Goal: Task Accomplishment & Management: Manage account settings

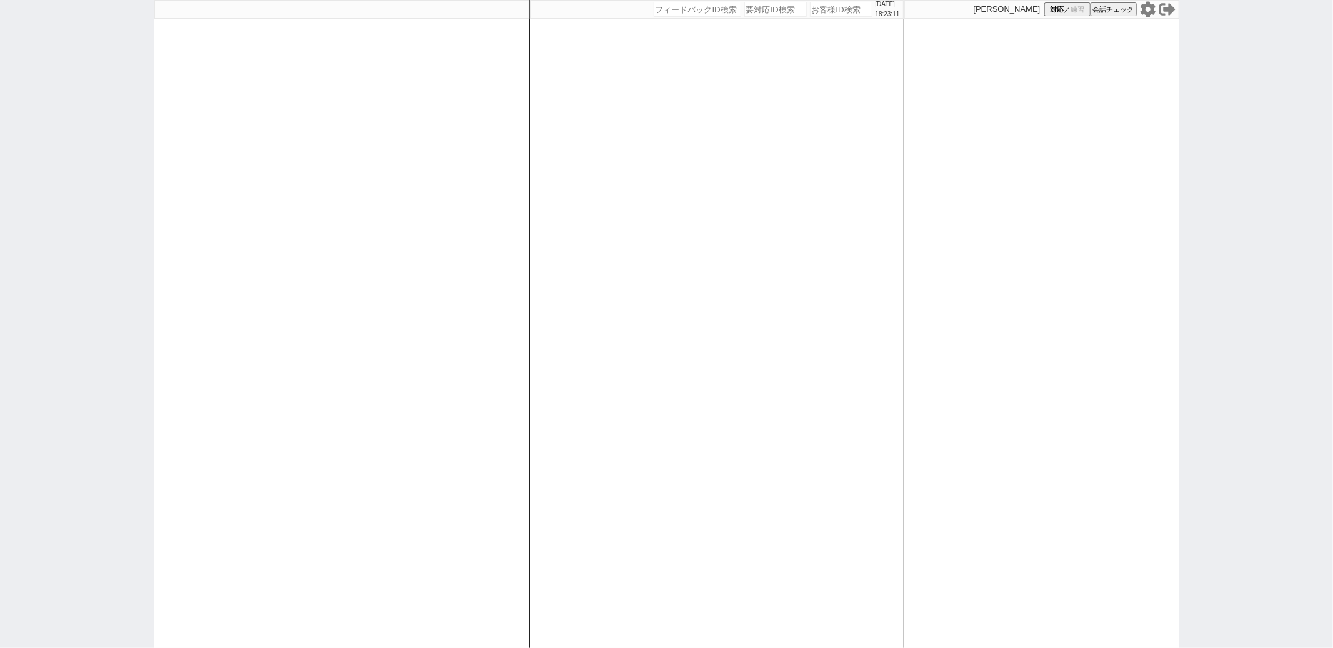
type input "612691"
select select "1"
select select "4"
select select
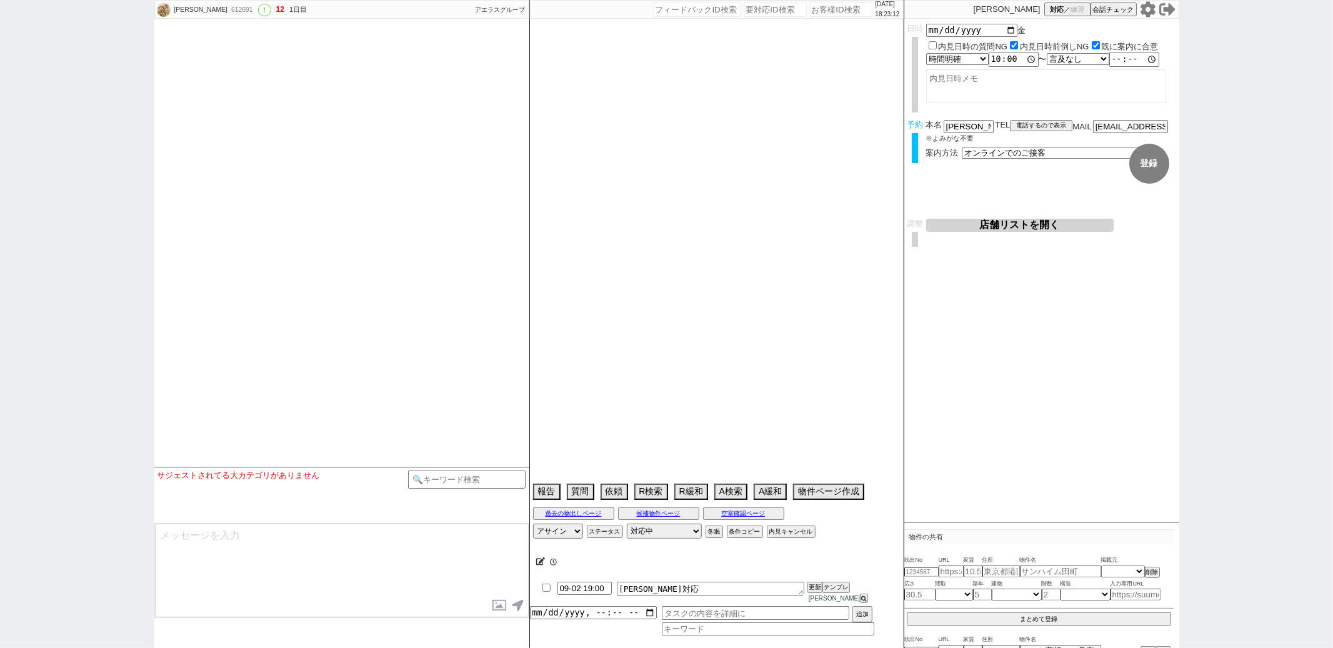
select select "2025"
select select "9"
select select "16"
select select "0"
select select "70"
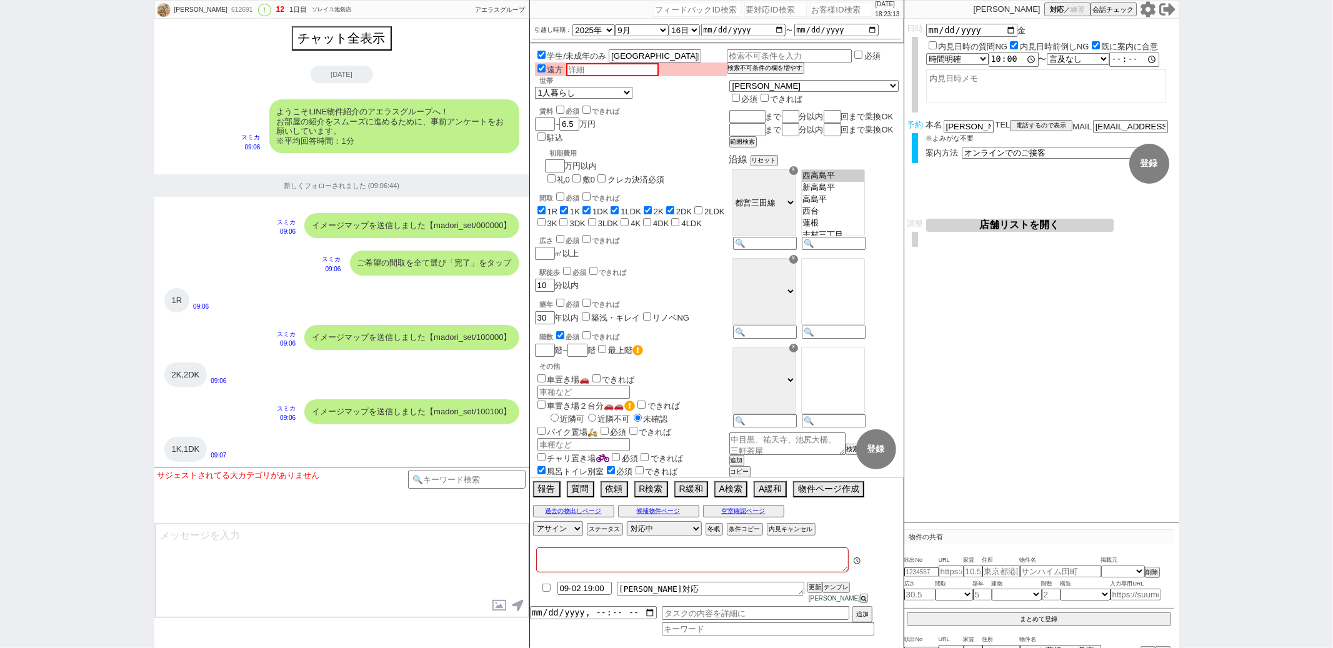
type textarea "息子の代理　5日に成績が分かる→引越しない可能性があるので前倒し促し注意 旧ID:610019"
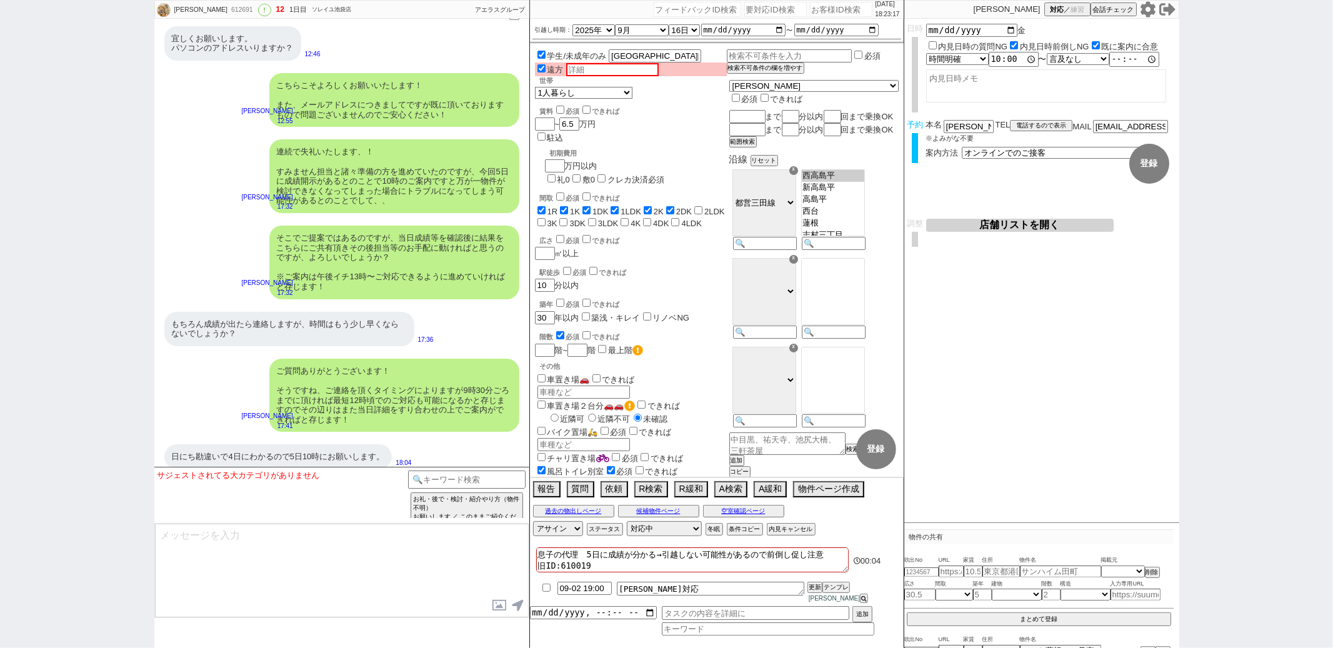
click at [207, 552] on textarea at bounding box center [342, 571] width 374 height 94
type textarea "さようでしたか、かしこまりました！ そうしましたら4日に確認後、お返事を頂き次第でお手配に動きますので改めてご連絡の方をお待ちしておりますね！"
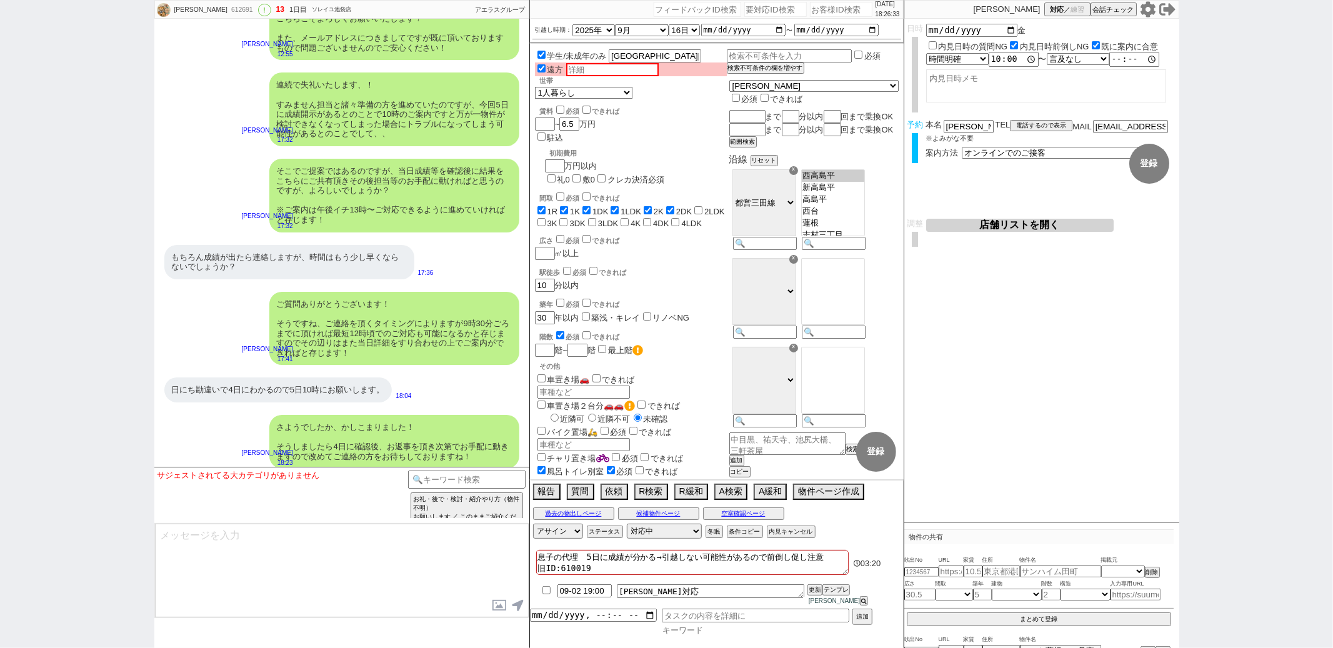
click at [678, 631] on input at bounding box center [768, 630] width 212 height 11
click at [551, 592] on input "checkbox" at bounding box center [546, 588] width 18 height 8
checkbox input "true"
click at [809, 592] on button "更新" at bounding box center [813, 587] width 12 height 9
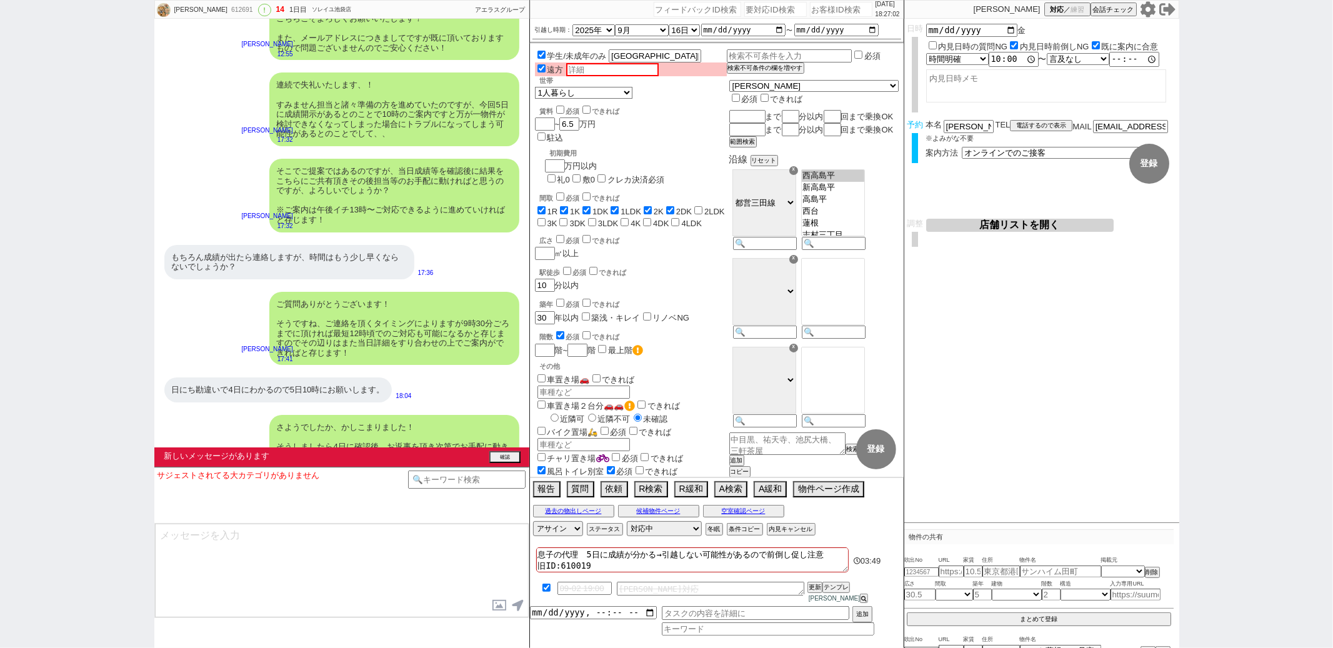
scroll to position [3308, 0]
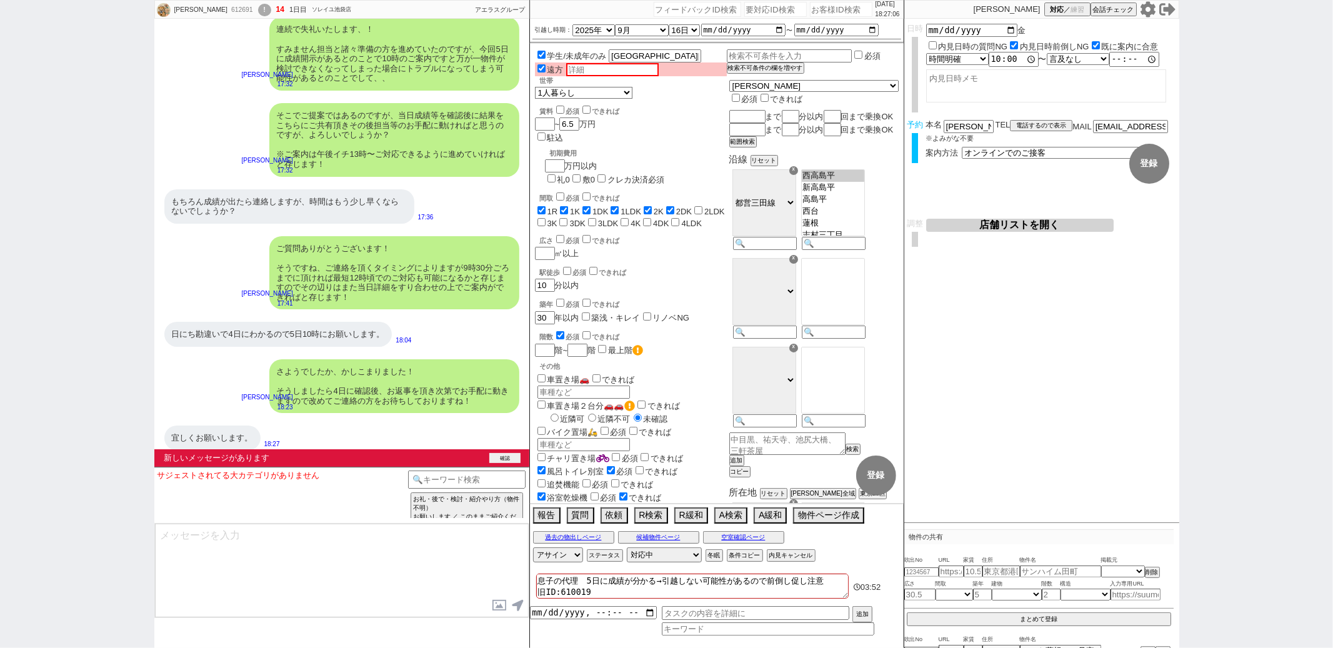
click at [504, 458] on button "確認" at bounding box center [504, 458] width 31 height 10
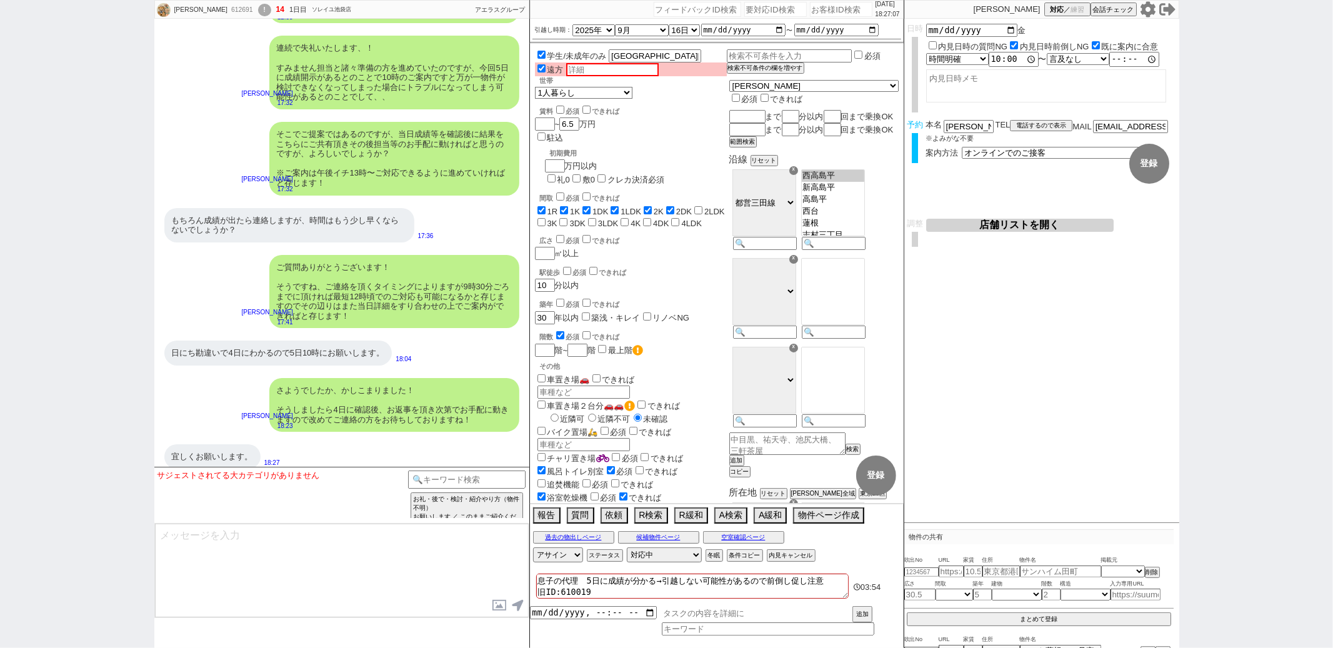
click at [682, 616] on input "text" at bounding box center [755, 613] width 187 height 14
click at [683, 635] on input at bounding box center [768, 630] width 212 height 11
type input "問物"
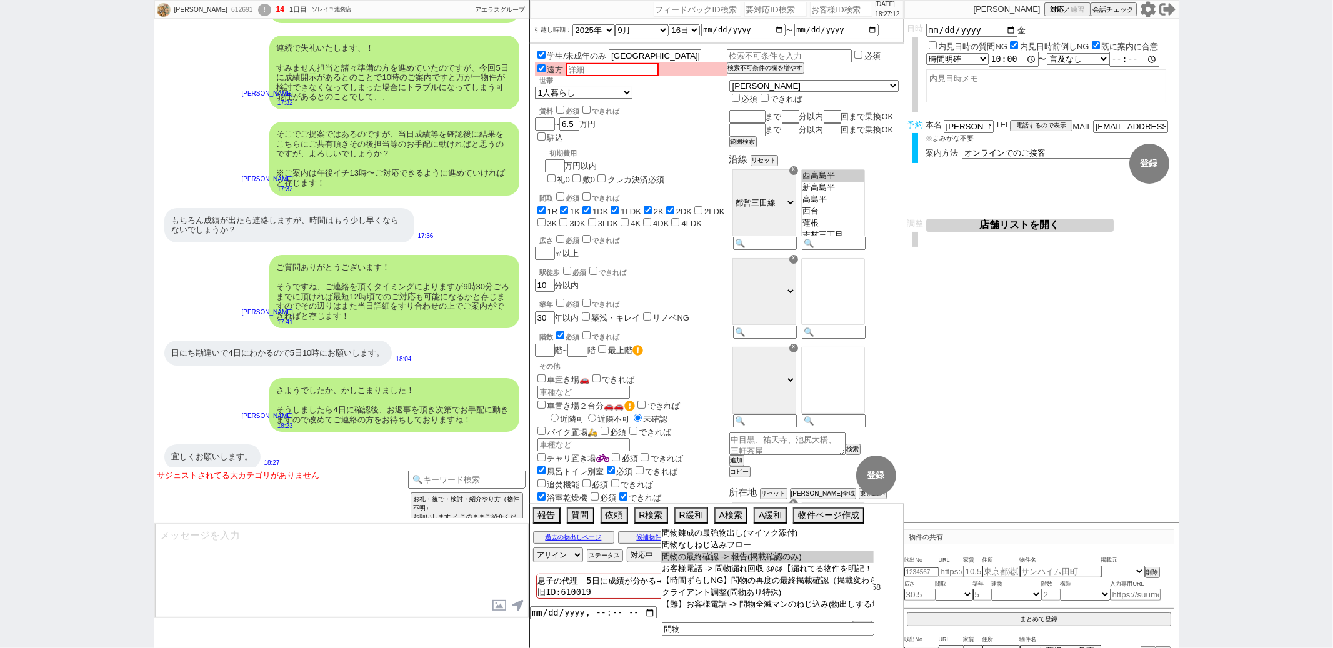
type input "問物の最終確認 -> 報告(掲載確認のみ)"
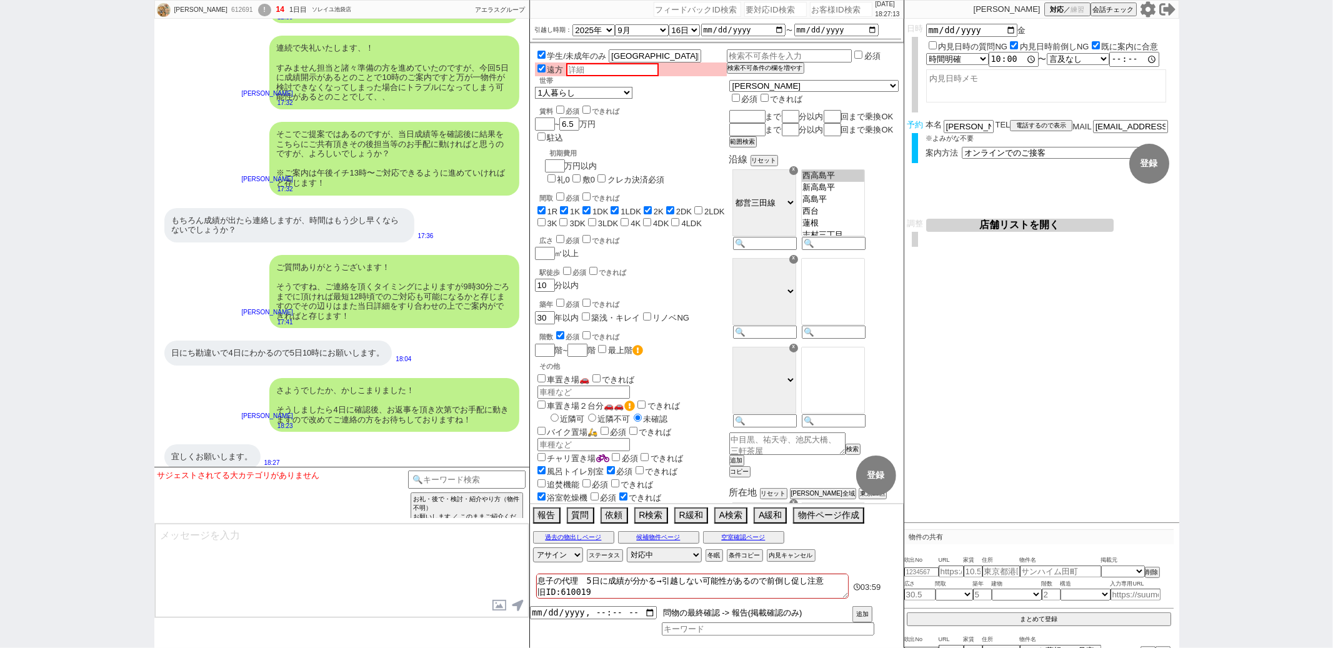
click at [810, 616] on input "問物の最終確認 -> 報告(掲載確認のみ)" at bounding box center [755, 613] width 187 height 14
type input "問物の最終確認 -> 報告(掲載確認のみ) 卒業できる報告来たら報告"
click at [567, 617] on input "datetime-local" at bounding box center [593, 611] width 127 height 11
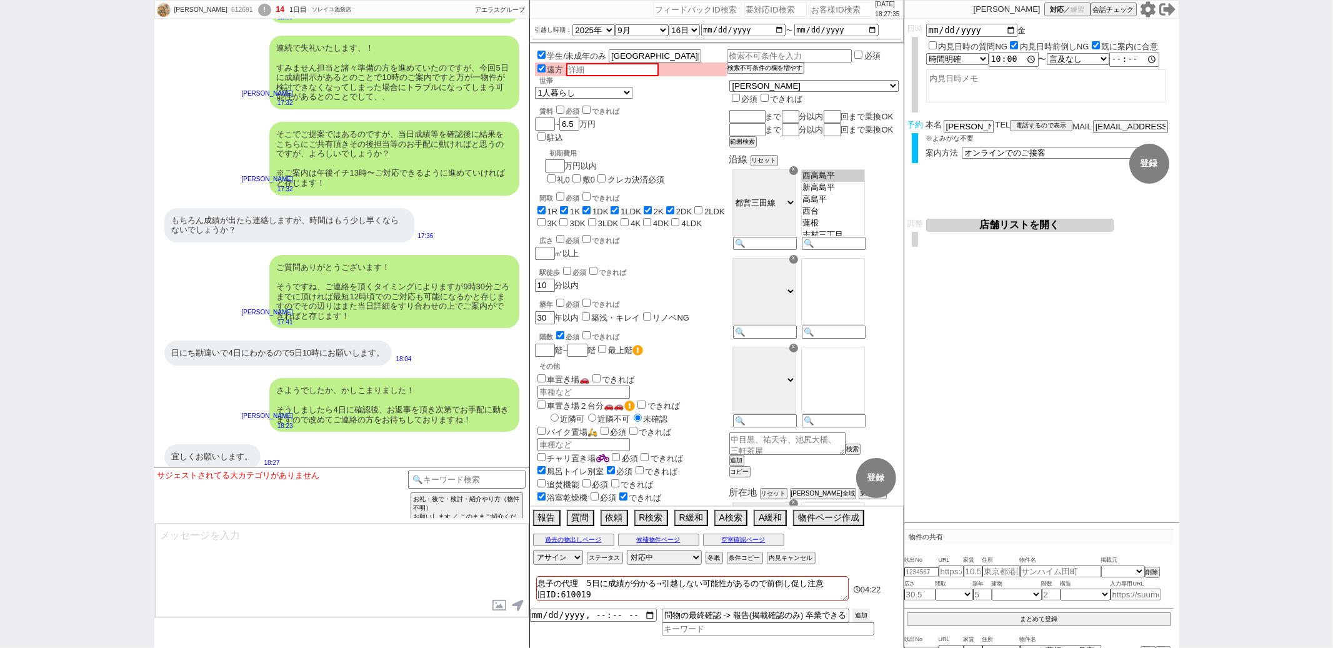
click at [857, 612] on button "追加" at bounding box center [860, 616] width 17 height 14
type input "2025-09-02T18:00"
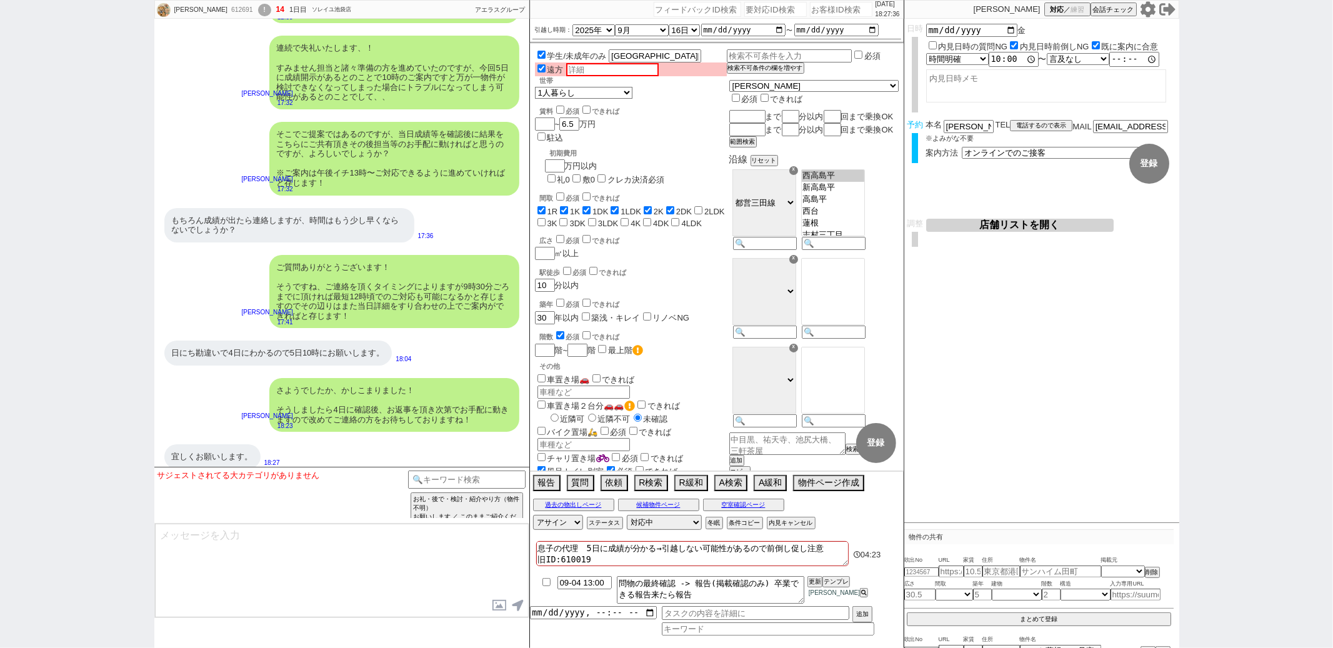
click at [436, 438] on div "宜しくお願いします。 18:27" at bounding box center [341, 456] width 375 height 37
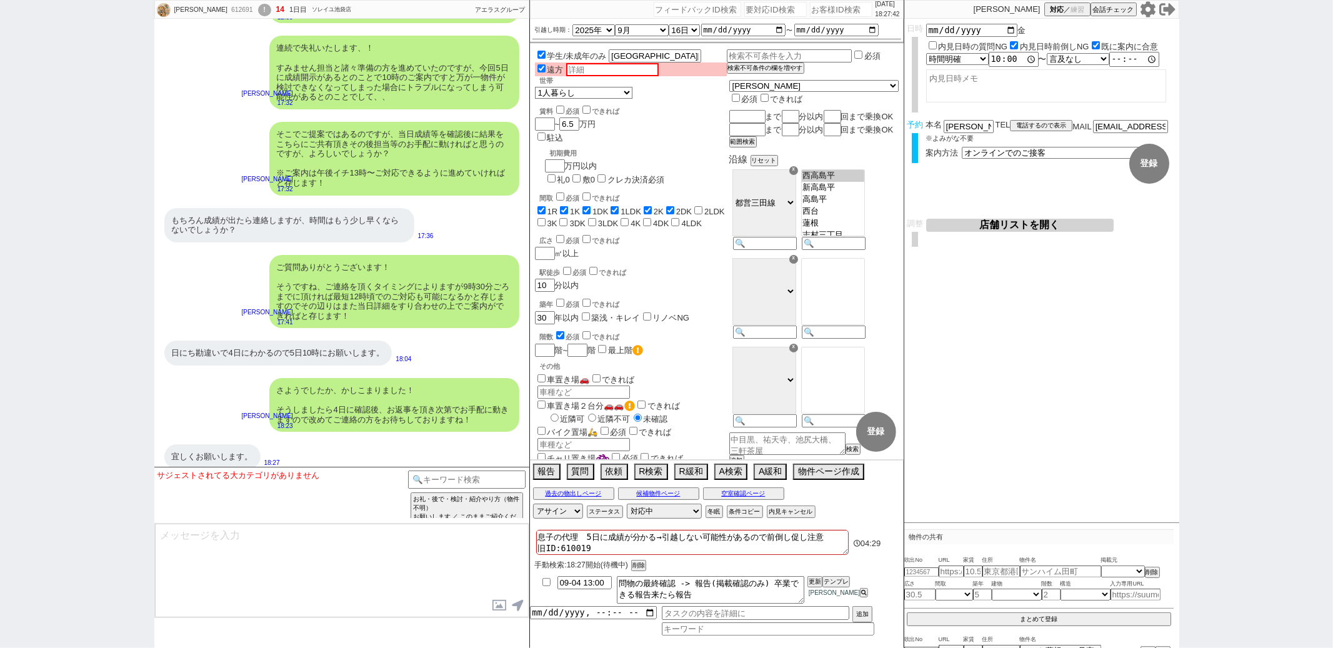
click at [602, 63] on input "text" at bounding box center [612, 69] width 92 height 13
type input "オンライン"
click at [727, 251] on div "学生/未成年のみ 新潟県新潟市 遠方 オンライン 世帯 1人暮らし 2人暮らし 家族:小学生以下含む 家族:小学生以下含まず 兄弟・姉妹 ルームシェア その他…" at bounding box center [631, 388] width 192 height 679
checkbox input "true"
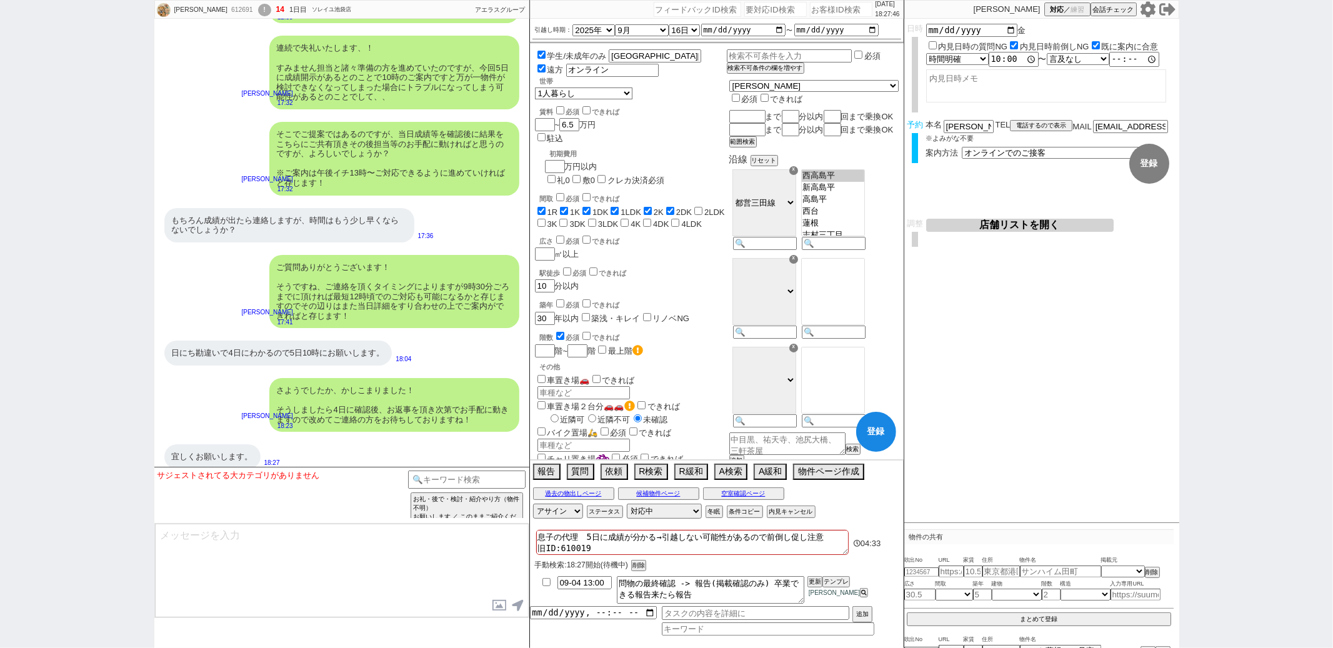
checkbox input "true"
checkbox input "false"
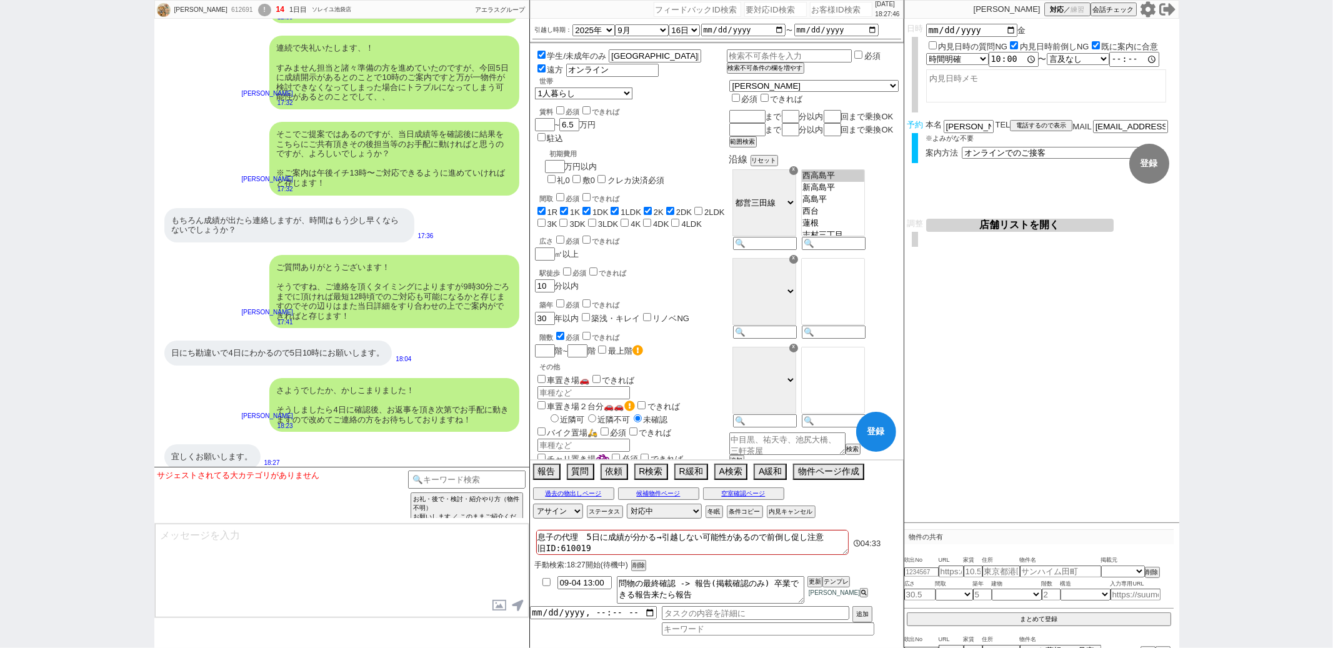
checkbox input "false"
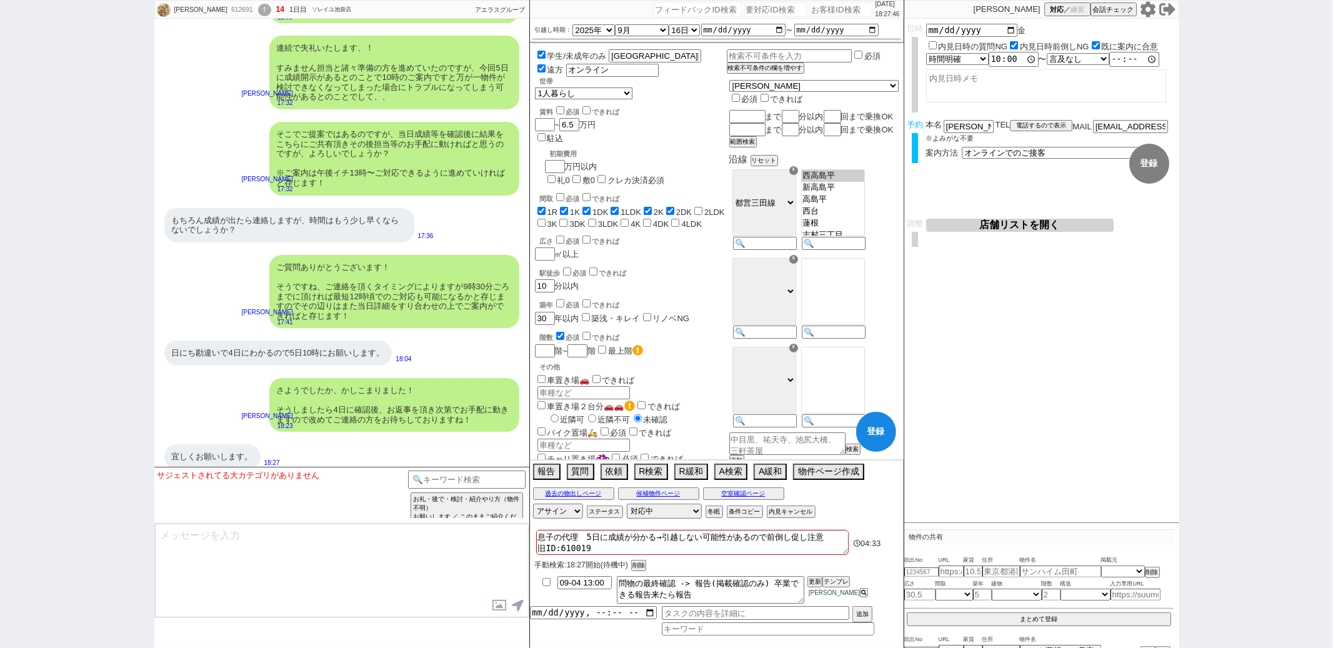
checkbox input "false"
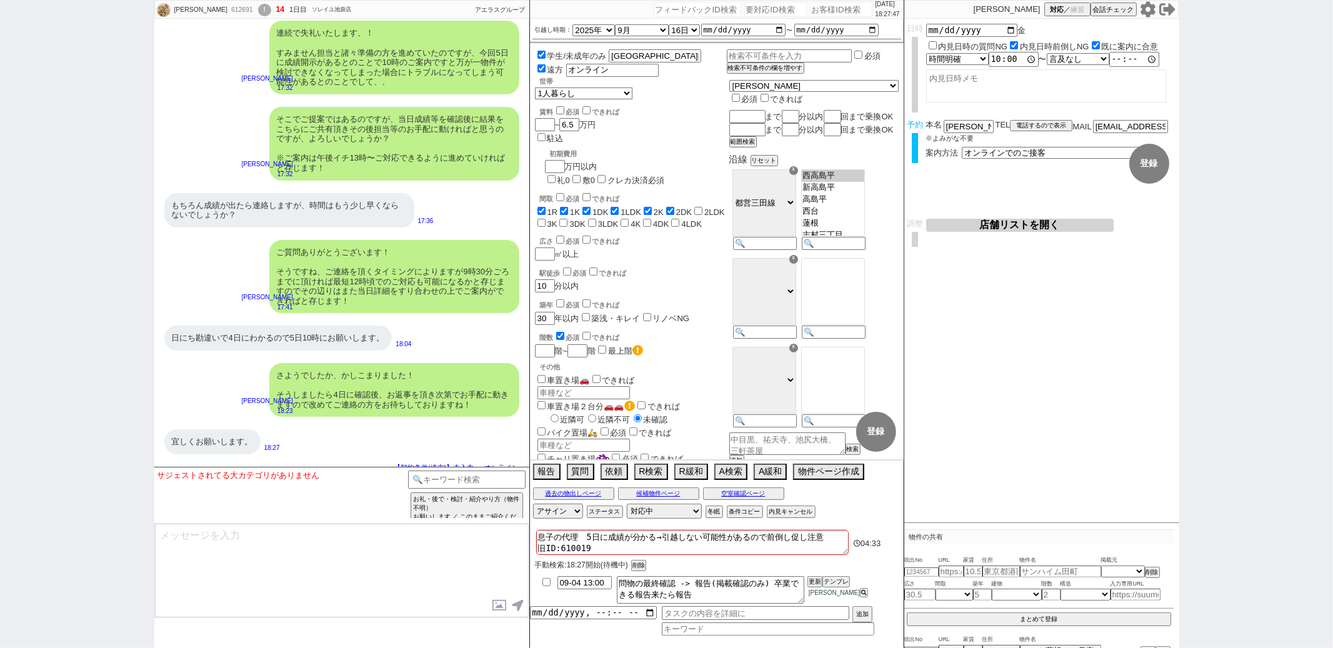
select select "70"
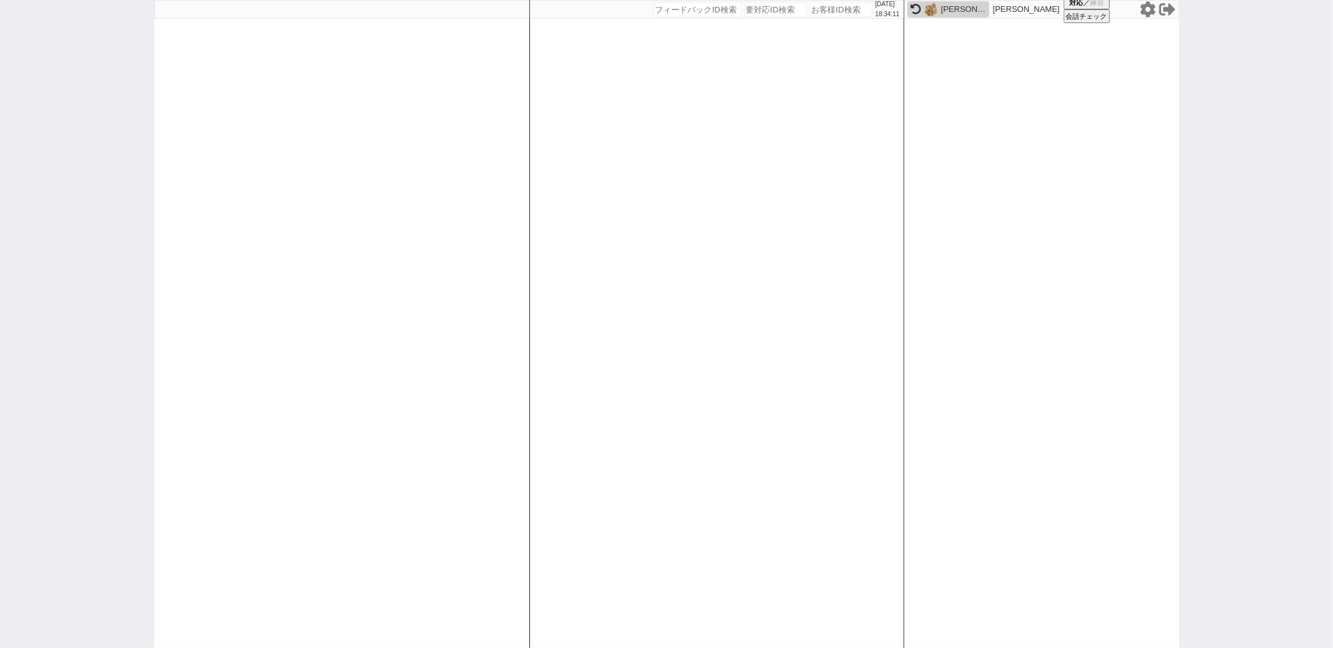
click at [698, 190] on div "2025/09/02 18:34:11 候補物件を追加してしてください 紹介した物件一覧 他社物件を追加する 空室確認ページに追加・削除 紹介した物件一覧 他…" at bounding box center [716, 324] width 375 height 648
paste input "609354"
type input "609354"
select select "100"
select select "1"
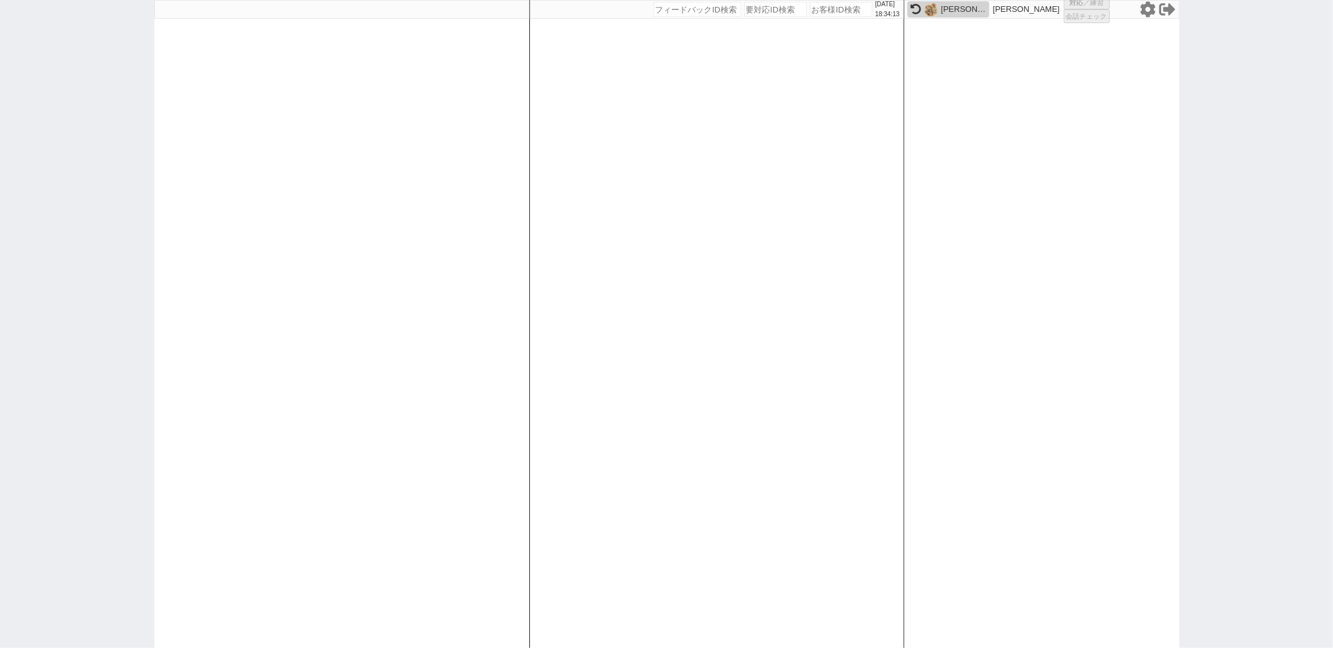
select select "2"
select select "5"
select select
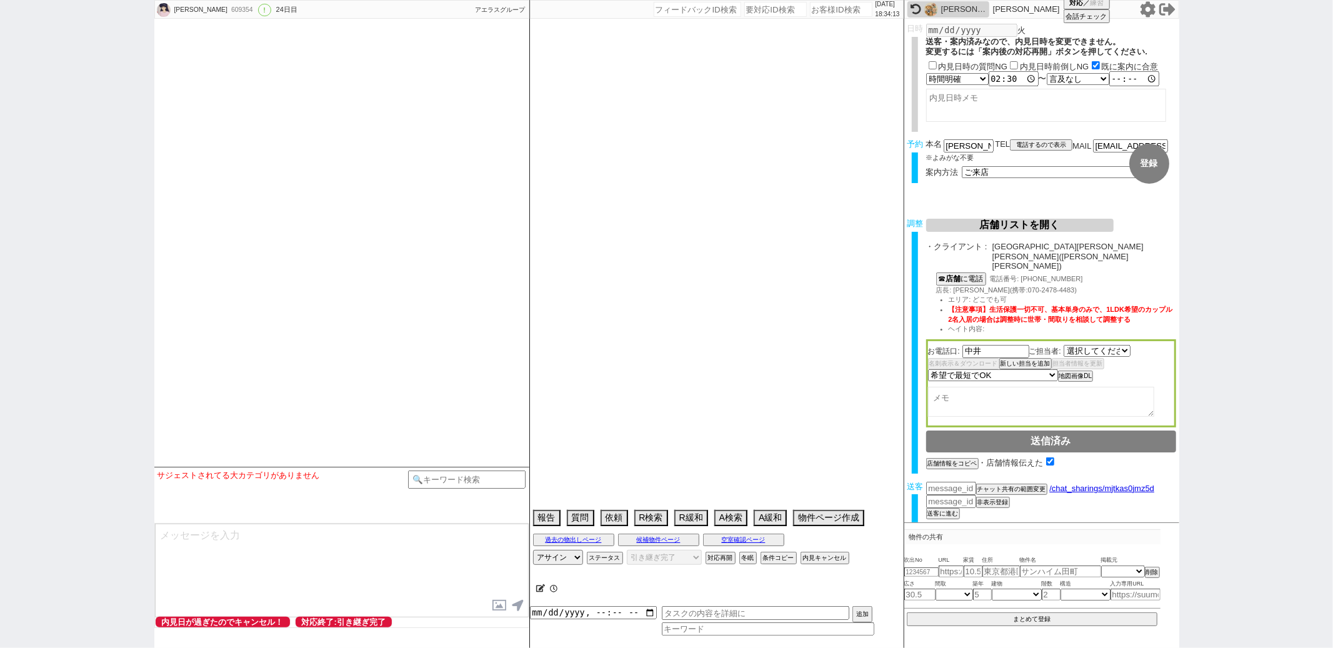
select select "526"
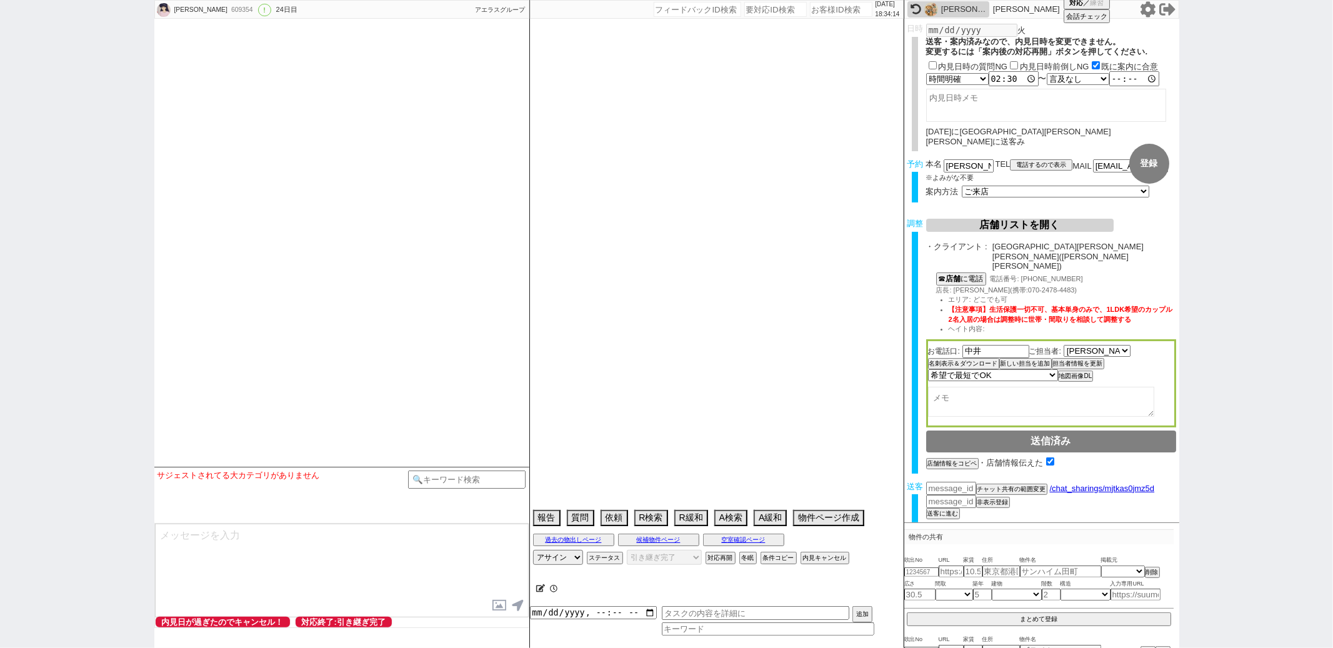
select select "2025"
select select "9"
select select "36"
select select "0"
select select "44"
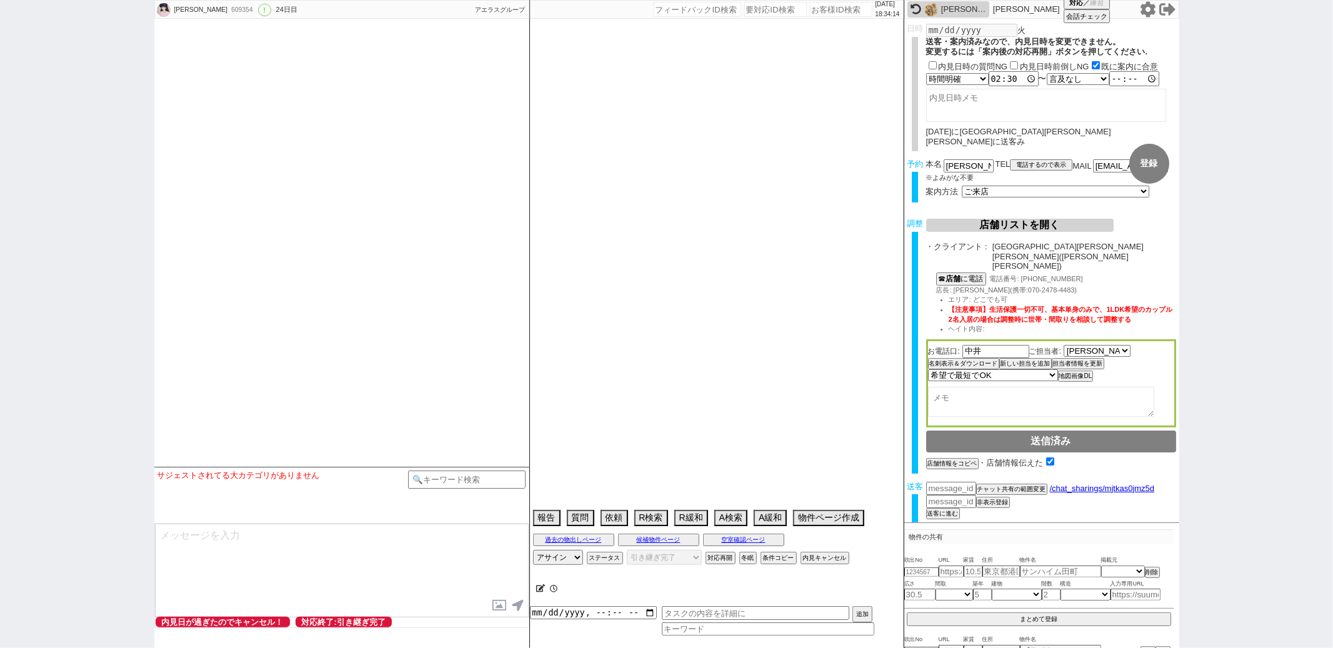
select select "1149"
select select "48"
select select "1228"
select select "61"
select select "75"
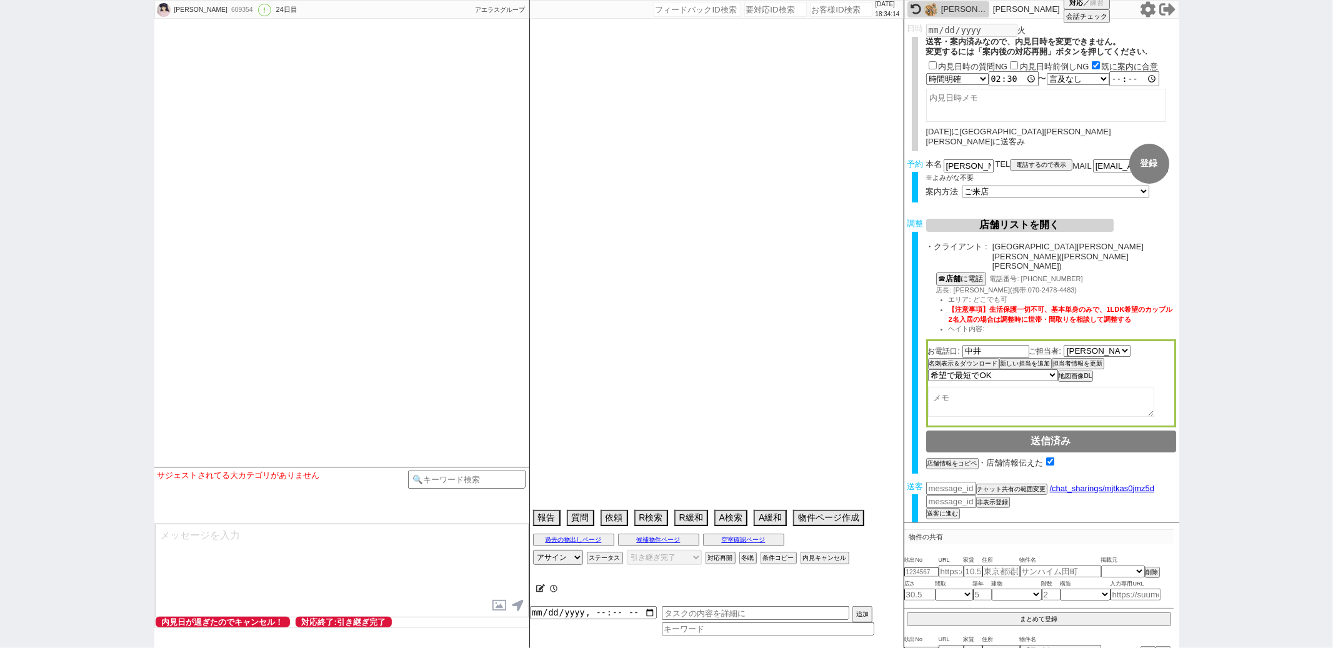
select select "1812"
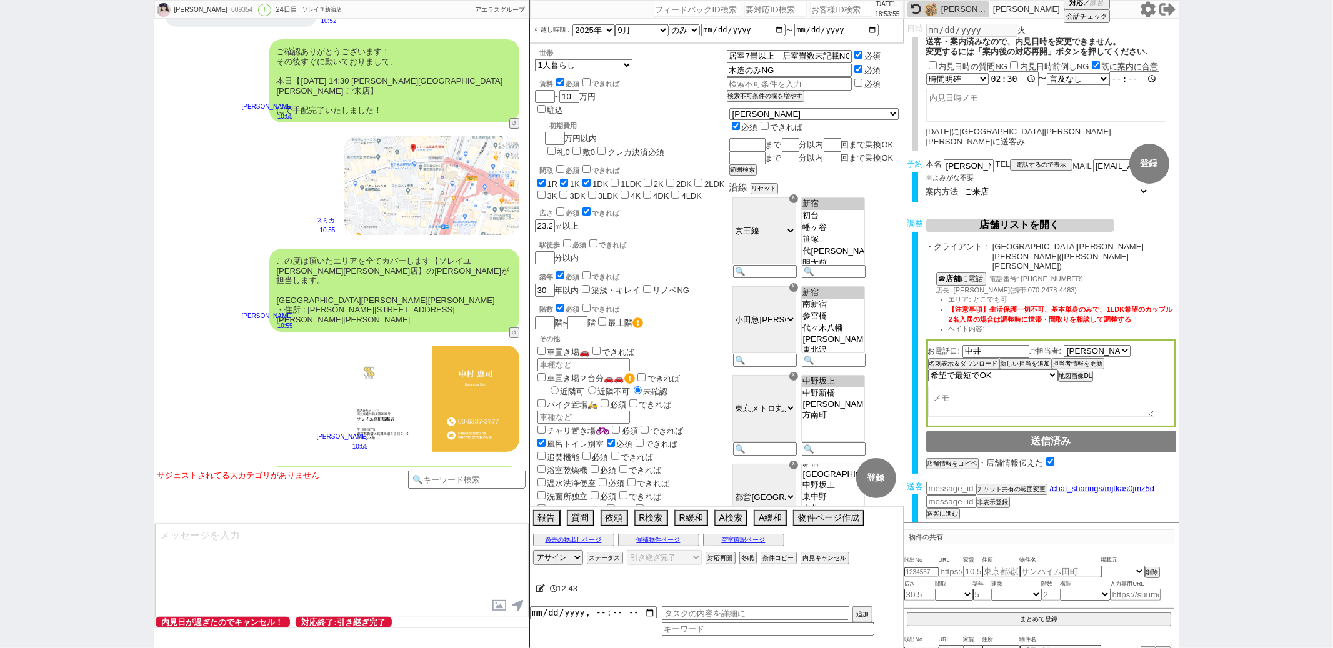
scroll to position [8331, 0]
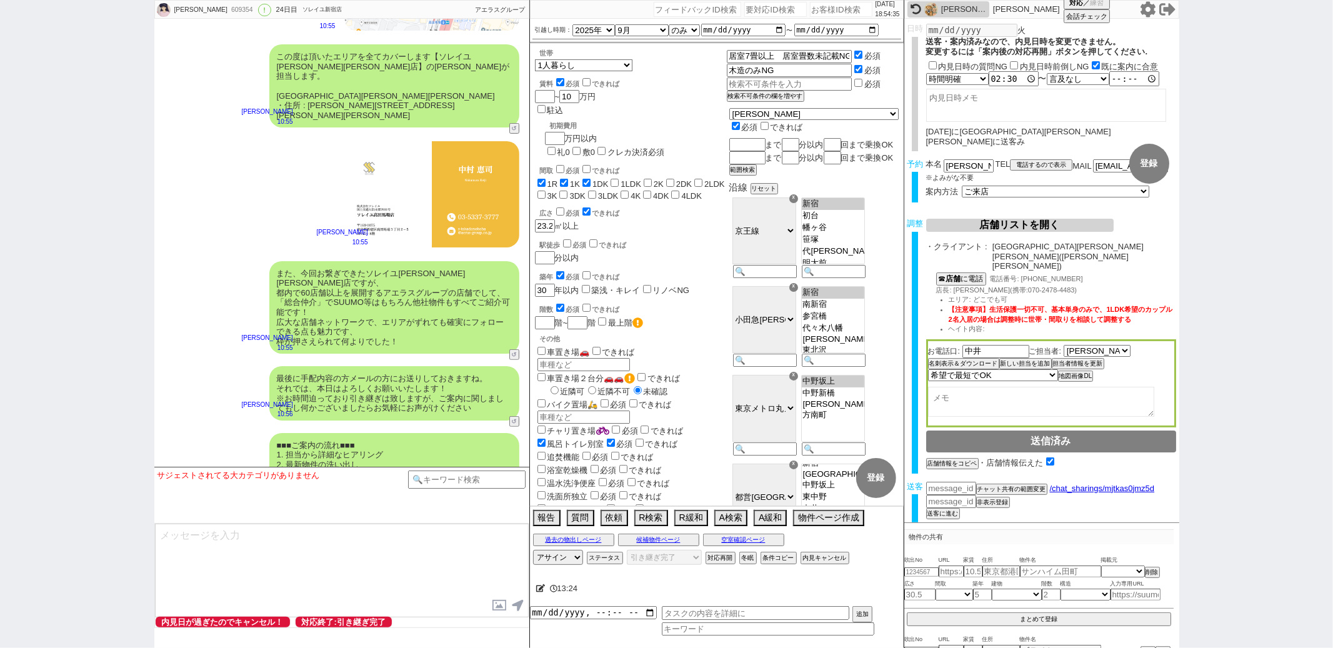
click at [689, 237] on div "駅徒歩 必須 できれば" at bounding box center [633, 243] width 187 height 12
click at [680, 206] on div "広さ 必須 できれば 23.24 ㎡以上" at bounding box center [631, 219] width 192 height 27
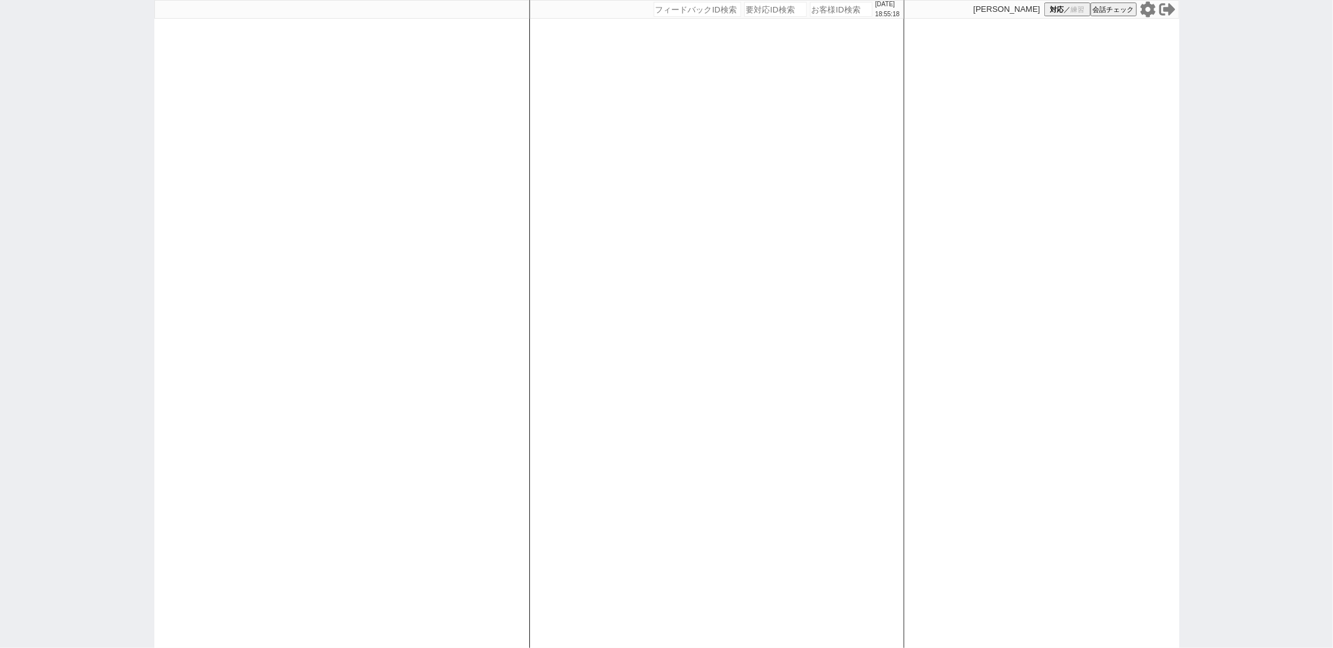
click at [582, 227] on div "[DATE] 18:55:18 候補物件を追加してしてください 紹介した物件一覧 他社物件を追加する 空室確認ページに追加・削除 紹介した物件一覧 他社物件を…" at bounding box center [716, 324] width 375 height 648
click at [471, 222] on div at bounding box center [341, 324] width 375 height 648
click at [429, 123] on div at bounding box center [341, 324] width 375 height 648
click at [467, 221] on div at bounding box center [341, 324] width 375 height 648
select select "1"
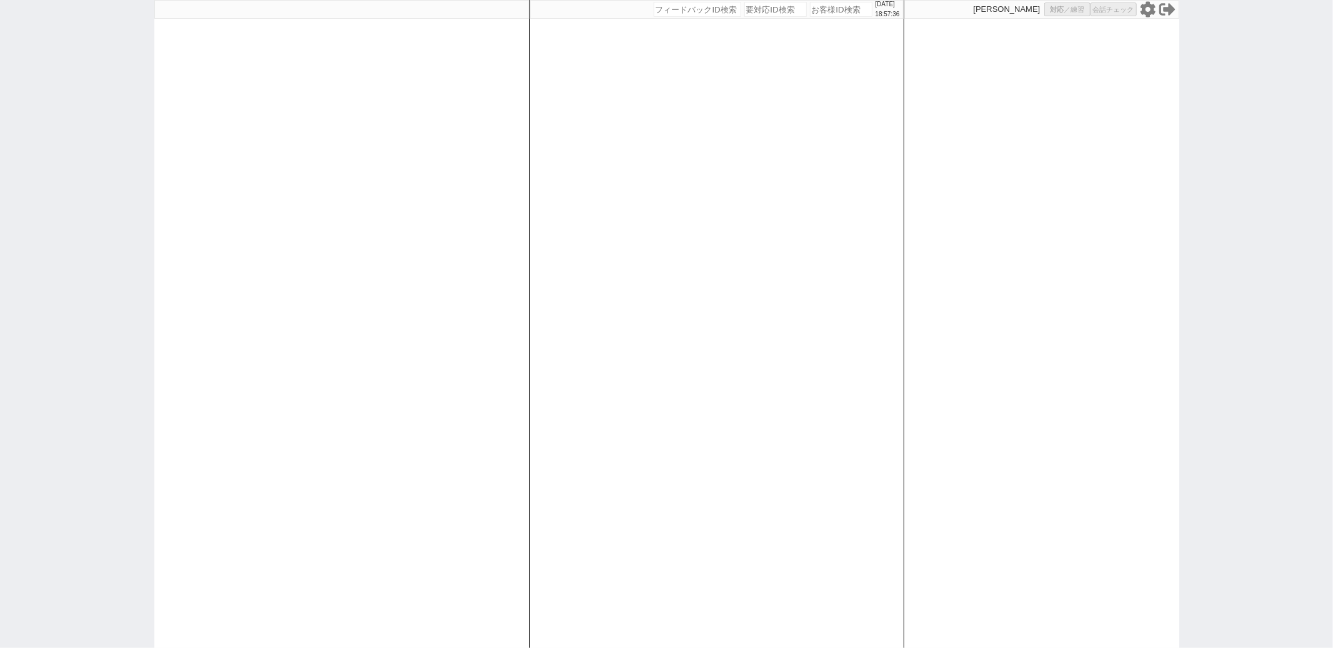
select select "1"
select select "2"
select select
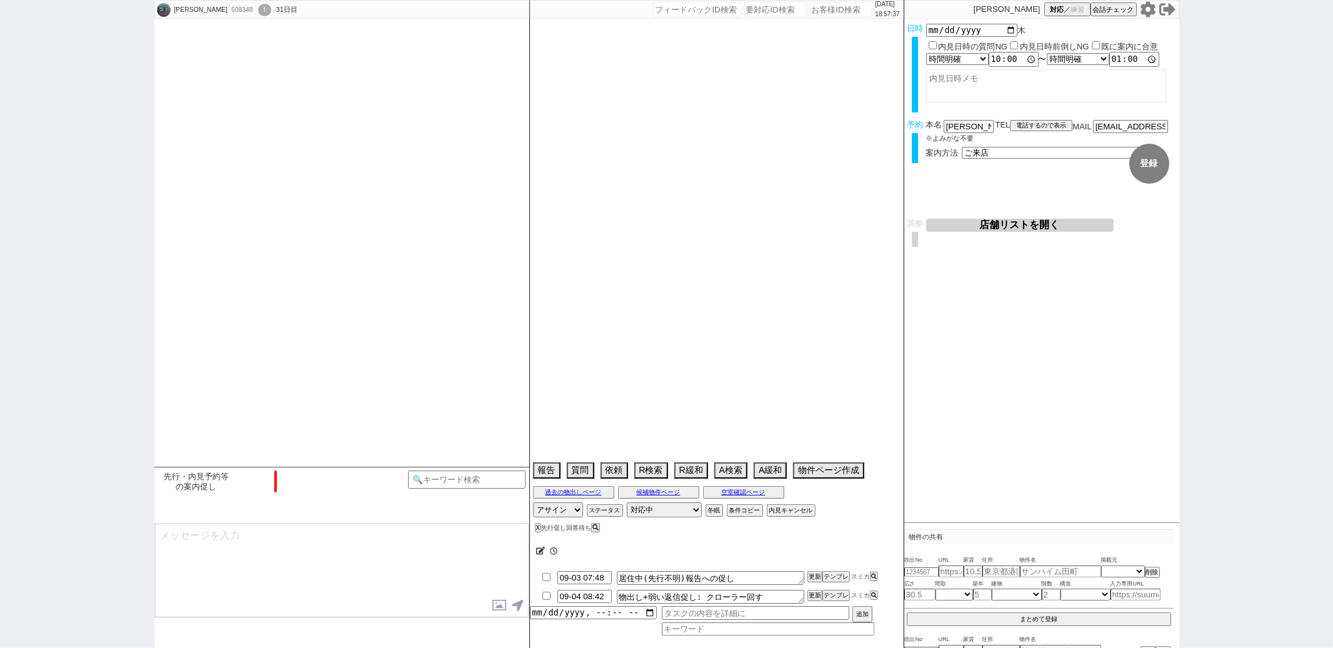
type textarea "ワカバパレス6日に他社で内見"
select select "2025"
select select "10"
select select "36"
select select "0"
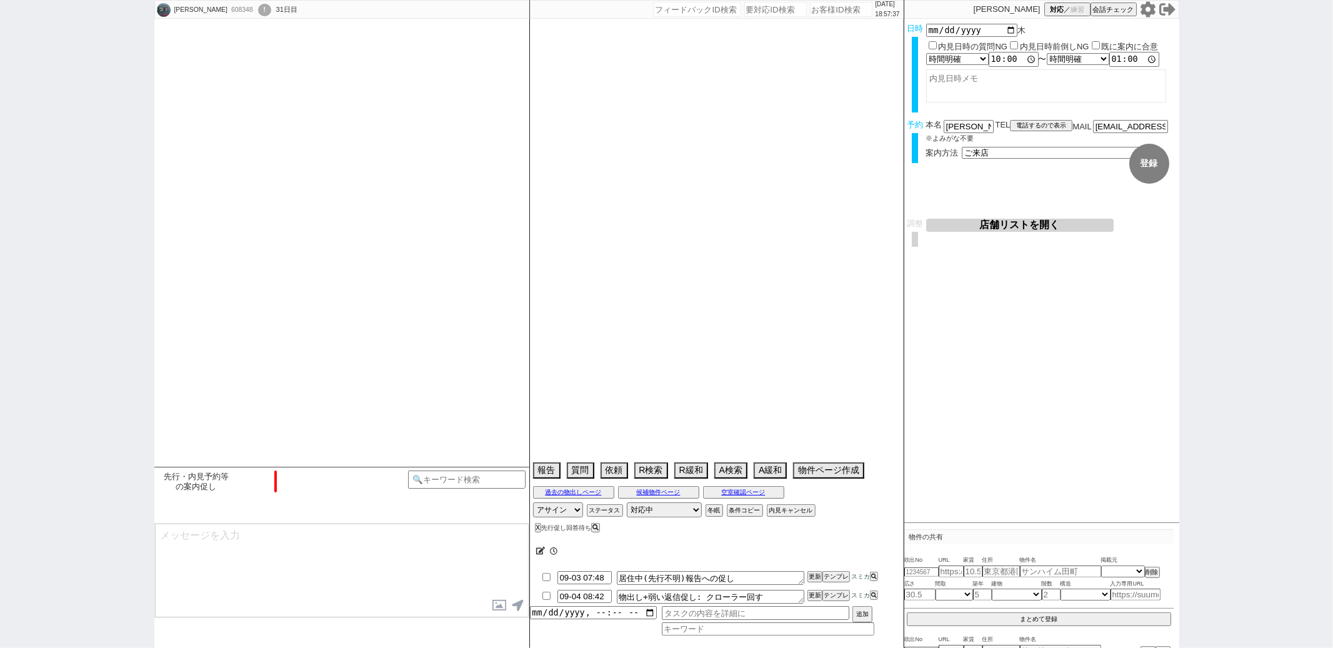
select select "15"
select select "508"
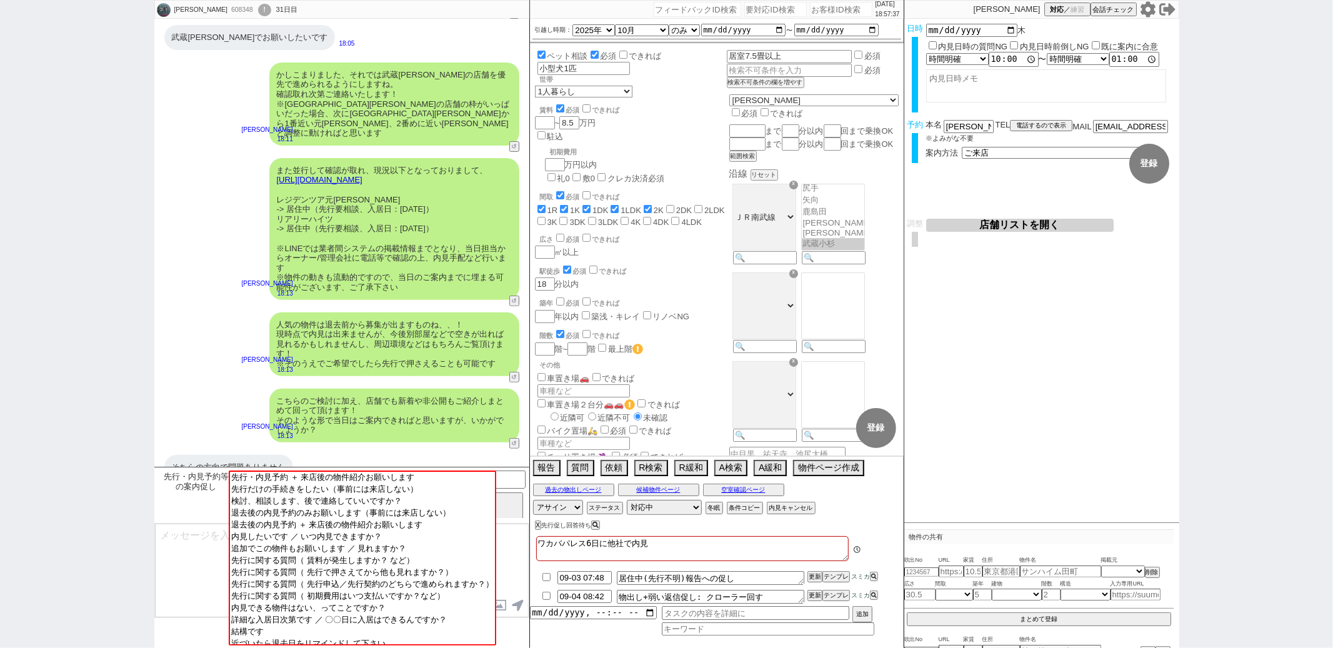
scroll to position [78, 0]
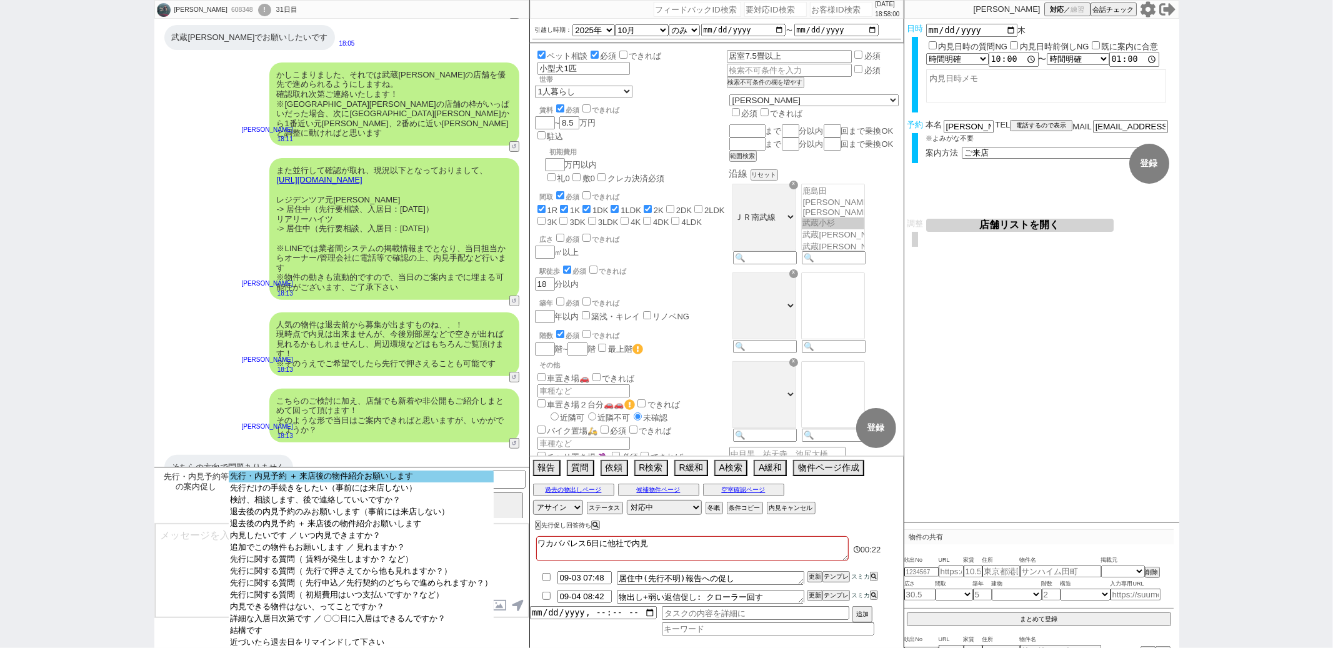
select select "先行・内見予約 ＋ 来店後の物件紹介お願いします"
click at [351, 482] on option "先行・内見予約 ＋ 来店後の物件紹介お願いします" at bounding box center [361, 488] width 265 height 12
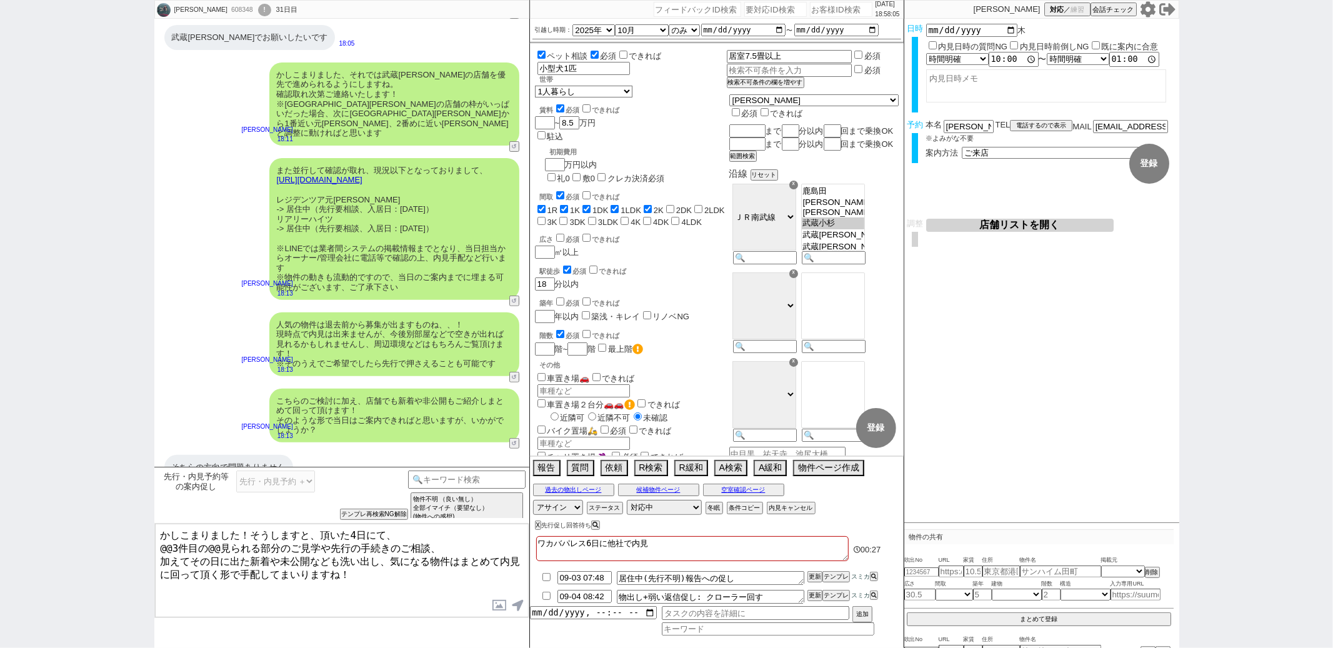
click at [214, 546] on textarea "かしこまりました！そうしますと、頂いた4日にて、 @@3件目の@@見られる部分のご見学や先行の手続きのご相談、 加えてその日に出た新着や未公開なども洗い出し、…" at bounding box center [342, 571] width 374 height 94
type textarea "かしこまりました！そうしますと、頂いた4日にて、 事前候補の見られる部分のご見学や先行の手続きのご相談、 加えてその日に出た新着や未公開なども洗い出し、気にな…"
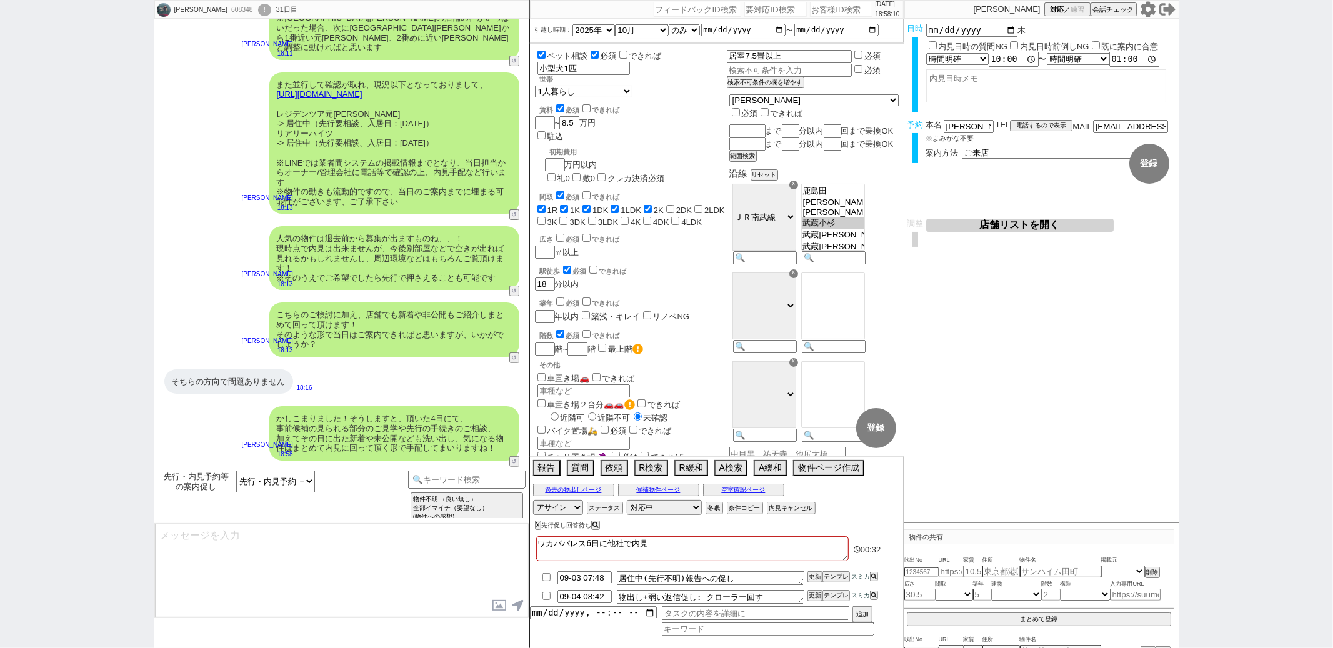
scroll to position [151, 0]
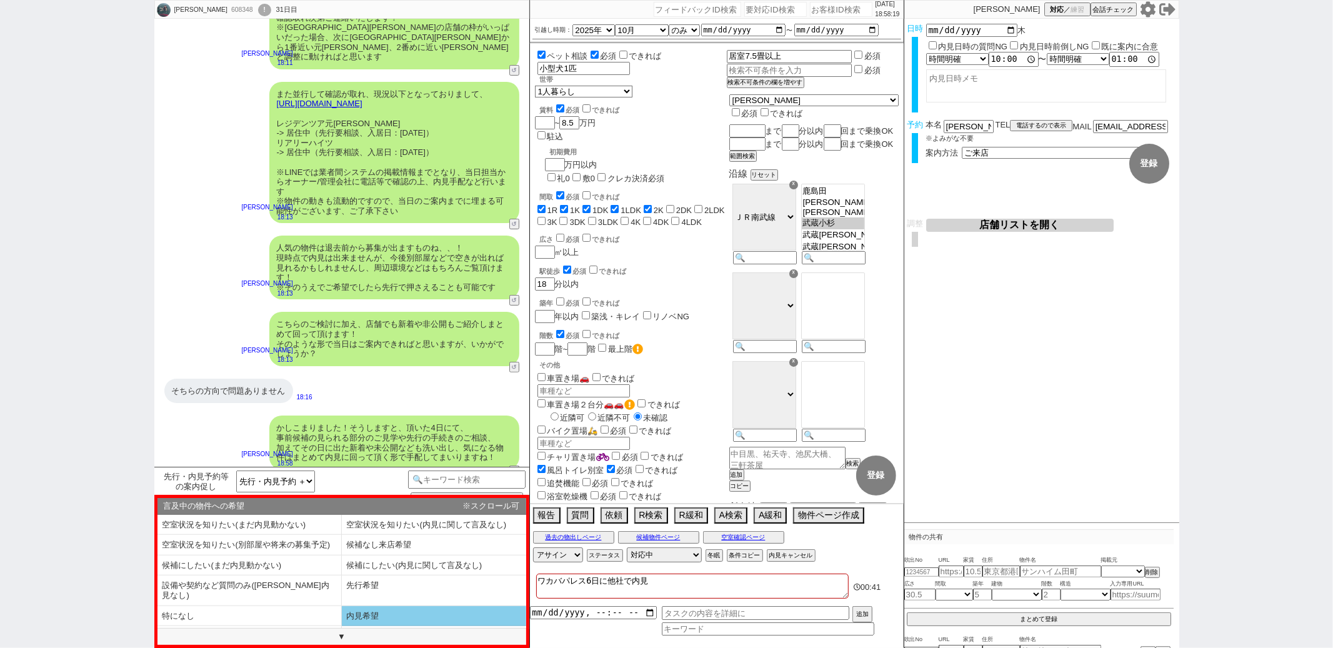
click at [342, 626] on li "内見希望" at bounding box center [249, 636] width 184 height 21
select select "内見希望"
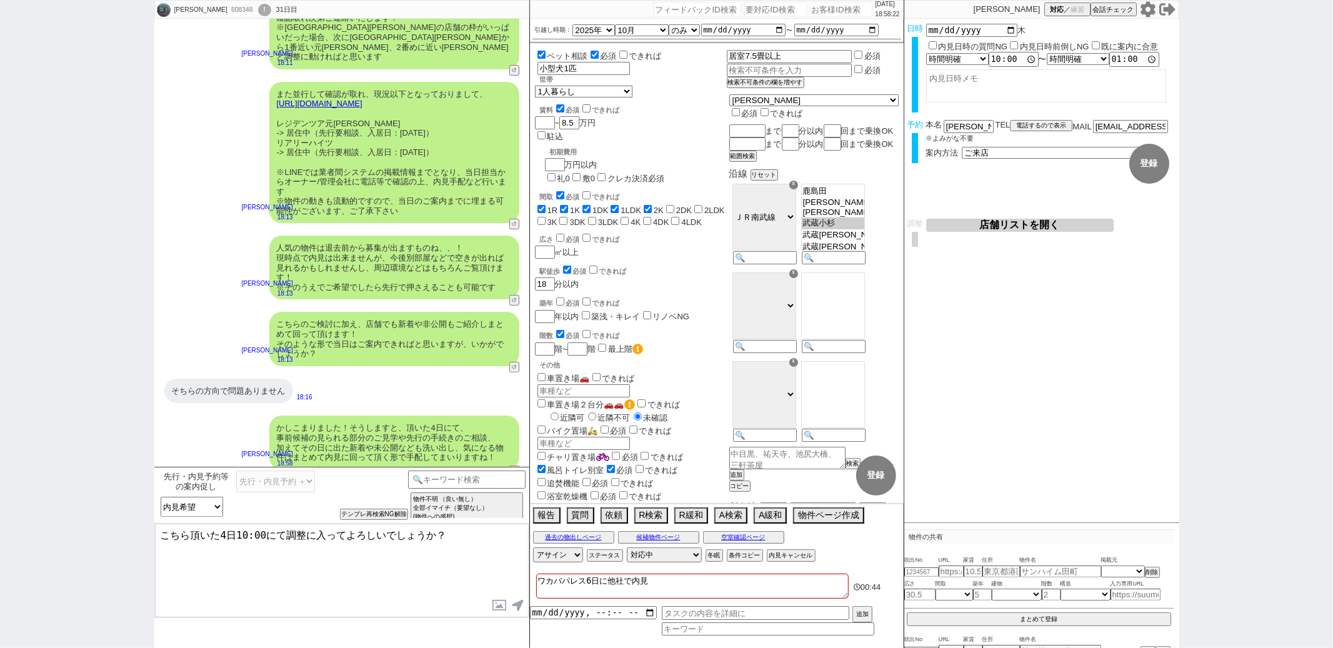
type textarea "こちら頂いた4日10:00にて調整に入ってよろしいでしょうか？"
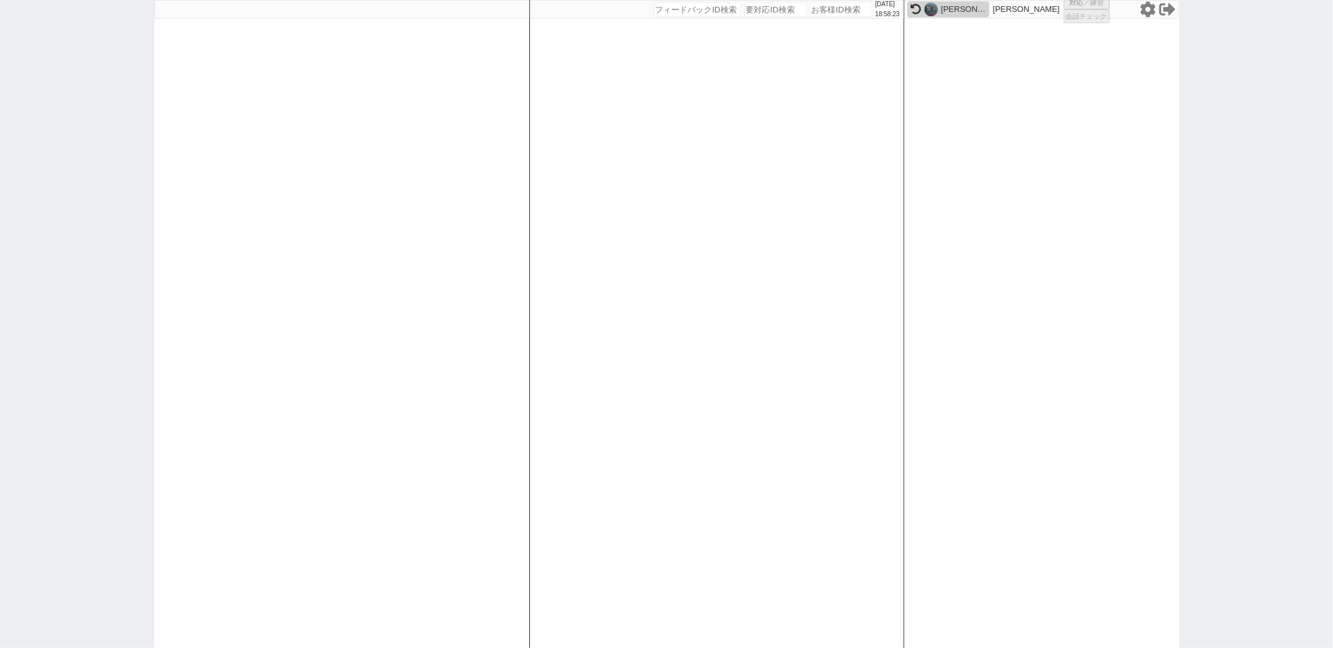
select select "1"
select select "2"
select select
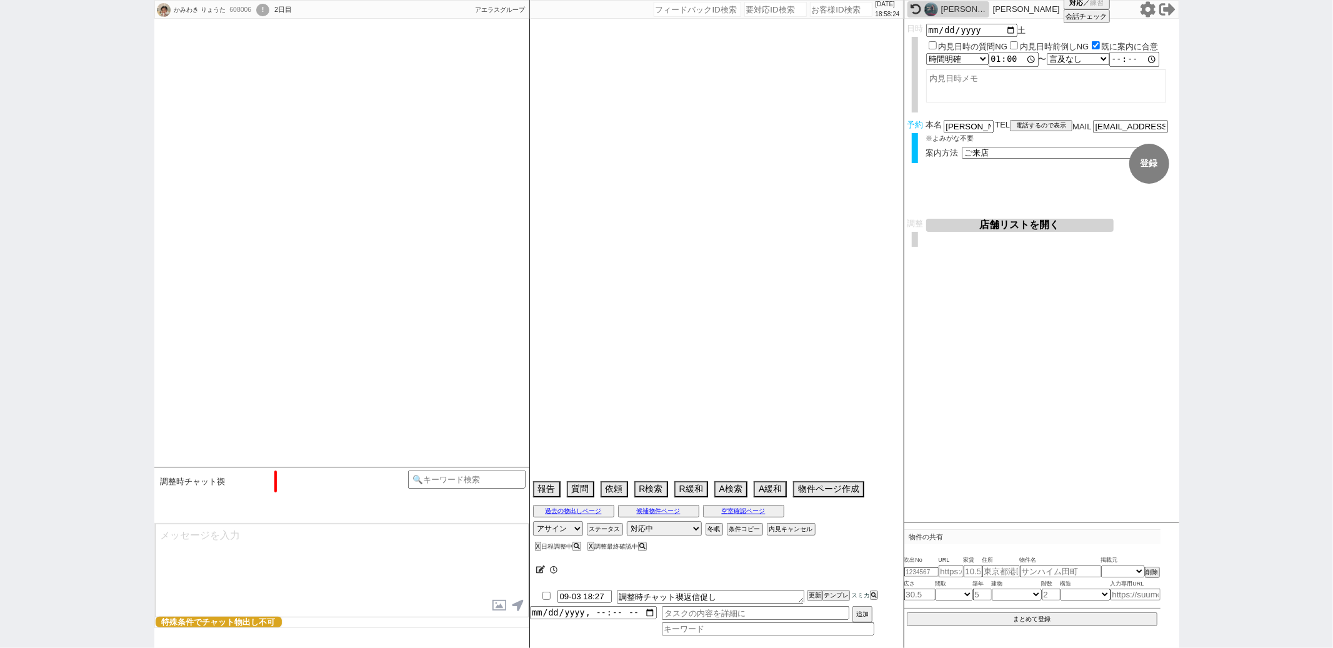
type textarea "当日まで他社なし"
select select "2025"
select select "10"
select select "36"
select select "4"
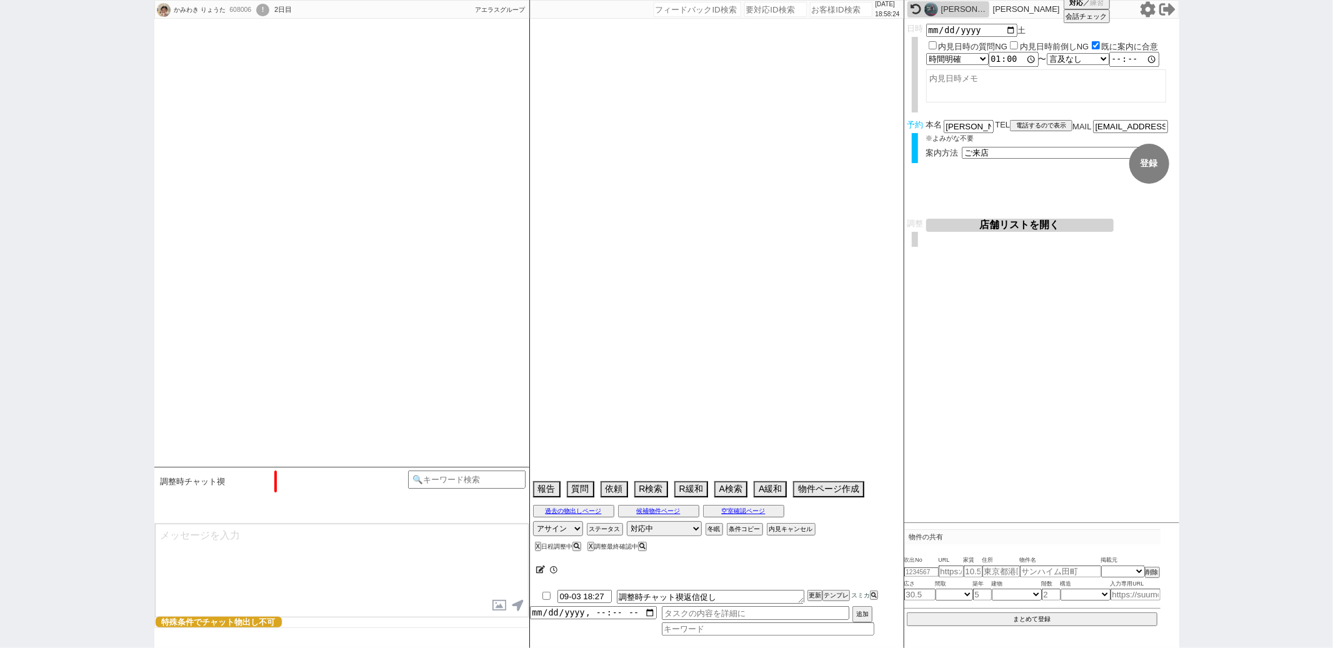
select select "30"
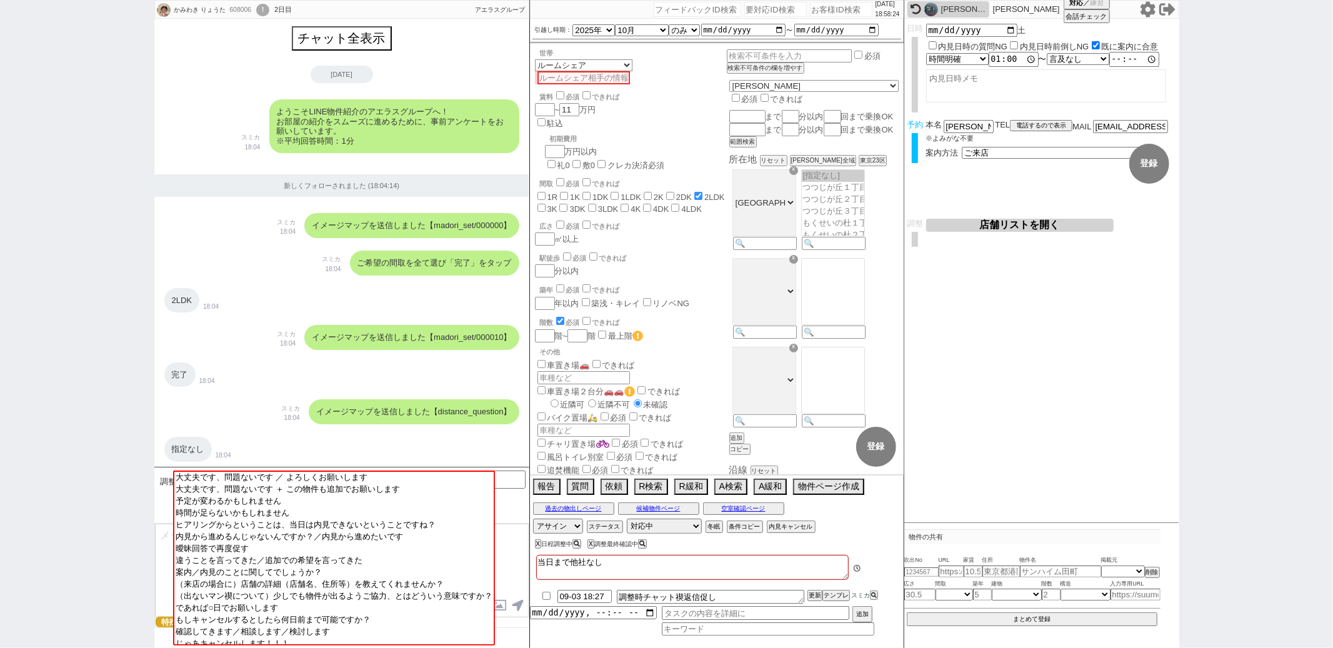
scroll to position [2726, 0]
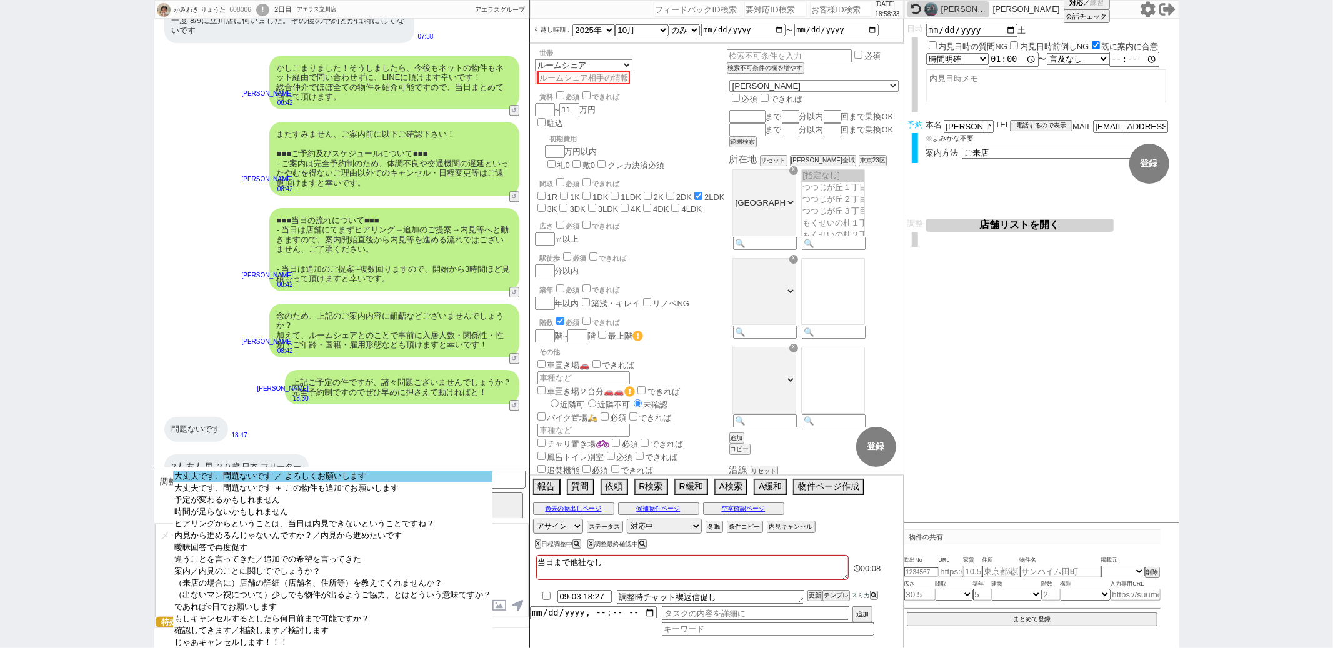
select select "大丈夫です、問題ないです ／ よろしくお願いします"
click at [304, 482] on option "大丈夫です、問題ないです ／ よろしくお願いします" at bounding box center [332, 488] width 319 height 12
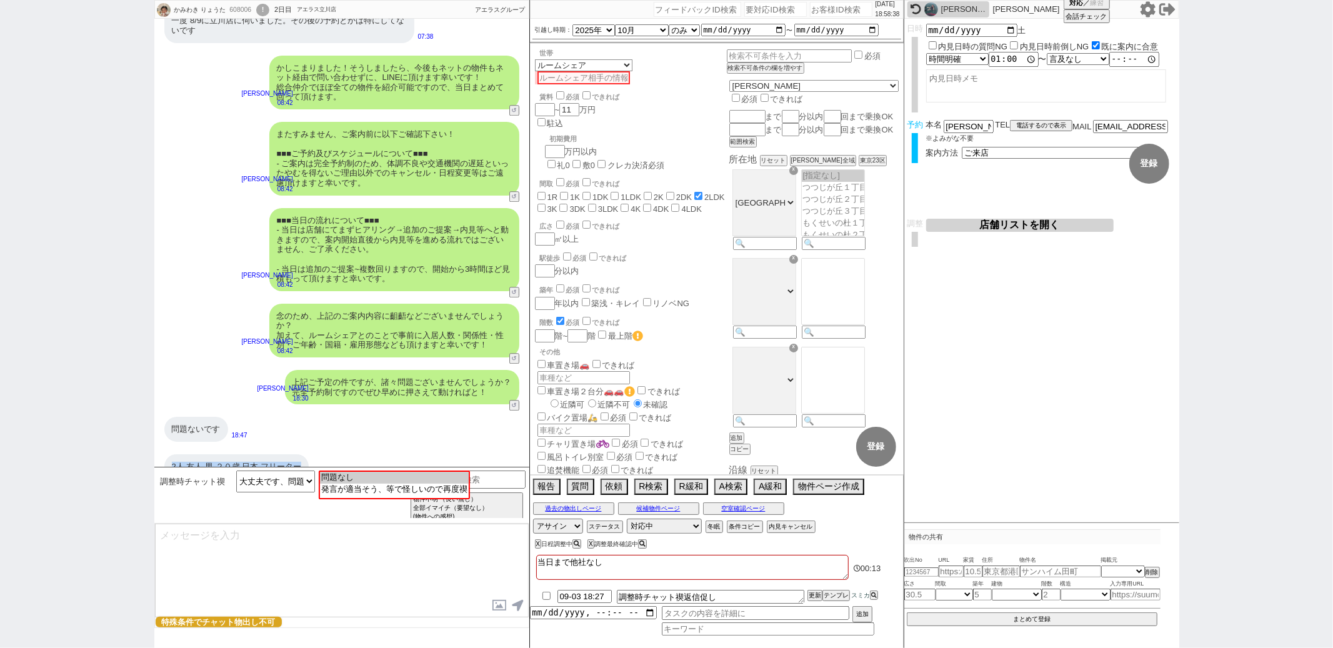
drag, startPoint x: 171, startPoint y: 446, endPoint x: 301, endPoint y: 447, distance: 130.0
click at [301, 454] on div "2人 友人 男 ２０歳 日本 フリーター" at bounding box center [236, 466] width 144 height 25
copy div "2人 友人 男 ２０歳 日本 フリーター"
click at [421, 482] on option "問題なし" at bounding box center [393, 488] width 149 height 12
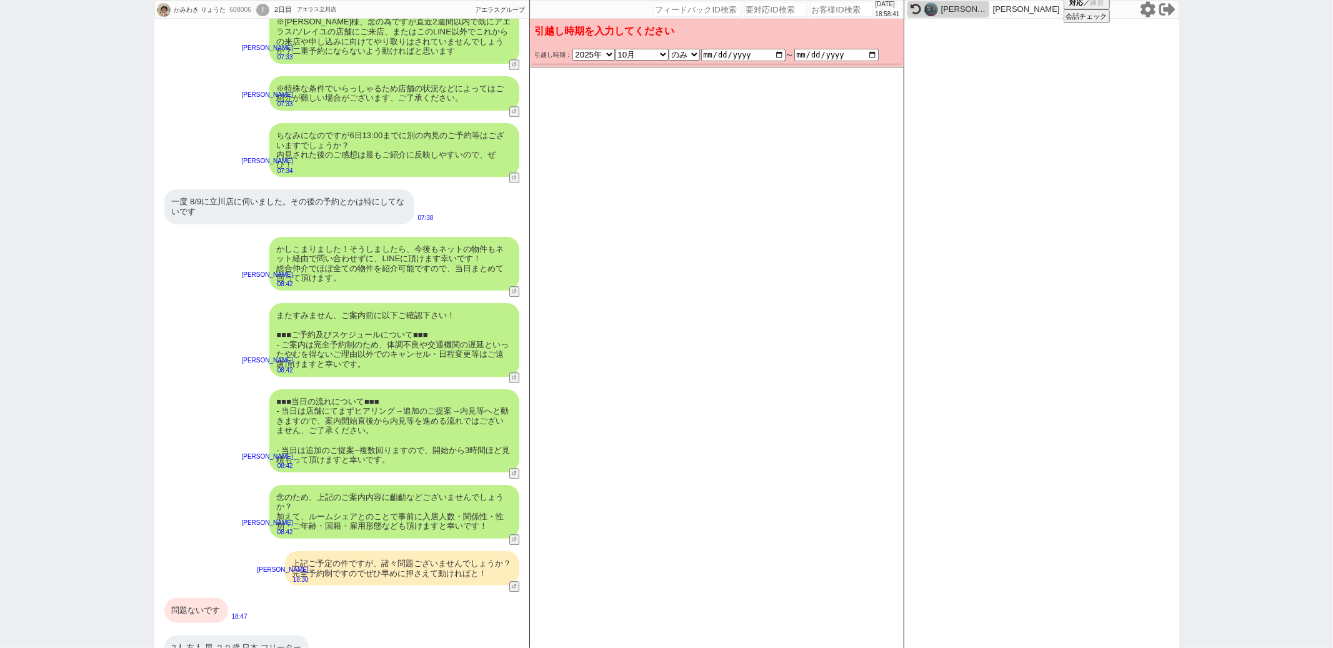
click at [199, 598] on div "問題ないです" at bounding box center [196, 610] width 64 height 25
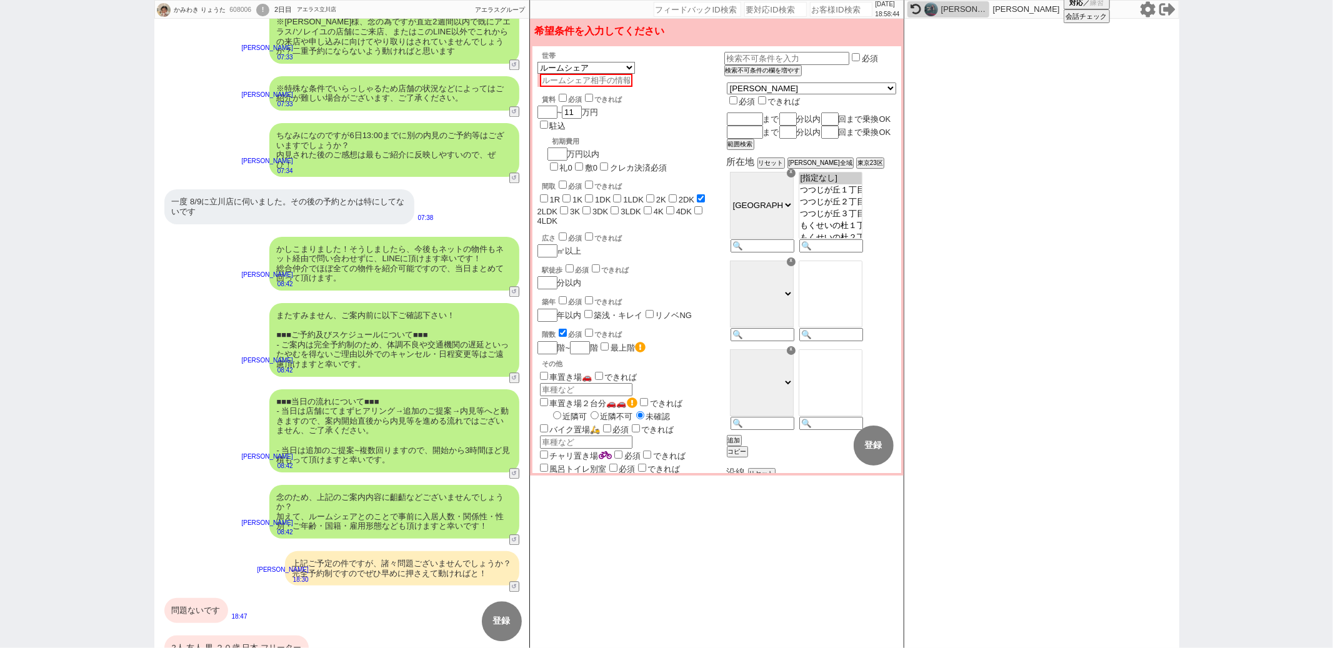
click at [632, 74] on input "text" at bounding box center [586, 80] width 92 height 13
paste input "2人 友人 男 ２０歳 日本 フリーター"
type input "2人 友人 男 ２０歳 日本 フリーター"
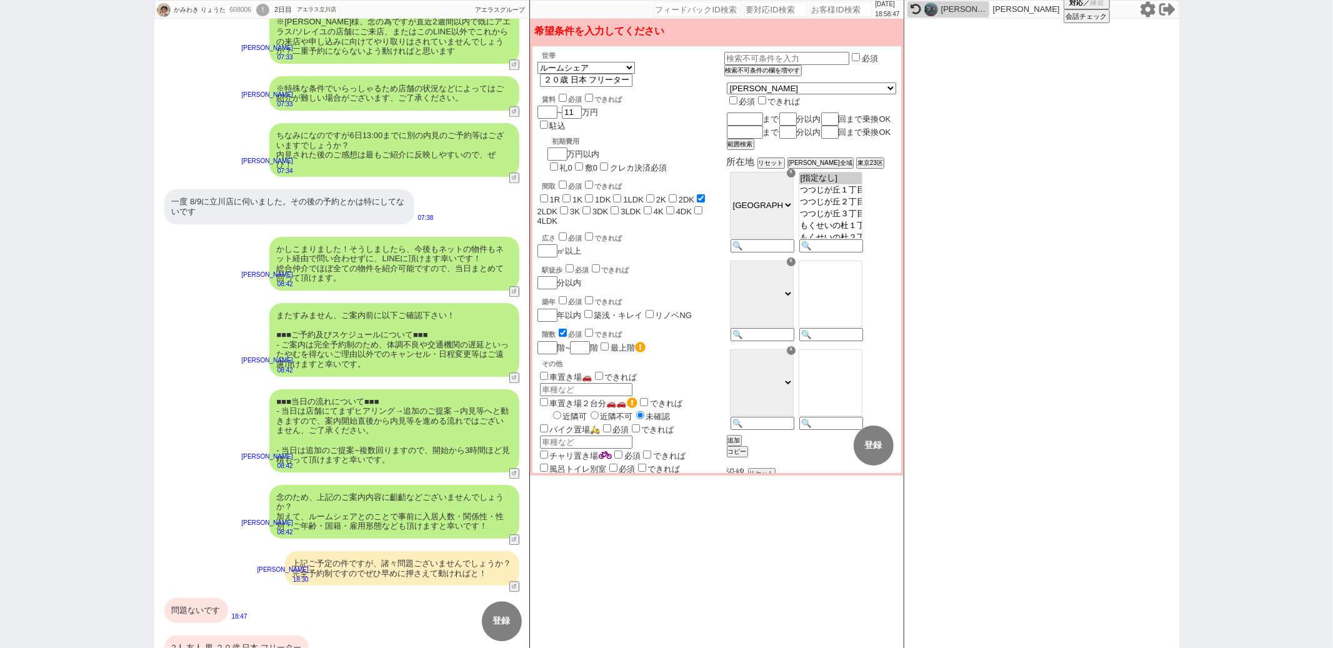
click at [707, 262] on div "駅徒歩 必須 できれば" at bounding box center [633, 268] width 182 height 12
checkbox input "false"
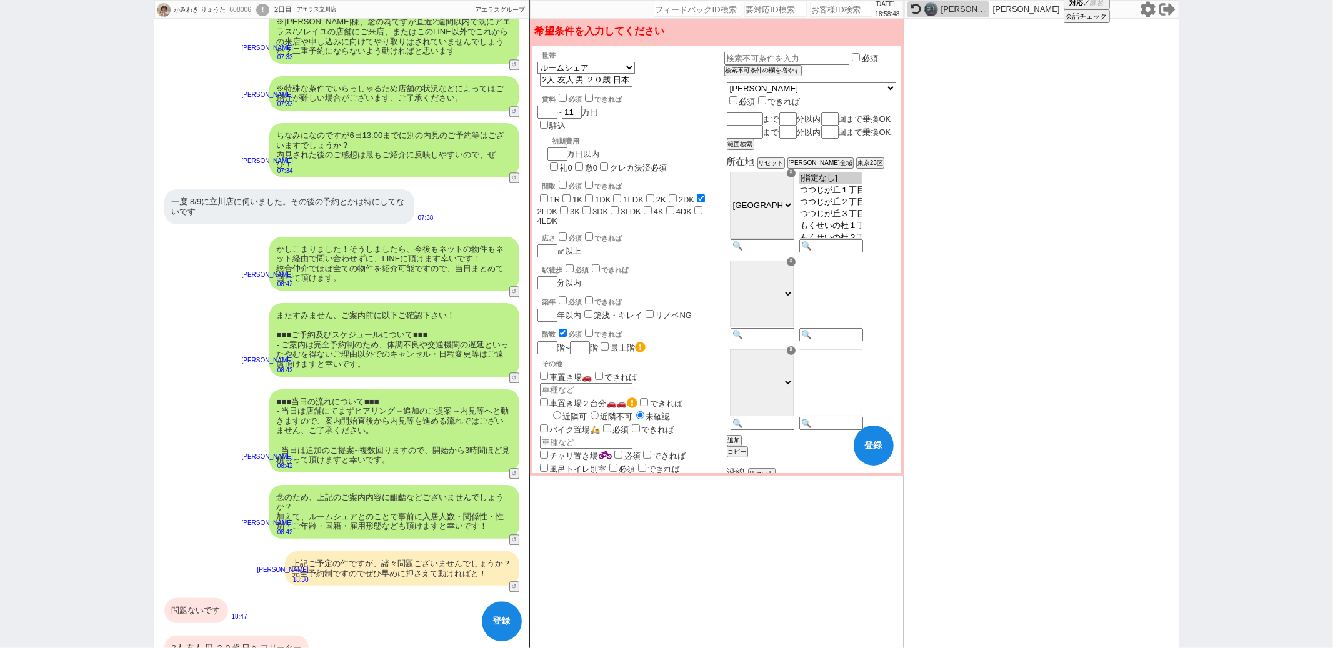
checkbox input "false"
checkbox input "true"
checkbox input "false"
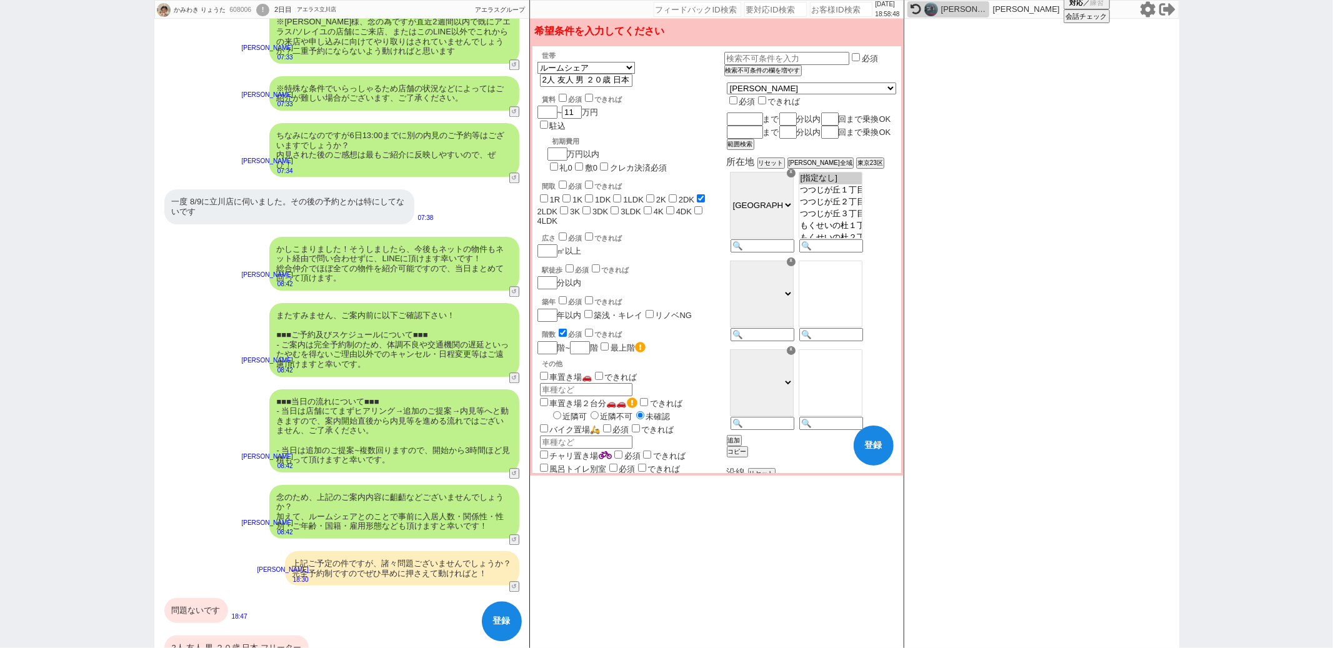
checkbox input "false"
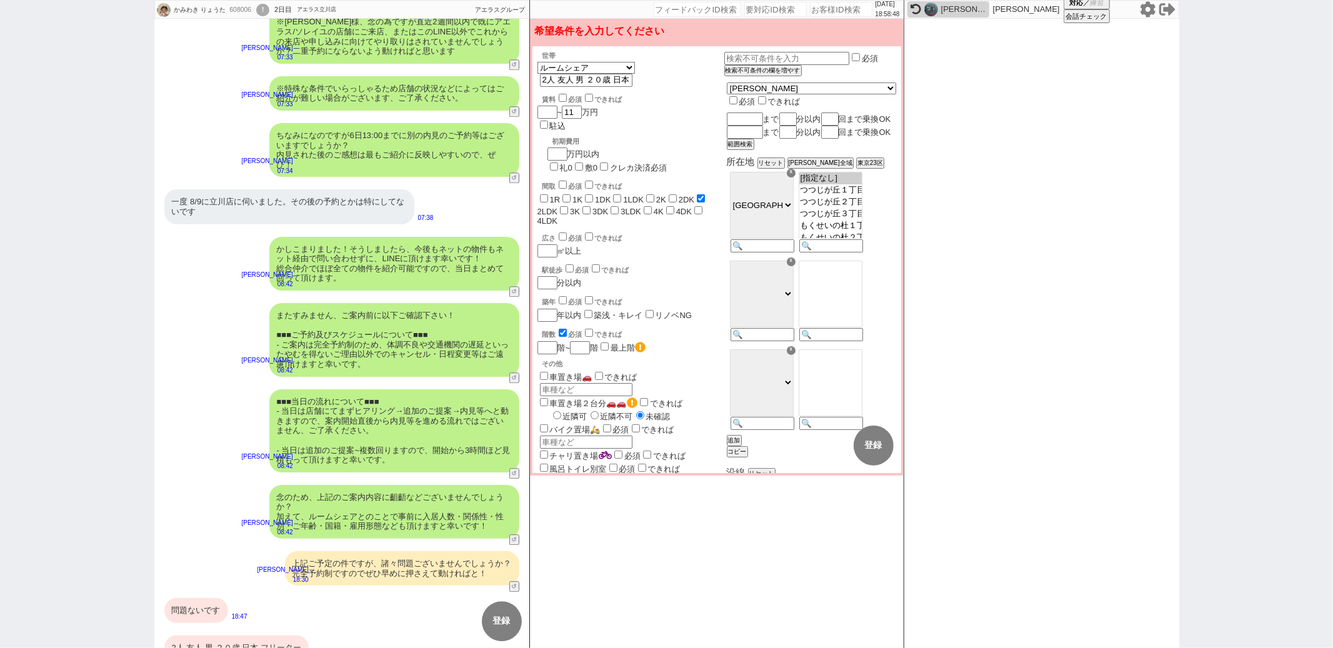
scroll to position [2726, 0]
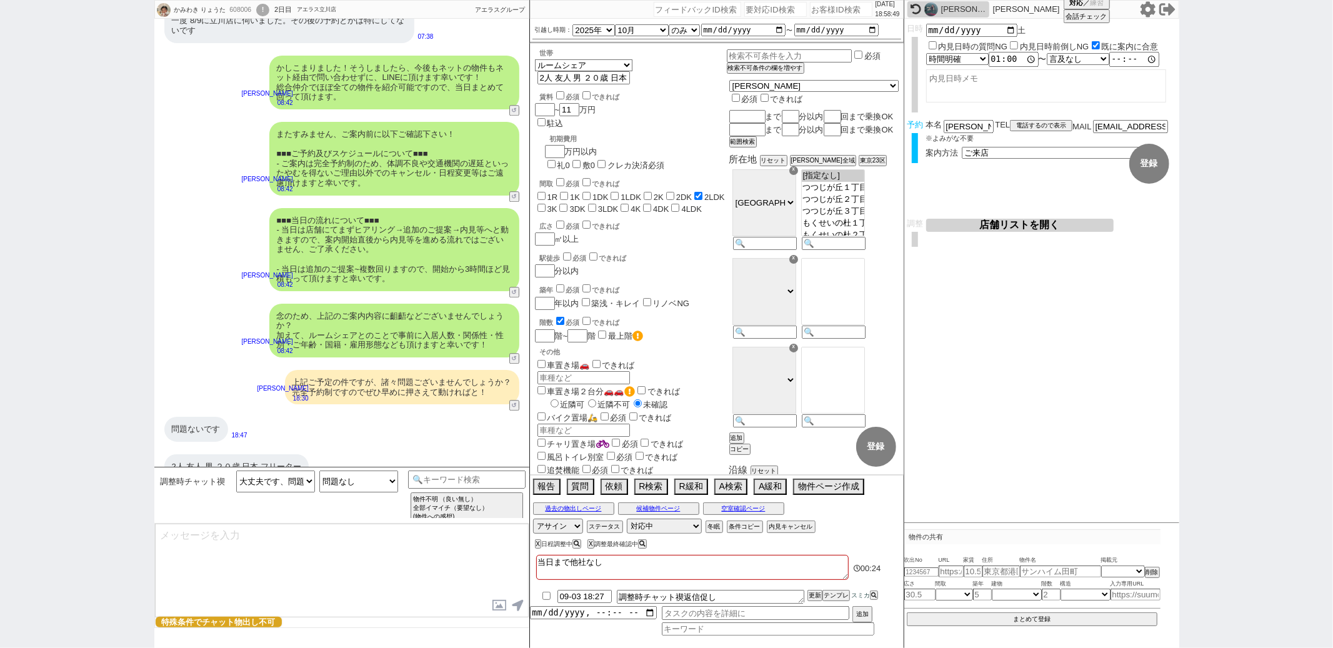
type textarea "ご確認頂き恐れ入ります、！ 諸々問題ないとのことで何よりでした！ そうしましたら、改めて順次動いてまいりますね。"
select select "30"
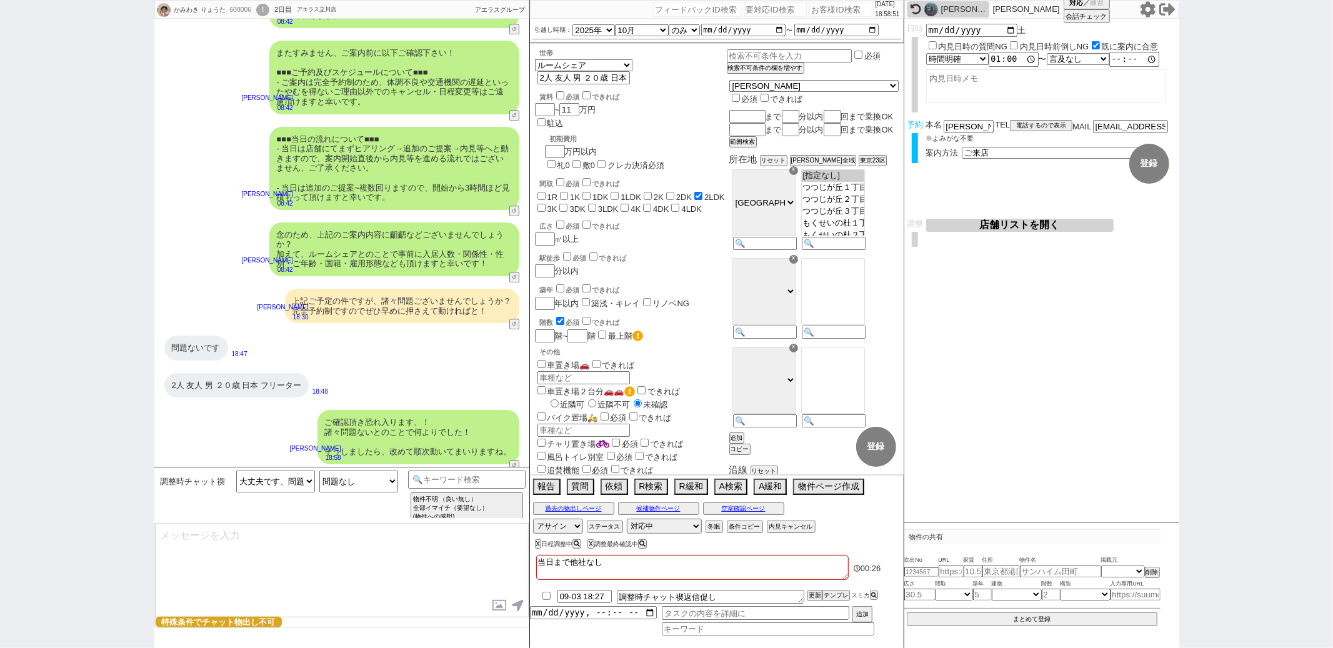
select select "372"
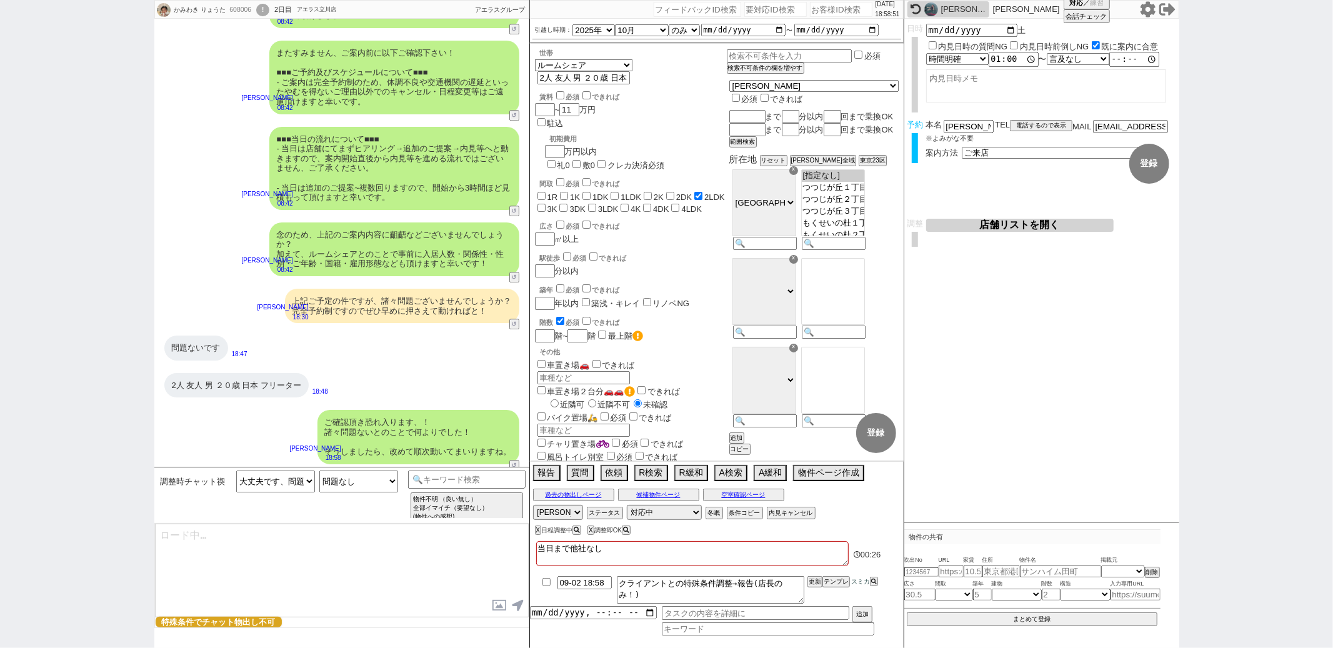
type textarea "@@【@@日程調整するシーンなので、このまま調整報告します。当該の調整ができない方であればそのままcmd+shift+Kで次に進んでください！！(当該の調整が…"
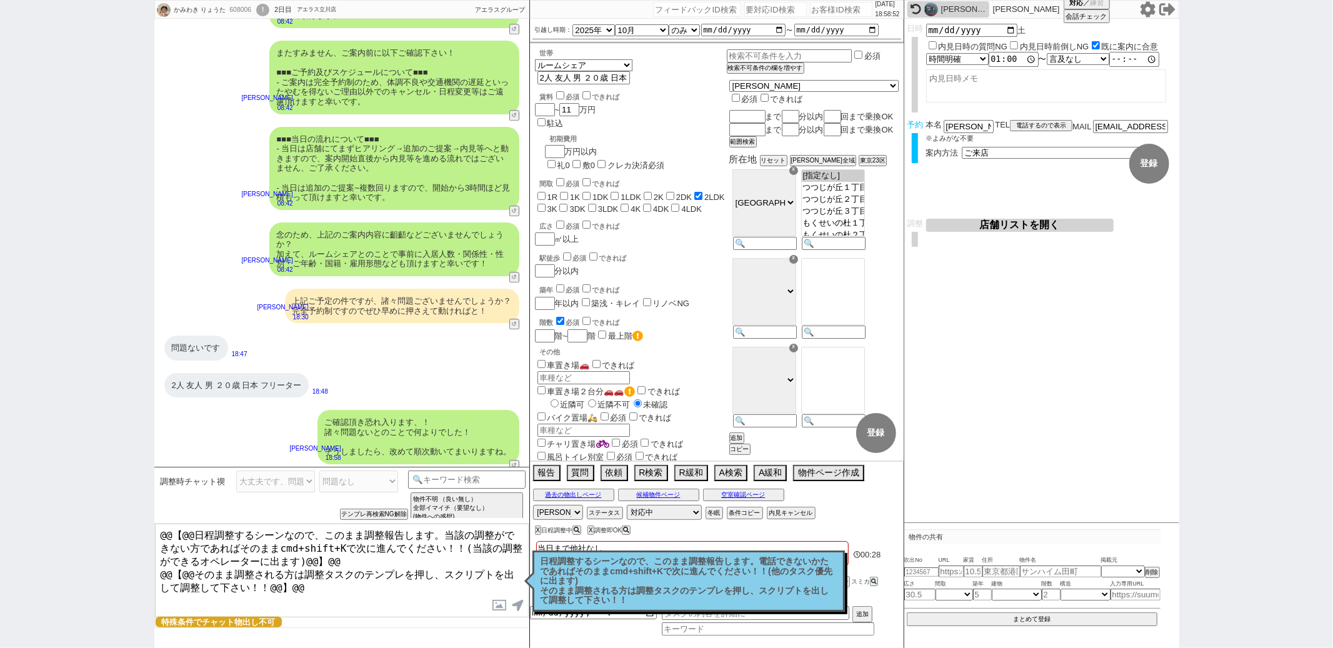
click at [584, 593] on p "日程調整するシーンなので、このまま調整報告します。電話できないかたであればそのままcmd+shift+Kで次に進んでください！！(他のタスク優先に出ます) そ…" at bounding box center [689, 581] width 296 height 49
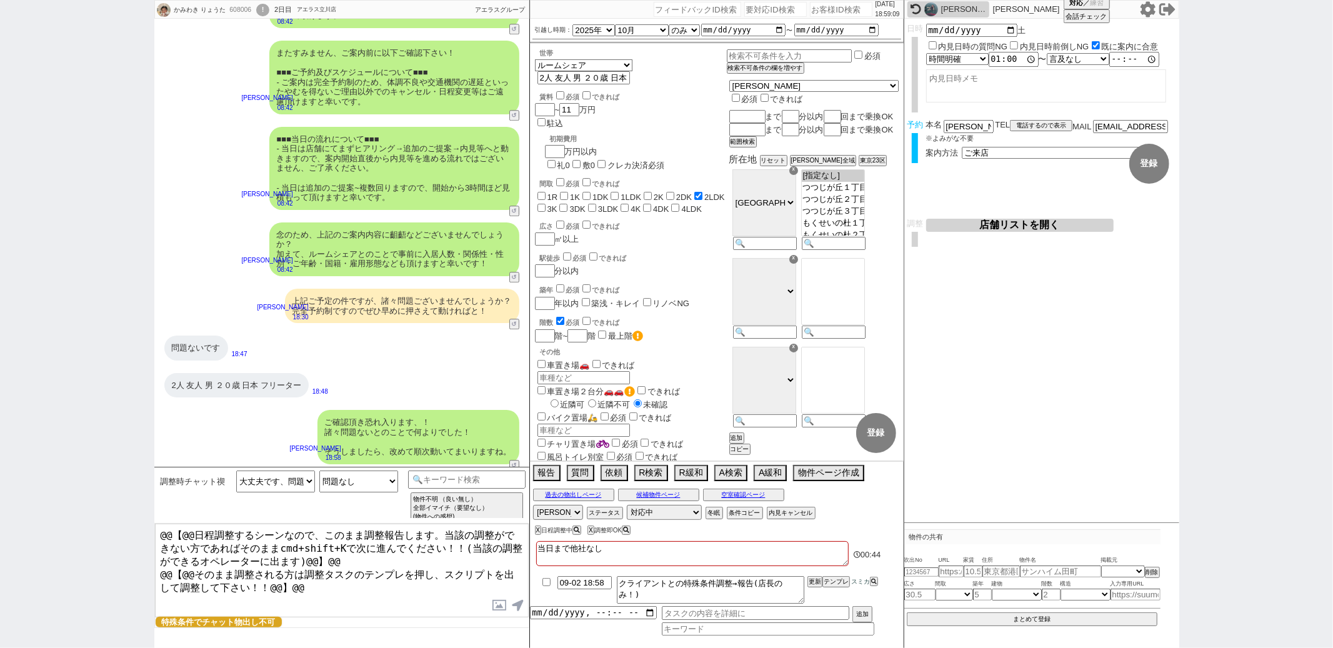
click at [1007, 229] on button "店舗リストを開く" at bounding box center [1019, 225] width 187 height 13
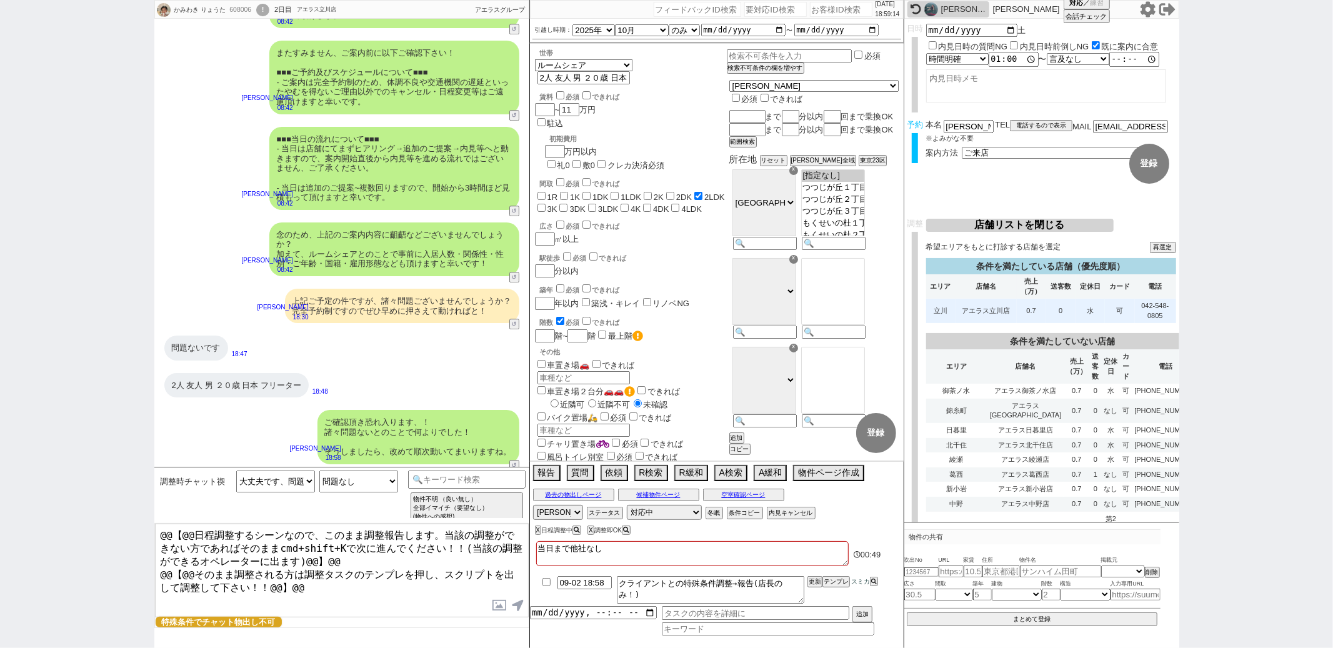
click at [1009, 313] on td "アエラス立川店" at bounding box center [986, 311] width 61 height 24
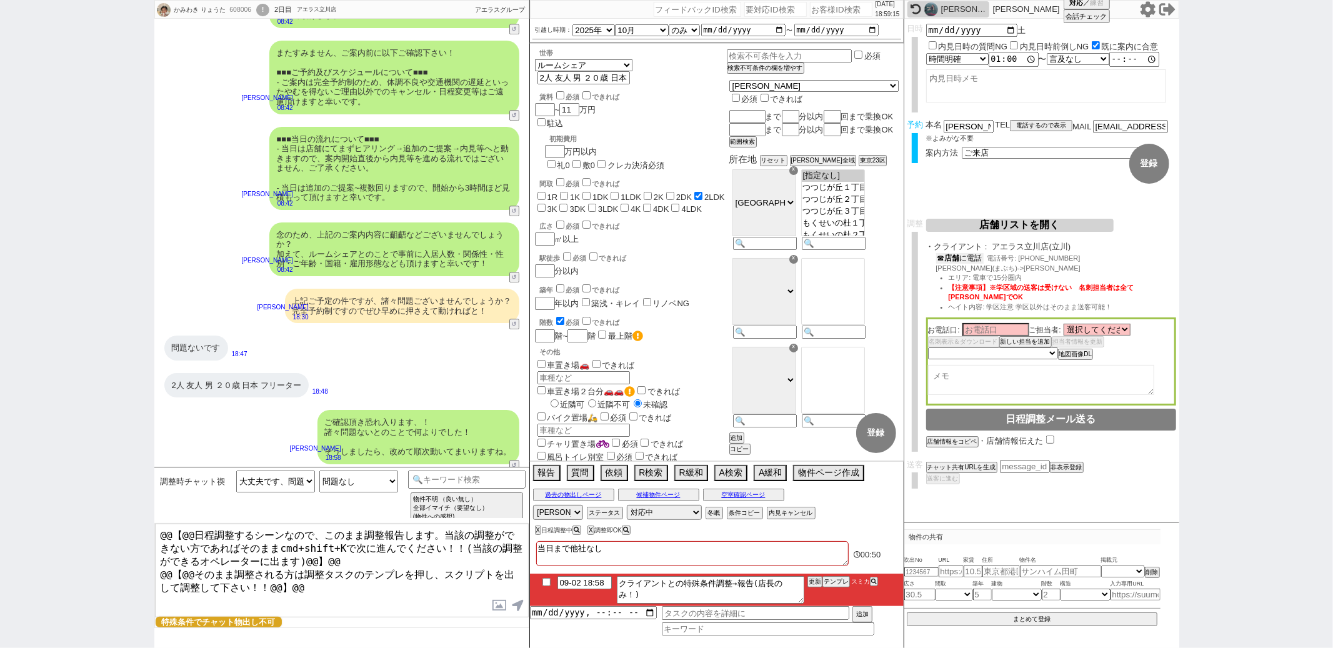
click at [958, 258] on b "店舗" at bounding box center [952, 258] width 15 height 9
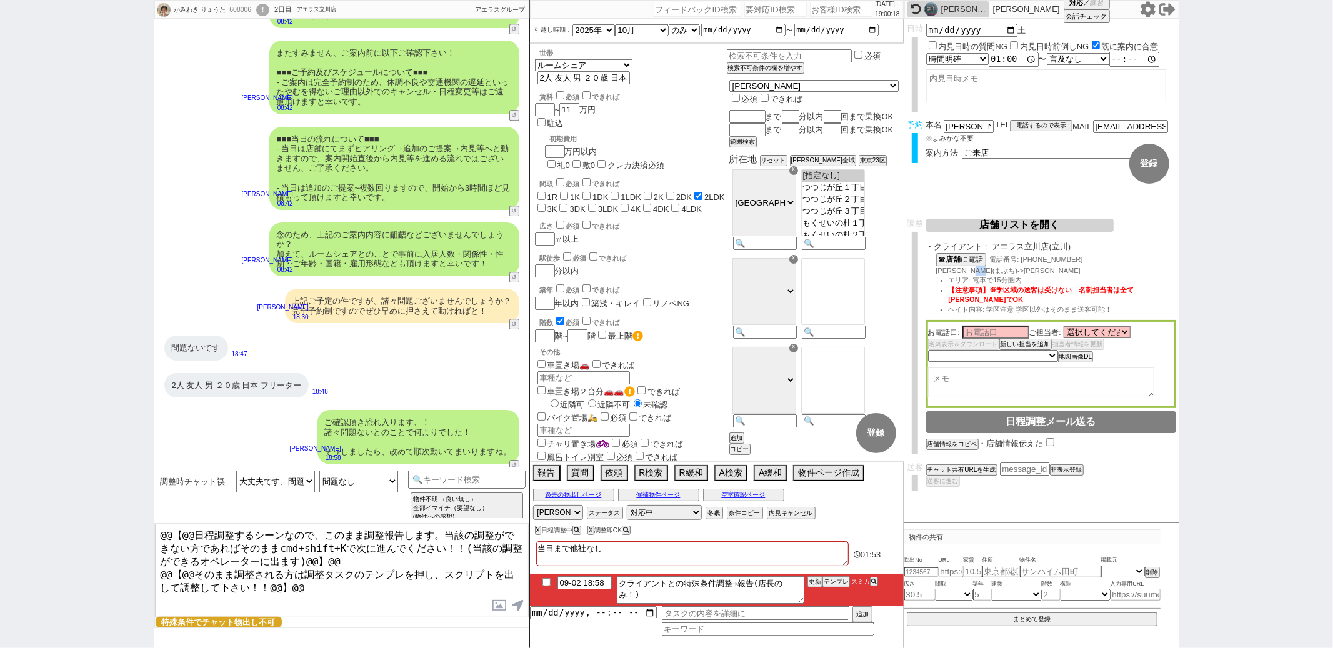
drag, startPoint x: 983, startPoint y: 271, endPoint x: 993, endPoint y: 271, distance: 10.0
click at [993, 271] on span "馬渕(まぶち)->加藤" at bounding box center [1008, 270] width 144 height 7
copy span "加藤"
click at [977, 329] on input at bounding box center [995, 331] width 67 height 11
paste input "加藤"
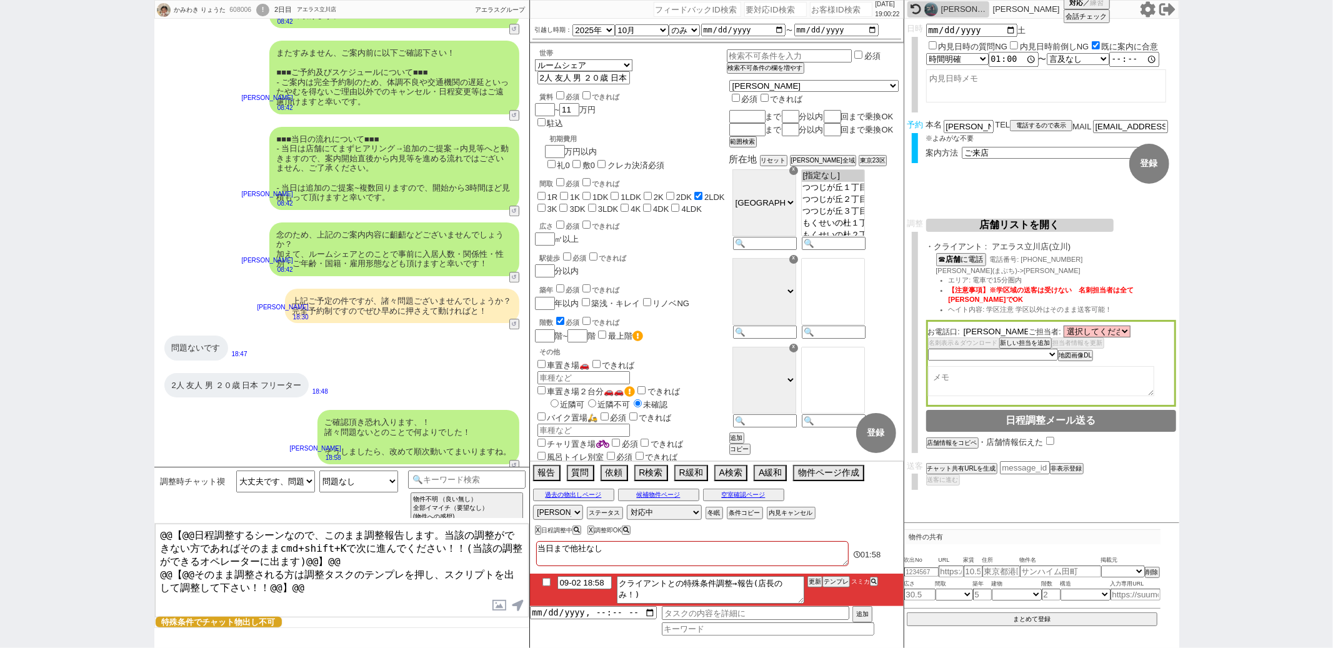
type input "加藤"
click at [1092, 284] on li "エリア: 電車で15分圏内" at bounding box center [1062, 281] width 227 height 10
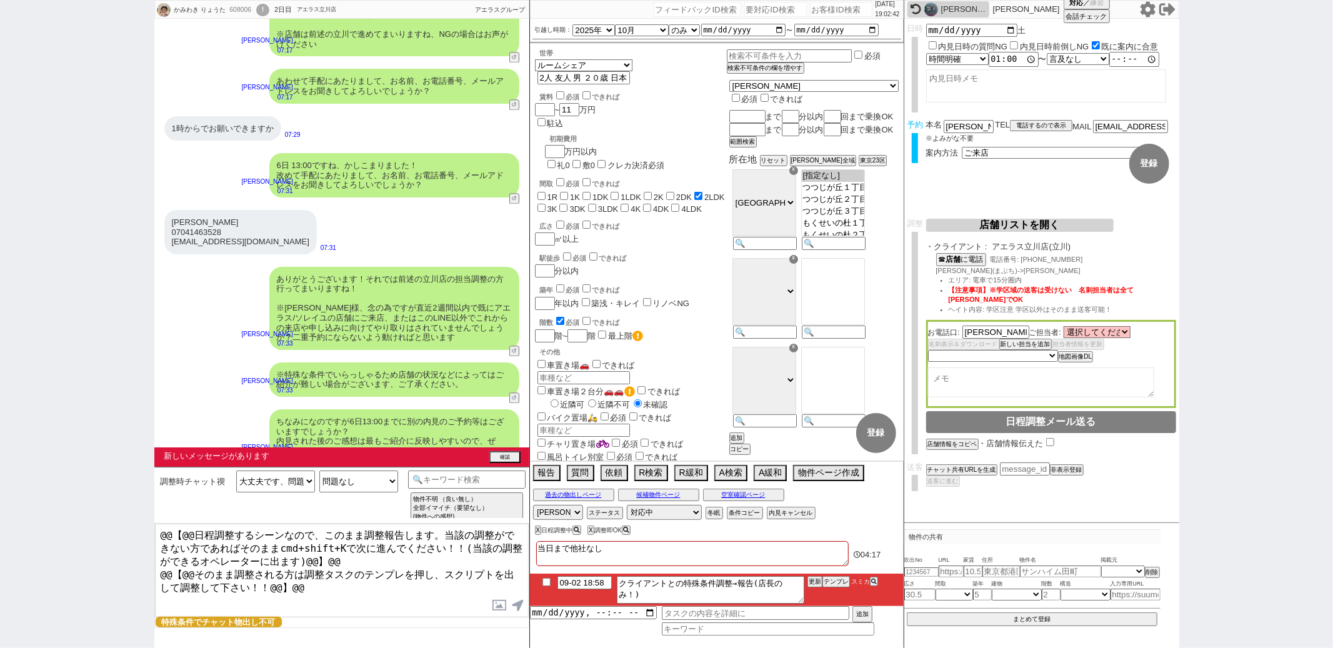
scroll to position [2864, 0]
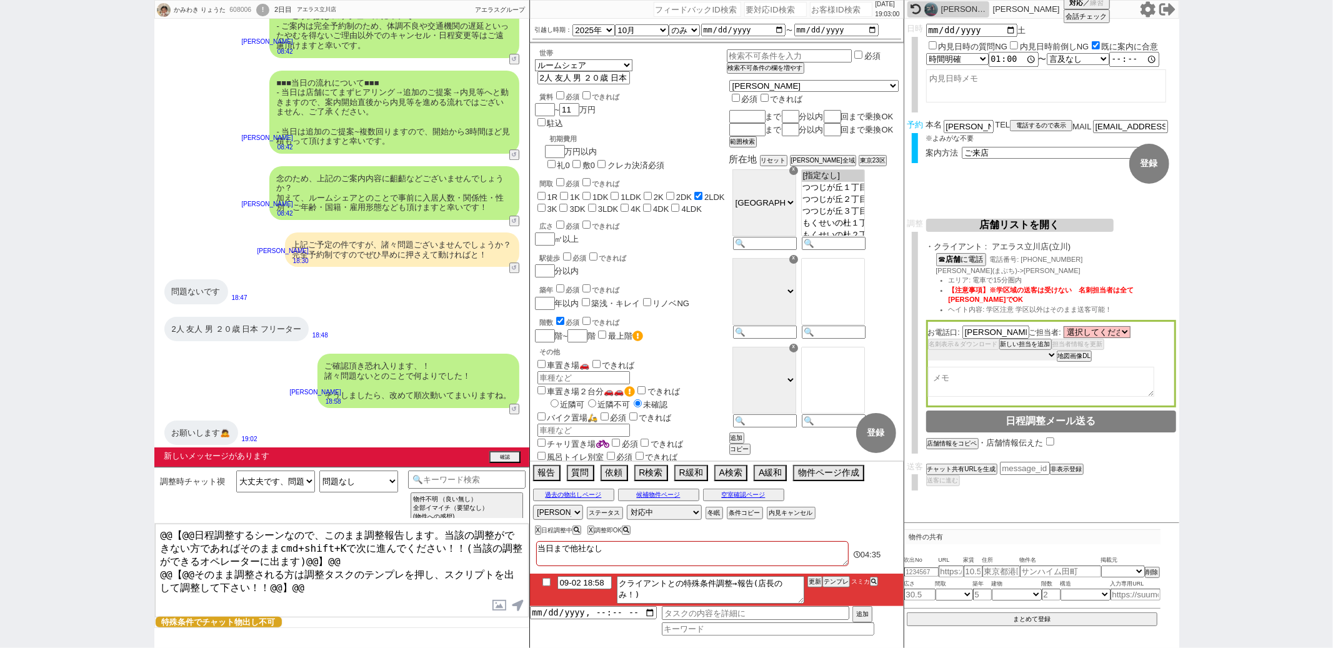
click at [1041, 357] on select "未定 希望で最短でOK 最短以外でOK 日程がNG(直近で別日提案可) 日程がNG(直近はNG) お客様ごとNG 折返し待ち 店舗が定休/終業後で連絡取れず" at bounding box center [992, 355] width 129 height 11
select select "9"
click at [928, 350] on select "未定 希望で最短でOK 最短以外でOK 日程がNG(直近で別日提案可) 日程がNG(直近はNG) お客様ごとNG 折返し待ち 店舗が定休/終業後で連絡取れず" at bounding box center [992, 355] width 129 height 11
select select "9"
click at [830, 583] on button "テンプレ" at bounding box center [835, 581] width 27 height 9
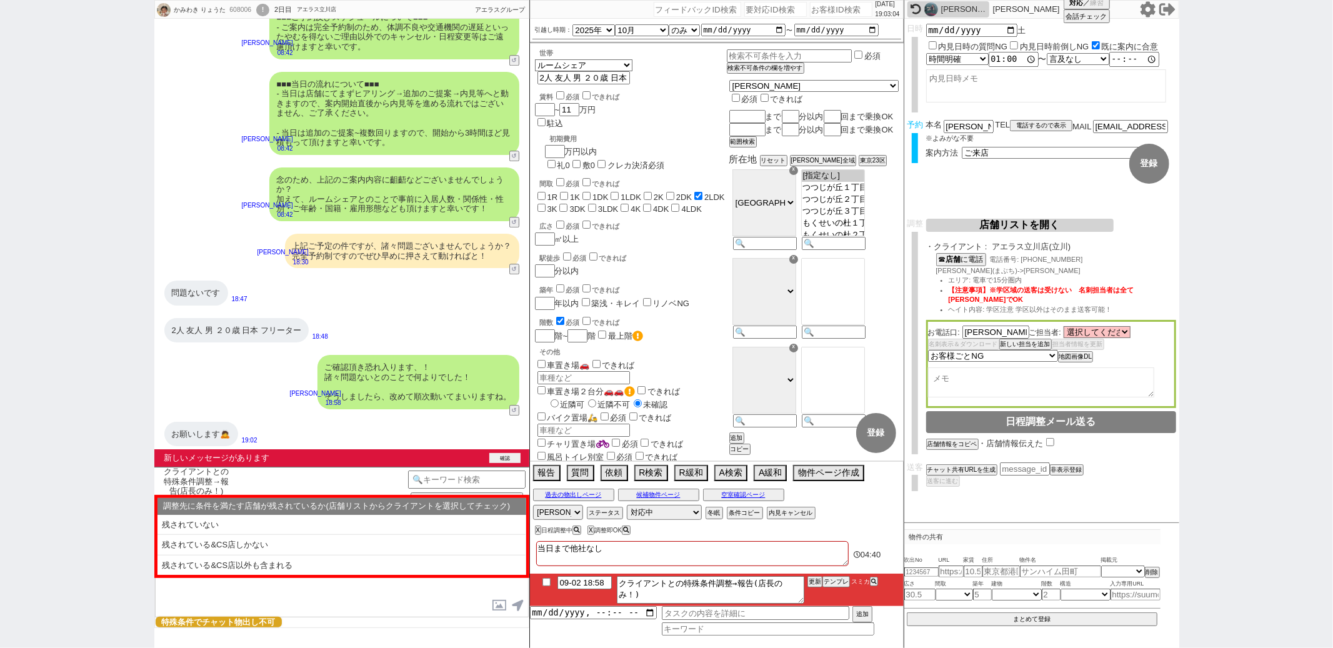
click at [494, 459] on button "確認" at bounding box center [504, 458] width 31 height 10
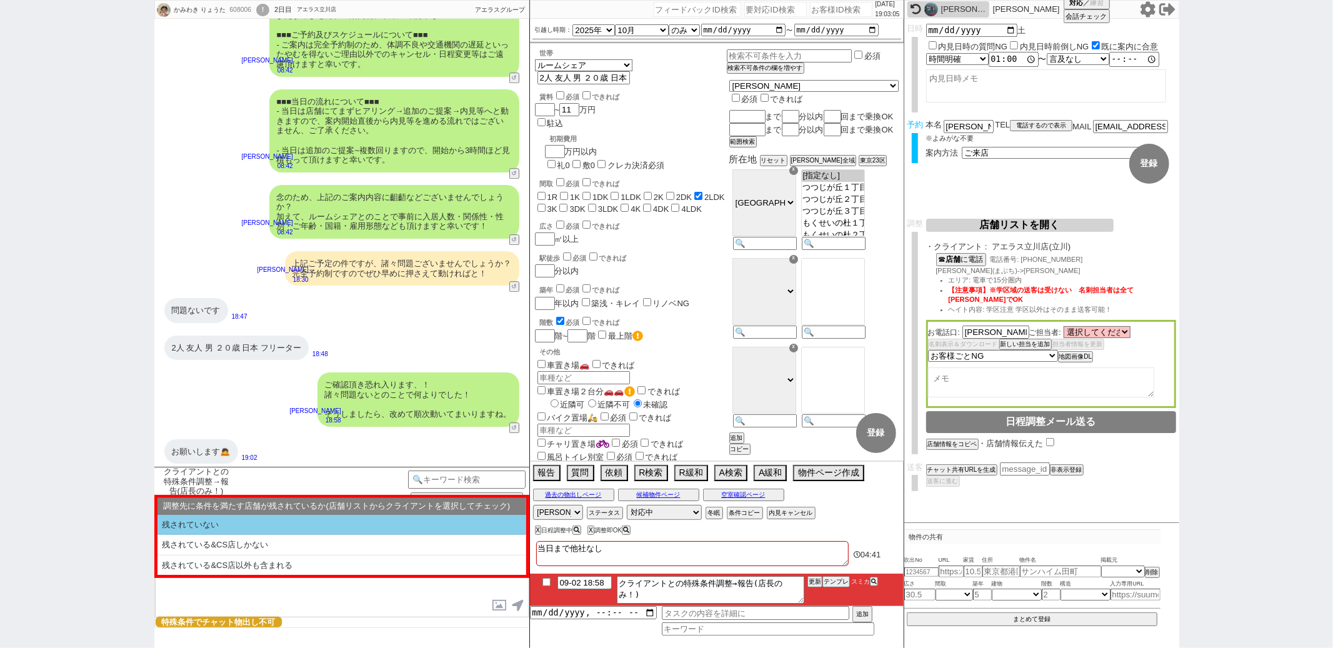
click at [298, 519] on li "残されていない" at bounding box center [341, 525] width 369 height 21
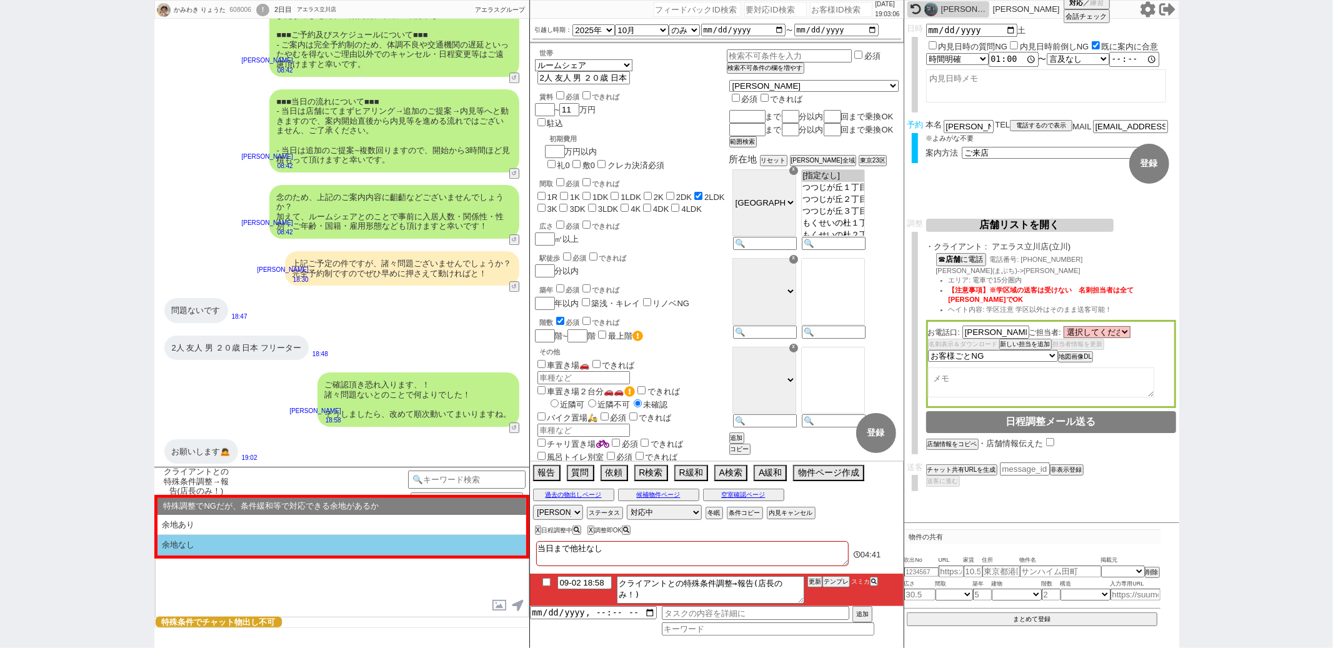
click at [293, 543] on li "余地なし" at bounding box center [341, 545] width 369 height 21
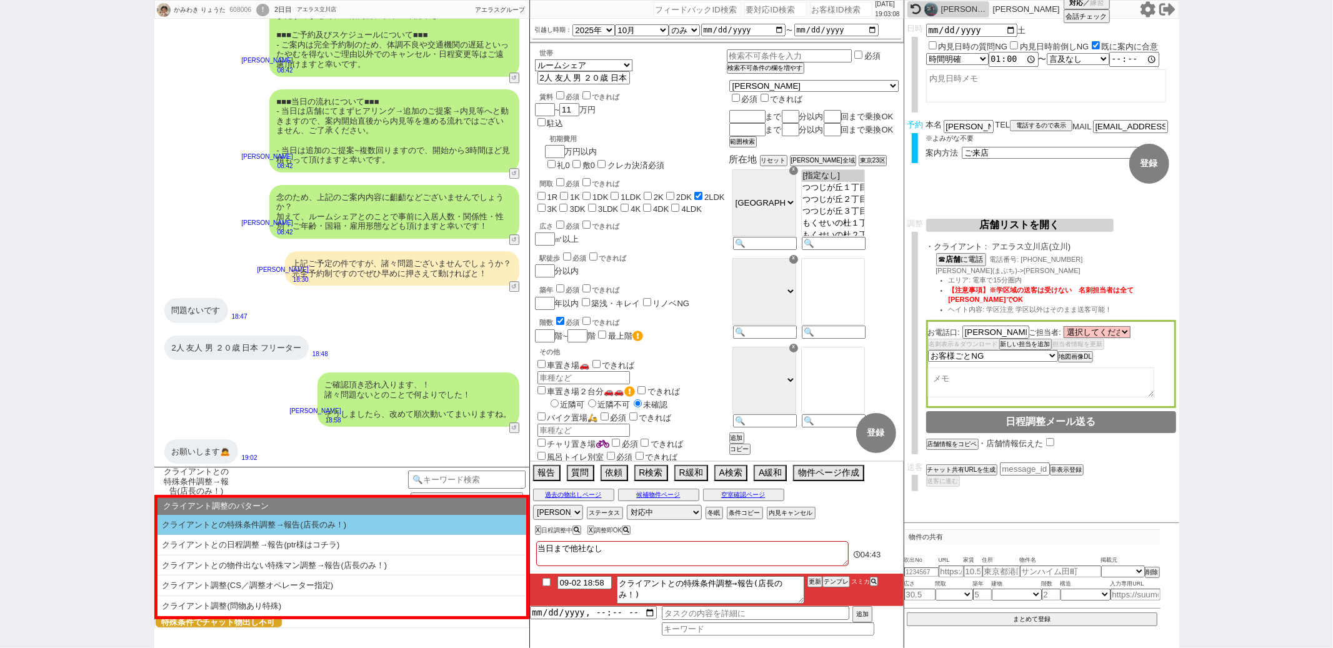
click at [297, 526] on li "クライアントとの特殊条件調整→報告(店長のみ！)" at bounding box center [341, 525] width 369 height 21
select select "残されていない"
select select "余地なし"
select select "クライアントとの特殊条件調整→報告(店長のみ！)"
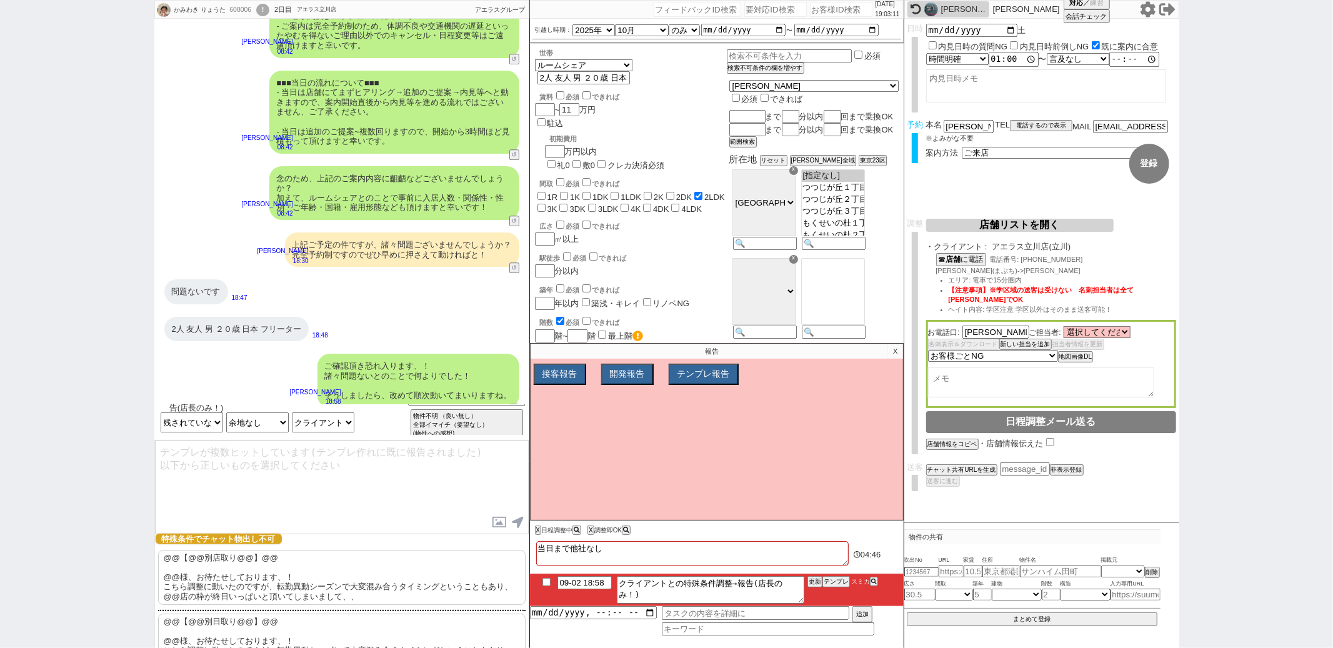
scroll to position [159, 0]
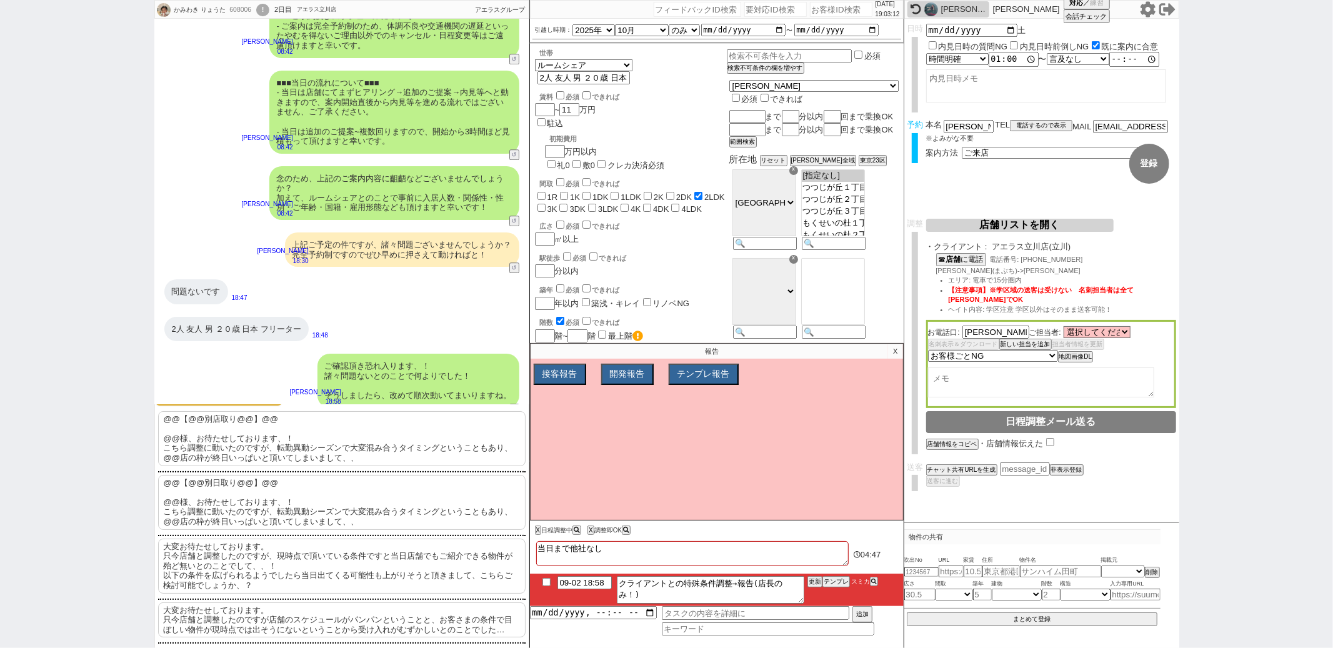
click at [245, 615] on p "大変お待たせしております。 只今店舗と調整したのですが店舗のスケジュールがパンパンということと、お客さまの条件で目ぼしい物件が現時点では出そうにないということ…" at bounding box center [341, 620] width 367 height 36
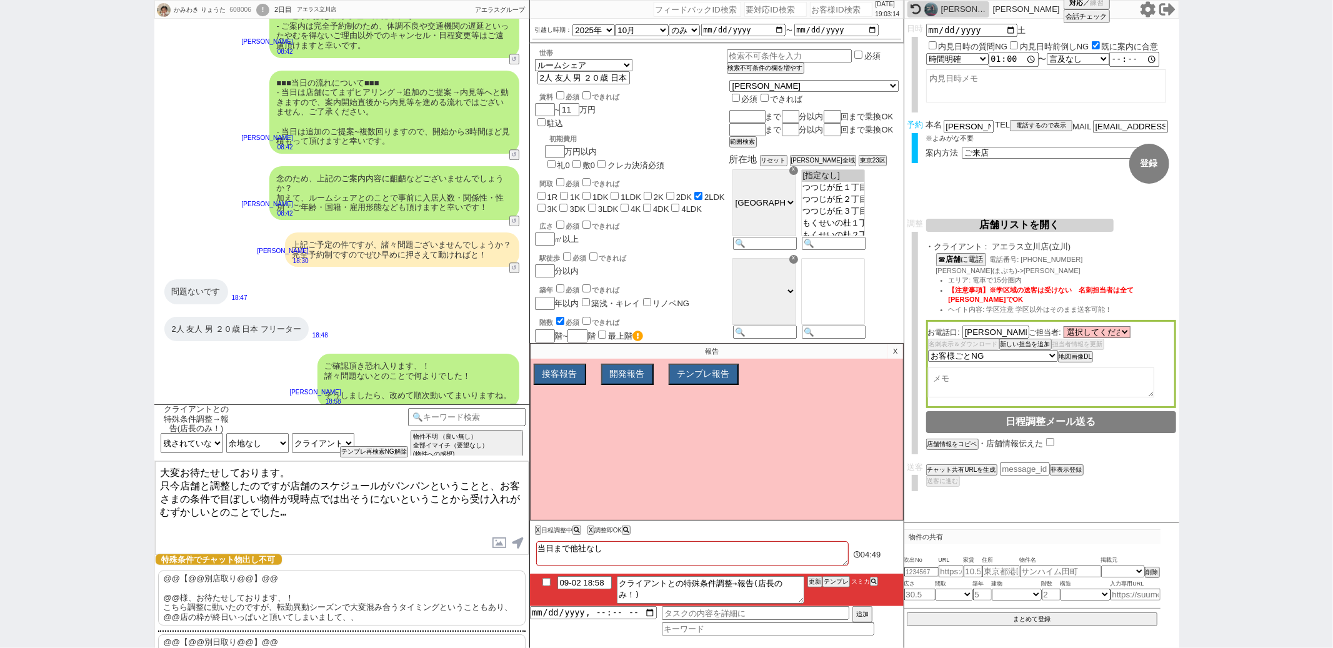
drag, startPoint x: 292, startPoint y: 473, endPoint x: 372, endPoint y: 262, distance: 225.1
click at [371, 262] on div "かみわき りょうた 608006 ! 0 2日目 アエラス立川店 冬眠中 自社客 アエラスグループ スミカ_BPO チャット全表示 2025-07-31 よう…" at bounding box center [341, 324] width 375 height 648
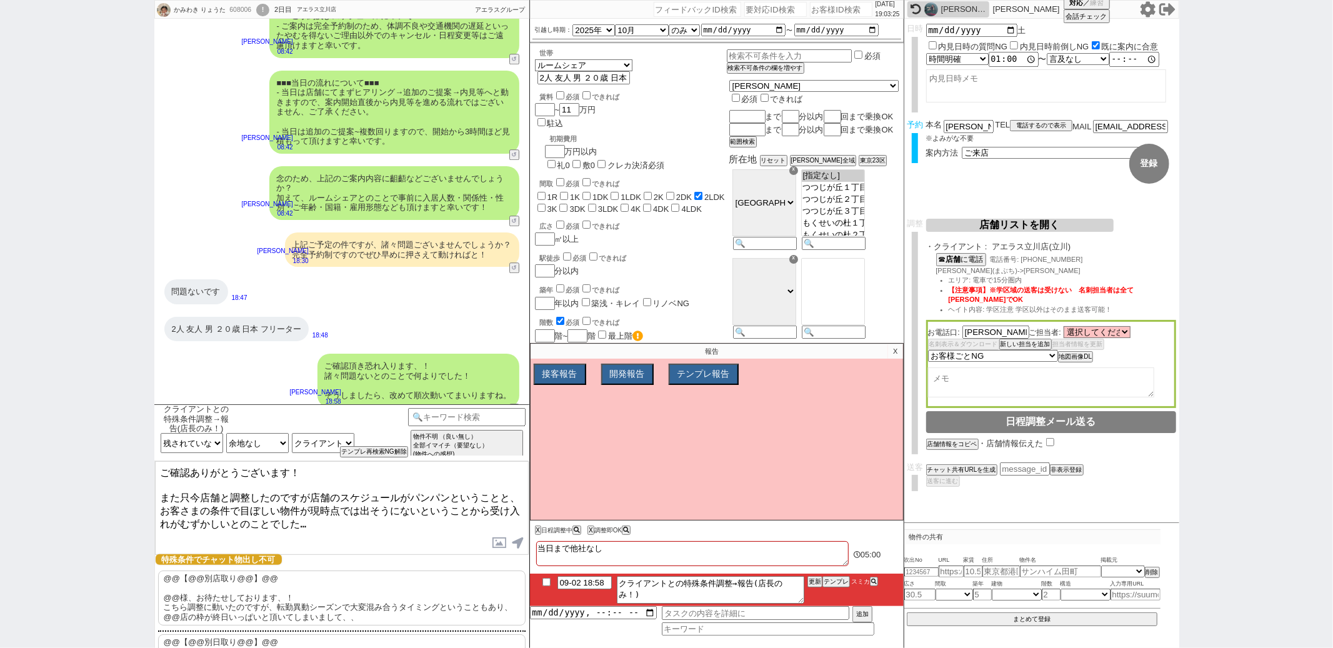
type textarea "ご確認ありがとうございます！ また只今店舗と調整したのですが店舗のスケジュールがパンパンということと、お客さまの条件で目ぼしい物件が現時点では出そうにないとい…"
checkbox input "true"
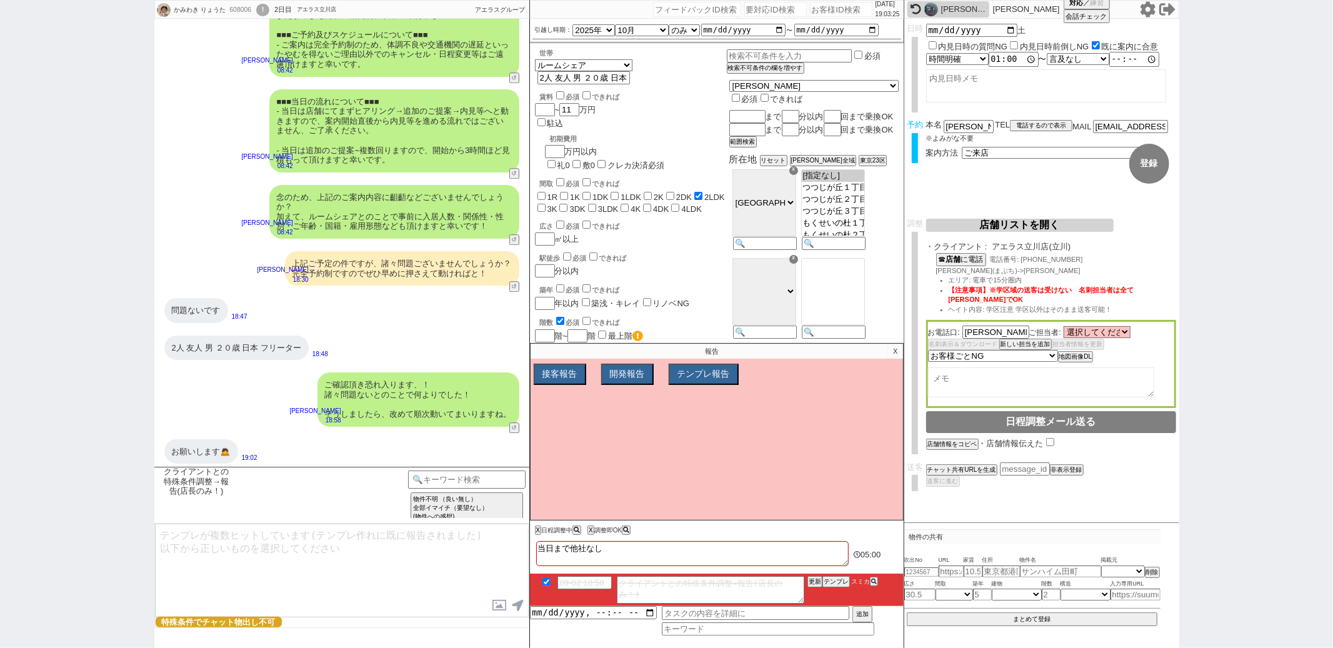
scroll to position [2931, 0]
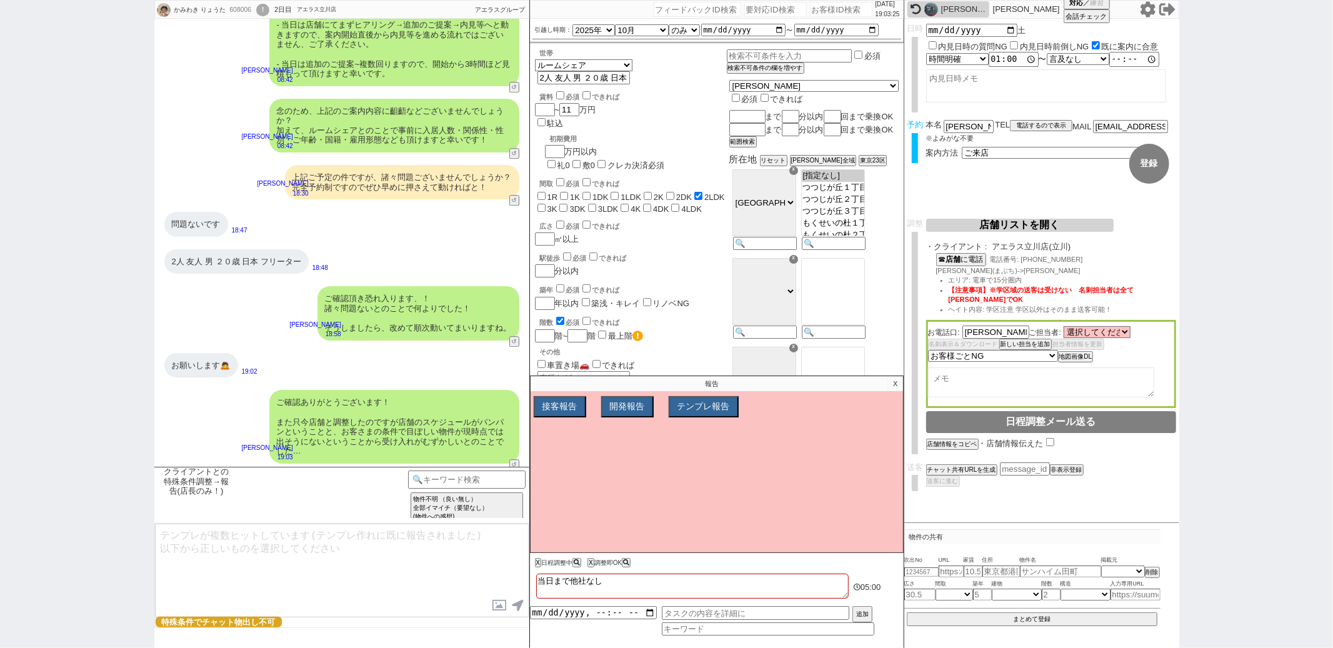
type textarea "やり取りいただいたに関わらずこのようなことになり、本当に申し訳ございません。 ※手配のためLINE上で頂いた個人情報などは全て削除いたしました"
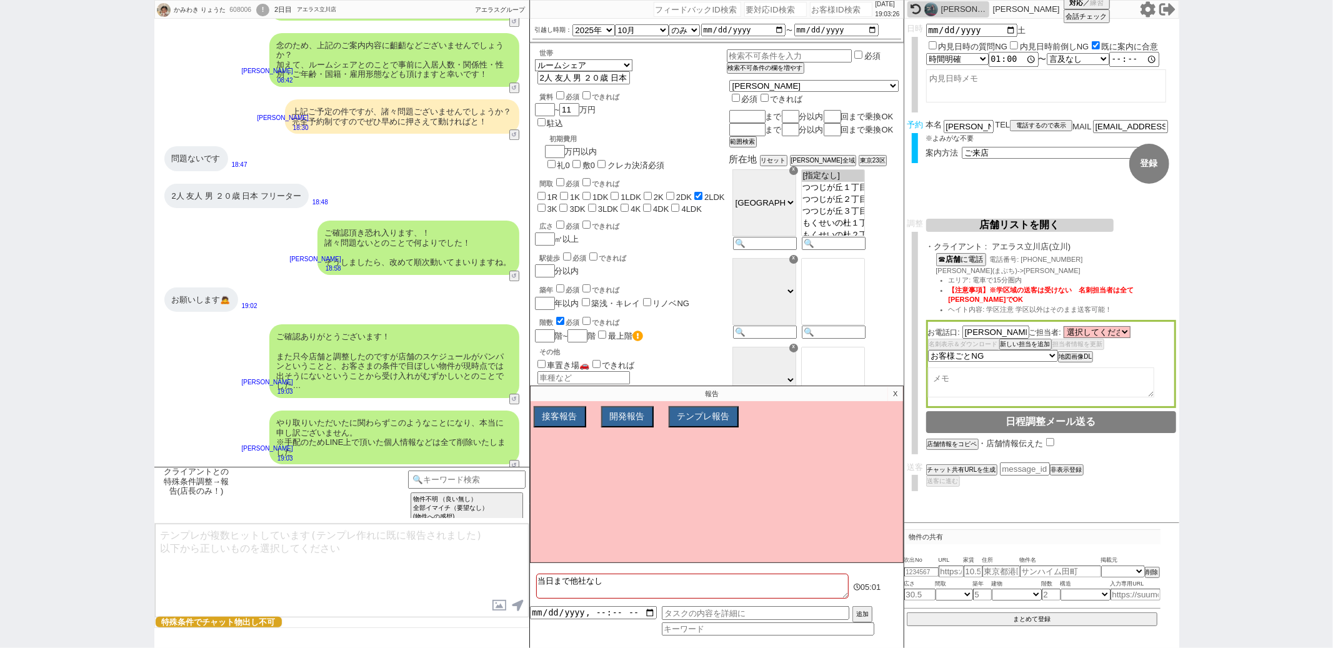
type textarea "再度店舗の状況、物件市場の状況が変わりましてなにかお力になれる状態になりましたら再度ご連絡させてください。 重ねましてお手数おかけし申し訳ございませんでした、…"
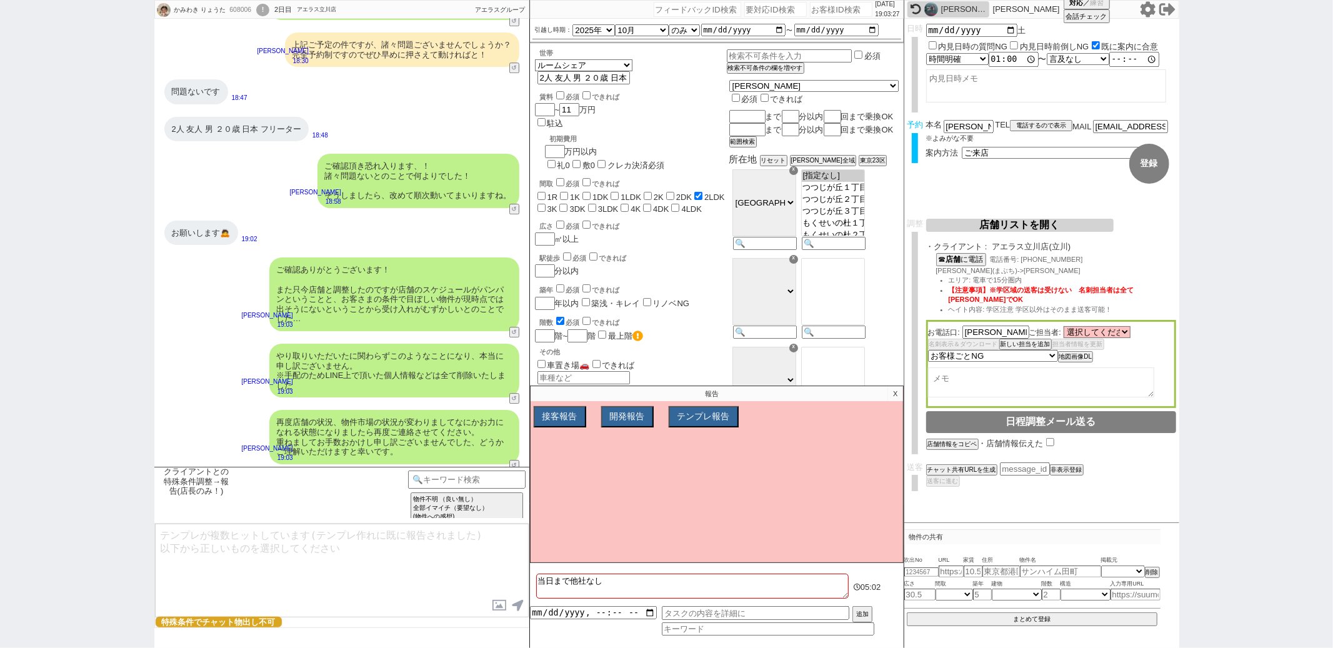
select select
select select "600"
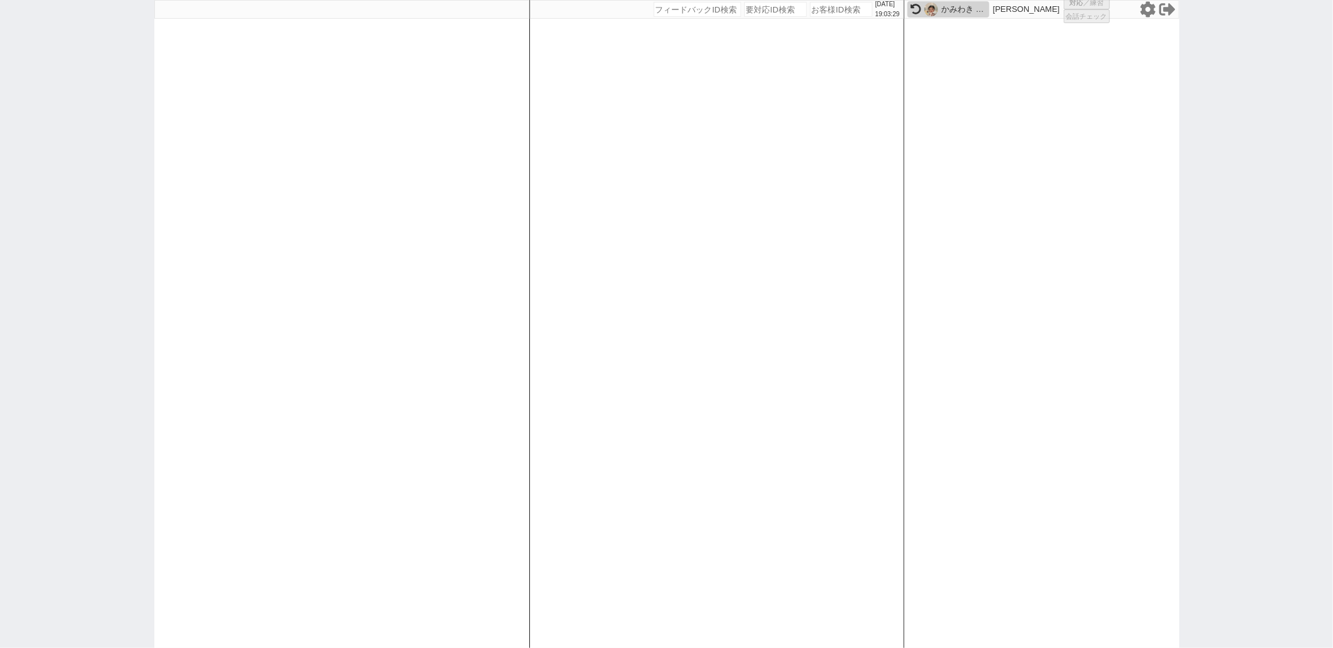
select select
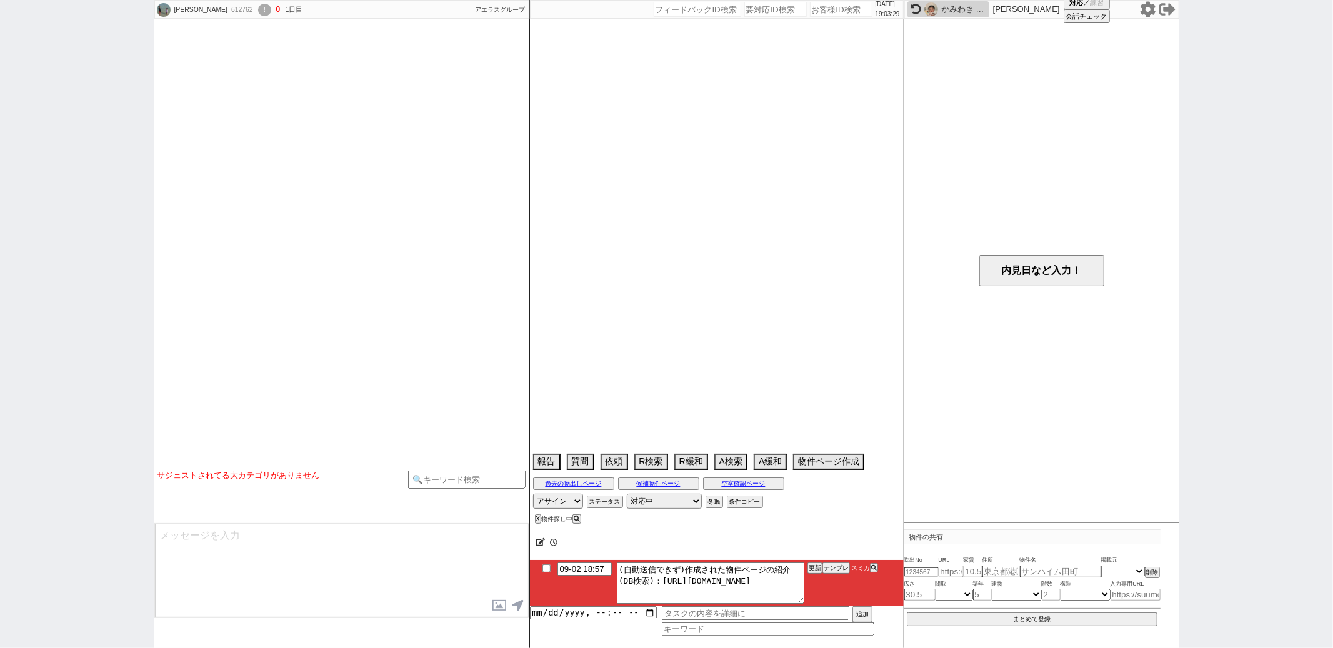
select select
select select "2025"
select select "10"
select select "6"
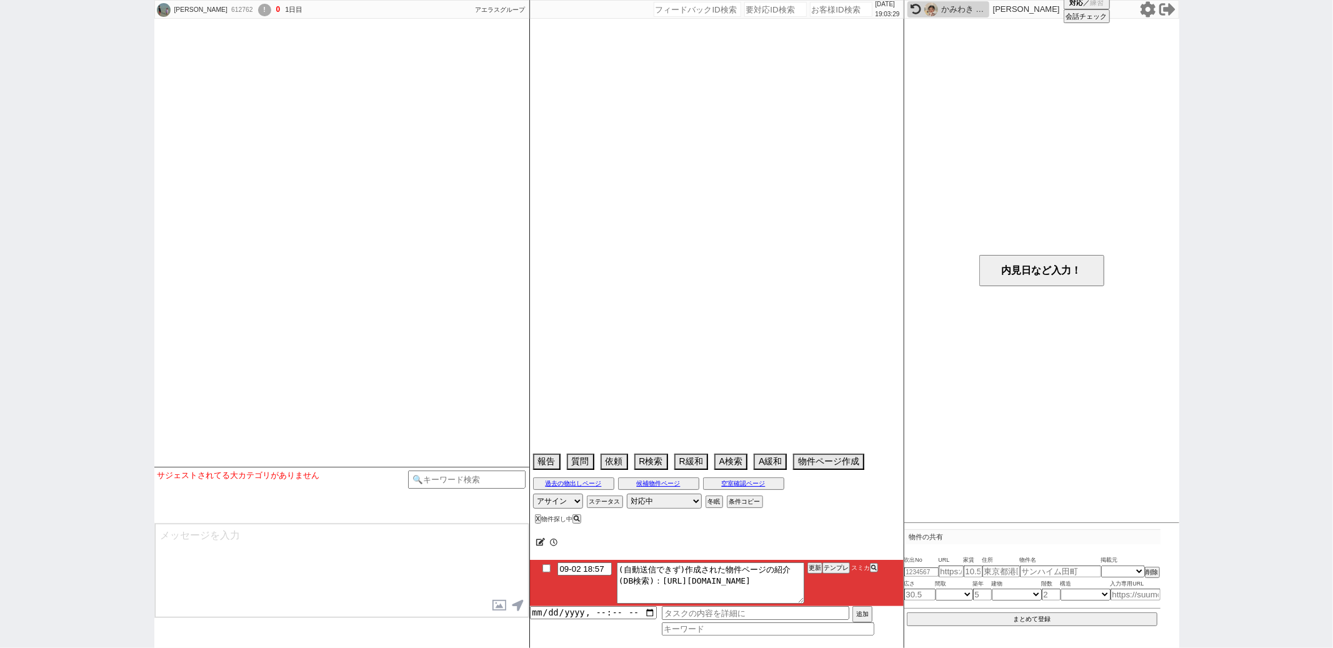
select select "6"
select select "649"
select select "18"
select select "2195"
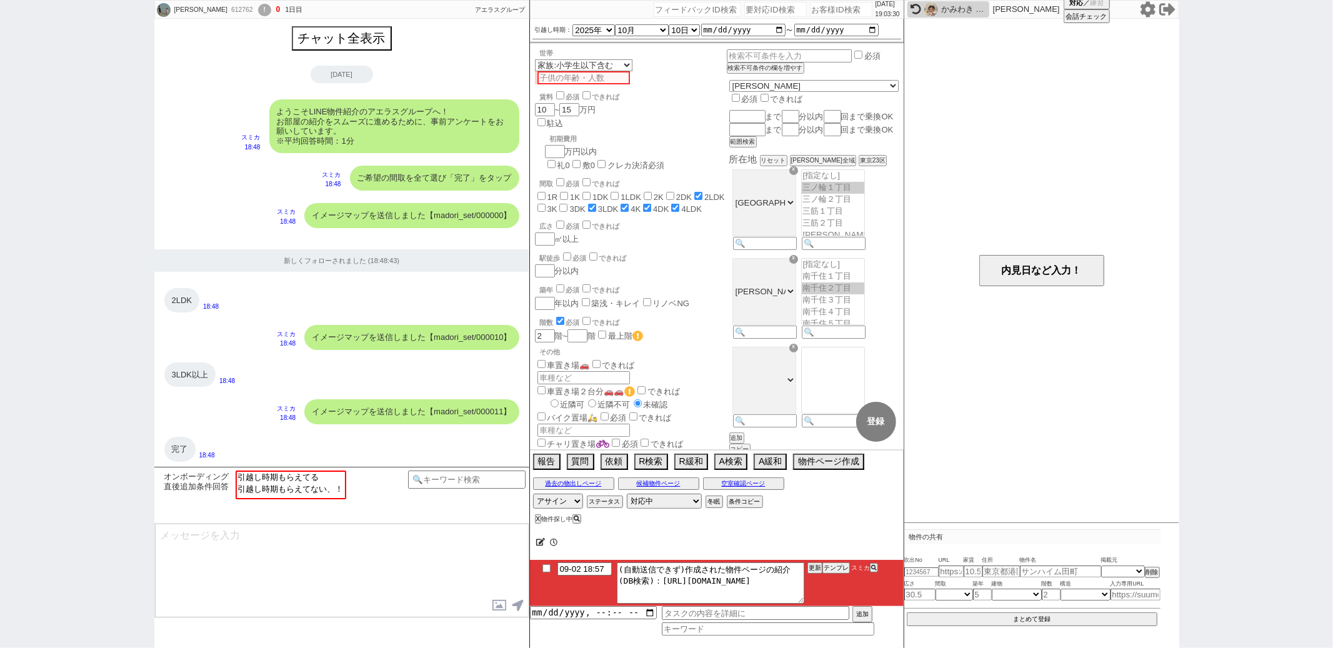
scroll to position [735, 0]
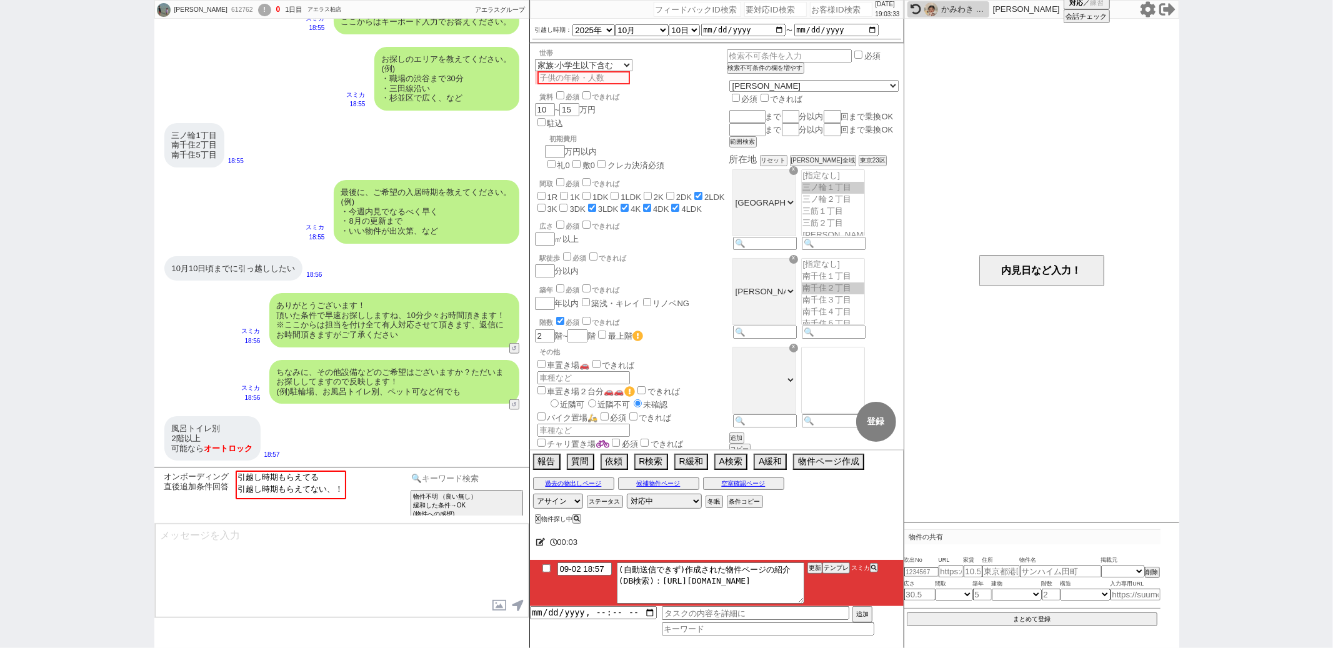
click at [433, 474] on input at bounding box center [467, 479] width 118 height 16
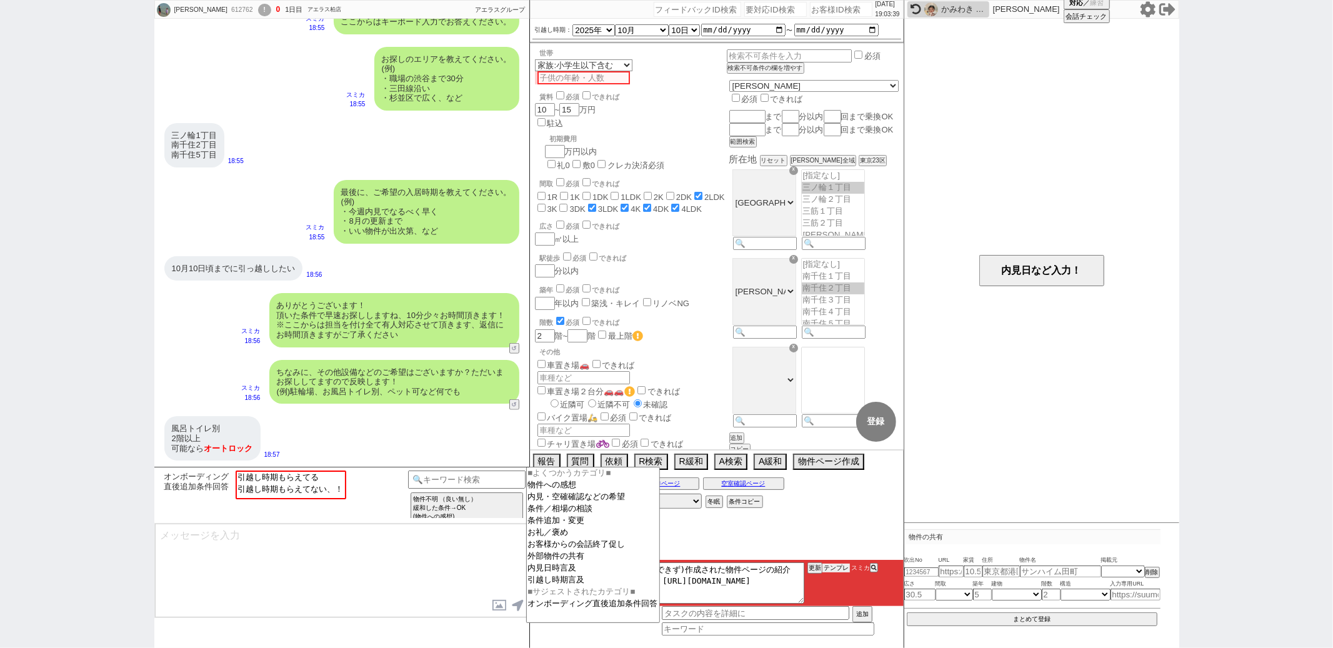
click at [844, 568] on button "テンプレ" at bounding box center [835, 568] width 27 height 9
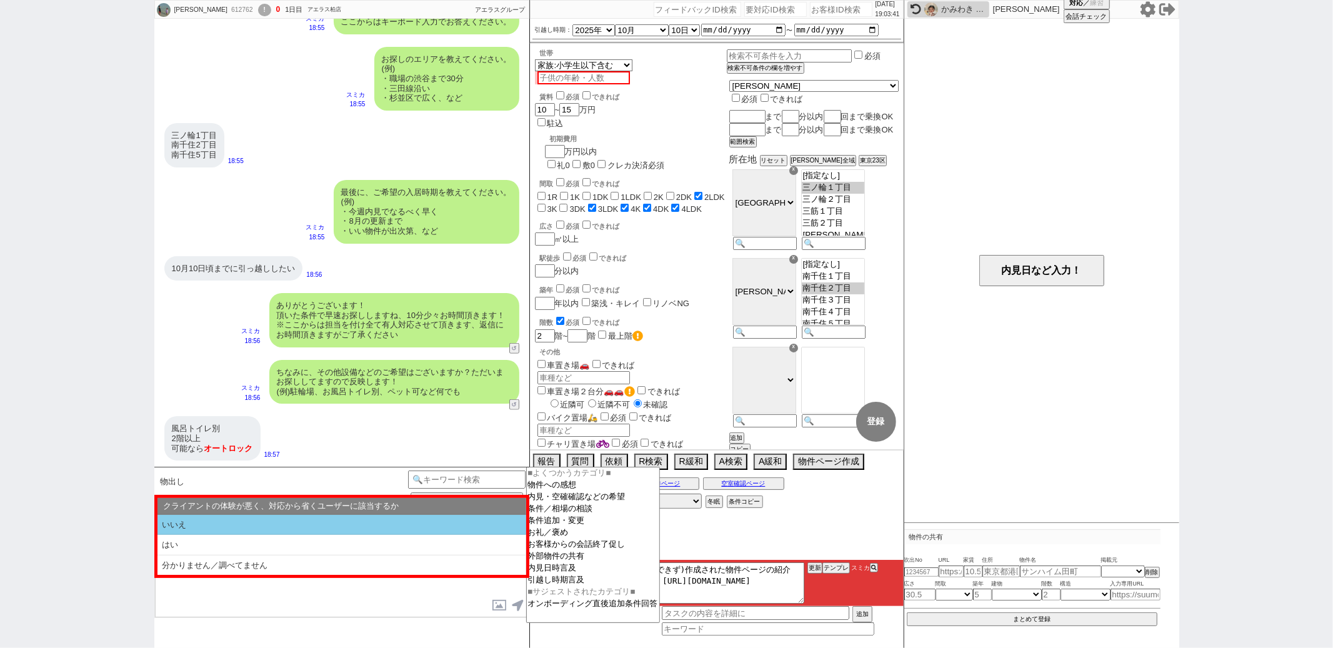
drag, startPoint x: 283, startPoint y: 536, endPoint x: 283, endPoint y: 527, distance: 8.7
click at [283, 527] on ol "いいえ はい 分かりません／調べてません" at bounding box center [341, 545] width 369 height 61
click at [283, 527] on li "いいえ" at bounding box center [341, 525] width 369 height 21
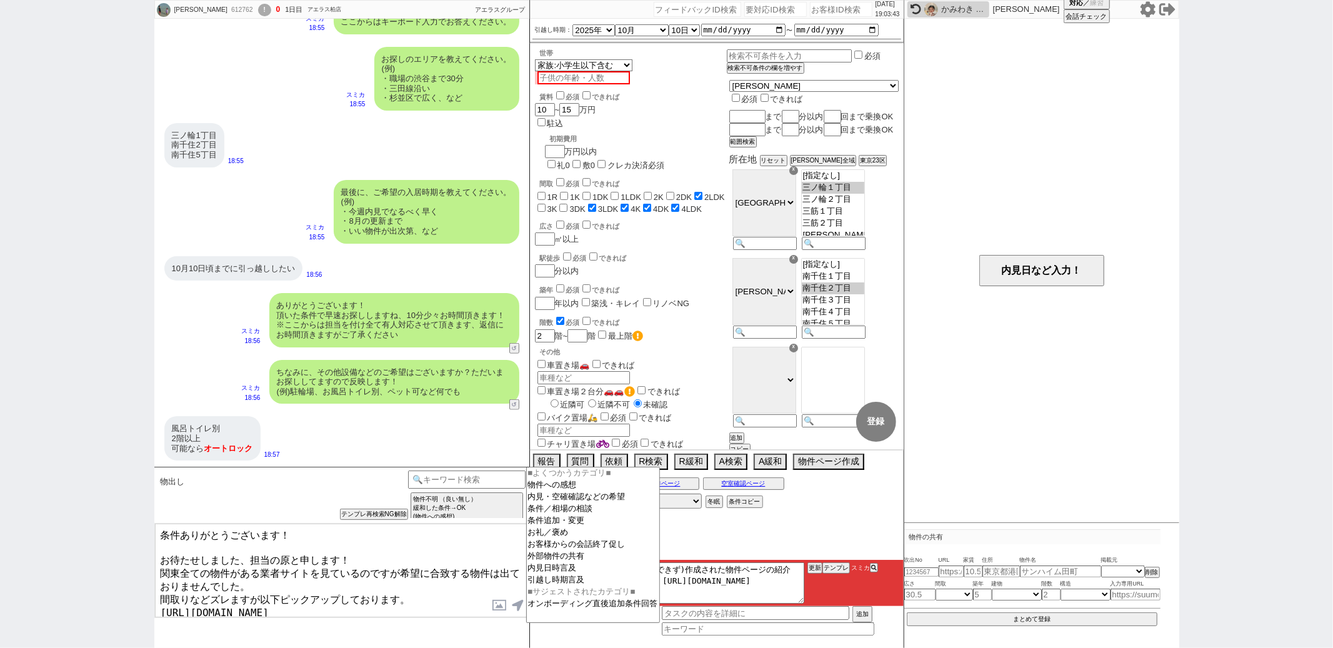
type textarea "条件ありがとうございます！ お待たせしました、担当の原と申します！ 関東全ての物件がある業者サイトを見ているのですが希望に合致する物件は出ておりませんでした。…"
checkbox input "true"
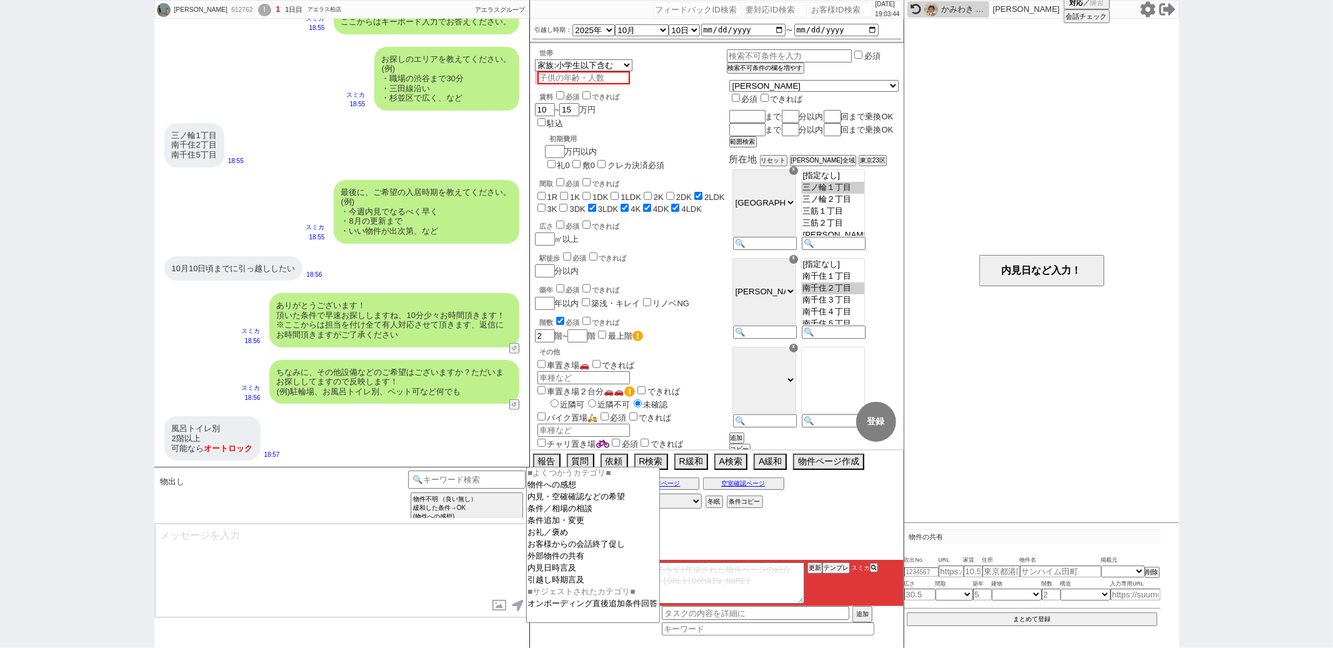
scroll to position [831, 0]
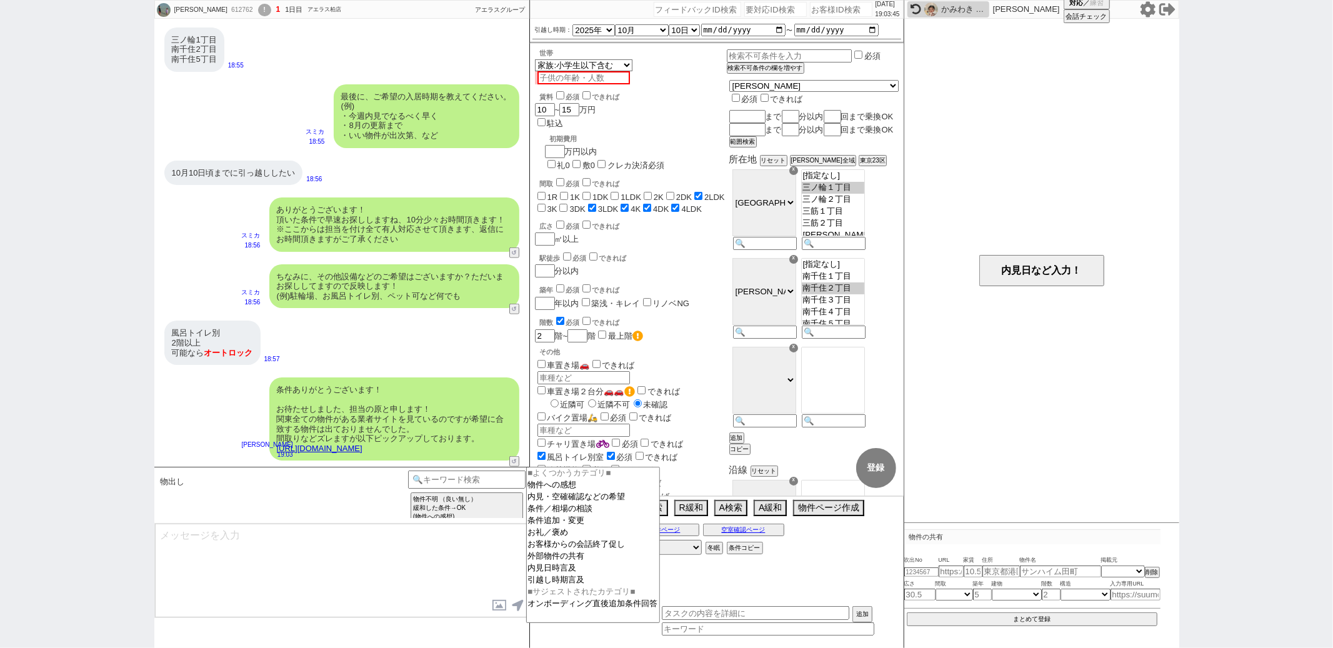
type textarea "間取りなどズレると難しいでしょうか？ 他にも考えているエリアや条件などがあれば、すぐ洗い出してまいります！ ※自動応答ではなく直接ご紹介します！"
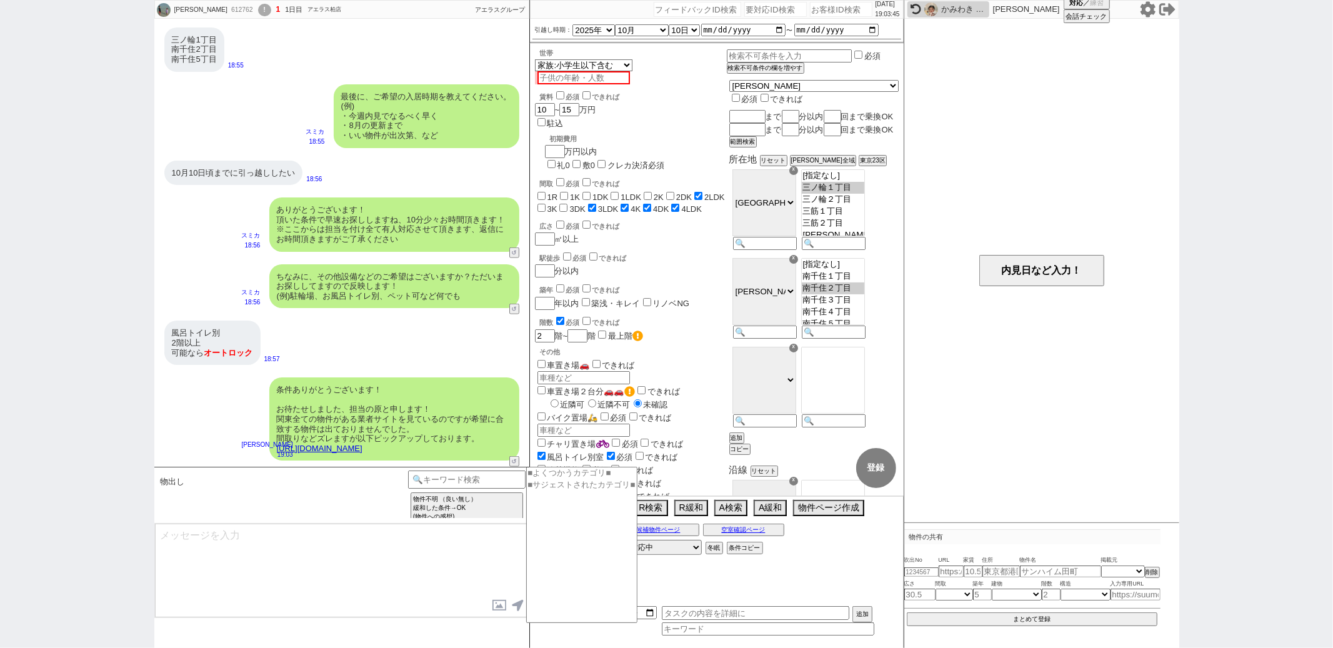
scroll to position [897, 0]
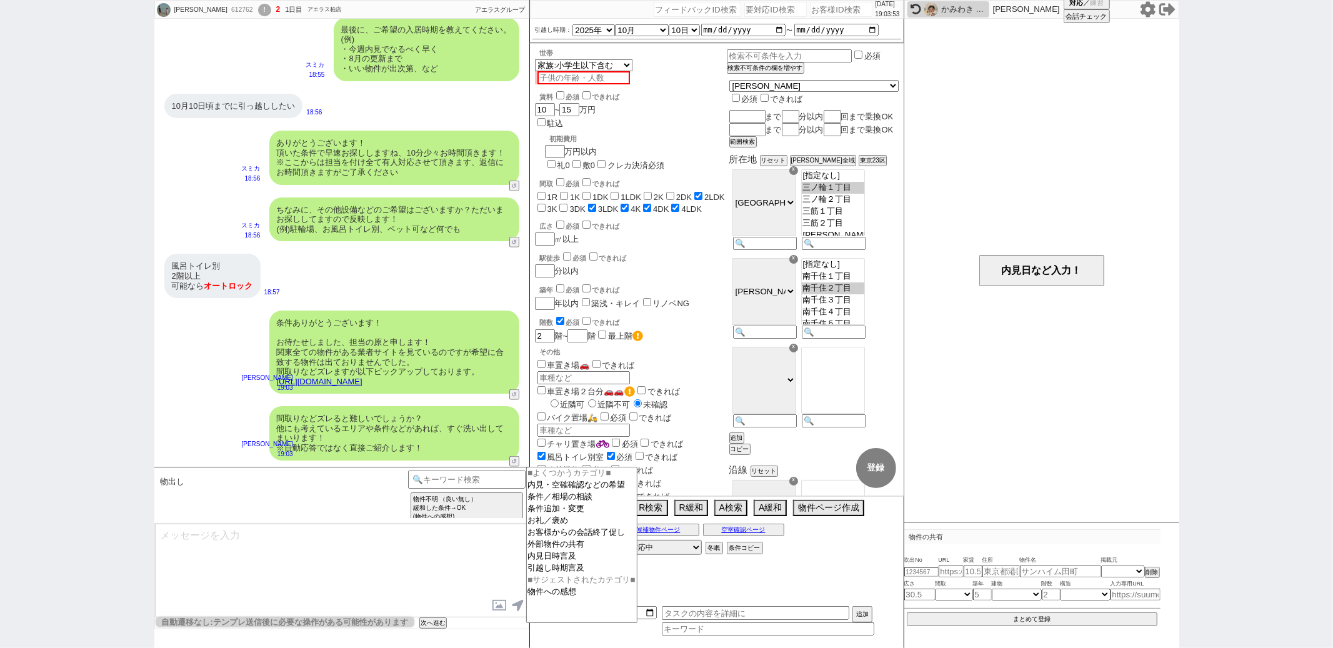
click at [342, 569] on textarea at bounding box center [342, 571] width 374 height 94
click at [537, 591] on icon at bounding box center [540, 588] width 9 height 8
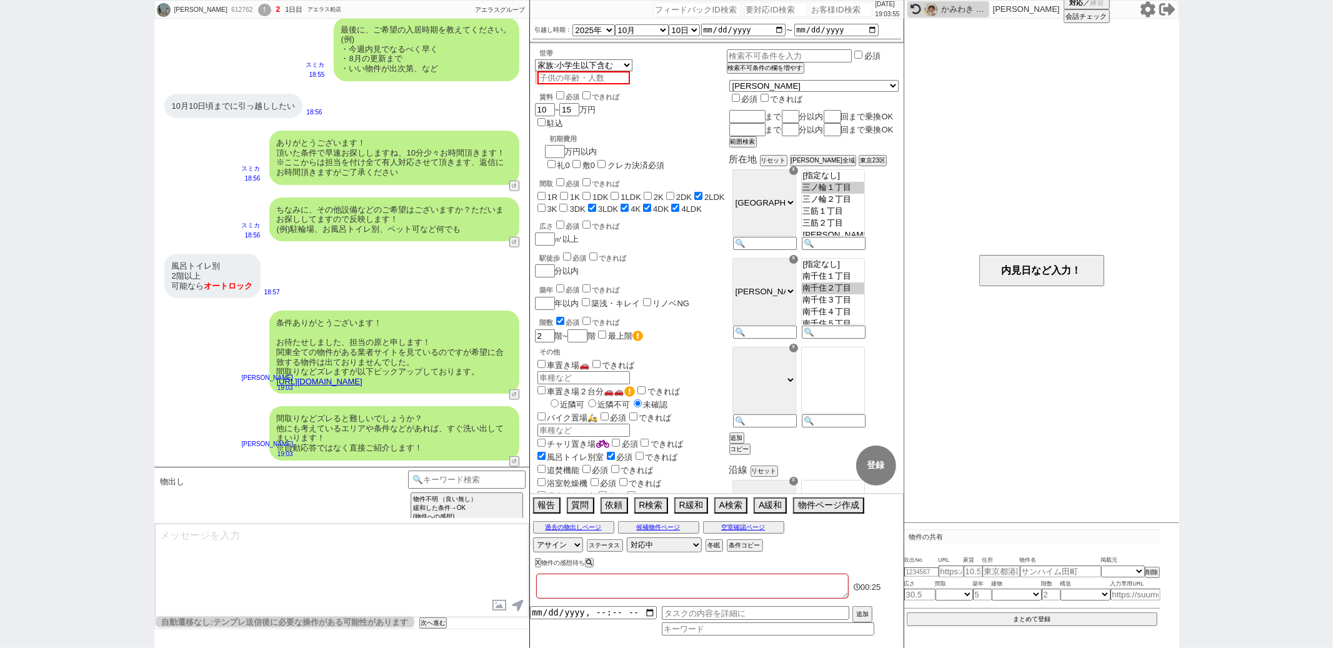
click at [543, 591] on textarea at bounding box center [692, 586] width 312 height 25
type textarea "ｔ"
checkbox input "false"
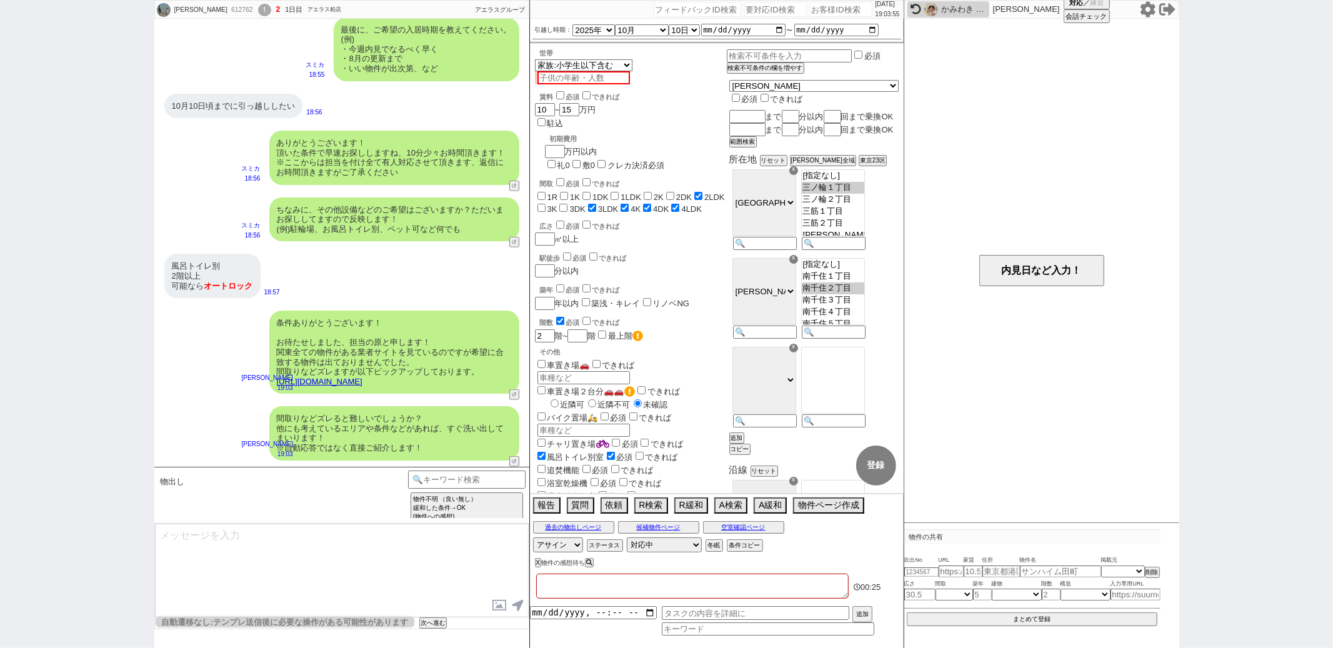
checkbox input "false"
checkbox input "true"
checkbox input "false"
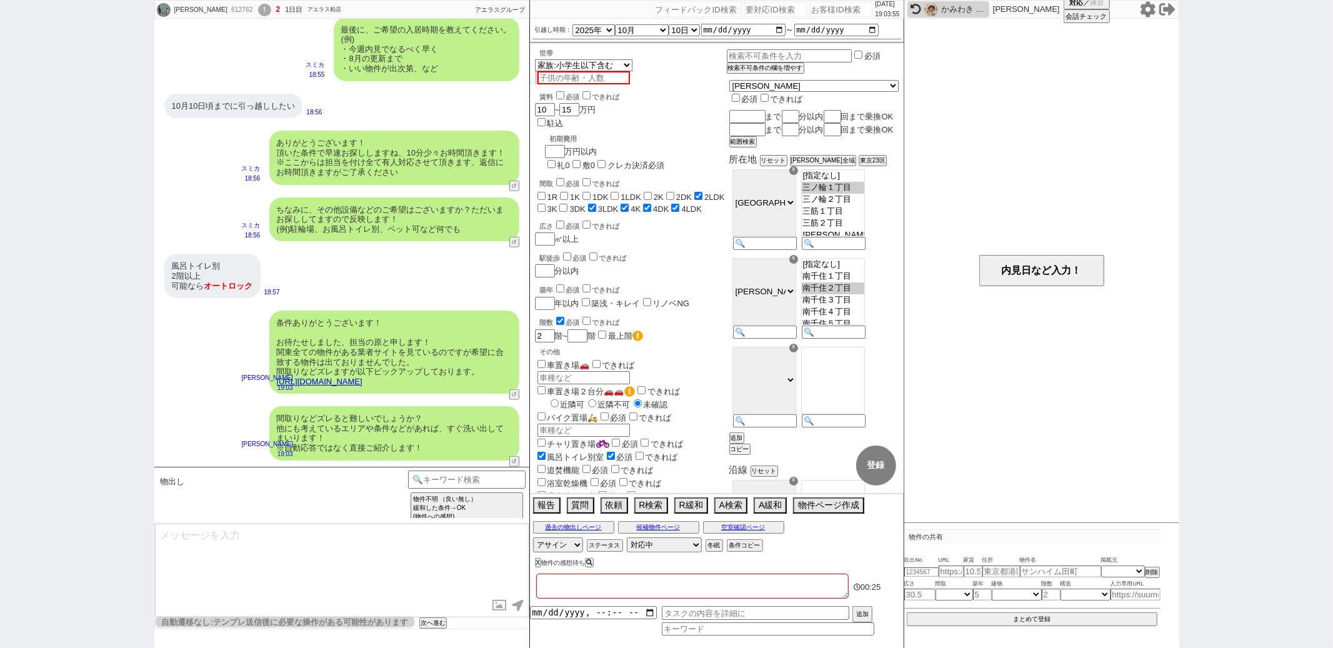
checkbox input "false"
checkbox input "true"
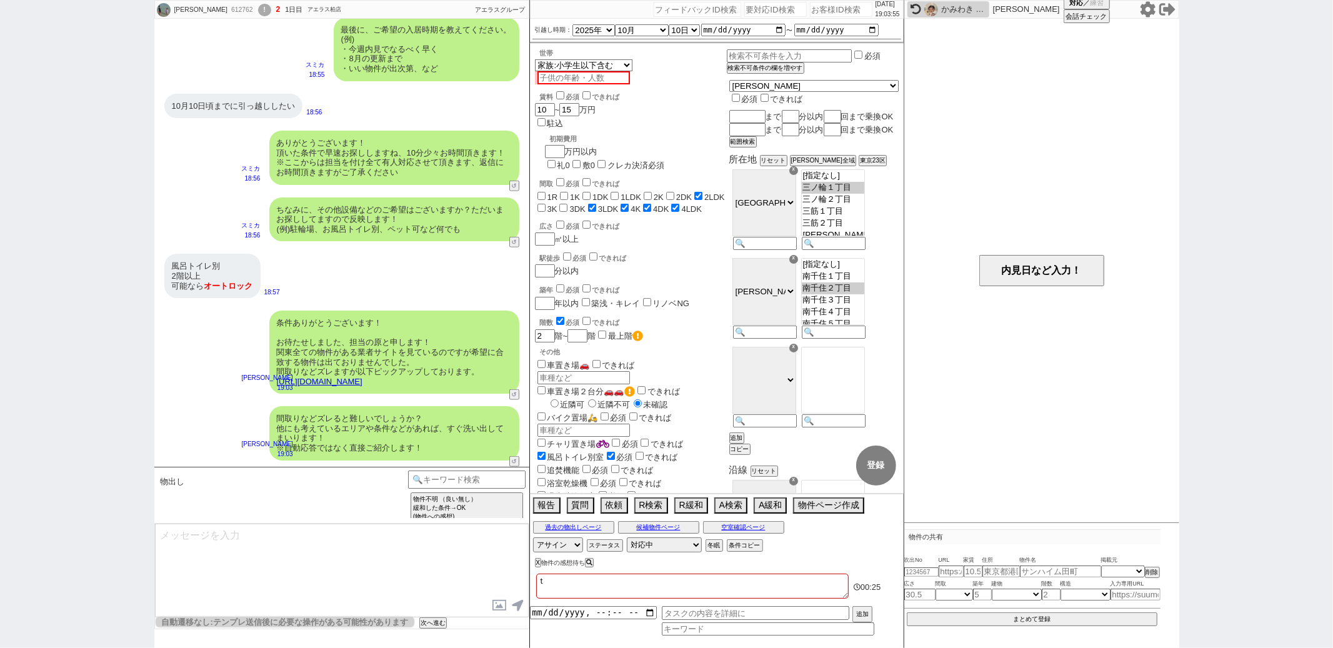
type textarea "た"
checkbox input "false"
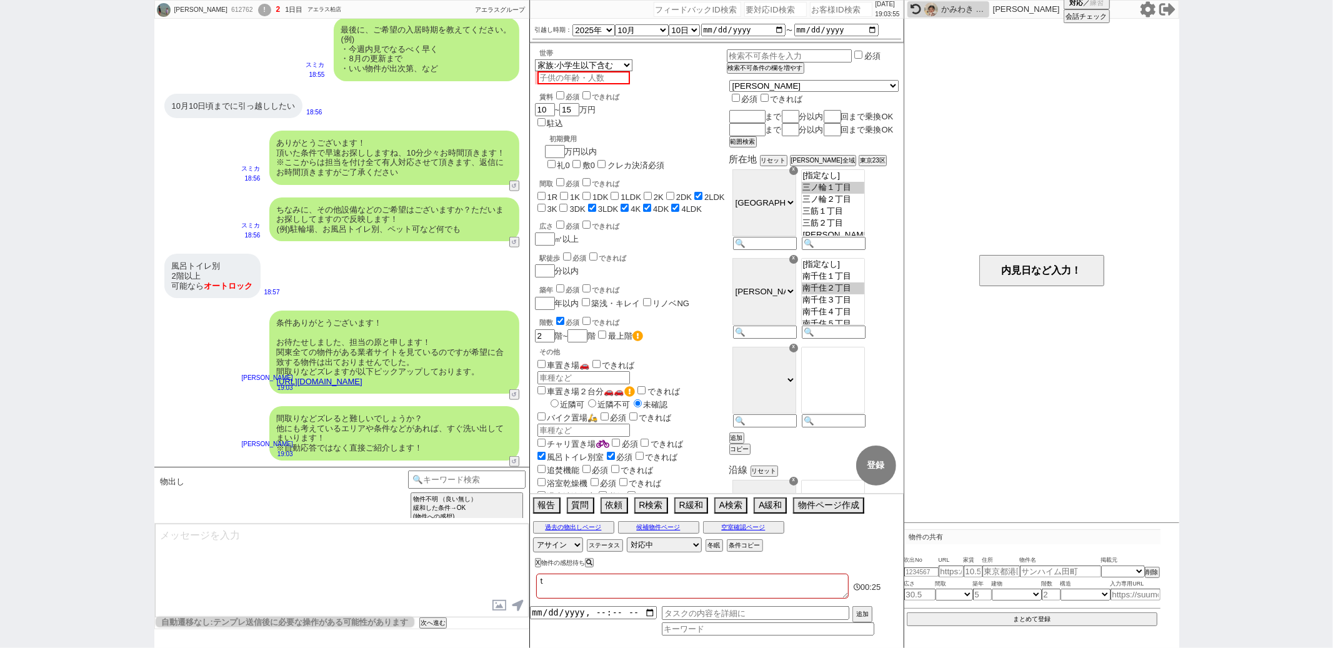
checkbox input "false"
checkbox input "true"
checkbox input "false"
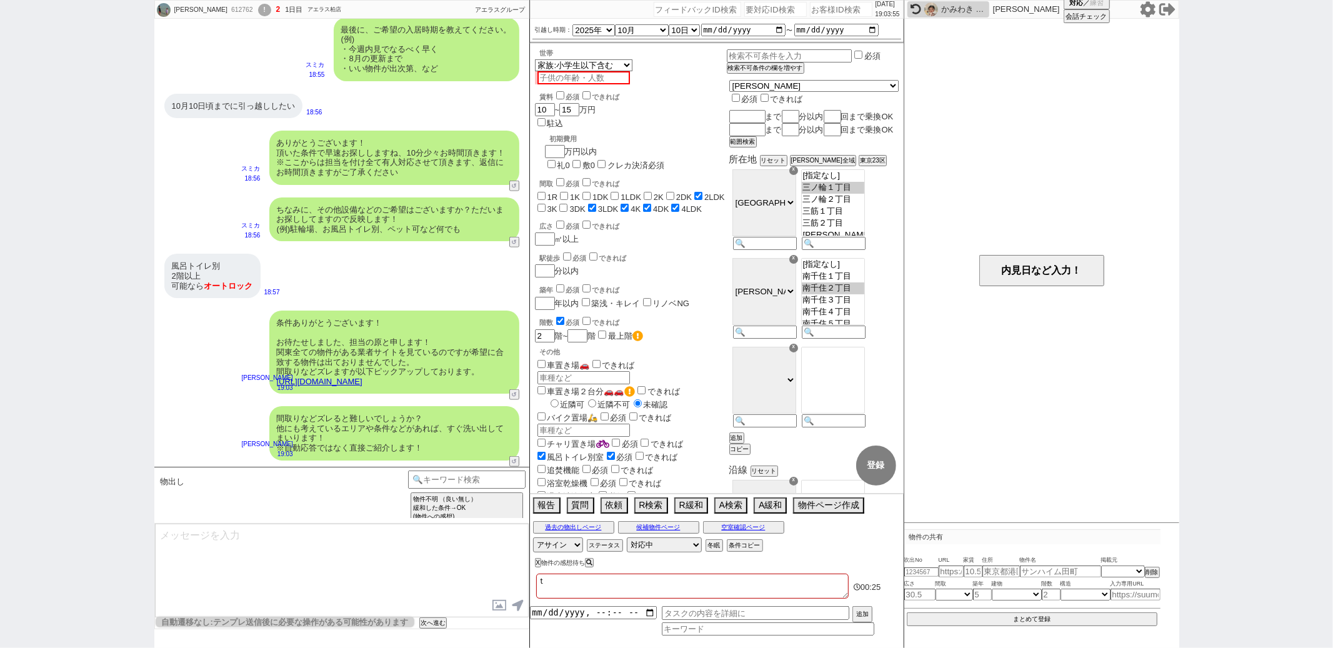
checkbox input "true"
type textarea "たい"
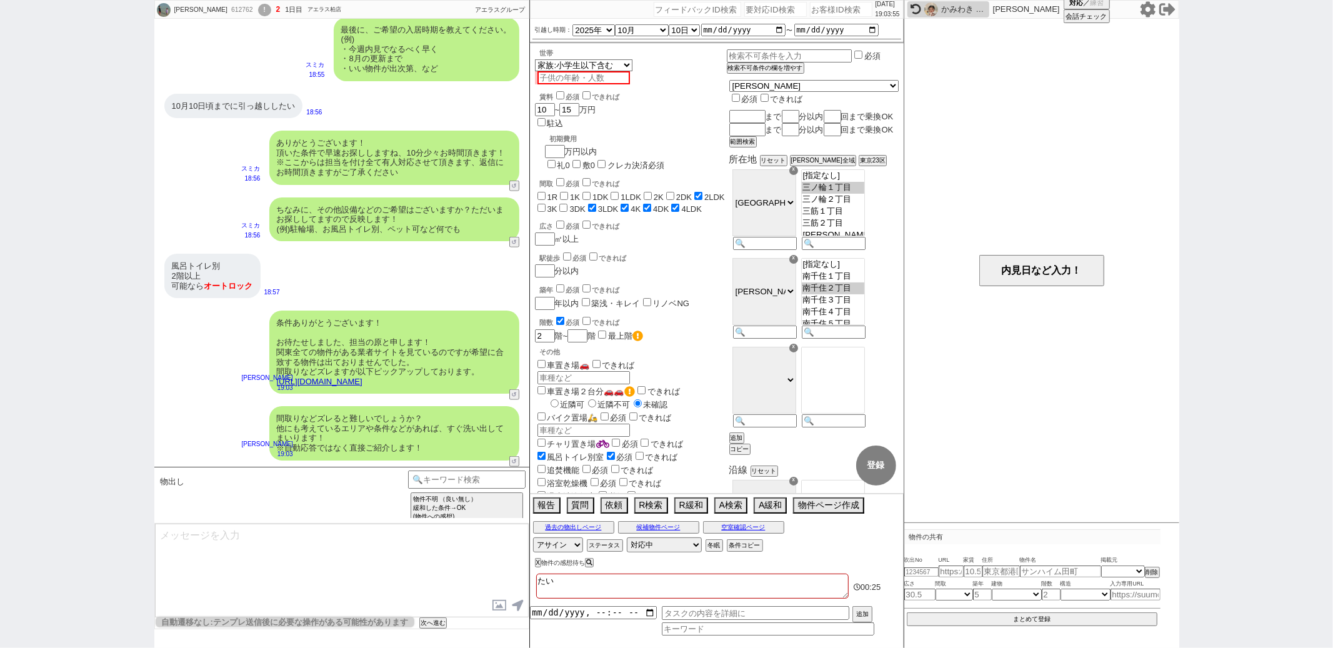
checkbox input "false"
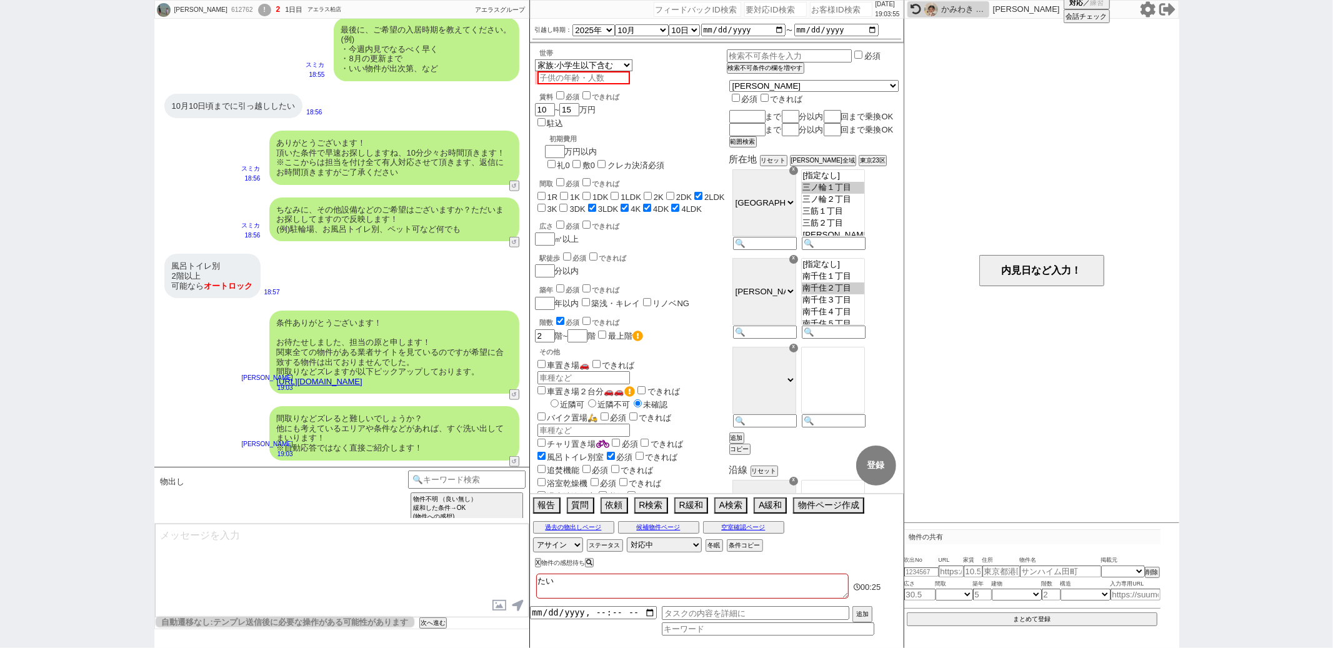
checkbox input "false"
checkbox input "true"
checkbox input "false"
checkbox input "true"
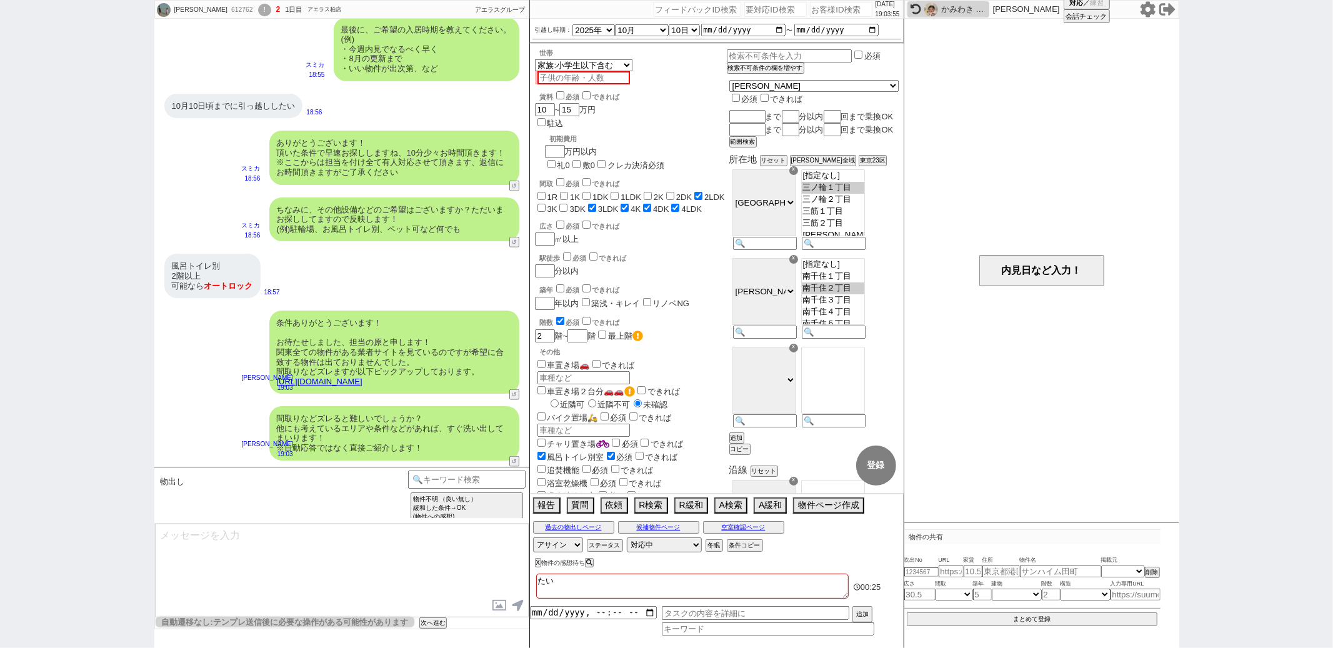
checkbox input "true"
type textarea "たいお"
checkbox input "false"
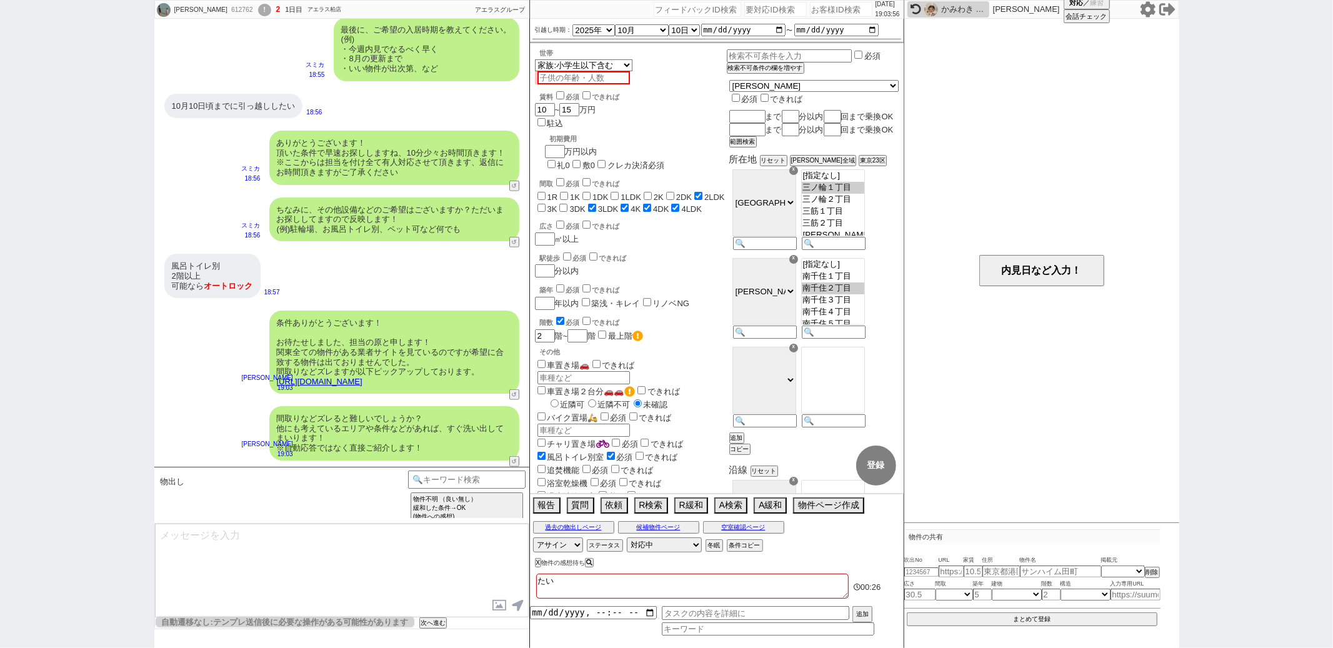
checkbox input "false"
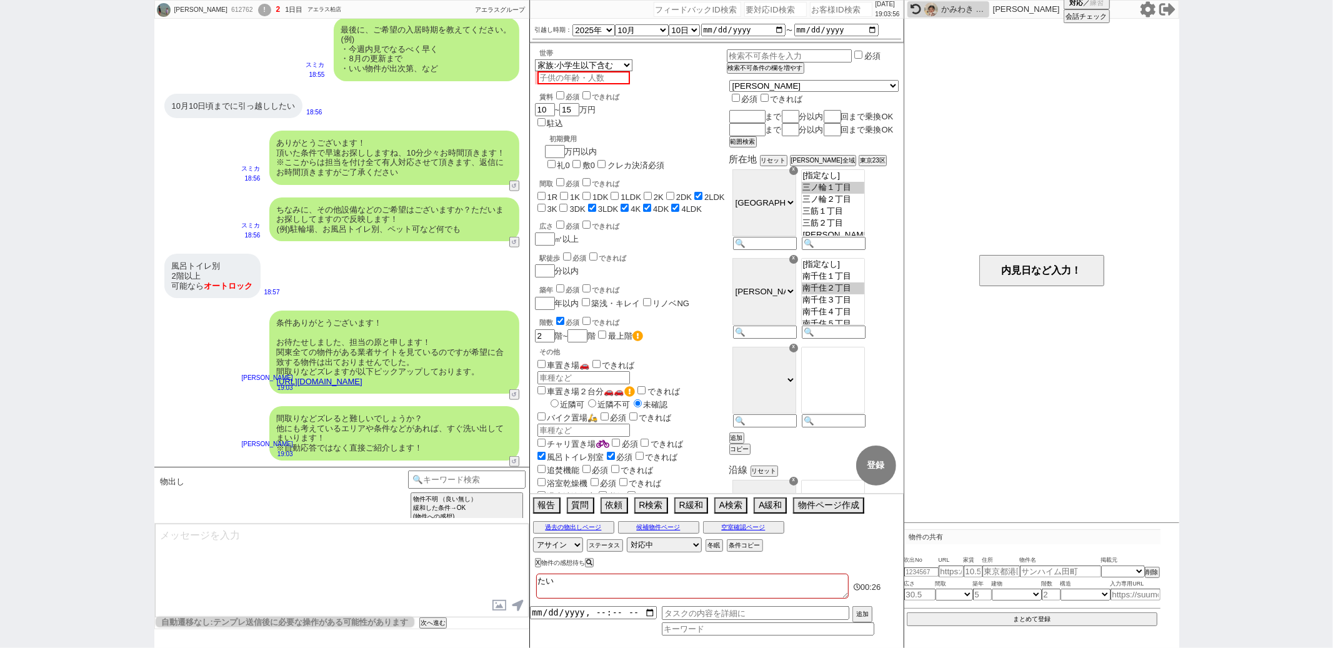
checkbox input "true"
checkbox input "false"
checkbox input "true"
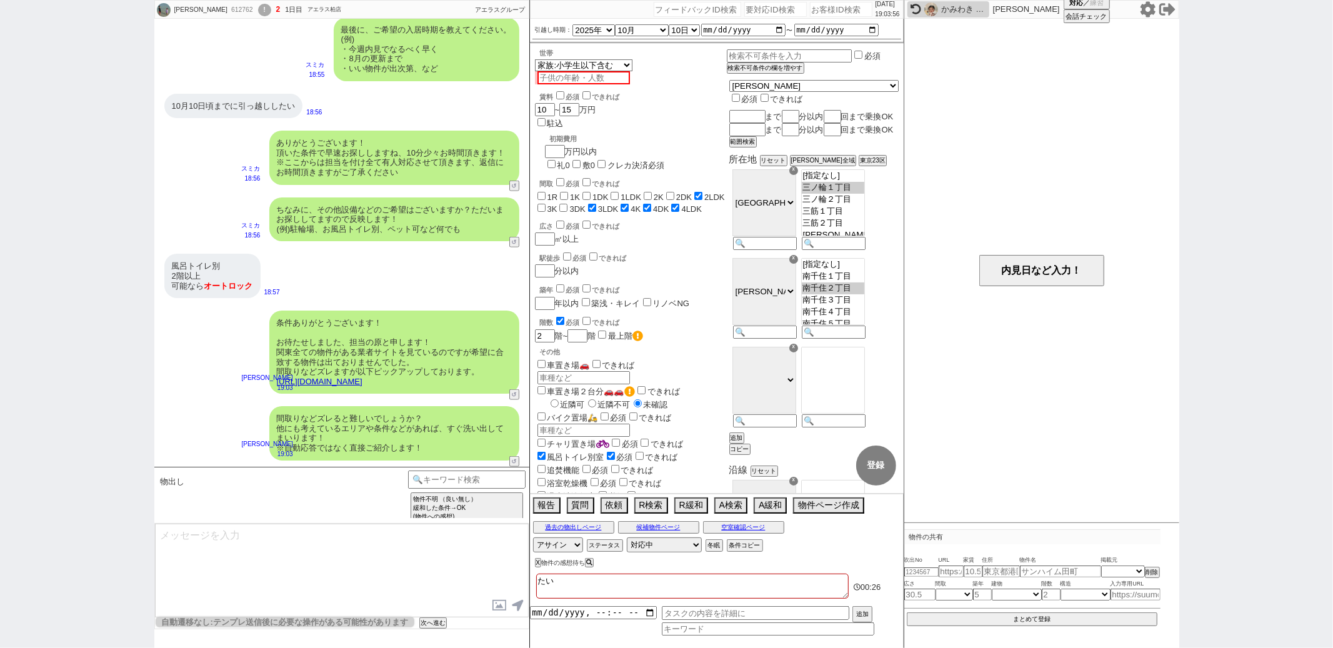
checkbox input "true"
type textarea "たいおう"
checkbox input "false"
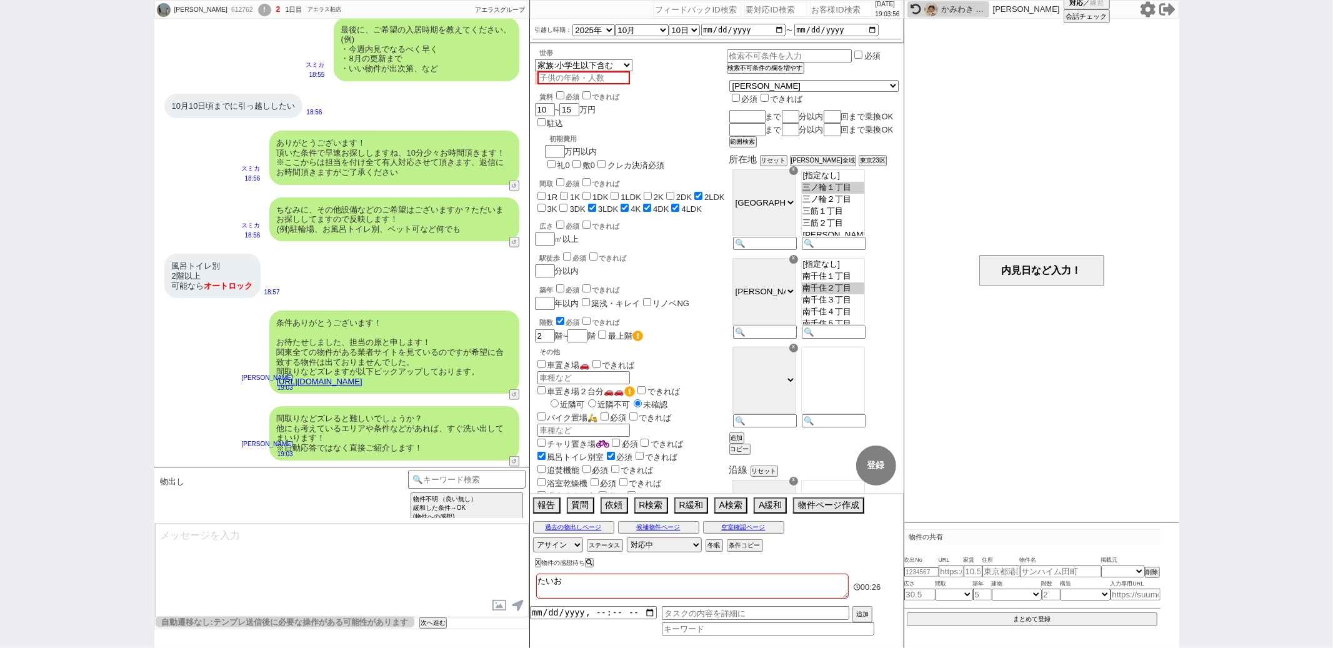
checkbox input "false"
checkbox input "true"
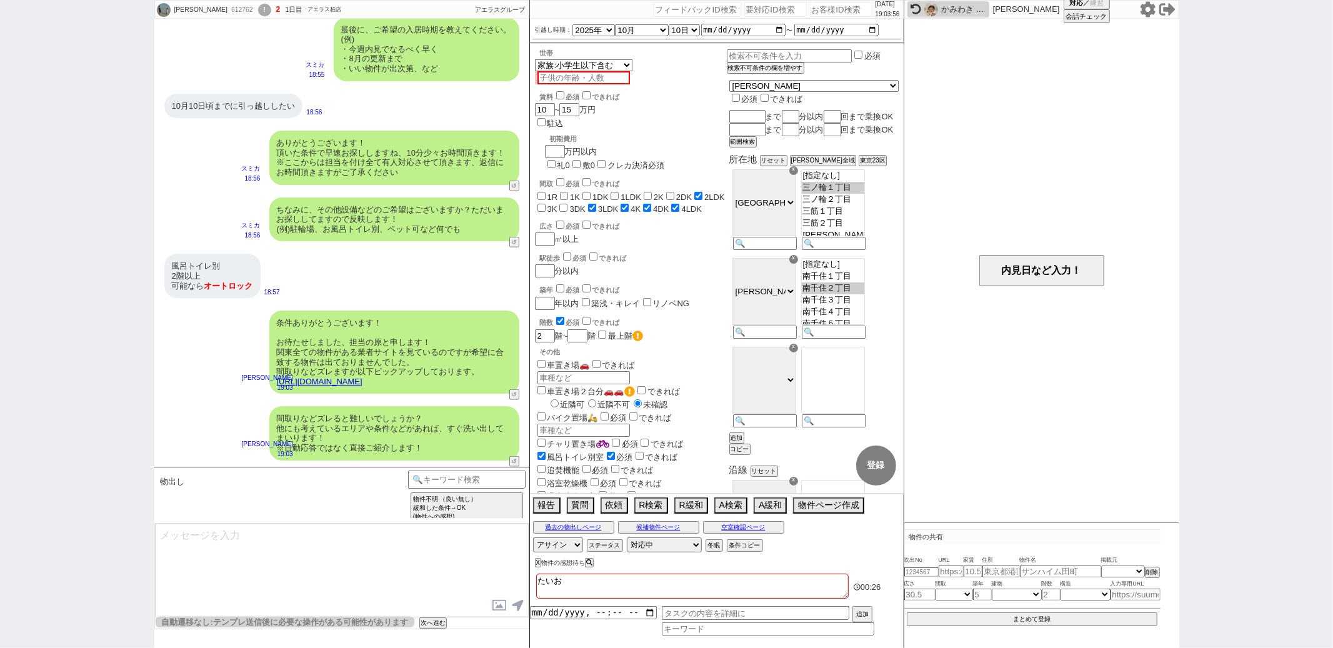
checkbox input "false"
checkbox input "true"
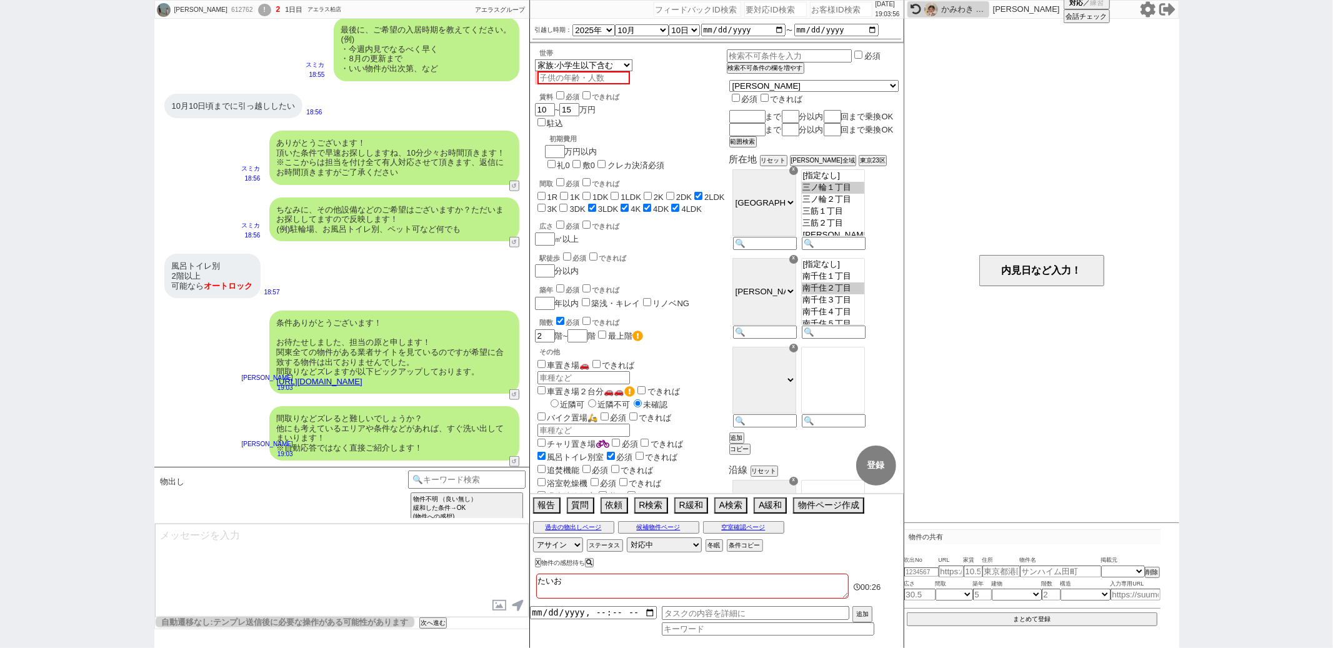
checkbox input "true"
type textarea "たいおうｍ"
checkbox input "false"
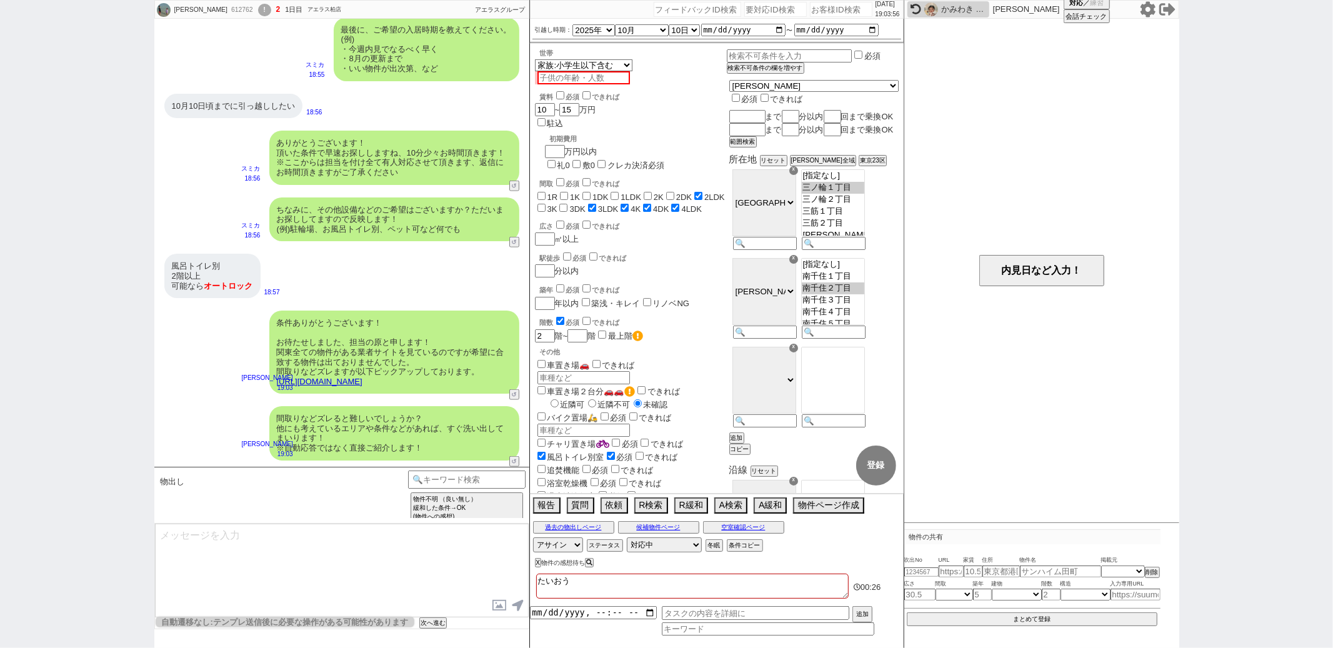
checkbox input "false"
checkbox input "true"
checkbox input "false"
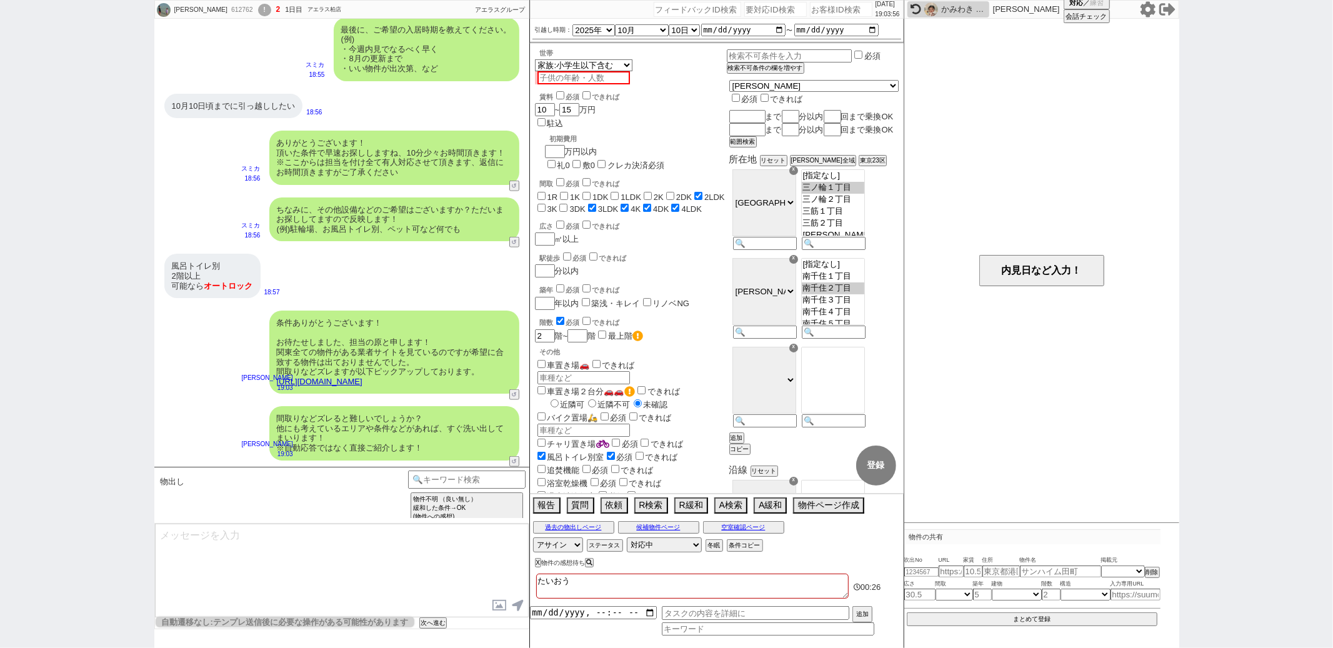
checkbox input "false"
checkbox input "true"
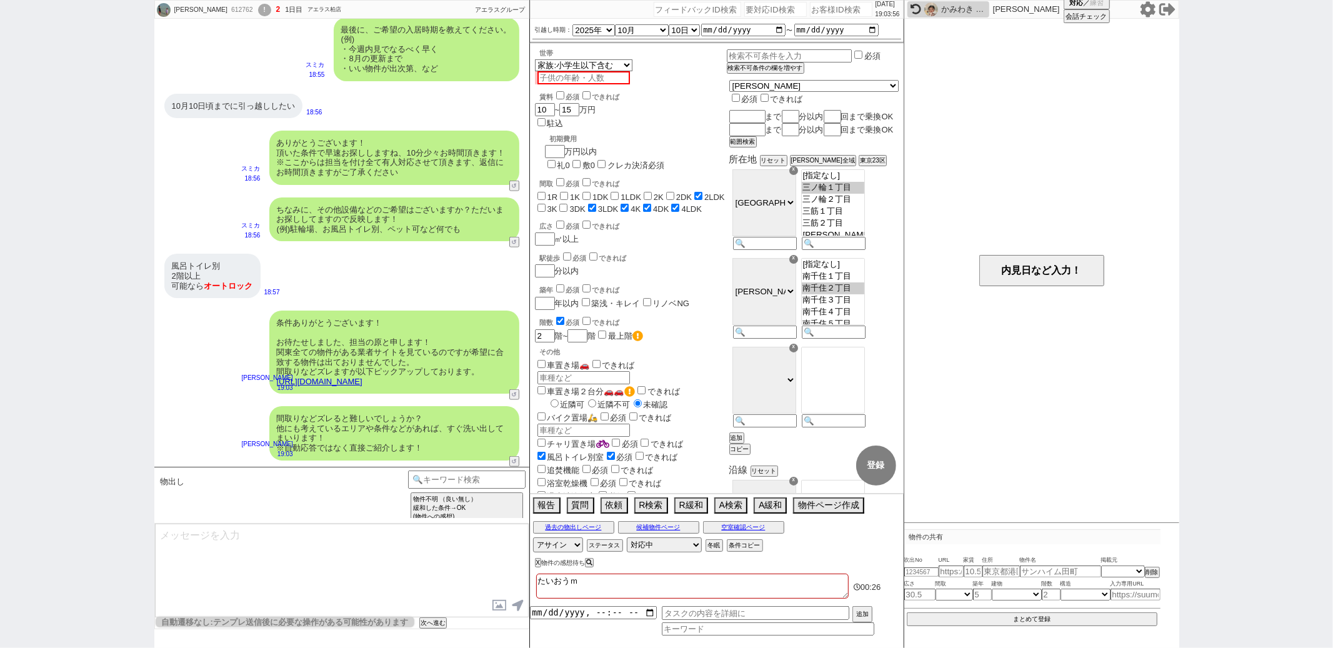
type textarea "たいおうみ"
checkbox input "false"
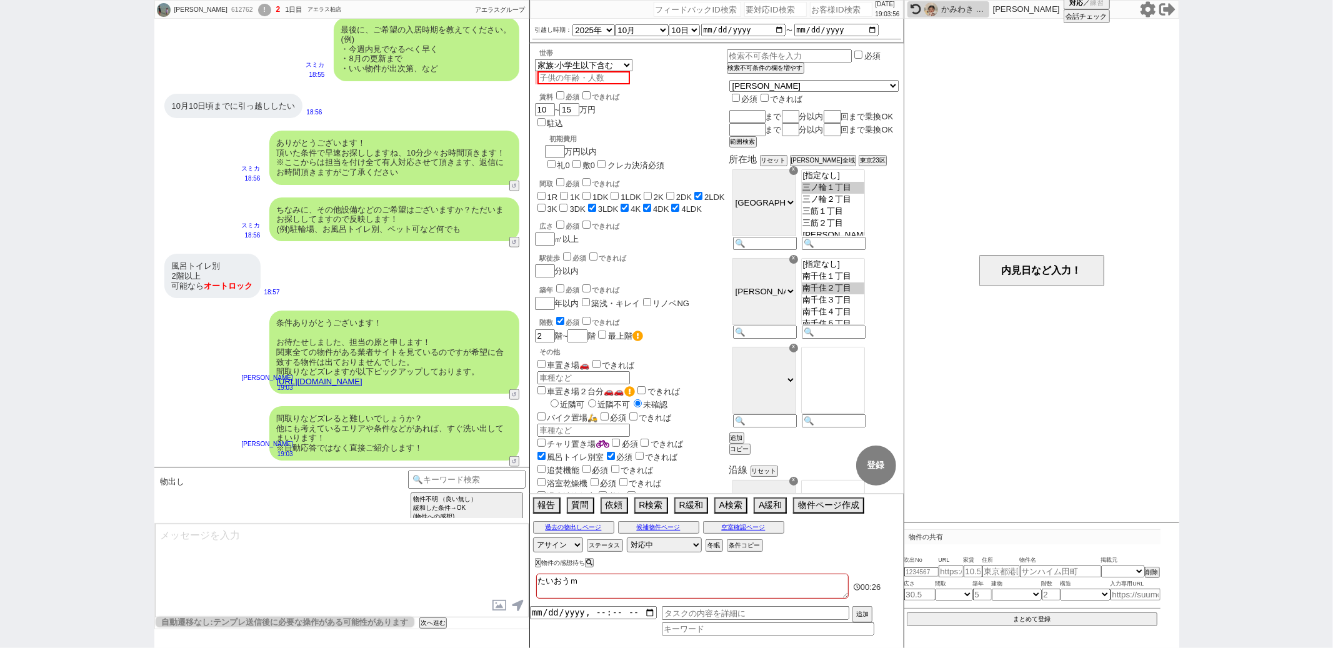
checkbox input "false"
checkbox input "true"
checkbox input "false"
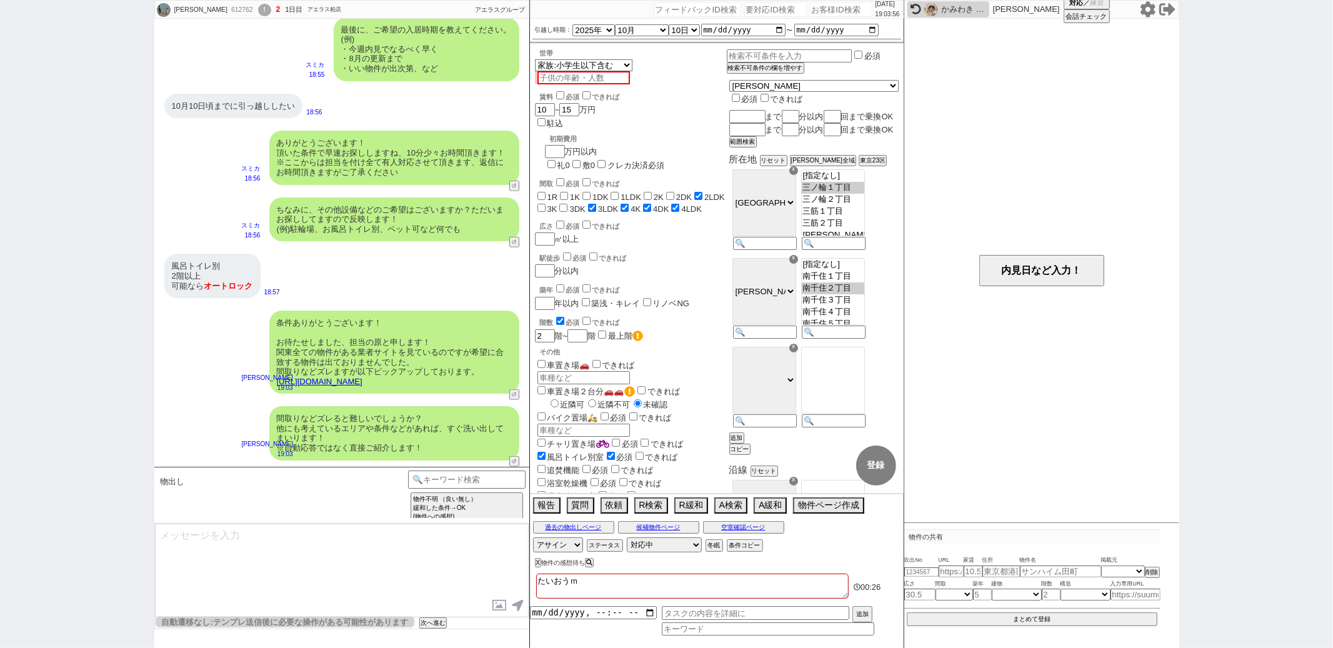
checkbox input "true"
type textarea "たいおうみｓ"
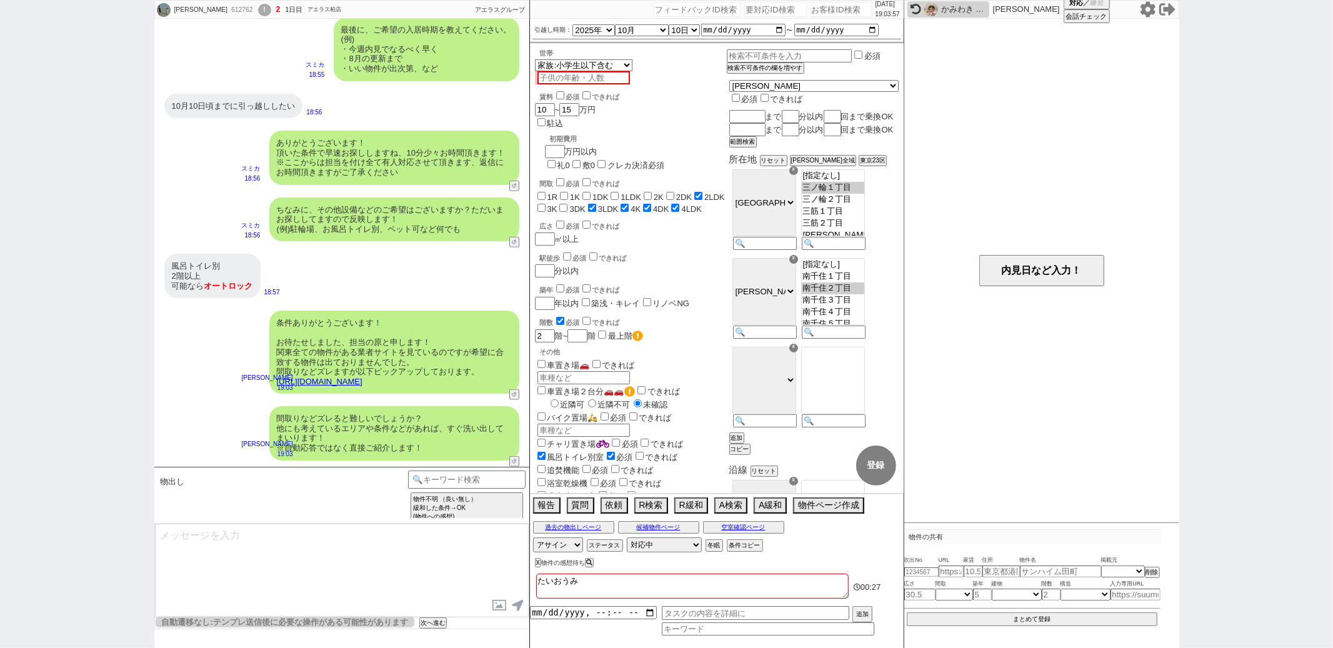
checkbox input "false"
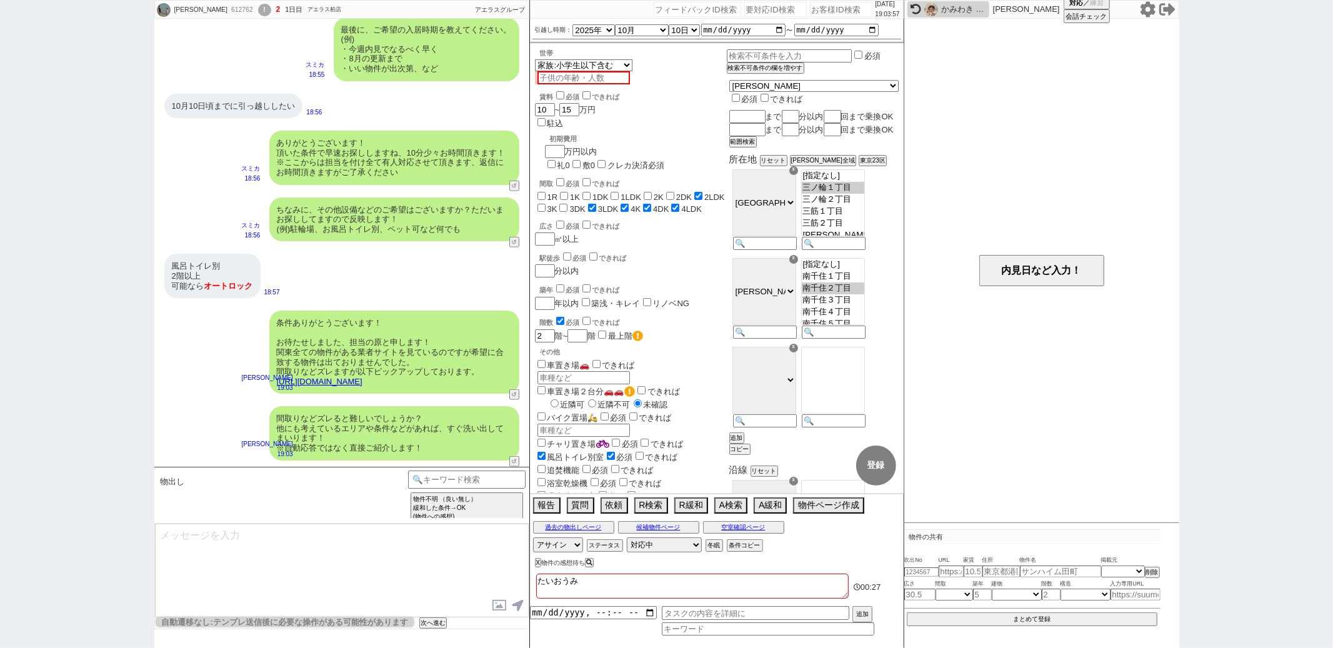
checkbox input "false"
checkbox input "true"
checkbox input "false"
checkbox input "true"
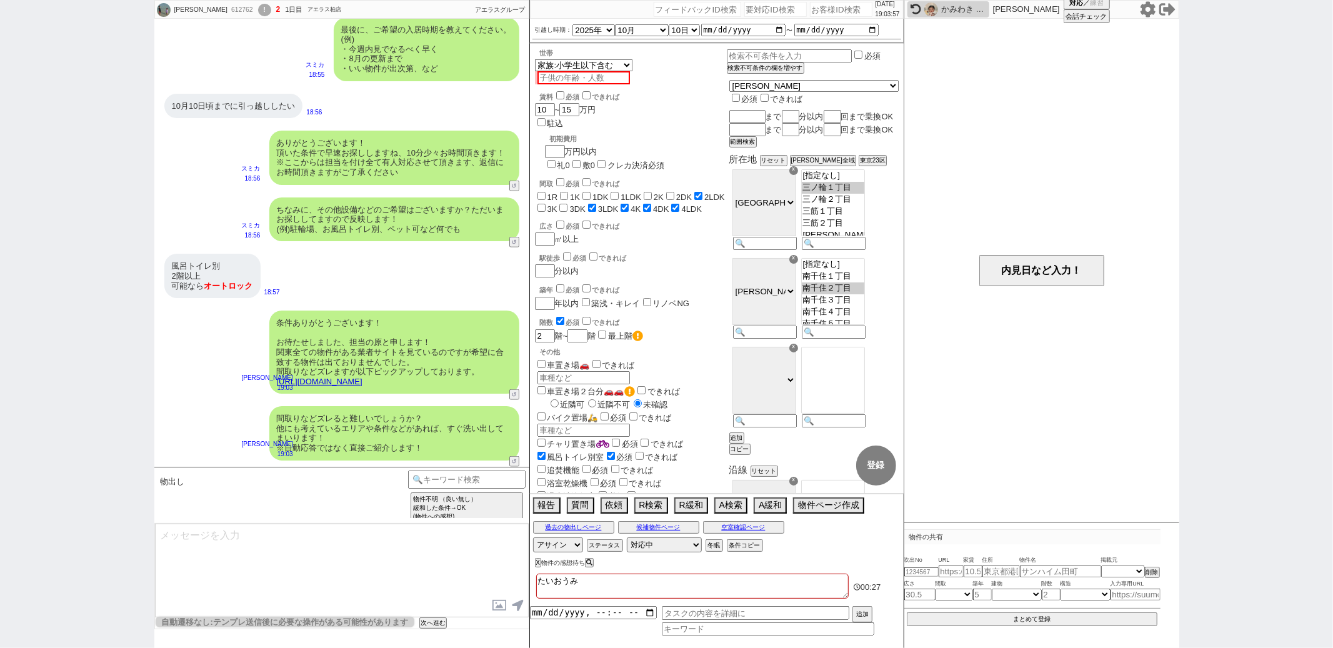
checkbox input "true"
type textarea "たいおうみす"
checkbox input "false"
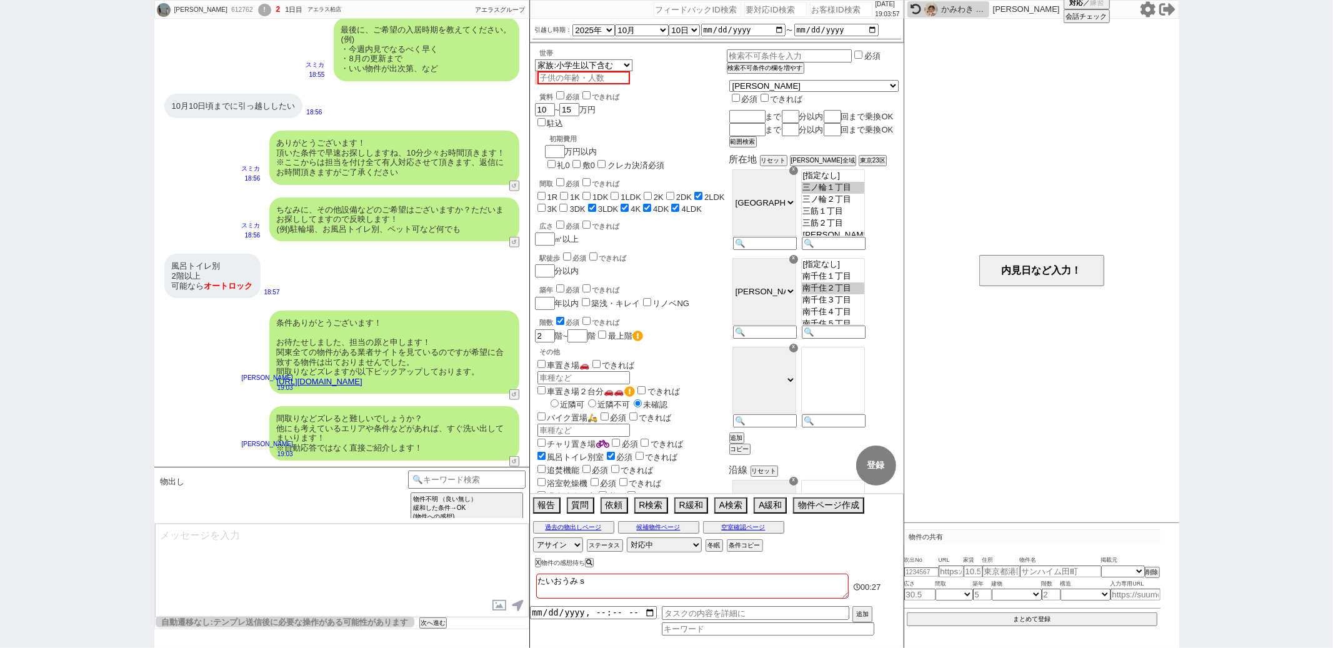
checkbox input "false"
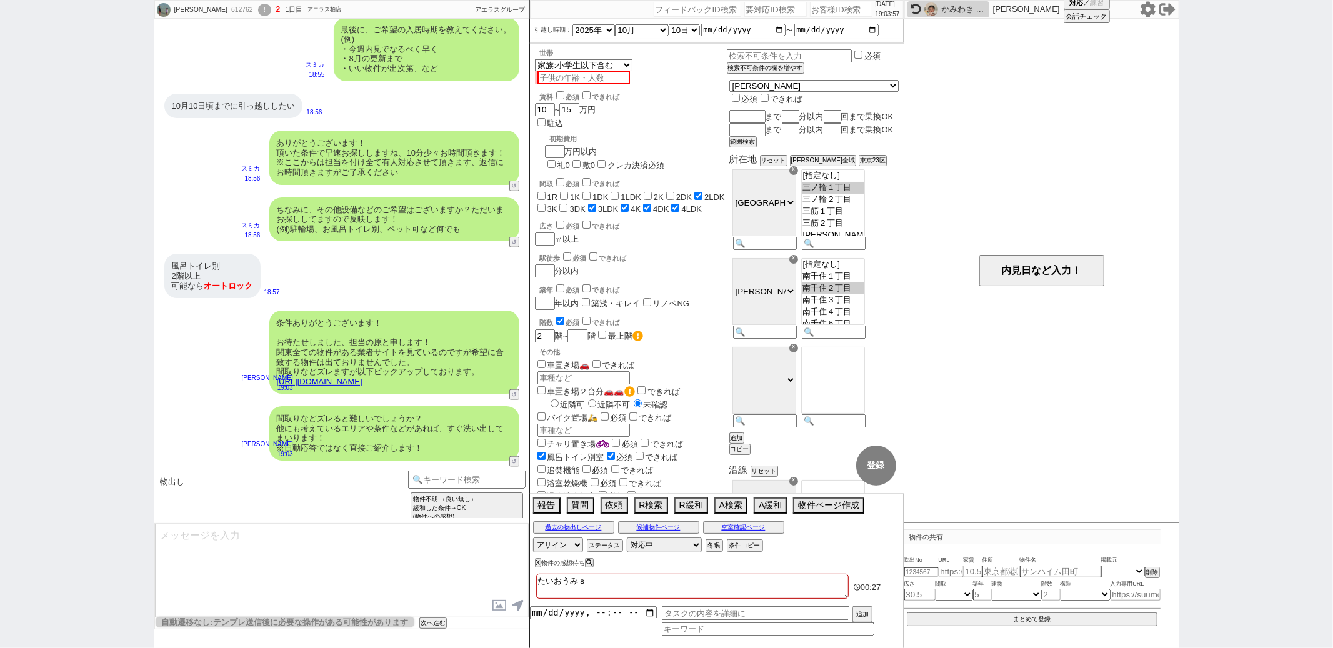
checkbox input "true"
checkbox input "false"
checkbox input "true"
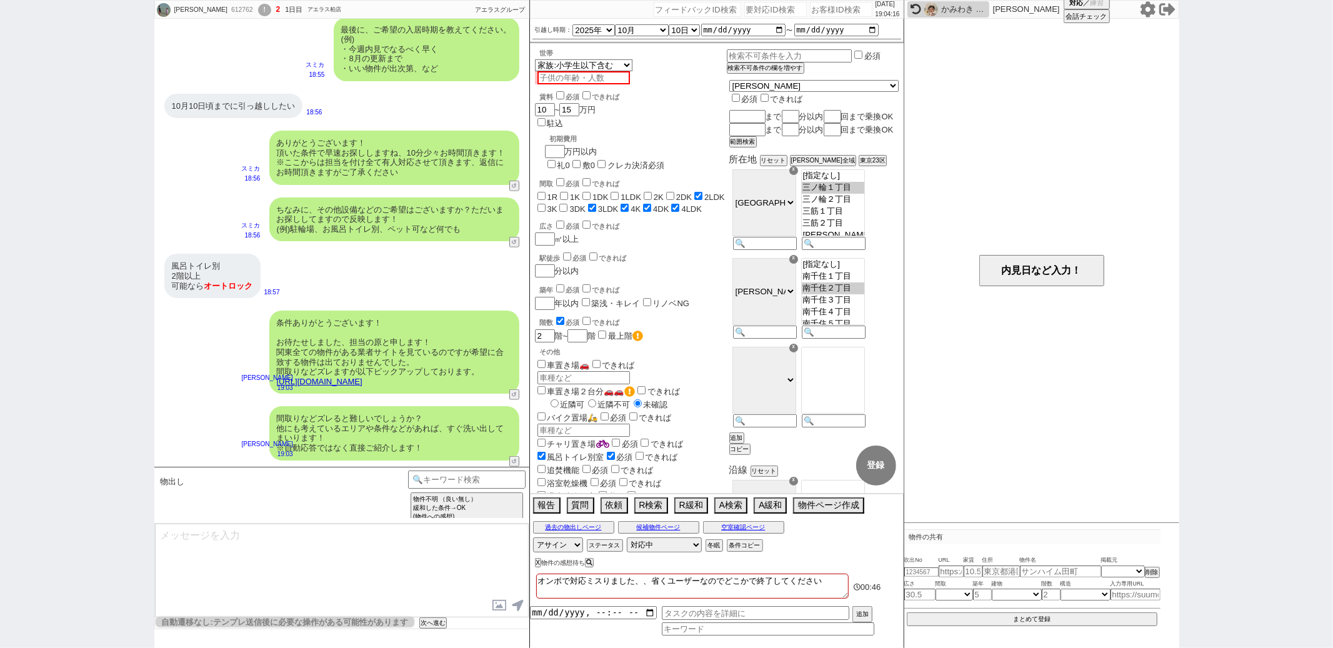
click at [282, 426] on div "間取りなどズレると難しいでしょうか？ 他にも考えているエリアや条件などがあれば、すぐ洗い出してまいります！ ※自動応答ではなく直接ご紹介します！" at bounding box center [394, 433] width 250 height 54
click at [228, 420] on div "間取りなどズレると難しいでしょうか？ 他にも考えているエリアや条件などがあれば、すぐ洗い出してまいります！ ※自動応答ではなく直接ご紹介します！ 御手洗侑矢 …" at bounding box center [341, 433] width 375 height 66
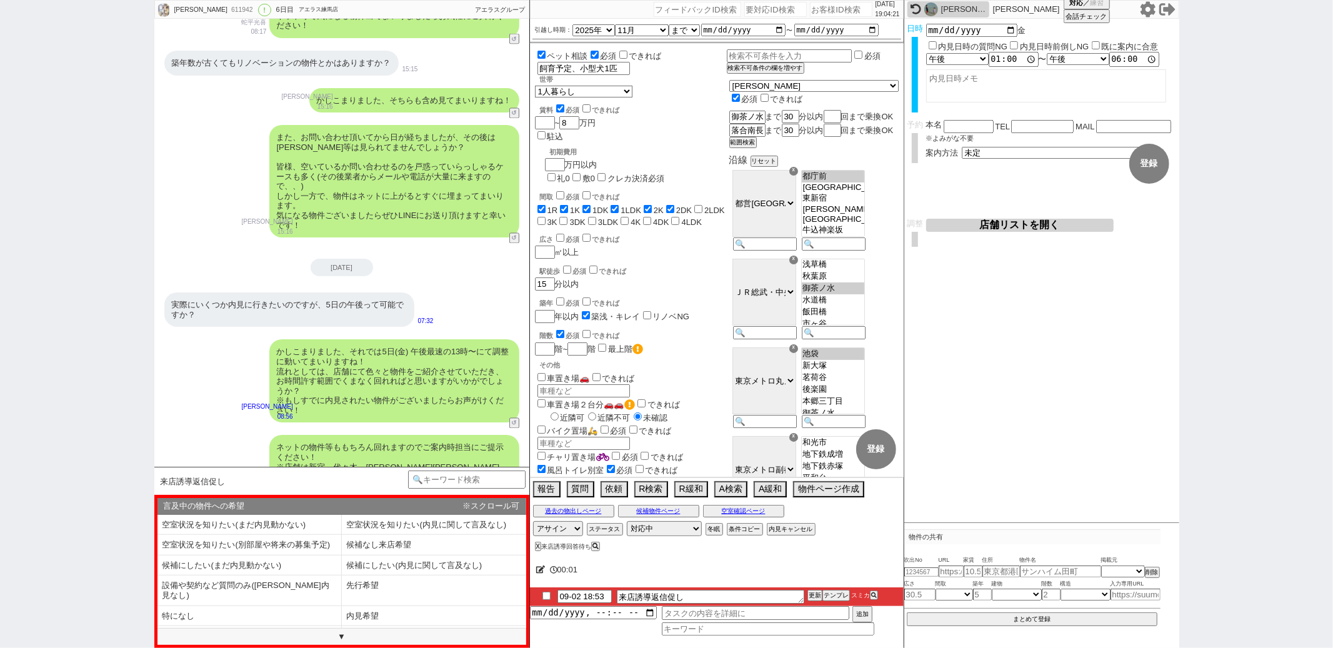
scroll to position [52, 0]
click at [342, 626] on li "内見希望" at bounding box center [249, 636] width 184 height 21
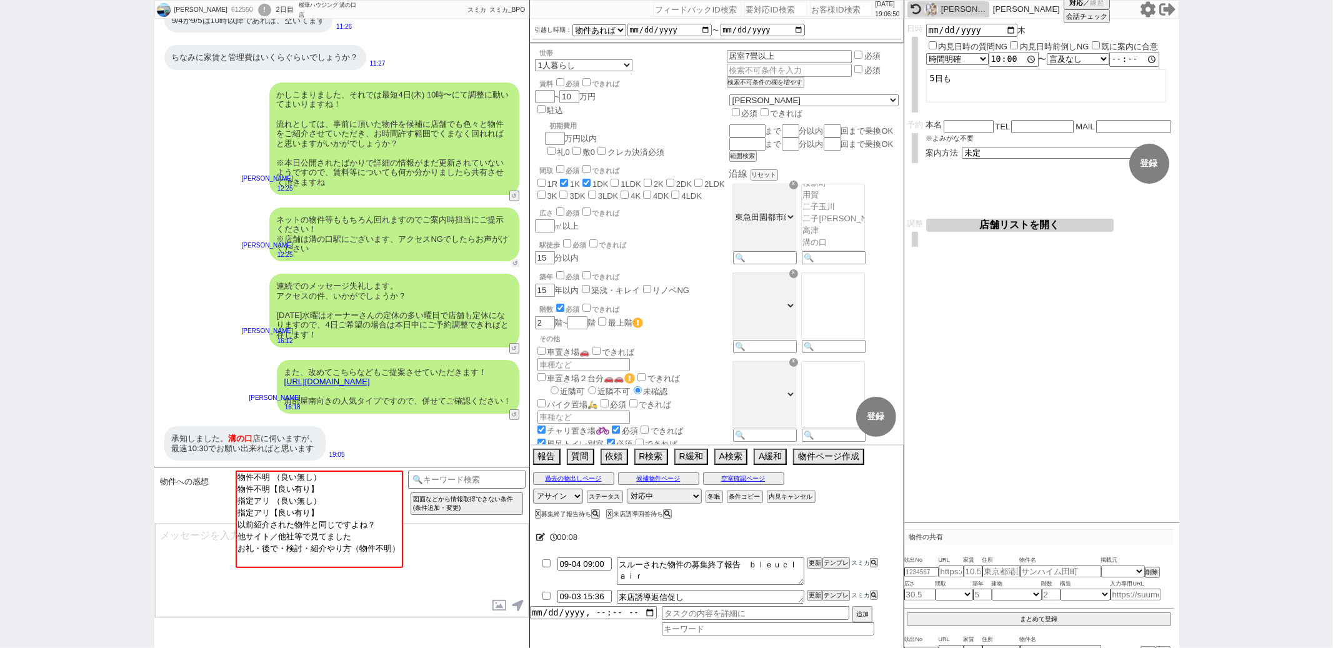
click at [516, 265] on button "↺" at bounding box center [515, 263] width 7 height 8
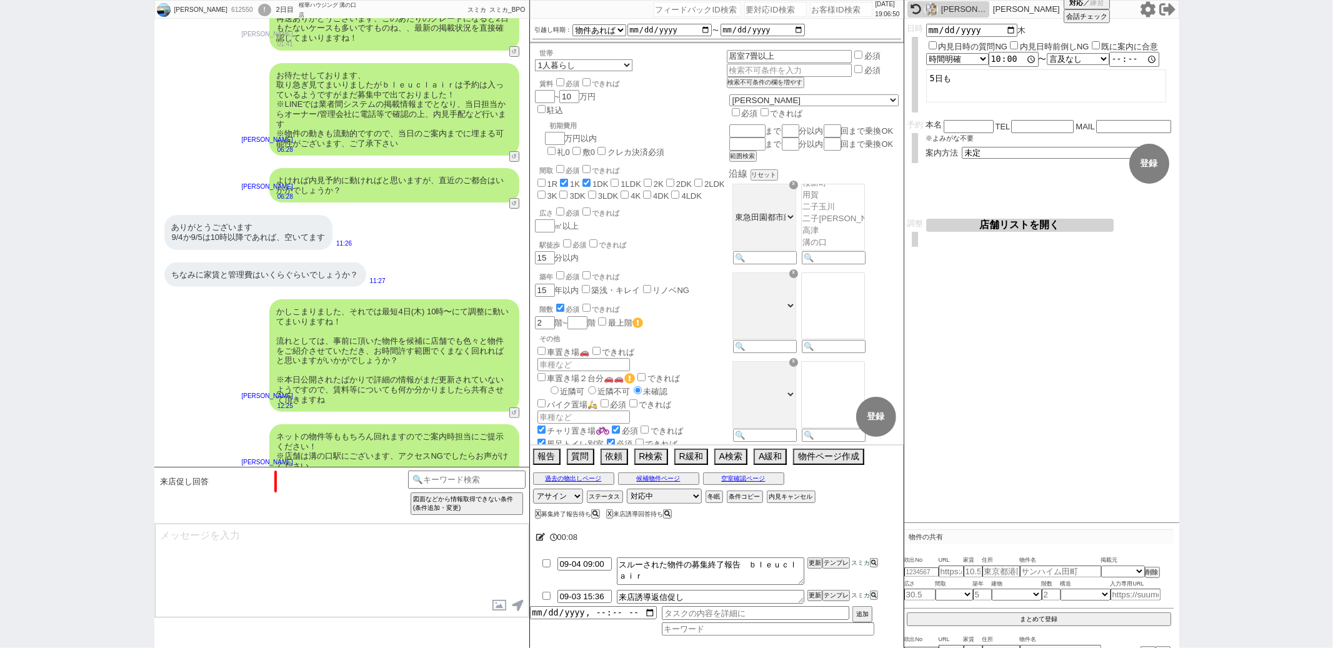
scroll to position [471, 0]
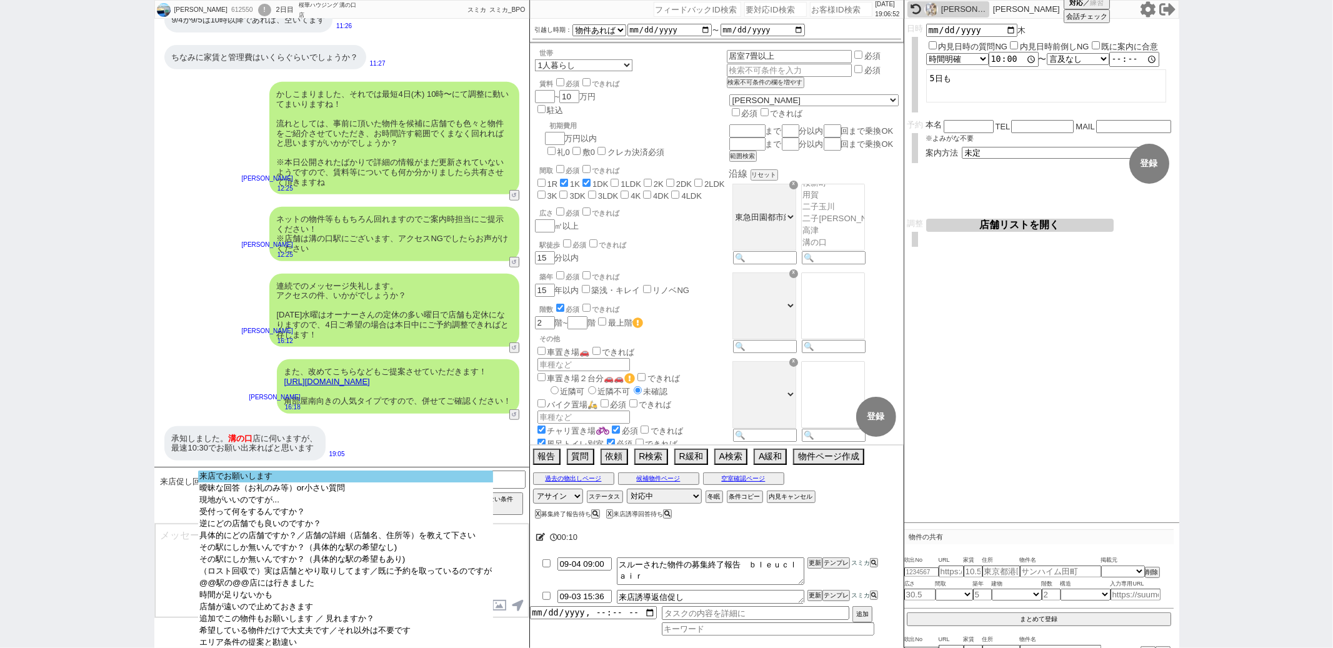
click at [310, 482] on option "来店でお願いします" at bounding box center [345, 488] width 295 height 12
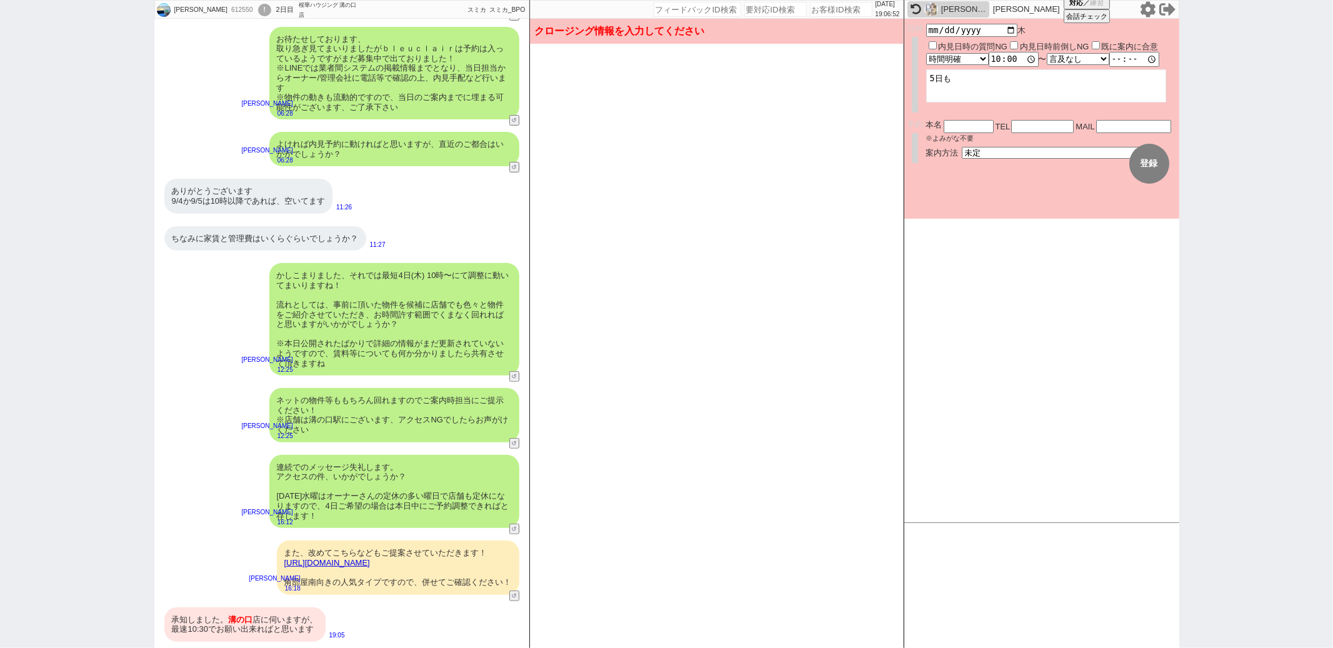
scroll to position [290, 0]
click at [1001, 151] on select "未定 現地お待ち合わせ ご来店 先行申し込みのご案内or内見無しでの申し込みのご案内 オンラインでのご接客 オンラインで1件の内見のご案内" at bounding box center [1055, 152] width 187 height 11
click at [962, 147] on select "未定 現地お待ち合わせ ご来店 先行申し込みのご案内or内見無しでの申し込みのご案内 オンラインでのご接客 オンラインで1件の内見のご案内" at bounding box center [1055, 152] width 187 height 11
click at [1008, 56] on input "10:00:00" at bounding box center [1014, 59] width 50 height 12
click at [997, 58] on input "10:30" at bounding box center [1014, 59] width 50 height 12
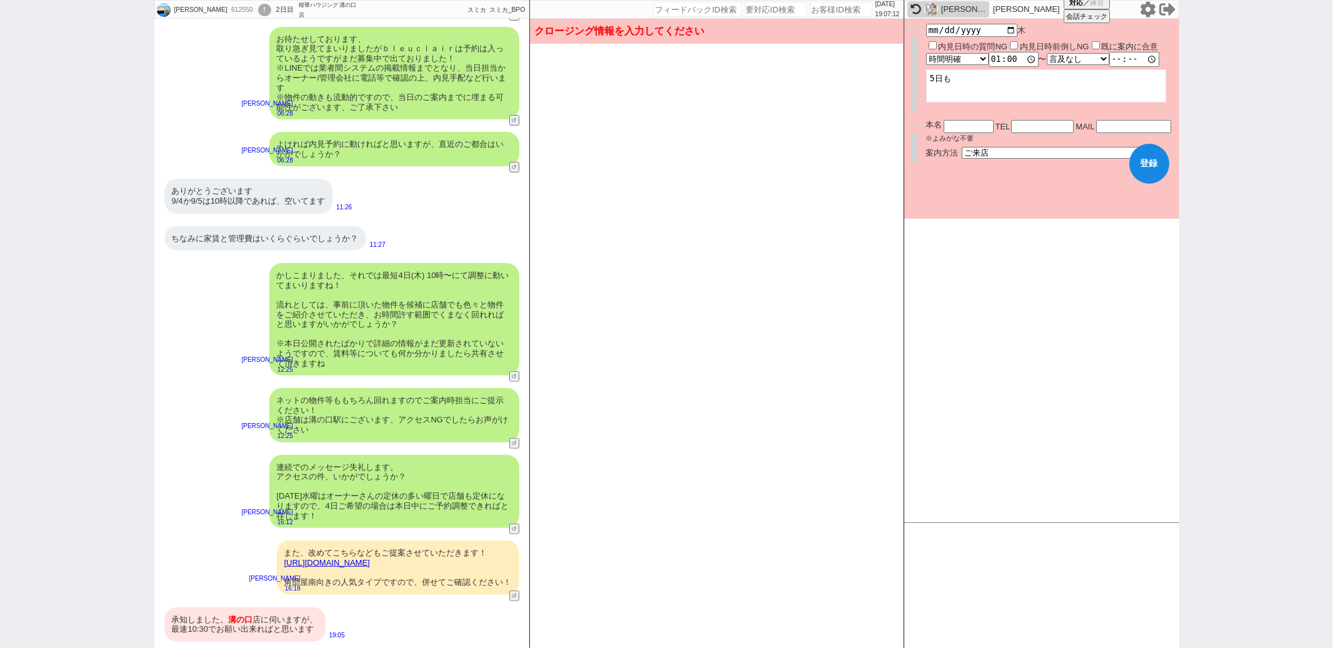
scroll to position [471, 0]
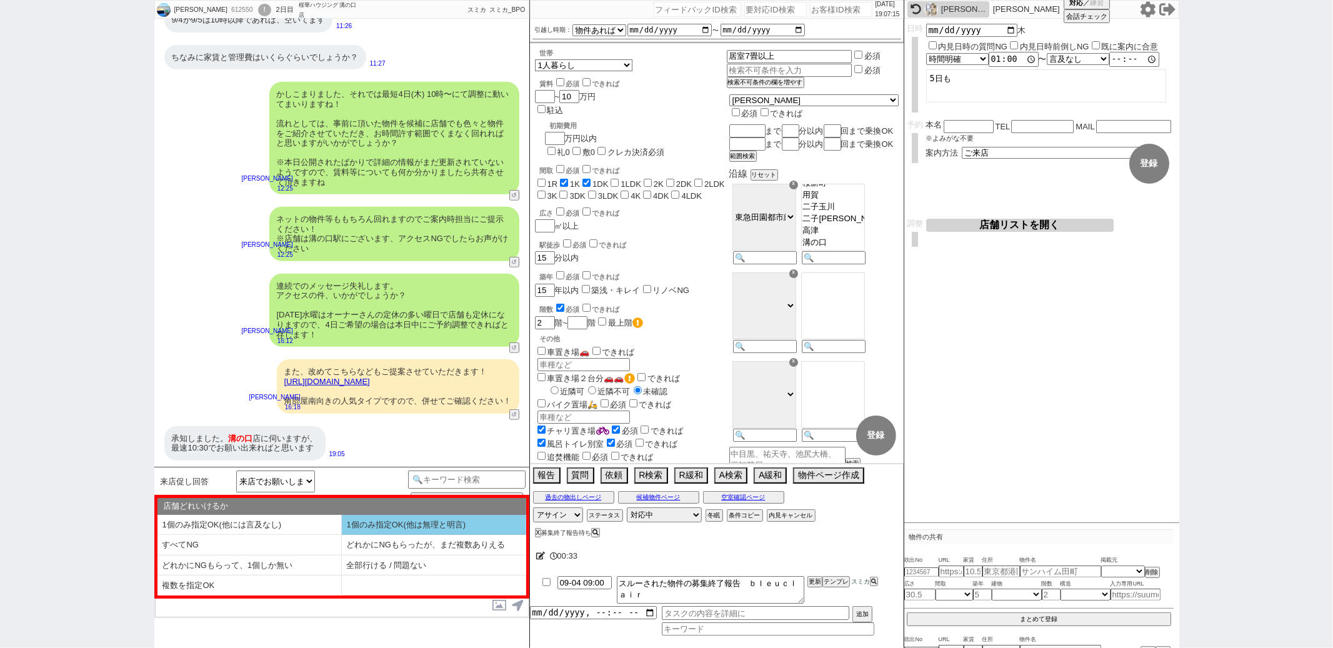
click at [342, 535] on li "1個のみ指定OK(他は無理と明言)" at bounding box center [249, 545] width 184 height 21
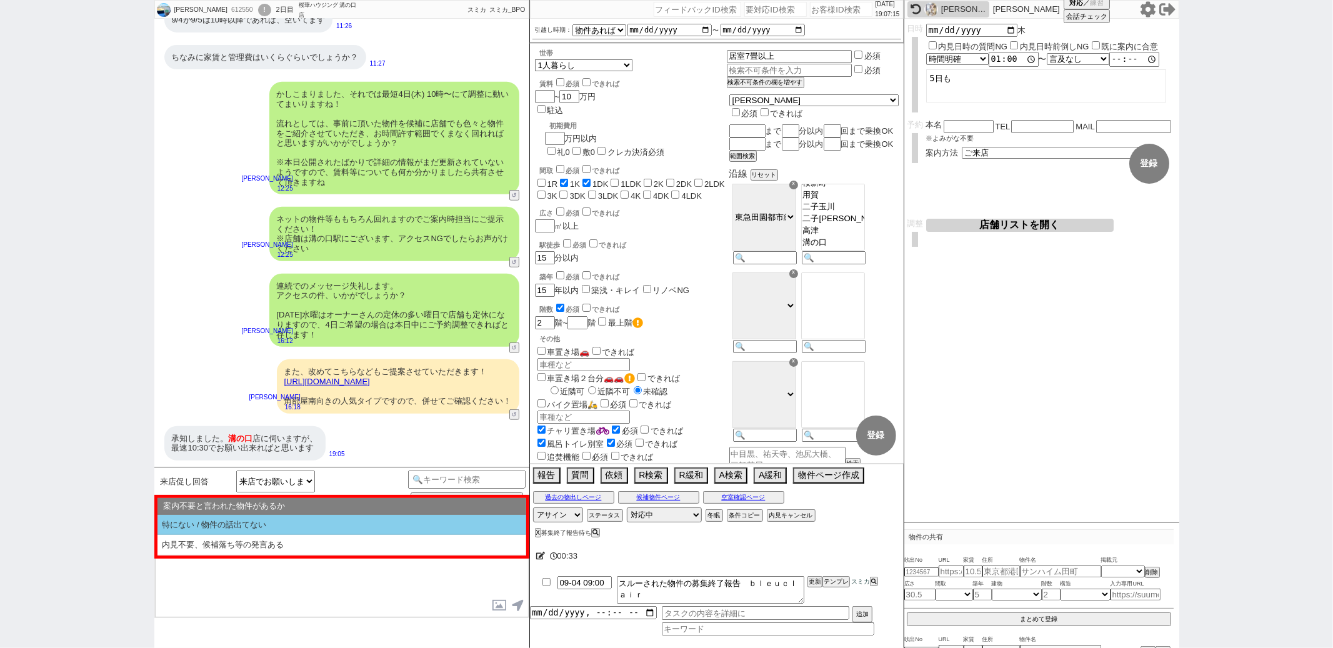
click at [356, 530] on li "特にない / 物件の話出てない" at bounding box center [341, 525] width 369 height 21
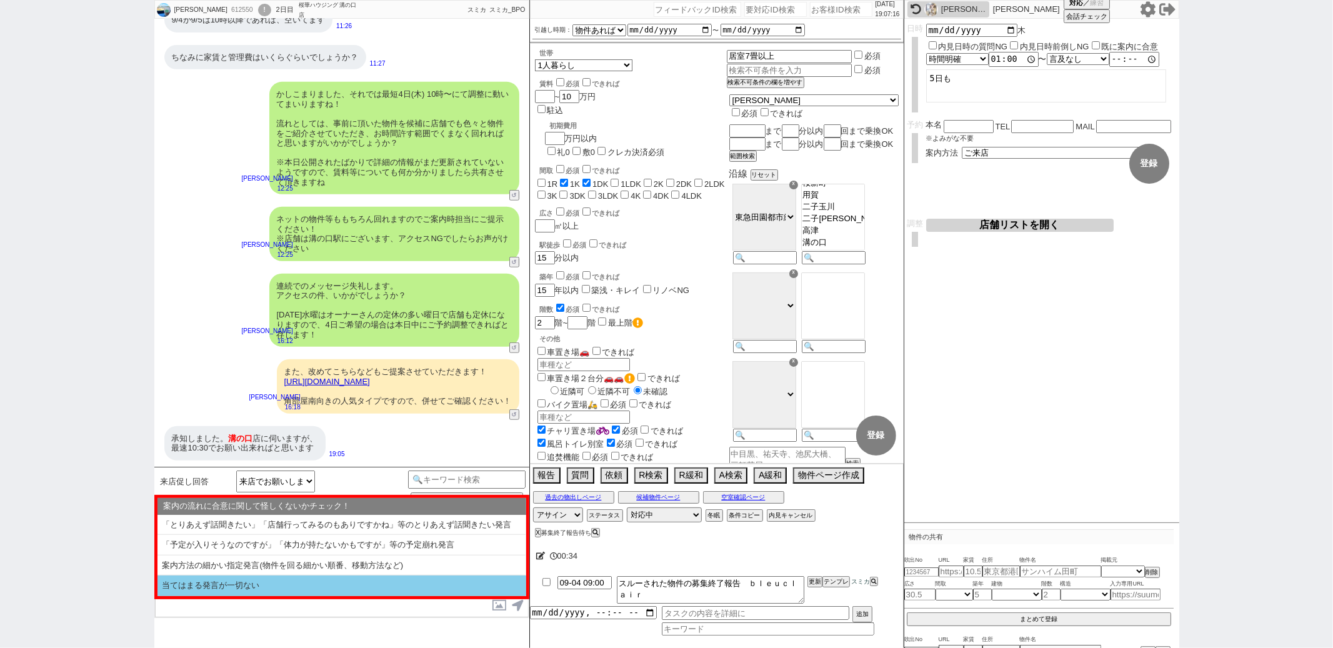
click at [304, 592] on li "当てはまる発言が一切ない" at bounding box center [341, 586] width 369 height 21
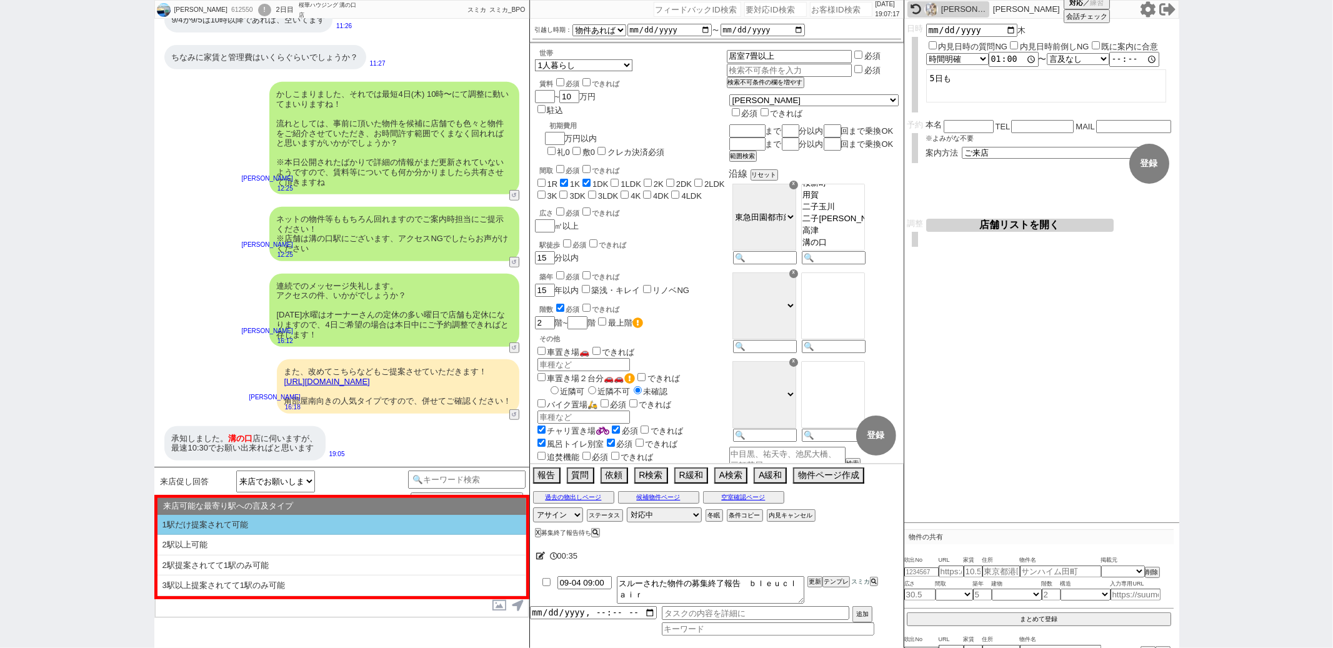
click at [299, 532] on li "1駅だけ提案されて可能" at bounding box center [341, 525] width 369 height 21
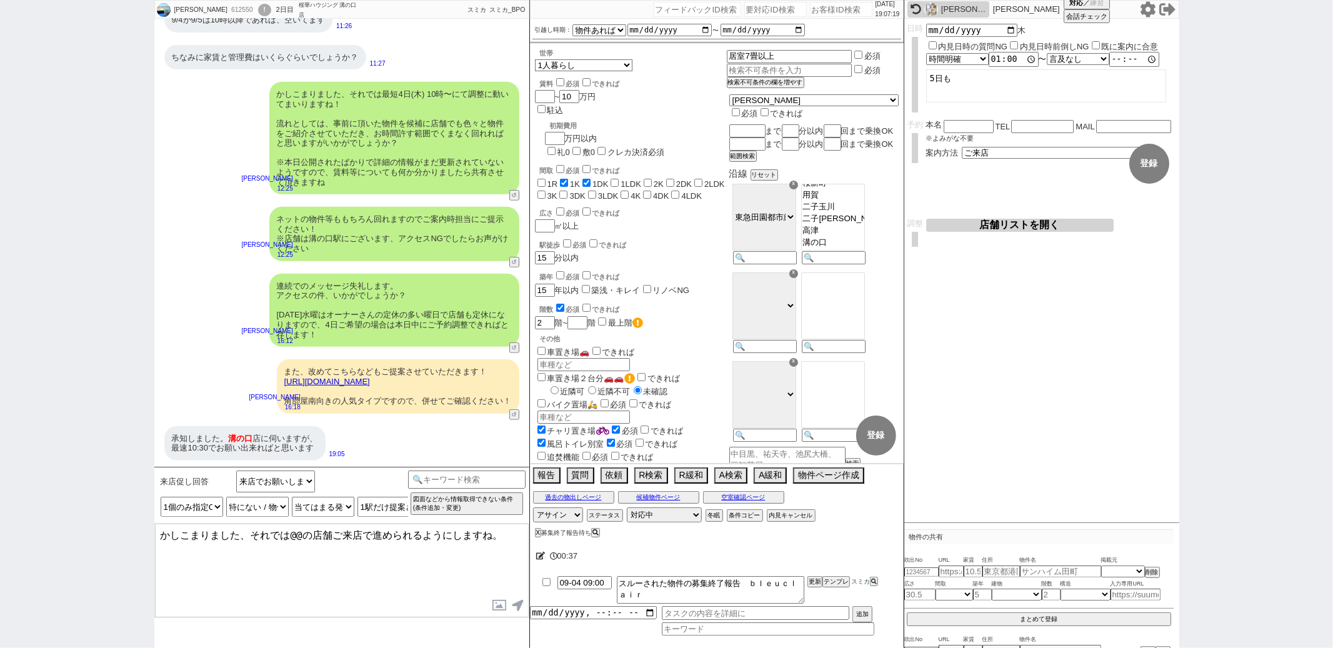
click at [299, 532] on textarea "かしこまりました、それでは@@の店舗ご来店で進められるようにしますね。" at bounding box center [342, 571] width 374 height 94
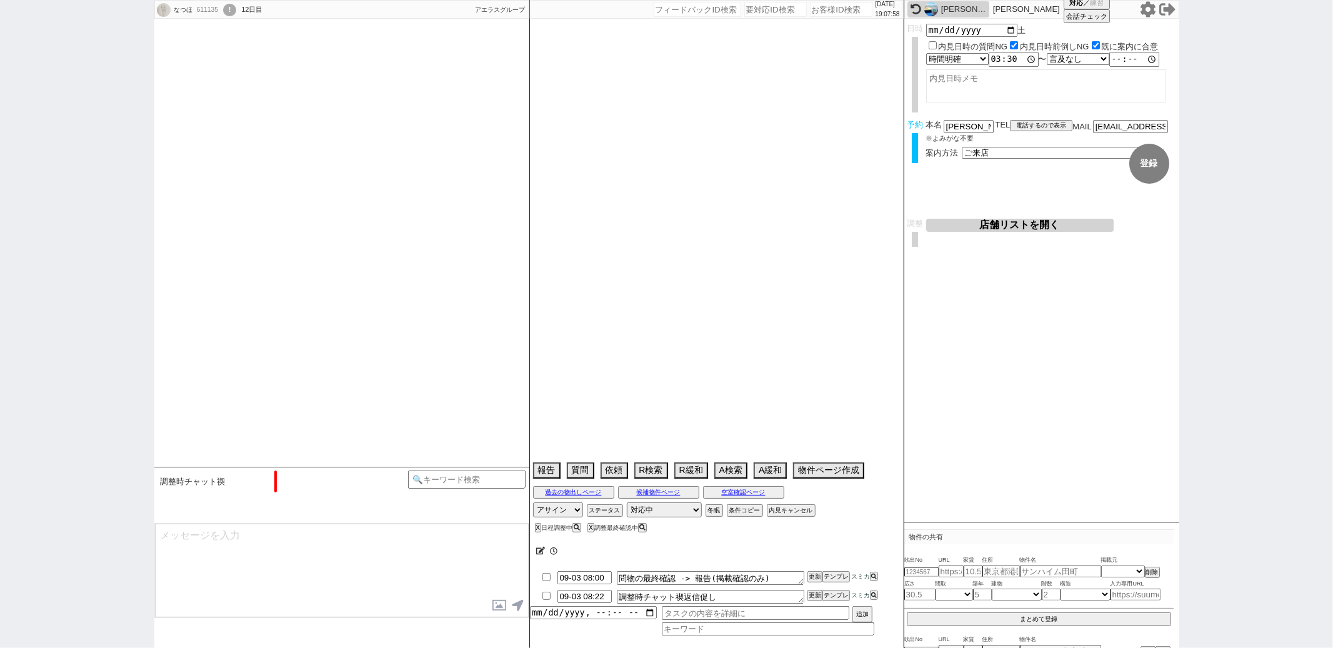
scroll to position [874, 0]
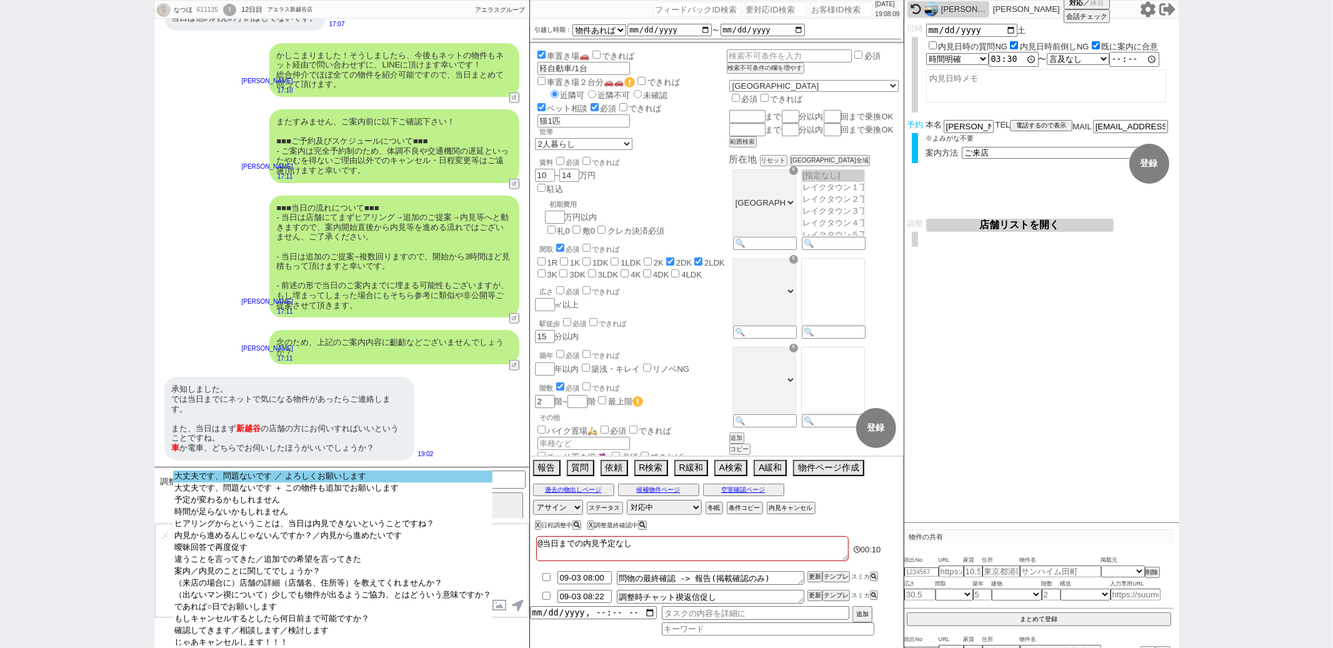
click at [321, 482] on option "大丈夫です、問題ないです ／ よろしくお願いします" at bounding box center [332, 488] width 319 height 12
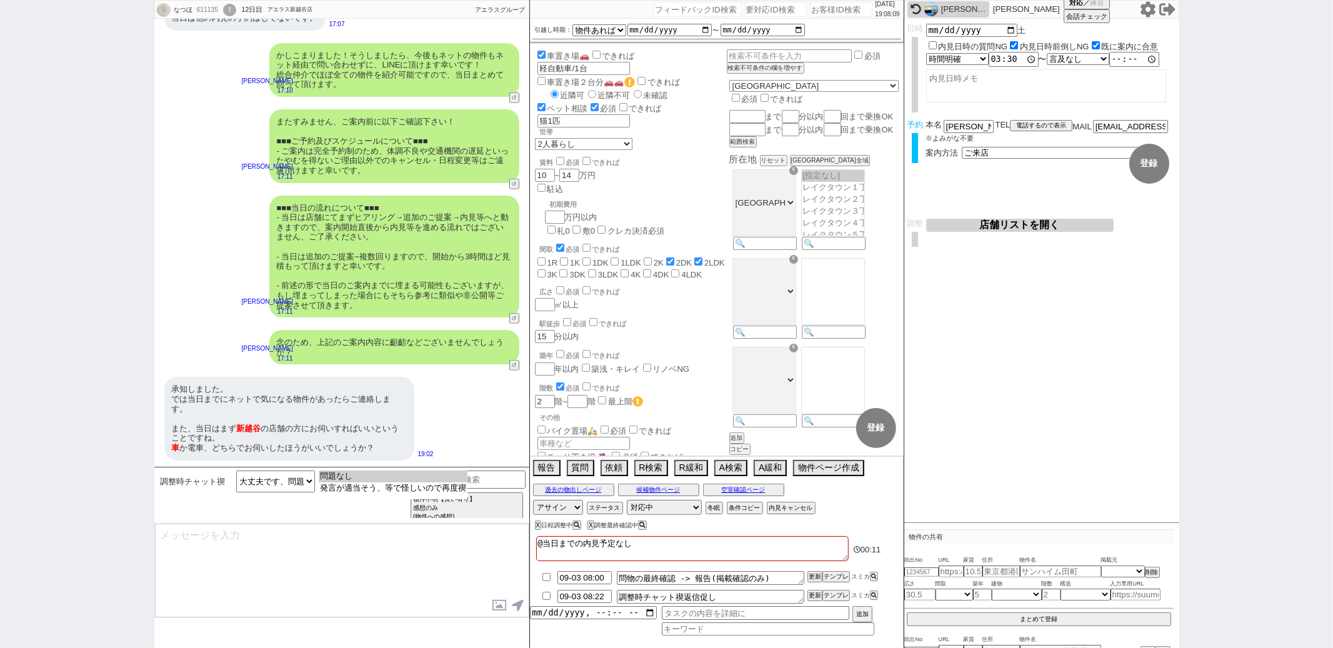
click at [321, 482] on option "問題なし" at bounding box center [393, 488] width 149 height 12
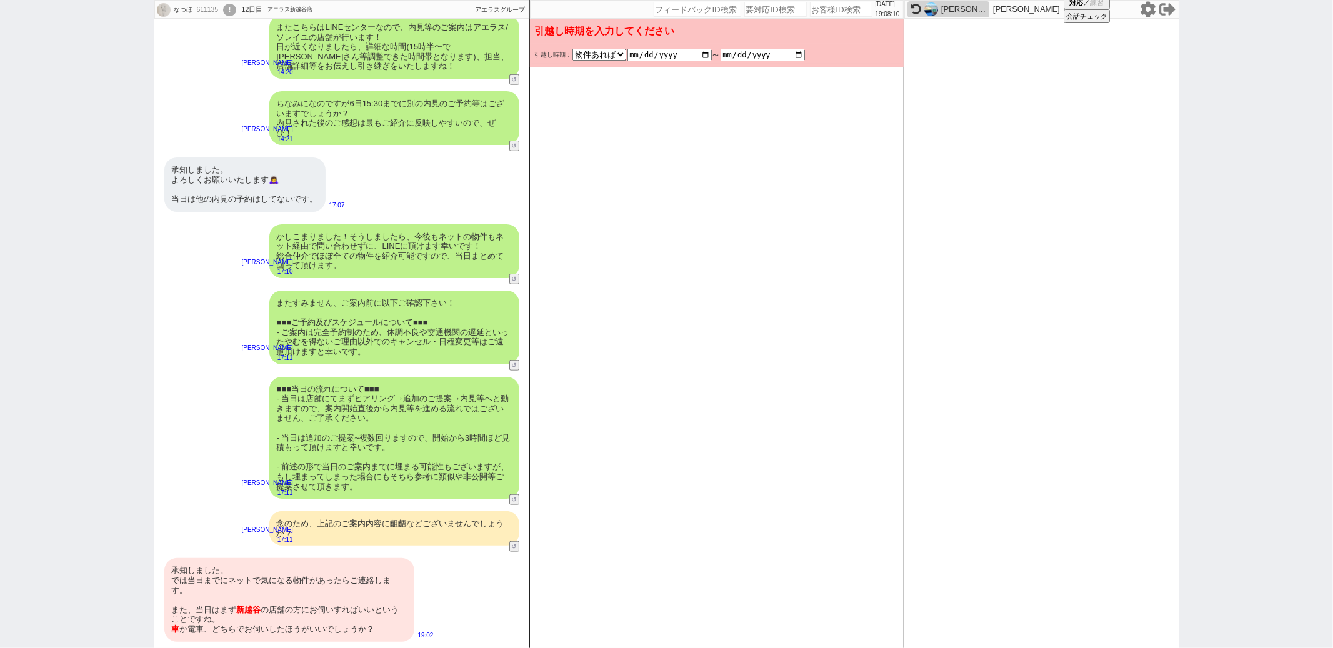
scroll to position [692, 0]
click at [263, 581] on div "承知しました。 では当日までにネットで気になる物件があったらご連絡します。 また、当日はまず 新越谷 の店舗の方にお伺いすればいいということですね。 車 か電…" at bounding box center [289, 599] width 250 height 83
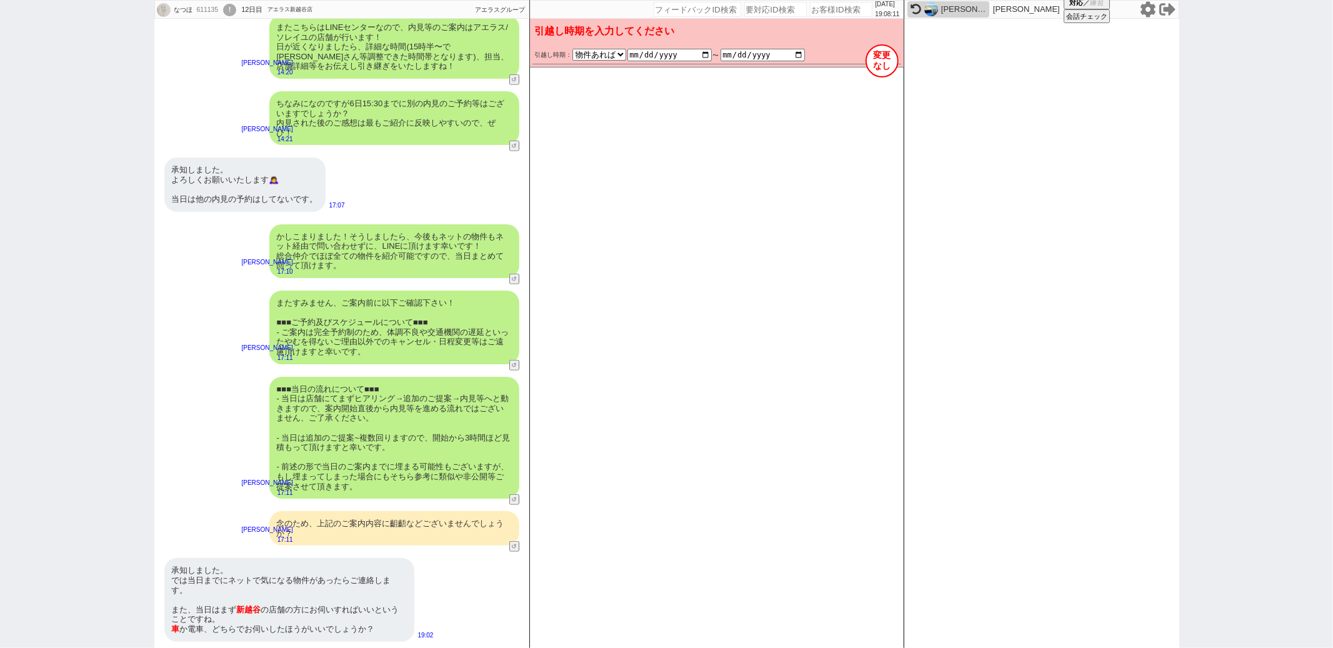
scroll to position [874, 0]
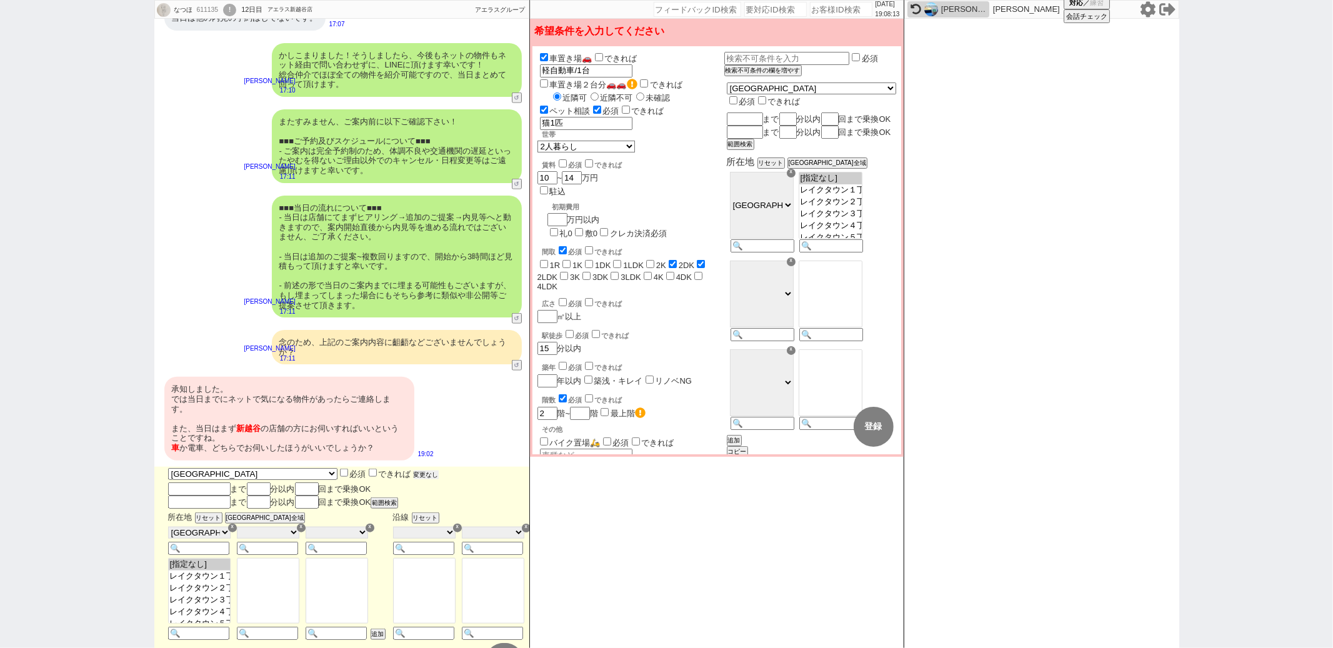
click at [414, 473] on button "変更なし" at bounding box center [426, 475] width 25 height 9
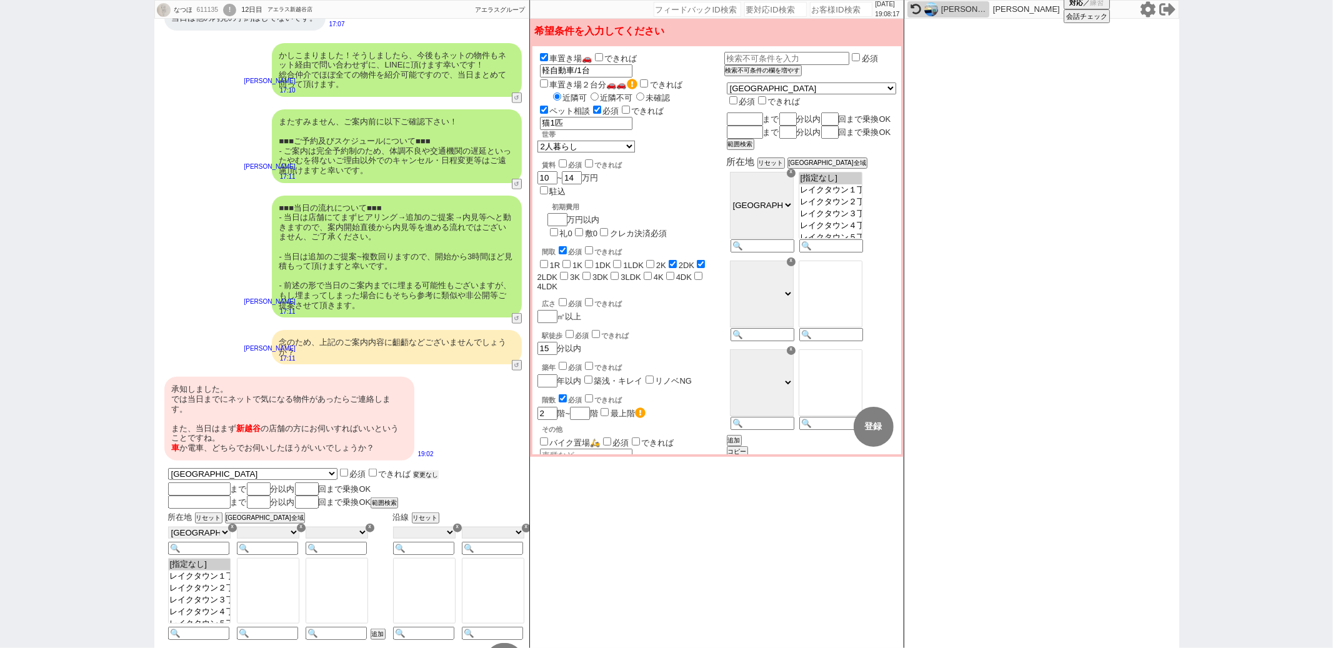
scroll to position [929, 0]
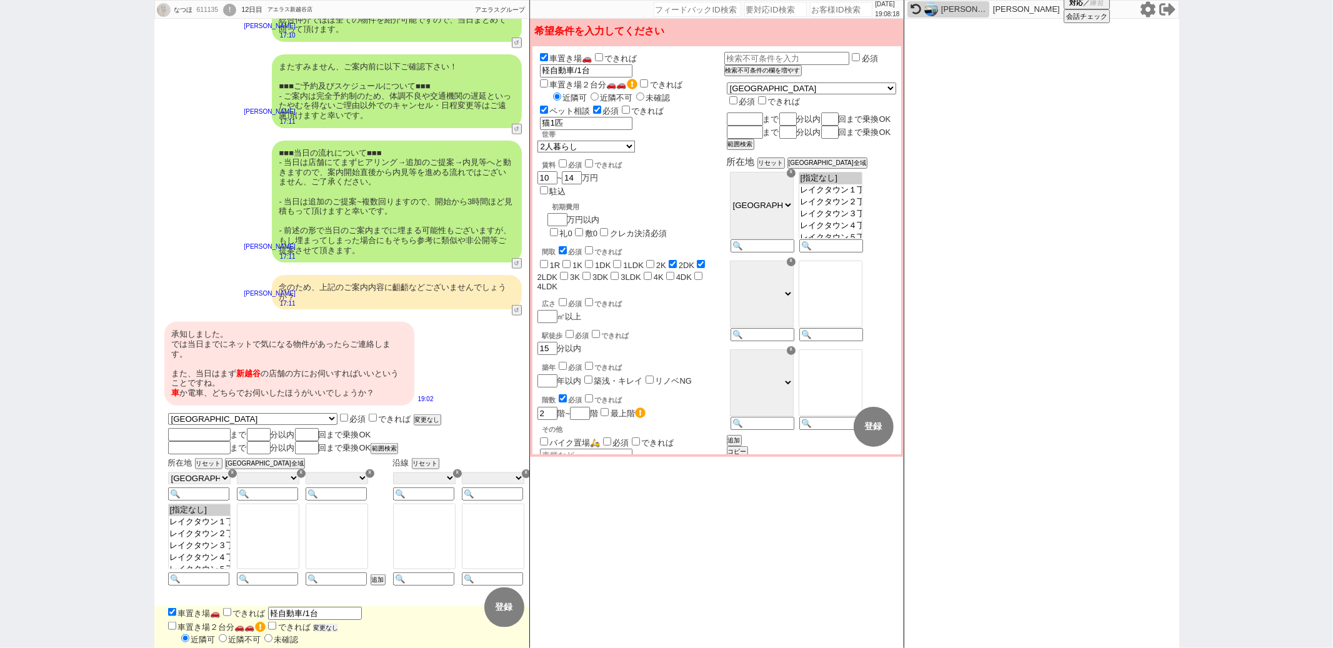
click at [328, 624] on button "変更なし" at bounding box center [325, 628] width 25 height 9
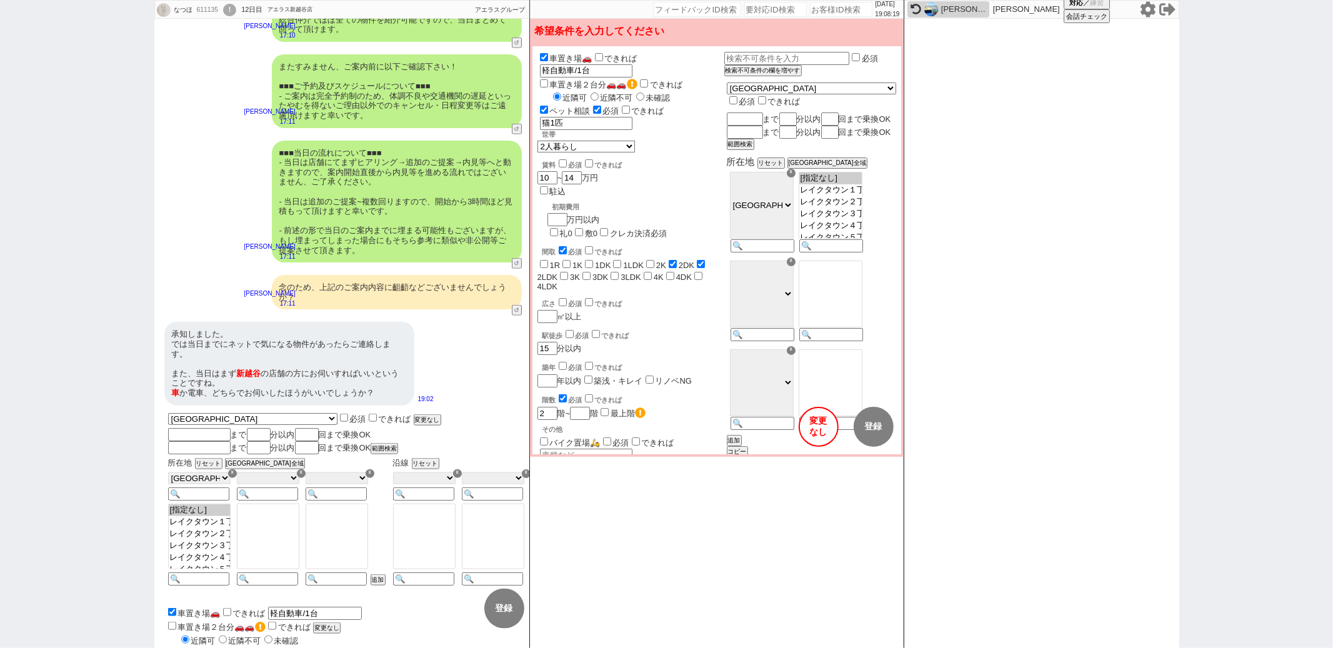
scroll to position [874, 0]
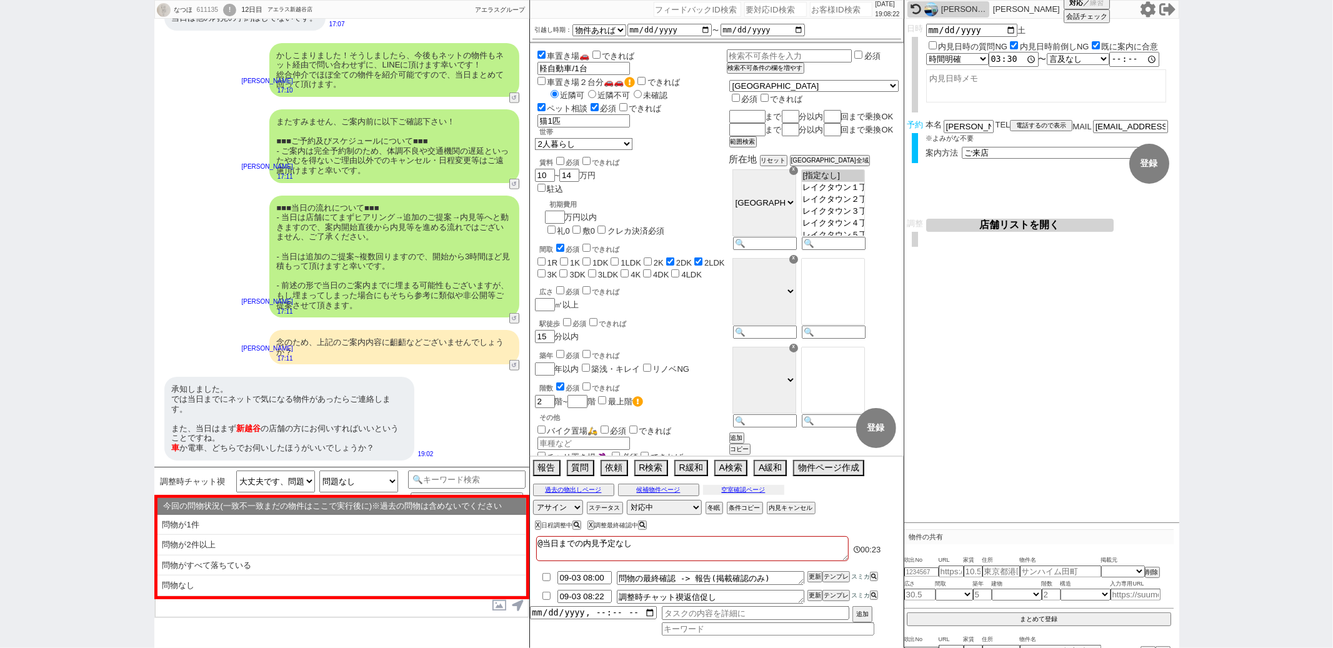
click at [746, 487] on button "空室確認ページ" at bounding box center [743, 490] width 81 height 10
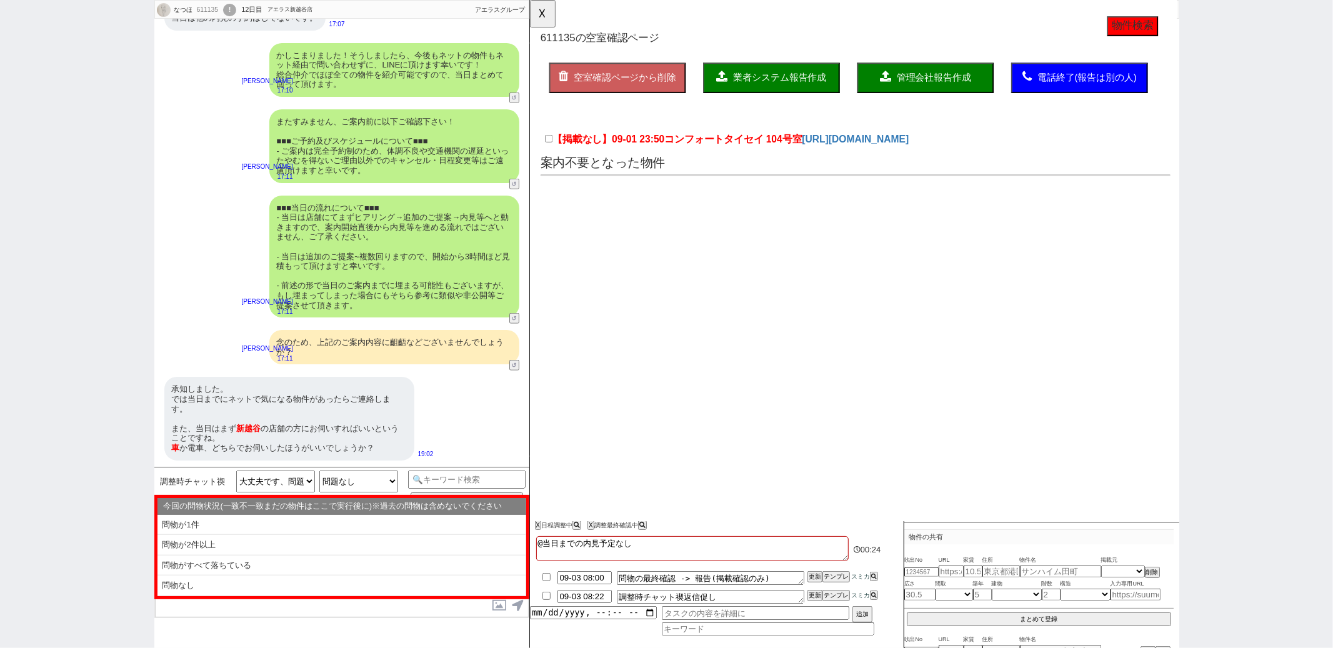
scroll to position [0, 0]
click at [540, 14] on button "☓" at bounding box center [541, 12] width 23 height 25
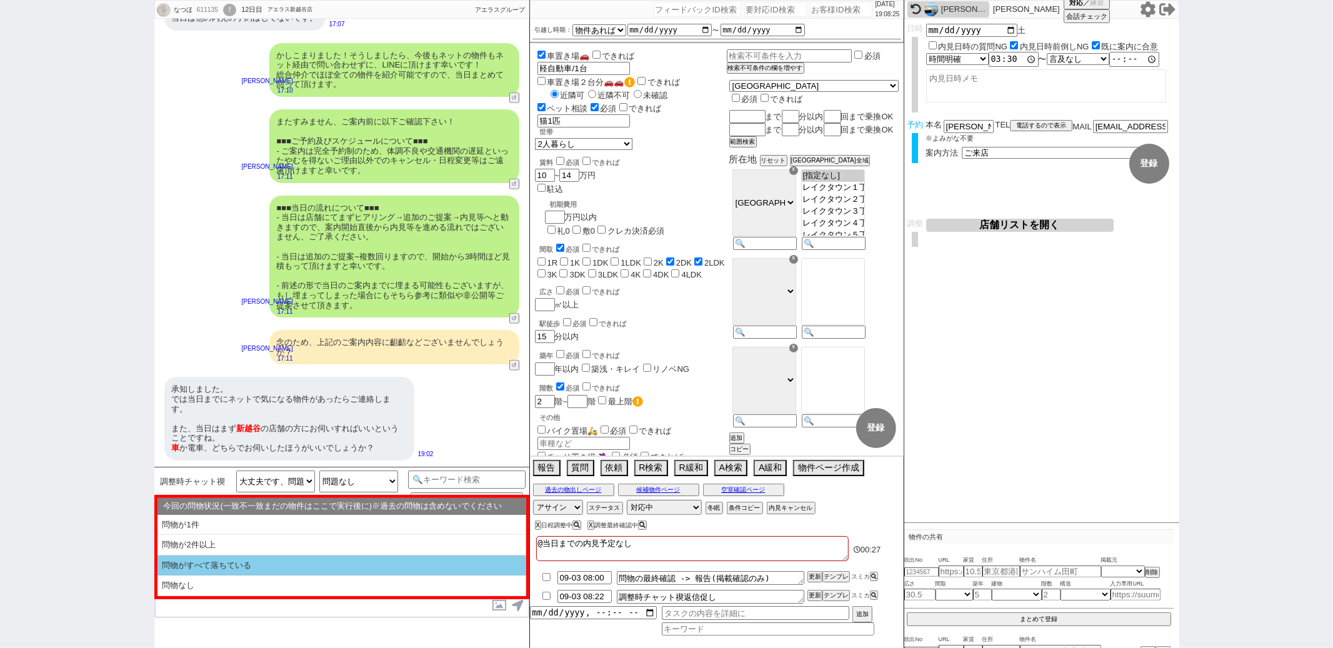
click at [249, 574] on li "問物がすべて落ちている" at bounding box center [341, 566] width 369 height 21
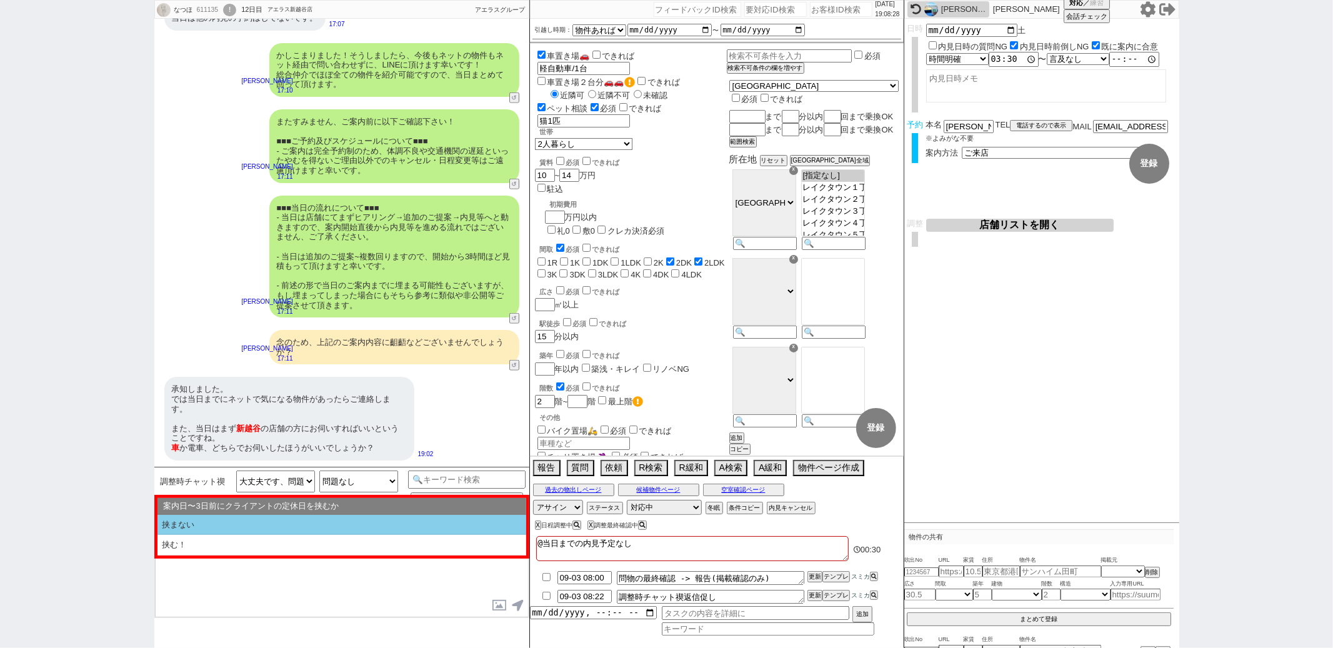
click at [267, 534] on li "挟まない" at bounding box center [341, 525] width 369 height 21
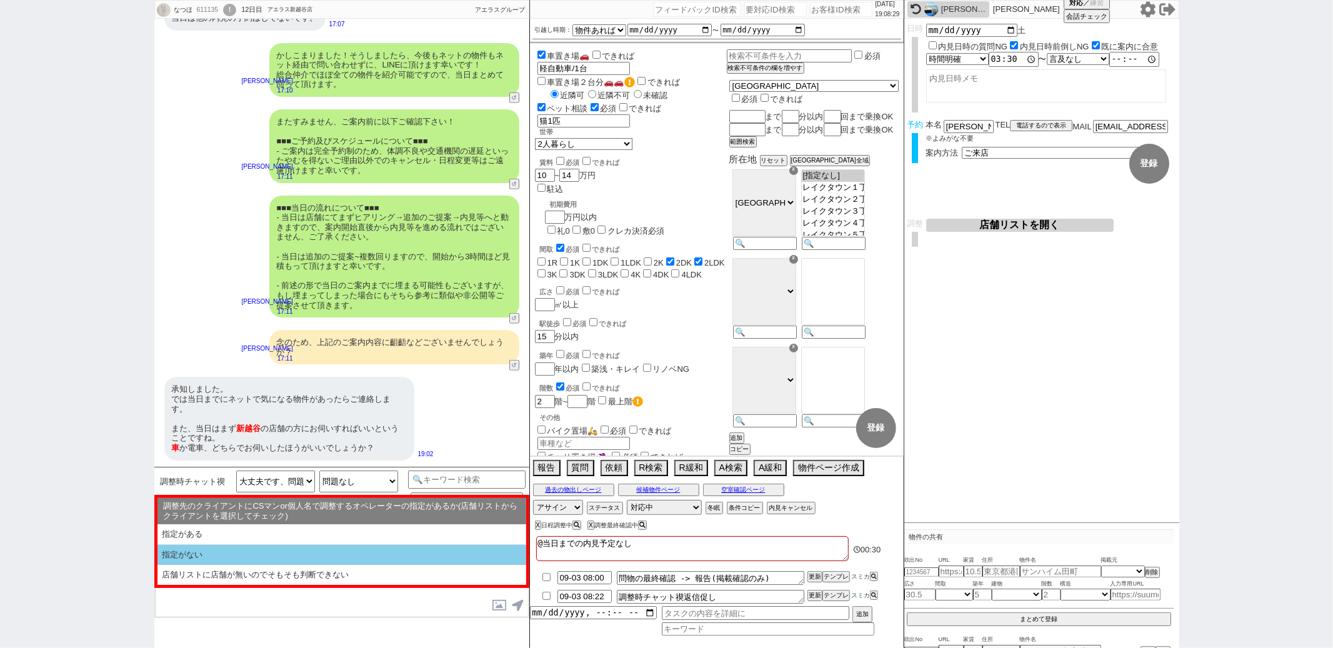
click at [266, 565] on li "指定がない" at bounding box center [341, 575] width 369 height 20
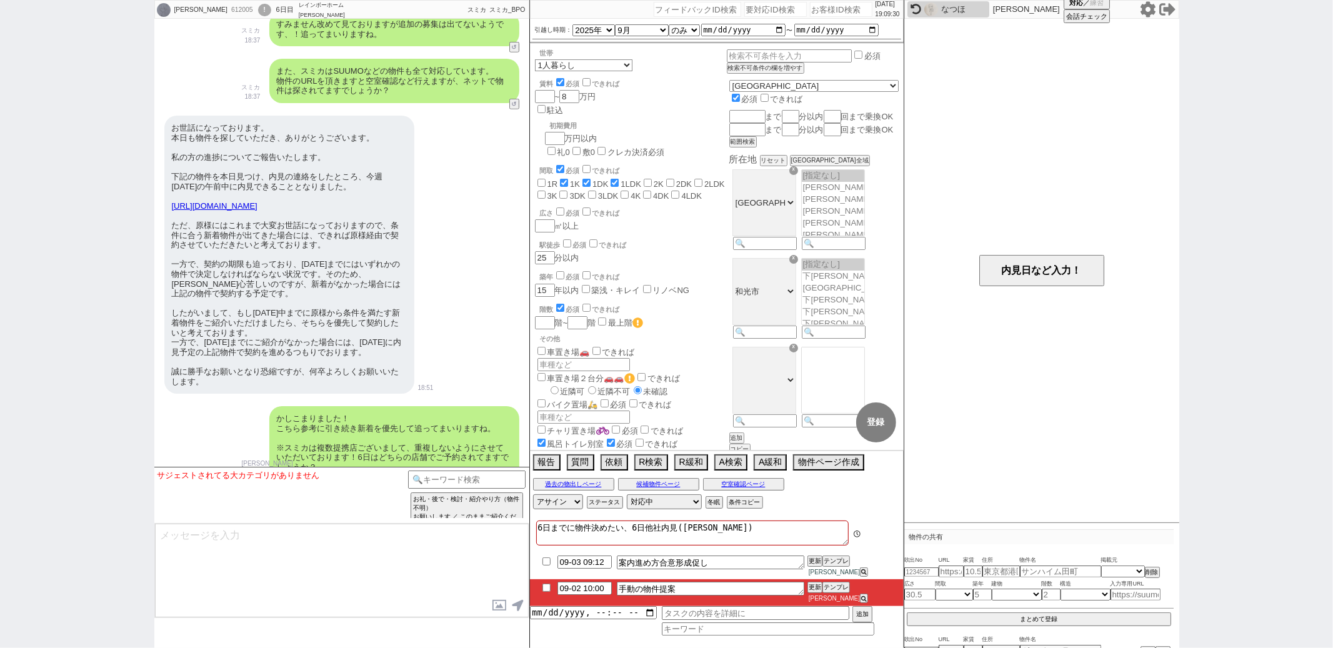
scroll to position [91, 0]
click at [438, 523] on div "本当にありがとうございます。 よろしくお願いします。 店舗はかつみ不動産(株)和光支店になります。 20:18" at bounding box center [341, 556] width 375 height 66
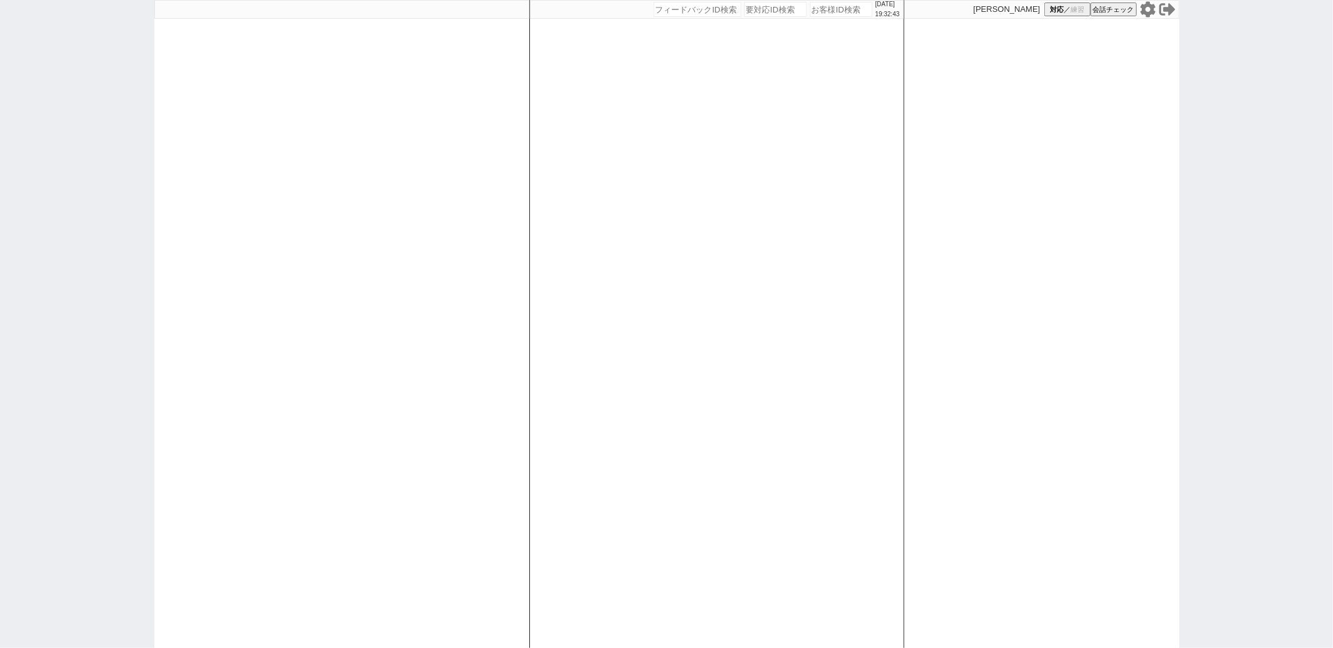
click at [761, 267] on div "[DATE] 19:32:43 候補物件を追加してしてください 紹介した物件一覧 他社物件を追加する 空室確認ページに追加・削除 紹介した物件一覧 他社物件を…" at bounding box center [716, 324] width 375 height 648
paste input "611264"
type input "611264"
select select "1"
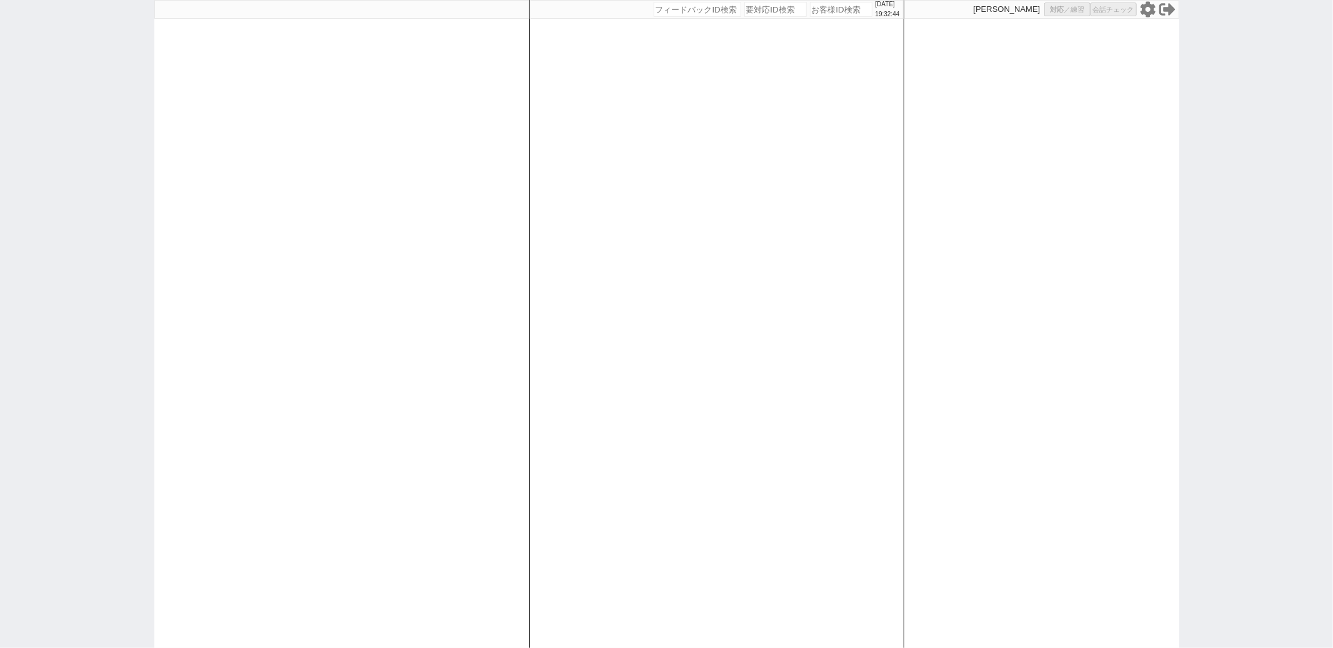
select select "2"
select select "5"
select select
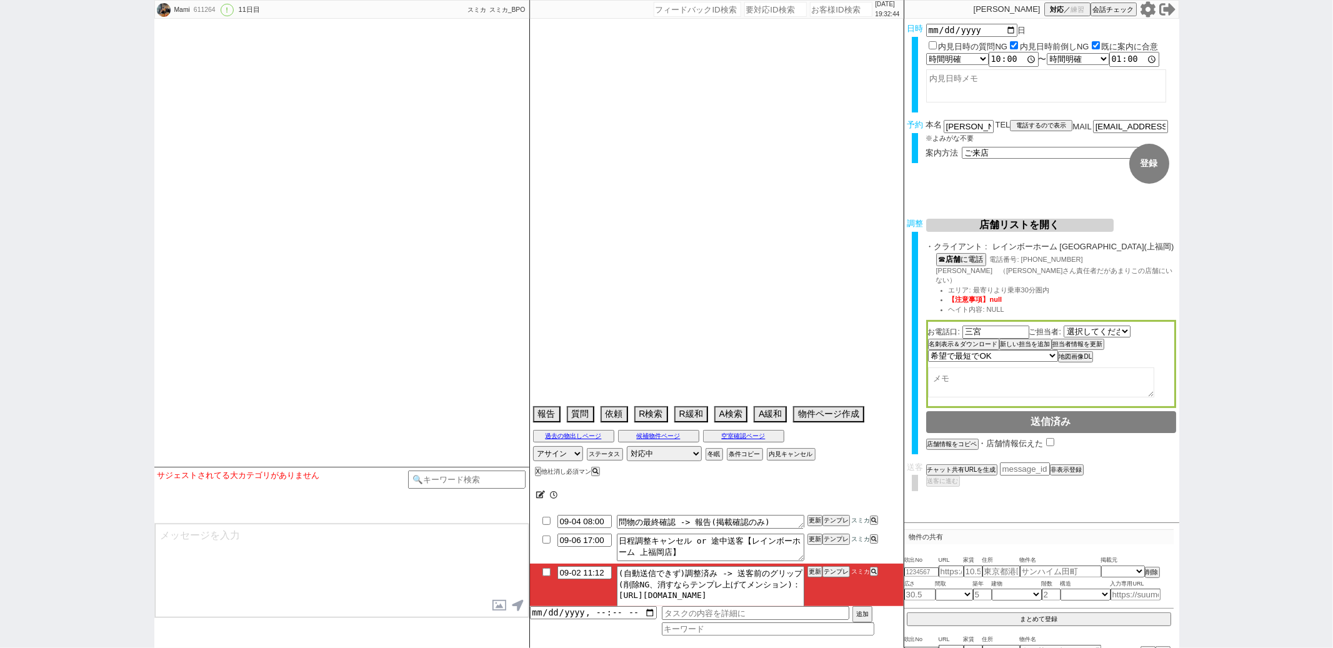
select select "2812"
select select "2025"
select select "10"
select select "1"
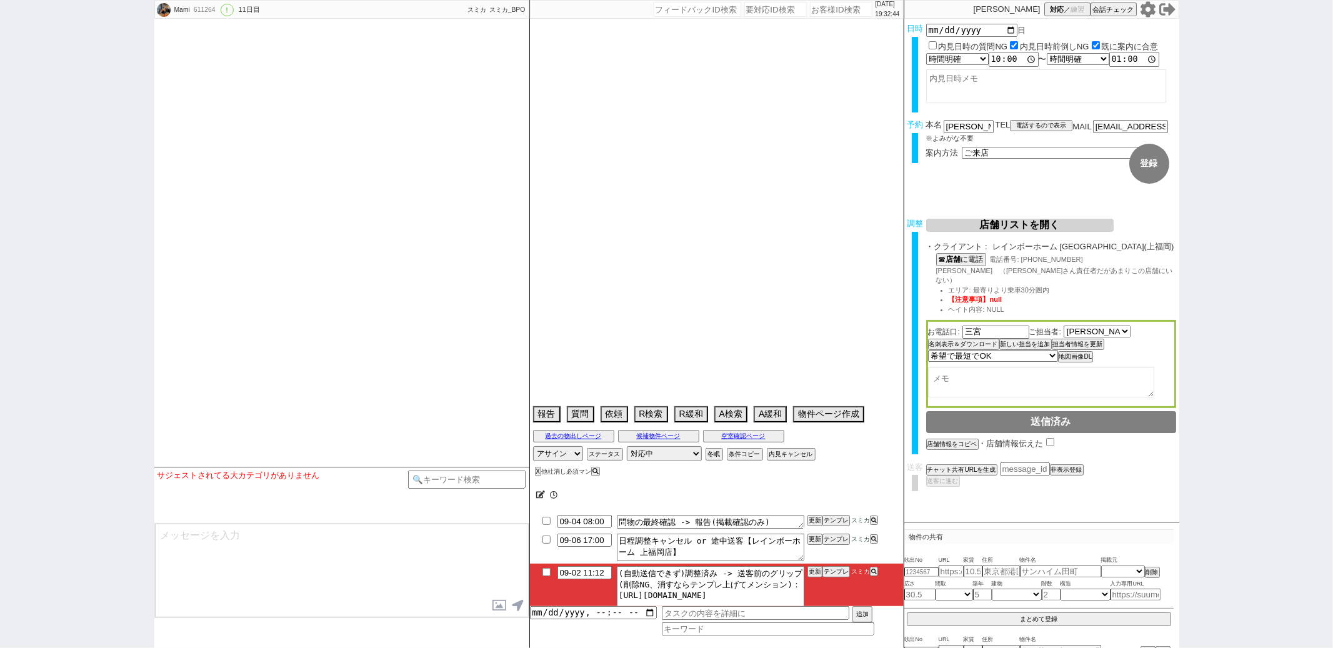
select select "11"
select select "35"
select select "[DATE]"
select select "121"
select select "2967"
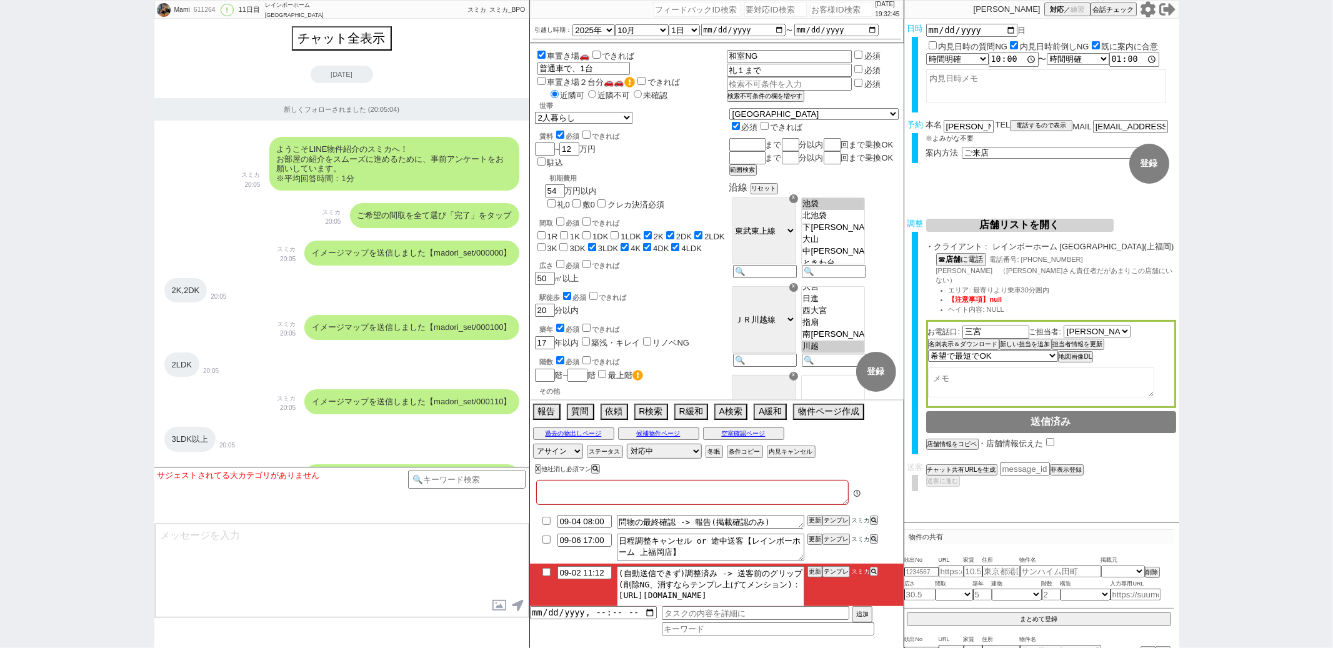
type textarea "9/6午後にai賃貸でパートナーが予約をとっている(ファインビラA)"
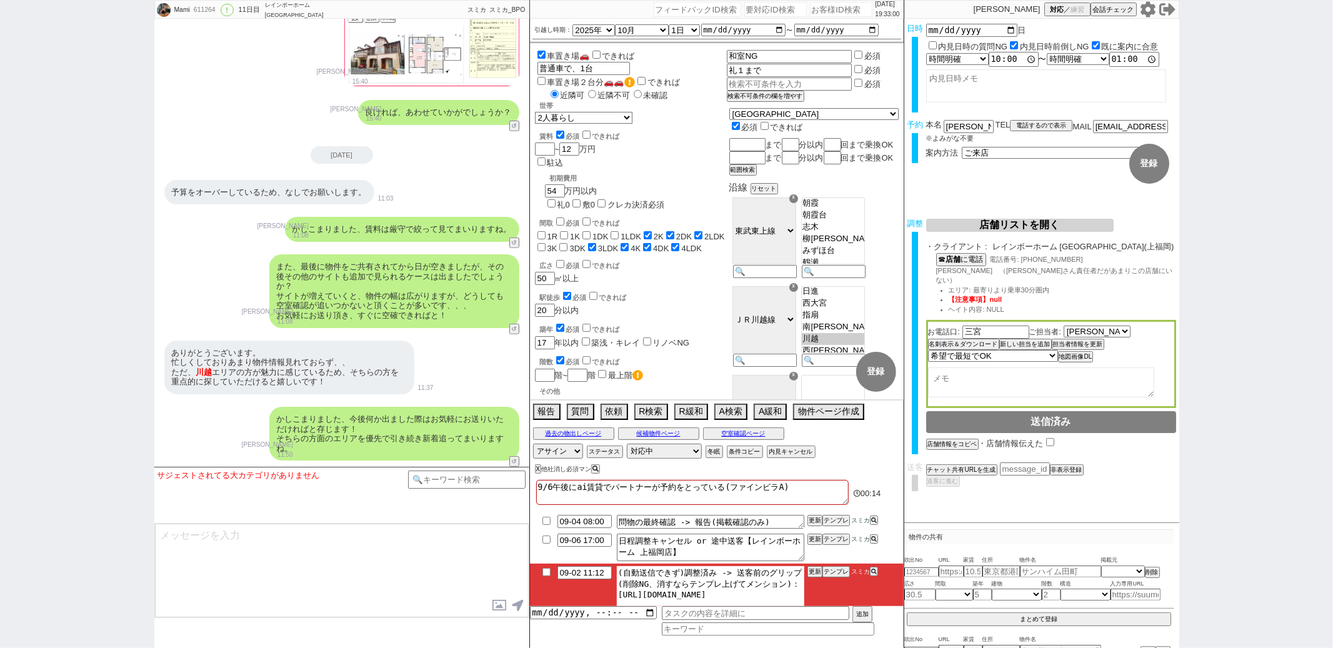
scroll to position [17, 0]
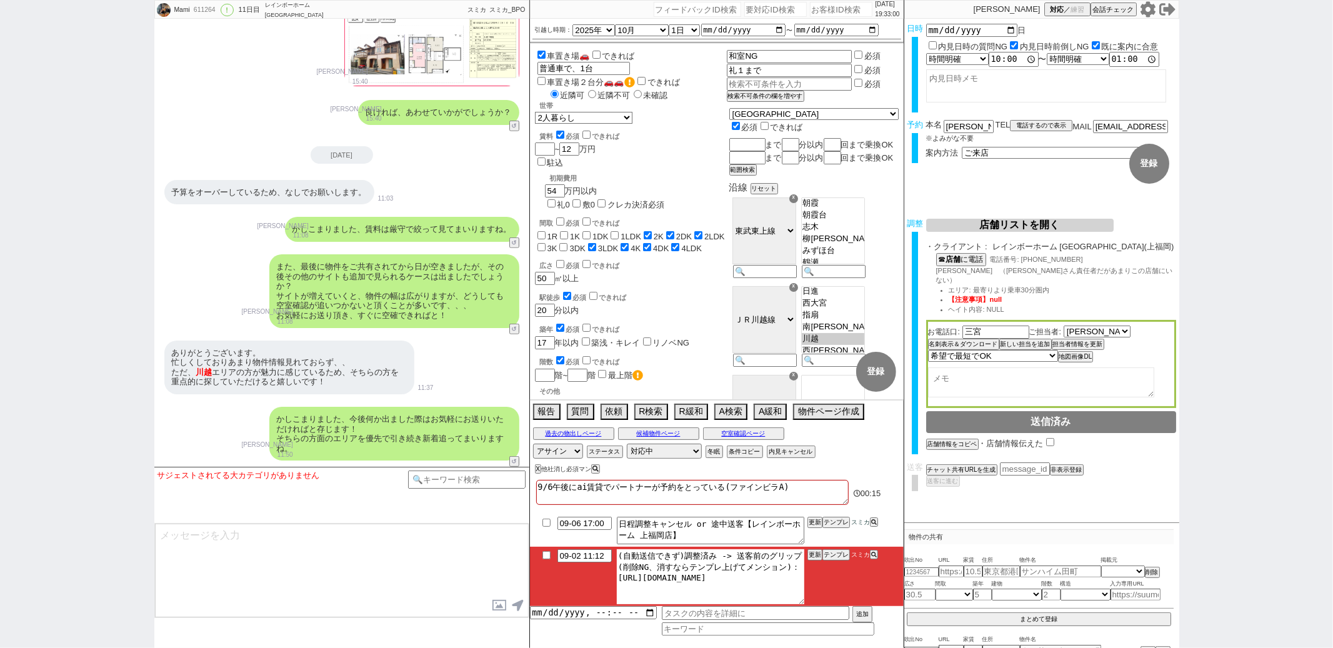
drag, startPoint x: 619, startPoint y: 592, endPoint x: 657, endPoint y: 607, distance: 41.2
click at [657, 607] on li "09-02 11:12 (自動送信できず)調整済み -> 送客前のグリップ(削除NG、消すならテンプレ上げてメンション)：[URL][DOMAIN_NAME]…" at bounding box center [717, 577] width 374 height 60
click at [830, 555] on button "テンプレ" at bounding box center [835, 555] width 27 height 9
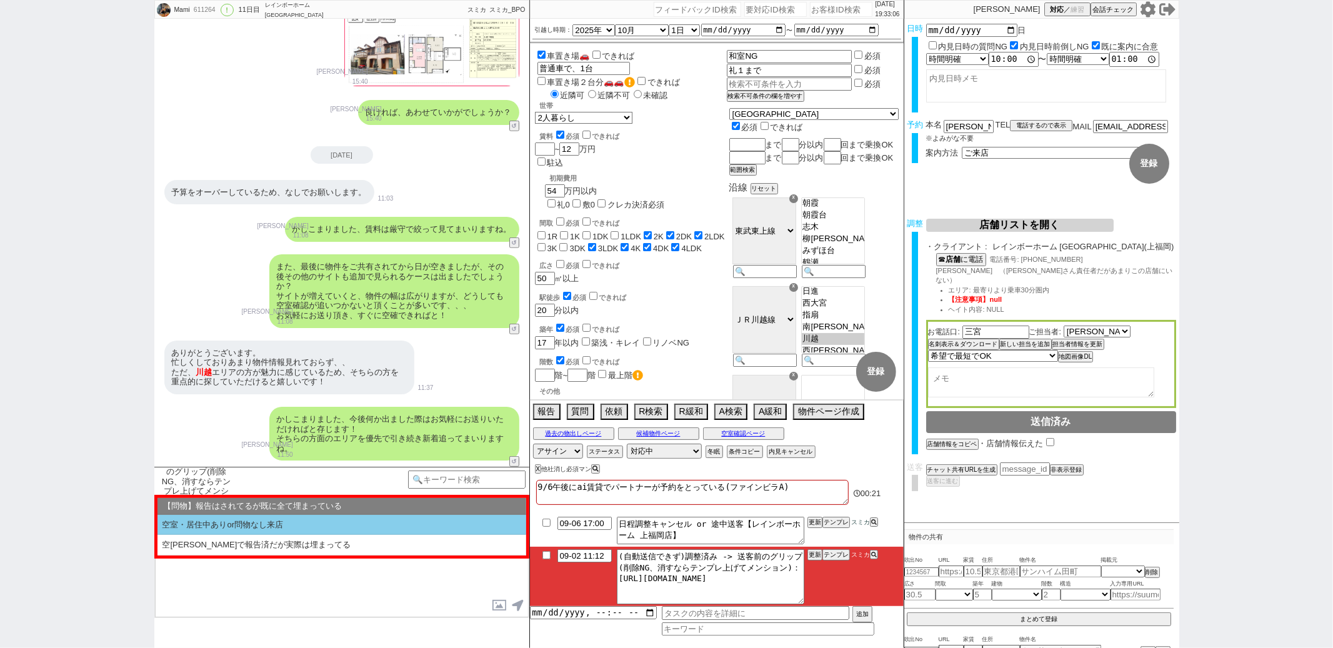
click at [287, 522] on li "空室・居住中ありor問物なし来店" at bounding box center [341, 525] width 369 height 21
select select "空室・居住中ありor問物なし来店"
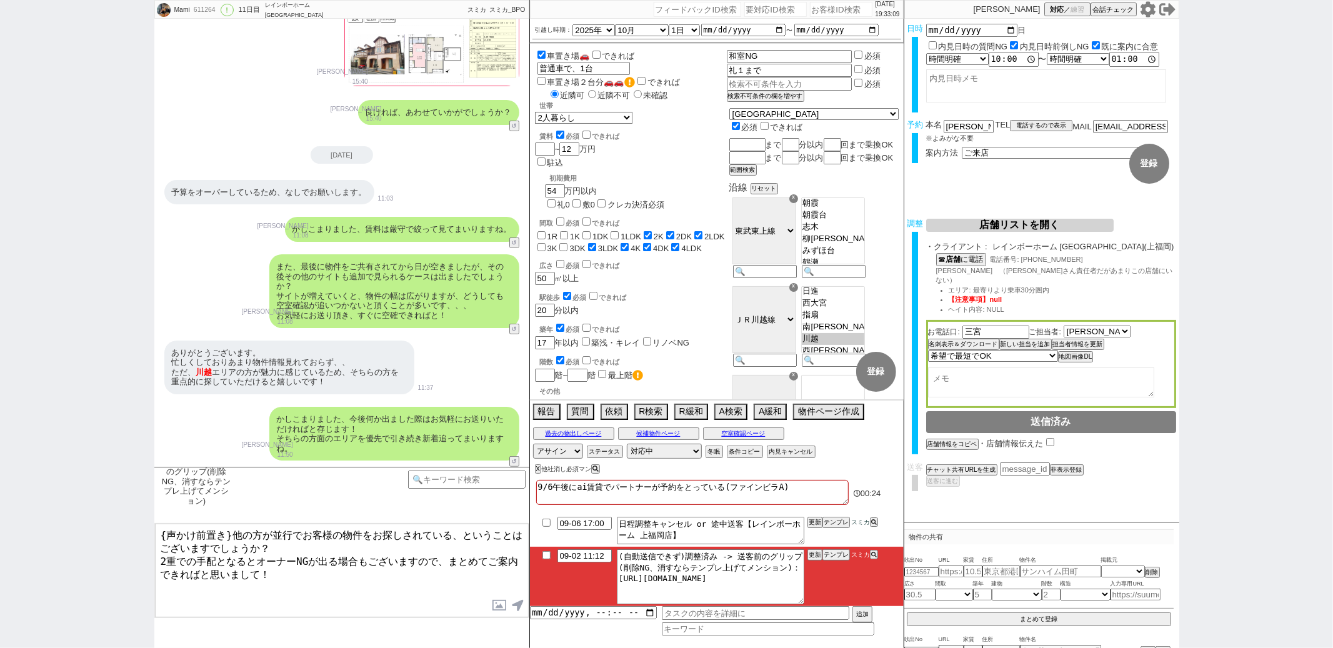
drag, startPoint x: 230, startPoint y: 534, endPoint x: 294, endPoint y: 388, distance: 159.8
click at [277, 412] on div "Mami 611264 ! 0 11日目 レインボーホーム 上福岡店 冬眠中 自社客 スミカ スミカ_BPO チャット全表示 [DATE] 新しくフォローされ…" at bounding box center [341, 324] width 375 height 648
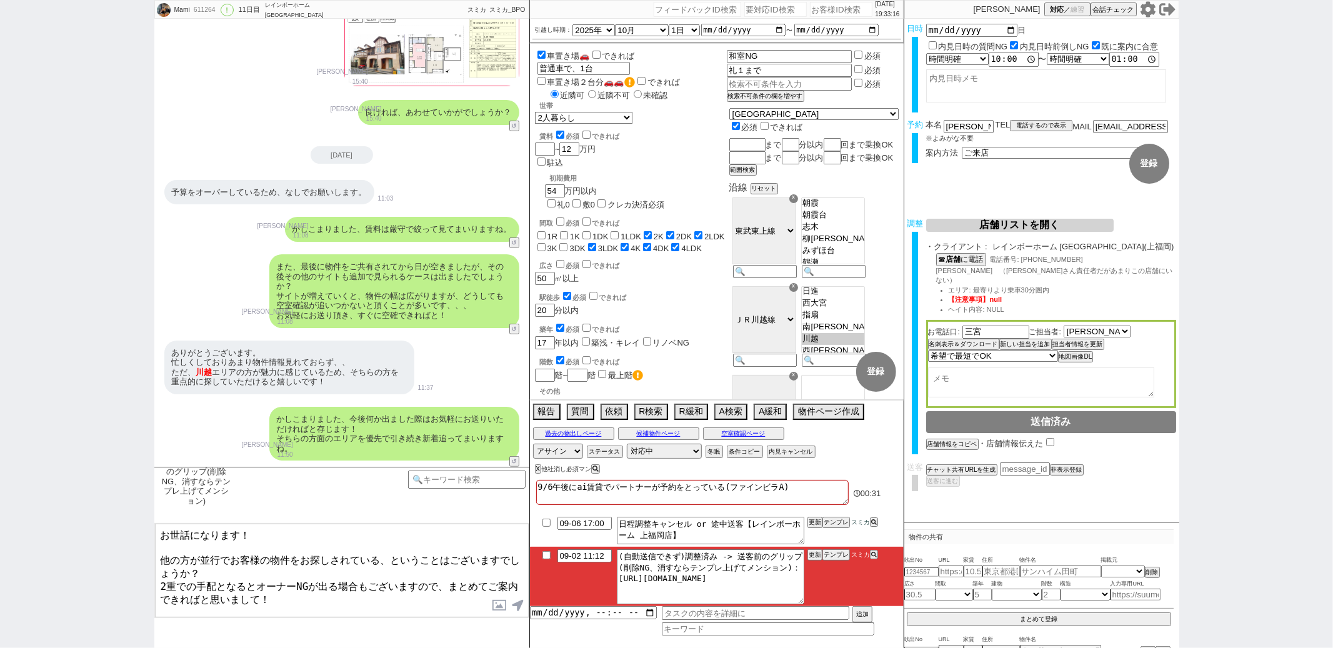
type textarea "お世話になります！ 他の方が並行でお客様の物件をお探しされている、ということはございますでしょうか？ 2重での手配となるとオーナーNGが出る場合もございますの…"
click at [729, 431] on button "空室確認ページ" at bounding box center [743, 434] width 81 height 10
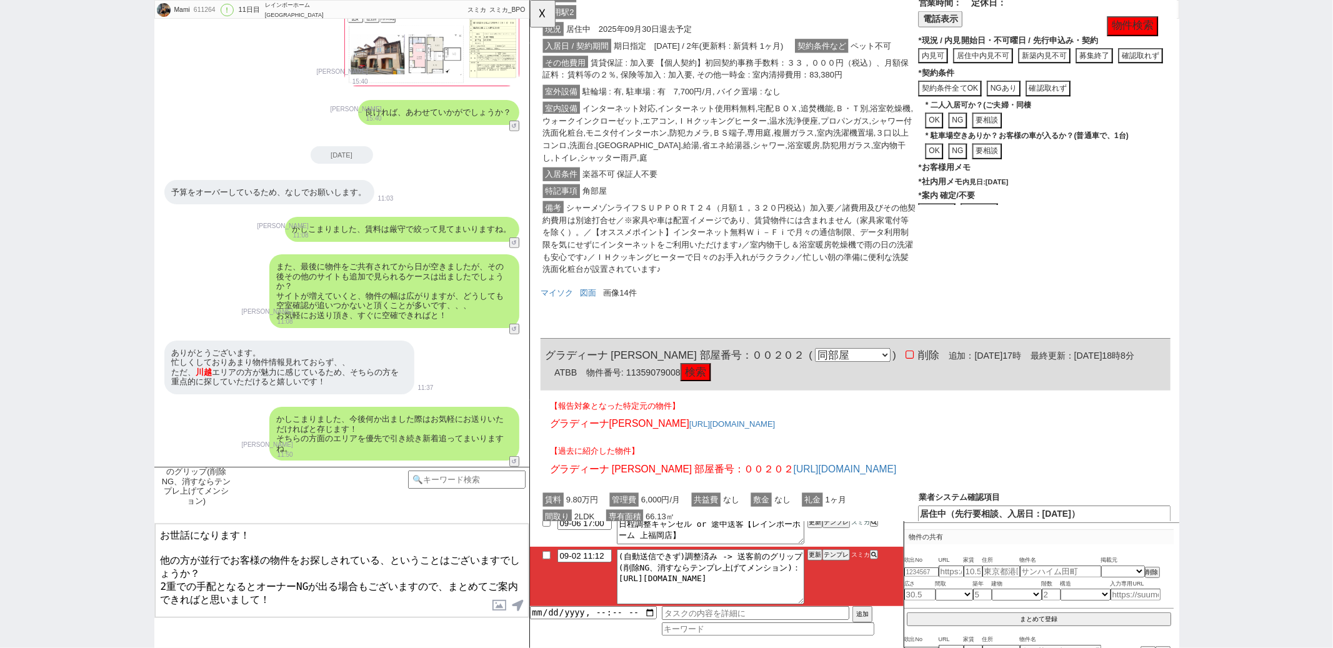
scroll to position [1266, 0]
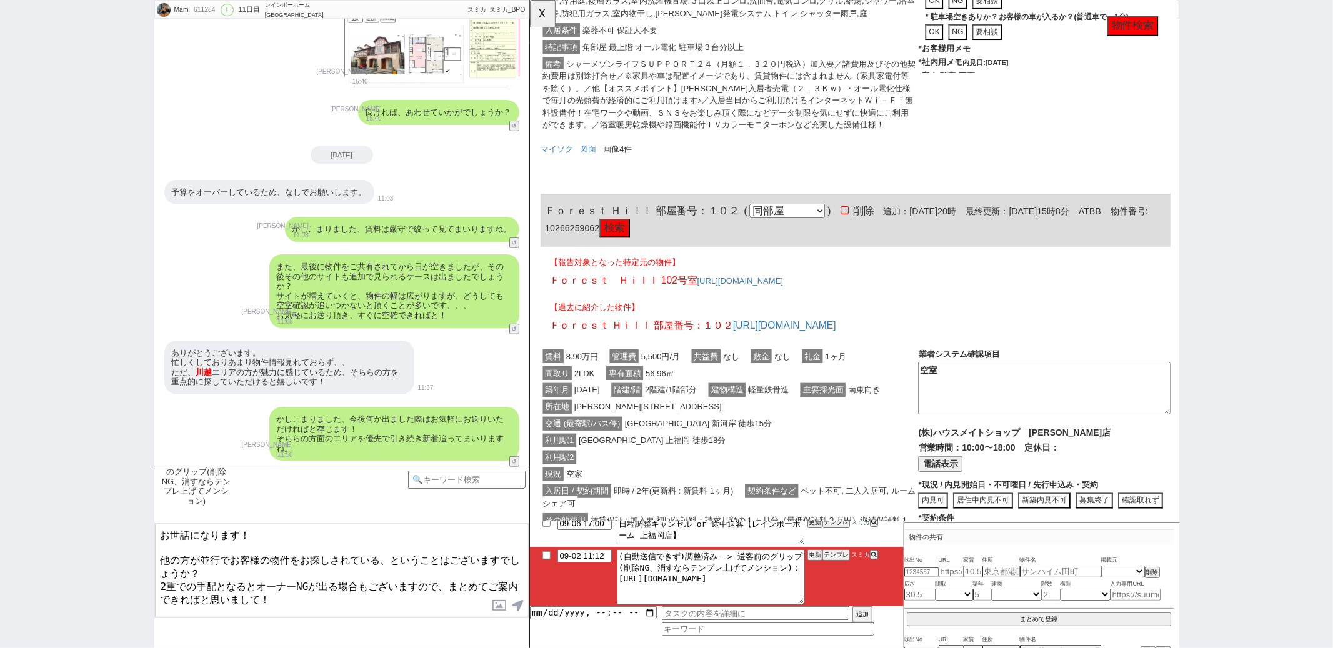
click at [403, 560] on textarea "お世話になります！ 他の方が並行でお客様の物件をお探しされている、ということはございますでしょうか？ 2重での手配となるとオーナーNGが出る場合もございますの…" at bounding box center [342, 571] width 374 height 94
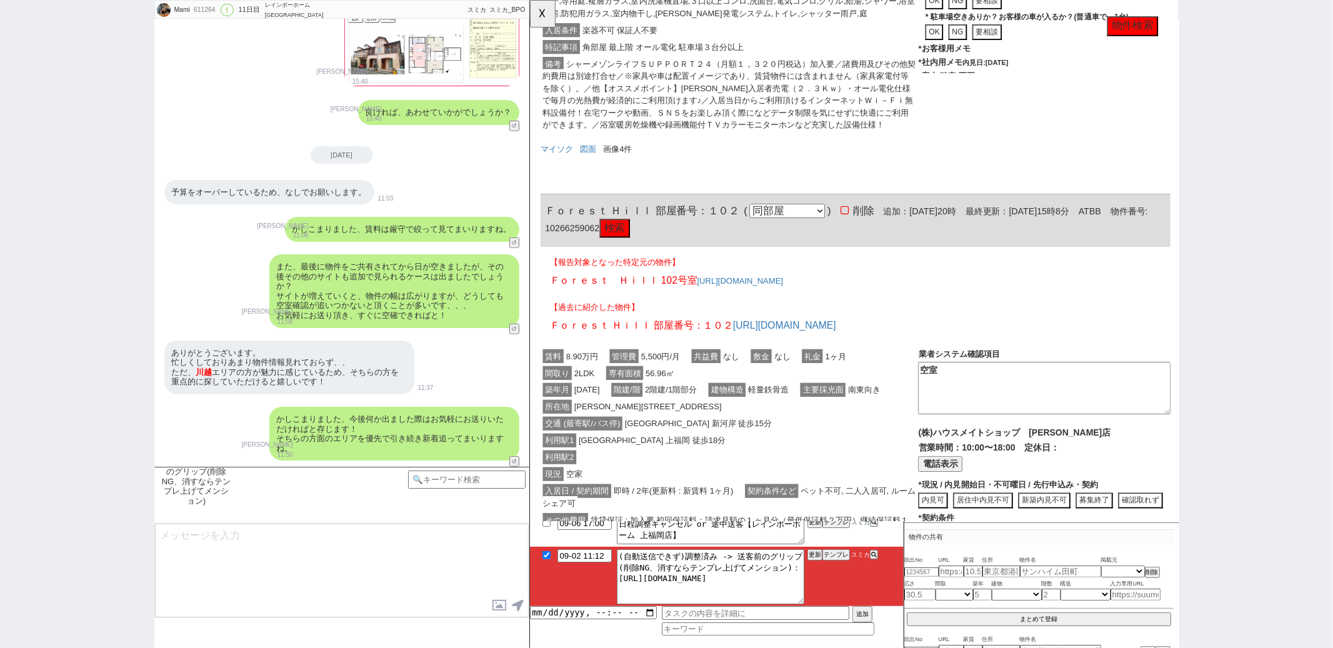
checkbox input "true"
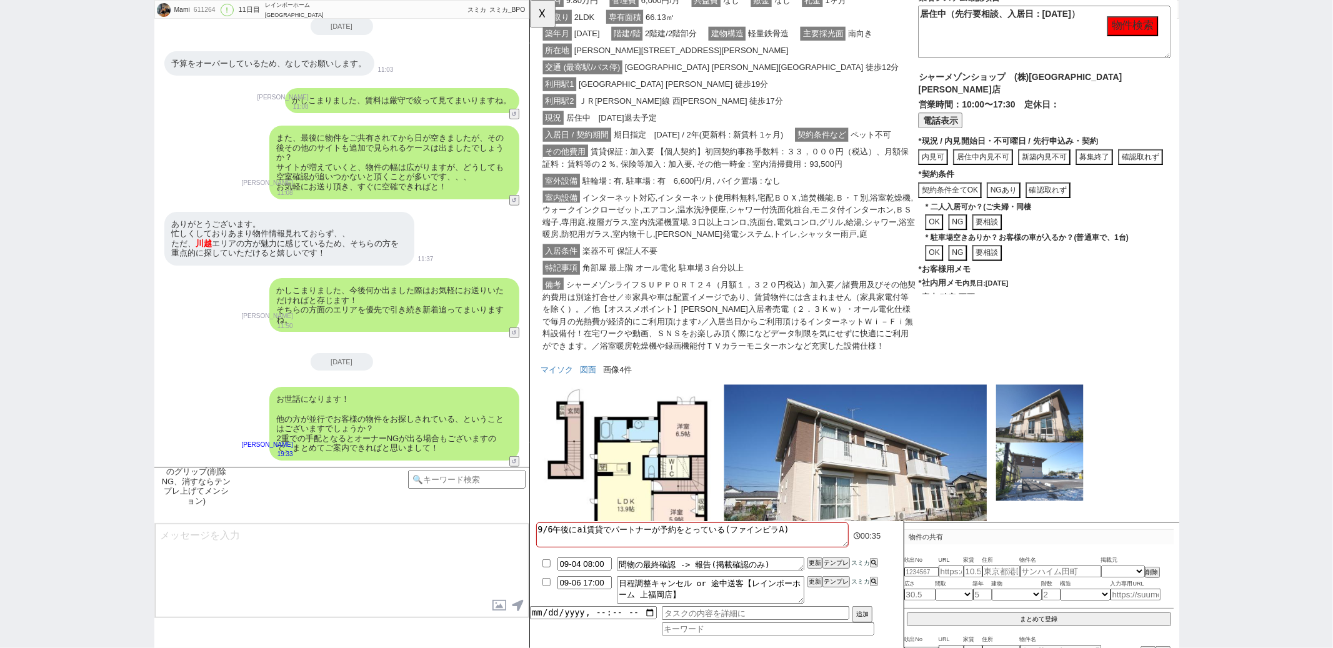
scroll to position [1279, 0]
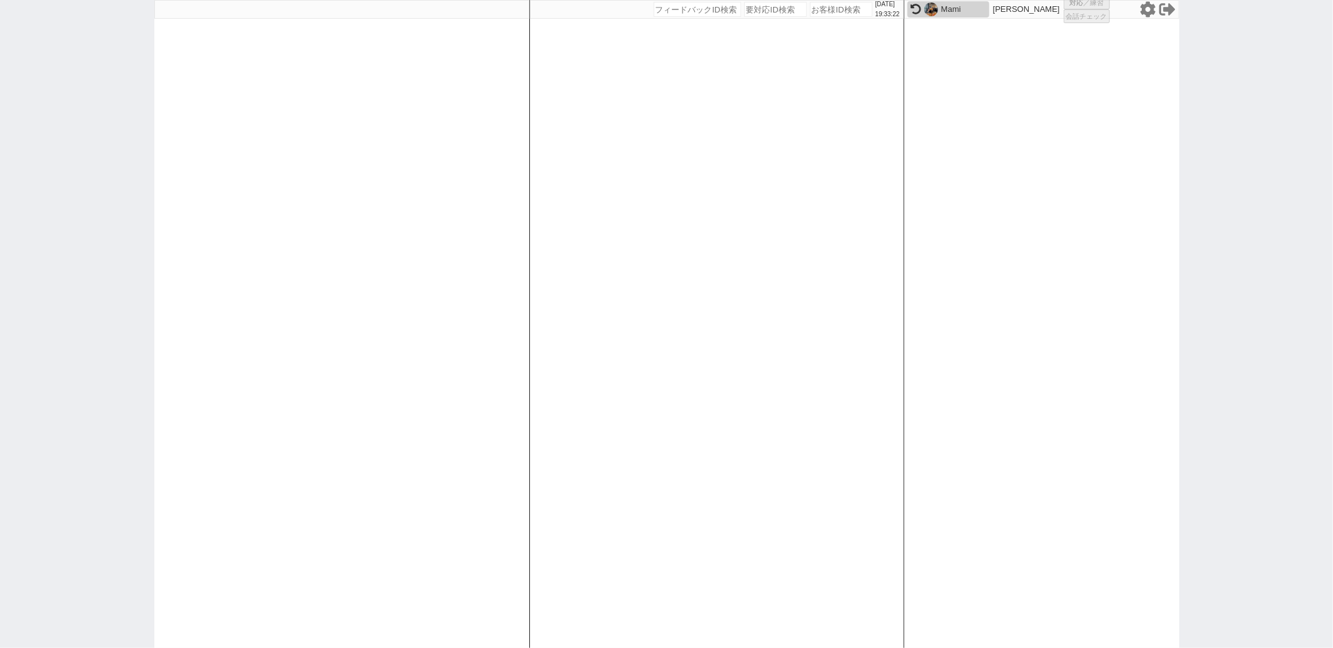
select select
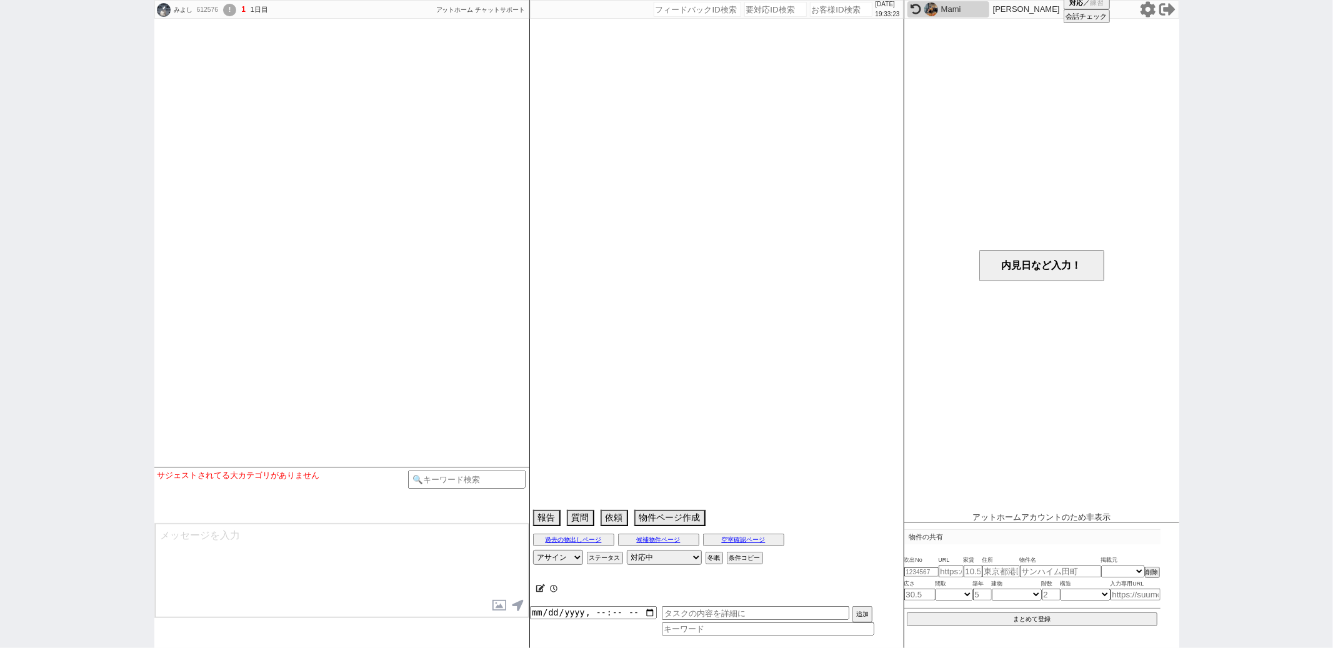
scroll to position [630, 0]
select select
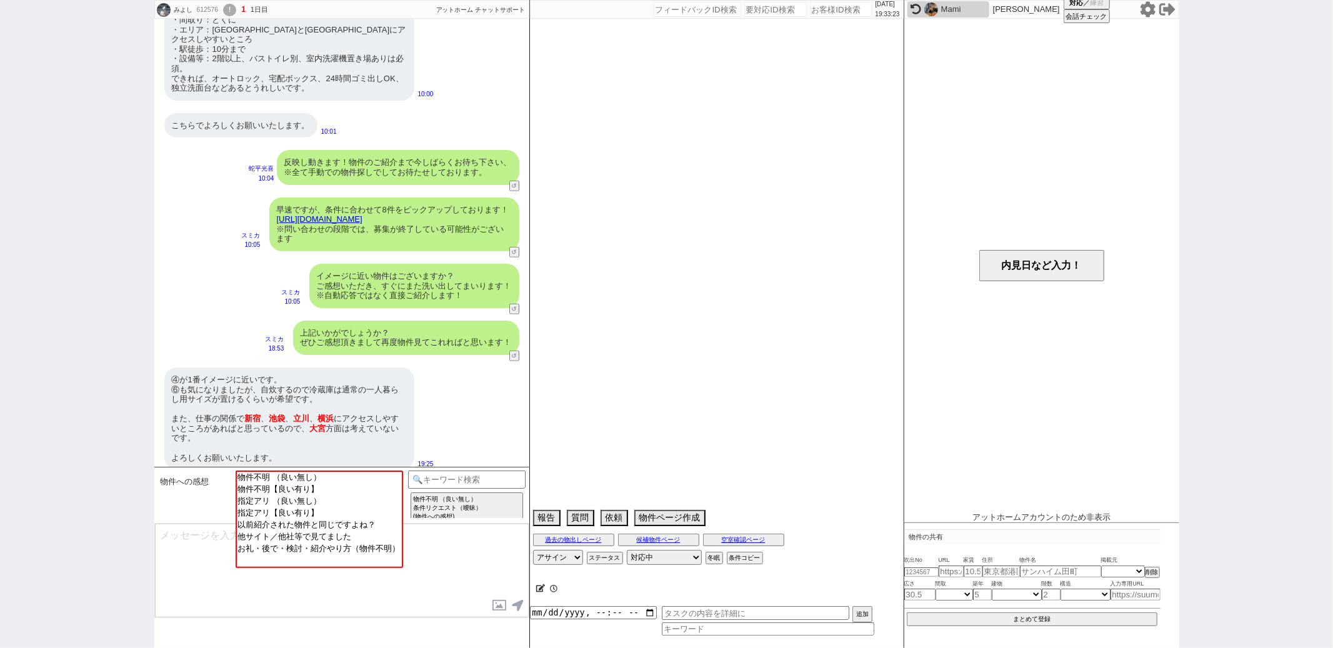
select select "2025"
select select "10"
select select "36"
select select "0"
select select "75"
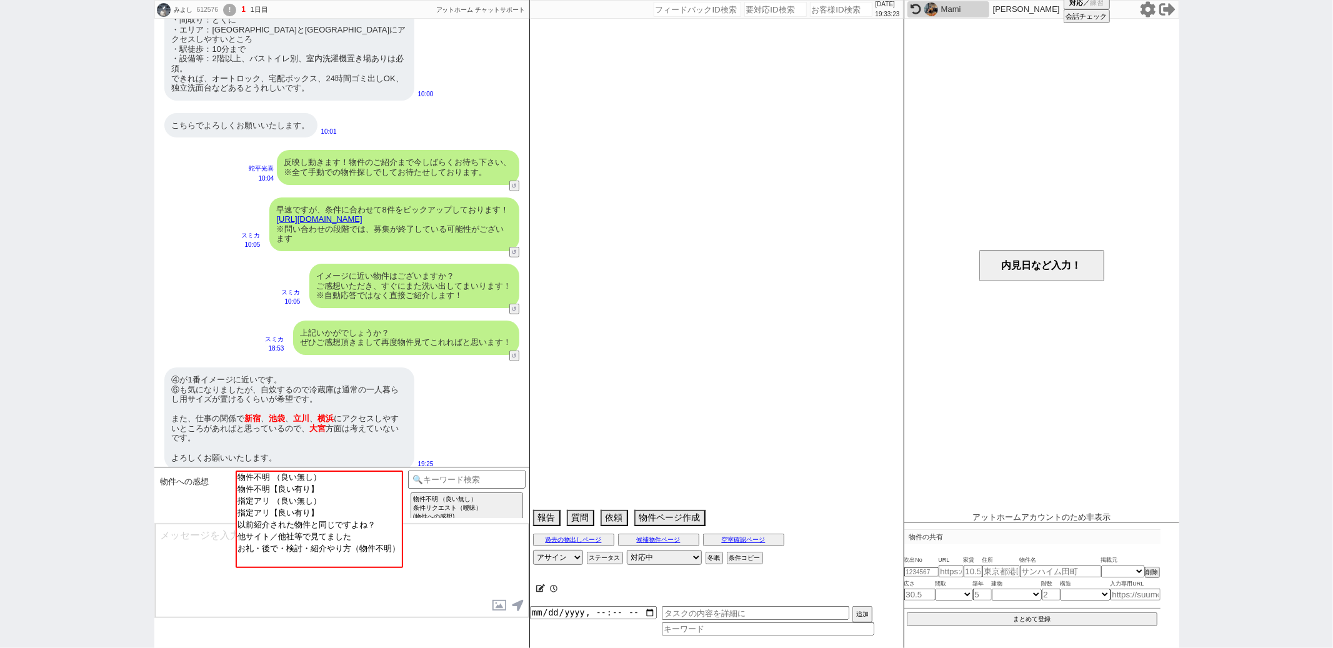
select select "14"
select select "60"
select select "23"
select select "65"
select select "822"
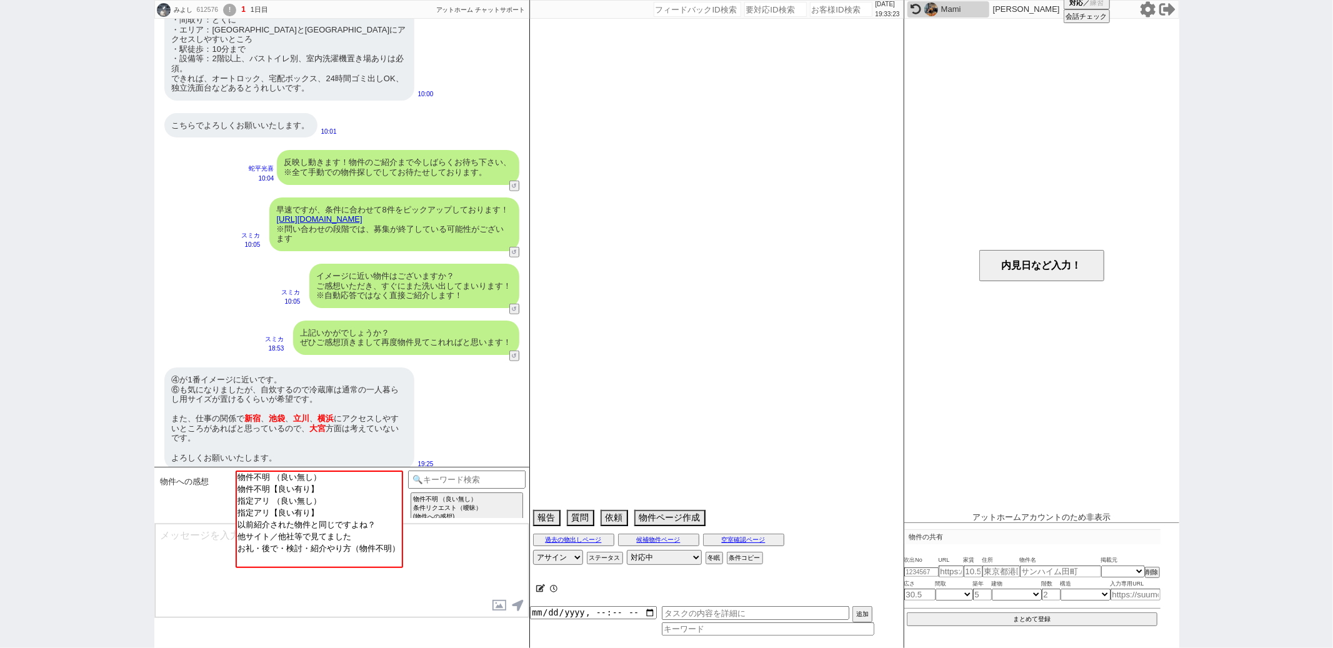
select select "62"
select select "70"
select select "[DATE]"
select select "59"
select select "64"
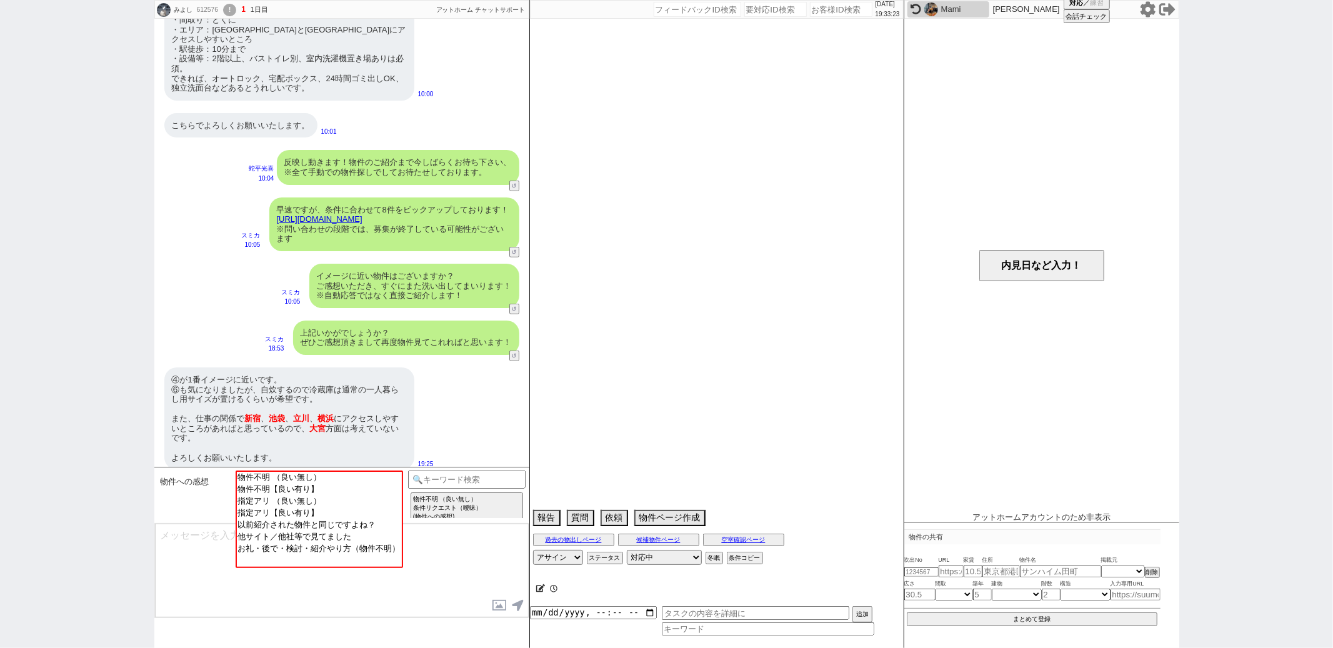
select select "[DATE]"
select select "25"
select select "3116"
select select "67"
select select "68"
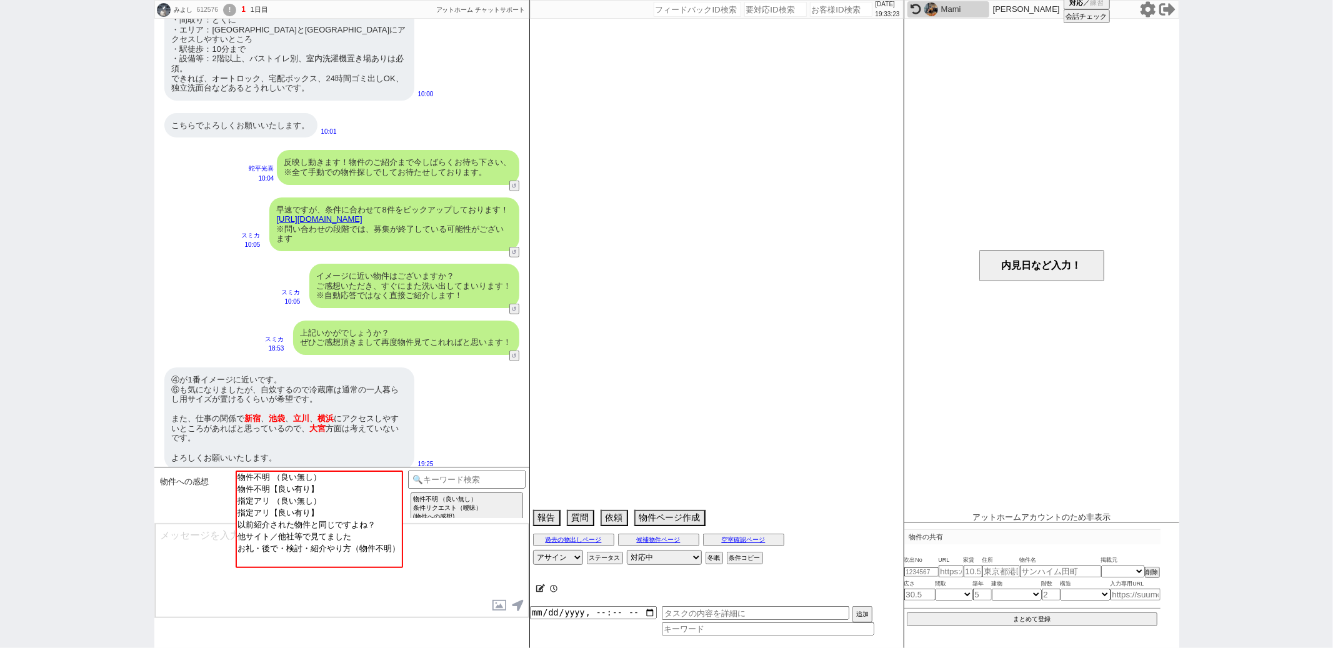
select select "63"
select select "19"
select select "71"
select select "66"
select select "72"
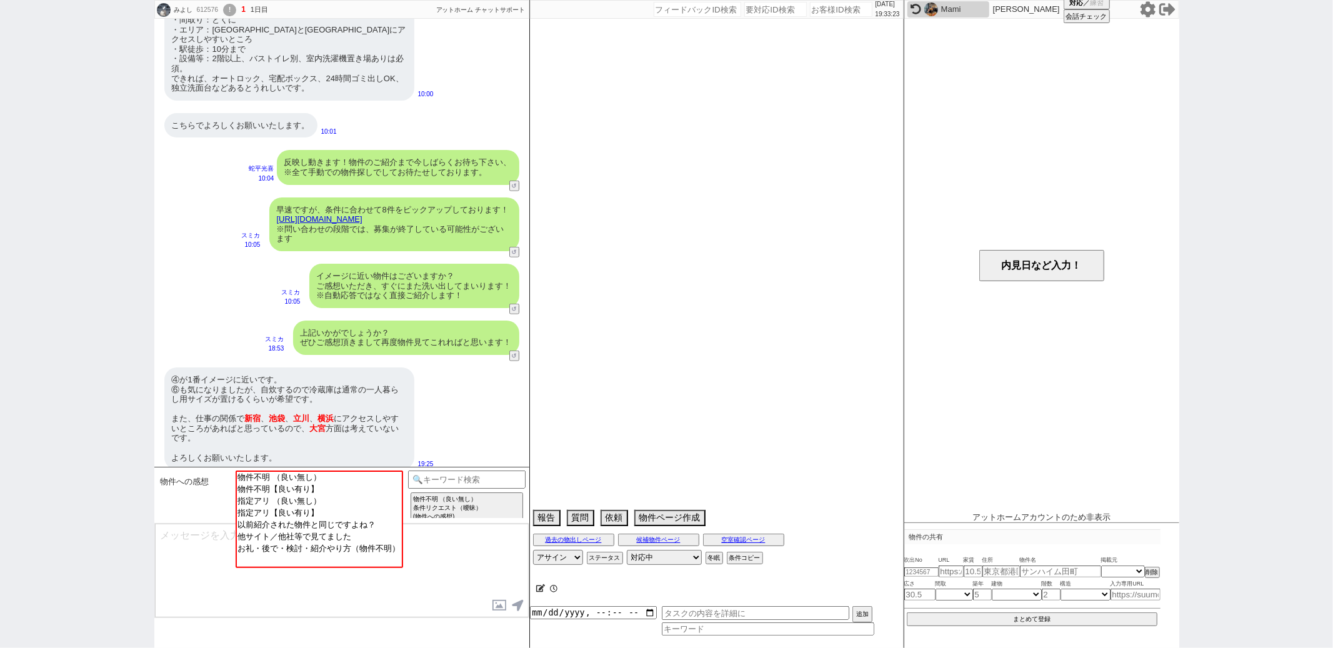
select select "[DATE]"
select select "38"
select select "35"
select select "9"
select select "331"
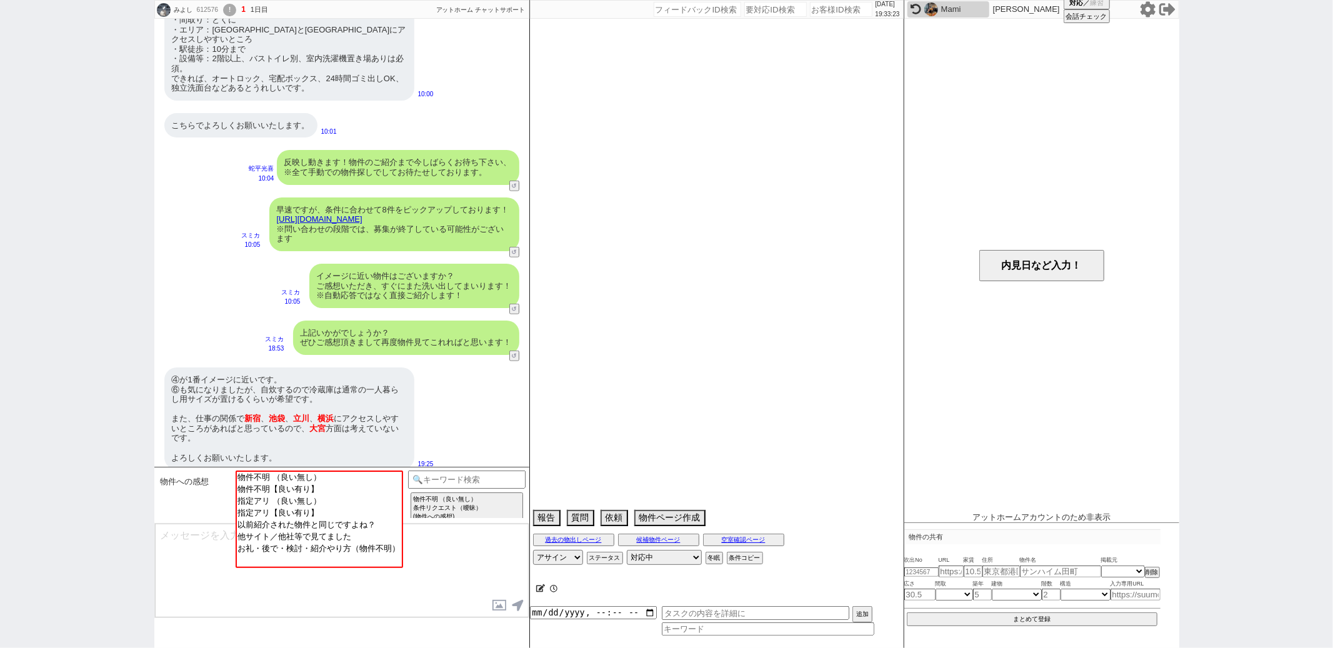
select select "44"
select select "36"
select select "50"
select select "48"
select select "69"
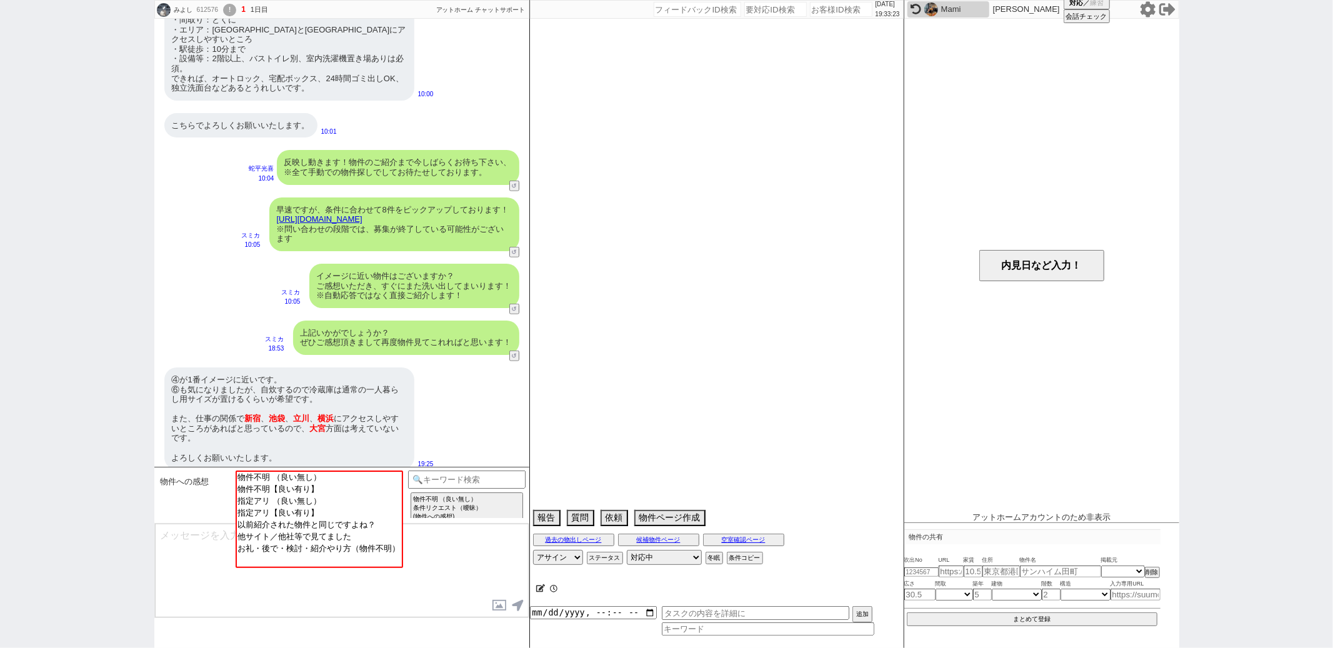
select select "[DATE]"
select select "47"
select select "56"
select select "53"
select select "61"
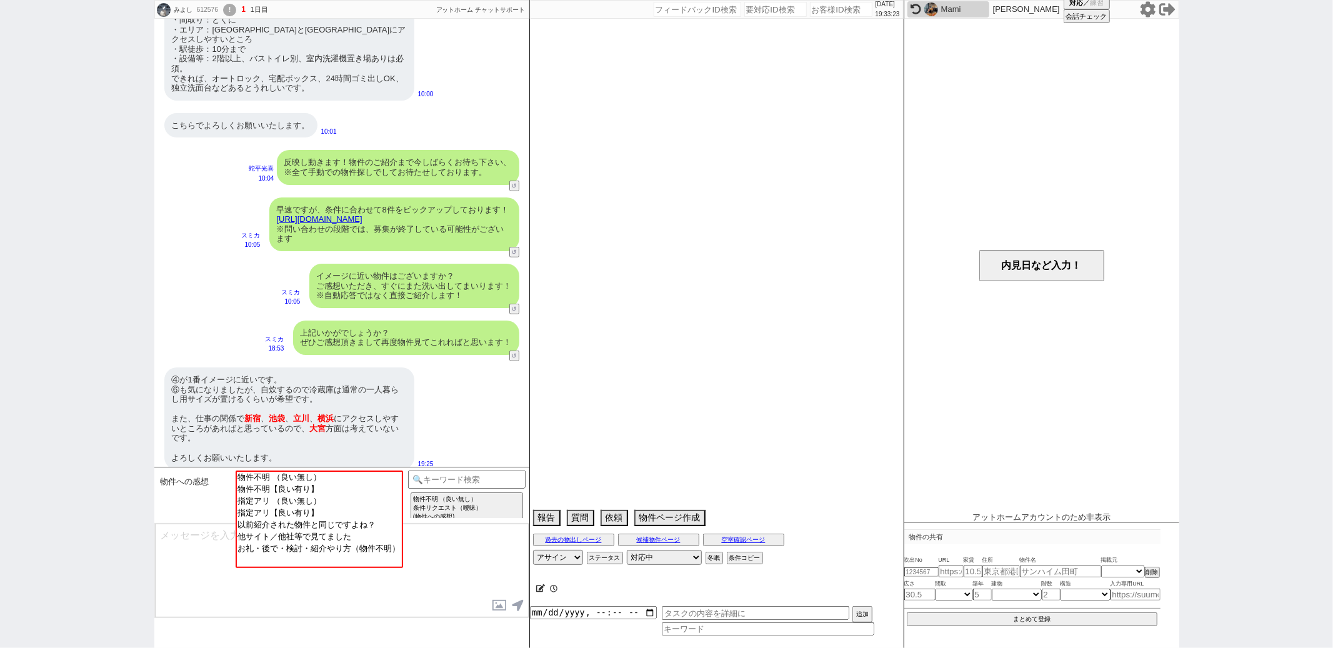
select select "11"
select select "29"
select select "77"
select select "[DATE]"
select select "37"
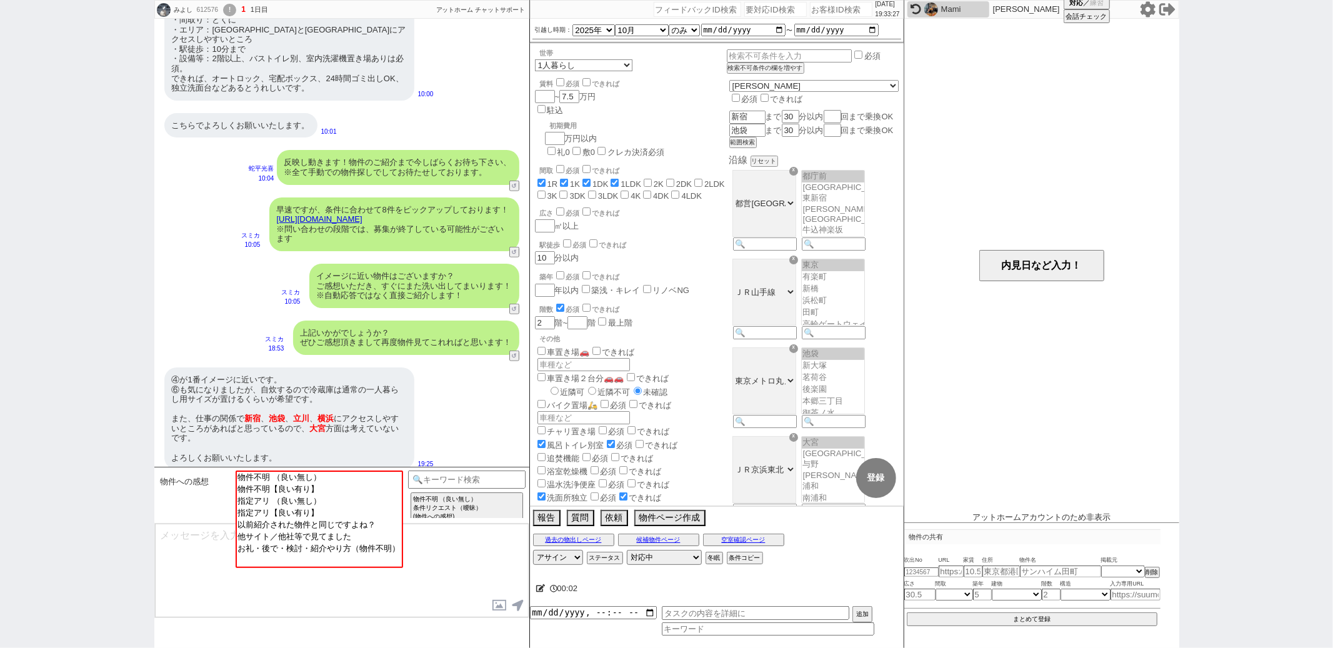
scroll to position [13, 0]
click at [671, 177] on div "世帯 1人暮らし 2人暮らし 家族:小学生以下含む 家族:小学生以下含まず 兄弟・姉妹 ルームシェア その他 子供 家族(子供なし) ルームシェア 賃料 必須…" at bounding box center [717, 275] width 374 height 462
paste input "611278"
type input "611278"
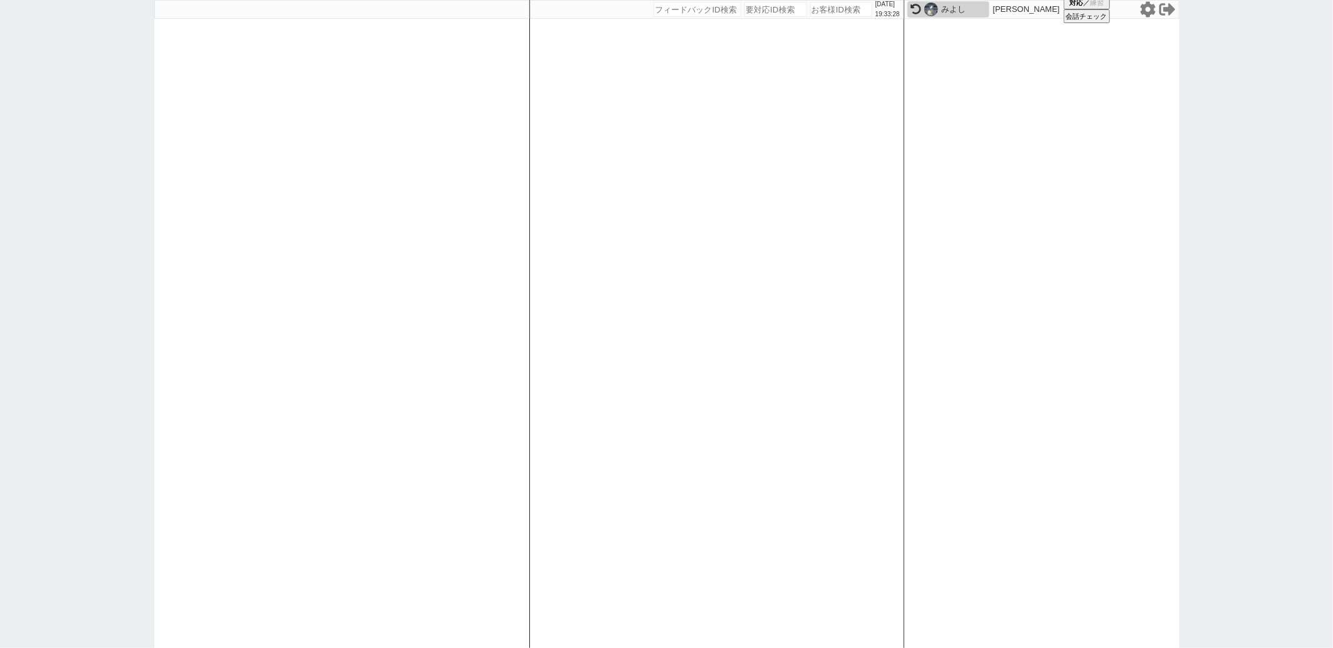
select select "2"
select select "5"
select select
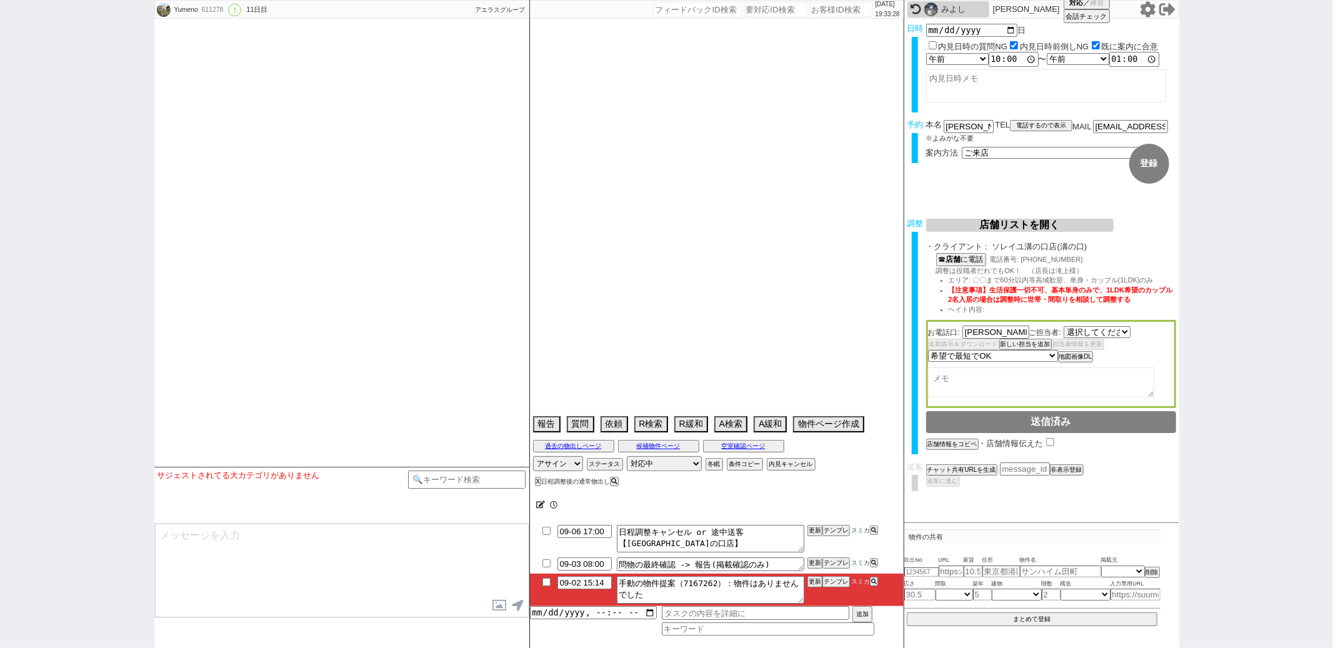
select select "[DATE]"
select select "2025"
select select "10"
select select "36"
select select "0"
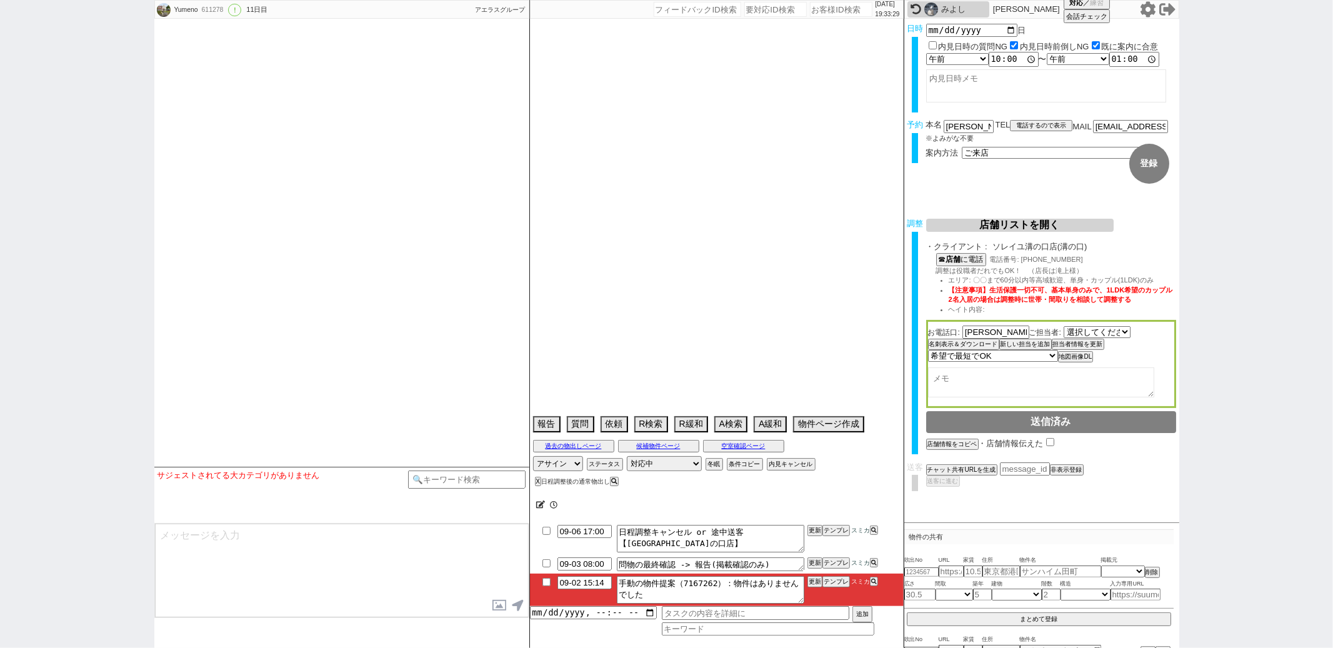
select select "14"
select select "53"
select select "1340"
select select "91"
select select "2505"
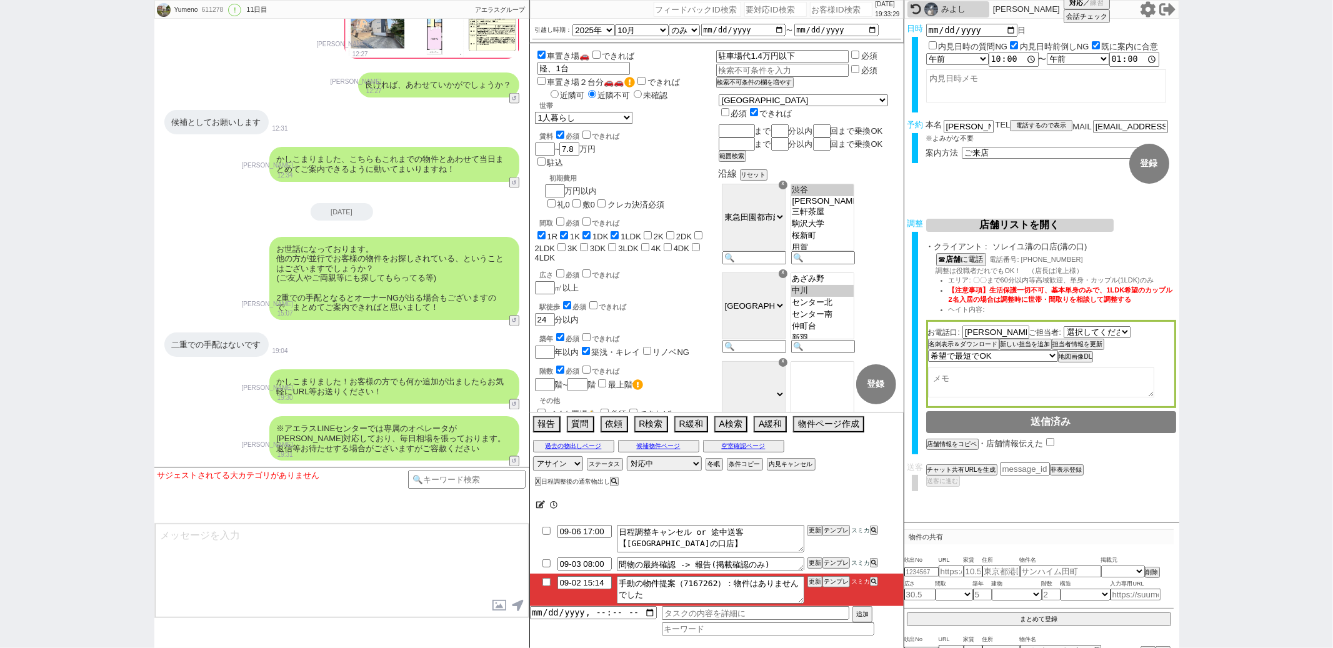
scroll to position [78, 0]
click at [770, 429] on button "A緩和" at bounding box center [769, 423] width 31 height 14
click at [830, 585] on button "テンプレ" at bounding box center [835, 581] width 27 height 9
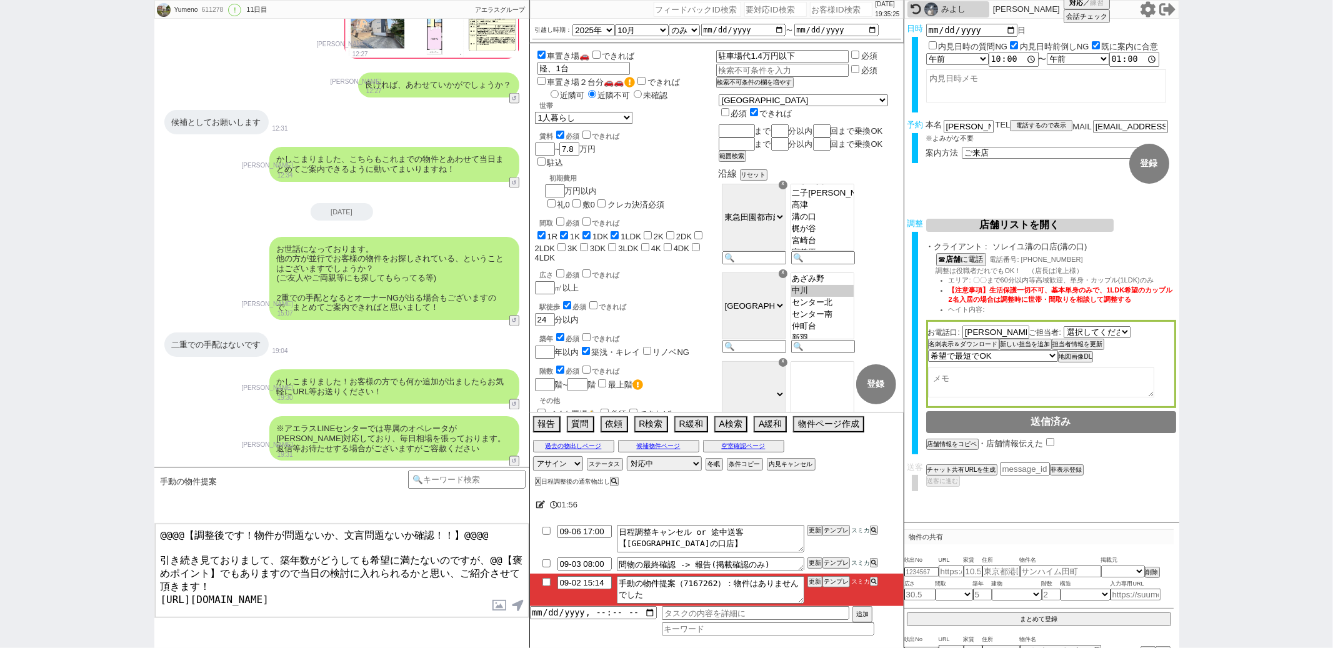
drag, startPoint x: 159, startPoint y: 553, endPoint x: 158, endPoint y: 354, distance: 199.4
click at [158, 356] on div "Yumeno 611278 ! 0 11日目 冬眠中 自社客 アエラスグループ スミカ_BPO チャット全表示 2025-08-23 新しくフォローされました…" at bounding box center [341, 324] width 375 height 648
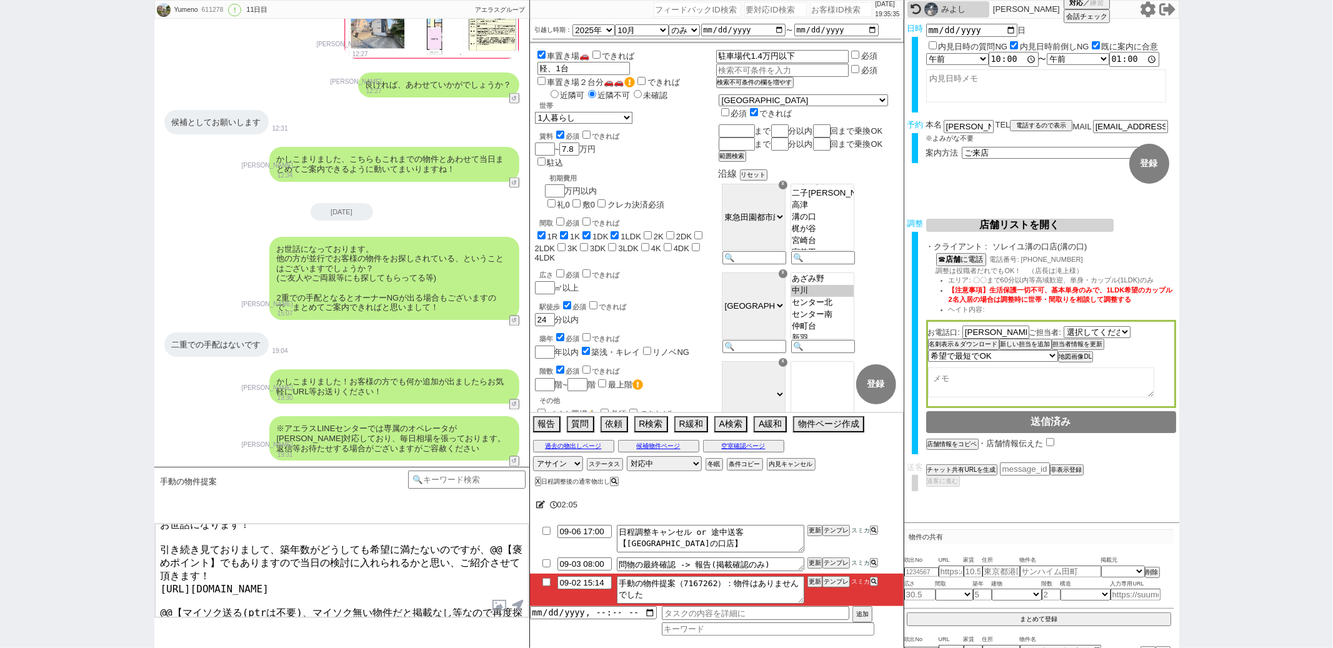
drag, startPoint x: 161, startPoint y: 594, endPoint x: 311, endPoint y: 664, distance: 165.2
click at [311, 647] on html "Yumeno 611278 ! 0 11日目 冬眠中 自社客 アエラスグループ スミカ_BPO チャット全表示 2025-08-23 新しくフォローされました…" at bounding box center [666, 324] width 1333 height 648
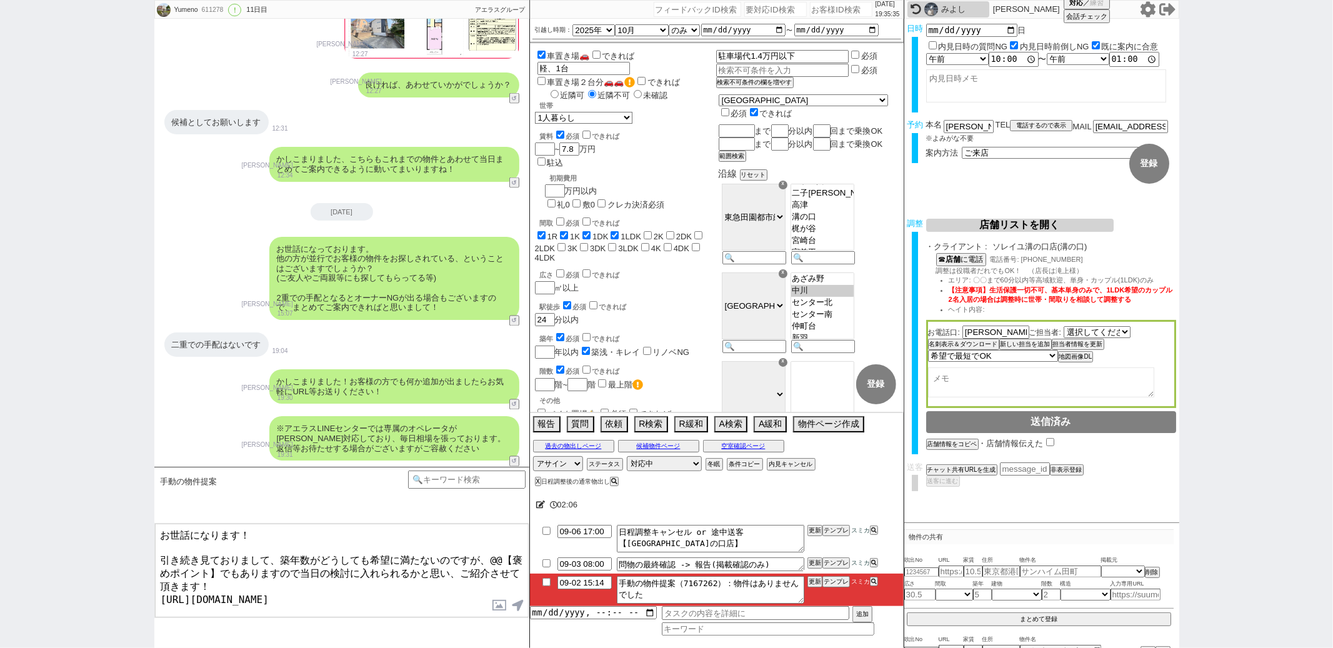
scroll to position [0, 0]
type textarea "お世話になります！ 引き続き見ておりまして、築年数がどうしても希望に満たないのですが、本日新着で上がってきたお部屋でもありますので当日の検討に入れられるかと思…"
checkbox input "true"
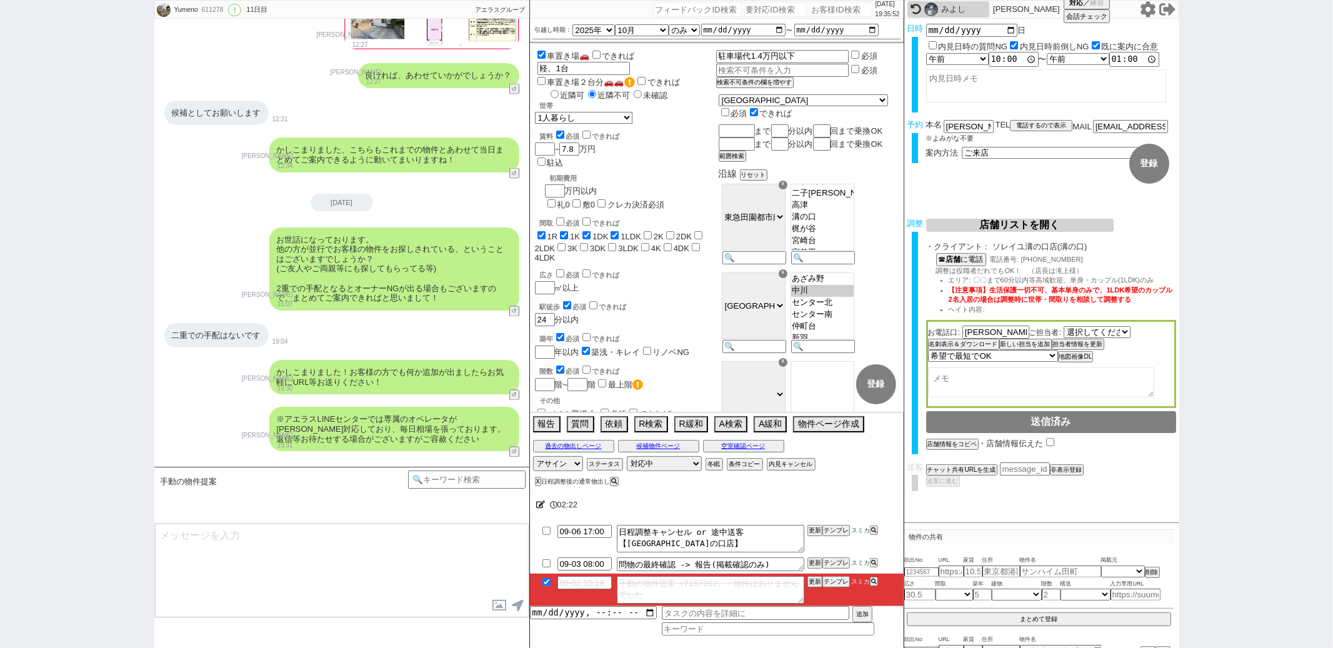
scroll to position [13967, 0]
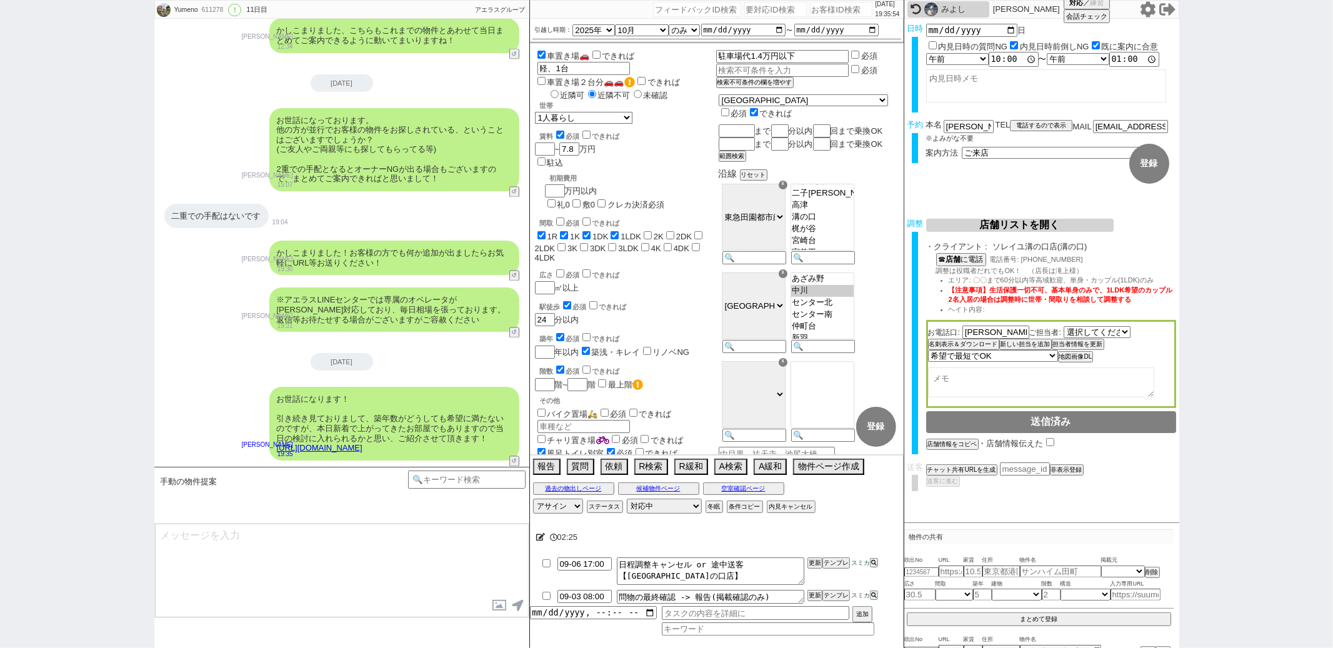
type textarea "検討できる物件自体は数があったほうが良いかとも思いますので、よければあわせていかがでしょうか？"
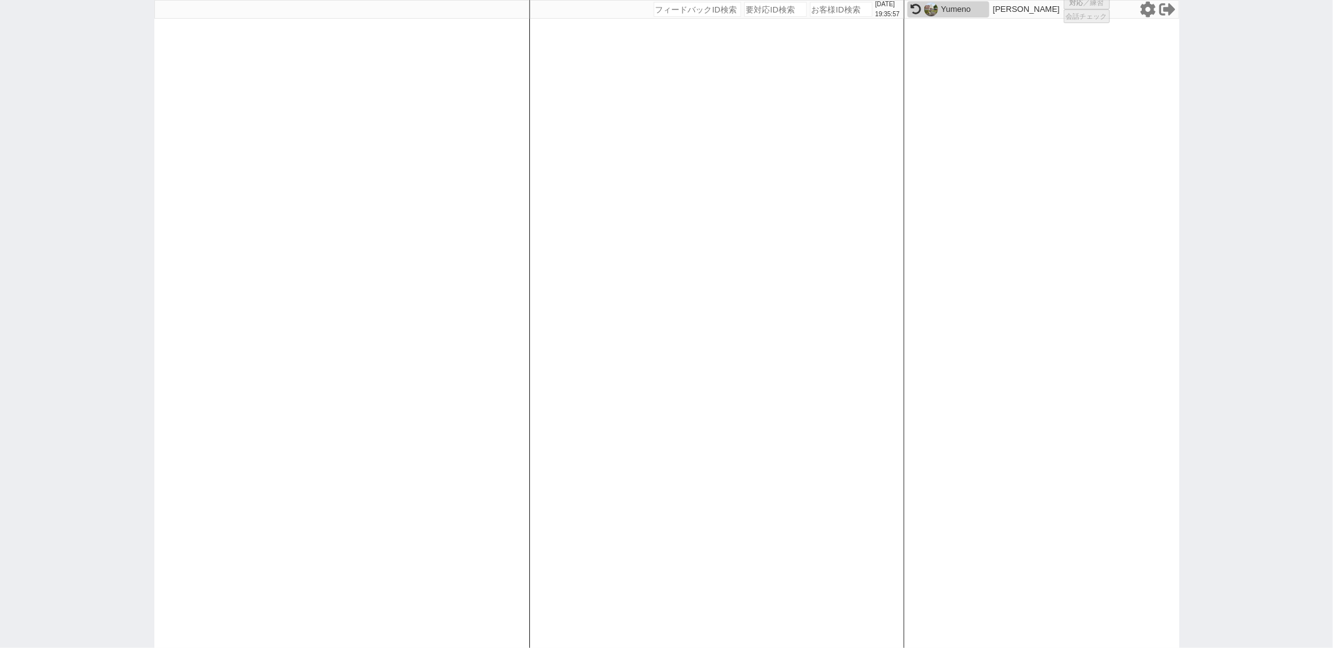
select select
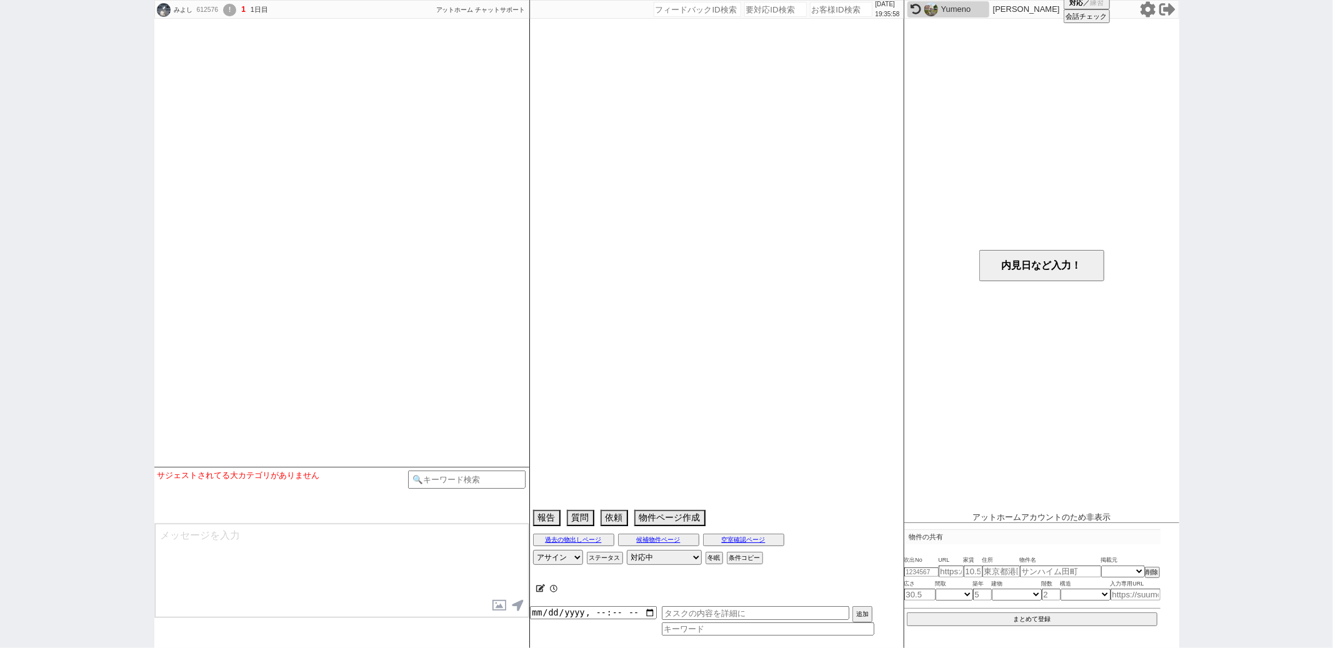
select select
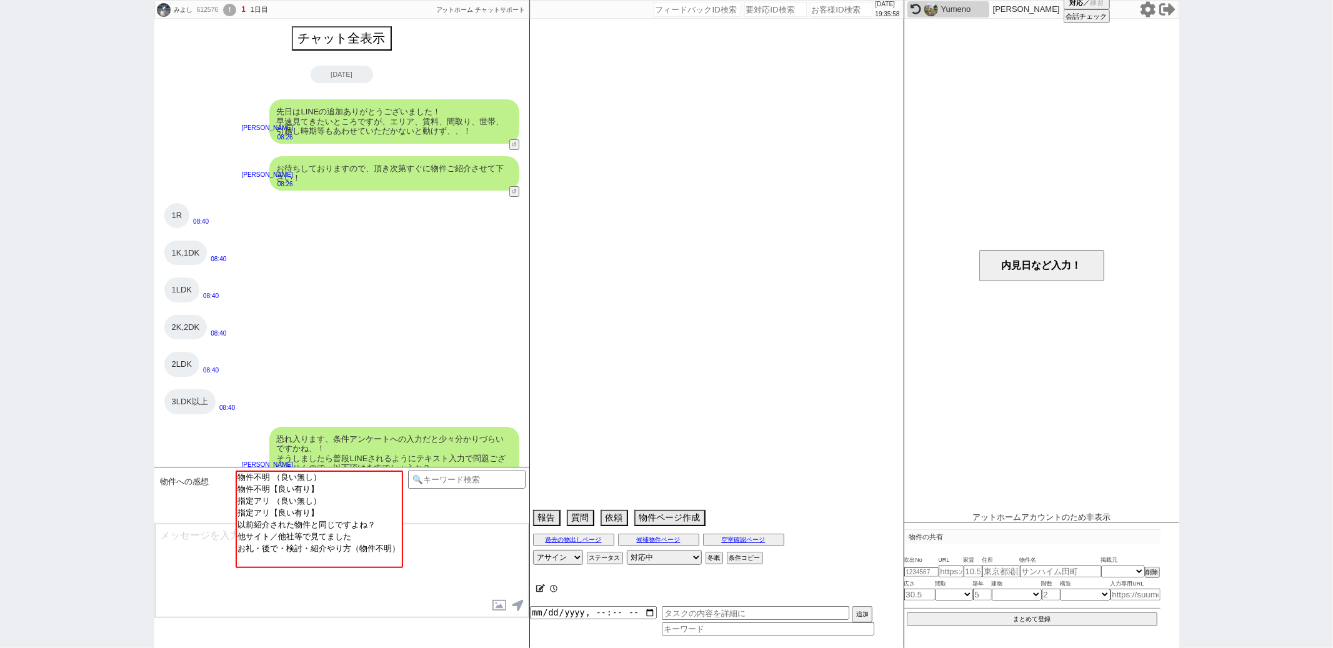
scroll to position [630, 0]
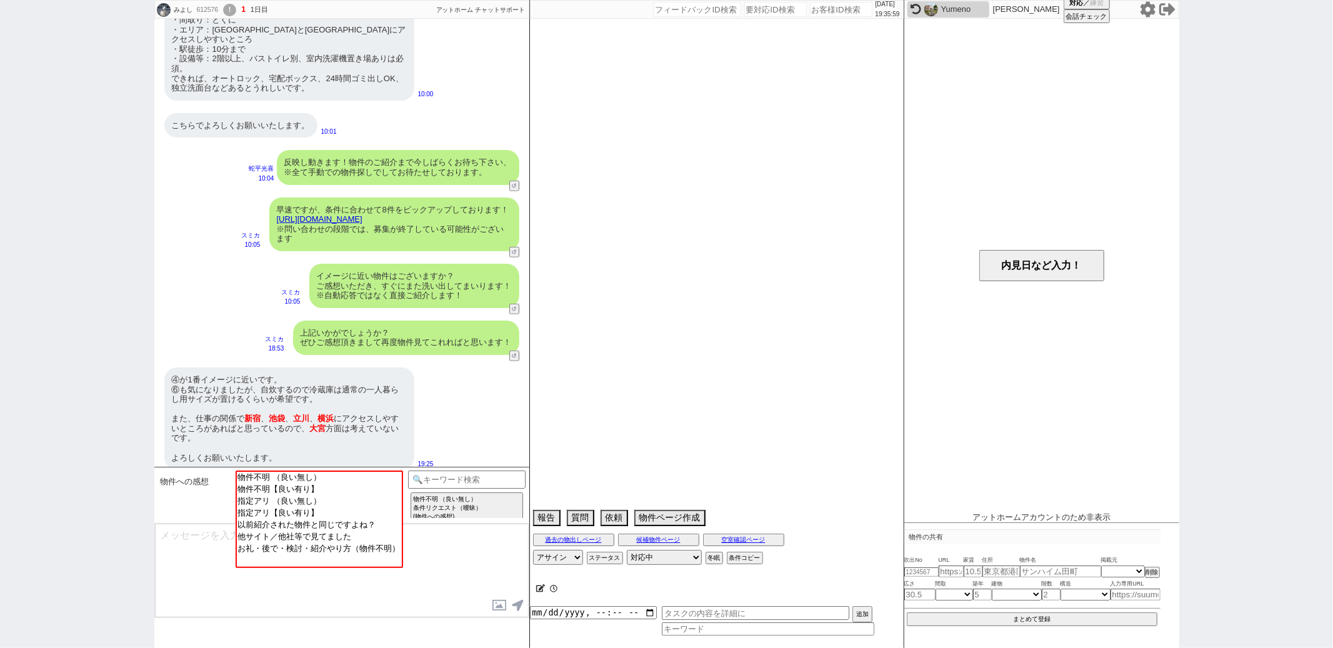
select select "2025"
select select "10"
select select "36"
select select "0"
select select "75"
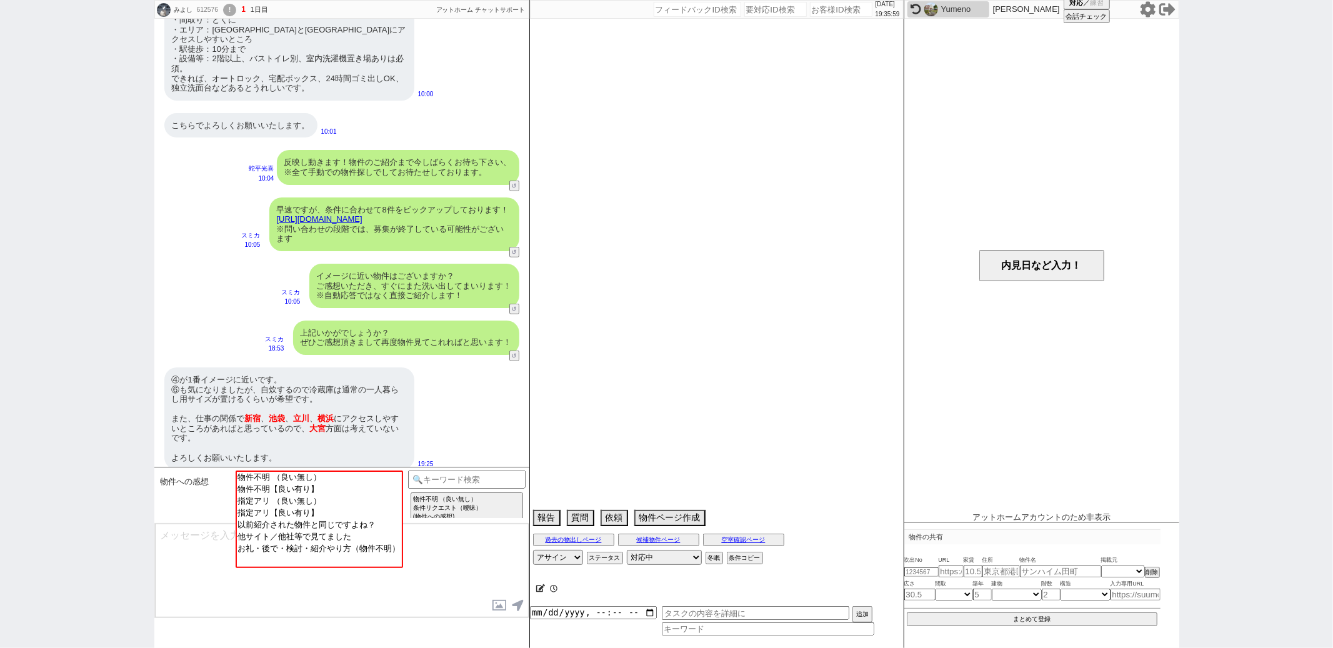
select select "14"
select select "60"
select select "23"
select select "65"
select select "822"
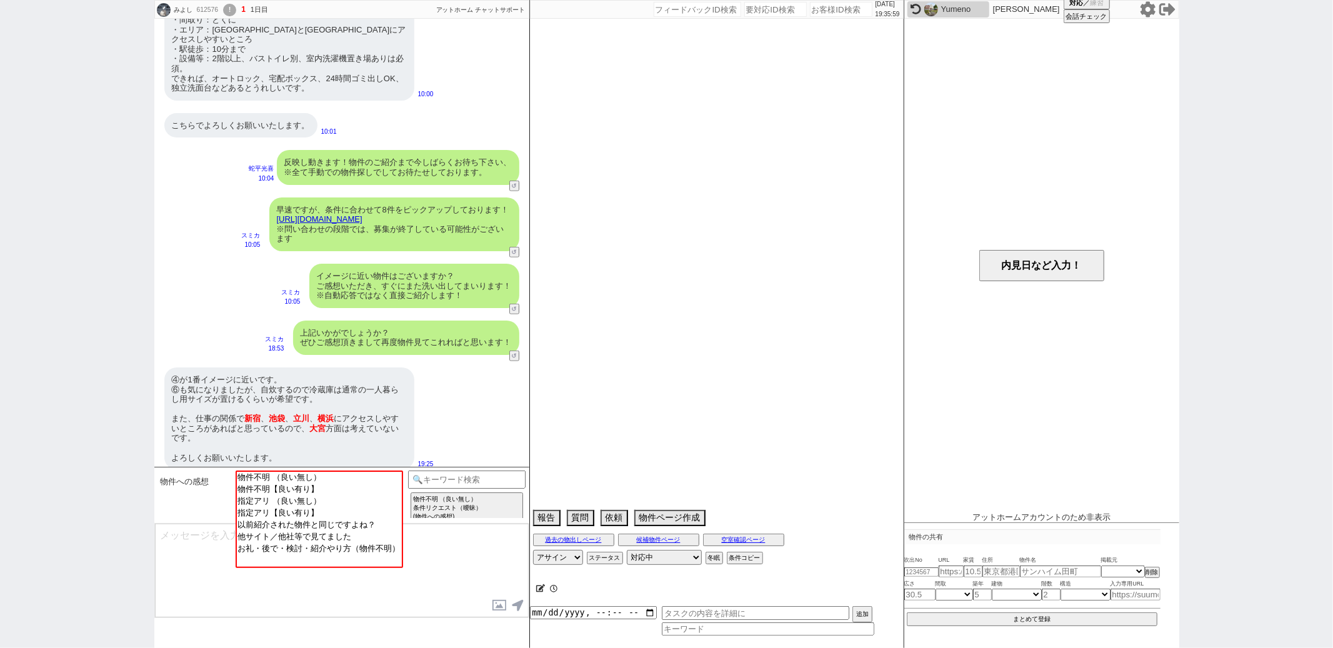
select select "62"
select select "70"
select select "1678"
select select "59"
select select "64"
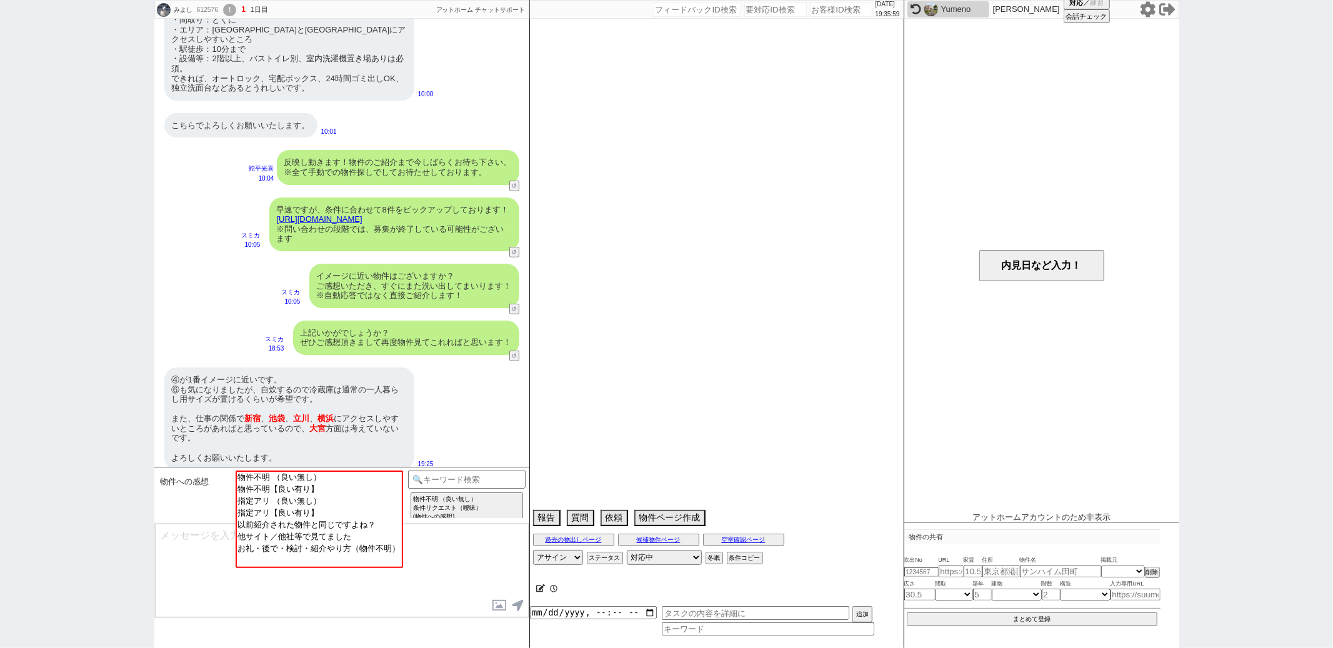
select select "1557"
select select "25"
select select "3116"
select select "67"
select select "68"
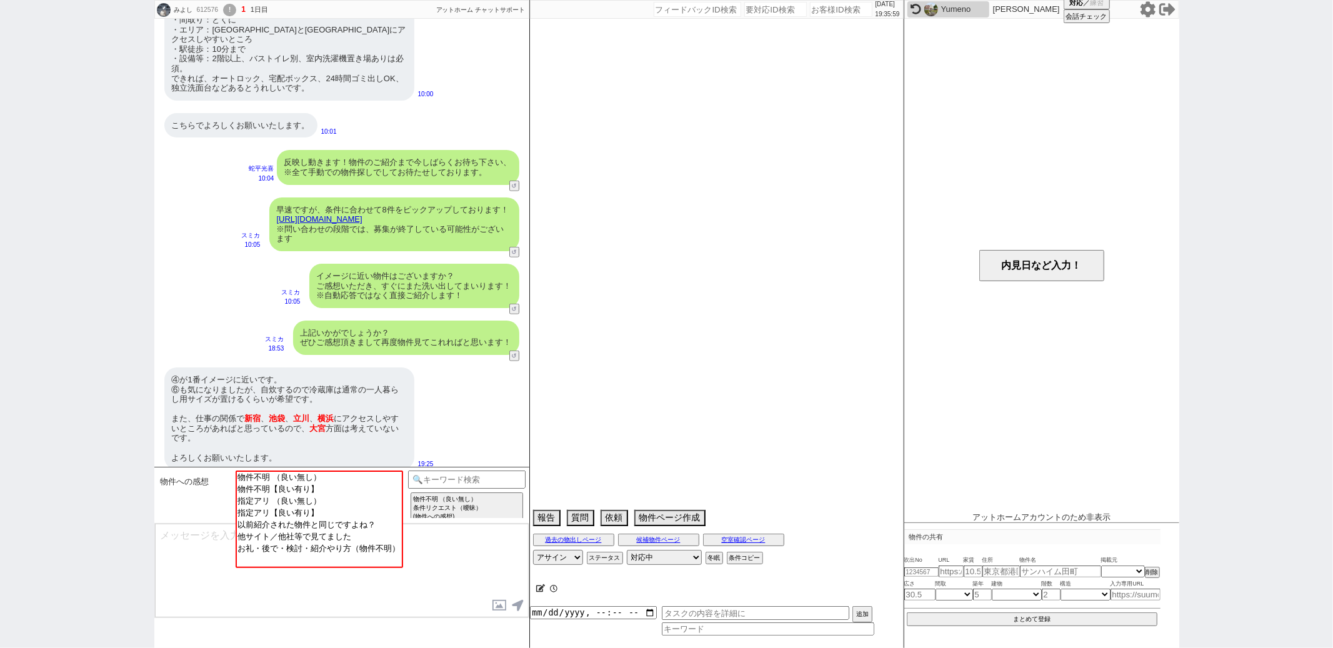
select select "63"
select select "19"
select select "71"
select select "66"
select select "72"
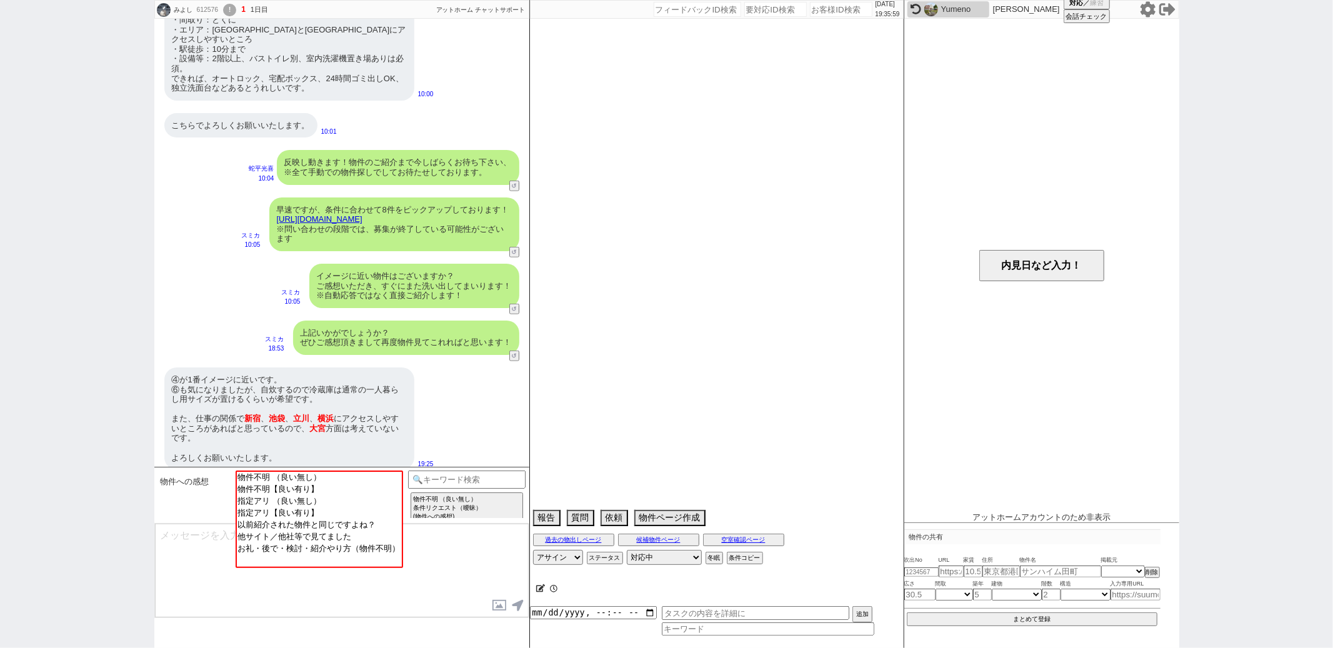
select select "1740"
select select "38"
select select "35"
select select "9"
select select "331"
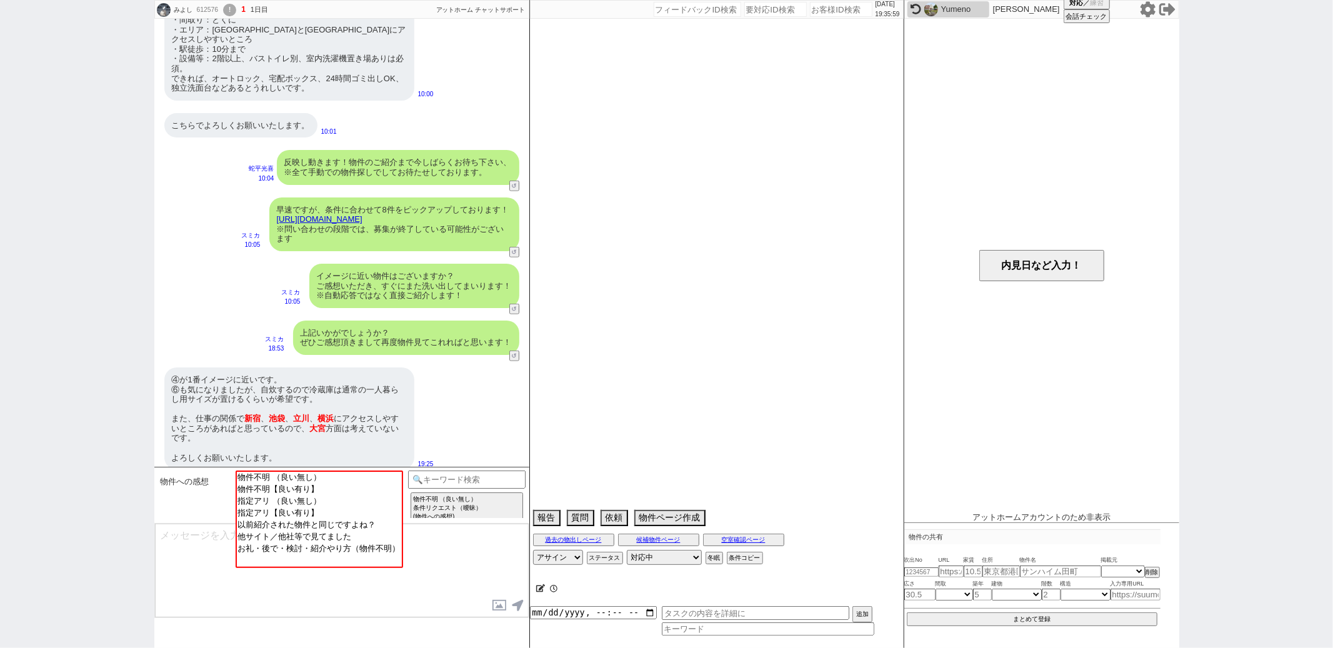
select select "44"
select select "36"
select select "50"
select select "48"
select select "69"
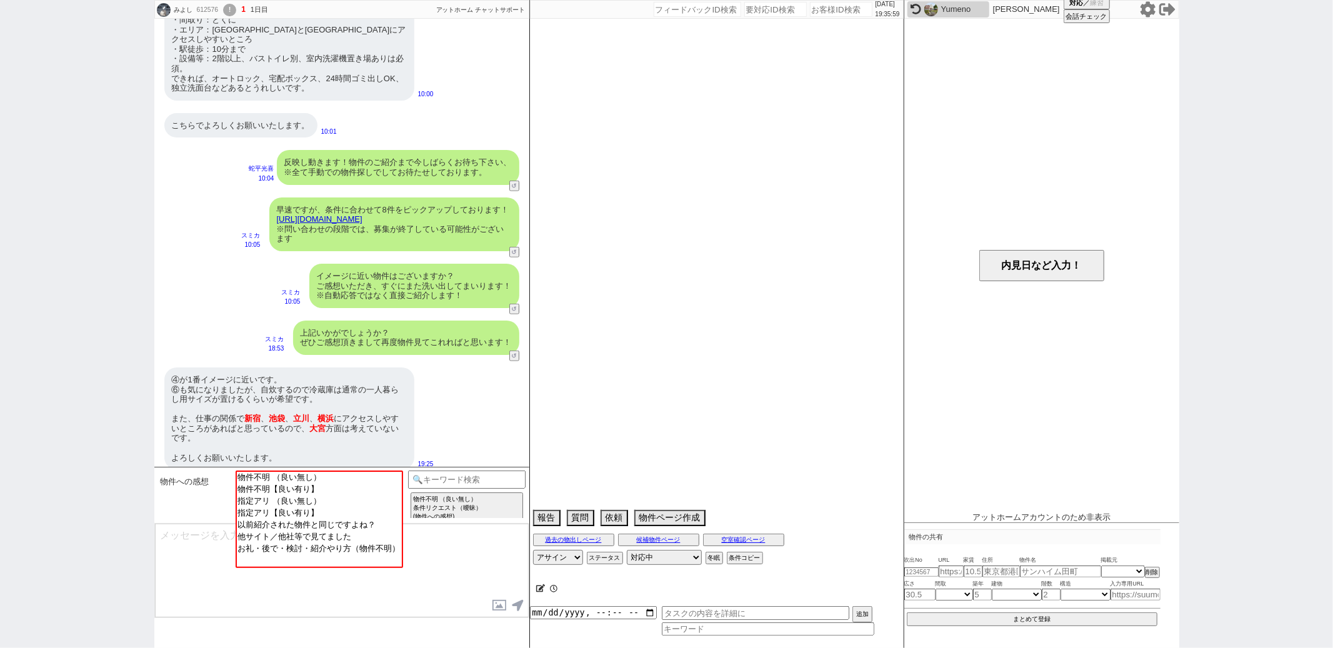
select select "1655"
select select "47"
select select "56"
select select "53"
select select "61"
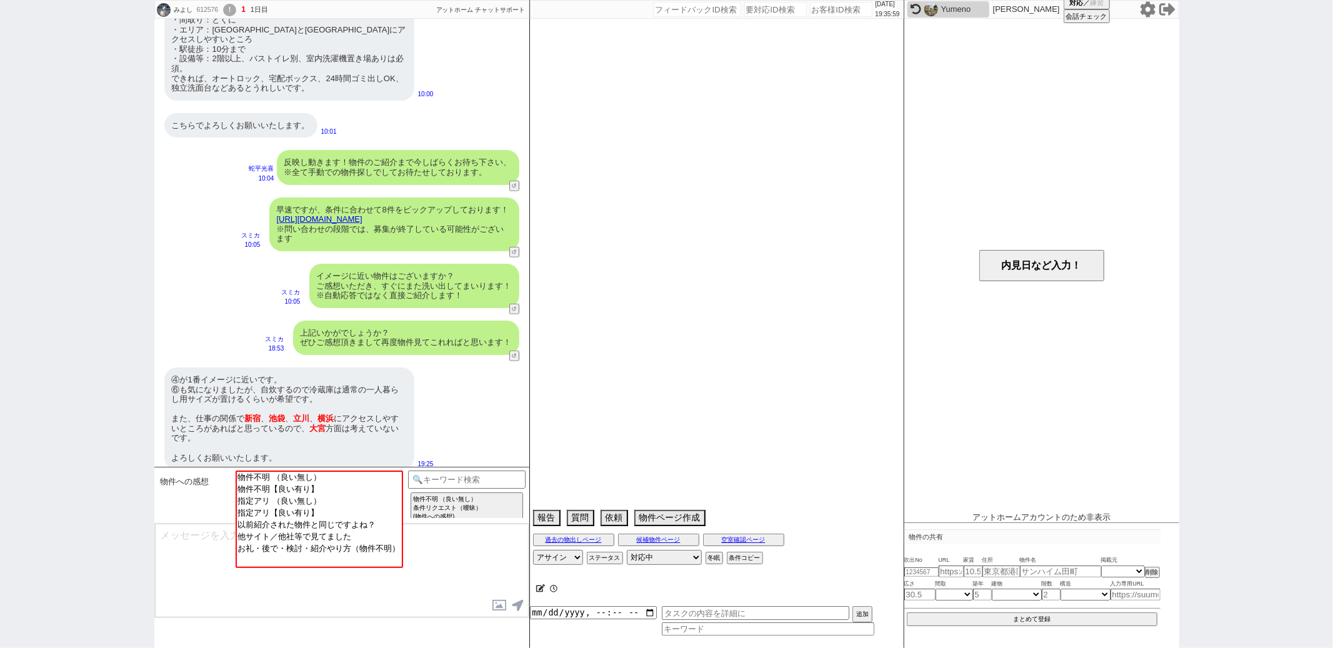
select select "11"
select select "29"
select select "77"
select select "1842"
select select "37"
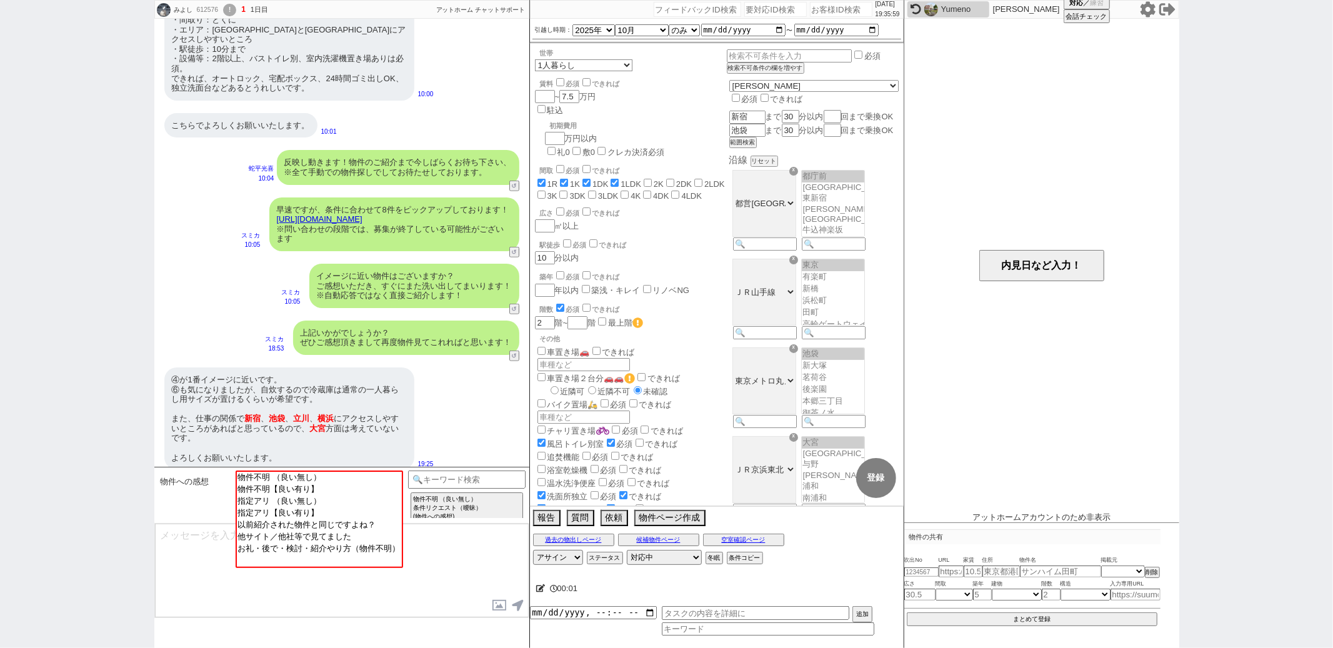
scroll to position [13, 0]
click at [723, 209] on div "世帯 1人暮らし 2人暮らし 家族:小学生以下含む 家族:小学生以下含まず 兄弟・姉妹 ルームシェア その他 子供 家族(子供なし) ルームシェア 賃料 必須…" at bounding box center [717, 275] width 374 height 462
paste input "612451"
type input "612451"
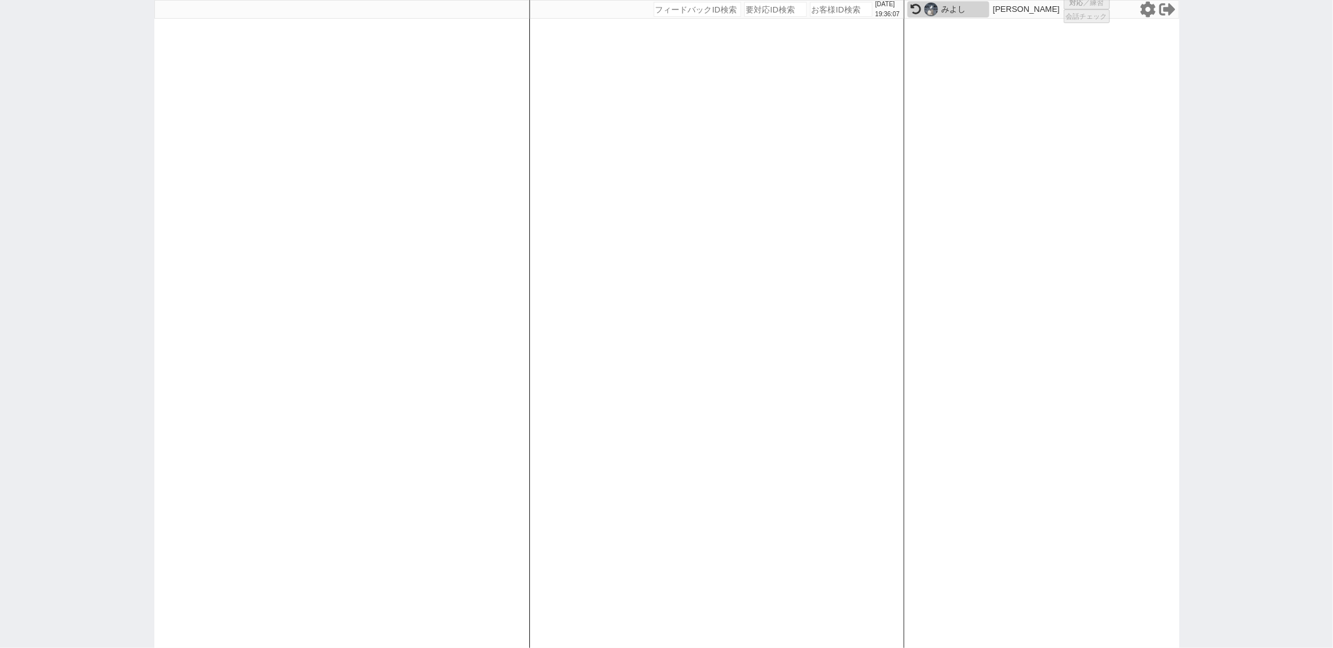
select select "1"
select select "6"
select select "2"
select select "5"
select select
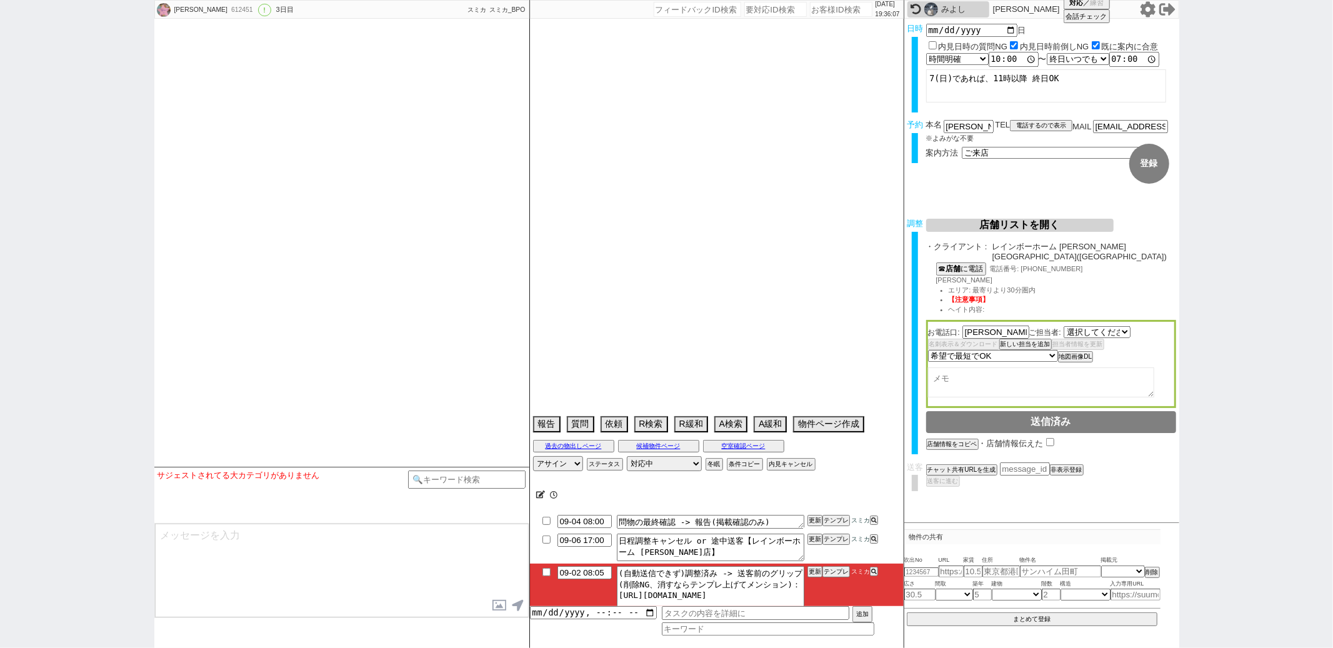
select select "2568"
select select "15"
select select "7"
select select "24"
select select "773"
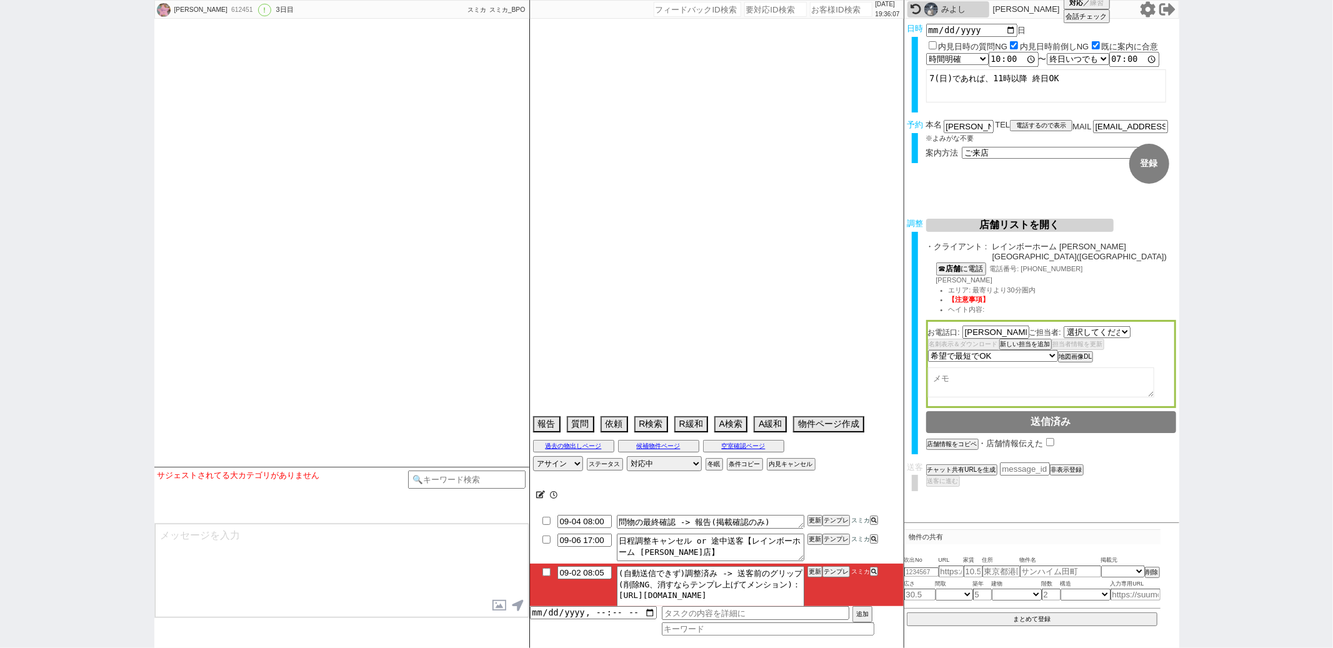
select select "16"
select select "550"
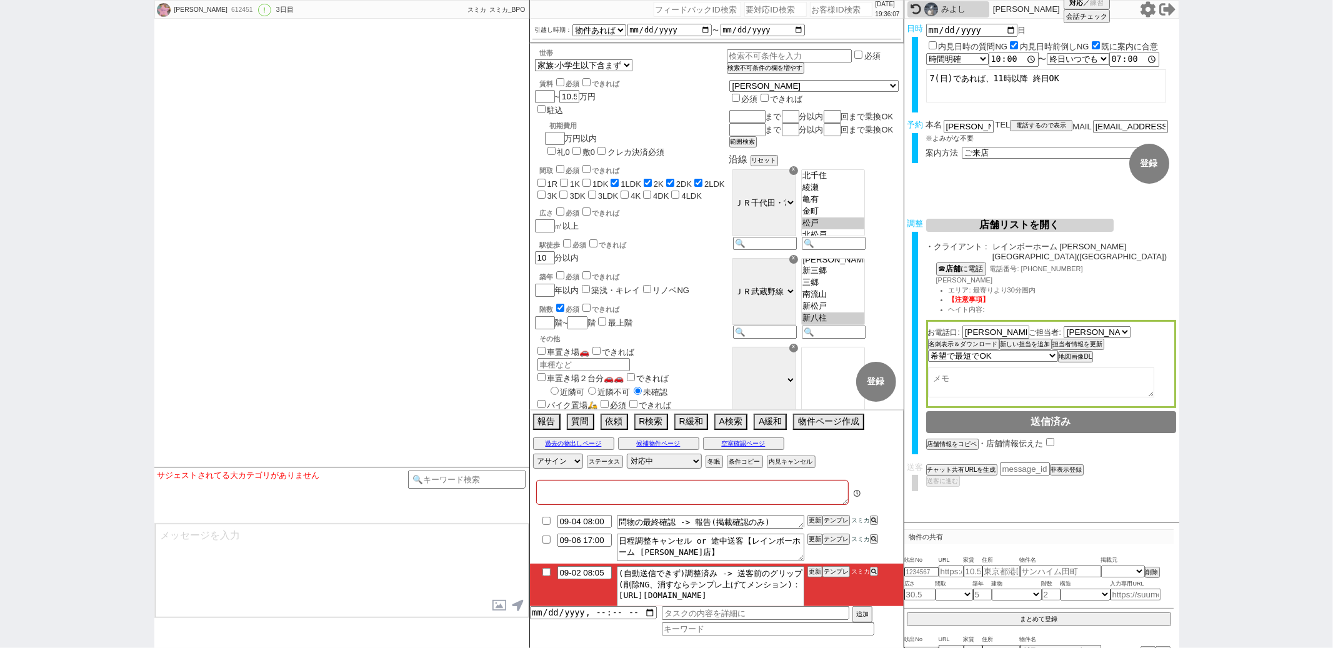
type textarea "[DATE]12:00にフラワーシャトーエイブル [PERSON_NAME]店で内見予定"
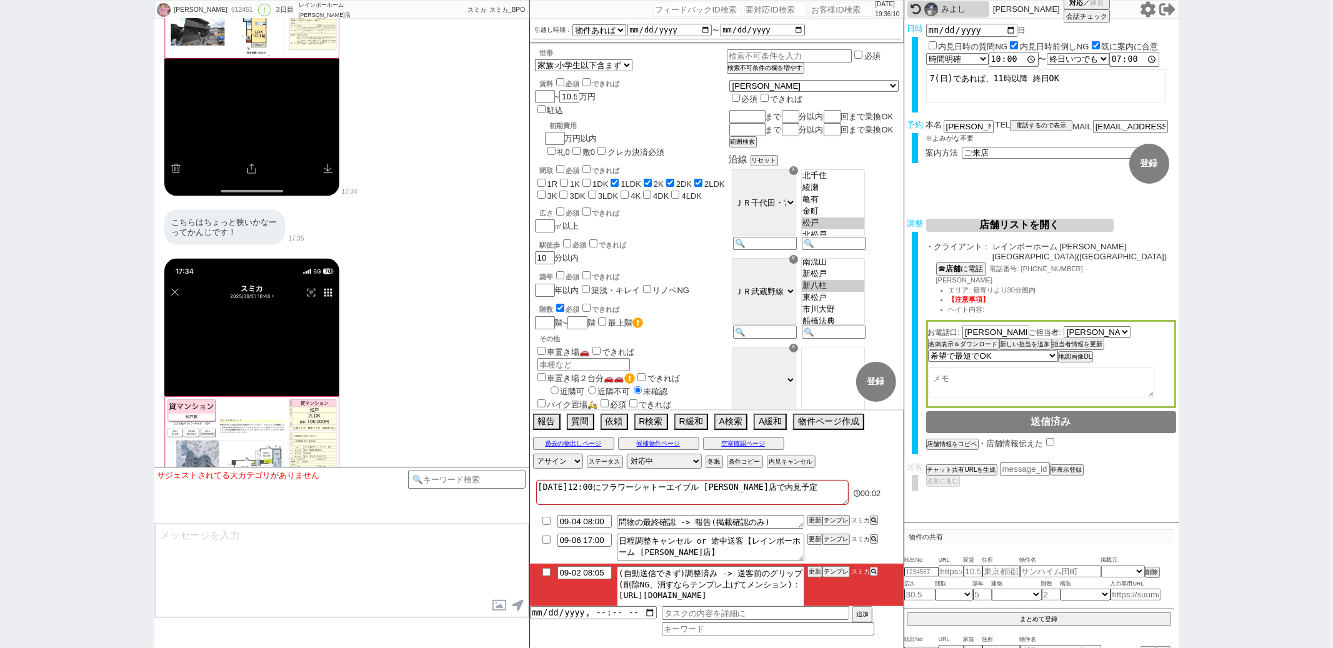
scroll to position [5682, 0]
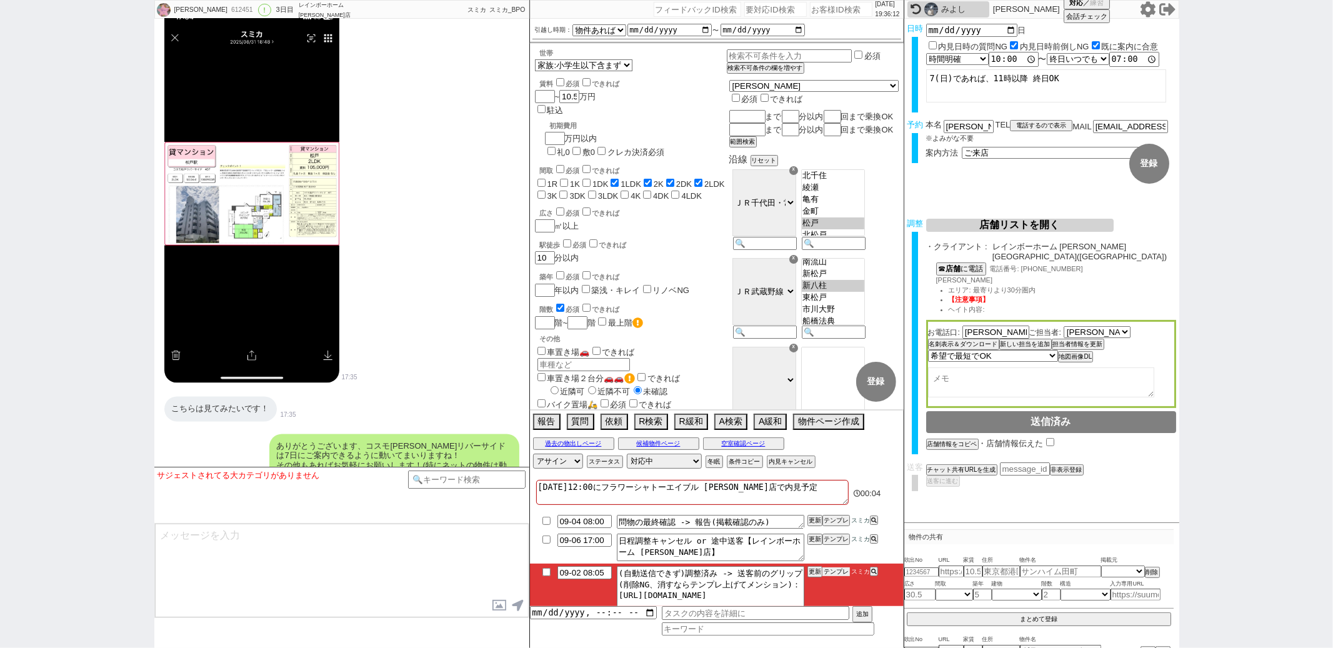
click at [827, 571] on button "テンプレ" at bounding box center [835, 571] width 27 height 9
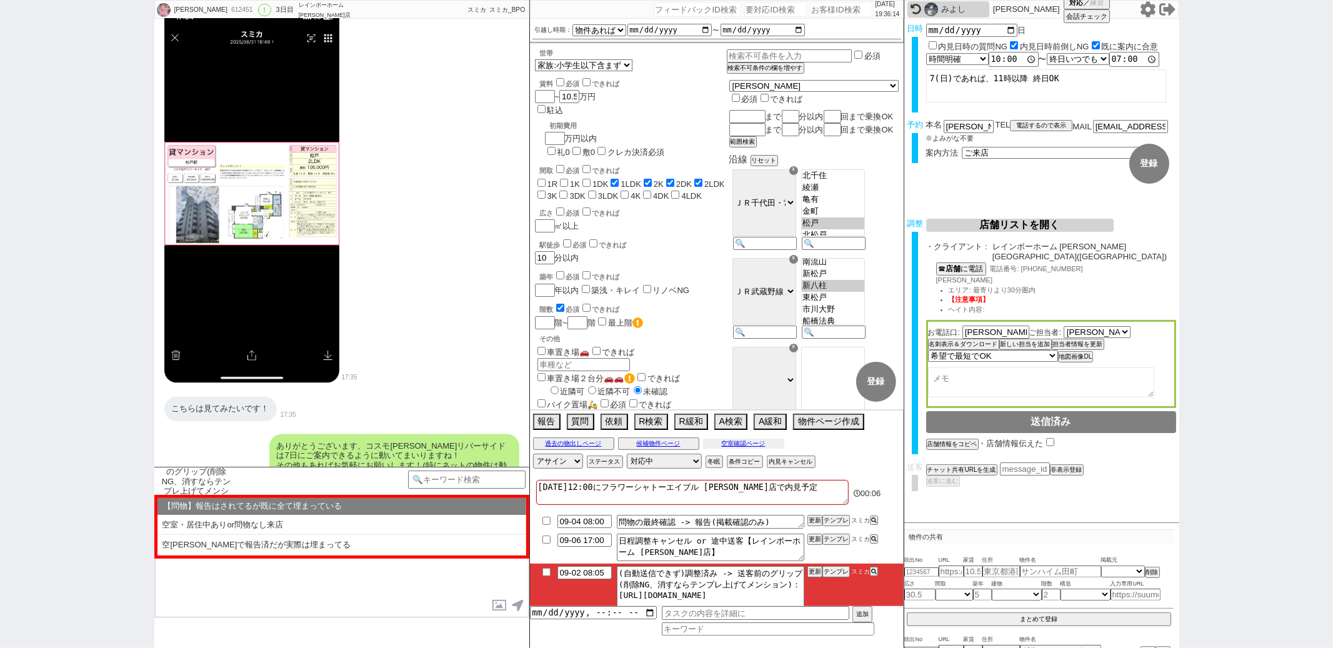
click at [716, 441] on button "空室確認ページ" at bounding box center [743, 444] width 81 height 10
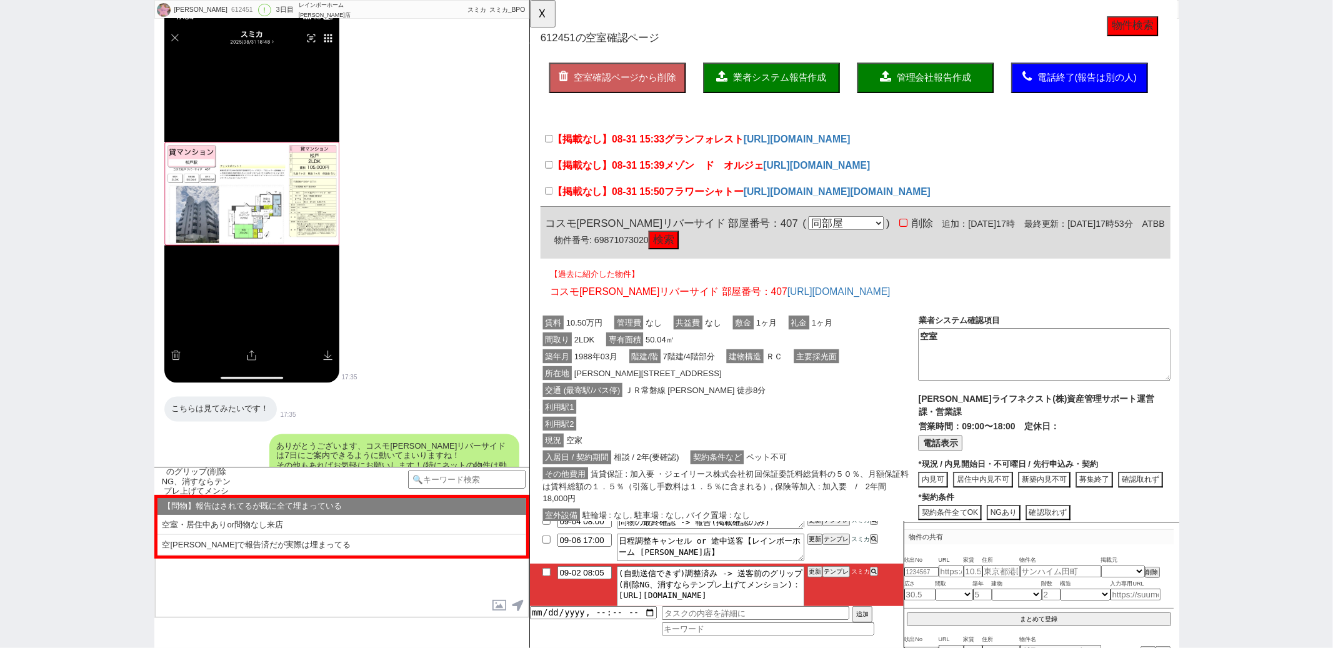
scroll to position [295, 0]
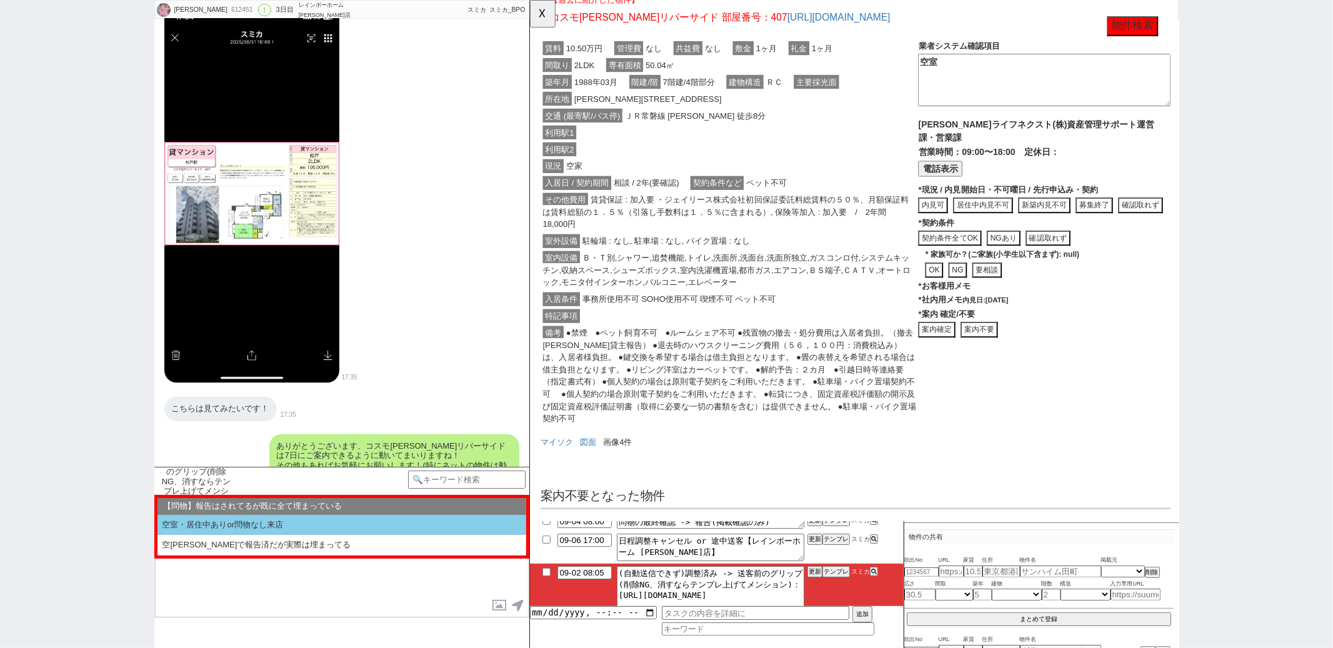
click at [326, 527] on li "空室・居住中ありor問物なし来店" at bounding box center [341, 525] width 369 height 21
select select "空室・居住中ありor問物なし来店"
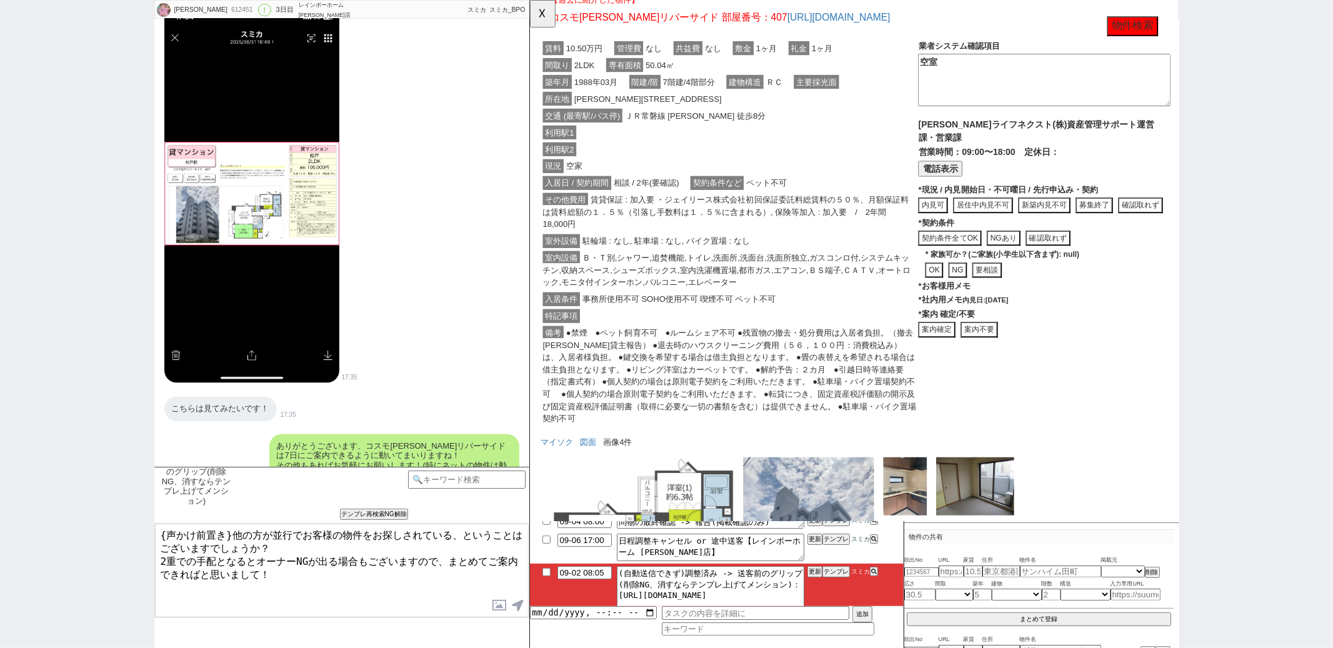
drag, startPoint x: 231, startPoint y: 535, endPoint x: 239, endPoint y: 416, distance: 119.1
click at [231, 441] on div "絵理 612451 ! 0 3日目 レインボーホーム 松戸店 冬眠中 自社客 スミカ スミカ_BPO チャット全表示 2025-08-31 新しくフォローされ…" at bounding box center [341, 324] width 375 height 648
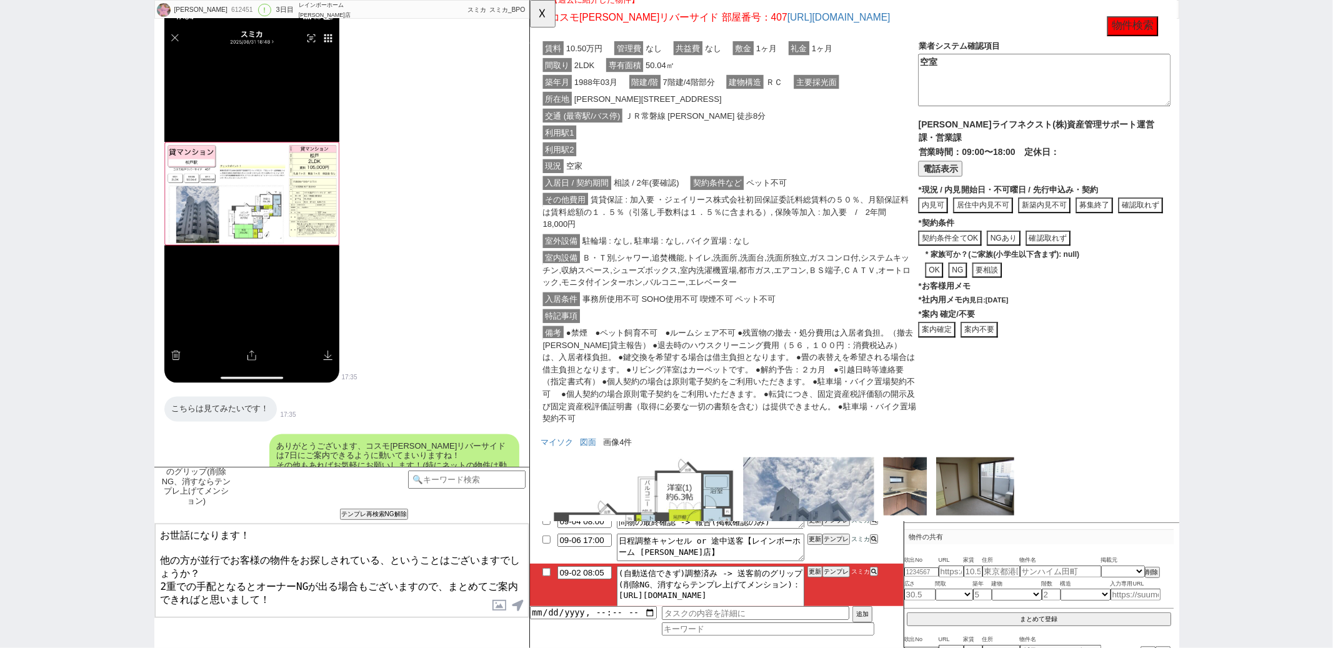
type textarea "お世話になります！ 他の方が並行でお客様の物件をお探しされている、ということはございますでしょうか？ 2重での手配となるとオーナーNGが出る場合もございますの…"
checkbox input "true"
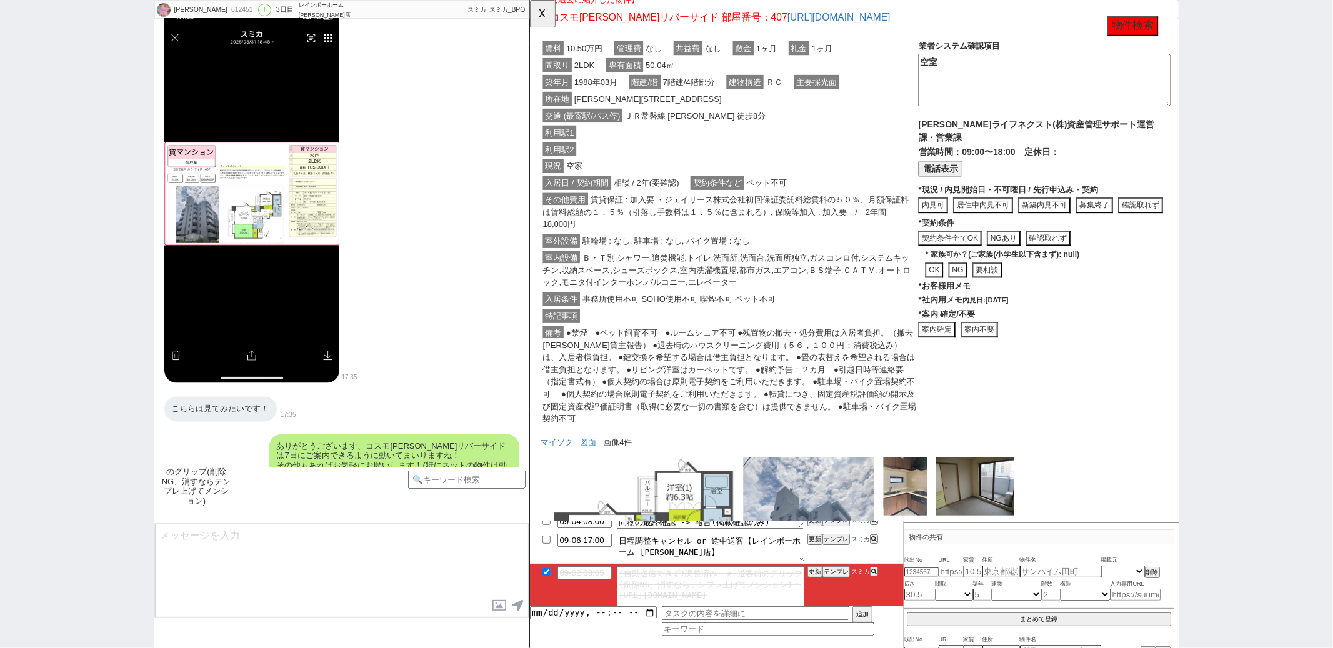
scroll to position [5810, 0]
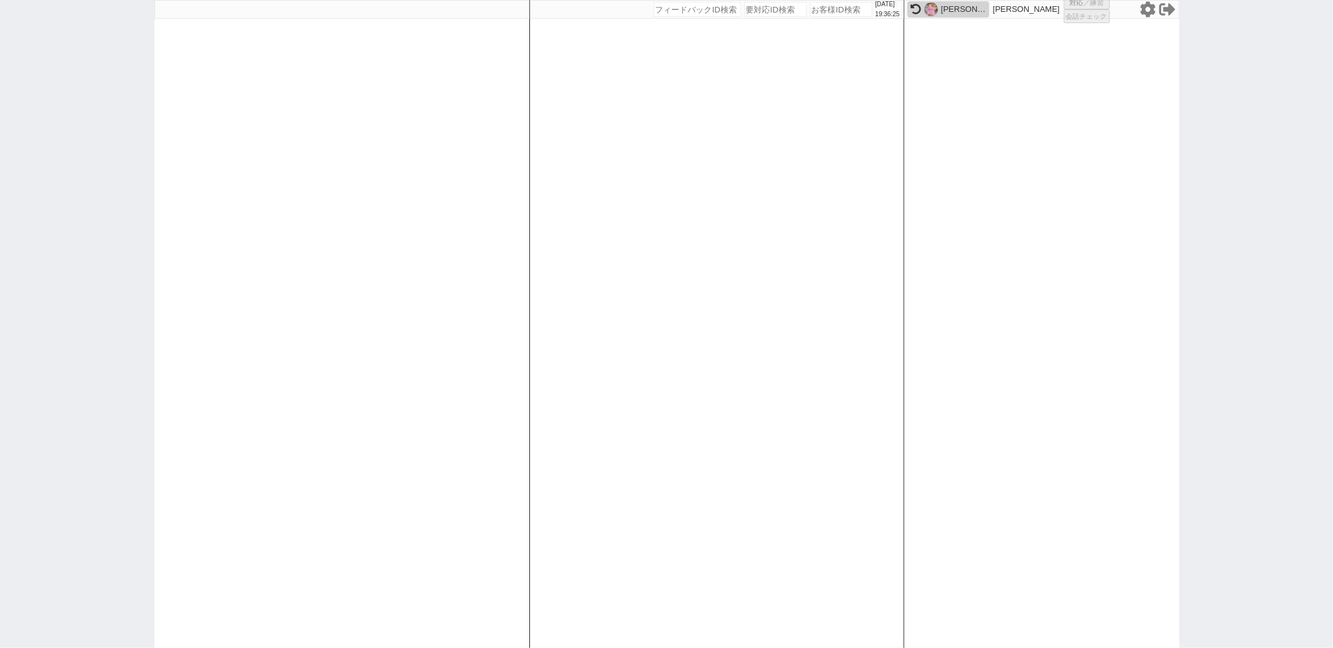
select select
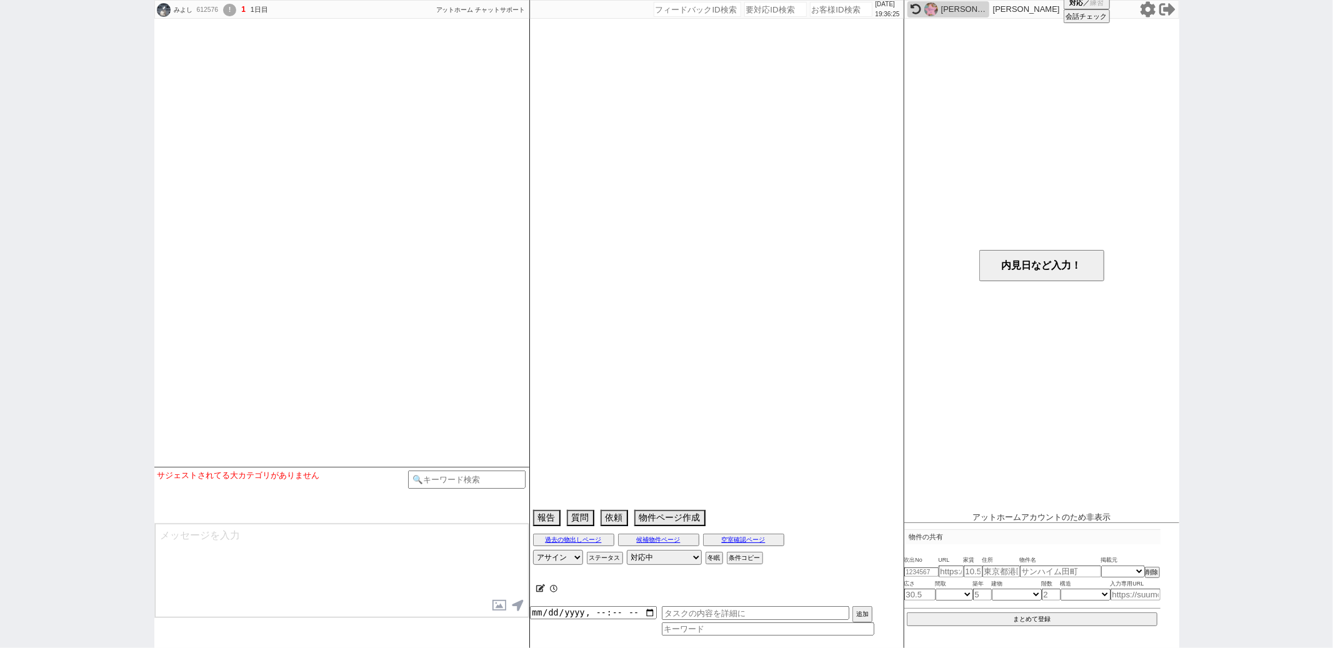
scroll to position [630, 0]
select select
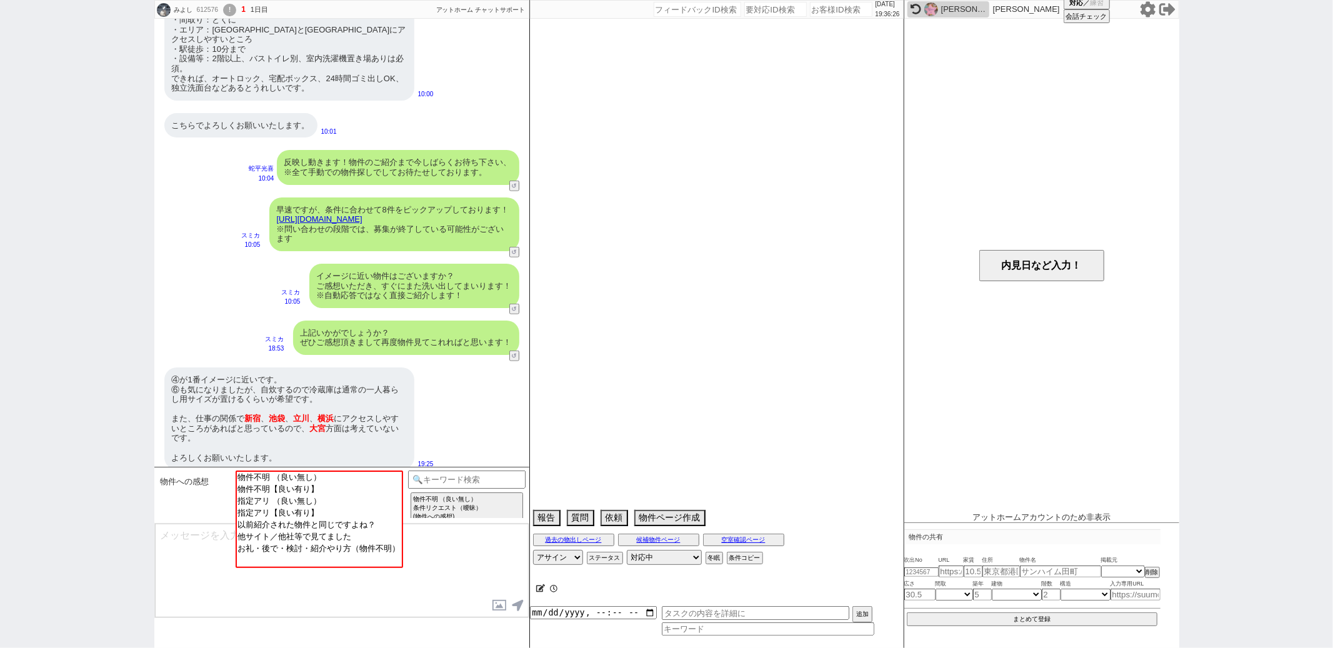
select select "2025"
select select "10"
select select "36"
select select "0"
select select "75"
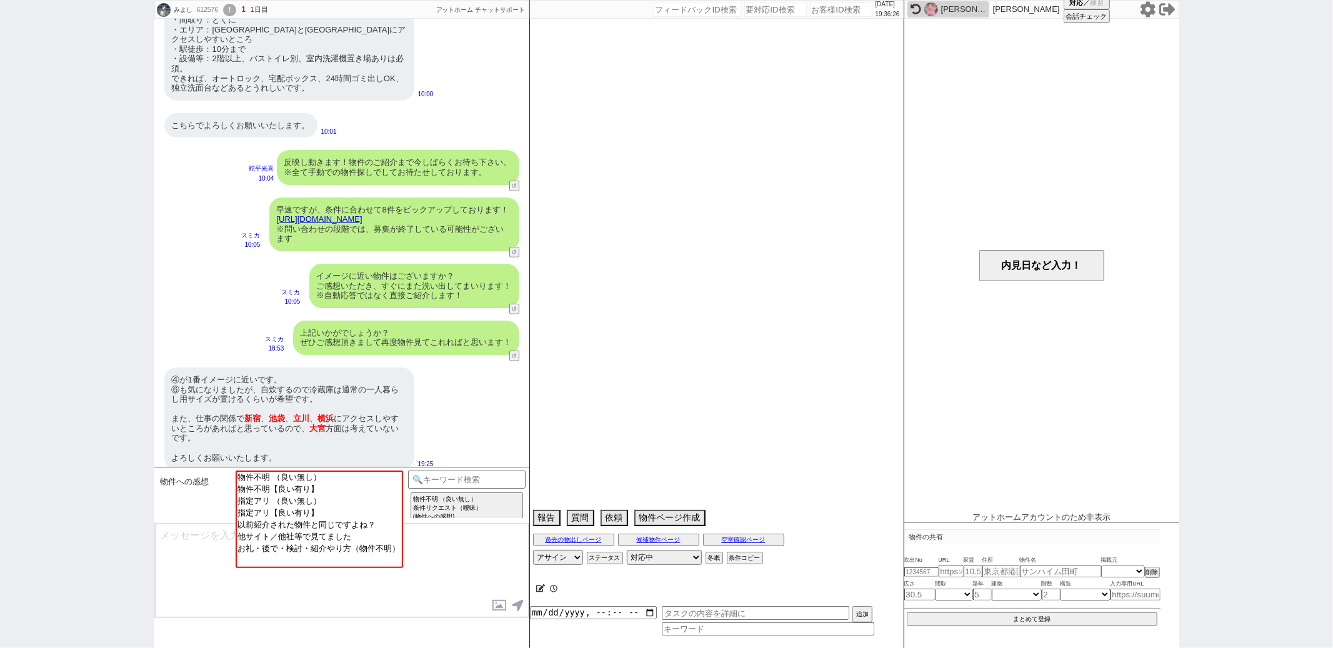
select select "14"
select select "60"
select select "23"
select select "65"
select select "822"
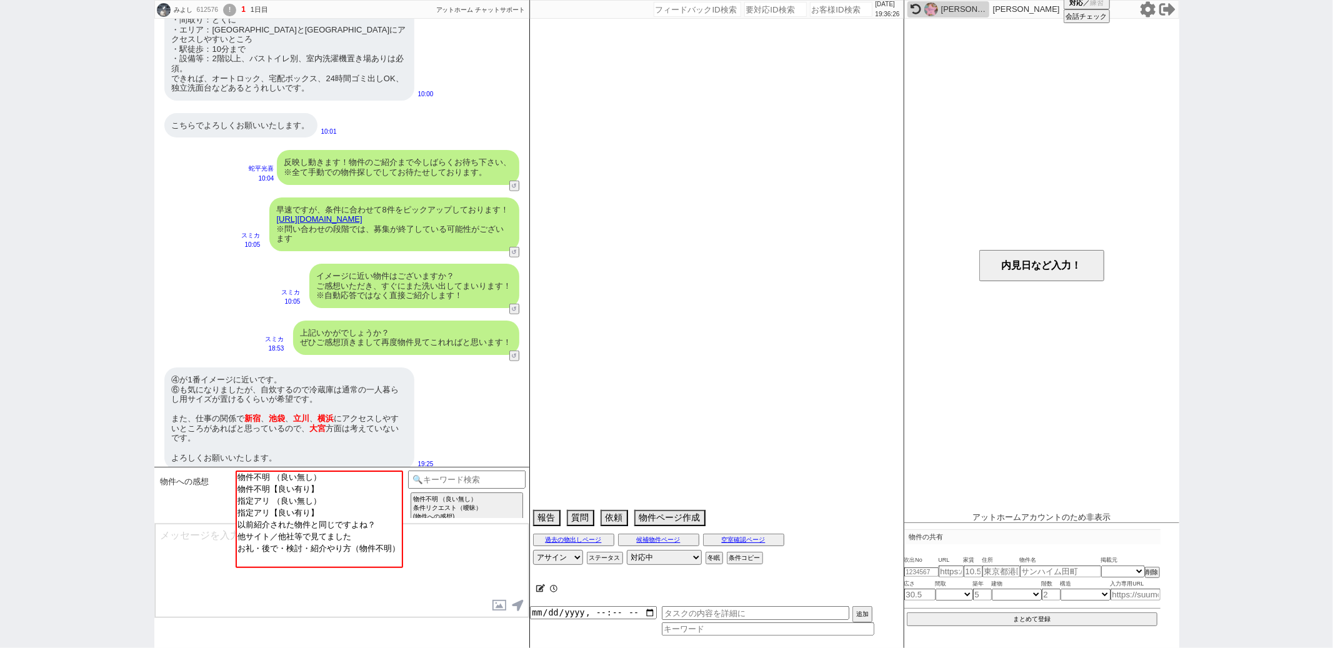
select select "62"
select select "70"
select select "1678"
select select "59"
select select "64"
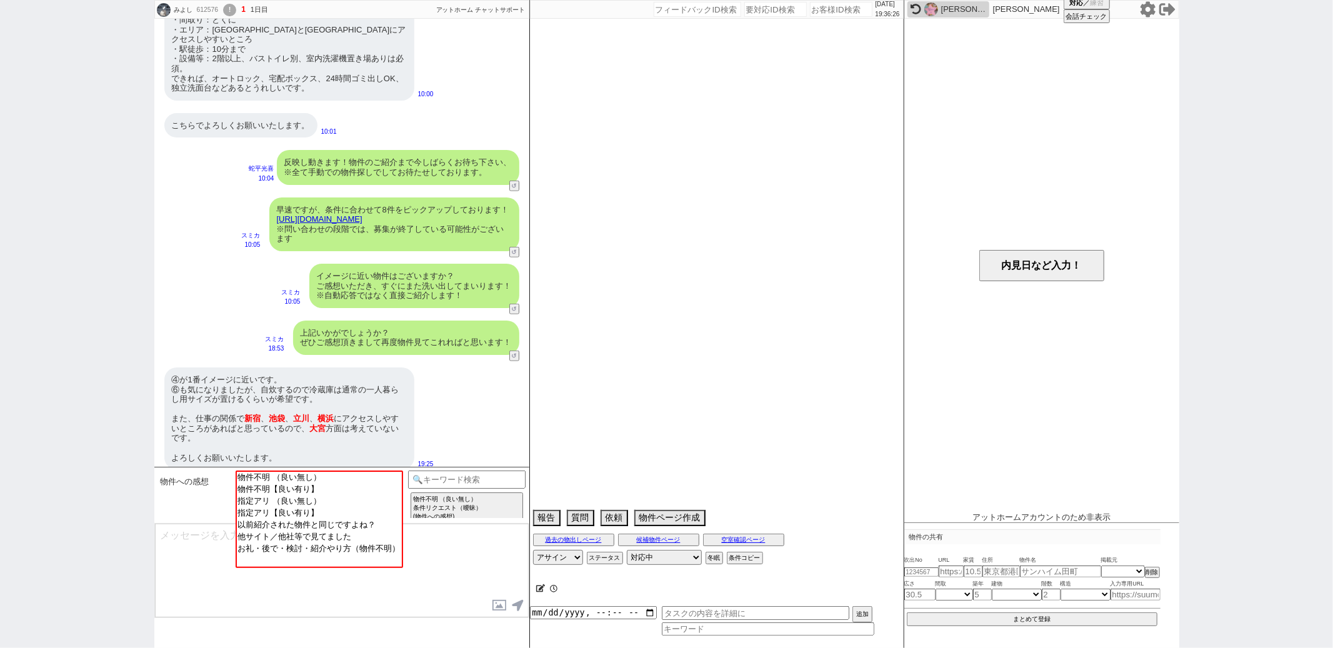
select select "1557"
select select "25"
select select "3116"
select select "67"
select select "68"
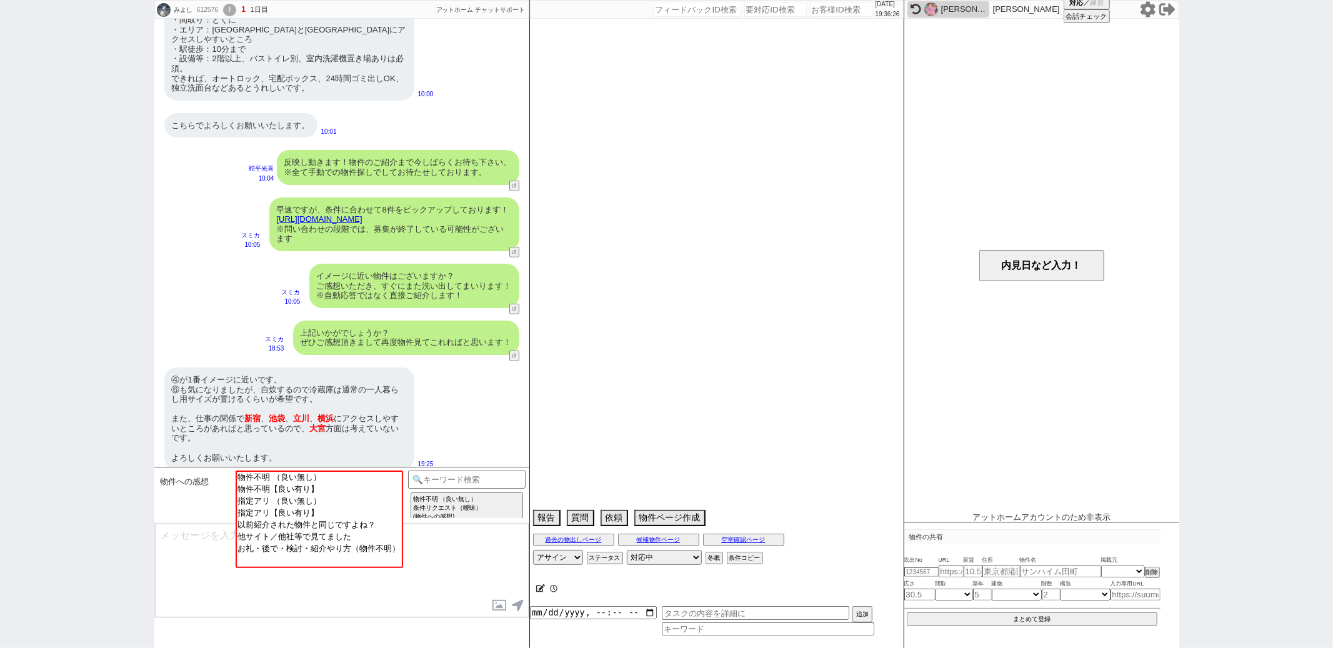
select select "63"
select select "19"
select select "71"
select select "66"
select select "72"
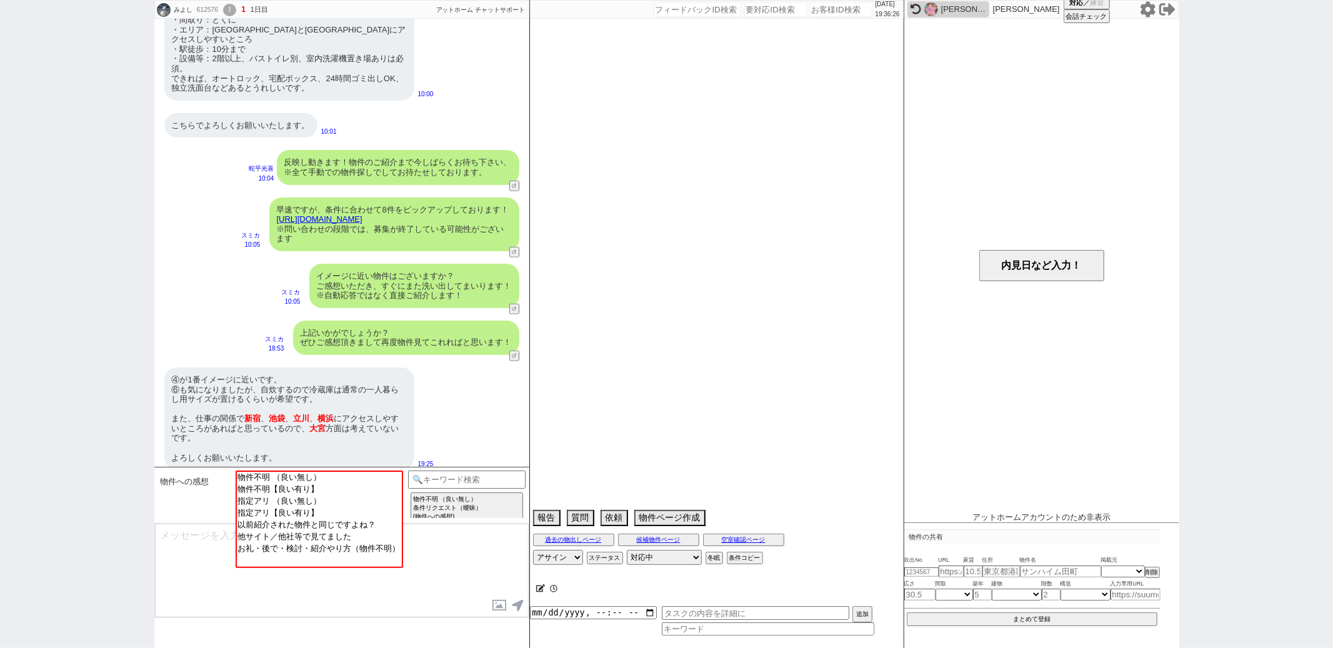
select select "1740"
select select "38"
select select "35"
select select "9"
select select "331"
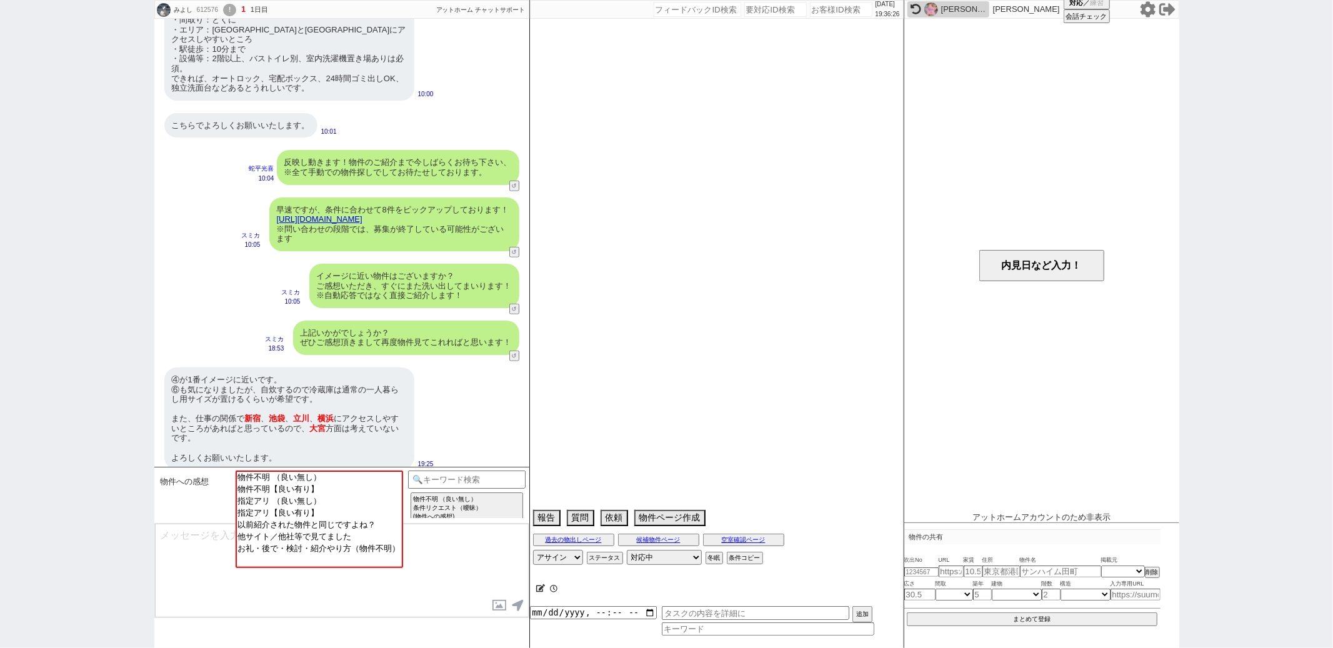
select select "44"
select select "36"
select select "50"
select select "48"
select select "69"
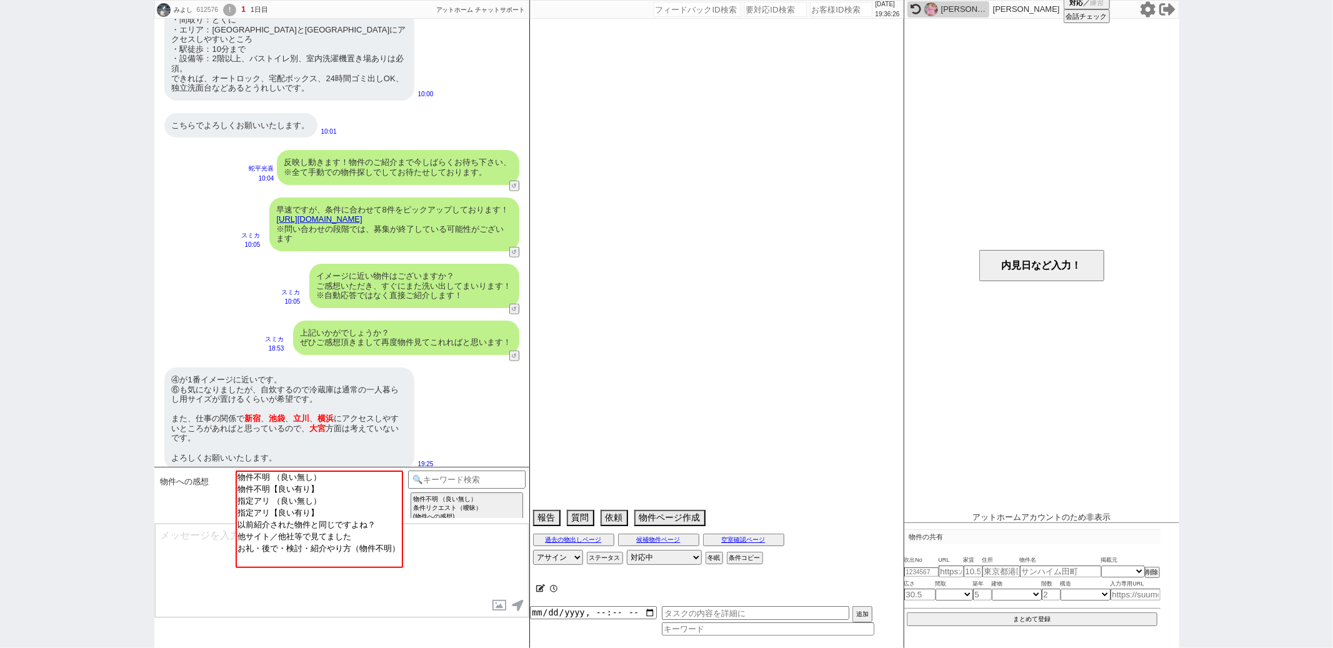
select select "1655"
select select "47"
select select "56"
select select "53"
select select "61"
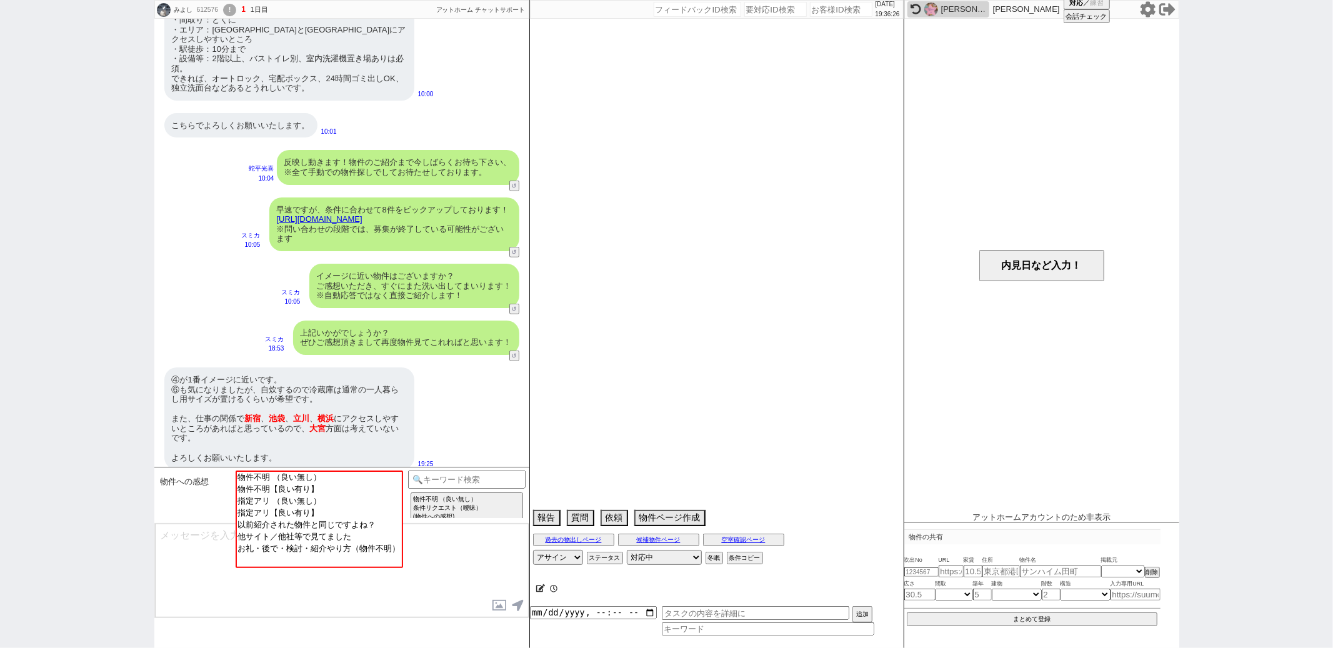
select select "11"
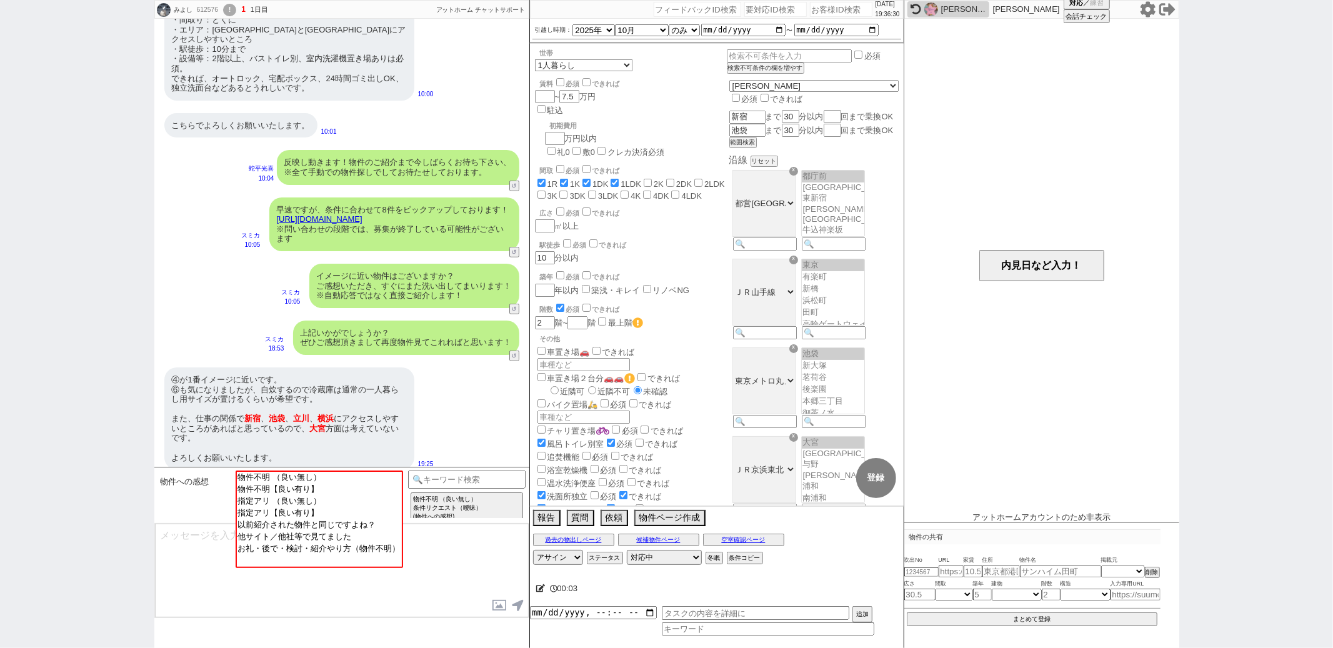
scroll to position [13, 0]
click at [672, 162] on div "世帯 1人暮らし 2人暮らし 家族:小学生以下含む 家族:小学生以下含まず 兄弟・姉妹 ルームシェア その他 子供 家族(子供なし) ルームシェア 賃料 必須…" at bounding box center [717, 275] width 374 height 462
paste input "612447"
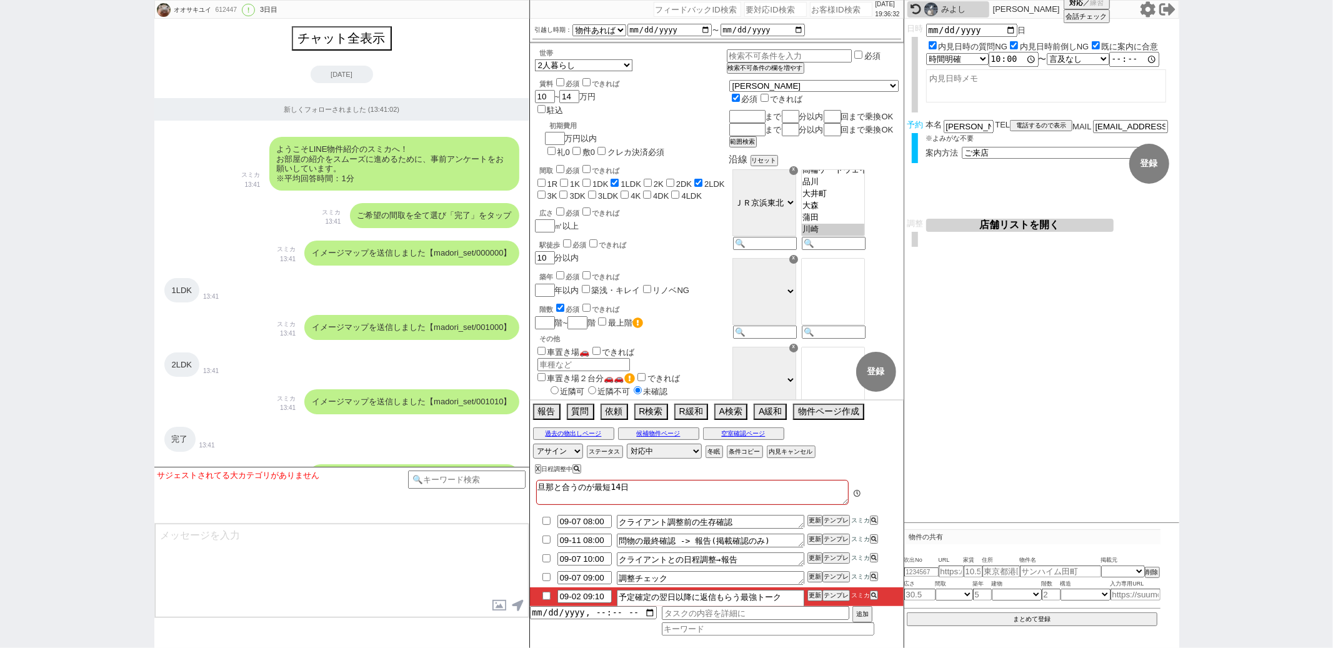
scroll to position [354, 0]
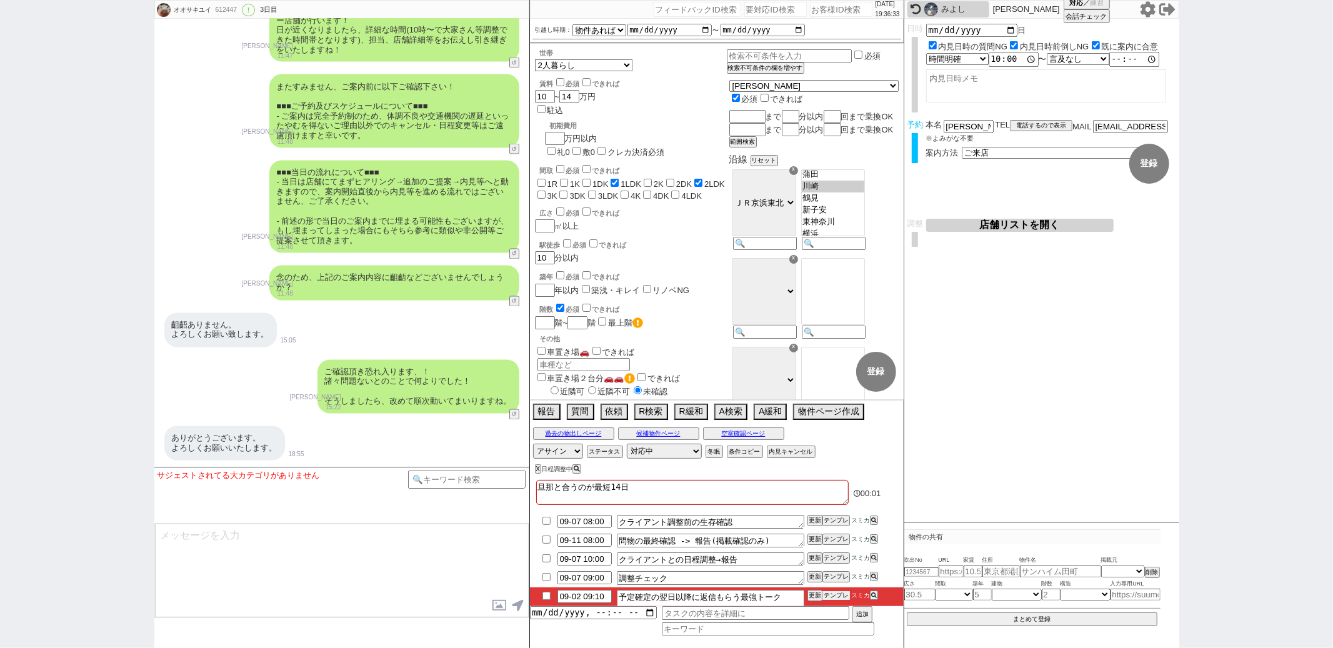
click at [842, 598] on button "テンプレ" at bounding box center [835, 595] width 27 height 9
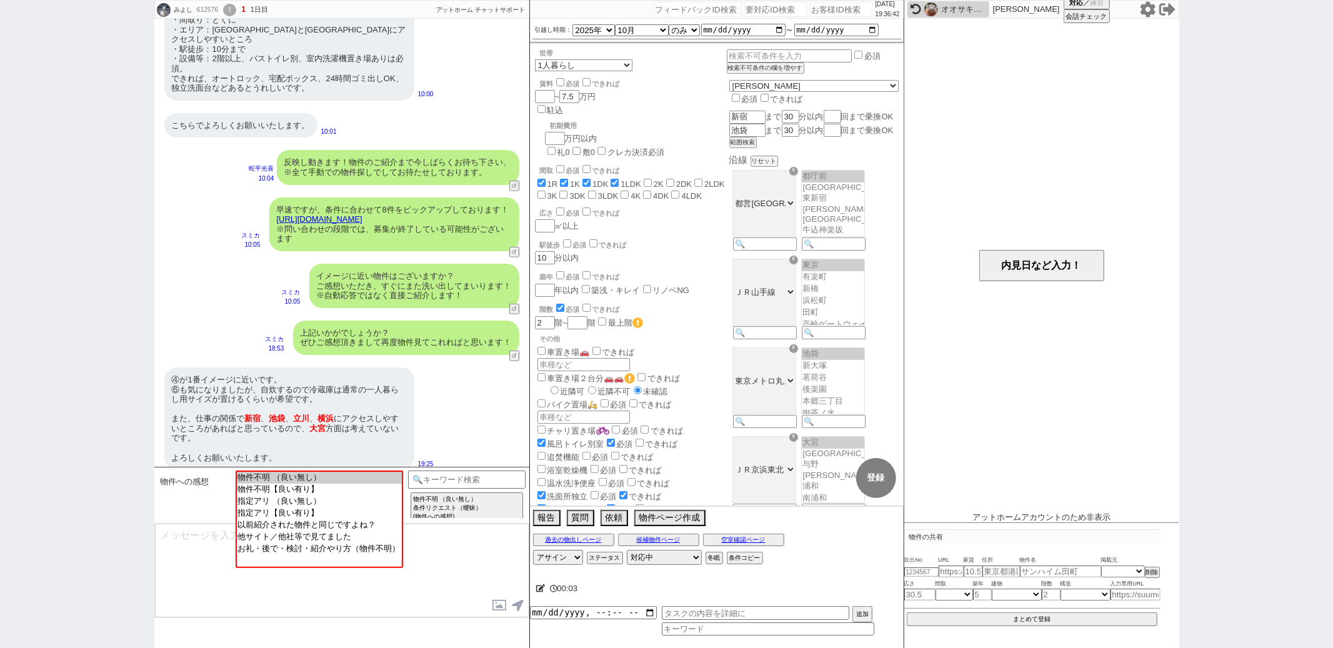
scroll to position [13, 0]
click at [691, 196] on div "世帯 1人暮らし 2人暮らし 家族:小学生以下含む 家族:小学生以下含まず 兄弟・姉妹 ルームシェア その他 子供 家族(子供なし) ルームシェア 賃料 必須…" at bounding box center [717, 275] width 374 height 462
paste input "595275"
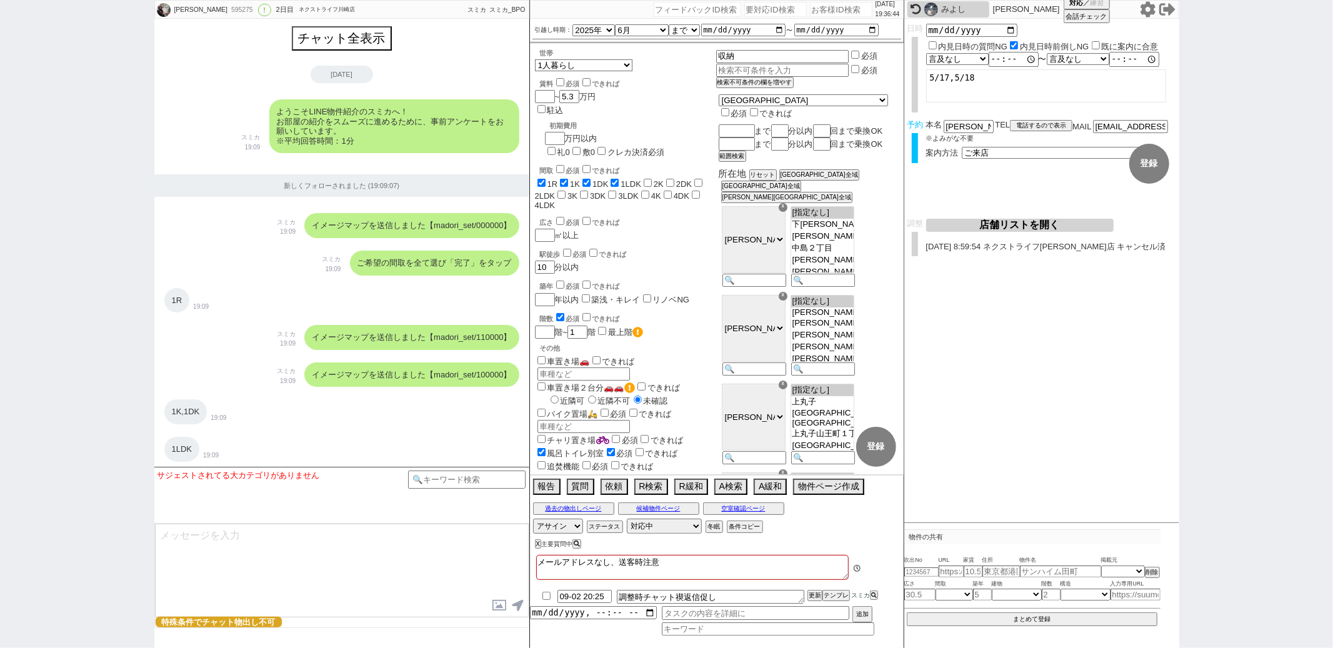
scroll to position [4457, 0]
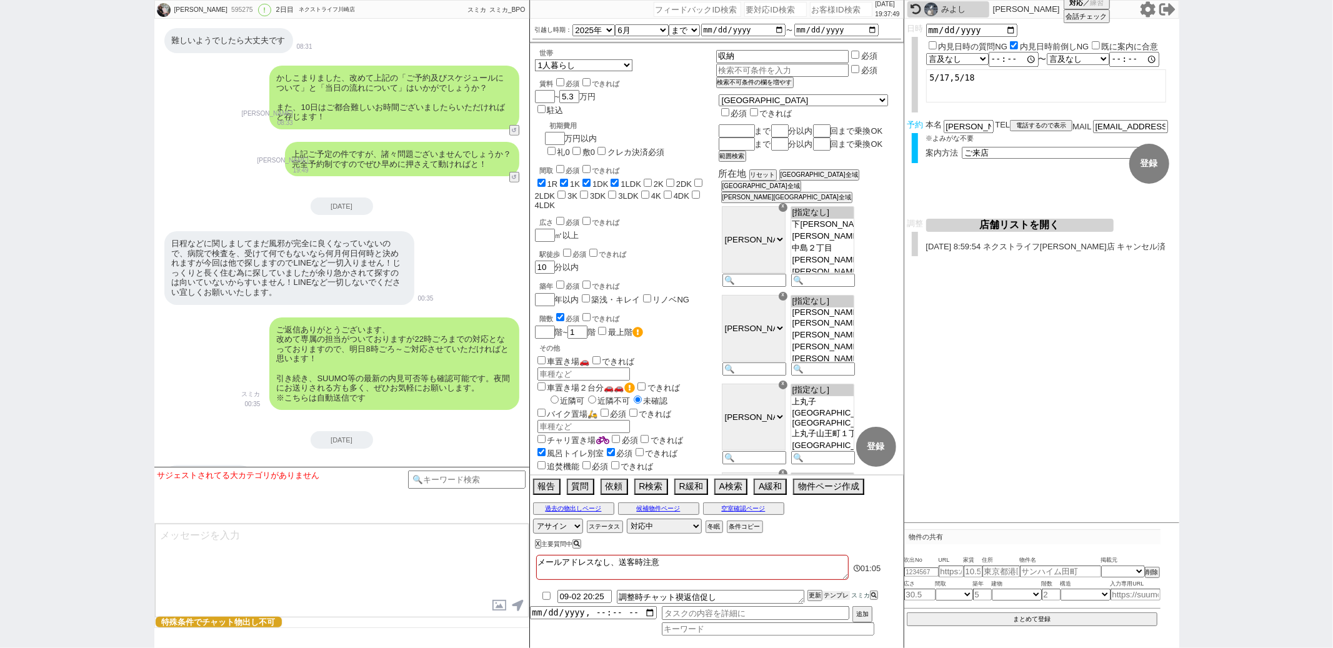
click at [831, 596] on button "テンプレ" at bounding box center [835, 595] width 27 height 9
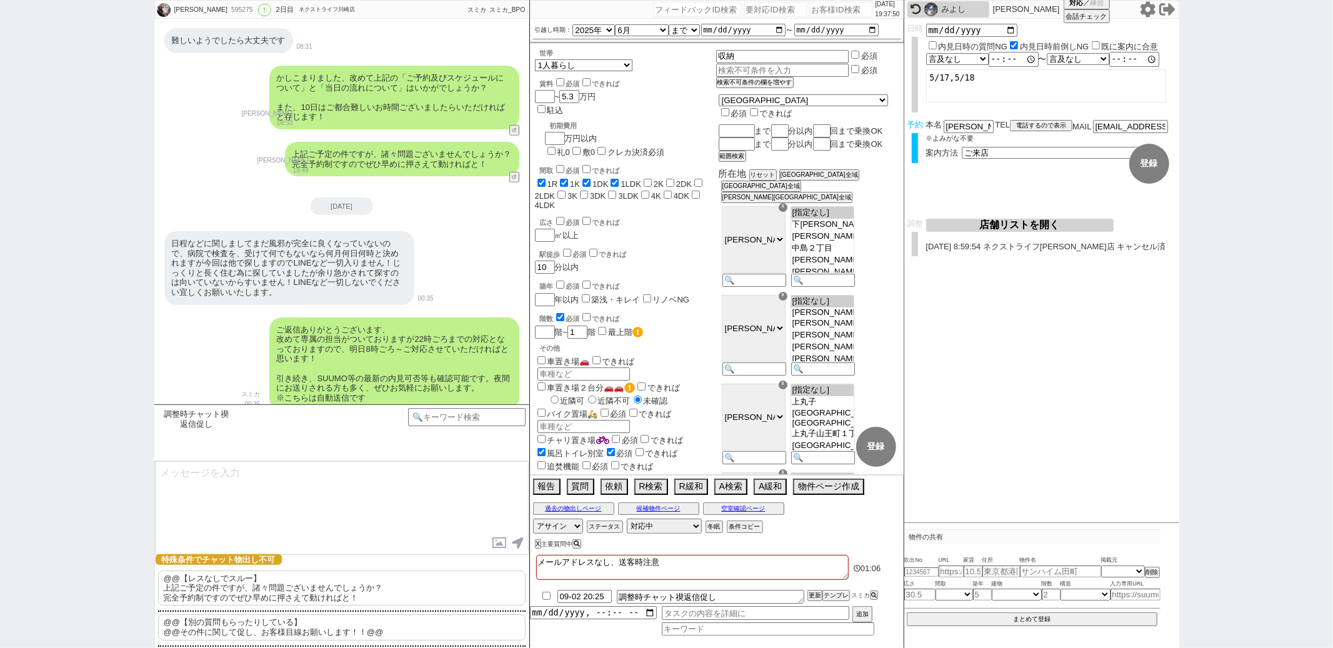
click at [316, 583] on p "@@【レスなしでスルー】 上記ご予定の件ですが、諸々問題ございませんでしょうか？ 完全予約制ですのでぜひ早めに押さえて動ければと！" at bounding box center [341, 589] width 367 height 36
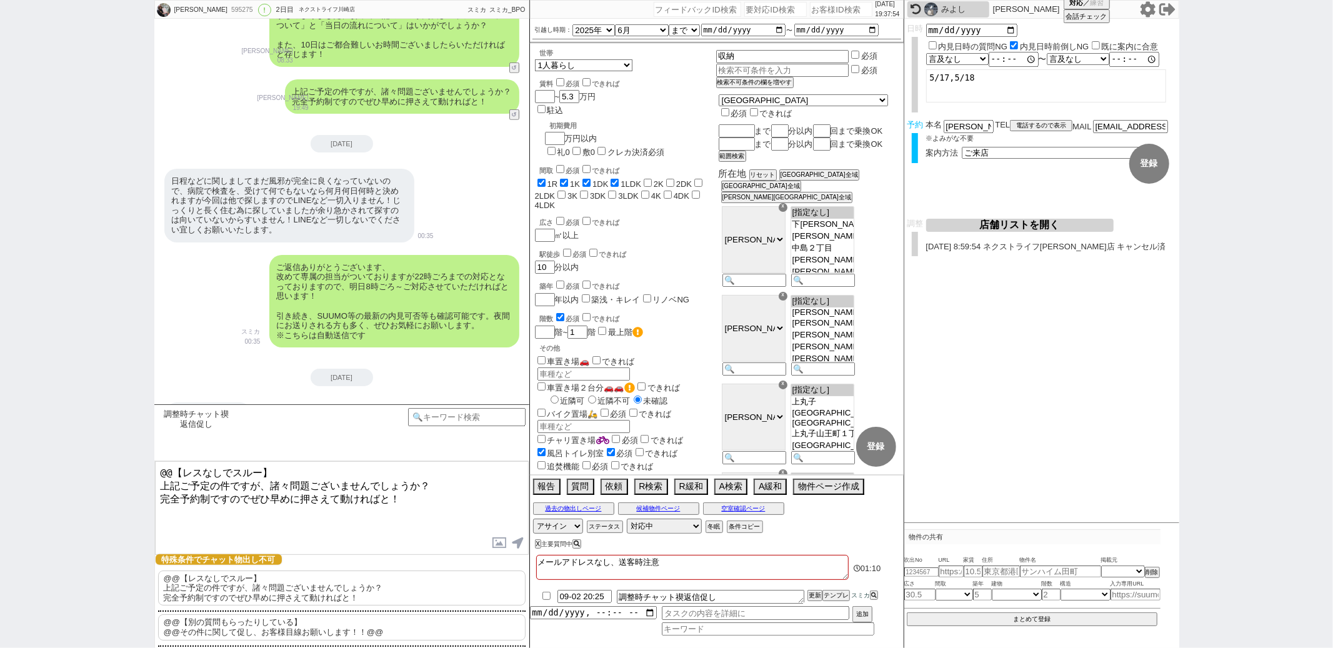
drag, startPoint x: 281, startPoint y: 469, endPoint x: 283, endPoint y: 348, distance: 121.3
click at [283, 348] on div "雅代 595275 ! 0 2日目 ネクストライフ川崎店 冬眠中 自社客 スミカ スミカ_BPO チャット全表示 2025-05-04 ようこそLINE物件紹…" at bounding box center [341, 324] width 375 height 648
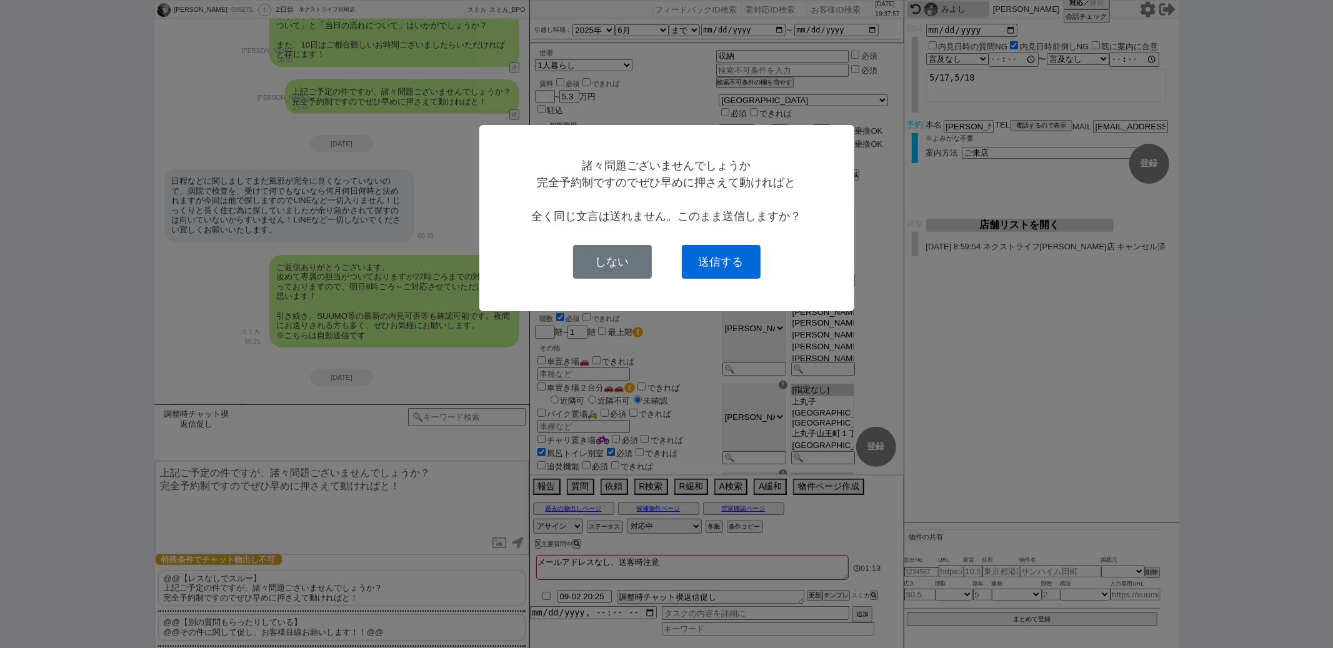
click at [715, 252] on button "送信する" at bounding box center [721, 262] width 79 height 34
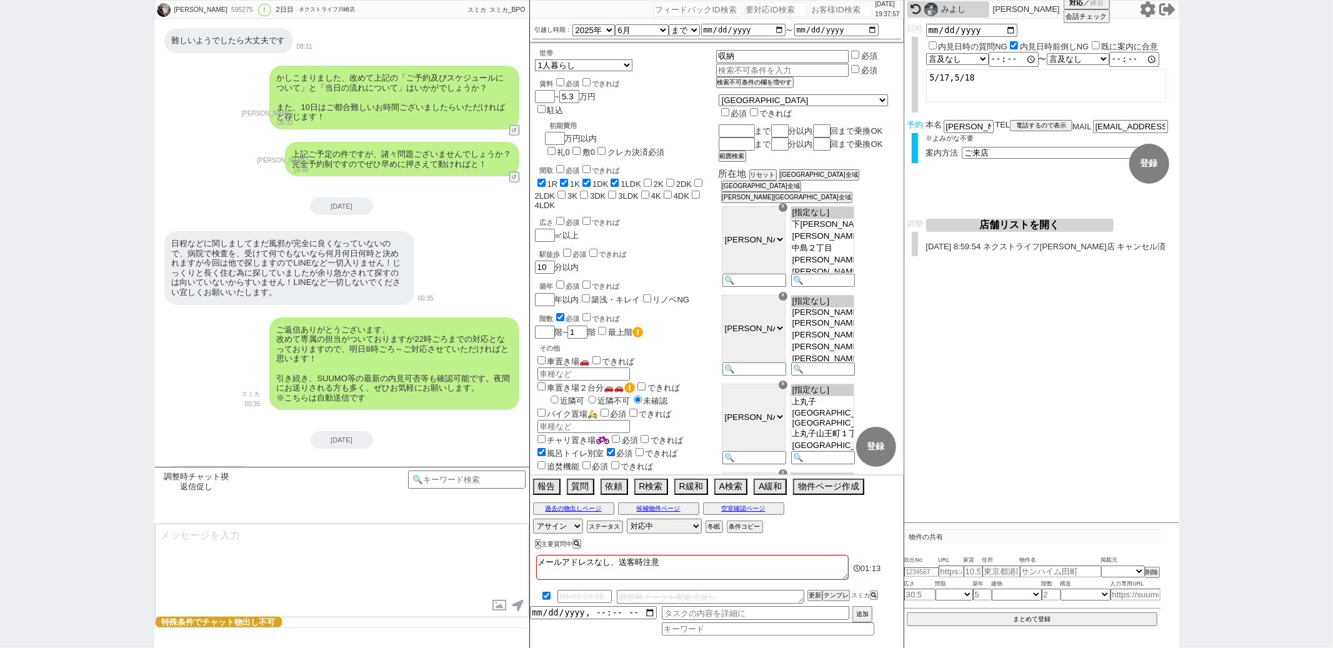
scroll to position [4547, 0]
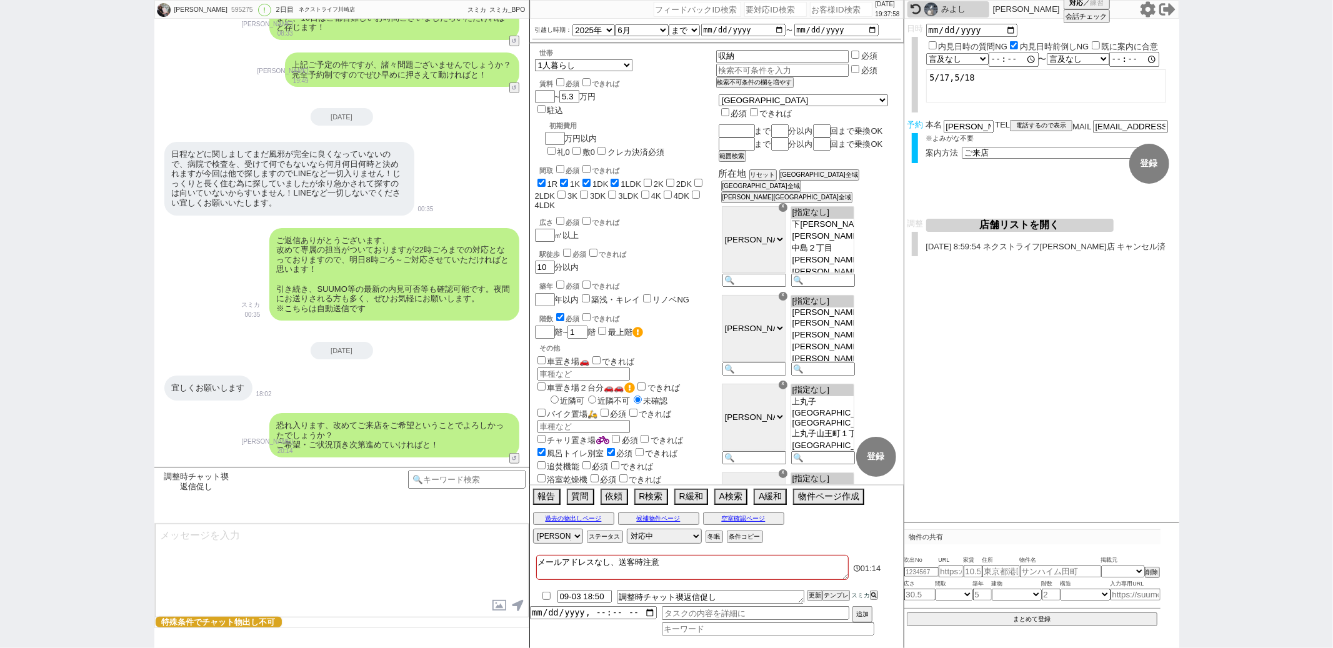
click at [815, 12] on input "number" at bounding box center [841, 9] width 62 height 15
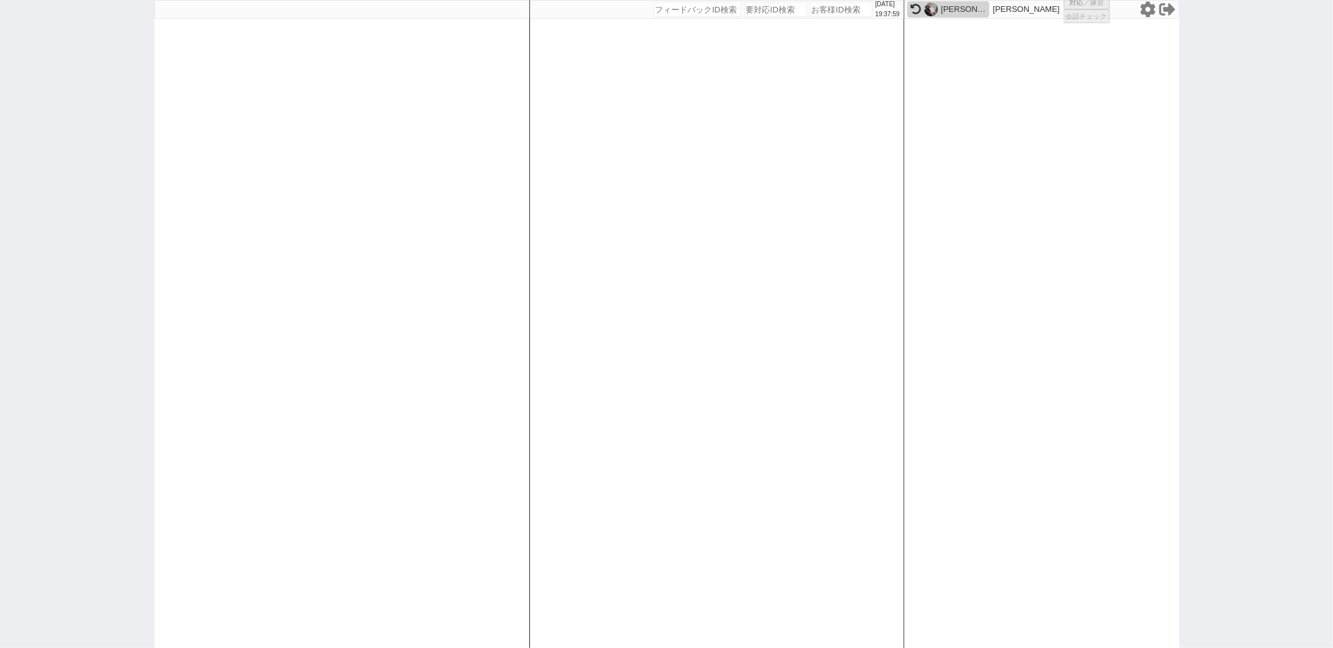
paste input "612383"
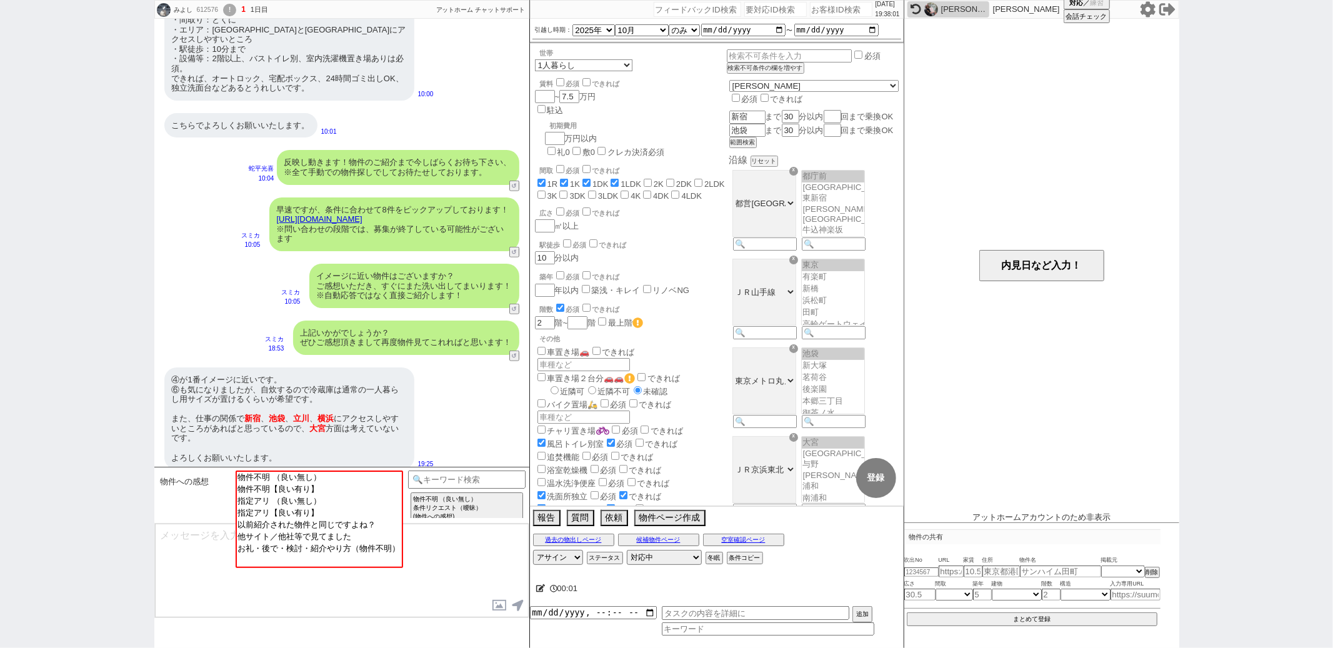
scroll to position [171, 0]
click at [813, 10] on input "number" at bounding box center [841, 9] width 62 height 15
paste input "612383"
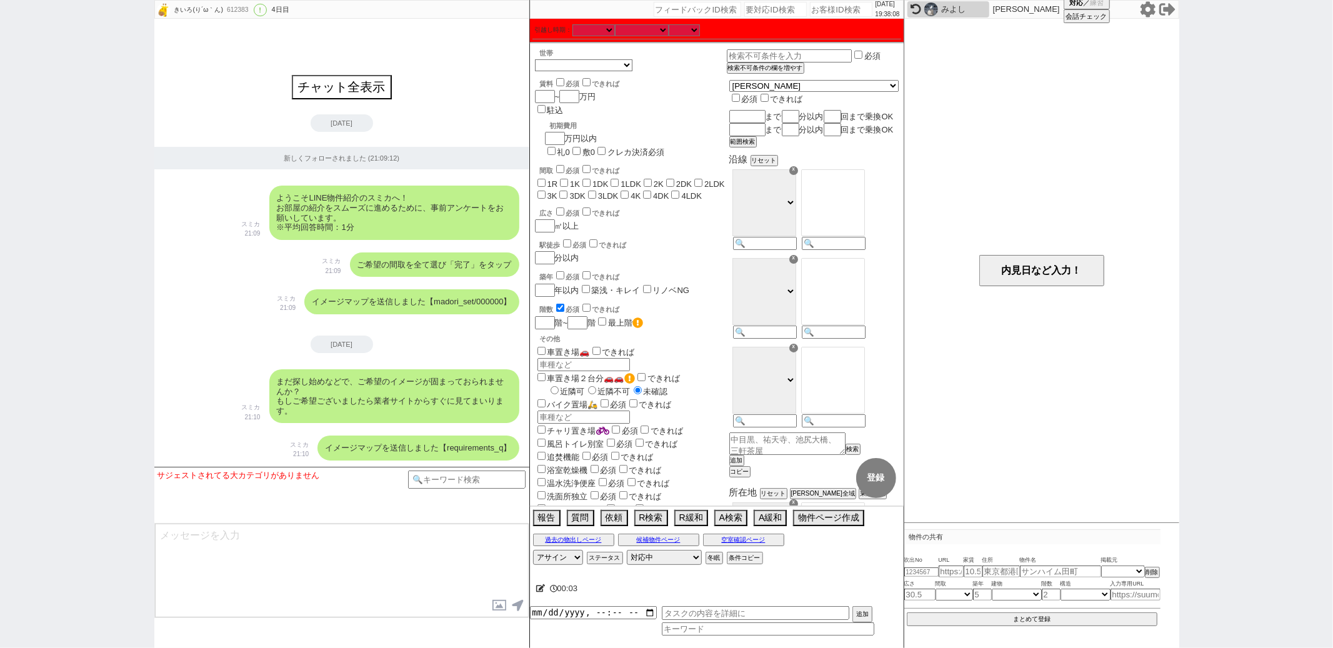
click at [241, 9] on div "612383" at bounding box center [237, 10] width 28 height 10
copy div "612383"
click at [683, 237] on div "駅徒歩 必須 できれば" at bounding box center [633, 243] width 187 height 12
paste input "610354"
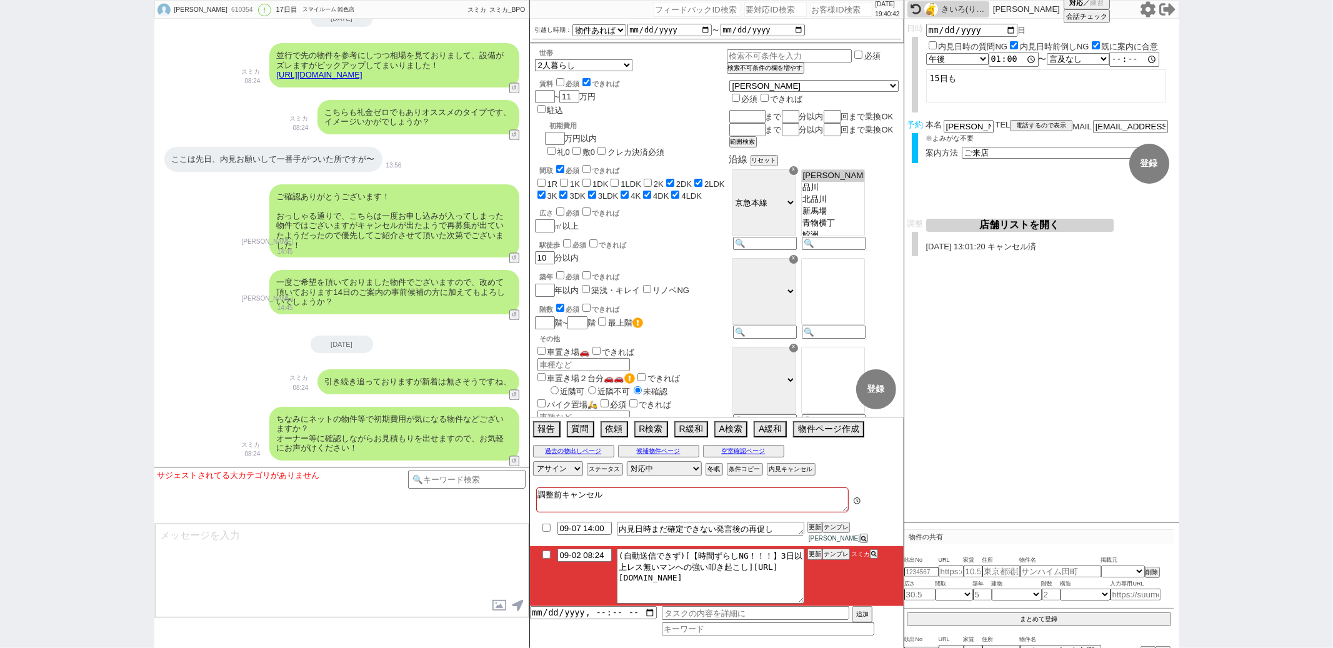
scroll to position [104, 0]
click at [837, 554] on button "テンプレ" at bounding box center [835, 554] width 27 height 9
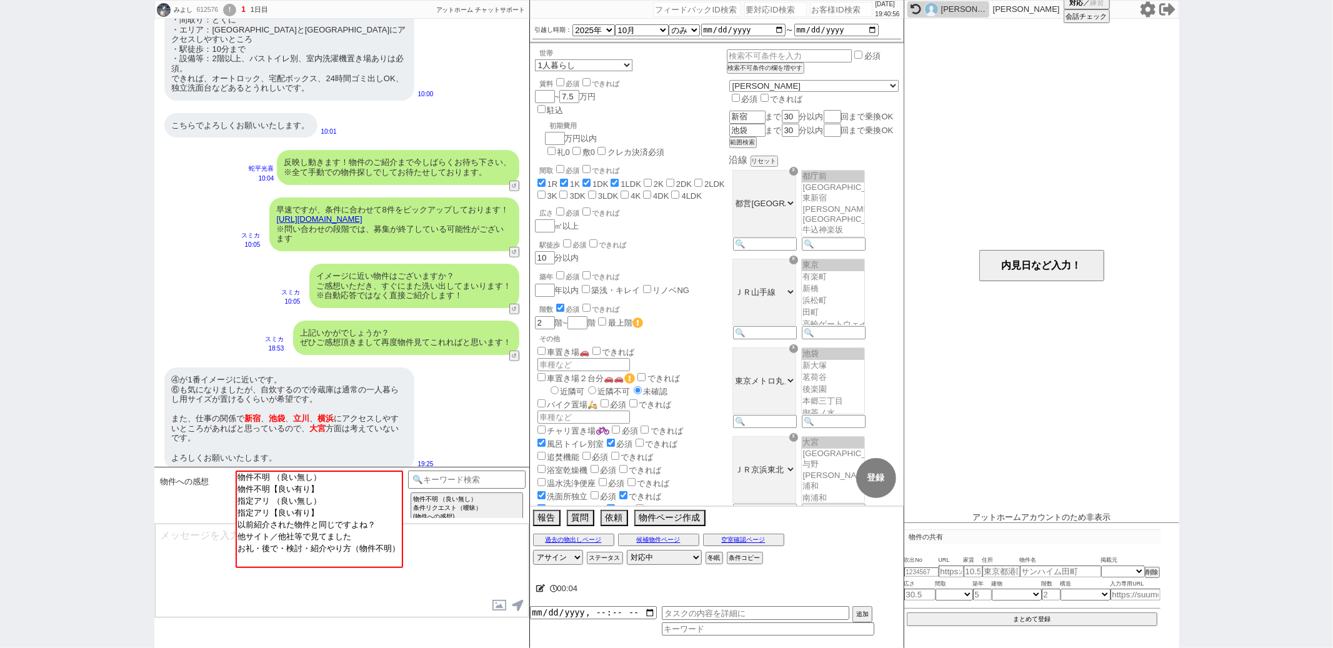
scroll to position [13, 0]
click at [676, 187] on div "世帯 1人暮らし 2人暮らし 家族:小学生以下含む 家族:小学生以下含まず 兄弟・姉妹 ルームシェア その他 子供 家族(子供なし) ルームシェア 賃料 必須…" at bounding box center [717, 275] width 374 height 462
paste input "609656"
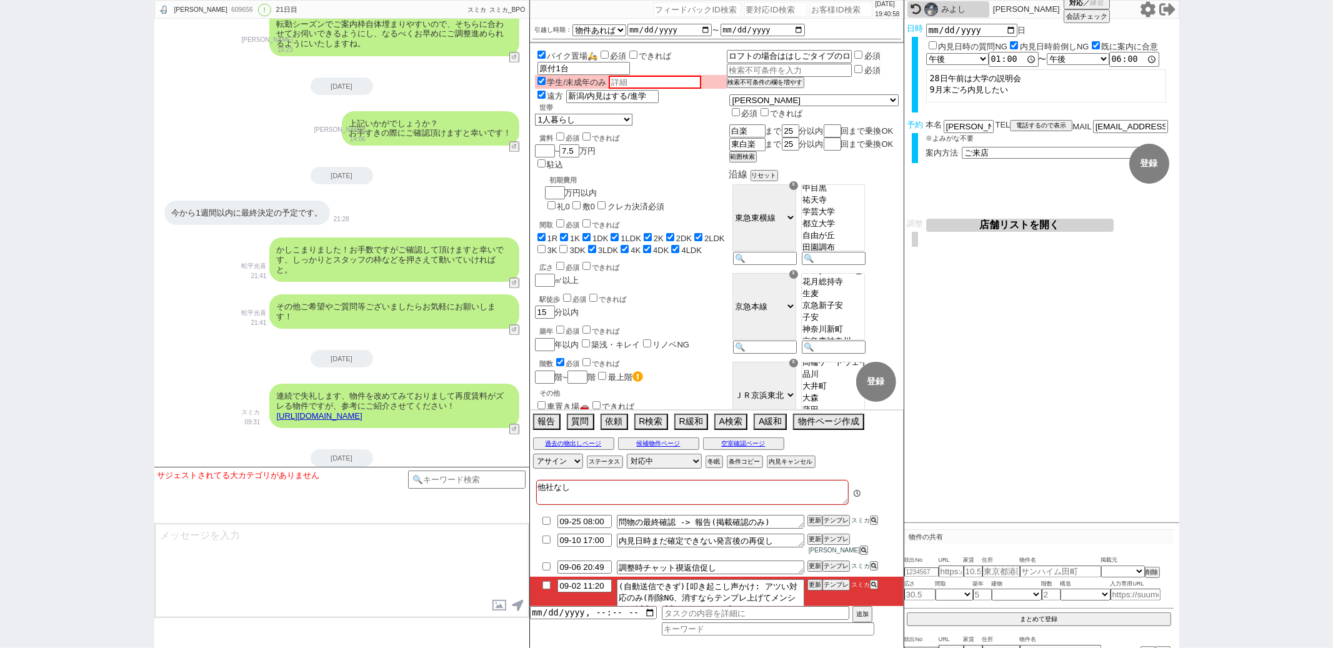
scroll to position [289, 0]
click at [837, 581] on button "テンプレ" at bounding box center [835, 585] width 27 height 9
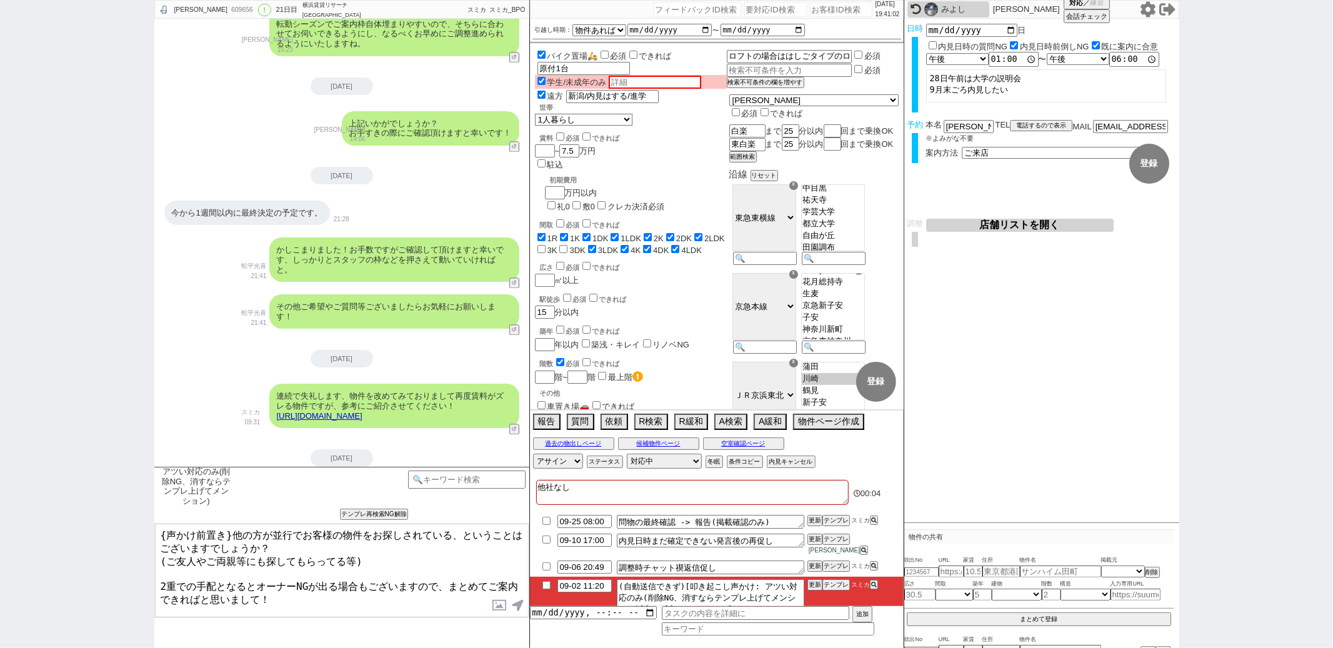
drag, startPoint x: 230, startPoint y: 533, endPoint x: 236, endPoint y: 428, distance: 105.2
click at [236, 431] on div "怜生 609656 ! 0 21日目 横浜賃貸リサーチ 新横浜店 冬眠中 自社客 スミカ スミカ_BPO チャット全表示 2025-08-13 ようこそLIN…" at bounding box center [341, 324] width 375 height 648
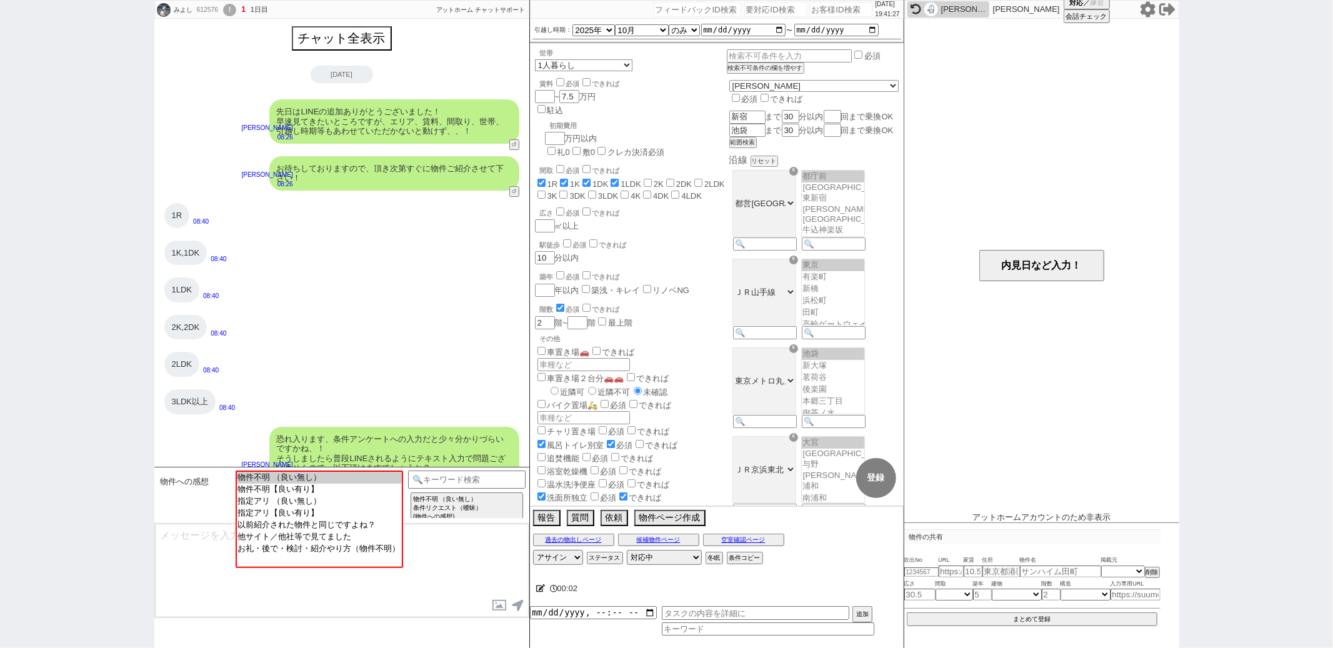
scroll to position [13, 0]
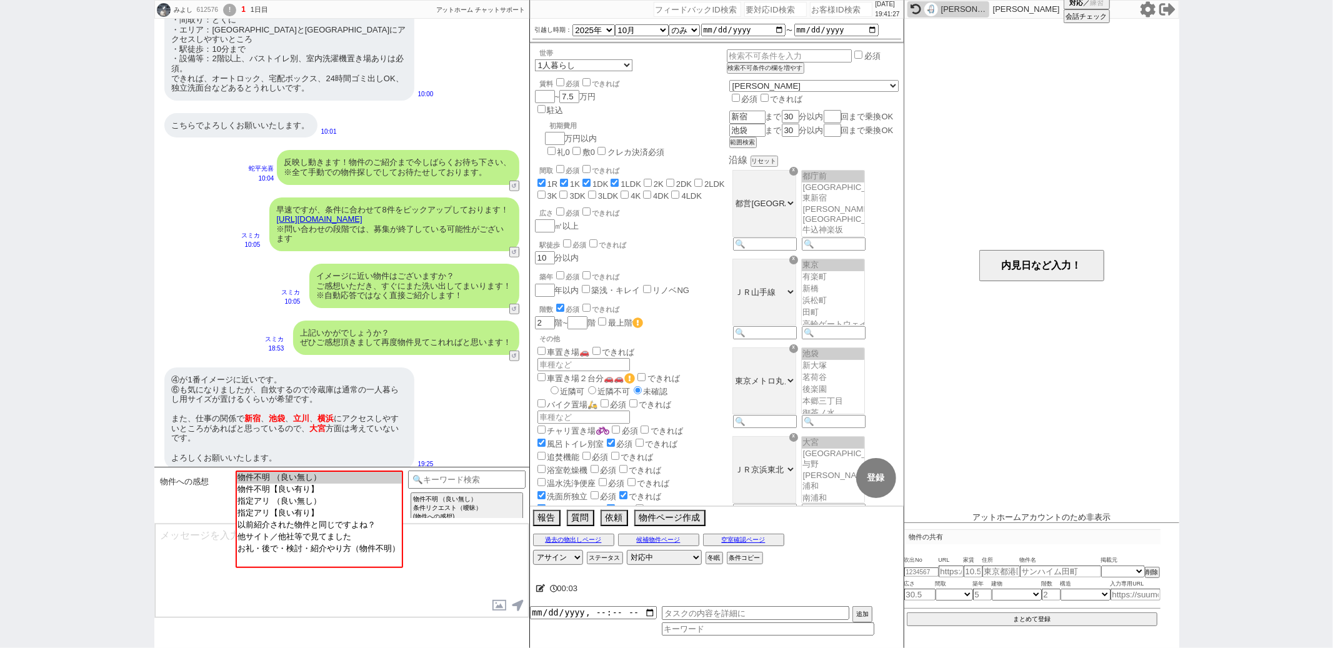
click at [693, 189] on div "世帯 1人暮らし 2人暮らし 家族:小学生以下含む 家族:小学生以下含まず 兄弟・姉妹 ルームシェア その他 子供 家族(子供なし) ルームシェア 賃料 必須…" at bounding box center [717, 275] width 374 height 462
paste input "610714"
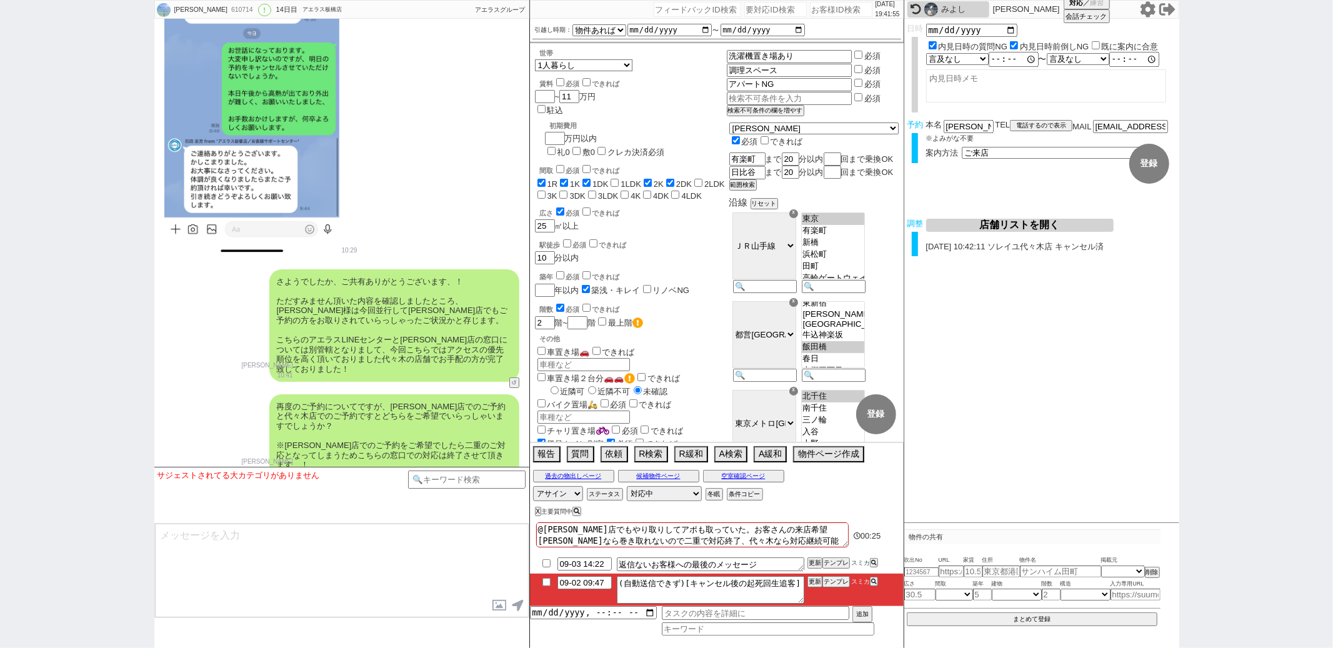
scroll to position [8215, 0]
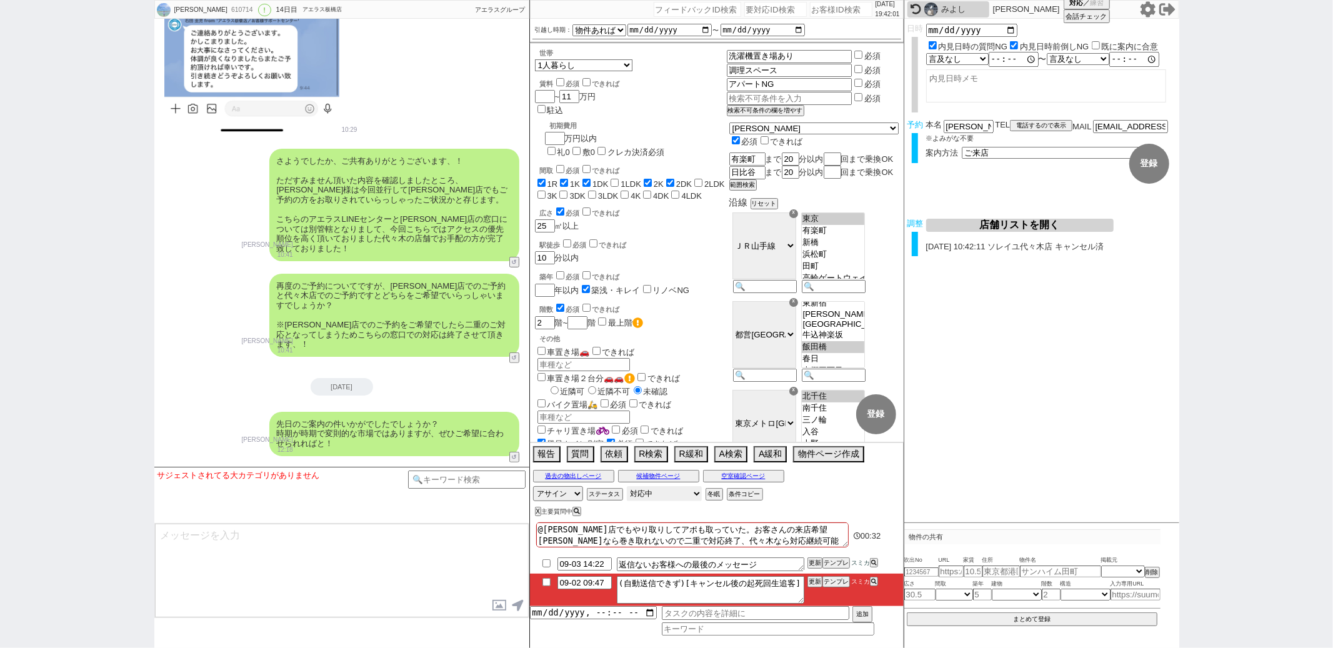
click at [644, 496] on select "対応中 引き継ぎ完了 ブロック 長期間返信なし 紹介不可 別の所で決まった 客の都合で引越しが無くなった 接客開始後に冬眠" at bounding box center [664, 493] width 75 height 15
click at [627, 487] on select "対応中 引き継ぎ完了 ブロック 長期間返信なし 紹介不可 別の所で決まった 客の都合で引越しが無くなった 接客開始後に冬眠" at bounding box center [664, 493] width 75 height 15
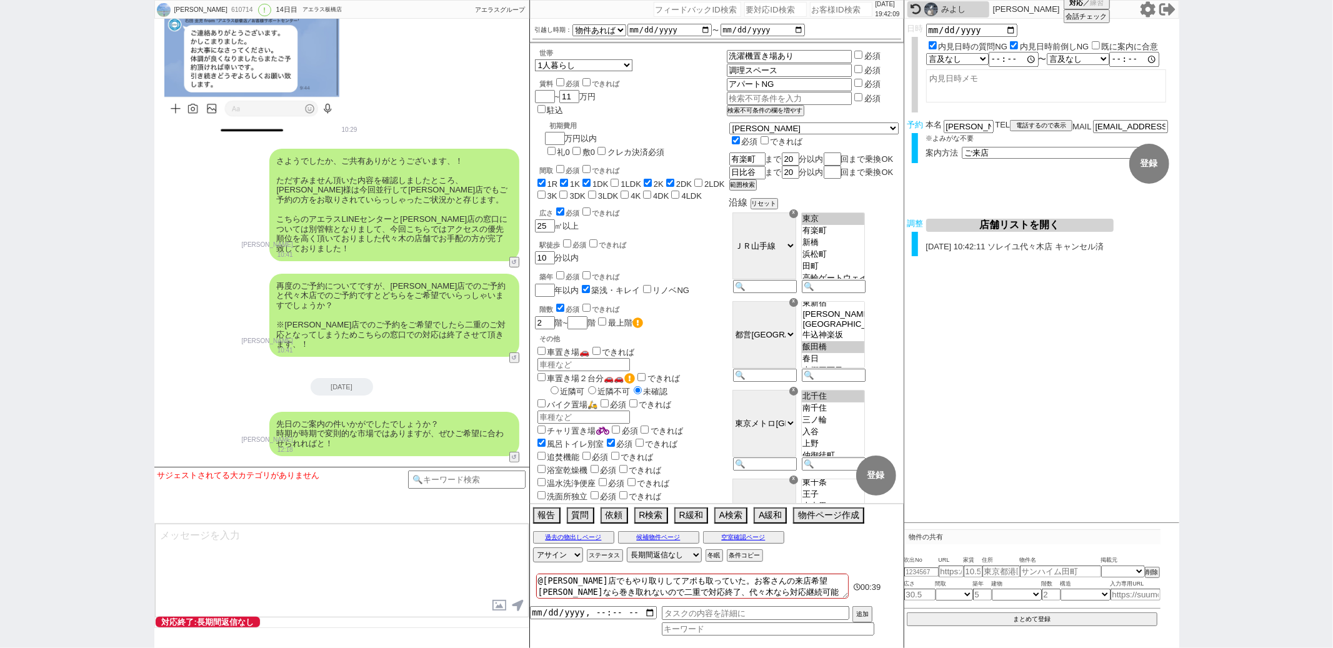
click at [687, 237] on div "駅徒歩 必須 できれば" at bounding box center [633, 243] width 187 height 12
paste input "612112"
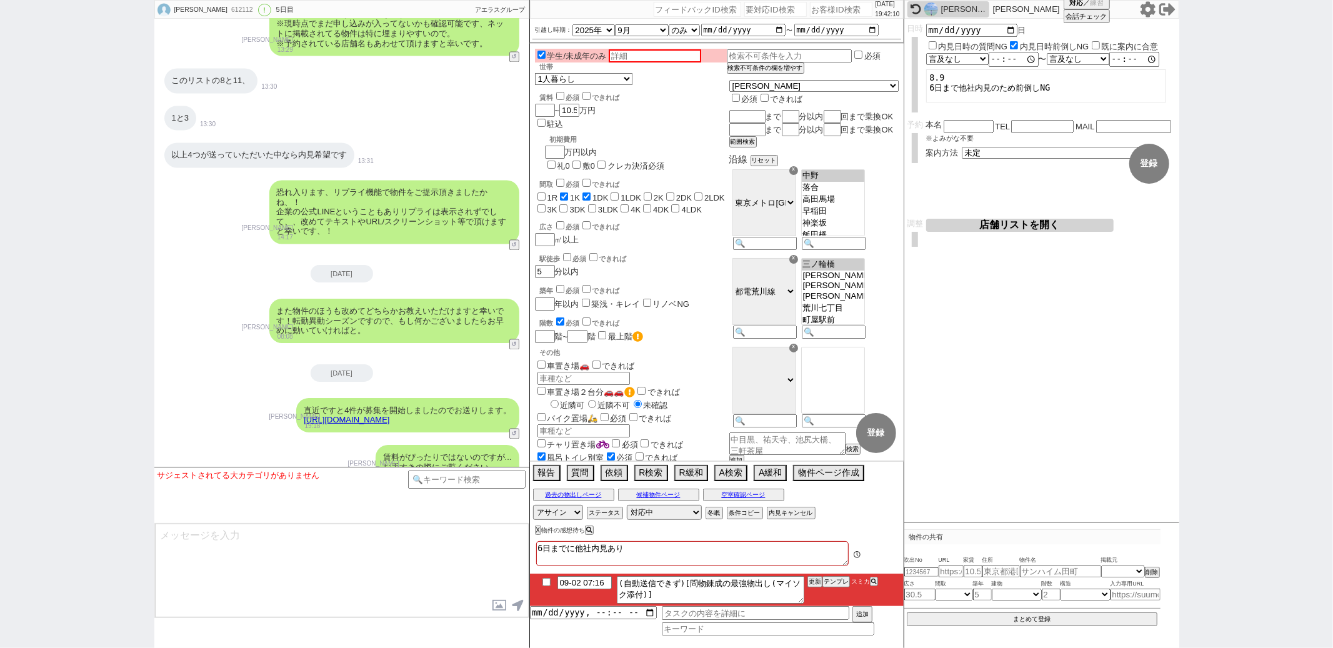
scroll to position [327, 0]
click at [756, 474] on button "A緩和" at bounding box center [769, 472] width 31 height 14
click at [282, 540] on textarea at bounding box center [342, 571] width 374 height 94
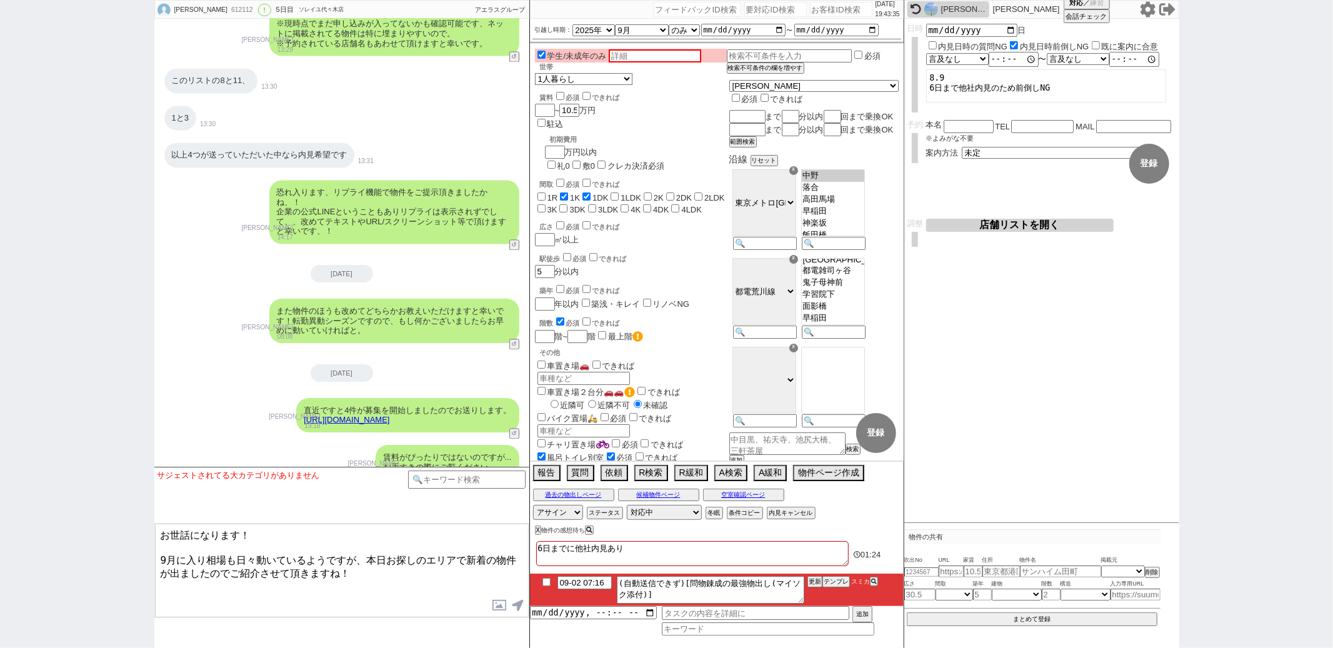
paste textarea "https://tools.sumika.live/pages/tbzbb76"
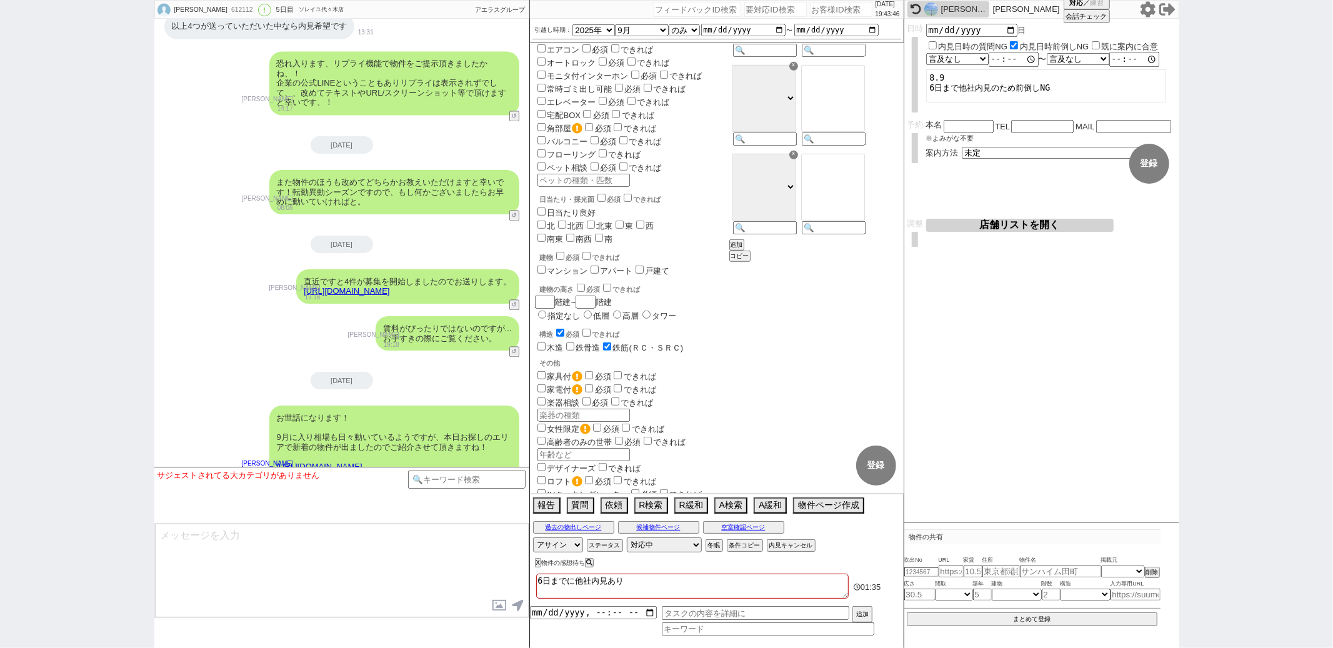
scroll to position [531, 0]
click at [245, 565] on textarea at bounding box center [342, 571] width 374 height 94
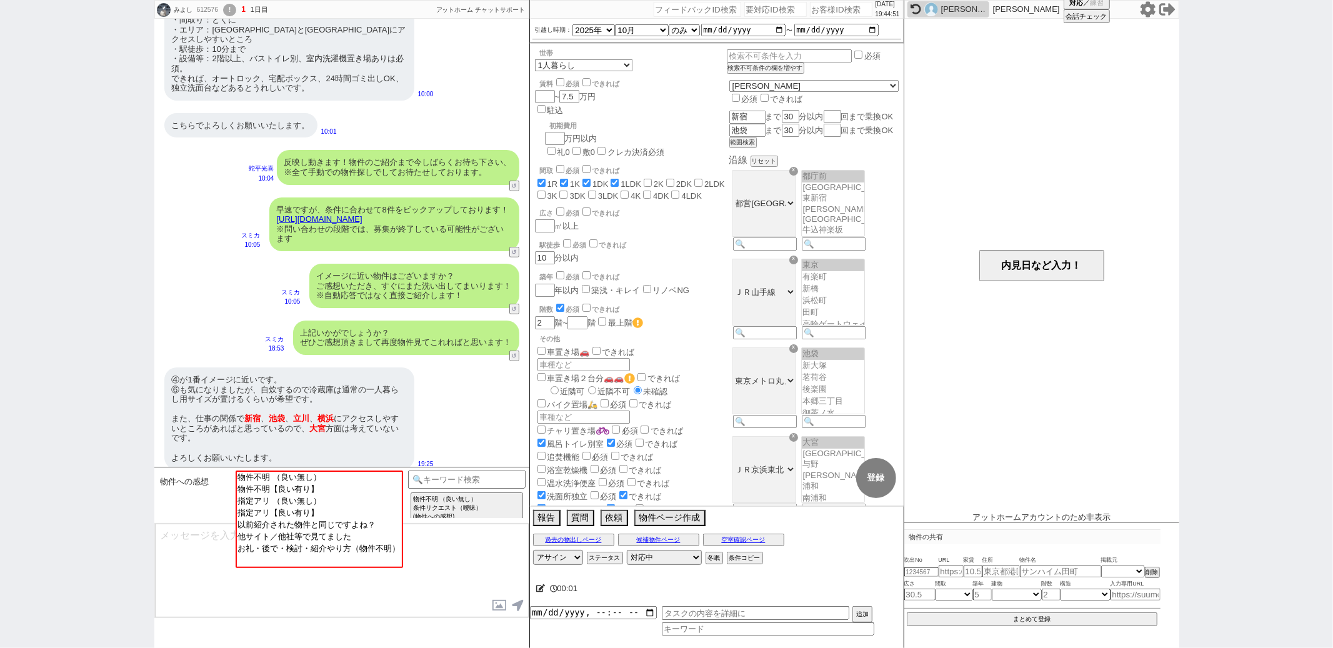
scroll to position [13, 0]
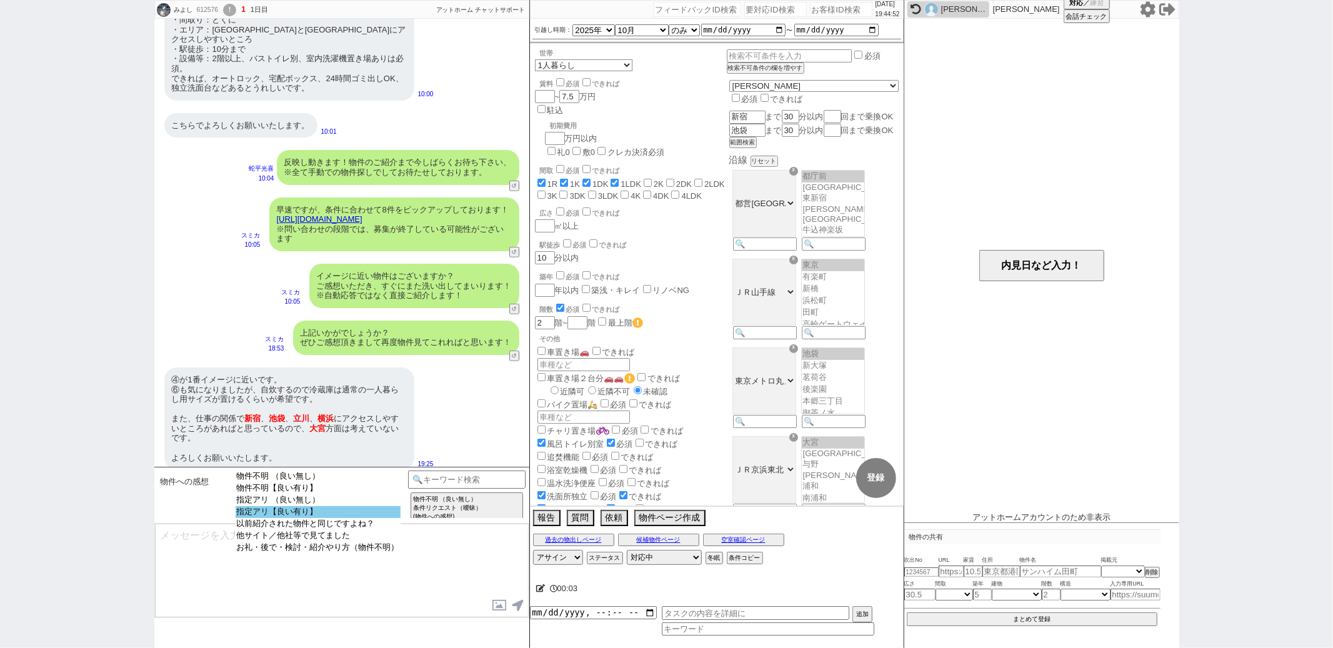
click at [271, 518] on option "指定アリ【良い有り】" at bounding box center [318, 524] width 165 height 12
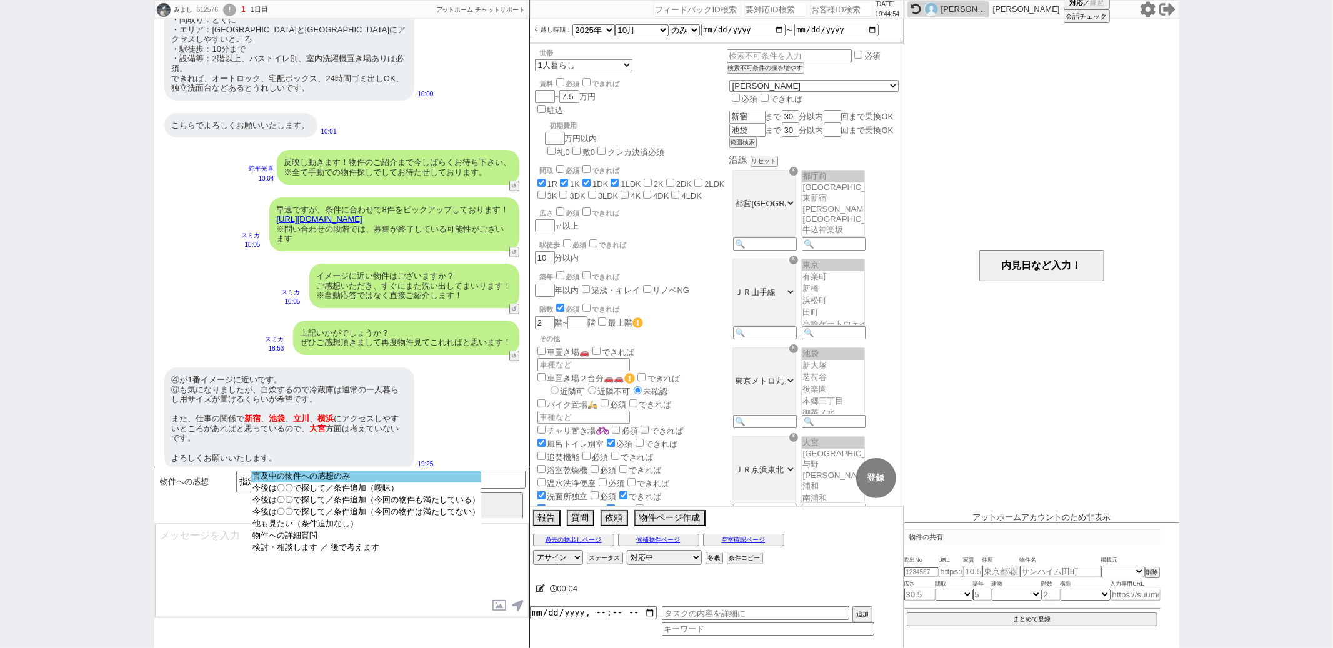
click at [300, 482] on option "言及中の物件への感想のみ" at bounding box center [366, 488] width 230 height 12
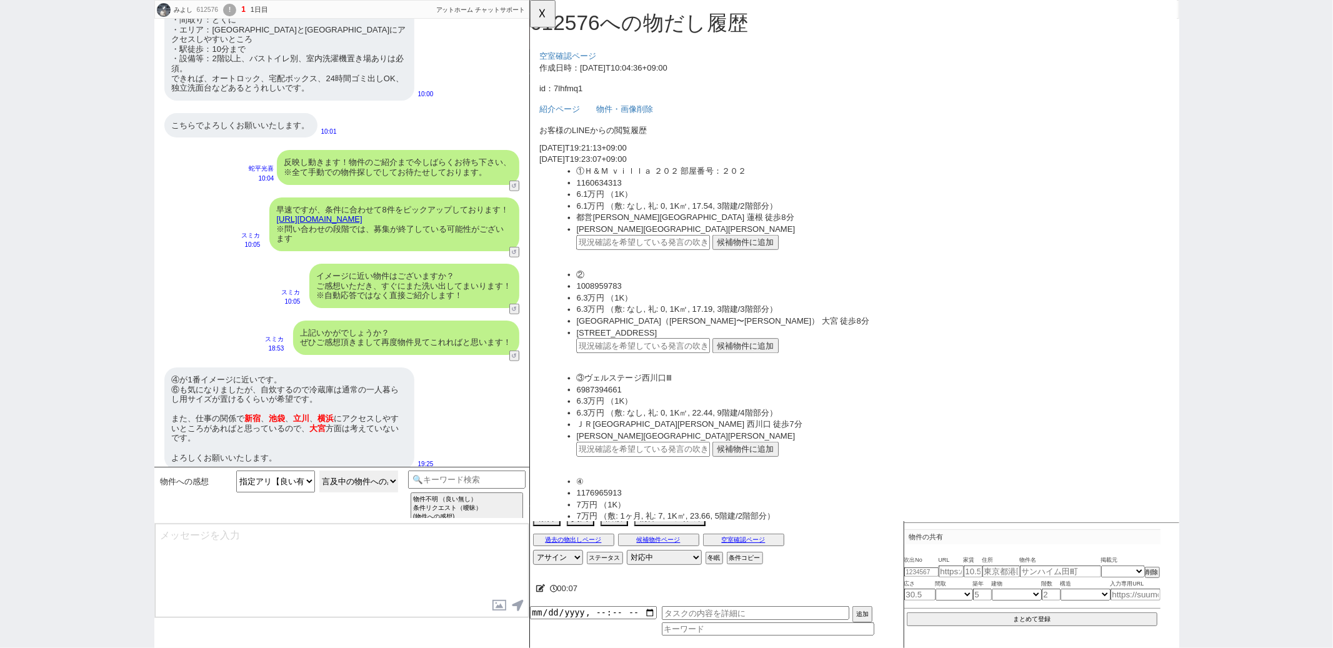
scroll to position [121, 0]
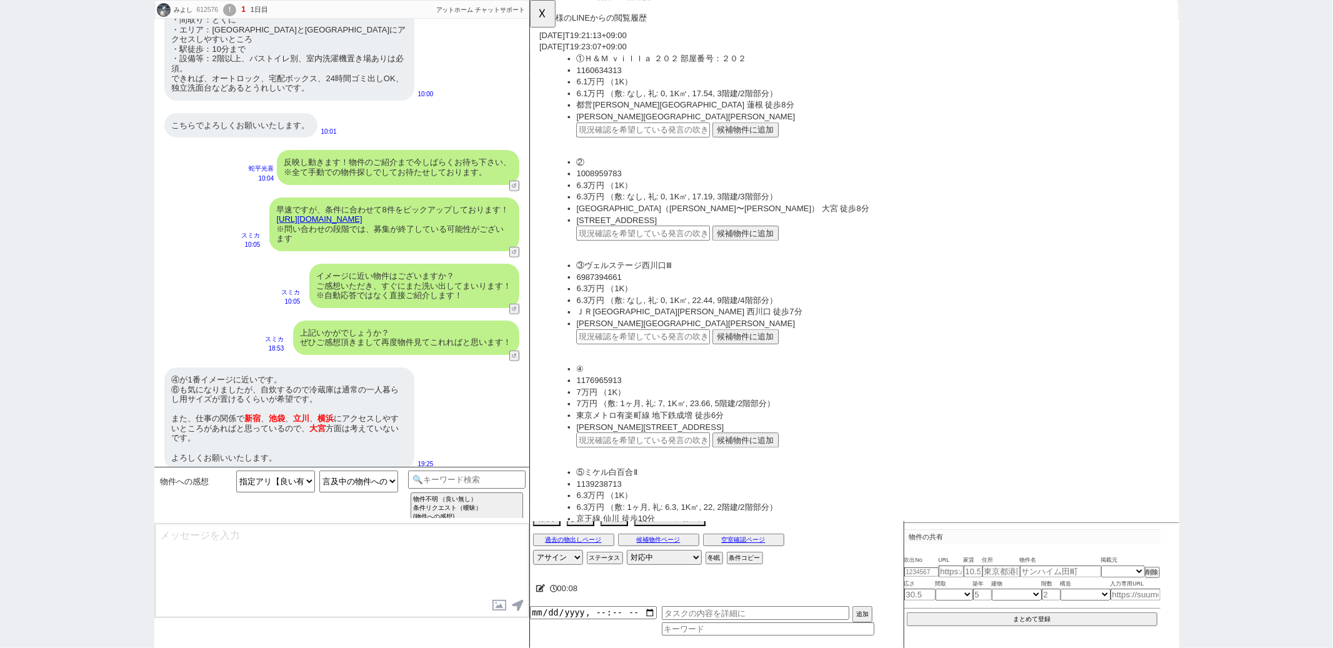
click at [752, 465] on button "候補物件に追加" at bounding box center [761, 473] width 71 height 16
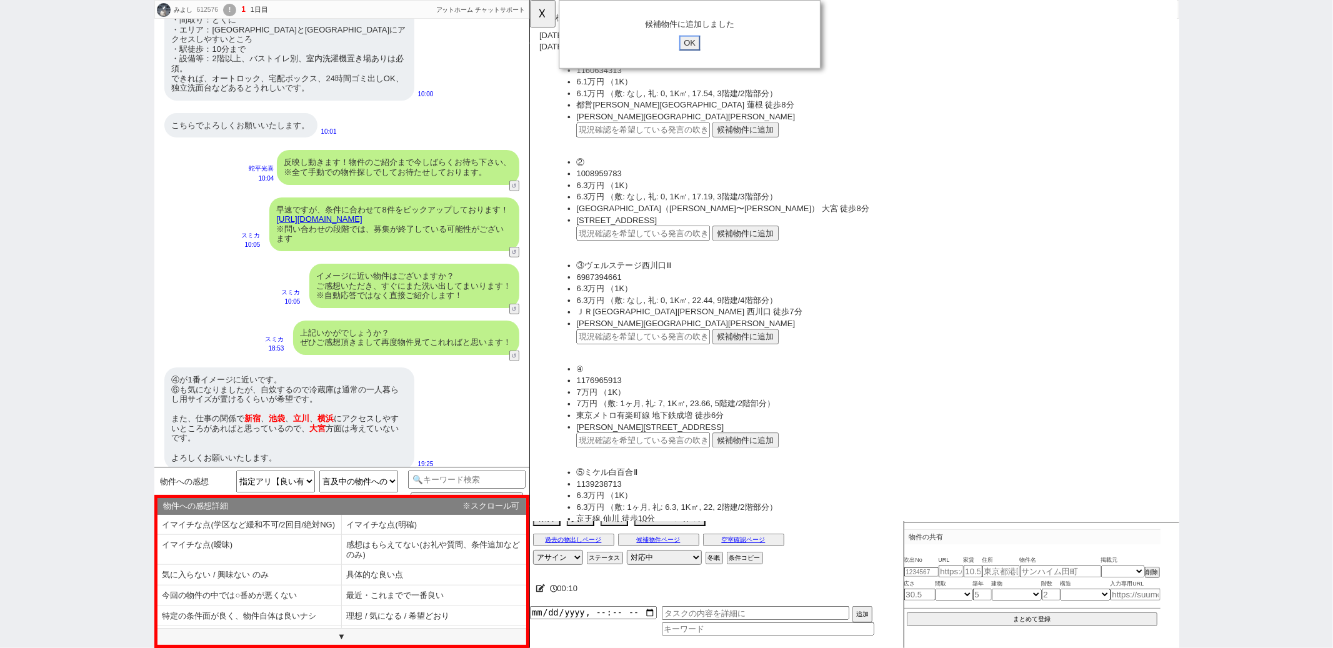
click at [704, 42] on input "OK" at bounding box center [701, 46] width 22 height 16
click at [543, 19] on button "☓" at bounding box center [541, 12] width 23 height 25
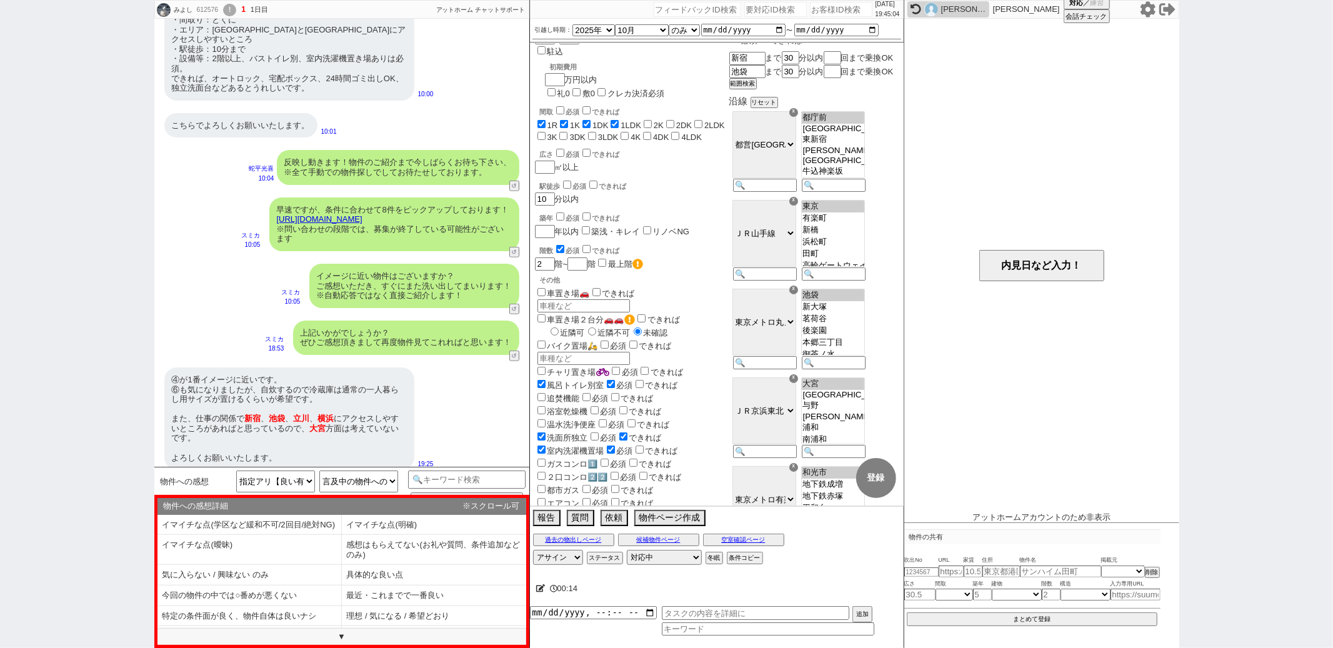
scroll to position [67, 0]
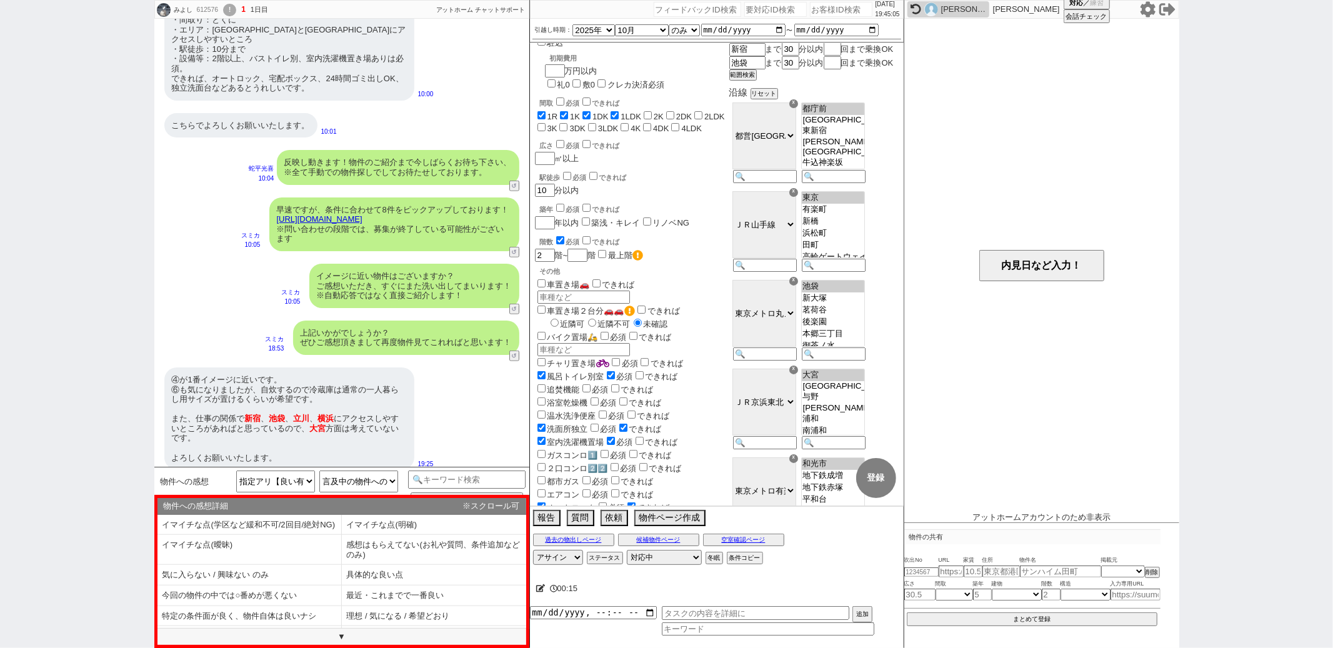
click at [798, 374] on div "☓" at bounding box center [793, 370] width 9 height 9
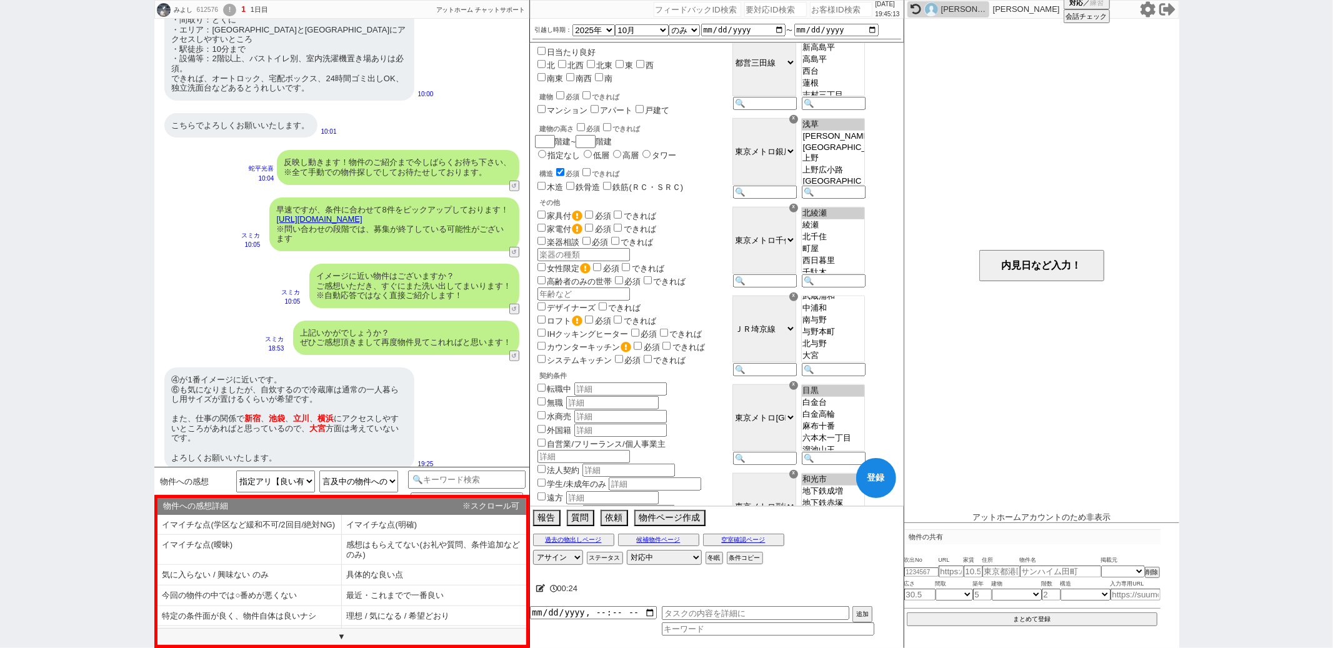
scroll to position [222, 0]
click at [849, 362] on option "大宮" at bounding box center [833, 356] width 62 height 12
click at [864, 322] on option "武蔵浦和" at bounding box center [833, 316] width 62 height 12
click at [864, 310] on option "北戸田" at bounding box center [833, 304] width 62 height 12
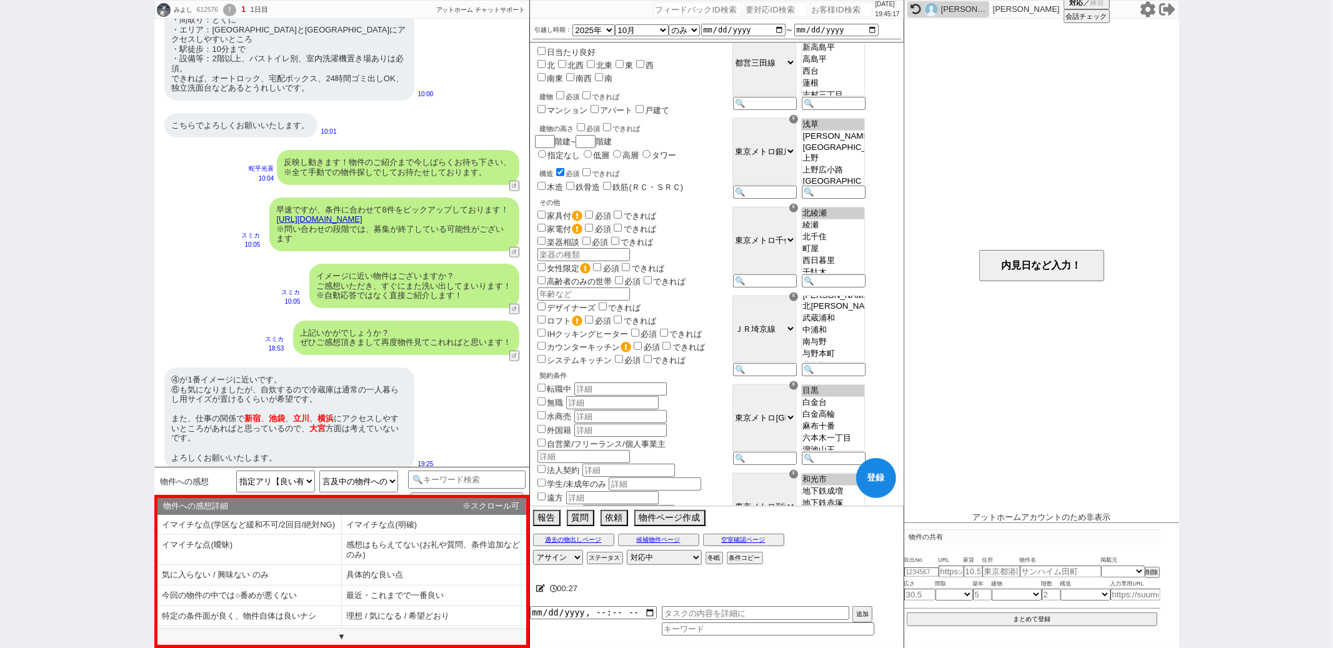
scroll to position [169, 0]
click at [864, 316] on option "[PERSON_NAME]" at bounding box center [833, 310] width 62 height 12
click at [864, 304] on option "戸田公園" at bounding box center [833, 299] width 62 height 10
click at [864, 332] on option "浮間舟渡" at bounding box center [833, 327] width 62 height 12
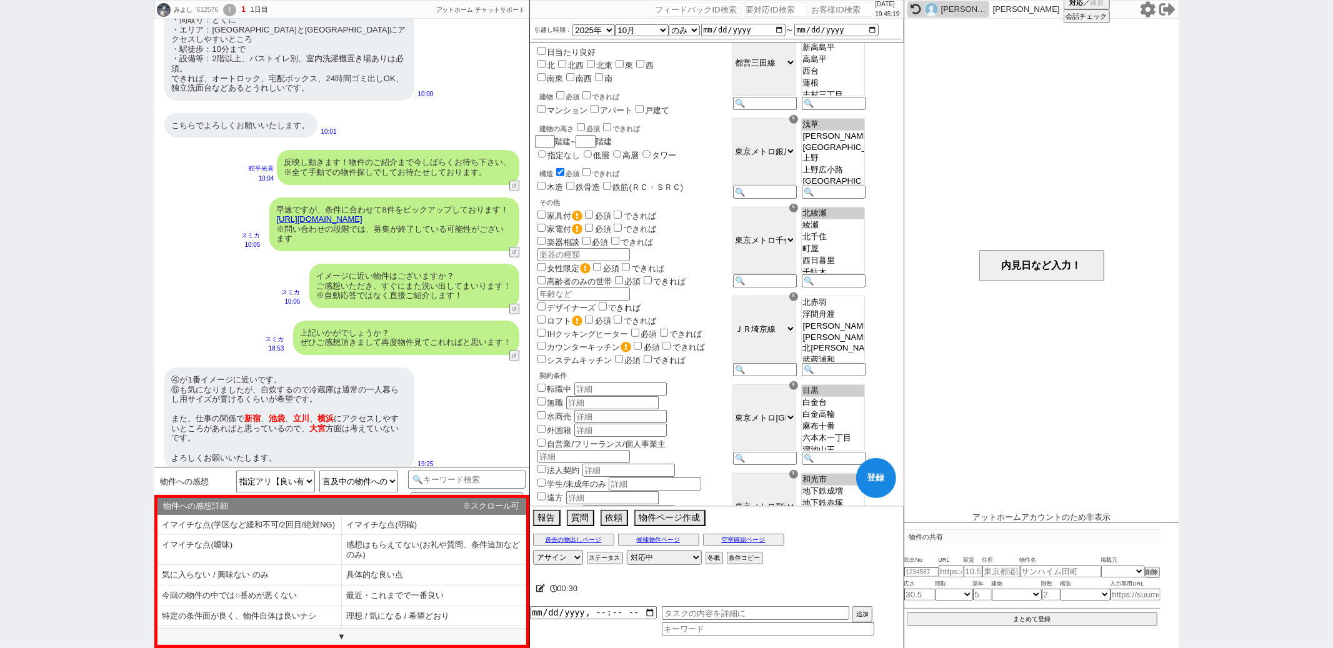
click at [864, 321] on option "北赤羽" at bounding box center [833, 315] width 62 height 12
click at [727, 463] on span "法人契約" at bounding box center [631, 470] width 192 height 14
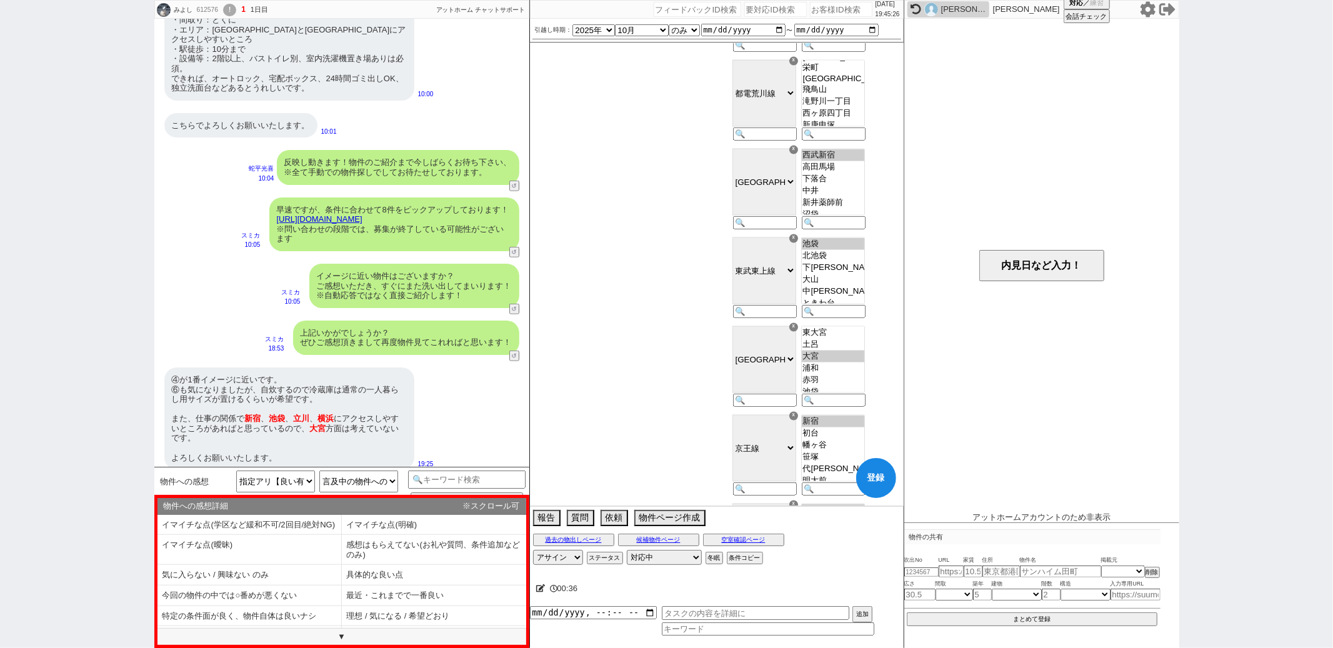
scroll to position [1695, 0]
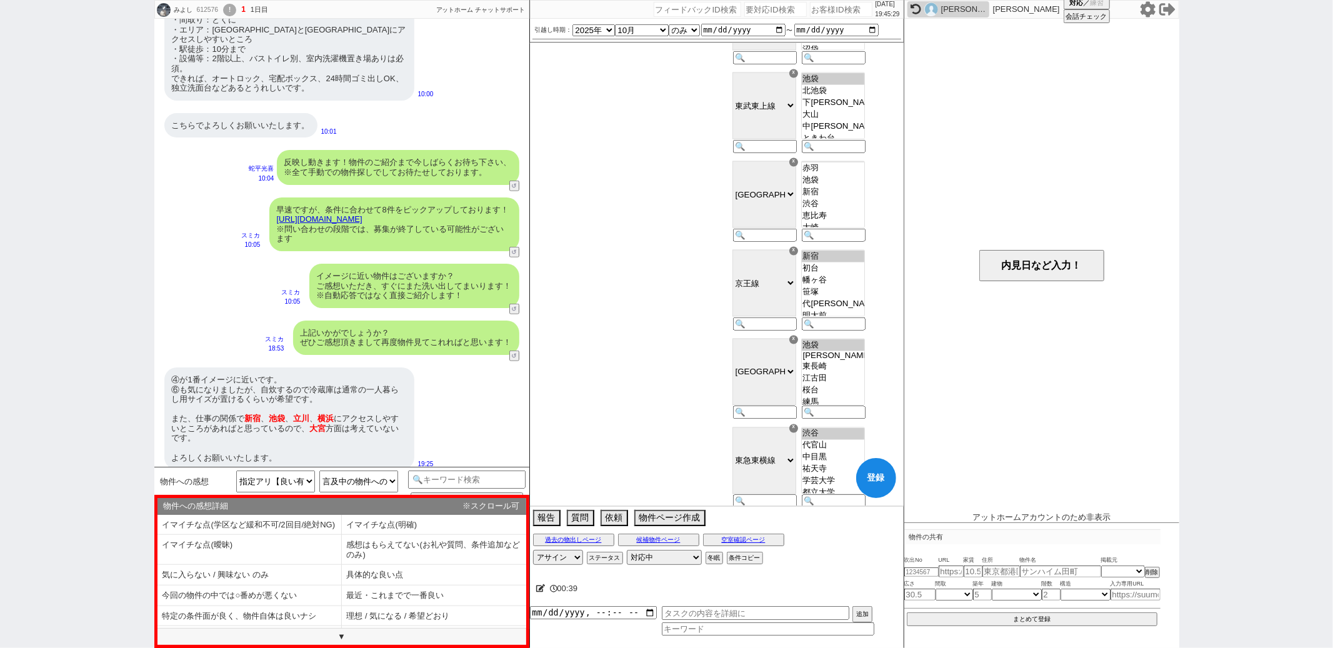
click at [856, 186] on select "宇都宮 雀宮 石橋 自治医大 小金井 小山 間々田 野木 古河 栗橋 東鷲宮 久喜 新白岡 白岡 蓮田 東大宮 土呂 大宮 浦和 赤羽 池袋 新宿 渋谷 恵比…" at bounding box center [833, 194] width 64 height 67
click at [852, 191] on option "浦和" at bounding box center [833, 185] width 62 height 12
click at [851, 202] on option "赤羽" at bounding box center [833, 197] width 62 height 12
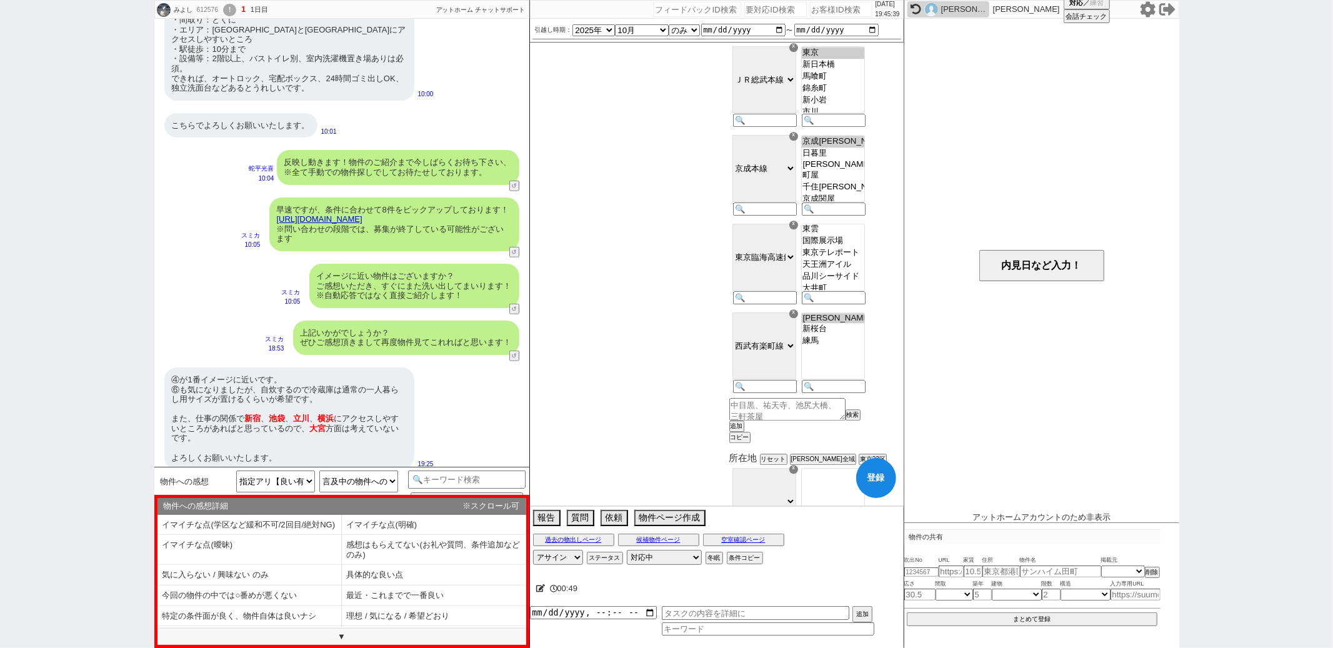
scroll to position [2704, 0]
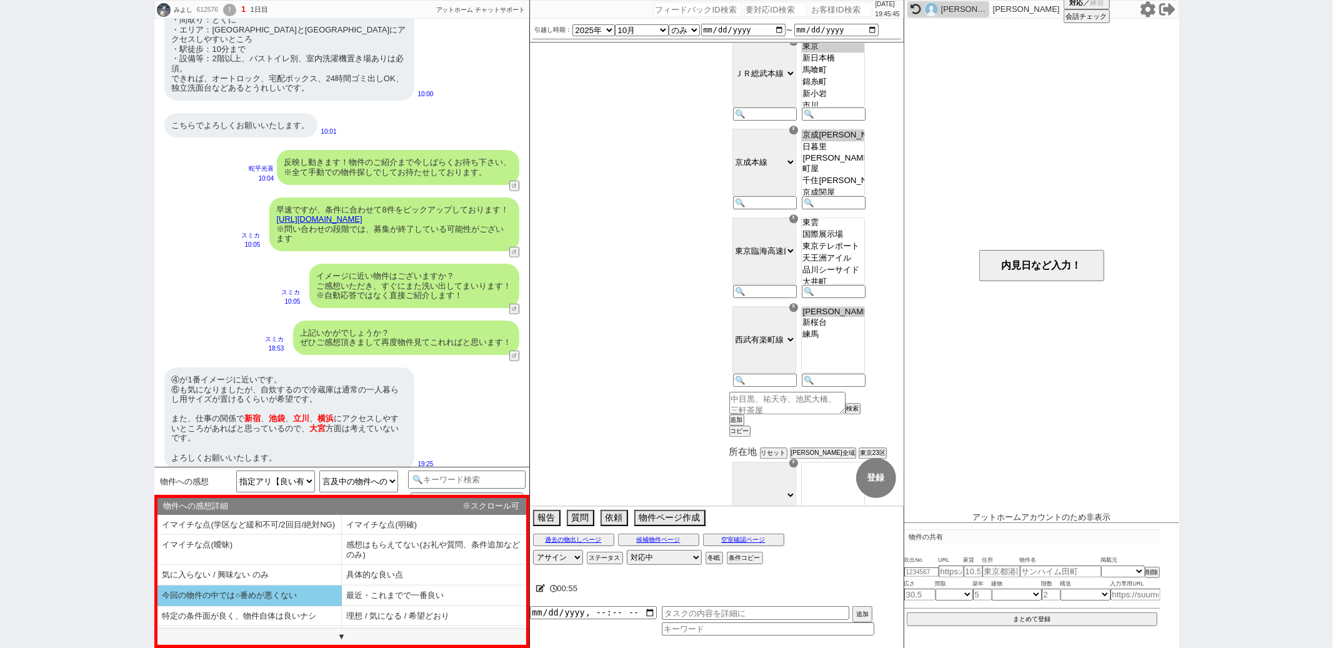
scroll to position [29, 0]
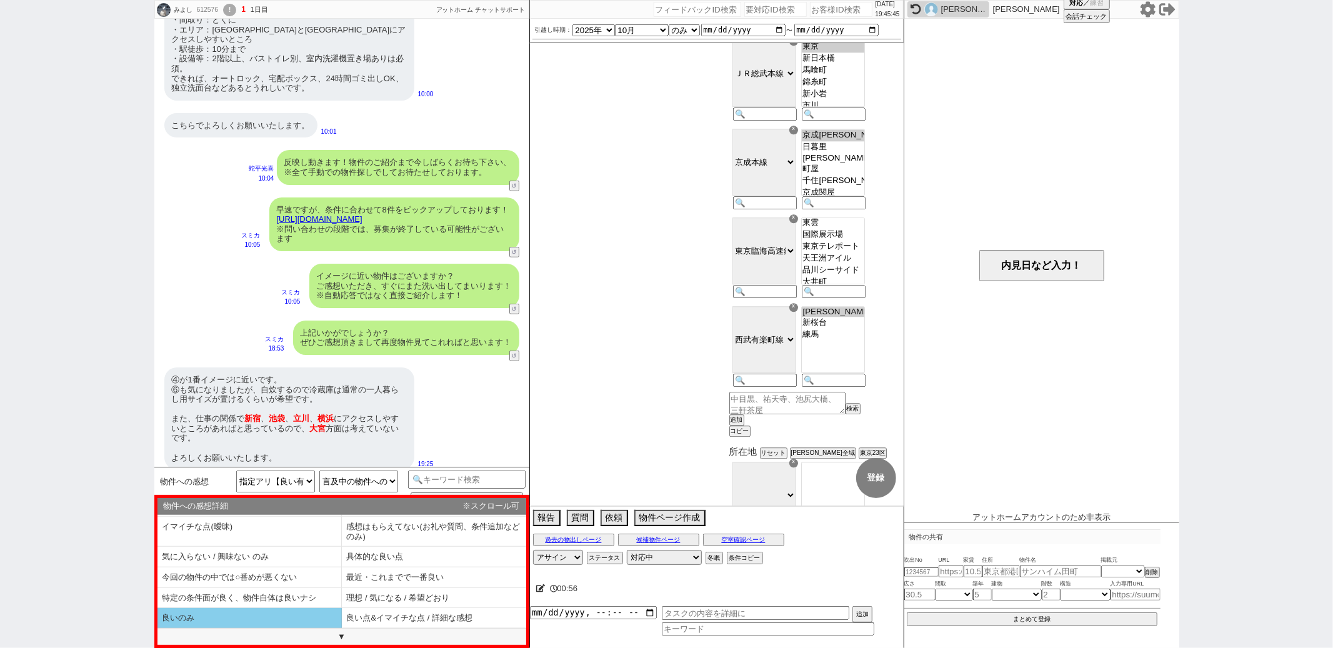
click at [279, 608] on li "良いのみ" at bounding box center [249, 618] width 184 height 21
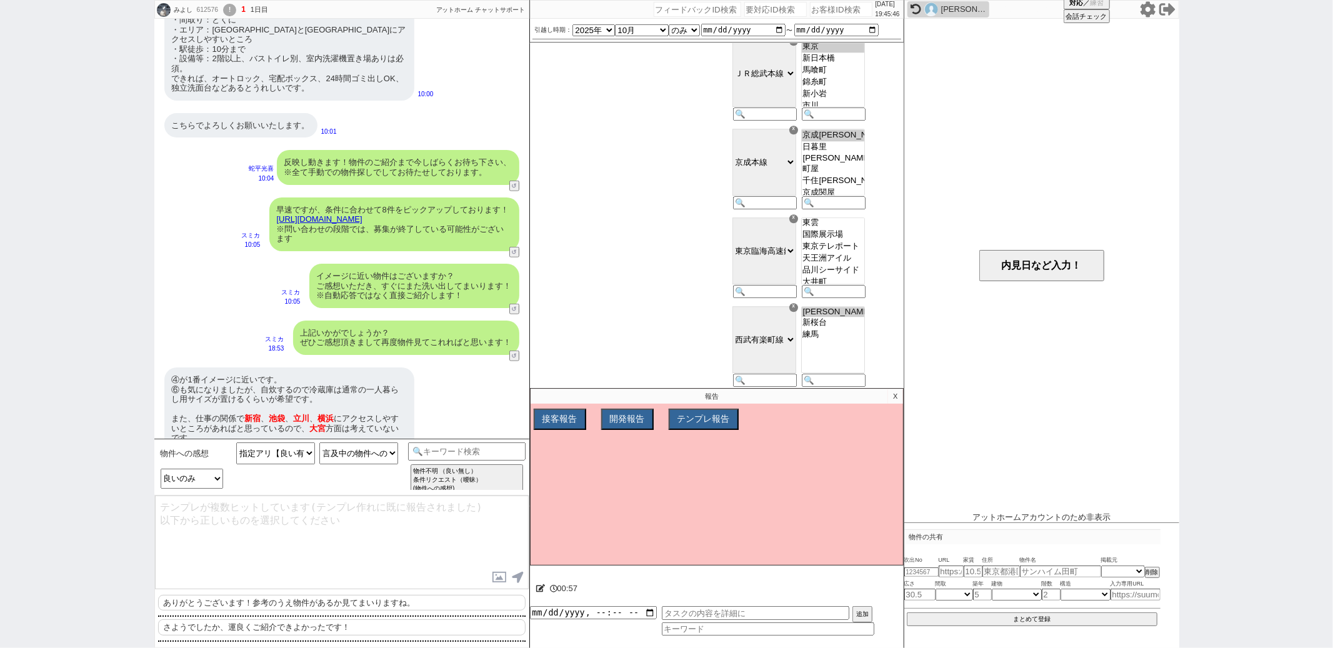
scroll to position [13, 0]
click at [277, 602] on p "ありがとうございます！参考のうえ物件があるか見てまいりますね。" at bounding box center [341, 603] width 367 height 16
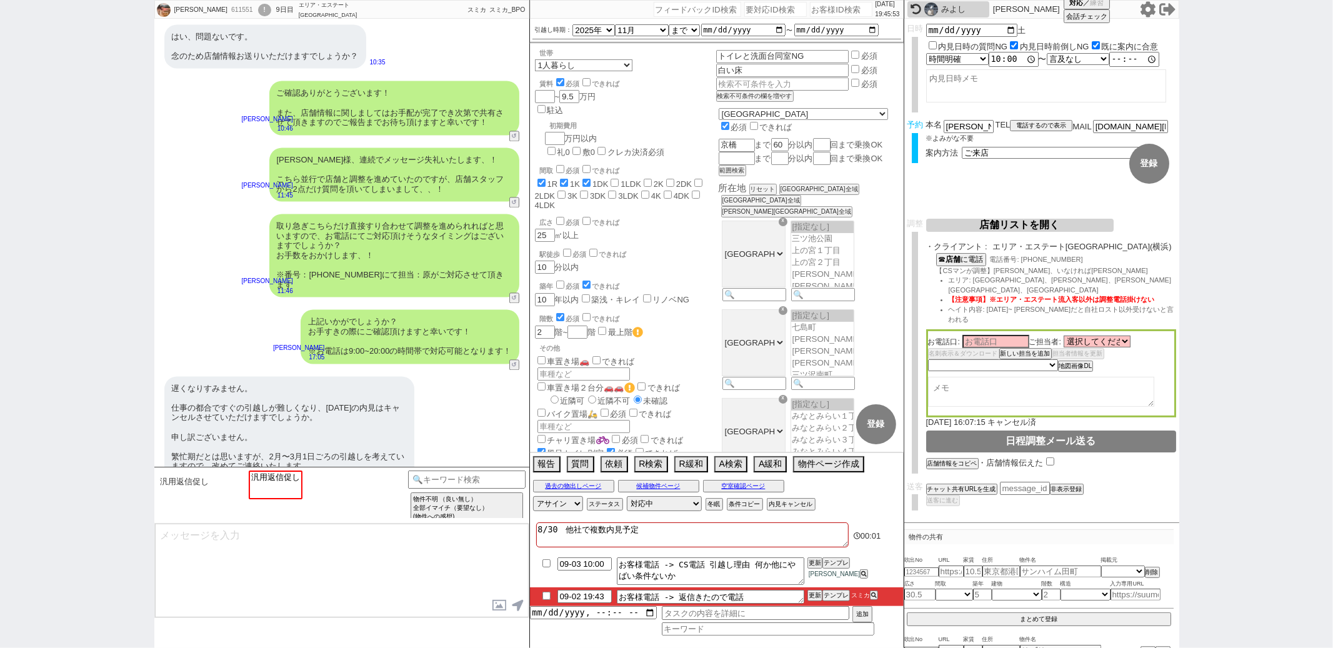
scroll to position [0, 0]
click at [544, 597] on input "checkbox" at bounding box center [546, 596] width 18 height 8
click at [450, 472] on input at bounding box center [467, 479] width 118 height 16
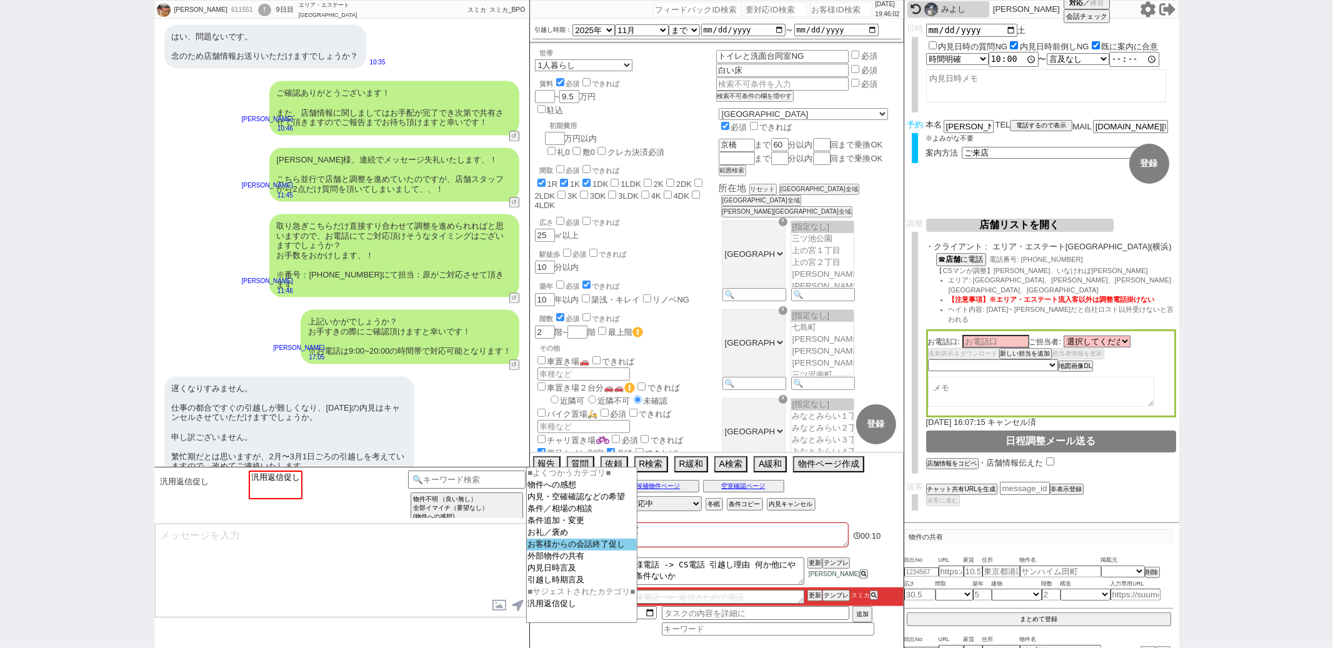
click at [552, 551] on option "お客様からの会話終了促し" at bounding box center [582, 557] width 110 height 12
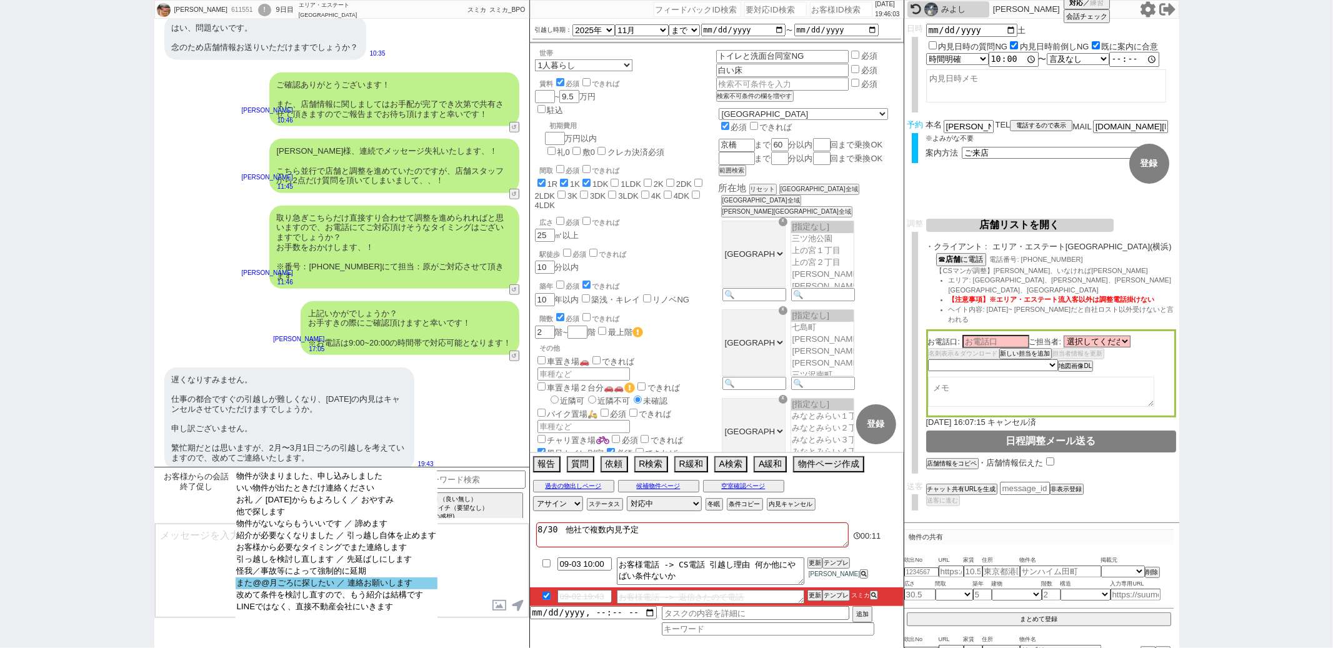
click at [337, 591] on option "また@@月ごろに探したい ／ 連絡お願いします" at bounding box center [337, 595] width 202 height 12
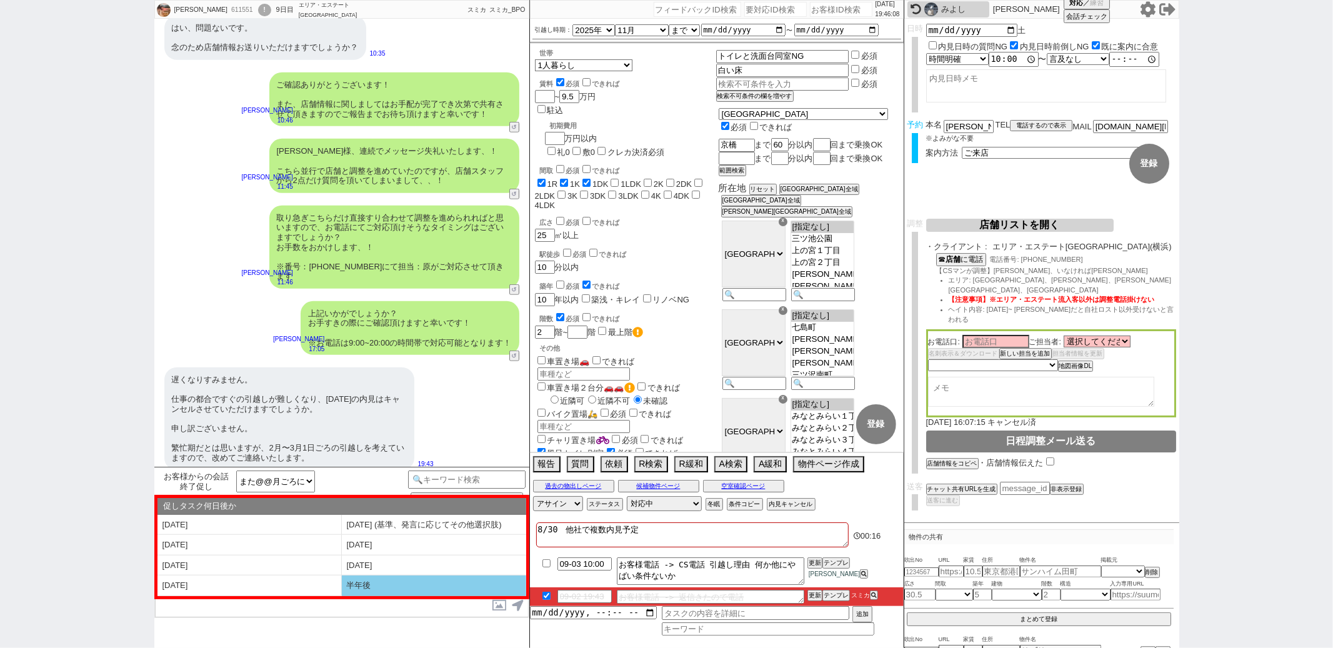
click at [366, 583] on li "半年後" at bounding box center [434, 586] width 184 height 21
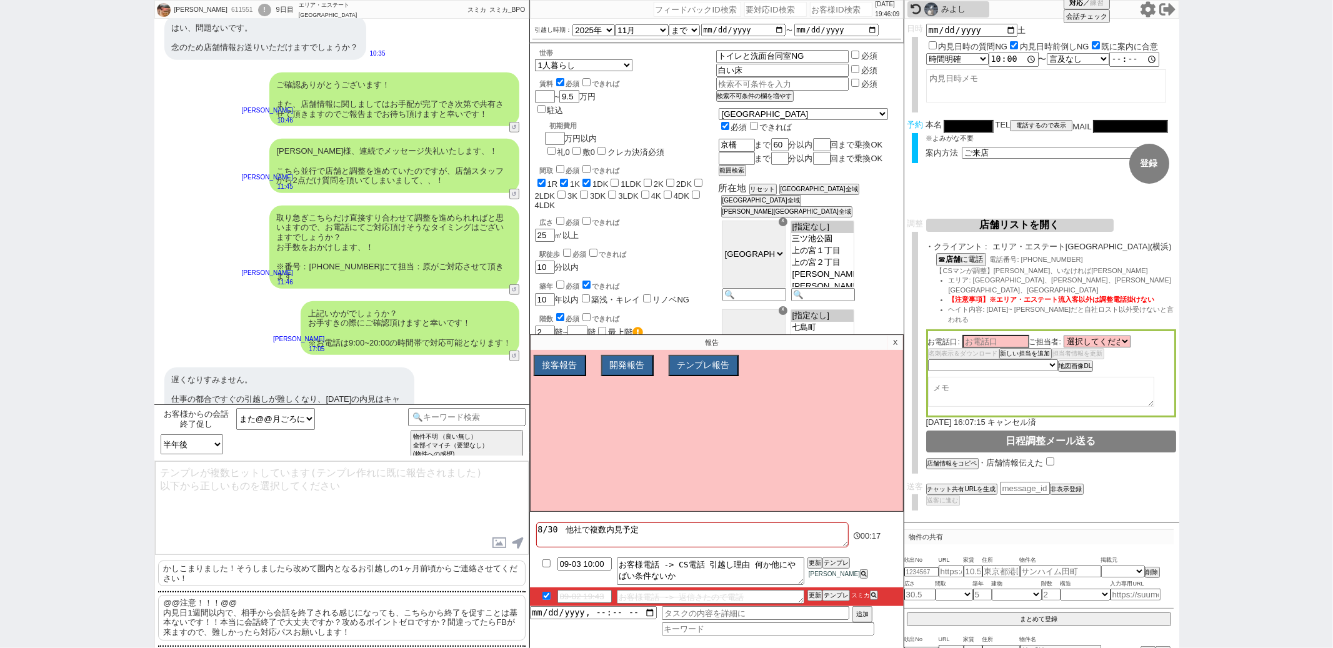
click at [351, 573] on p "かしこまりました！そうしましたら改めて圏内となるお引越しの1ヶ月前頃からご連絡させてください！" at bounding box center [341, 574] width 367 height 26
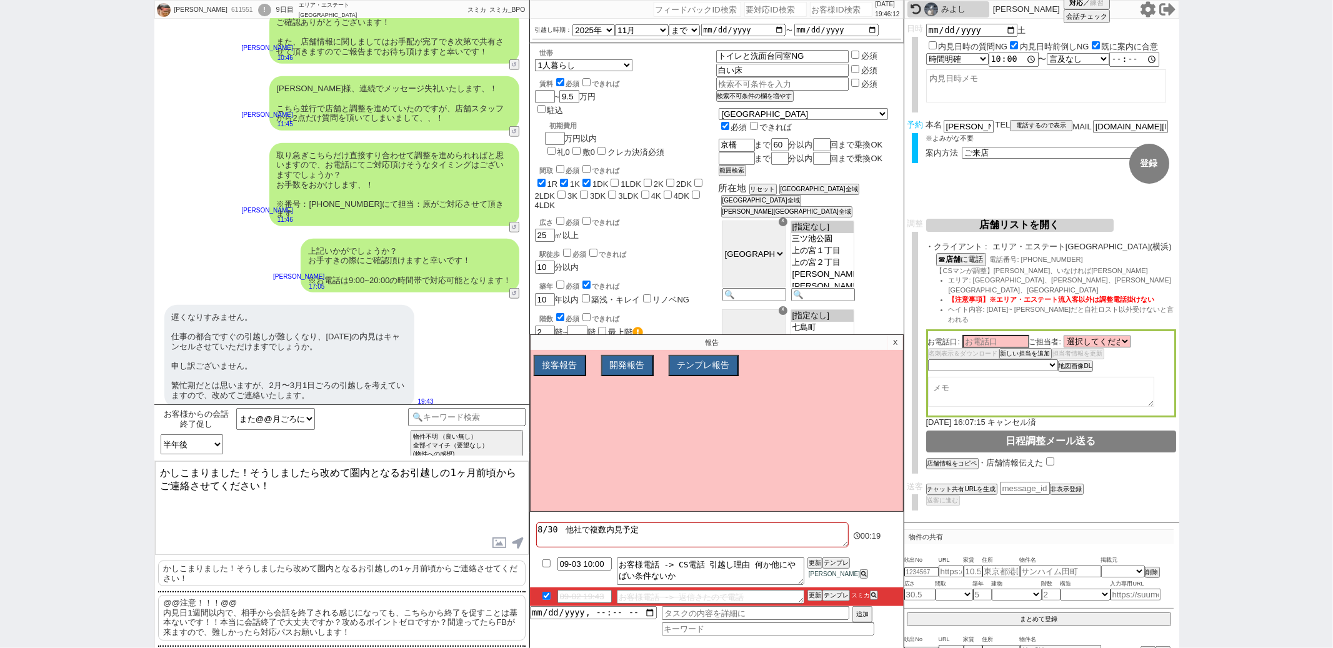
click at [161, 471] on textarea "かしこまりました！そうしましたら改めて圏内となるお引越しの1ヶ月前頃からご連絡させてください！" at bounding box center [342, 508] width 374 height 94
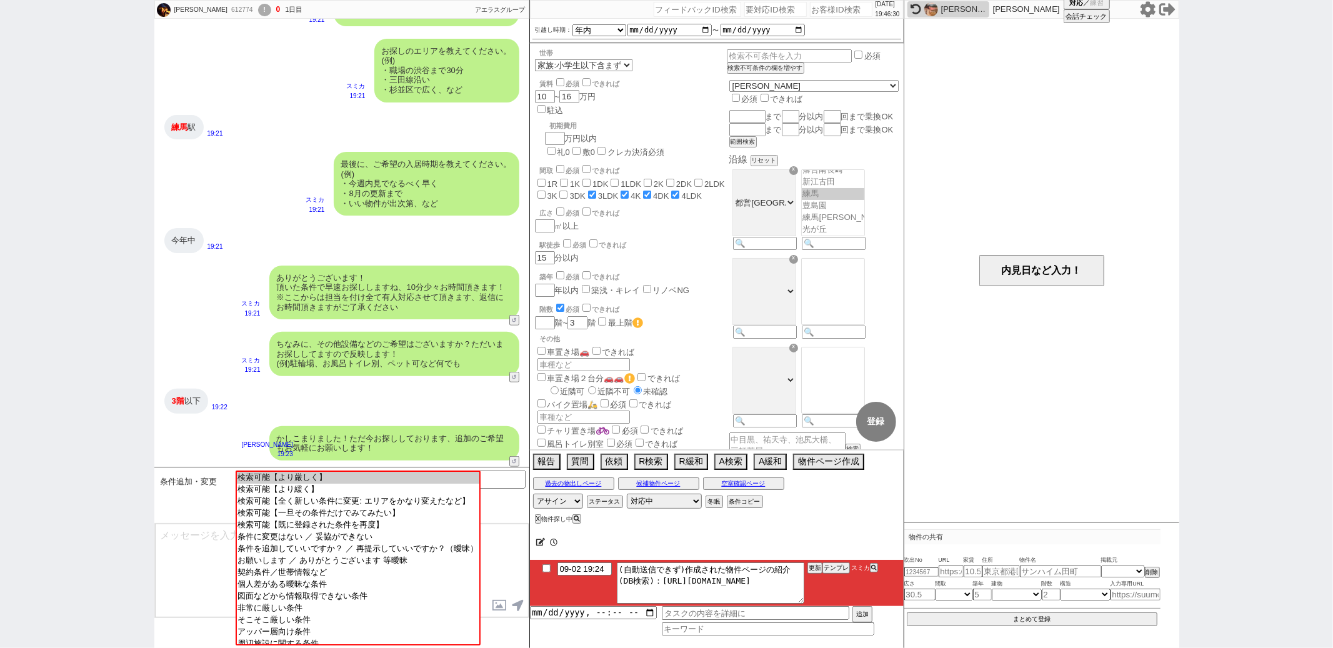
click at [916, 7] on icon at bounding box center [916, 9] width 11 height 11
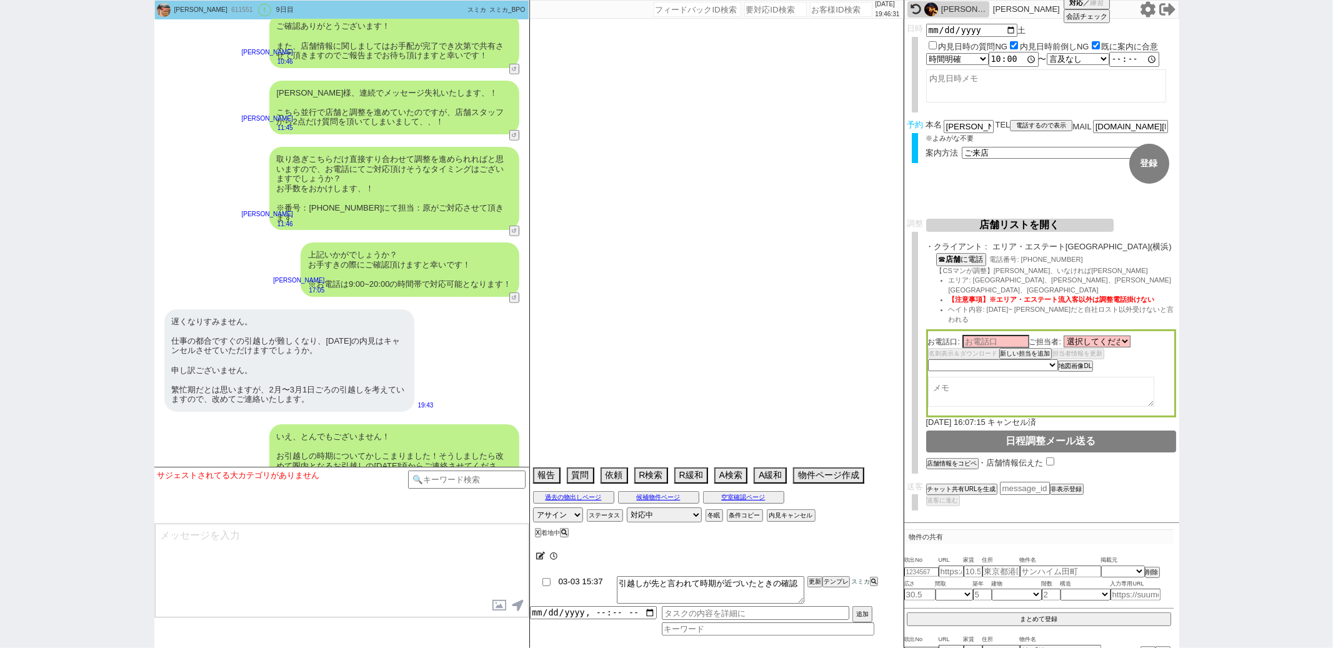
click at [567, 582] on input "03-03 15:37" at bounding box center [584, 581] width 54 height 11
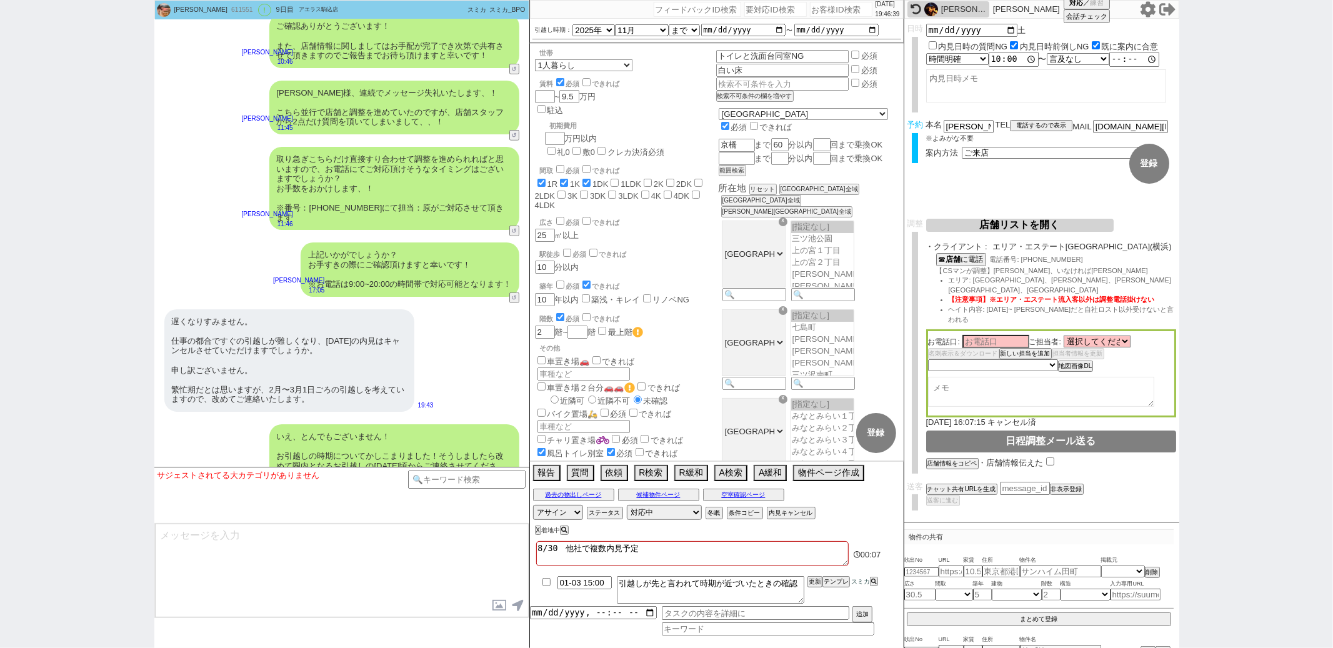
click at [463, 303] on div "遅くなりすみません。 仕事の都合ですぐの引越しが難しくなり、土曜日の内見はキャンセルさせていただけますでしょうか。 申し訳ございません。 繁忙期だとは思います…" at bounding box center [341, 360] width 375 height 115
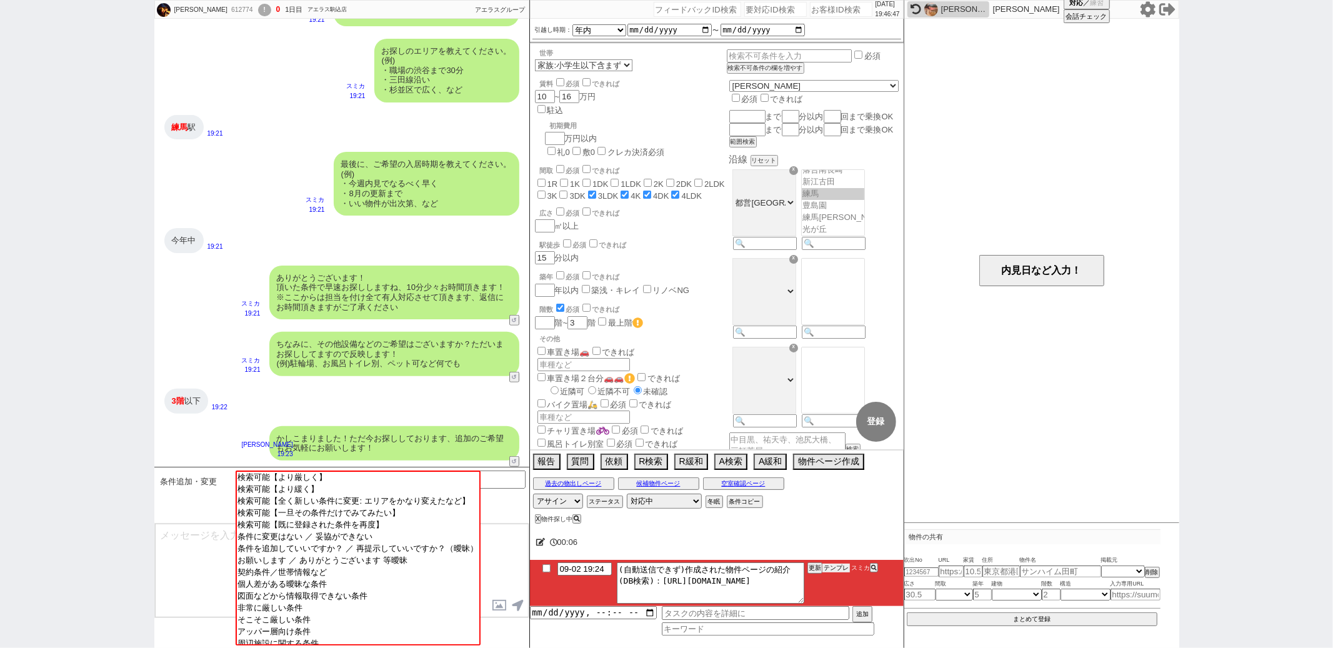
click at [832, 566] on button "テンプレ" at bounding box center [835, 568] width 27 height 9
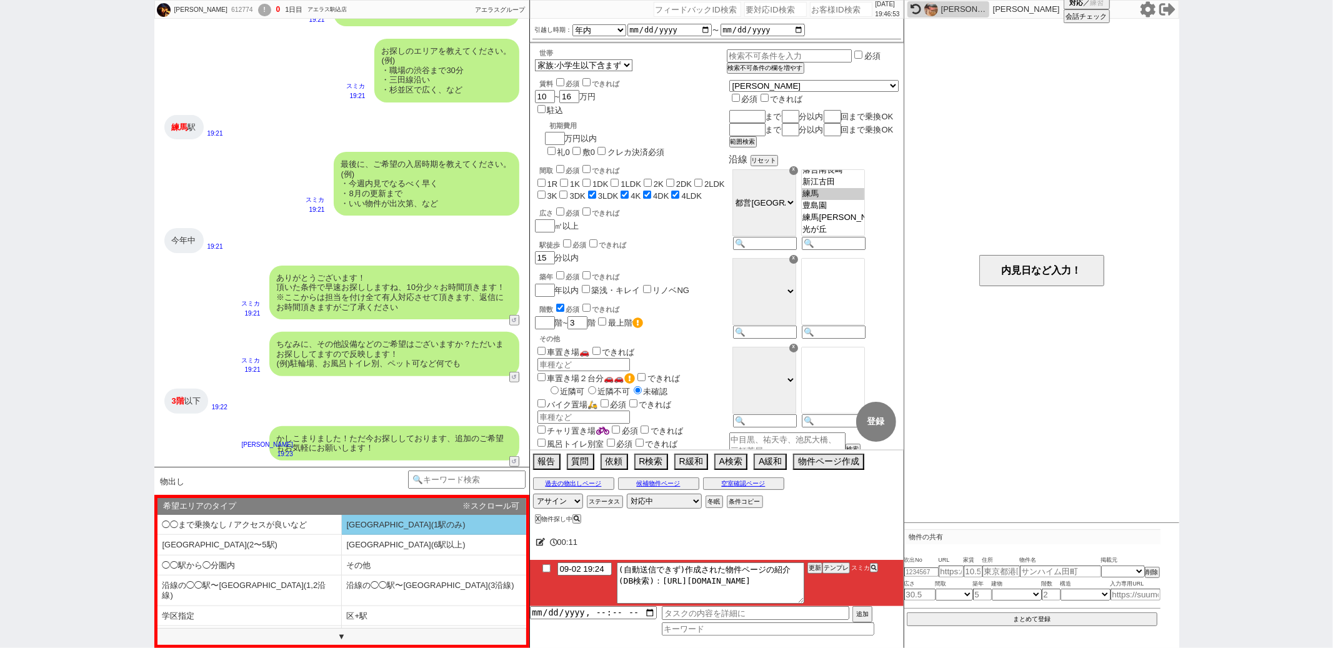
click at [342, 535] on li "[GEOGRAPHIC_DATA](1駅のみ)" at bounding box center [249, 545] width 184 height 21
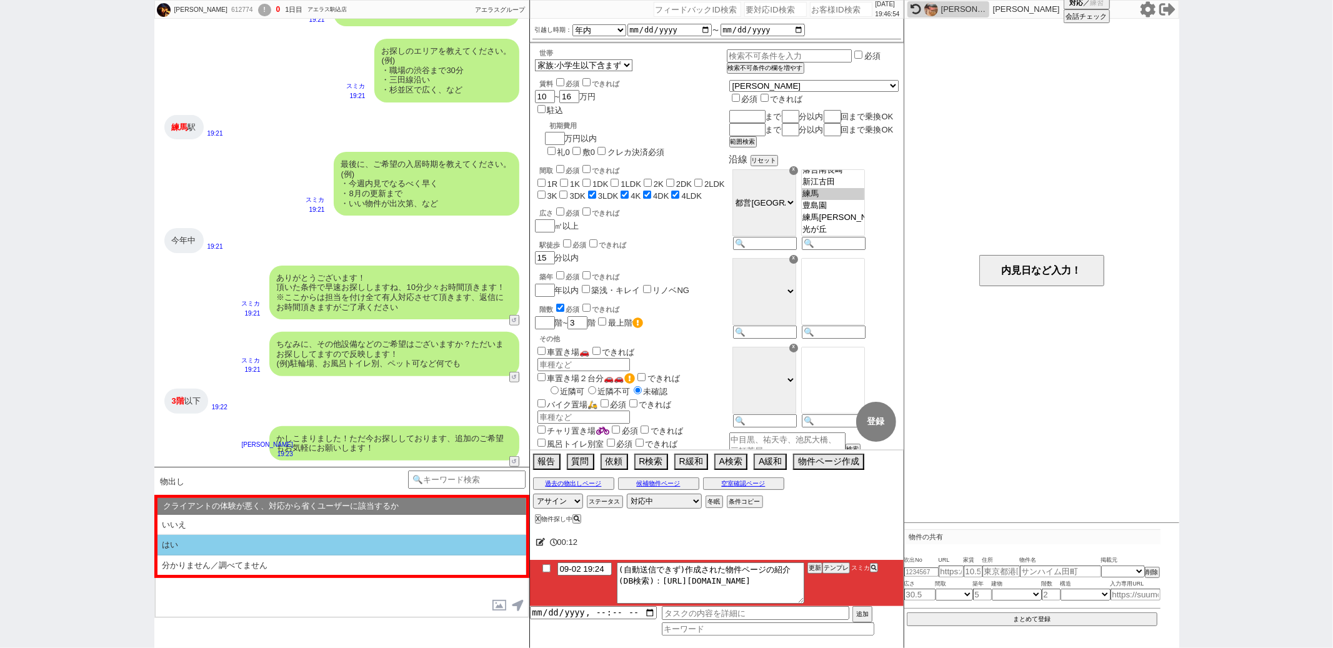
click at [341, 556] on li "はい" at bounding box center [341, 566] width 369 height 20
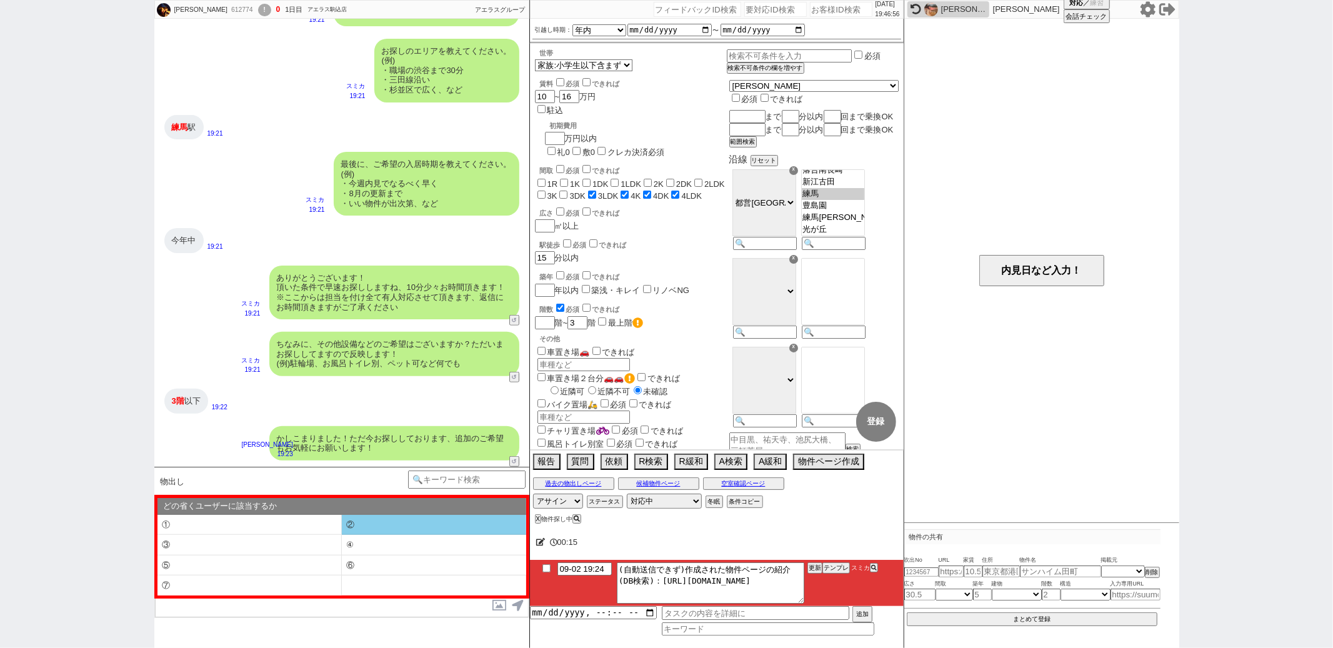
click at [342, 535] on li "②" at bounding box center [249, 545] width 184 height 21
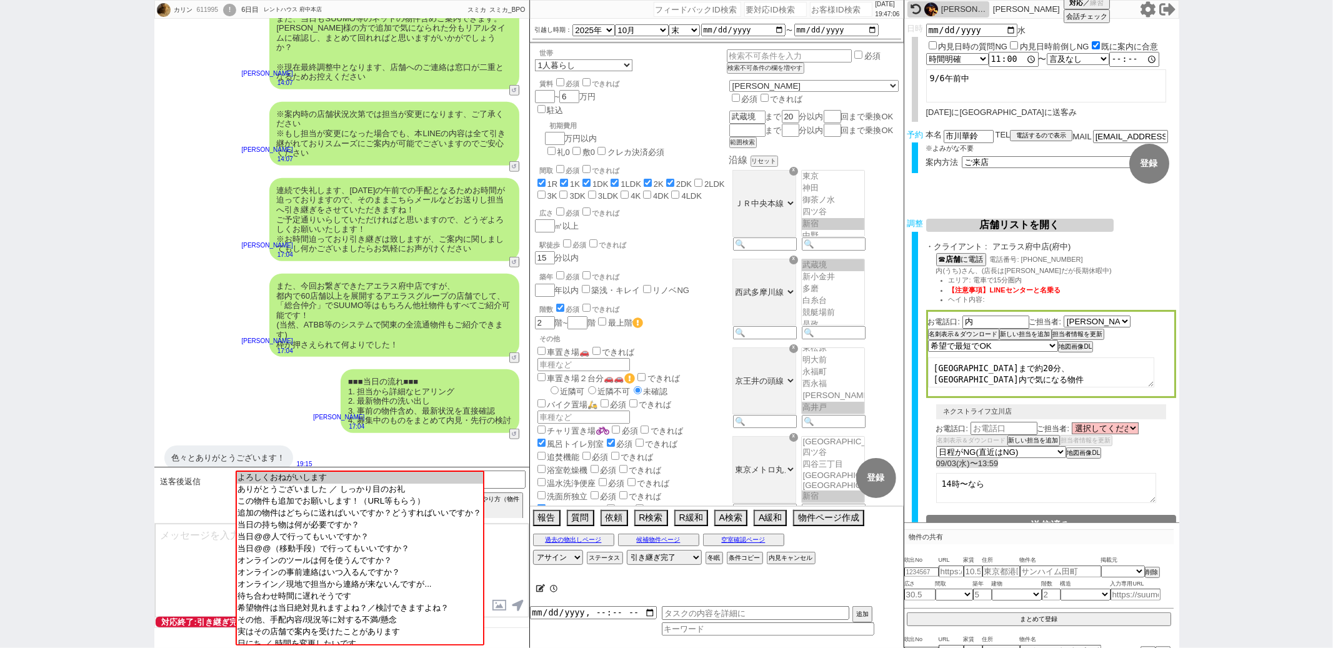
scroll to position [171, 0]
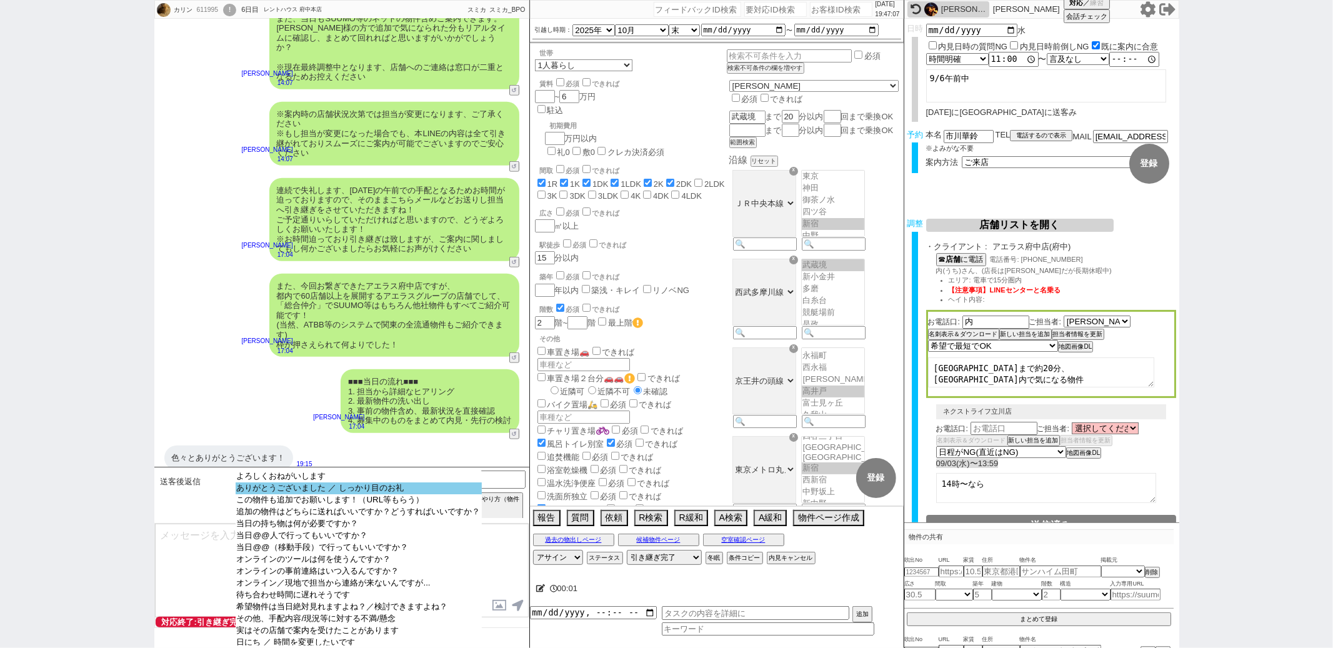
click at [342, 494] on option "ありがとうございました ／ しっかり目のお礼" at bounding box center [359, 500] width 246 height 12
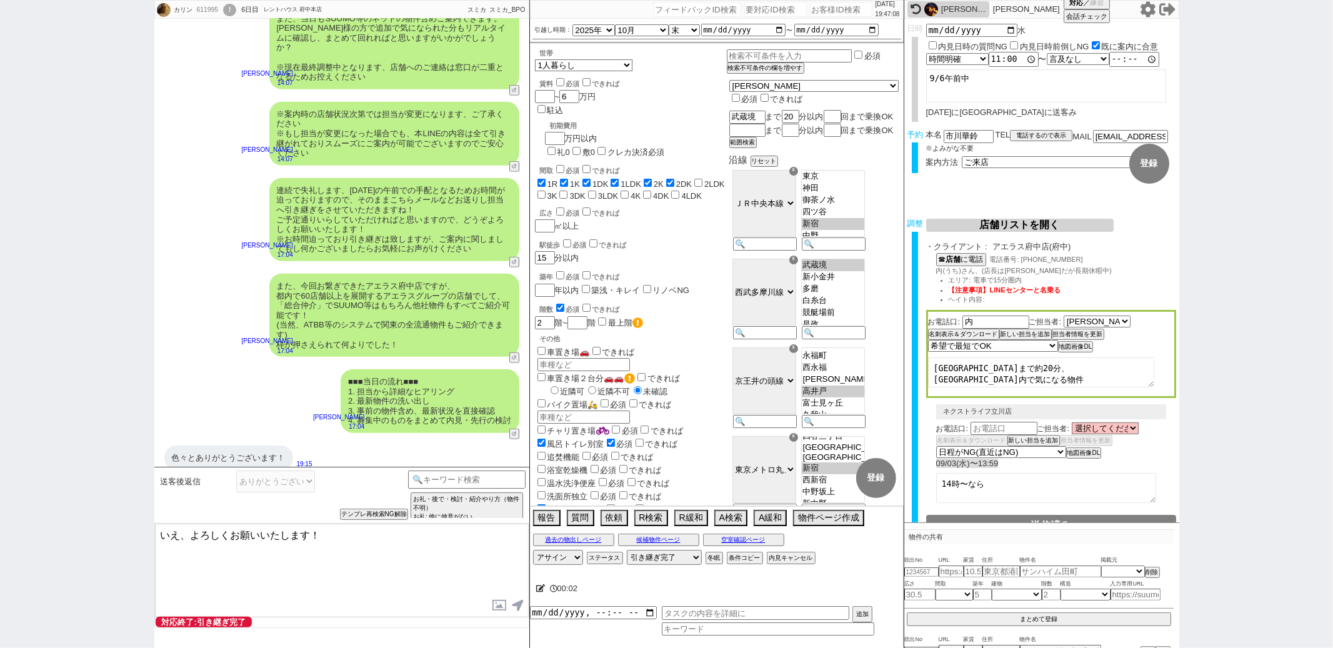
click at [192, 531] on textarea "いえ、よろしくお願いいたします！" at bounding box center [342, 571] width 374 height 94
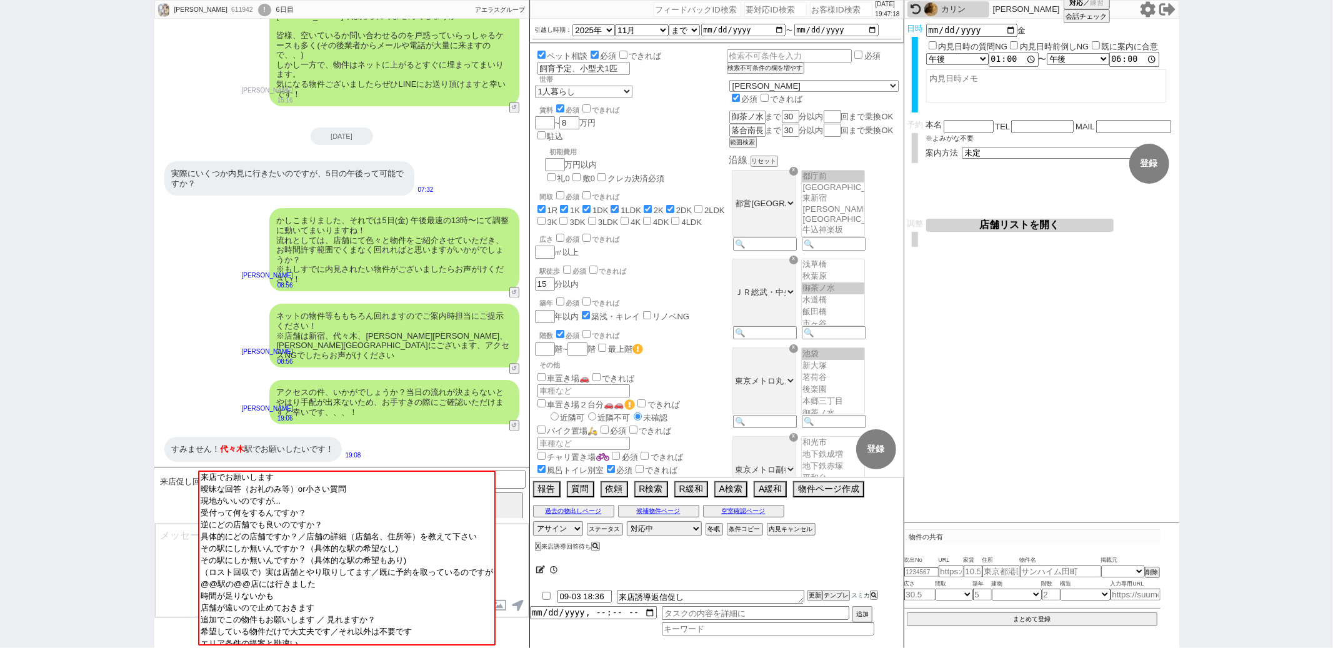
scroll to position [52, 0]
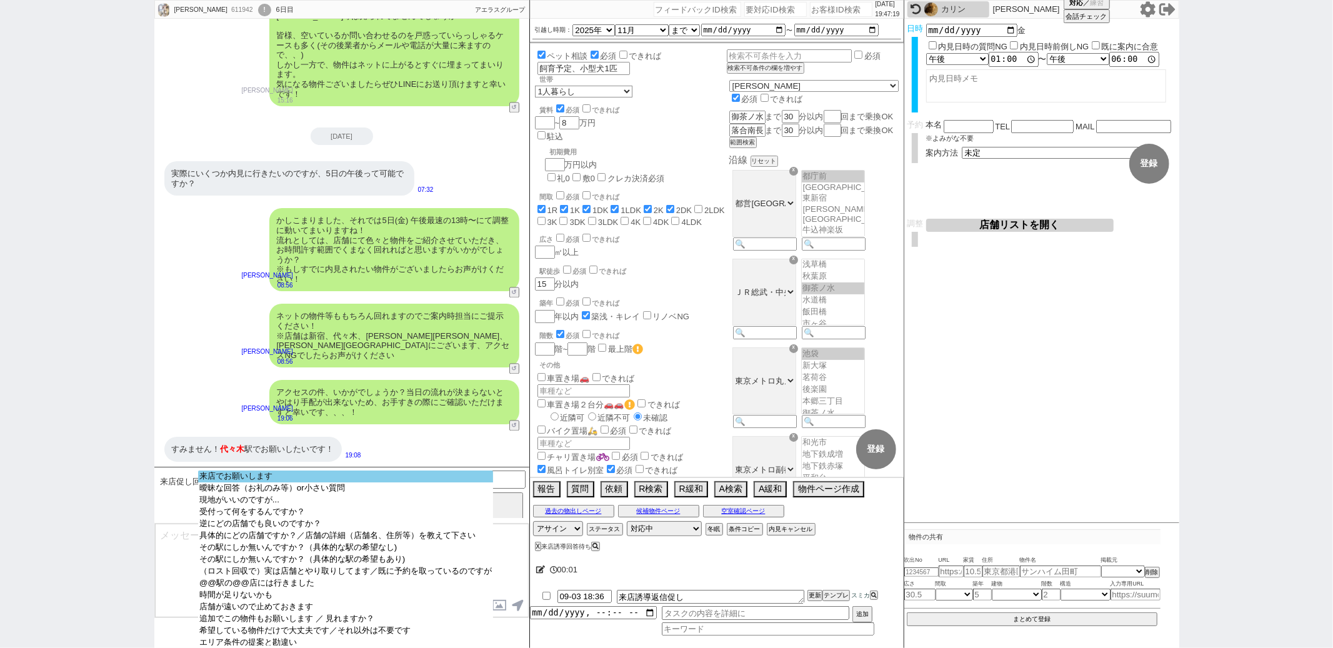
click at [331, 482] on option "来店でお願いします" at bounding box center [345, 488] width 295 height 12
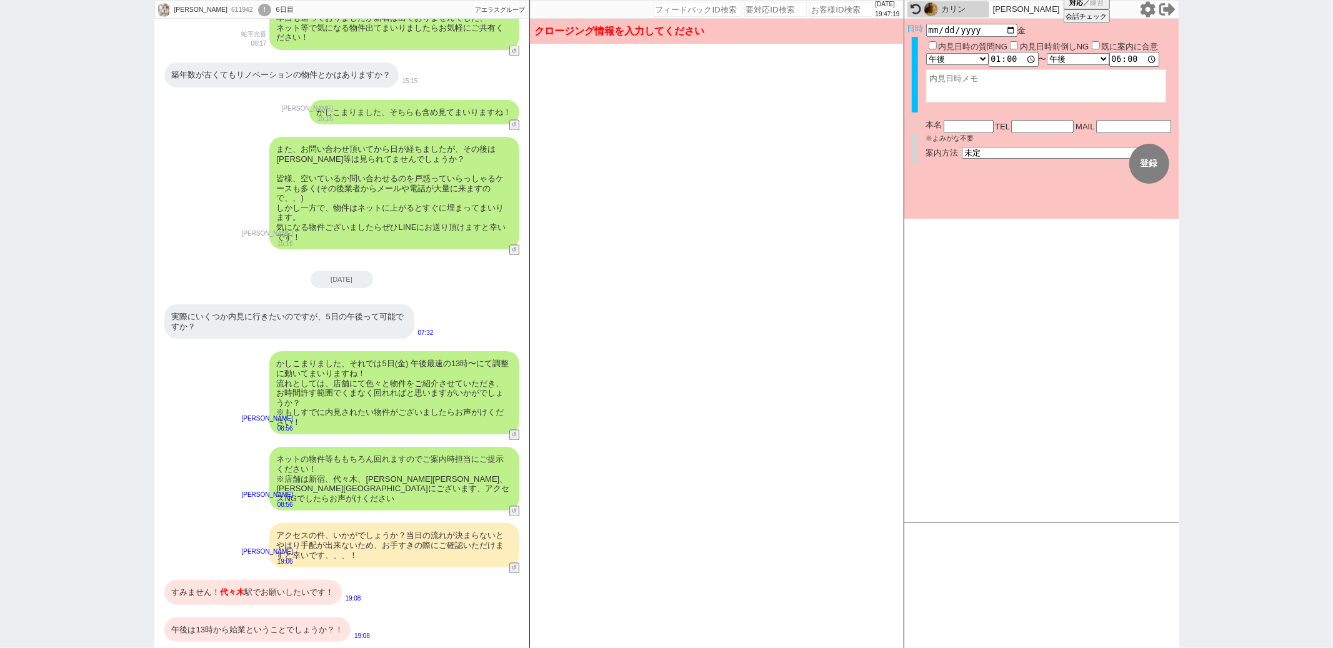
scroll to position [1902, 0]
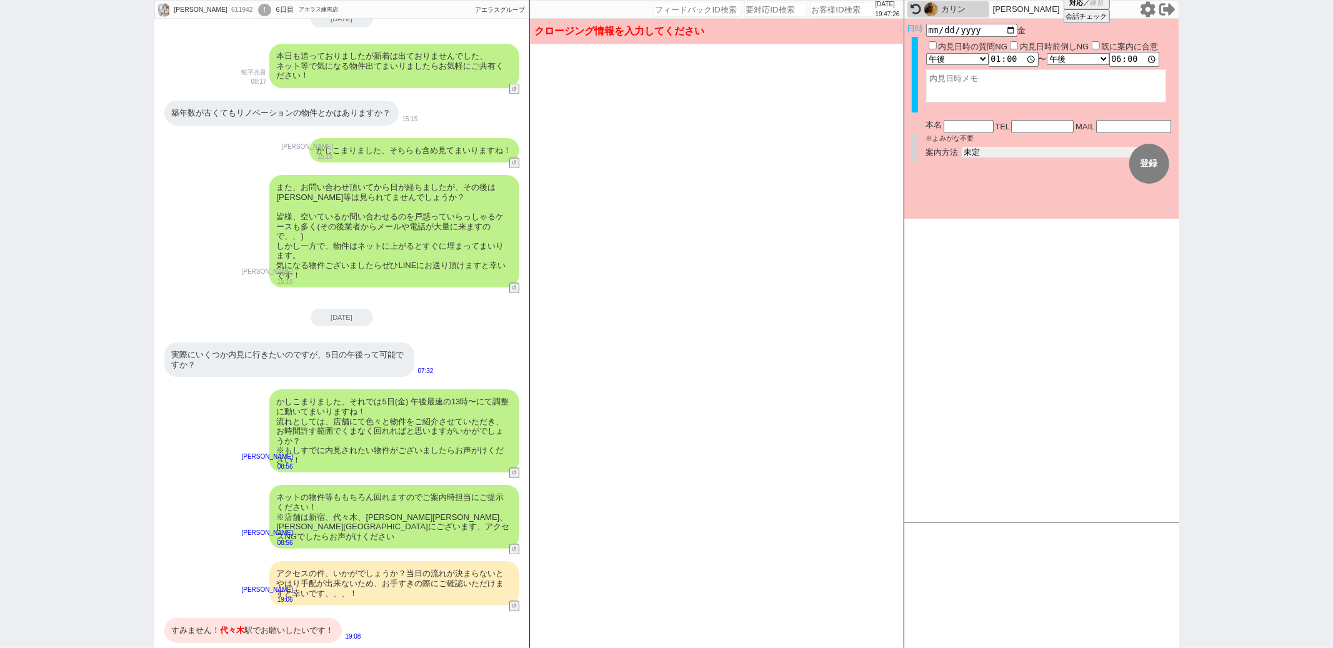
click at [1036, 147] on select "未定 現地お待ち合わせ ご来店 先行申し込みのご案内or内見無しでの申し込みのご案内 オンラインでのご接客 オンラインで1件の内見のご案内" at bounding box center [1055, 152] width 187 height 11
click at [962, 147] on select "未定 現地お待ち合わせ ご来店 先行申し込みのご案内or内見無しでの申し込みのご案内 オンラインでのご接客 オンラインで1件の内見のご案内" at bounding box center [1055, 152] width 187 height 11
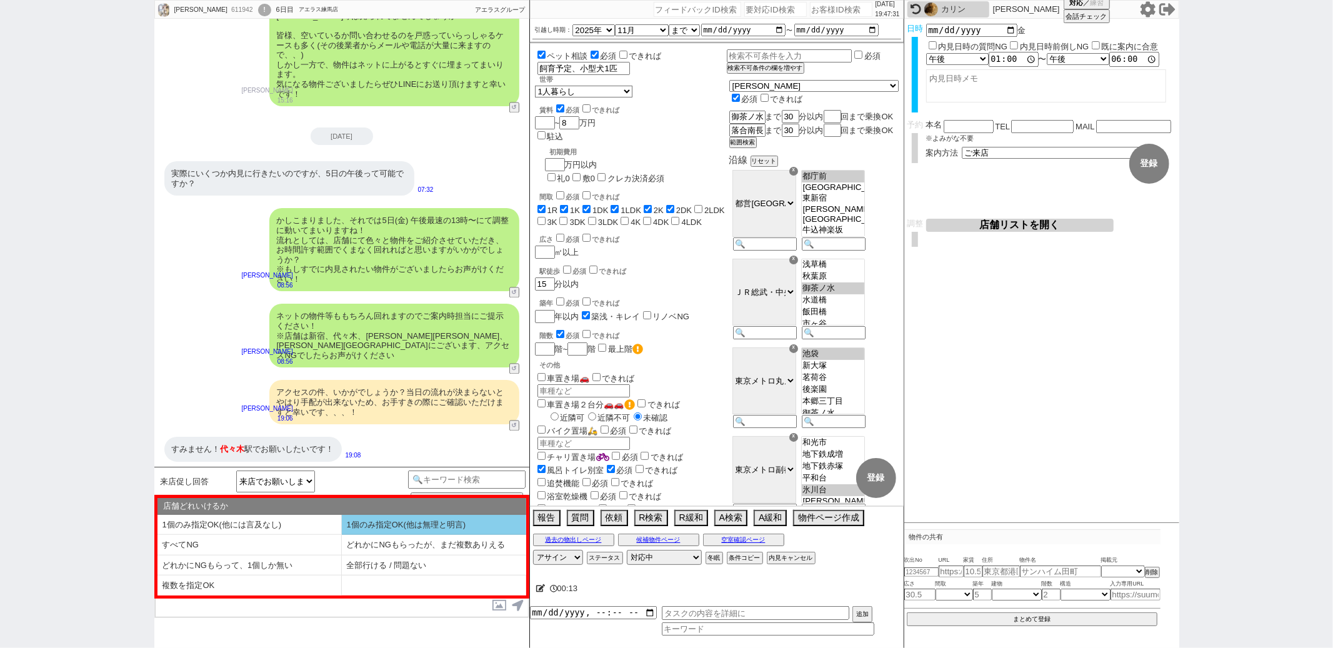
click at [342, 535] on li "1個のみ指定OK(他は無理と明言)" at bounding box center [249, 545] width 184 height 21
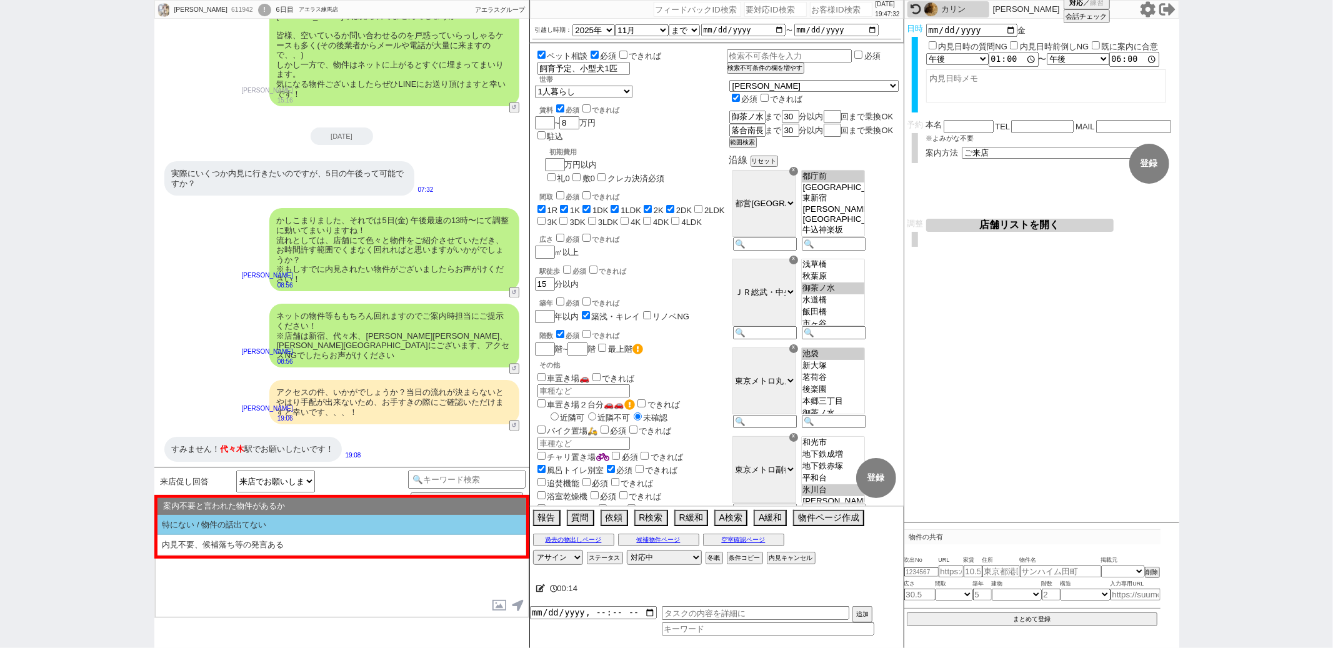
click at [332, 531] on li "特にない / 物件の話出てない" at bounding box center [341, 525] width 369 height 21
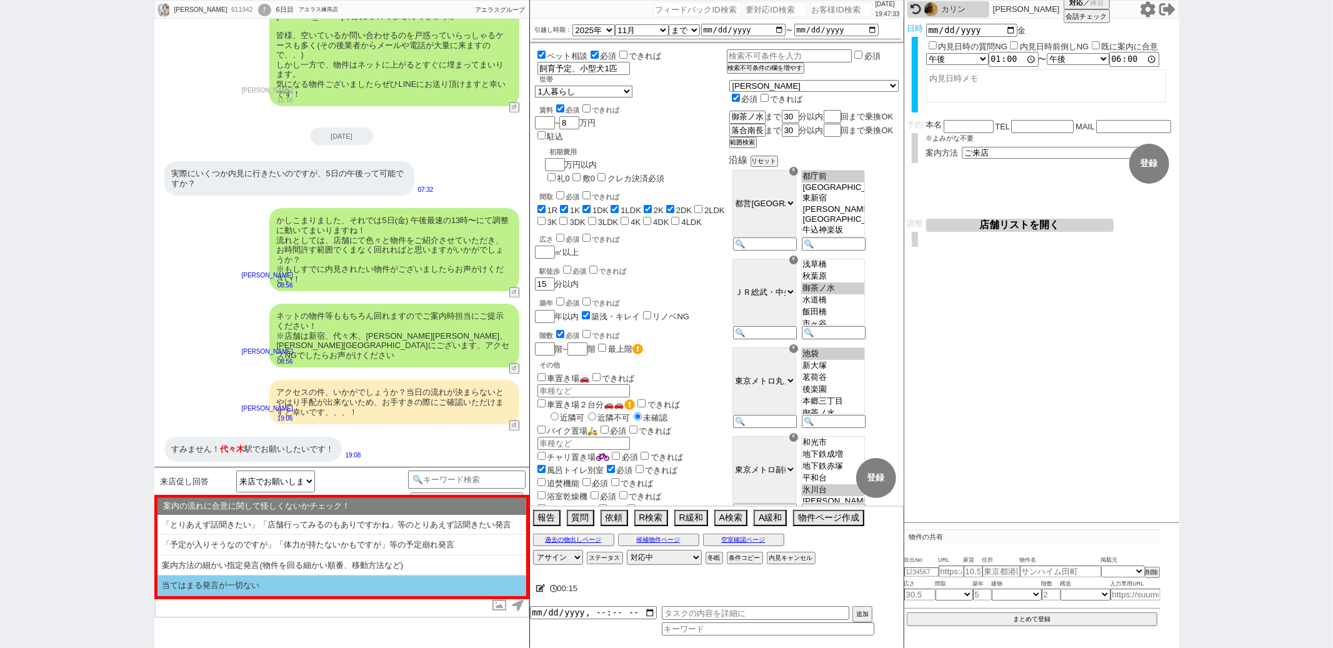
click at [311, 584] on li "当てはまる発言が一切ない" at bounding box center [341, 586] width 369 height 21
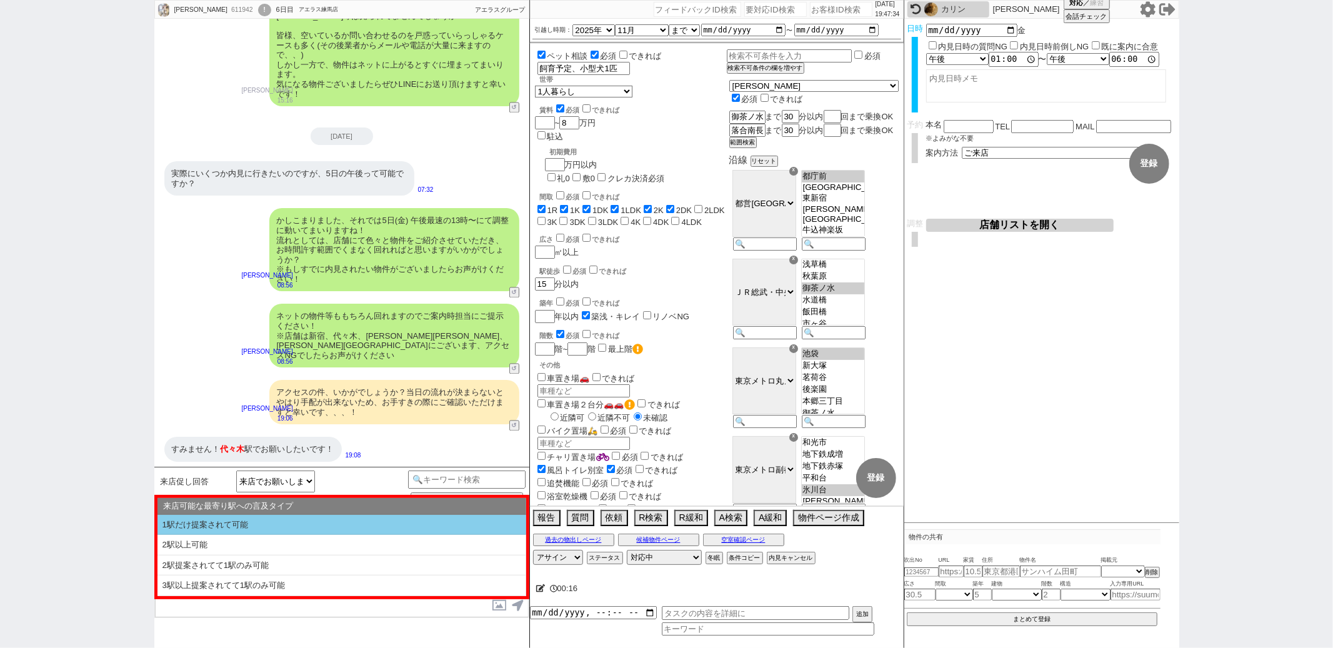
click at [317, 531] on li "1駅だけ提案されて可能" at bounding box center [341, 525] width 369 height 21
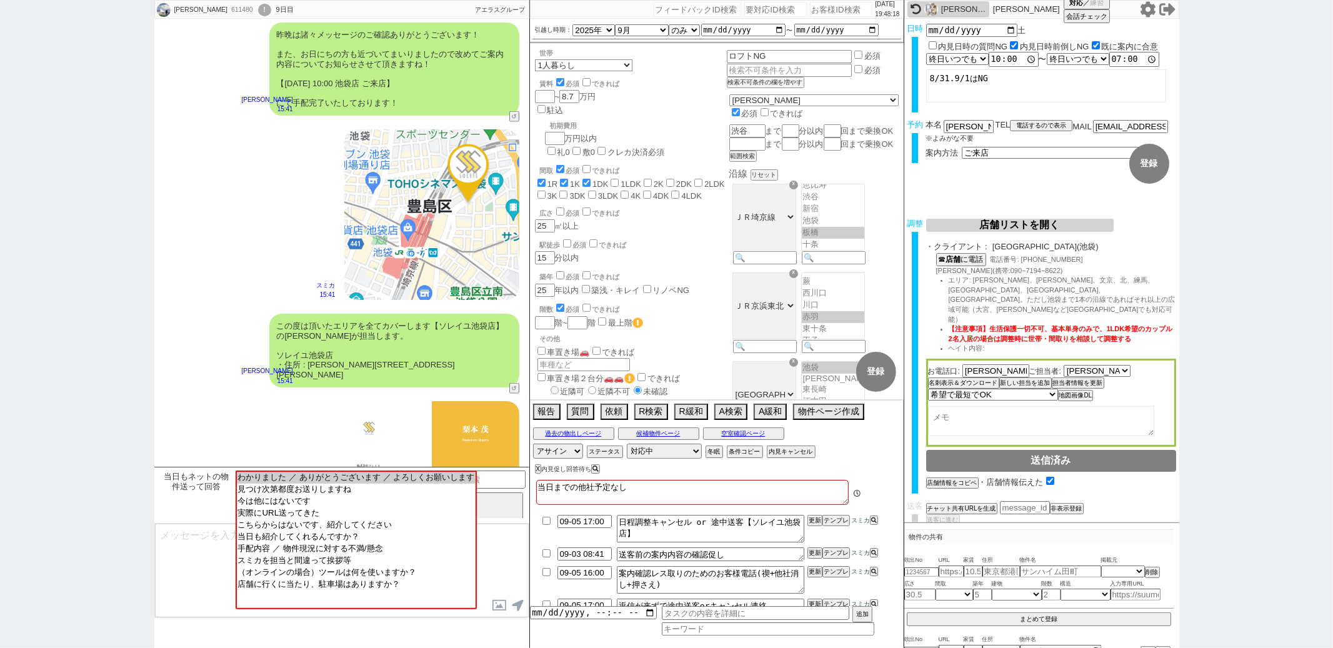
scroll to position [1384, 0]
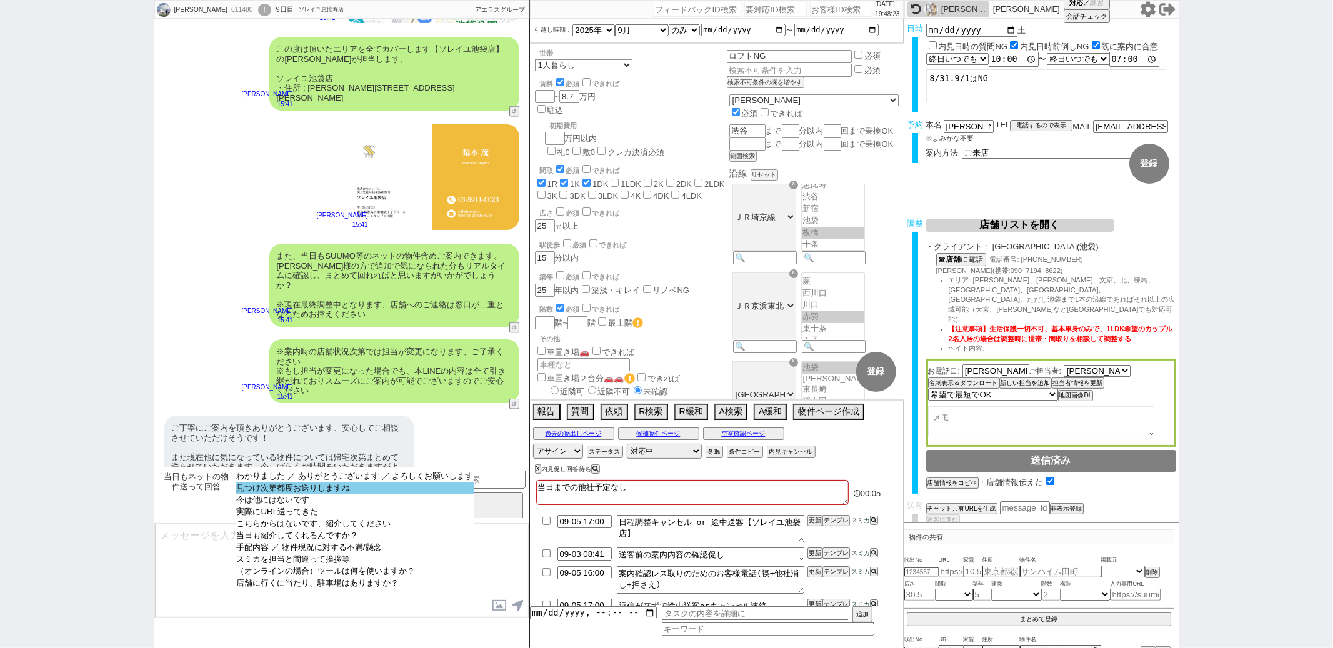
click at [318, 494] on option "見つけ次第都度お送りしますね" at bounding box center [355, 500] width 239 height 12
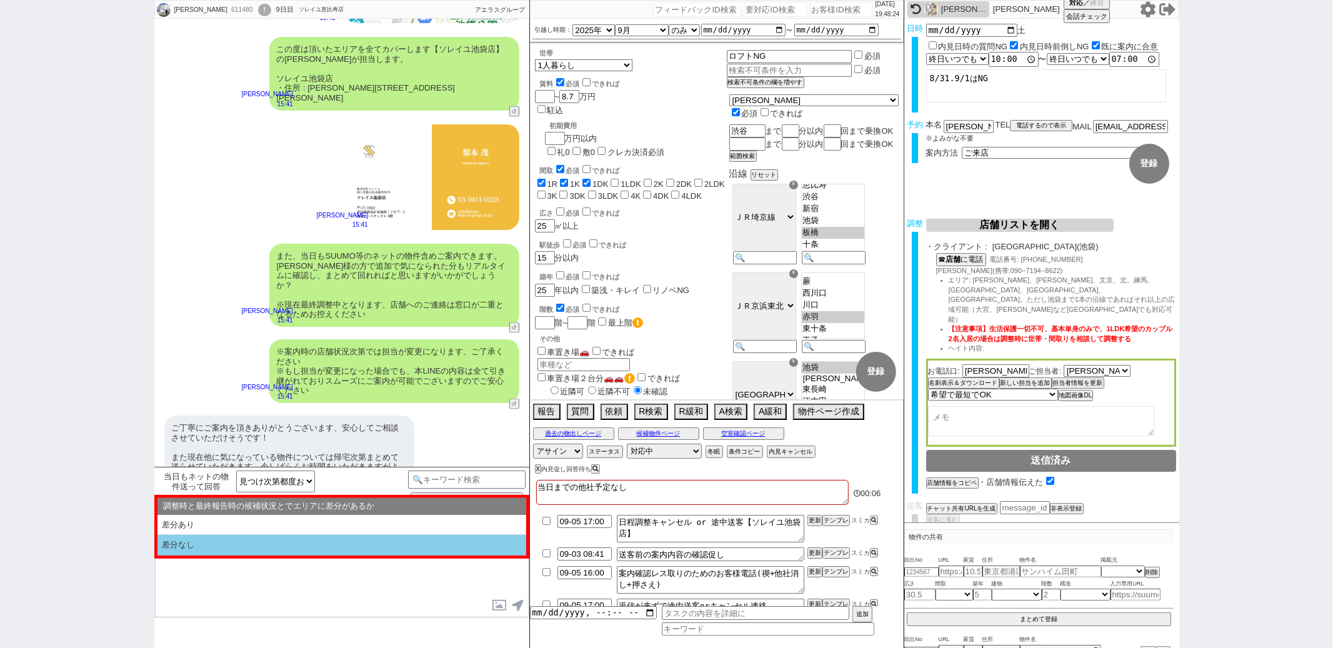
click at [289, 542] on li "差分なし" at bounding box center [341, 545] width 369 height 21
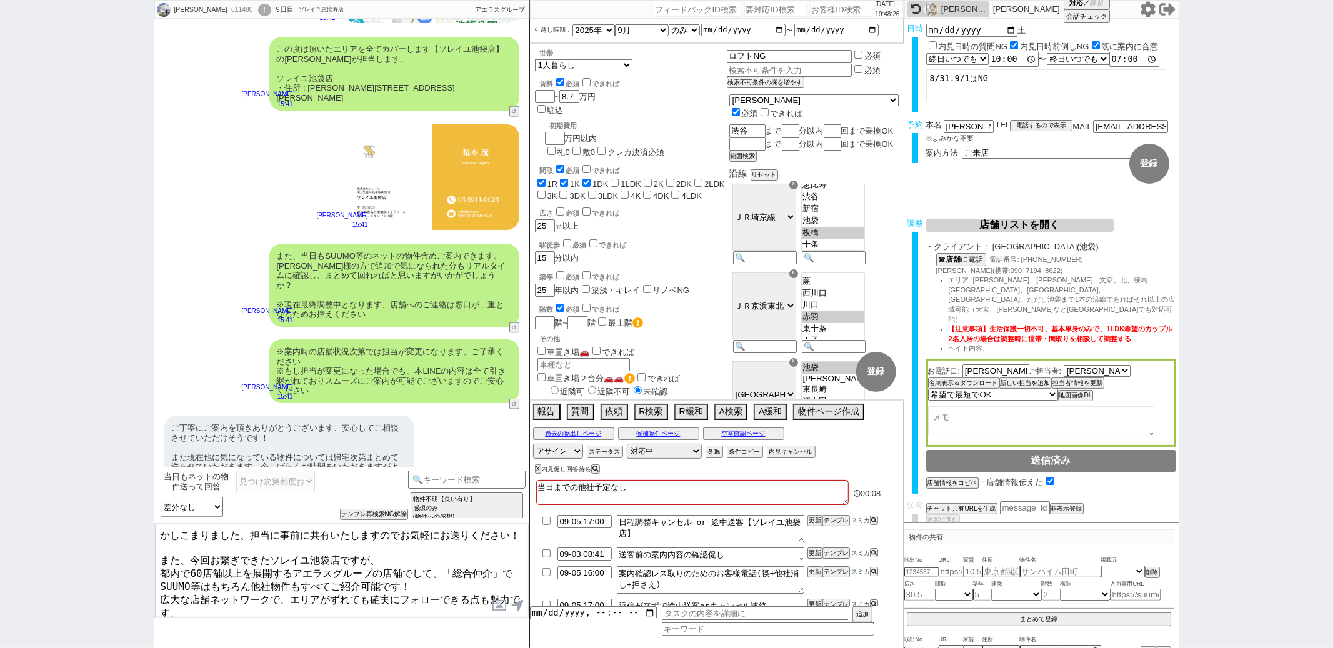
click at [163, 534] on textarea "かしこまりました、担当に事前に共有いたしますのでお気軽にお送りください！ また、今回お繋ぎできたソレイユ池袋店ですが、 都内で60店舗以上を展開するアエラスグ…" at bounding box center [342, 571] width 374 height 94
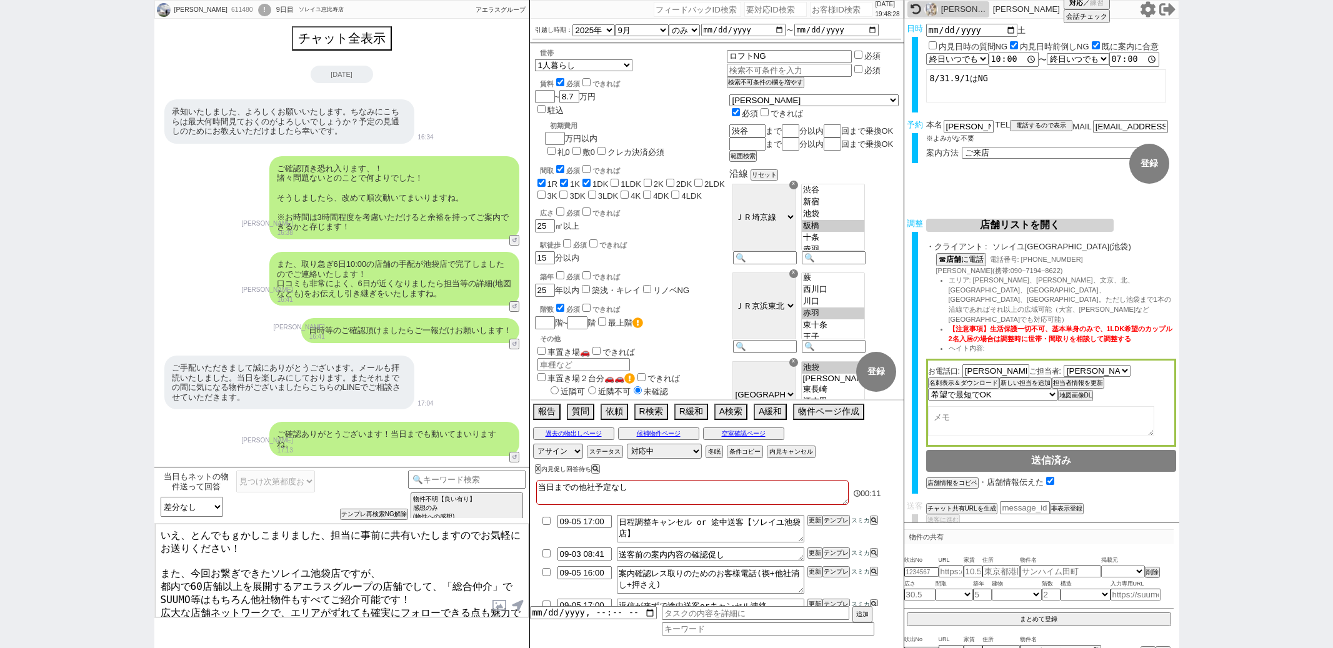
select select "見つけ次第都度お送りしますね"
select select "差分なし"
select select "2025"
select select "9"
select select "36"
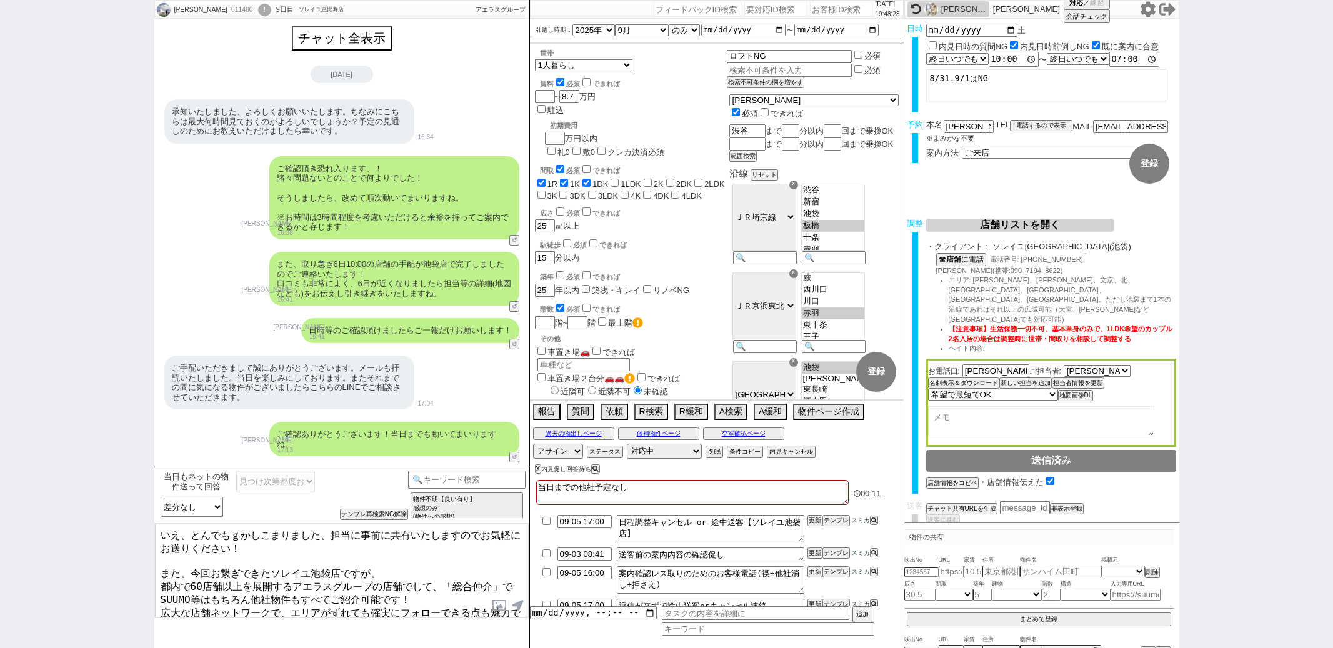
select select "0"
select select "25"
select select "790"
select select "23"
select select "731"
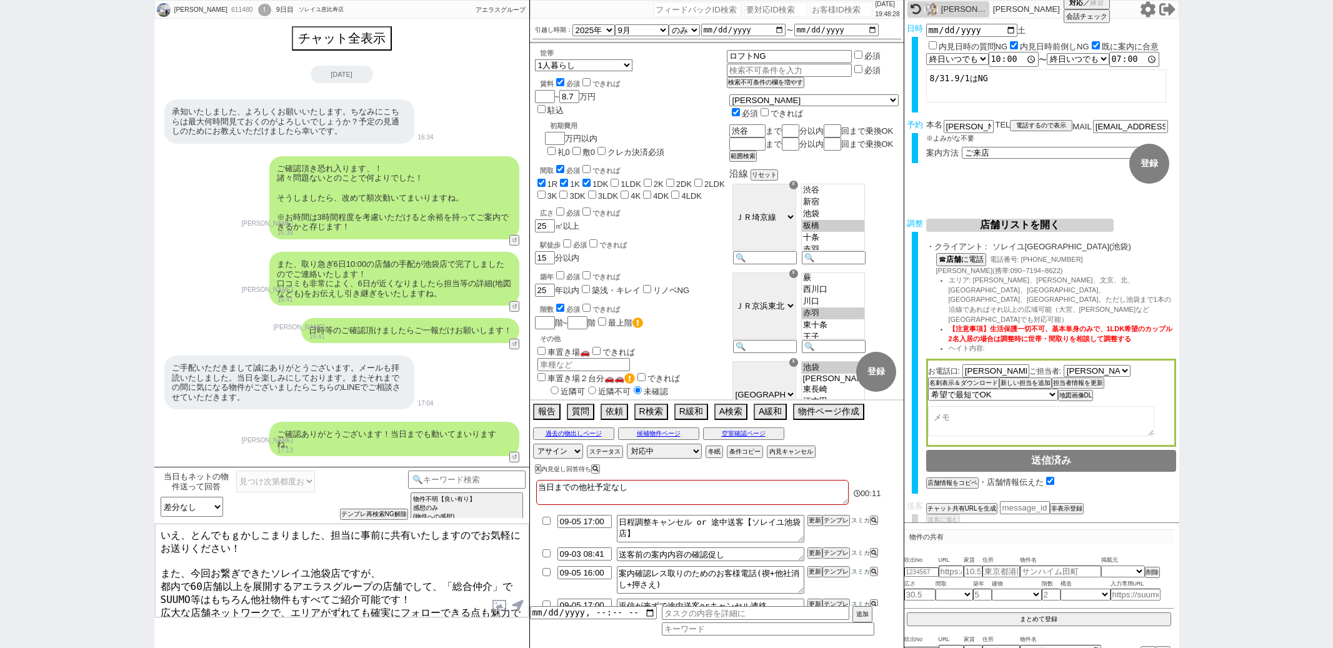
select select "36"
select select "1054"
select select "35"
select select "1014"
select select "6"
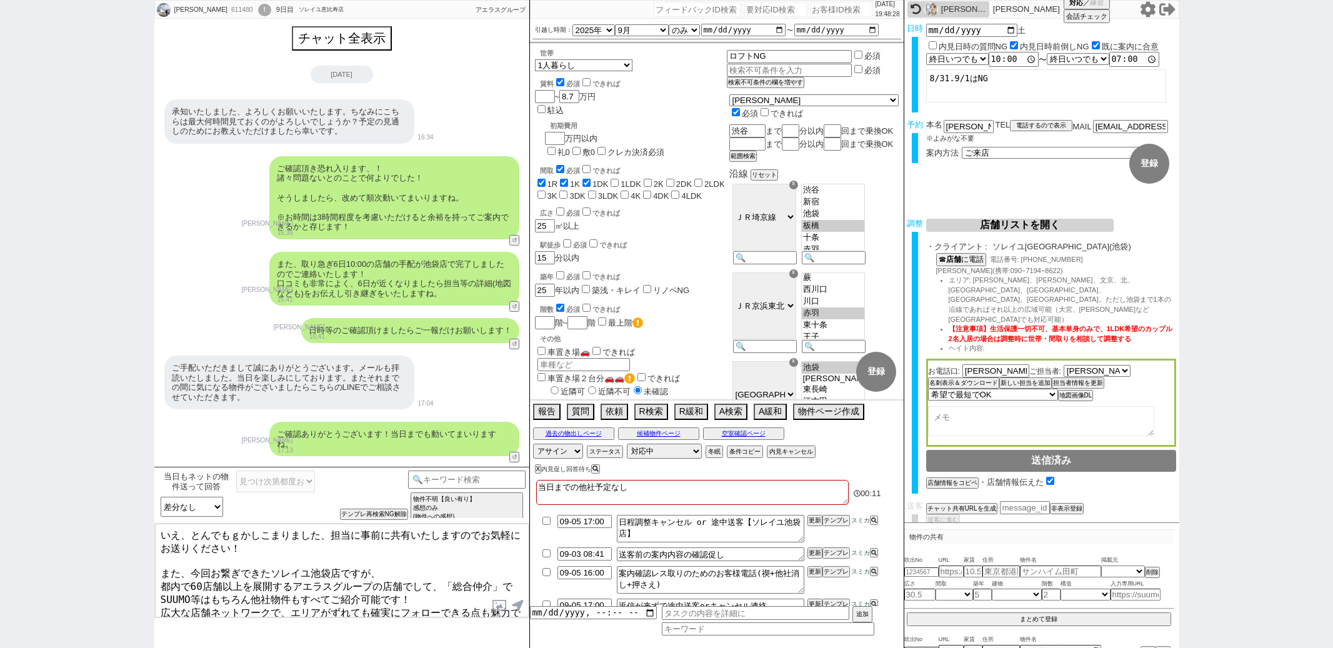
select select "6"
select select "2"
select select "540"
select select "5"
select select
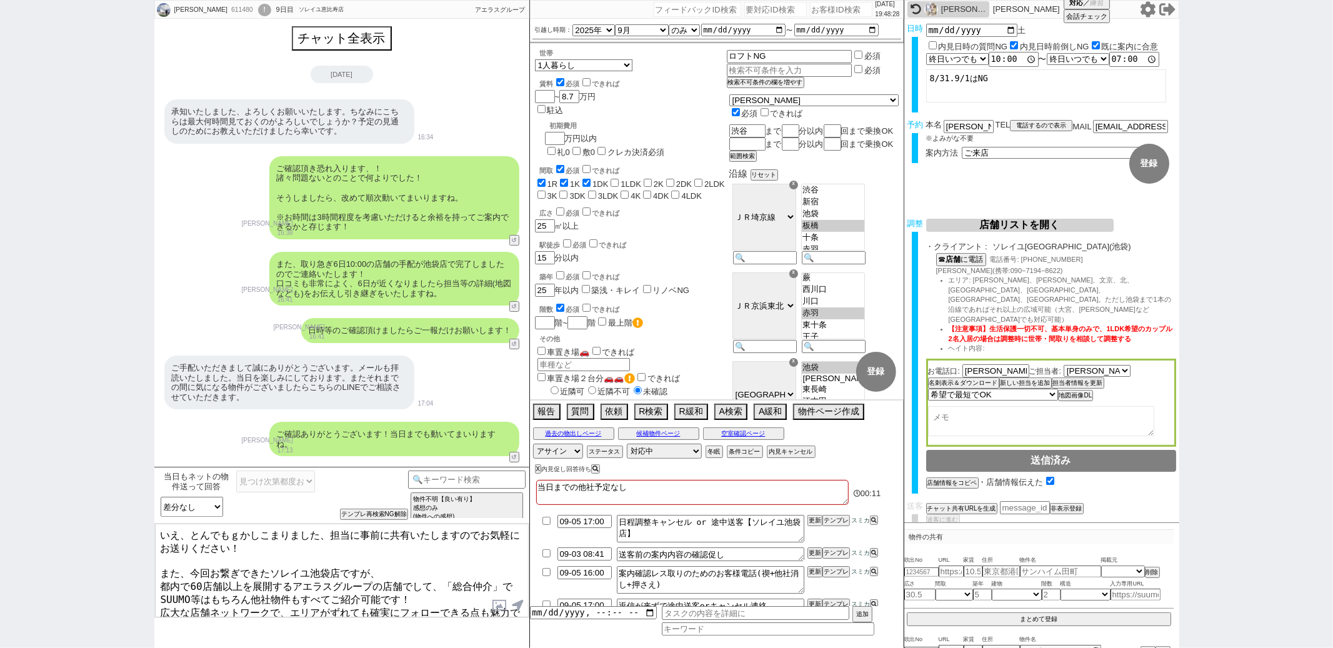
scroll to position [65, 0]
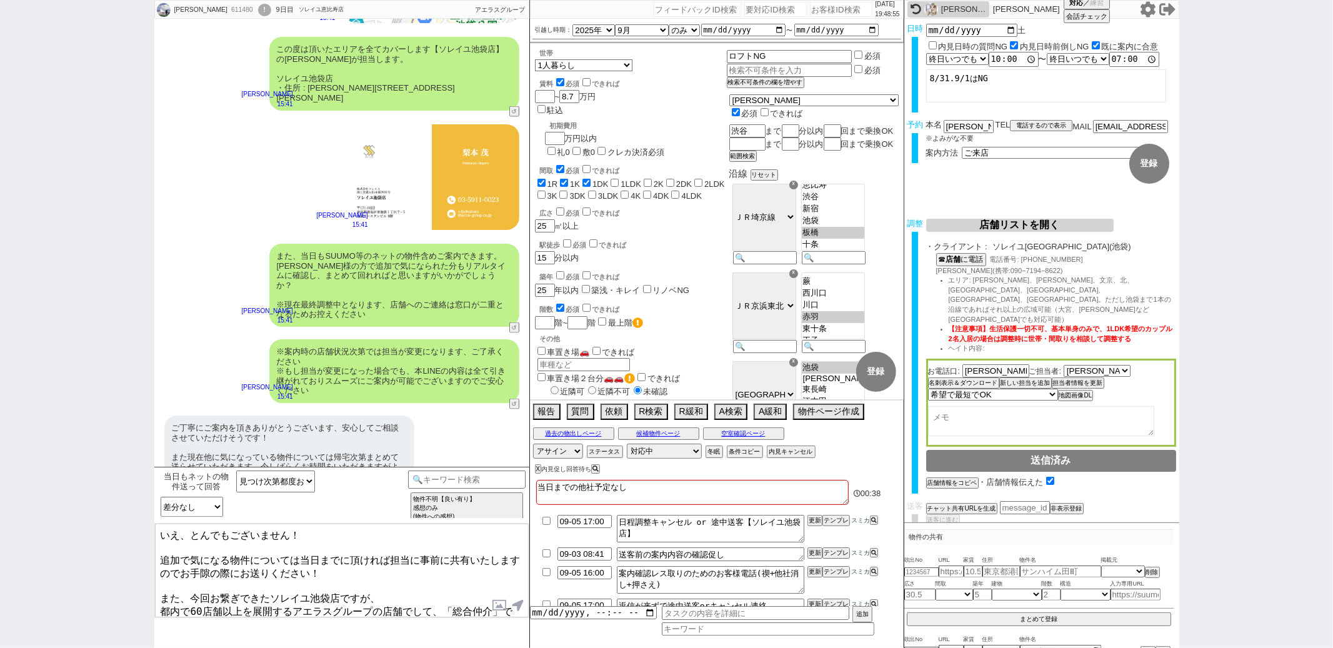
type textarea "いえ、とんでもございません！ 追加で気になる物件については当日までに頂ければ担当に事前に共有いたしますのでお手隙の際にお送りください！ また、今回お繋ぎできた…"
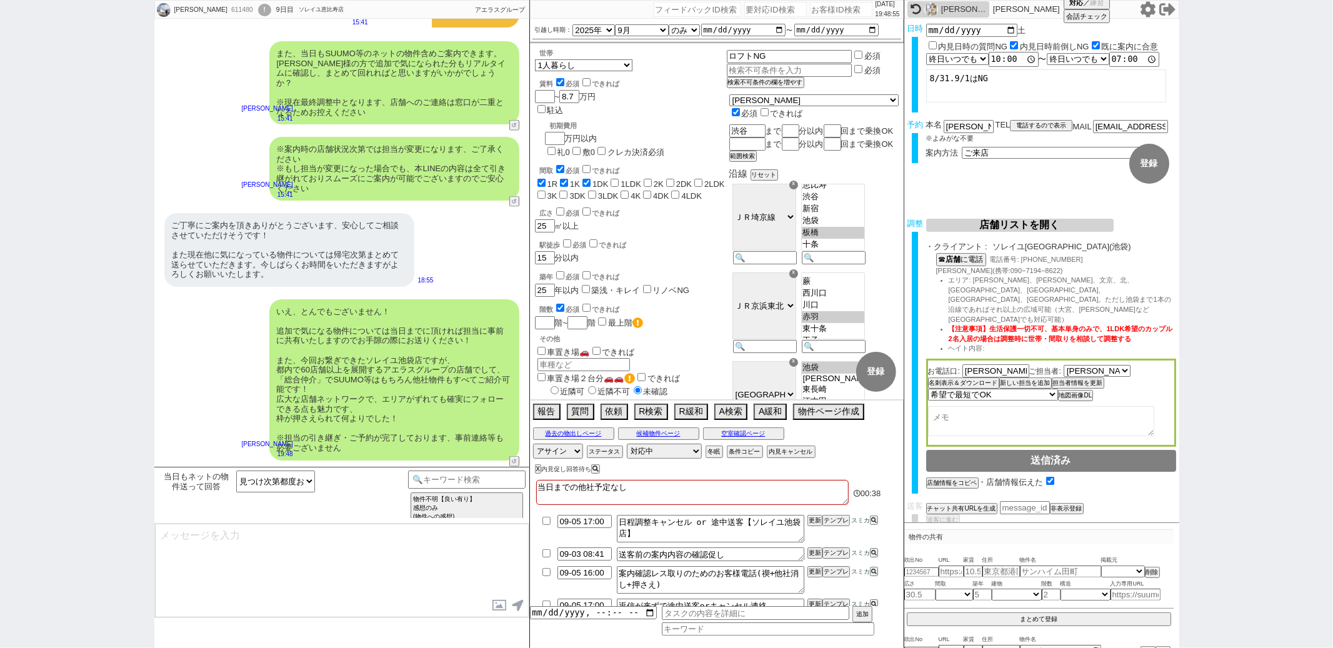
scroll to position [1302, 0]
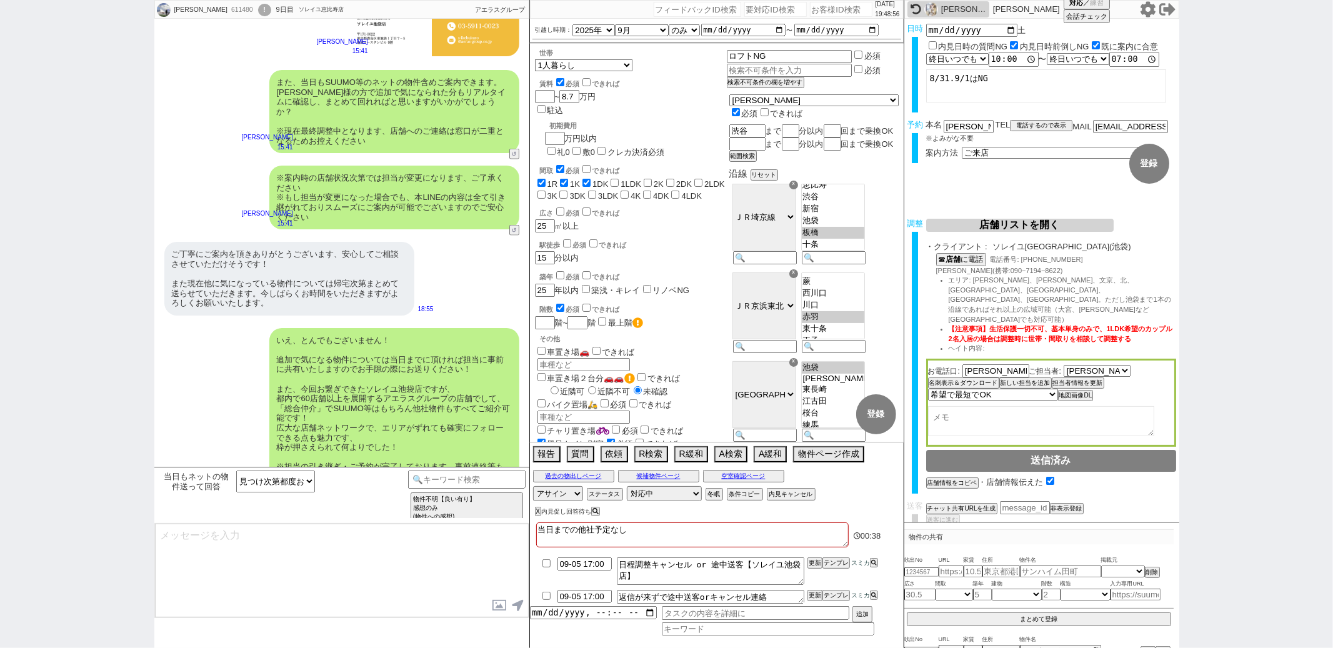
type textarea "手配内容も改めてメールにてお送りいたしますね。 それでは当日はどうぞよろしくお願いいたします！"
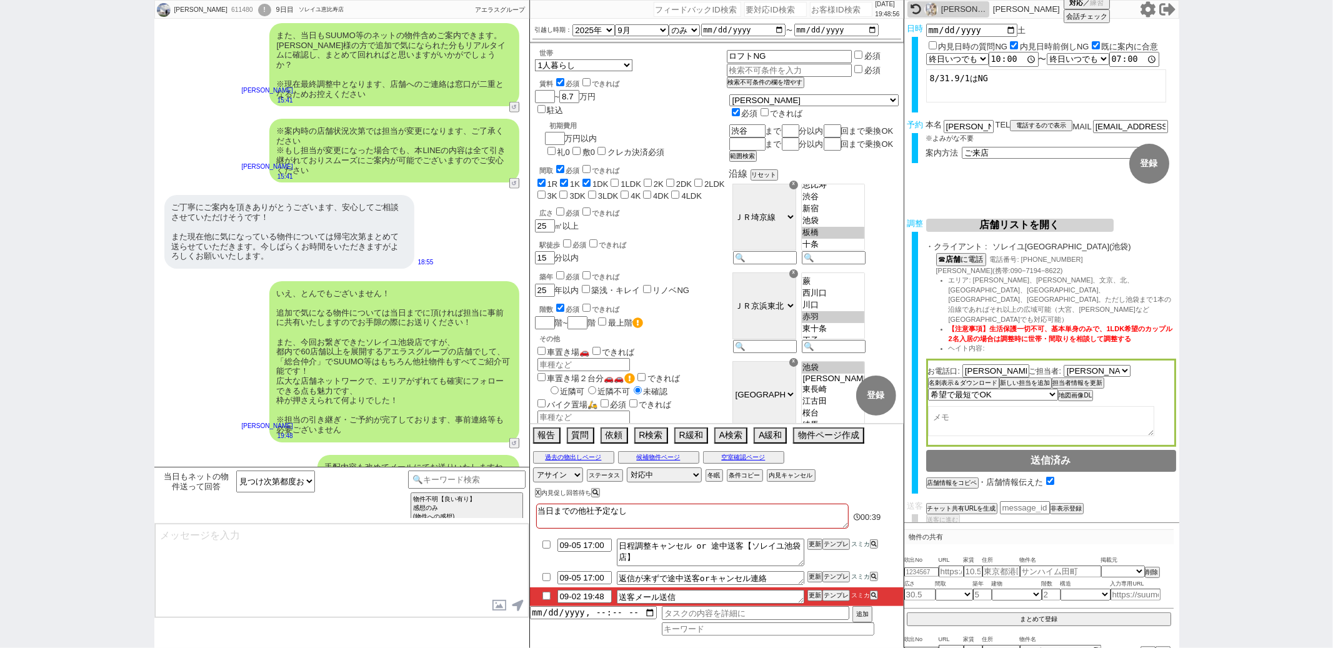
type textarea "■■■ご案内の流れ■■■ 1. 担当から詳細なヒアリング 2. 最新物件の洗い出し 3. 事前の物件含め、最新状況を直接確認 4. 募集中のものをまとめて内見…"
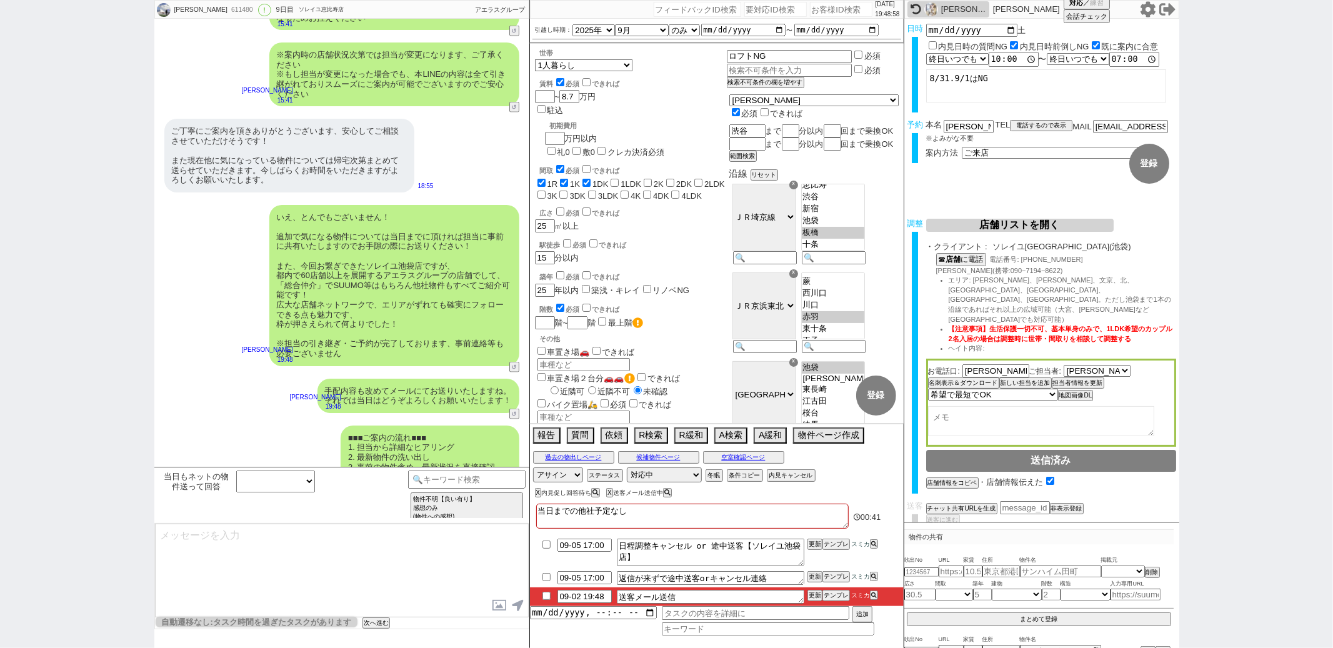
scroll to position [79, 0]
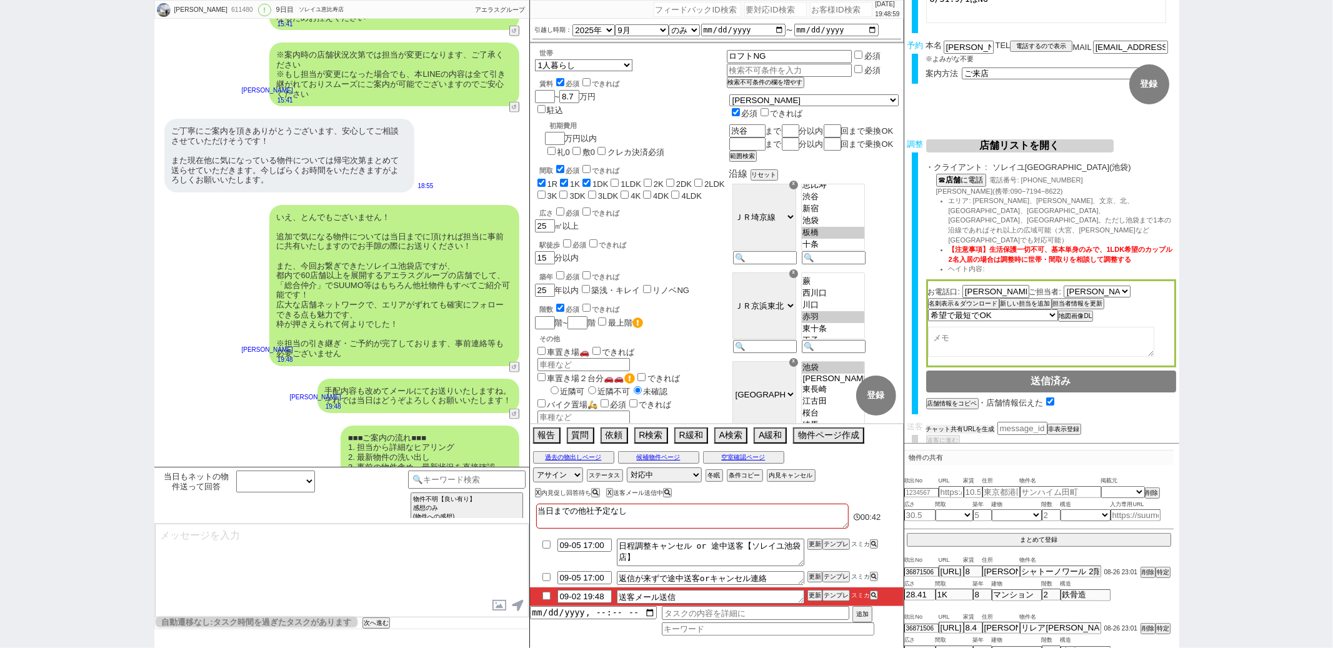
click at [979, 425] on button "チャット共有URLを生成" at bounding box center [960, 429] width 69 height 9
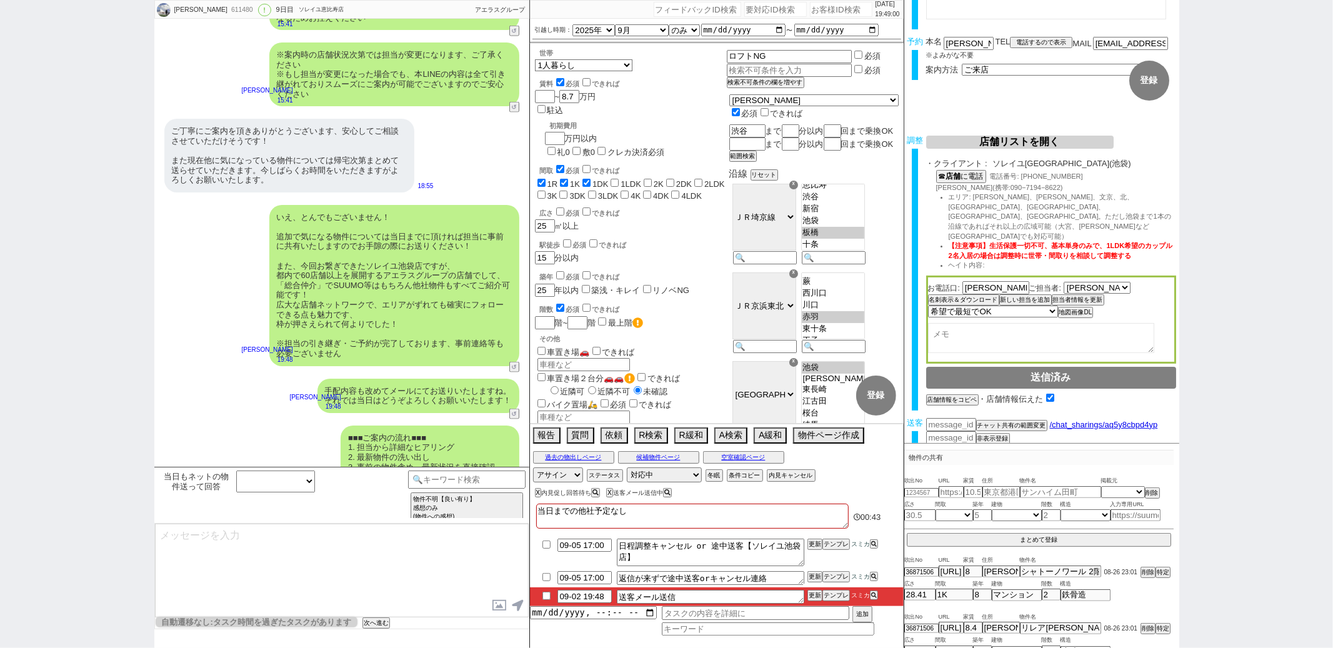
click at [943, 446] on button "送客に進む" at bounding box center [941, 450] width 31 height 9
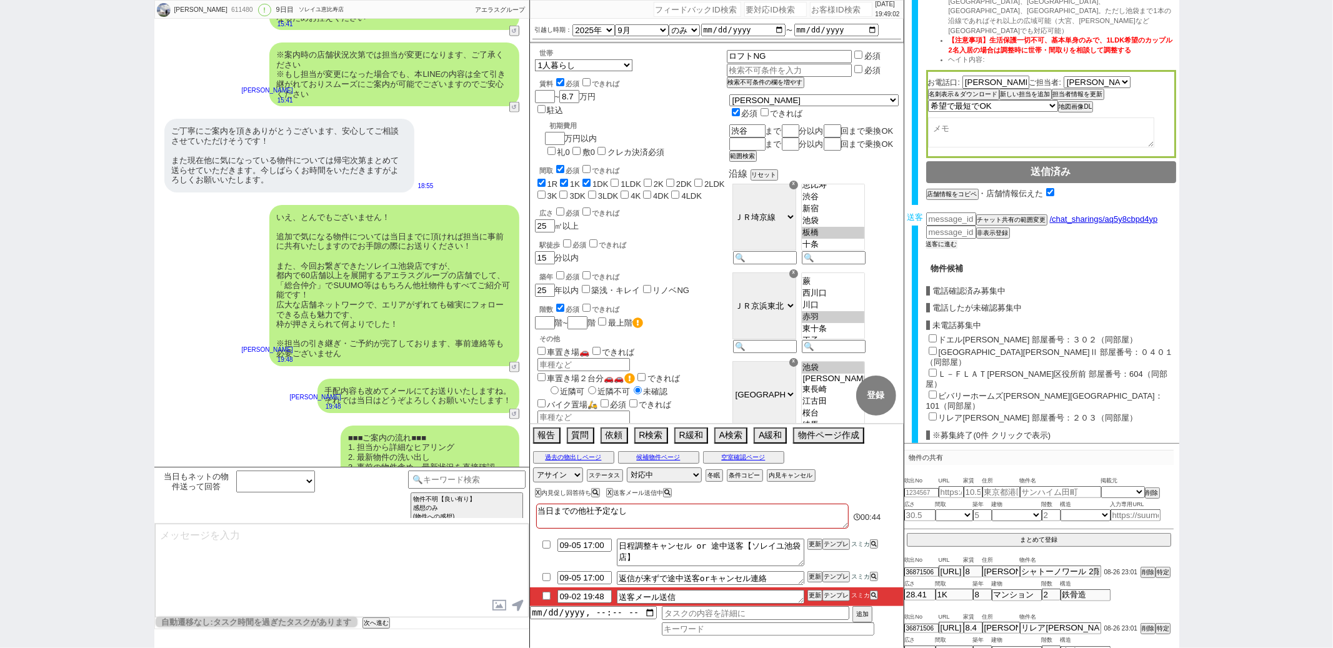
scroll to position [284, 0]
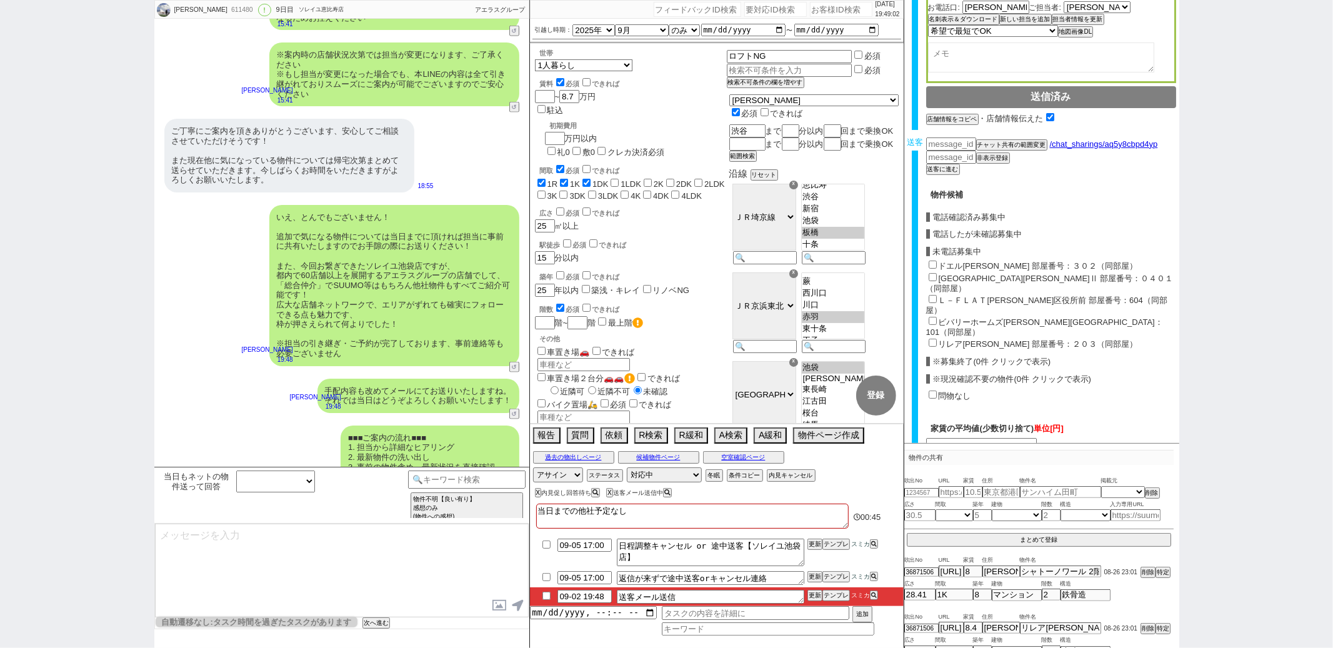
click at [933, 261] on input "ドエル赤羽 部屋番号：３０２（同部屋）" at bounding box center [933, 265] width 8 height 8
checkbox input "true"
type input "79000"
checkbox input "true"
checkbox input "false"
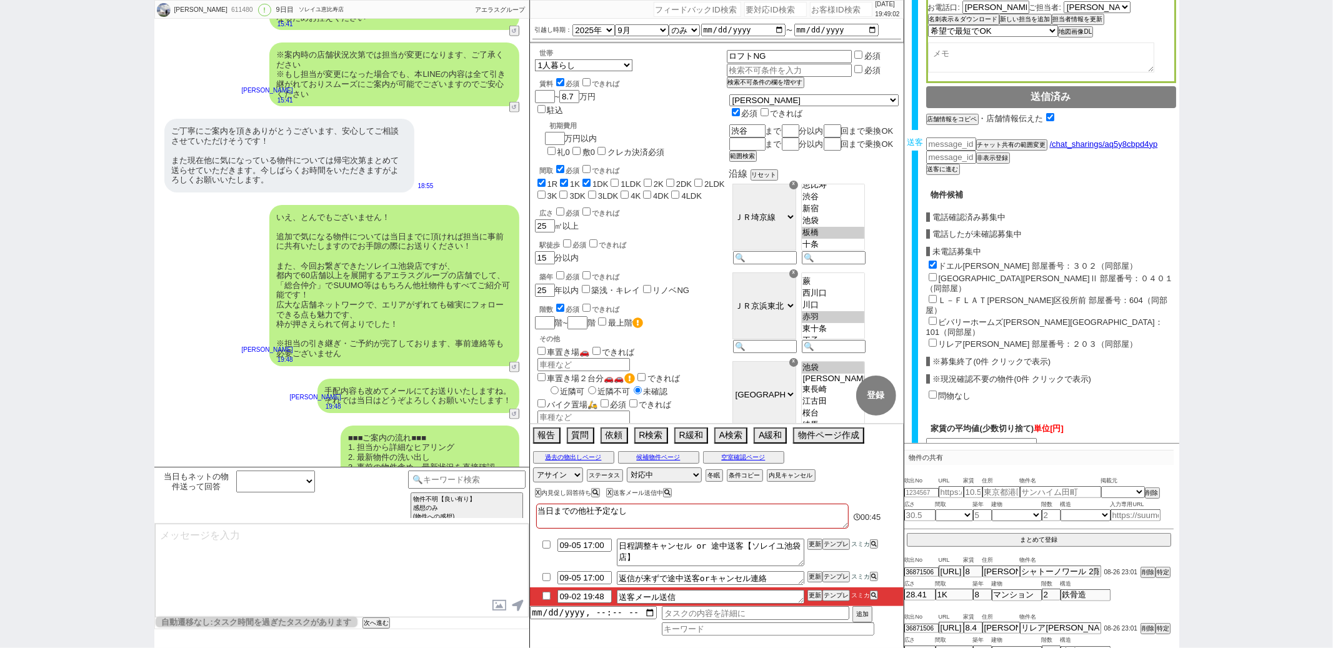
checkbox input "false"
checkbox input "true"
checkbox input "false"
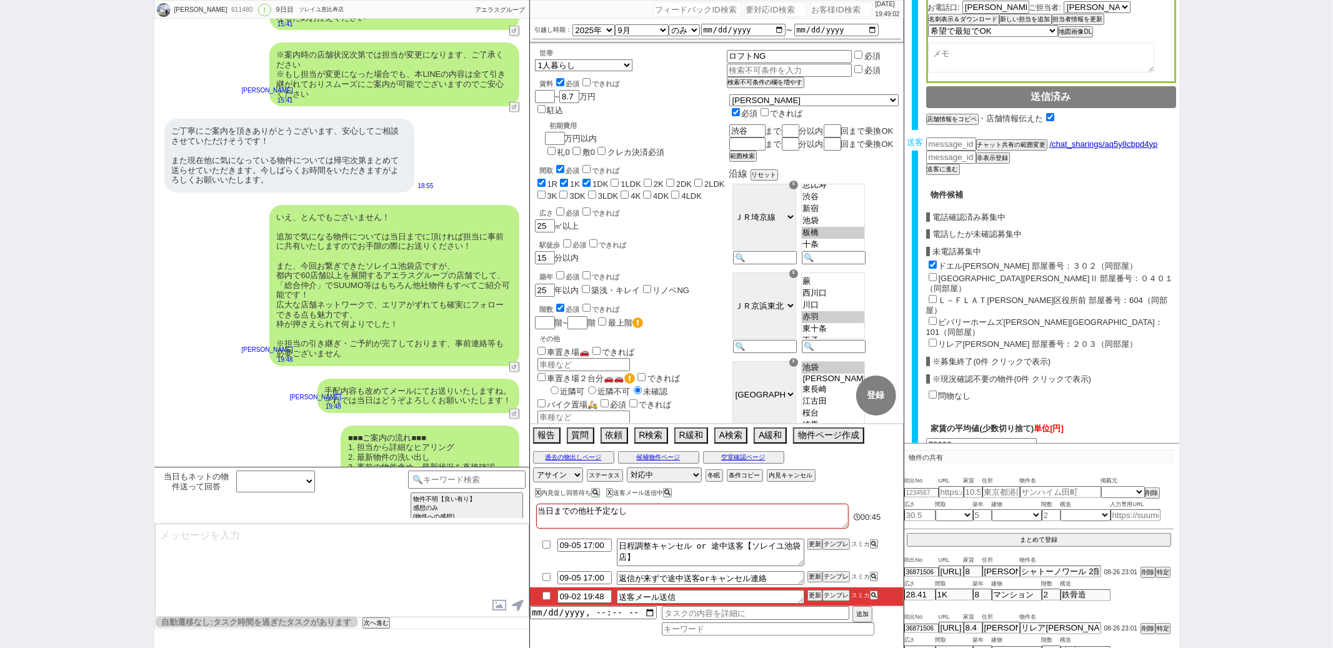
checkbox input "false"
click at [933, 273] on input "グランヴァン板橋本町Ⅱ 部屋番号：０４０１（同部屋）" at bounding box center [933, 277] width 8 height 8
checkbox input "true"
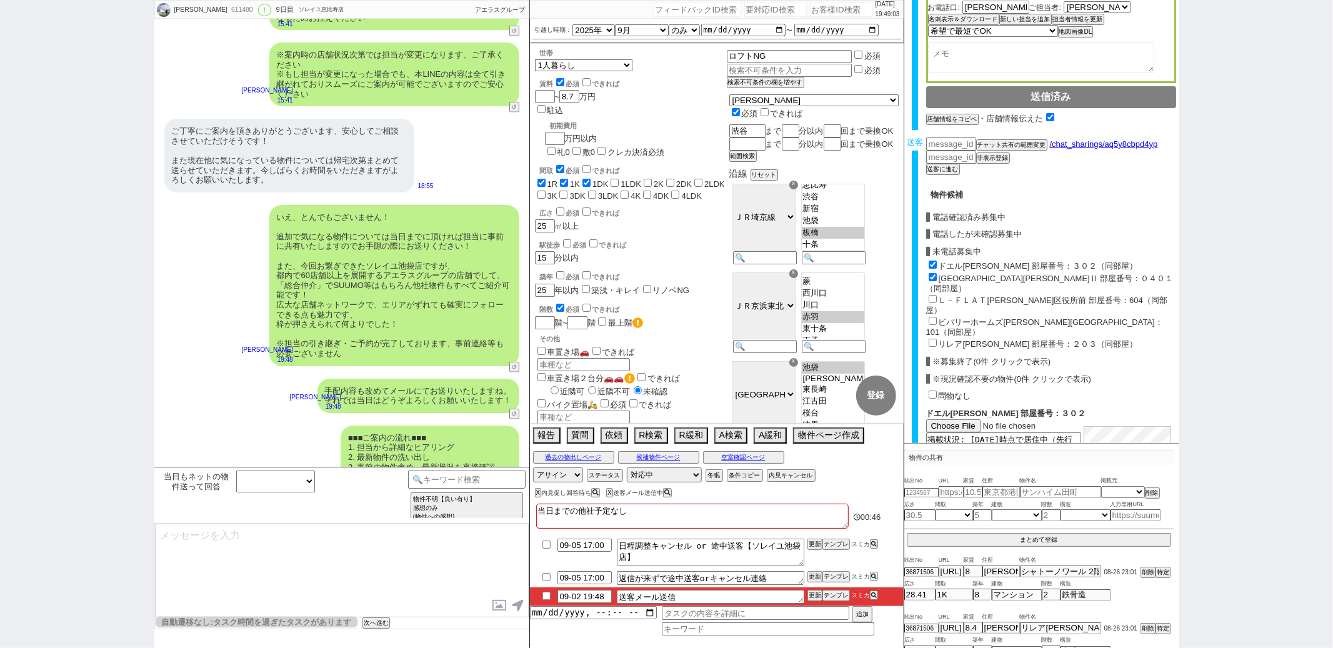
type input "74500"
checkbox input "true"
checkbox input "false"
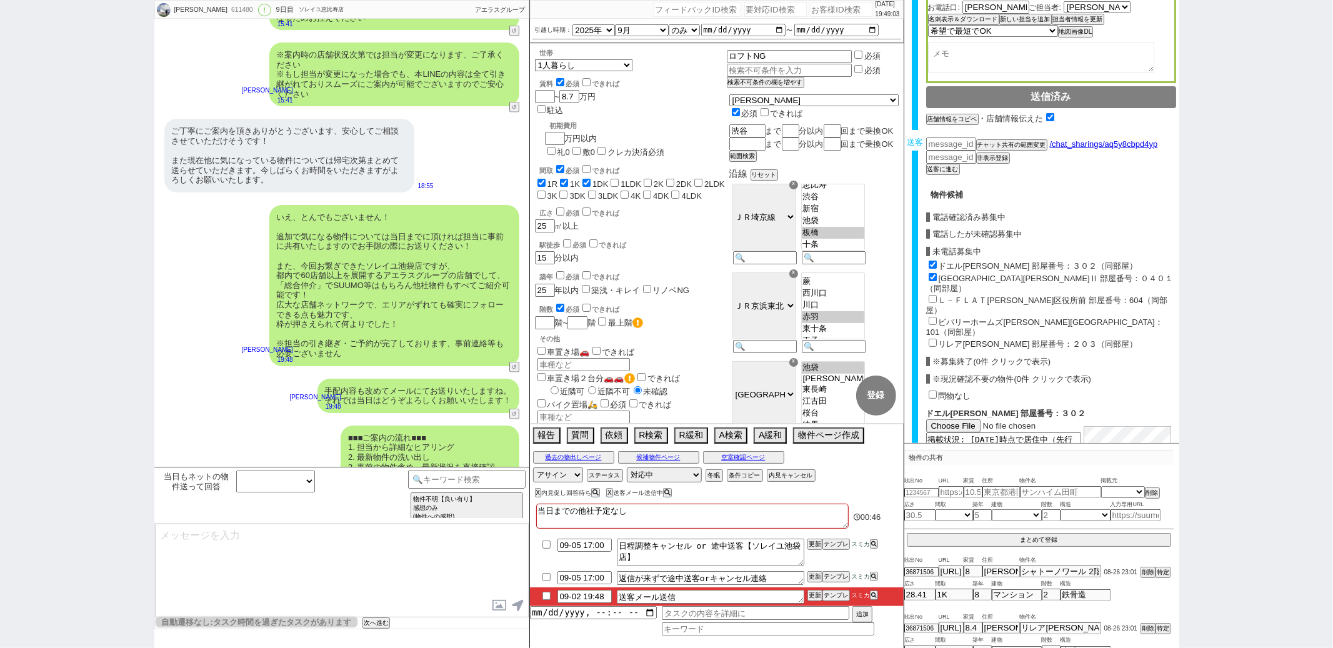
checkbox input "false"
checkbox input "true"
checkbox input "false"
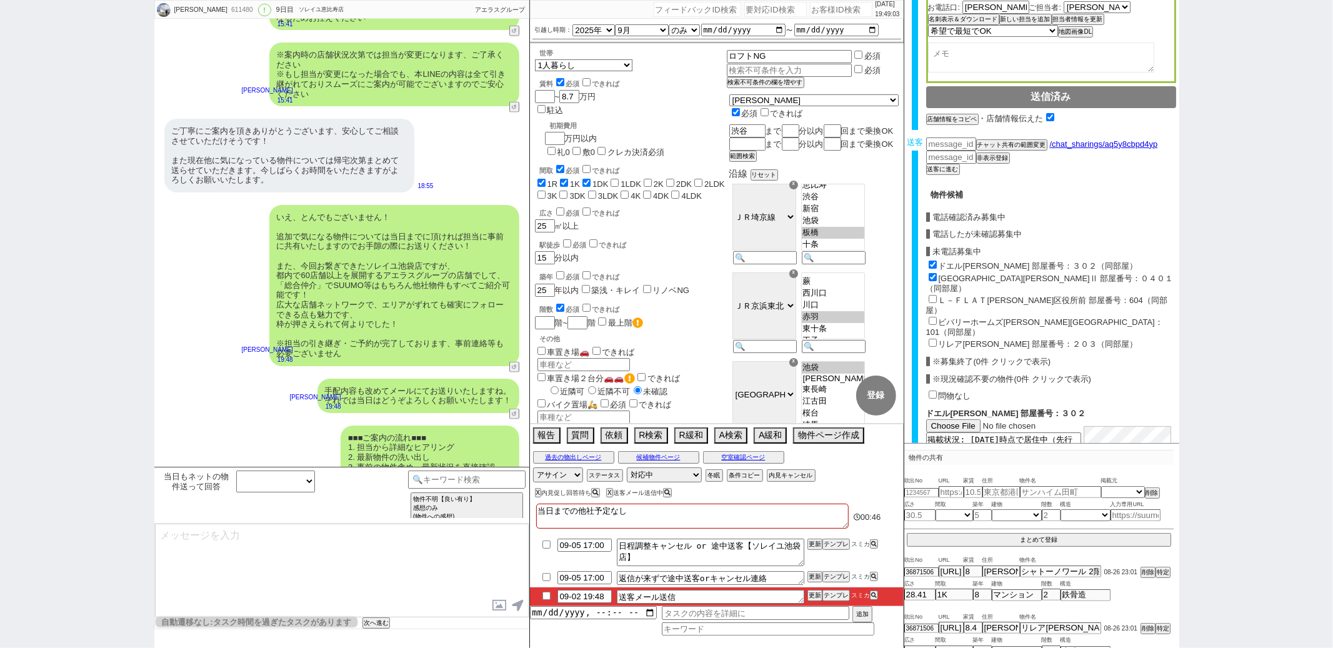
checkbox input "false"
click at [933, 295] on input "Ｌ－ＦＬＡＴ板橋区役所前 部屋番号：604（同部屋）" at bounding box center [933, 299] width 8 height 8
checkbox input "true"
type input "75666"
checkbox input "true"
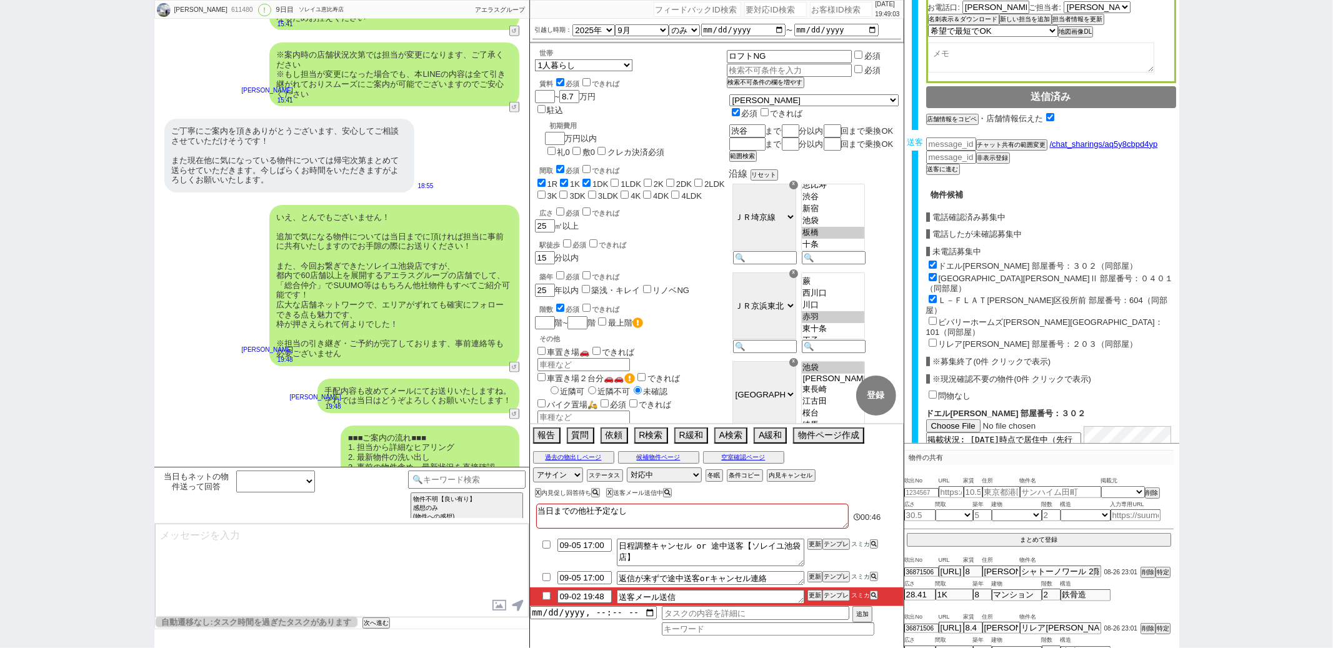
checkbox input "true"
checkbox input "false"
checkbox input "true"
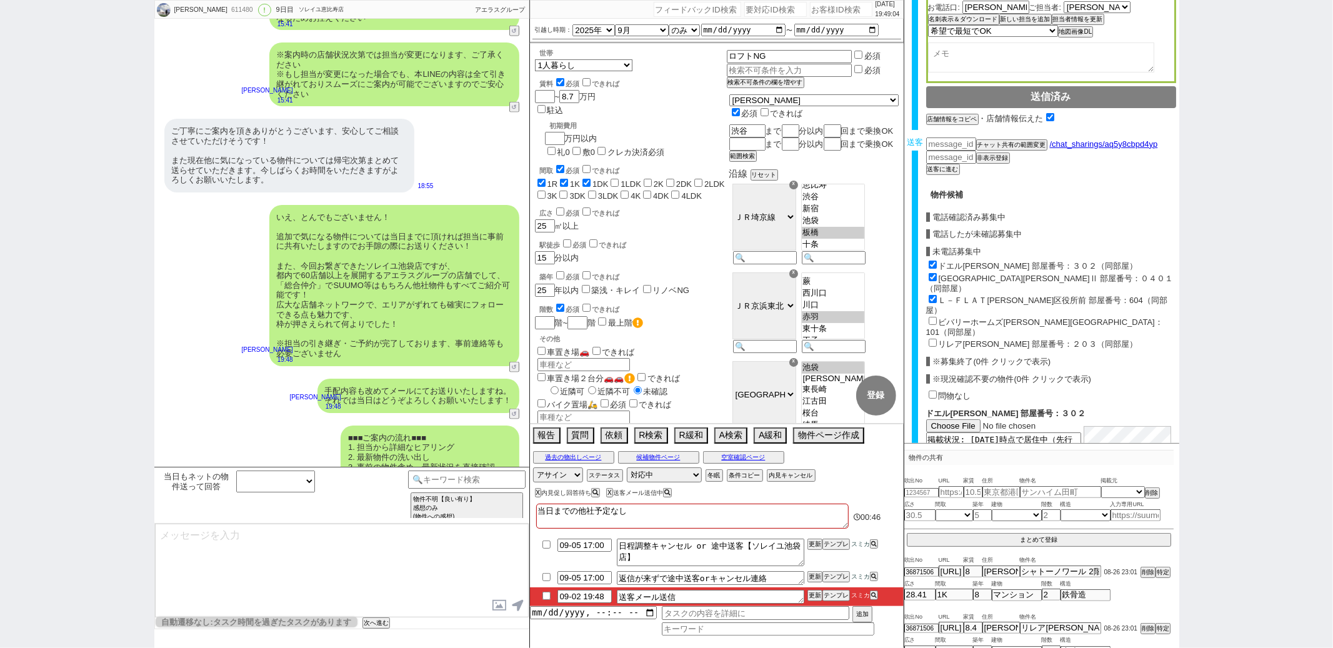
checkbox input "true"
checkbox input "false"
click at [933, 317] on input "ビバリーホームズ赤塚公園 部屋番号：101（同部屋）" at bounding box center [933, 321] width 8 height 8
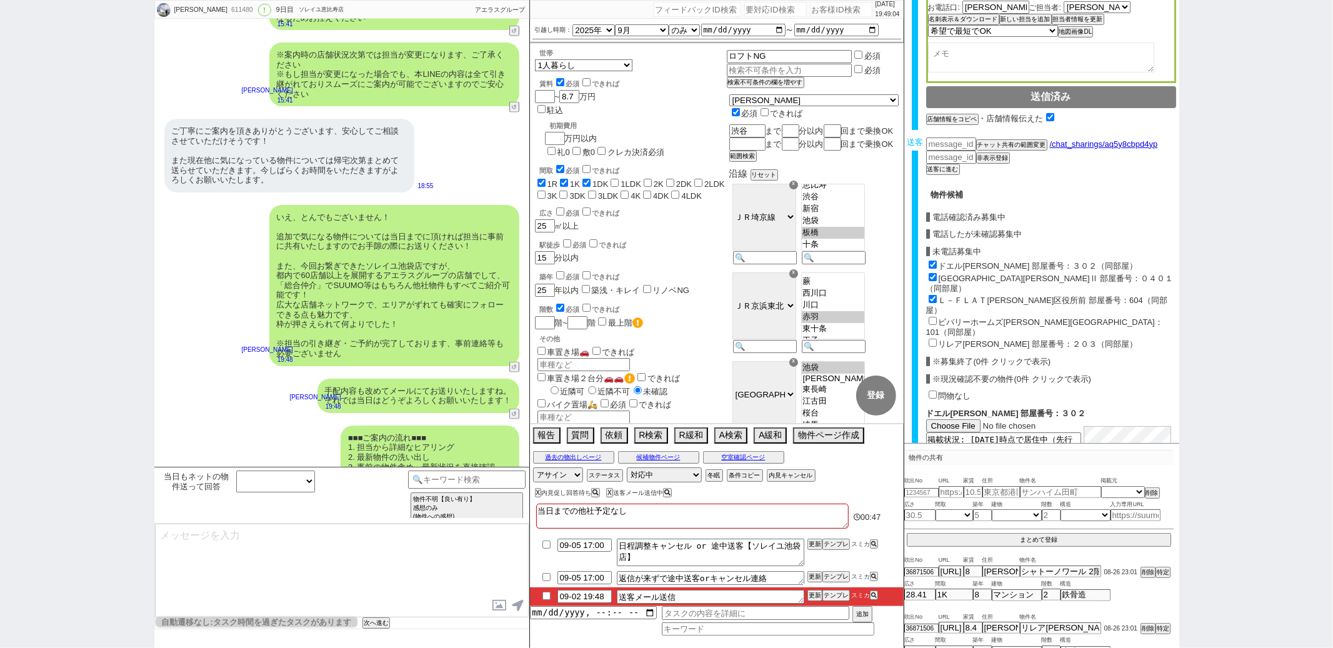
checkbox input "true"
type input "74125"
checkbox input "true"
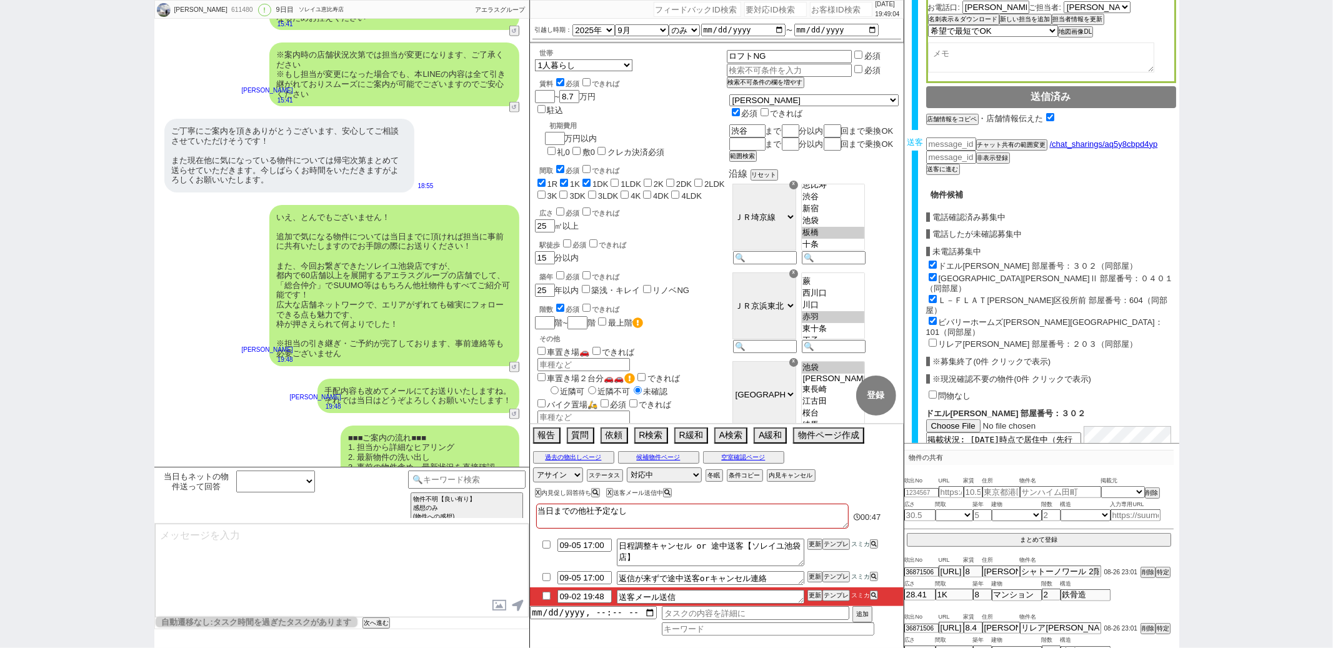
checkbox input "true"
checkbox input "false"
checkbox input "true"
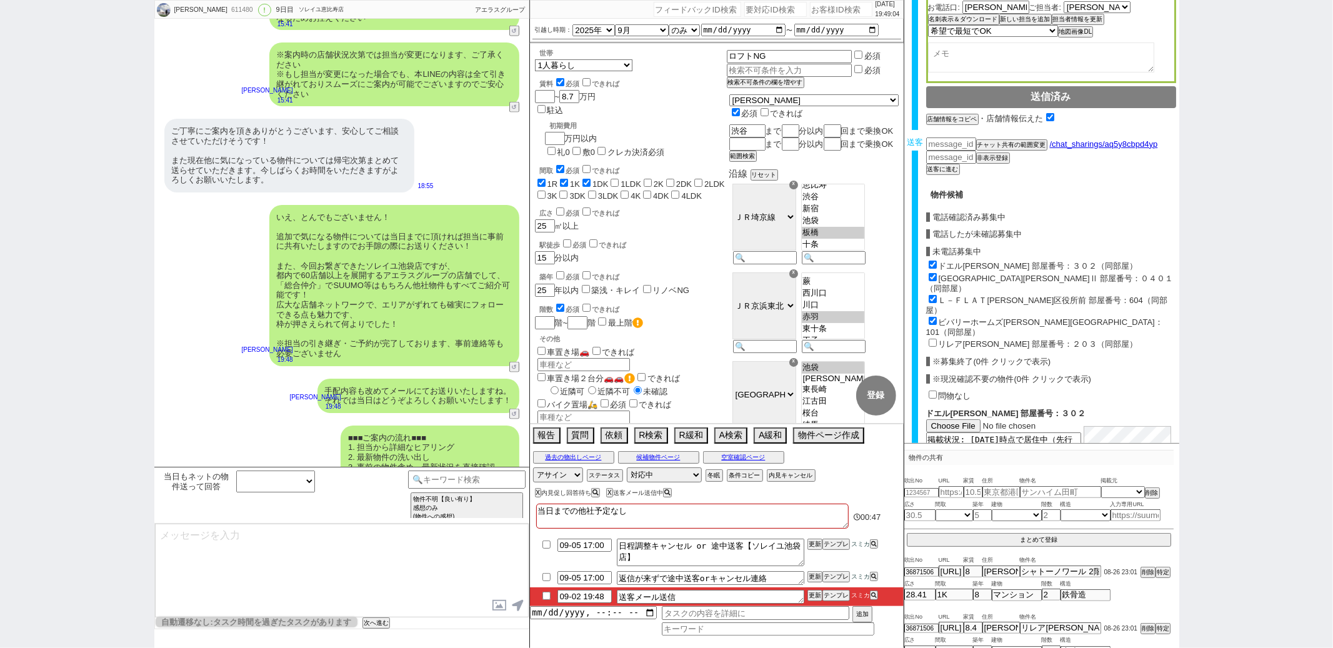
checkbox input "true"
click at [933, 339] on input "リレア赤羽 部屋番号：２０３（同部屋）" at bounding box center [933, 343] width 8 height 8
checkbox input "true"
type input "76100"
checkbox input "true"
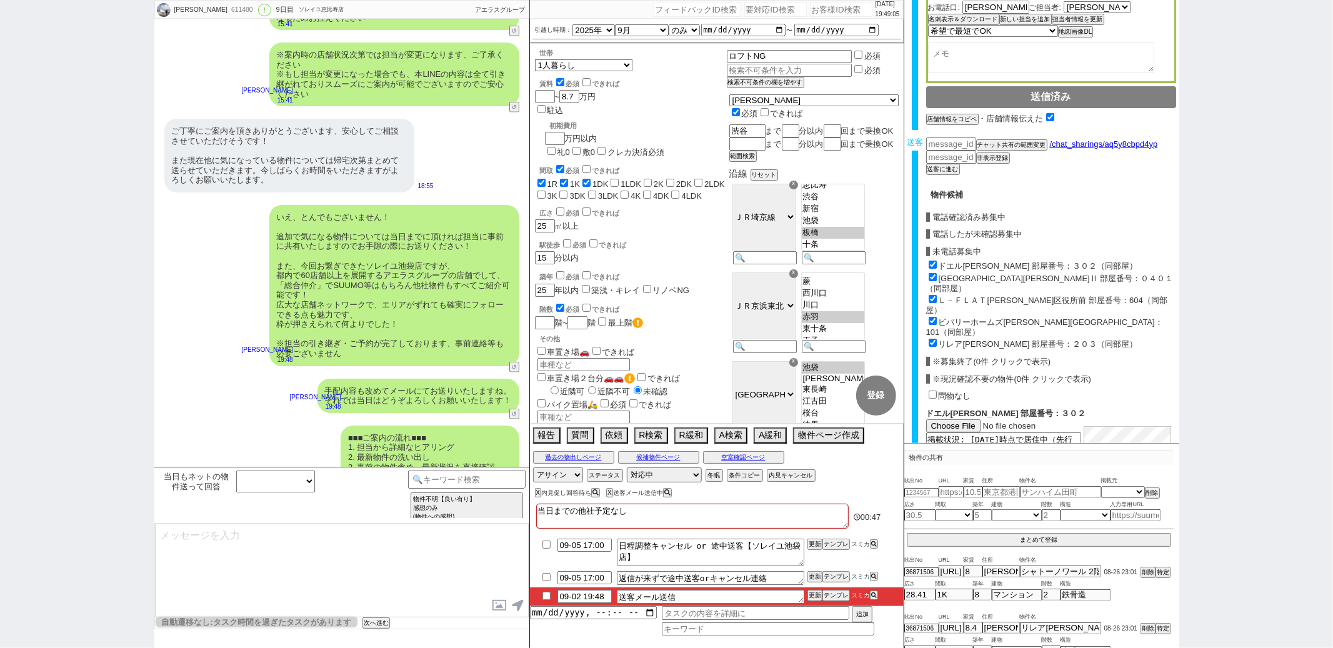
checkbox input "true"
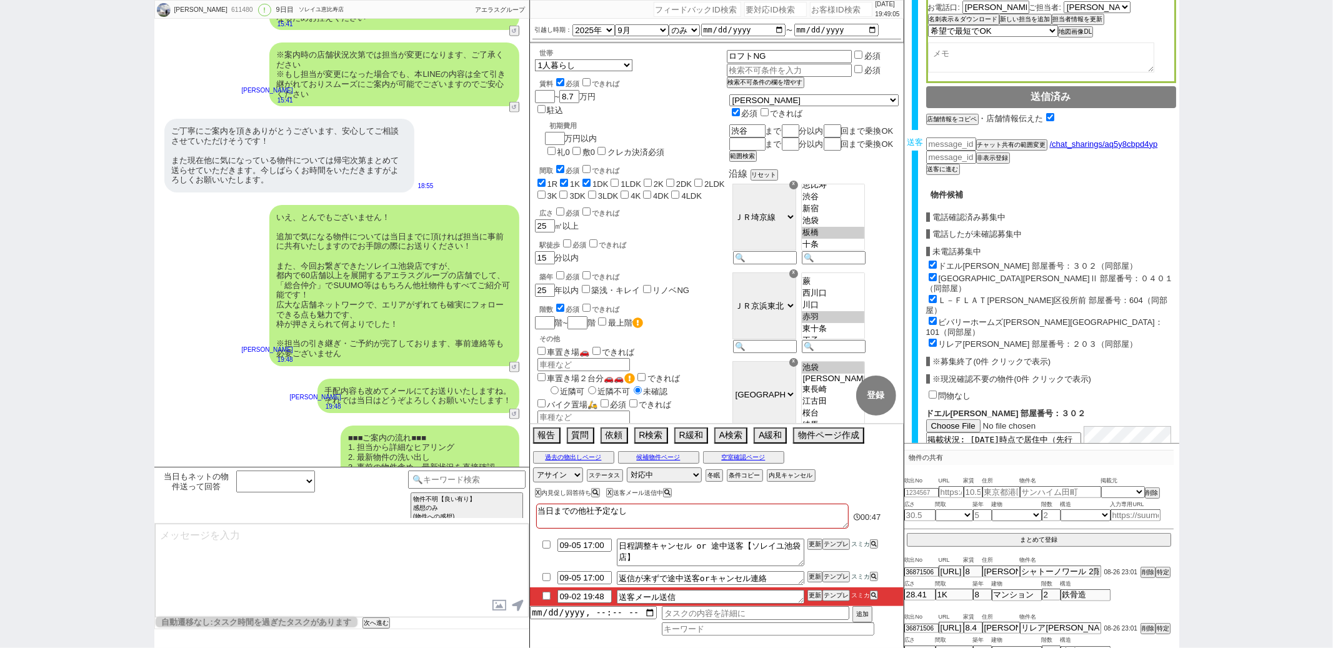
checkbox input "true"
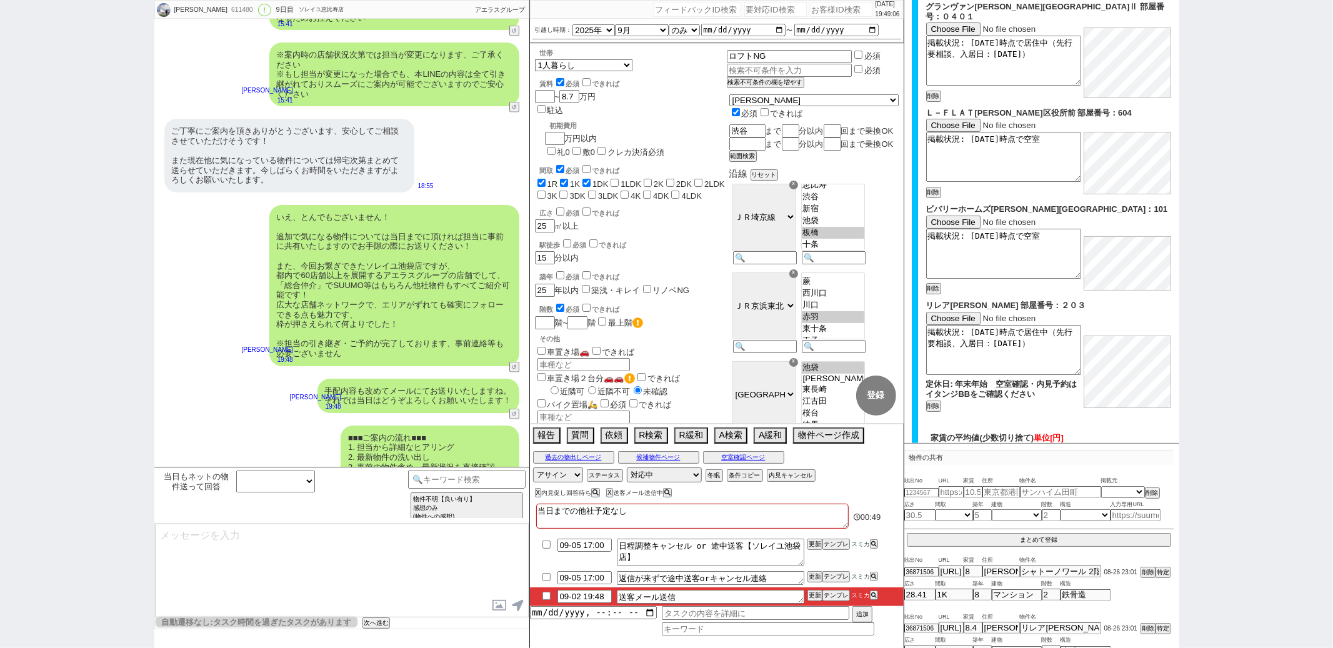
scroll to position [796, 0]
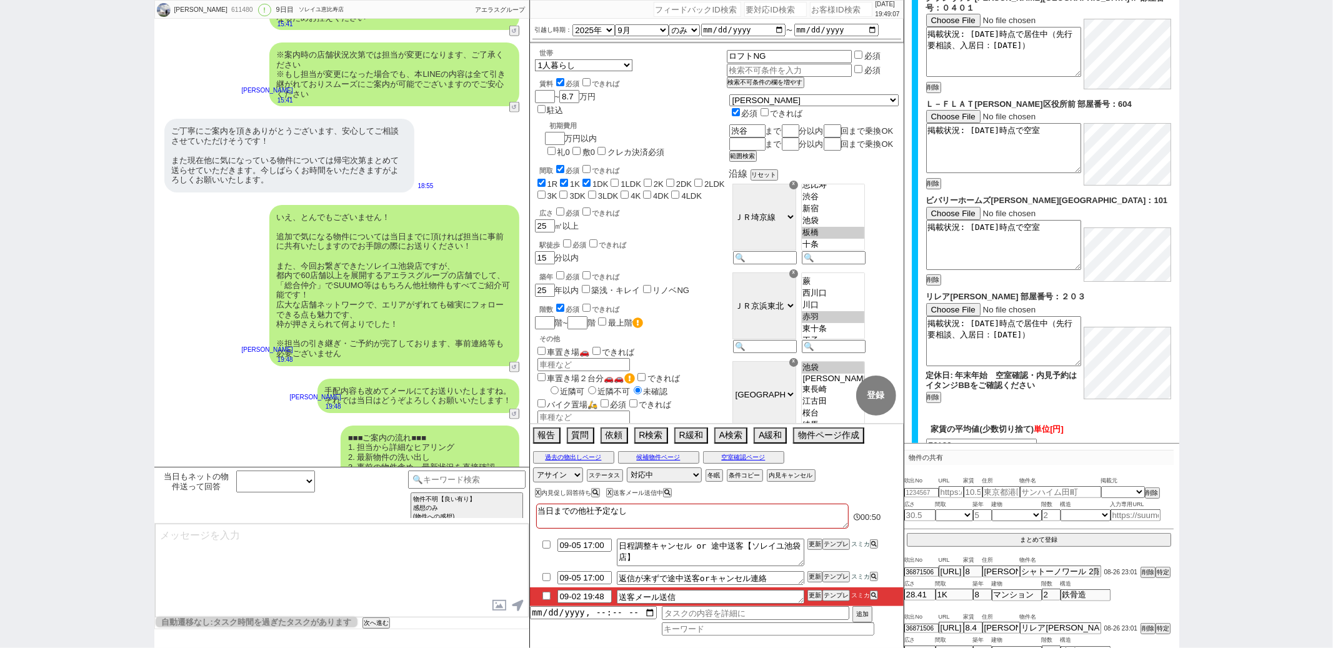
click at [1032, 459] on button "確認画面へ" at bounding box center [1050, 469] width 67 height 20
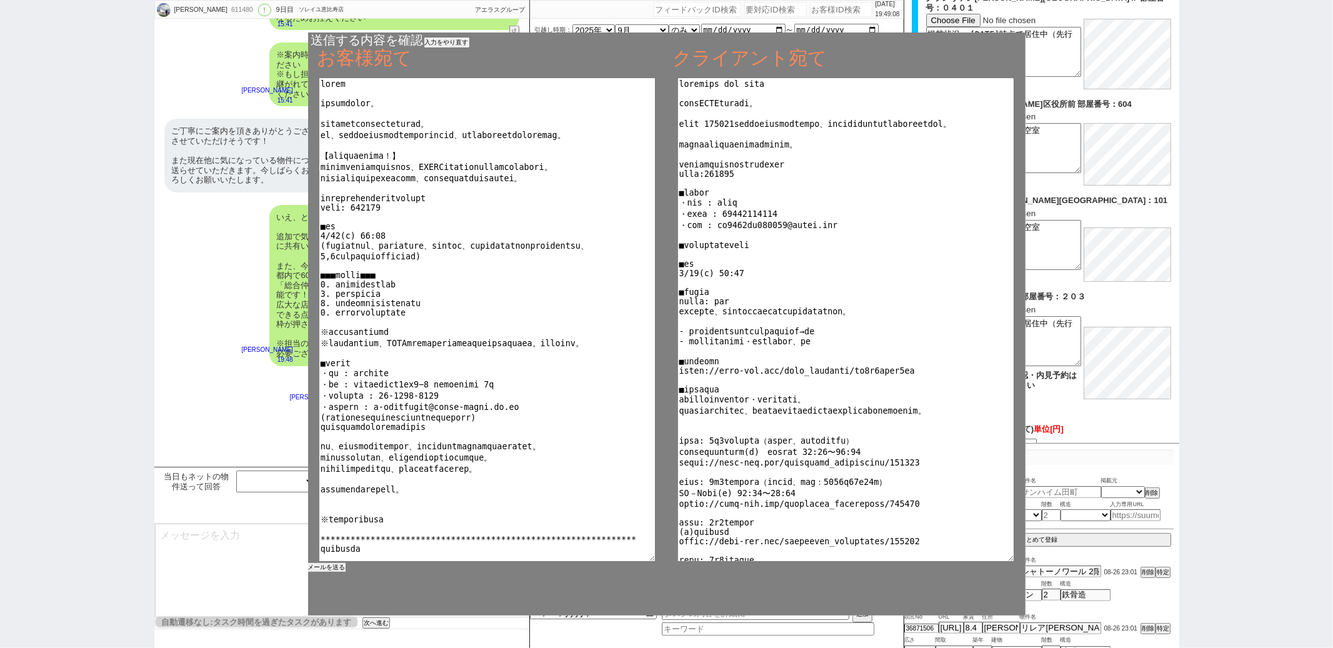
click at [326, 570] on button "メールを送る" at bounding box center [326, 567] width 37 height 9
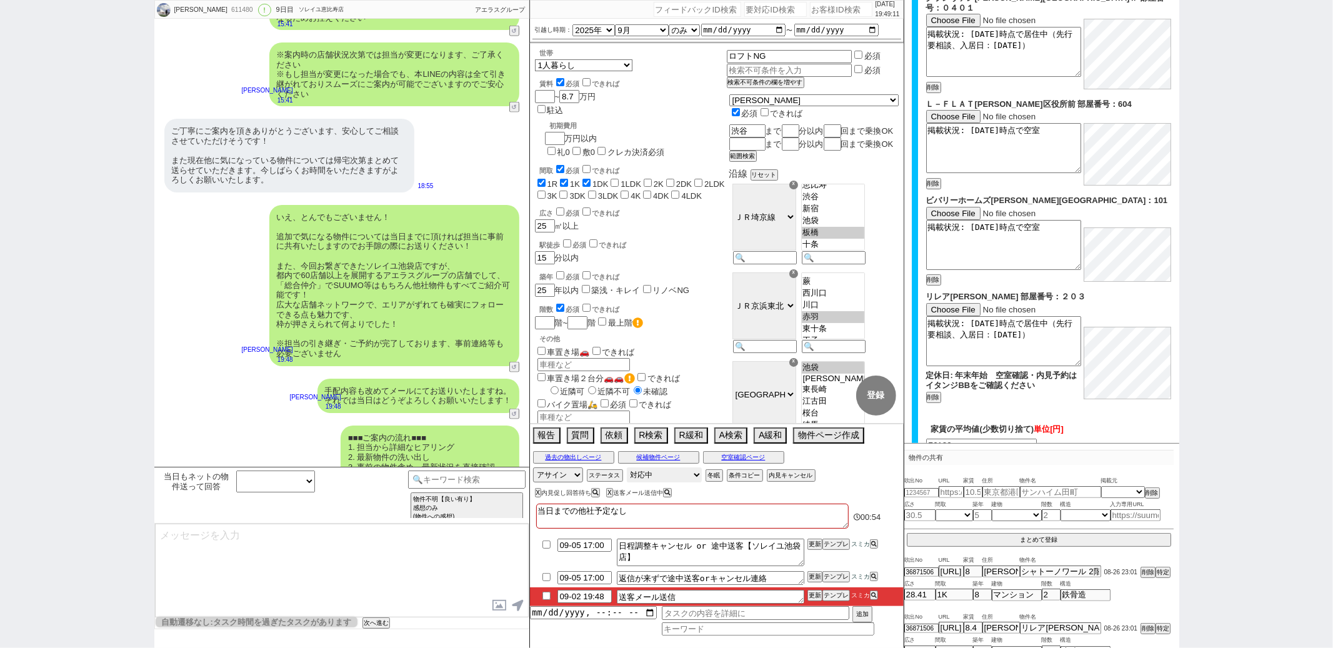
click at [666, 473] on select "対応中 引き継ぎ完了 ブロック 長期間返信なし 紹介不可 別の所で決まった 客の都合で引越しが無くなった 接客開始後に冬眠" at bounding box center [664, 474] width 75 height 15
select select "100"
click at [627, 469] on select "対応中 引き継ぎ完了 ブロック 長期間返信なし 紹介不可 別の所で決まった 客の都合で引越しが無くなった 接客開始後に冬眠" at bounding box center [664, 474] width 75 height 15
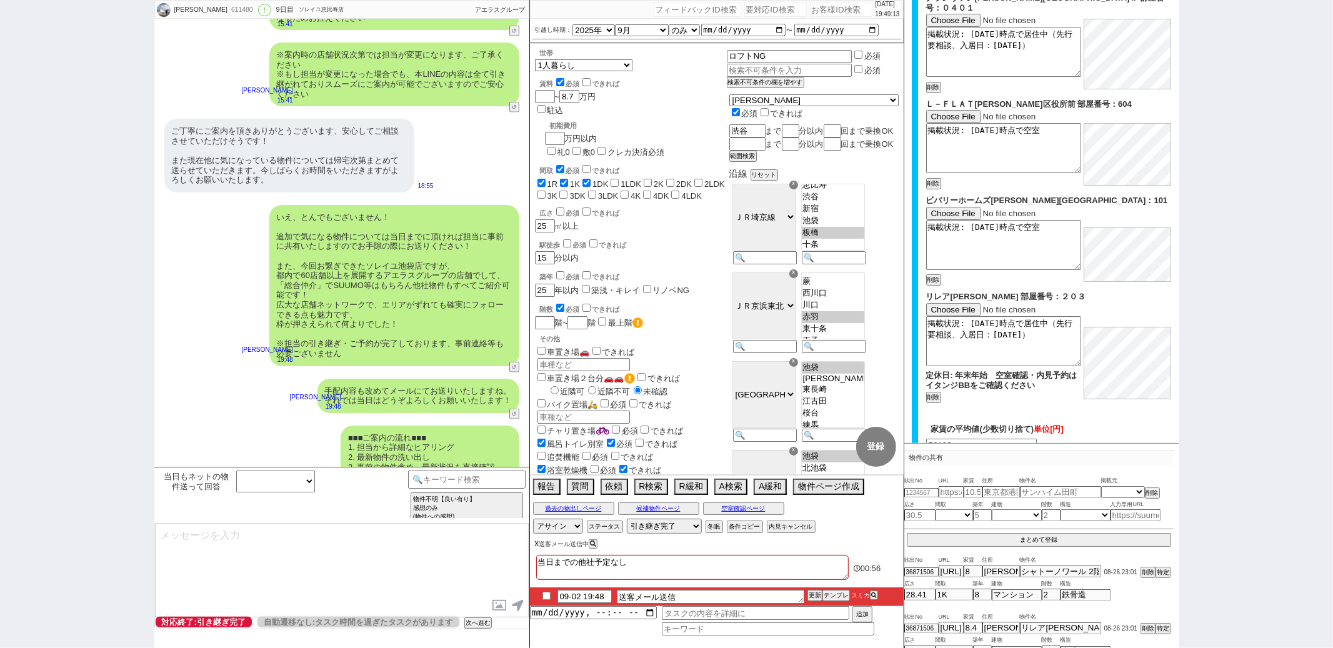
click at [536, 546] on button "X" at bounding box center [537, 544] width 4 height 7
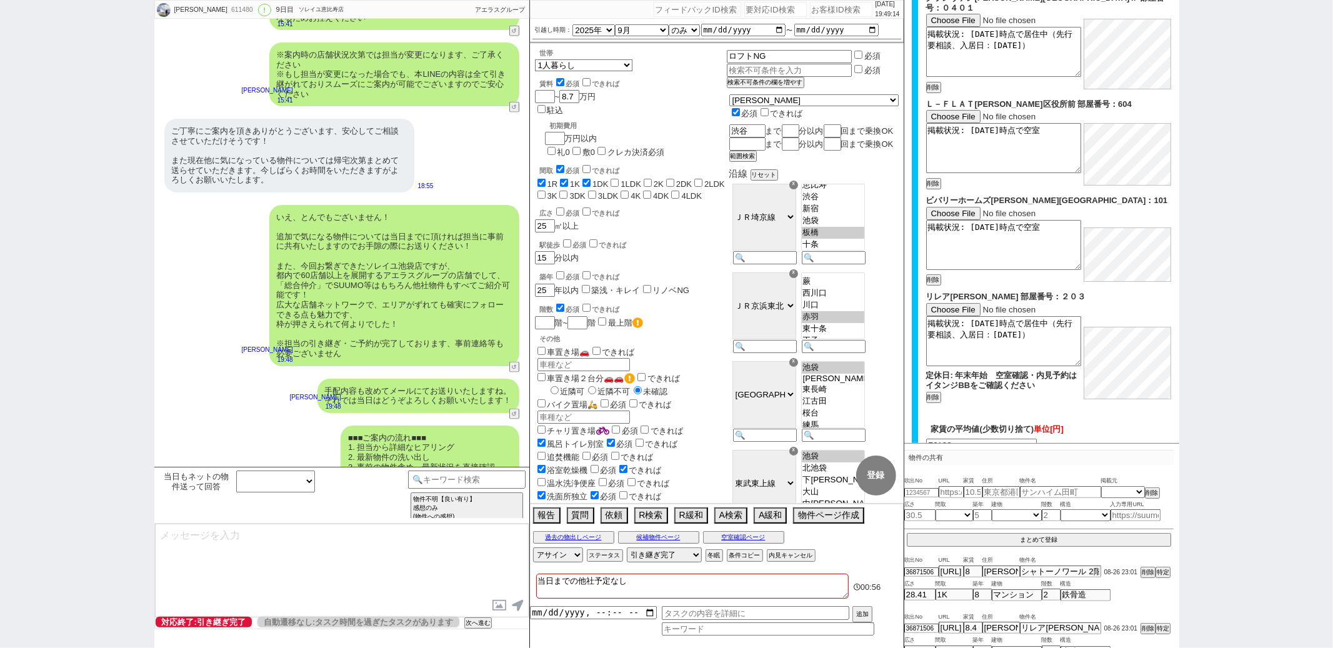
click at [271, 427] on div "■■■ご案内の流れ■■■ 1. 担当から詳細なヒアリング 2. 最新物件の洗い出し 3. 事前の物件含め、最新状況を直接確認 4. 募集中のものをまとめて内見…" at bounding box center [341, 457] width 375 height 76
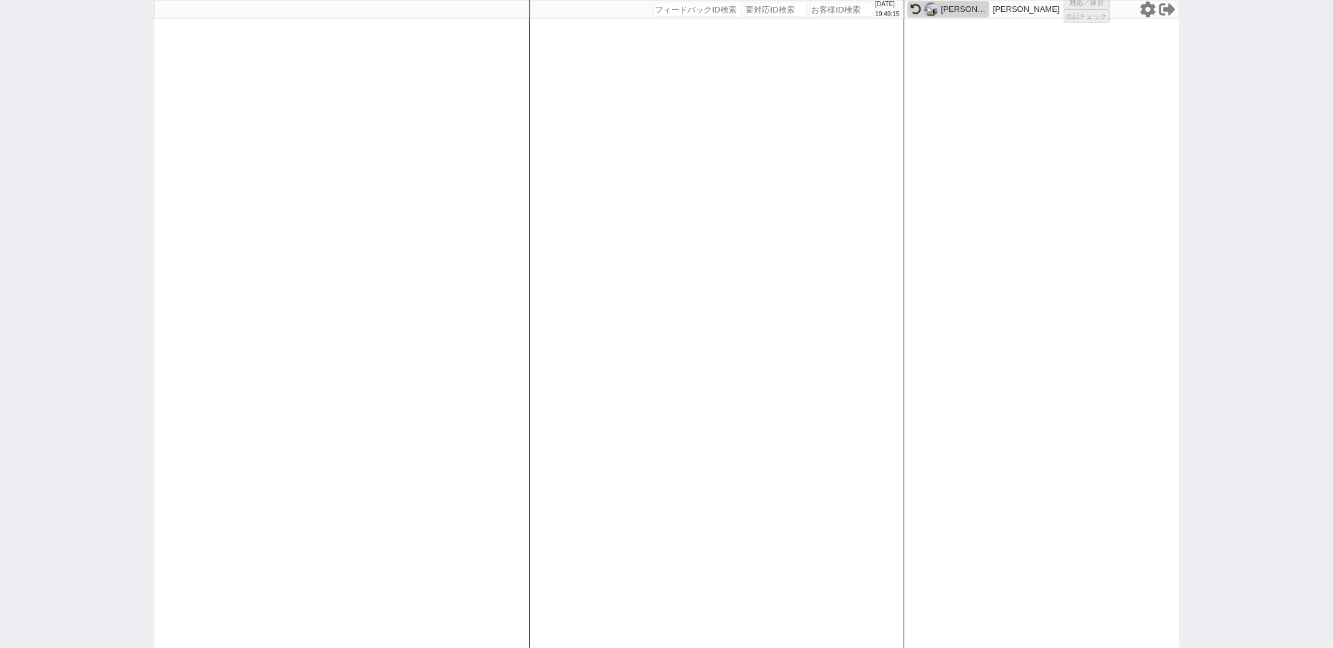
select select "2"
select select "4"
select select
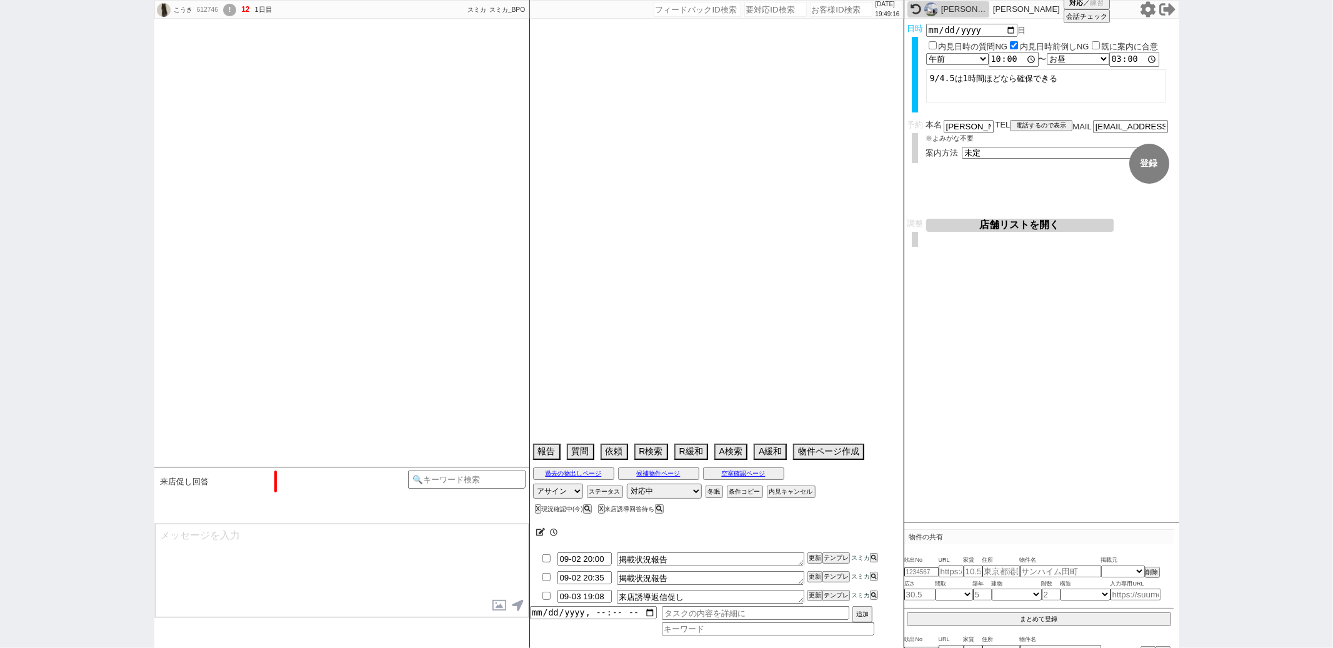
select select "2025"
select select "10"
select select "37"
select select "0"
select select "48"
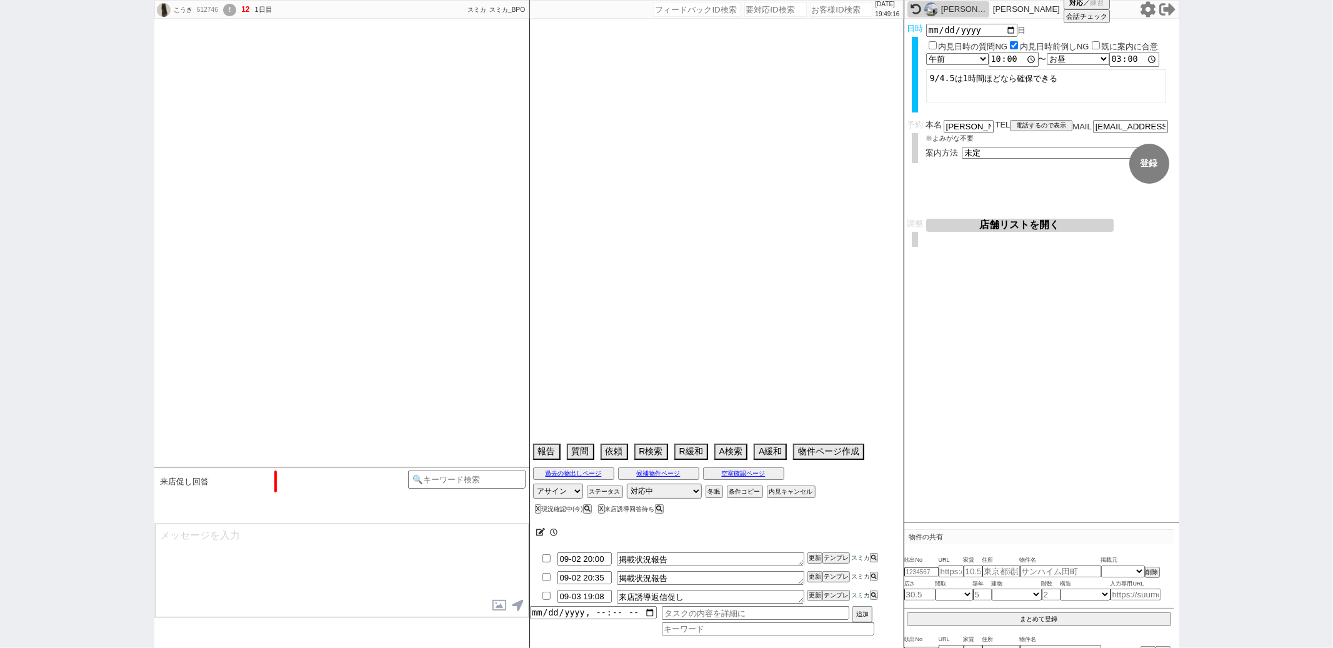
select select "1230"
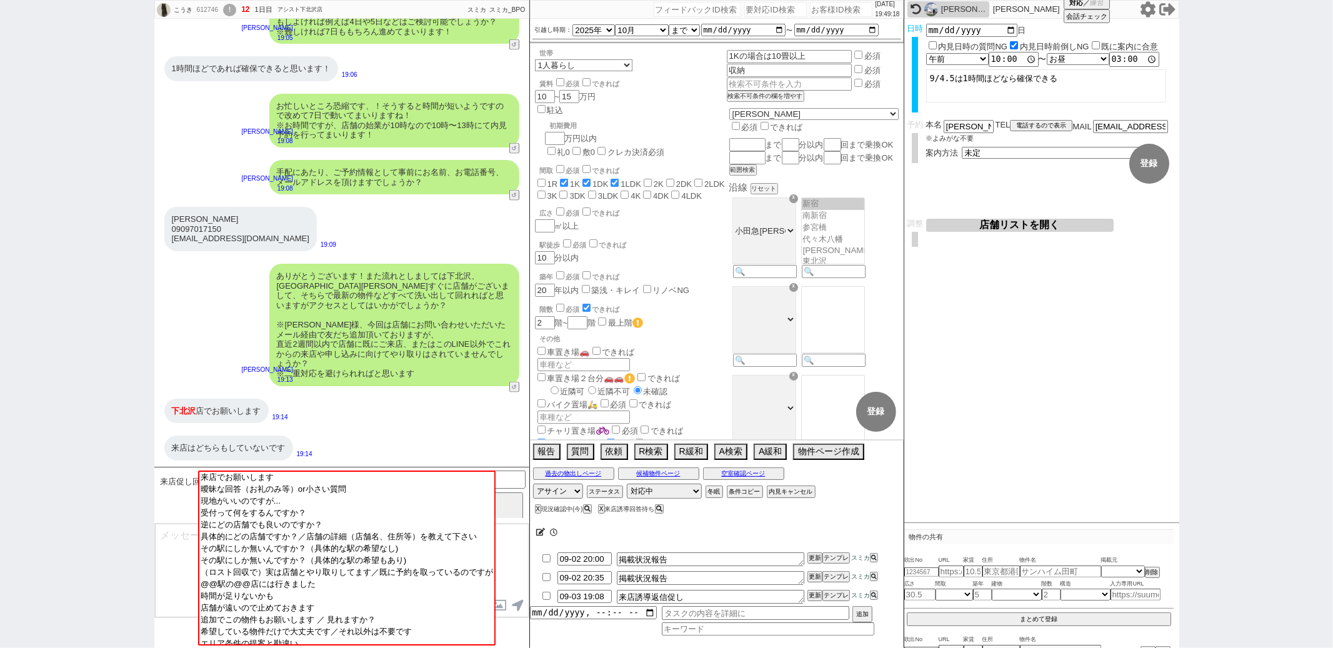
scroll to position [26, 0]
click at [686, 207] on div "世帯 1人暮らし 2人暮らし 家族:小学生以下含む 家族:小学生以下含まず 兄弟・姉妹 ルームシェア その他 子供 家族(子供なし) ルームシェア 賃料 必須…" at bounding box center [717, 242] width 374 height 396
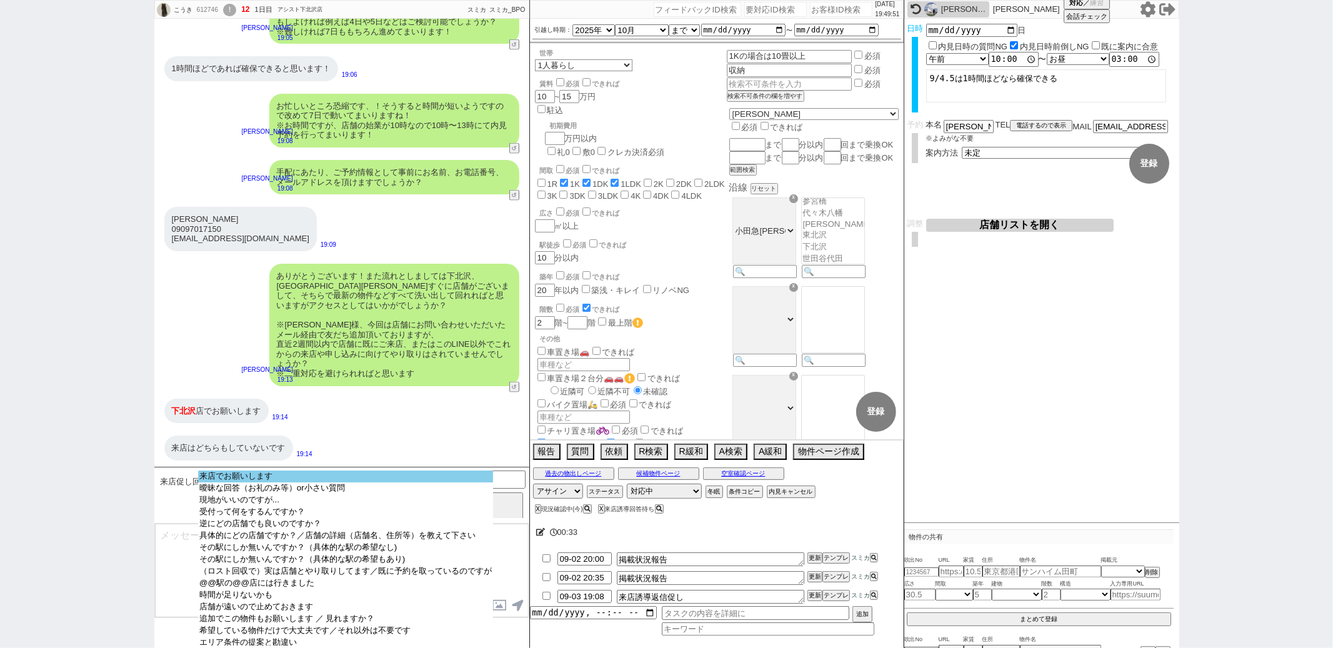
click at [282, 482] on option "来店でお願いします" at bounding box center [345, 488] width 295 height 12
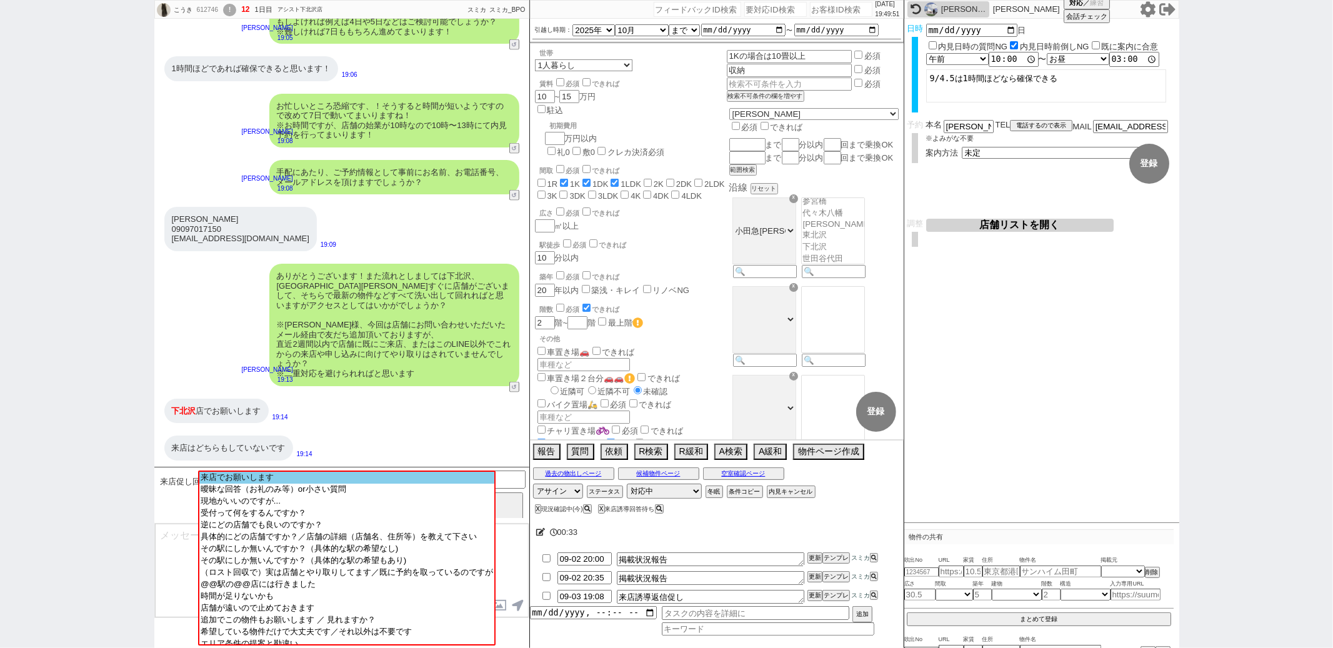
scroll to position [1407, 0]
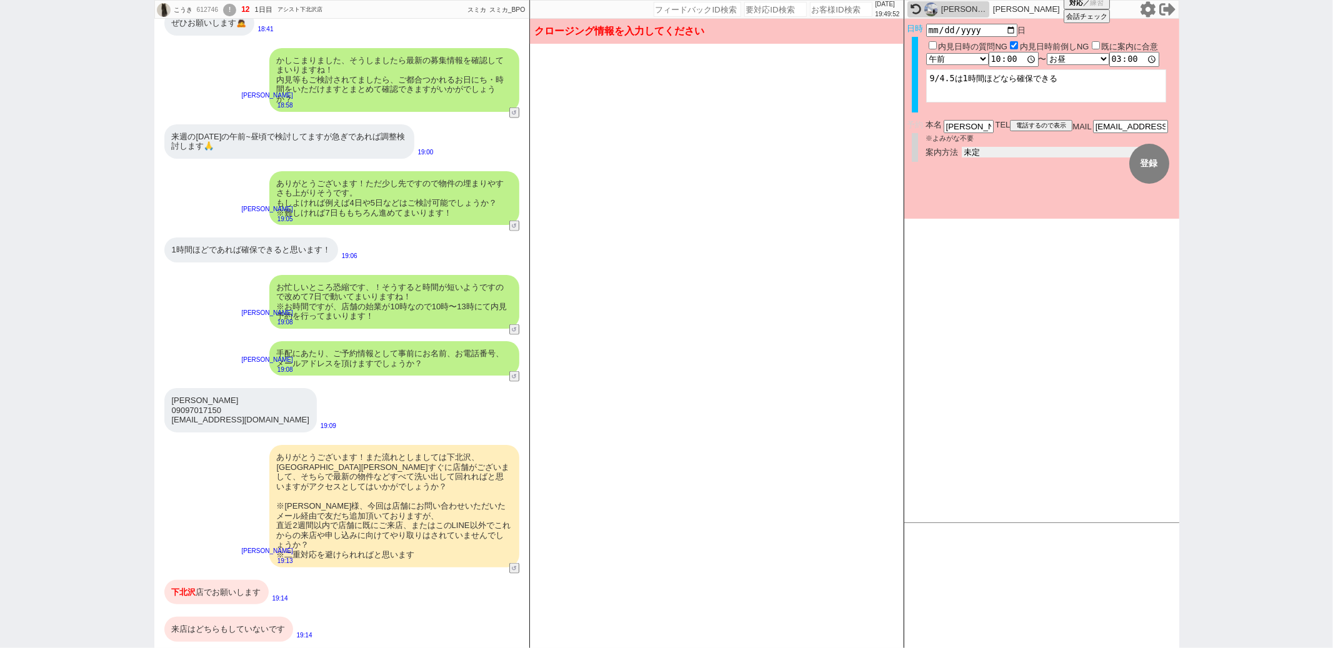
click at [1027, 149] on select "未定 現地お待ち合わせ ご来店 先行申し込みのご案内or内見無しでの申し込みのご案内 オンラインでのご接客 オンラインで1件の内見のご案内" at bounding box center [1055, 152] width 187 height 11
select select "2"
click at [962, 147] on select "未定 現地お待ち合わせ ご来店 先行申し込みのご案内or内見無しでの申し込みのご案内 オンラインでのご接客 オンラインで1件の内見のご案内" at bounding box center [1055, 152] width 187 height 11
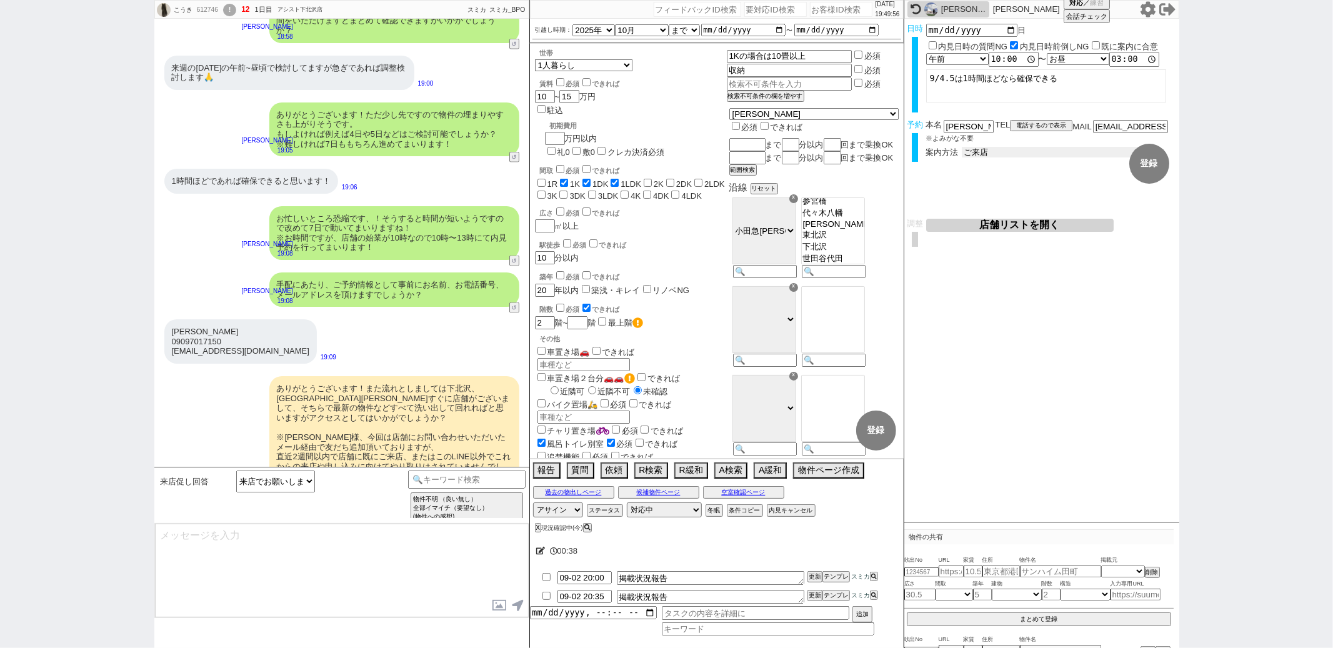
scroll to position [1589, 0]
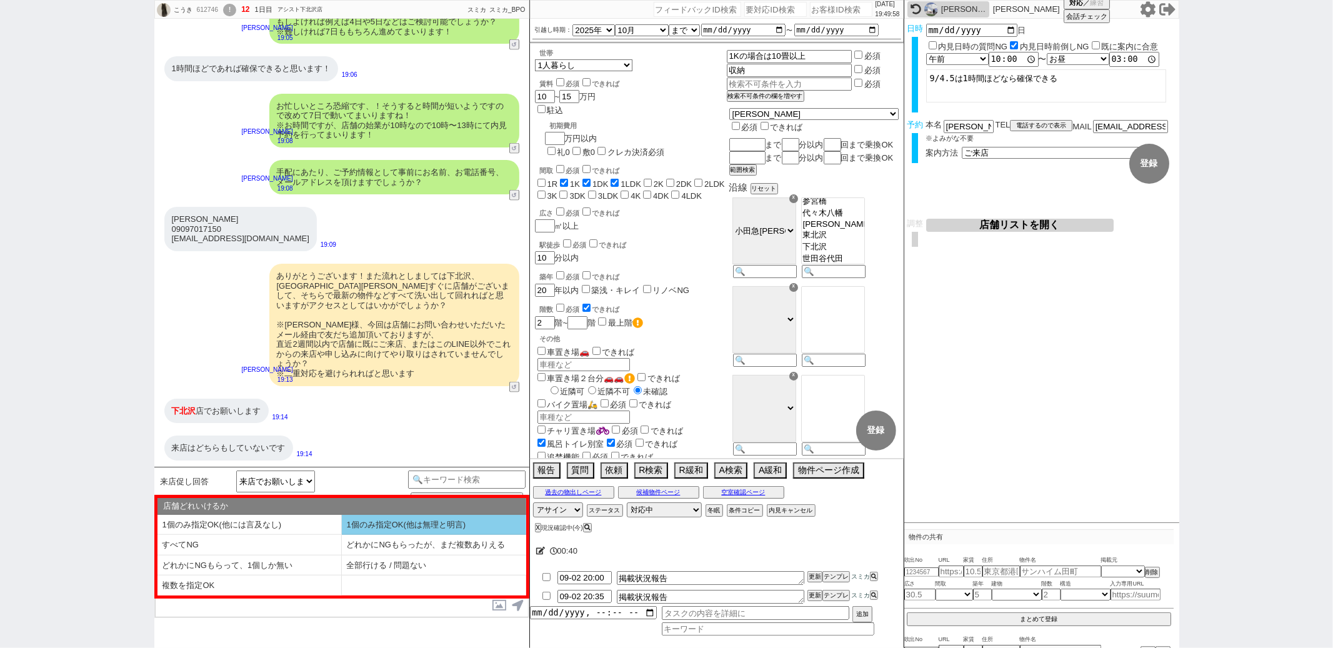
click at [342, 535] on li "1個のみ指定OK(他は無理と明言)" at bounding box center [249, 545] width 184 height 21
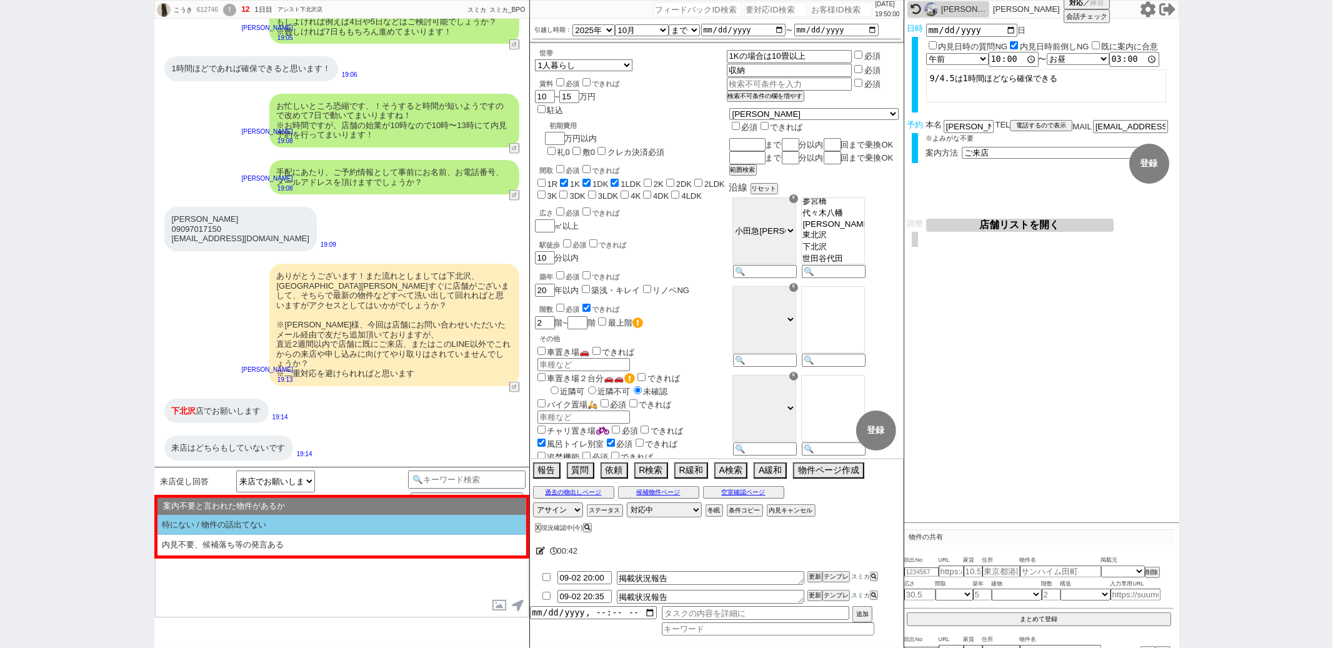
click at [298, 531] on li "特にない / 物件の話出てない" at bounding box center [341, 525] width 369 height 21
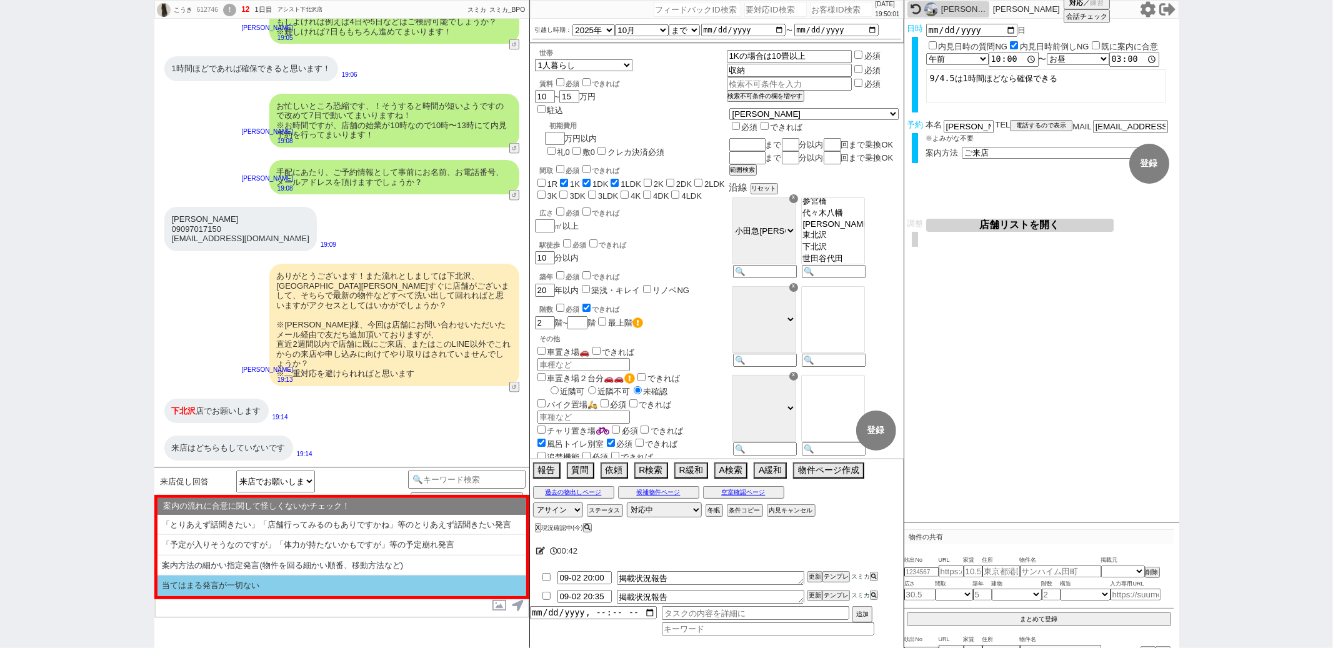
click at [274, 581] on li "当てはまる発言が一切ない" at bounding box center [341, 586] width 369 height 21
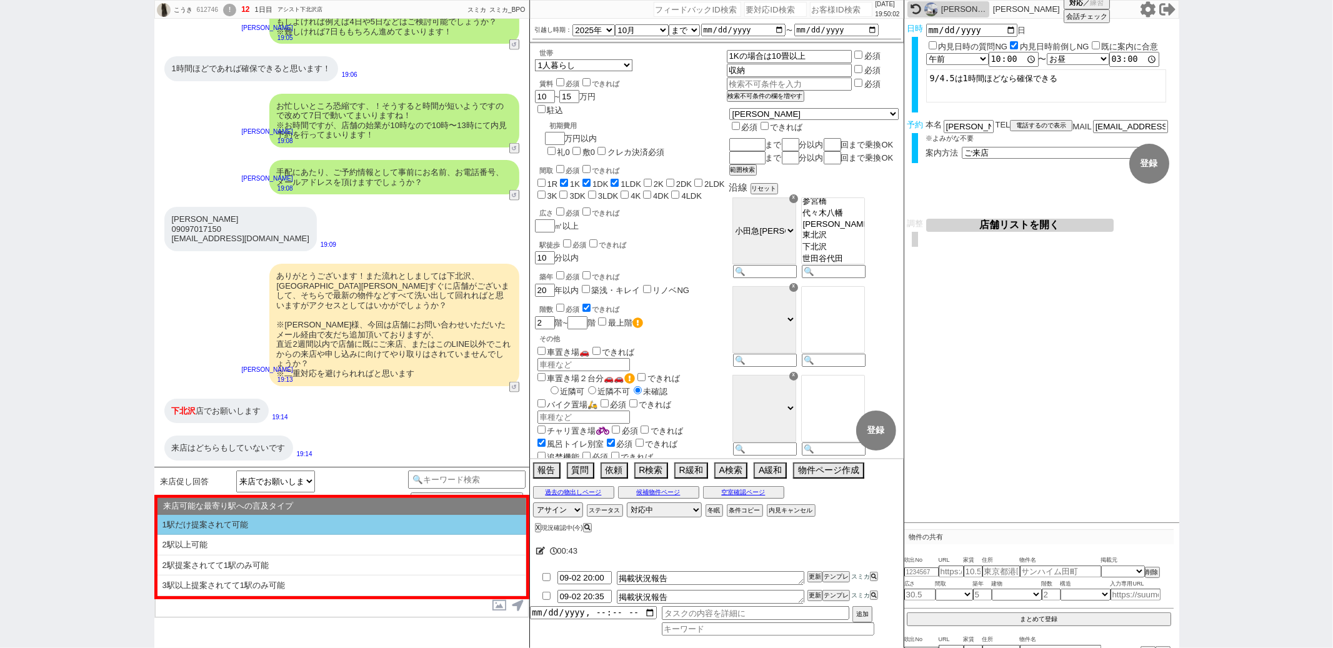
click at [288, 529] on li "1駅だけ提案されて可能" at bounding box center [341, 525] width 369 height 21
select select "1個のみ指定OK(他は無理と明言)"
select select "特にない / 物件の話出てない"
select select "当てはまる発言が一切ない"
select select "1駅だけ提案されて可能"
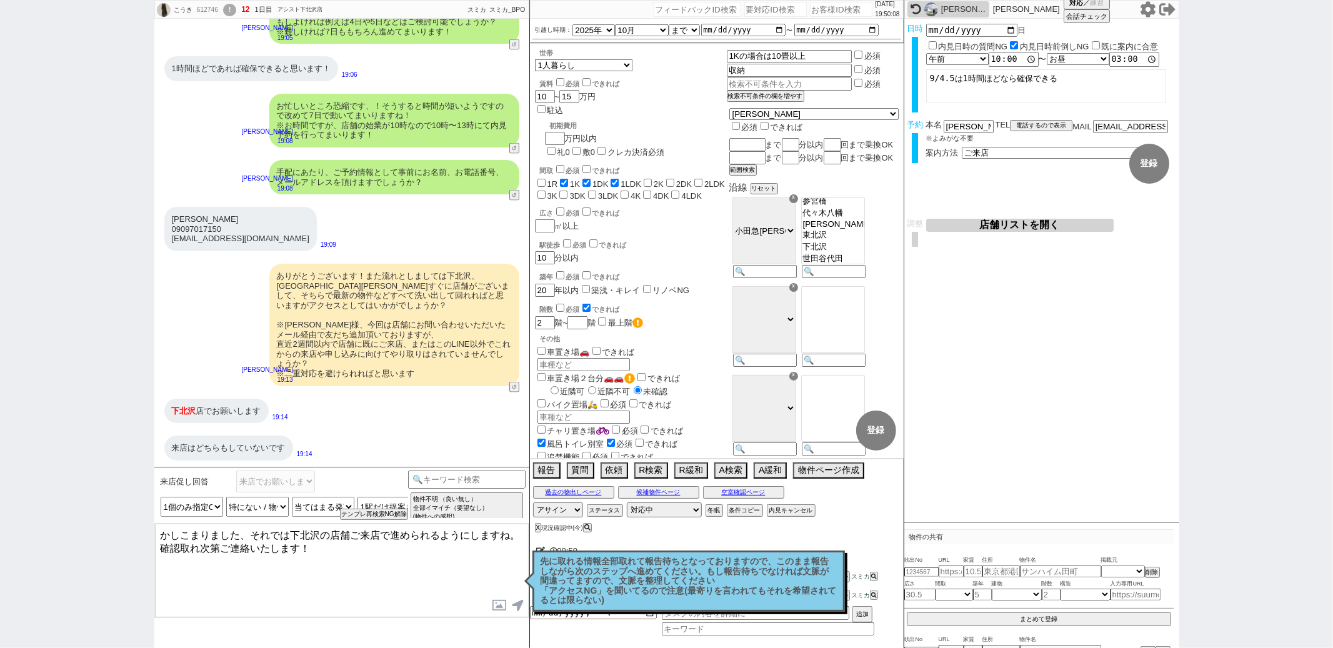
type textarea "かしこまりました、それでは下北沢の店舗ご来店で進められるようにしますね。 確認取れ次第ご連絡いたします！"
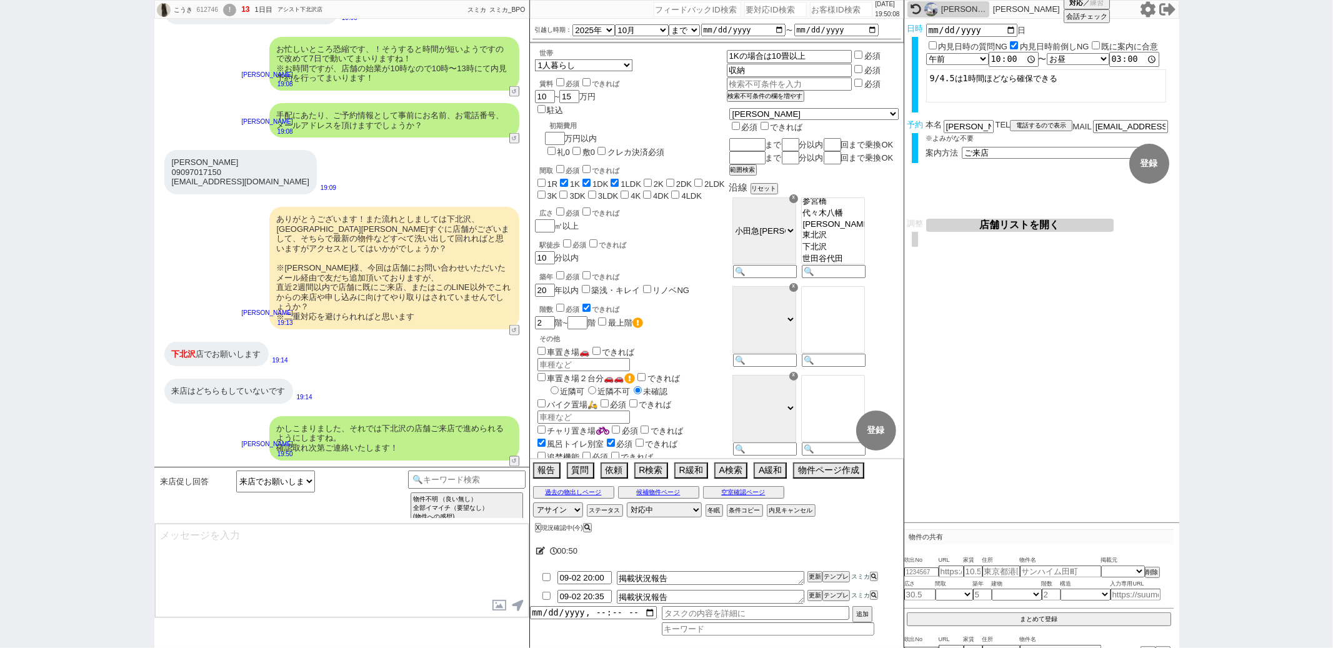
scroll to position [1646, 0]
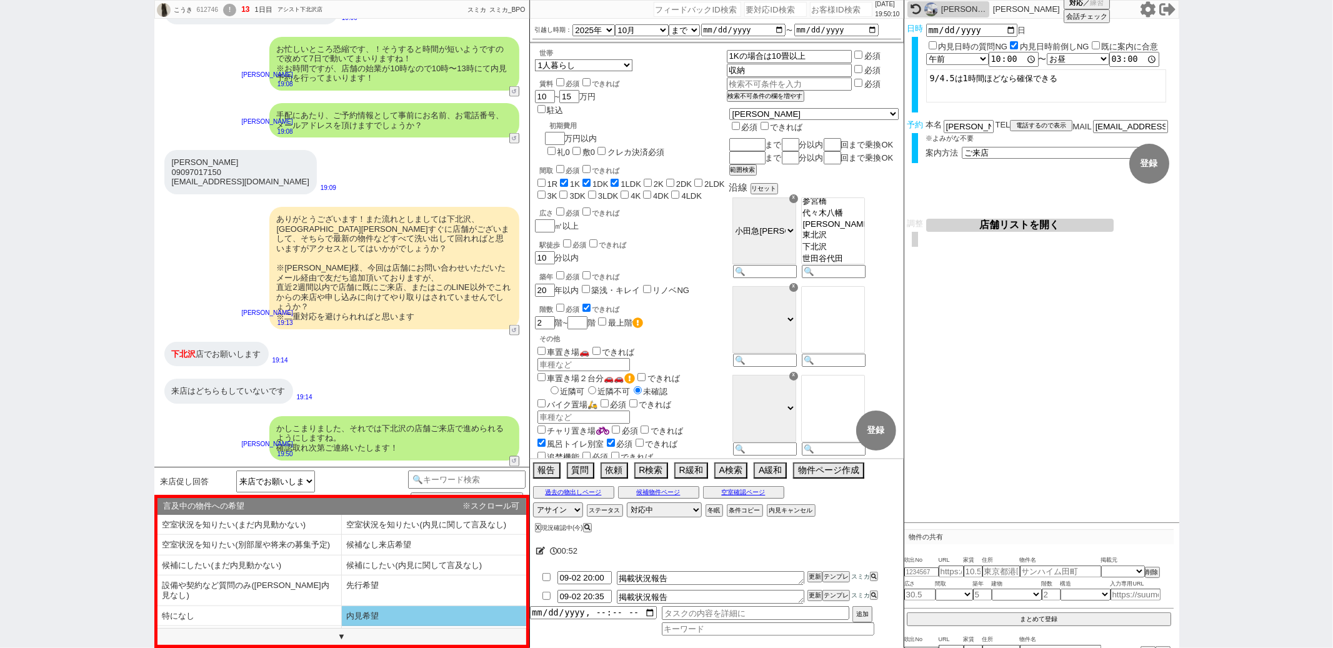
click at [342, 626] on li "内見希望" at bounding box center [249, 636] width 184 height 21
select select "内見希望"
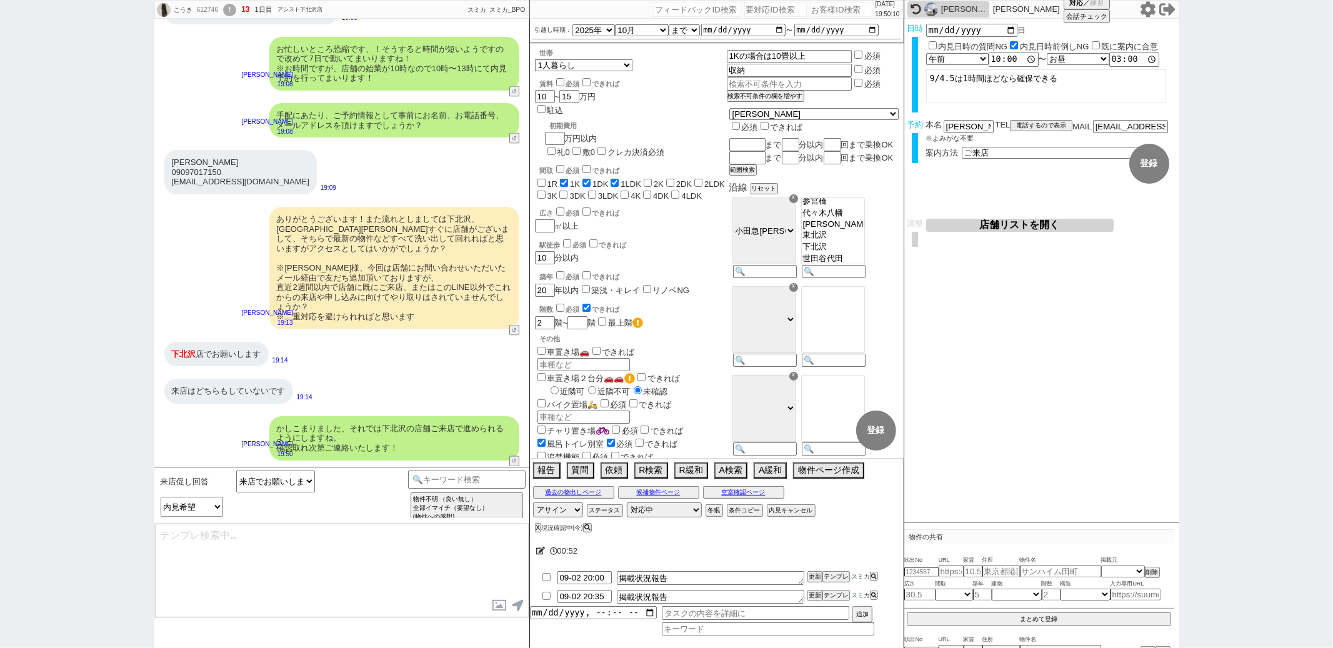
type textarea "@@【そのままこの吹き出しで報告(初期費用などもあればそれも)をして下さい！！"
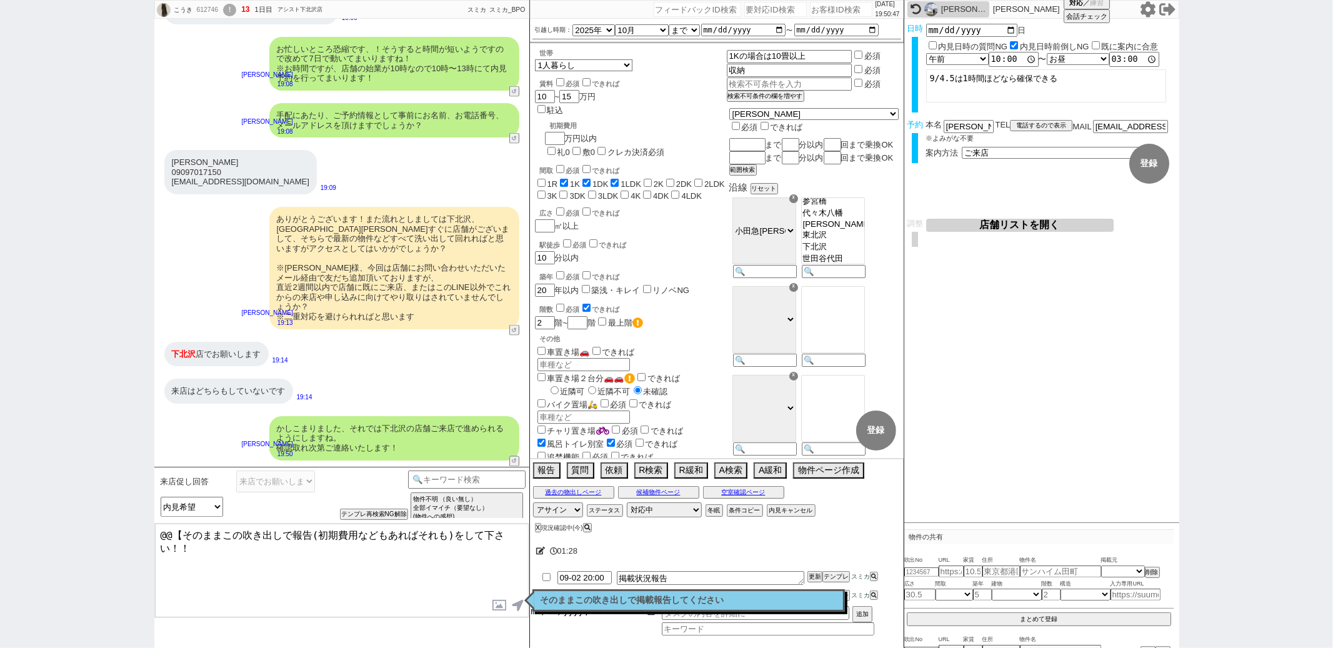
click at [616, 612] on input "datetime-local" at bounding box center [593, 611] width 127 height 11
click at [634, 601] on p "そのままこの吹き出しで掲載報告してください" at bounding box center [689, 601] width 296 height 10
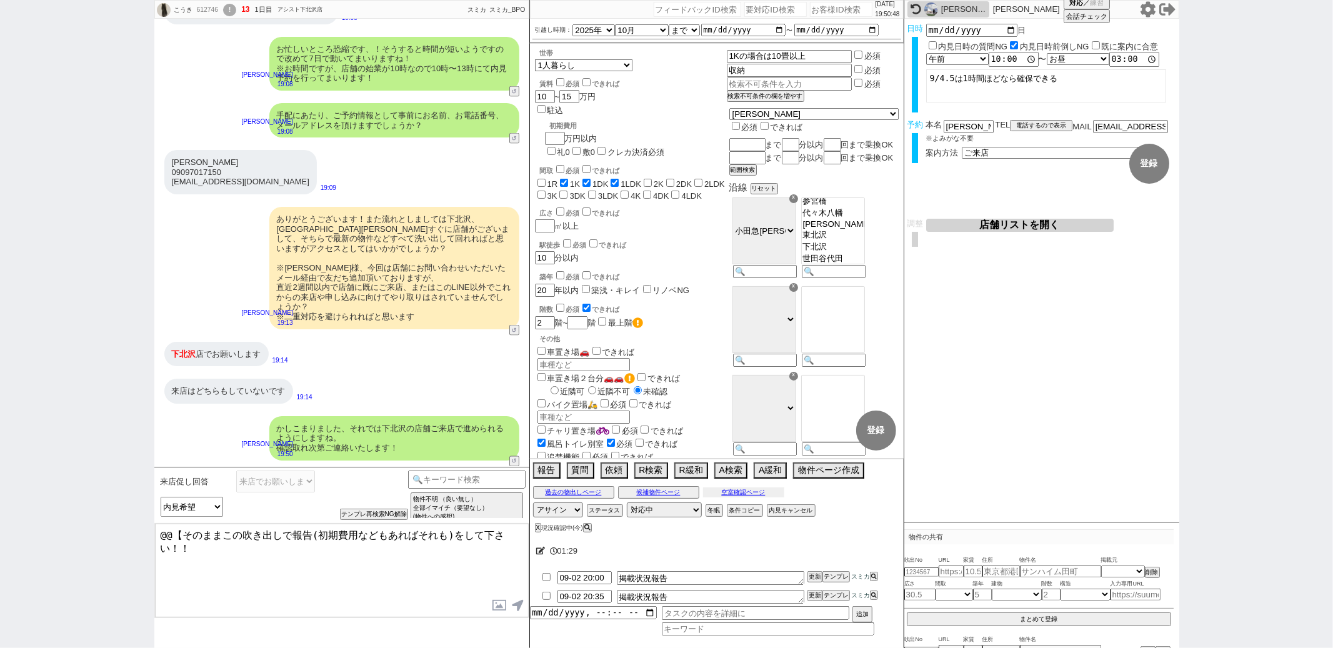
click at [741, 496] on button "空室確認ページ" at bounding box center [743, 492] width 81 height 10
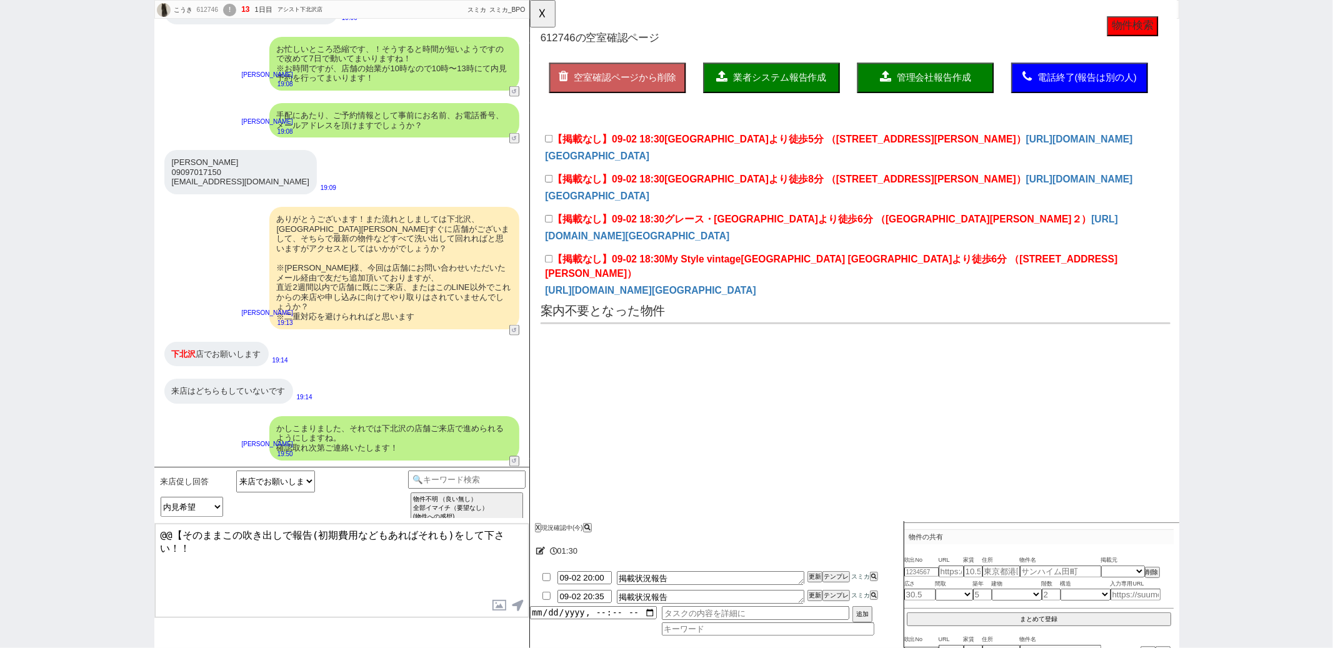
scroll to position [0, 0]
click at [651, 142] on label "【掲載なし】09-02 18:30 下北沢駅より徒歩5分 （世田谷区代田５）" at bounding box center [804, 149] width 517 height 15
click at [554, 145] on input "【掲載なし】09-02 18:30 下北沢駅より徒歩5分 （世田谷区代田５）" at bounding box center [550, 149] width 8 height 8
checkbox input "true"
click at [646, 224] on div "【掲載なし】09-02 18:30 下北沢駅より徒歩8分 （世田谷区北沢４） https://myhome.nifty.com/smp/rent/tokyo/…" at bounding box center [879, 245] width 677 height 43
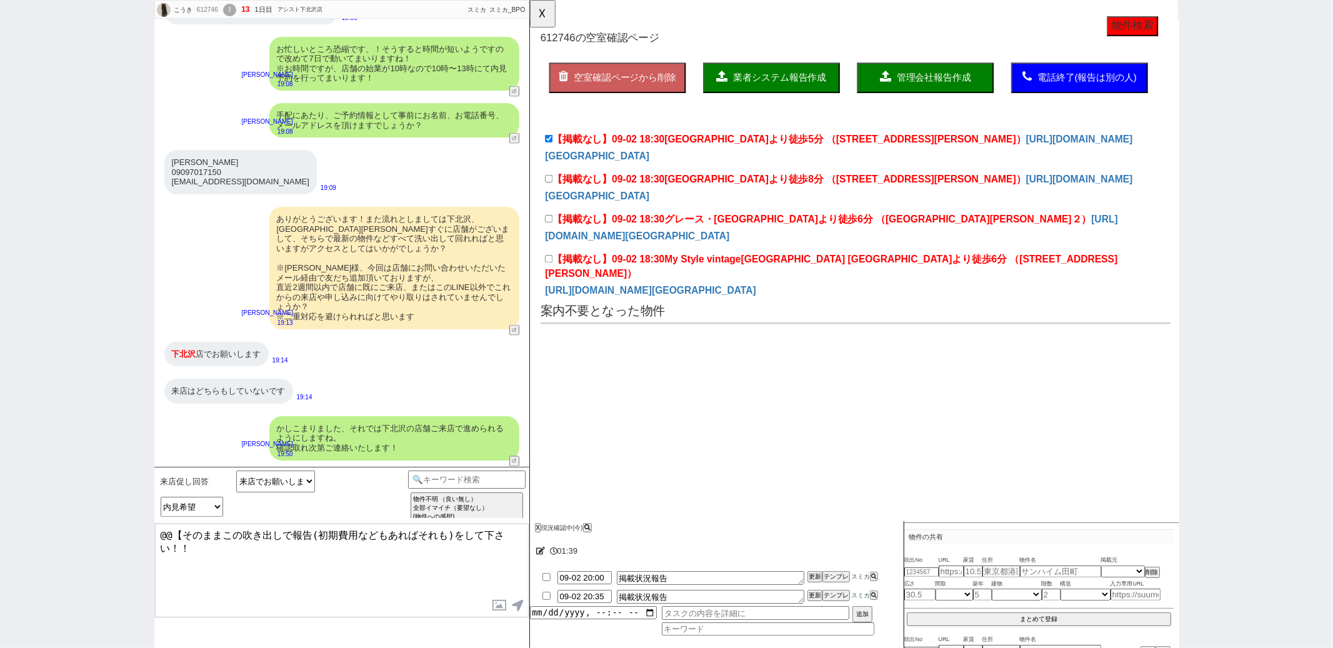
click at [656, 187] on label "【掲載なし】09-02 18:30 下北沢駅より徒歩8分 （世田谷区北沢４）" at bounding box center [804, 193] width 517 height 15
click at [554, 188] on input "【掲載なし】09-02 18:30 下北沢駅より徒歩8分 （世田谷区北沢４）" at bounding box center [550, 192] width 8 height 8
checkbox input "true"
click at [650, 229] on label "【掲載なし】09-02 18:30 グレース・K 下北沢駅より徒歩6分 （世田谷区代田２）" at bounding box center [839, 236] width 587 height 15
click at [554, 231] on input "【掲載なし】09-02 18:30 グレース・K 下北沢駅より徒歩6分 （世田谷区代田２）" at bounding box center [550, 235] width 8 height 8
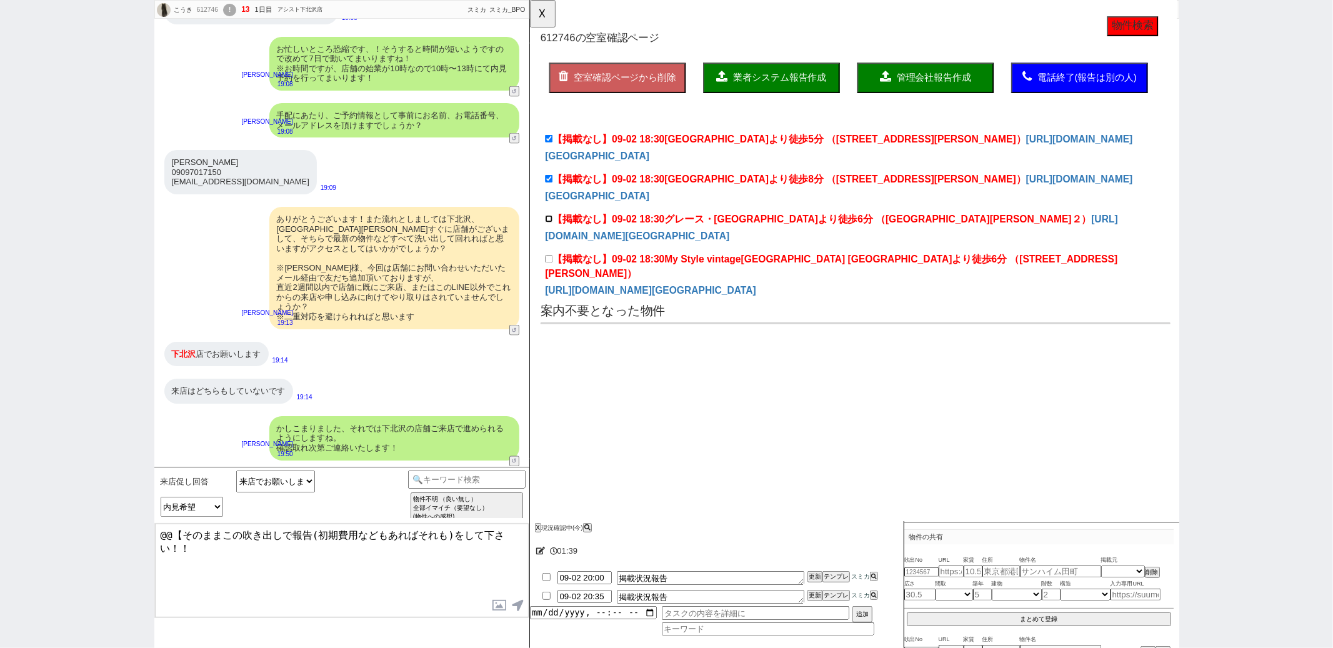
checkbox input "true"
click at [642, 277] on label "【掲載なし】09-02 18:30 My Style vintage下北沢ヒルズ 下北沢駅より徒歩6分 （世田谷区代田６）" at bounding box center [879, 287] width 667 height 30
click at [554, 277] on input "【掲載なし】09-02 18:30 My Style vintage下北沢ヒルズ 下北沢駅より徒歩6分 （世田谷区代田６）" at bounding box center [550, 278] width 8 height 8
checkbox input "true"
click at [764, 84] on span "業者システム報告作成" at bounding box center [798, 83] width 100 height 11
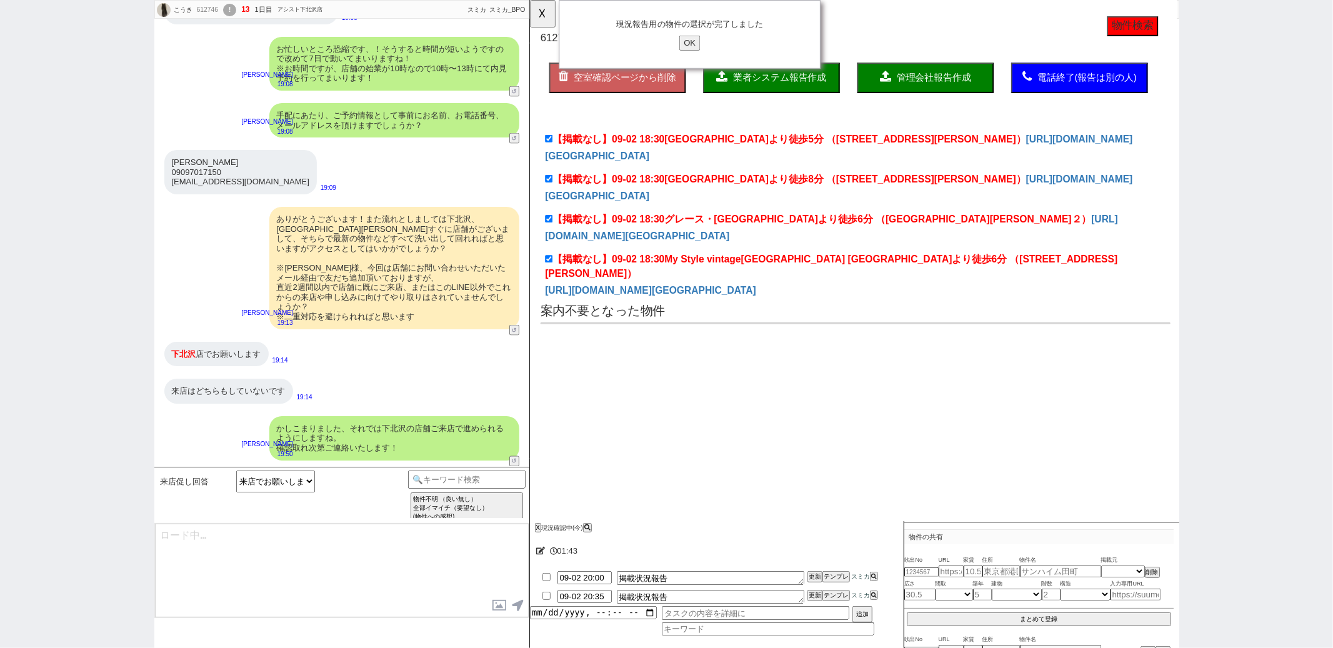
type textarea "@@【そのままこの吹き出しで報告(初期費用などもあればそれも)をして下さい！！"
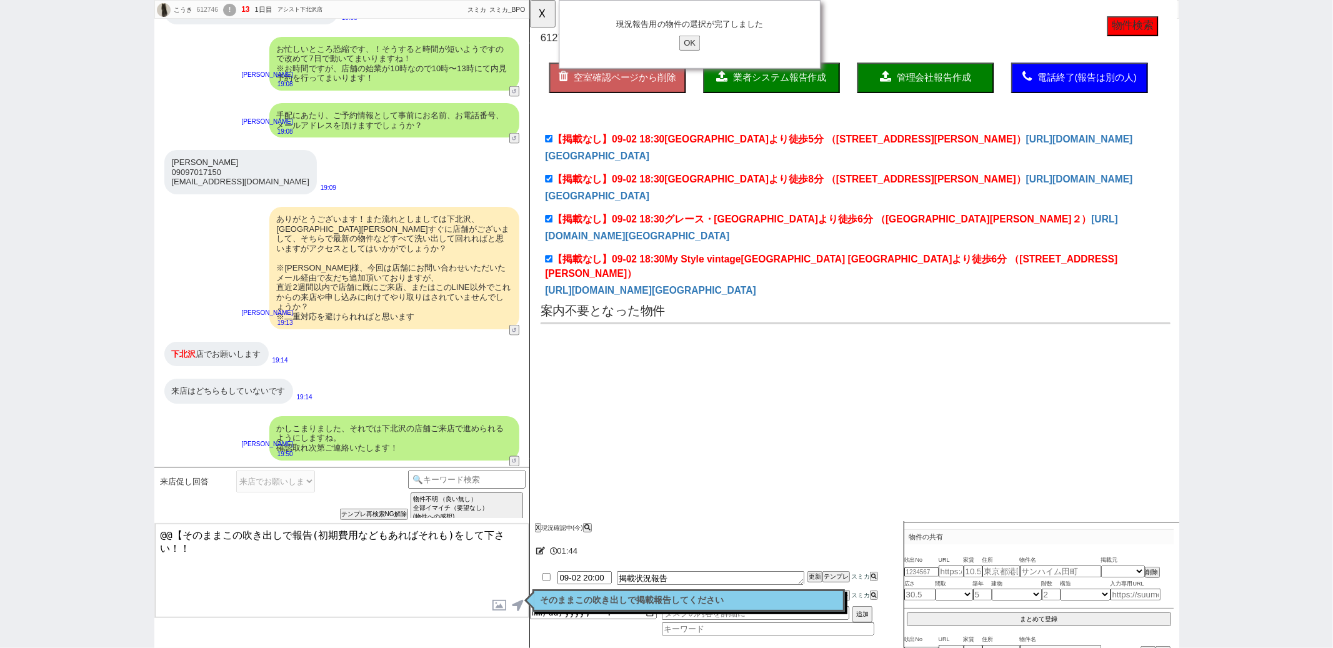
click at [707, 49] on input "OK" at bounding box center [701, 46] width 22 height 16
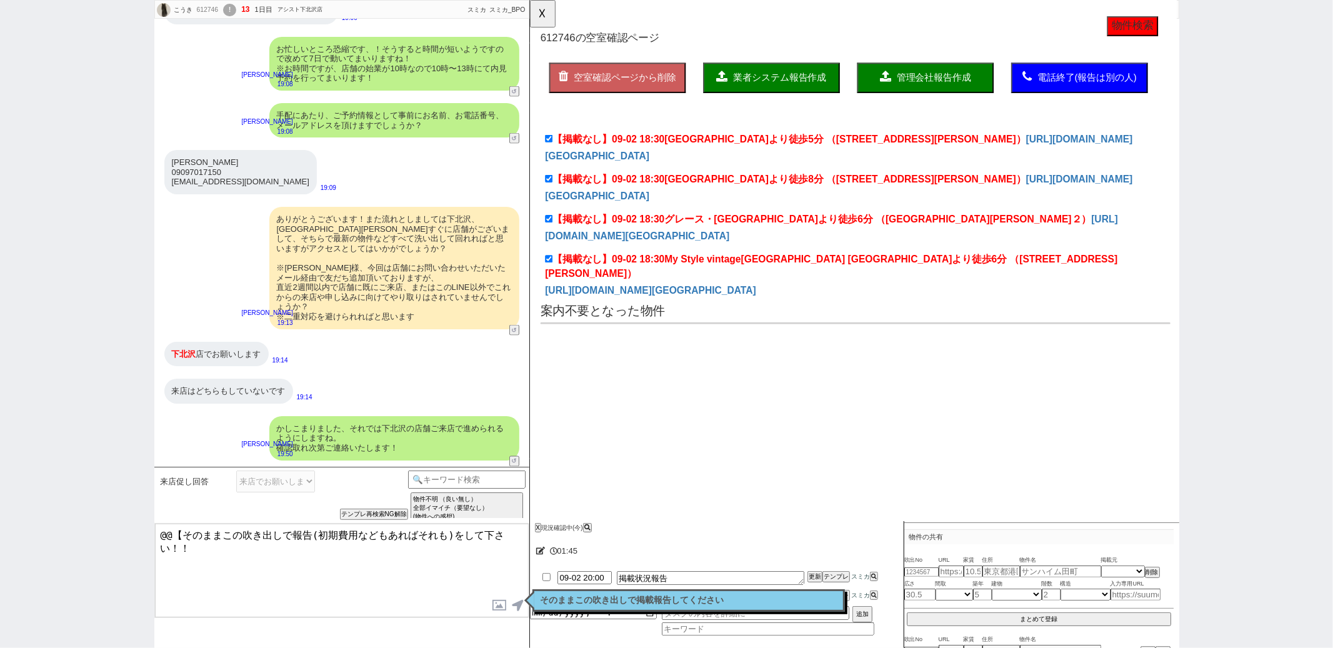
click at [700, 596] on div "そのままこの吹き出しで掲載報告してください 読んだ" at bounding box center [688, 600] width 312 height 22
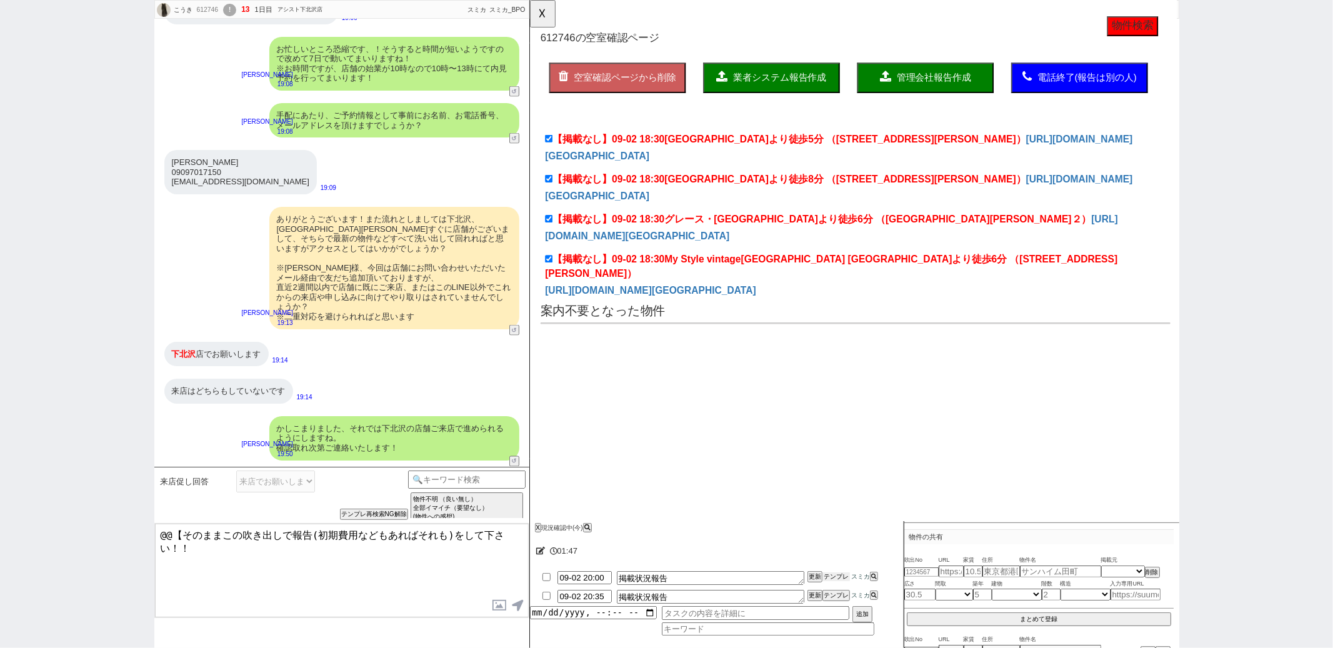
click at [837, 576] on button "テンプレ" at bounding box center [835, 576] width 27 height 9
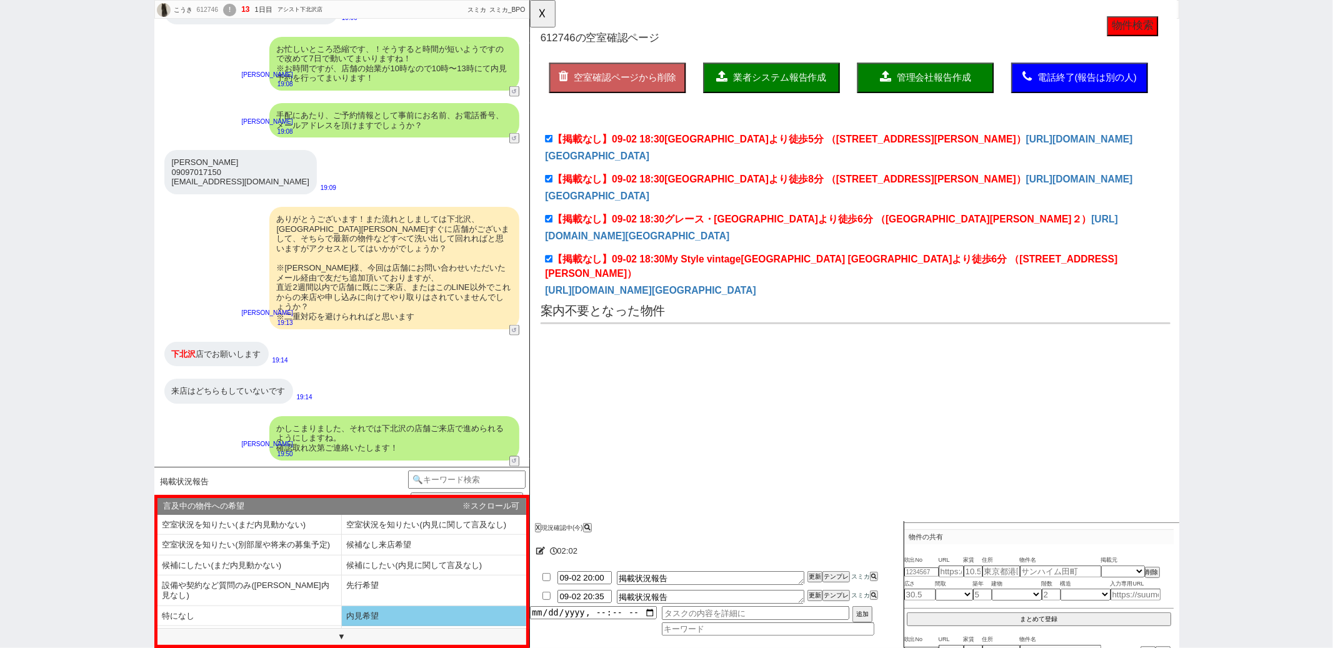
click at [342, 626] on li "内見希望" at bounding box center [249, 636] width 184 height 21
select select "内見希望"
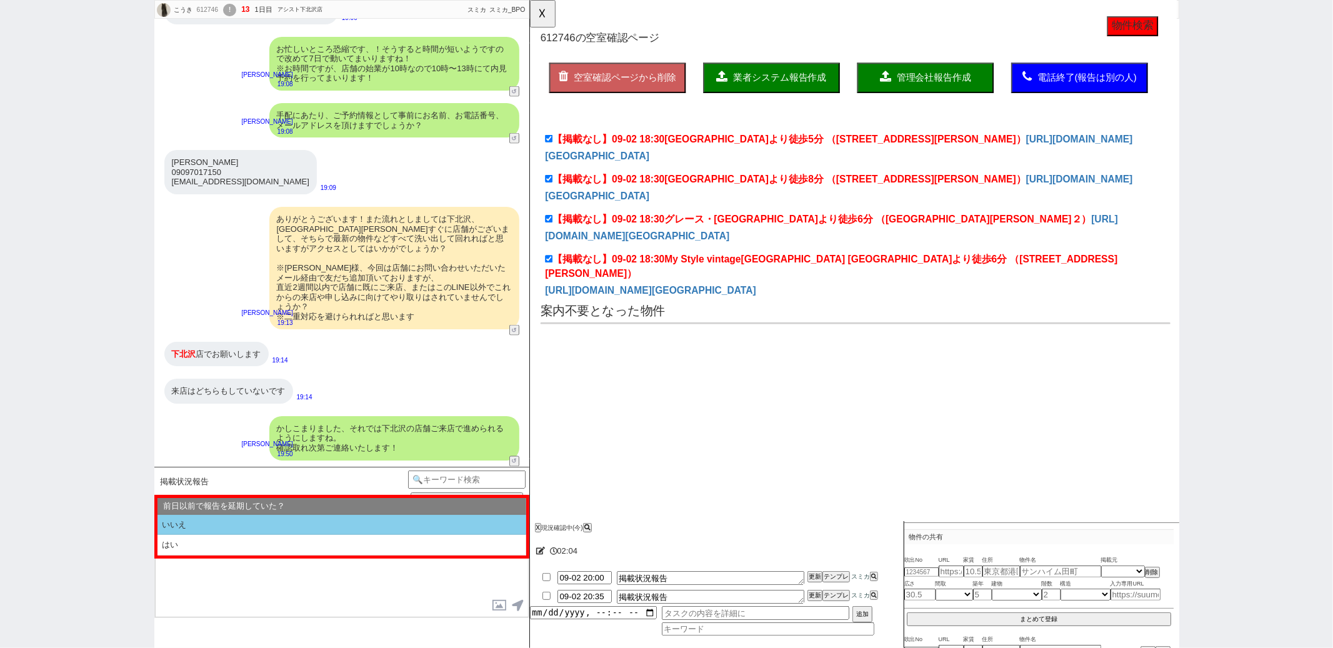
click at [286, 527] on li "いいえ" at bounding box center [341, 525] width 369 height 21
select select "内見希望"
select select "いいえ"
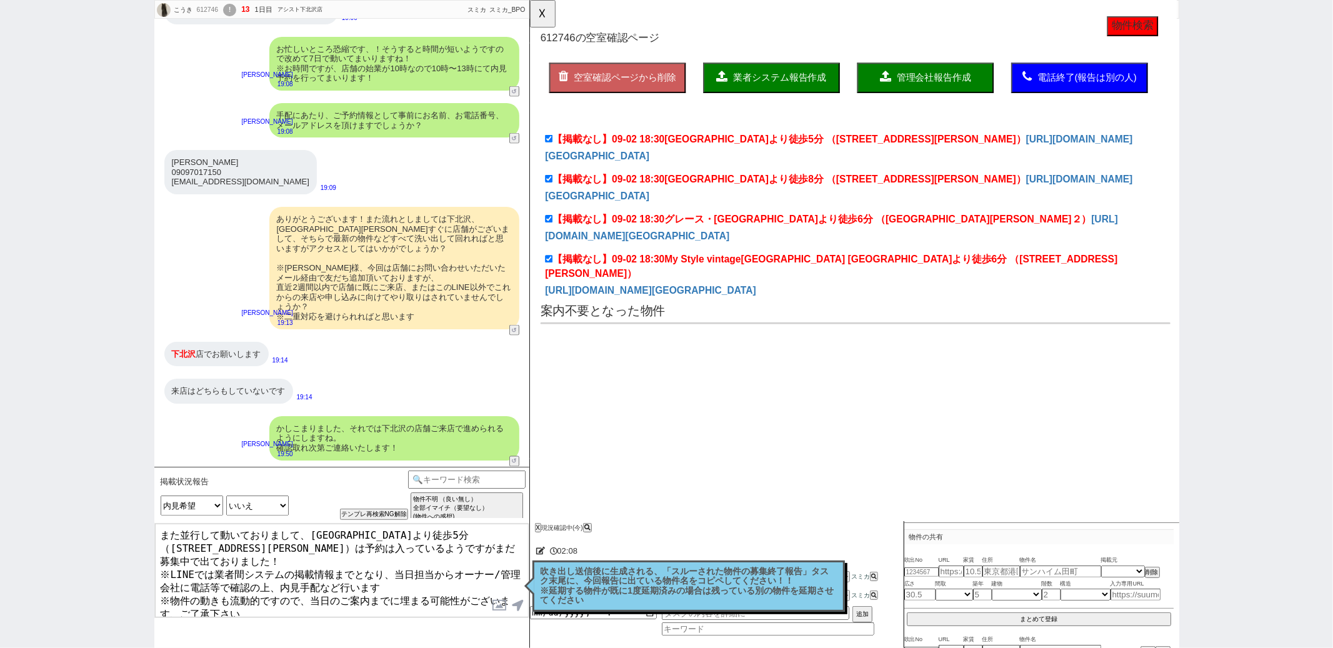
scroll to position [11, 0]
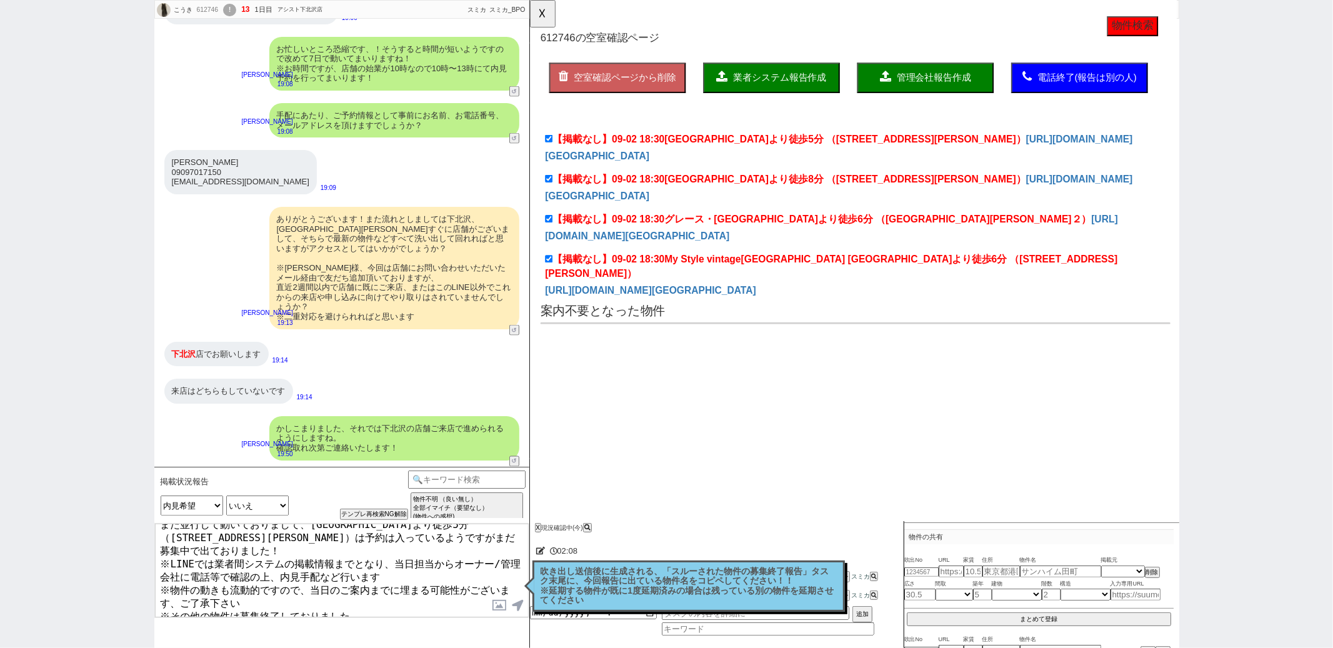
drag, startPoint x: 157, startPoint y: 609, endPoint x: 232, endPoint y: 634, distance: 78.9
click at [232, 634] on div "掲載状況報告 言及中の物件への希望 空室状況を知りたい(まだ内見動かない) 空室状況を知りたい(内見に関して言及なし) 空室状況を知りたい(別部屋や将来の募集…" at bounding box center [341, 557] width 375 height 181
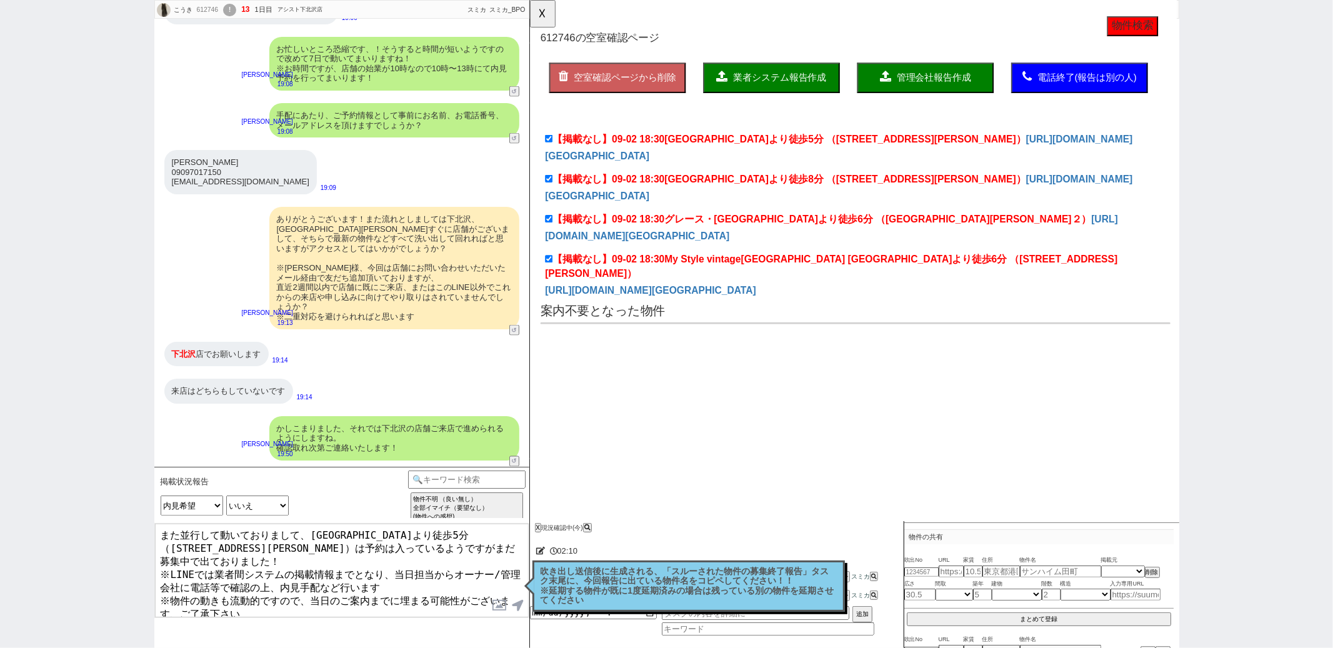
type textarea "また並行して動いておりまして、下北沢駅より徒歩5分 （世田谷区代田５）は予約は入っているようですがまだ募集中で出ておりました！ ※LINEでは業者間システムの…"
checkbox input "true"
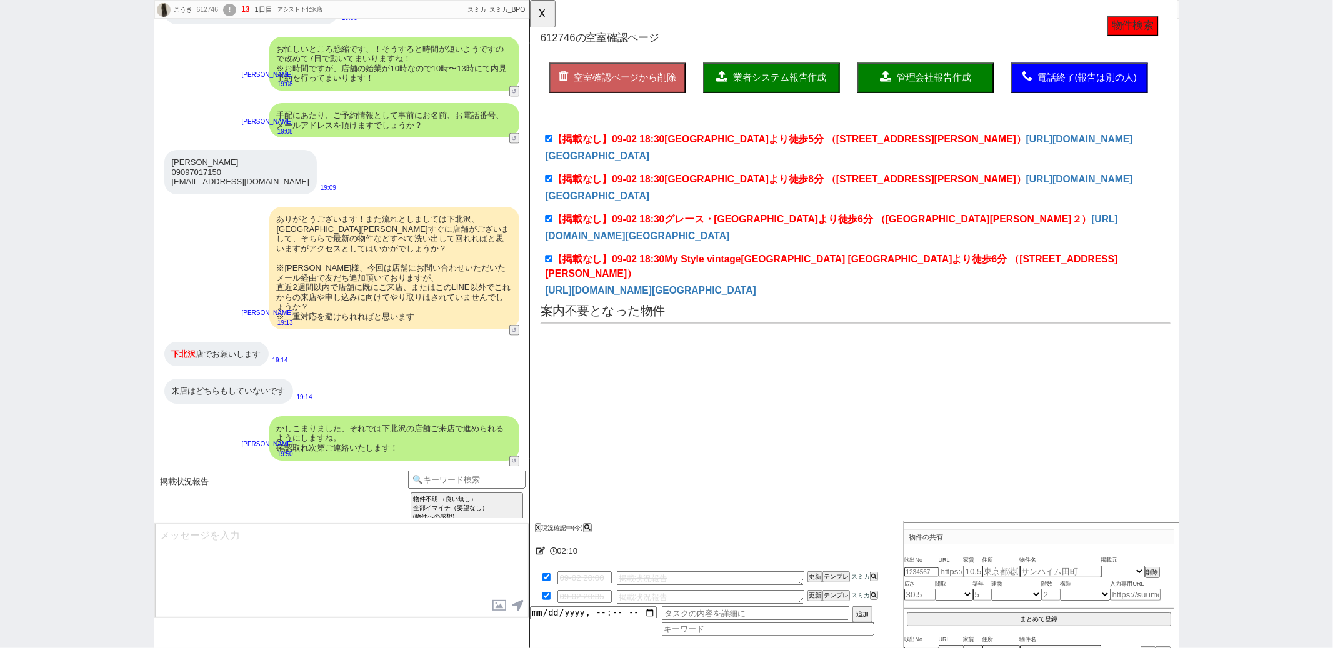
scroll to position [1771, 0]
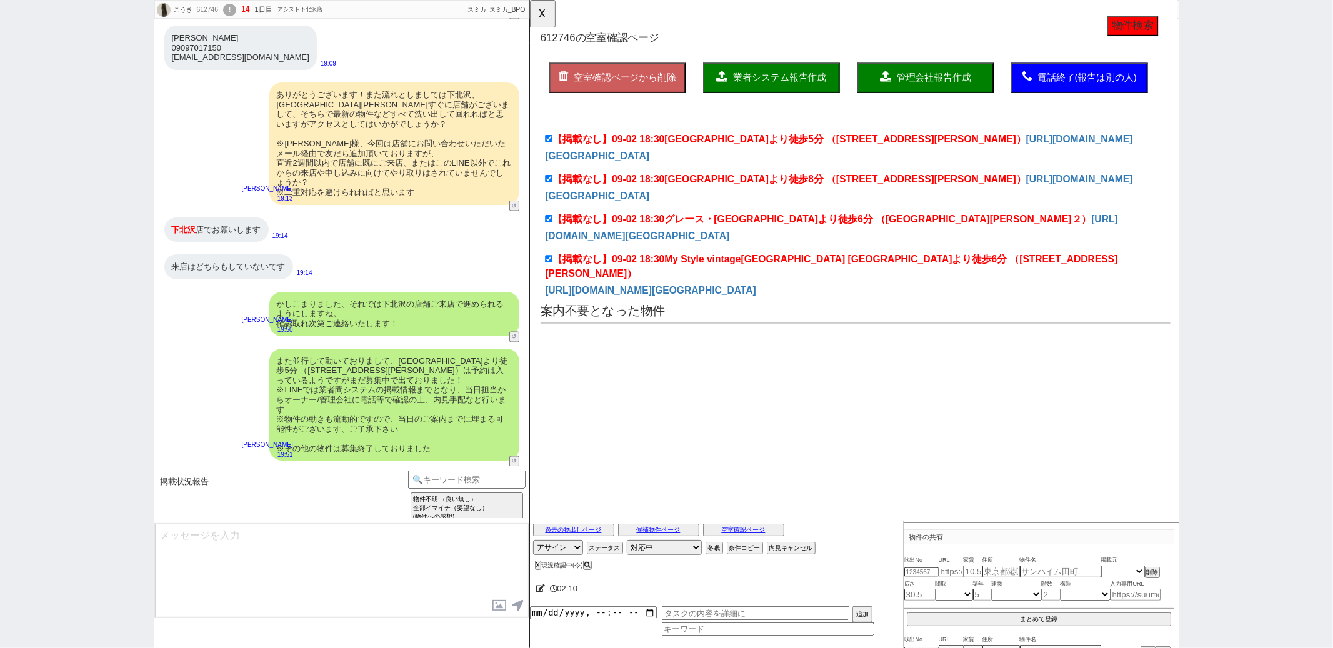
type textarea "ただすでに内見も行われていて申込みが入るかもとのことですので、また近づいたら現況等確認してご連絡しますね 当日までその他の候補も増やせるよう動いて参ります！ …"
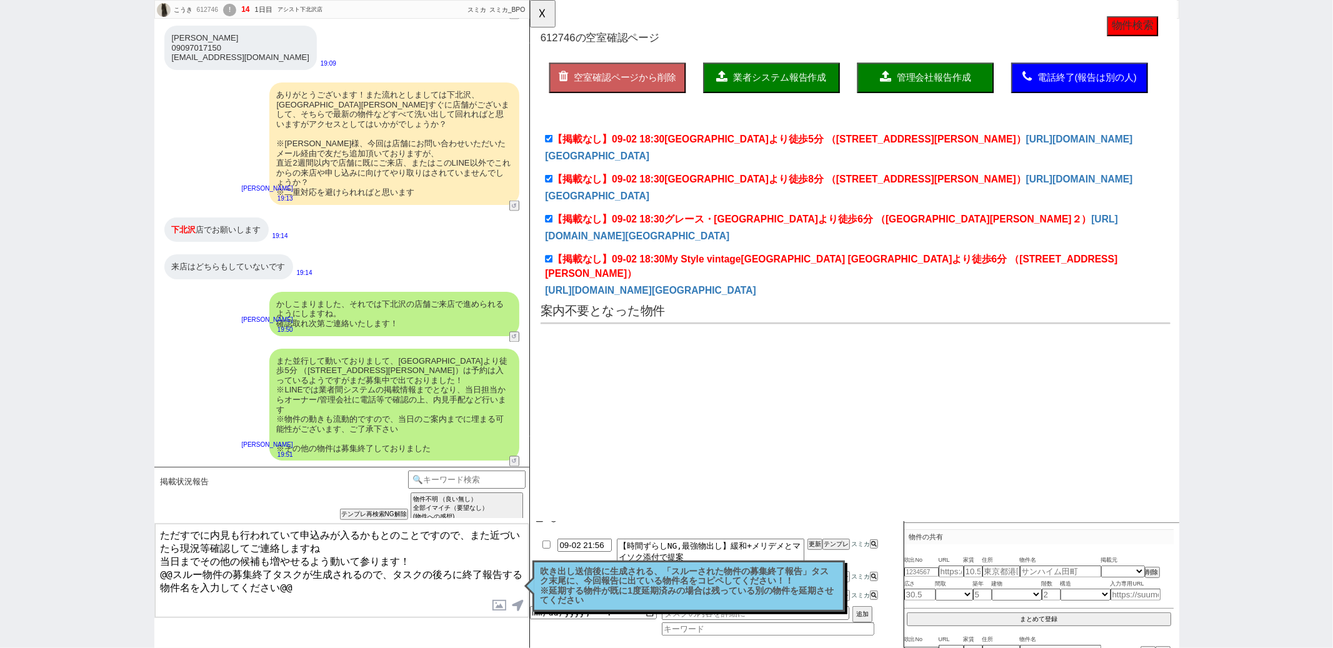
click at [595, 582] on p "吹き出し送信後に生成される、「スルーされた物件の募集終了報告」タスク末尾に、今回報告に出ている物件名をコピペしてください！！ ※延期する物件が既に1度延期済み…" at bounding box center [689, 586] width 296 height 39
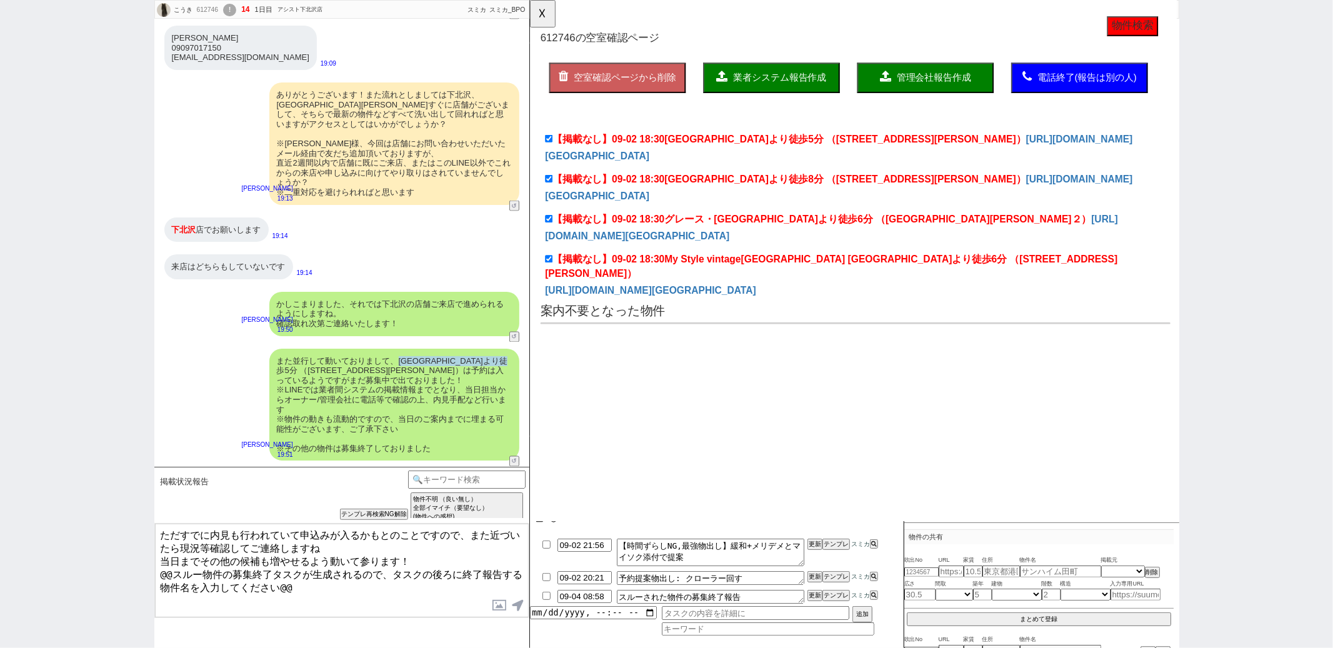
drag, startPoint x: 397, startPoint y: 362, endPoint x: 321, endPoint y: 370, distance: 76.7
click at [321, 370] on div "また並行して動いておりまして、下北沢駅より徒歩5分 （世田谷区代田５）は予約は入っているようですがまだ募集中で出ておりました！ ※LINEでは業者間システムの…" at bounding box center [394, 405] width 250 height 112
copy div "下北沢駅より徒歩5分 （世田谷区代田５）"
click at [748, 596] on textarea "スルーされた物件の募集終了報告" at bounding box center [710, 597] width 187 height 14
paste textarea "下北沢駅より徒歩5分 （世田谷区代田５）"
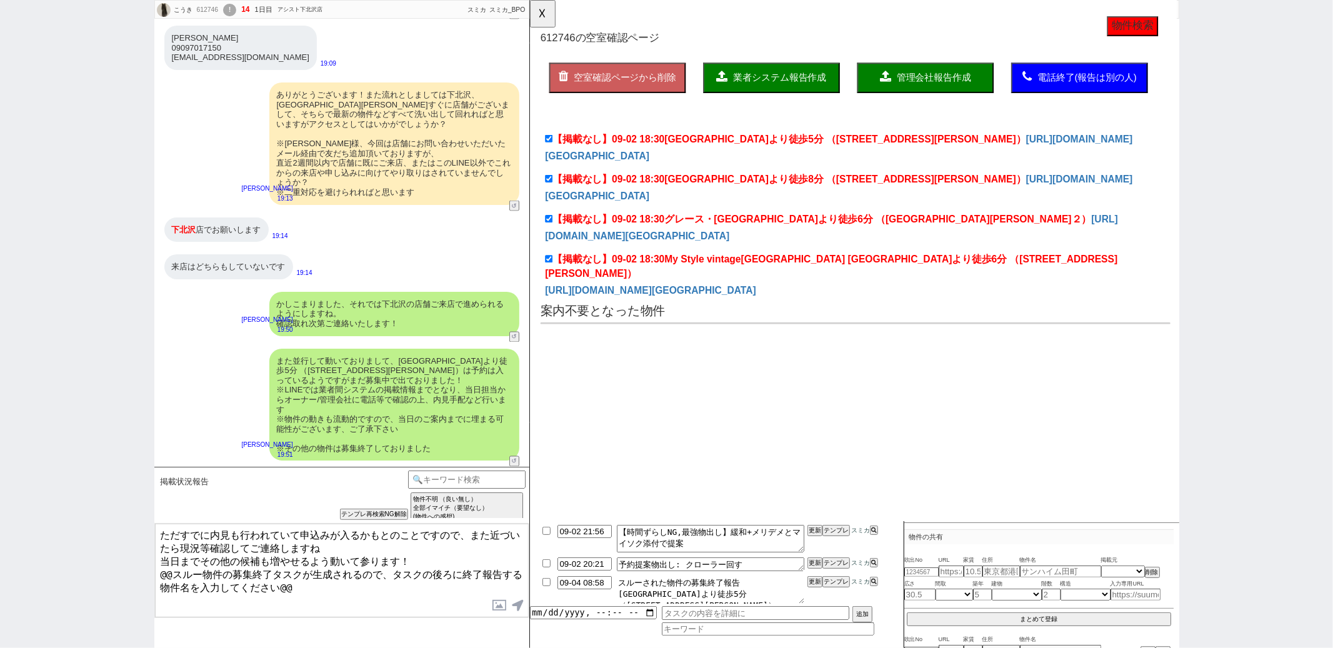
type textarea "スルーされた物件の募集終了報告 下北沢駅より徒歩5分 （世田谷区代田５）"
click at [809, 582] on button "更新" at bounding box center [813, 581] width 12 height 9
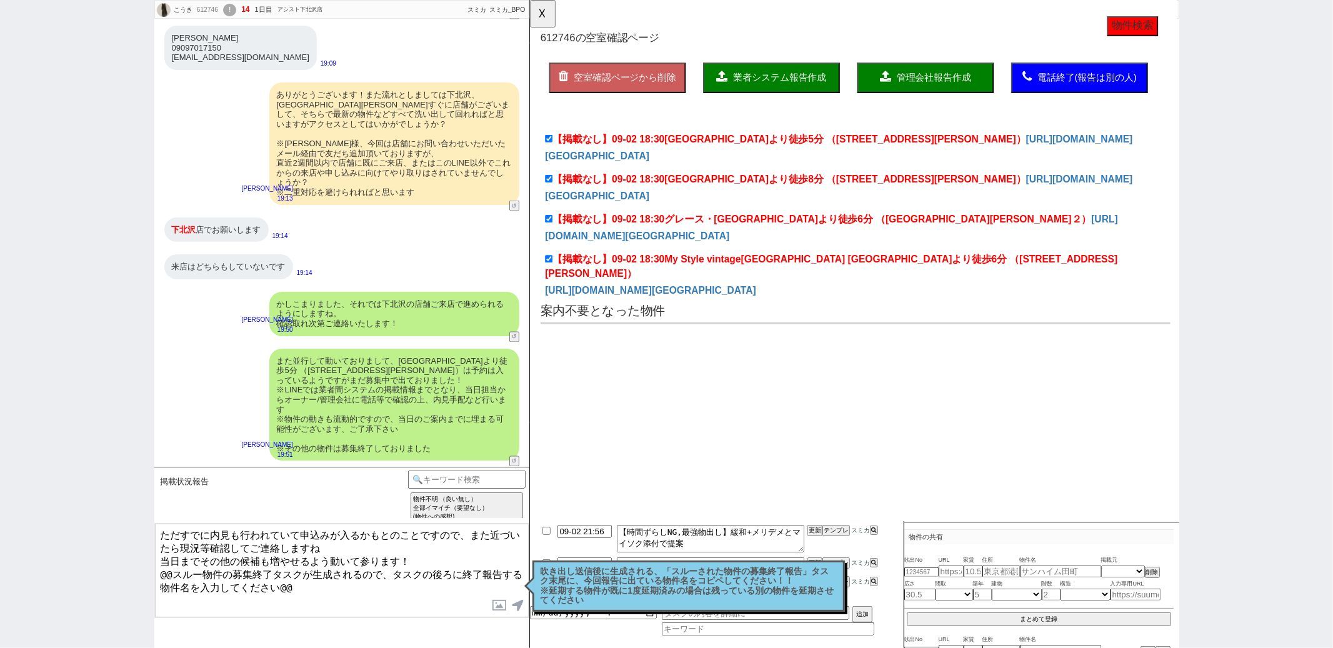
drag, startPoint x: 159, startPoint y: 567, endPoint x: 283, endPoint y: 602, distance: 128.8
click at [283, 602] on textarea "ただすでに内見も行われていて申込みが入るかもとのことですので、また近づいたら現況等確認してご連絡しますね 当日までその他の候補も増やせるよう動いて参ります！ …" at bounding box center [342, 571] width 374 height 94
type textarea "ただすでに内見も行われていて申込みが入るかもとのことですので、また近づいたら現況等確認してご連絡しますね 当日までその他の候補も増やせるよう動いて参ります！"
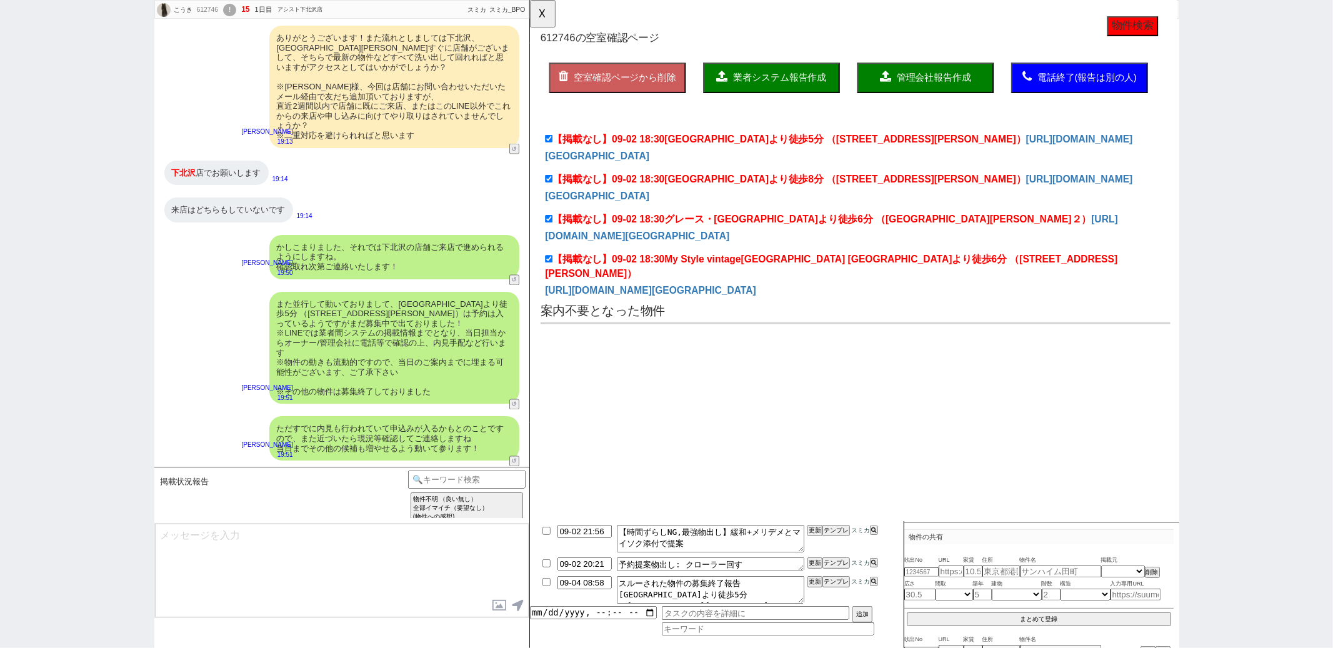
scroll to position [1827, 0]
type textarea "@@【@@メッセージは打たず、以下やってください@@】@@ @@【@@候補物件の報告状況バグってますがカテゴリ選択し直せるようになってるはずなので、キーワード…"
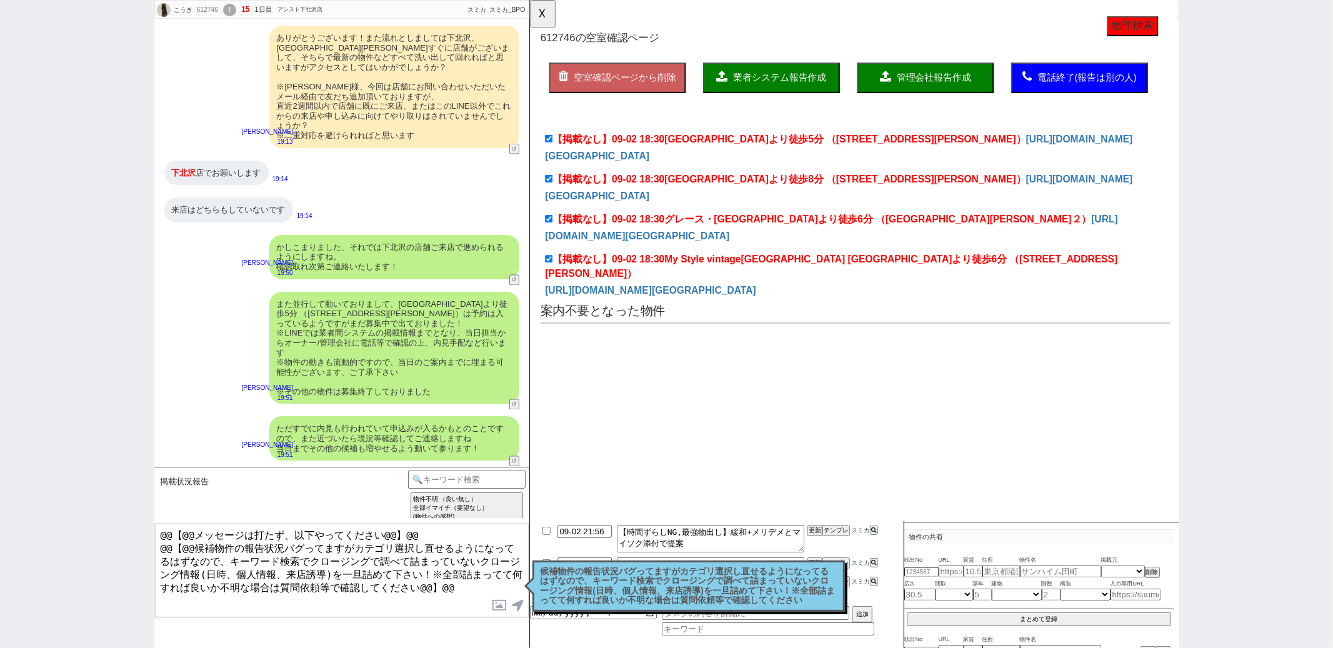
click at [586, 587] on p "候補物件の報告状況バグってますがカテゴリ選択し直せるようになってるはずなので、キーワード検索でクロージングで調べて詰まっていないクロージング情報(日時、個人情…" at bounding box center [689, 586] width 296 height 39
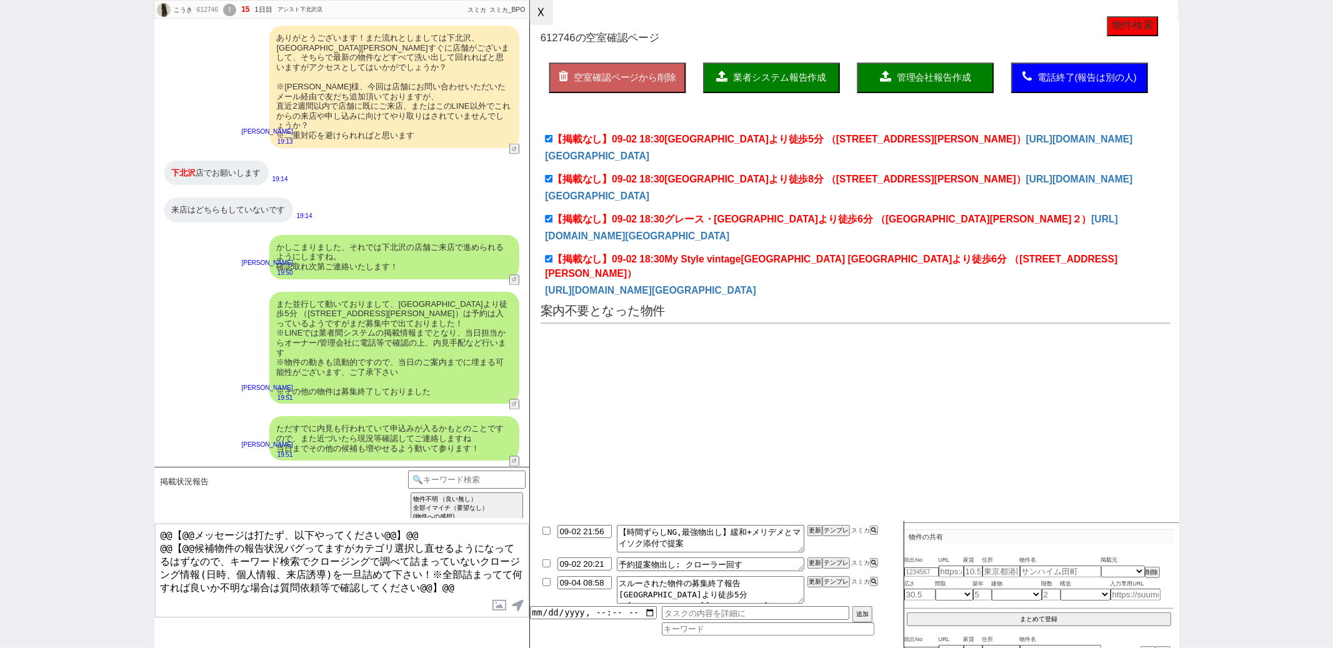
click at [544, 18] on button "☓" at bounding box center [541, 12] width 23 height 25
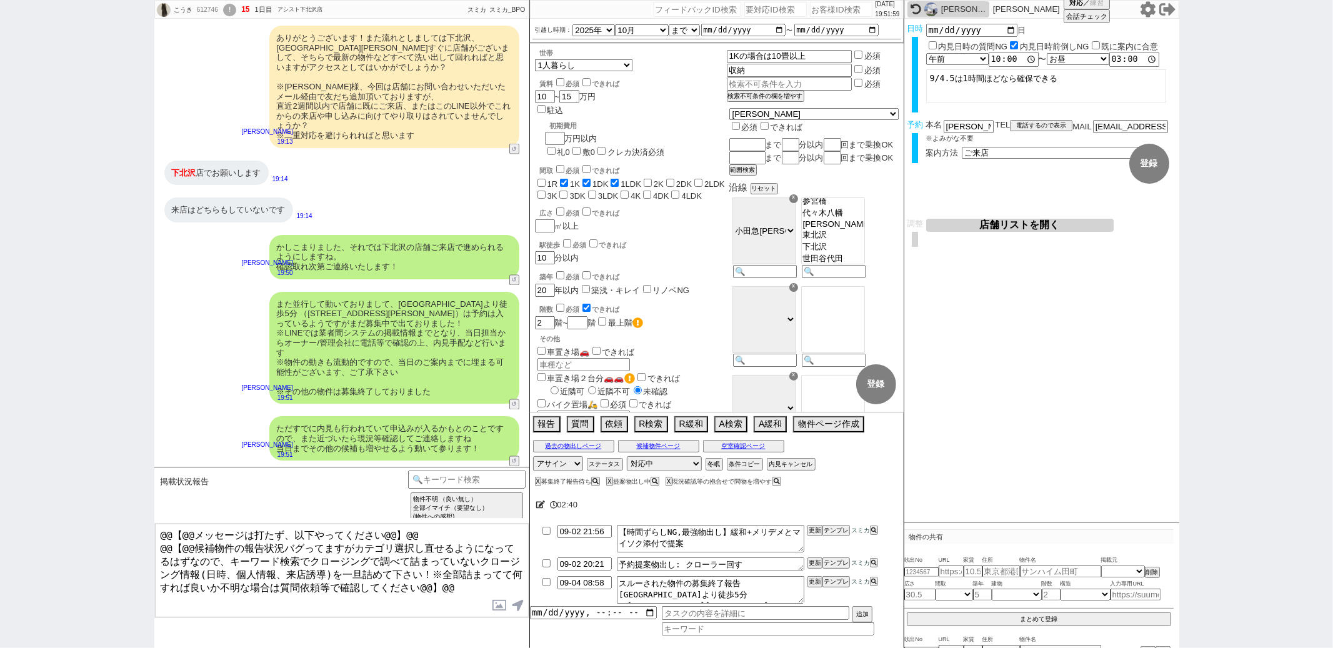
click at [424, 191] on div "来店はどちらもしていないです 19:14" at bounding box center [341, 209] width 375 height 37
click at [209, 7] on div "612746" at bounding box center [207, 10] width 28 height 10
copy div "612746"
click at [836, 11] on input "number" at bounding box center [841, 9] width 62 height 15
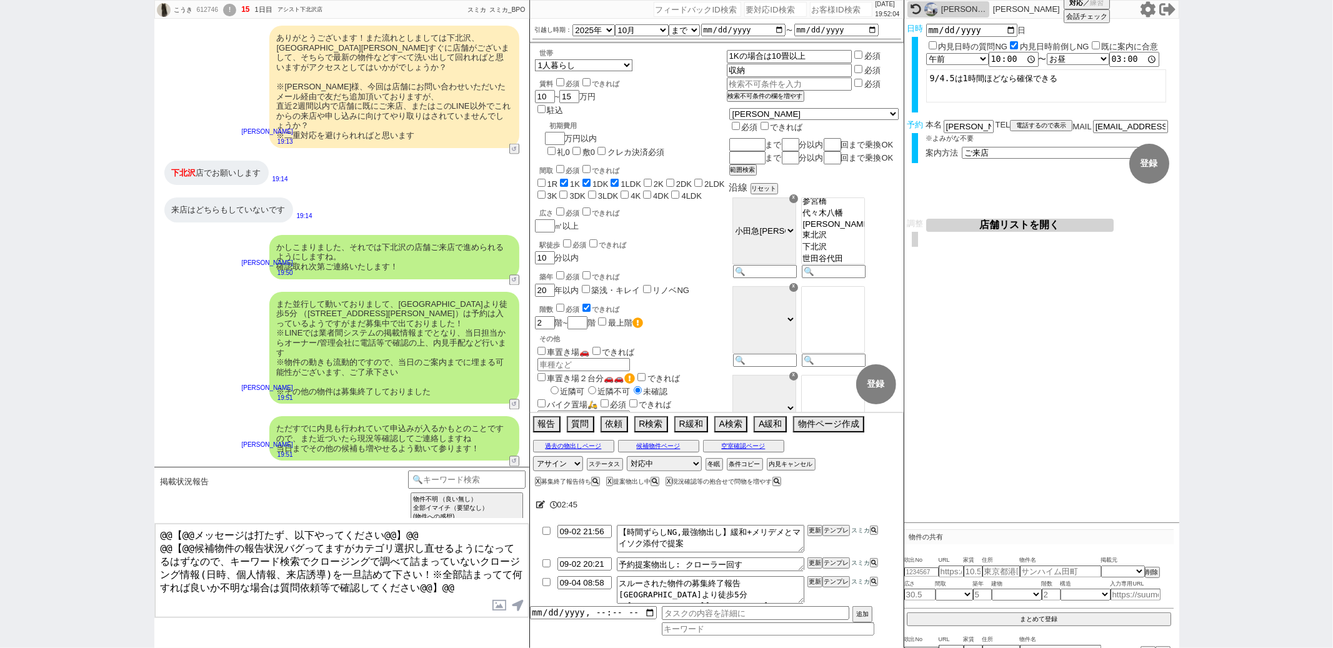
paste input "612746"
type input "612746"
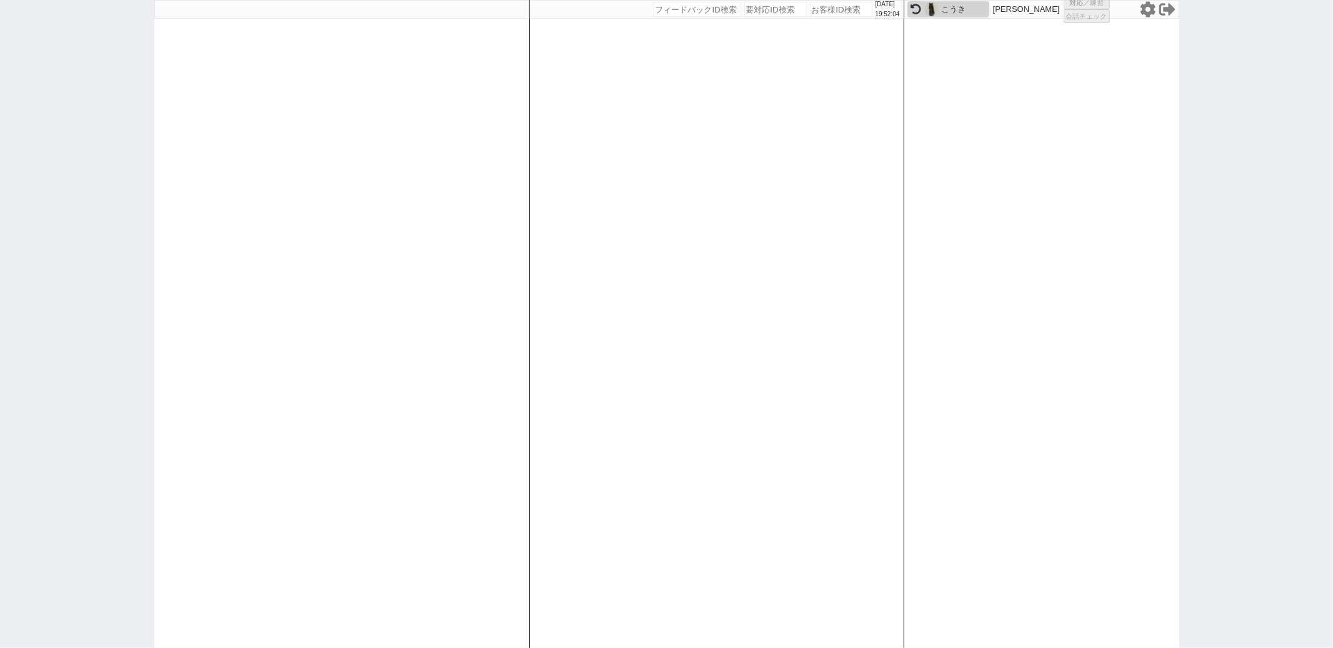
select select "2"
select select "4"
select select "2"
select select
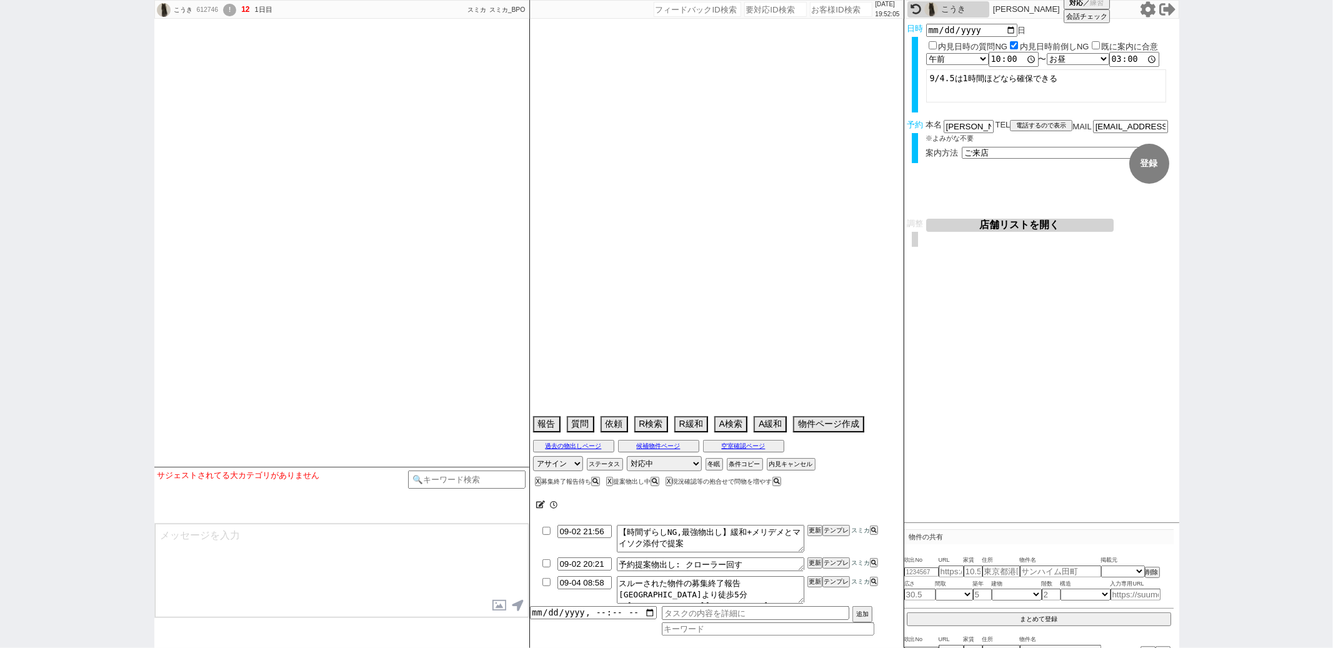
select select "2025"
select select "10"
select select "37"
select select "0"
select select "48"
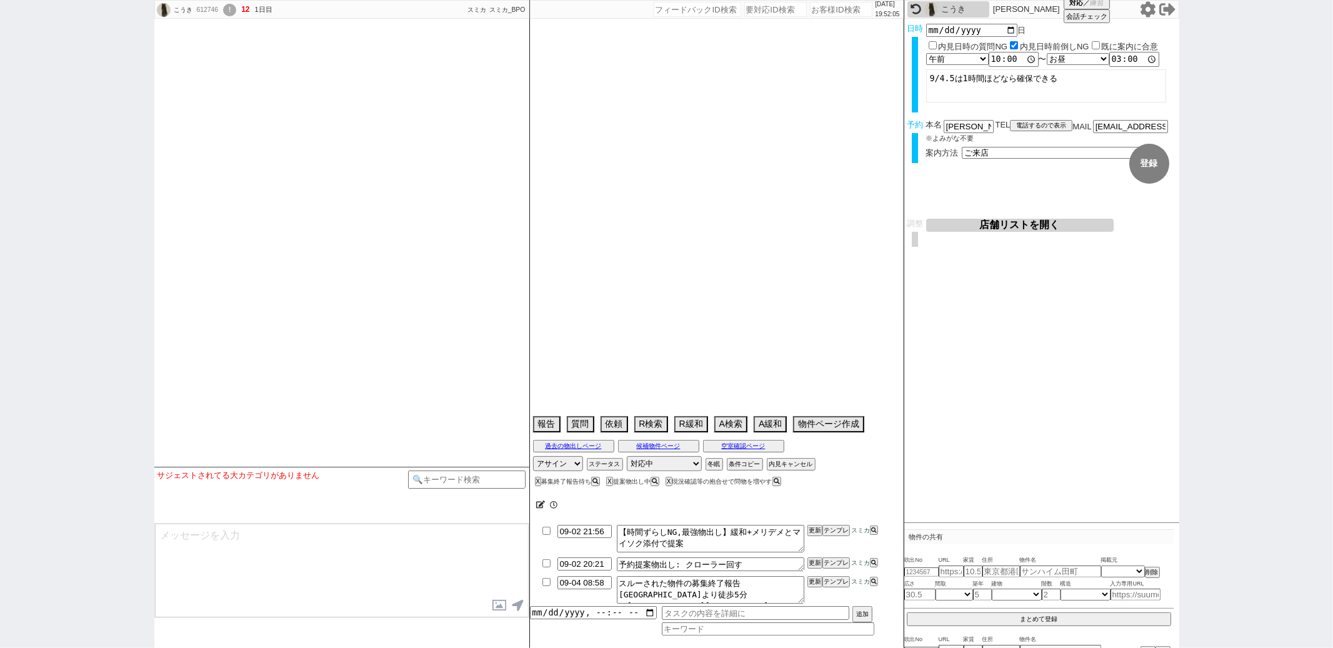
select select "1230"
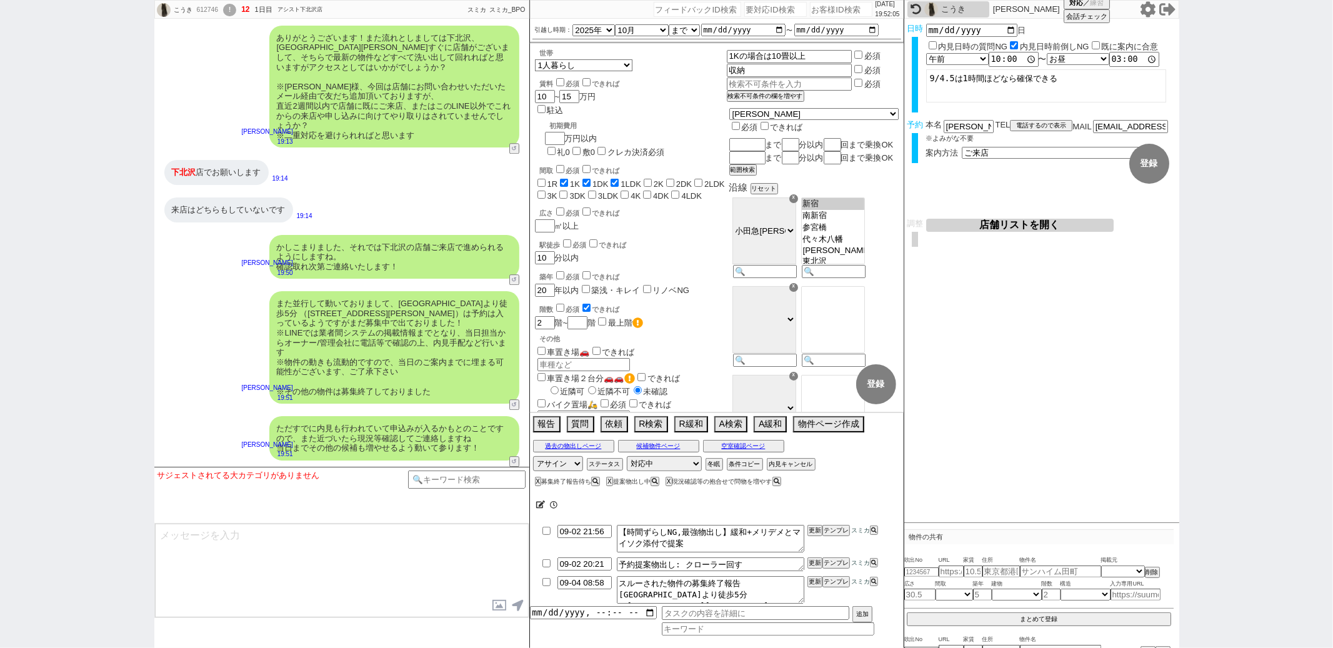
scroll to position [26, 0]
click at [232, 403] on div "また並行して動いておりまして、下北沢駅より徒歩5分 （世田谷区代田５）は予約は入っているようですがまだ募集中で出ておりました！ ※LINEでは業者間システムの…" at bounding box center [341, 347] width 375 height 125
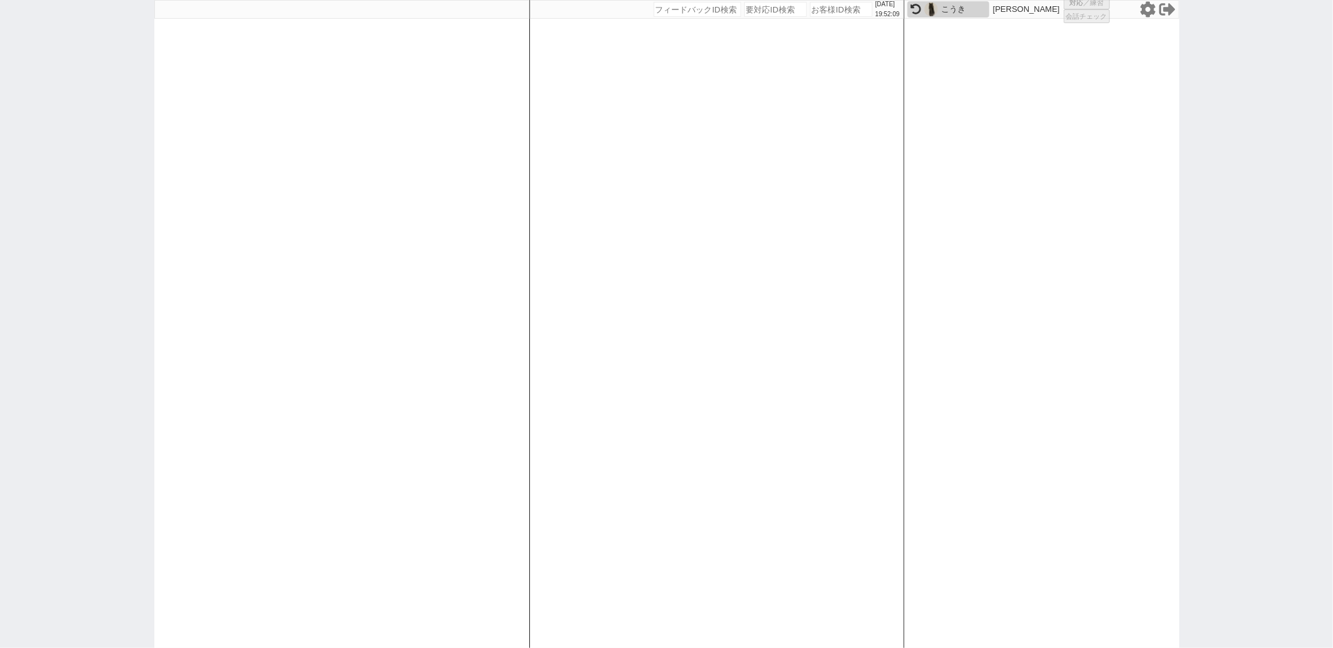
select select "1"
select select "2"
select select "5"
select select
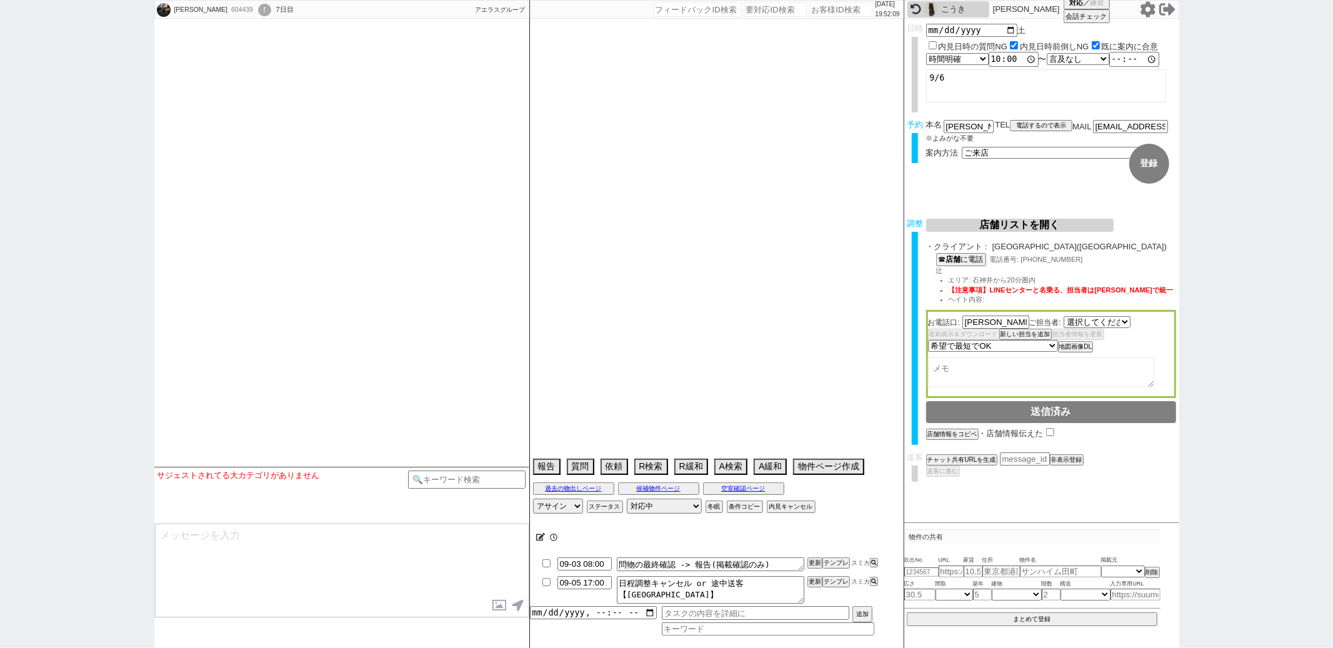
select select "2271"
select select "2025"
select select "9"
select select "34"
select select "0"
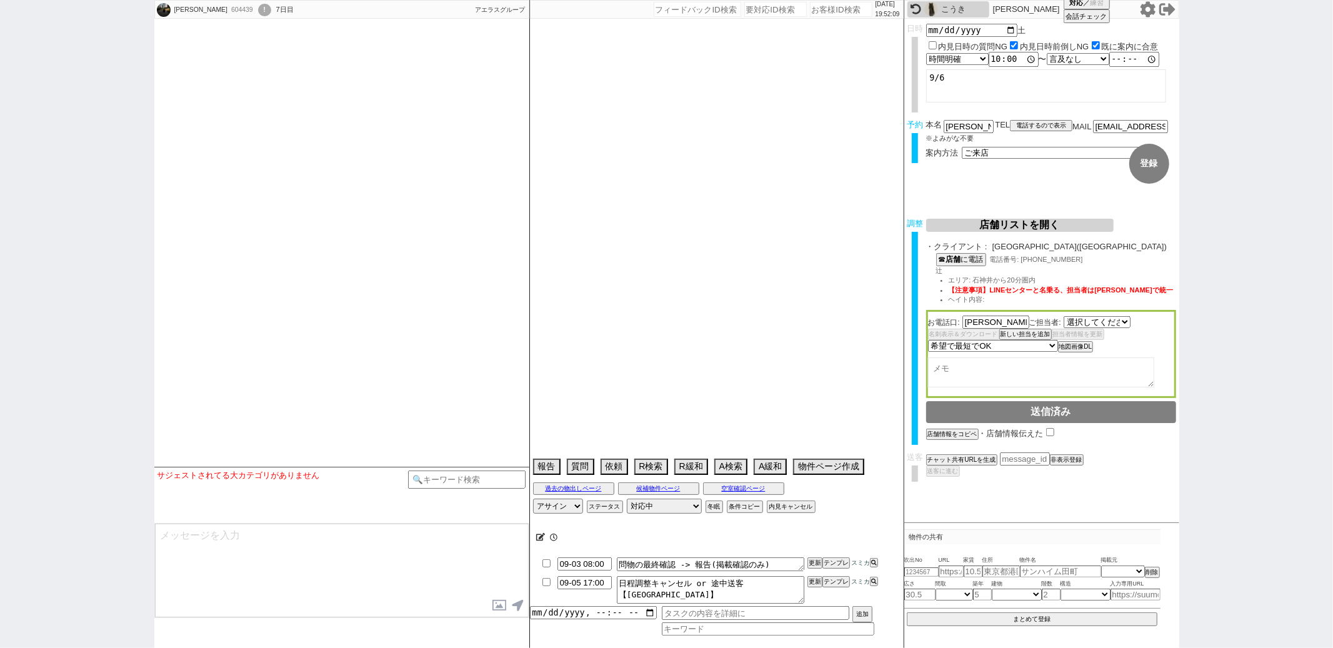
select select "36"
select select "1055"
select select "65"
select select "1580"
select select "37"
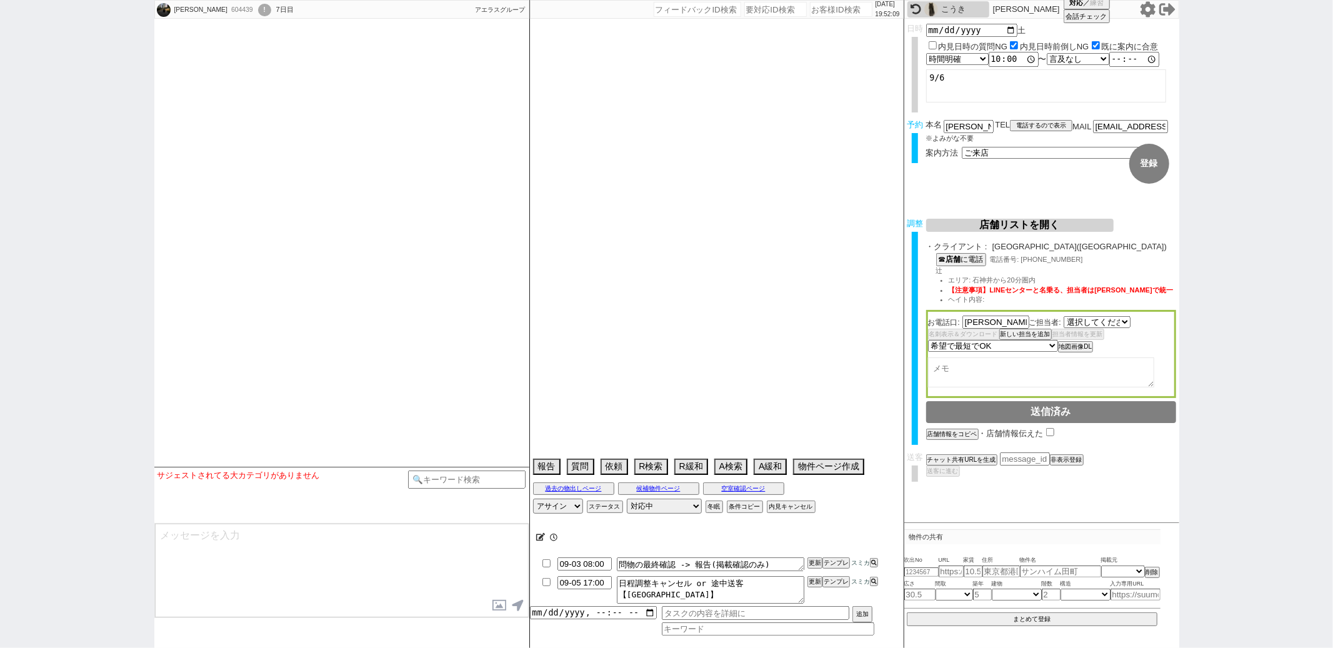
select select "1080"
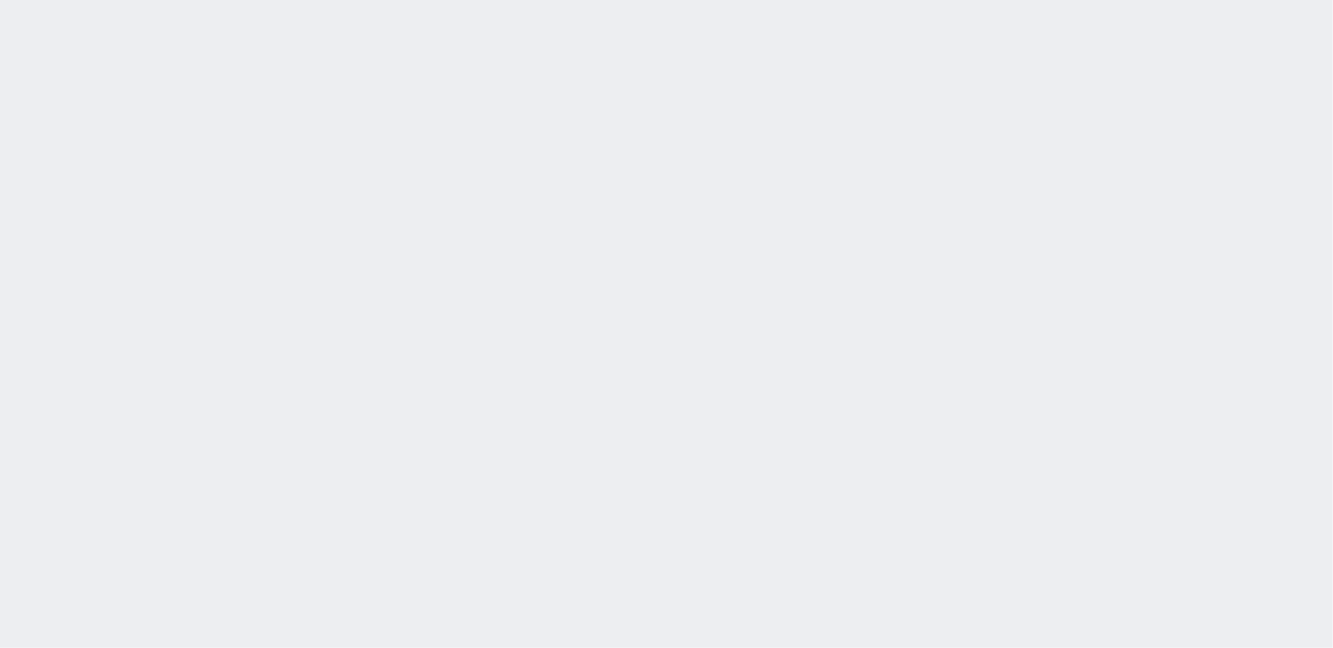
click at [646, 131] on div "[DATE] 19:50:16 候補物件を追加してしてください 紹介した物件一覧 他社物件を追加する 空室確認ページに追加・削除 紹介した物件一覧 他社物件を…" at bounding box center [666, 324] width 1333 height 648
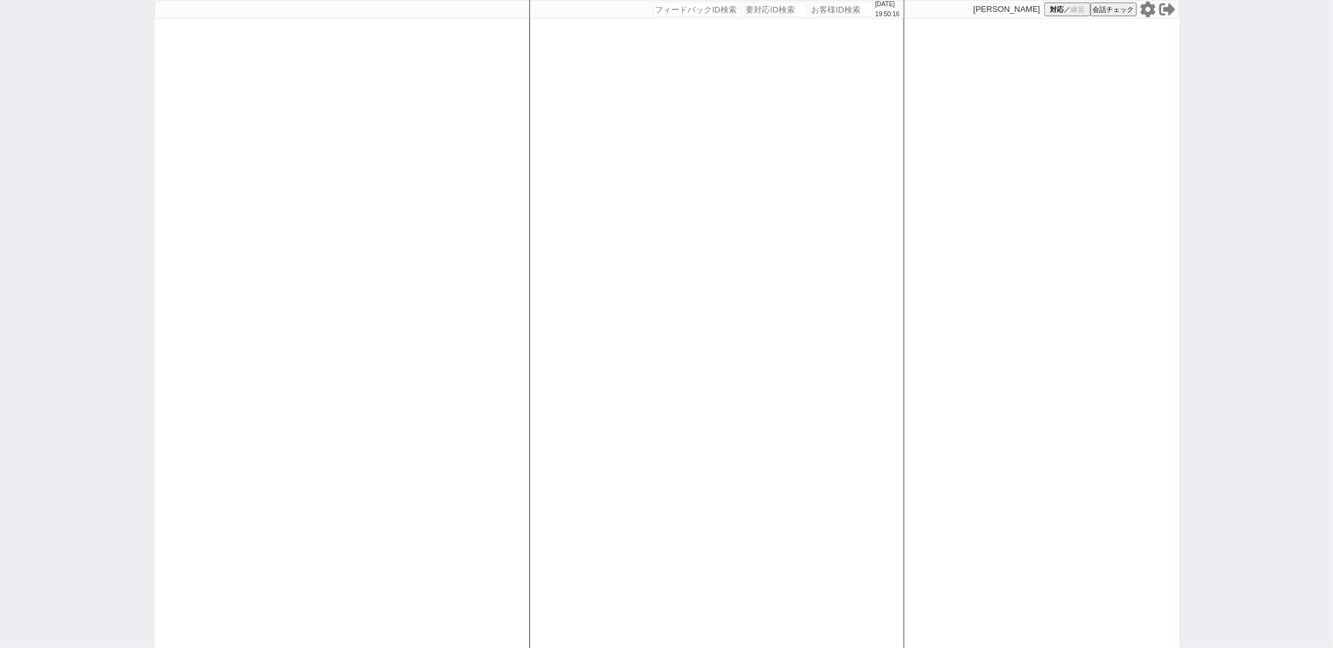
paste input "609028"
type input "609028"
select select
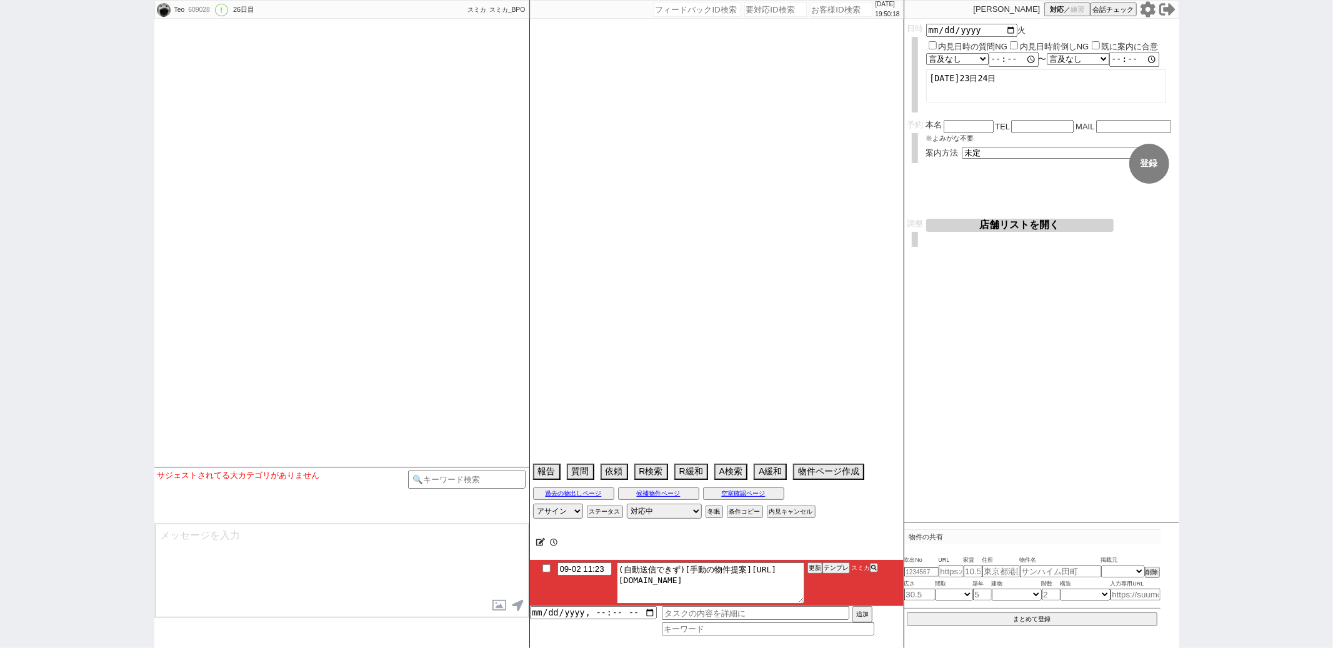
scroll to position [2941, 0]
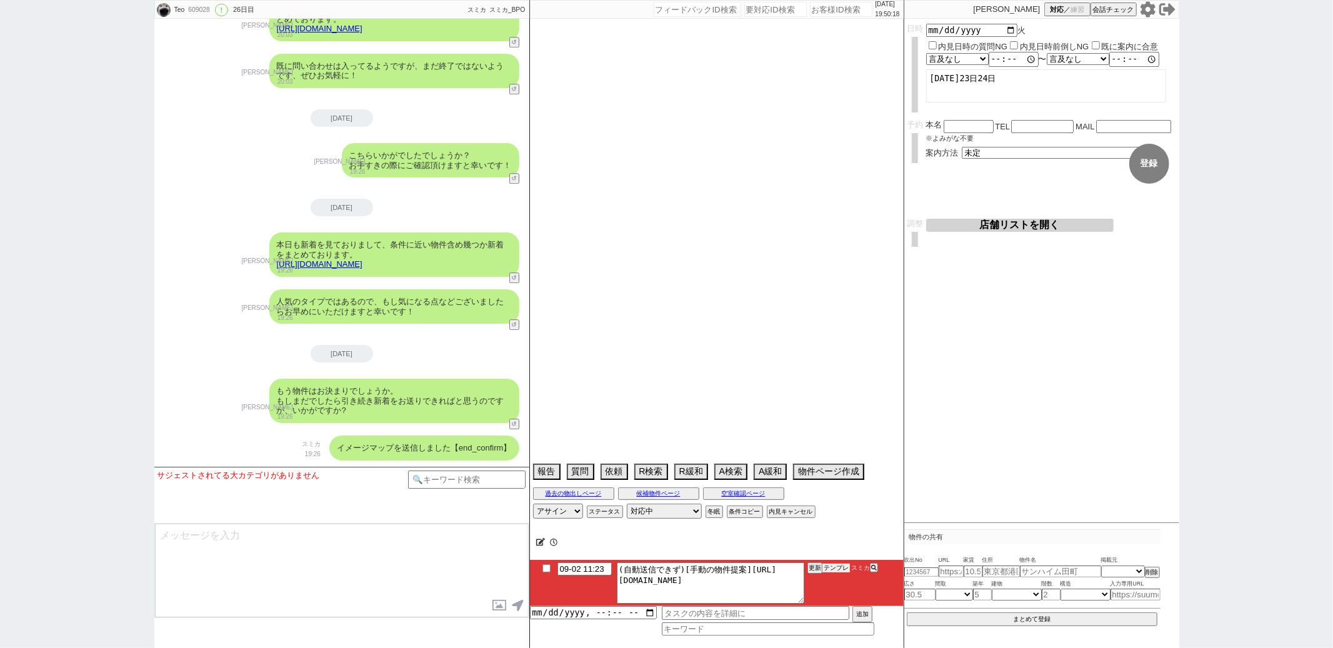
click at [831, 565] on button "テンプレ" at bounding box center [835, 568] width 27 height 9
select select "2025"
select select "8"
select select "34"
select select "0"
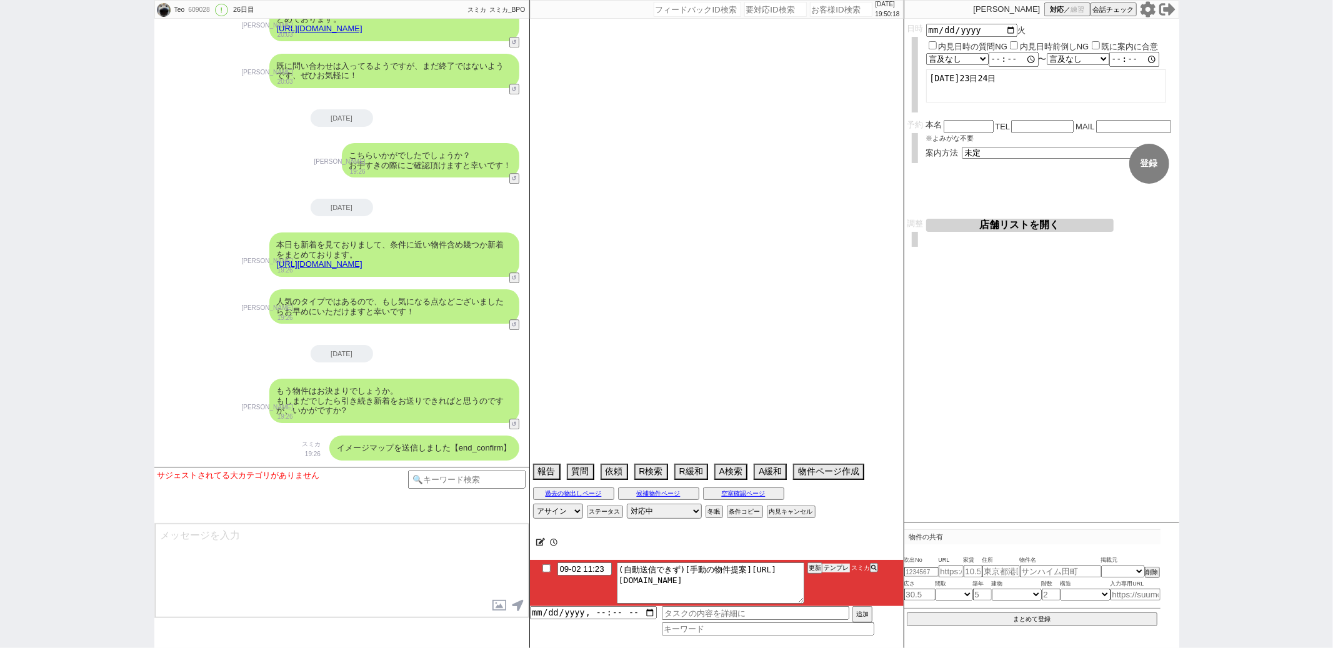
select select "60"
select select "65"
select select "35"
select select "25"
select select "3116"
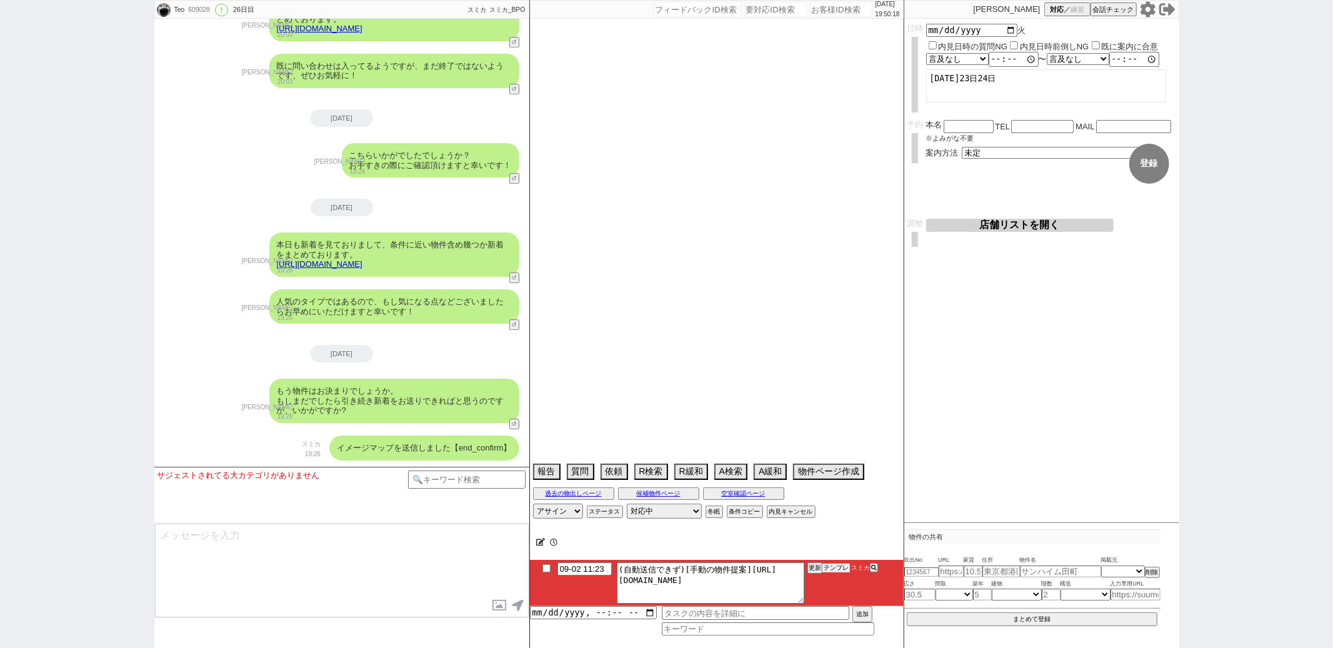
select select "36"
select select "68"
select select "9"
select select "329"
select select "14"
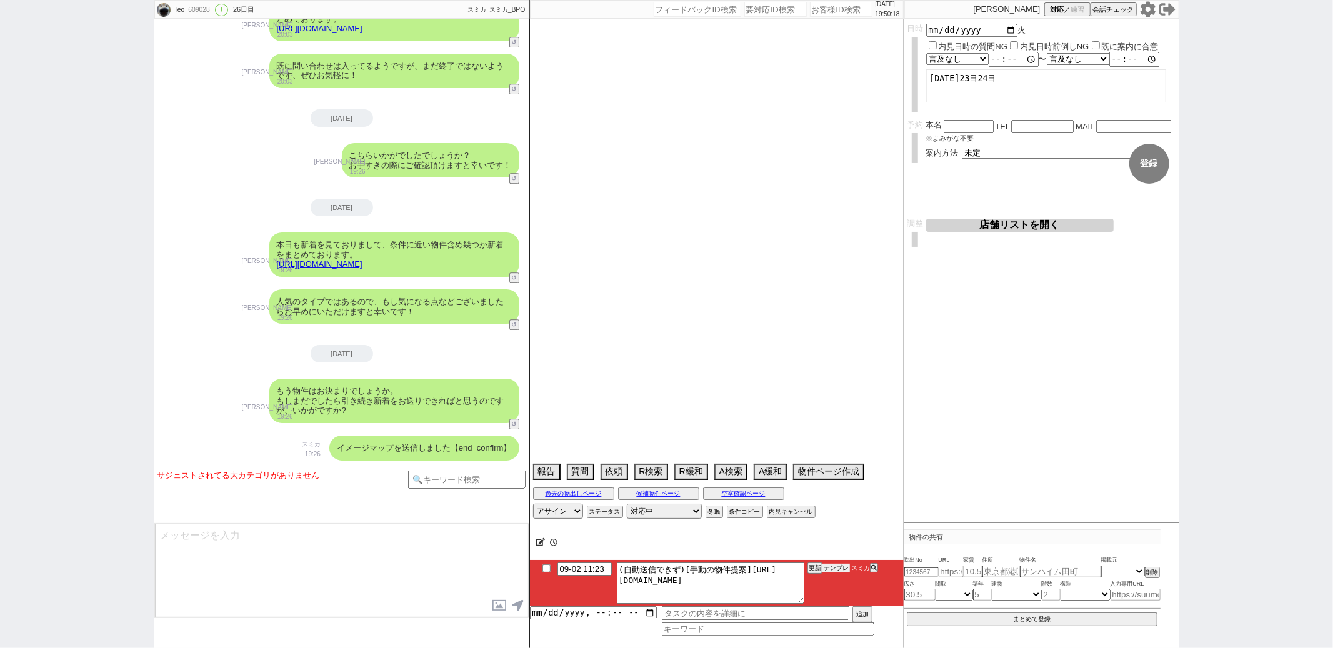
select select "10"
select select "372"
select select "23"
select select "75"
select select "1785"
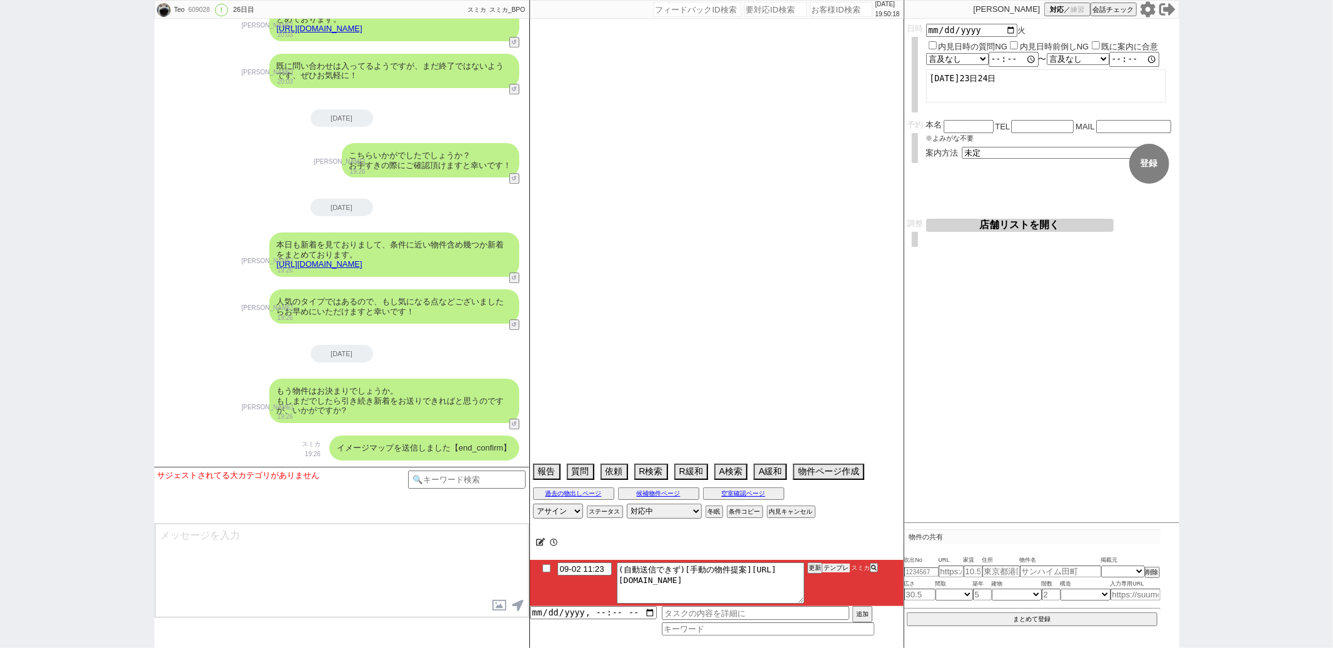
select select "59"
select select "1461"
select select "67"
select select "50"
select select "62"
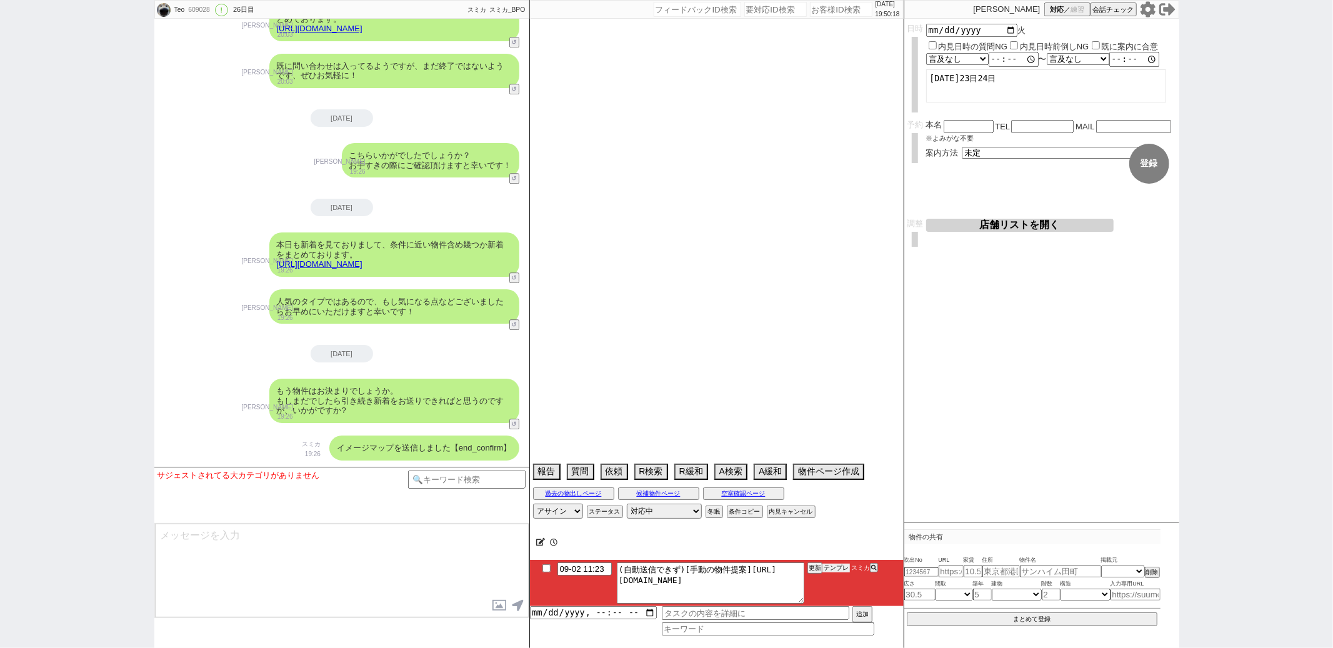
select select "1513"
select select "64"
select select "1559"
select select "70"
select select "1684"
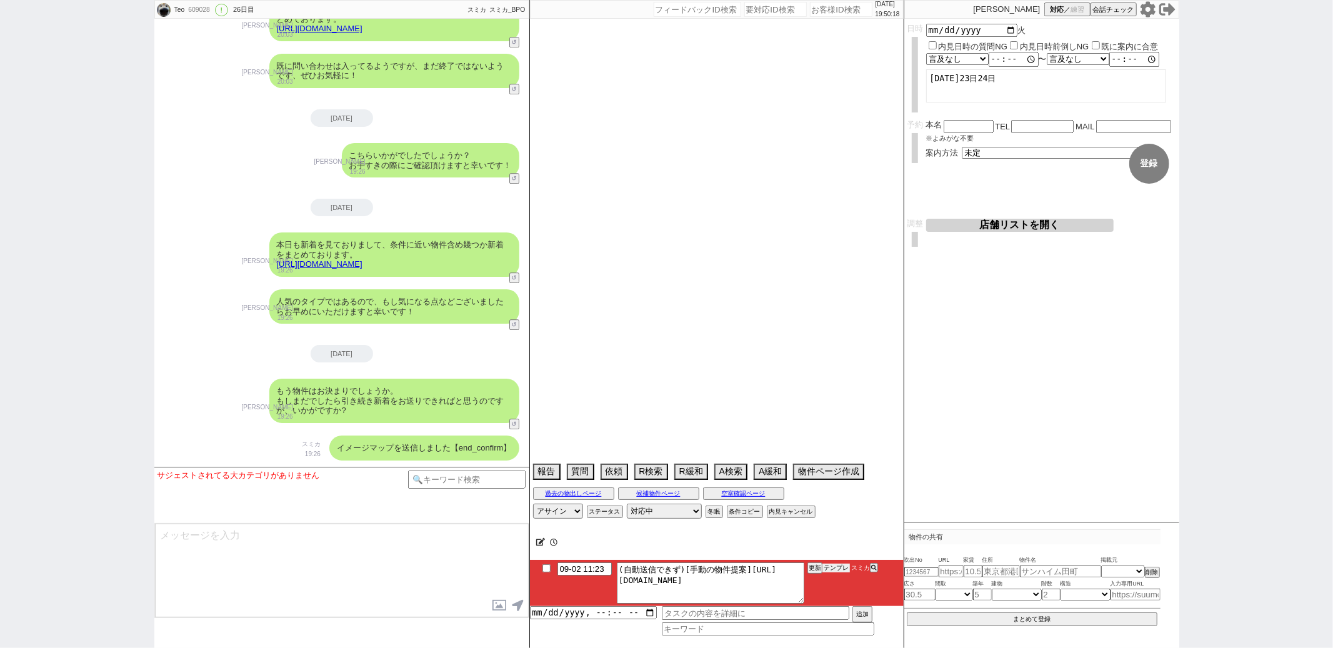
select select "71"
select select "38"
select select "72"
select select "1746"
select select "29"
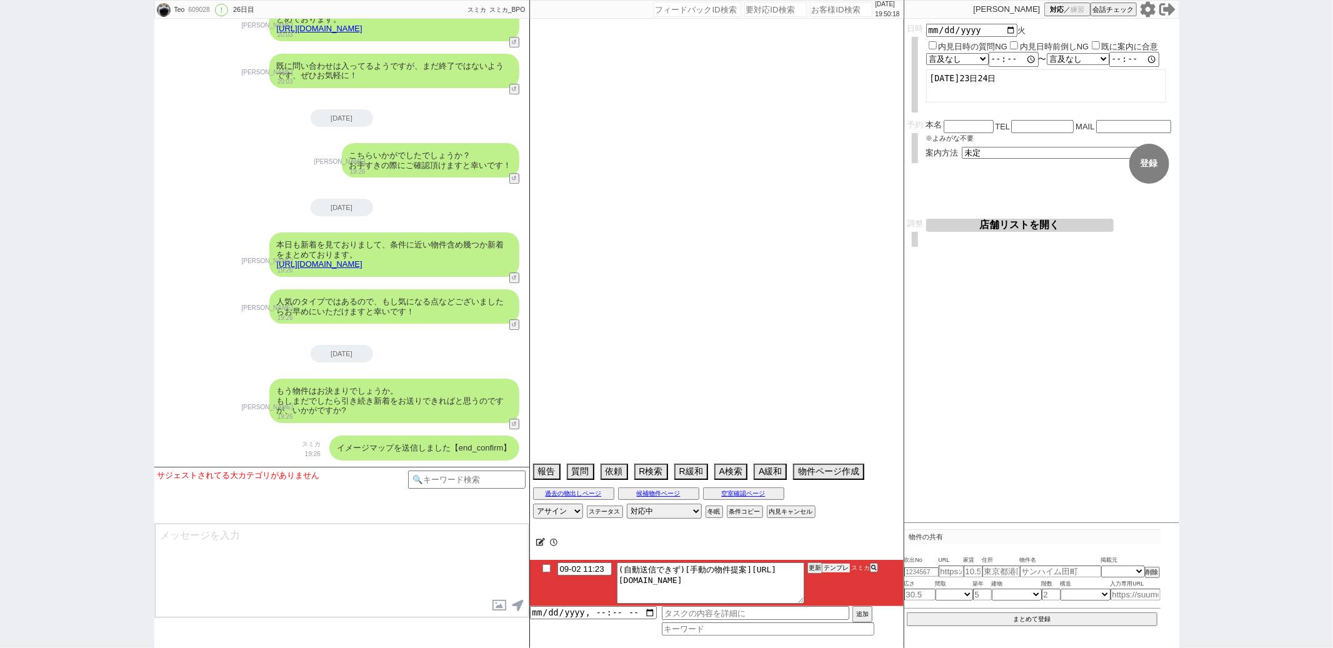
select select "16"
select select "536"
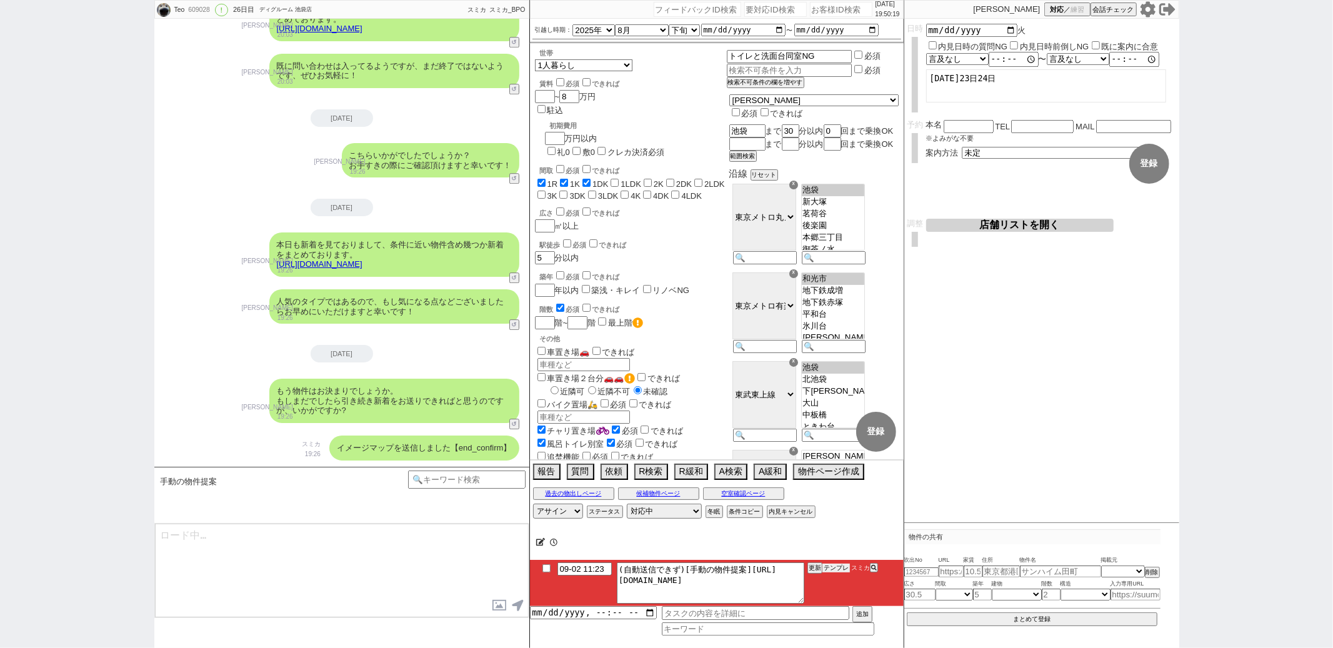
scroll to position [39, 0]
type textarea "@@【@@メッセージは打たず、以下やってください@@】@@ @@【@@手動の提案物出しのシーンです！！！1~2件の物件に絞って手動で物件ページを作ってください…"
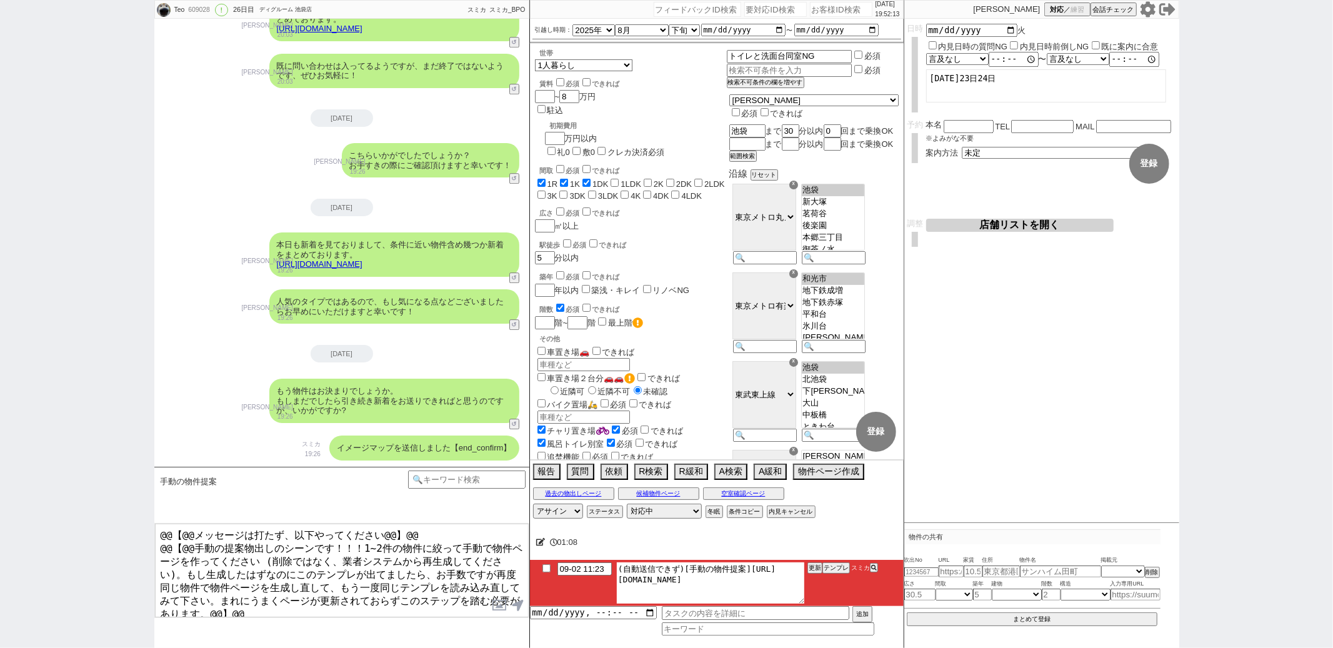
drag, startPoint x: 750, startPoint y: 571, endPoint x: 806, endPoint y: 606, distance: 65.4
click at [806, 606] on li "09-02 11:23 (自動送信できず)[手動の物件提案]https://jent-crm.com/2ng-84y191pn3984hy/introduct…" at bounding box center [717, 583] width 374 height 46
click at [837, 570] on button "テンプレ" at bounding box center [835, 568] width 27 height 9
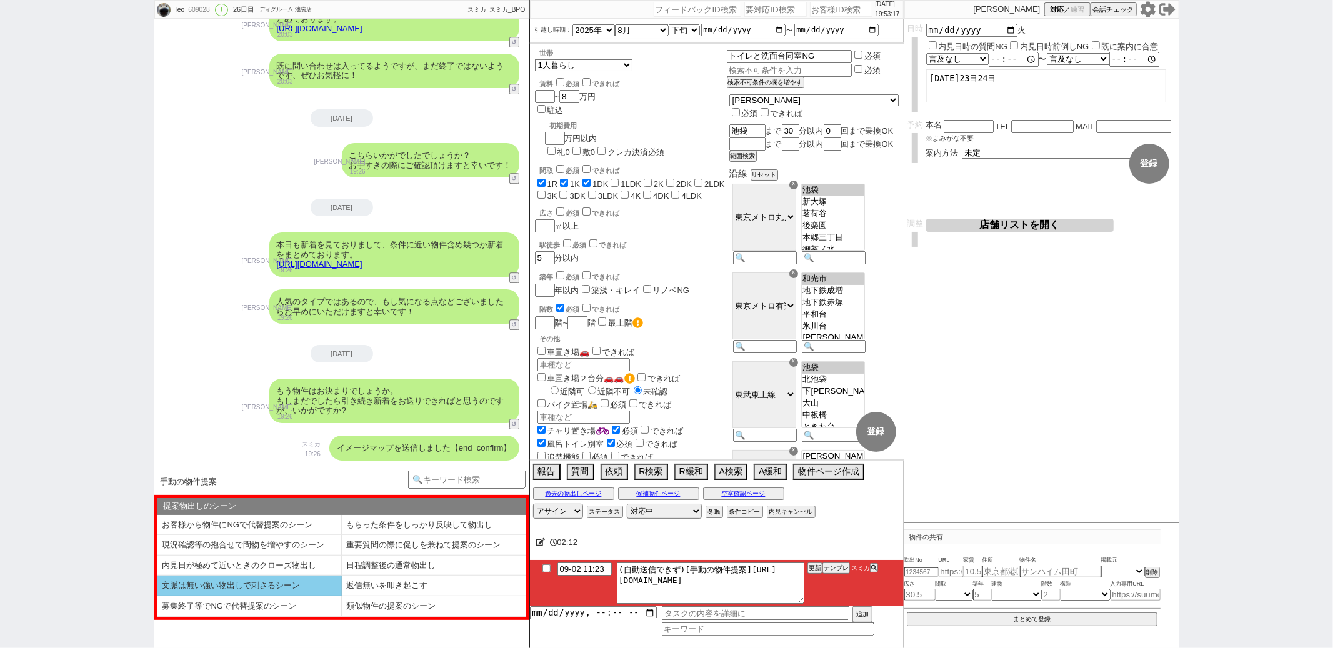
click at [256, 579] on li "文脈は無い強い物出しで刺さるシーン" at bounding box center [249, 586] width 184 height 21
select select "文脈は無い強い物出しで刺さるシーン"
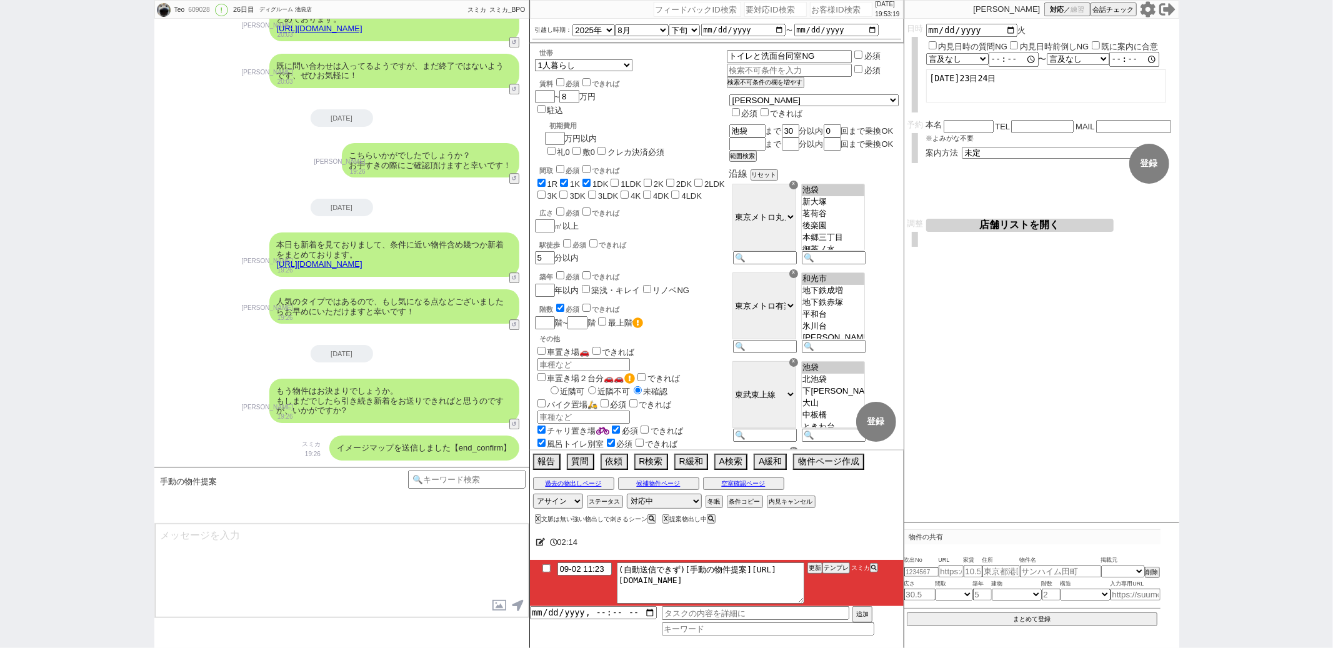
type textarea "たった今見てまいりまして、設備はズレますが以下ピックアップしてまいりました！ https://tools.sumika.live/pages/tkgdcax …"
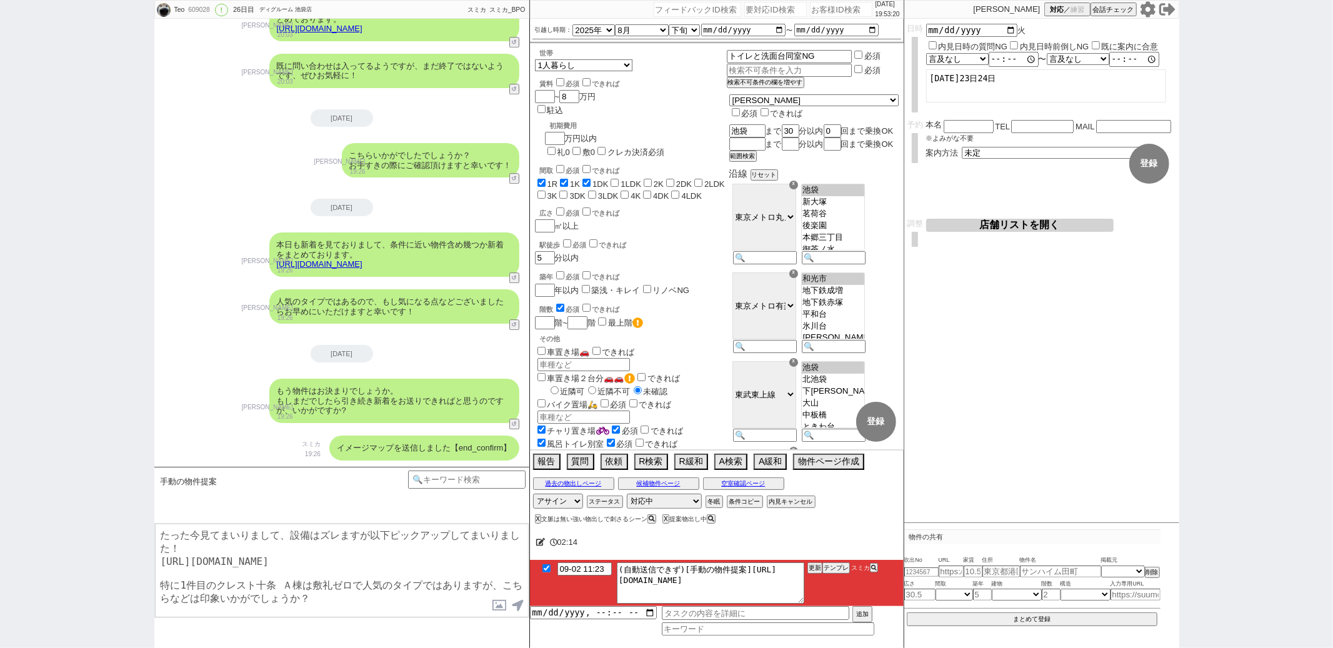
checkbox input "true"
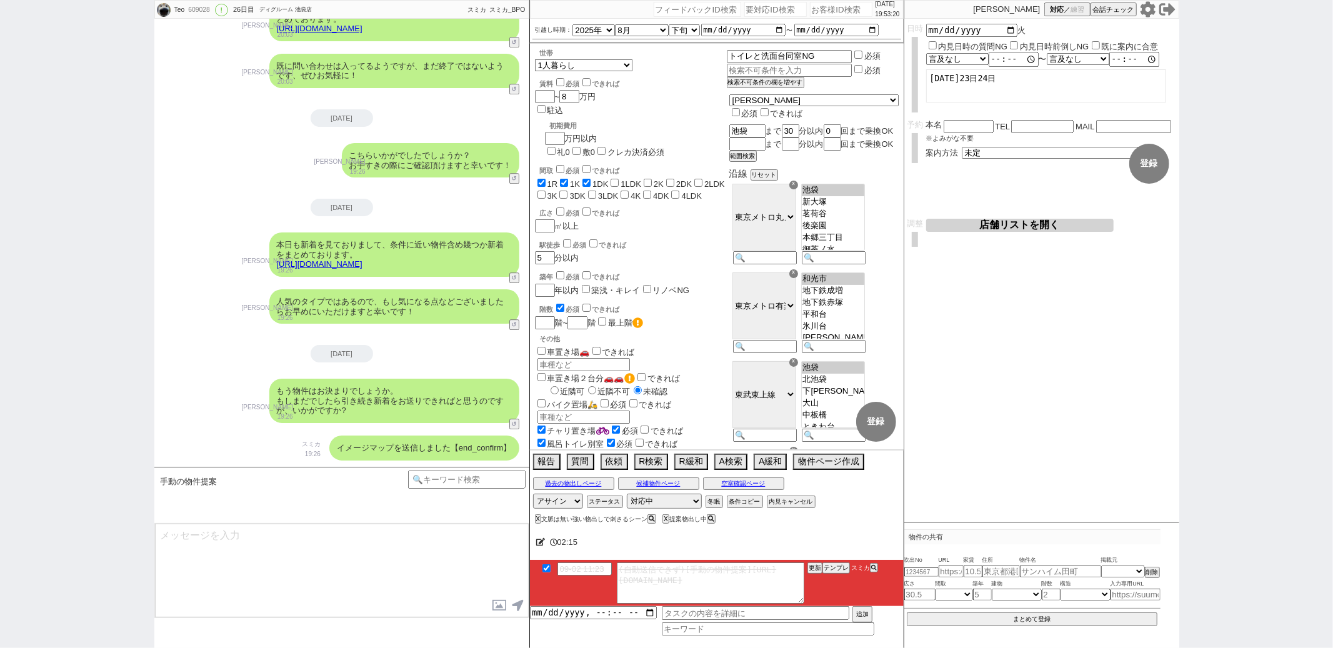
scroll to position [3070, 0]
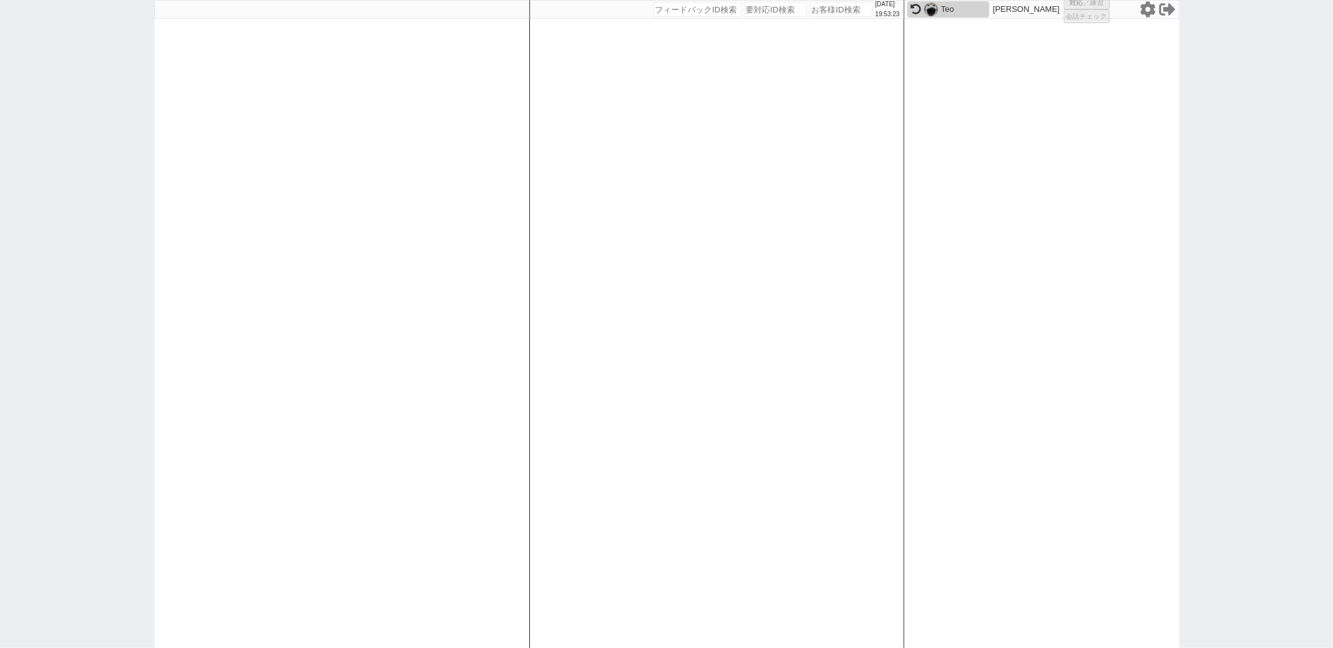
select select "1"
select select "2"
select select "5"
select select
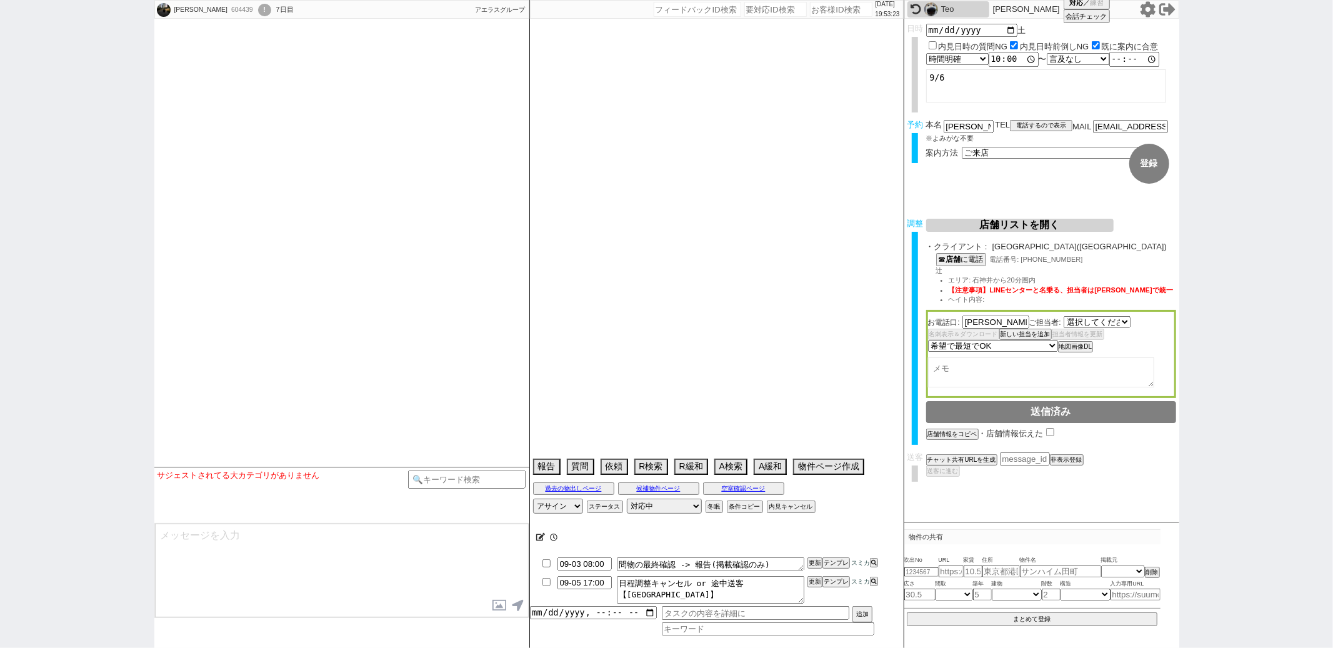
select select "2271"
type textarea "当日まで他社なし"
select select
select select "2025"
select select "9"
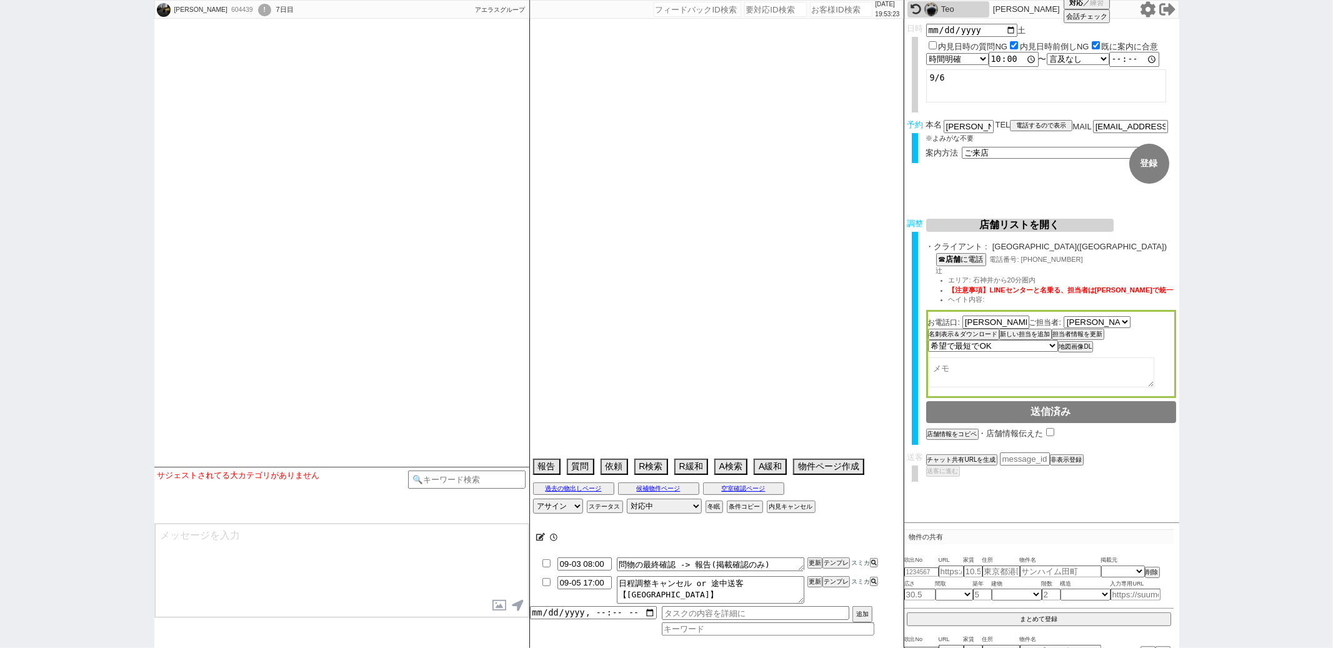
select select "34"
select select "0"
select select "36"
select select "1055"
select select "65"
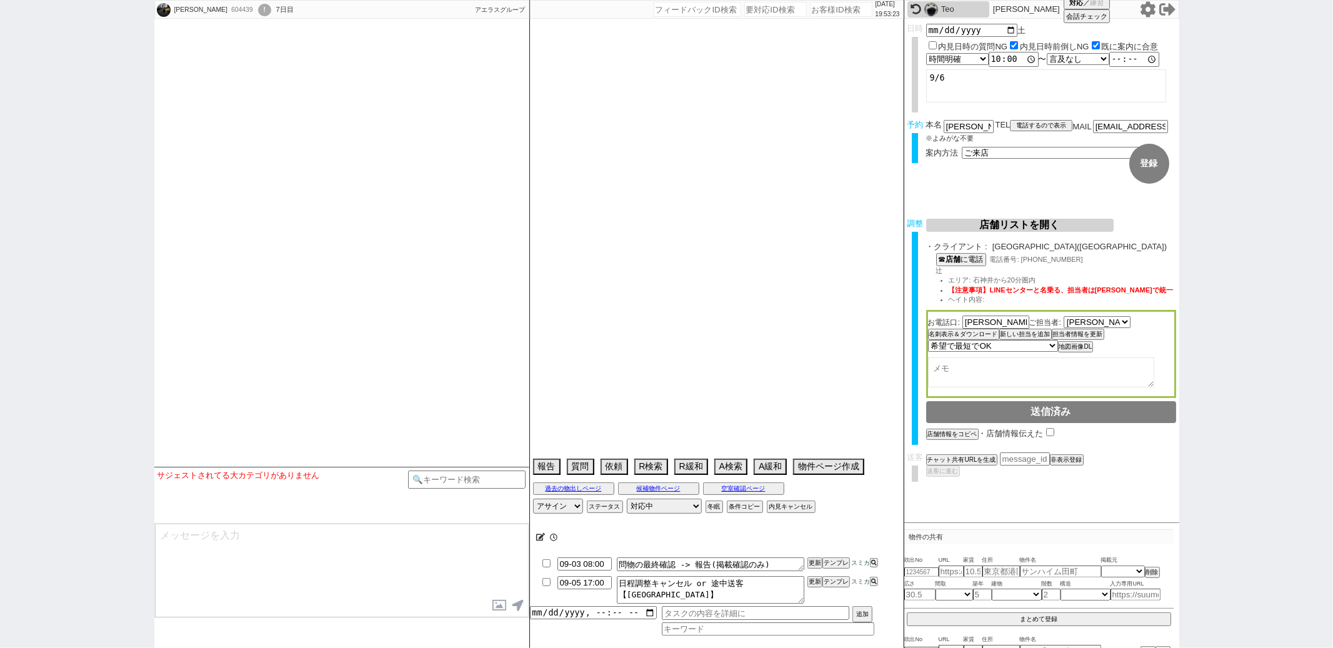
select select "1580"
select select "37"
select select "1080"
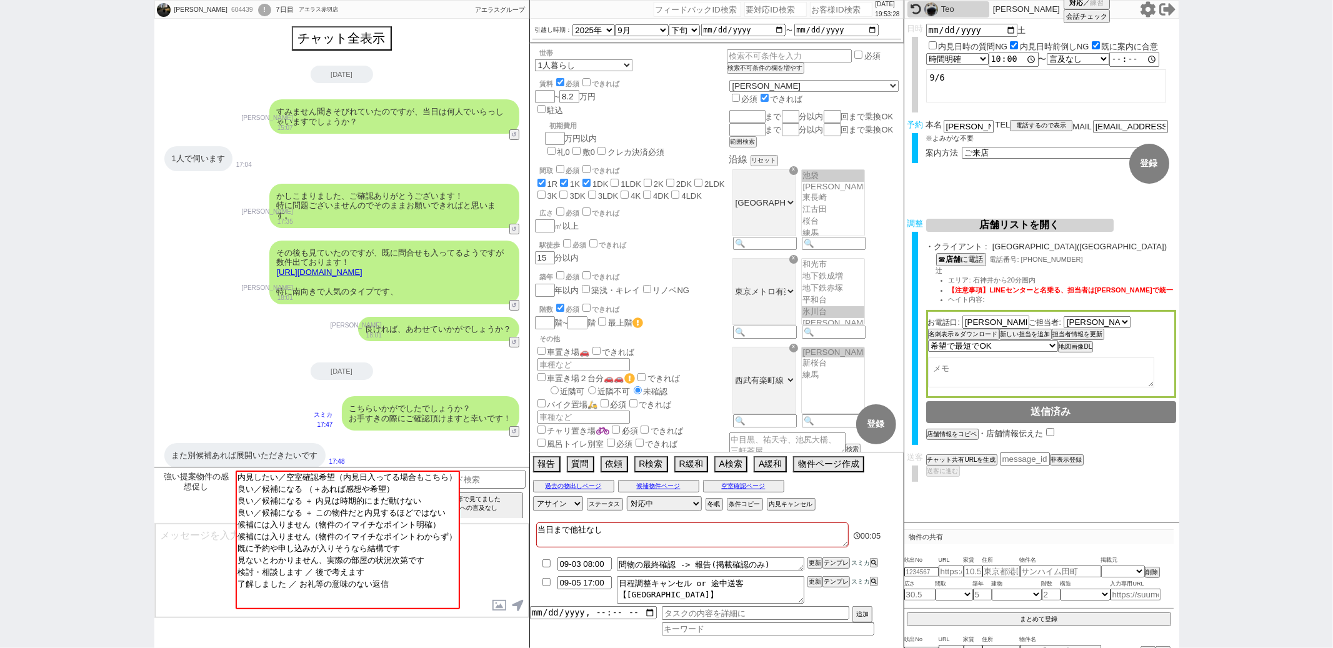
click at [206, 559] on textarea at bounding box center [342, 571] width 374 height 94
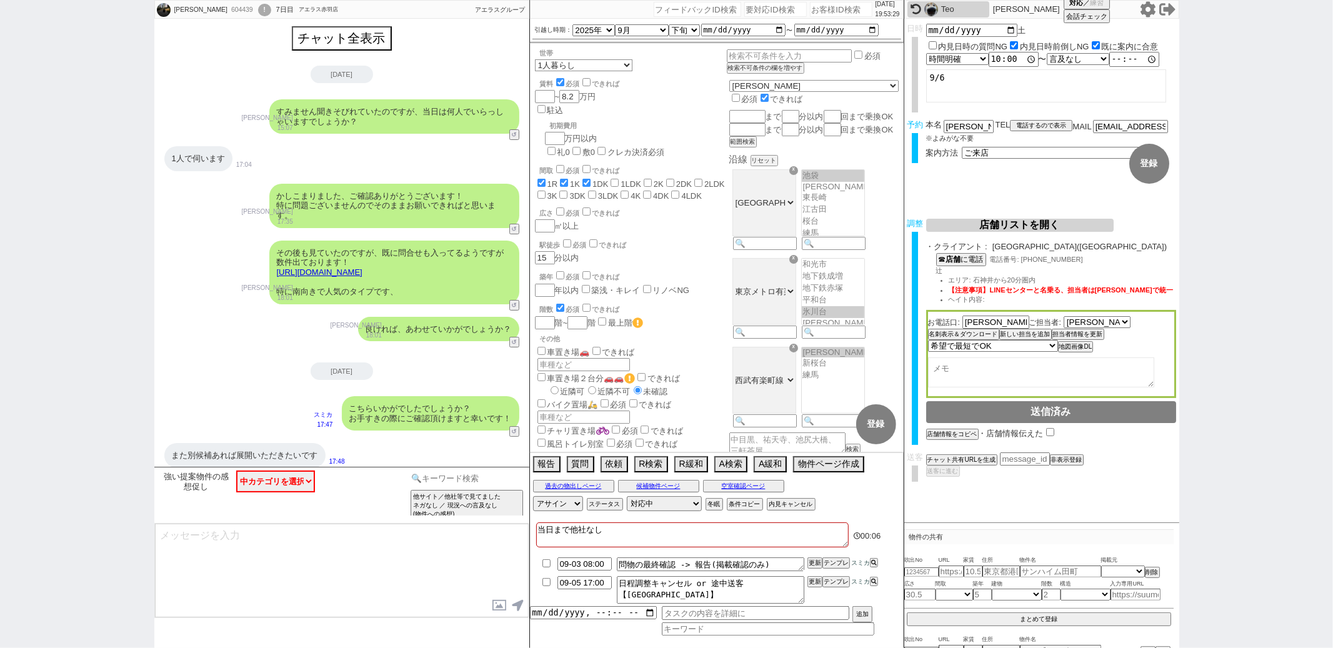
click at [482, 480] on input at bounding box center [467, 479] width 118 height 16
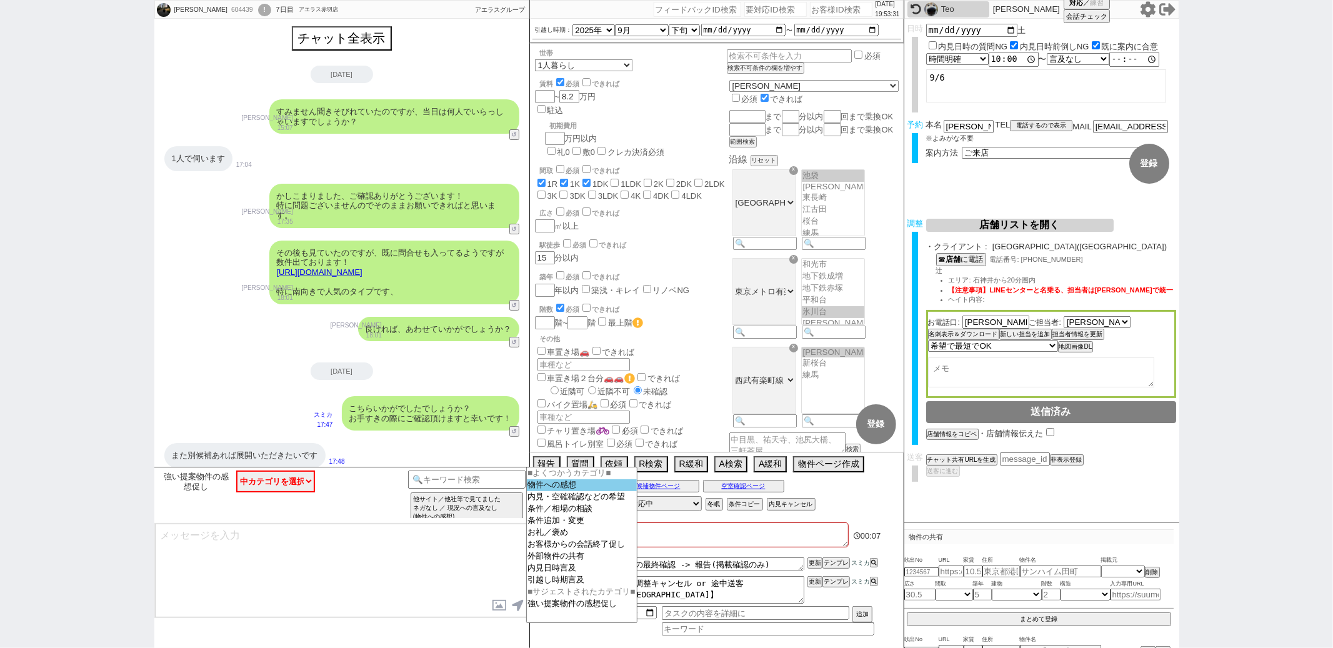
click at [556, 491] on option "物件への感想" at bounding box center [582, 497] width 110 height 12
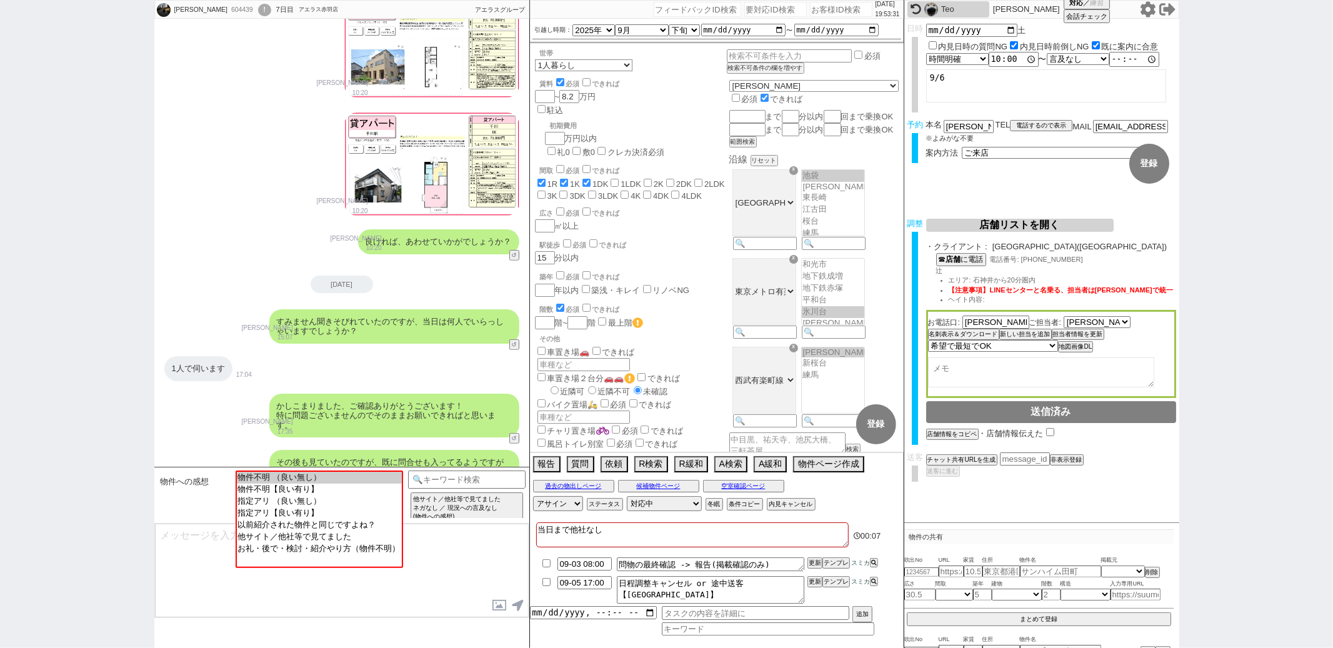
scroll to position [475, 0]
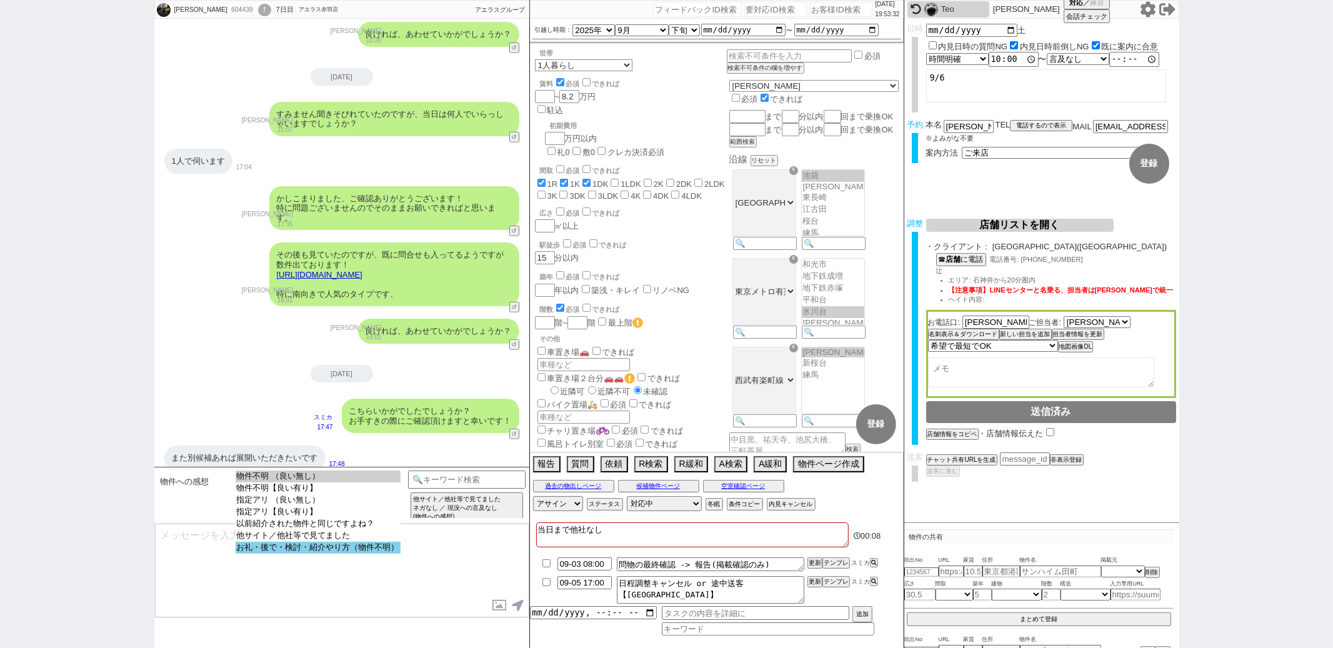
select select "お礼・後で・検討・紹介やり方（物件不明）"
click at [342, 551] on option "お礼・後で・検討・紹介やり方（物件不明）" at bounding box center [318, 548] width 165 height 12
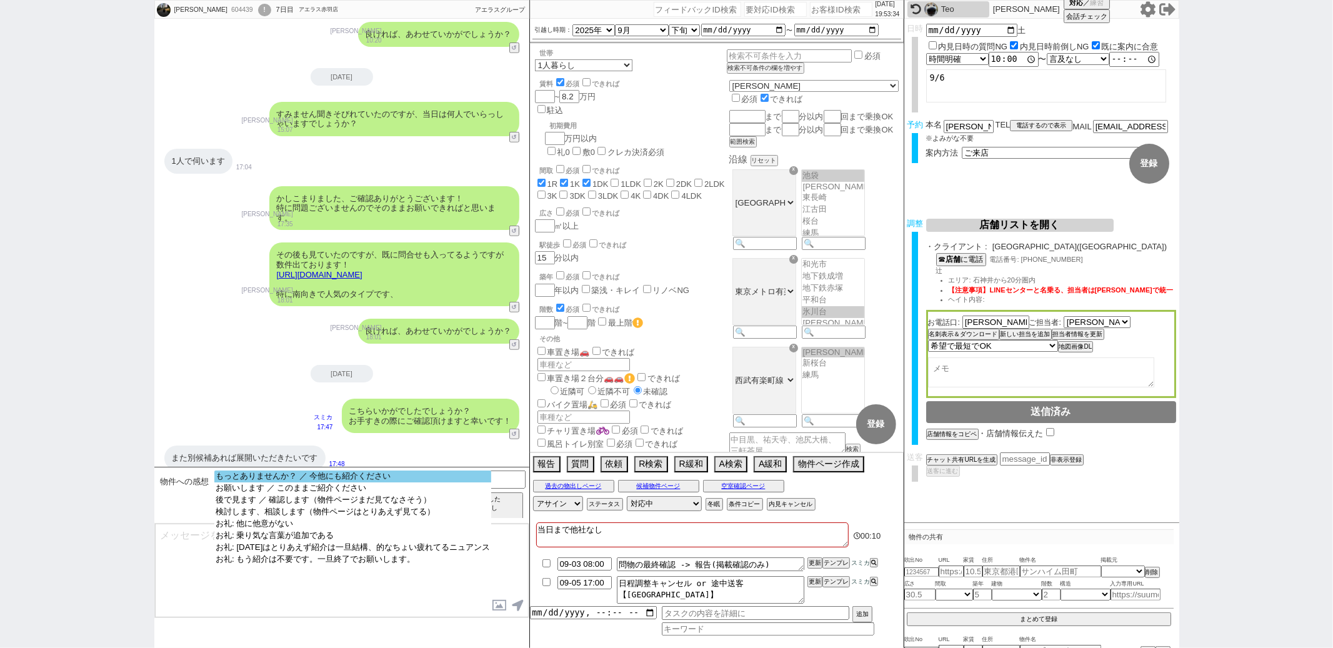
select select "もっとありませんか？ ／ 今他にも紹介ください"
click at [359, 482] on option "もっとありませんか？ ／ 今他にも紹介ください" at bounding box center [352, 488] width 277 height 12
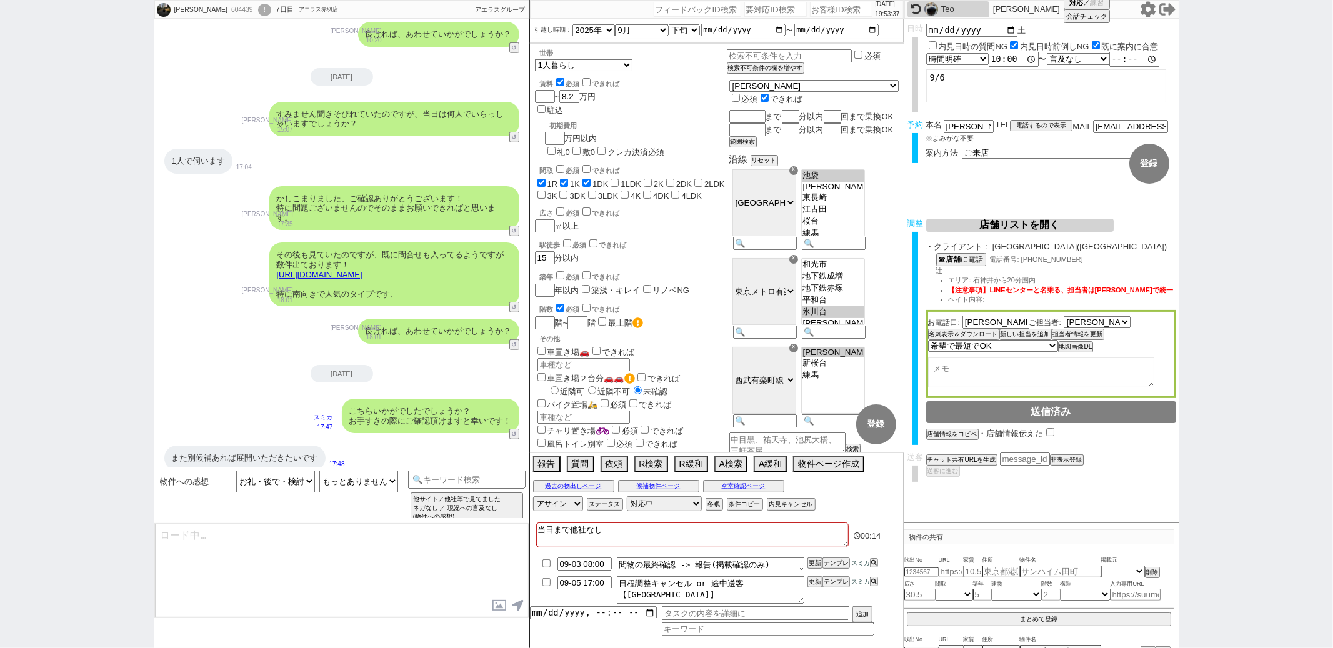
type textarea "かしこまりました！ 他にも出てないかすぐに見てまいりますね。"
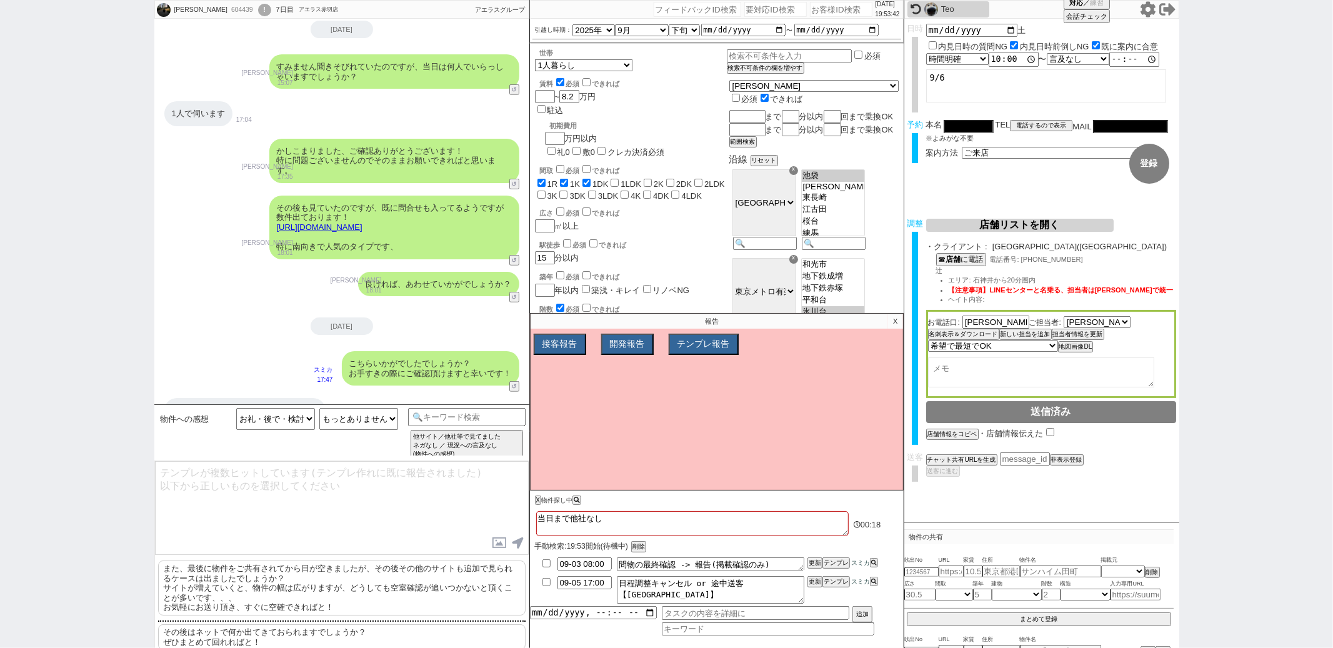
click at [318, 573] on p "また、最後に物件をご共有されてから日が空きましたが、その後その他のサイトも追加で見られるケースは出ましたでしょうか？ サイトが増えていくと、物件の幅は広がりま…" at bounding box center [341, 588] width 367 height 55
type textarea "また、最後に物件をご共有されてから日が空きましたが、その後その他のサイトも追加で見られるケースは出ましたでしょうか？ サイトが増えていくと、物件の幅は広がりま…"
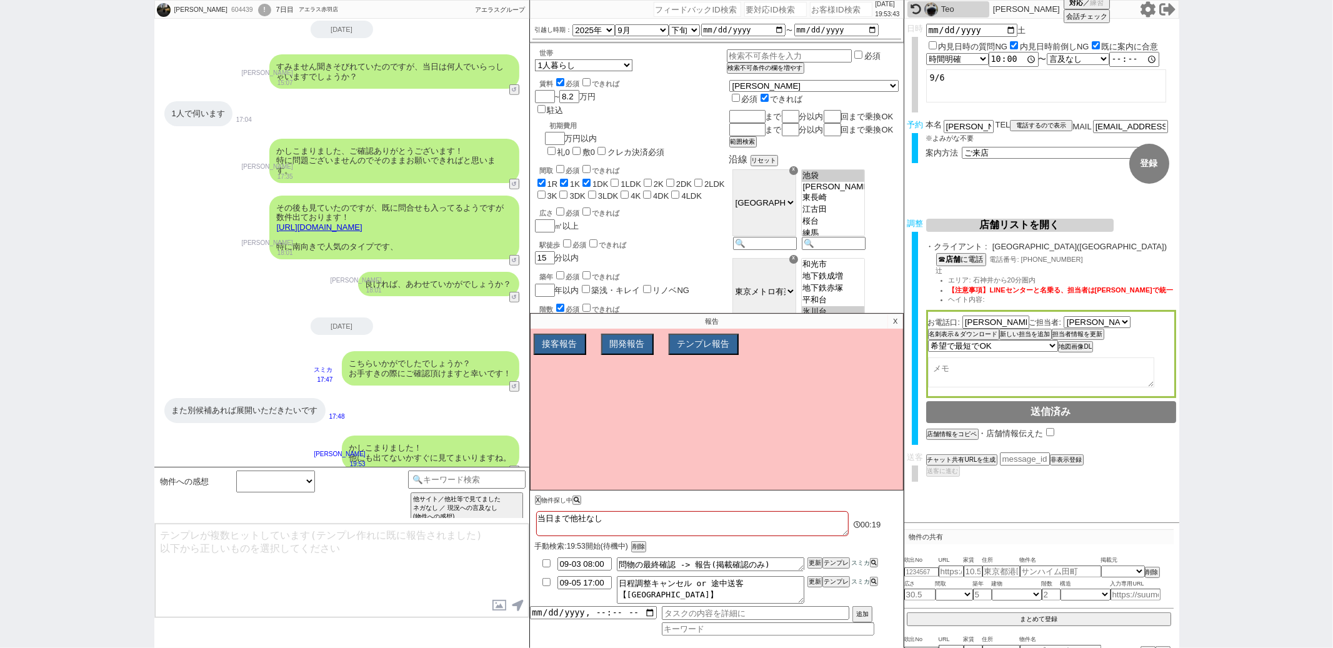
scroll to position [524, 0]
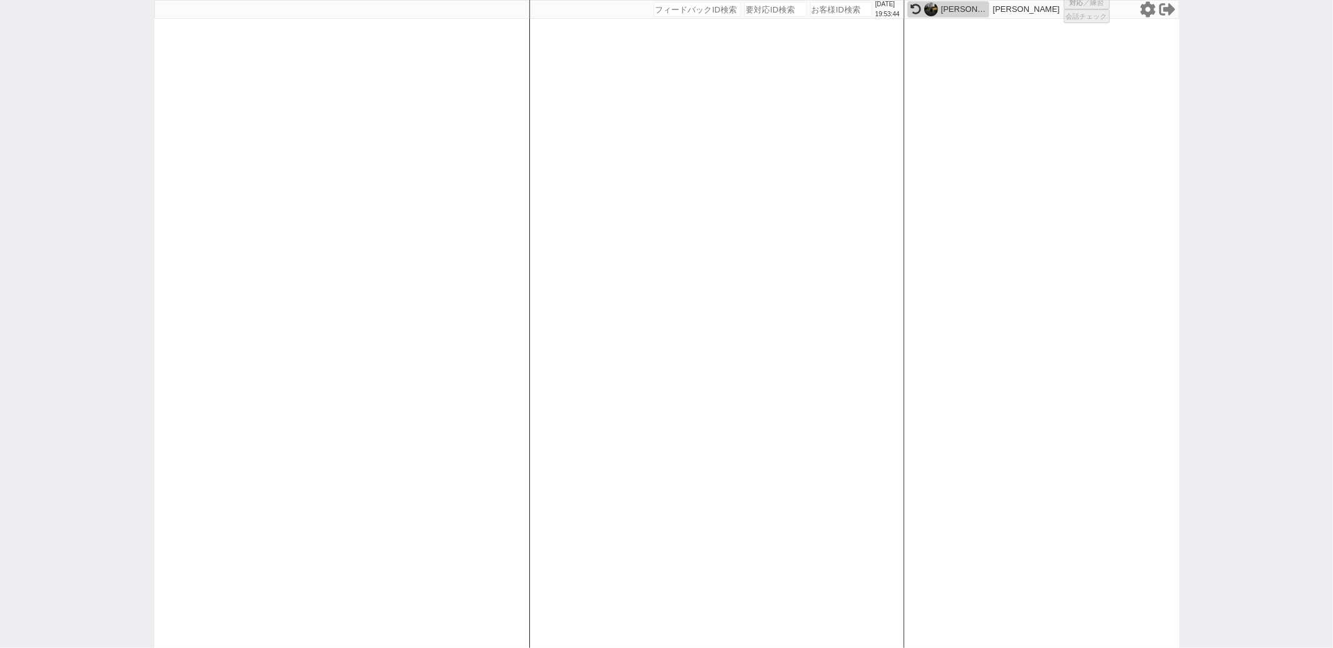
select select "2"
select select "5"
select select
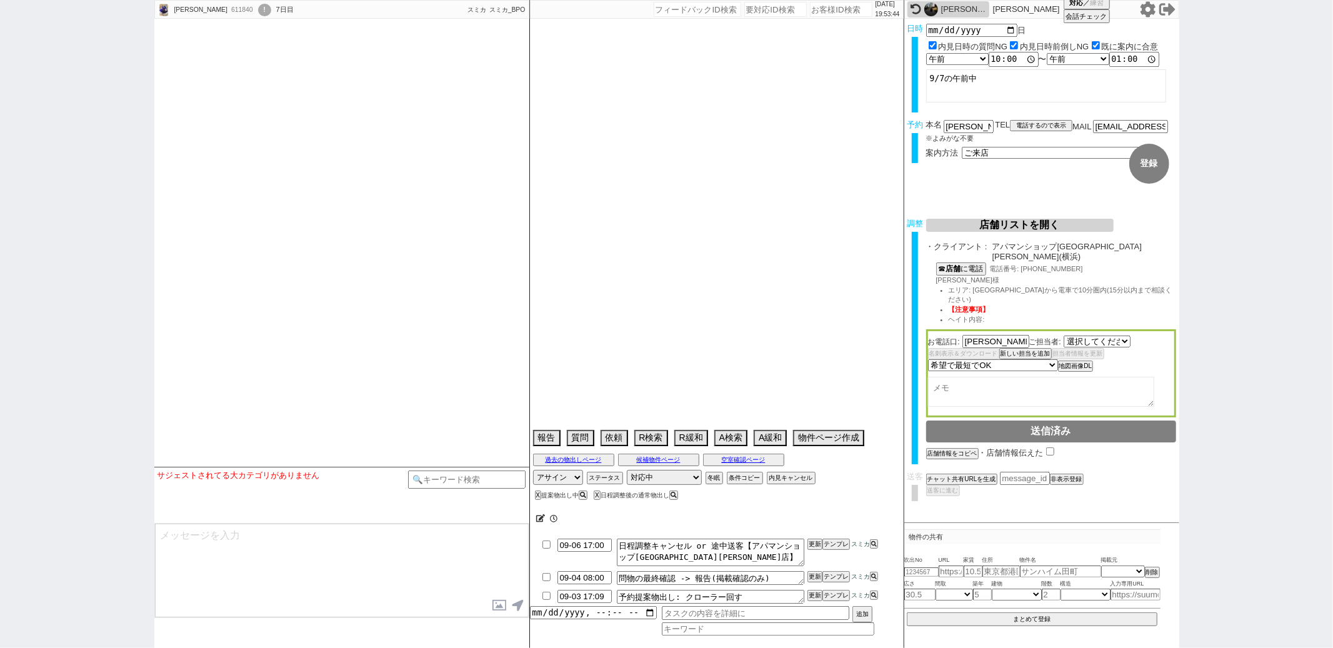
select select "2478"
select select
select select "2025"
select select "10"
select select "33"
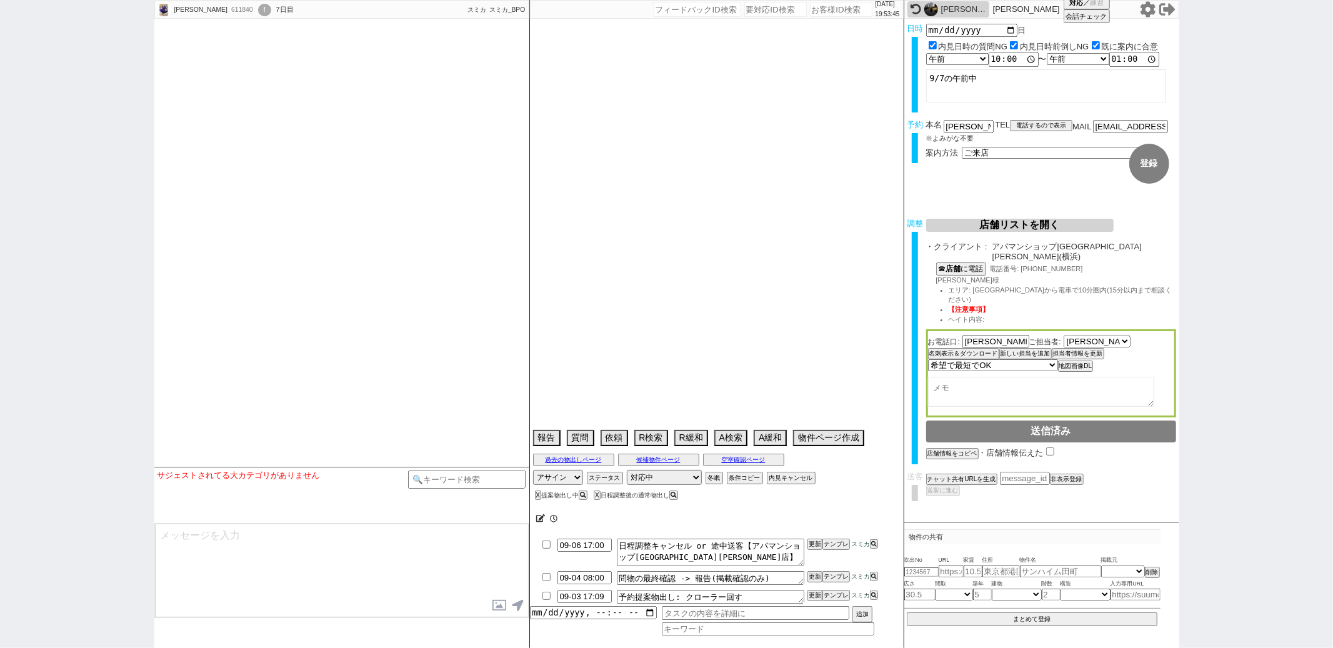
select select "0"
select select "14"
select select "64"
select select "65"
select select "66"
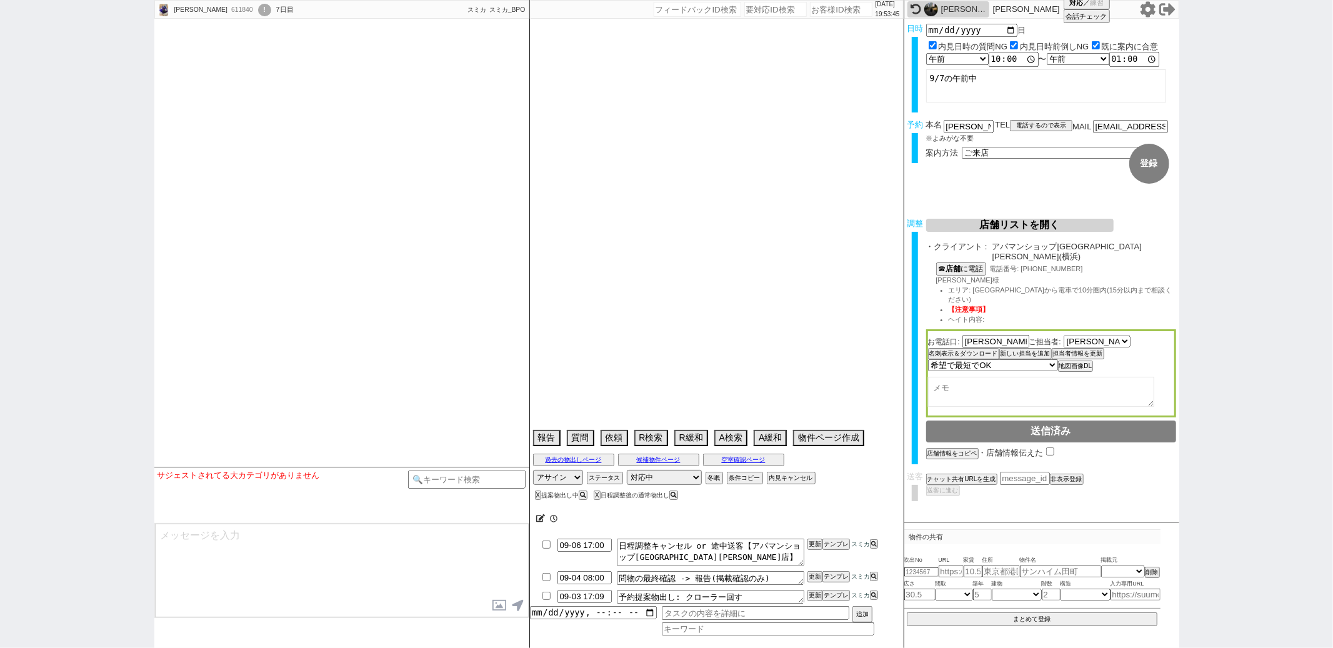
select select "67"
select select "68"
select select "69"
select select "70"
select select "71"
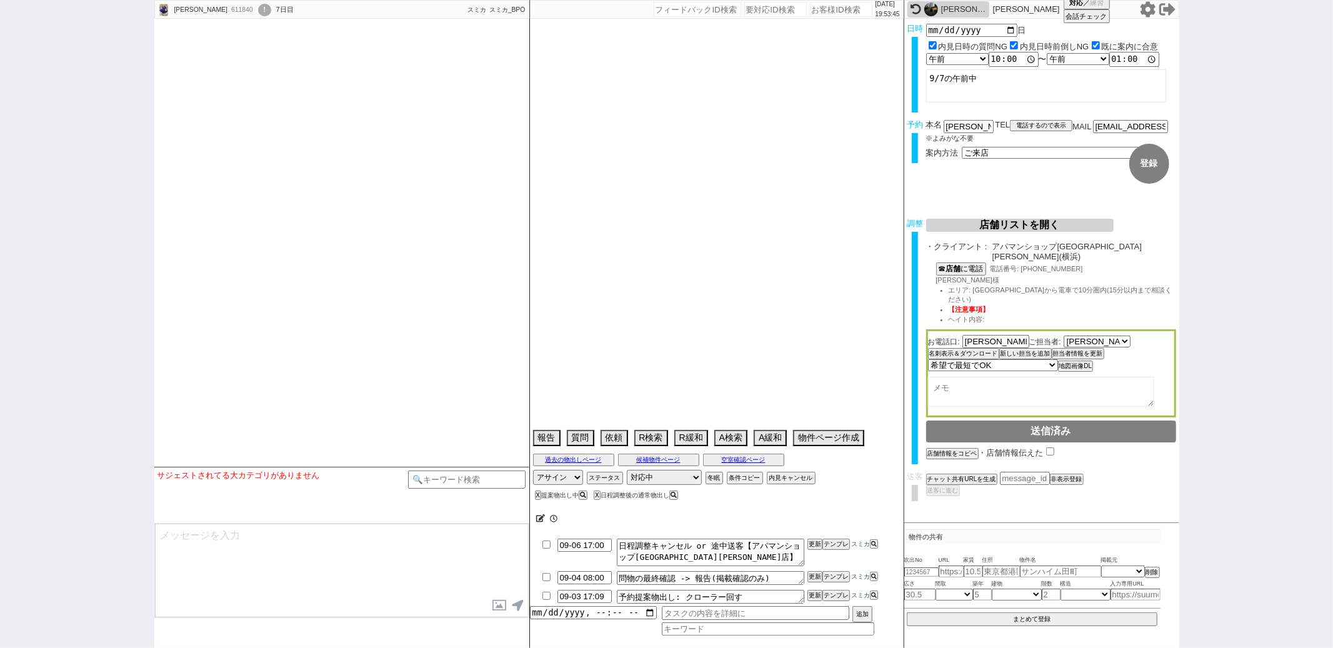
select select "72"
select select "73"
select select "74"
select select "75"
select select "76"
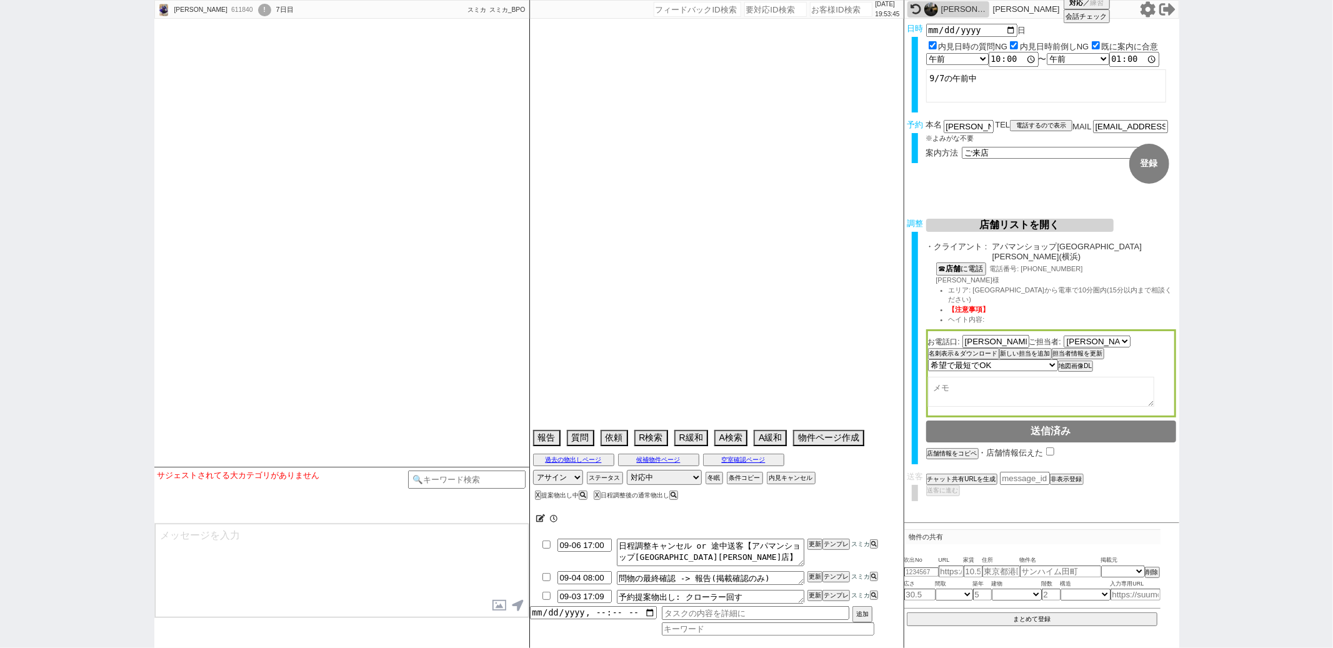
select select "77"
select select "78"
select select "79"
select select "80"
select select "57"
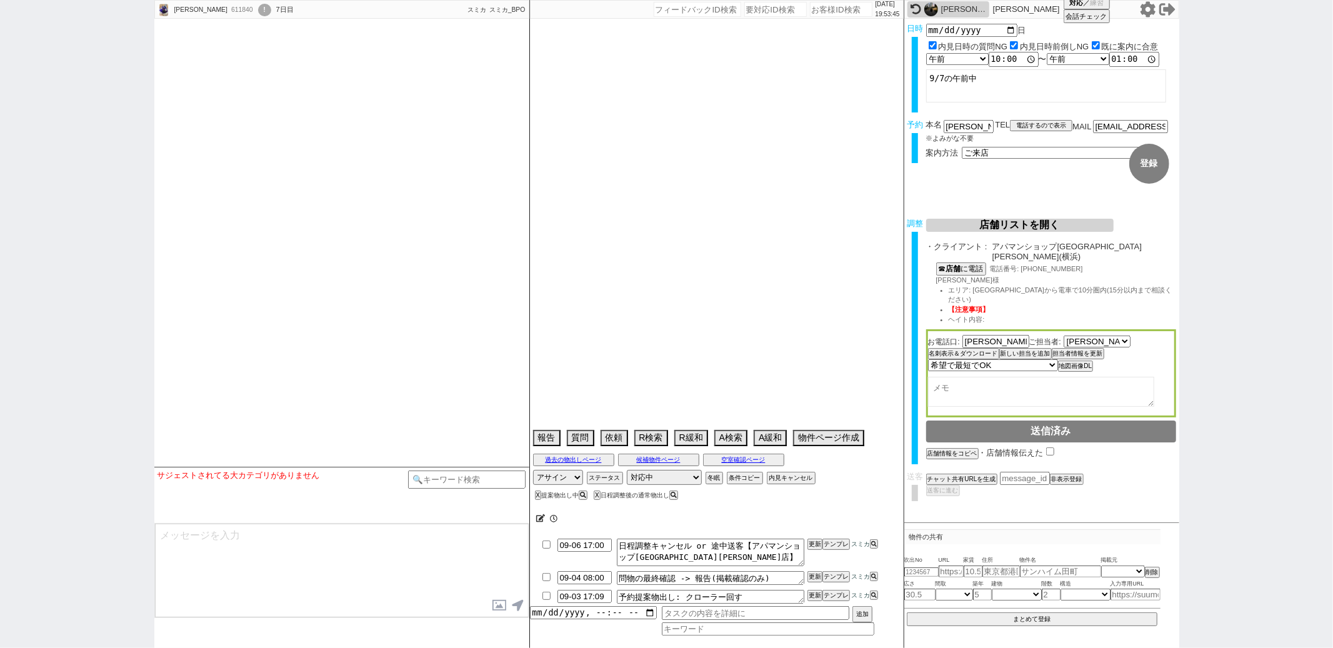
select select "[DATE]"
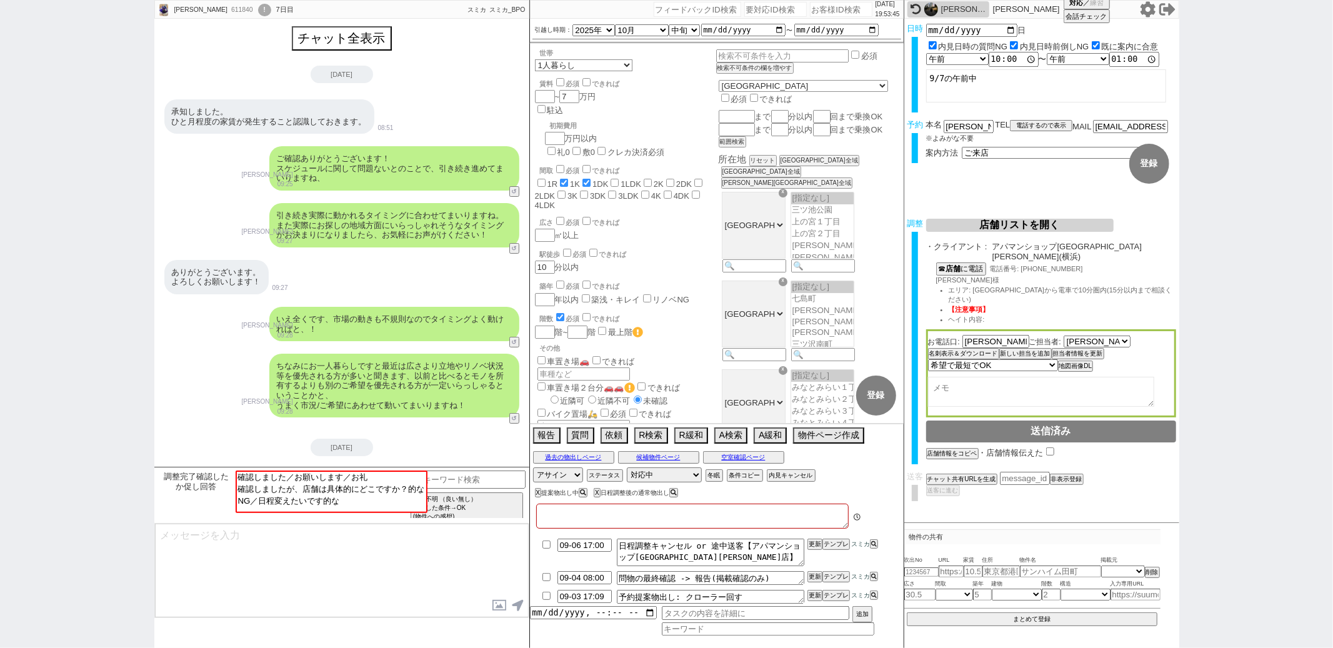
type textarea "埼玉在住　他社なし"
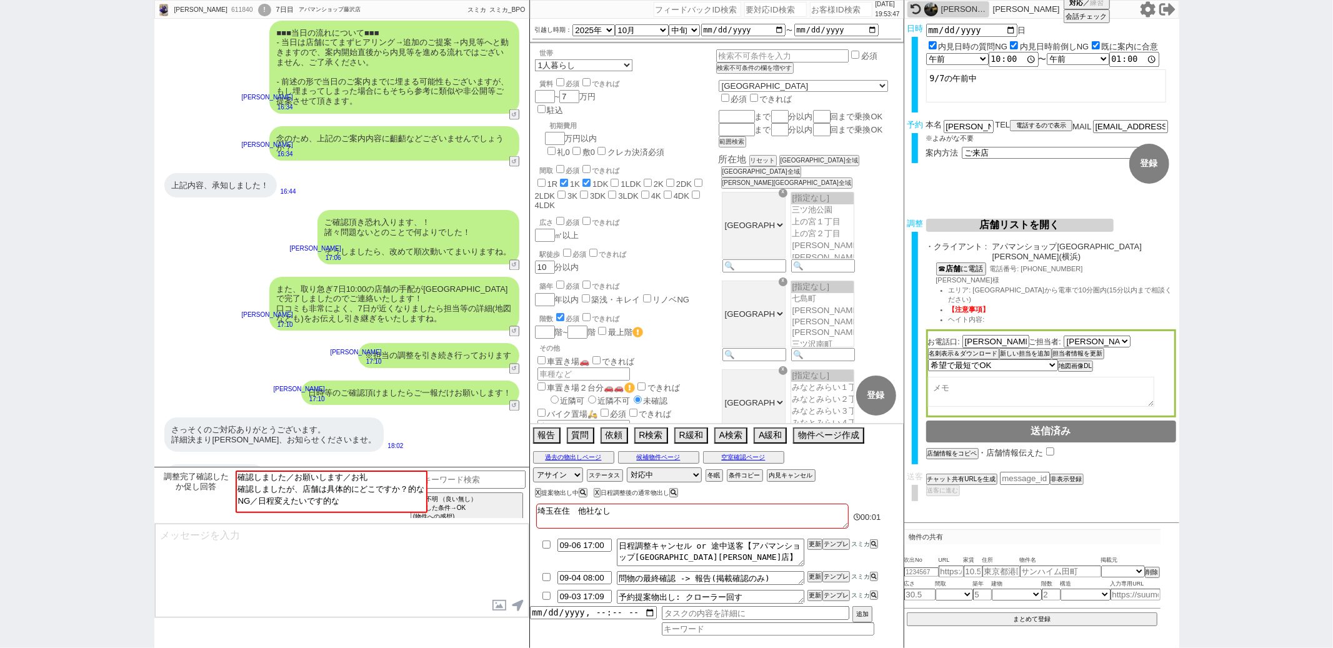
scroll to position [367, 0]
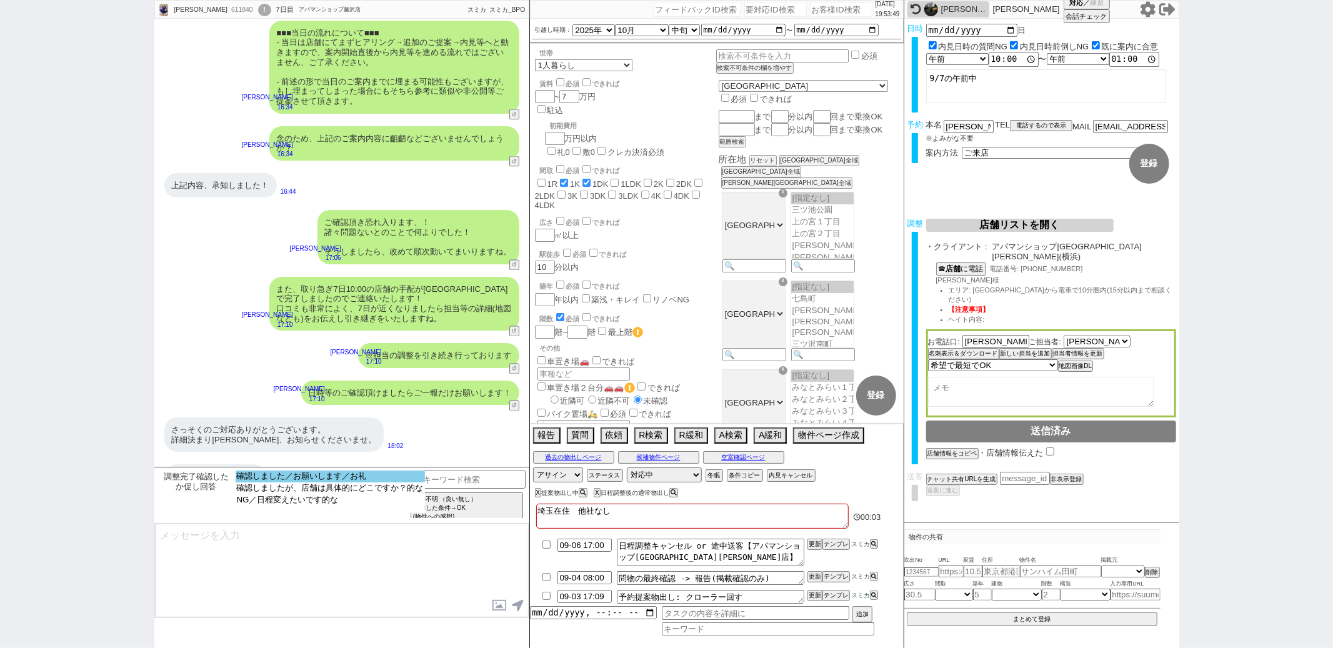
select select "確認しました／お願いします／お礼"
click at [342, 482] on option "確認しました／お願いします／お礼" at bounding box center [330, 488] width 189 height 12
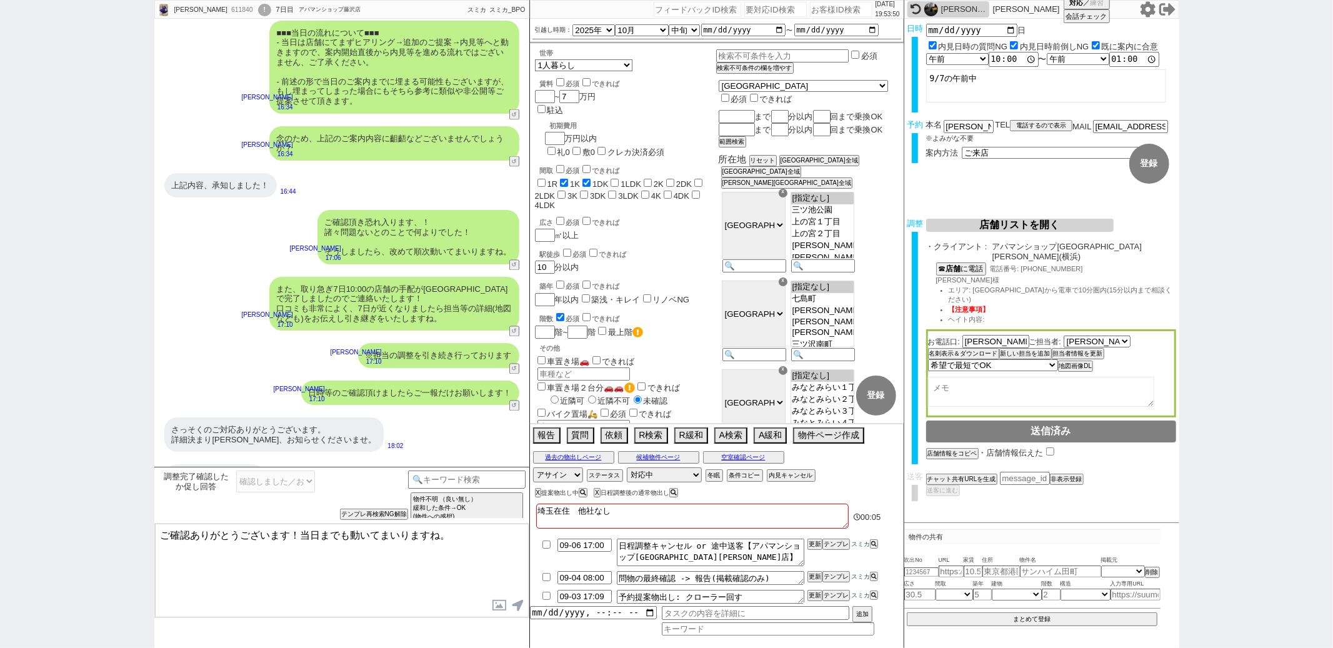
click at [161, 536] on textarea "ご確認ありがとうございます！当日までも動いてまいりますね。" at bounding box center [342, 571] width 374 height 94
type textarea "ご確認ありがとうございます！当日までも動いてまいりますね。"
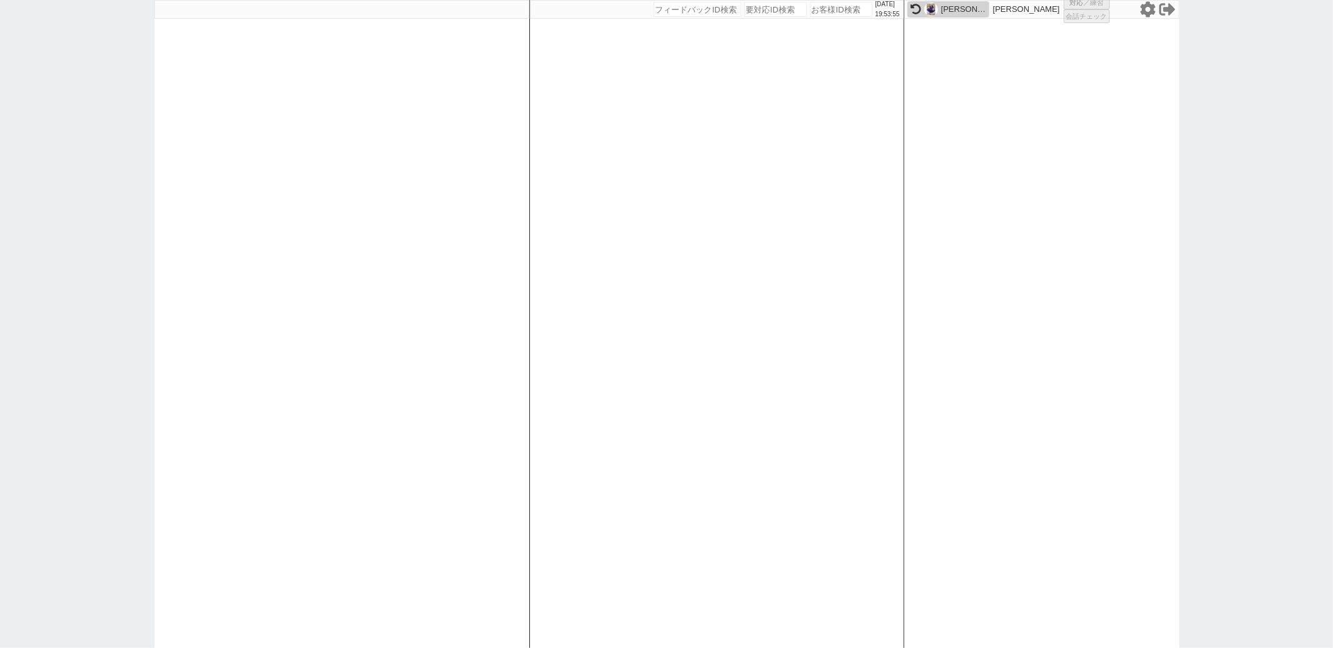
select select "1"
select select "2"
select select
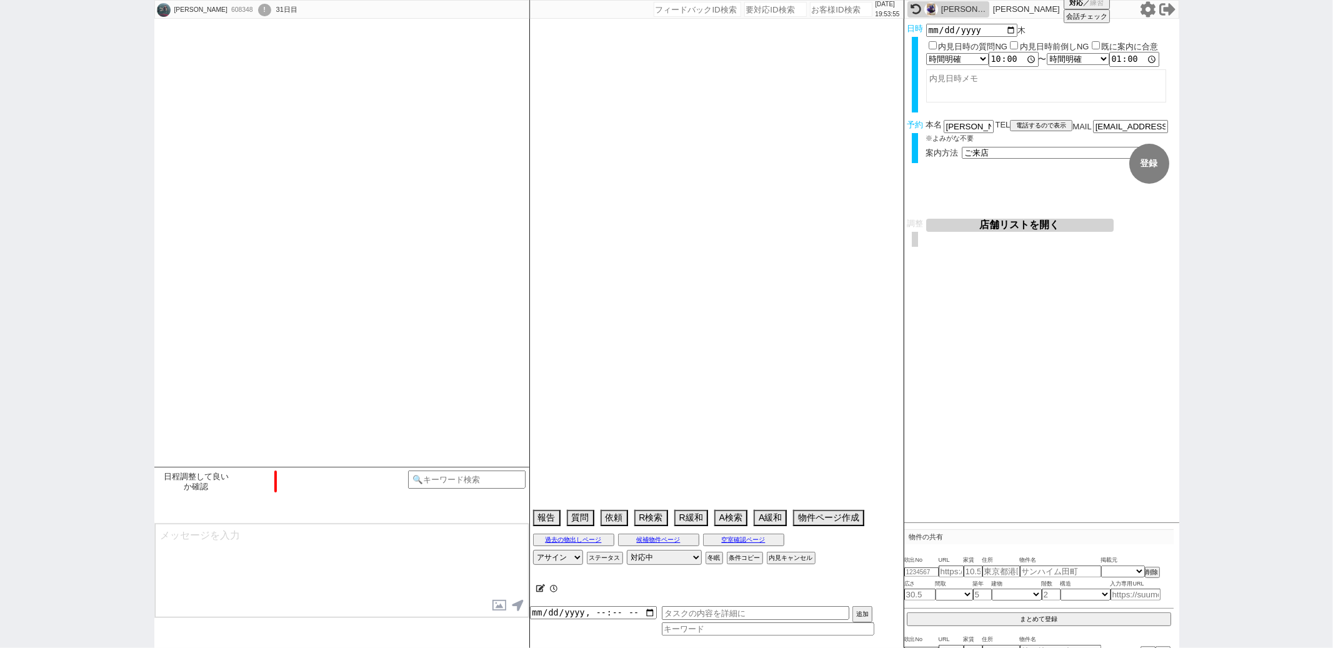
type textarea "ワカバパレス6日に他社で内見"
select select "2025"
select select "10"
select select "36"
select select "0"
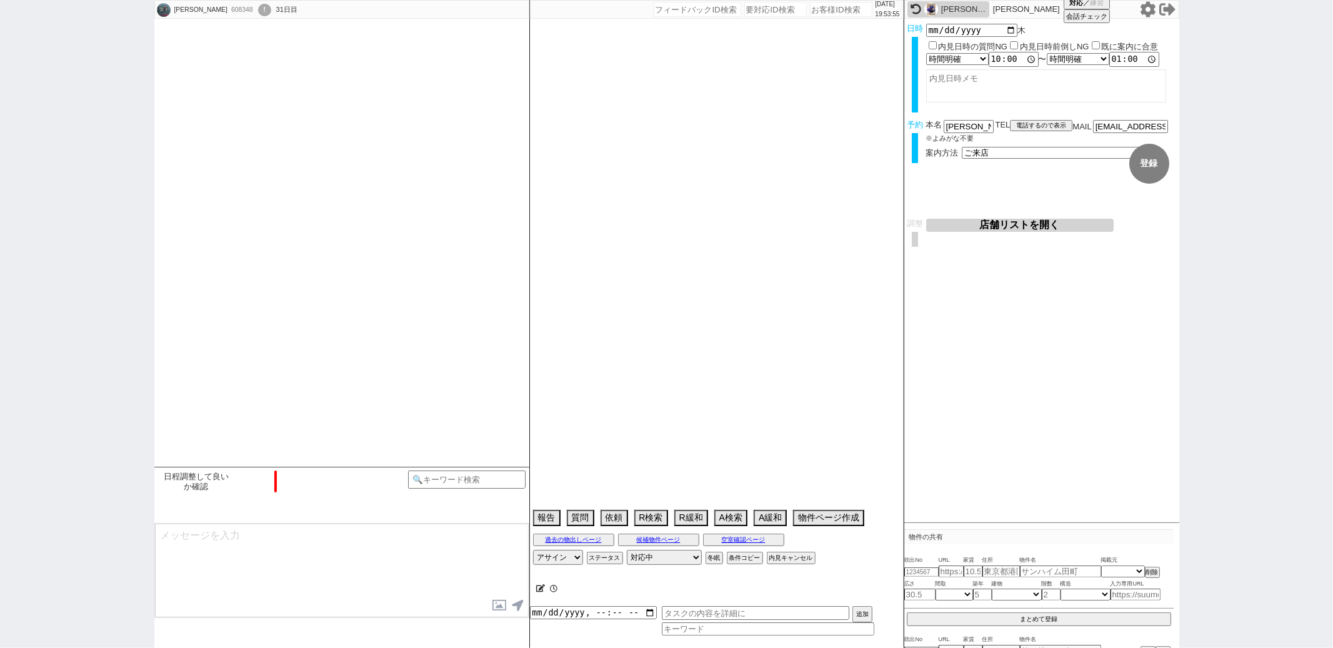
select select "15"
select select "508"
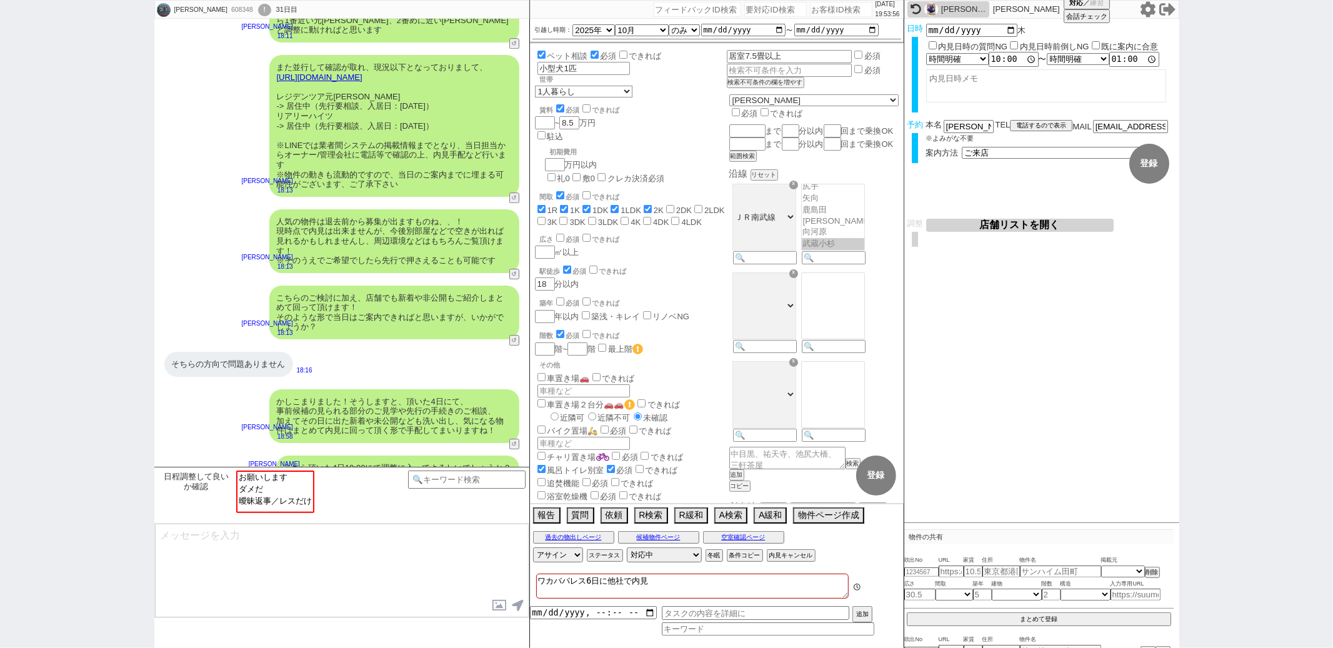
scroll to position [78, 0]
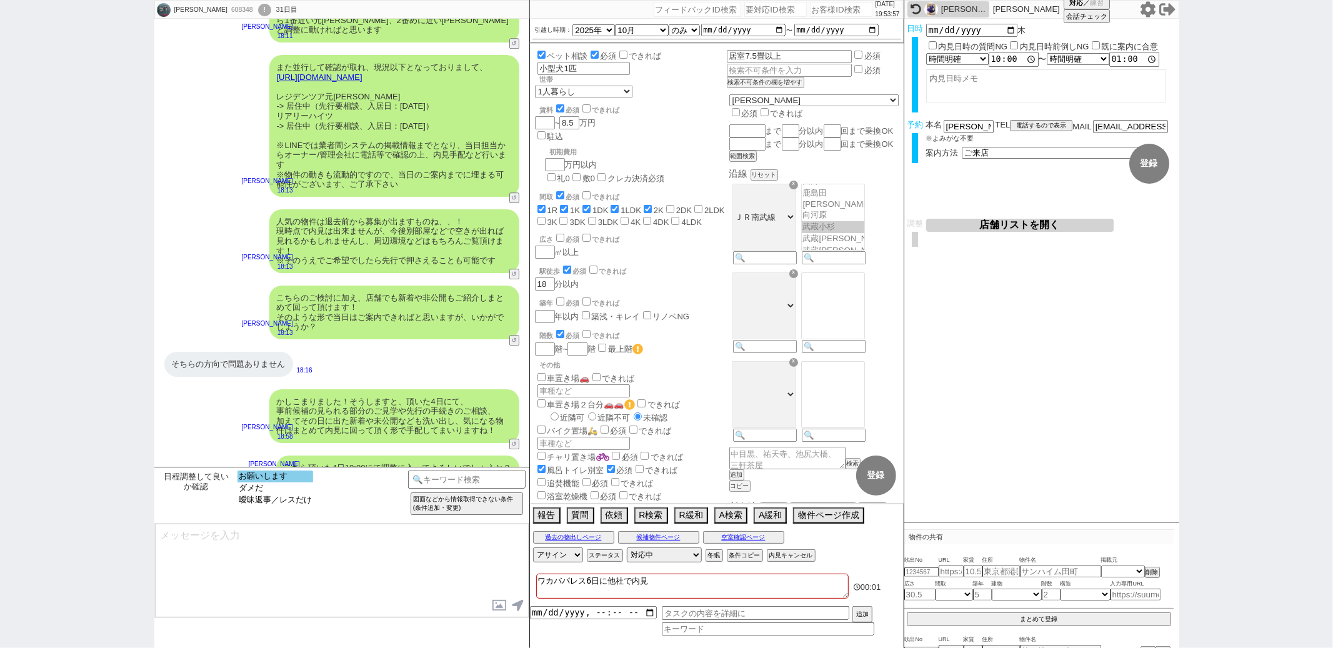
select select "お願いします"
click at [262, 482] on option "お願いします" at bounding box center [275, 488] width 76 height 12
type textarea "ご確認ありがとうございます。 スミカはLINEのサービスなので、ご案内は審査済みのパートナー店舗が行います！"
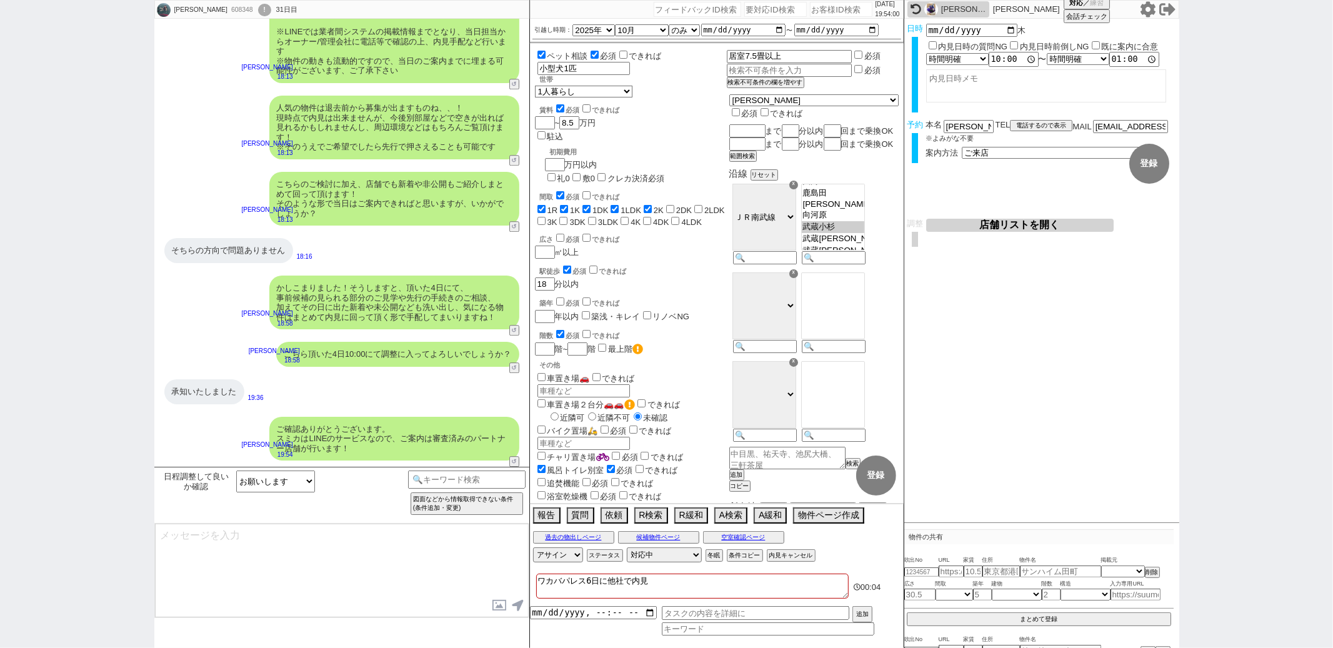
scroll to position [2762, 0]
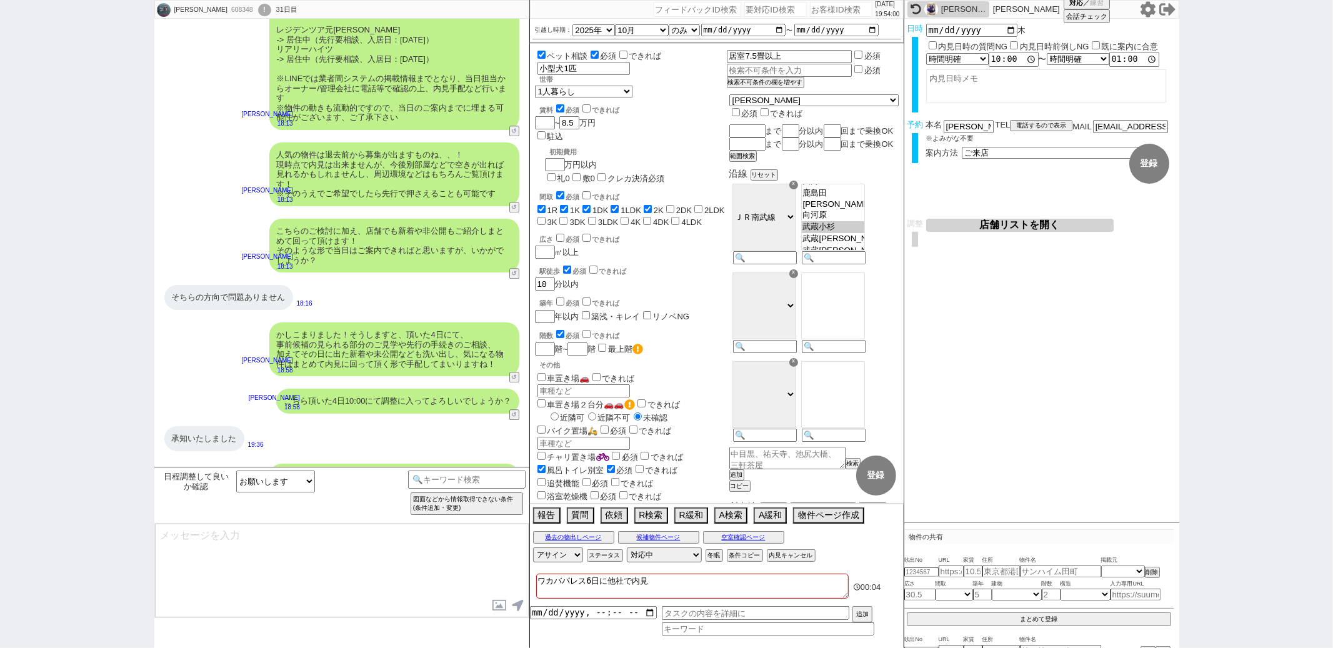
type textarea "これまでのやり取りなども共有され非常にスムーズです、4日10:00、ご来店の最終調整をし引き継ぎ作業を行うため少々お待ちください..."
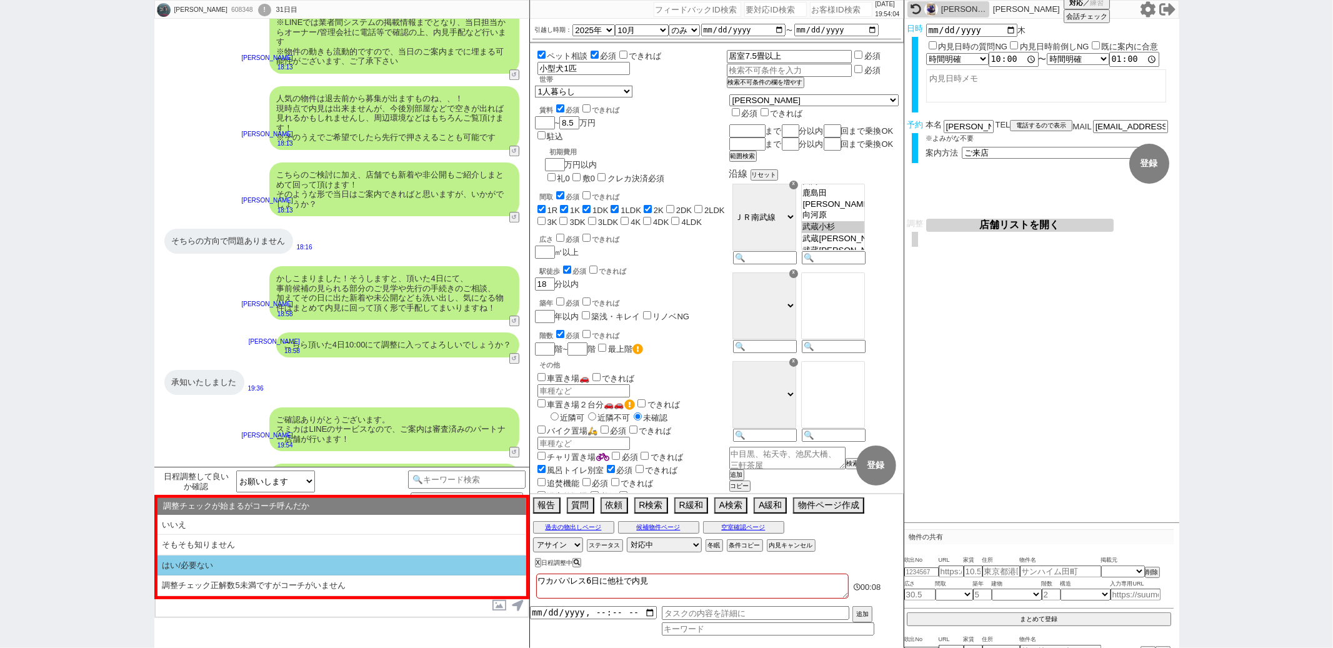
click at [251, 567] on li "はい/必要ない" at bounding box center [341, 566] width 369 height 21
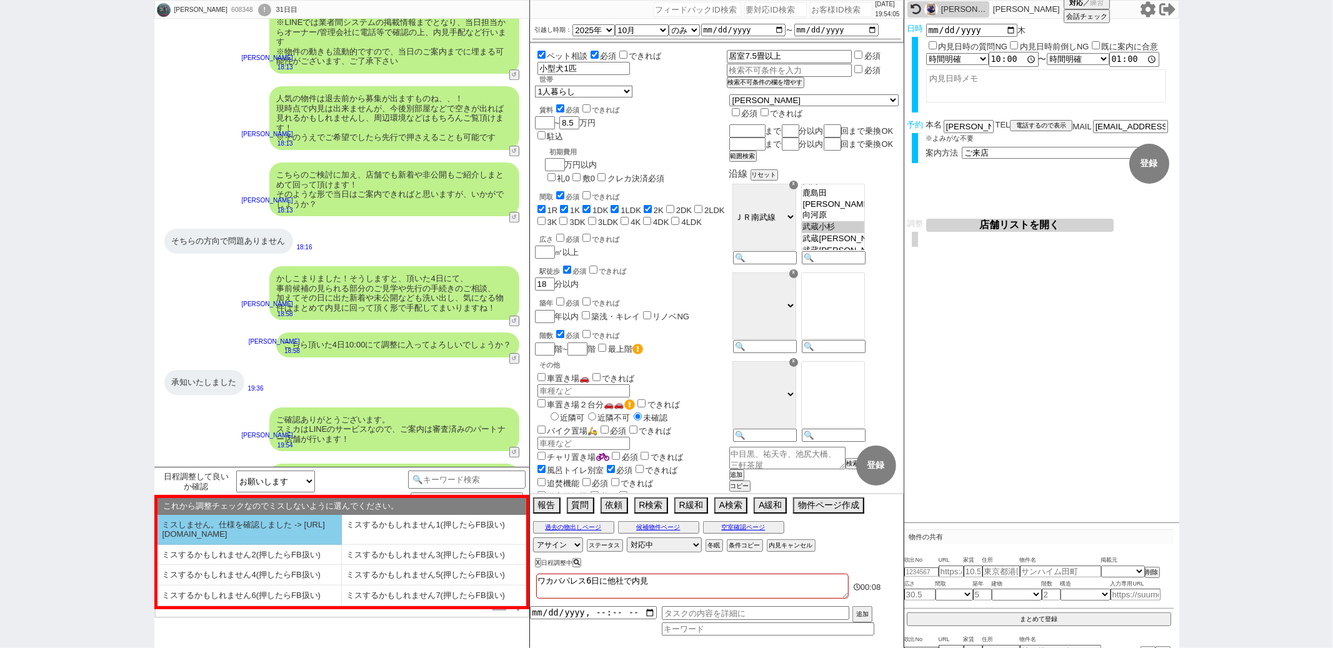
click at [253, 542] on li "ミスしません。仕様を確認しました -> [URL][DOMAIN_NAME]" at bounding box center [249, 530] width 184 height 30
select select "はい/必要ない"
select select "ミスしません。仕様を確認しました -> [URL][DOMAIN_NAME]"
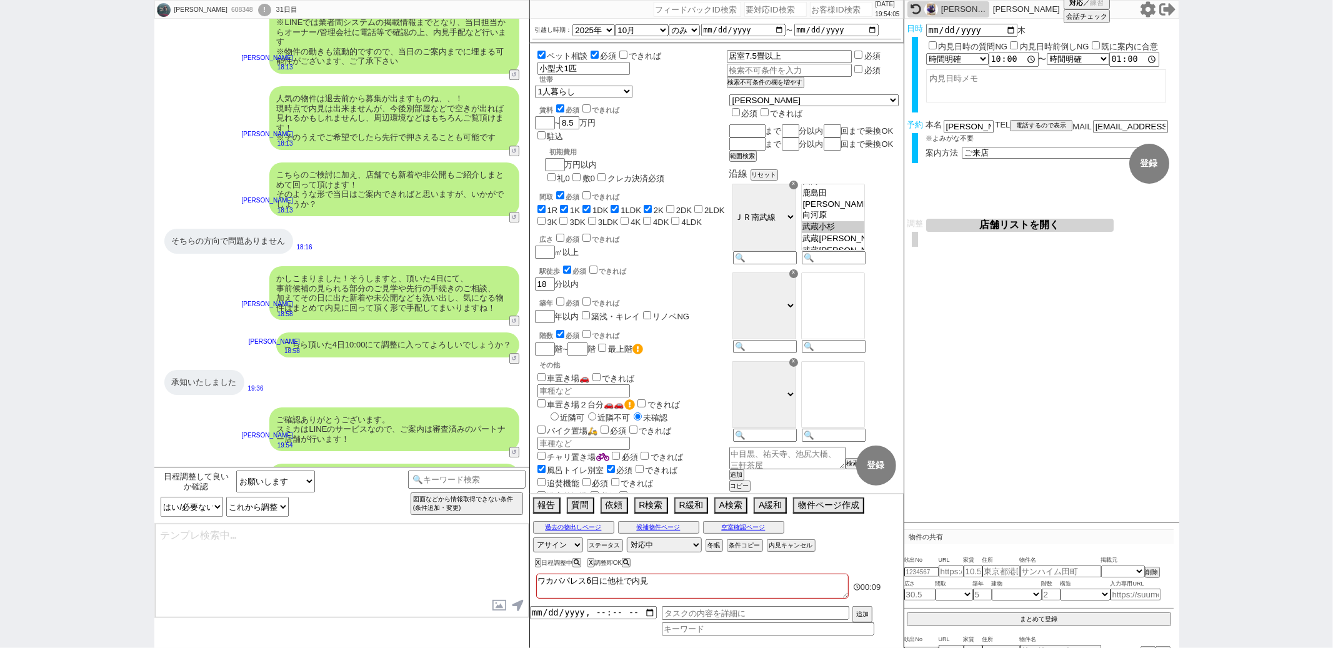
checkbox input "true"
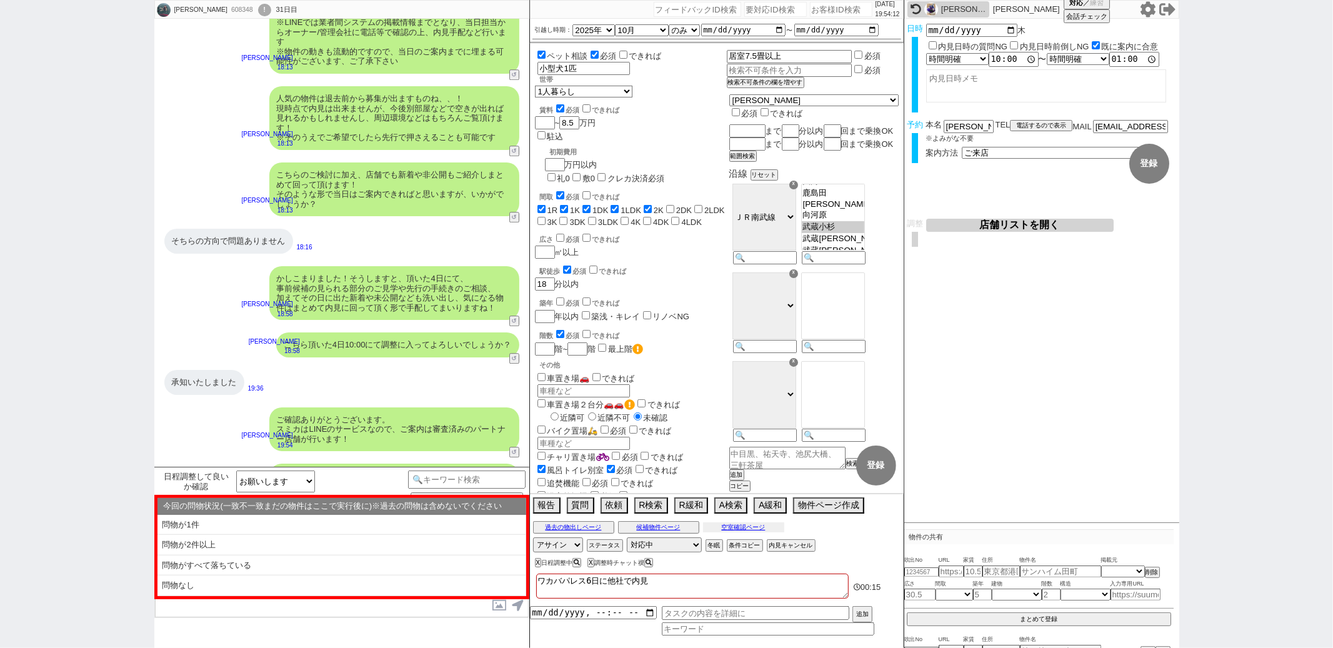
click at [712, 523] on button "空室確認ページ" at bounding box center [743, 527] width 81 height 10
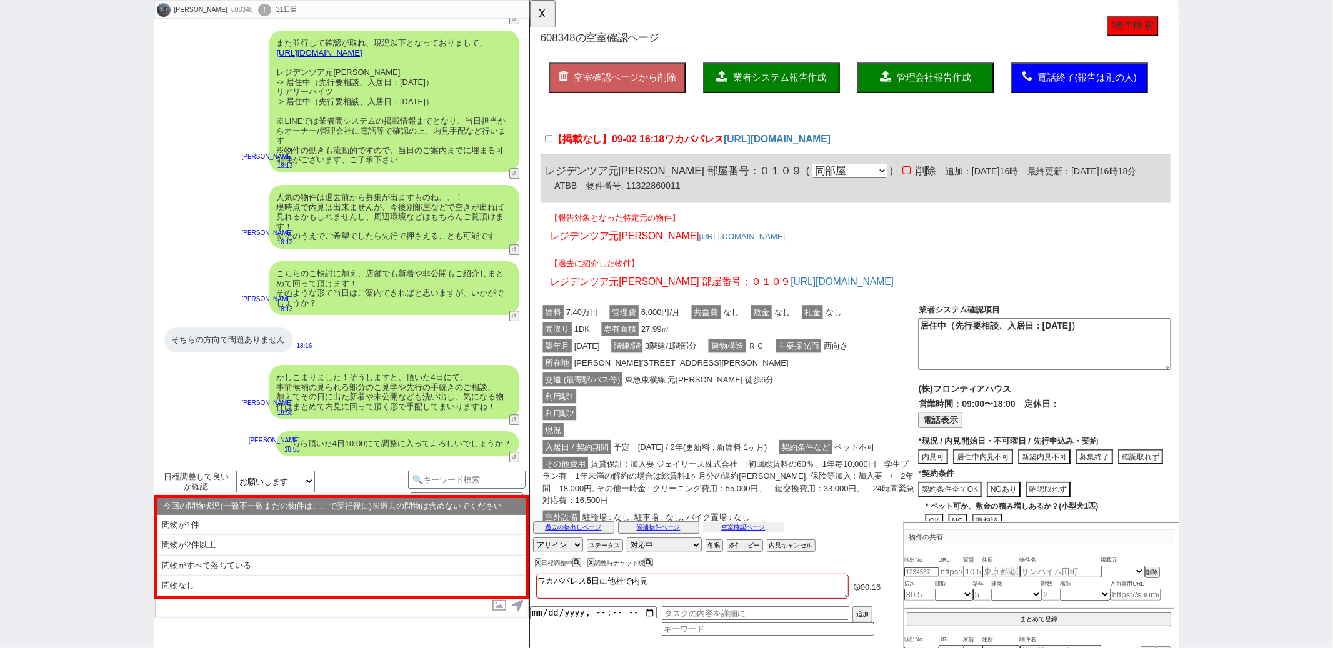
scroll to position [2601, 0]
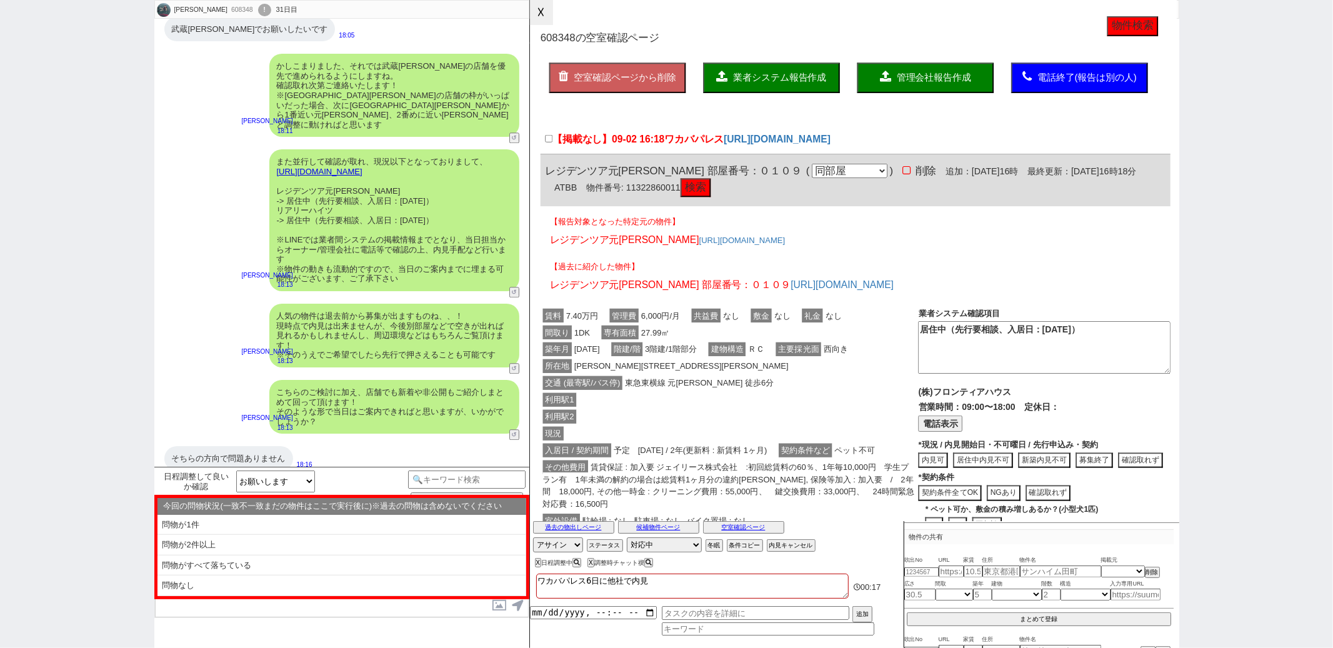
click at [534, 17] on button "☓" at bounding box center [541, 12] width 23 height 25
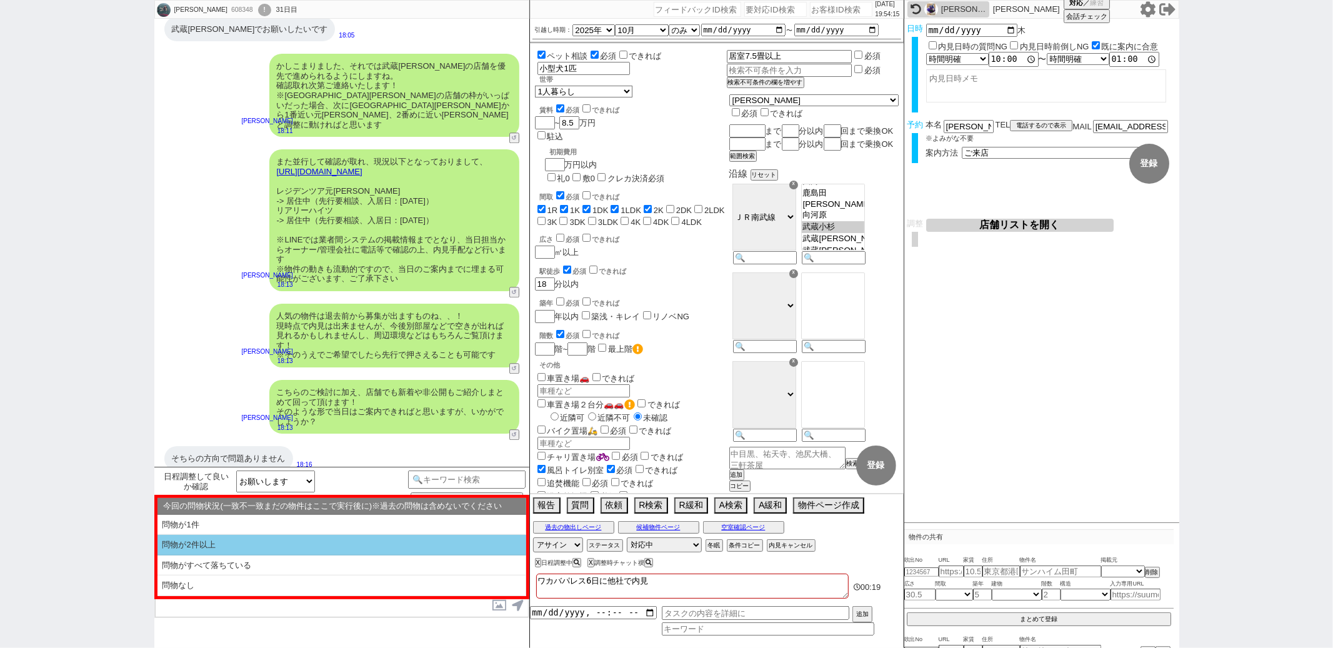
click at [257, 556] on li "問物が2件以上" at bounding box center [341, 566] width 369 height 21
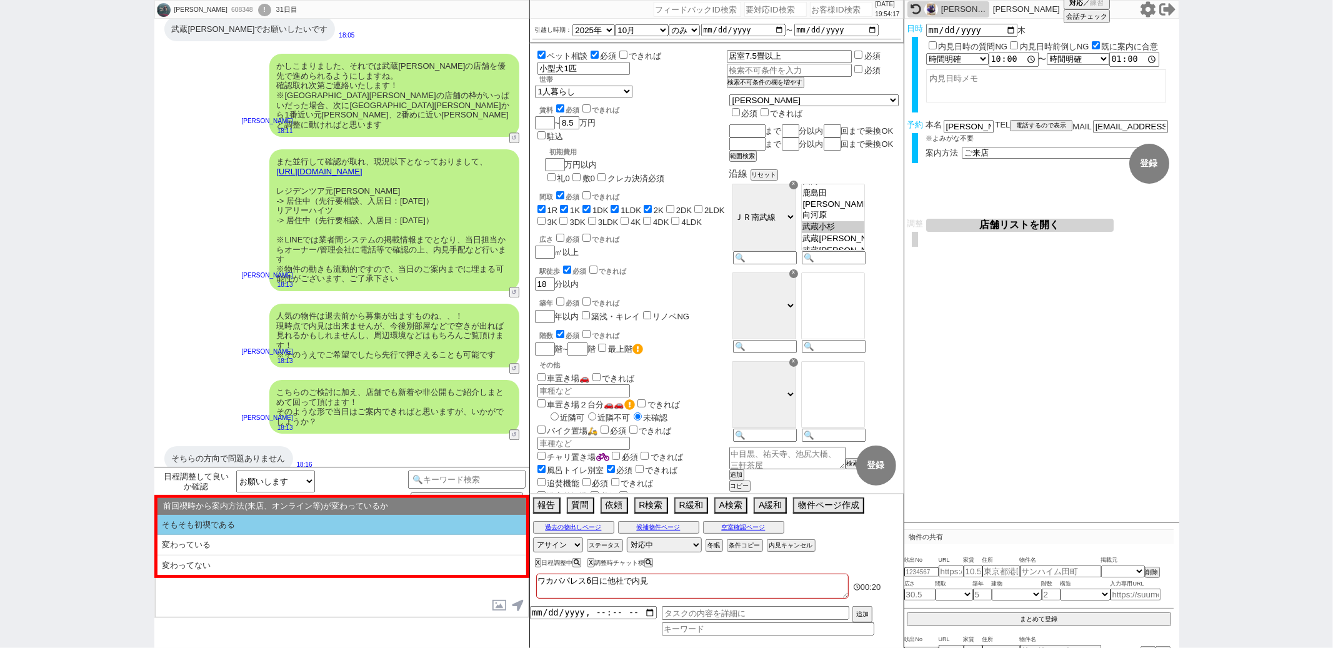
click at [271, 529] on li "そもそも初禊である" at bounding box center [341, 525] width 369 height 21
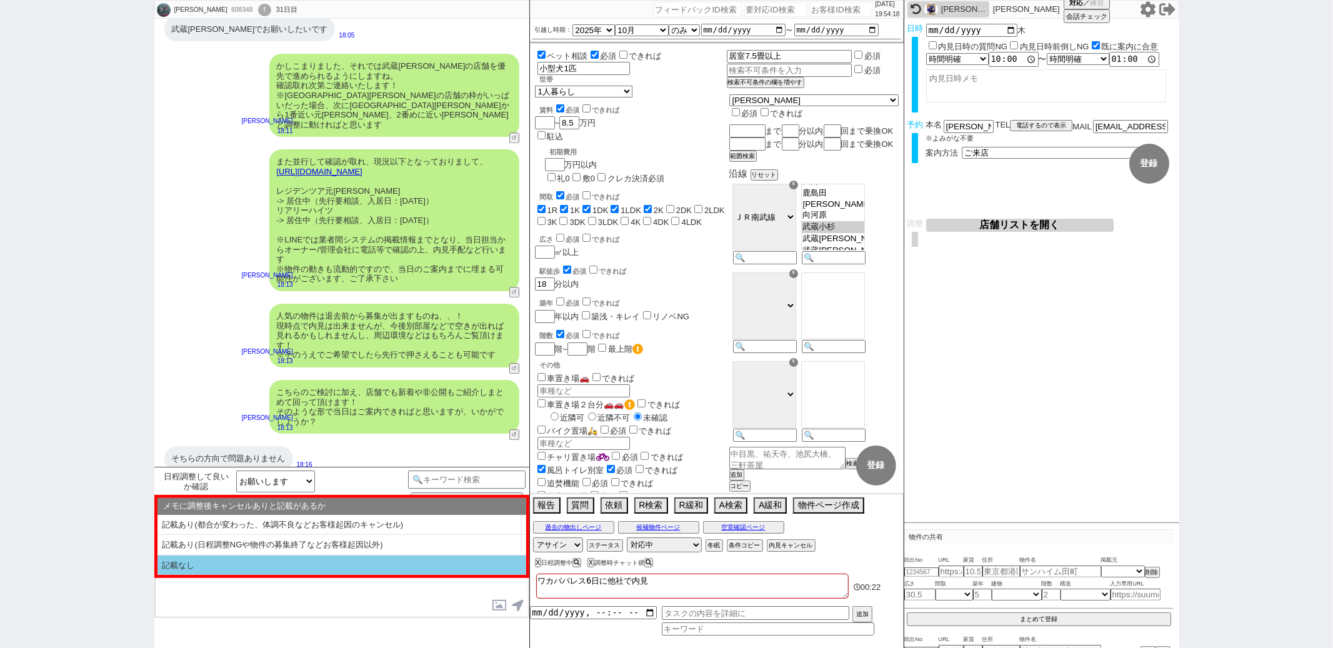
click at [262, 562] on li "記載なし" at bounding box center [341, 566] width 369 height 20
select select "問物が2件以上"
select select "そもそも初禊である"
select select "記載なし"
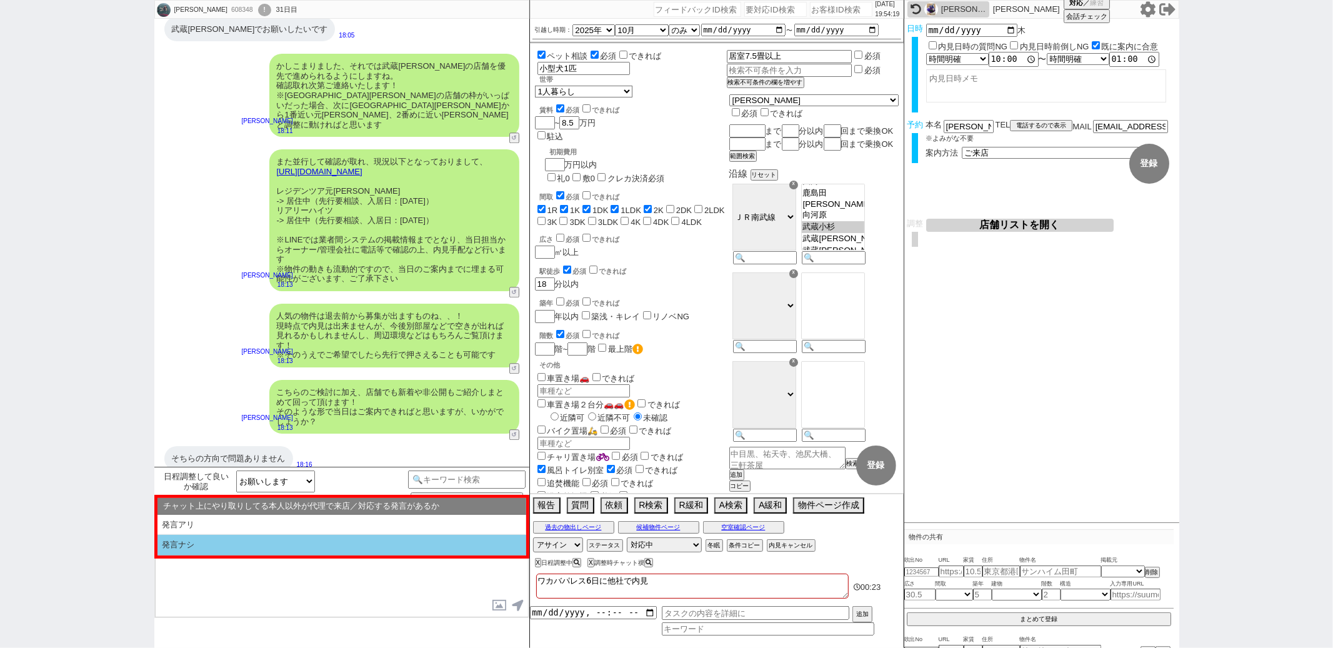
click at [266, 551] on li "発言ナシ" at bounding box center [341, 545] width 369 height 21
select select "問物が2件以上"
select select "そもそも初禊である"
select select "記載なし"
select select "発言ナシ"
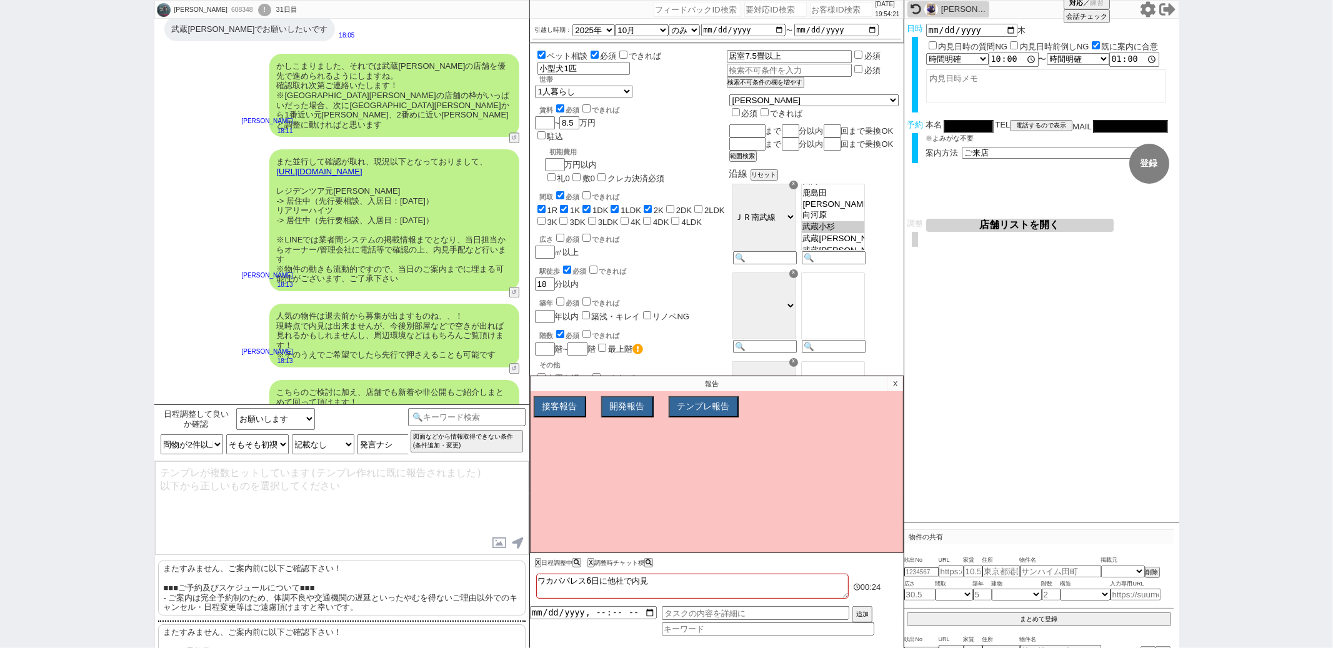
click at [258, 576] on p "またすみません、ご案内前に以下ご確認下さい！ ■■■ご予約及びスケジュールについて■■■ - ご案内は完全予約制のため、体調不良や交通機関の遅延といったやむを…" at bounding box center [341, 588] width 367 height 55
type textarea "またすみません、ご案内前に以下ご確認下さい！ ■■■ご予約及びスケジュールについて■■■ - ご案内は完全予約制のため、体調不良や交通機関の遅延といったやむを…"
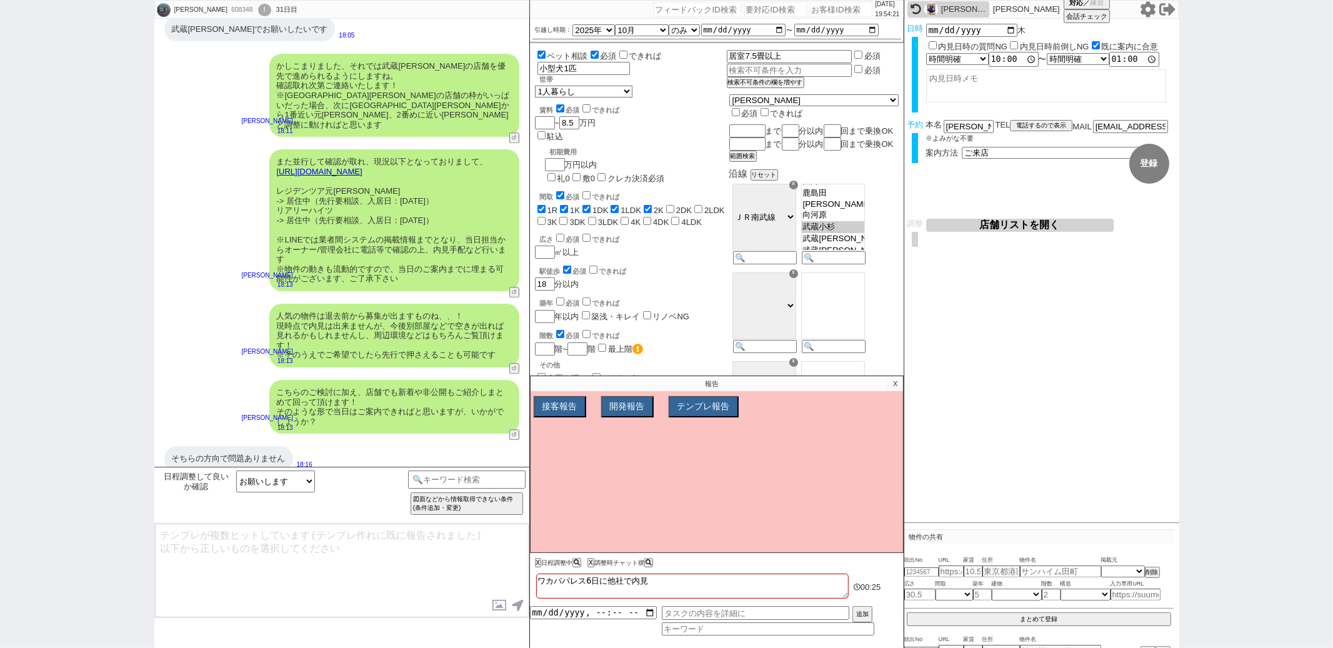
scroll to position [2904, 0]
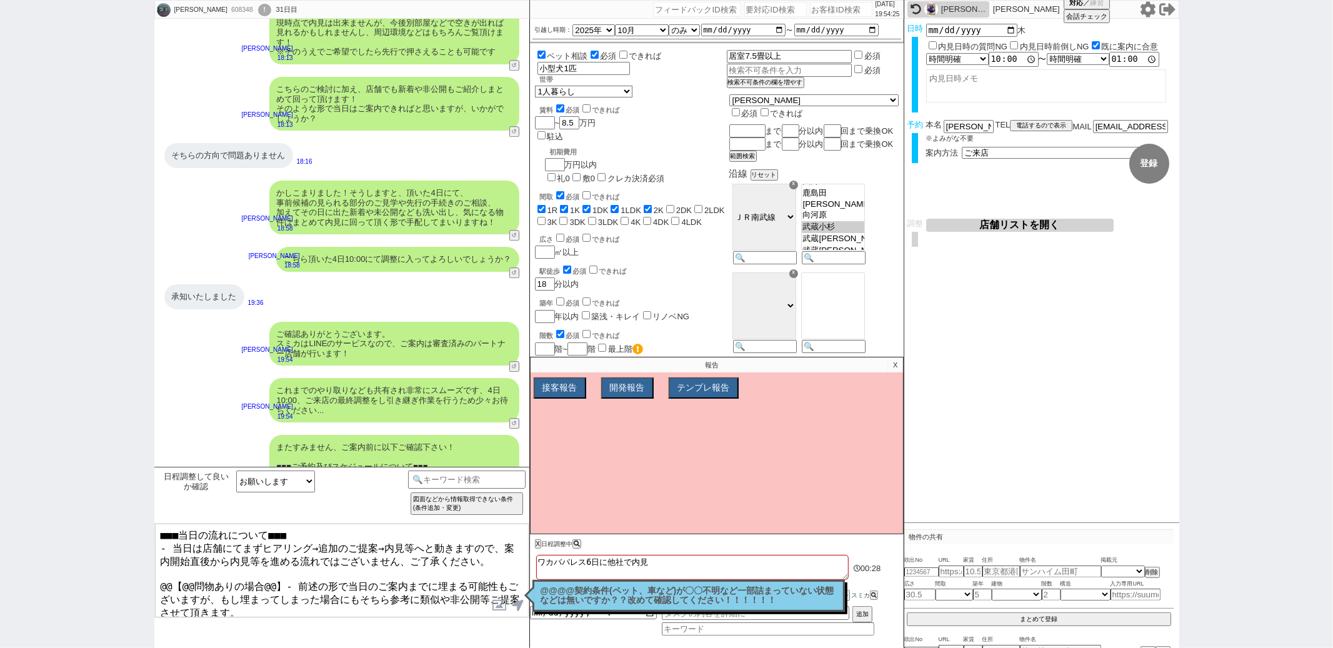
drag, startPoint x: 281, startPoint y: 575, endPoint x: 151, endPoint y: 579, distance: 129.4
click at [151, 579] on div "杉下耀也 608348 ! 0 31日目 冬眠中 自社客 スミカ スミカ_BPO チャット全表示 2025-08-31 今のところ変更なしでお願いしたいです！…" at bounding box center [666, 324] width 1333 height 648
type textarea "■■■当日の流れについて■■■ - 当日は店舗にてまずヒアリング→追加のご提案→内見等へと動きますので、案内開始直後から内見等を進める流れではございません、ご…"
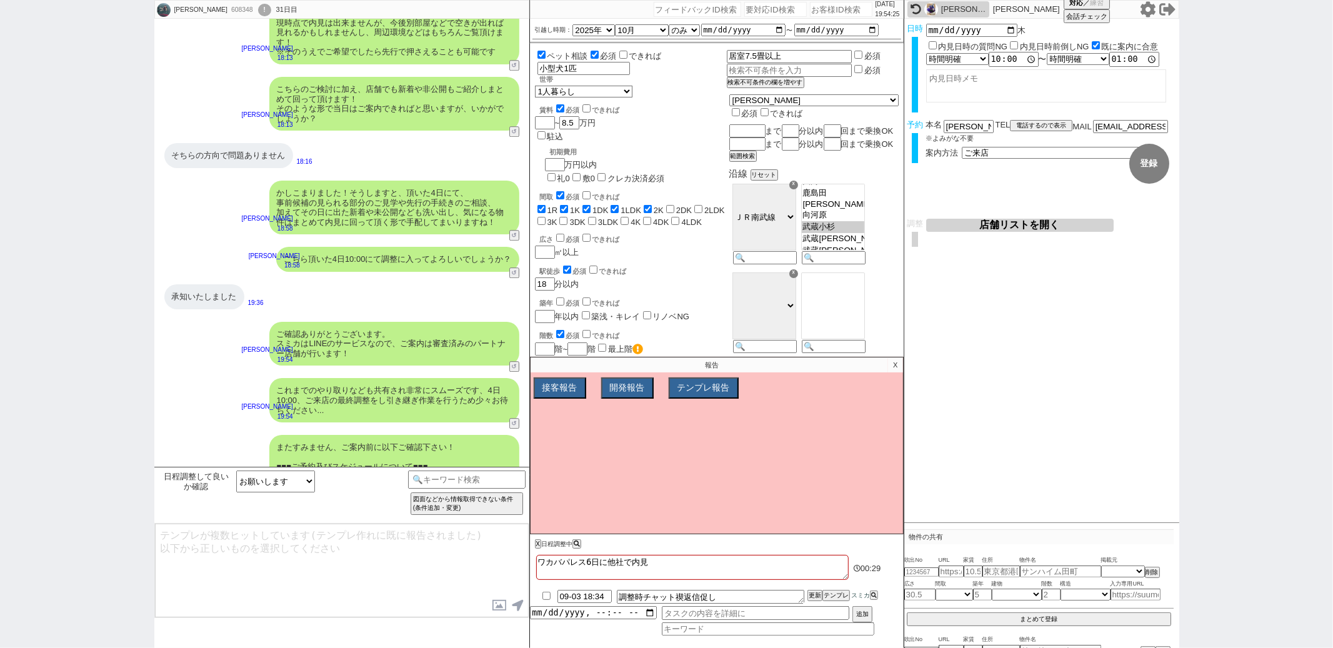
scroll to position [3010, 0]
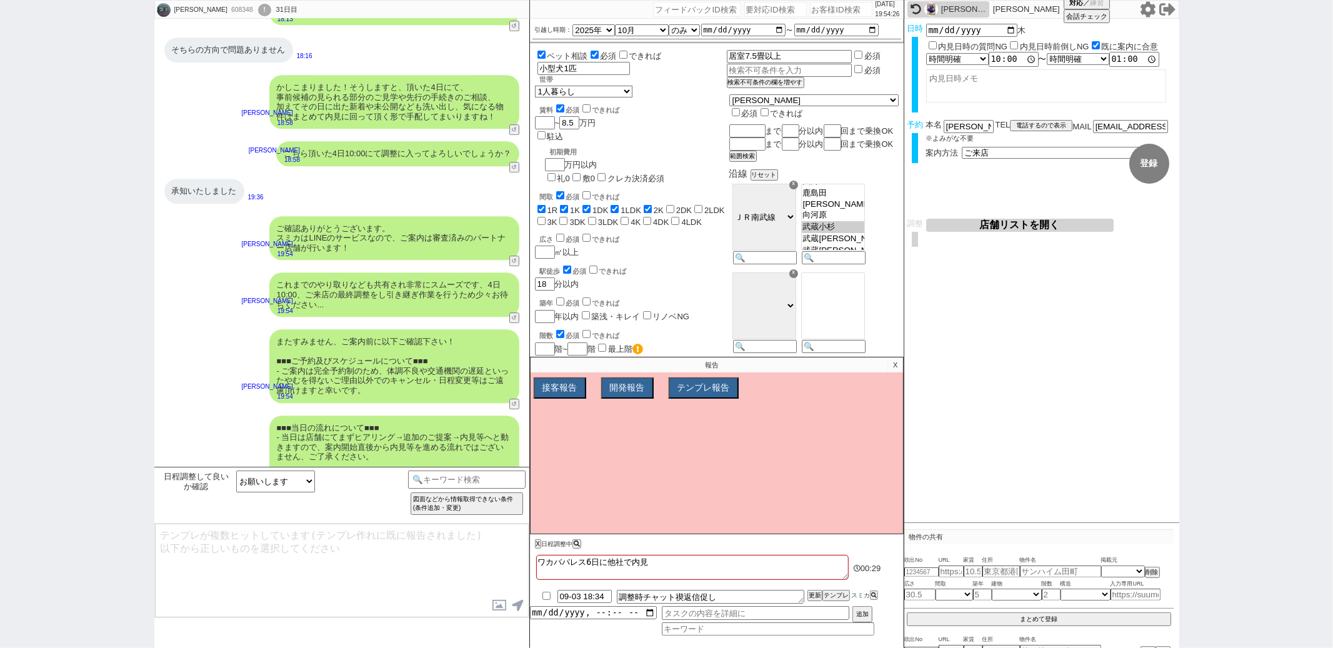
type textarea "念のため、上記のご案内内容に齟齬などございませんでしょうか？"
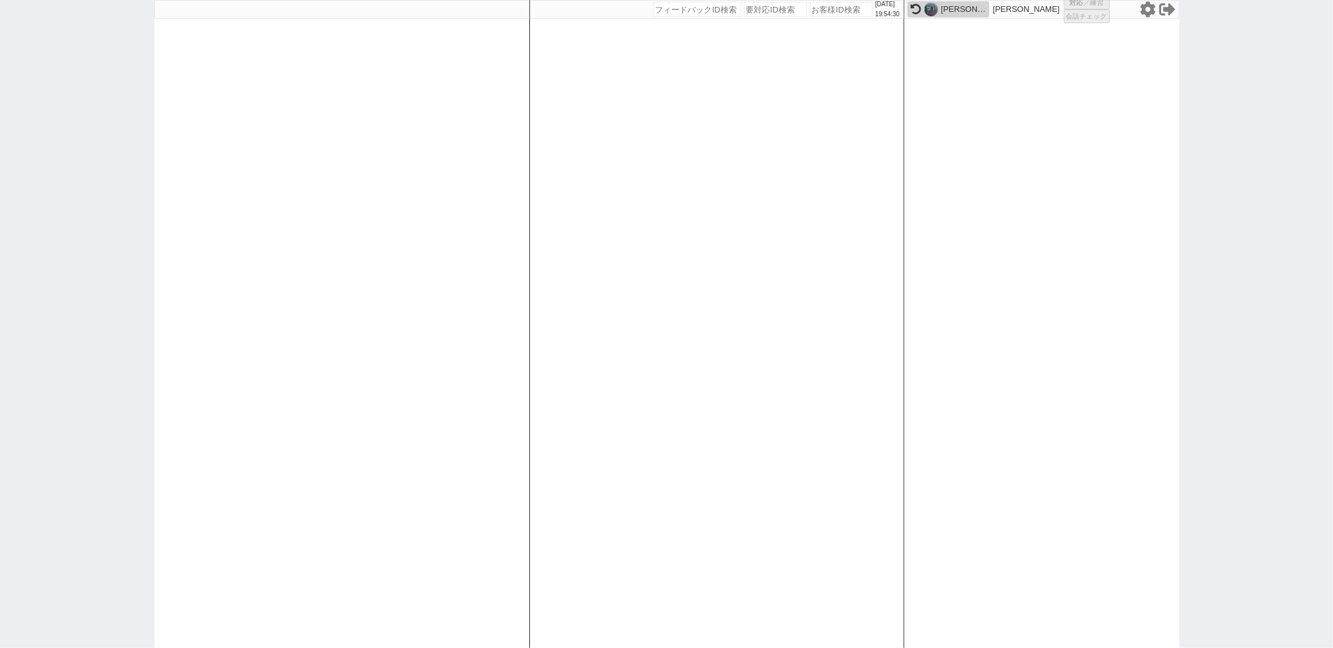
select select "1"
select select "2"
select select "5"
select select
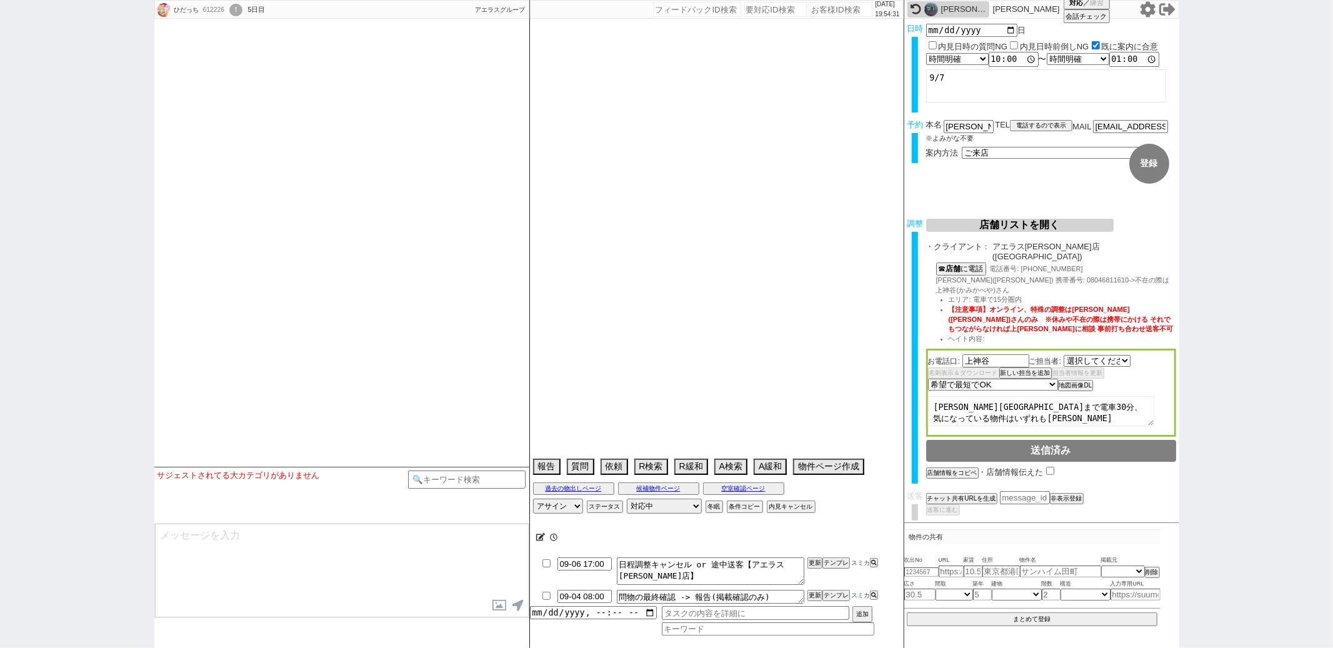
select select "482"
select select
select select "2025"
select select "10"
select select "32"
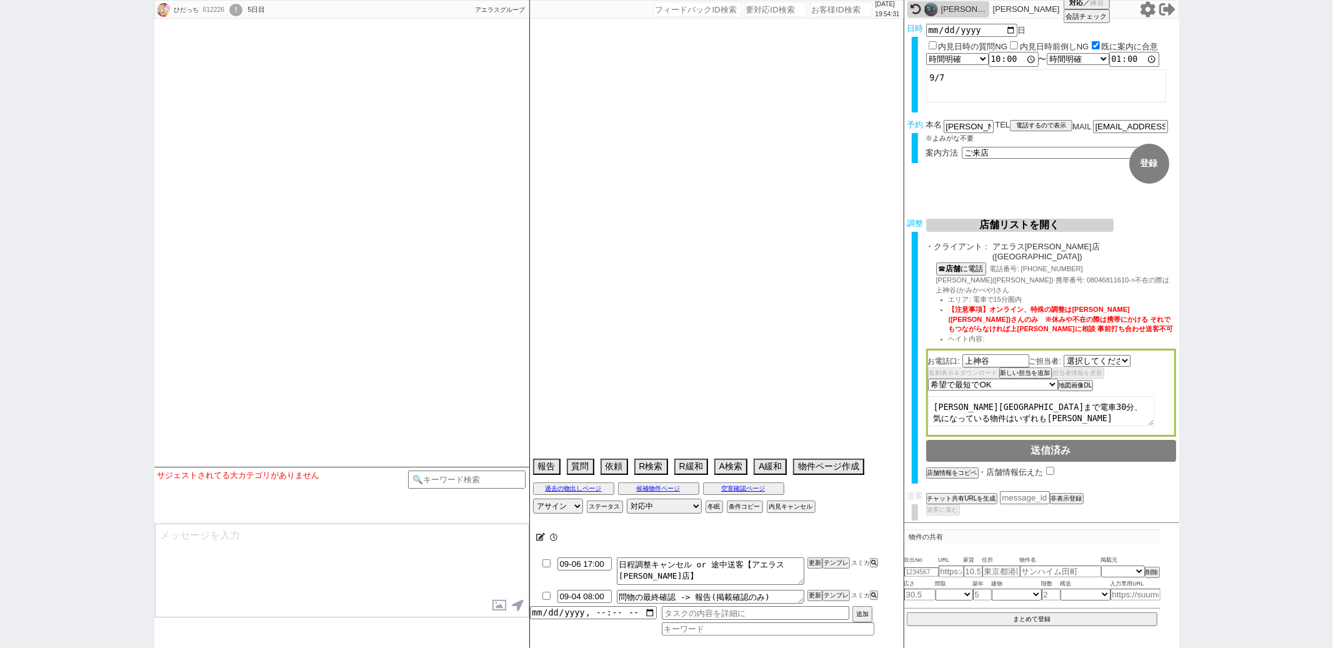
select select "7"
select select "12"
select select "115"
select select "2893"
select select "7"
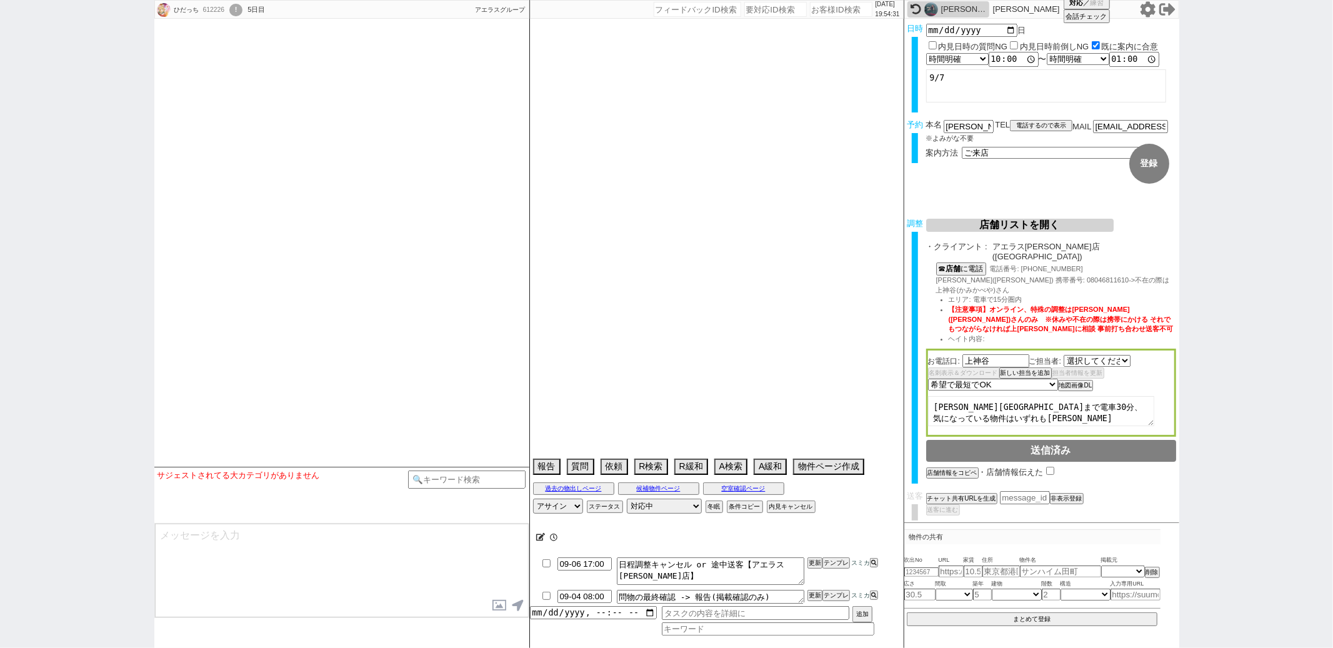
select select "215"
select select "24"
select select "773"
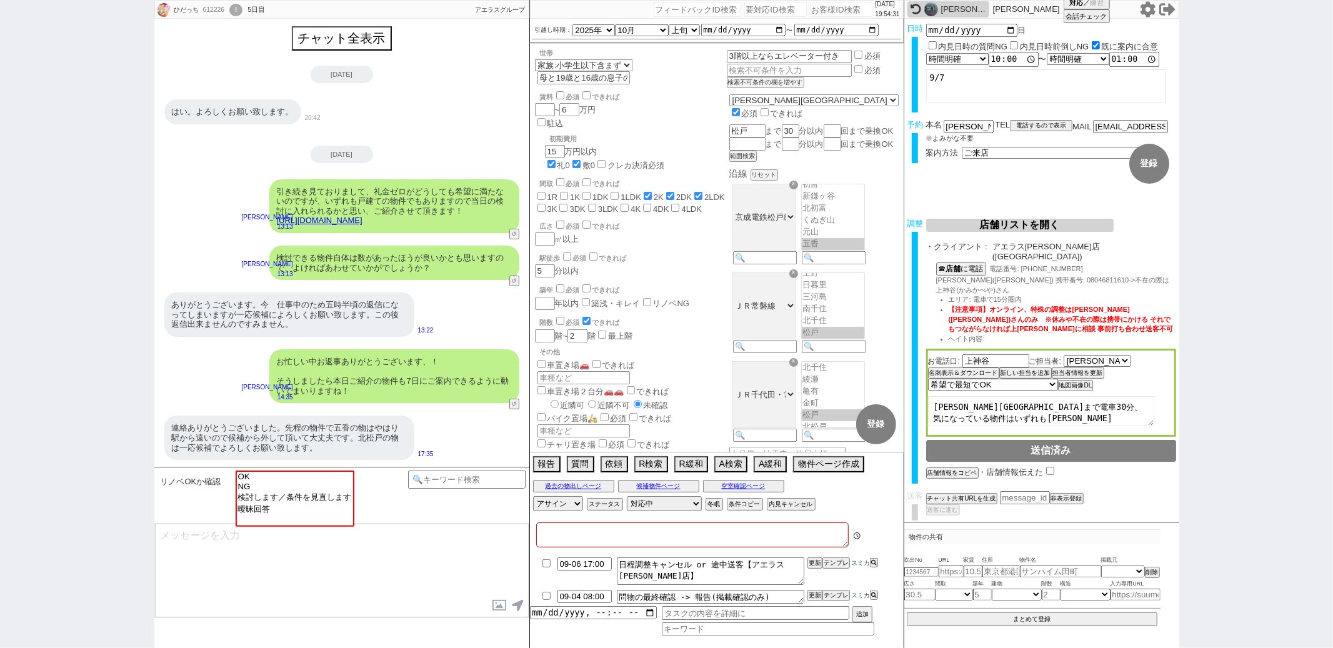
type textarea "二重じゃないか？たくさん聞いてるのでもう聞かない"
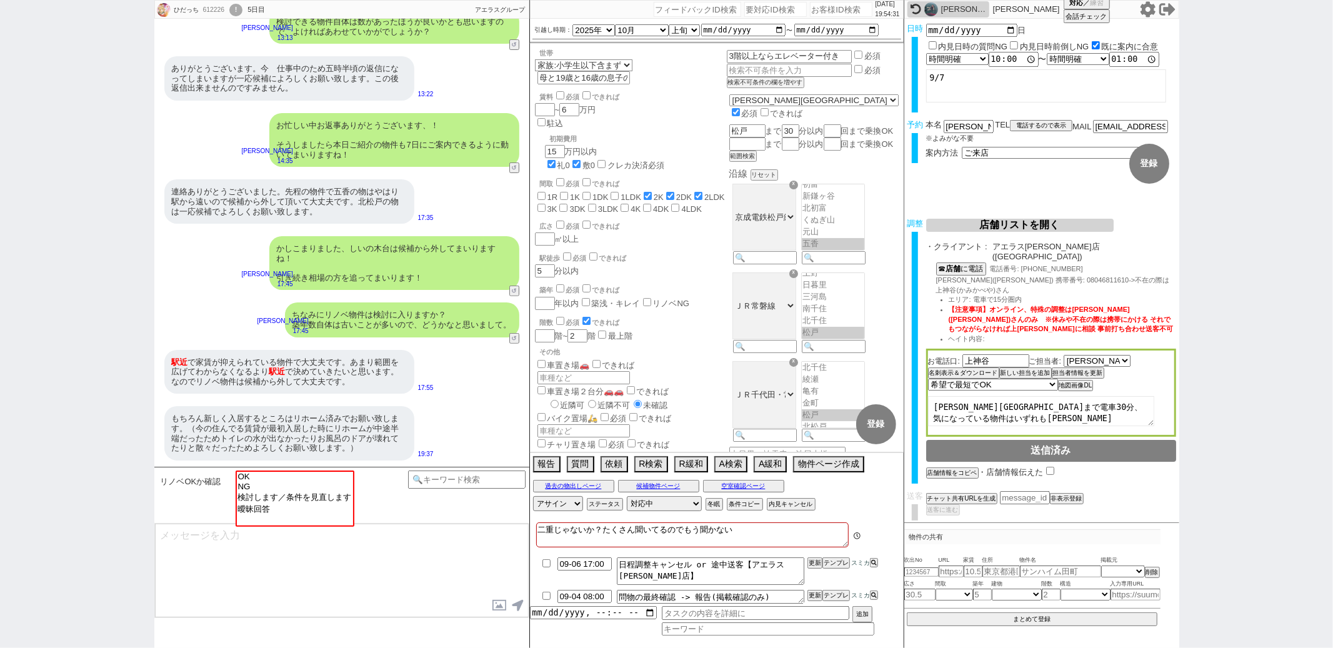
scroll to position [52, 0]
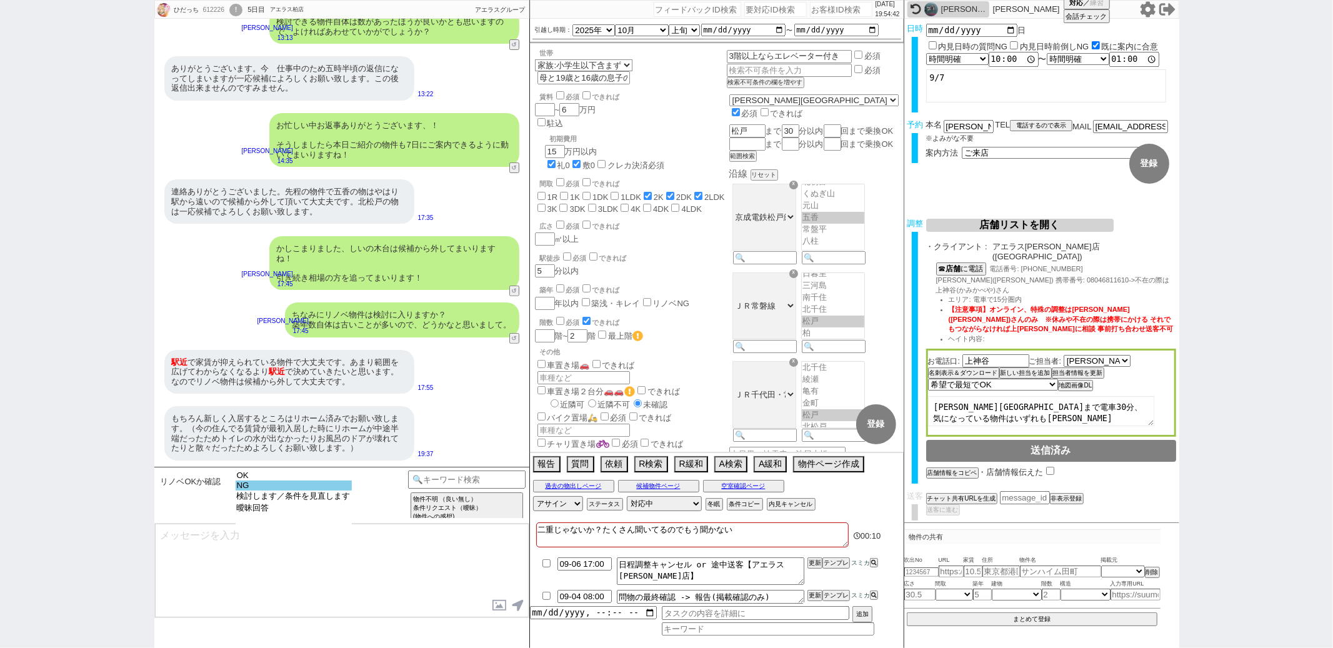
select select "NG"
click at [321, 491] on option "NG" at bounding box center [294, 497] width 116 height 12
type textarea "かしこまりました！ とはいえ最近のリノベは相当クオリティが高いものもございますので、もしいいものがございましたらご紹介だけでもさせてください！"
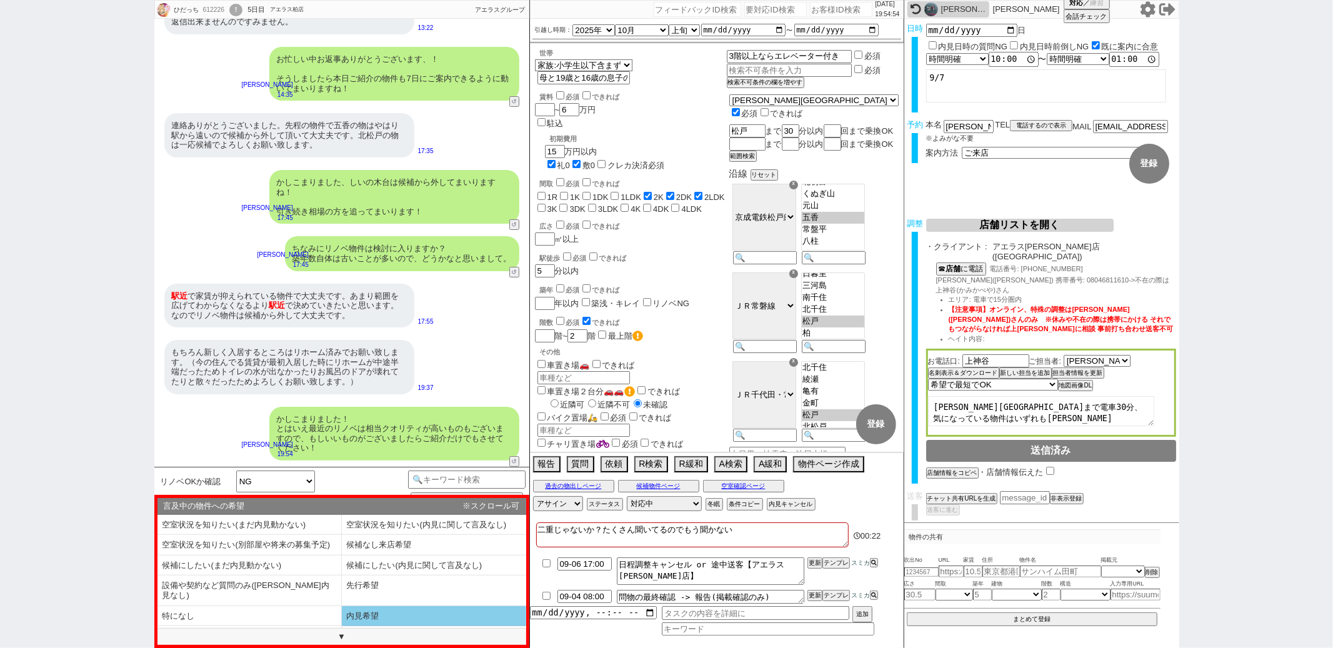
click at [342, 626] on li "内見希望" at bounding box center [249, 636] width 184 height 21
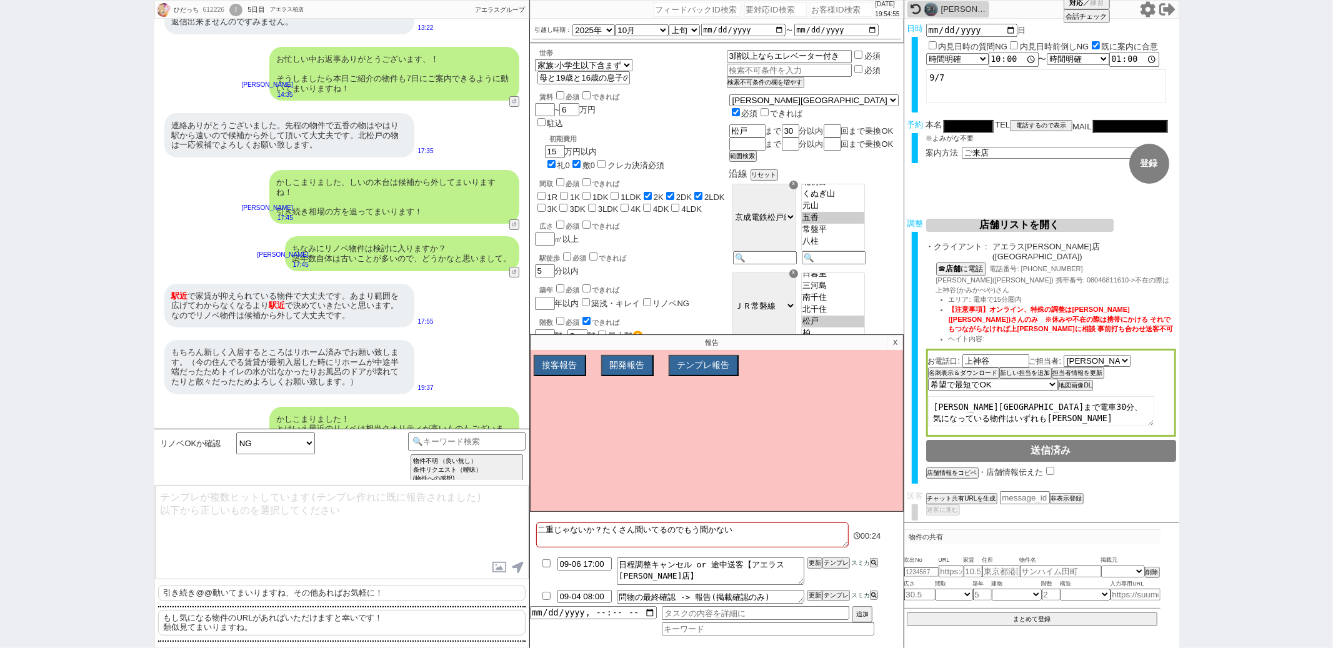
click at [348, 596] on p "引き続き@@動いてまいりますね、その他あればお気軽に！" at bounding box center [341, 593] width 367 height 16
type textarea "引き続き動いてまいりますね、その他あればお気軽に！"
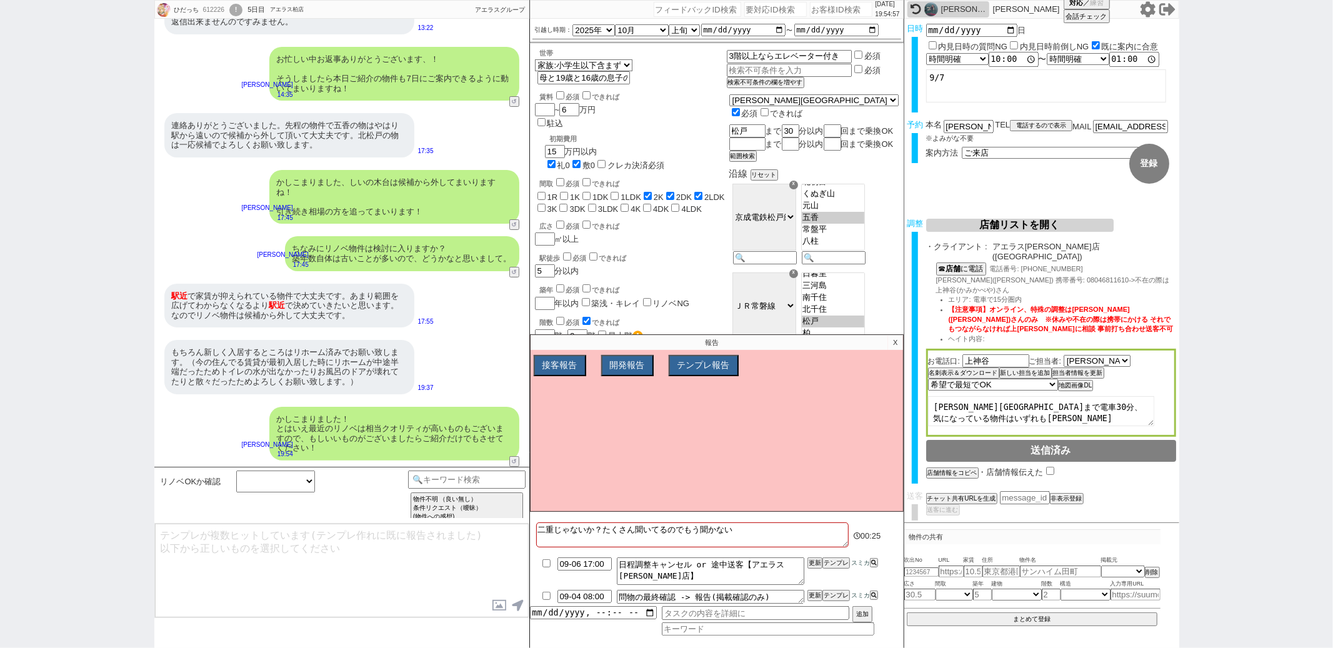
scroll to position [147, 0]
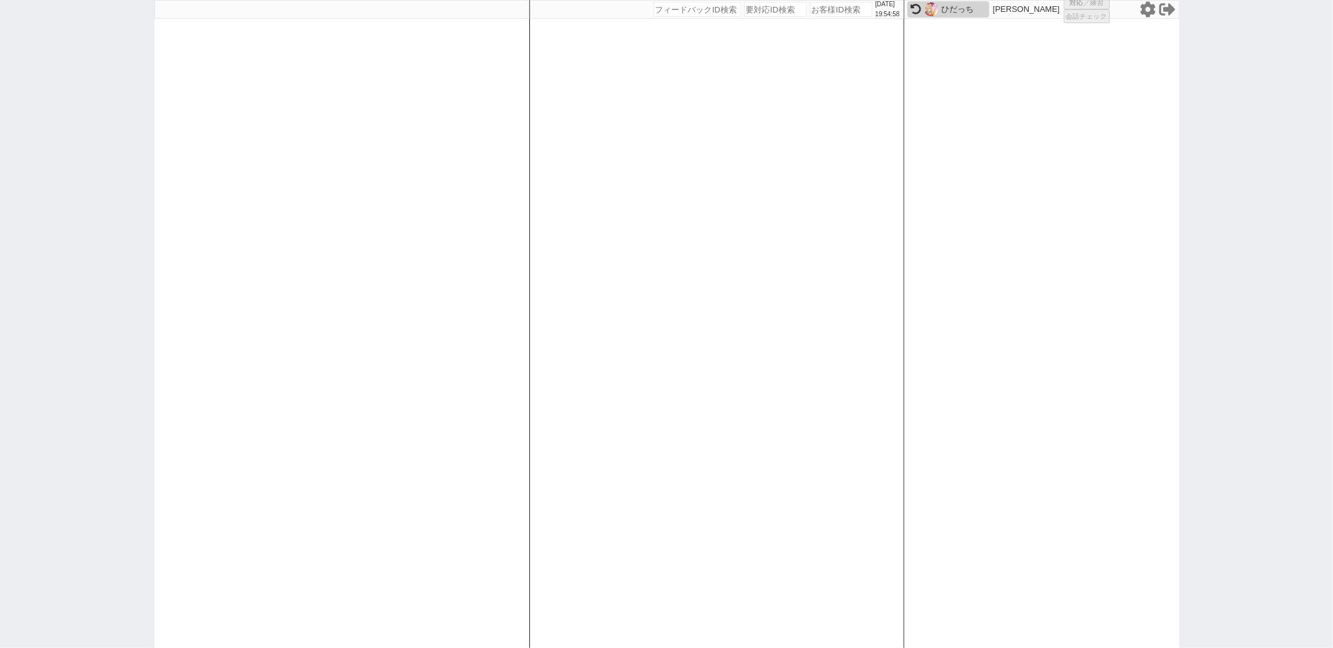
select select
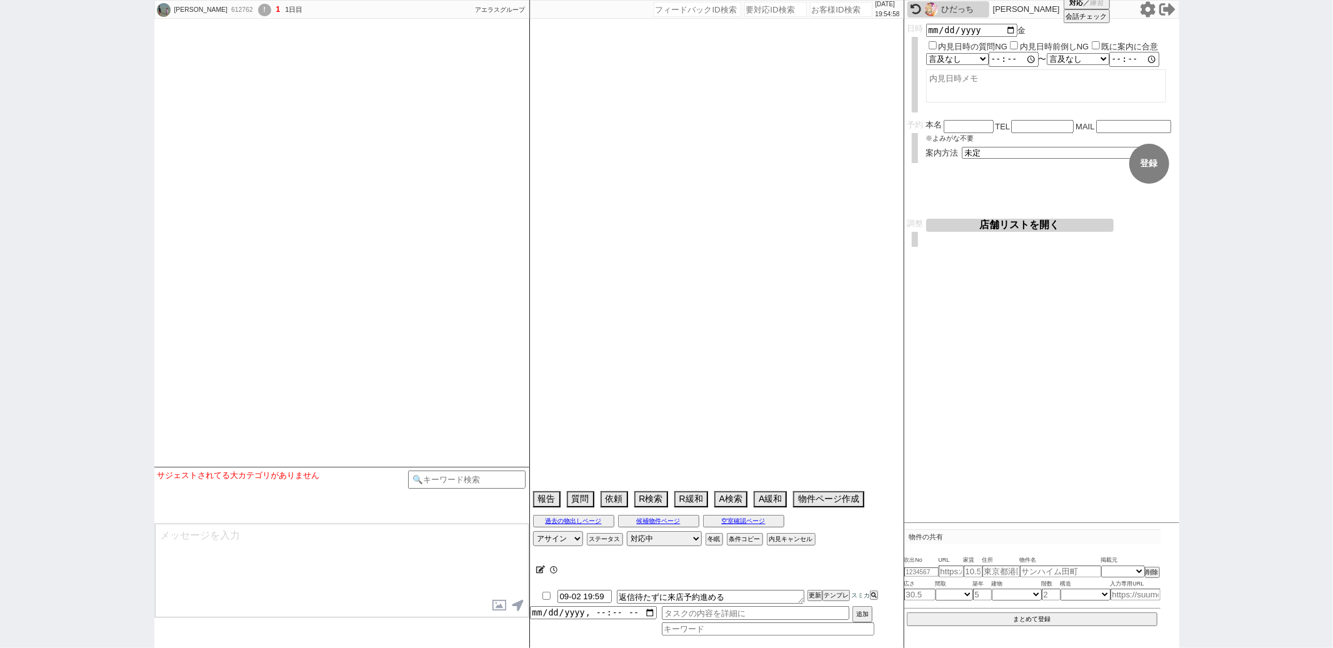
type textarea "オンボで対応ミスりました、、省くユーザーなのでどこかで終了してください"
select select
select select "2025"
select select "10"
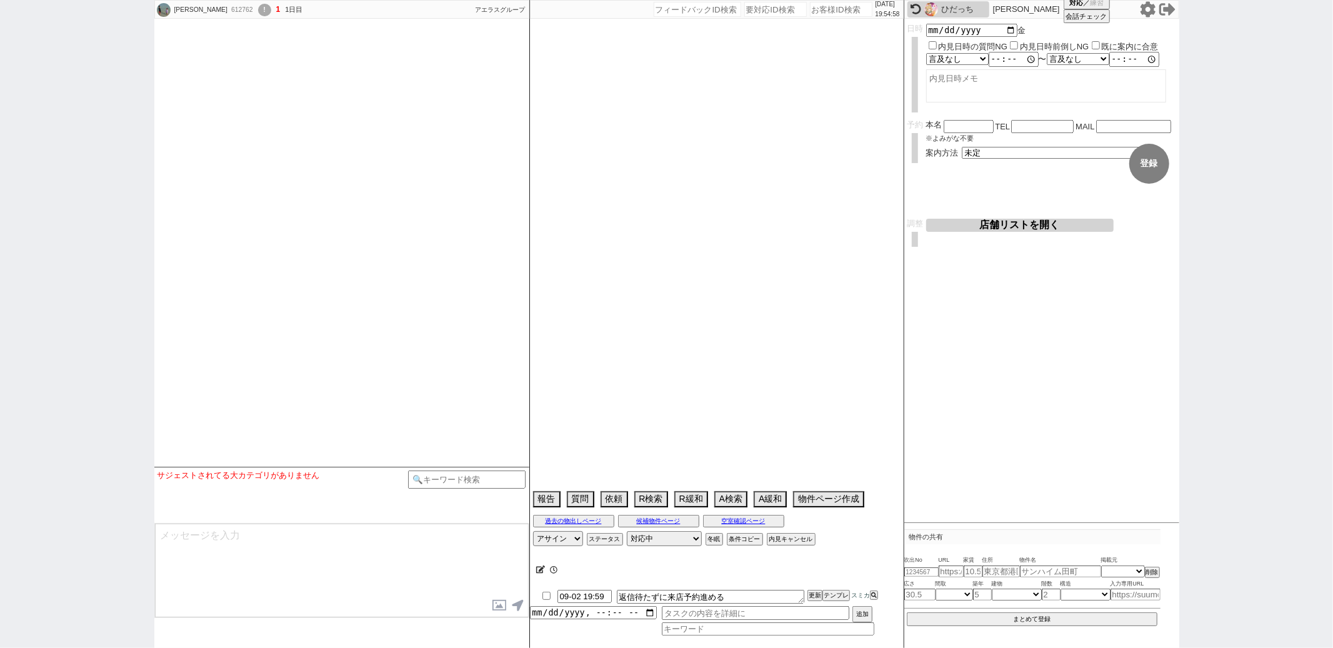
select select "6"
select select "649"
select select "18"
select select "2195"
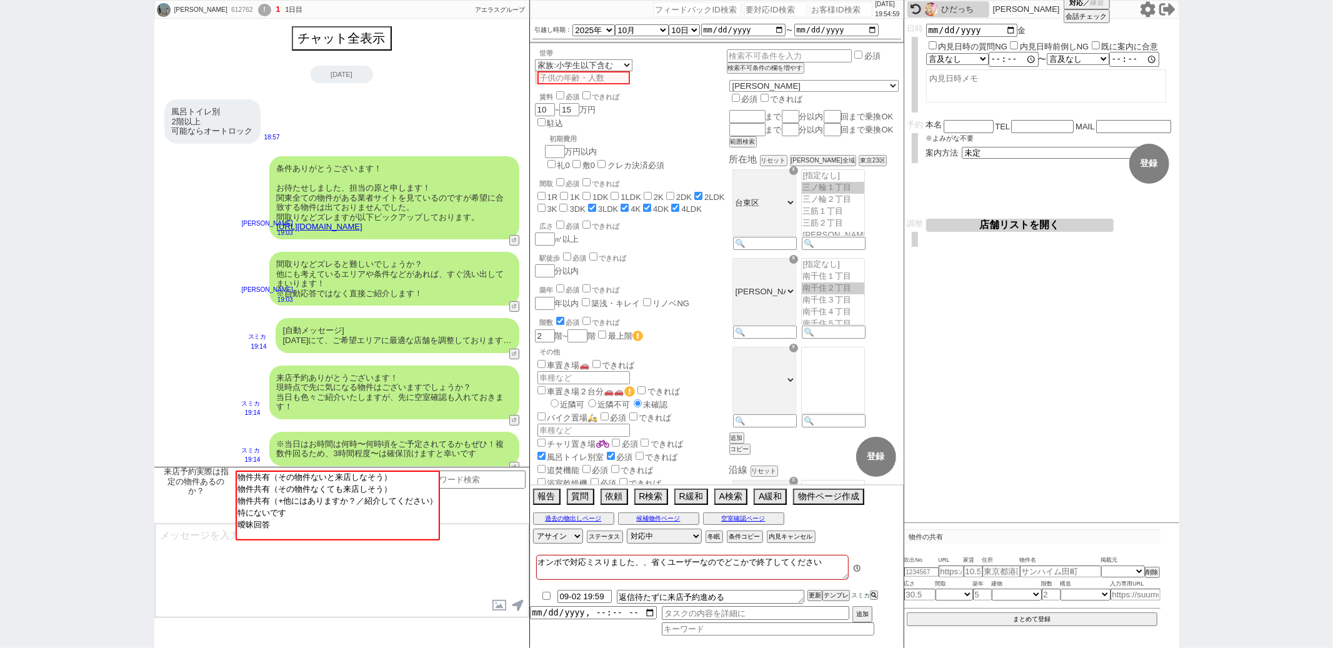
scroll to position [62, 0]
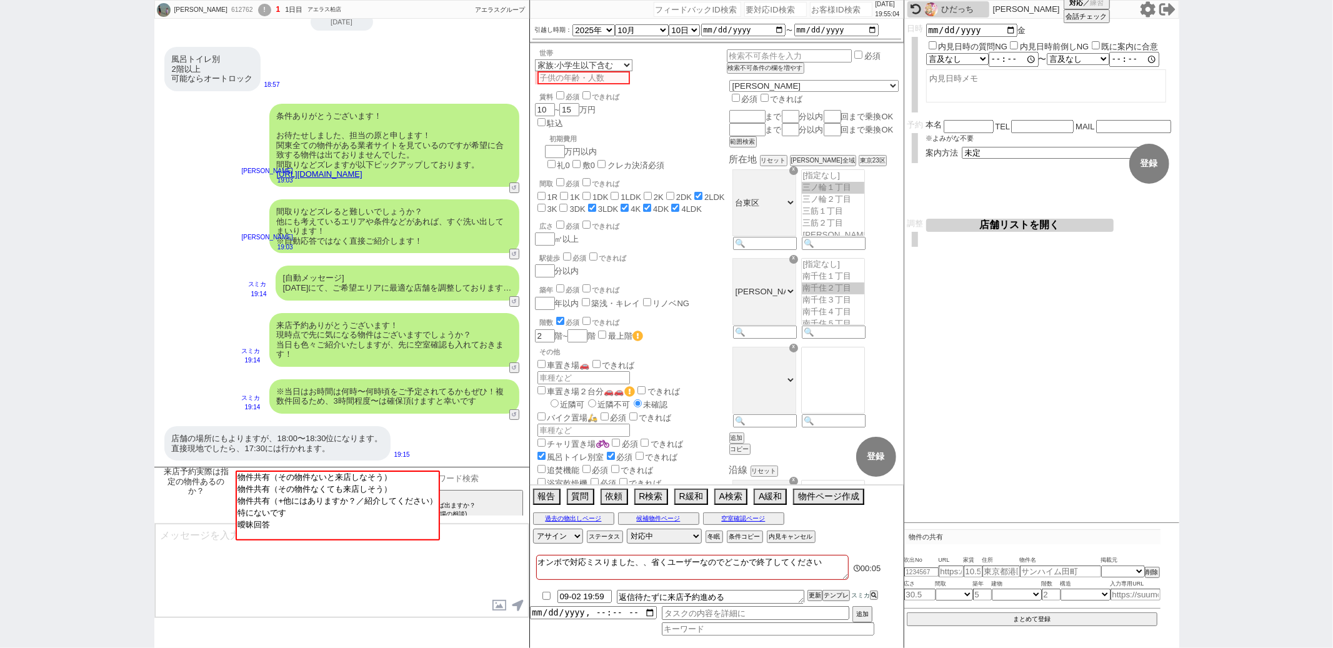
click at [471, 484] on input at bounding box center [467, 479] width 118 height 16
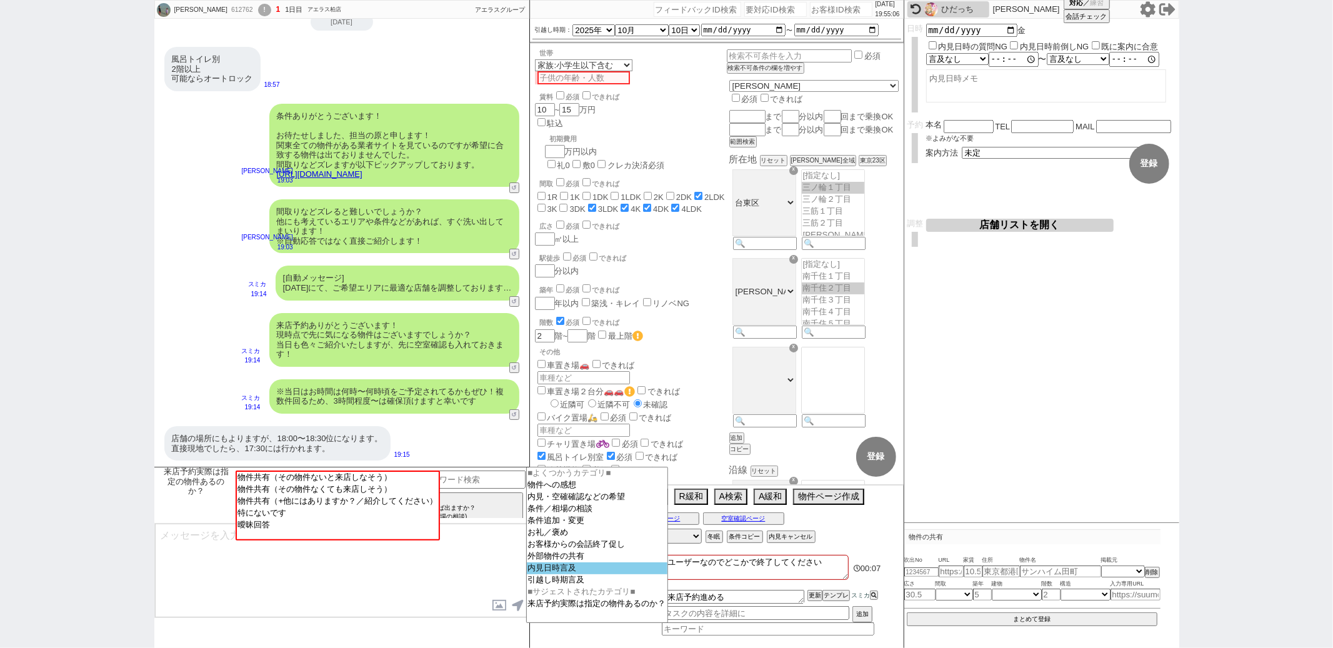
click at [582, 577] on option "内見日時言及" at bounding box center [597, 580] width 141 height 12
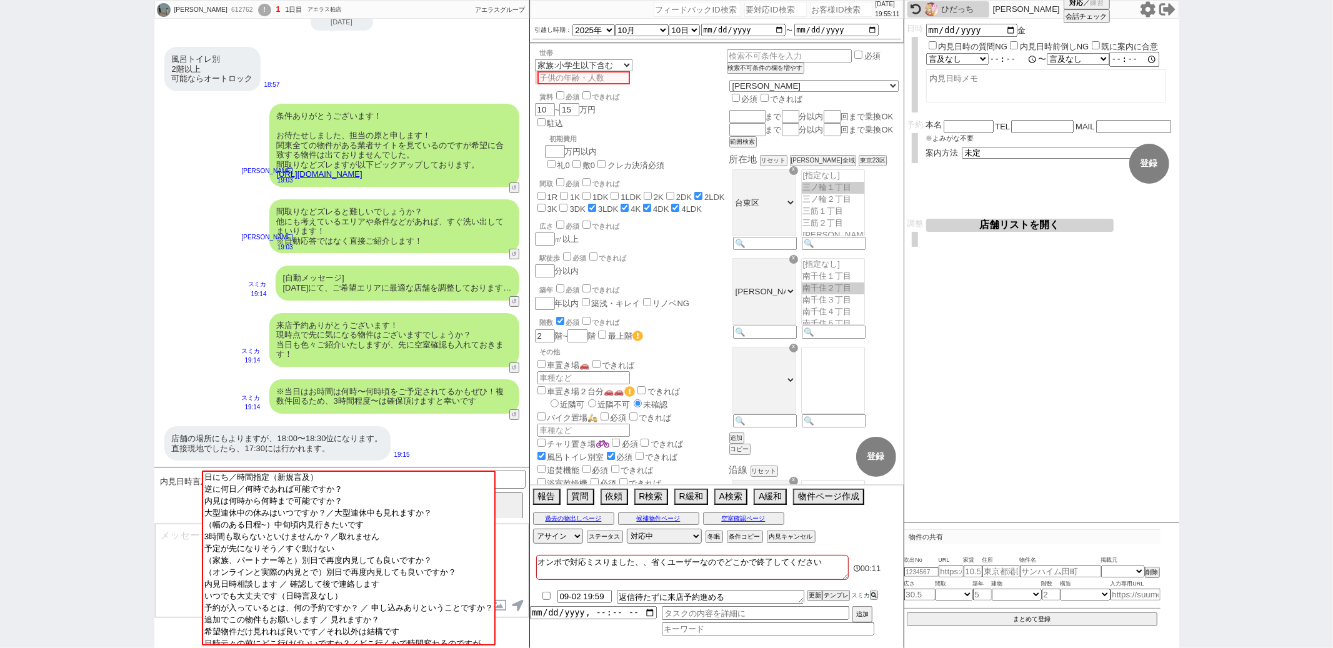
click at [994, 55] on input "time" at bounding box center [1014, 59] width 50 height 12
type input "17:30"
select select "1"
type input "17:30:00"
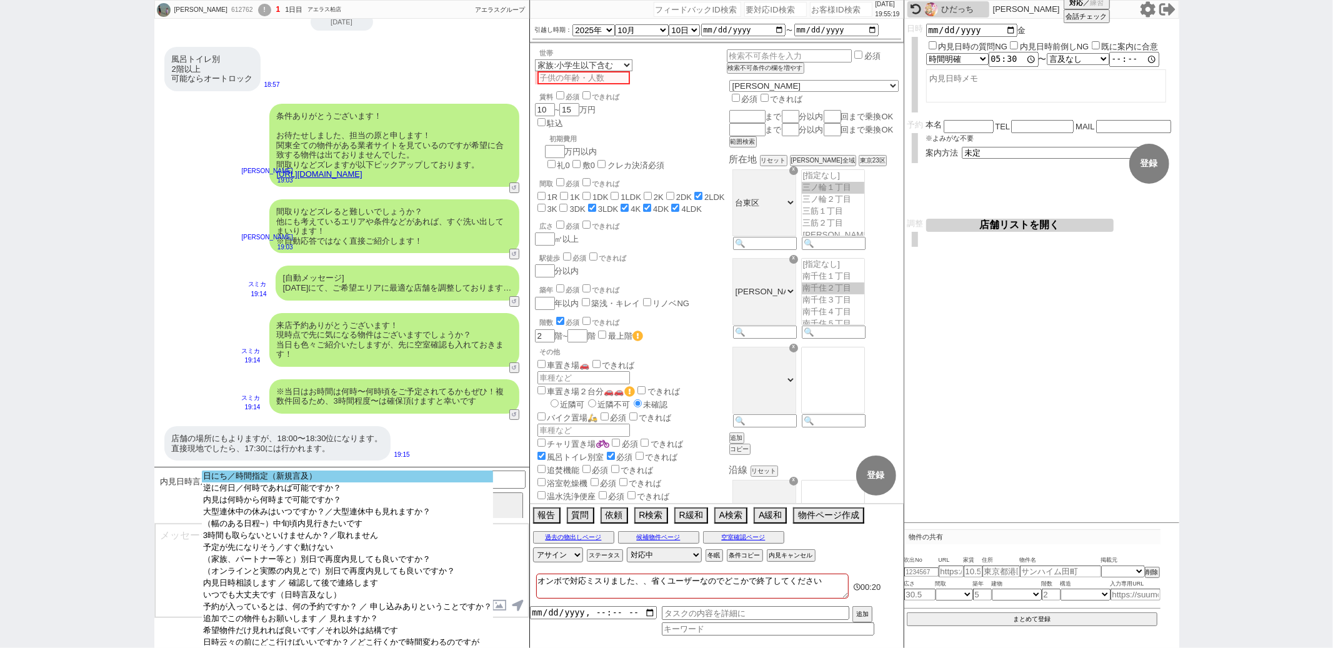
click at [321, 482] on option "日にち／時間指定（新規言及）" at bounding box center [347, 488] width 291 height 12
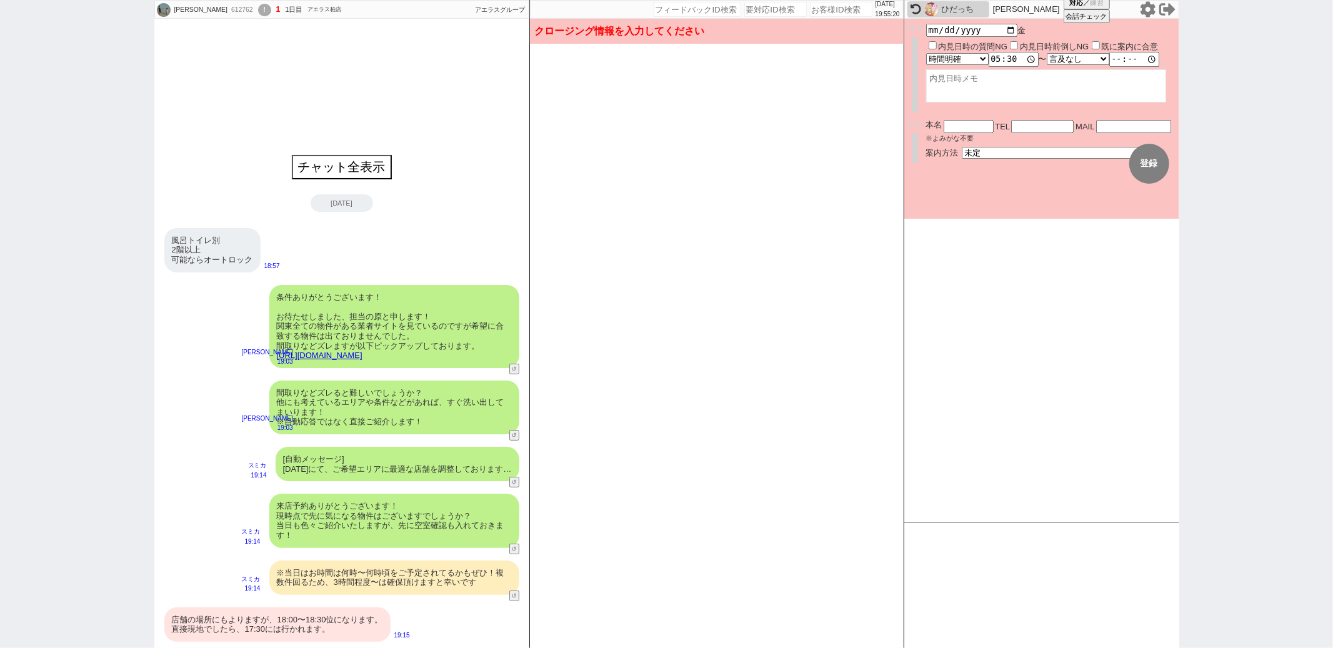
scroll to position [0, 0]
click at [285, 642] on div "店舗の場所にもよりますが、18:00〜18:30位になります。 直接現地でしたら、17:30には行かれます。 19:15" at bounding box center [341, 624] width 375 height 47
click at [286, 636] on div "店舗の場所にもよりますが、18:00〜18:30位になります。 直接現地でしたら、17:30には行かれます。" at bounding box center [277, 624] width 226 height 34
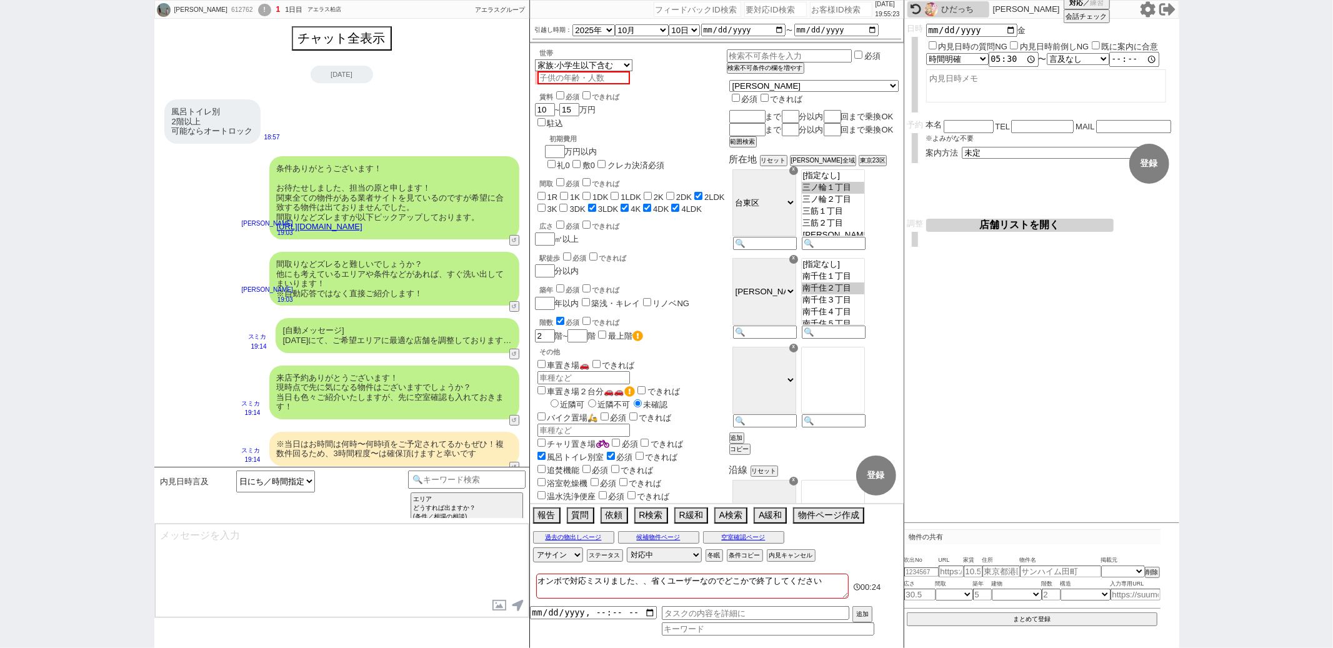
scroll to position [62, 0]
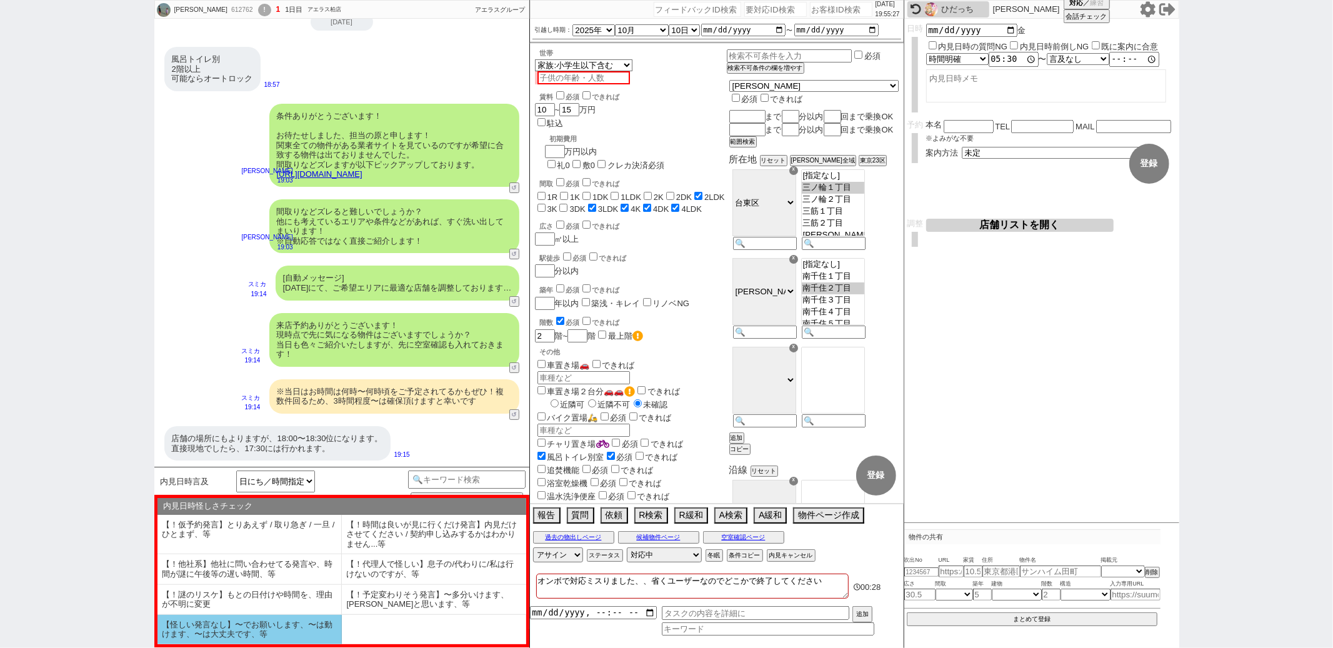
click at [292, 619] on li "【怪しい発言なし】〜でお願いします、〜は動けます、〜は大丈夫です、等" at bounding box center [249, 629] width 184 height 29
select select "【怪しい発言なし】〜でお願いします、〜は動けます、〜は大丈夫です、等"
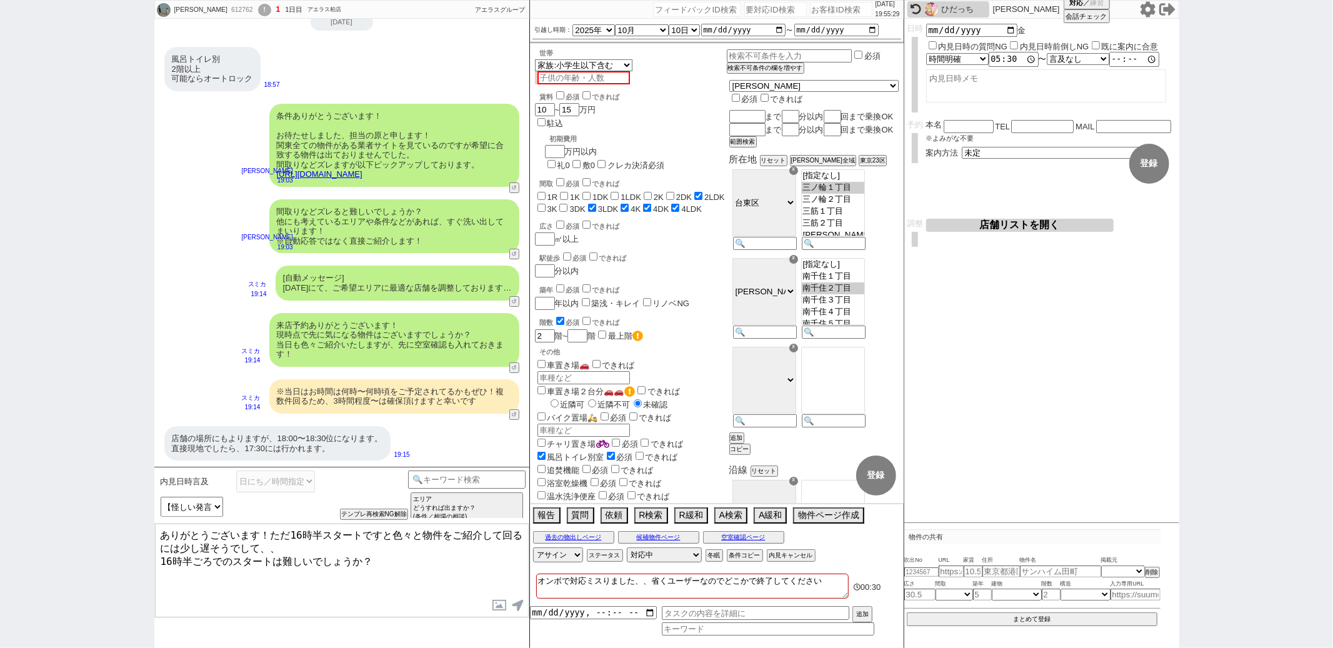
click at [301, 536] on textarea "ありがとうございます！ただ16時半スタートですと色々と物件をご紹介して回るには少し遅そうでして、、 16時半ごろでのスタートは難しいでしょうか？" at bounding box center [342, 571] width 374 height 94
type textarea "ありがとうございます！ただ最短17時半スタートですと色々と物件をご紹介して回るには少し遅そうでして、、 16時半ごろでのスタートは難しいでしょうか？"
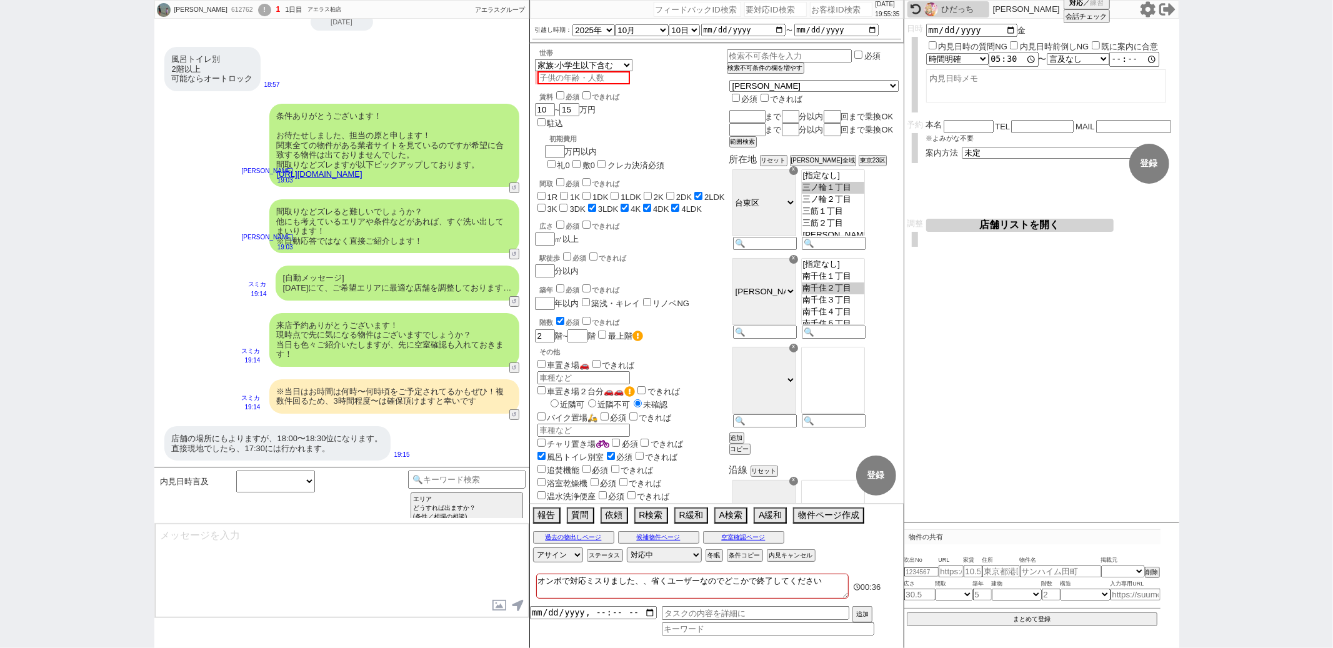
scroll to position [119, 0]
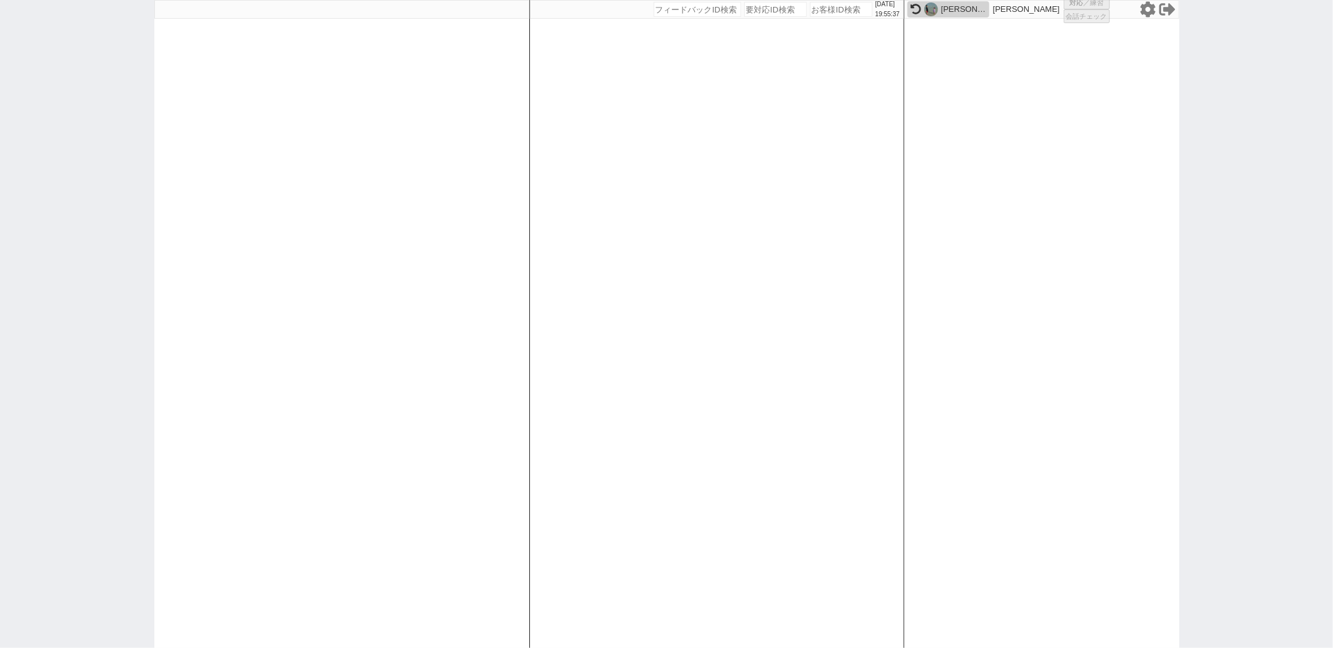
select select "1"
select select "2"
select select "5"
select select
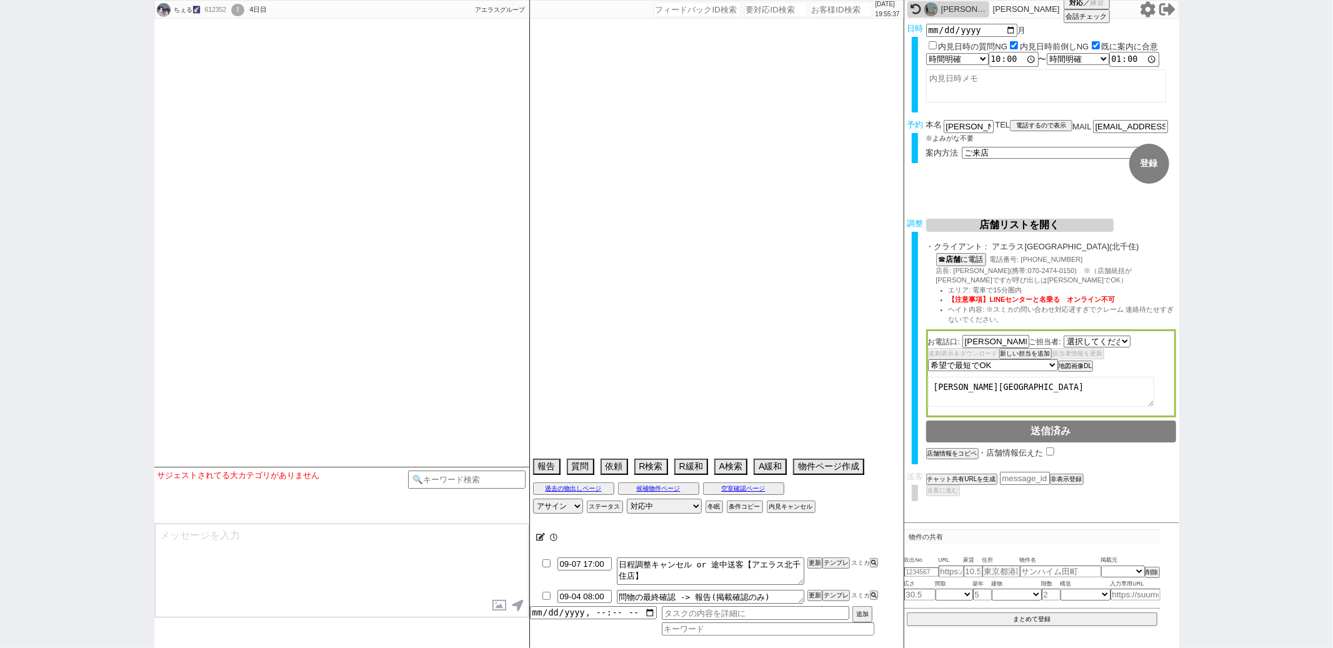
type textarea "他社なし"
select select "449"
select select "2025"
select select "9"
select select "37"
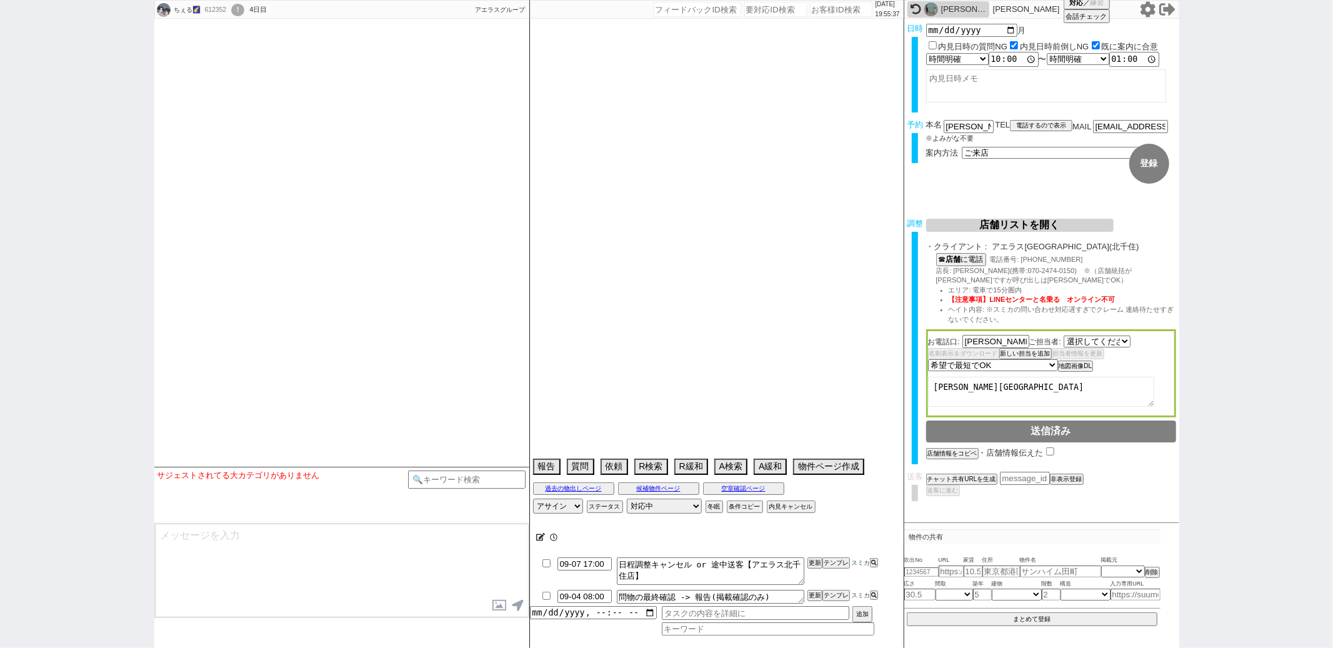
select select "0"
select select "11"
select select "206"
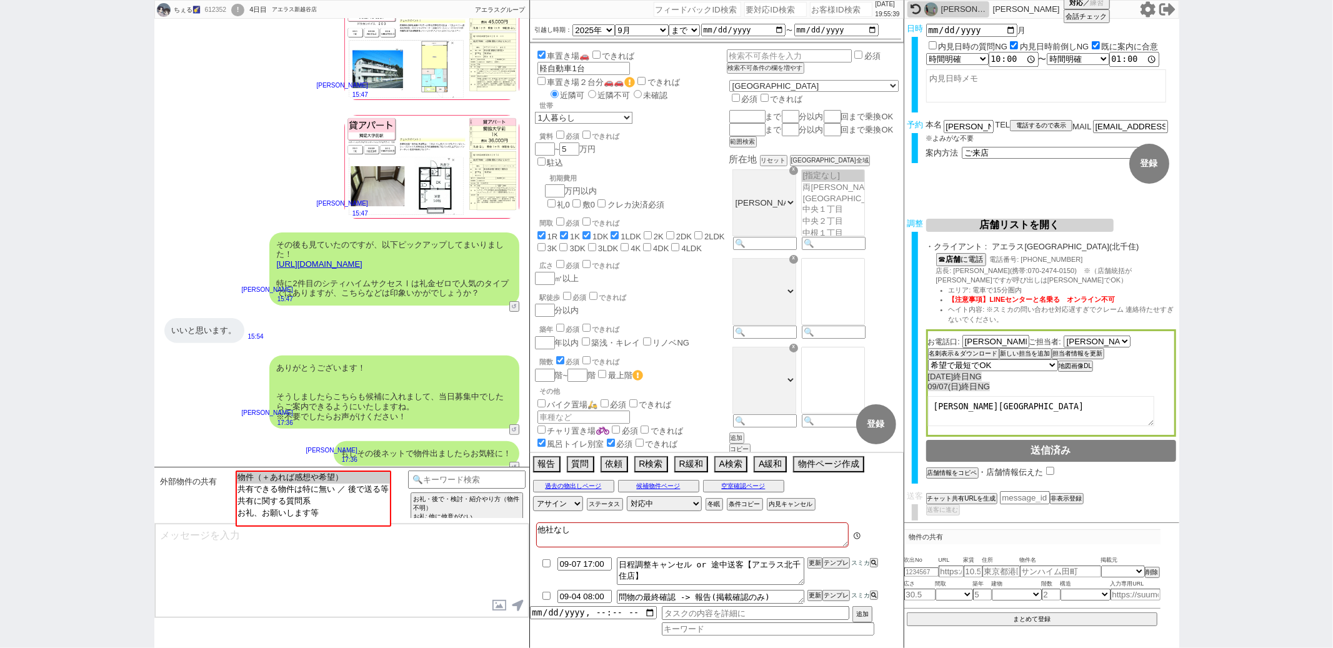
scroll to position [232, 0]
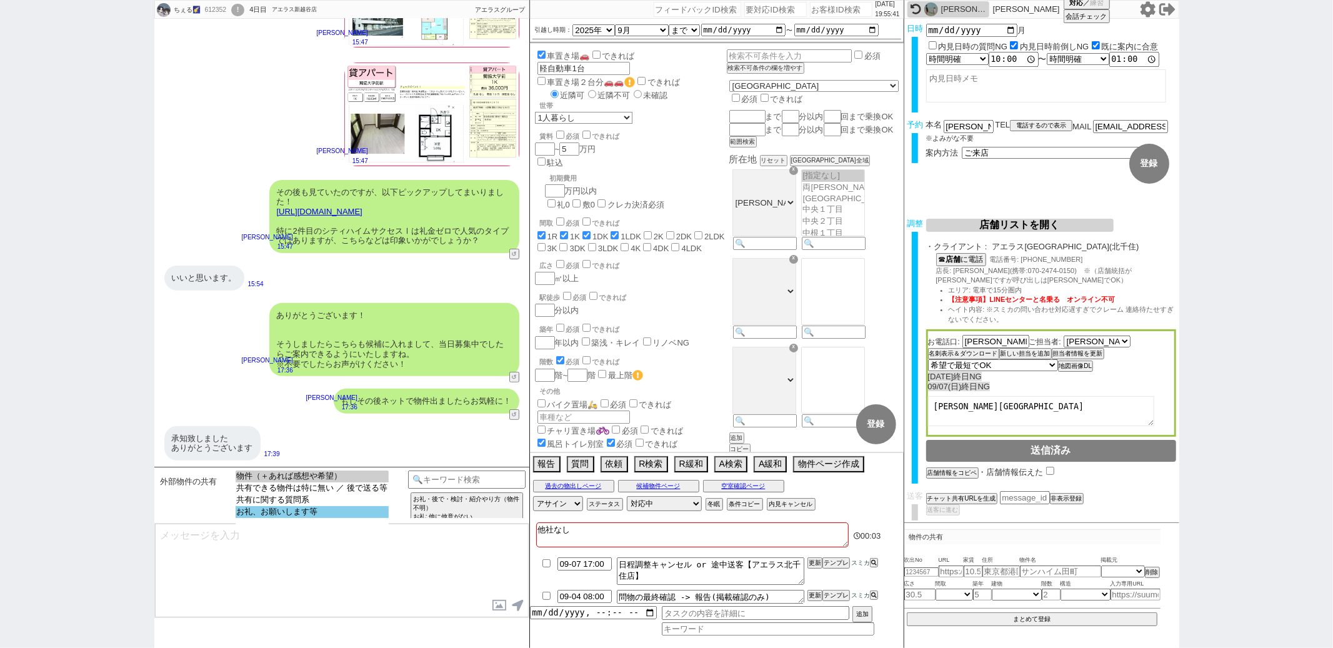
select select "お礼、お願いします等"
click at [331, 511] on option "お礼、お願いします等" at bounding box center [312, 512] width 153 height 12
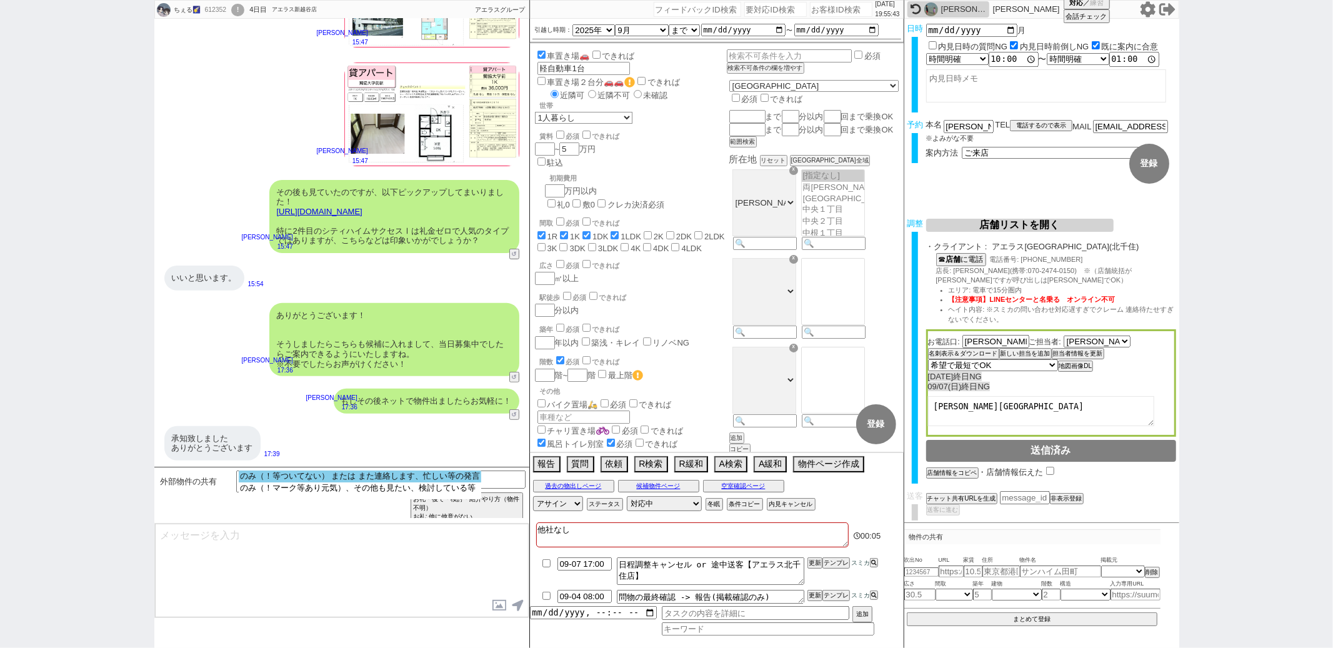
select select "のみ（！等ついてない） または また連絡します、忙しい等の発言"
click at [338, 482] on option "のみ（！等ついてない） または また連絡します、忙しい等の発言" at bounding box center [360, 488] width 242 height 12
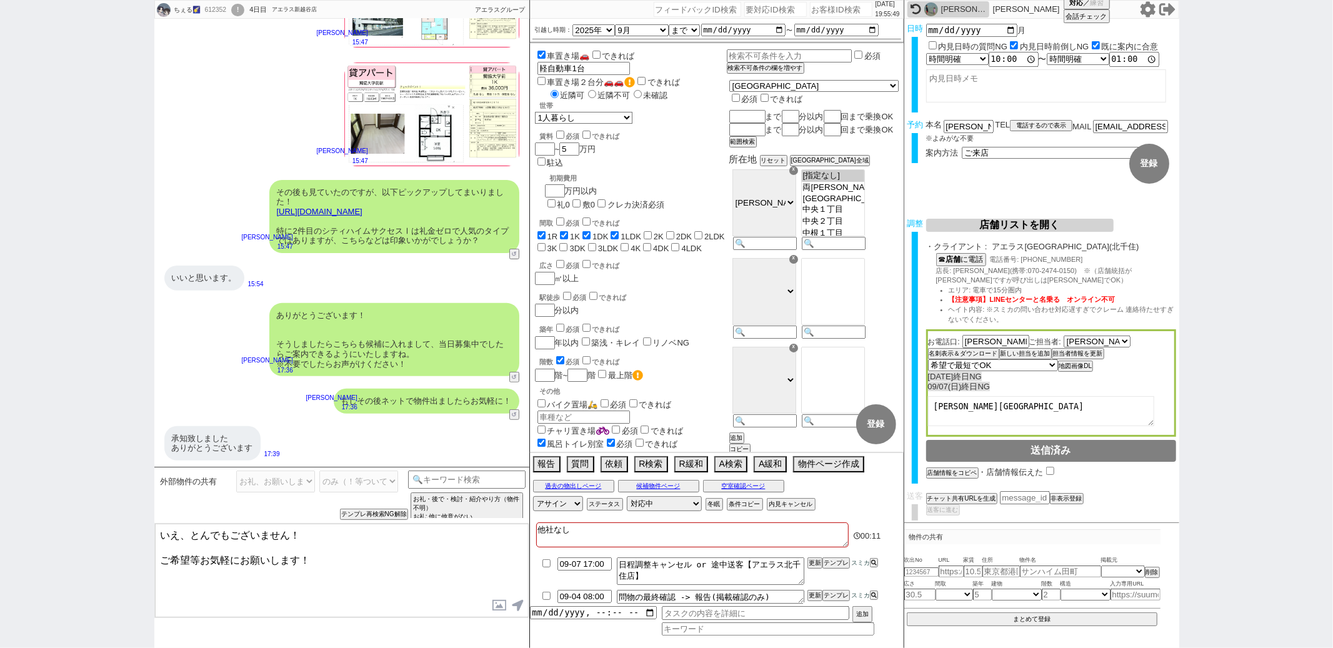
type textarea "いえ、とんでもございません！ ご希望等お気軽にお願いします！"
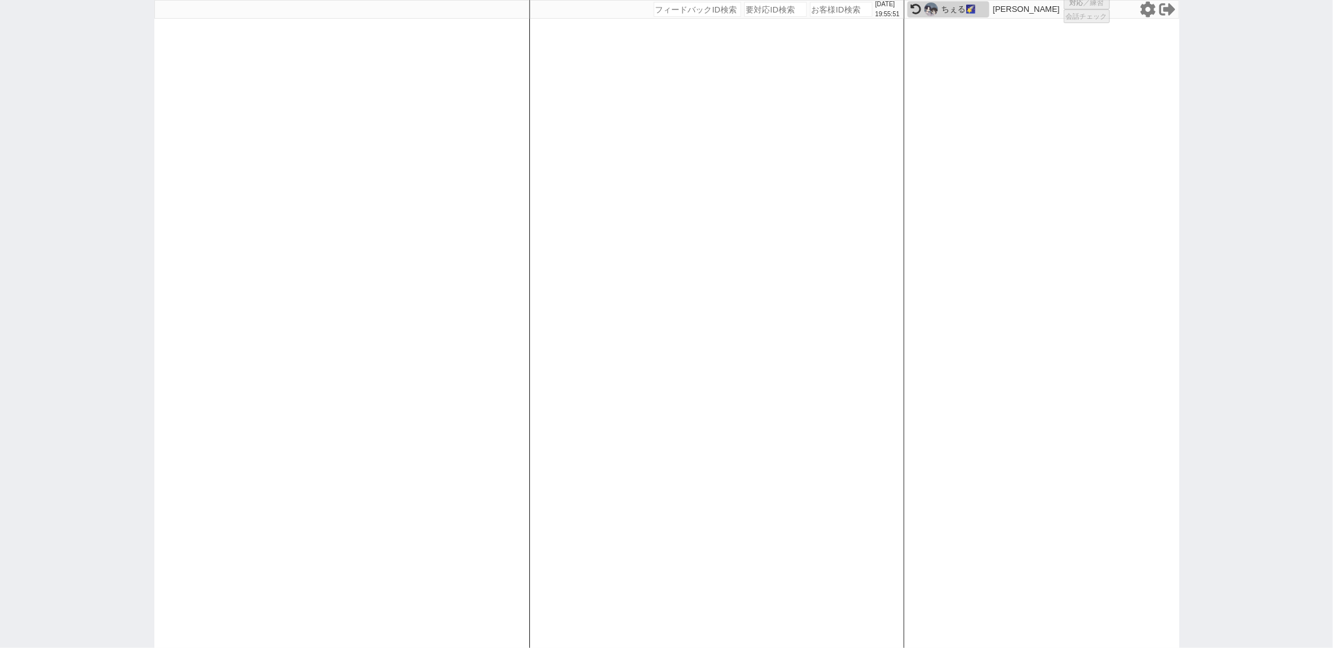
select select "1"
select select "2"
select select
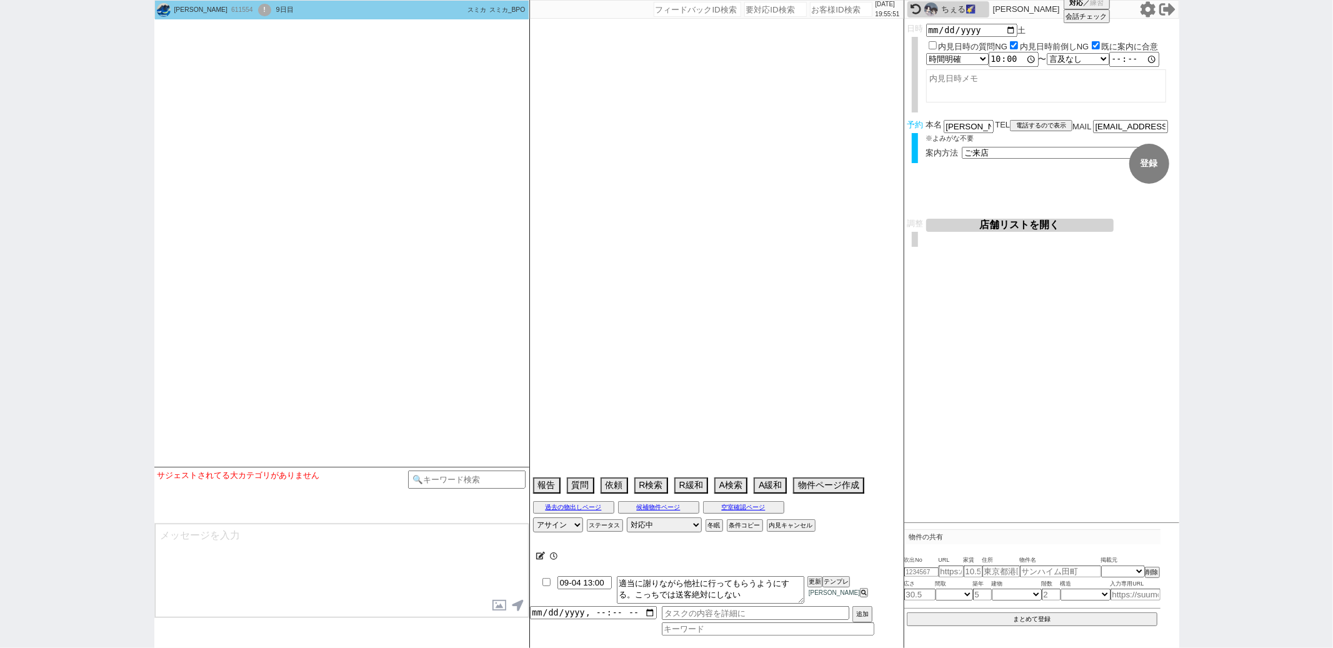
scroll to position [360, 0]
select select
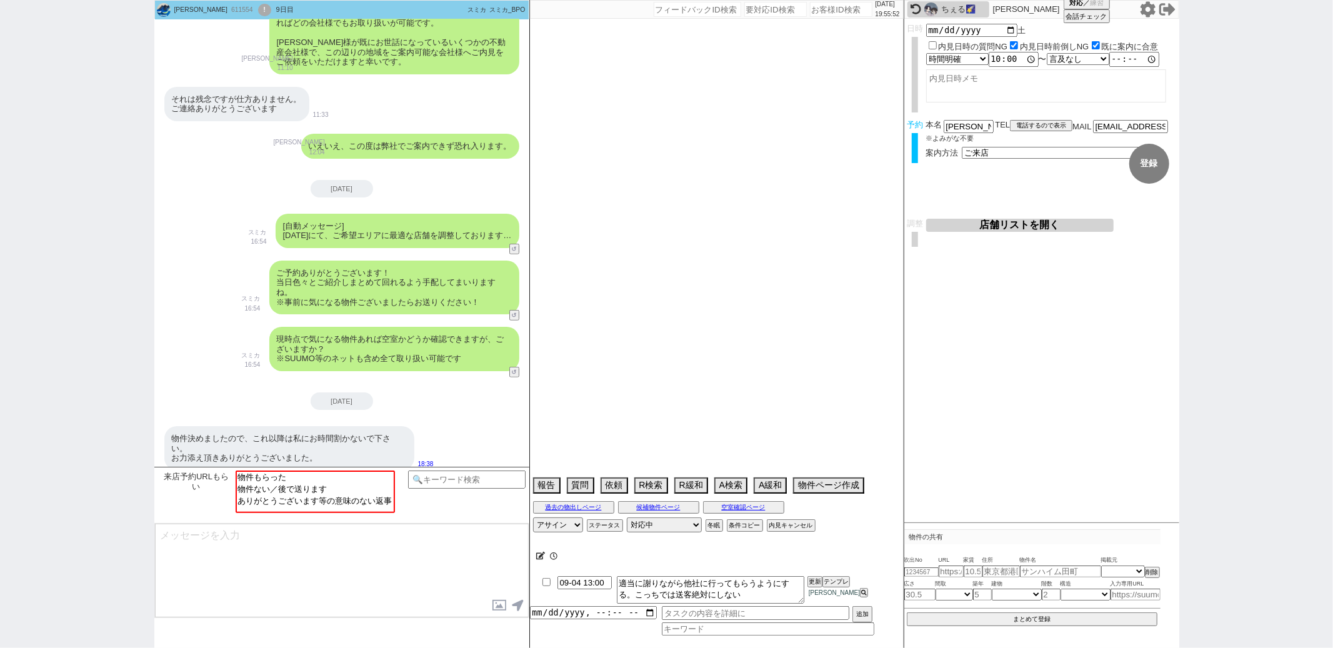
type textarea "＠＠送ってもリロとも他ともトラブルになりそうなので送客不可 対応フェードアウトします。東大宮店に連絡してねで対応をぶった切らない＠＠ ヒアリング高頻度は嫌　平…"
select select "2025"
select select "10"
select select "1"
select select "0"
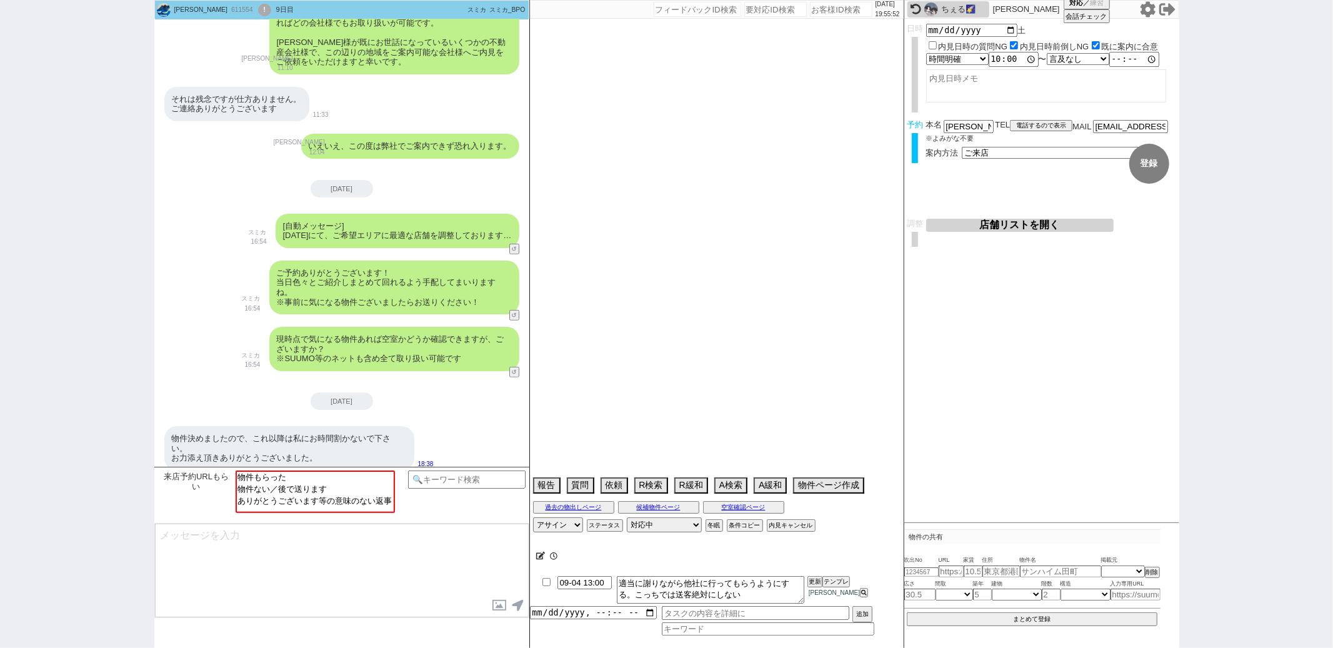
select select "23"
select select "25"
select select "791"
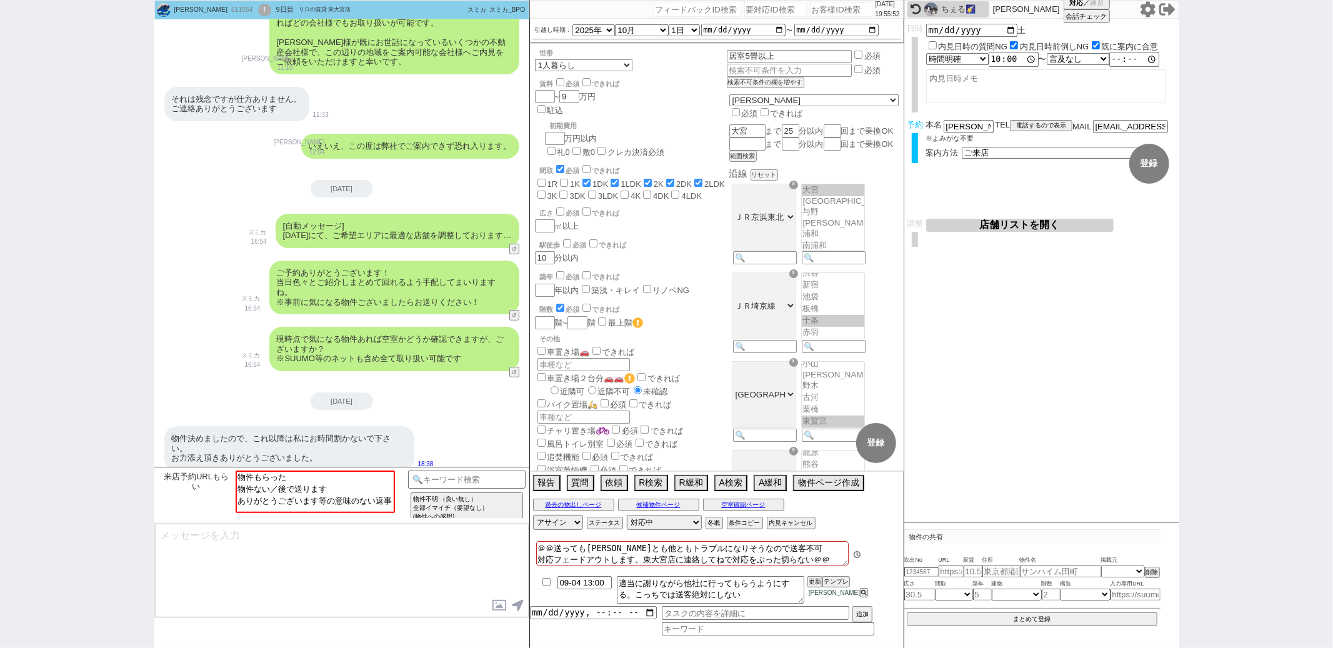
scroll to position [301, 0]
click at [380, 547] on textarea at bounding box center [342, 571] width 374 height 94
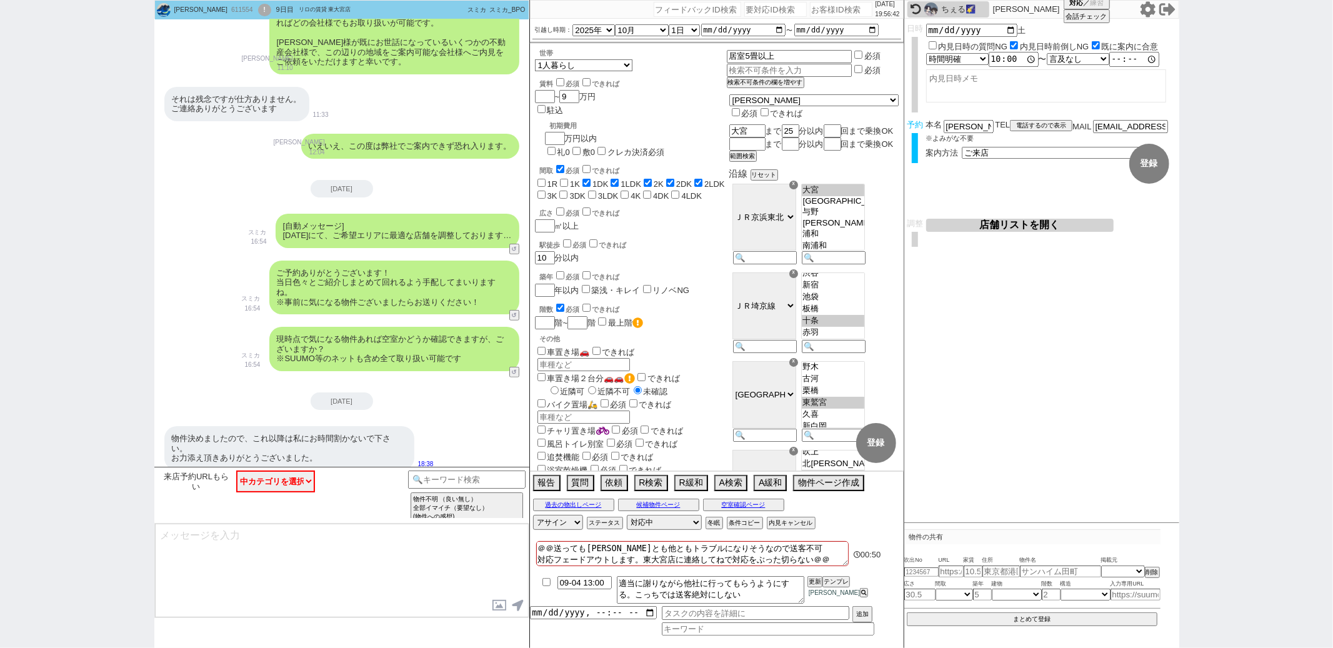
scroll to position [89, 0]
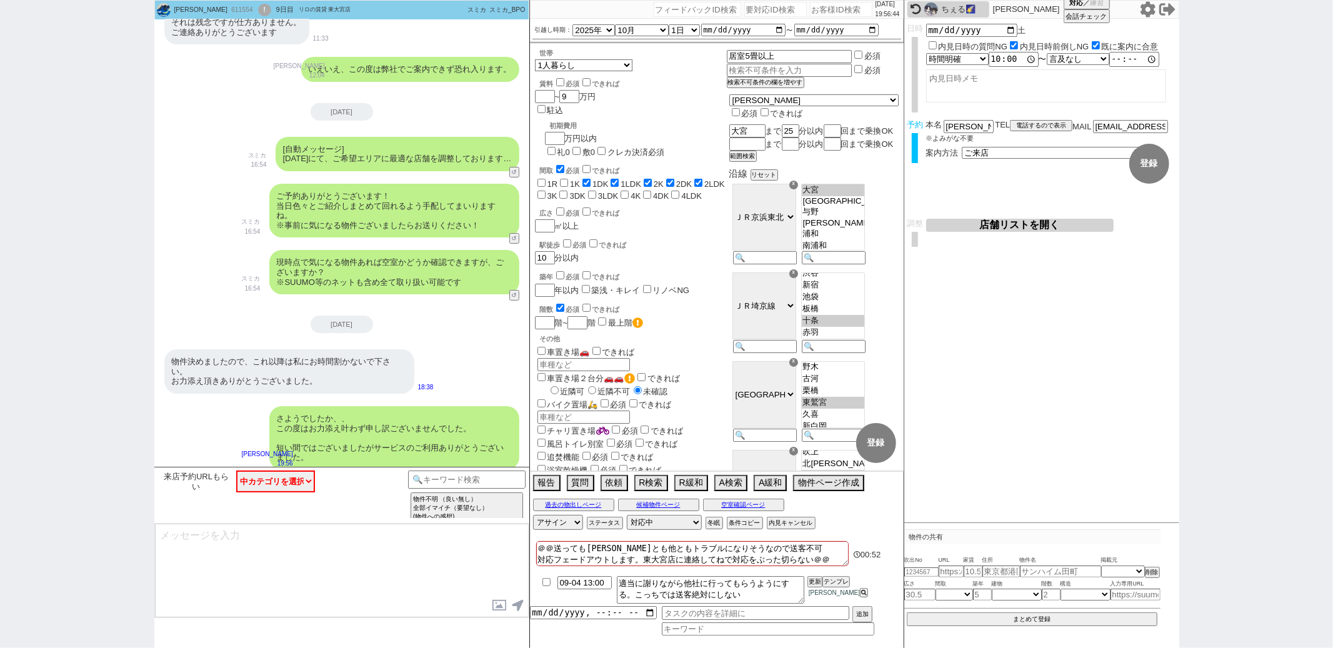
click at [549, 585] on input "checkbox" at bounding box center [546, 582] width 18 height 8
click at [809, 580] on button "更新" at bounding box center [813, 581] width 12 height 9
click at [664, 518] on select "対応中 引き継ぎ完了 ブロック 長期間返信なし 紹介不可 別の所で決まった 客の都合で引越しが無くなった 接客開始後に冬眠" at bounding box center [664, 522] width 75 height 15
click at [627, 516] on select "対応中 引き継ぎ完了 ブロック 長期間返信なし 紹介不可 別の所で決まった 客の都合で引越しが無くなった 接客開始後に冬眠" at bounding box center [664, 522] width 75 height 15
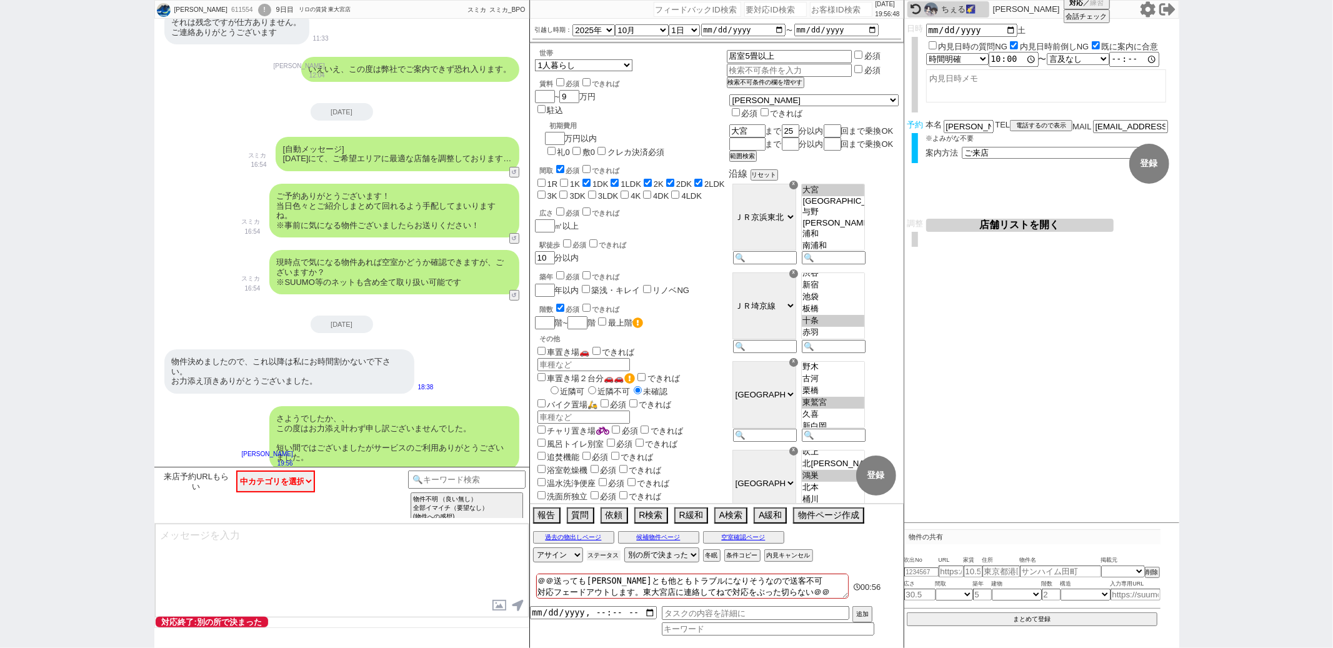
click at [604, 558] on button "ステータス" at bounding box center [604, 556] width 34 height 10
click at [614, 603] on input "毎日リーチ" at bounding box center [615, 600] width 8 height 8
click at [806, 574] on p "X" at bounding box center [799, 574] width 14 height 15
click at [507, 351] on div "物件決めましたので、これ以降は私にお時間割かないで下さい。 お力添え頂きありがとうございました。 18:38" at bounding box center [341, 371] width 375 height 57
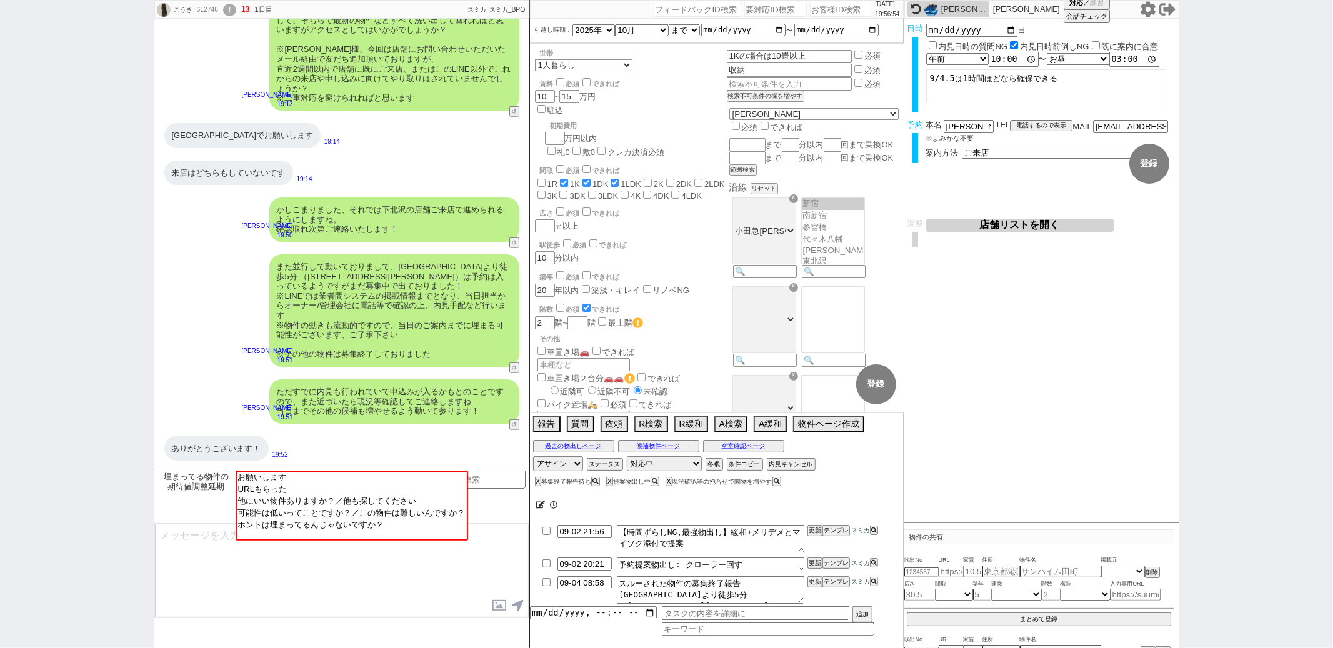
scroll to position [26, 0]
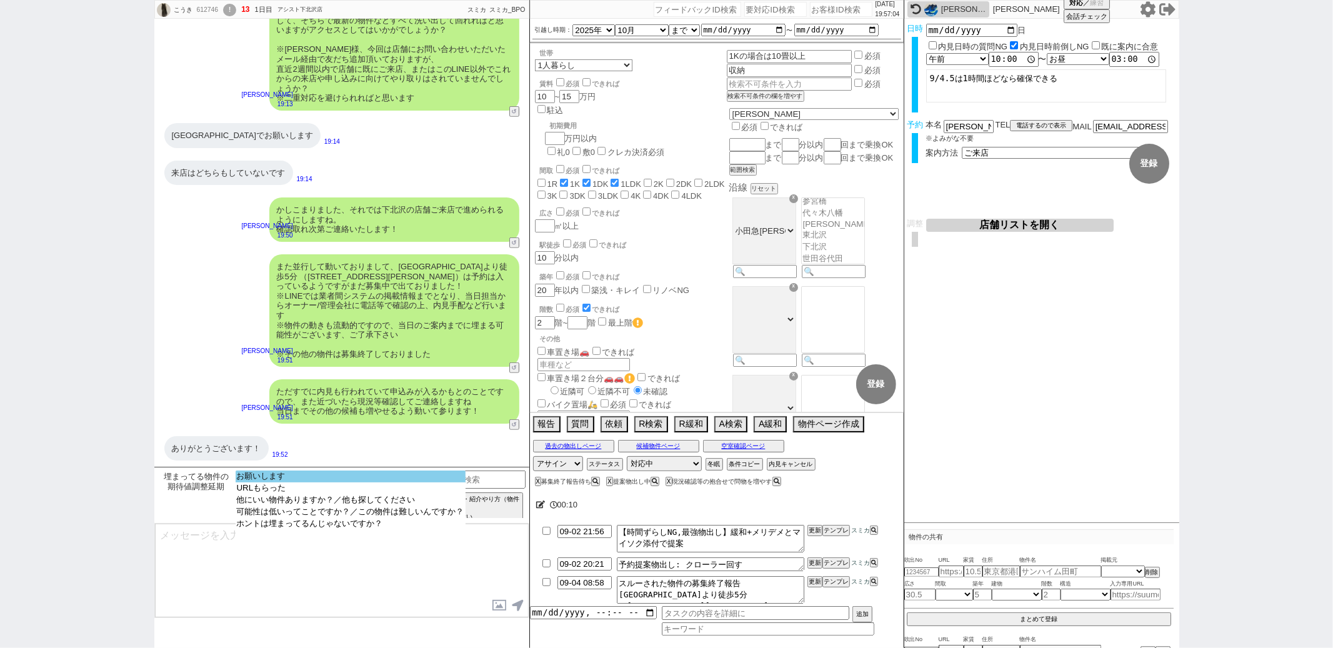
click at [322, 482] on option "お願いします" at bounding box center [351, 488] width 230 height 12
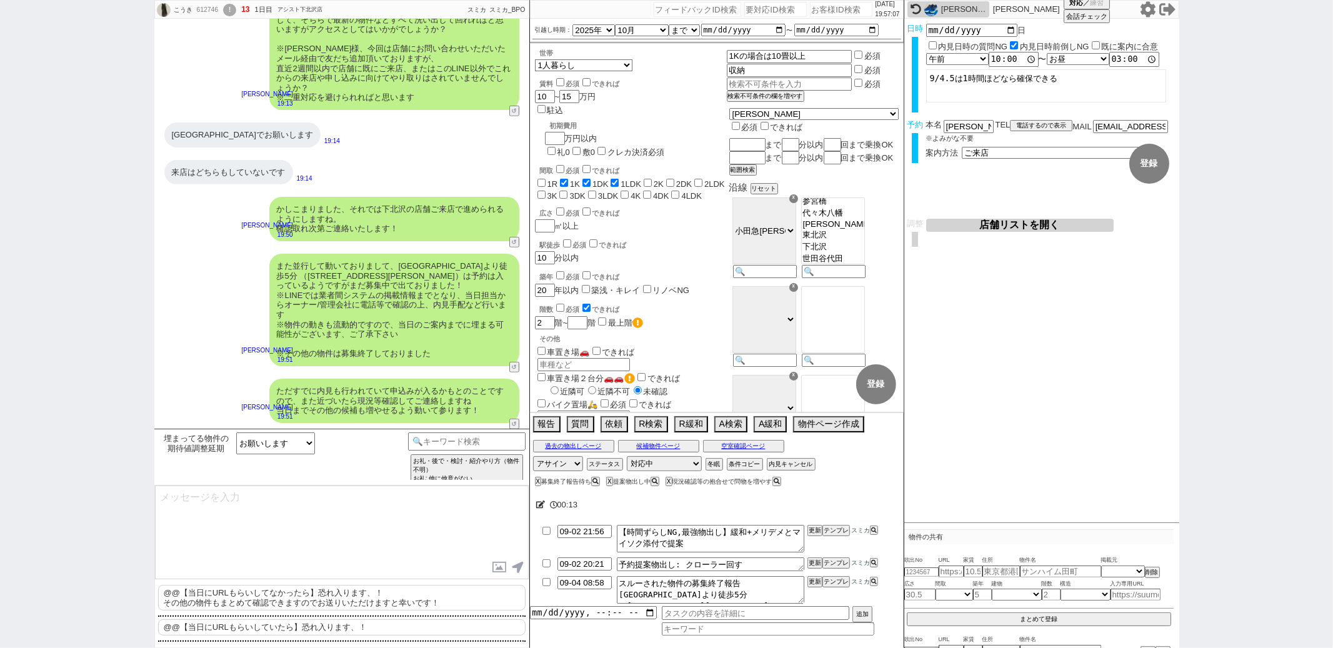
click at [280, 599] on p "@@【当日にURLもらいしてなかったら】恐れ入ります、！ その他の物件もまとめて確認できますのでお送りいただけますと幸いです！" at bounding box center [341, 598] width 367 height 26
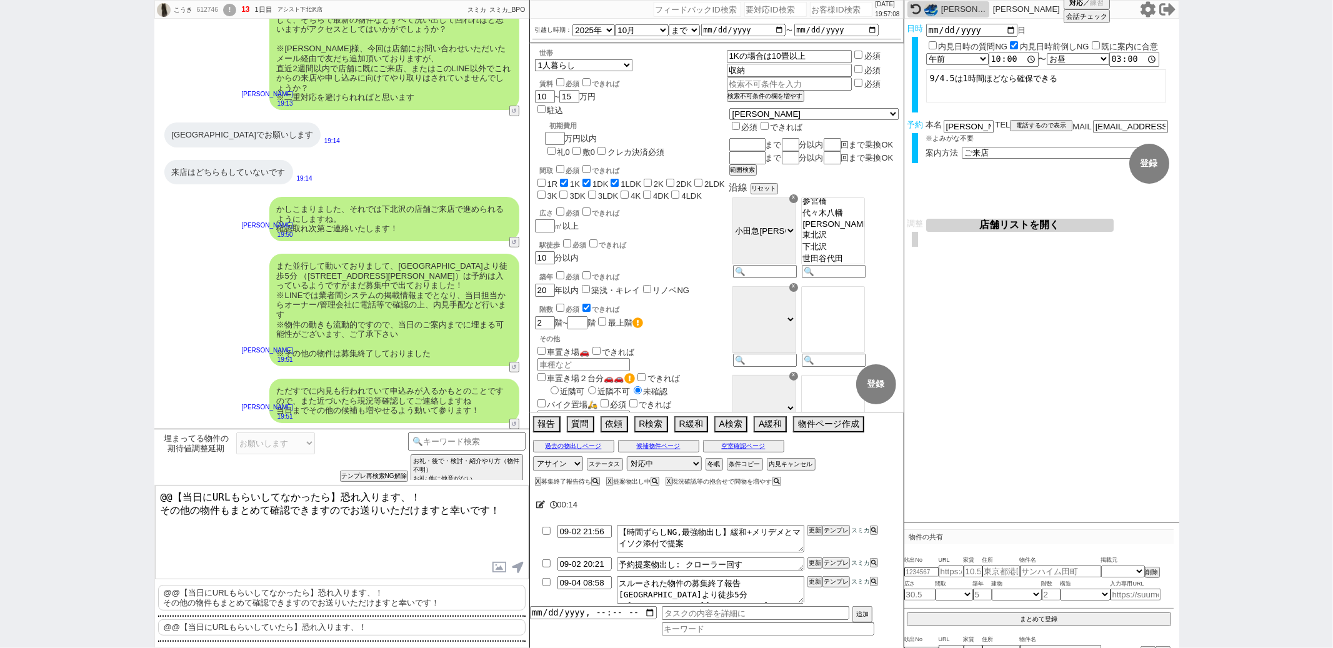
drag, startPoint x: 334, startPoint y: 499, endPoint x: 334, endPoint y: 435, distance: 63.7
click at [334, 435] on div "埋まってる物件の期待値調整延期 お願いします URLもらった 他にいい物件ありますか？／他も探してください 可能性は低いってことですか？／この物件は難しいんで…" at bounding box center [341, 538] width 375 height 219
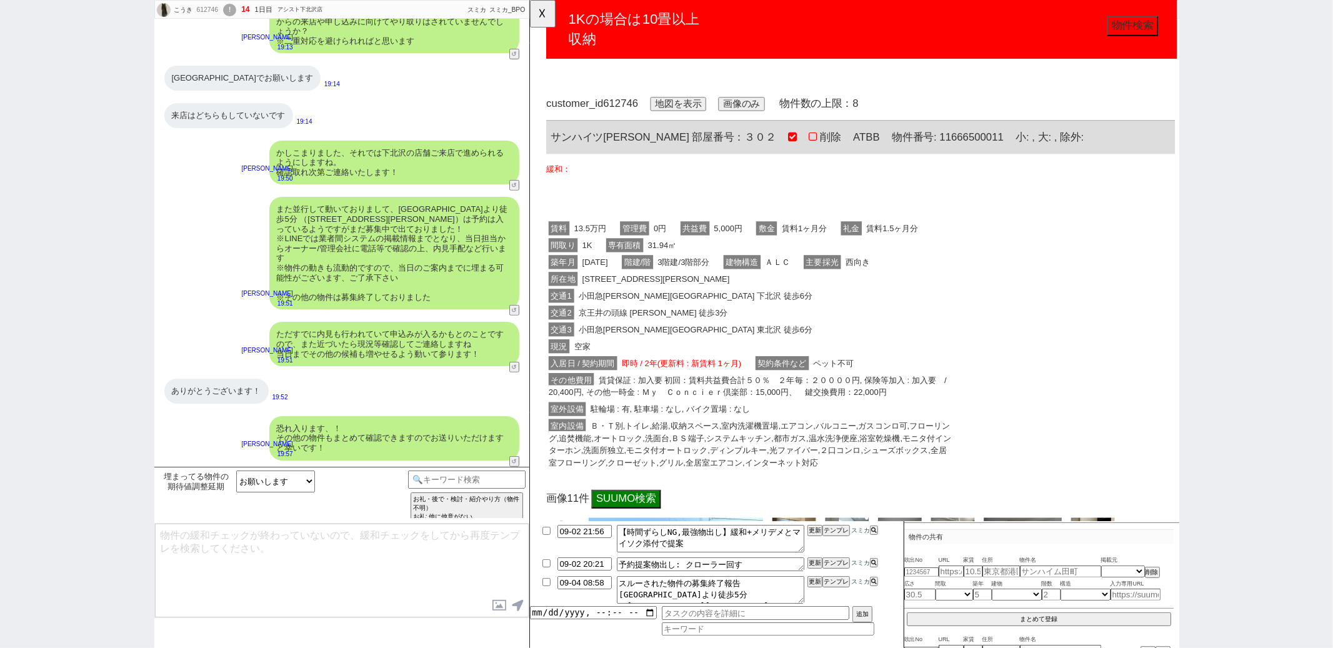
scroll to position [288, 0]
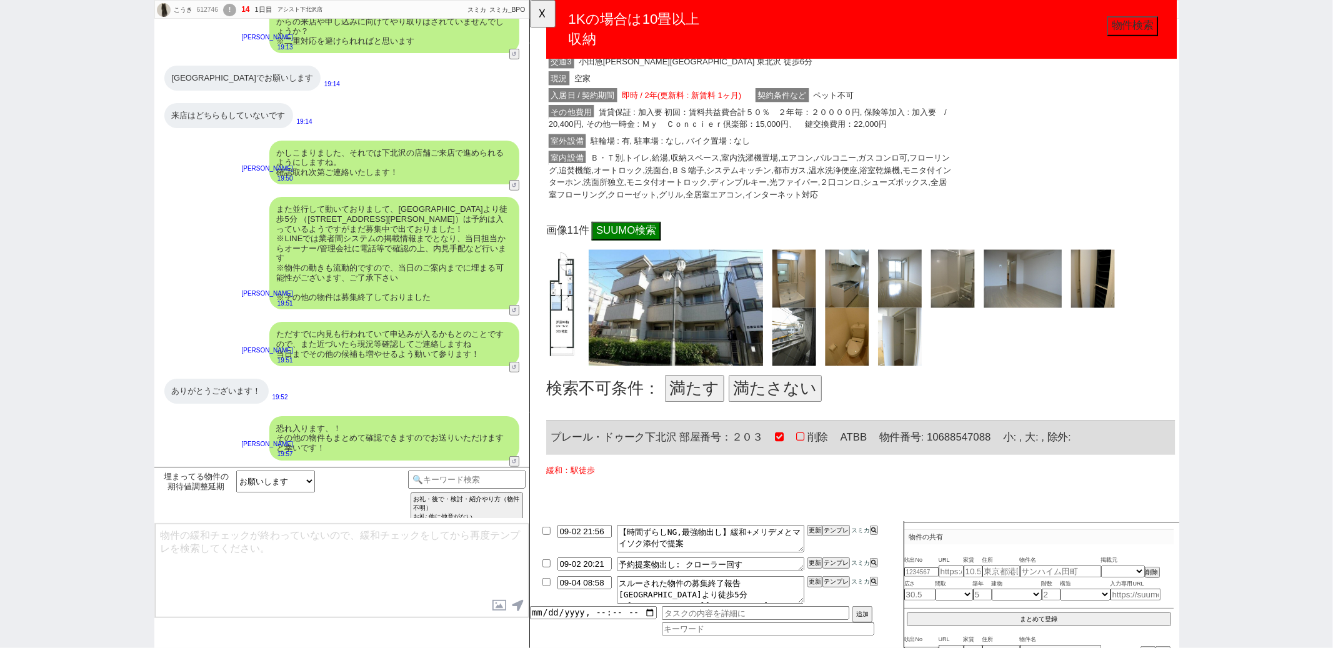
click at [769, 429] on button "満たさない" at bounding box center [793, 418] width 100 height 29
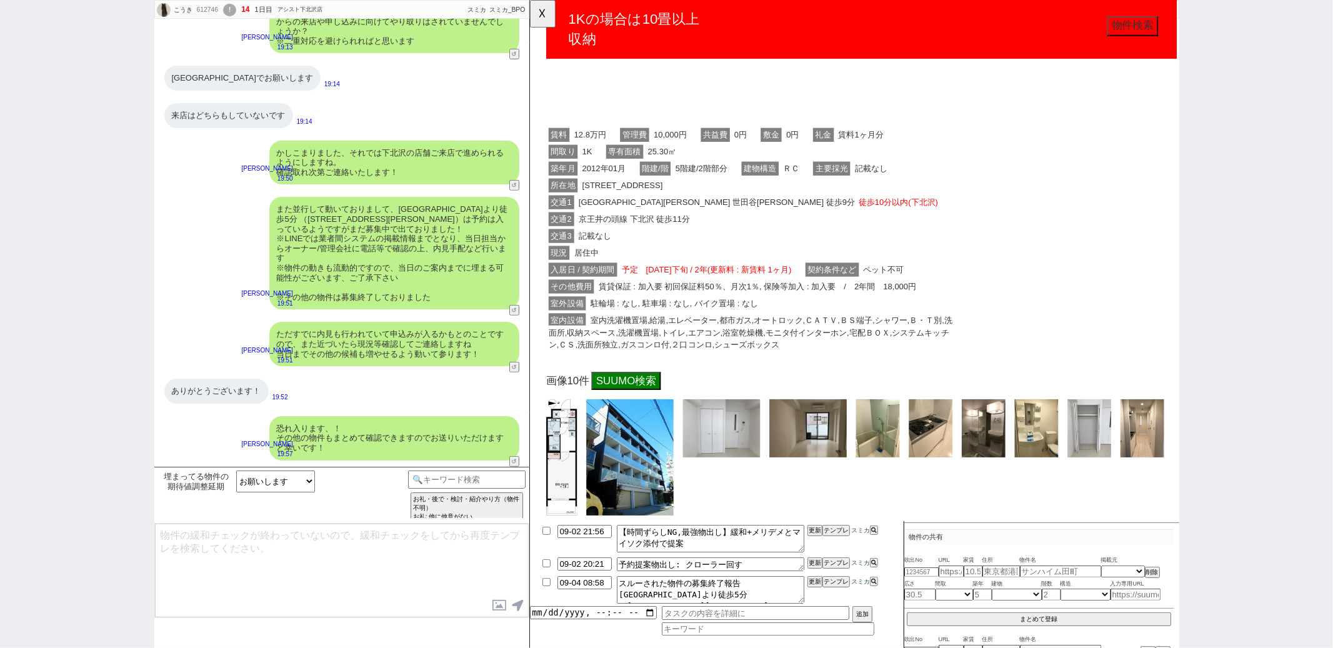
scroll to position [820, 0]
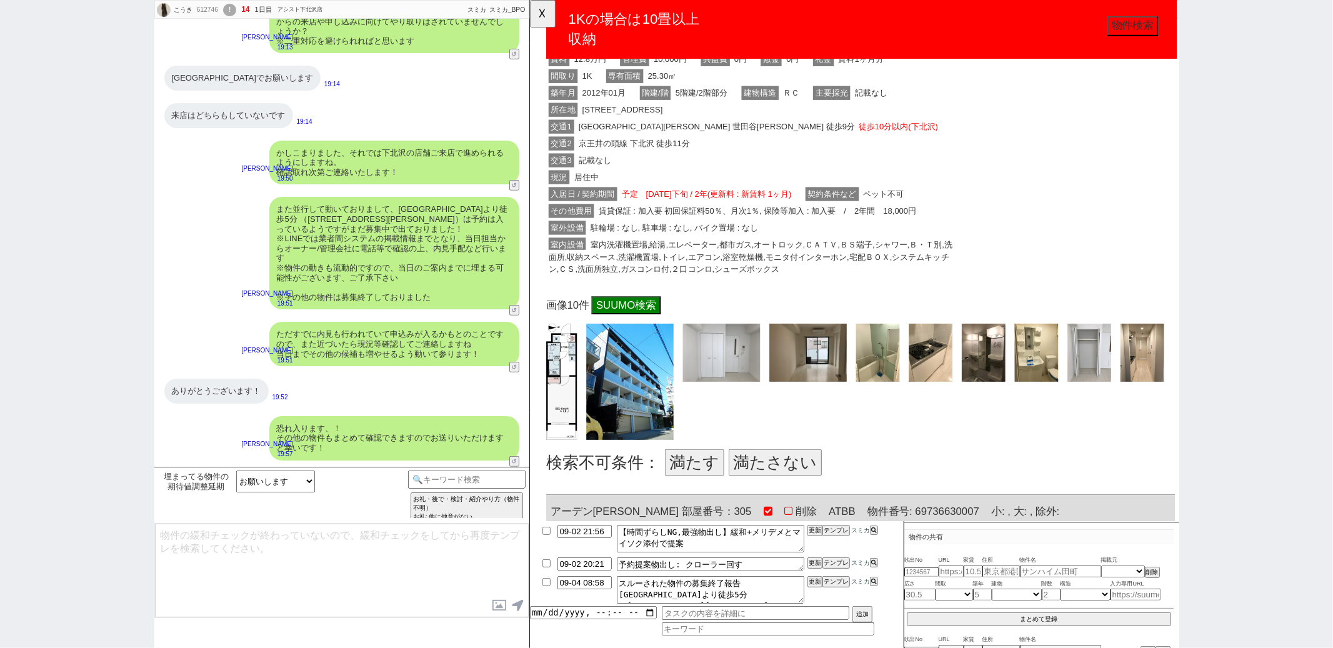
click at [767, 489] on button "満たさない" at bounding box center [793, 497] width 100 height 29
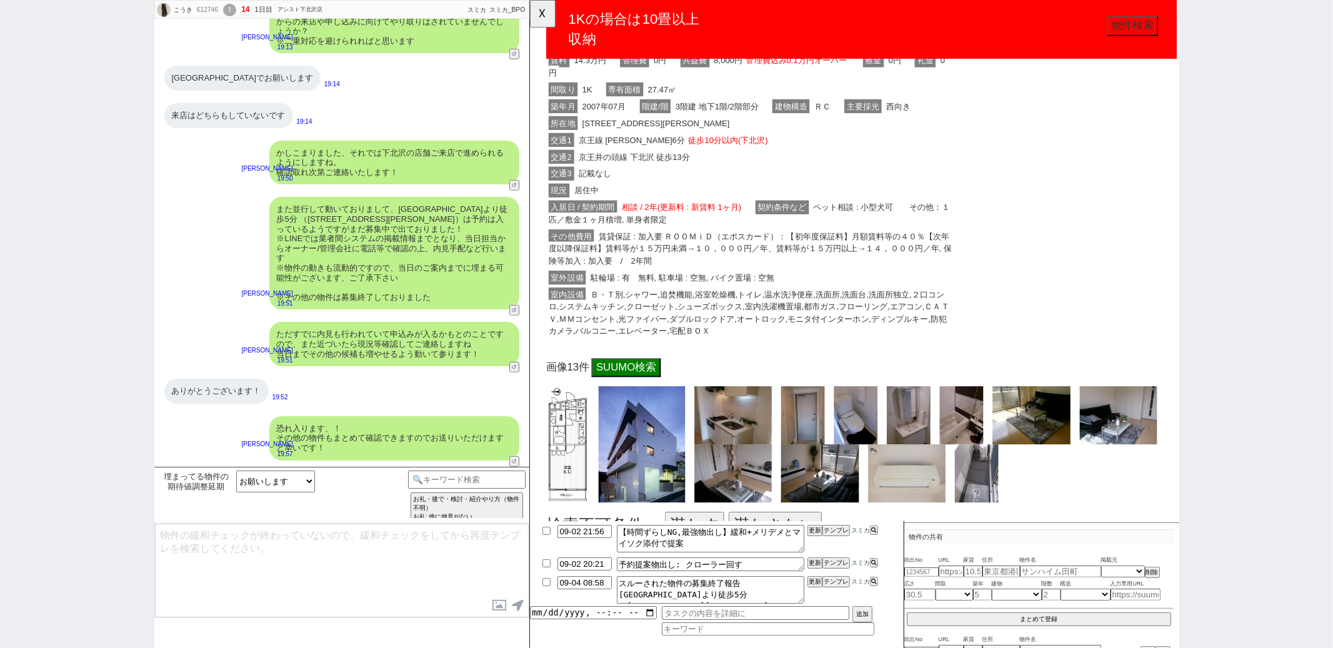
scroll to position [1471, 0]
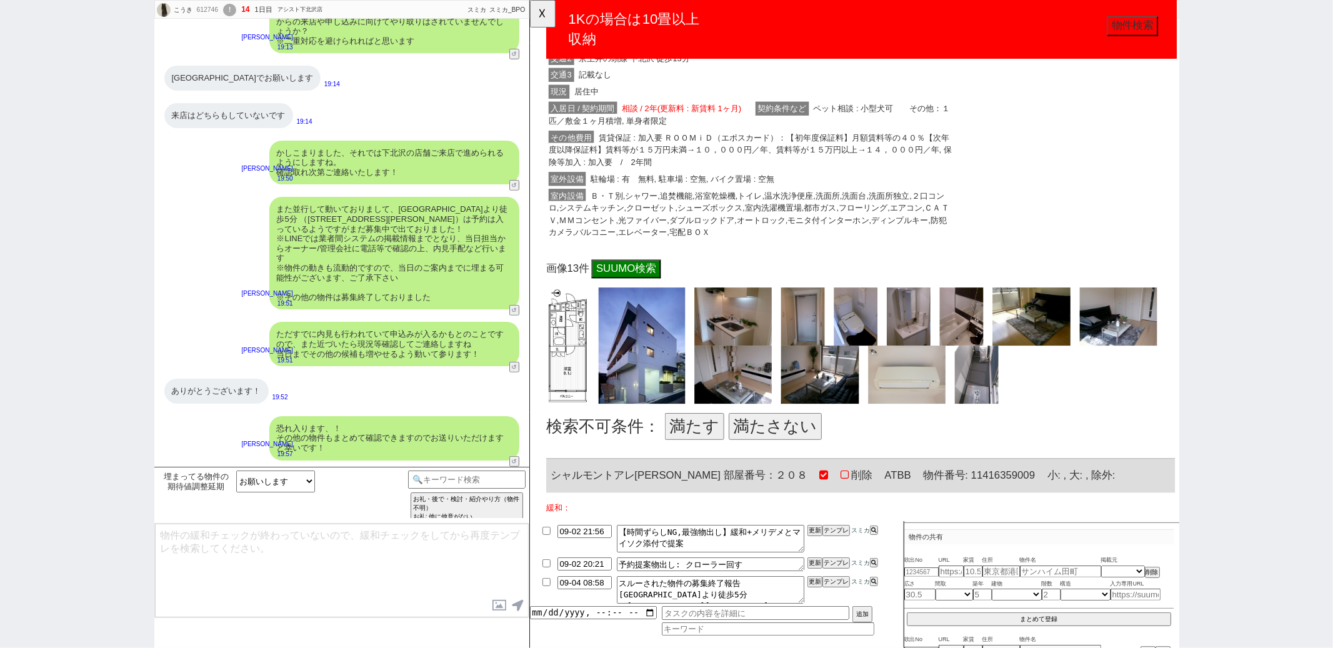
click at [801, 463] on button "満たさない" at bounding box center [793, 458] width 100 height 29
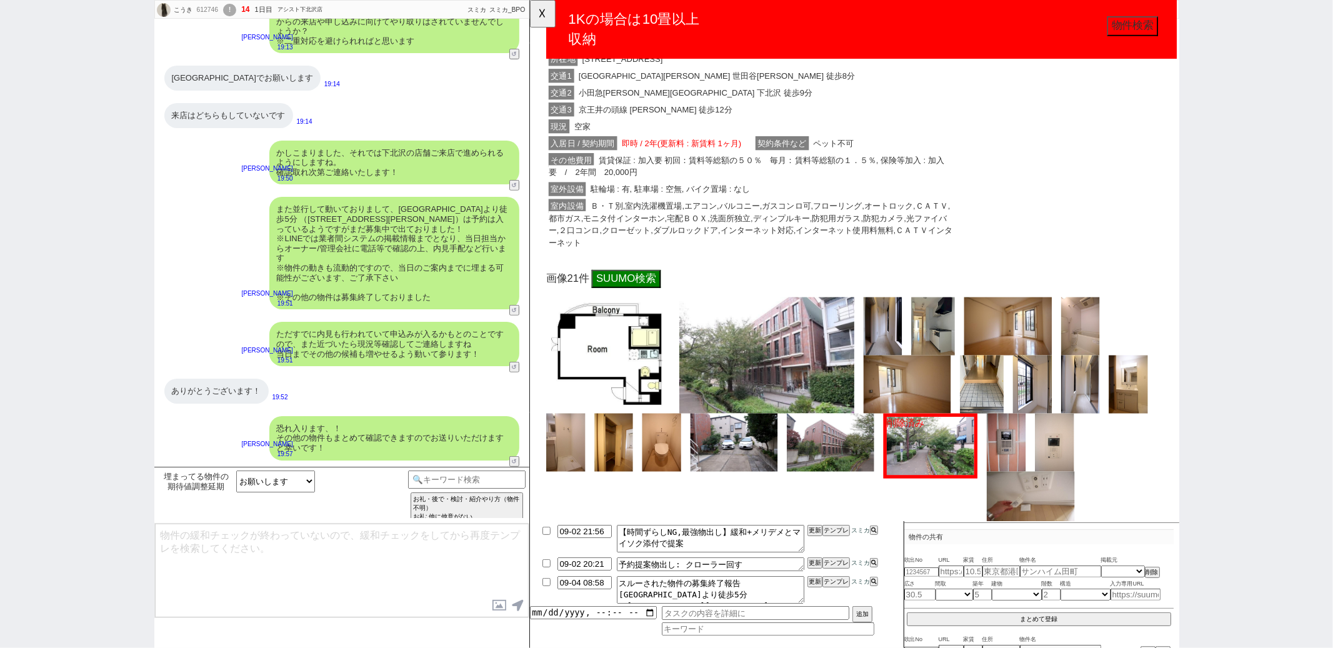
scroll to position [2288, 0]
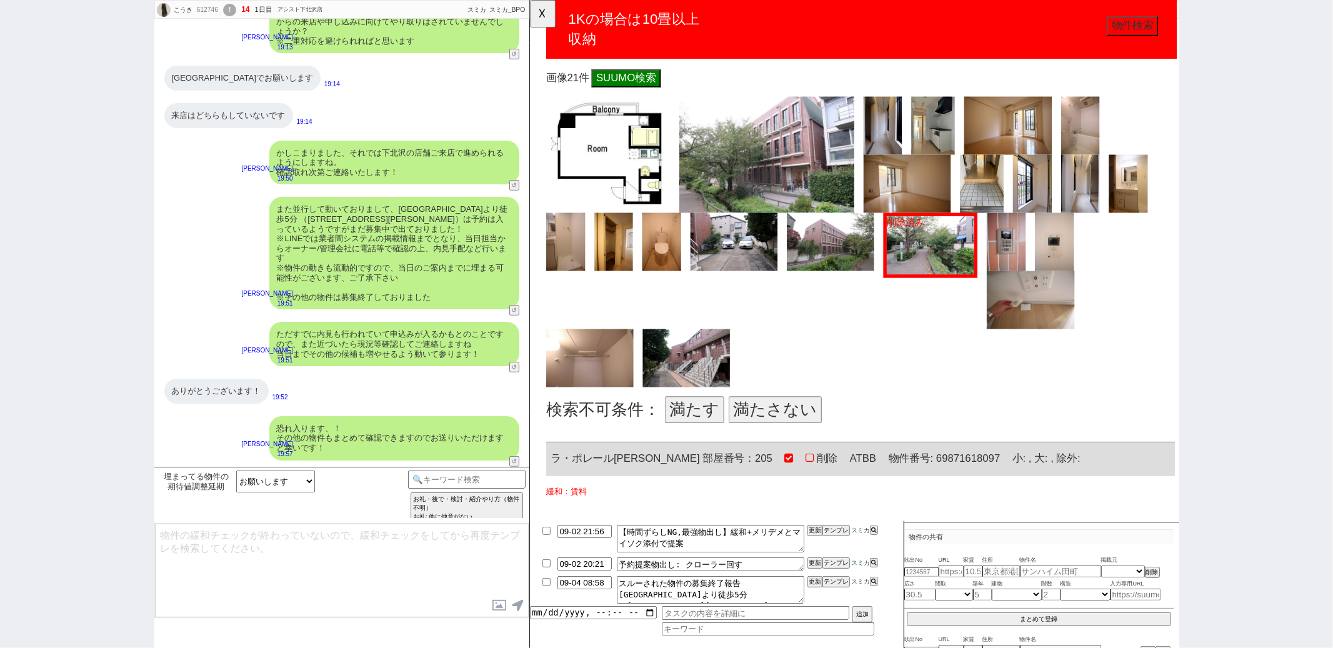
click at [807, 426] on button "満たさない" at bounding box center [793, 440] width 100 height 29
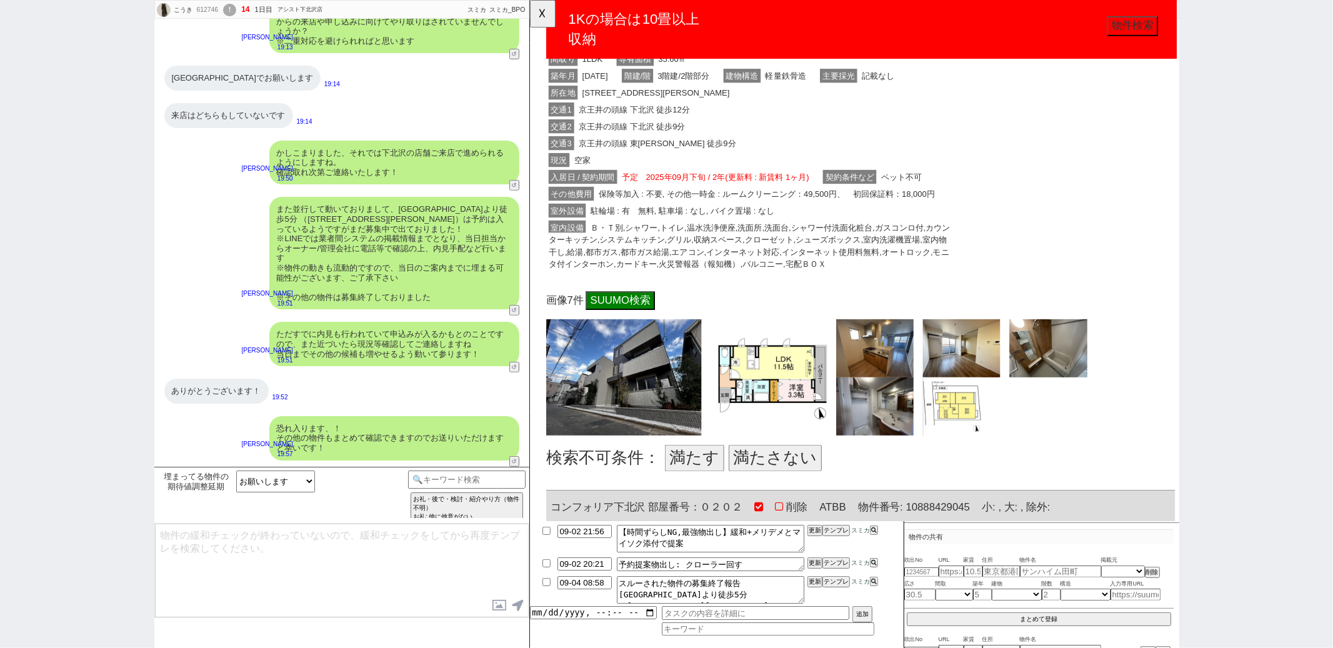
scroll to position [2908, 0]
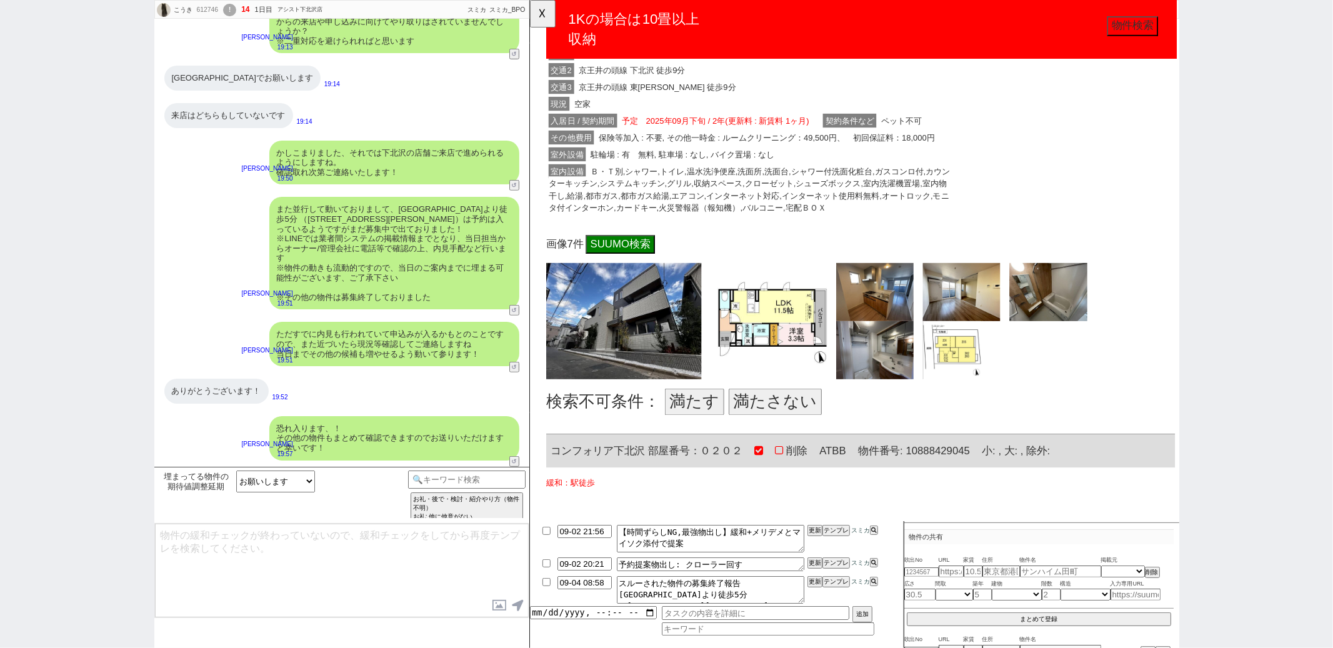
click at [727, 427] on button "満たす" at bounding box center [706, 432] width 64 height 29
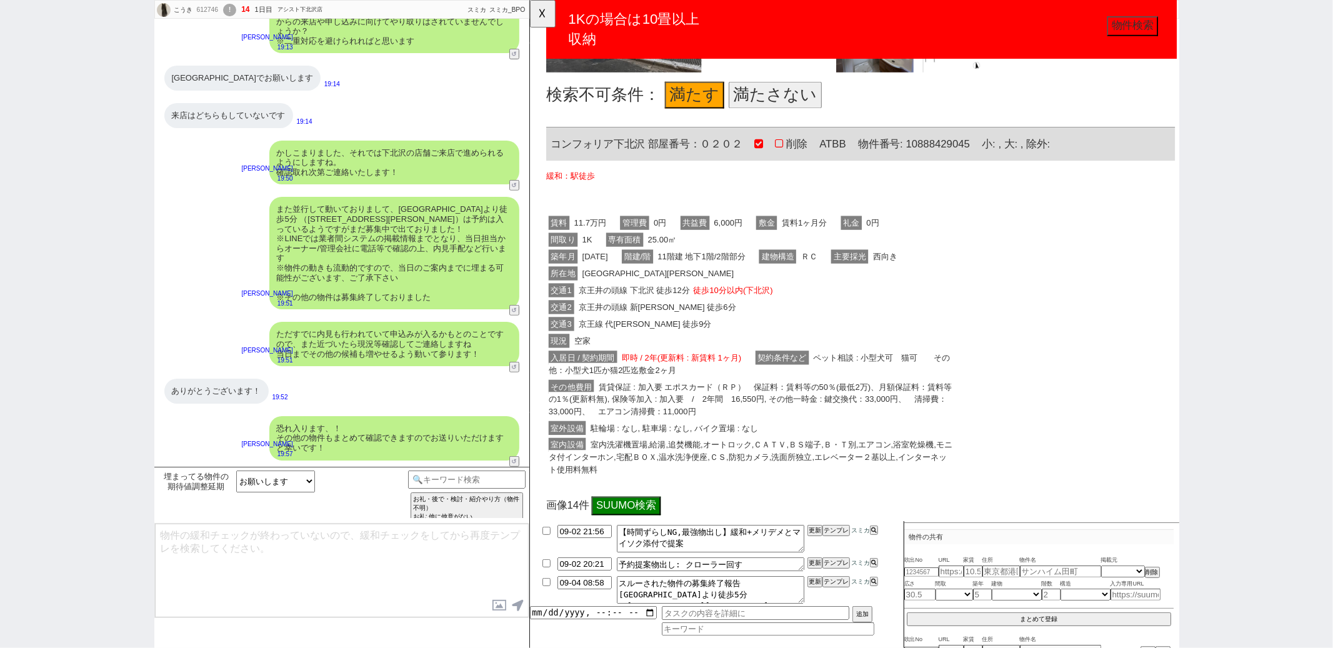
scroll to position [3480, 0]
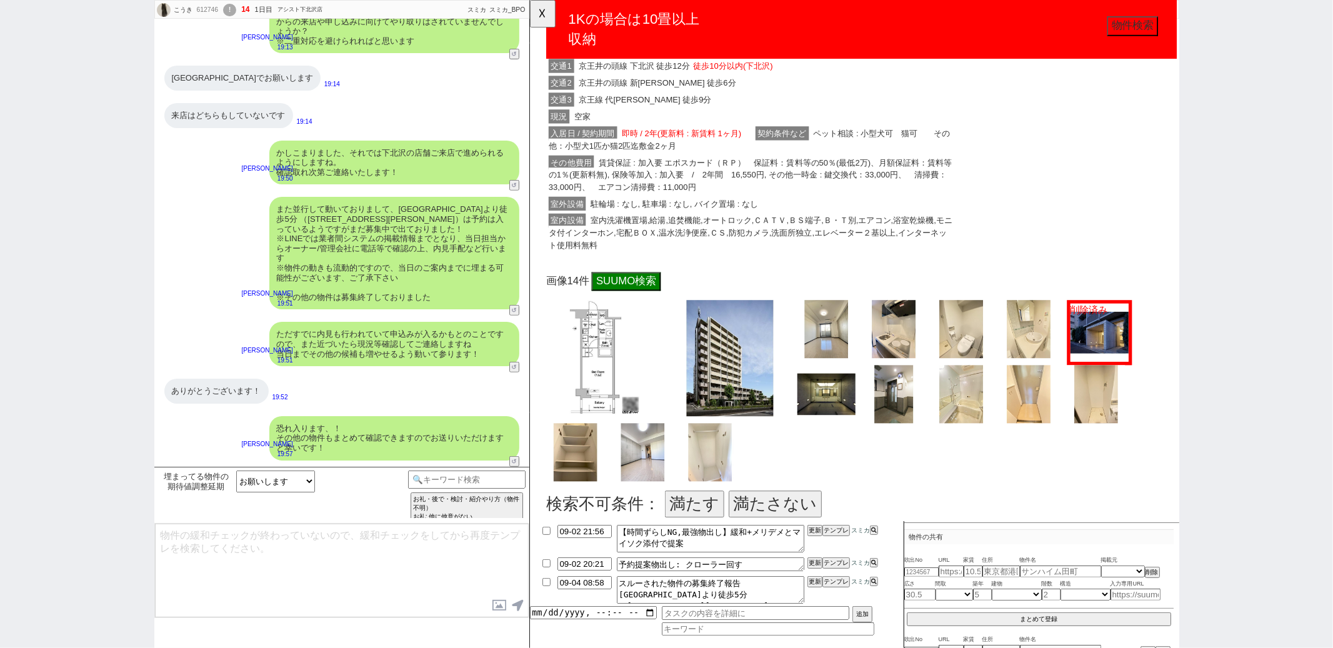
click at [776, 538] on button "満たさない" at bounding box center [793, 541] width 100 height 29
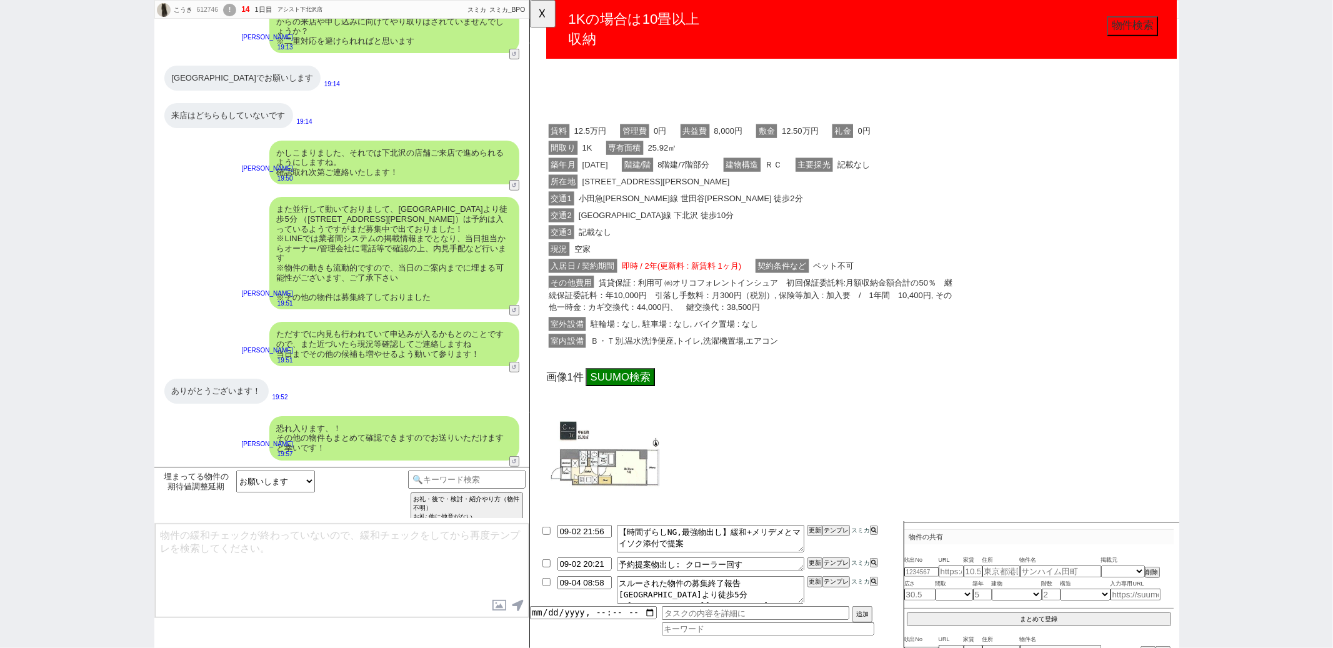
scroll to position [4139, 0]
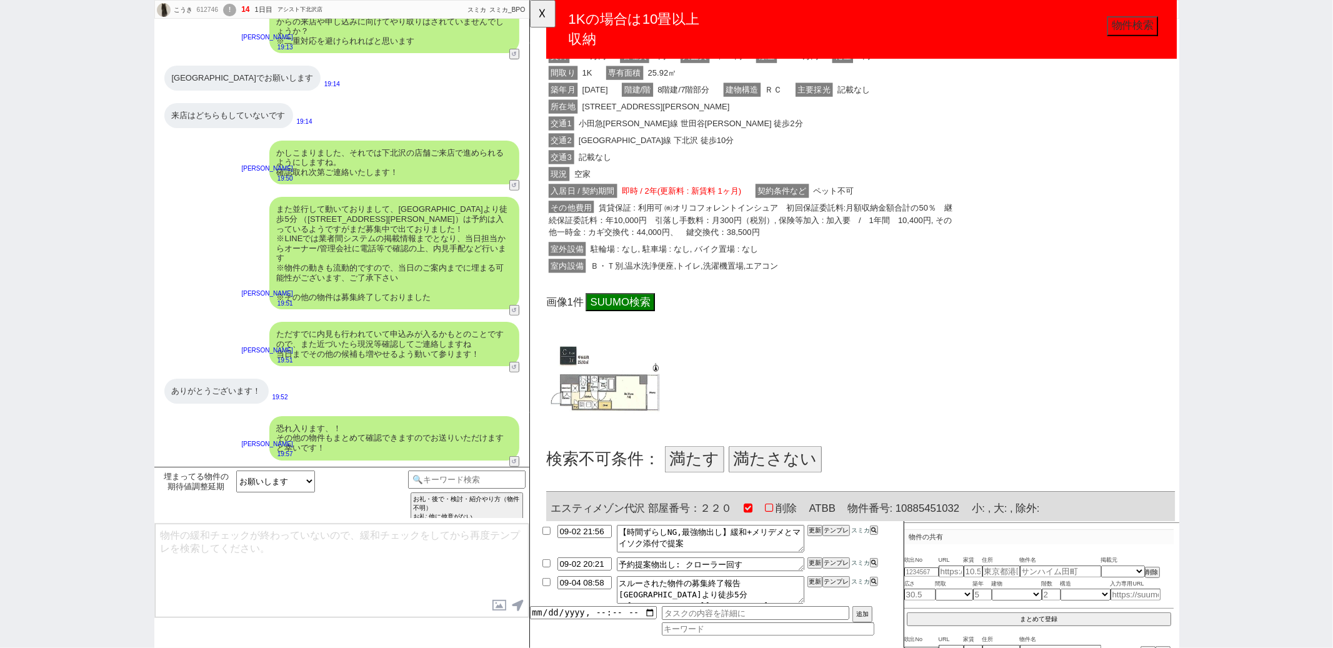
click at [804, 484] on button "満たさない" at bounding box center [793, 493] width 100 height 29
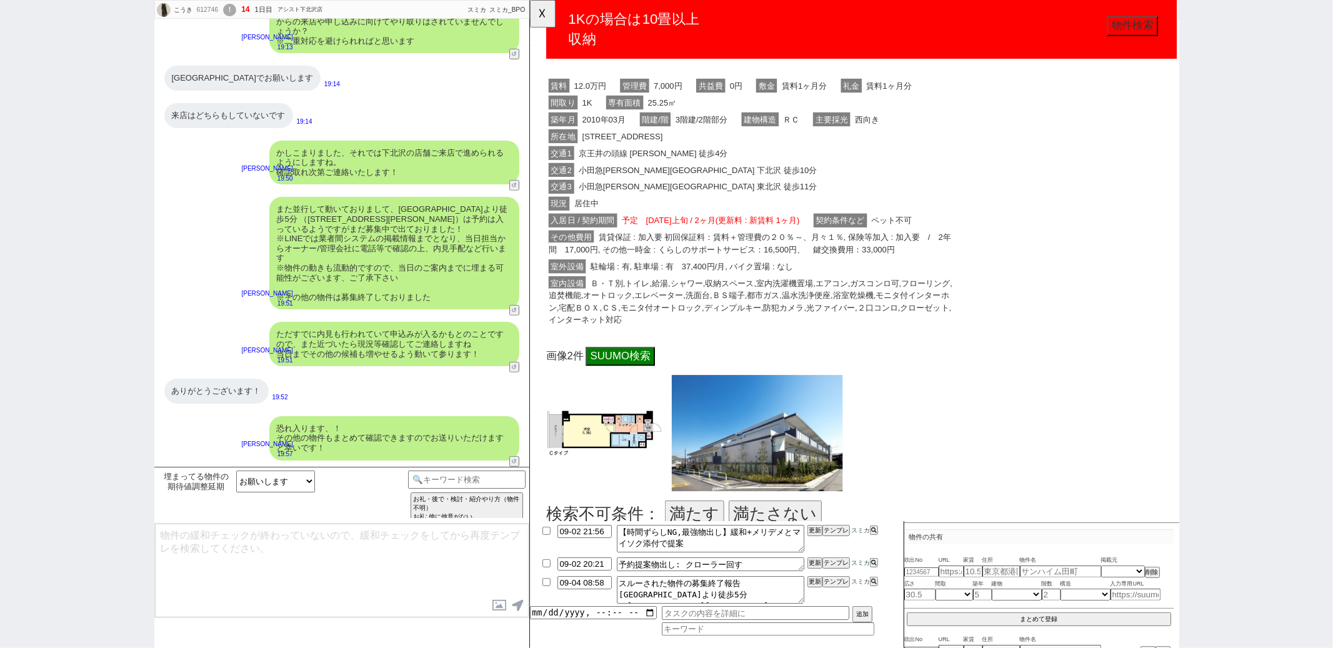
scroll to position [4772, 0]
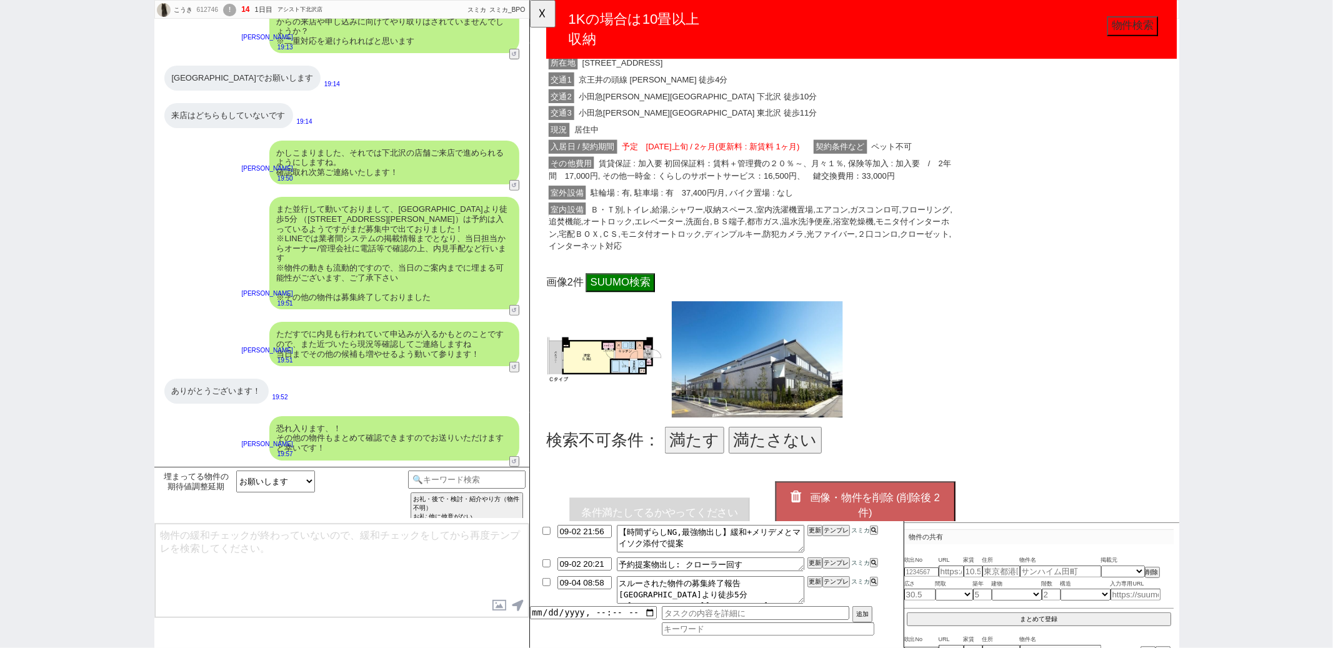
click at [811, 459] on button "満たさない" at bounding box center [793, 473] width 100 height 29
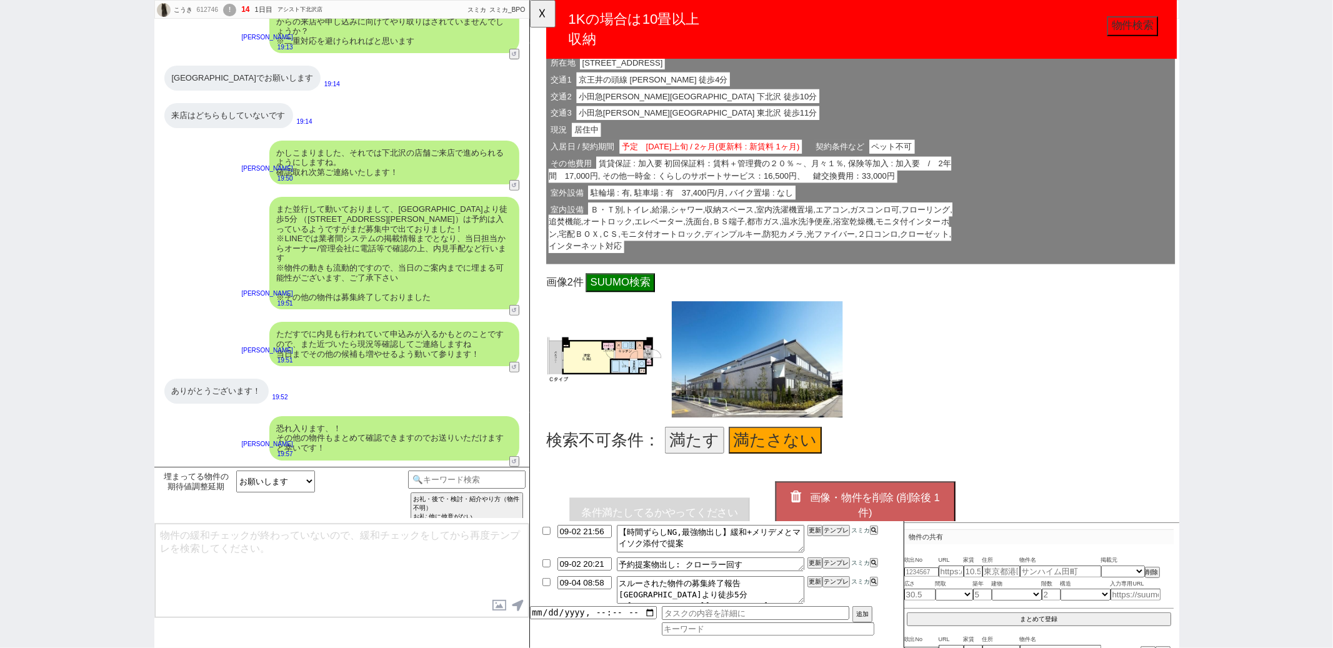
click at [830, 529] on span "画像・物件を削除 (削除後 1 件)" at bounding box center [900, 543] width 140 height 29
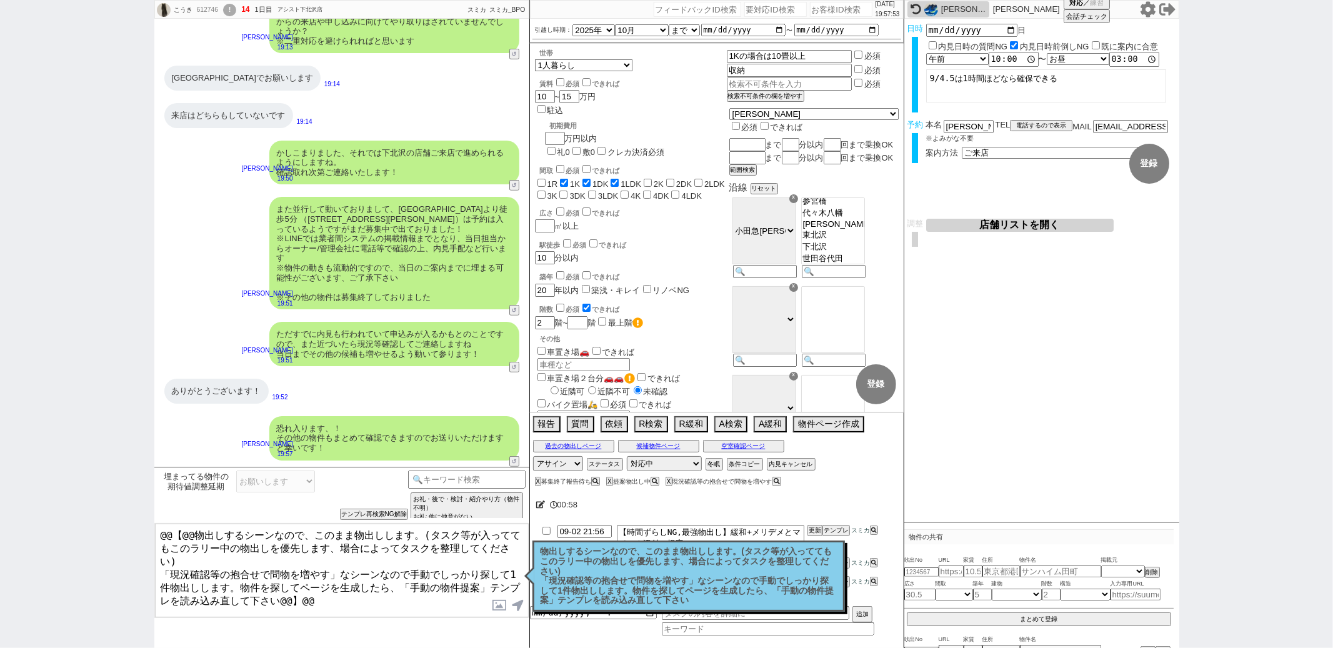
click at [692, 585] on p "物出しするシーンなので、このまま物出しします。(タスク等が入っててもこのラリー中の物出しを優先します、場合によってタスクを整理してください) 「現況確認等の抱…" at bounding box center [689, 576] width 296 height 59
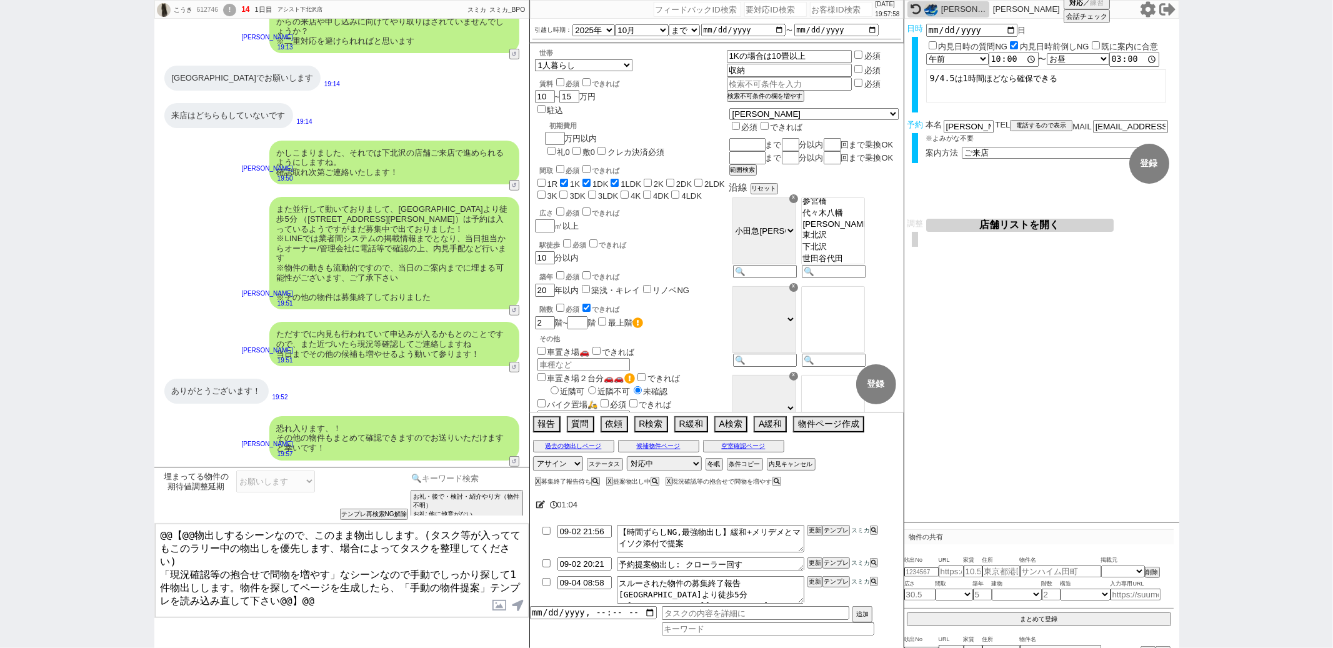
click at [459, 481] on input at bounding box center [467, 479] width 118 height 16
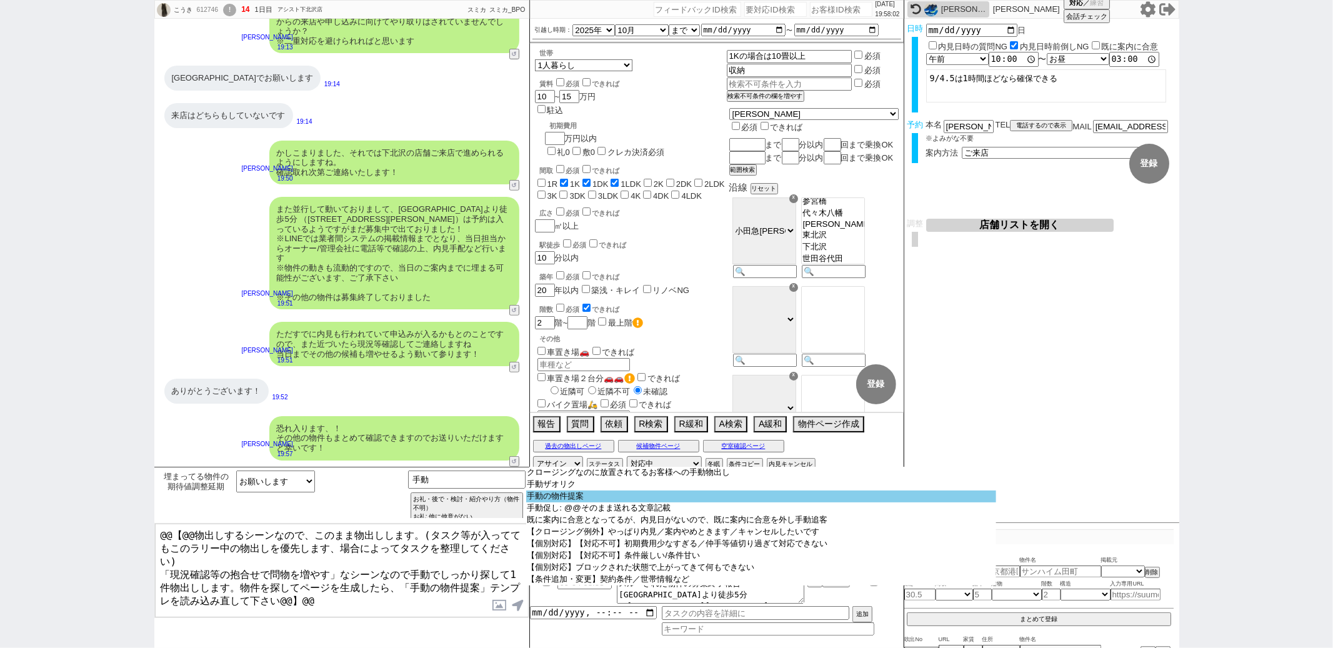
click at [561, 498] on option "手動の物件提案" at bounding box center [761, 497] width 470 height 12
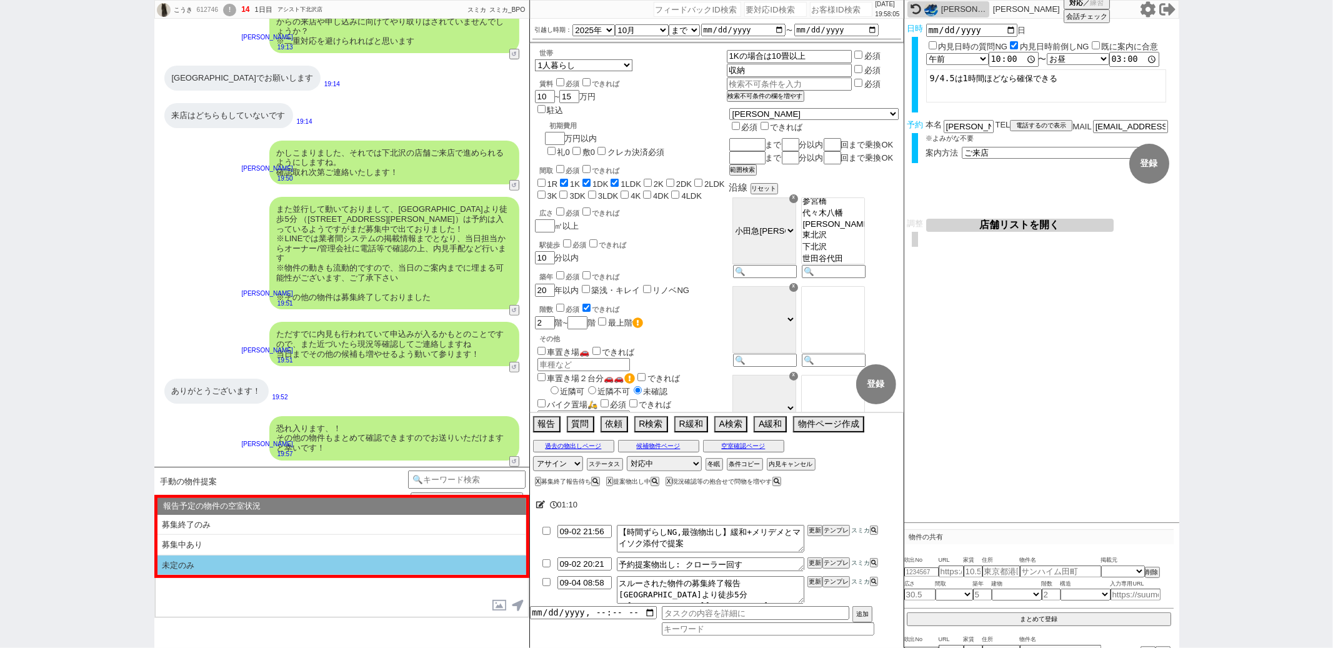
click at [330, 571] on li "未定のみ" at bounding box center [341, 566] width 369 height 20
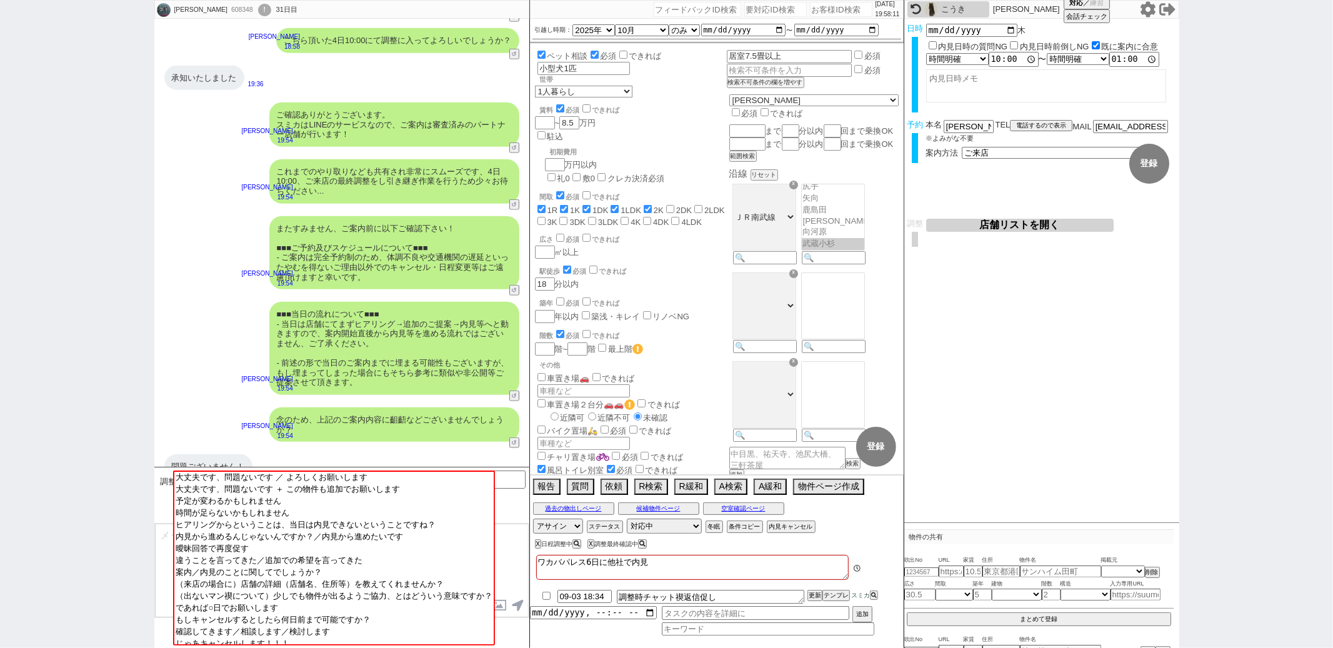
scroll to position [78, 0]
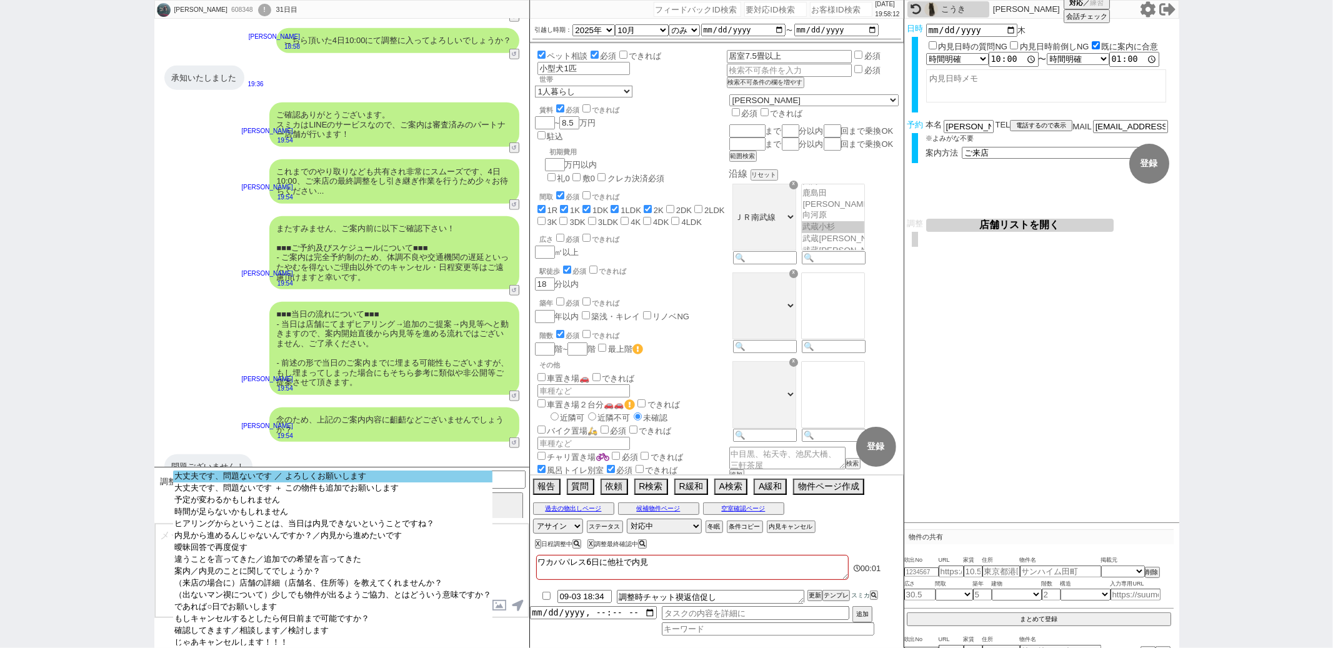
click at [331, 482] on option "大丈夫です、問題ないです ／ よろしくお願いします" at bounding box center [332, 488] width 319 height 12
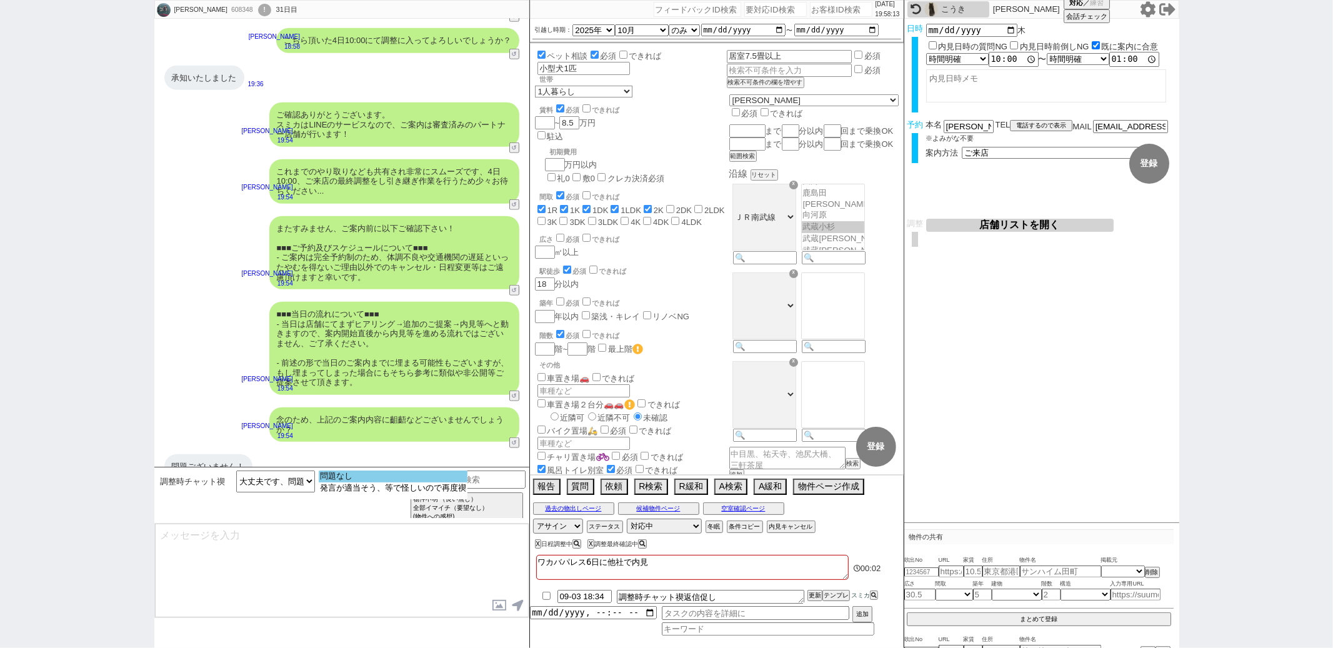
click at [356, 482] on option "問題なし" at bounding box center [393, 488] width 149 height 12
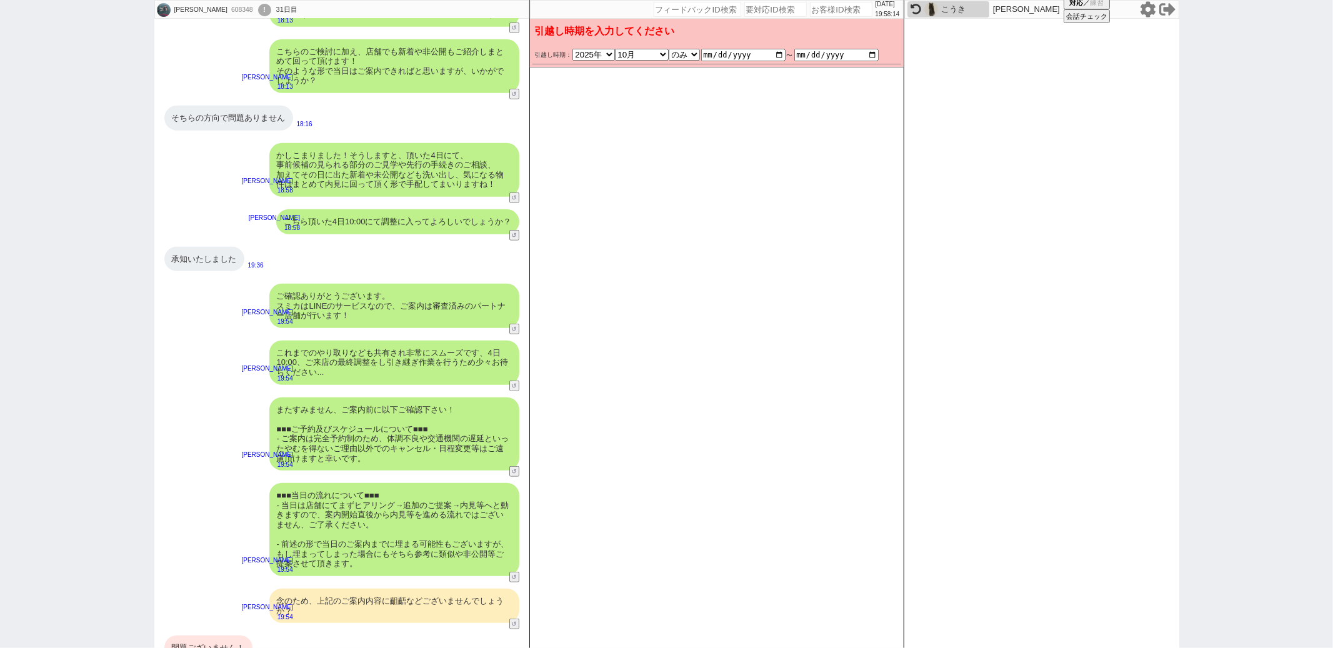
click at [214, 636] on div "問題ございません！" at bounding box center [208, 648] width 88 height 25
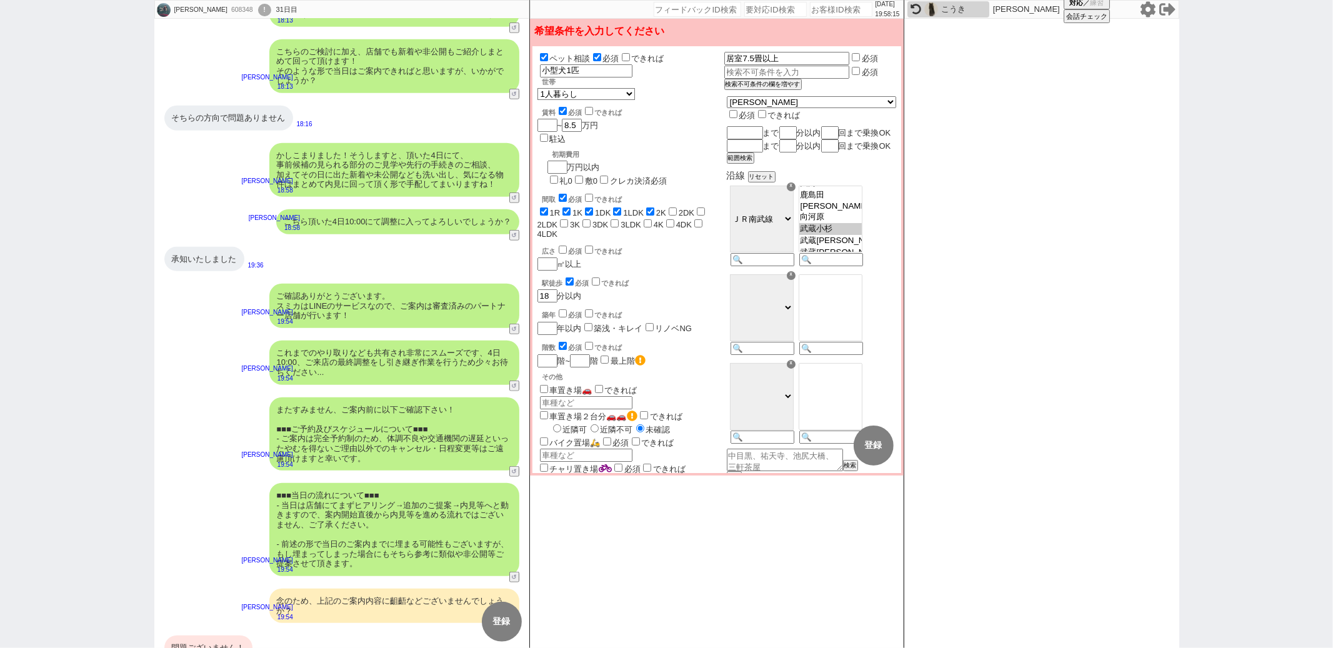
click at [214, 636] on div "問題ございません！" at bounding box center [208, 648] width 88 height 25
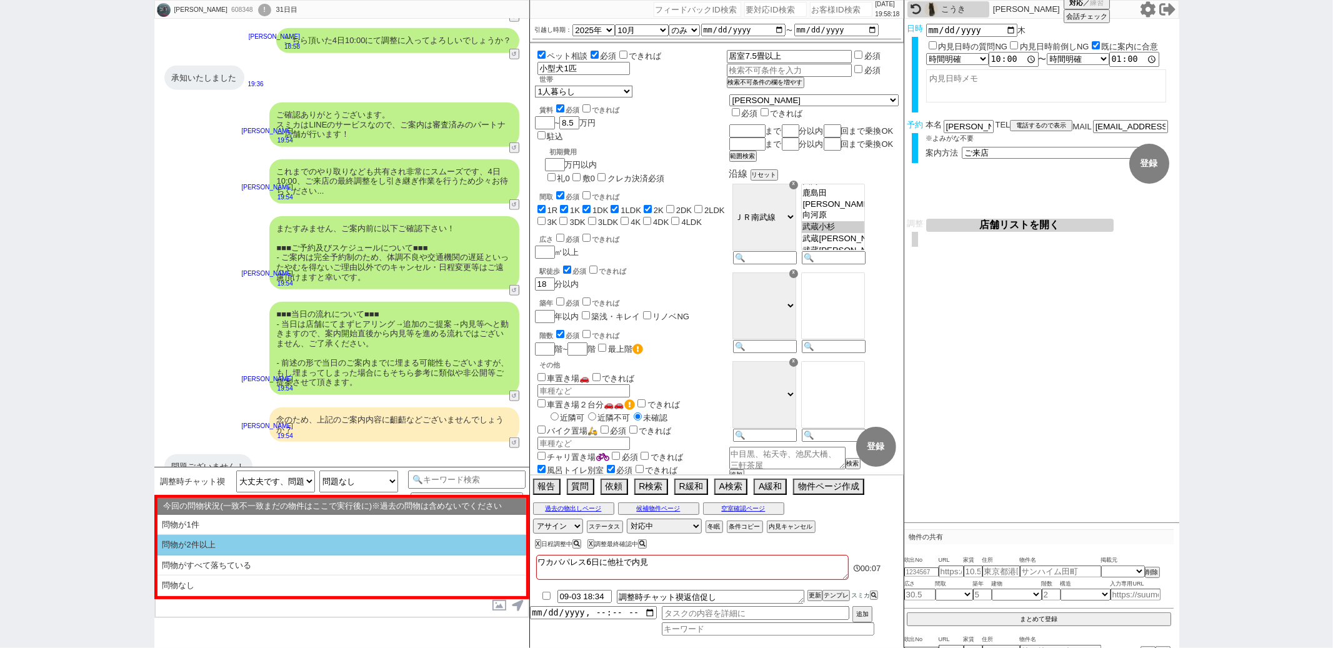
click at [284, 556] on li "問物が2件以上" at bounding box center [341, 566] width 369 height 21
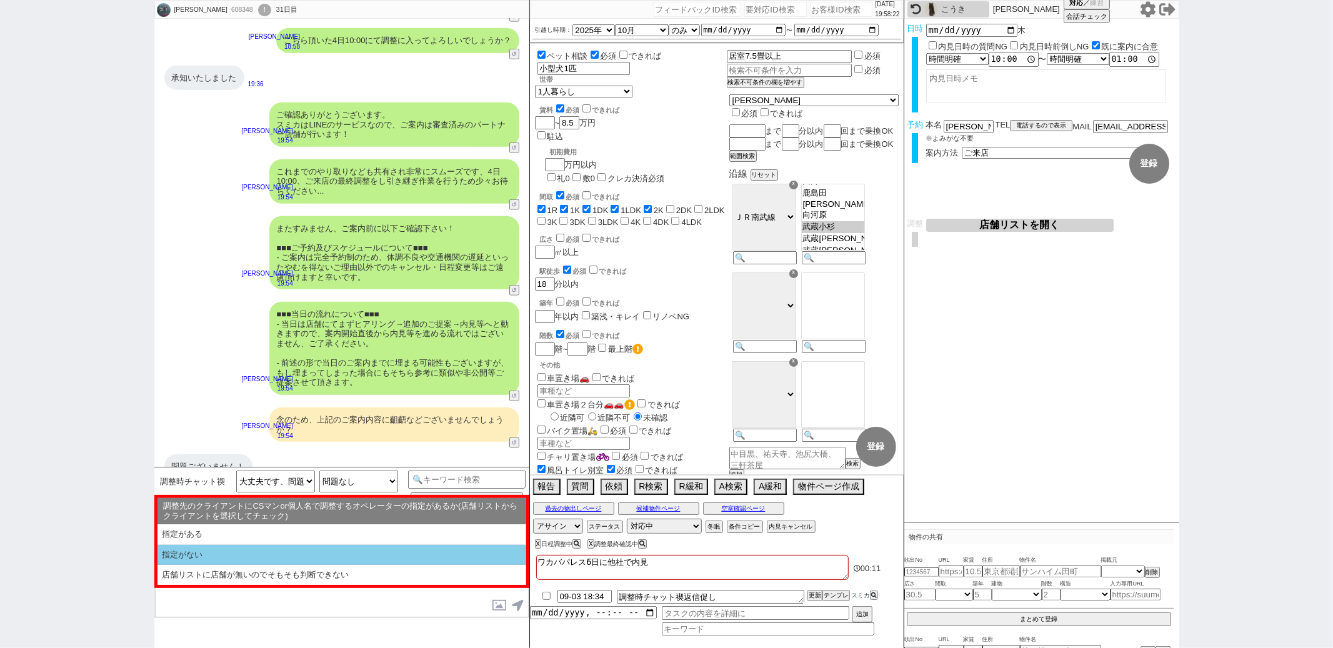
click at [273, 565] on li "指定がない" at bounding box center [341, 575] width 369 height 20
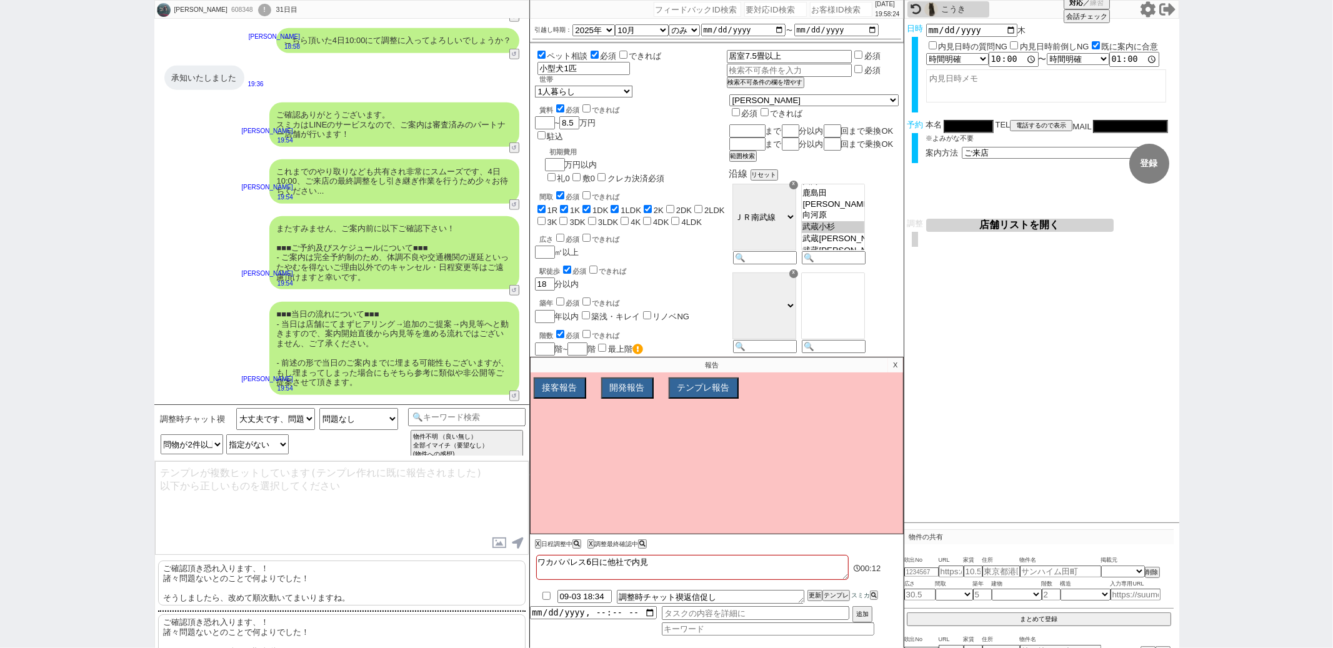
click at [288, 584] on p "ご確認頂き恐れ入ります、！ 諸々問題ないとのことで何よりでした！ そうしましたら、改めて順次動いてまいりますね。" at bounding box center [341, 583] width 367 height 45
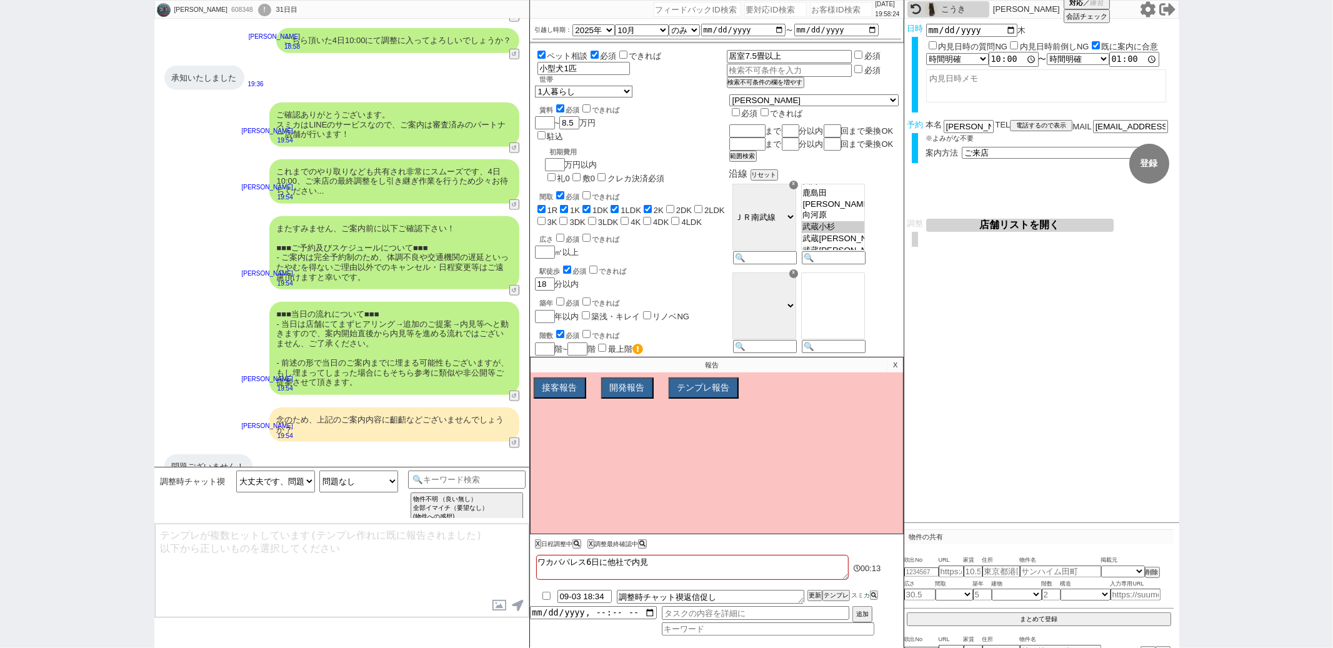
scroll to position [681, 0]
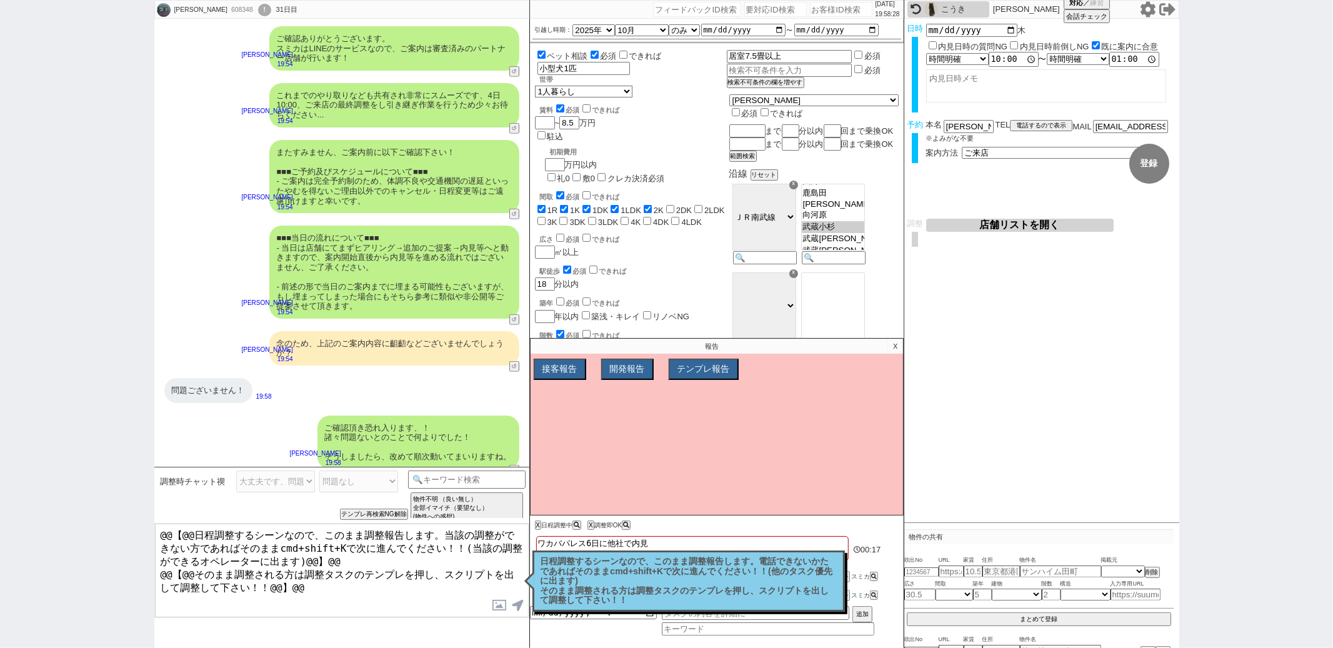
click at [1020, 229] on button "店舗リストを開く" at bounding box center [1019, 225] width 187 height 13
click at [894, 351] on p "X" at bounding box center [895, 346] width 14 height 15
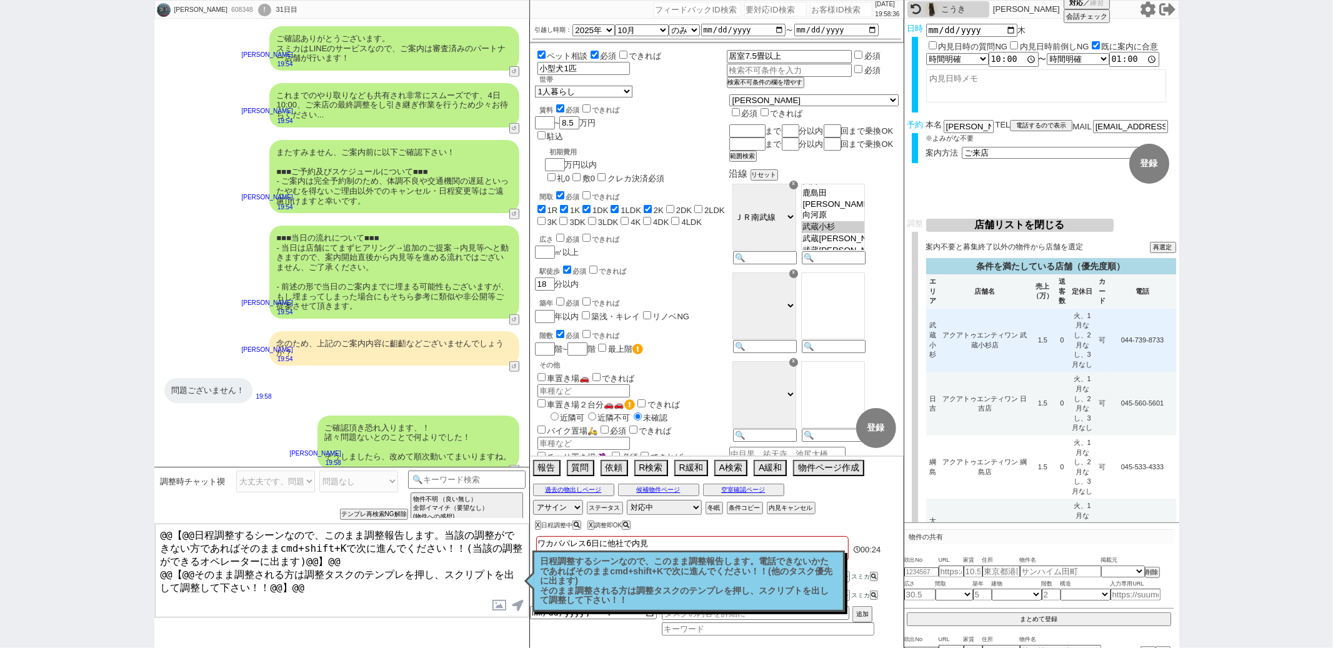
click at [1002, 317] on td "アクアトゥエンティワン 武蔵小杉店" at bounding box center [985, 341] width 90 height 64
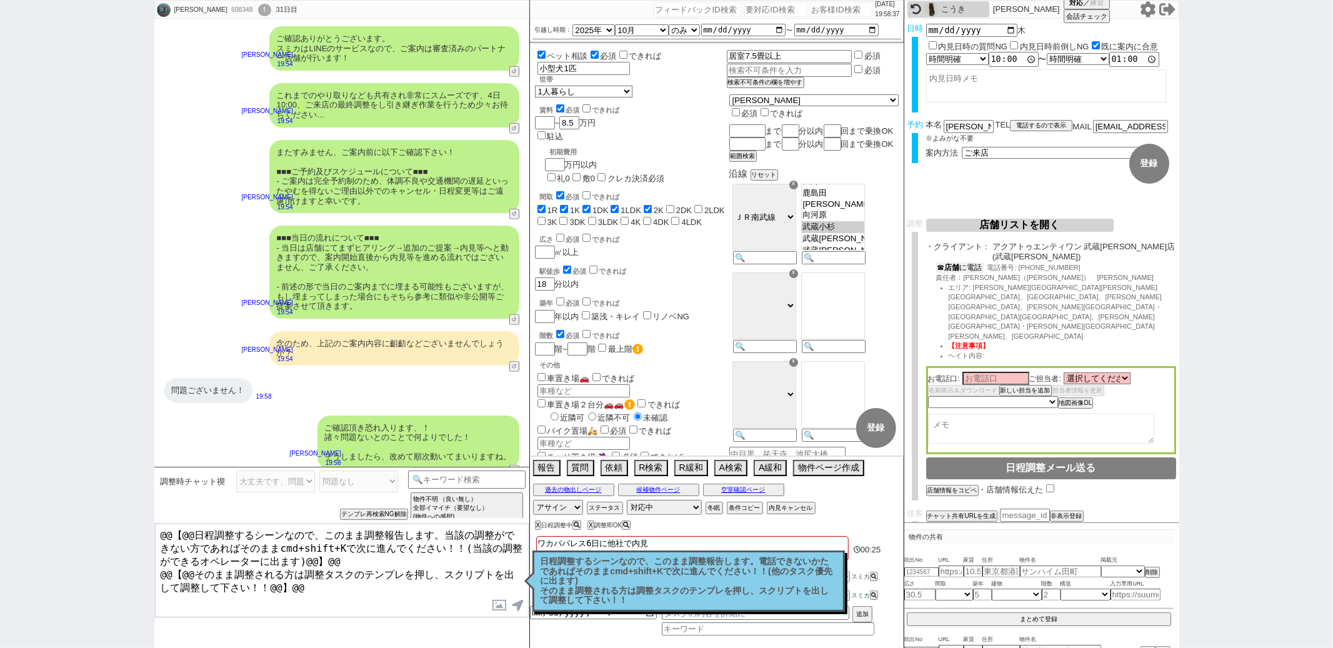
click at [969, 262] on button "☎ 店舗 に電話" at bounding box center [959, 267] width 47 height 11
click at [597, 567] on p "日程調整するシーンなので、このまま調整報告します。電話できないかたであればそのままcmd+shift+Kで次に進んでください！！(他のタスク優先に出ます) そ…" at bounding box center [689, 581] width 296 height 49
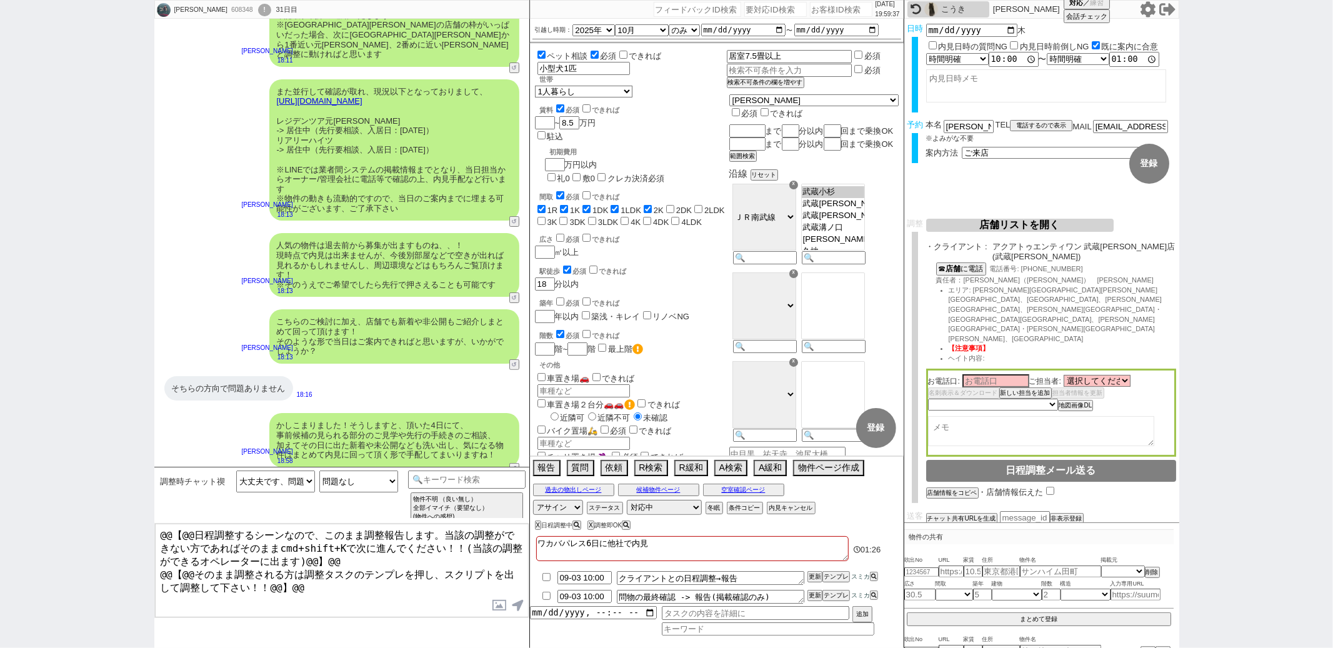
scroll to position [154, 0]
click at [1011, 399] on select "未定 希望で最短でOK 最短以外でOK 日程がNG(直近で別日提案可) 日程がNG(直近はNG) お客様ごとNG 折返し待ち 店舗が定休/終業後で連絡取れず" at bounding box center [992, 404] width 129 height 11
click at [928, 399] on select "未定 希望で最短でOK 最短以外でOK 日程がNG(直近で別日提案可) 日程がNG(直近はNG) お客様ごとNG 折返し待ち 店舗が定休/終業後で連絡取れず" at bounding box center [992, 404] width 129 height 11
click at [1022, 229] on button "店舗リストを開く" at bounding box center [1019, 225] width 187 height 13
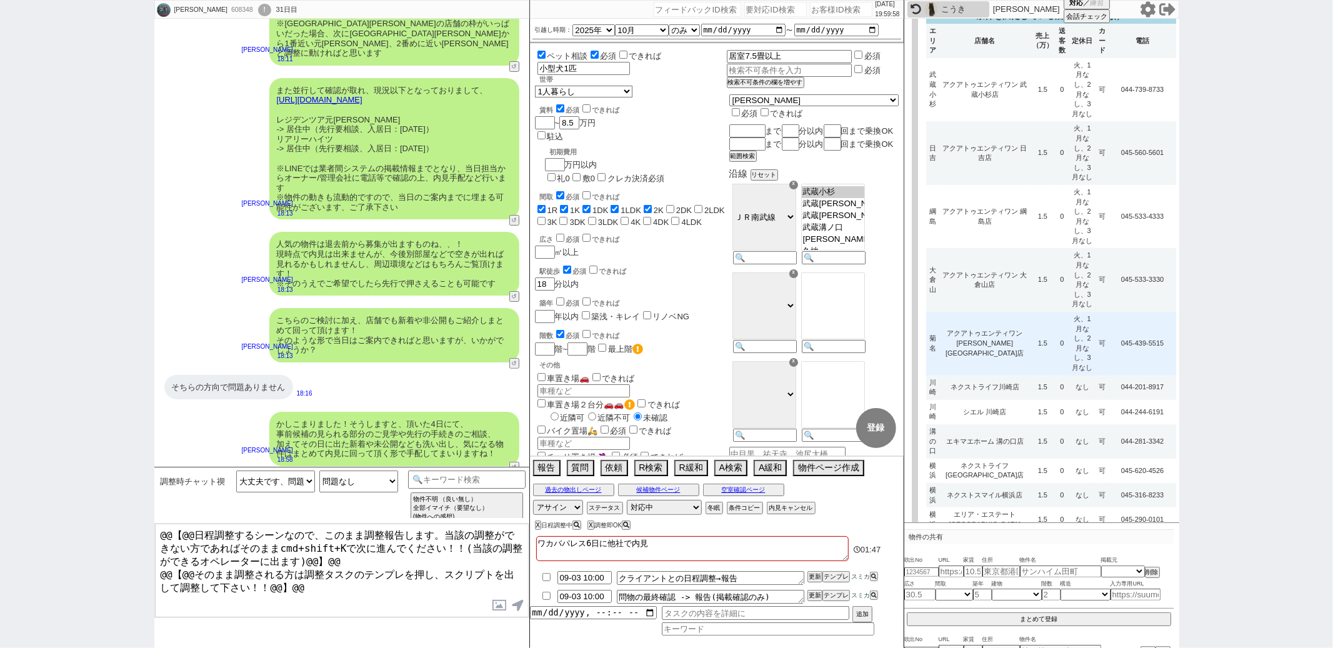
scroll to position [260, 0]
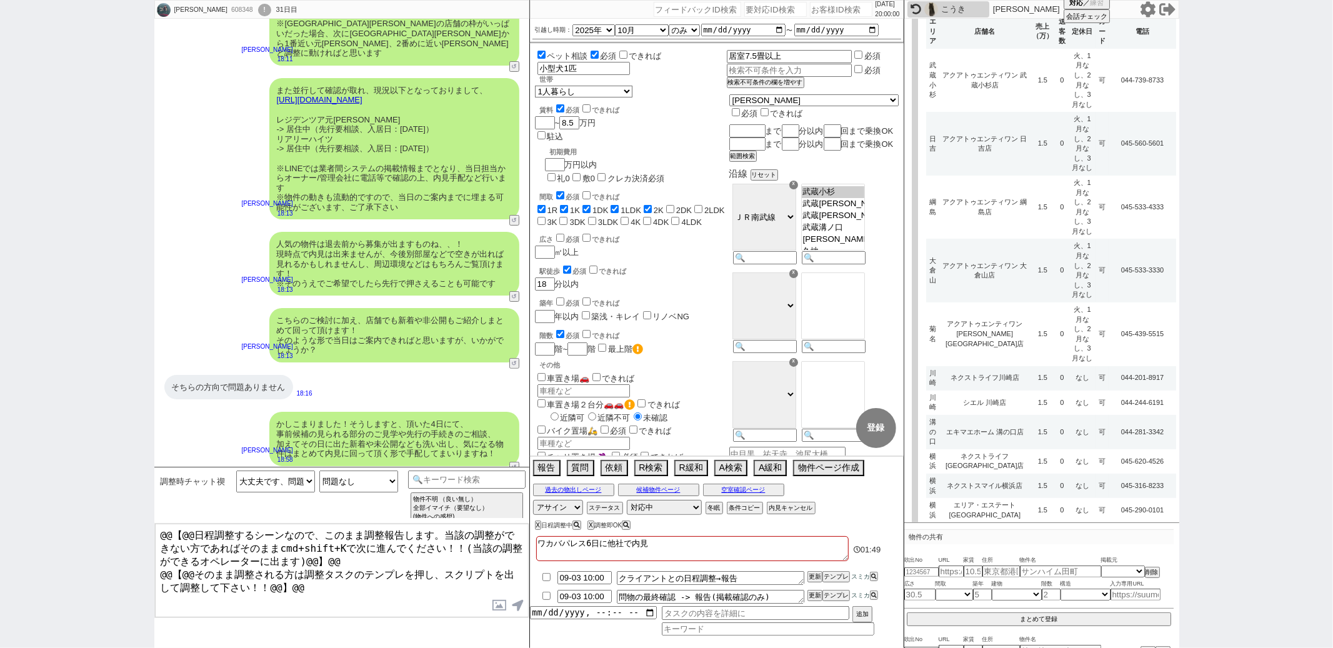
click at [1056, 572] on td "1" at bounding box center [1062, 604] width 13 height 64
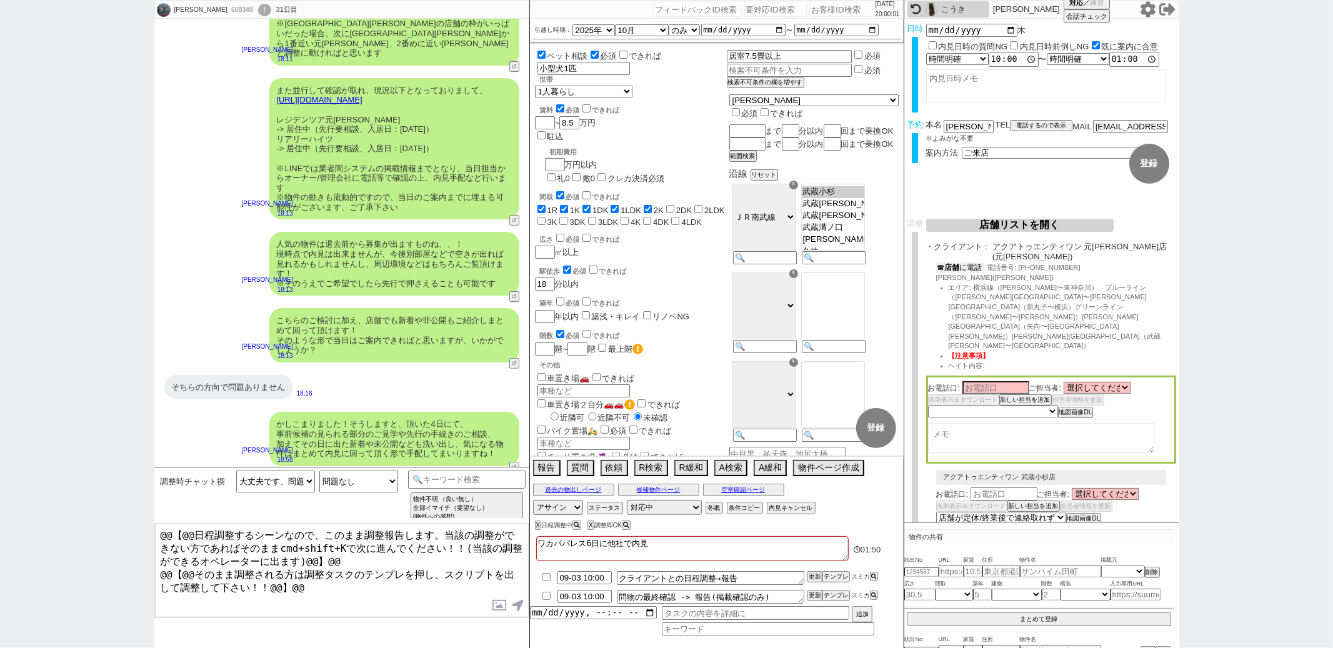
click at [963, 262] on button "☎ 店舗 に電話" at bounding box center [959, 267] width 47 height 11
click at [1027, 229] on button "店舗リストを開く" at bounding box center [1019, 225] width 187 height 13
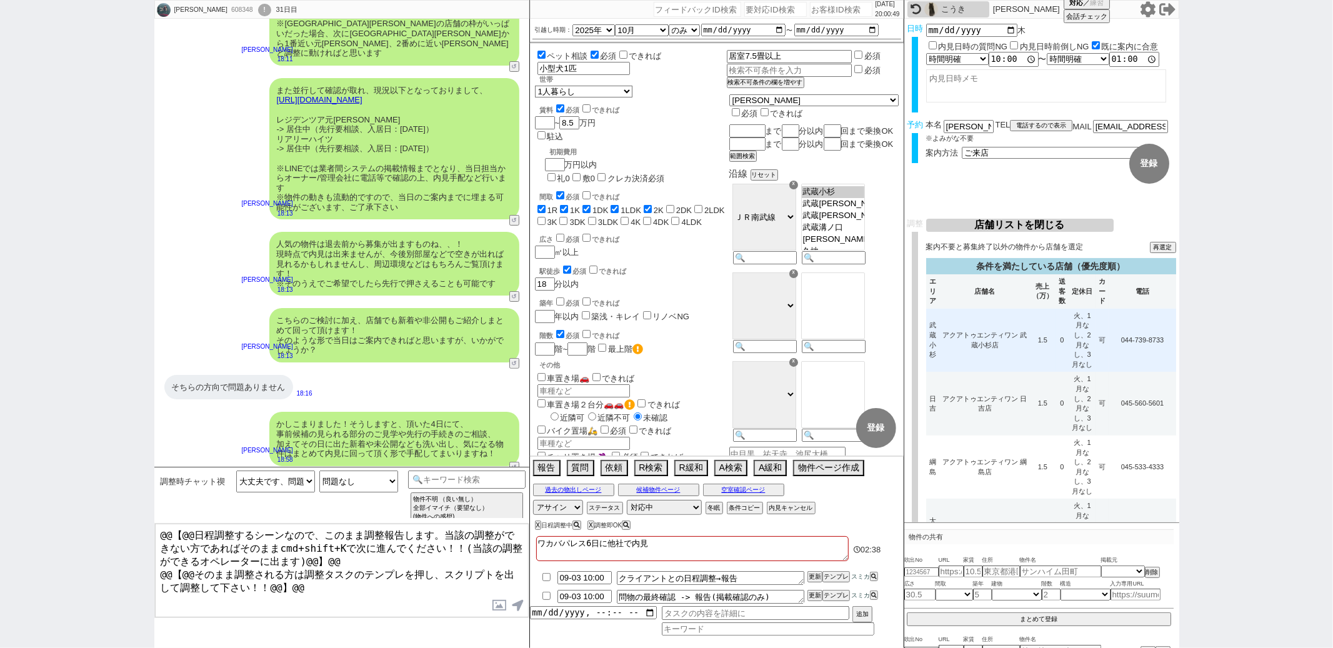
click at [1005, 316] on td "アクアトゥエンティワン 武蔵小杉店" at bounding box center [985, 341] width 90 height 64
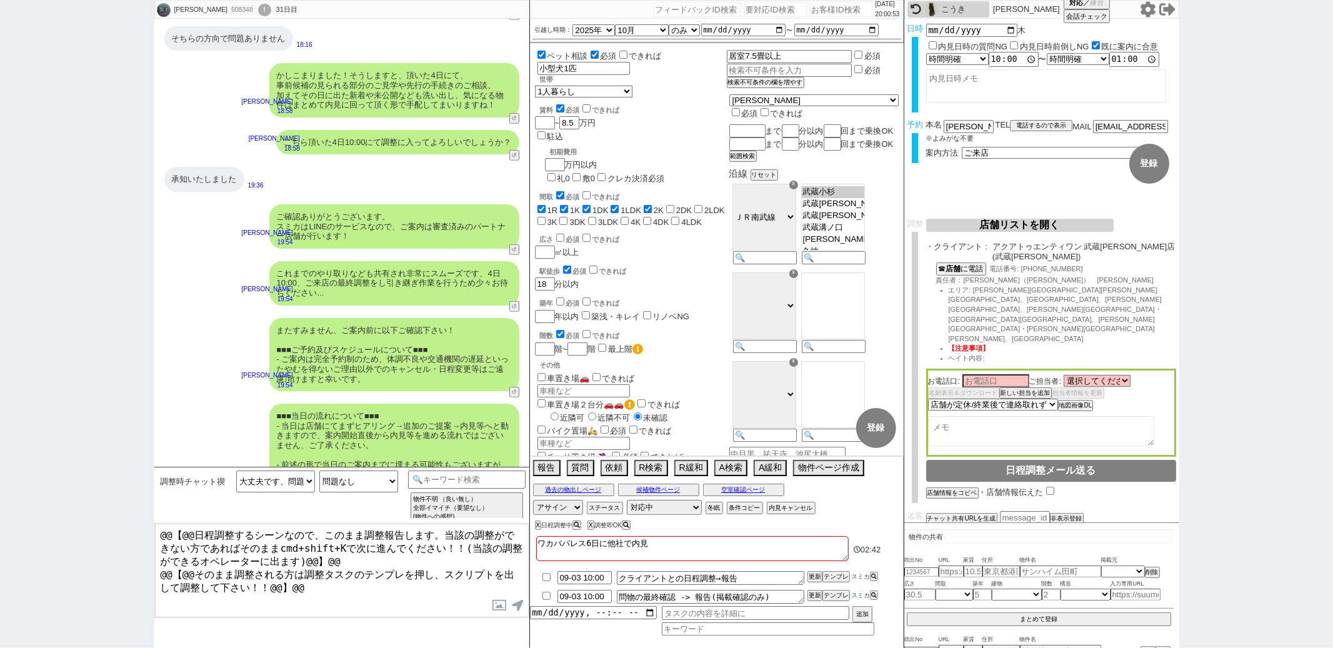
scroll to position [681, 0]
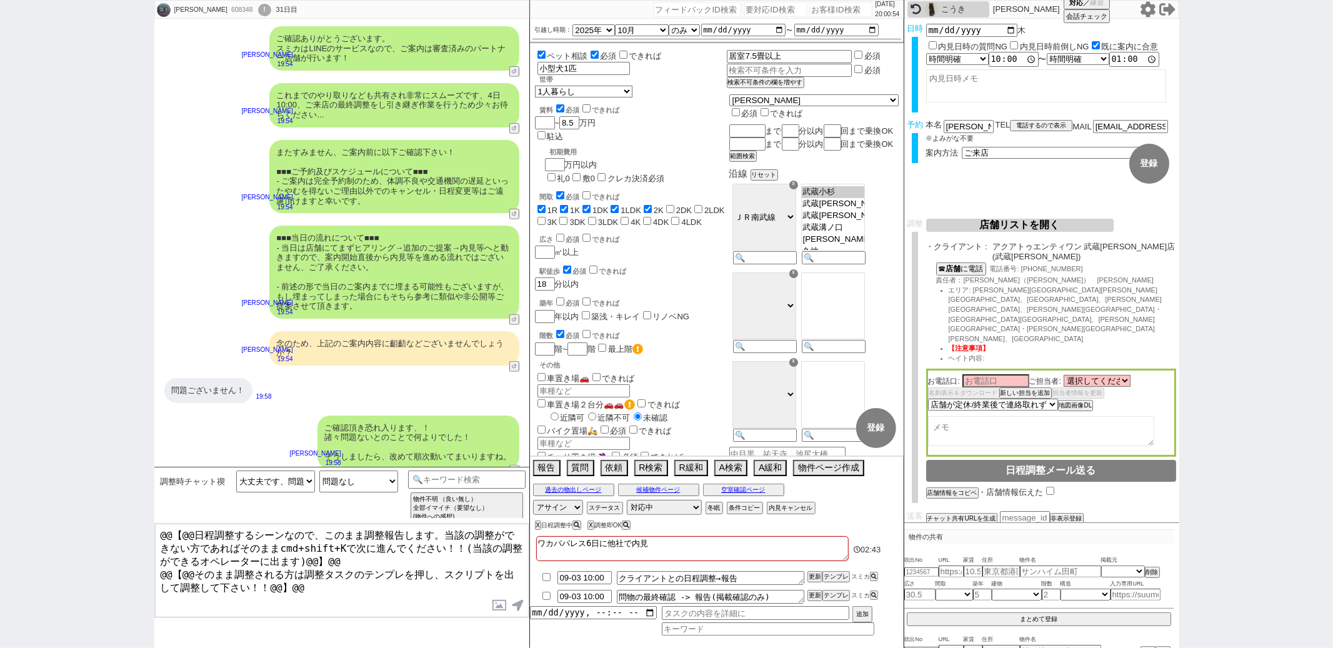
click at [274, 409] on div "ご確認頂き恐れ入ります、！ 諸々問題ないとのことで何よりでした！ そうしましたら、改めて順次動いてまいりますね。 御手洗侑矢 19:58 34653-A1" at bounding box center [341, 442] width 375 height 66
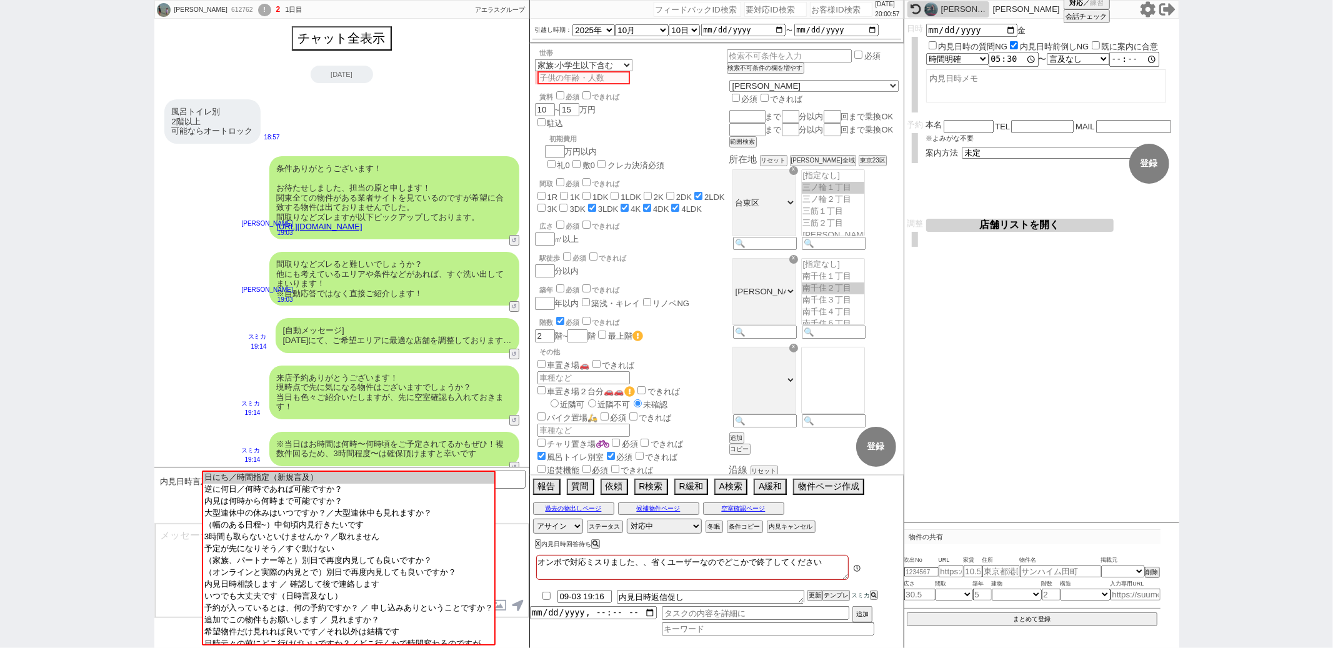
scroll to position [166, 0]
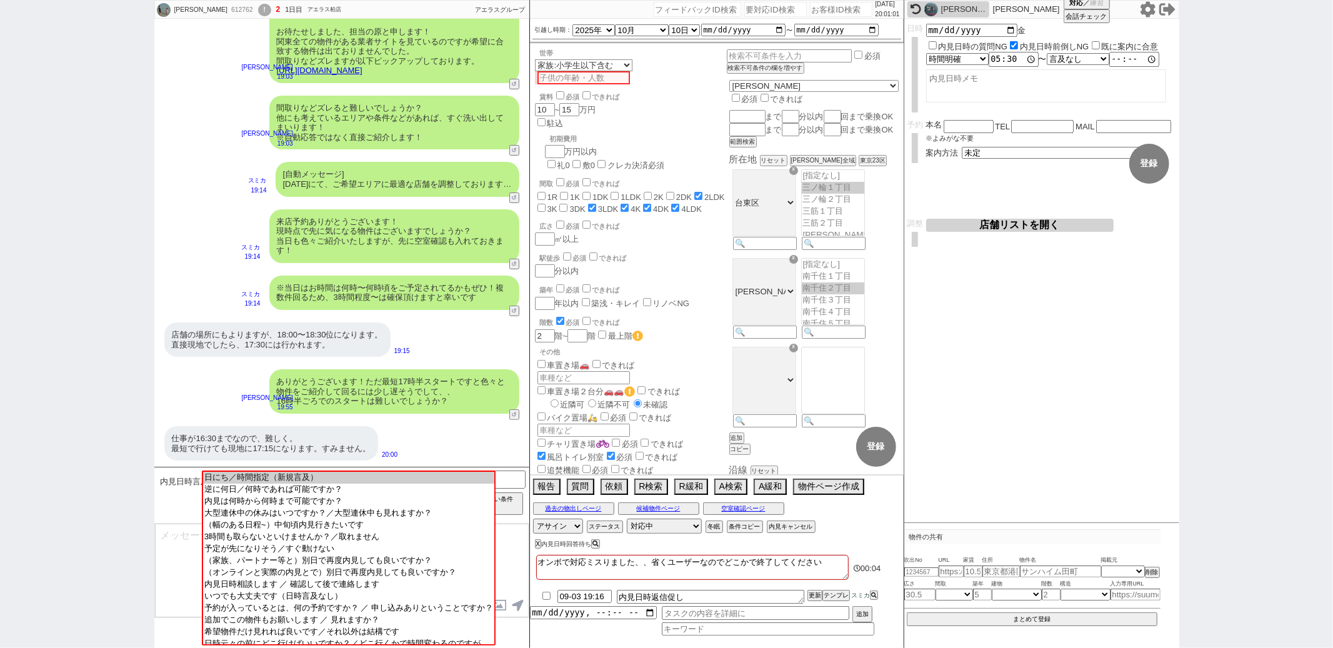
click at [174, 544] on textarea at bounding box center [342, 571] width 374 height 94
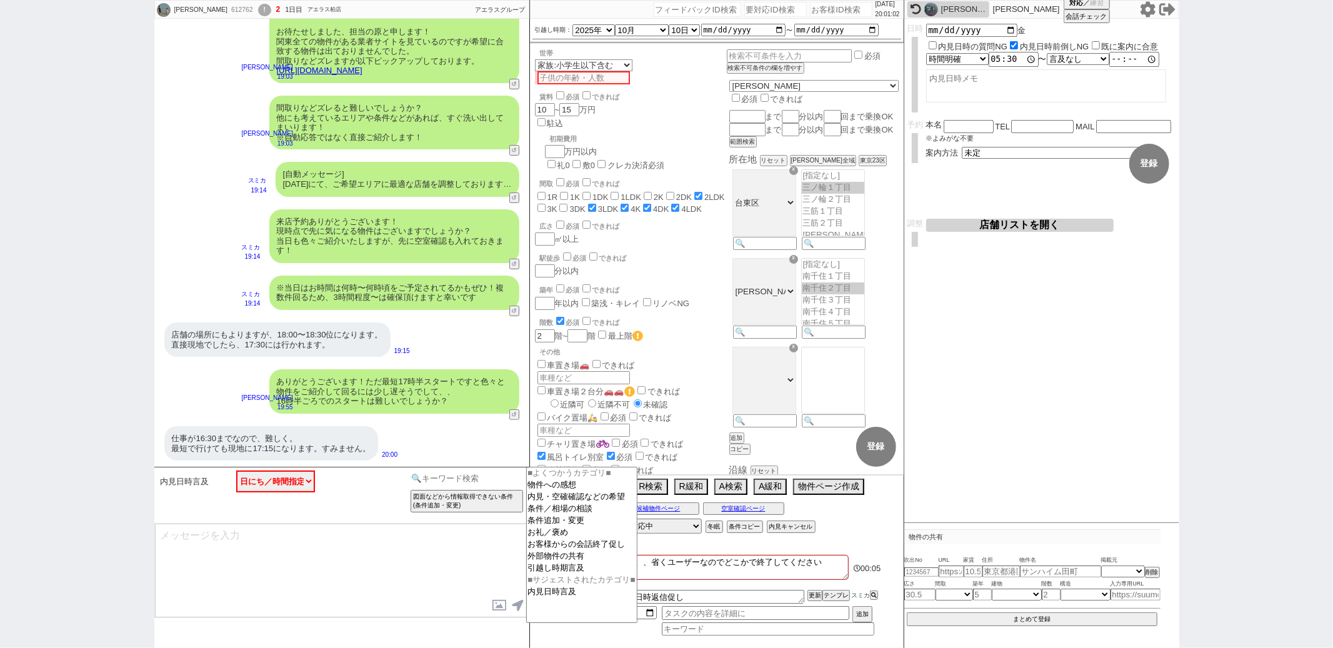
click at [434, 472] on input at bounding box center [467, 479] width 118 height 16
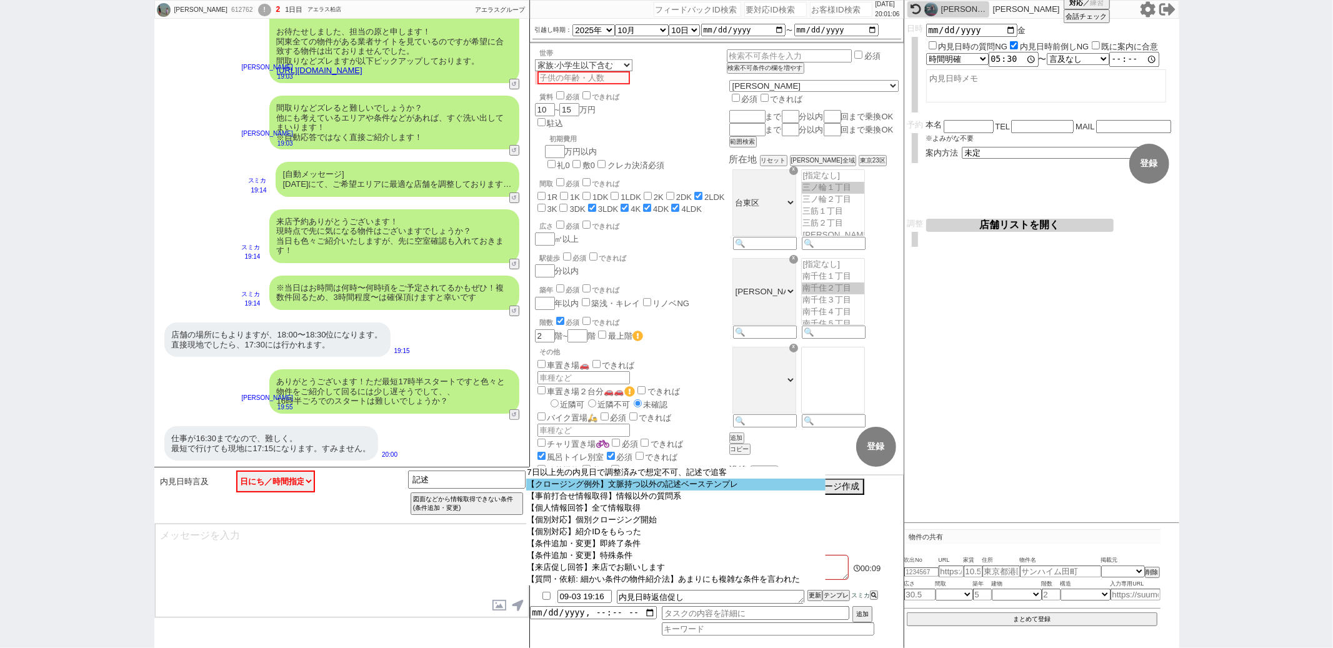
click at [569, 484] on option "【クロージング例外】文脈持つ以外の記述ベーステンプレ" at bounding box center [675, 485] width 299 height 12
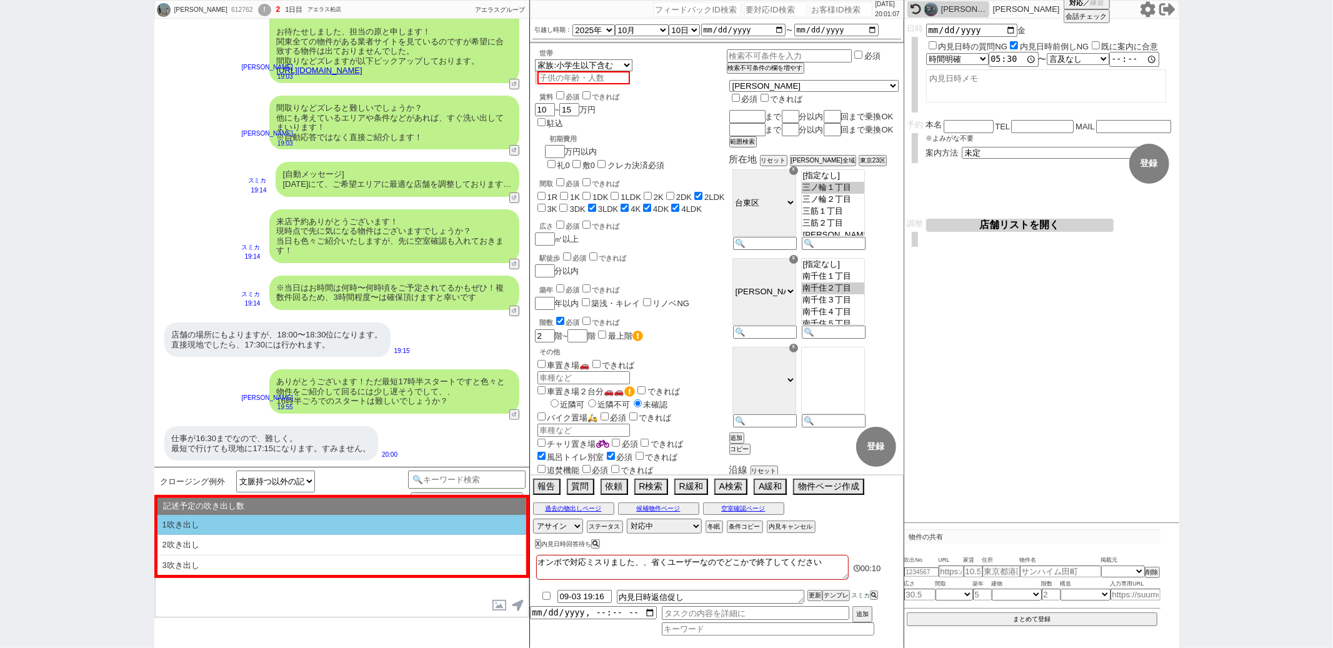
click at [379, 529] on li "1吹き出し" at bounding box center [341, 525] width 369 height 21
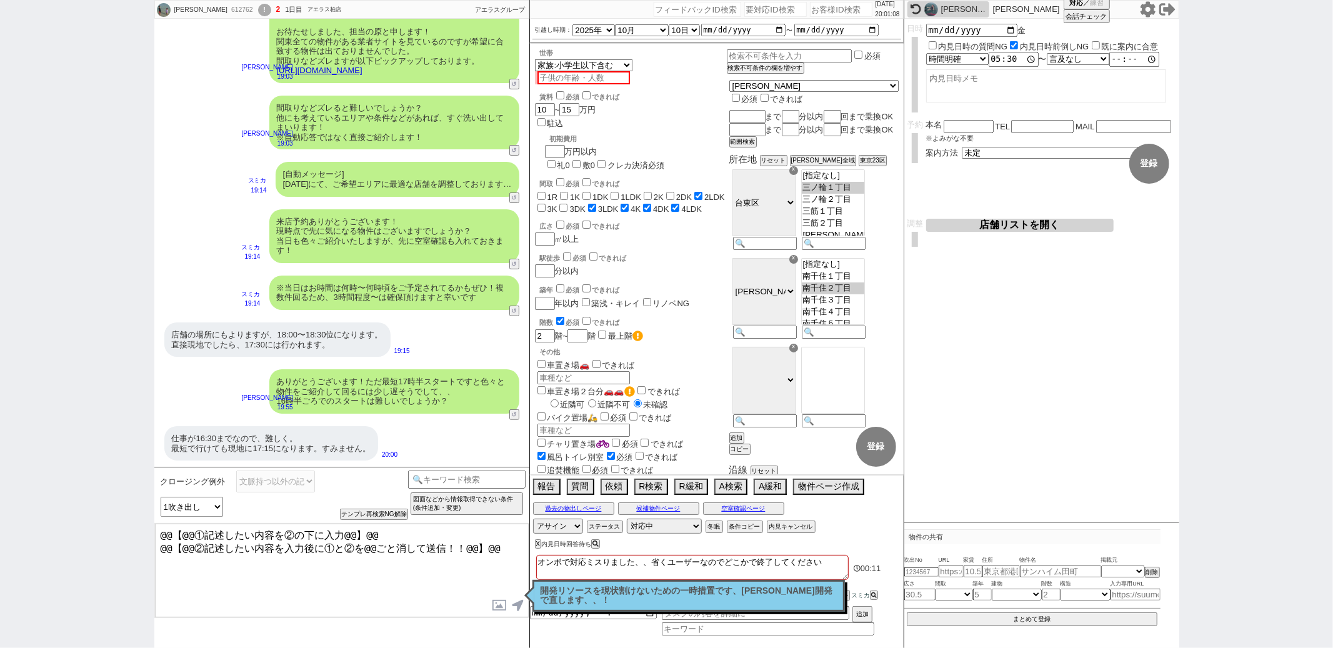
click at [498, 543] on textarea "@@【@@①記述したい内容を②の下に入力@@】@@ @@【@@②記述したい内容を入力後に①と②を@@ごと消して送信！！@@】@@" at bounding box center [342, 571] width 374 height 94
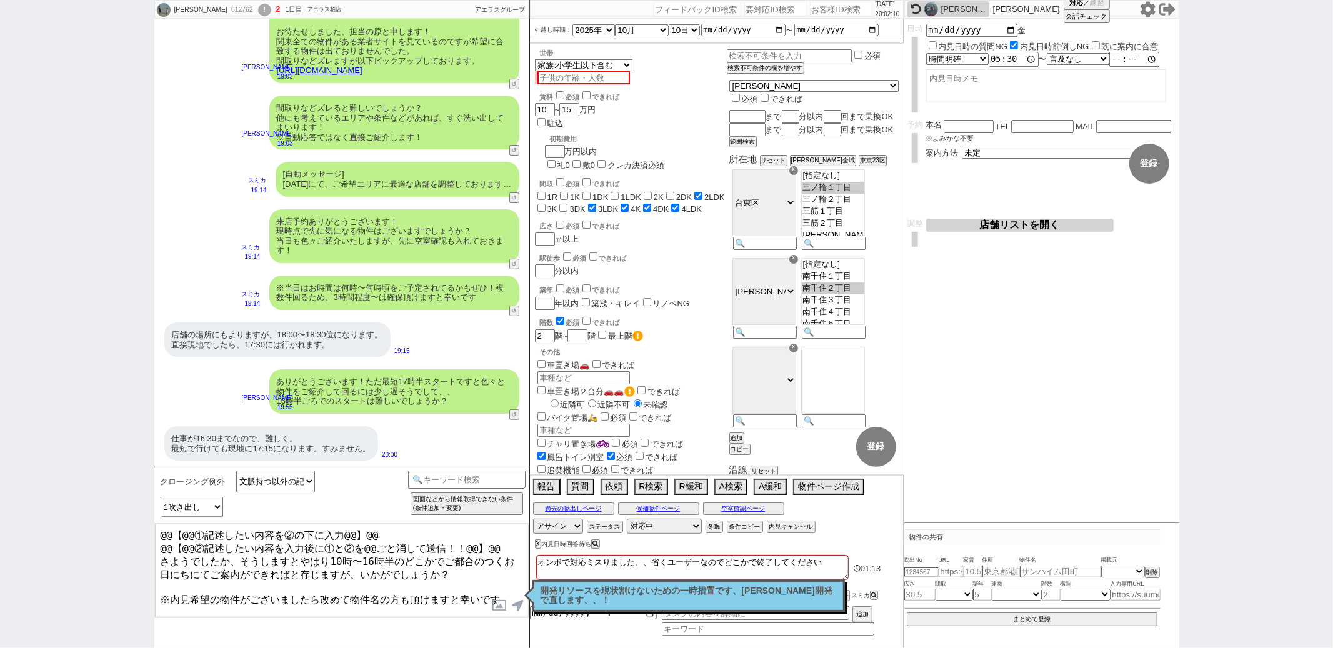
drag, startPoint x: 494, startPoint y: 544, endPoint x: 517, endPoint y: 453, distance: 94.0
click at [506, 468] on div "クロージング例外 文脈持つ以外の記述ベーステンプレ 小カテゴリを選択 記述予定の吹き出し数 1吹き出し 2吹き出し 3吹き出し テンプレ再検索NG解除 図面な…" at bounding box center [341, 557] width 375 height 181
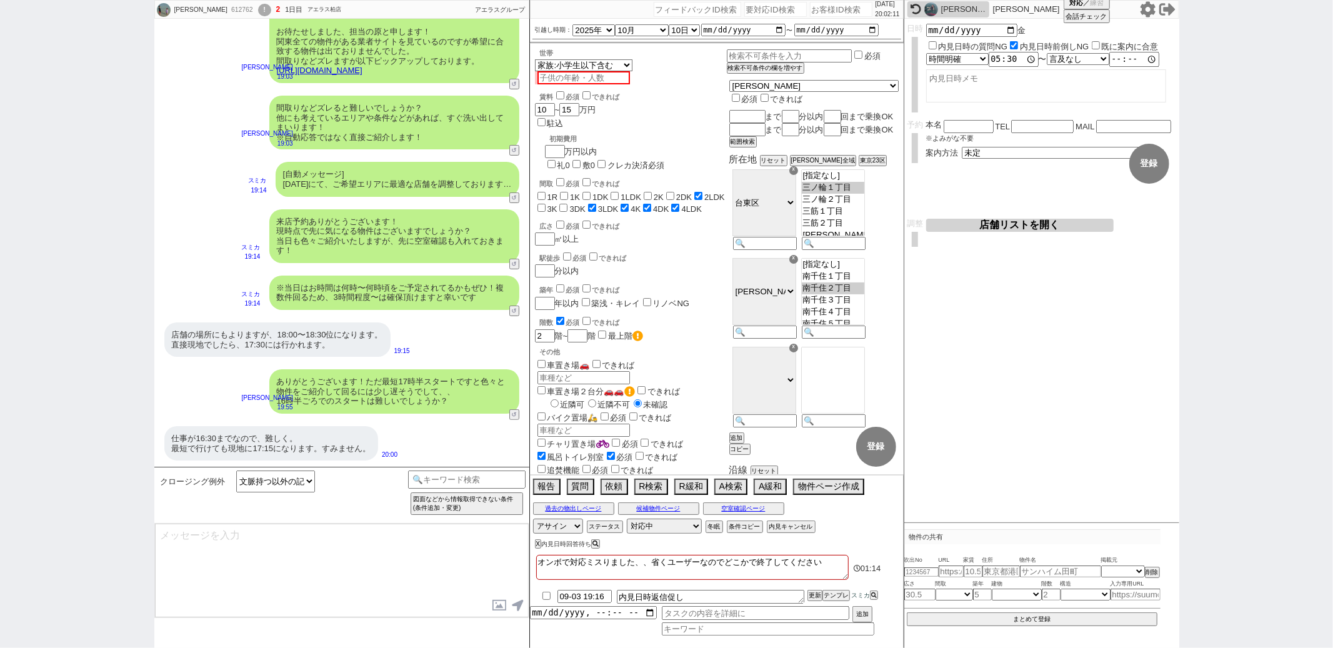
scroll to position [252, 0]
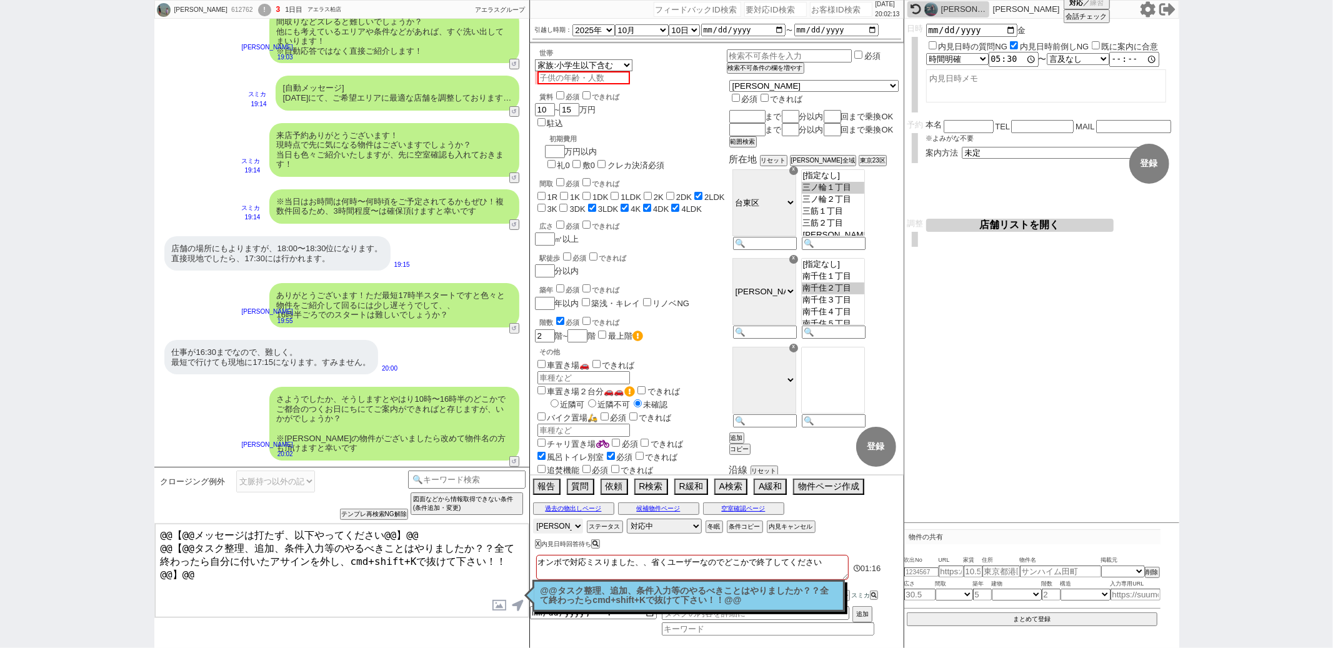
click at [567, 525] on select "アサイン 御手洗侑矢" at bounding box center [558, 526] width 50 height 15
click at [533, 520] on select "アサイン 御手洗侑矢" at bounding box center [558, 526] width 50 height 15
click at [706, 219] on div "広さ 必須 できれば ㎡以上" at bounding box center [631, 232] width 192 height 27
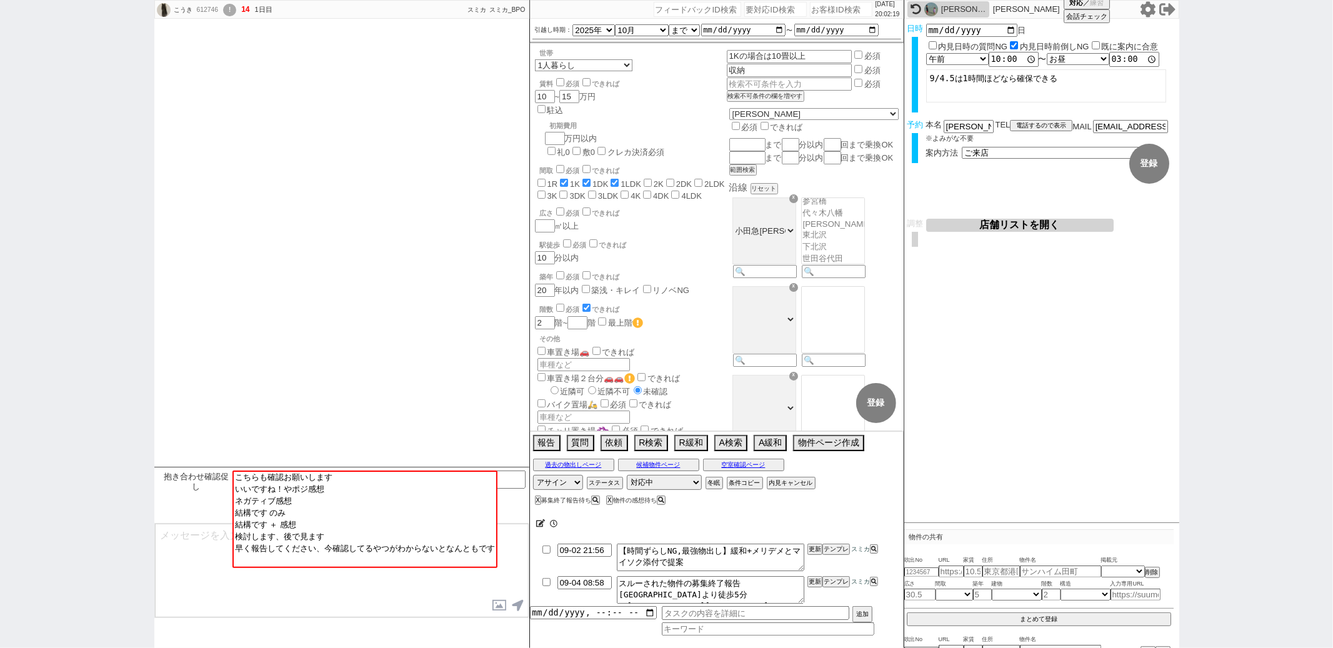
scroll to position [339, 0]
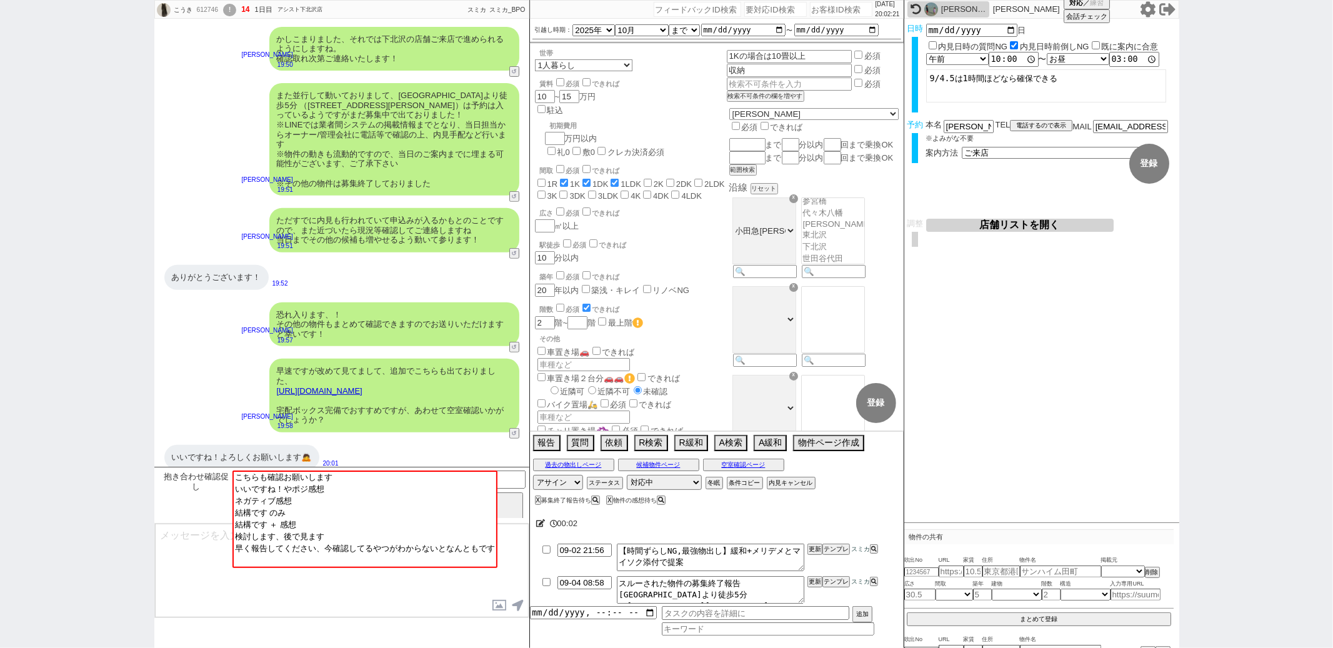
click at [204, 556] on textarea at bounding box center [342, 571] width 374 height 94
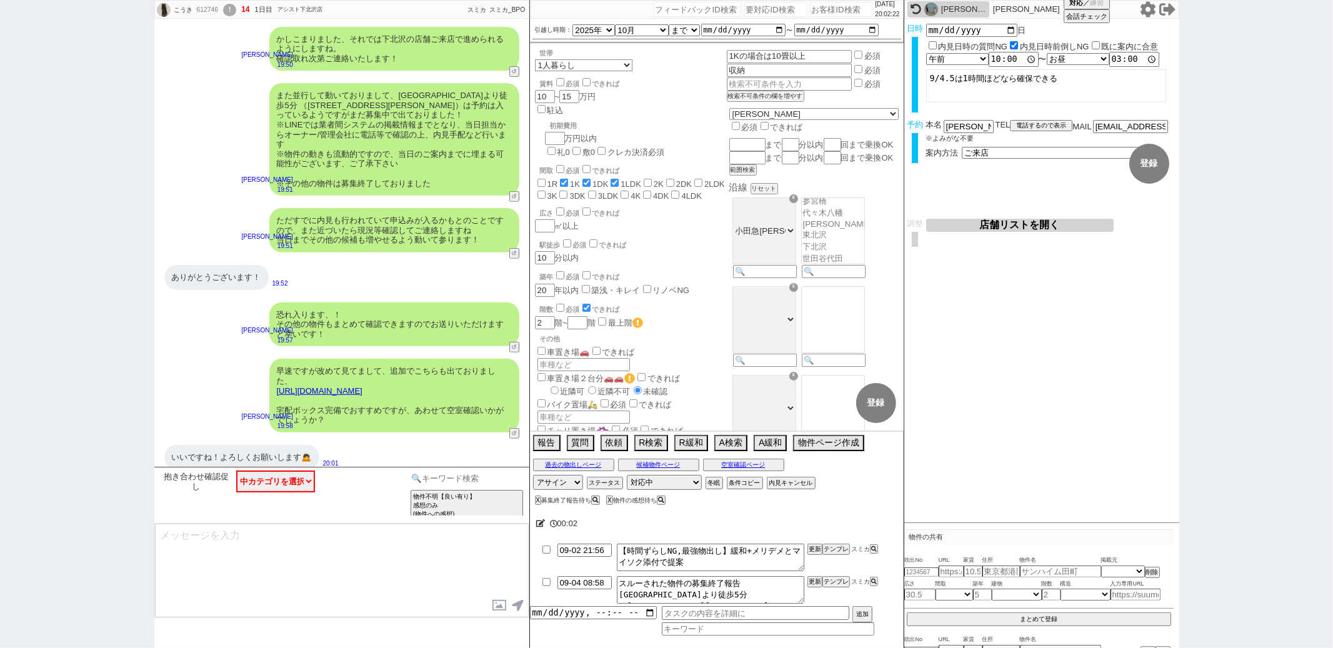
click at [461, 480] on input at bounding box center [467, 479] width 118 height 16
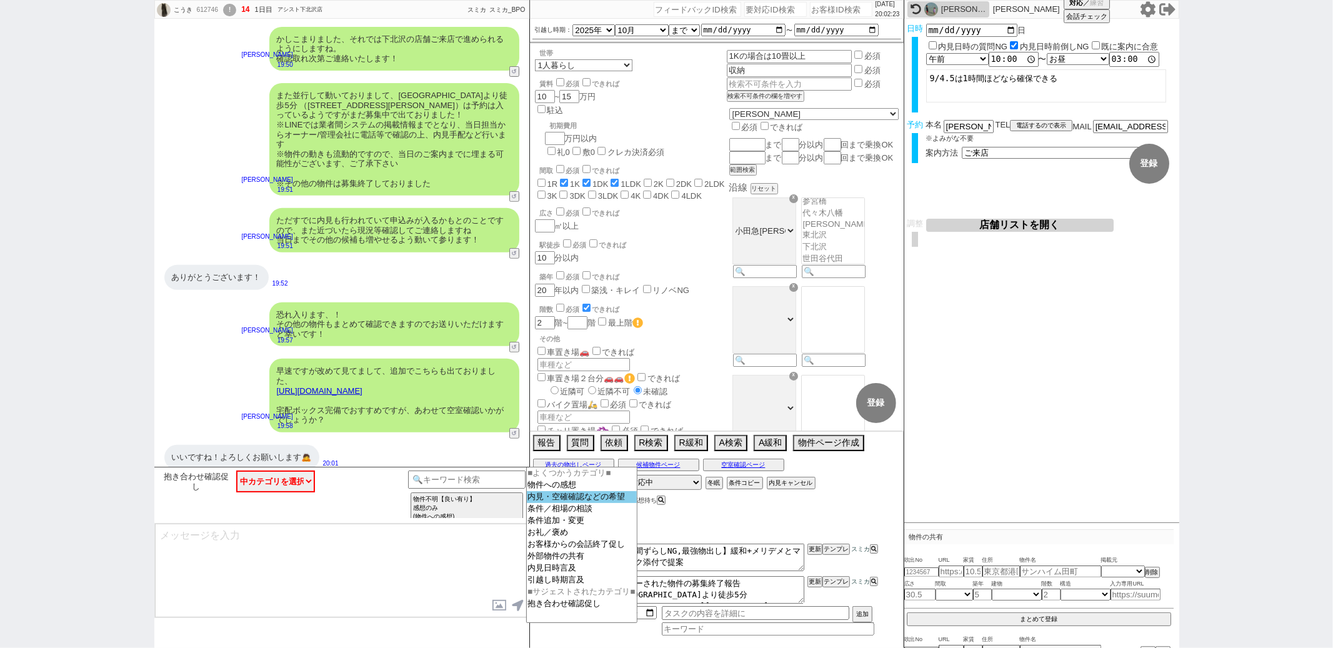
click at [556, 503] on option "内見・空確確認などの希望" at bounding box center [582, 509] width 110 height 12
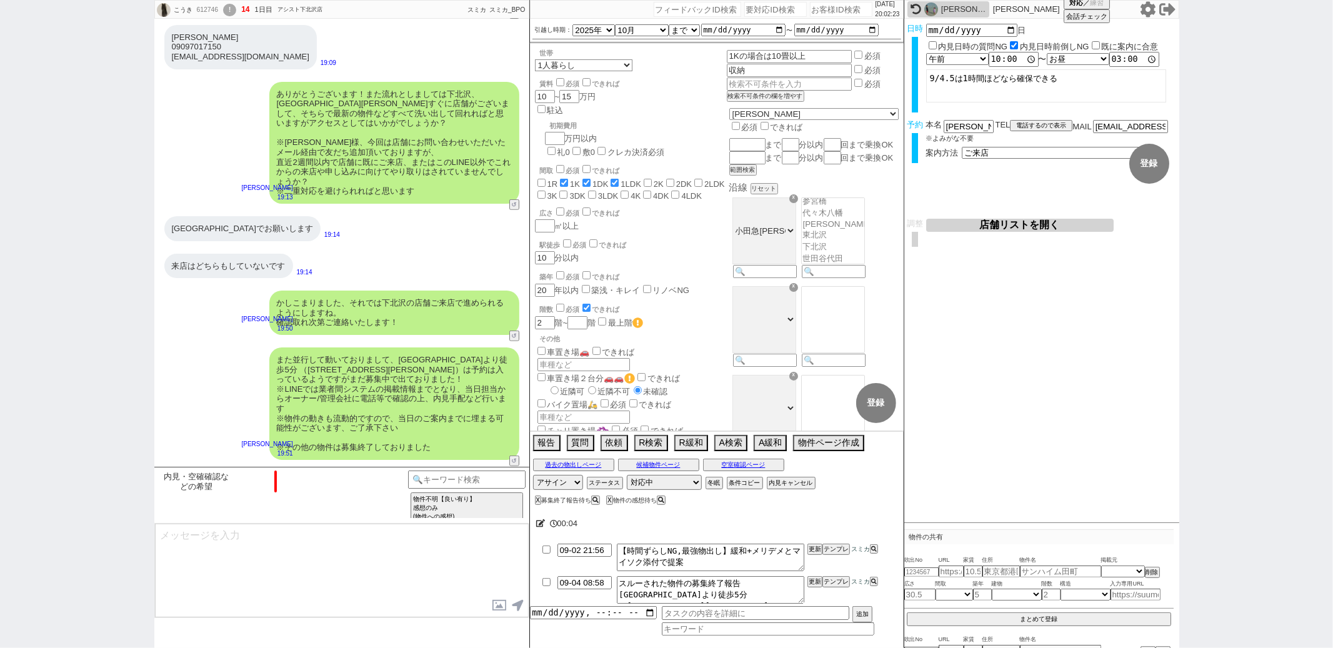
scroll to position [602, 0]
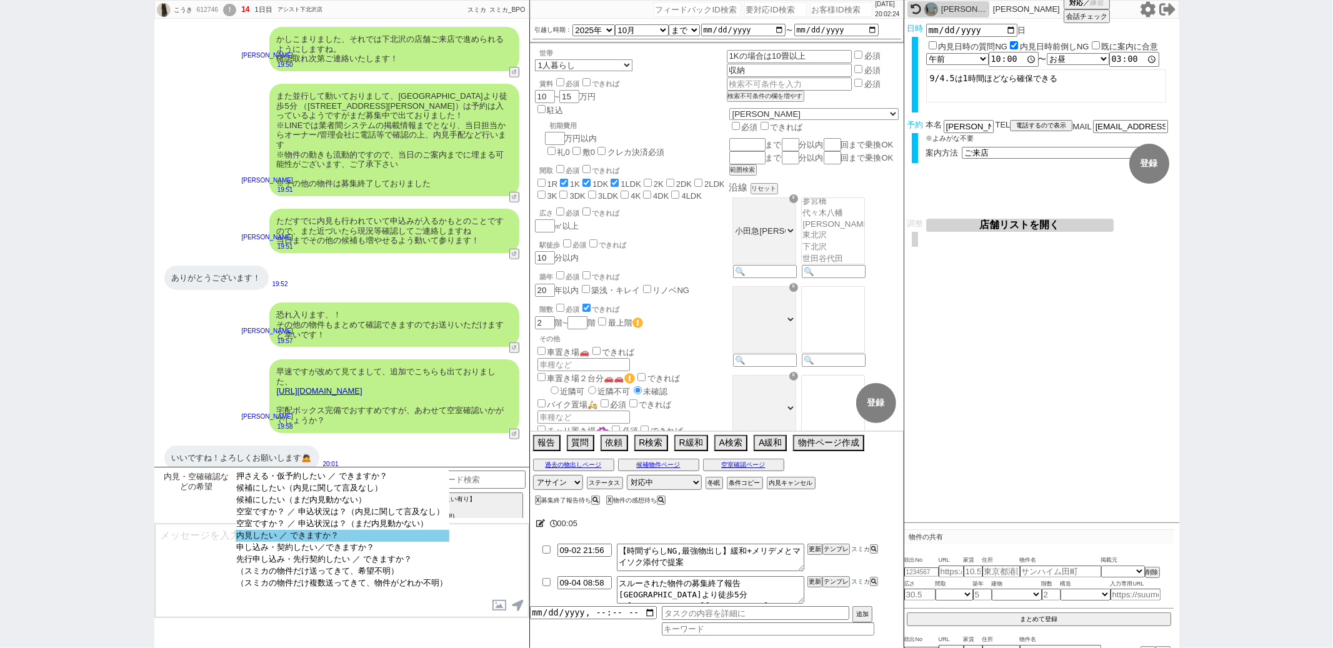
click at [331, 542] on option "内見したい ／ できますか？" at bounding box center [343, 548] width 214 height 12
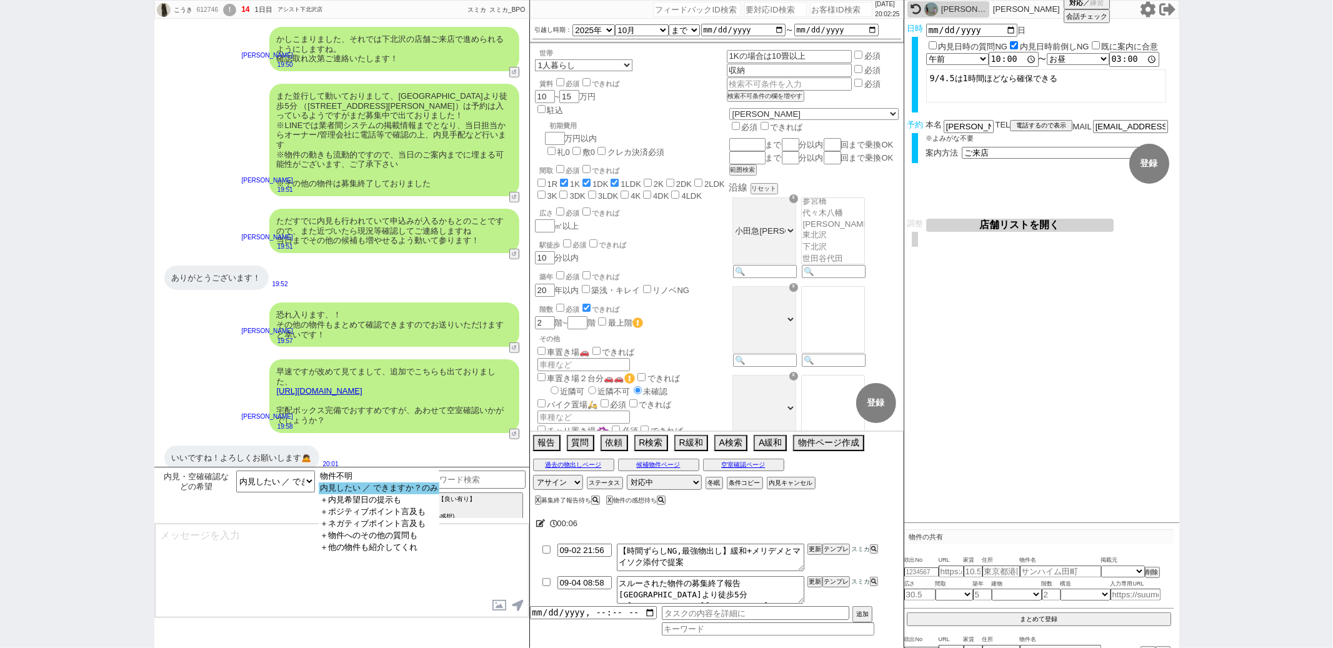
click at [355, 494] on option "内見したい ／ できますか？のみ" at bounding box center [379, 500] width 121 height 12
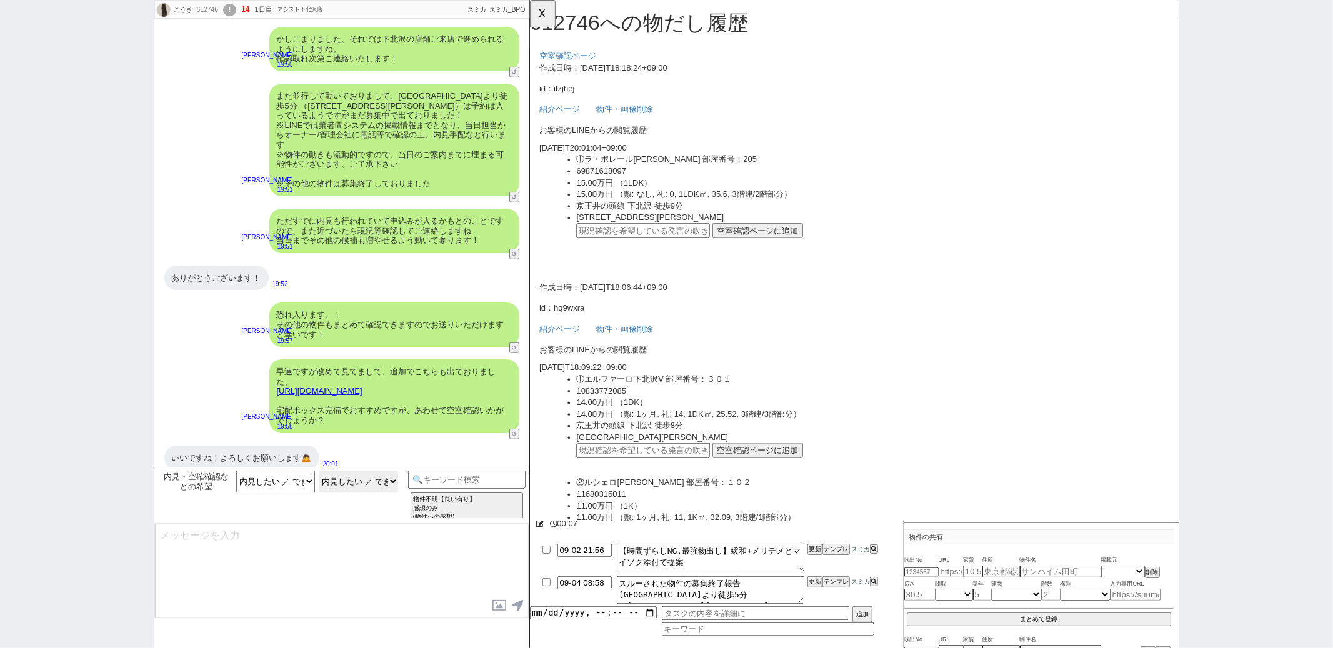
scroll to position [0, 0]
click at [287, 446] on div "いいですね！よろしくお願いします🙇" at bounding box center [241, 458] width 155 height 25
click at [622, 251] on input "text" at bounding box center [651, 248] width 144 height 16
paste input "36936406"
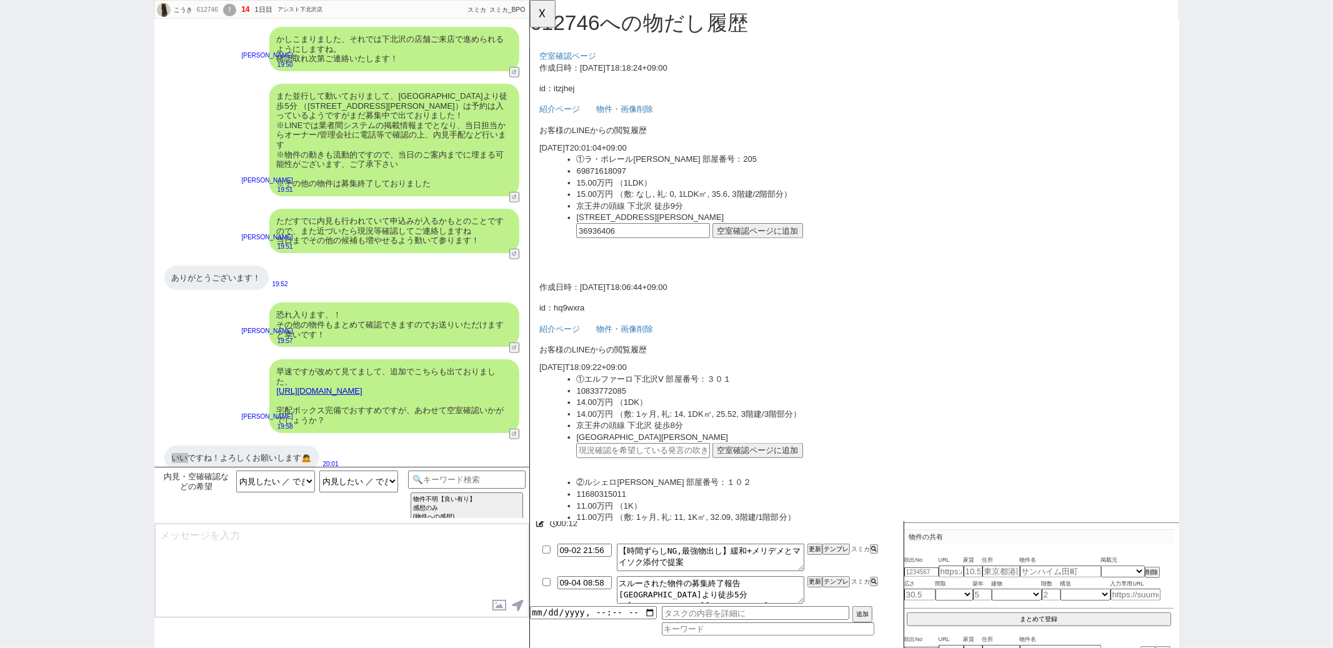
click at [751, 243] on button "空室確認ページに追加" at bounding box center [774, 248] width 97 height 16
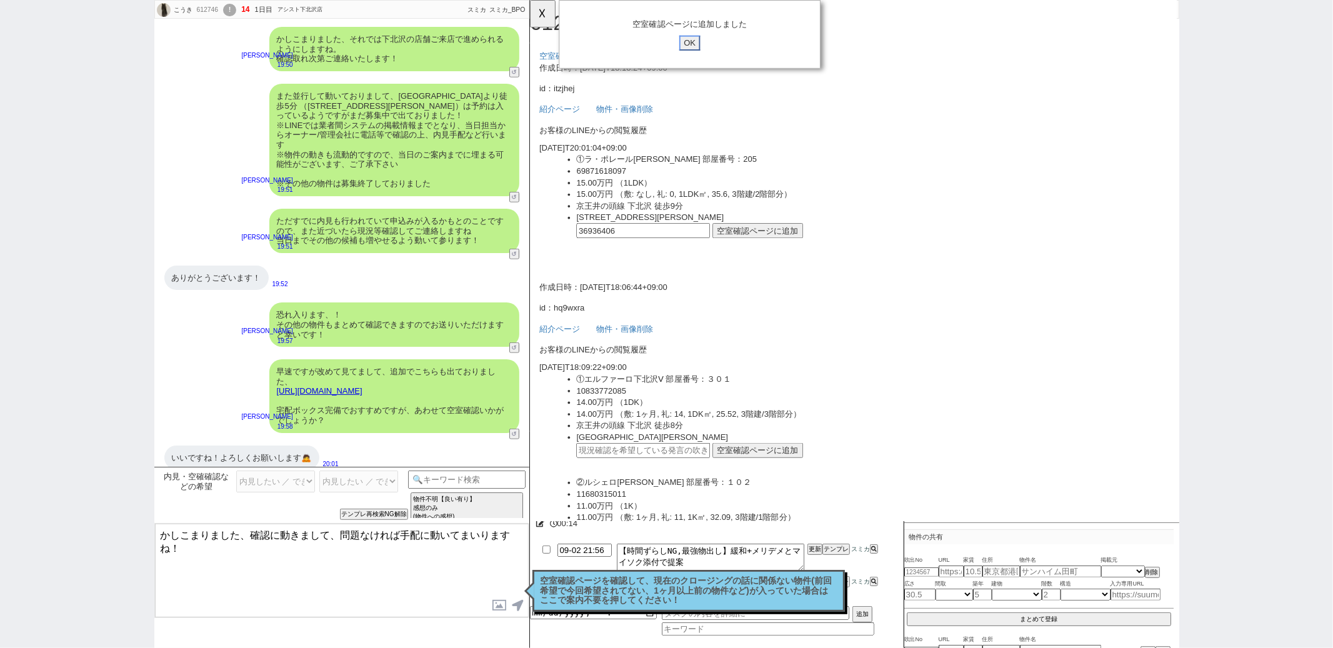
click at [702, 45] on input "OK" at bounding box center [701, 46] width 22 height 16
click at [549, 16] on button "☓" at bounding box center [541, 12] width 23 height 25
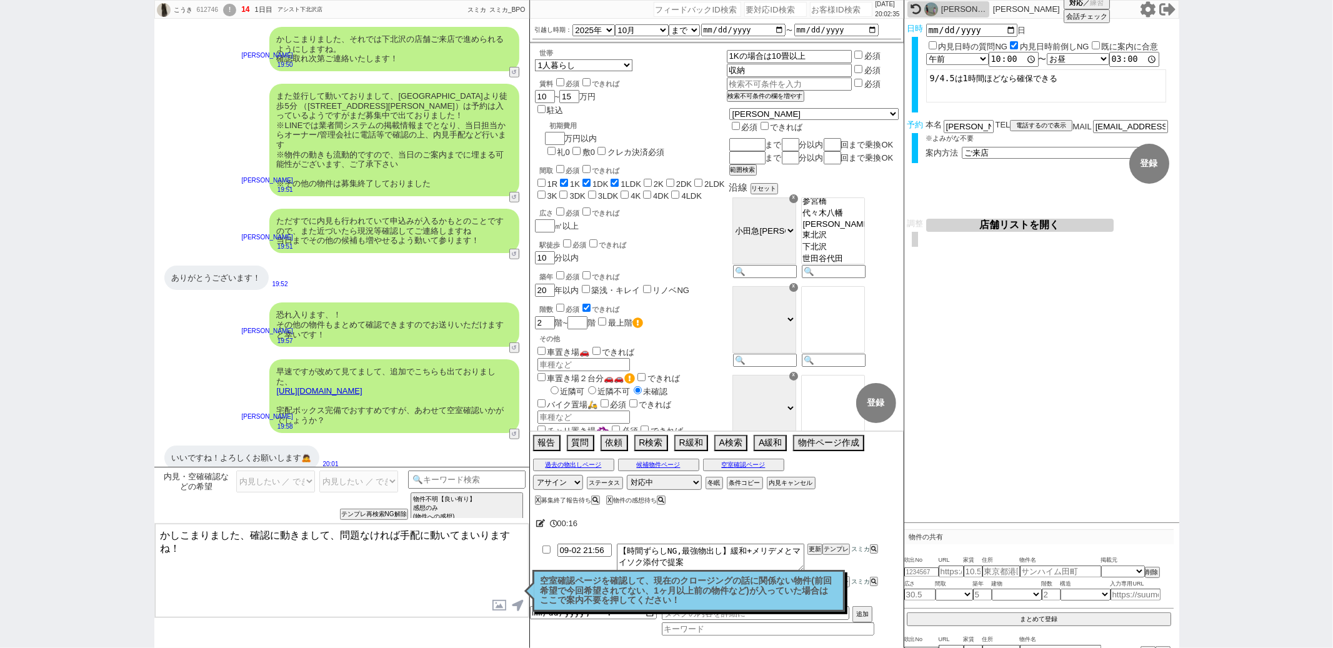
click at [342, 557] on textarea "かしこまりました、確認に動きまして、問題なければ手配に動いてまいりますね！" at bounding box center [342, 571] width 374 height 94
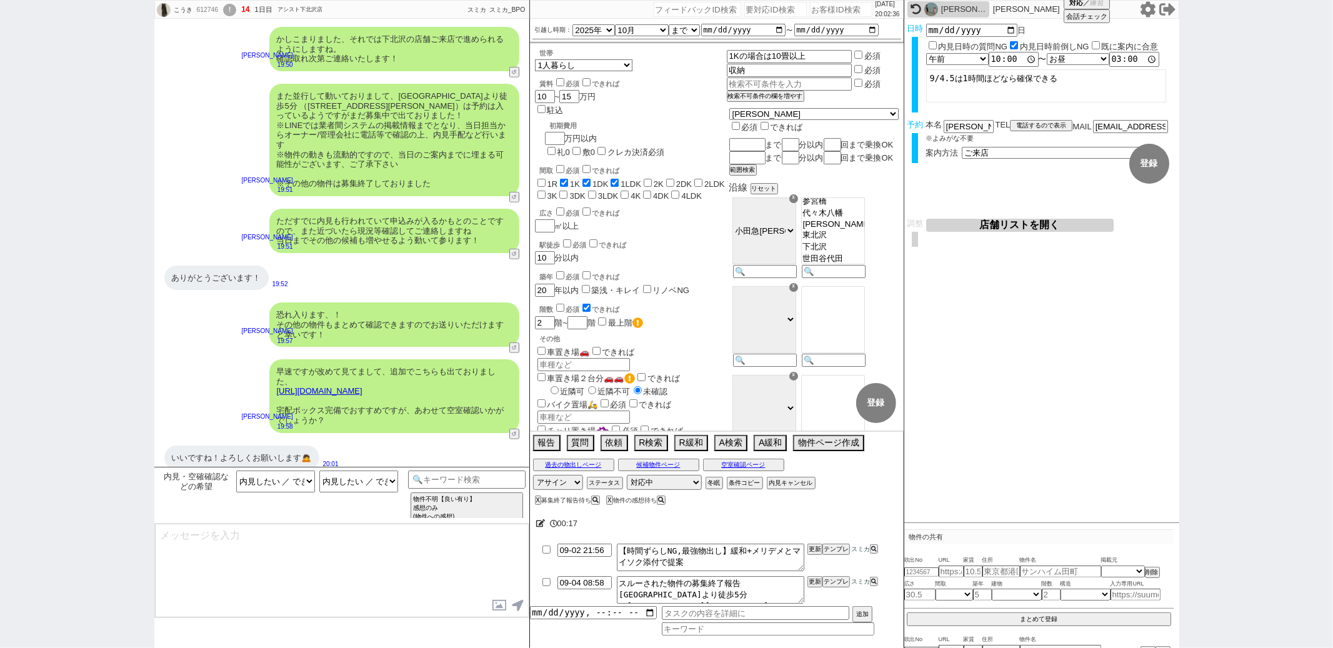
scroll to position [536, 0]
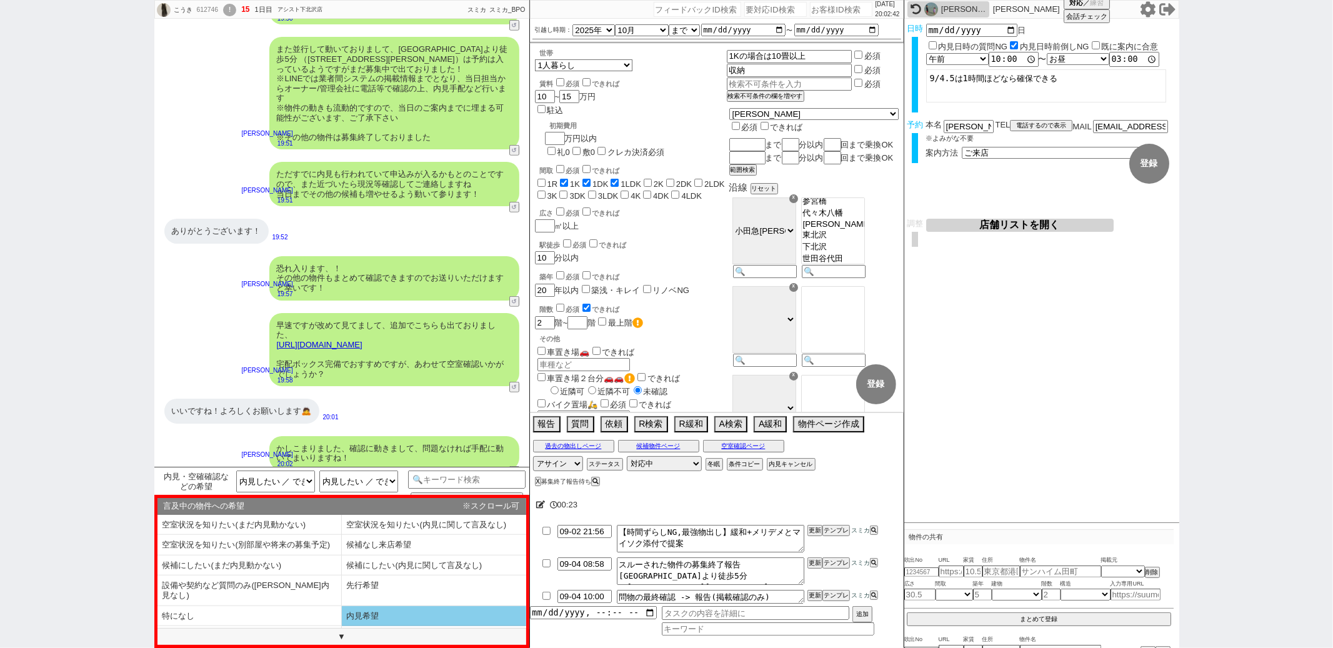
click at [342, 626] on li "内見希望" at bounding box center [249, 636] width 184 height 21
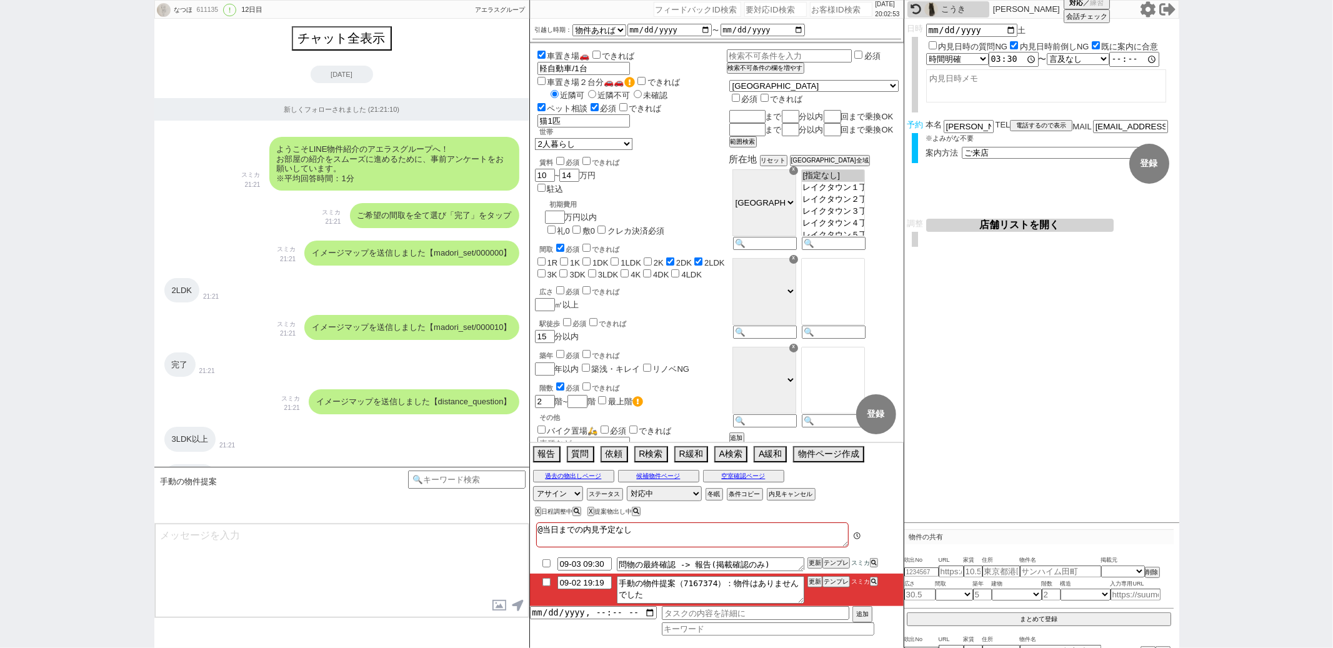
scroll to position [7279, 0]
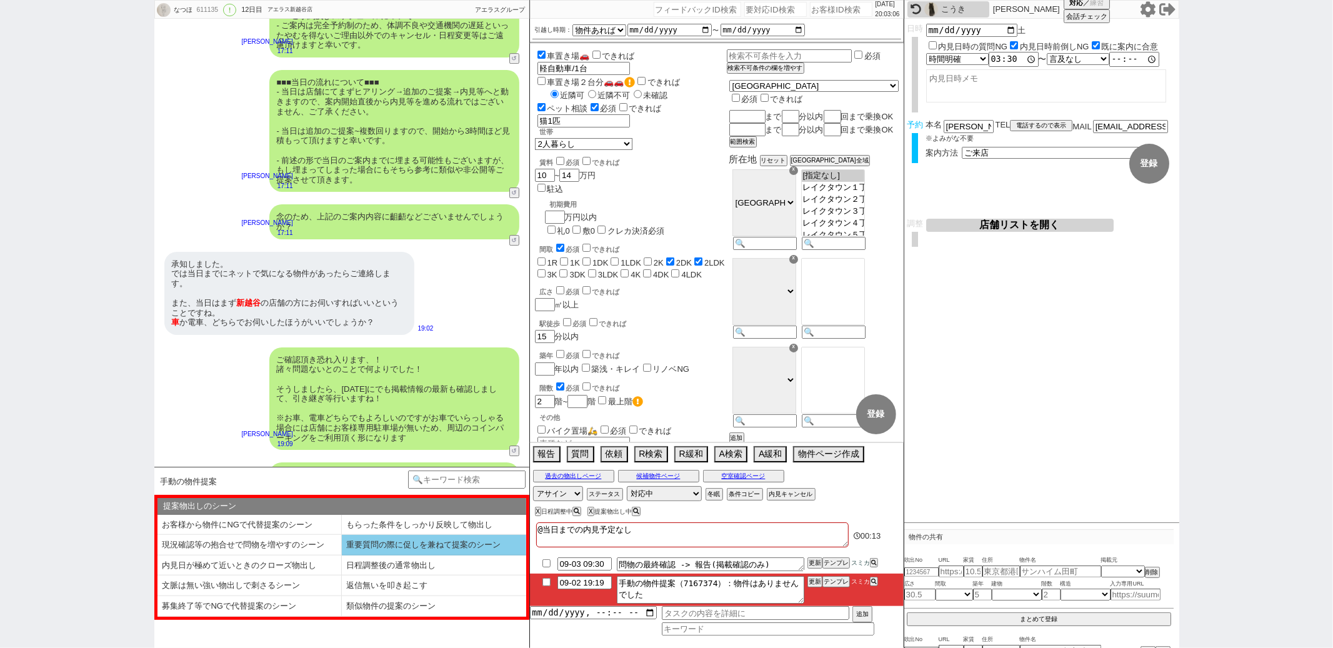
click at [342, 556] on li "重要質問の際に促しを兼ねて提案のシーン" at bounding box center [249, 566] width 184 height 21
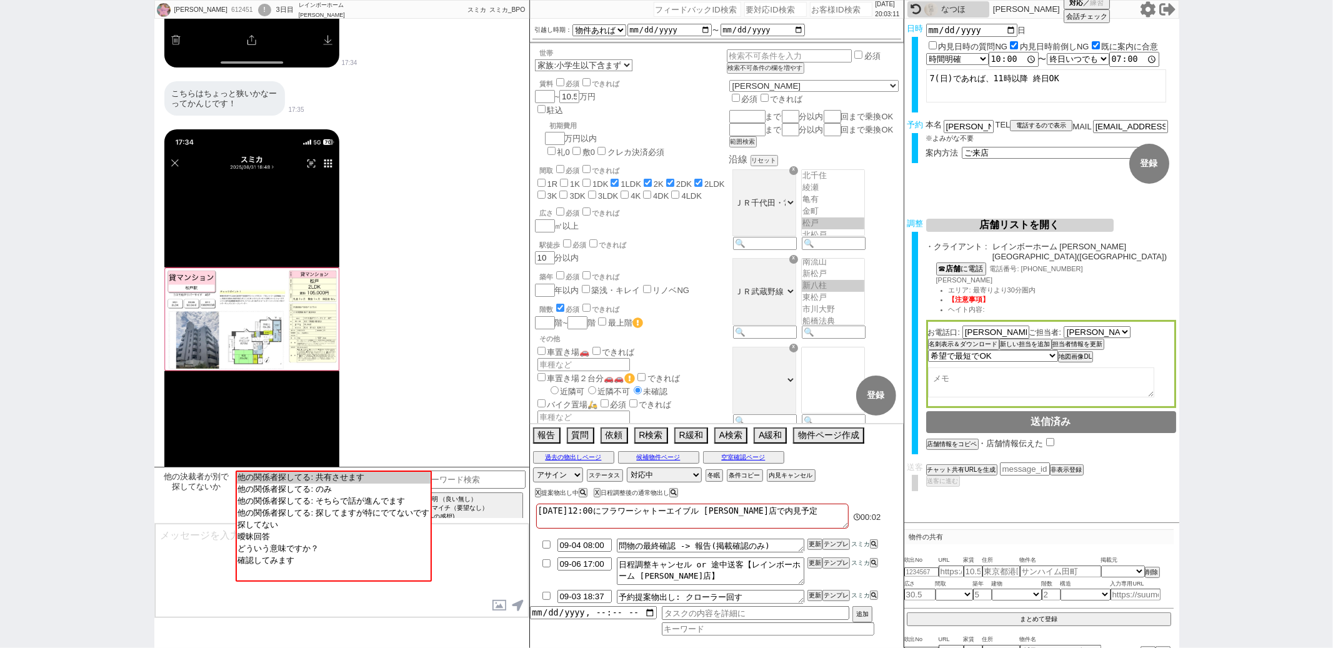
scroll to position [934, 0]
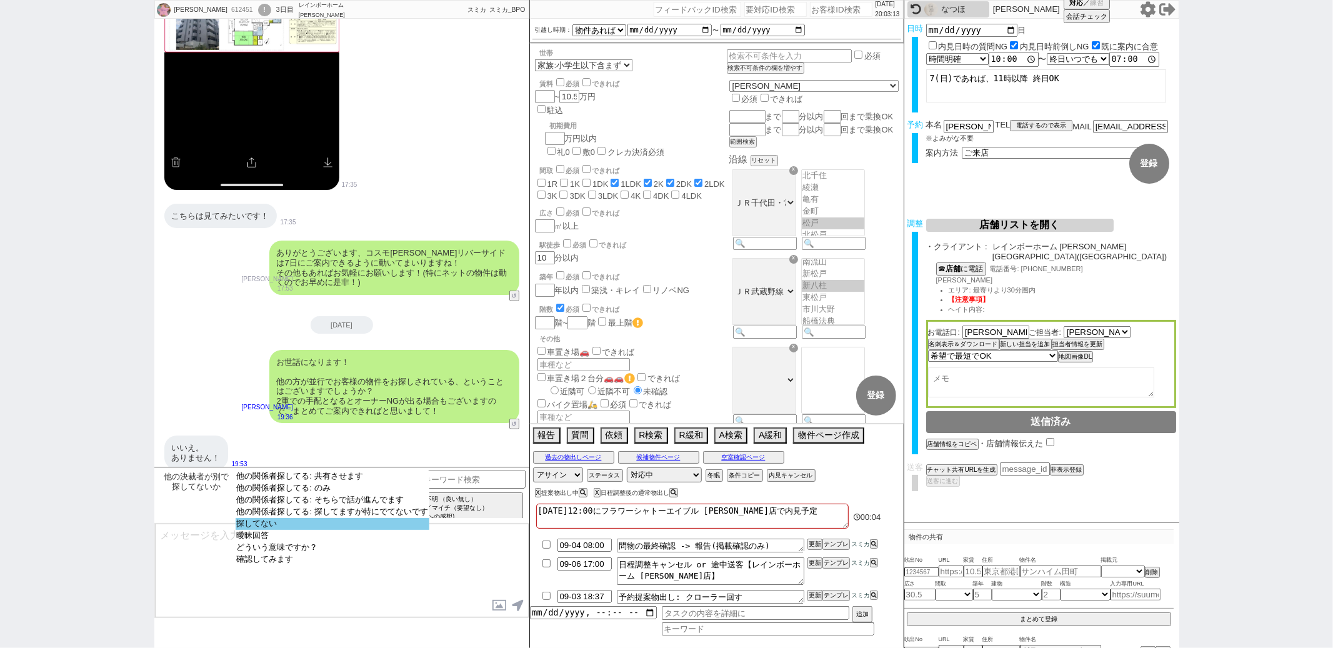
click at [329, 532] on option "探してない" at bounding box center [333, 536] width 194 height 12
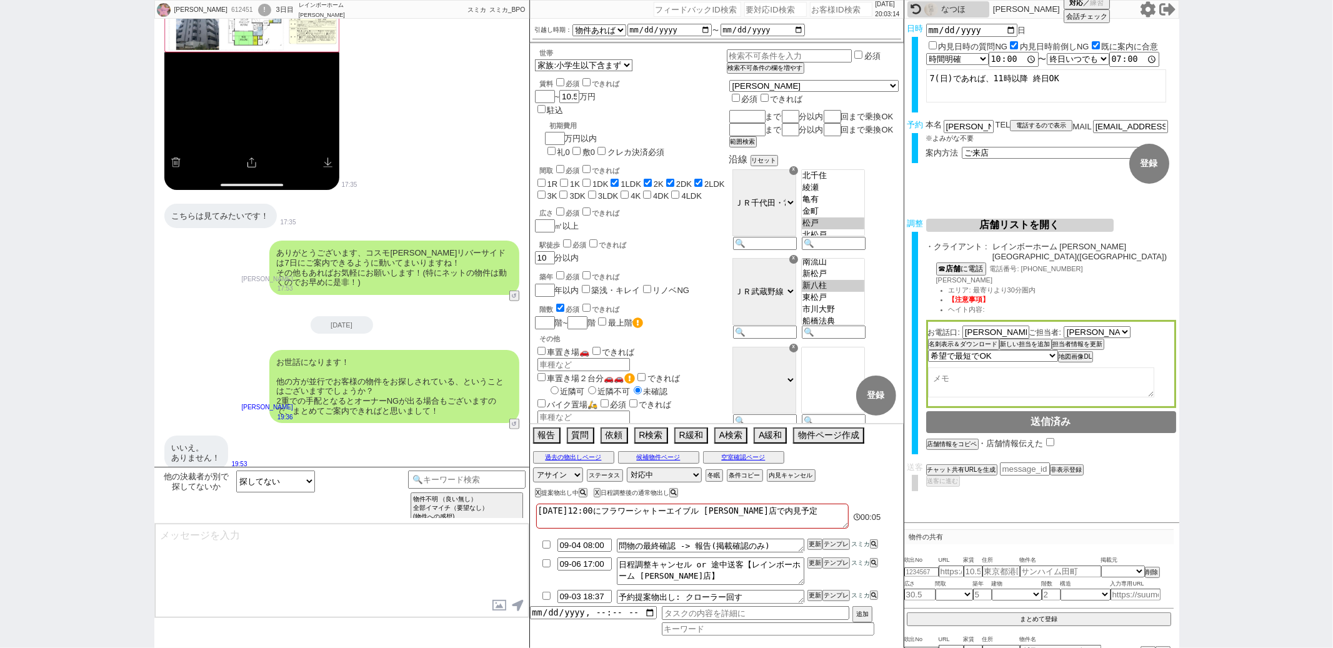
scroll to position [787, 0]
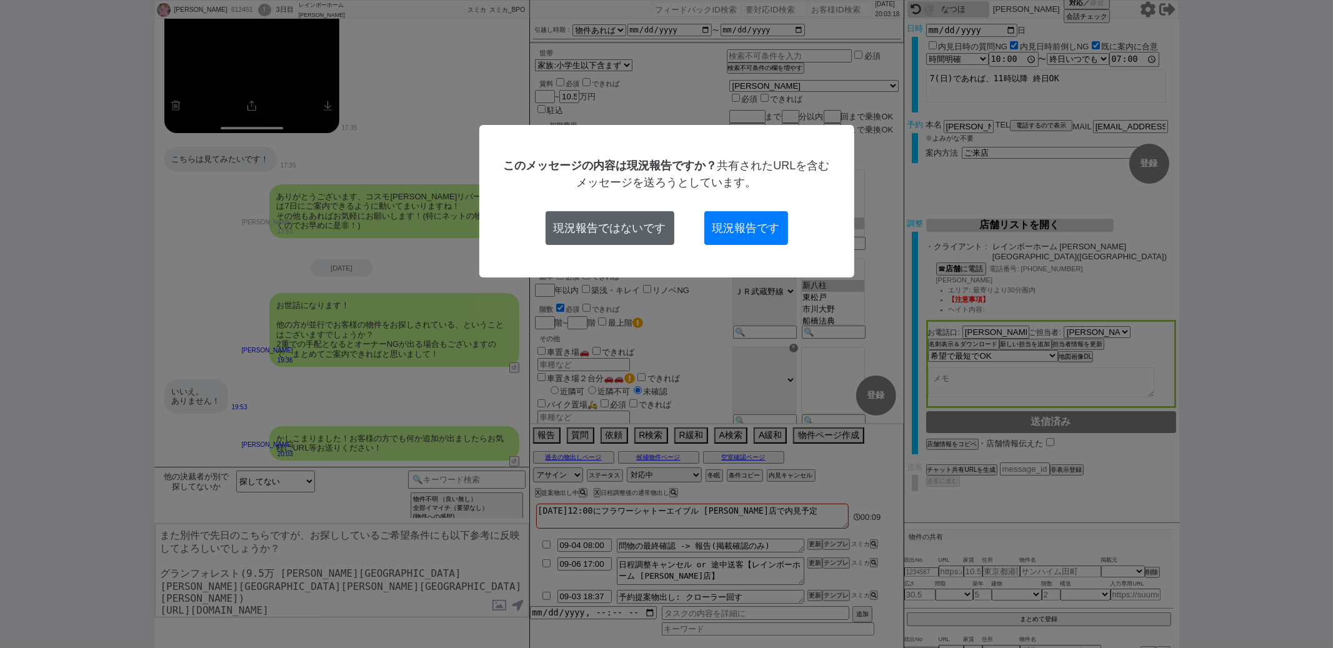
click at [593, 232] on button "現況報告ではないです" at bounding box center [610, 228] width 129 height 34
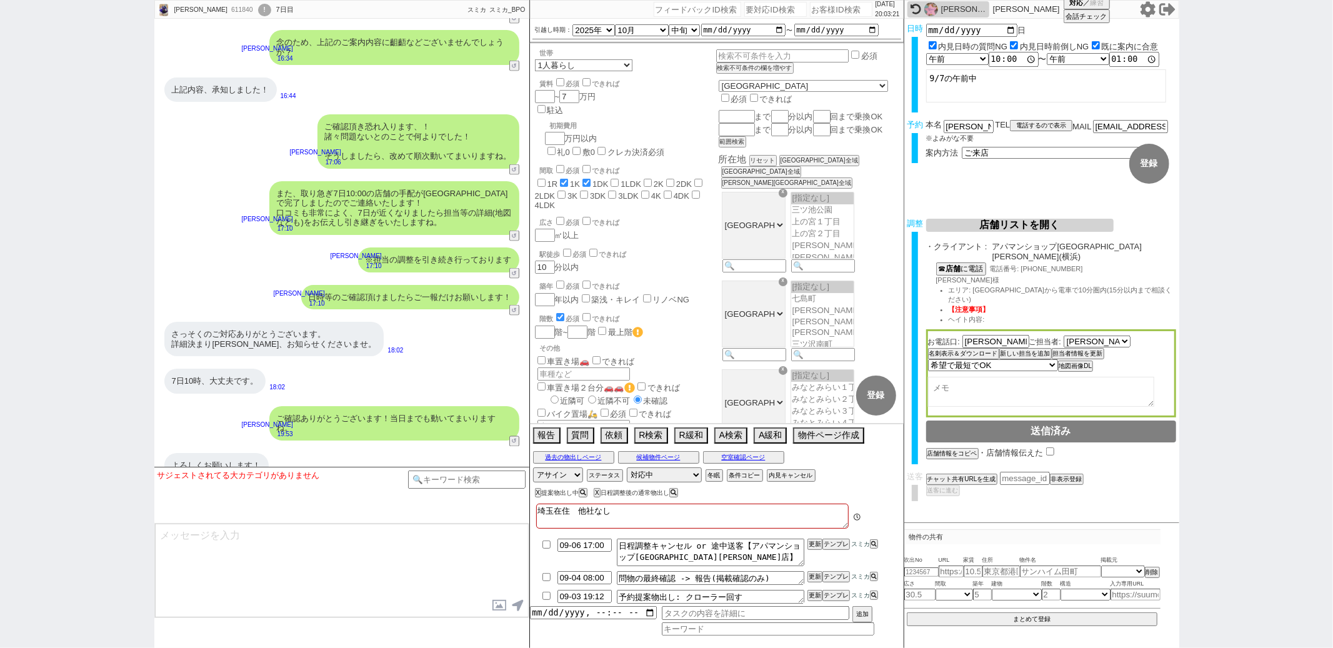
scroll to position [367, 0]
click at [430, 479] on input at bounding box center [467, 479] width 118 height 16
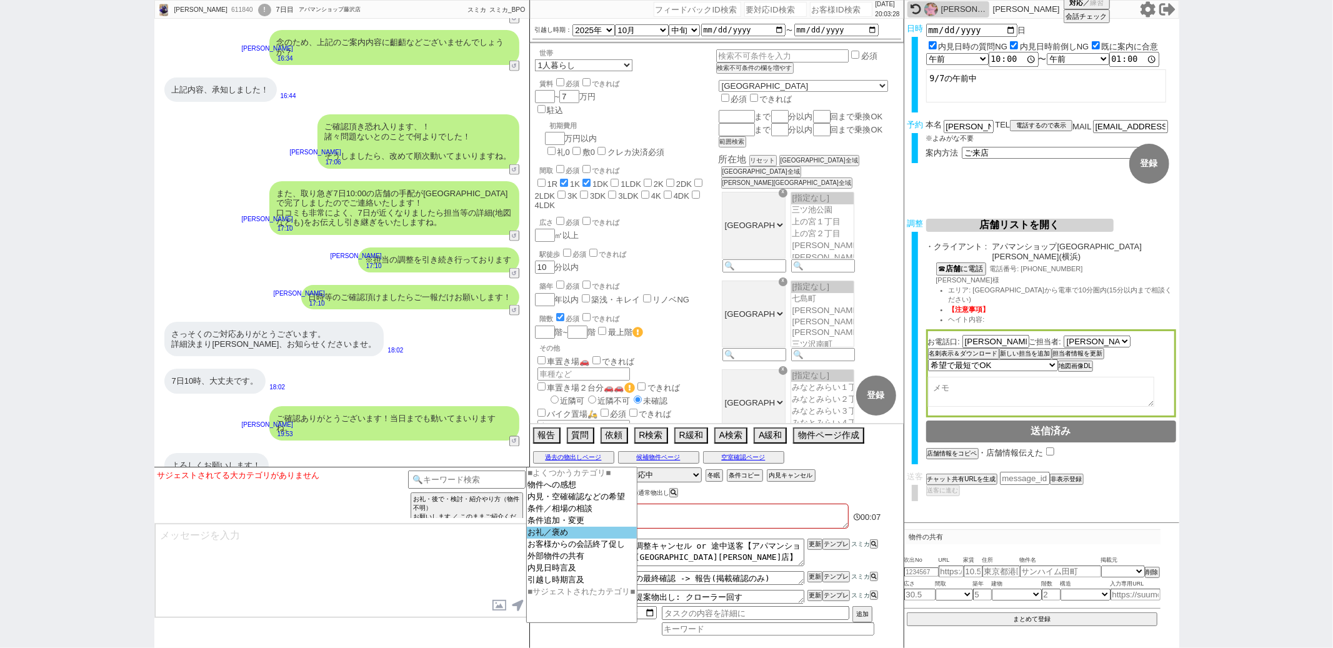
click at [539, 539] on option "お礼／褒め" at bounding box center [582, 545] width 110 height 12
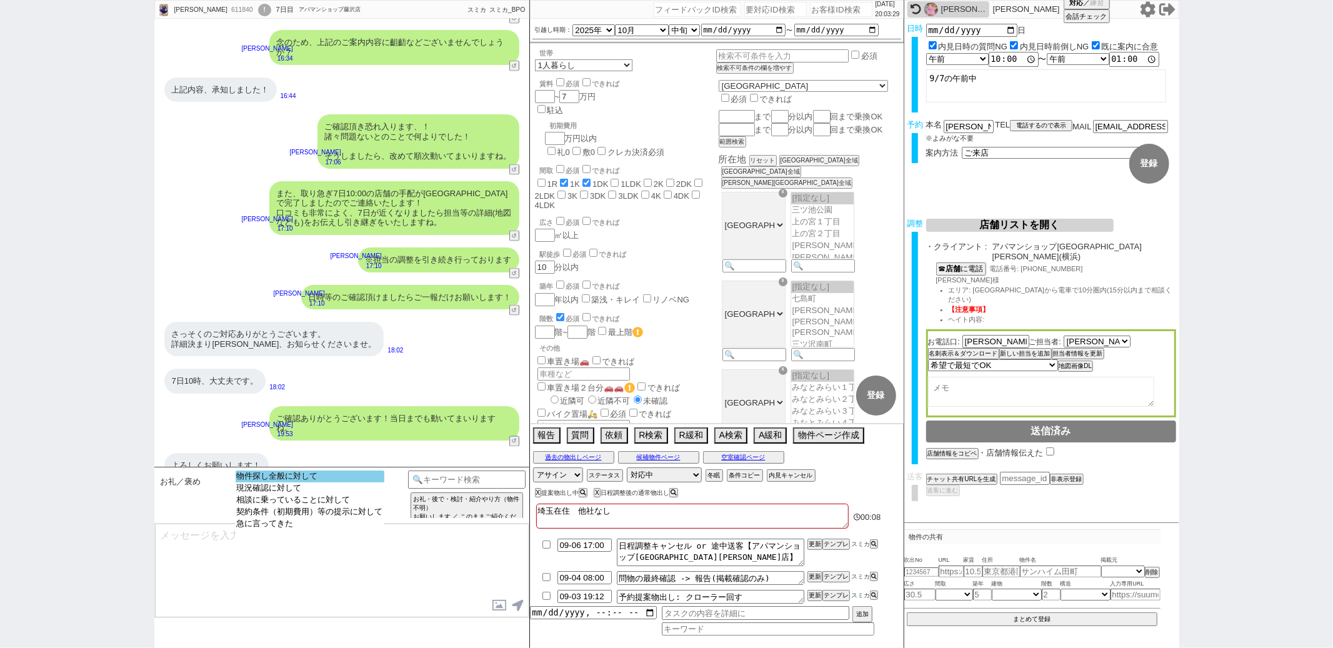
click at [347, 482] on option "物件探し全般に対して" at bounding box center [310, 488] width 149 height 12
click at [347, 482] on option "お礼のみで他に他意がない" at bounding box center [381, 488] width 124 height 12
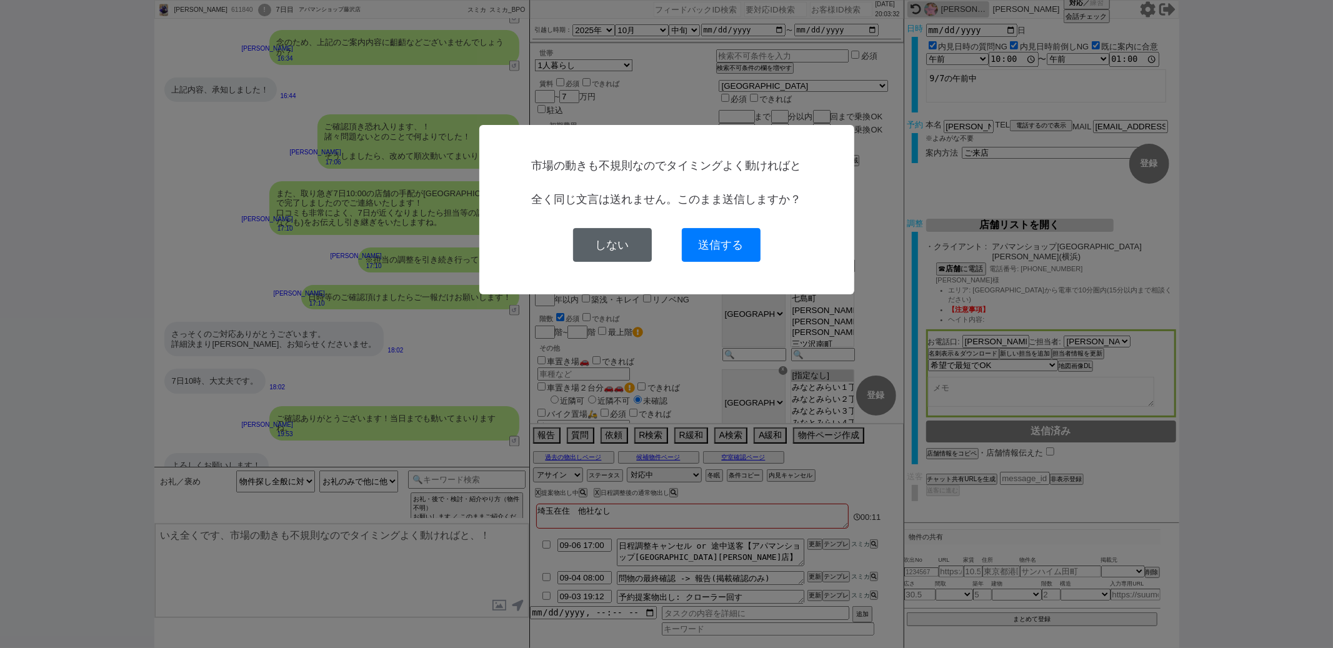
click at [609, 231] on button "しない" at bounding box center [612, 245] width 79 height 34
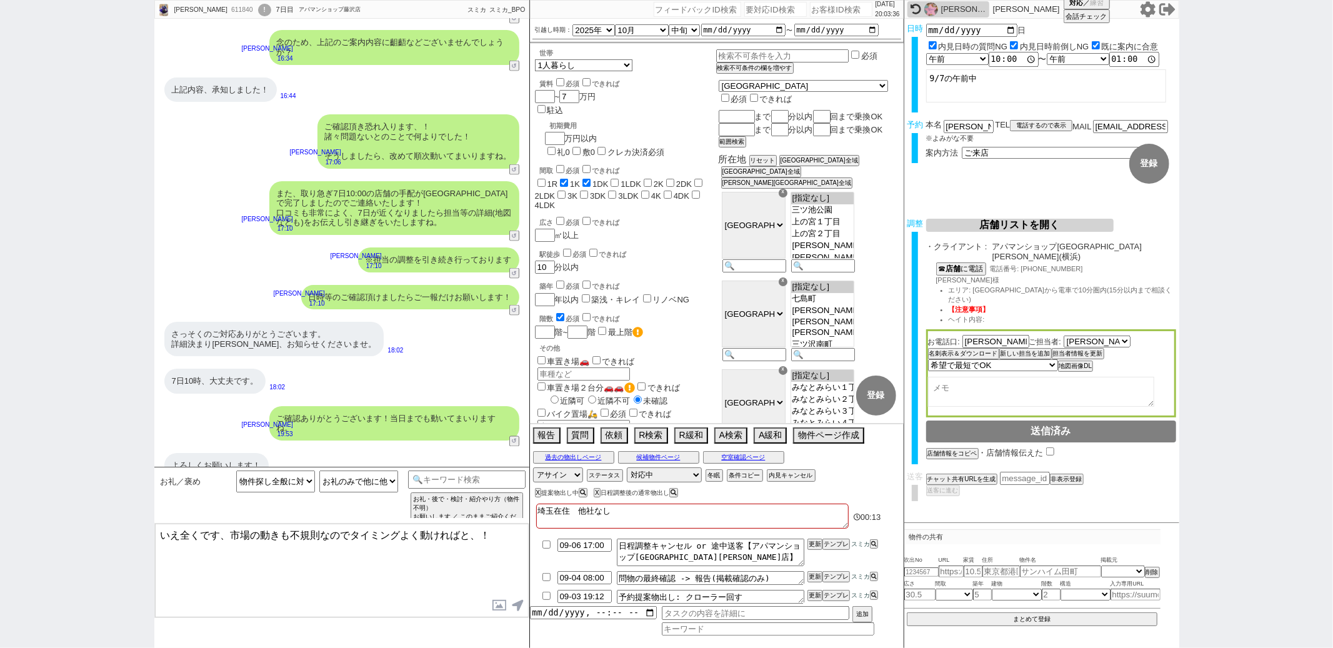
click at [219, 534] on textarea "いえ全くです、市場の動きも不規則なのでタイミングよく動ければと、！" at bounding box center [342, 571] width 374 height 94
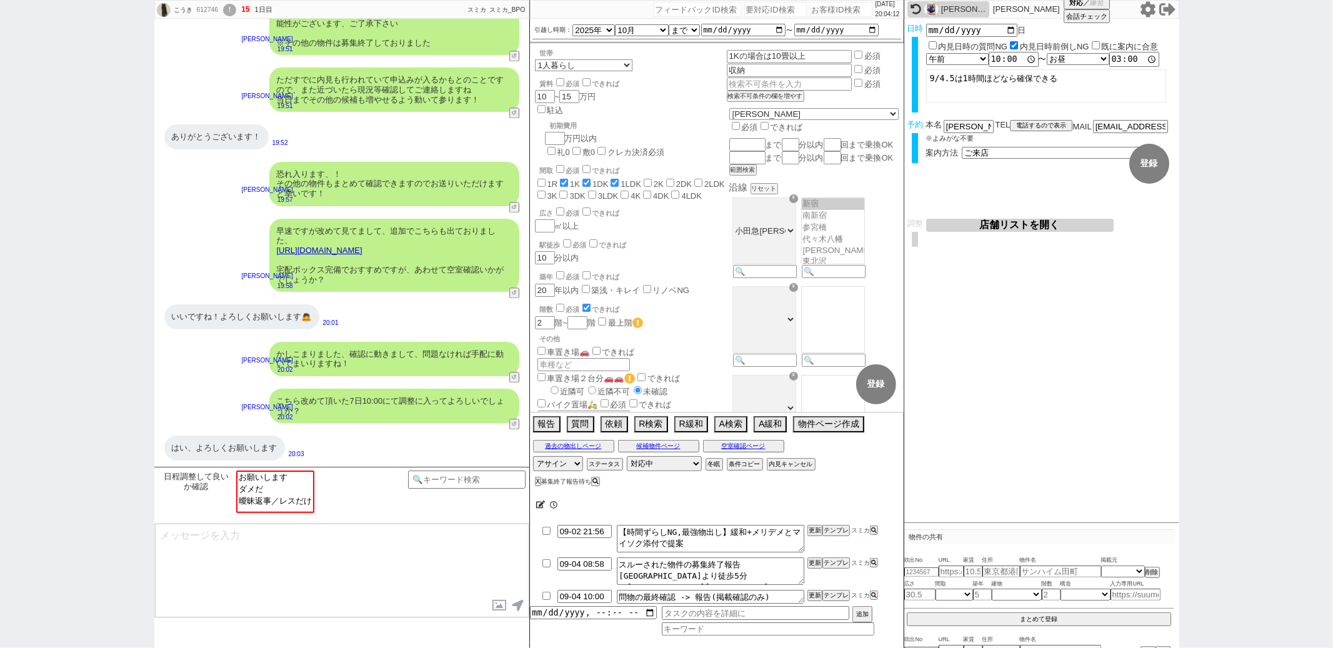
scroll to position [26, 0]
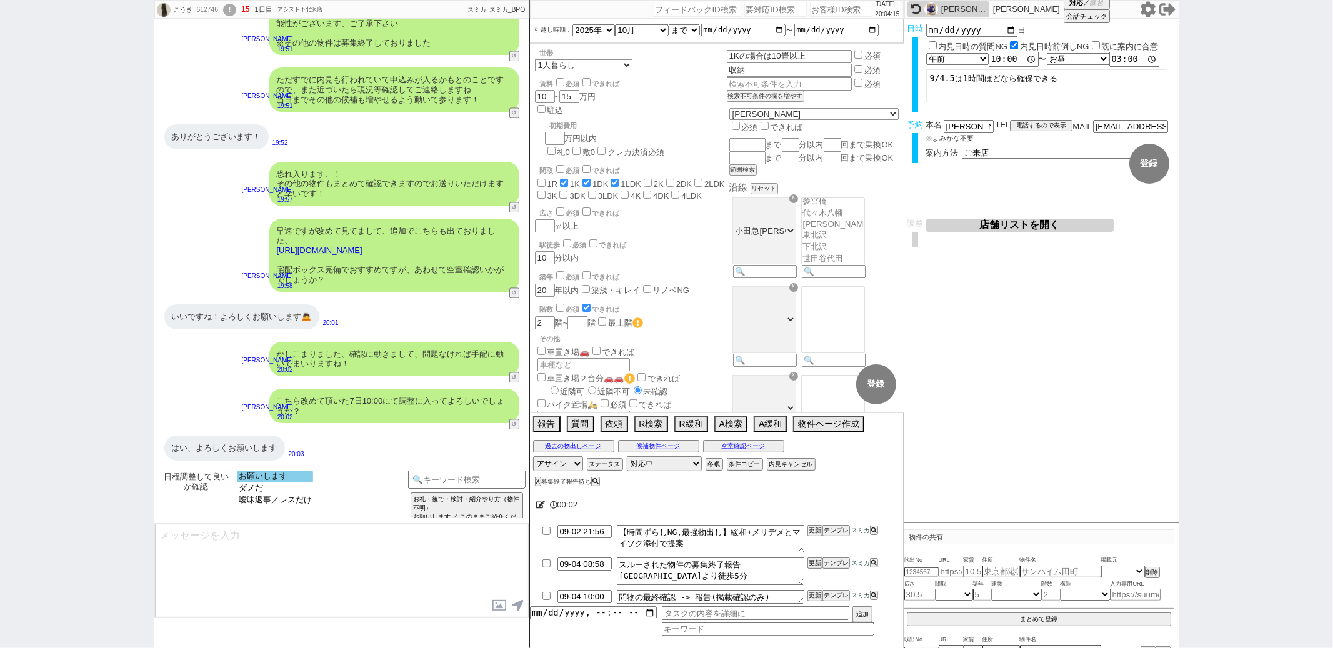
click at [266, 482] on option "お願いします" at bounding box center [275, 488] width 76 height 12
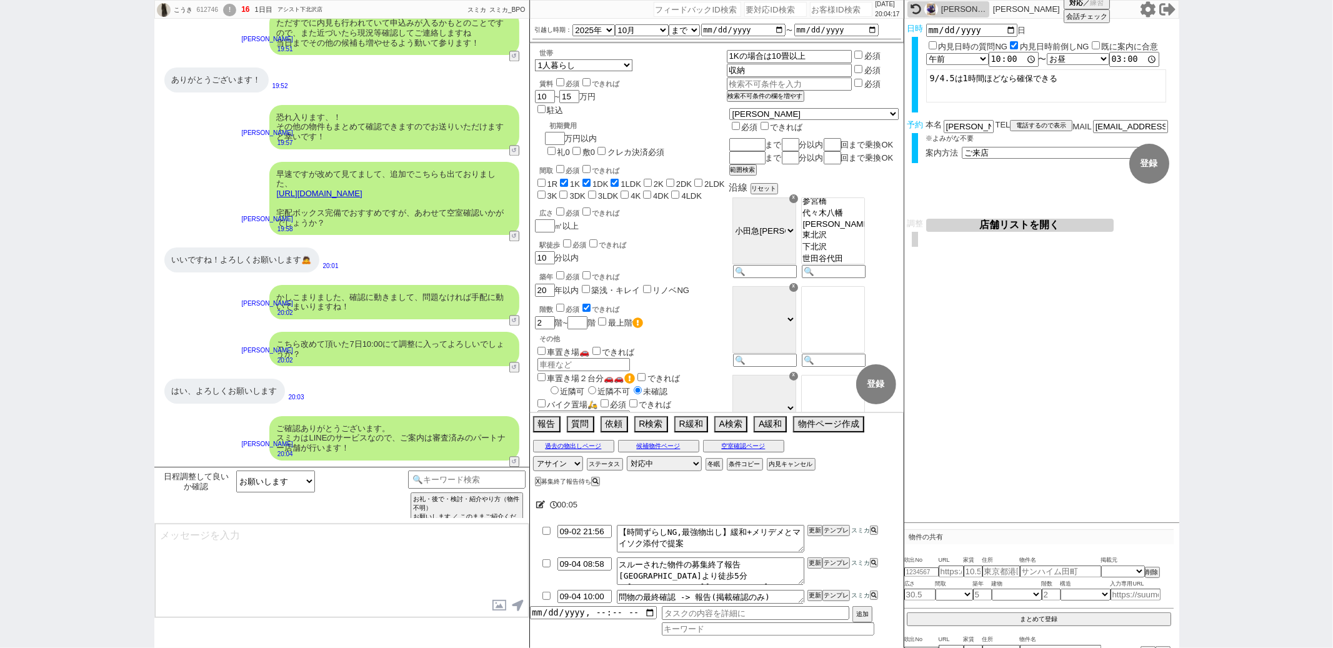
scroll to position [2279, 0]
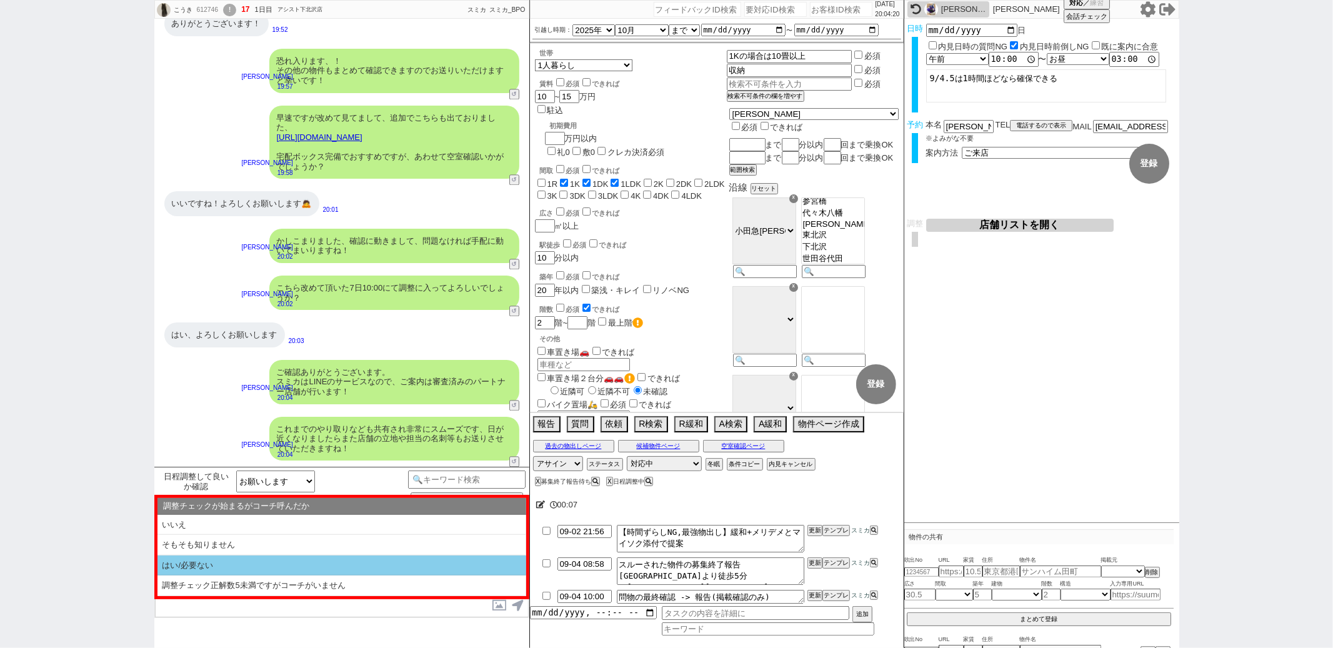
click at [246, 566] on li "はい/必要ない" at bounding box center [341, 566] width 369 height 21
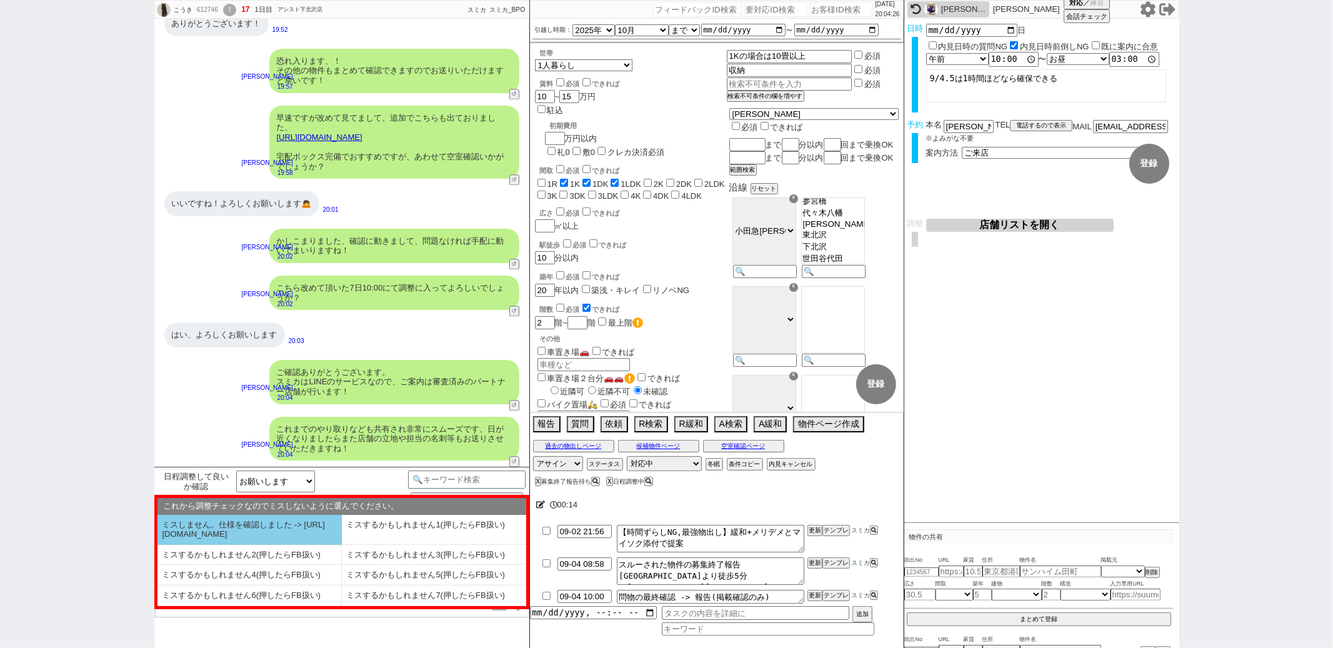
click at [246, 529] on li "ミスしません。仕様を確認しました -> [URL][DOMAIN_NAME]" at bounding box center [249, 530] width 184 height 30
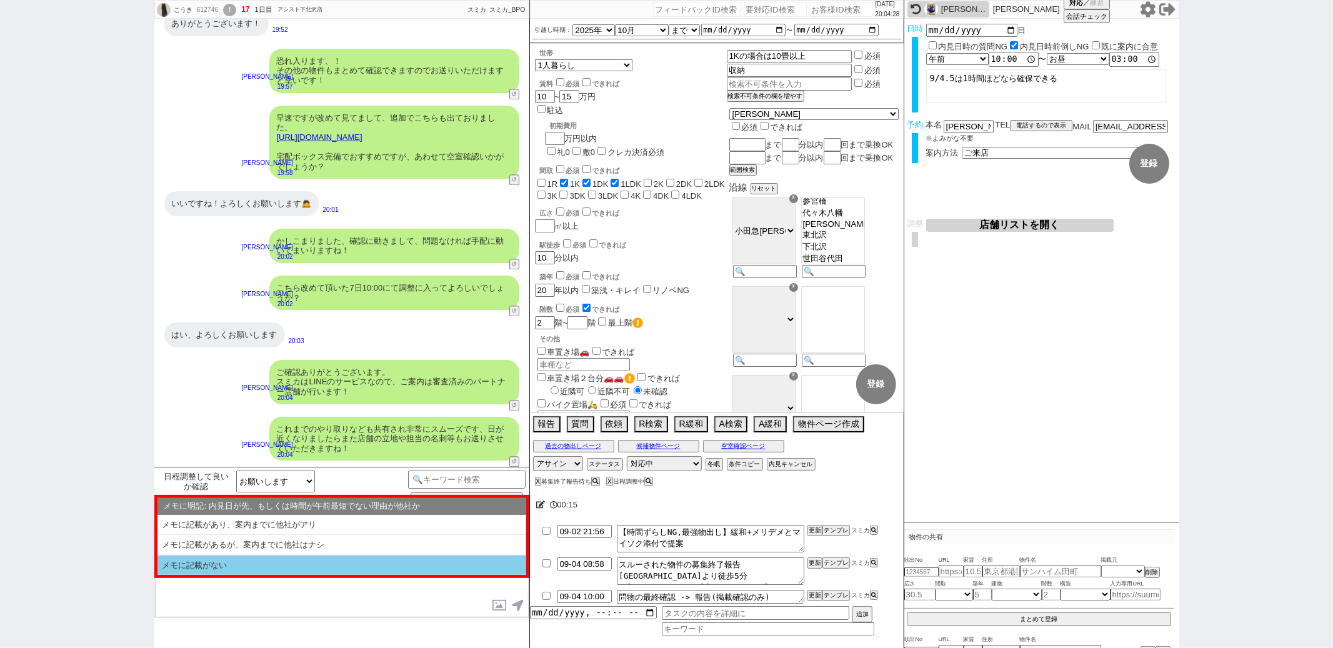
click at [230, 565] on li "メモに記載がない" at bounding box center [341, 566] width 369 height 20
click at [230, 565] on li "記載なし" at bounding box center [341, 566] width 369 height 20
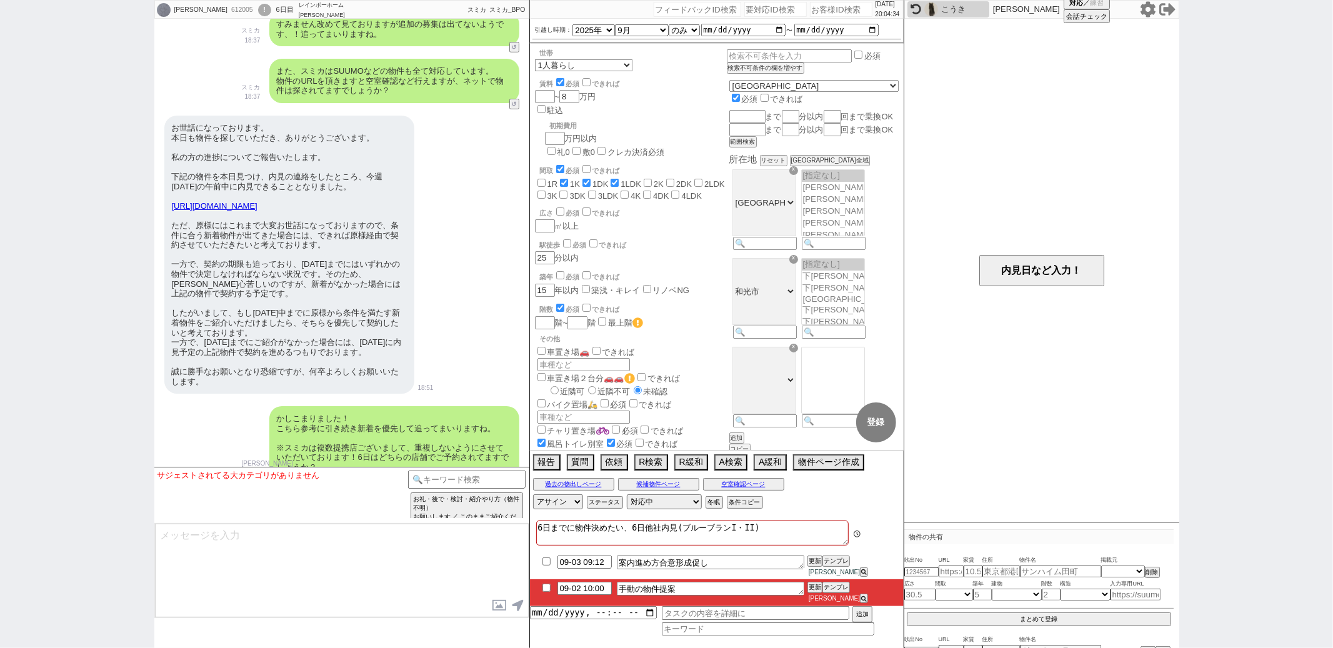
scroll to position [91, 0]
click at [493, 554] on textarea at bounding box center [342, 571] width 374 height 94
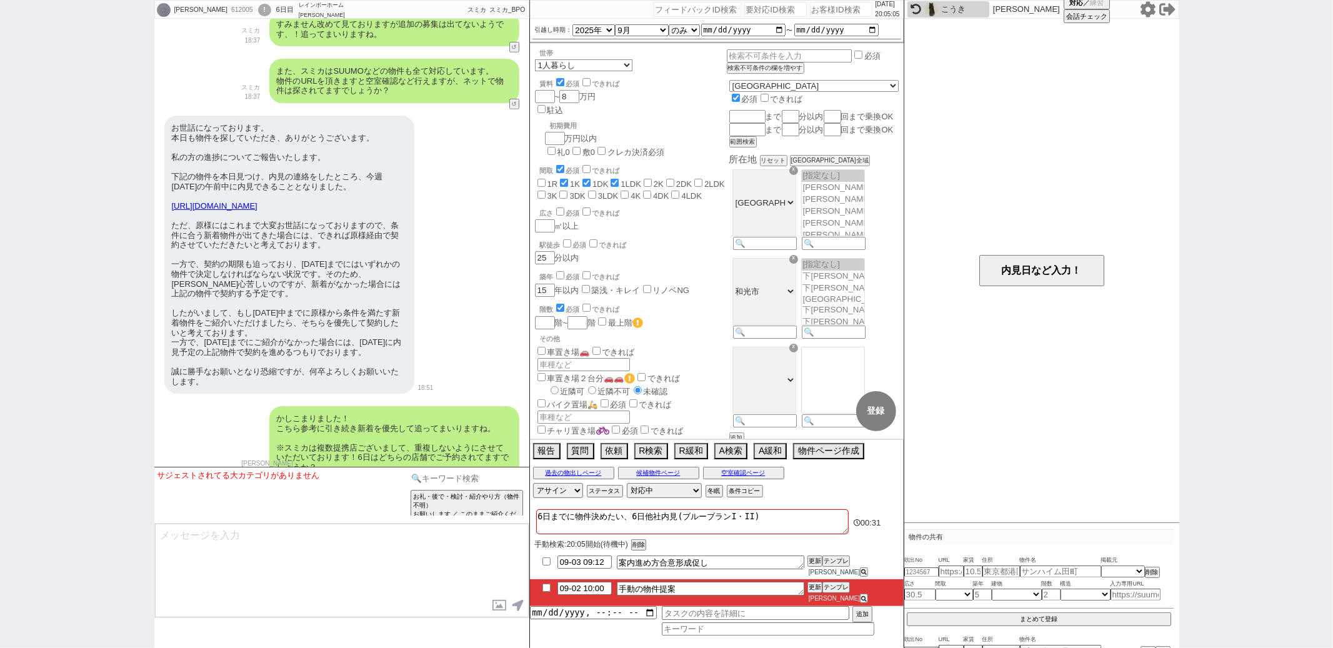
click at [446, 478] on input at bounding box center [467, 479] width 118 height 16
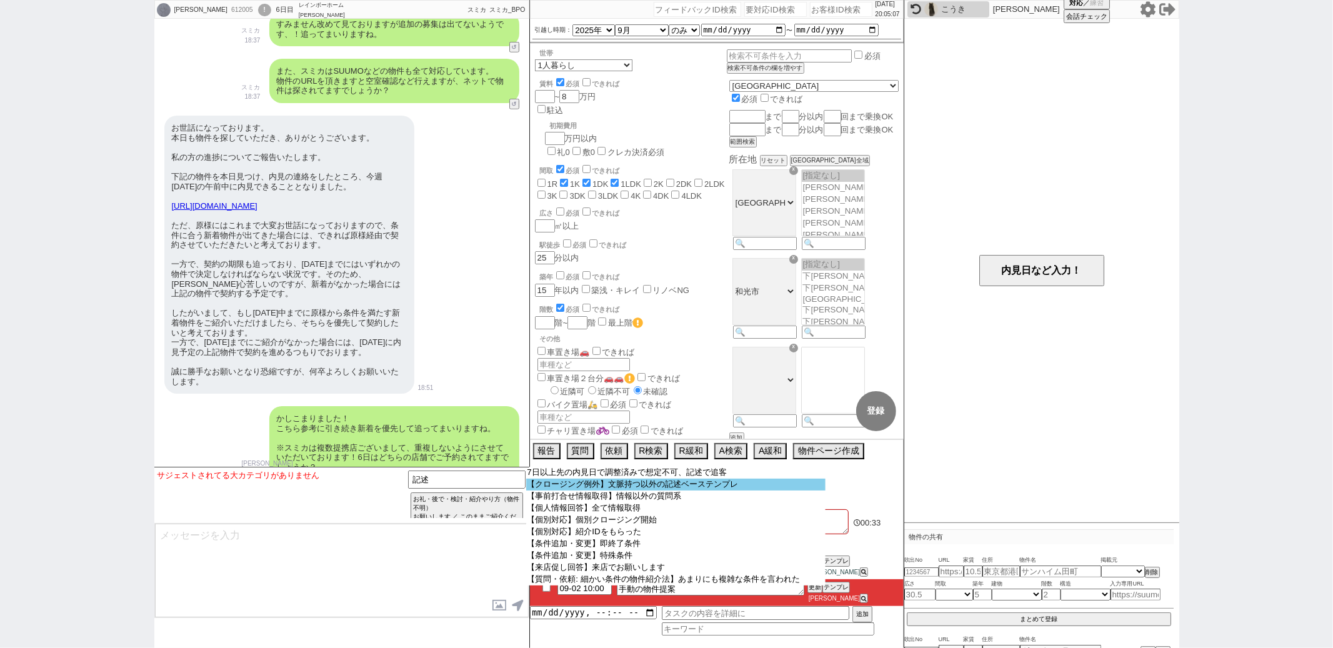
click at [613, 482] on option "【クロージング例外】文脈持つ以外の記述ベーステンプレ" at bounding box center [675, 485] width 299 height 12
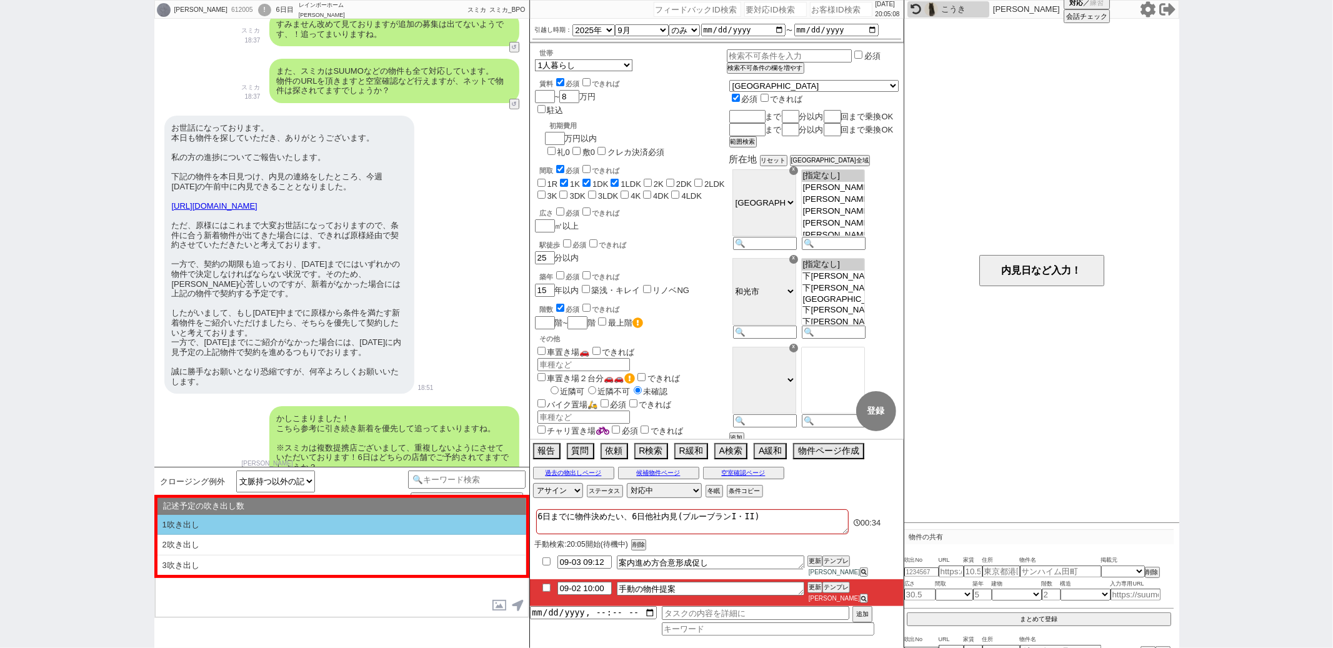
click at [355, 516] on li "1吹き出し" at bounding box center [341, 525] width 369 height 21
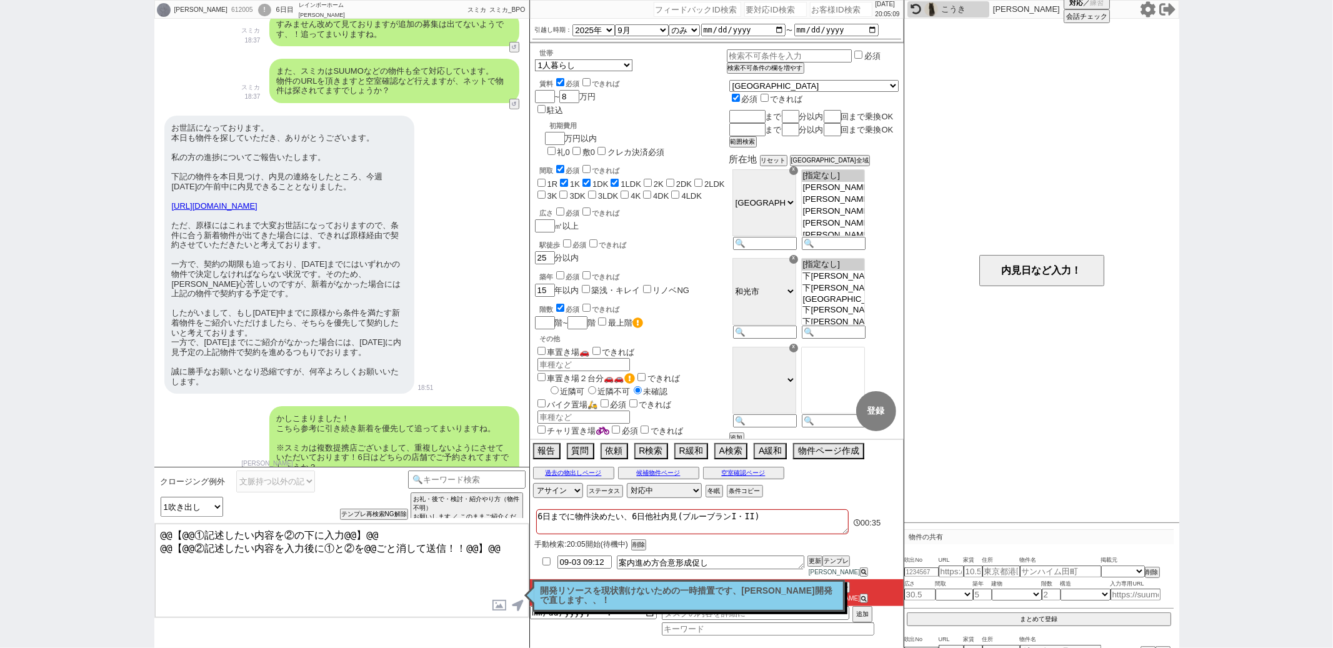
click at [498, 552] on textarea "@@【@@①記述したい内容を②の下に入力@@】@@ @@【@@②記述したい内容を入力後に①と②を@@ごと消して送信！！@@】@@" at bounding box center [342, 571] width 374 height 94
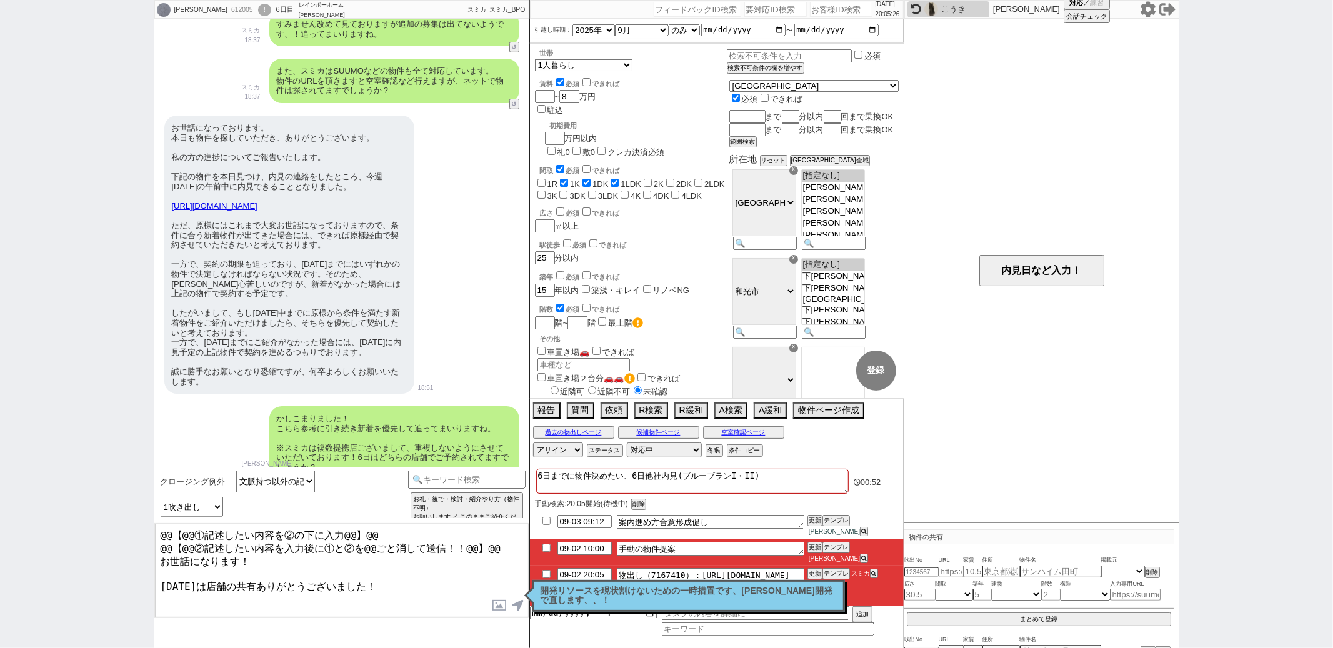
click at [664, 489] on textarea "6日までに物件決めたい、6日他社内見(ブルーブランI・II)" at bounding box center [692, 481] width 312 height 25
drag, startPoint x: 197, startPoint y: 447, endPoint x: 291, endPoint y: 447, distance: 94.4
click at [291, 529] on div "本当にありがとうございます。 よろしくお願いします。 店舗はかつみ不動産(株)和光支店になります。" at bounding box center [281, 556] width 234 height 54
copy div "かつみ不動産(株)和光支店"
click at [649, 486] on textarea "6日までに物件決めたい、6日内見(ブルーブランI・II)" at bounding box center [692, 481] width 312 height 25
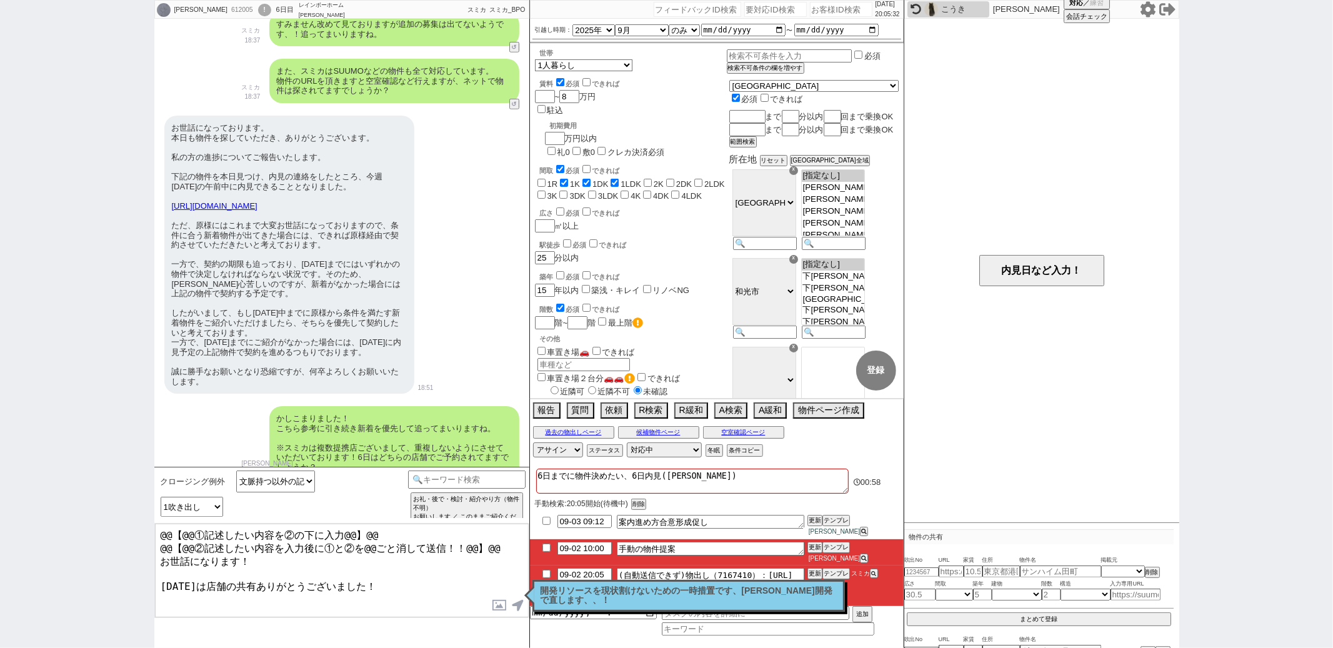
paste textarea "かつみ不動産(株)和光支店"
click at [648, 587] on p "開発リソースを現状割けないための一時措置です、いつか開発で直します、、！" at bounding box center [689, 595] width 296 height 19
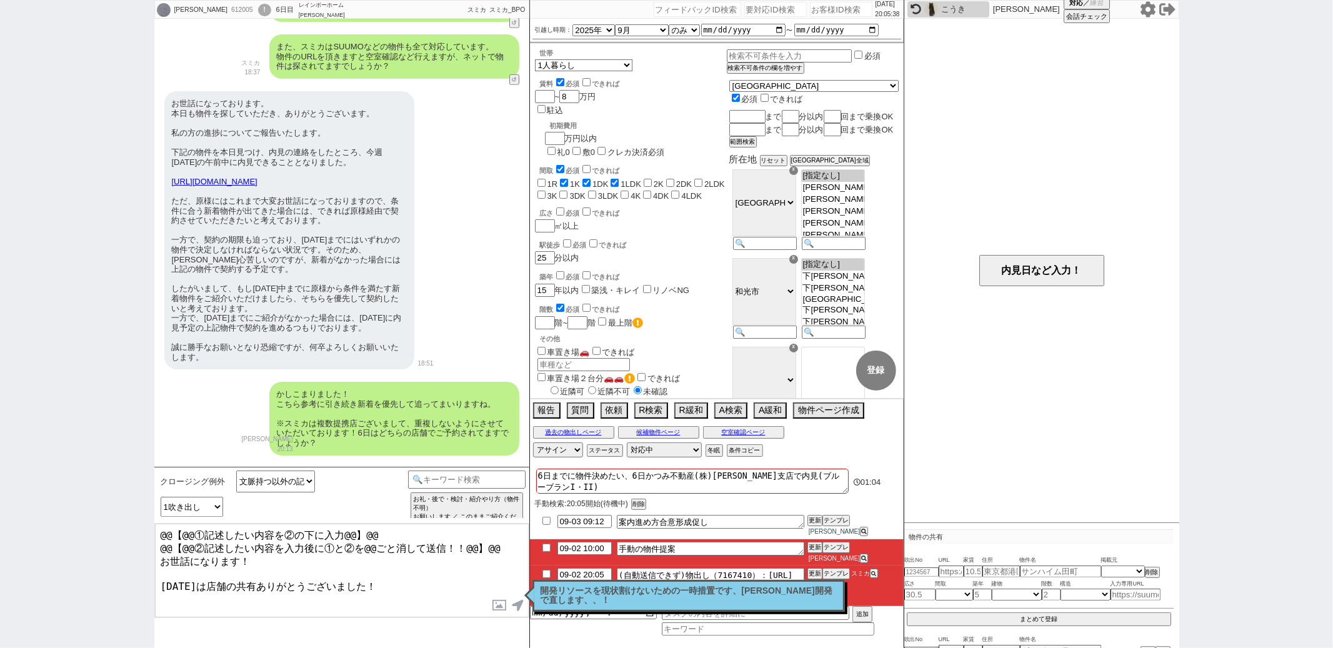
drag, startPoint x: 164, startPoint y: 556, endPoint x: 364, endPoint y: 587, distance: 202.4
click at [364, 587] on textarea "@@【@@①記述したい内容を②の下に入力@@】@@ @@【@@②記述したい内容を入力後に①と②を@@ごと消して送信！！@@】@@ お世話になります！ 昨日は店…" at bounding box center [342, 571] width 374 height 94
click at [832, 569] on button "テンプレ" at bounding box center [835, 573] width 27 height 9
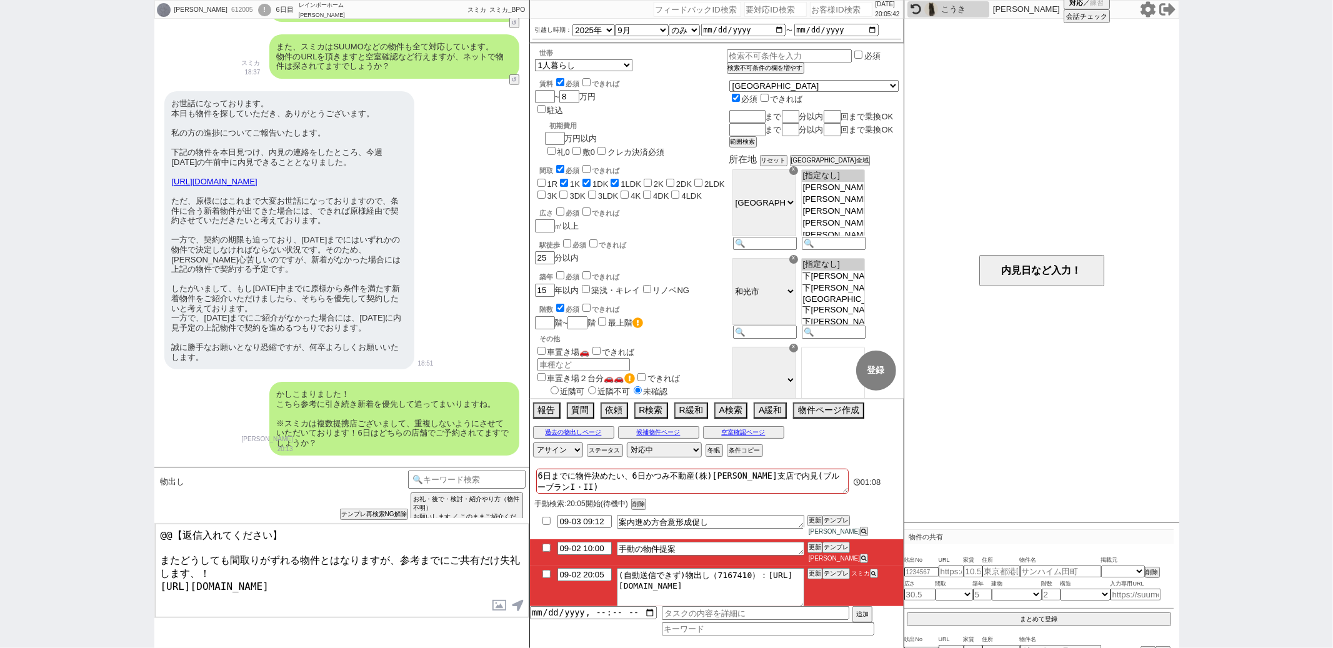
drag, startPoint x: 299, startPoint y: 528, endPoint x: 419, endPoint y: 229, distance: 322.2
click at [419, 229] on div "鈴木 大介 612005 ! 0 6日目 レインボーホーム 和光市店 冬眠中 自社客 スミカ スミカ_BPO チャット全表示 2025-08-28 新しくフォ…" at bounding box center [341, 324] width 375 height 648
drag, startPoint x: 287, startPoint y: 536, endPoint x: 312, endPoint y: 359, distance: 178.6
click at [309, 362] on div "鈴木 大介 612005 ! 0 6日目 レインボーホーム 和光市店 冬眠中 自社客 スミカ スミカ_BPO チャット全表示 2025-08-28 新しくフォ…" at bounding box center [341, 324] width 375 height 648
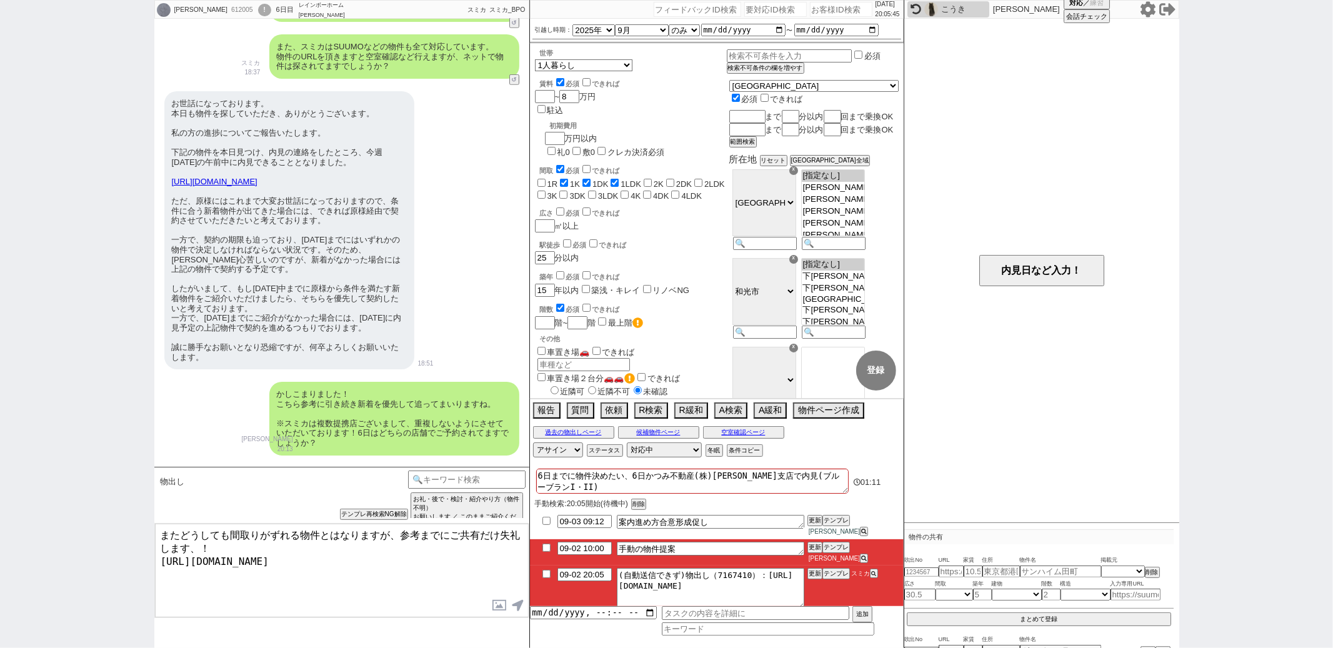
paste textarea "お世話になります！ 昨日は店舗の共有ありがとうございました！"
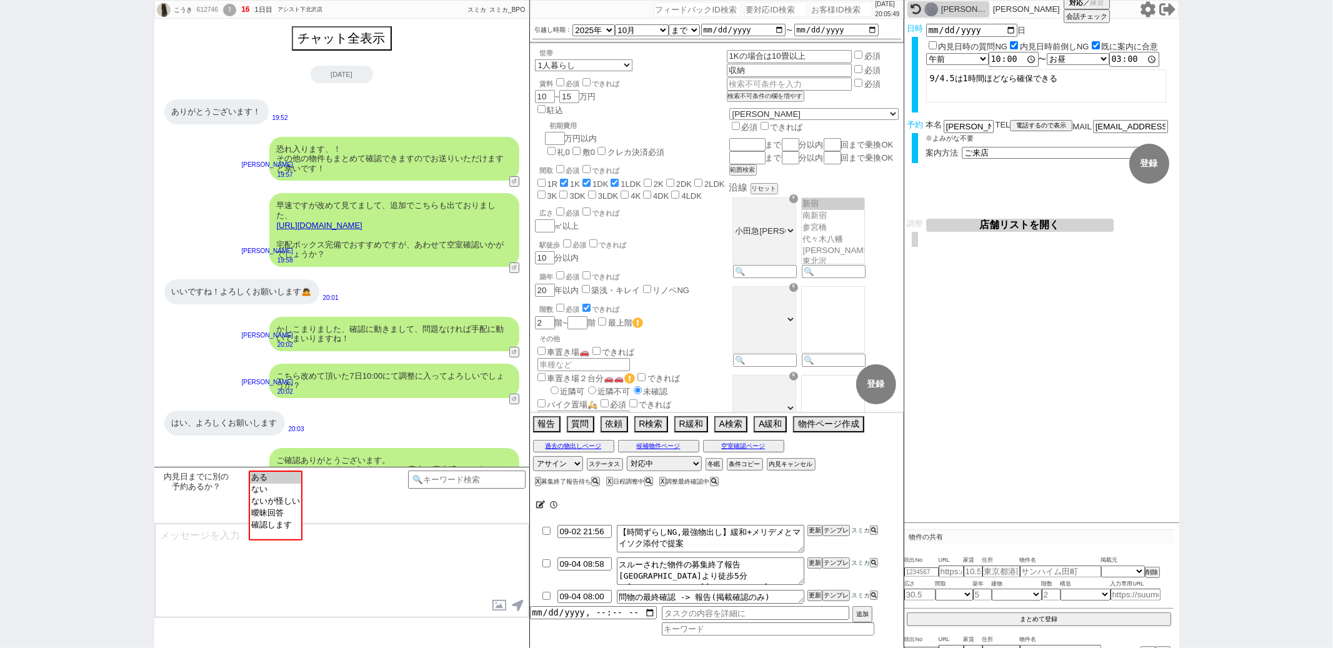
scroll to position [220, 0]
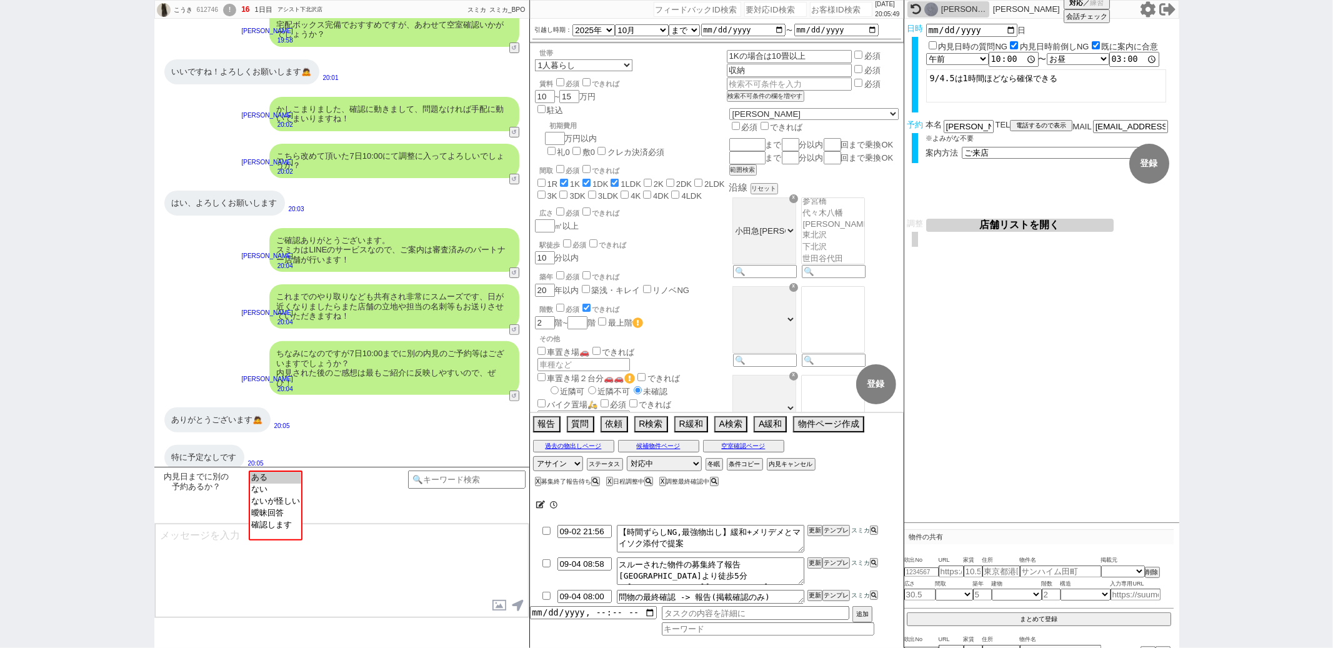
click at [916, 15] on div "鈴木 大介" at bounding box center [948, 9] width 82 height 16
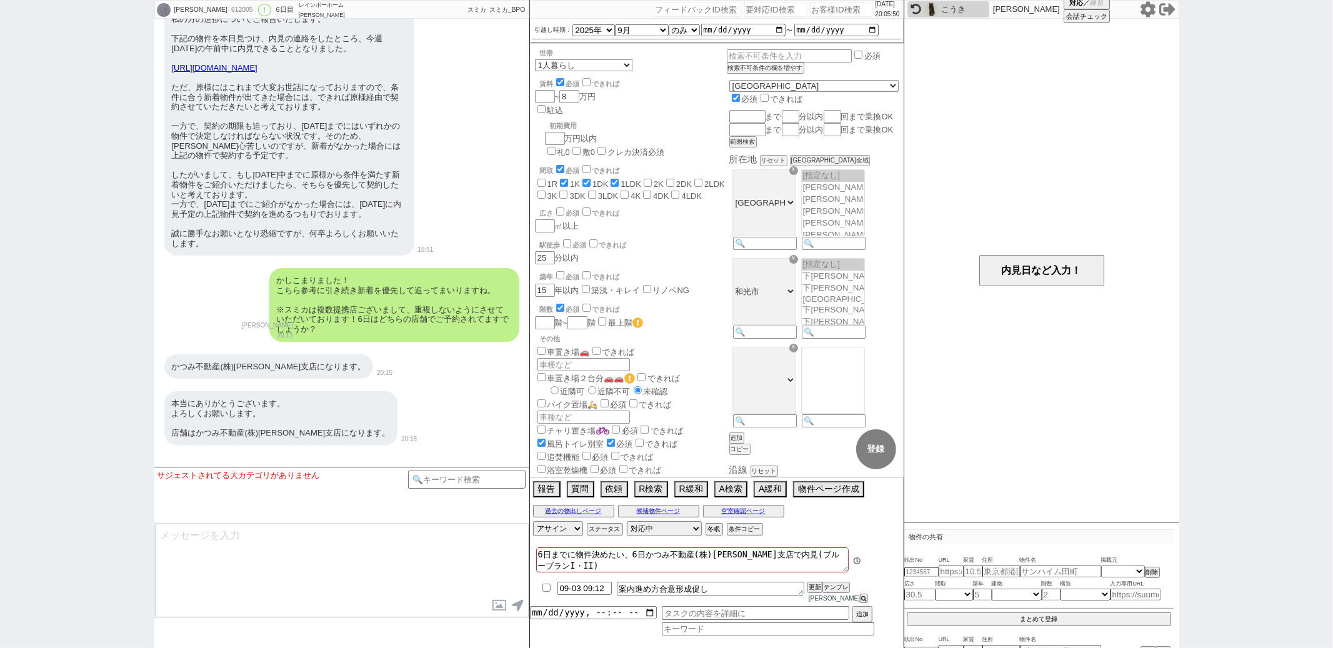
scroll to position [91, 0]
click at [546, 592] on input "checkbox" at bounding box center [546, 588] width 18 height 8
click at [814, 592] on button "更新" at bounding box center [813, 587] width 12 height 9
click at [474, 385] on div "本当にありがとうございます。 よろしくお願いします。 店舗はかつみ不動産(株)和光支店になります。 20:18" at bounding box center [341, 418] width 375 height 66
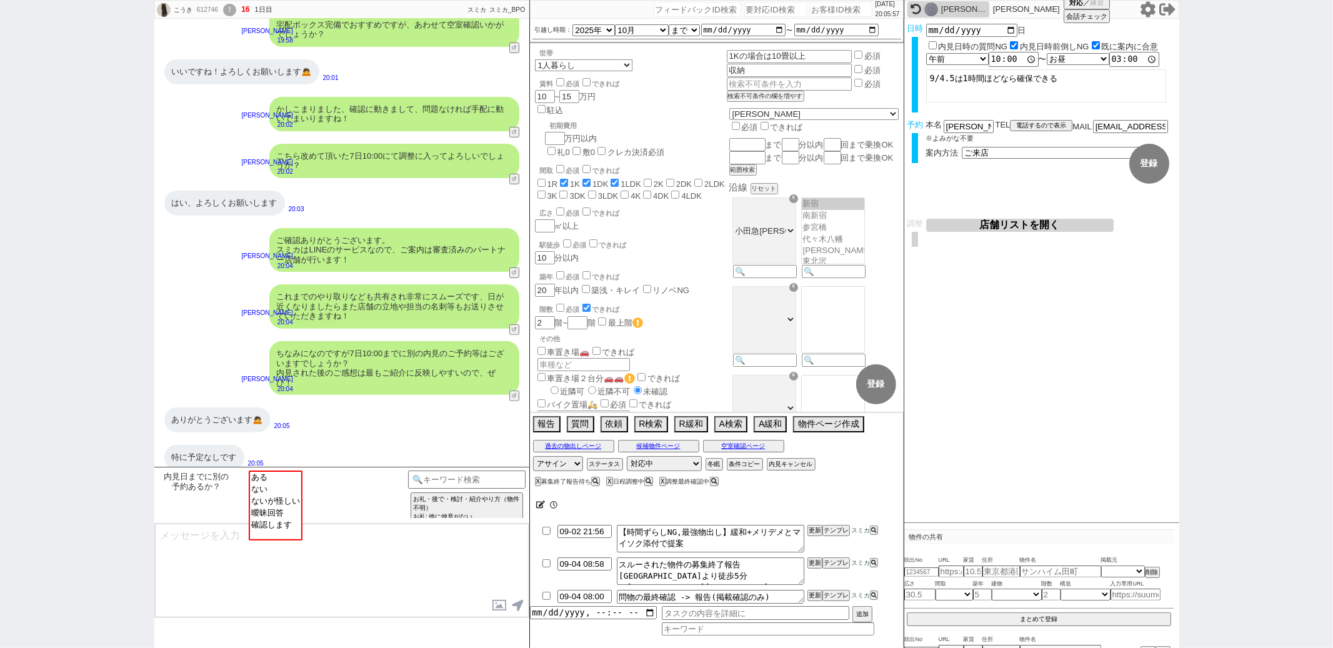
scroll to position [26, 0]
click at [279, 494] on option "ない" at bounding box center [275, 500] width 51 height 12
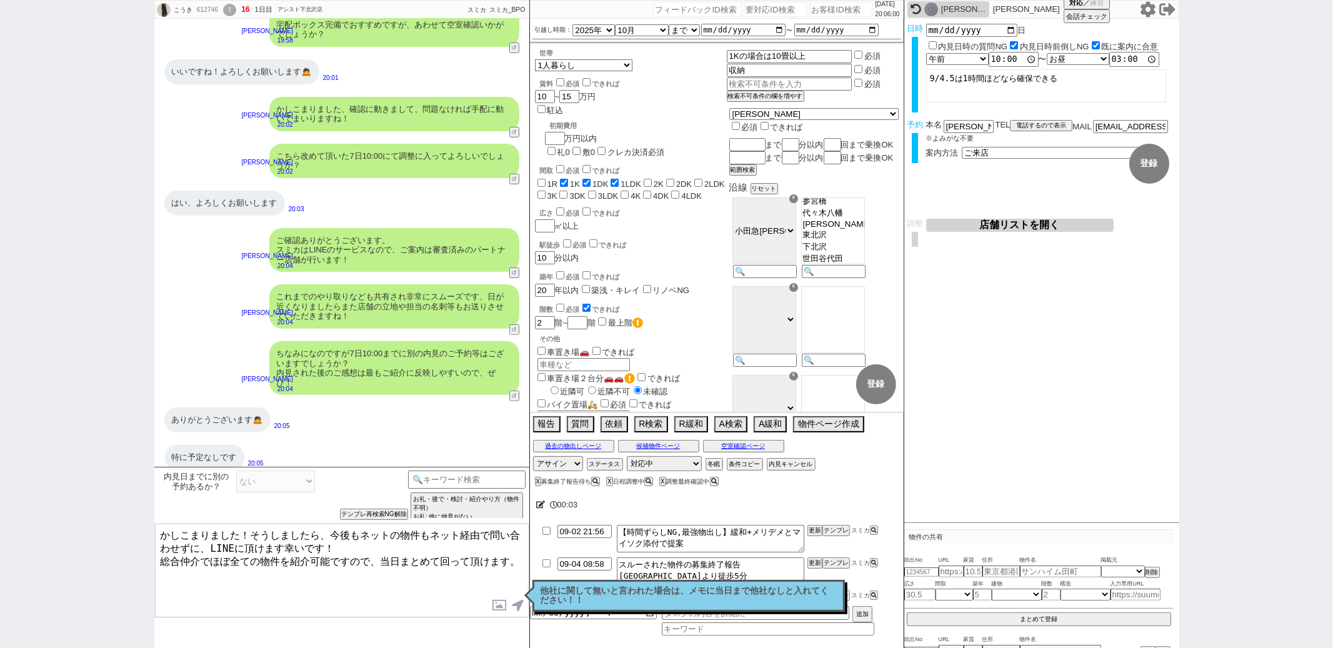
click at [539, 505] on icon at bounding box center [540, 505] width 9 height 8
click at [556, 505] on textarea at bounding box center [692, 502] width 312 height 25
click at [383, 557] on textarea "かしこまりました！そうしましたら、今後もネットの物件もネット経由で問い合わせずに、LINEに頂けます幸いです！ 総合仲介でほぼ全ての物件を紹介可能ですので、当…" at bounding box center [342, 571] width 374 height 94
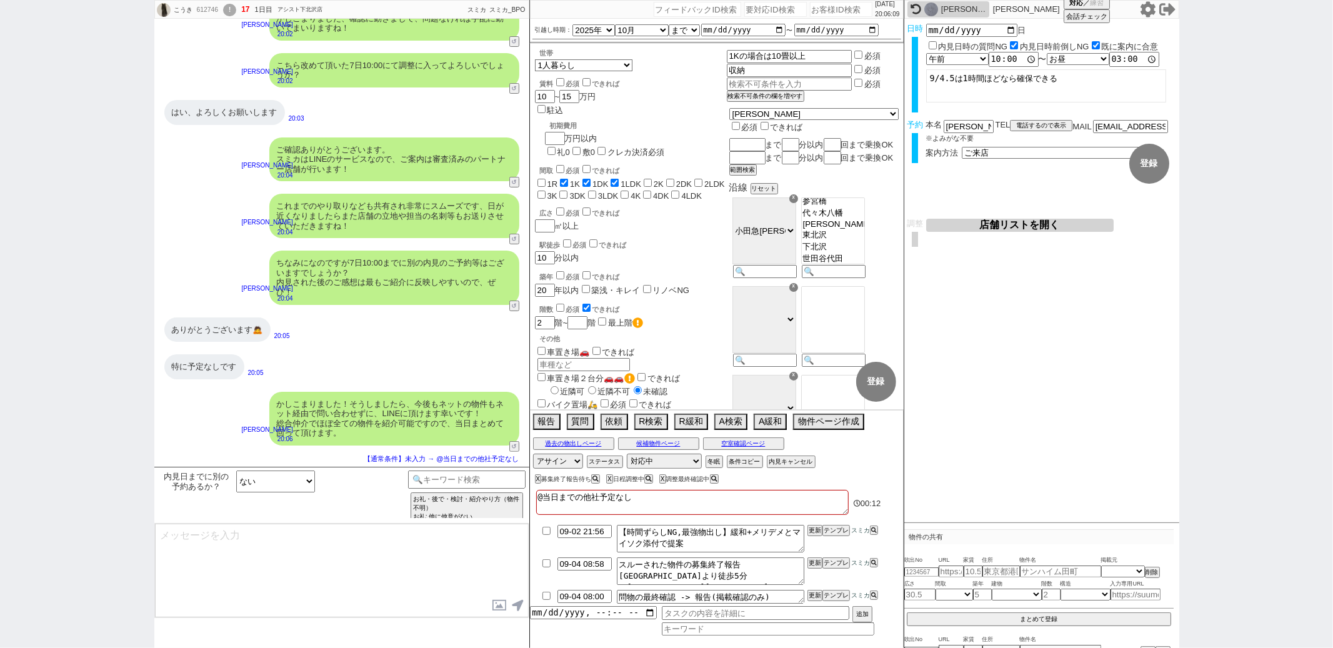
scroll to position [130, 0]
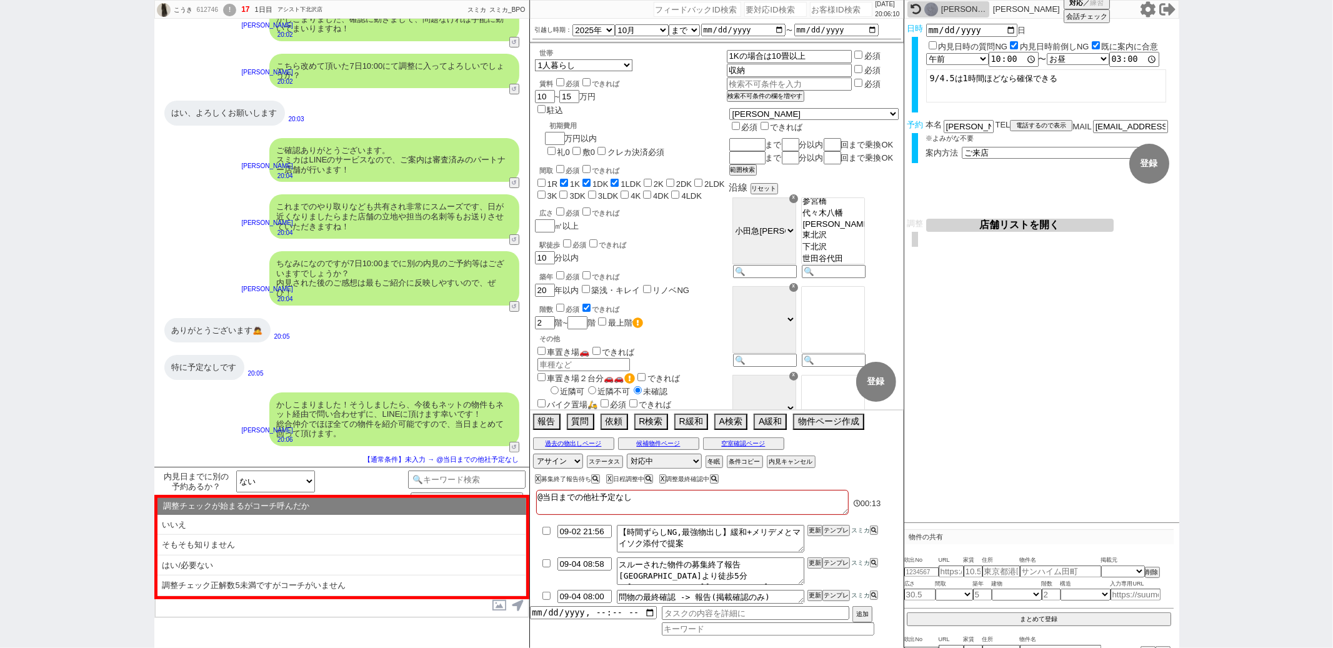
click at [383, 557] on li "はい/必要ない" at bounding box center [341, 566] width 369 height 21
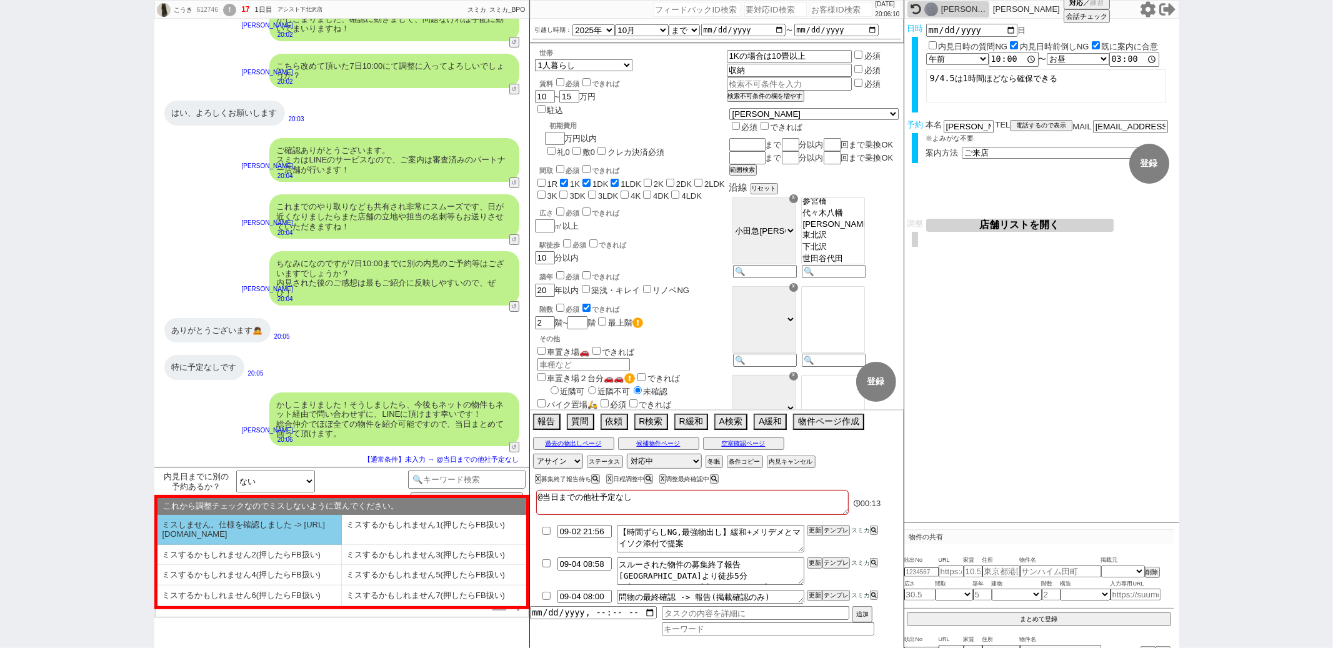
click at [295, 523] on li "ミスしません。仕様を確認しました -> [URL][DOMAIN_NAME]" at bounding box center [249, 530] width 184 height 30
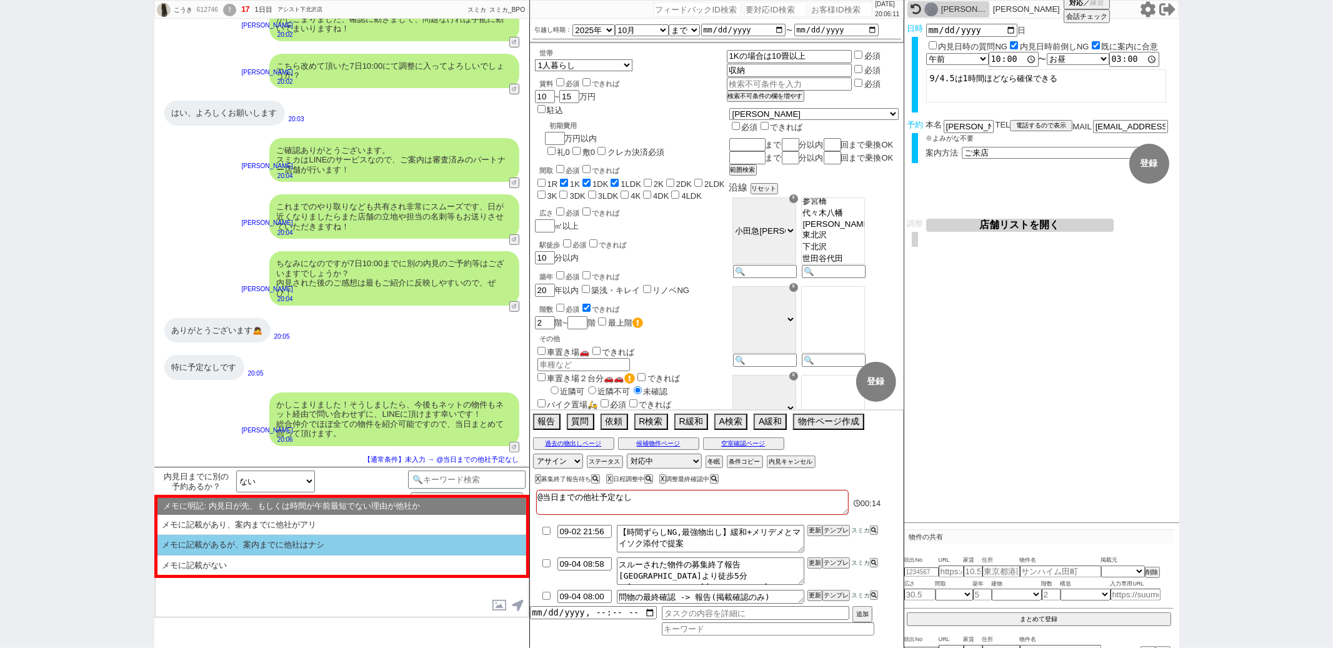
click at [280, 556] on li "メモに記載があるが、案内までに他社はナシ" at bounding box center [341, 566] width 369 height 20
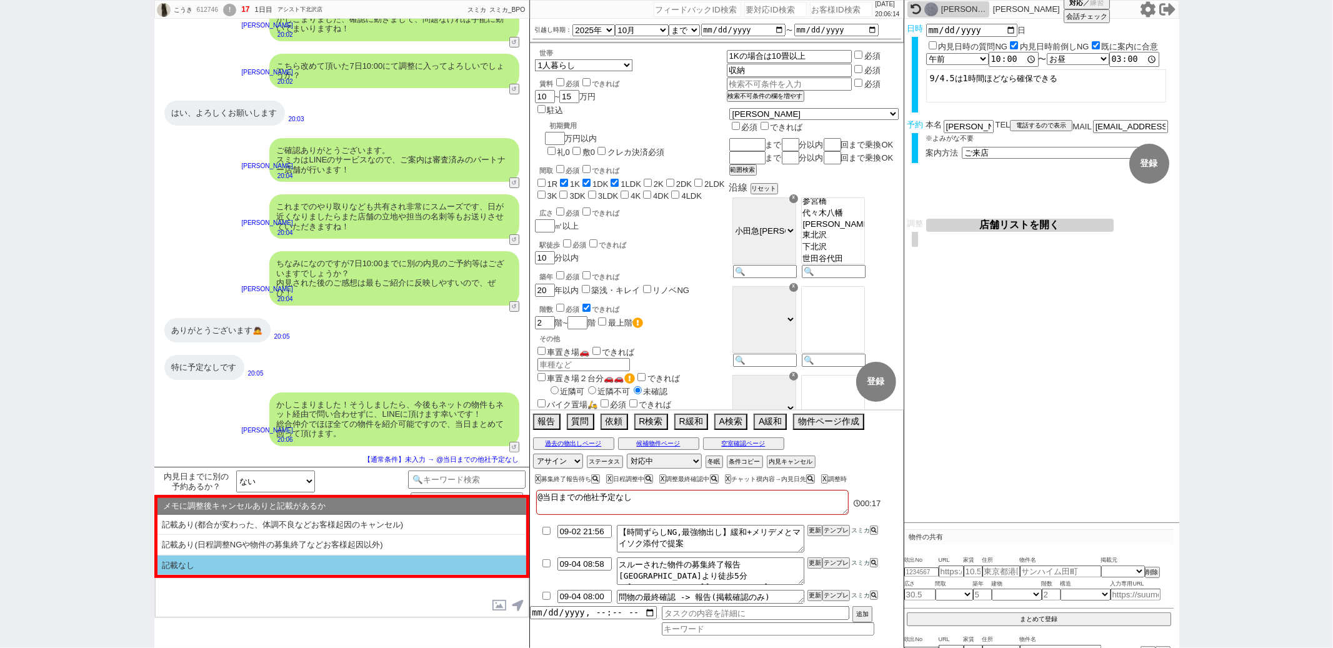
click at [272, 564] on li "記載なし" at bounding box center [341, 566] width 369 height 20
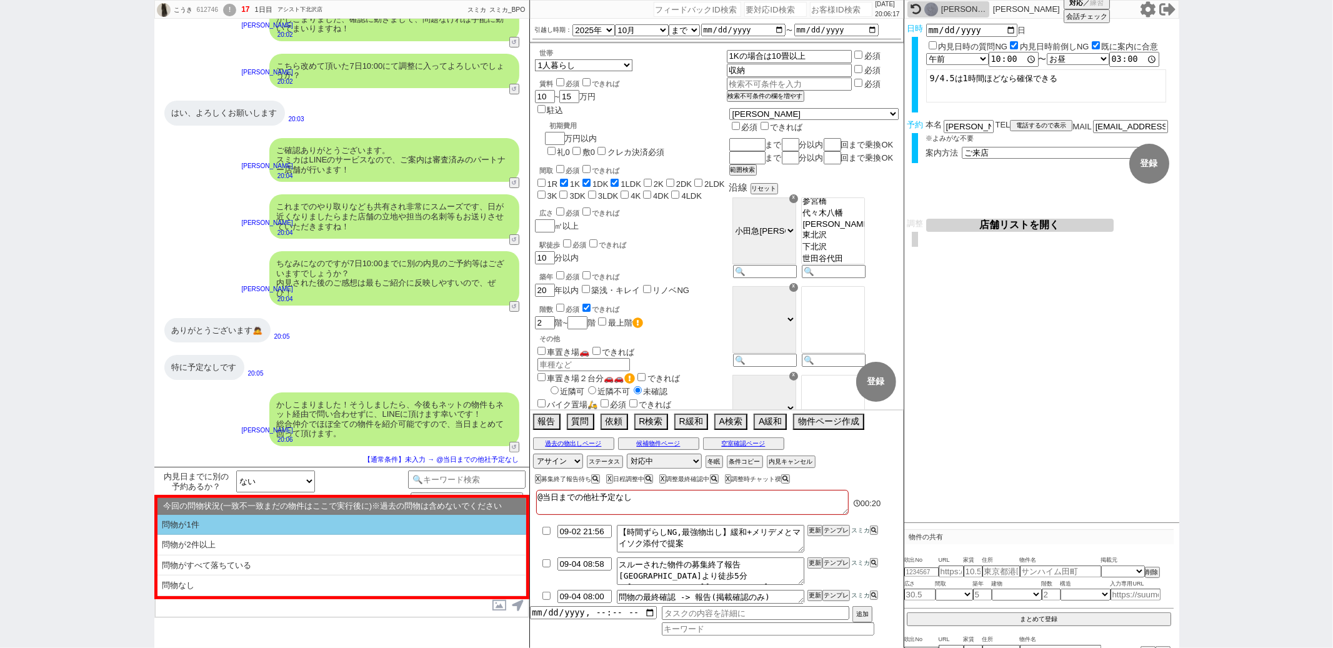
click at [292, 530] on li "問物が1件" at bounding box center [341, 525] width 369 height 21
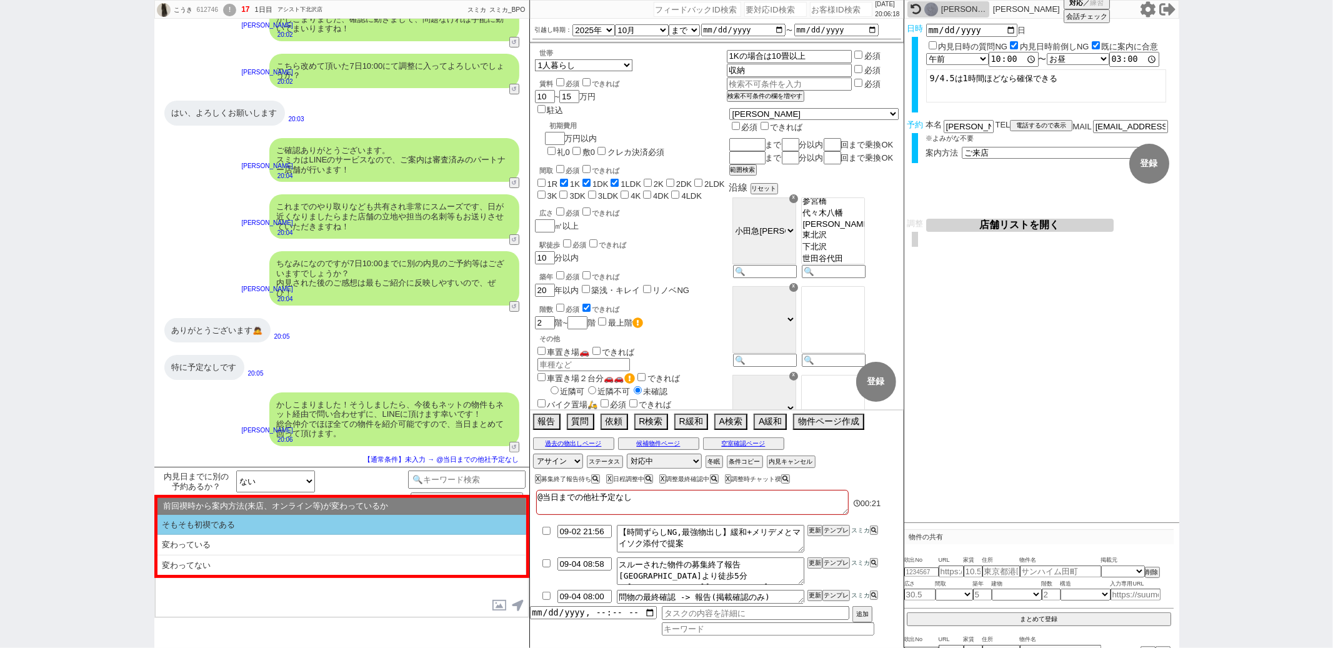
click at [292, 529] on li "そもそも初禊である" at bounding box center [341, 525] width 369 height 21
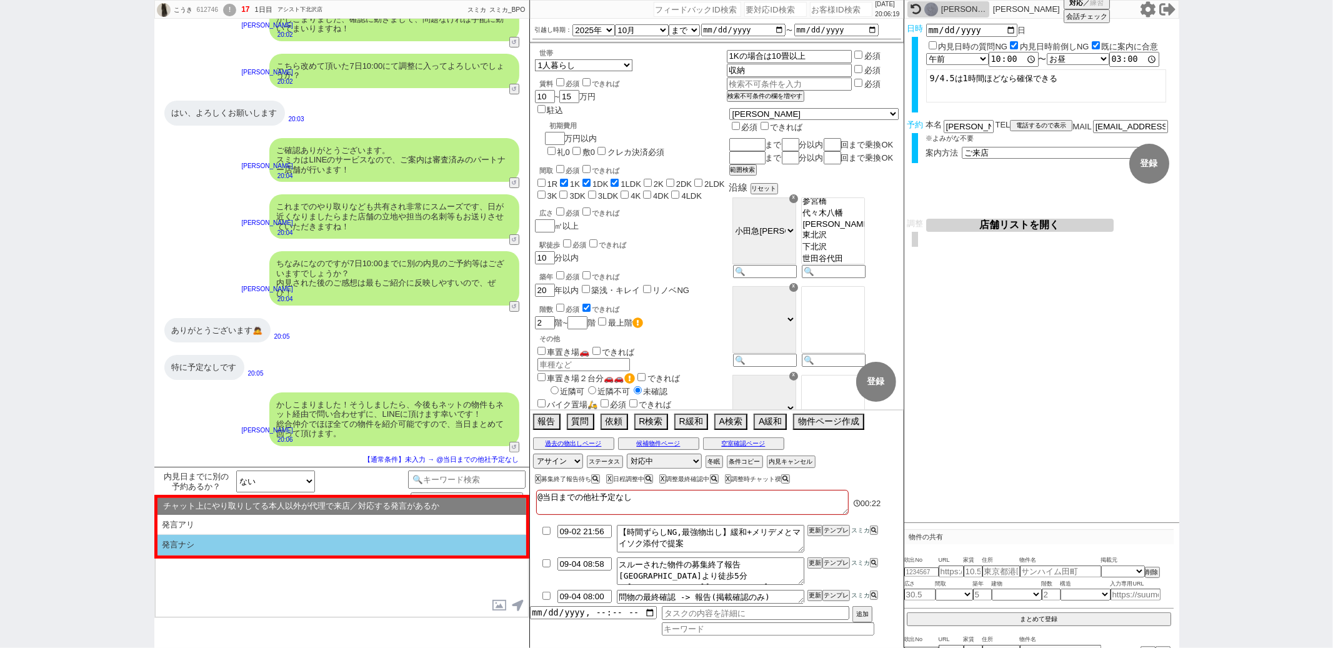
click at [285, 547] on li "発言ナシ" at bounding box center [341, 545] width 369 height 21
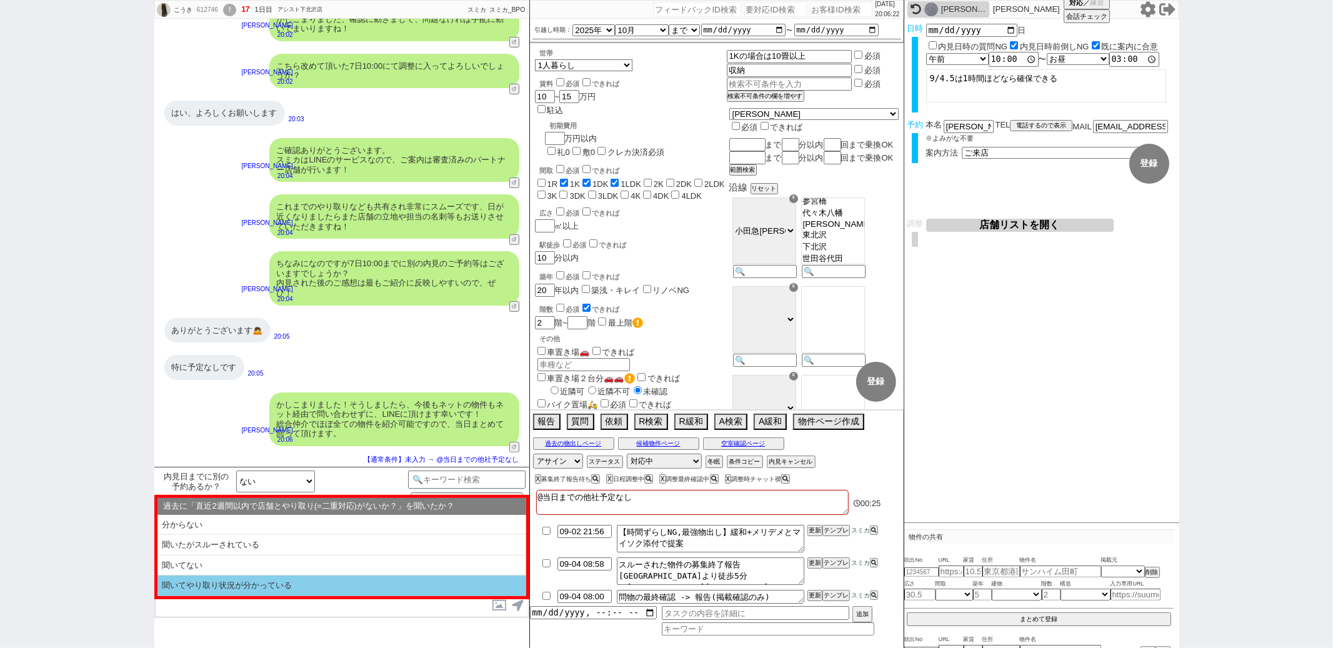
click at [286, 582] on li "聞いてやり取り状況が分かっている" at bounding box center [341, 586] width 369 height 21
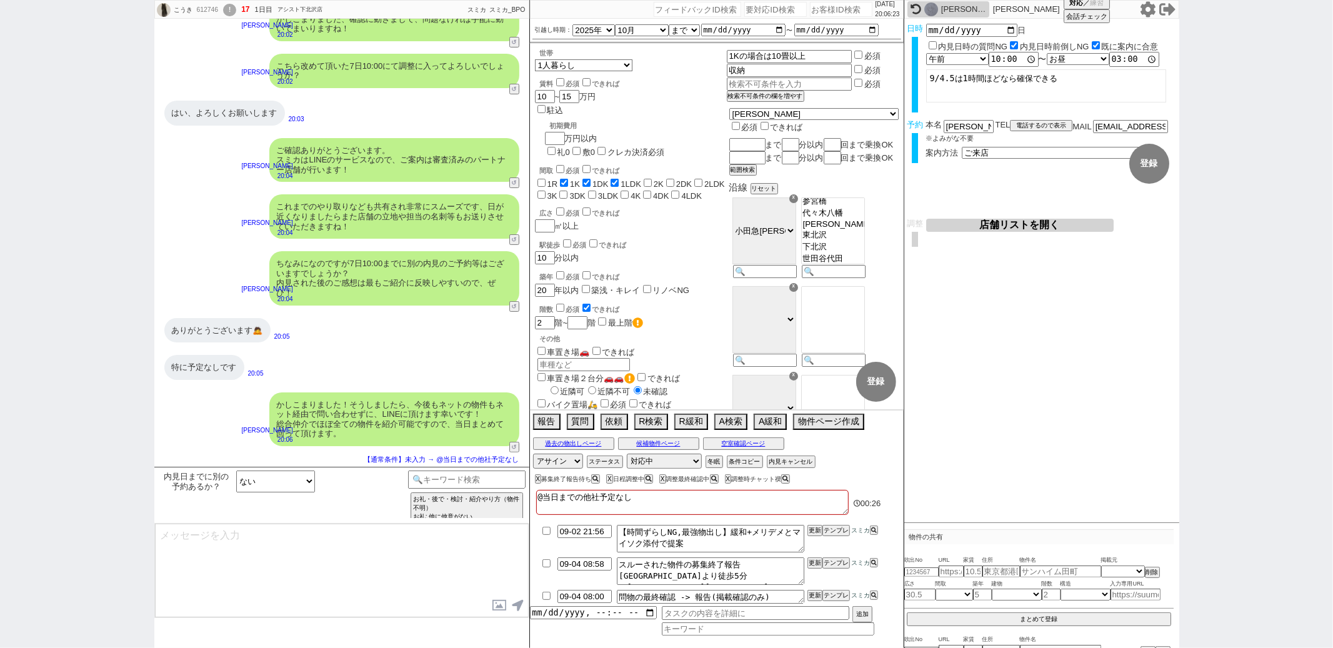
scroll to position [216, 0]
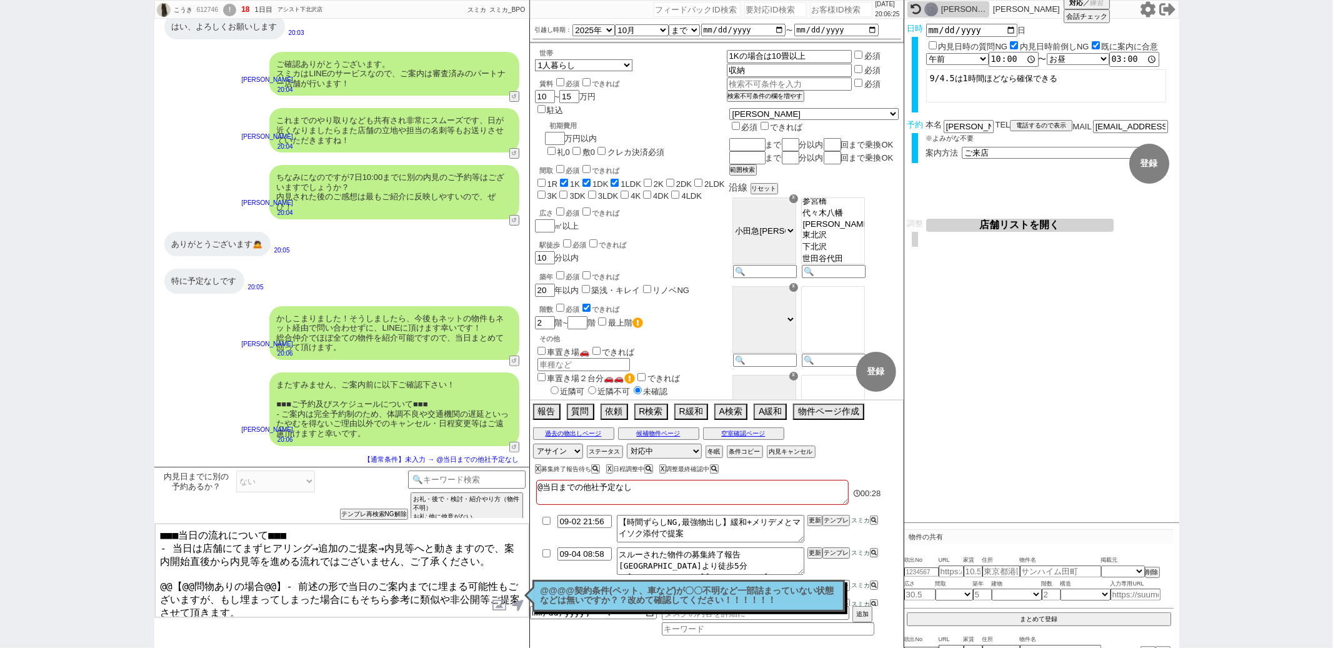
drag, startPoint x: 279, startPoint y: 579, endPoint x: 143, endPoint y: 579, distance: 136.2
click at [143, 579] on div "こうき 612746 ! 18 1日目 アシスト下北沢店 冬眠中 自社客 スミカ スミカ_BPO チャット全表示 2025-09-02 いいですね！よろしくお…" at bounding box center [666, 324] width 1333 height 648
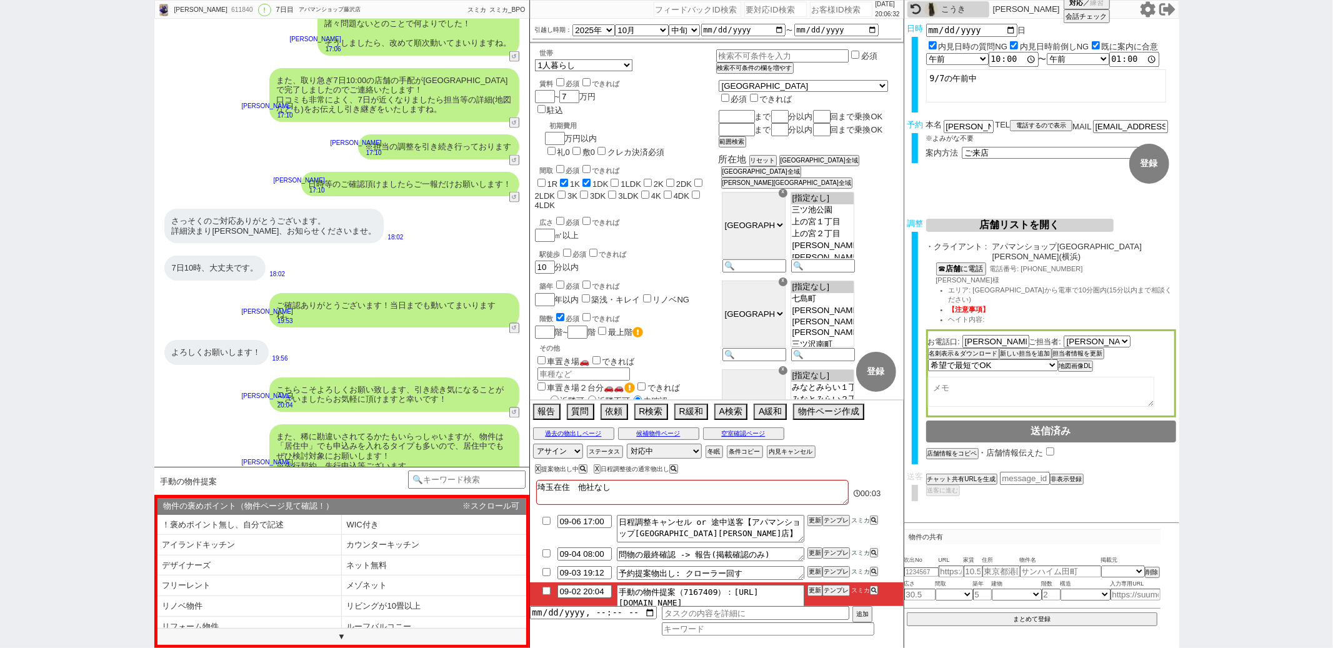
scroll to position [22, 0]
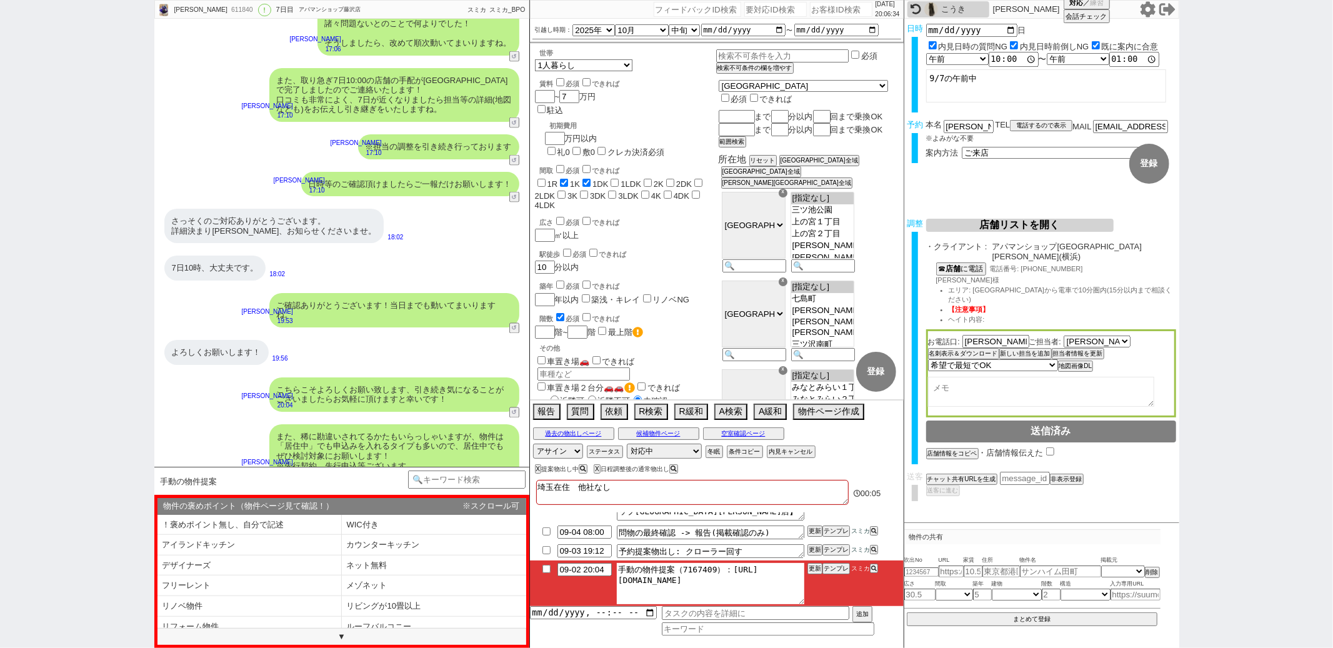
drag, startPoint x: 727, startPoint y: 571, endPoint x: 789, endPoint y: 588, distance: 63.5
click at [789, 588] on textarea "手動の物件提案（7167409）：https://jent-crm.com/2ng-84y191pn3984hy/introduction_pages/486…" at bounding box center [710, 583] width 187 height 41
click at [298, 560] on li "採光面3つ以上" at bounding box center [249, 553] width 184 height 21
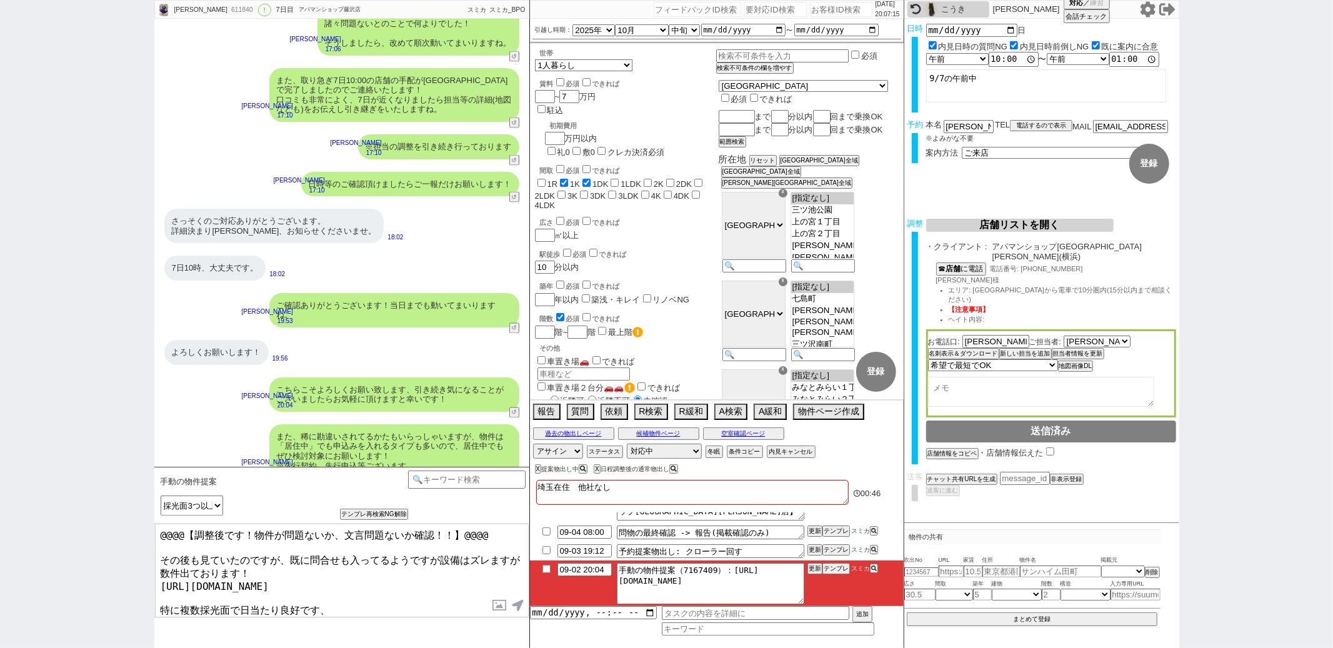
drag, startPoint x: 160, startPoint y: 552, endPoint x: 171, endPoint y: 411, distance: 141.7
click at [171, 431] on div "Fumi 611840 ! 0 7日目 アパマンショップ藤沢店 冬眠中 自社客 スミカ スミカ_BPO チャット全表示 2025-08-27 新しくフォローさ…" at bounding box center [341, 324] width 375 height 648
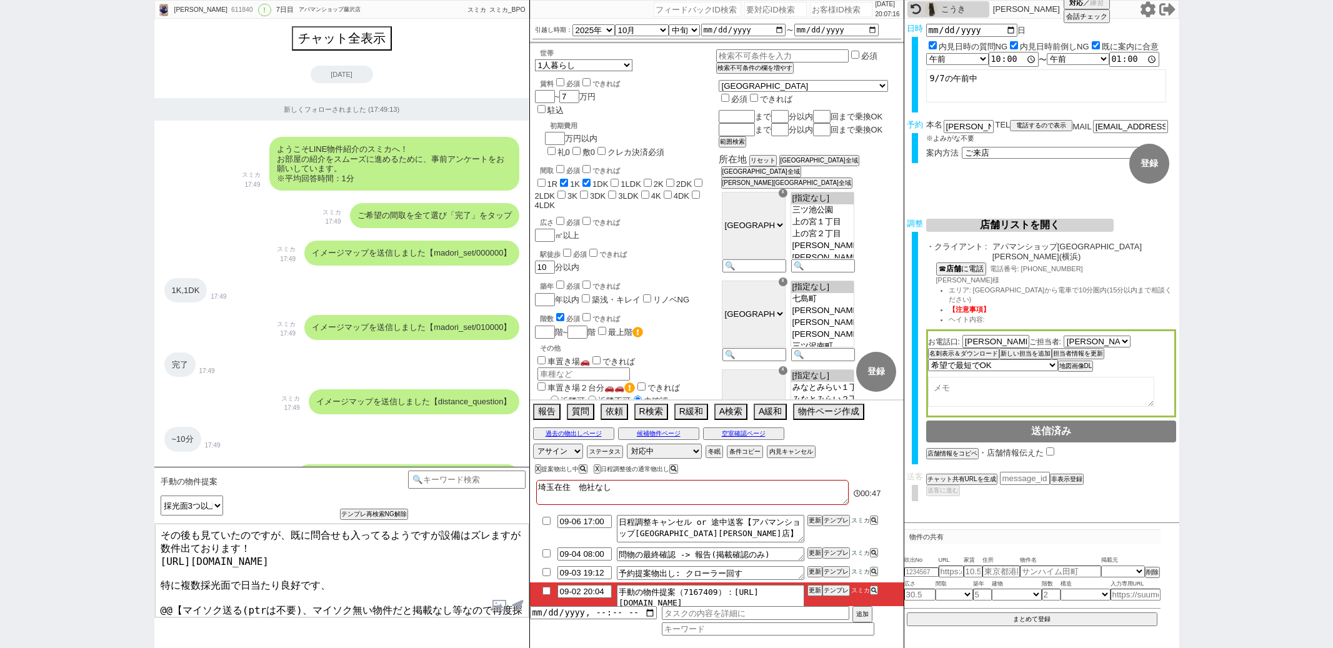
select select "採光面3つ以上"
select select "2025"
select select "10"
select select "33"
select select "0"
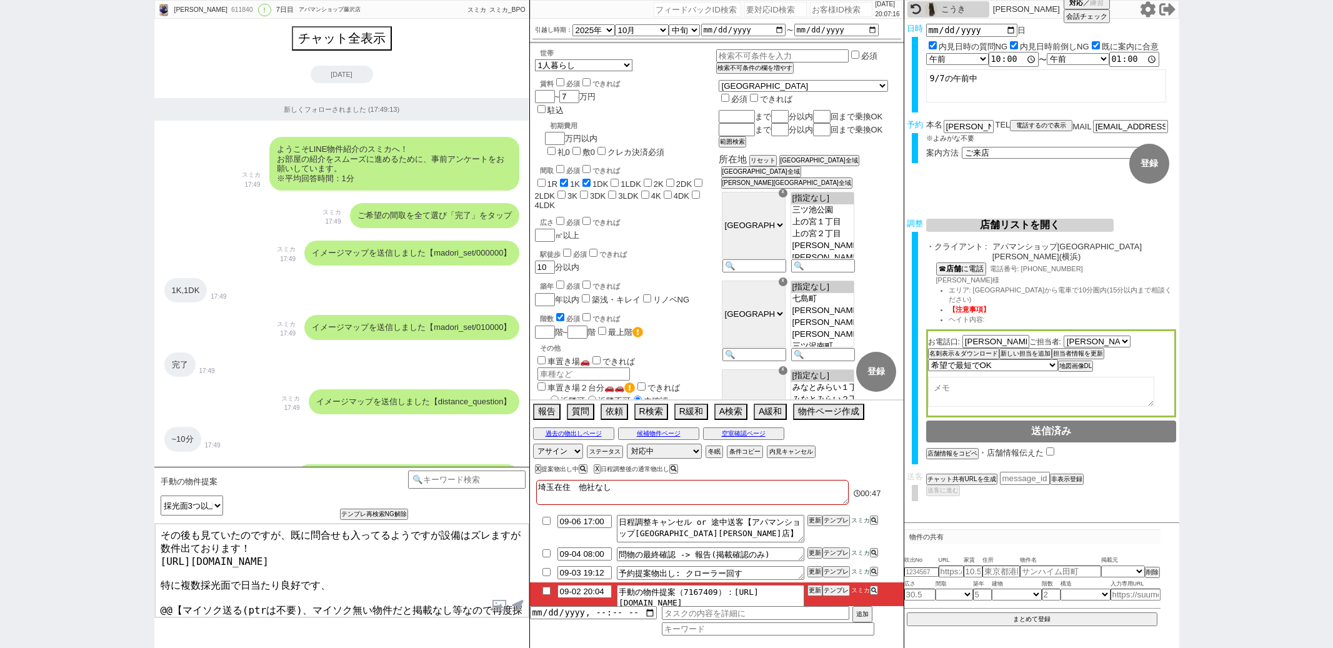
select select "14"
select select "64"
select select "65"
select select "66"
select select "67"
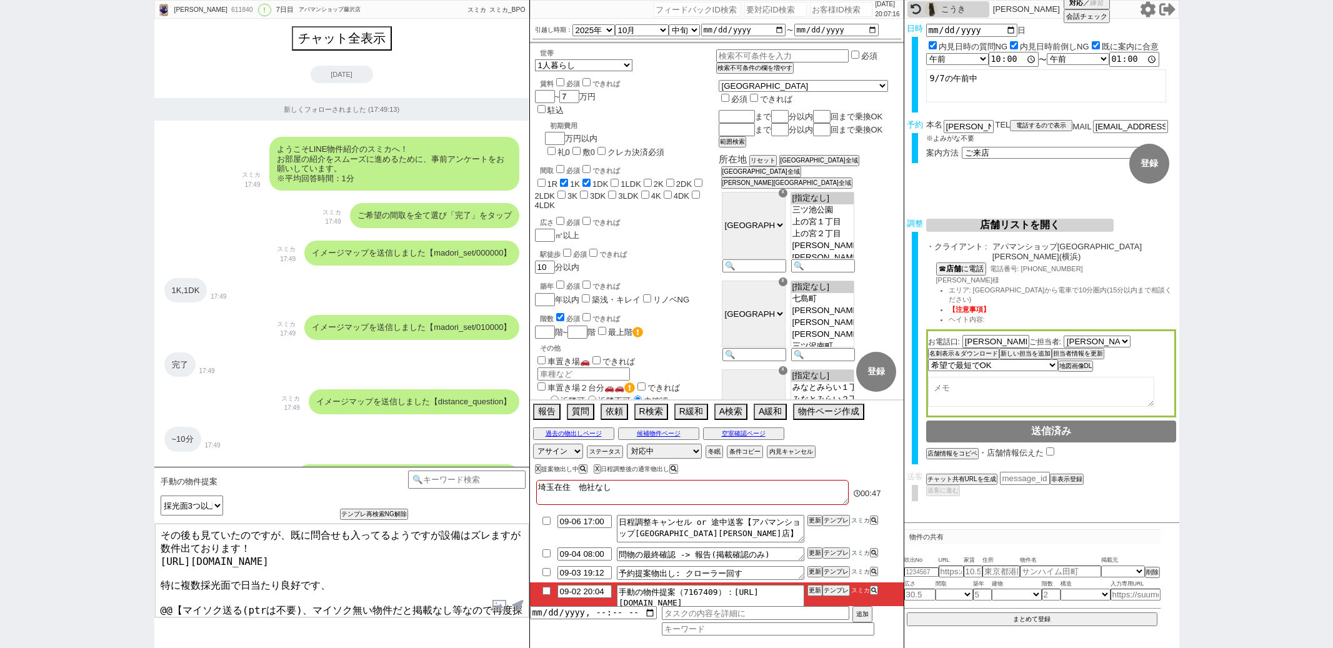
select select "68"
select select "69"
select select "70"
select select "71"
select select "72"
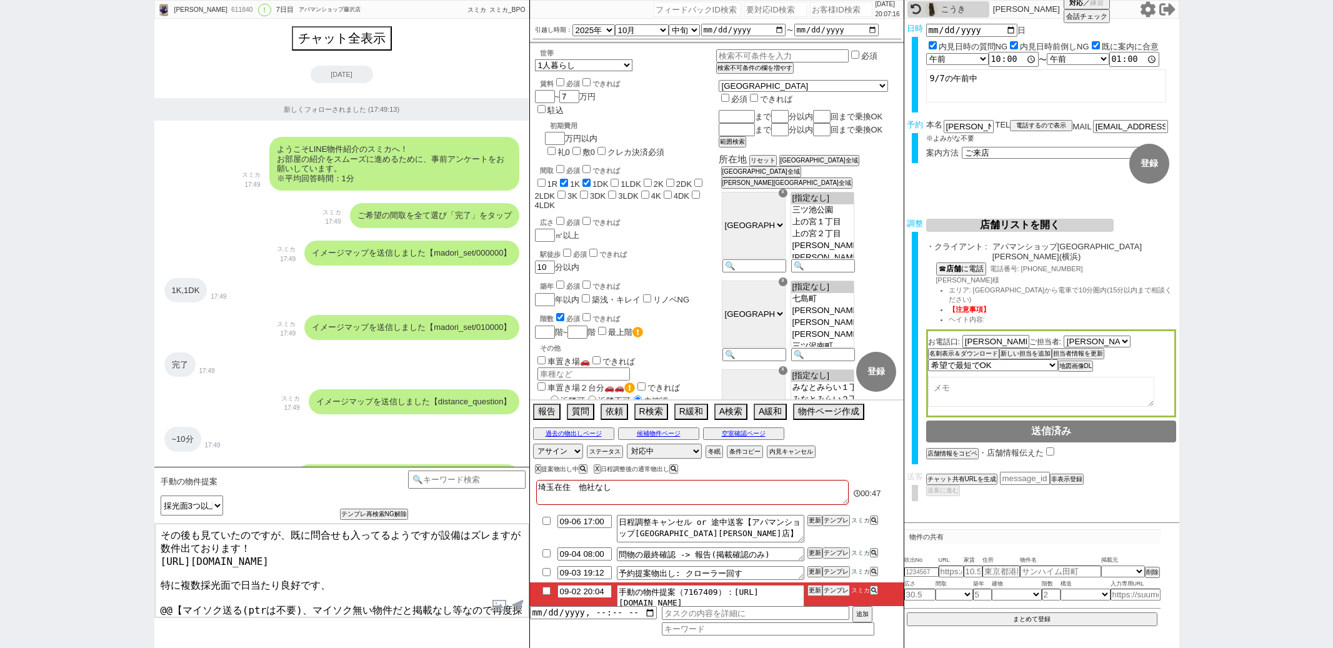
select select "73"
select select "74"
select select "75"
select select "76"
select select "77"
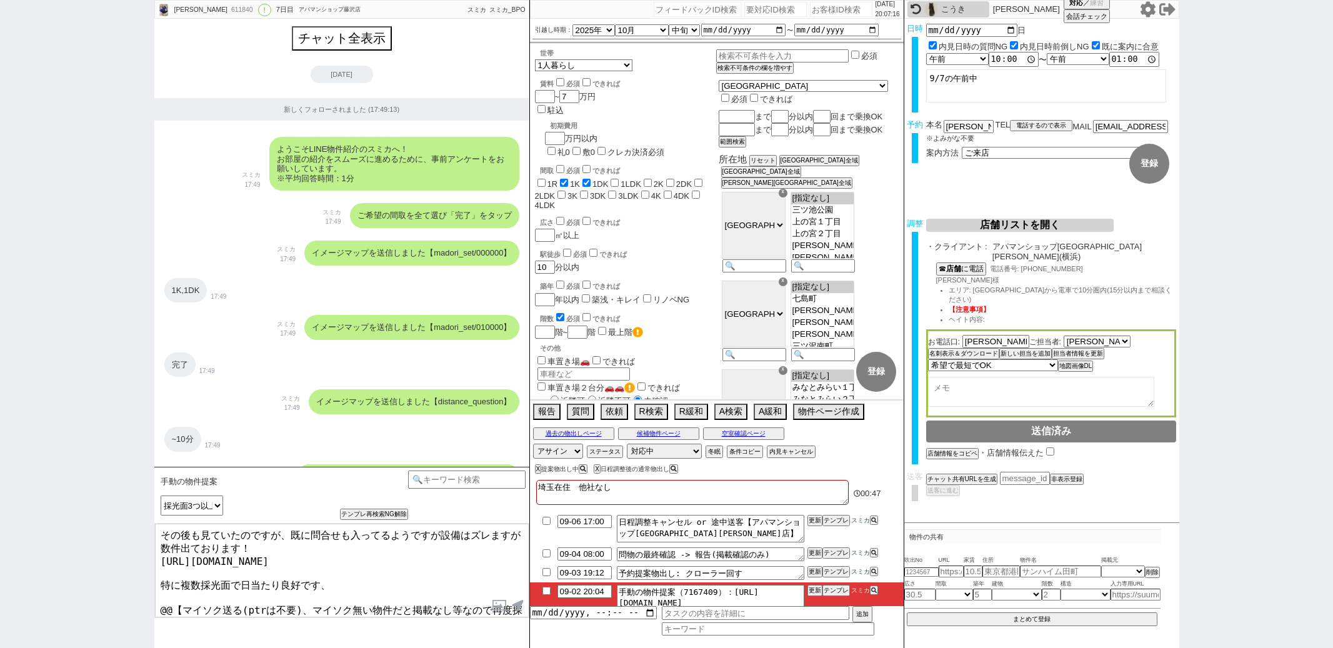
select select "78"
select select "79"
select select "80"
select select "57"
select select "[DATE]"
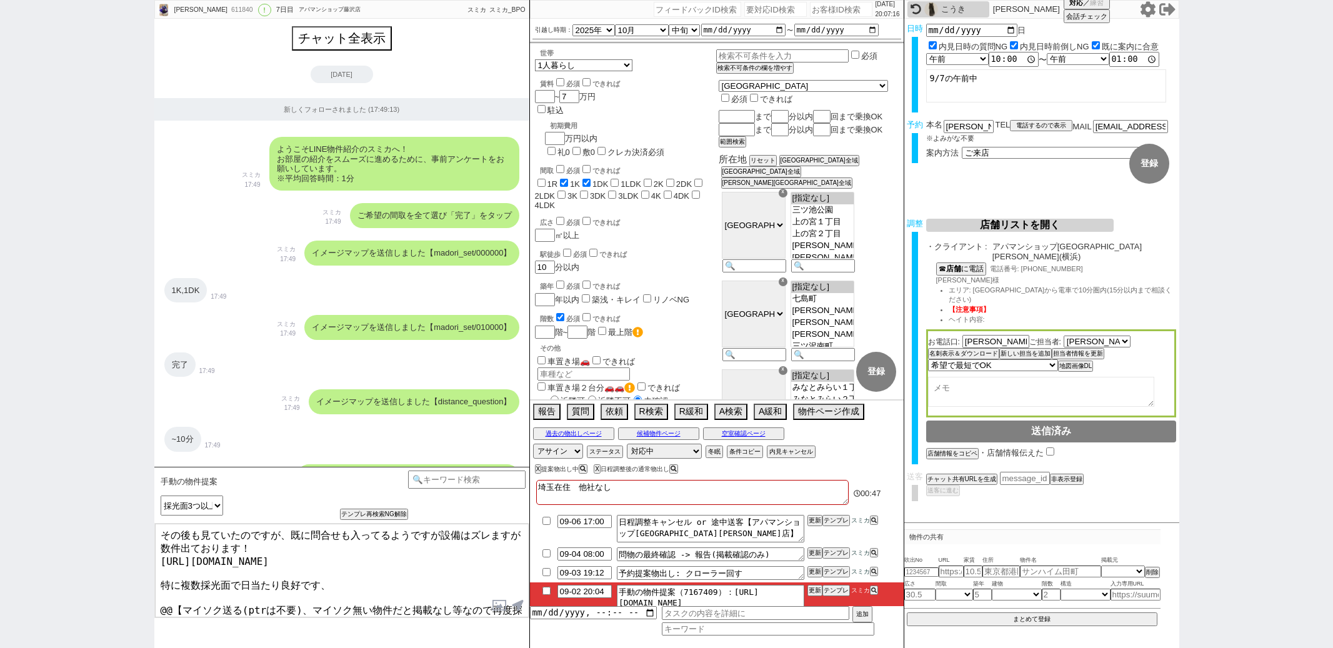
select select "2"
select select "2478"
select select "5"
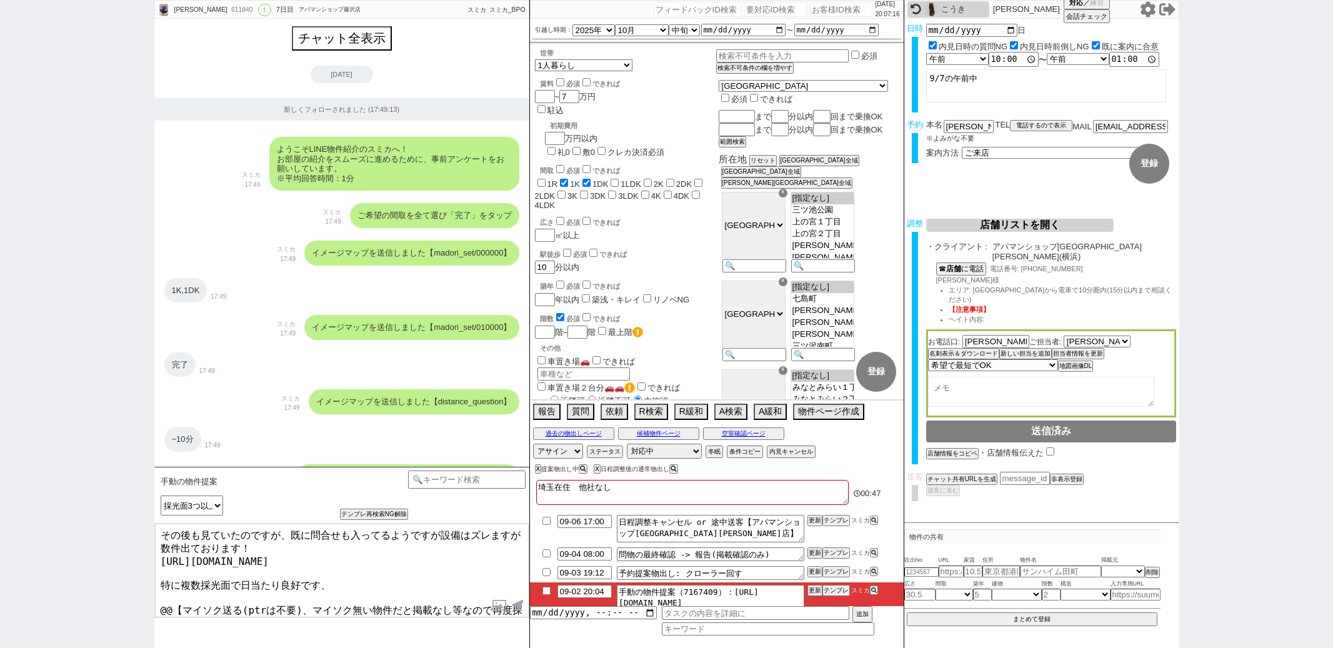
select select
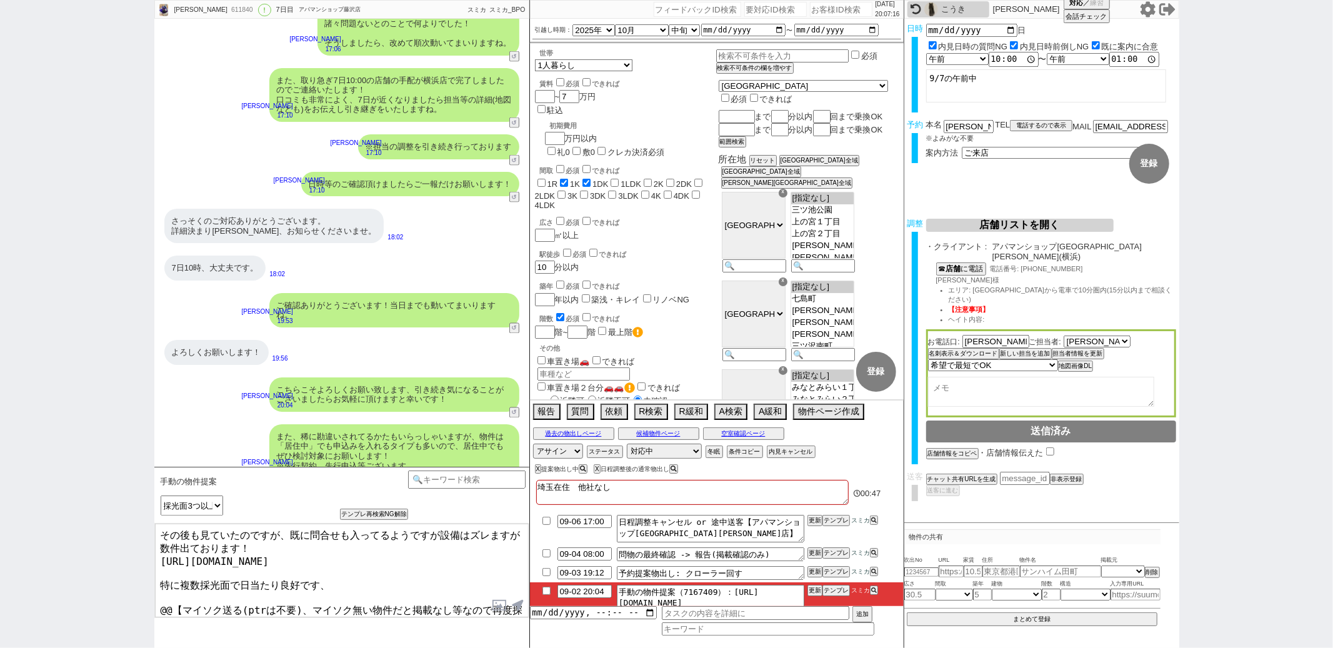
scroll to position [22, 0]
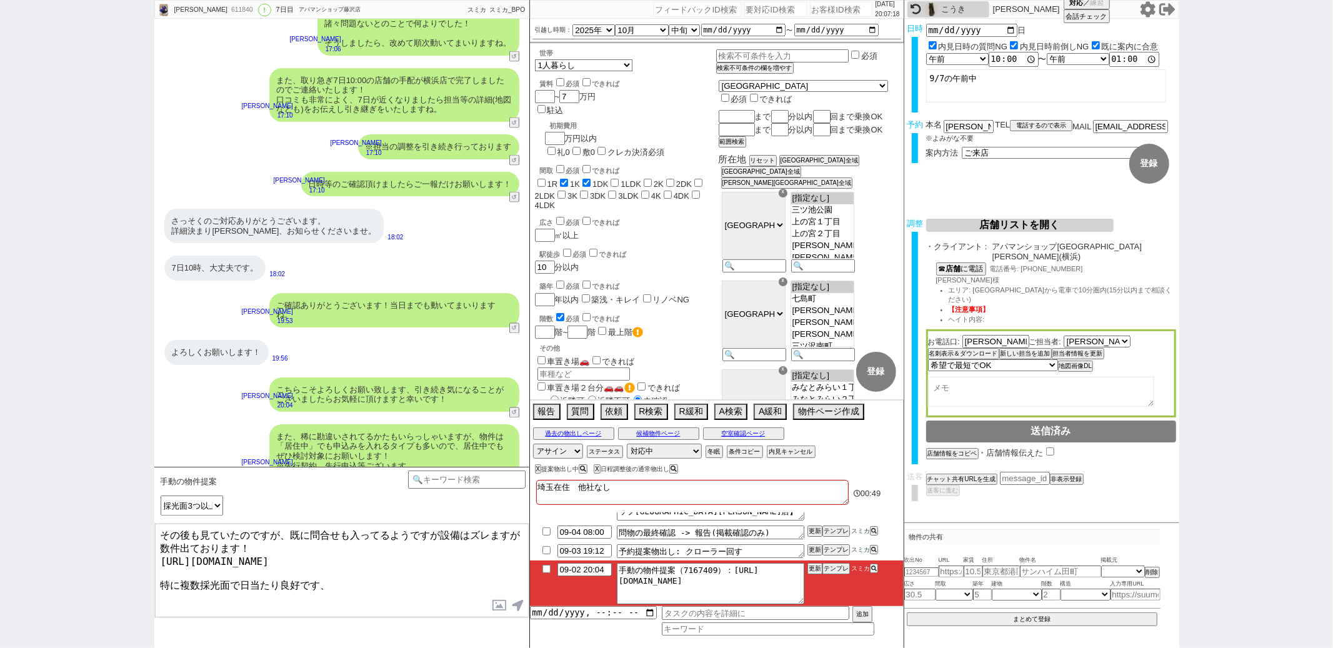
type textarea "その後も見ていたのですが、既に問合せも入ってるようですが設備はズレますが数件出ております！ [URL][DOMAIN_NAME] 特に複数採光面で日当たり良好…"
checkbox input "true"
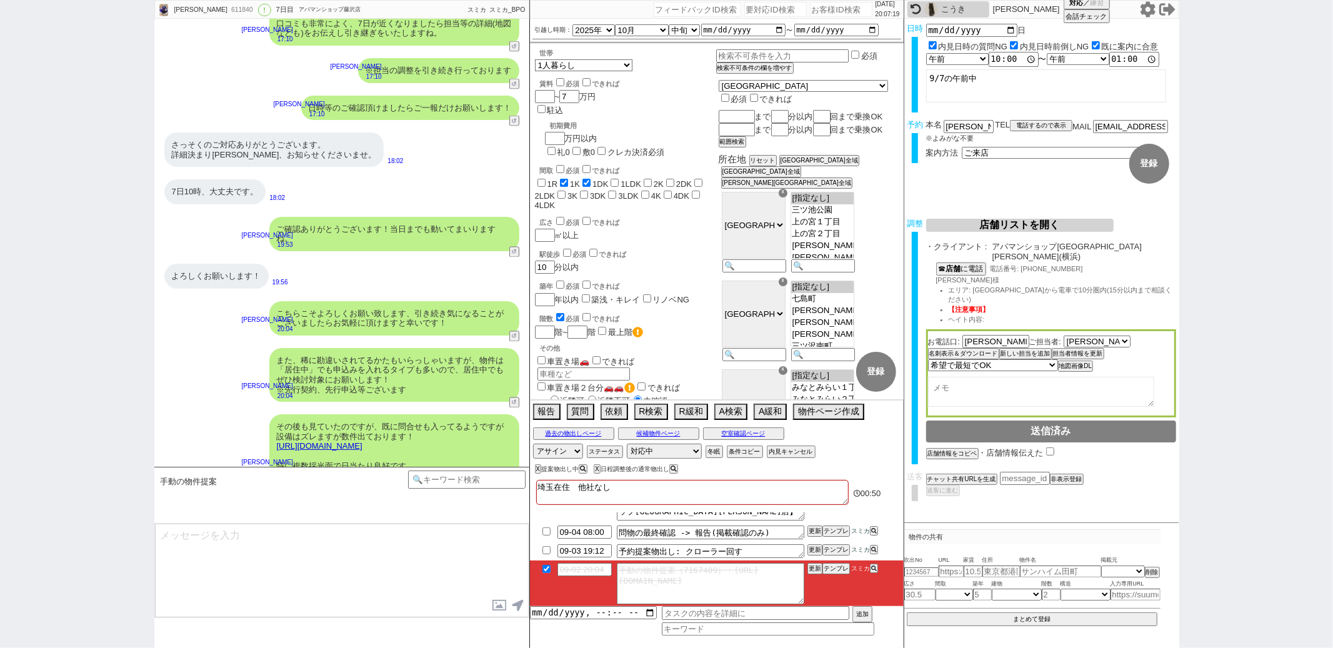
scroll to position [0, 0]
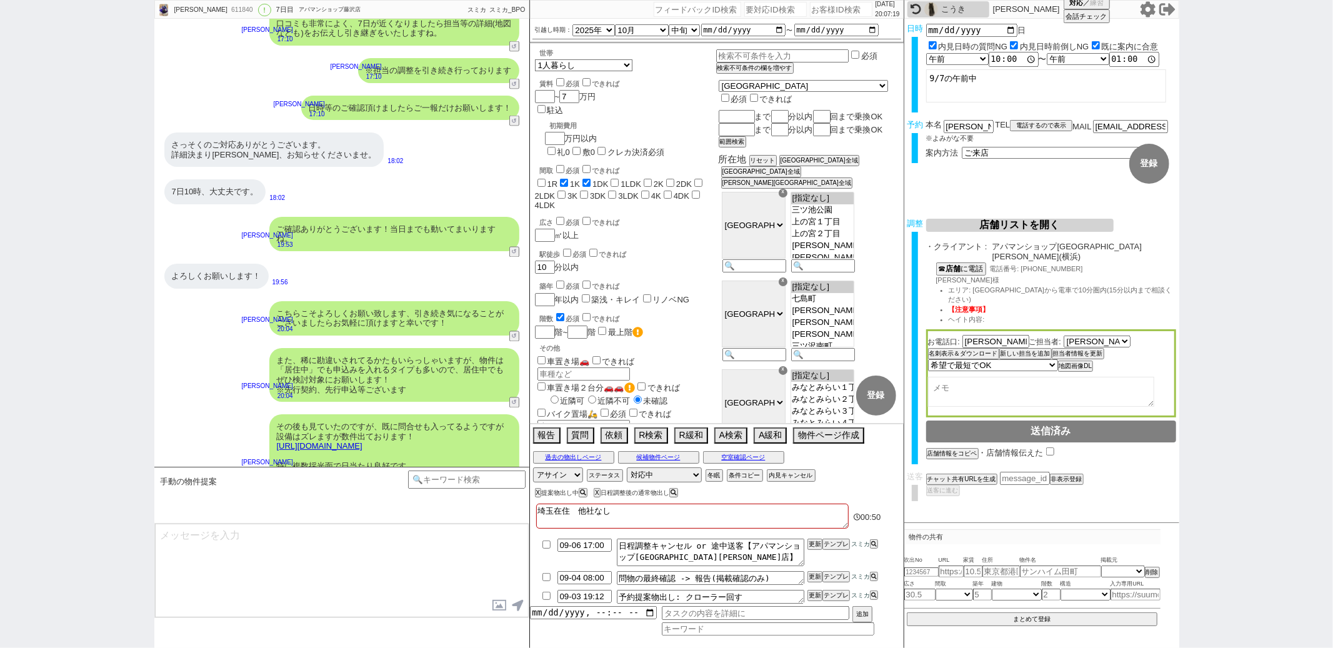
type textarea "良ければ、あわせていかがでしょうか？"
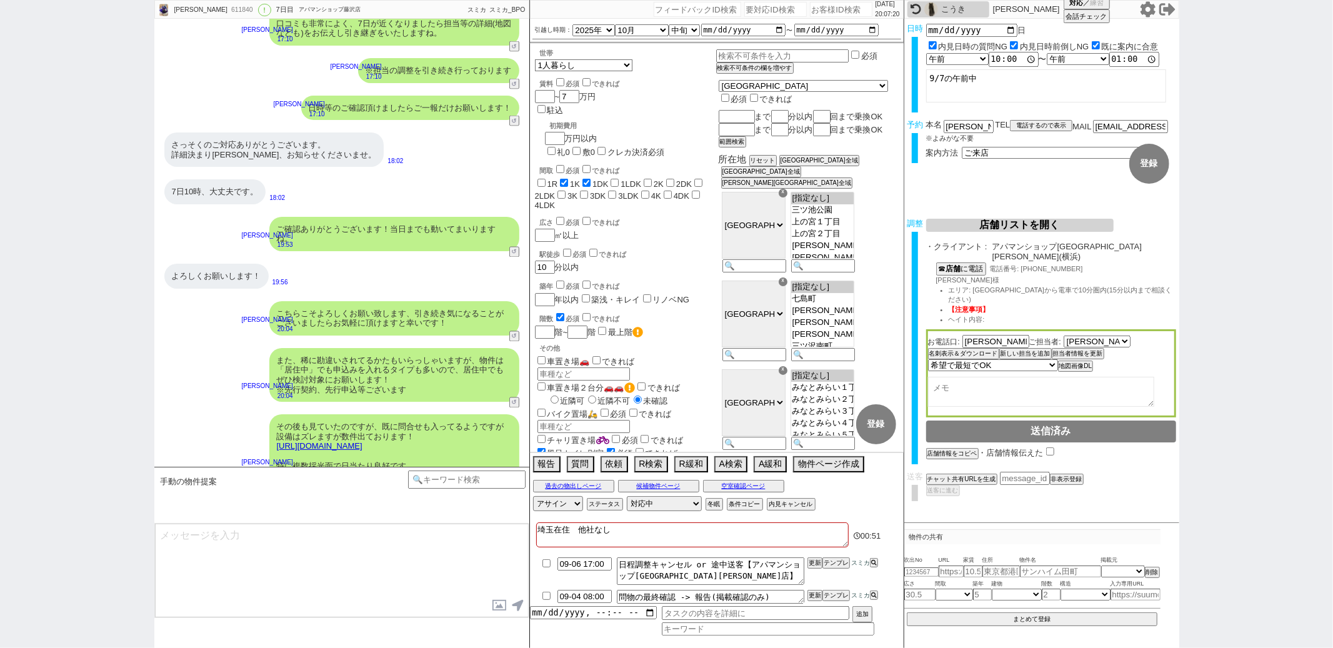
scroll to position [5854, 0]
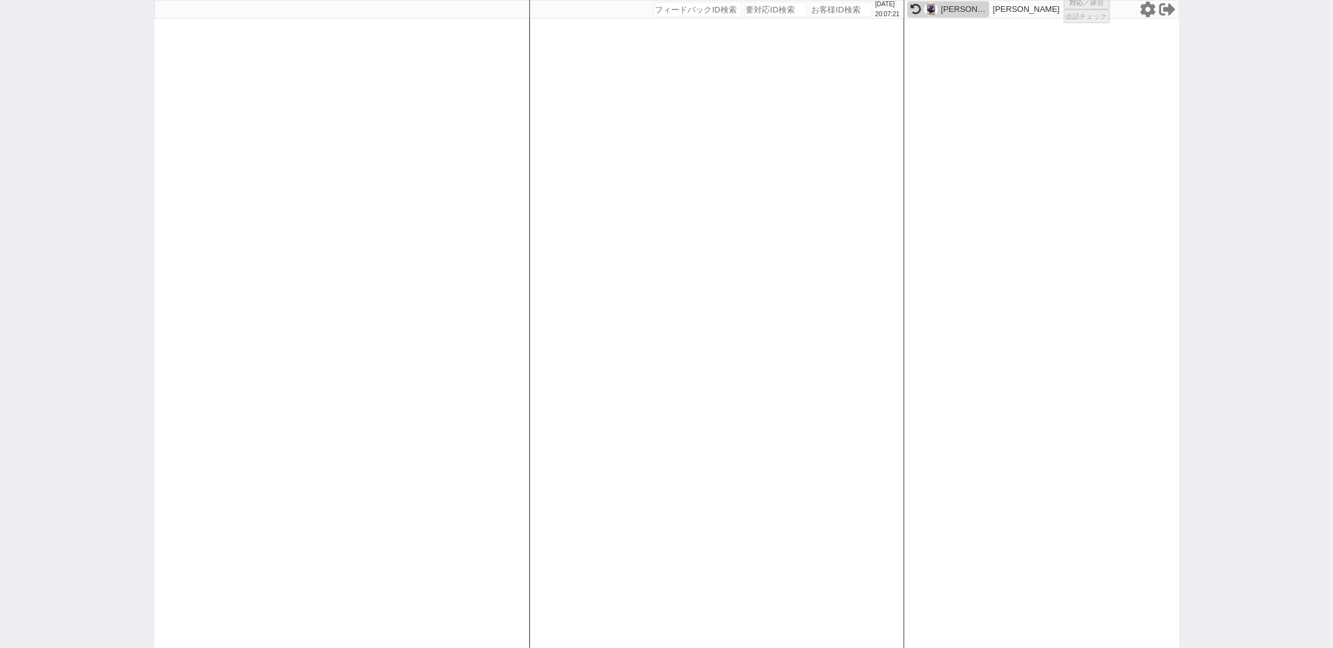
select select "1"
select select
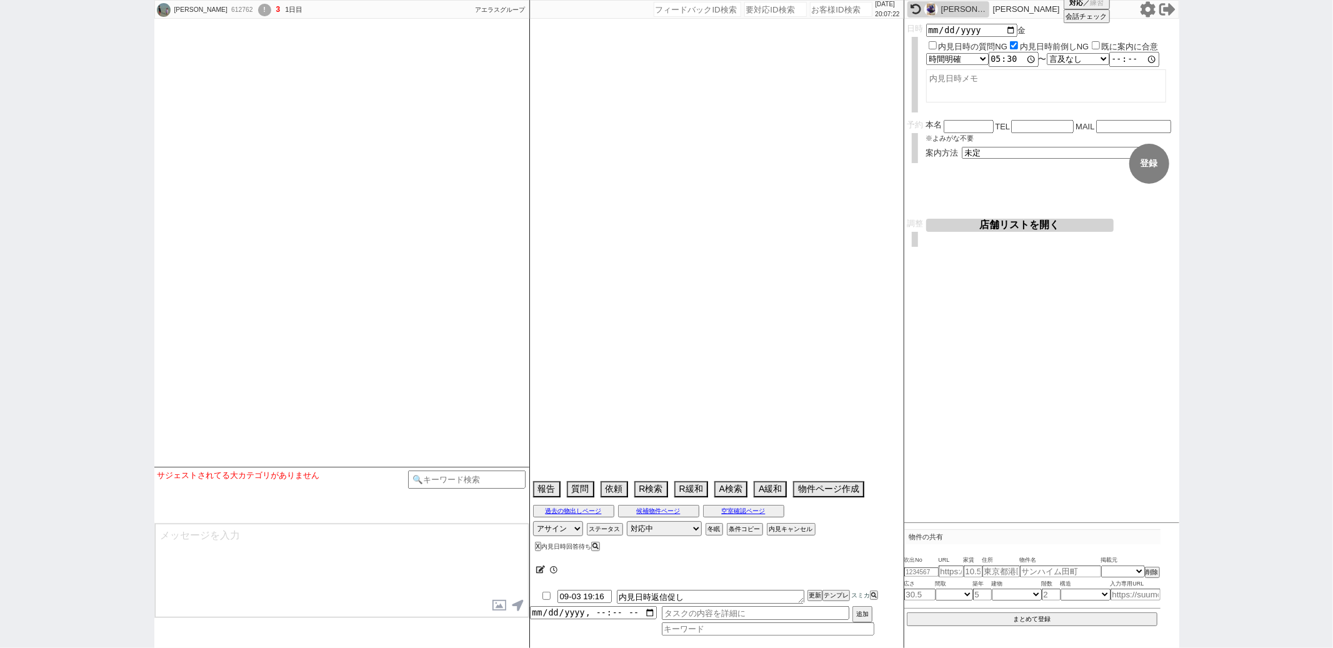
type textarea "オンボで対応ミスりました、、省くユーザーなのでどこかで終了してください"
select select "2025"
select select "10"
select select "6"
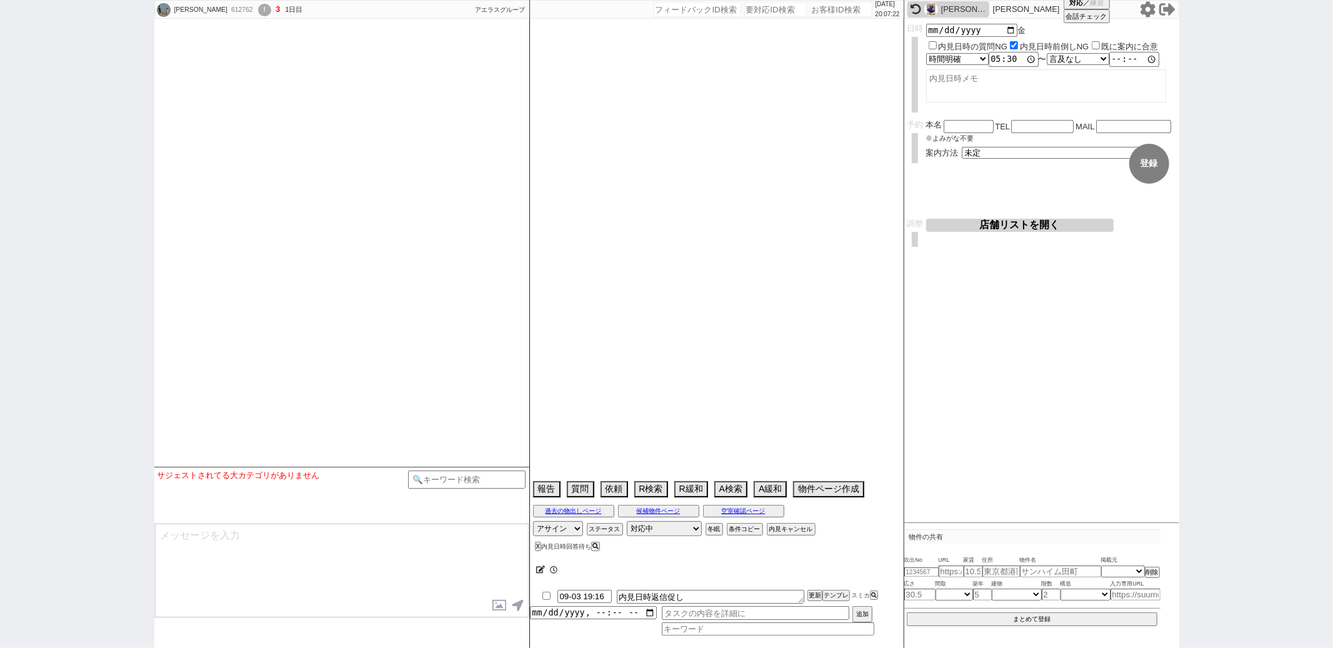
select select "6"
select select "649"
select select "18"
select select "2195"
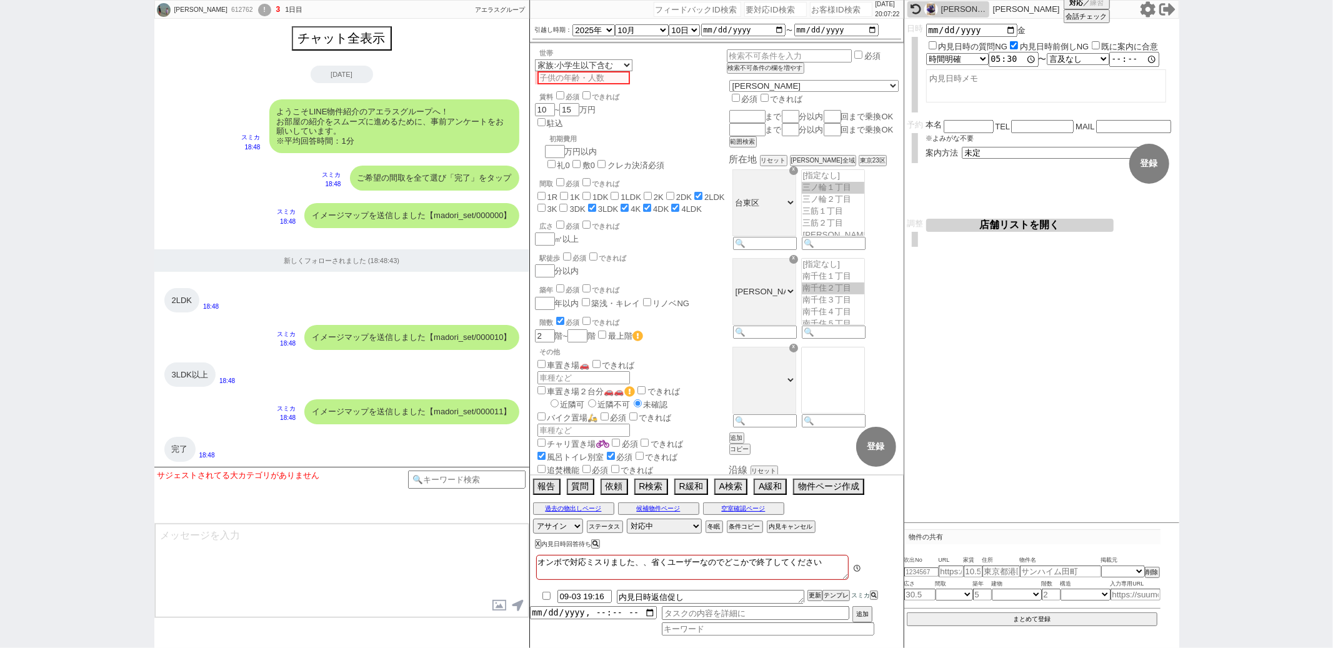
scroll to position [1379, 0]
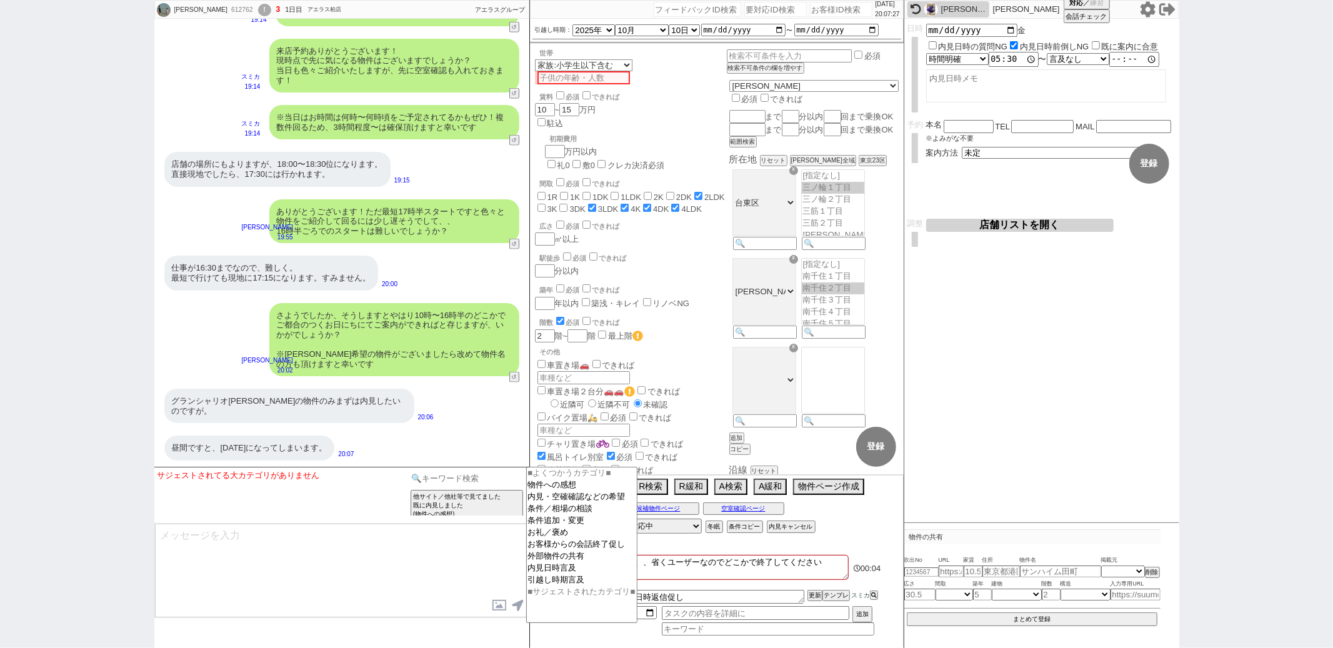
click at [425, 477] on input at bounding box center [467, 479] width 118 height 16
click at [570, 574] on option "内見日時言及" at bounding box center [582, 580] width 110 height 12
select select
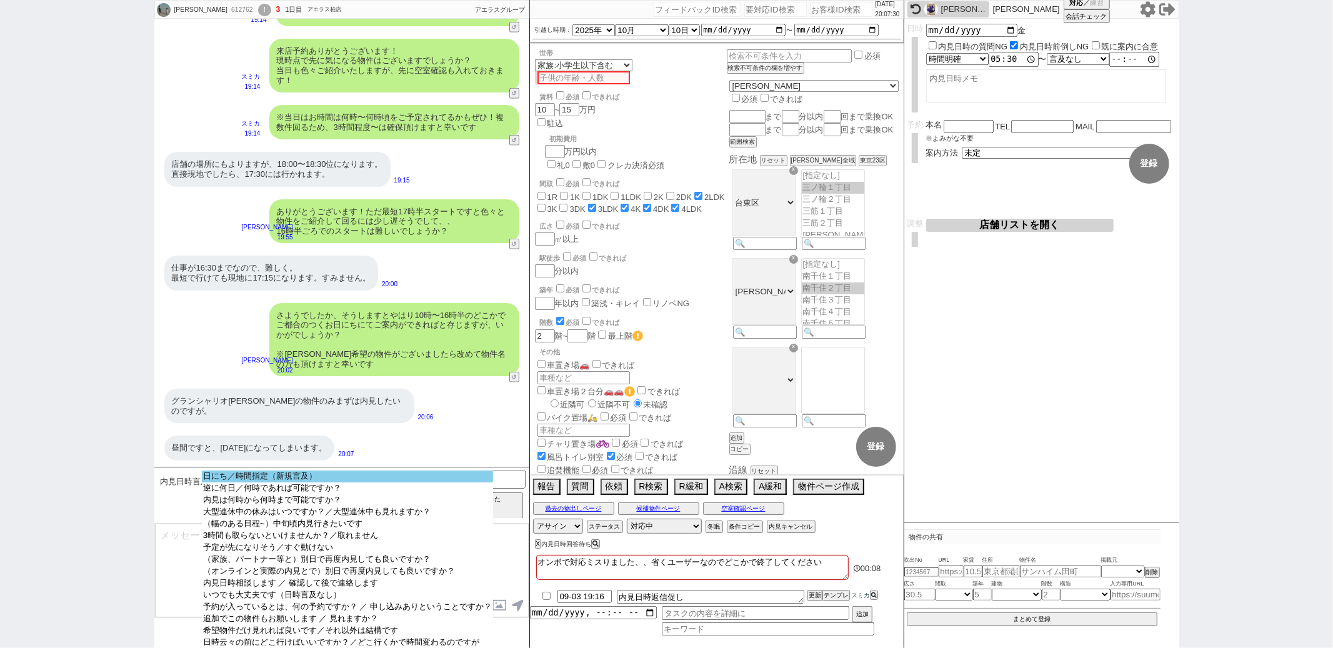
click at [380, 482] on option "日にち／時間指定（新規言及）" at bounding box center [347, 488] width 291 height 12
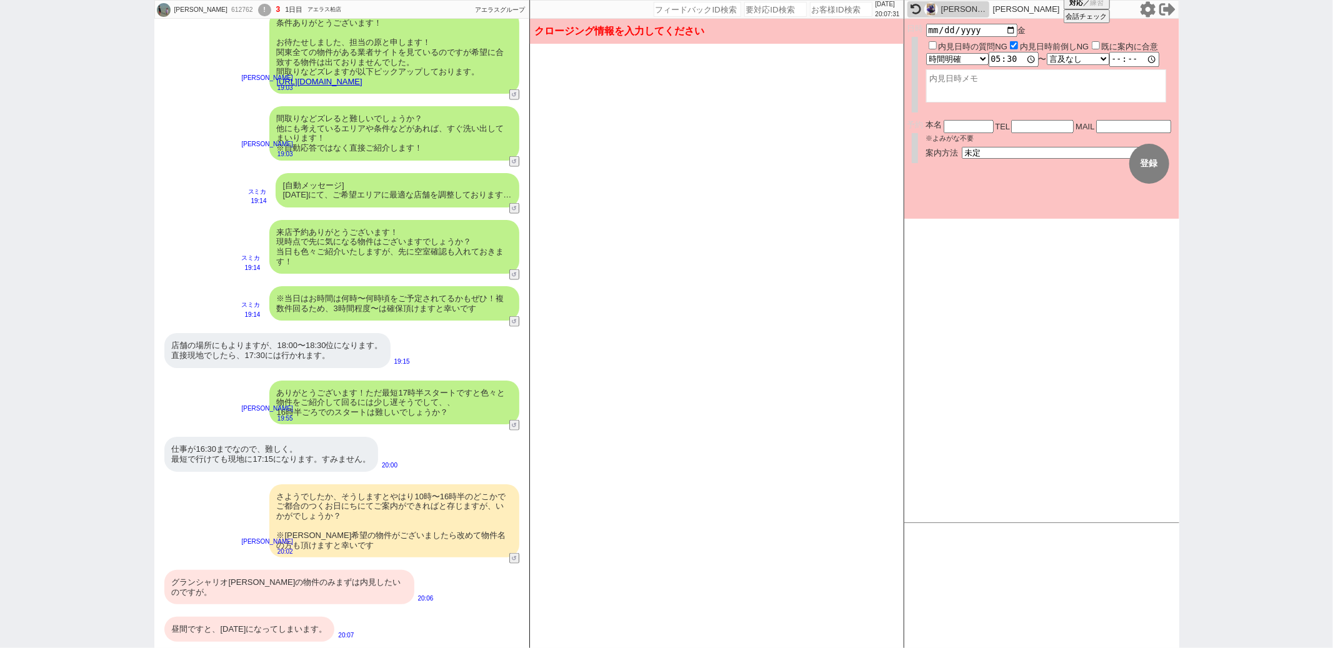
scroll to position [1197, 0]
click at [970, 32] on input "[DATE]" at bounding box center [972, 29] width 92 height 11
type input "[DATE]"
click at [965, 59] on select "言及なし 時間明確 午前 午後 お昼 夕方・夜 終日いつでも その他" at bounding box center [956, 59] width 61 height 11
select select "0"
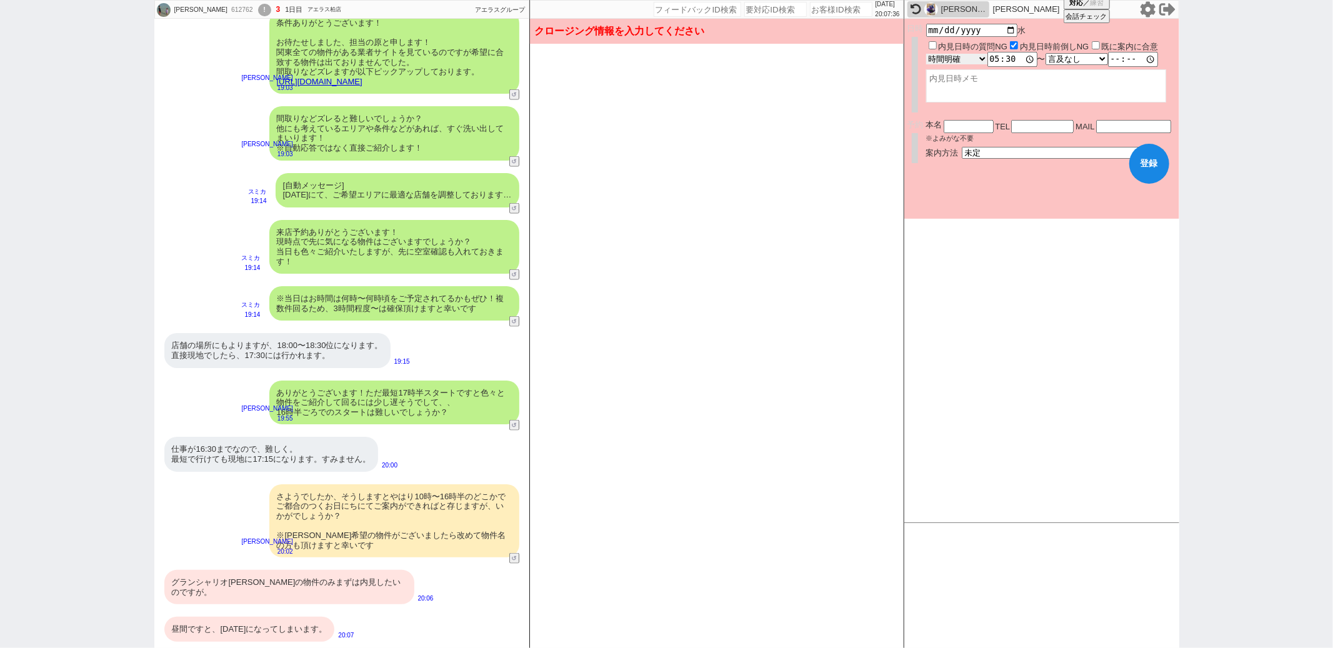
click at [926, 54] on select "言及なし 時間明確 午前 午後 お昼 夕方・夜 終日いつでも その他" at bounding box center [956, 59] width 61 height 11
click at [1164, 174] on button "登録" at bounding box center [1149, 164] width 40 height 40
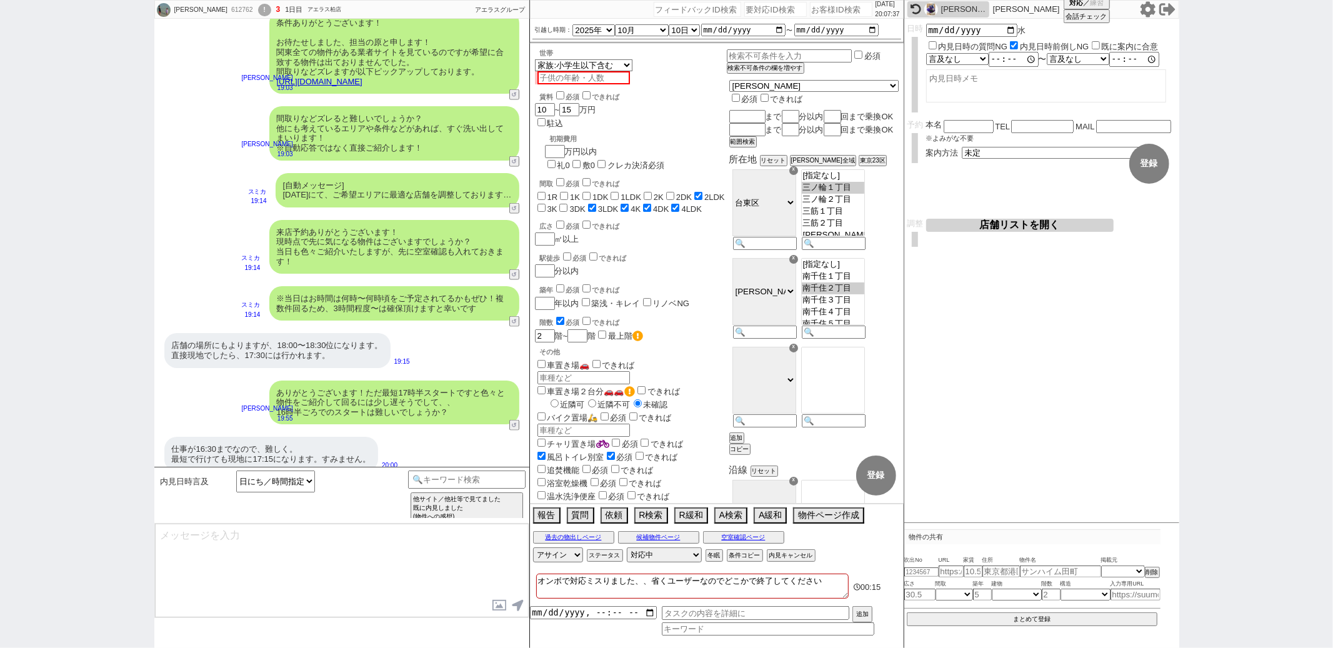
scroll to position [1379, 0]
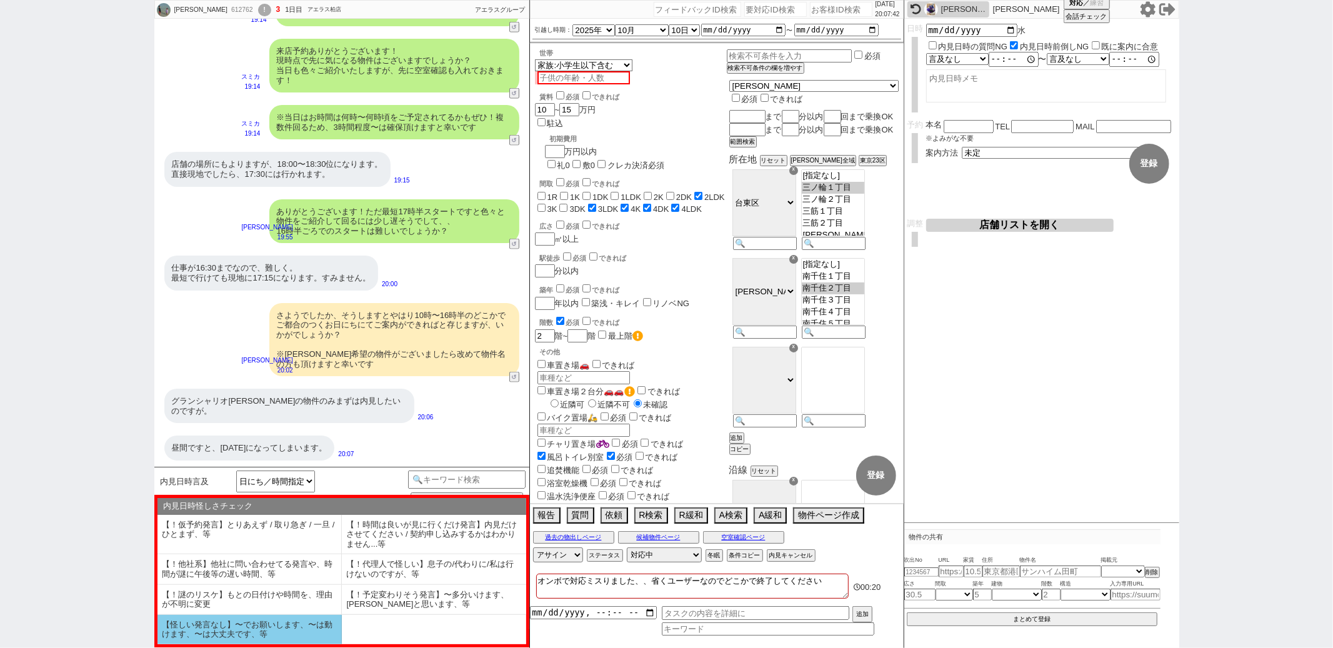
click at [289, 629] on li "【怪しい発言なし】〜でお願いします、〜は動けます、〜は大丈夫です、等" at bounding box center [249, 629] width 184 height 29
select select "【怪しい発言なし】〜でお願いします、〜は動けます、〜は大丈夫です、等"
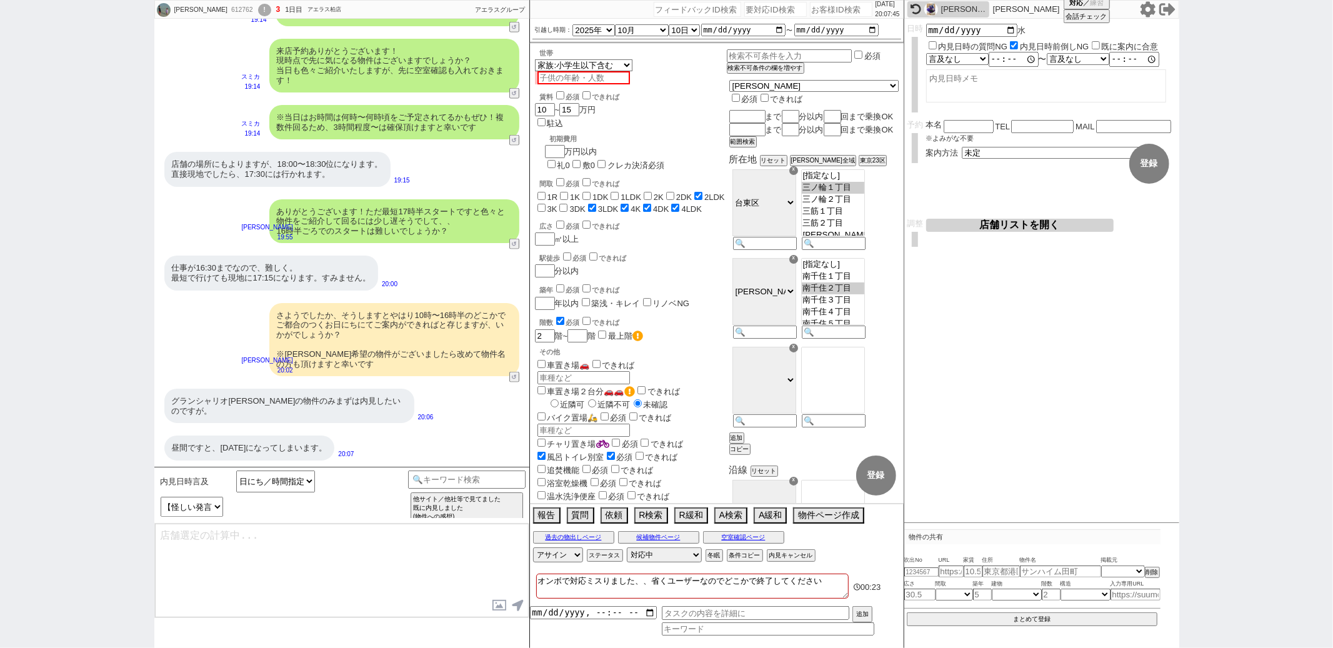
type textarea "かしこまりました、それでは10日(水) 時〜にて調整に動いてまいりますね！(もし前倒しできるようになりましたらお気軽に！) 流れとしては、店舗にて色々と物件を…"
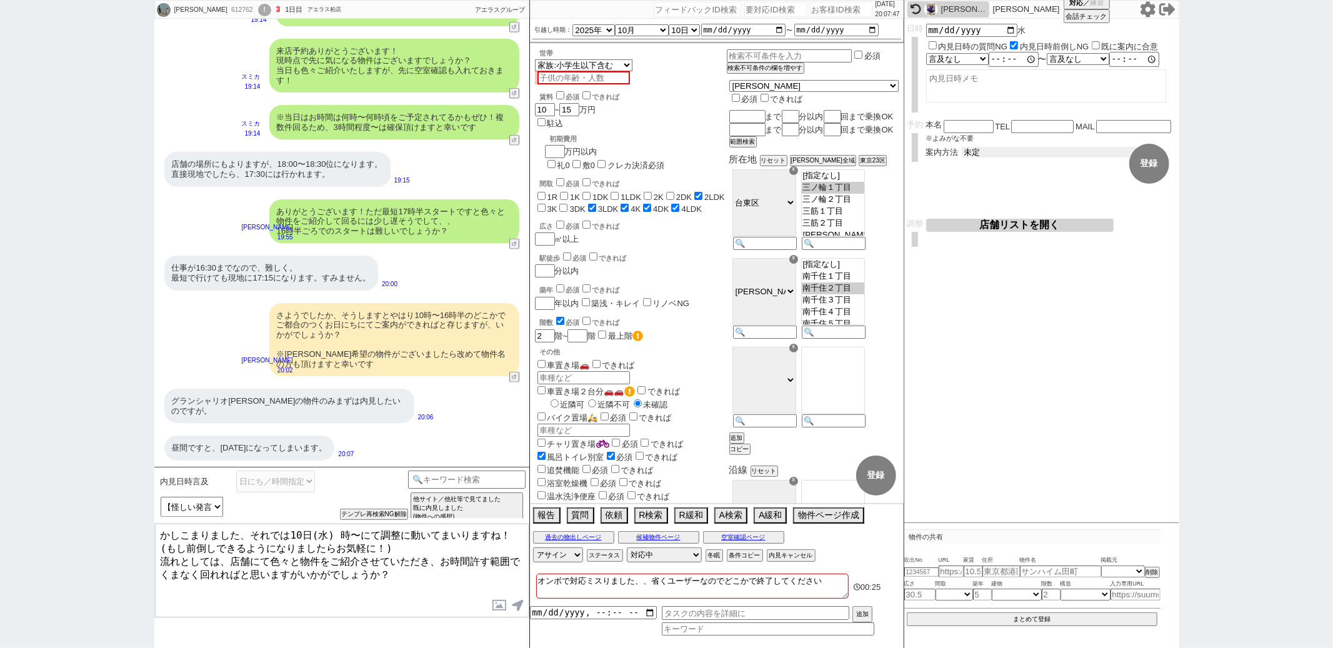
click at [1023, 151] on select "未定 現地お待ち合わせ ご来店 先行申し込みのご案内or内見無しでの申し込みのご案内 オンラインでのご接客 オンラインで1件の内見のご案内" at bounding box center [1055, 152] width 187 height 11
select select "1"
click at [962, 147] on select "未定 現地お待ち合わせ ご来店 先行申し込みのご案内or内見無しでの申し込みのご案内 オンラインでのご接客 オンラインで1件の内見のご案内" at bounding box center [1055, 152] width 187 height 11
click at [1139, 160] on button "登録" at bounding box center [1149, 164] width 40 height 40
click at [514, 382] on button "↺" at bounding box center [515, 378] width 7 height 8
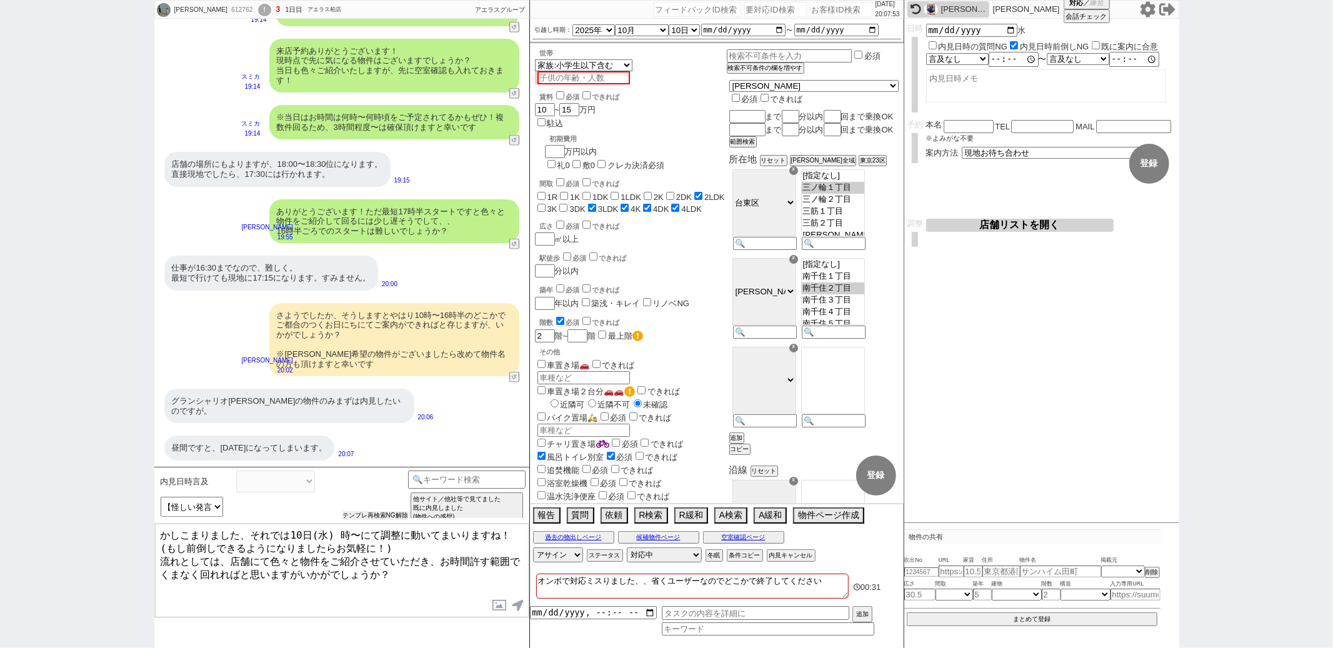
click at [371, 511] on button "テンプレ再検索NG解除" at bounding box center [375, 515] width 66 height 9
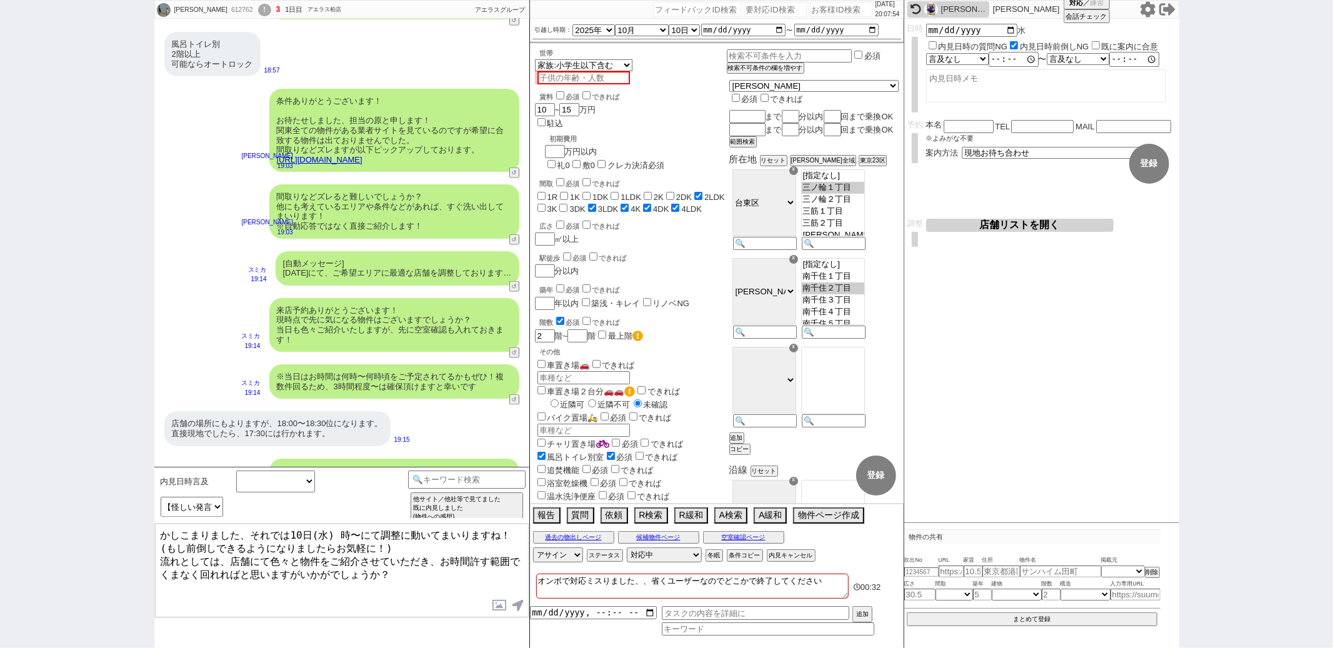
scroll to position [996, 0]
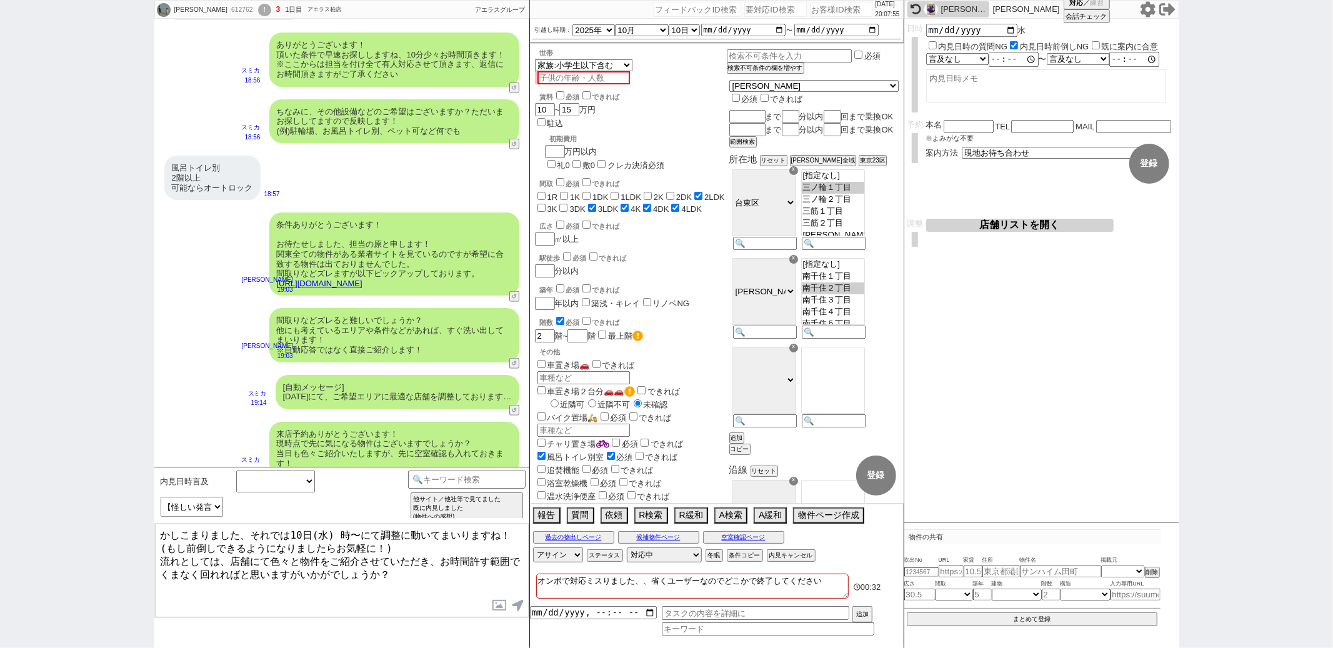
click at [362, 283] on link "[URL][DOMAIN_NAME]" at bounding box center [320, 283] width 86 height 9
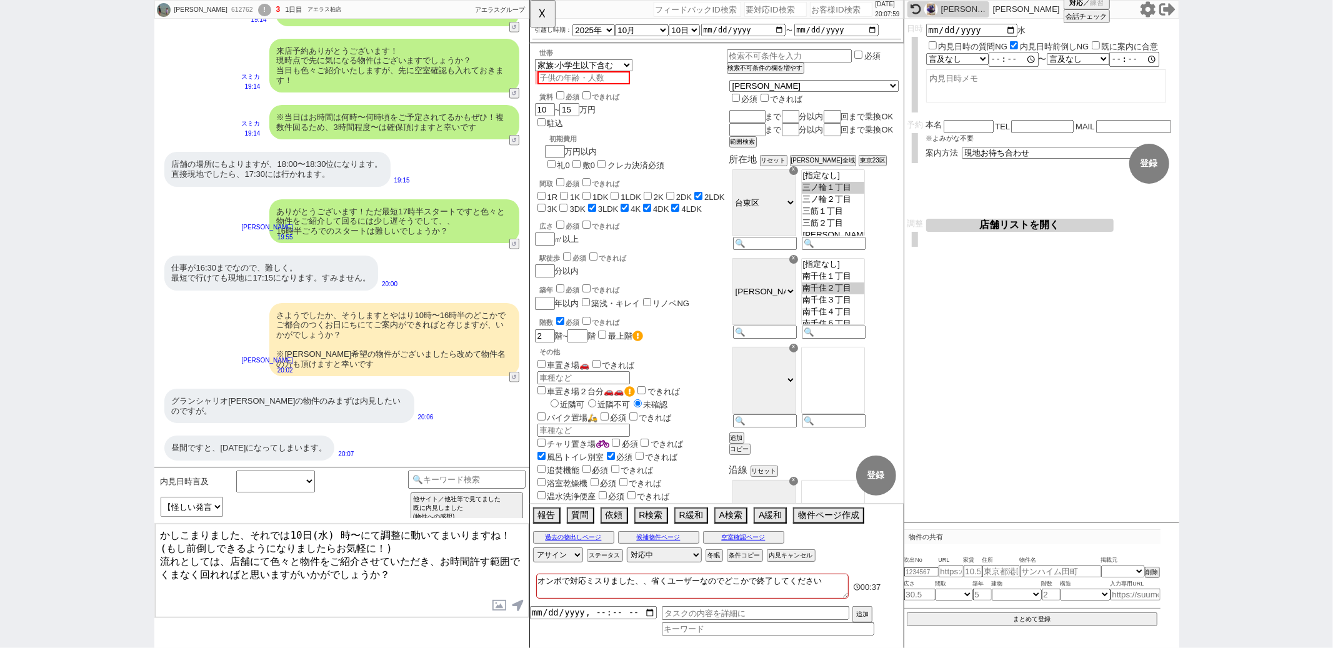
click at [316, 419] on div "グランシャリオ[PERSON_NAME]の物件のみまずは内見したいのですが。" at bounding box center [289, 406] width 250 height 34
click at [539, 10] on button "☓" at bounding box center [541, 12] width 23 height 25
click at [759, 542] on button "空室確認ページ" at bounding box center [743, 537] width 81 height 10
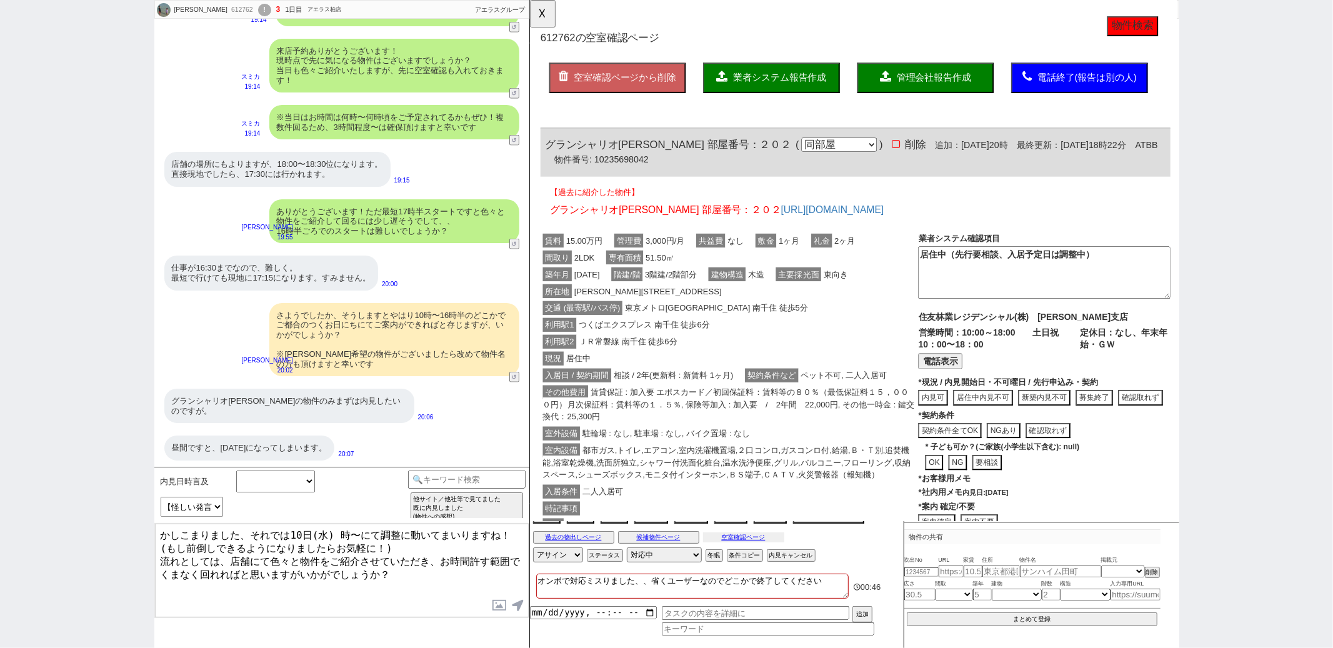
scroll to position [0, 0]
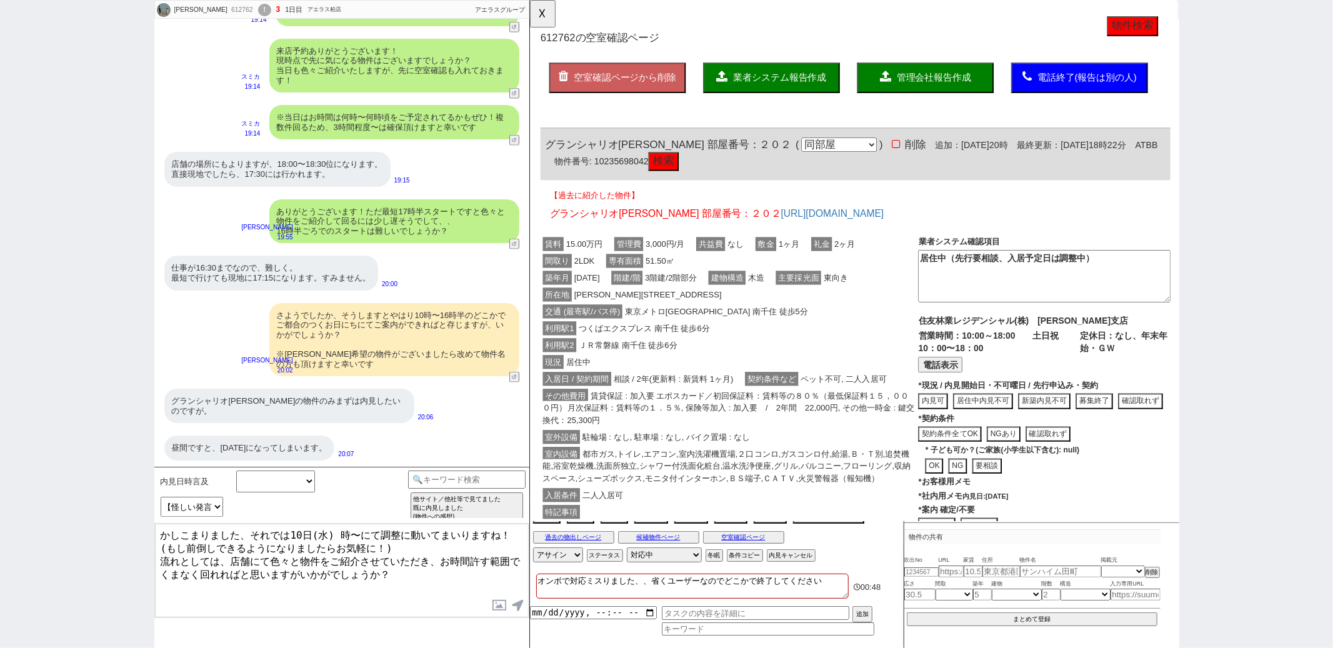
click button "検索"
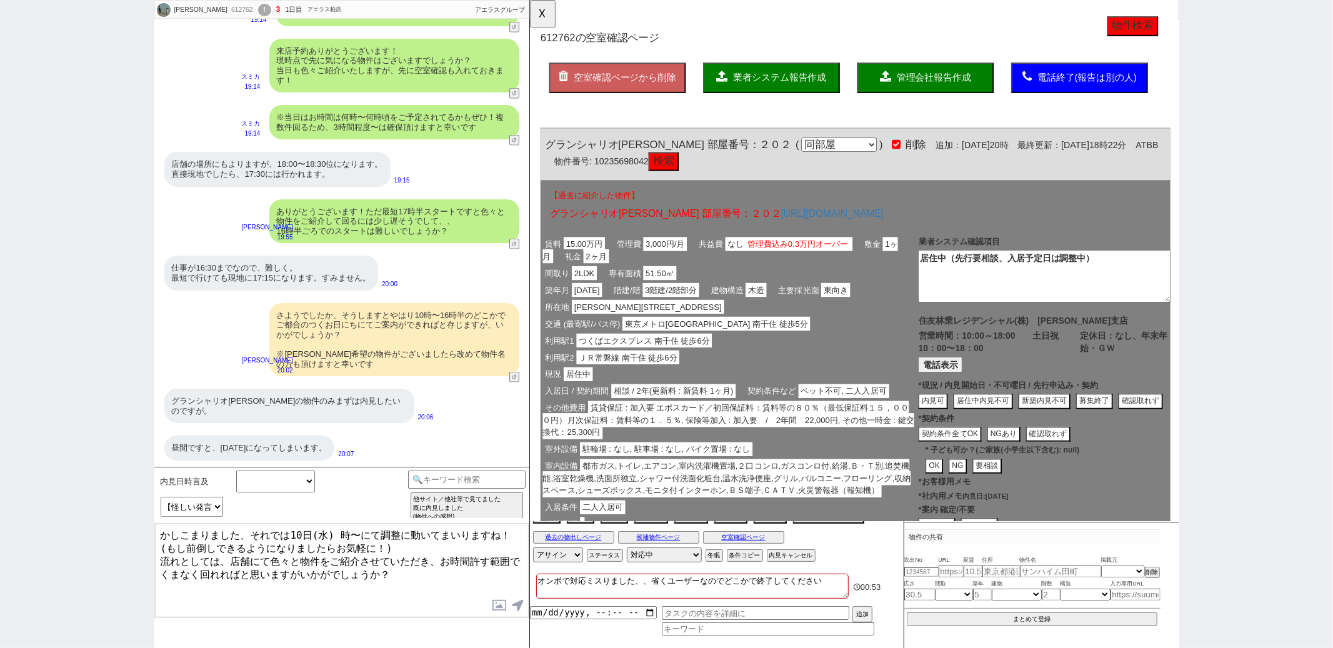
type textarea "申し込みありで募集終了"
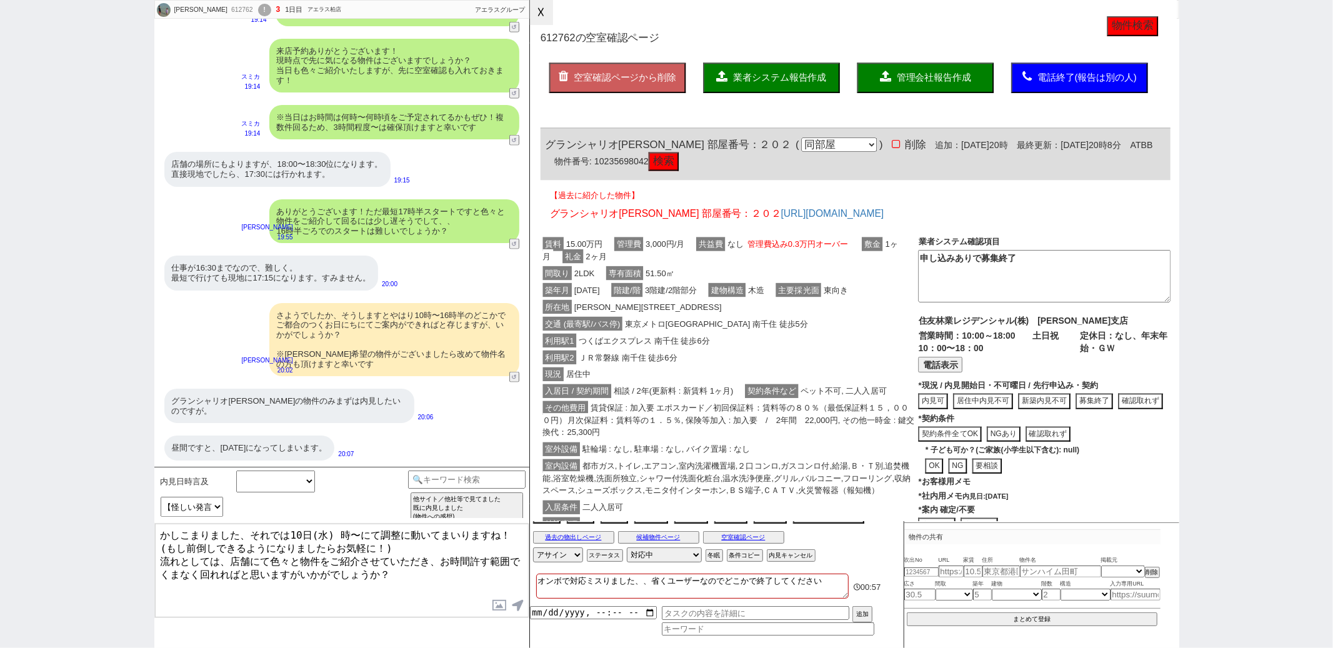
click at [546, 16] on button "☓" at bounding box center [541, 12] width 23 height 25
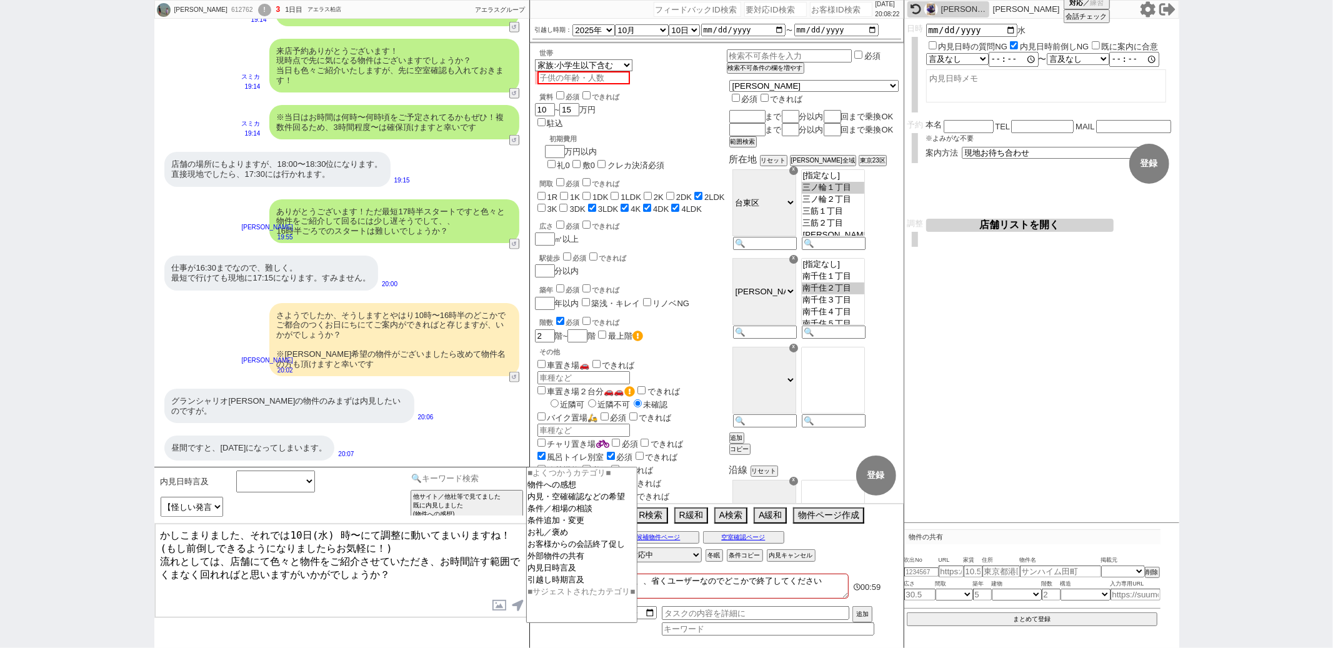
click at [442, 477] on input at bounding box center [467, 479] width 118 height 16
click at [551, 579] on option "内見日時言及" at bounding box center [582, 580] width 110 height 12
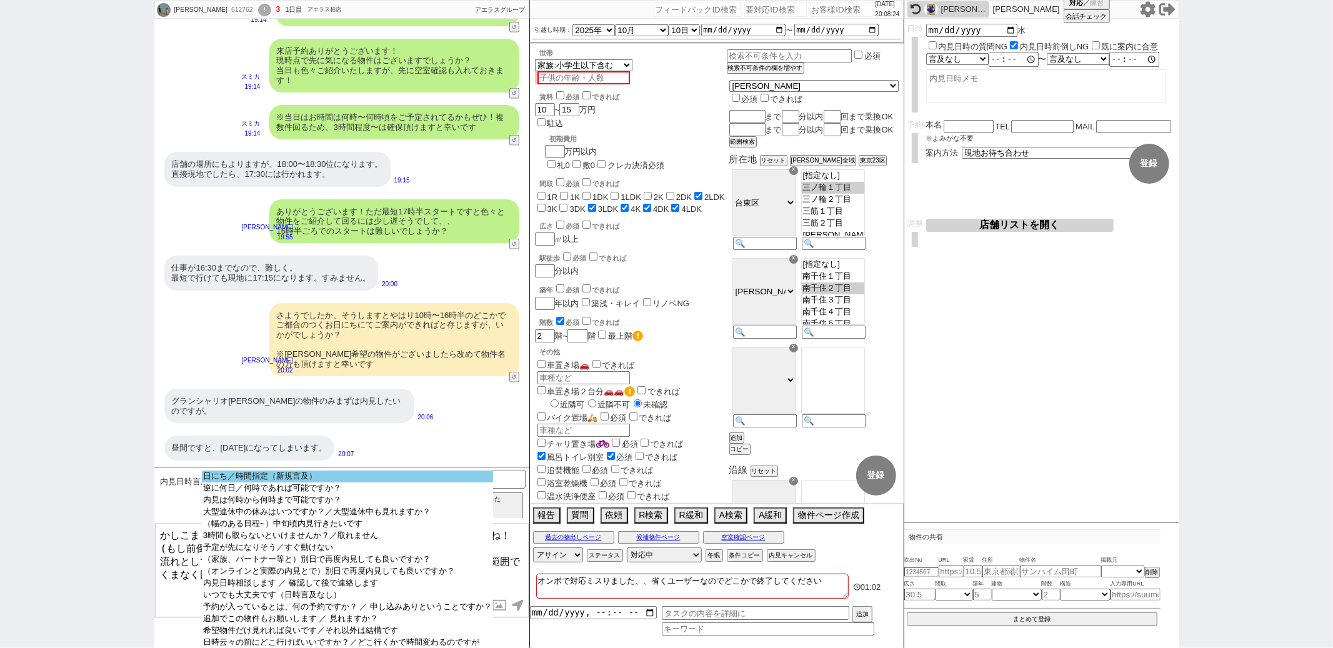
select select "日にち／時間指定（新規言及）"
click at [320, 482] on option "日にち／時間指定（新規言及）" at bounding box center [347, 488] width 291 height 12
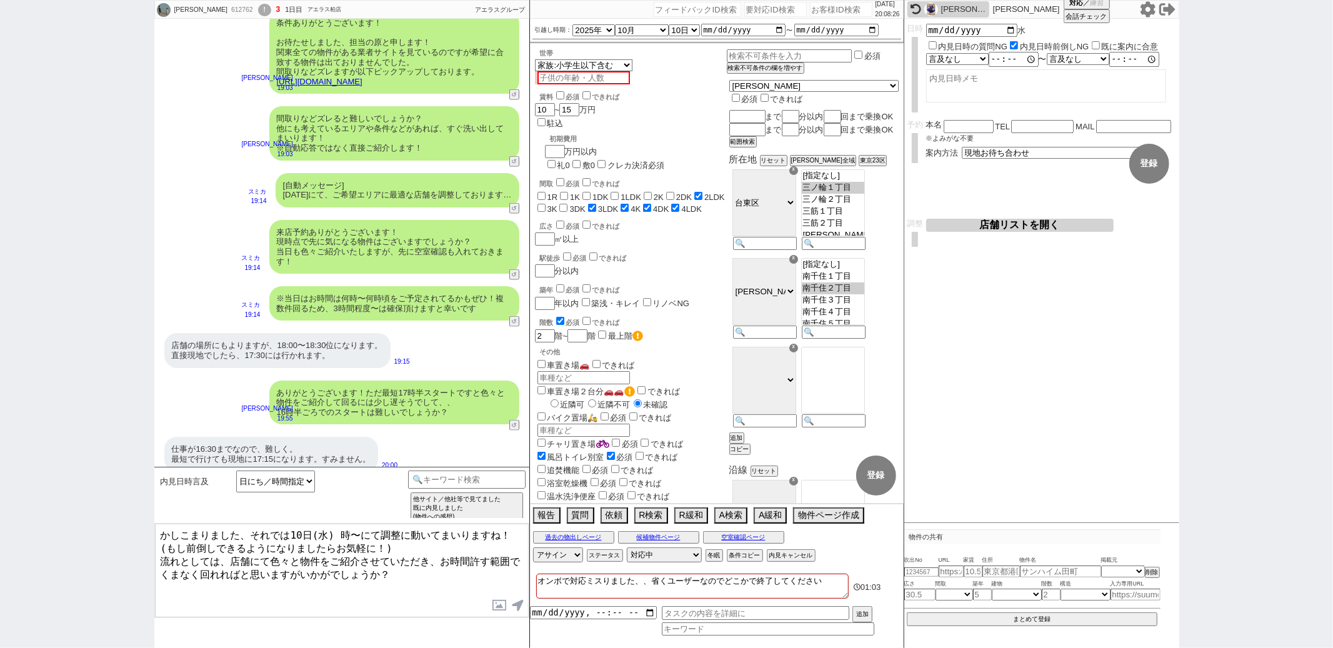
scroll to position [1379, 0]
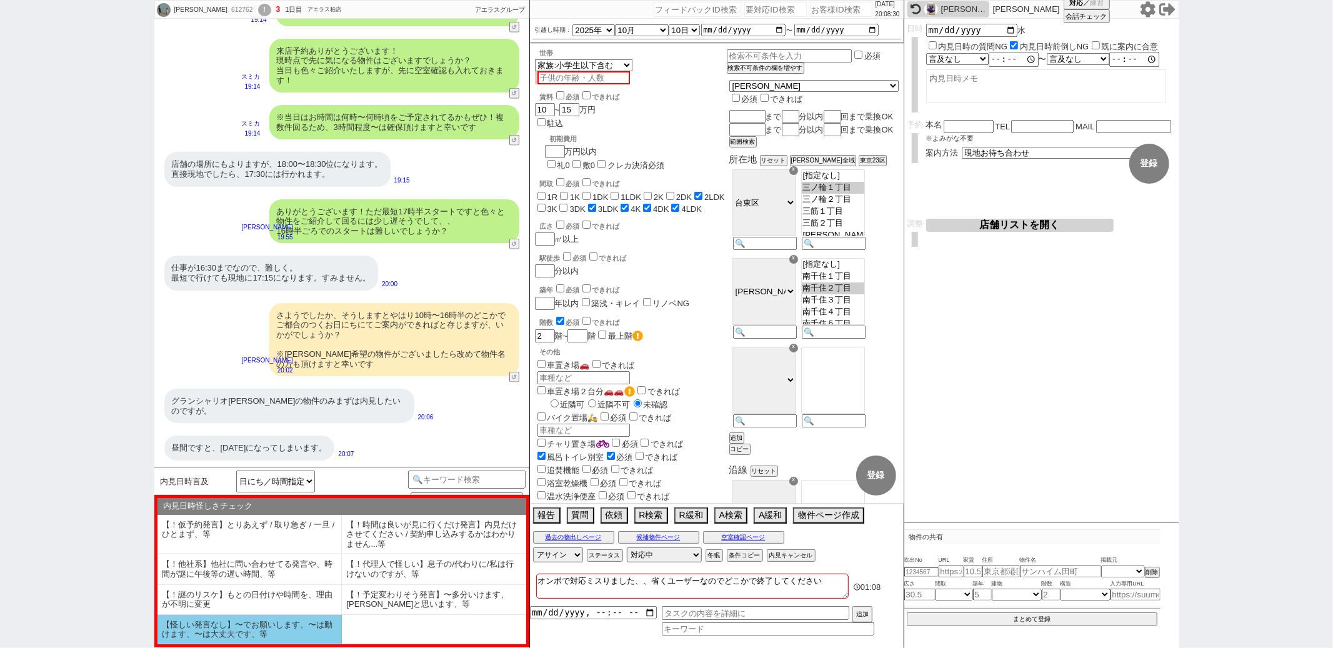
click at [283, 625] on li "【怪しい発言なし】〜でお願いします、〜は動けます、〜は大丈夫です、等" at bounding box center [249, 629] width 184 height 29
select select "【怪しい発言なし】〜でお願いします、〜は動けます、〜は大丈夫です、等"
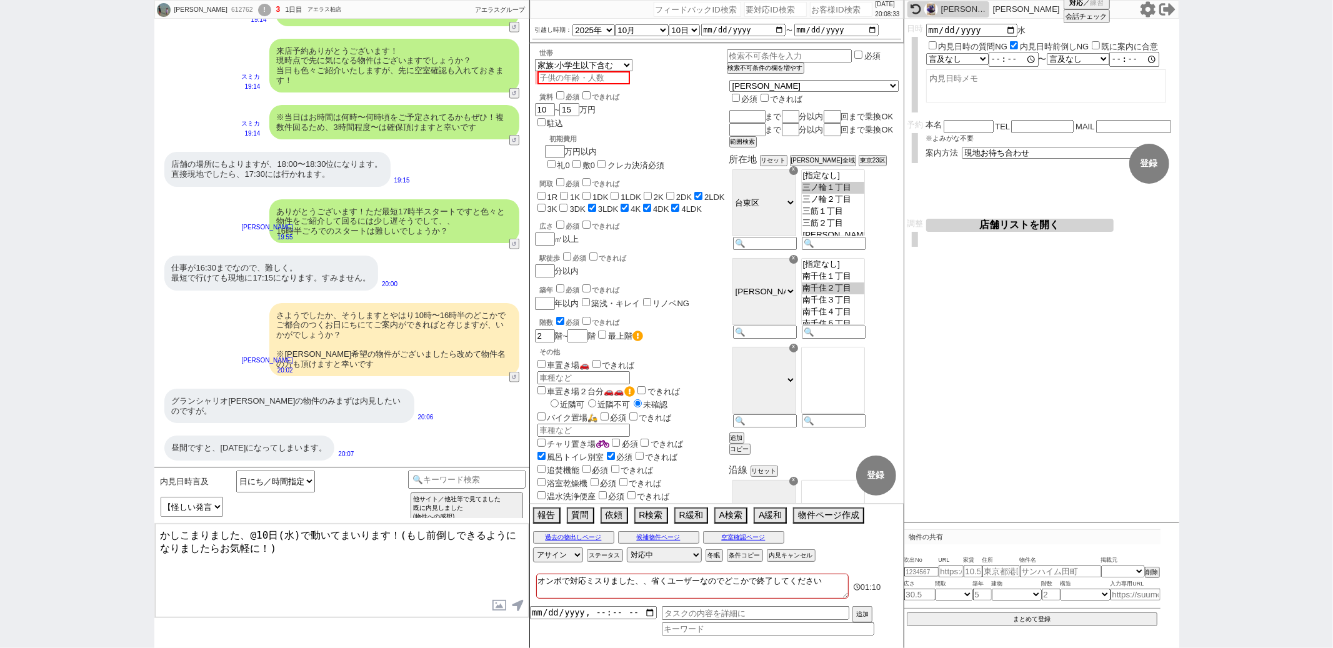
click at [257, 534] on textarea "かしこまりました、@10日(水)で動いてまいります！(もし前倒しできるようになりましたらお気軽に！)" at bounding box center [342, 571] width 374 height 94
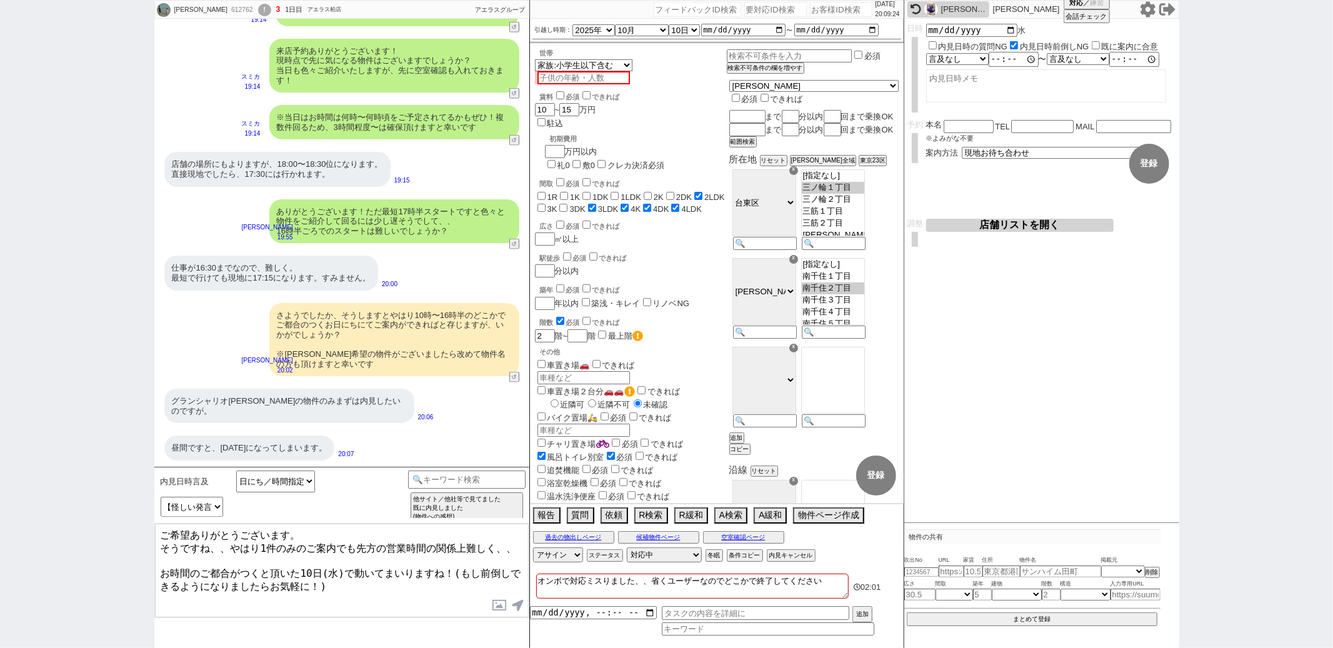
type textarea "ご希望ありがとうございます。 そうですね、、やはり1件のみのご案内でも先方の営業時間の関係上難しく、、 お時間のご都合がつくと頂いた10日(水)で動いてまいり…"
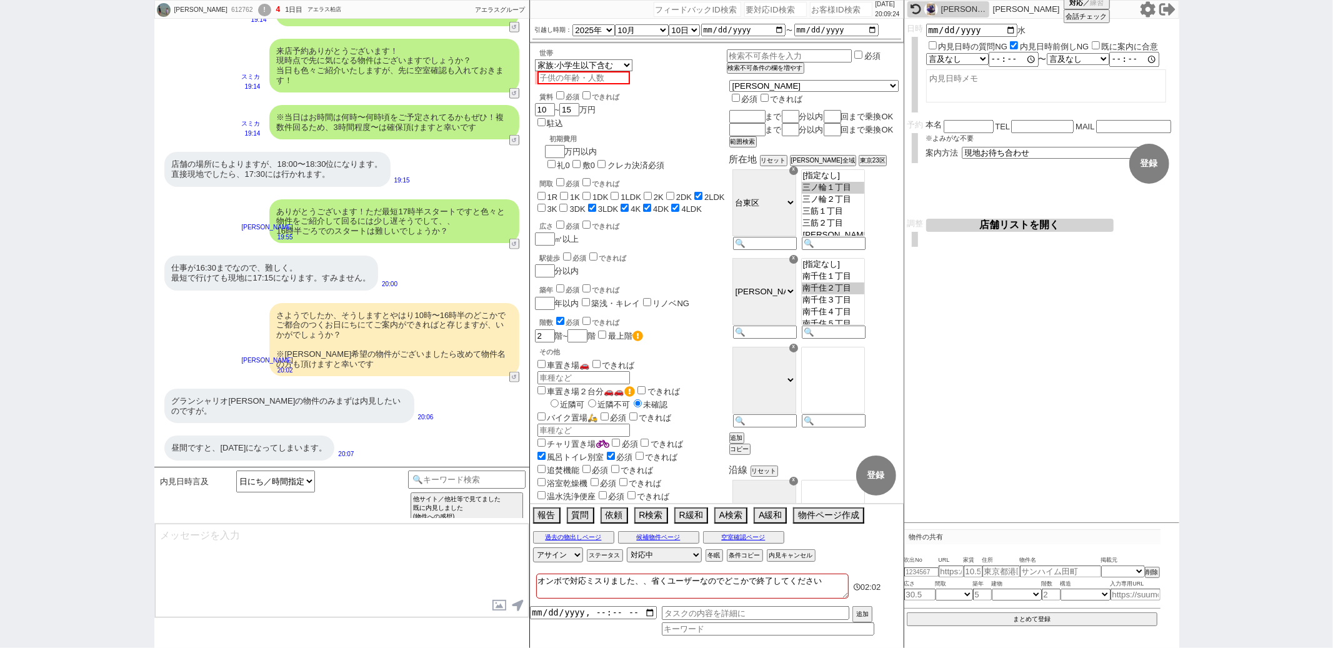
scroll to position [1465, 0]
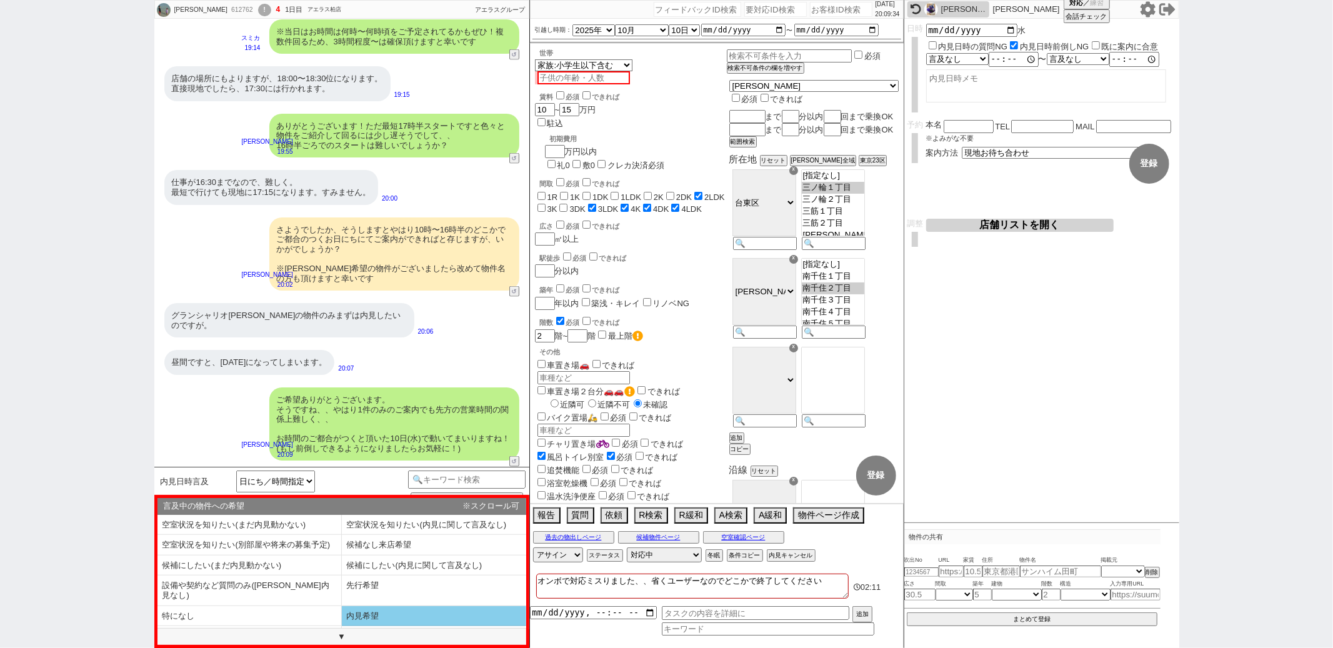
click at [342, 626] on li "内見希望" at bounding box center [249, 636] width 184 height 21
type textarea "10日はお時間帯はいかが致しましょう？ ※午前中の物件が埋まりづらい早い段階がオススメです ※新着含めより多く回るため3時間〜確保ください"
select select "内見希望"
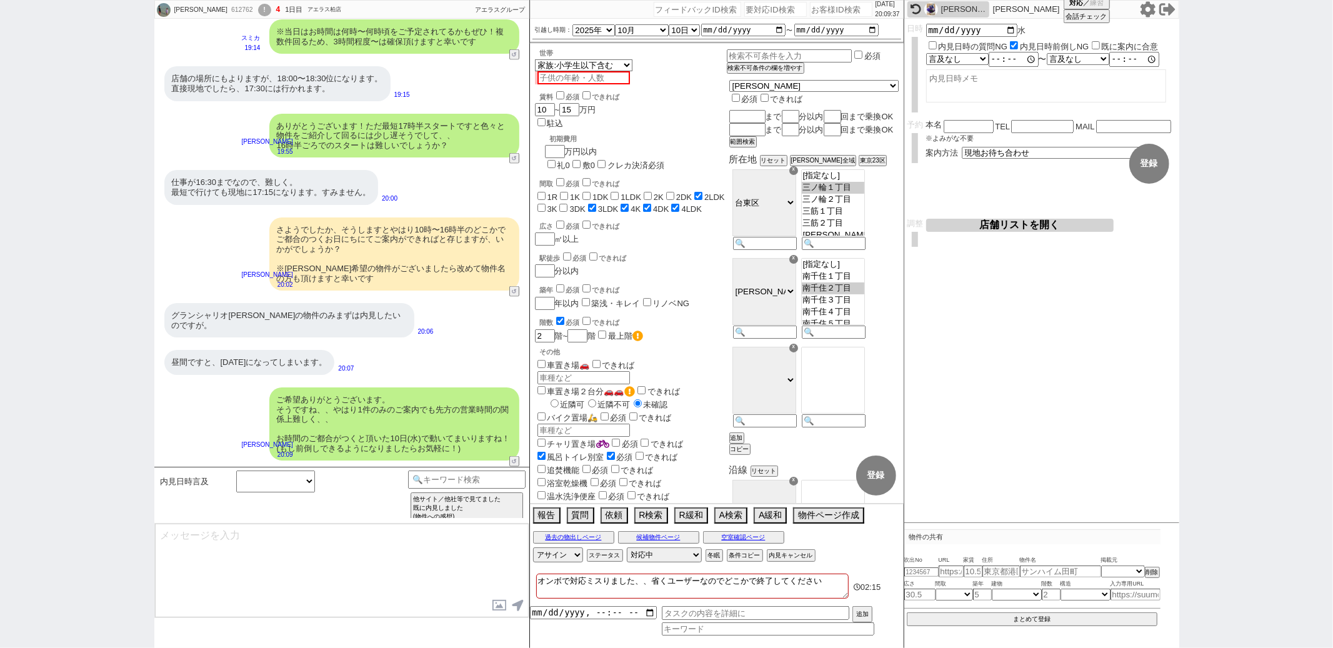
scroll to position [1522, 0]
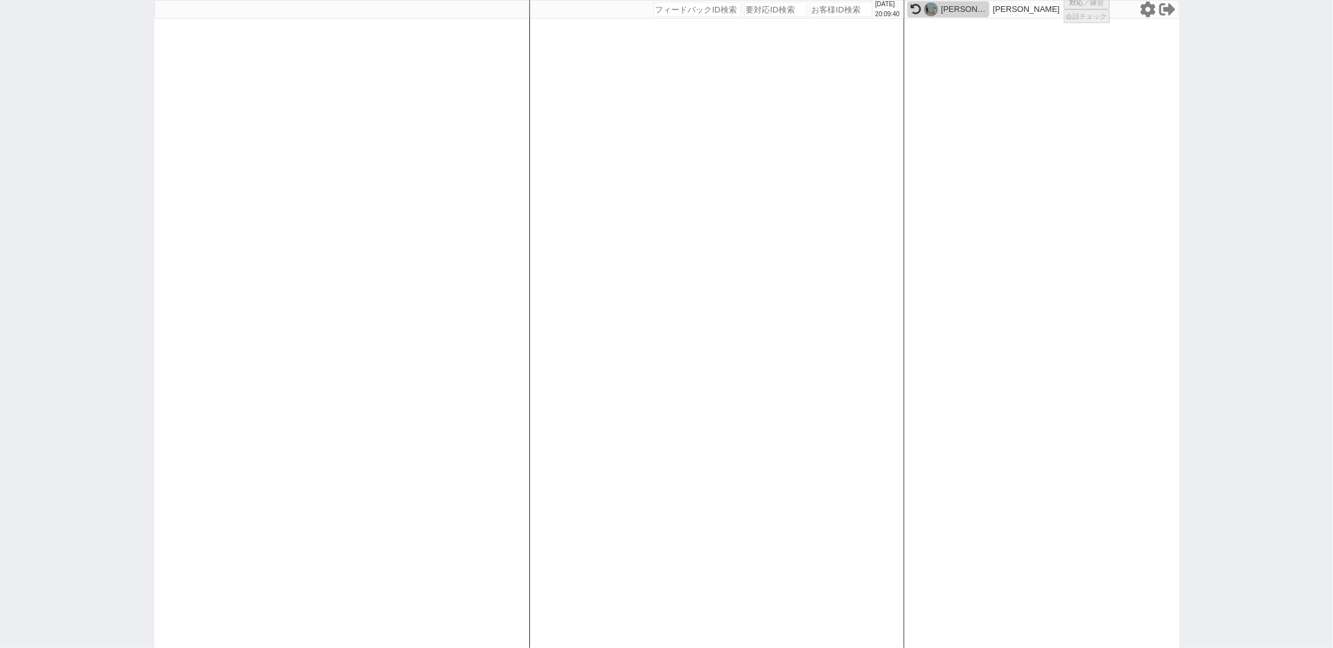
select select
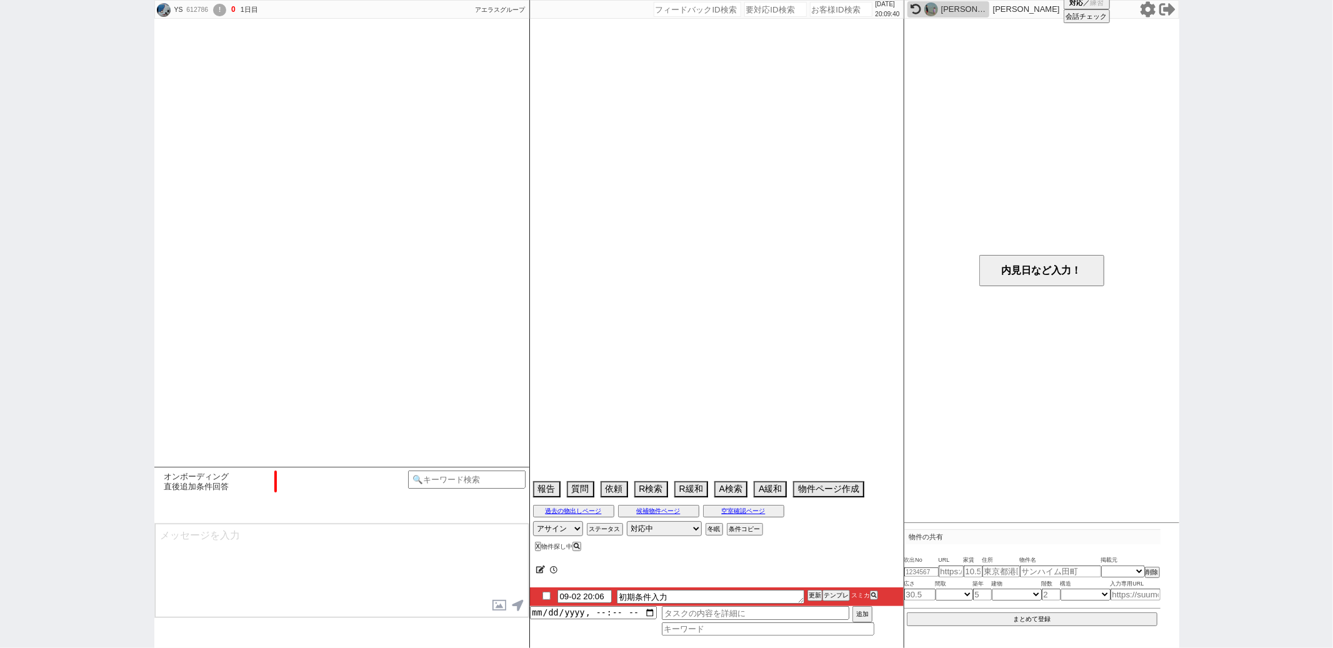
scroll to position [696, 0]
select select "0"
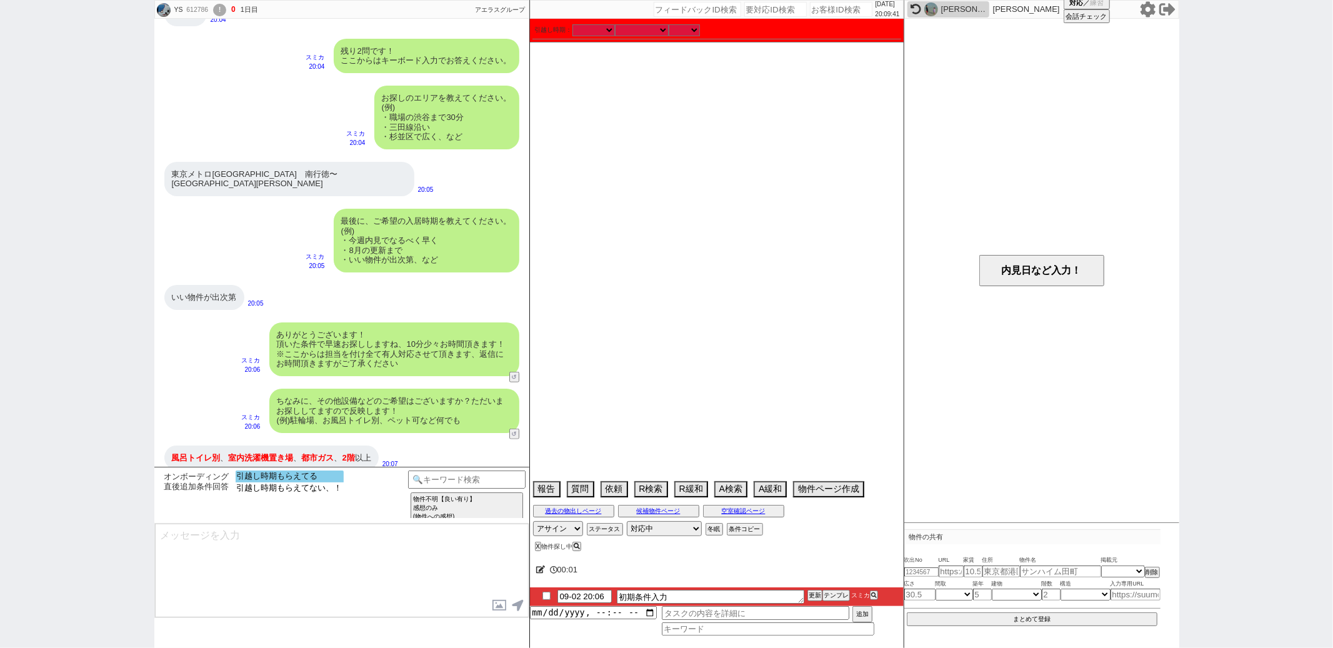
click at [295, 482] on option "引越し時期もらえてる" at bounding box center [290, 488] width 108 height 12
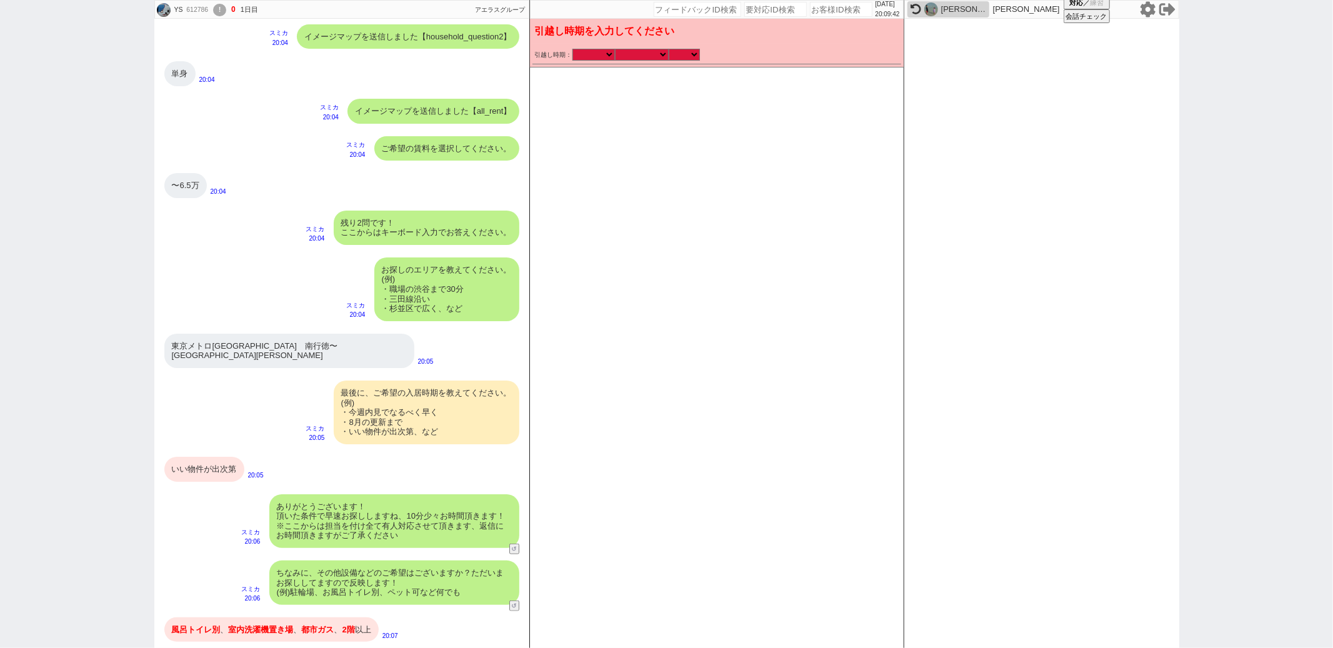
scroll to position [515, 0]
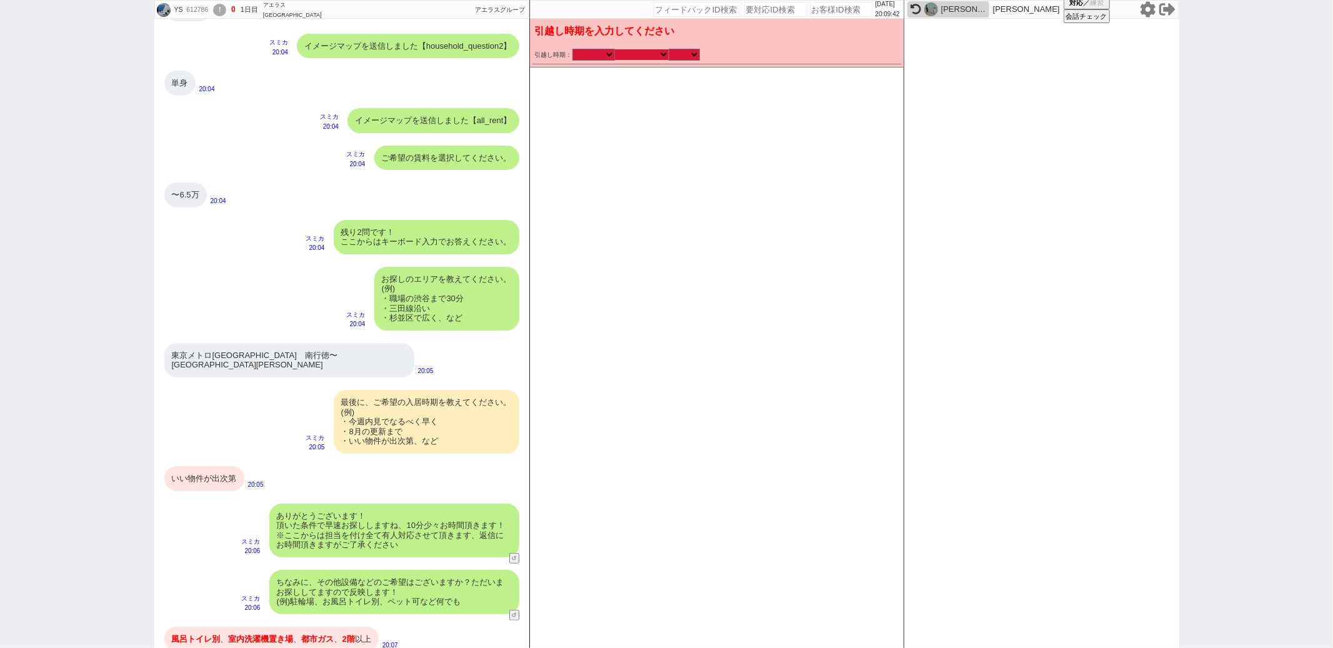
click at [655, 50] on select "なる早 未定 いつでも 物件あれば 年内 来年 1月 2月 3月 4月 5月 6月 7月 8月 9月 10月 11月 12月 春 [PERSON_NAME]" at bounding box center [642, 54] width 54 height 11
select select "15"
click at [615, 49] on select "なる早 未定 いつでも 物件あれば 年内 来年 1月 2月 3月 4月 5月 6月 7月 8月 9月 10月 11月 12月 春 [PERSON_NAME]" at bounding box center [642, 54] width 54 height 11
checkbox input "false"
checkbox input "true"
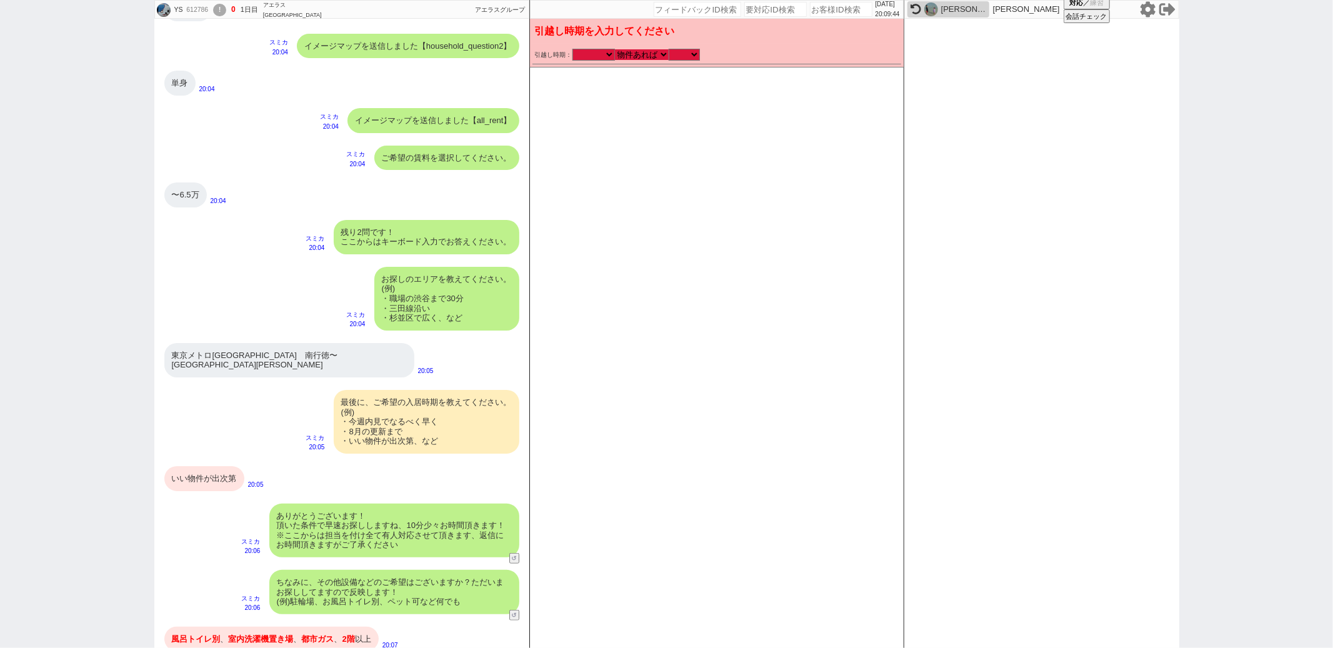
checkbox input "true"
checkbox input "false"
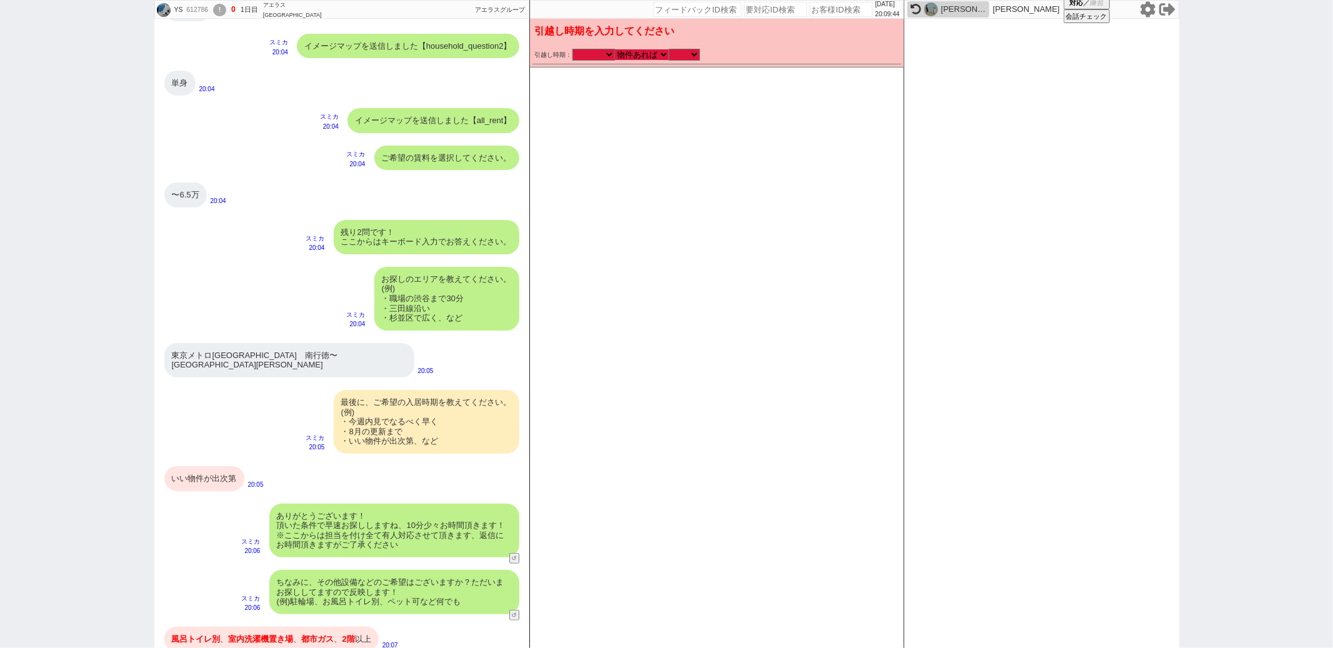
checkbox input "false"
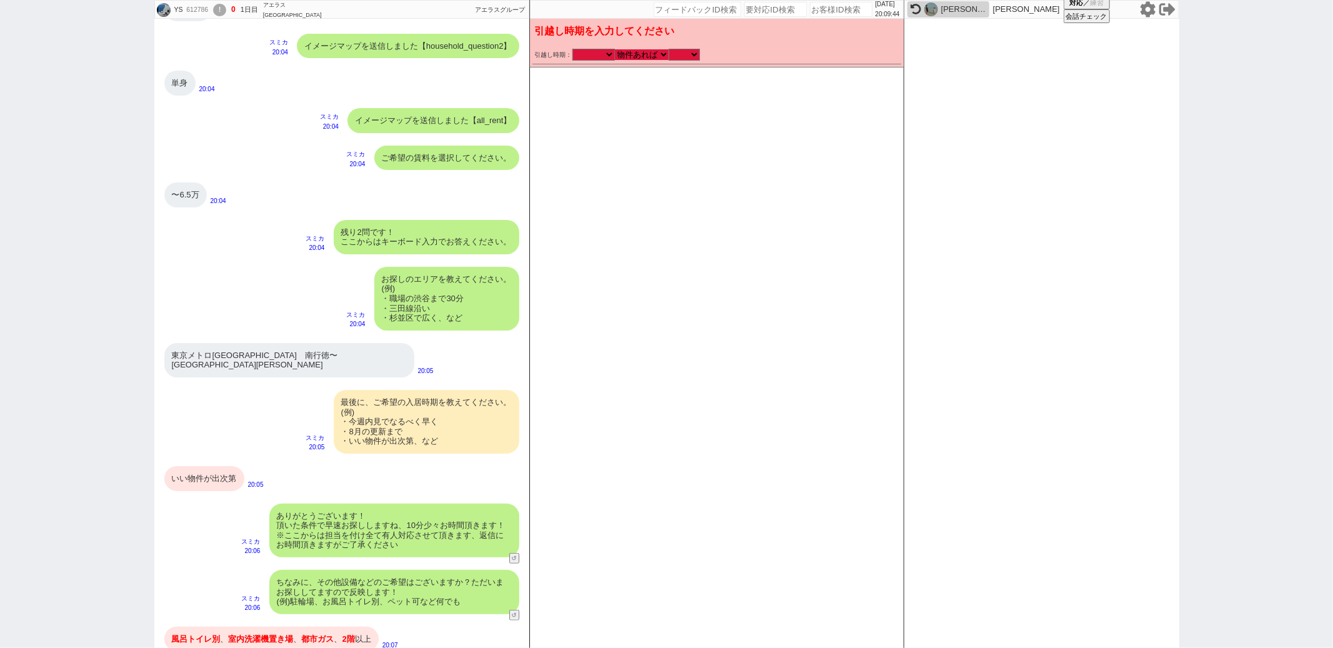
checkbox input "false"
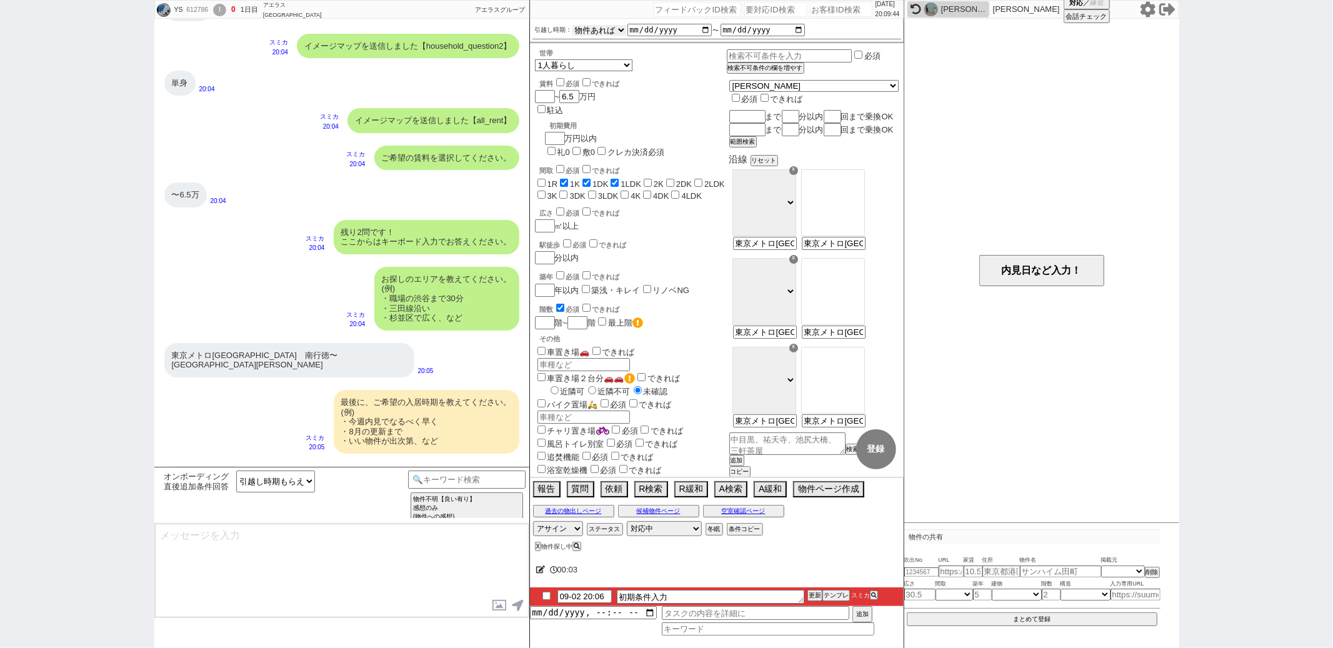
scroll to position [696, 0]
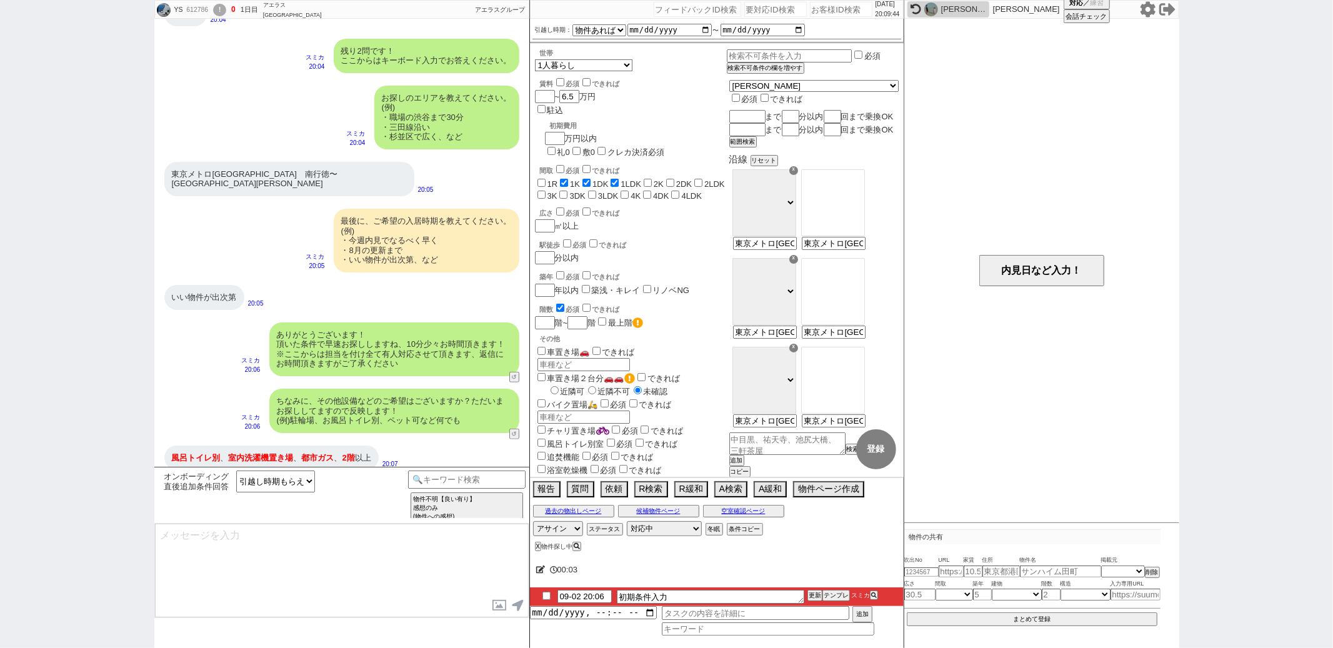
type textarea "かしこまりました！ただ今お探ししております、追加のご希望もお気軽にお願いします！"
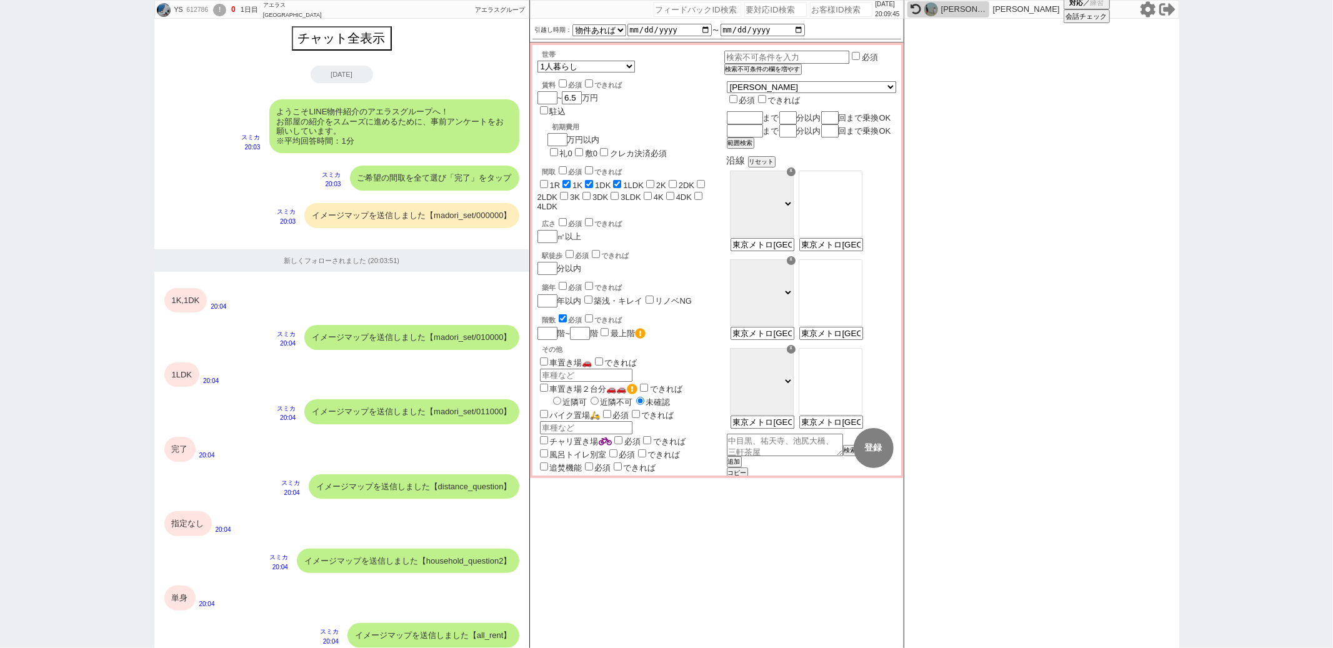
scroll to position [679, 0]
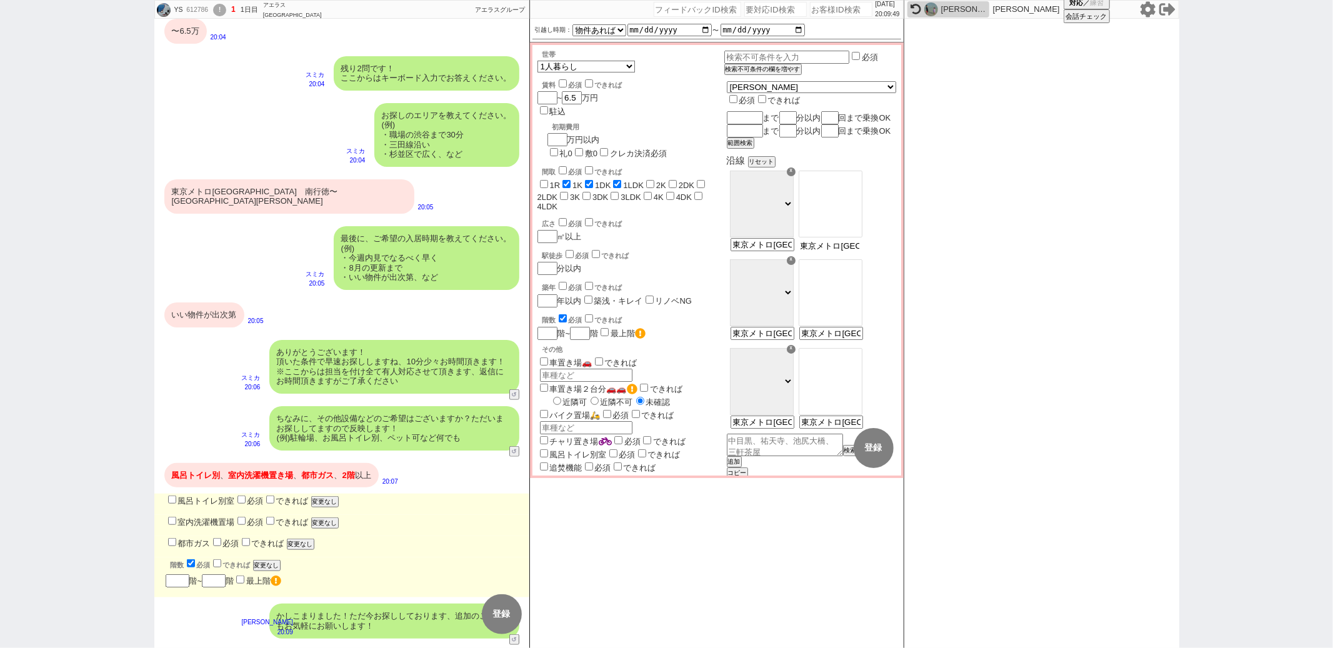
click at [861, 251] on input "東京メトロ[GEOGRAPHIC_DATA]　南行徳〜[GEOGRAPHIC_DATA][PERSON_NAME]" at bounding box center [829, 246] width 61 height 11
type input "南行徳"
select select "63"
type input "東京メトロ[GEOGRAPHIC_DATA]　南行徳〜[GEOGRAPHIC_DATA][PERSON_NAME]"
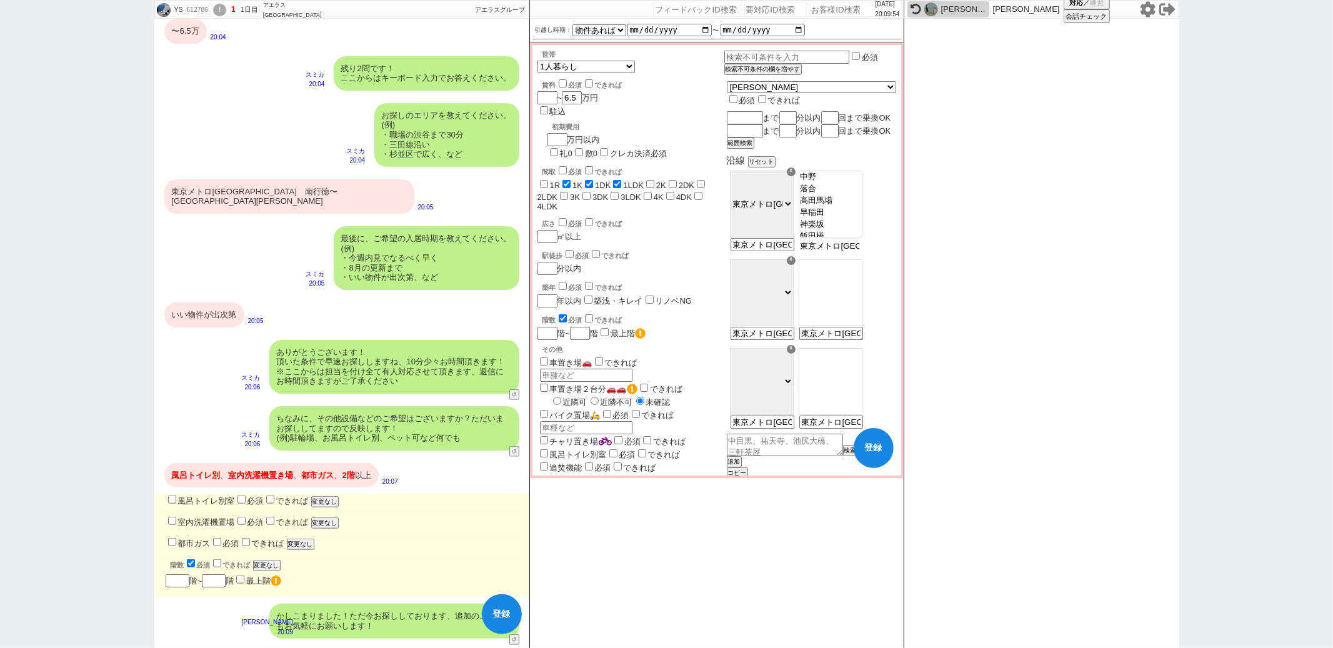
scroll to position [183, 0]
click at [862, 220] on option "南行徳" at bounding box center [830, 214] width 62 height 12
select select "[DATE]"
click at [175, 496] on input "風呂トイレ別室" at bounding box center [172, 500] width 8 height 8
checkbox input "true"
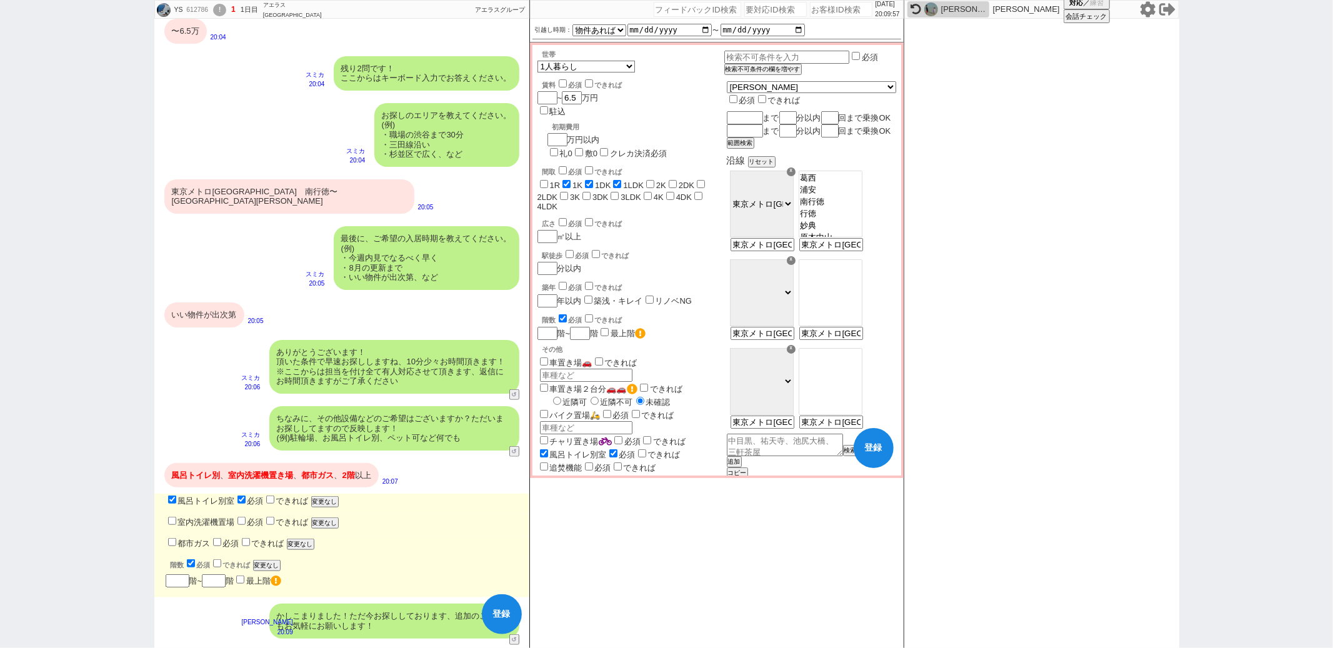
checkbox input "false"
checkbox input "true"
checkbox input "false"
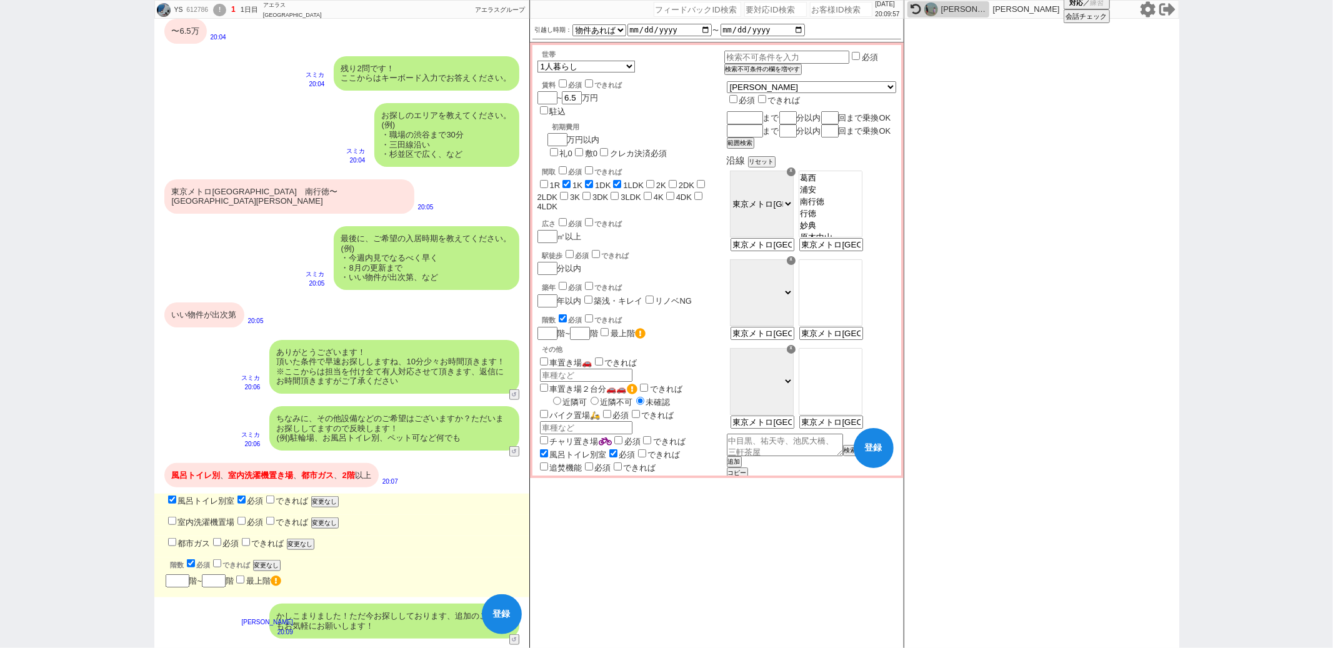
checkbox input "false"
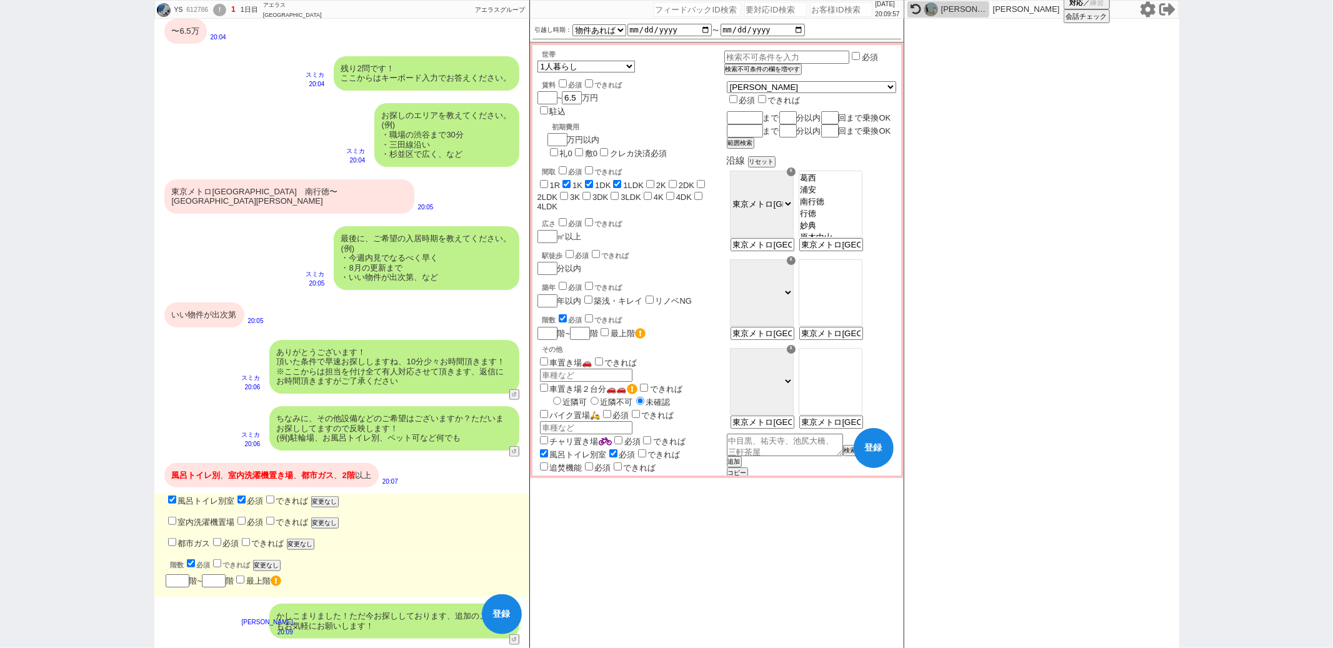
checkbox input "false"
checkbox input "true"
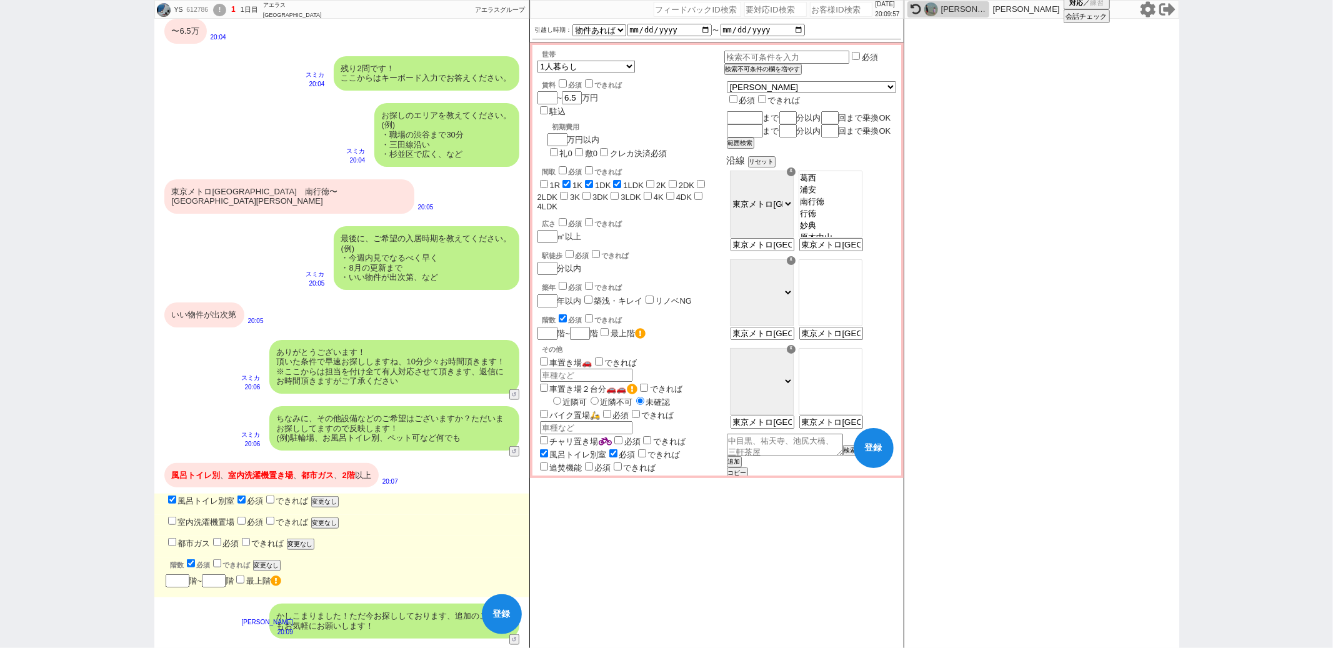
checkbox input "true"
click at [175, 517] on input "室内洗濯機置場" at bounding box center [172, 521] width 8 height 8
checkbox input "true"
checkbox input "false"
checkbox input "true"
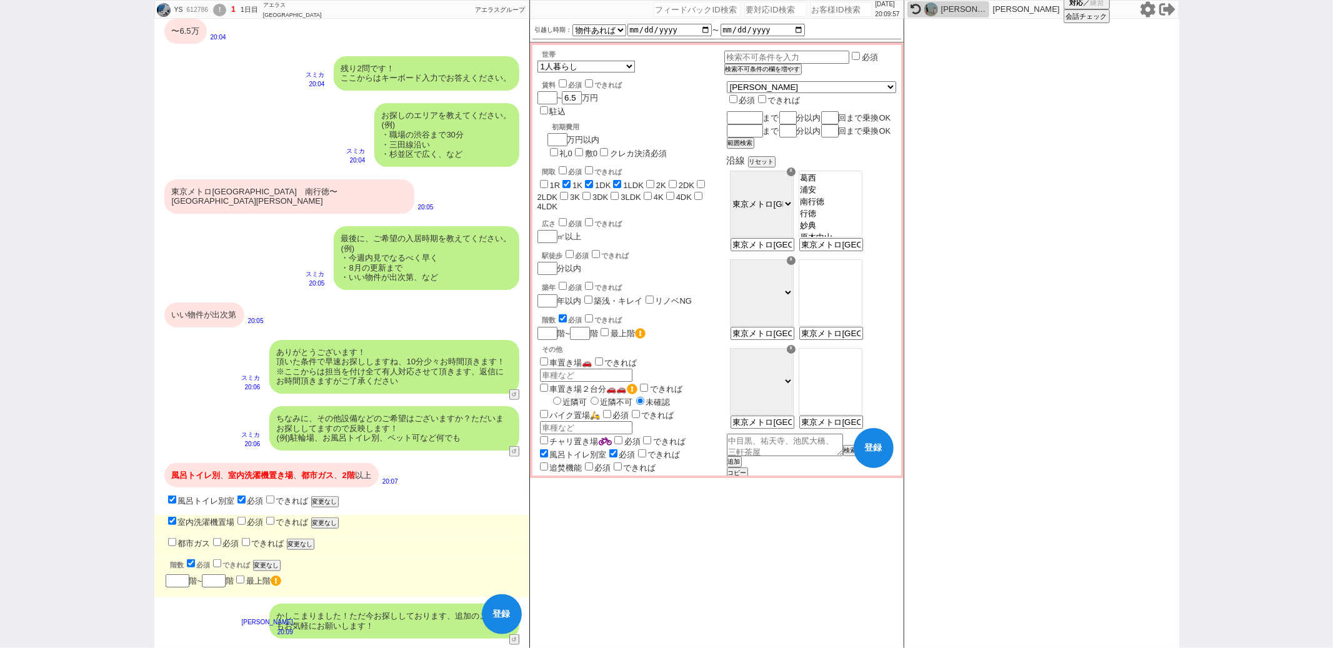
checkbox input "true"
checkbox input "false"
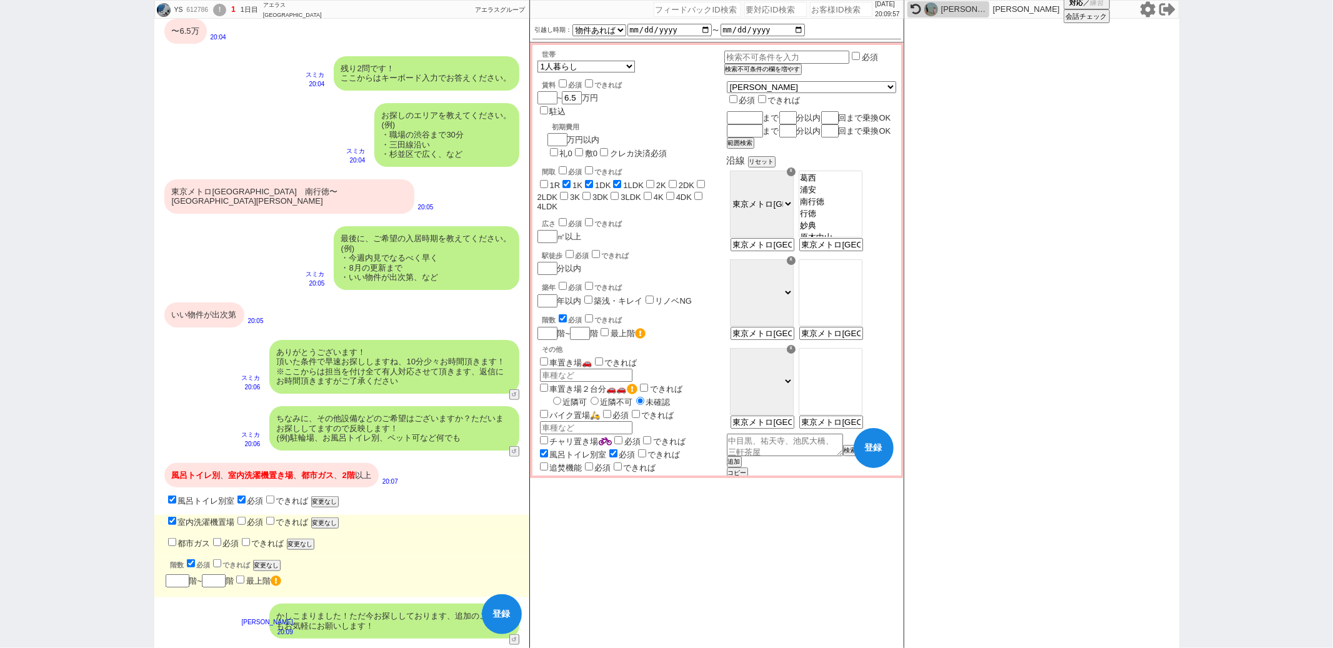
checkbox input "false"
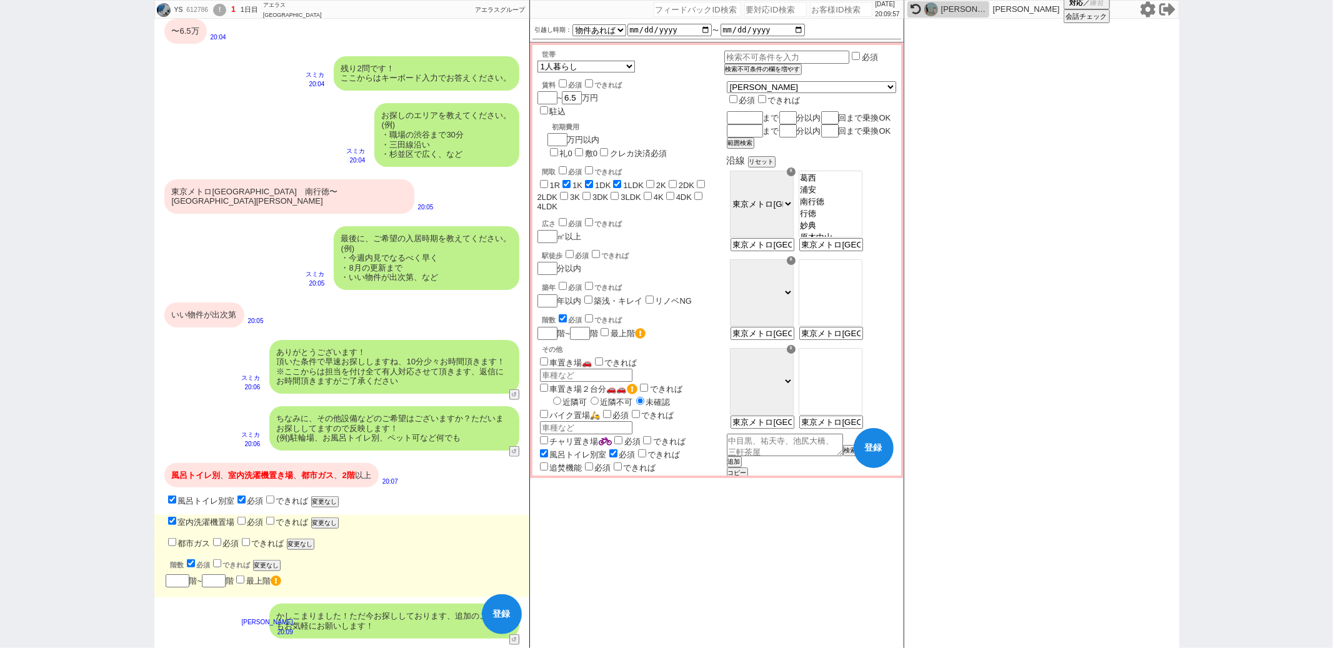
checkbox input "false"
checkbox input "true"
click at [174, 538] on input "都市ガス" at bounding box center [172, 542] width 8 height 8
checkbox input "true"
checkbox input "false"
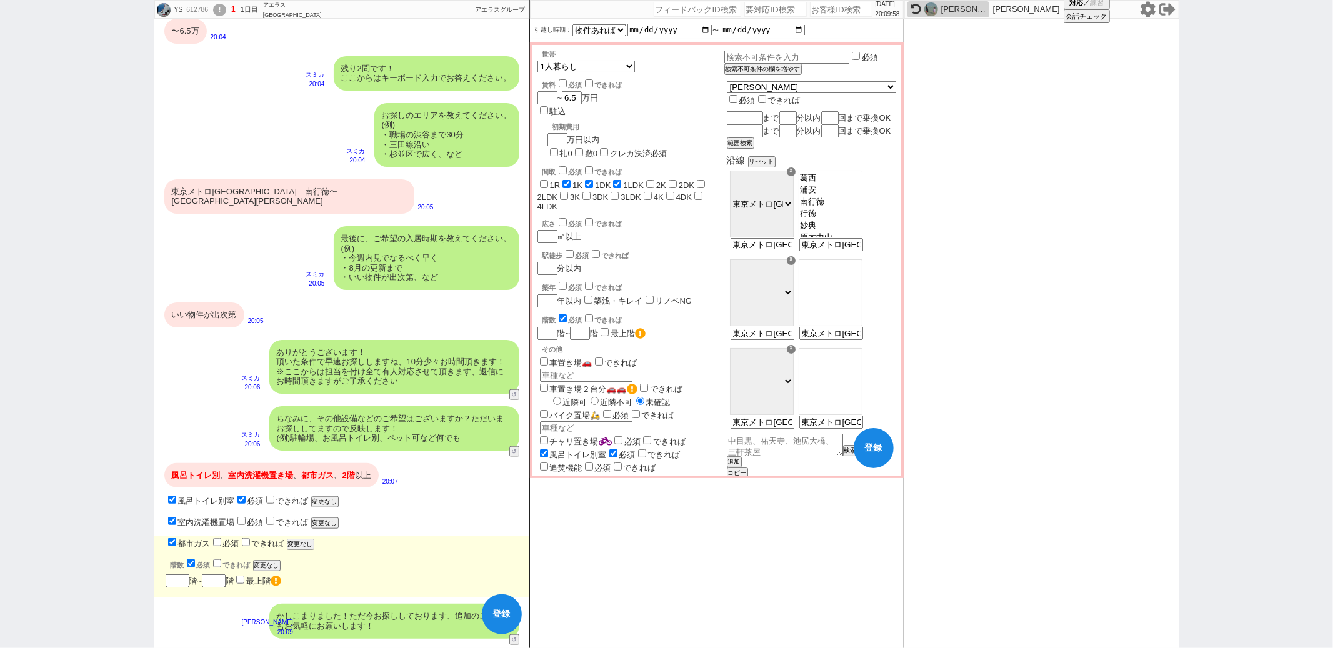
checkbox input "true"
checkbox input "false"
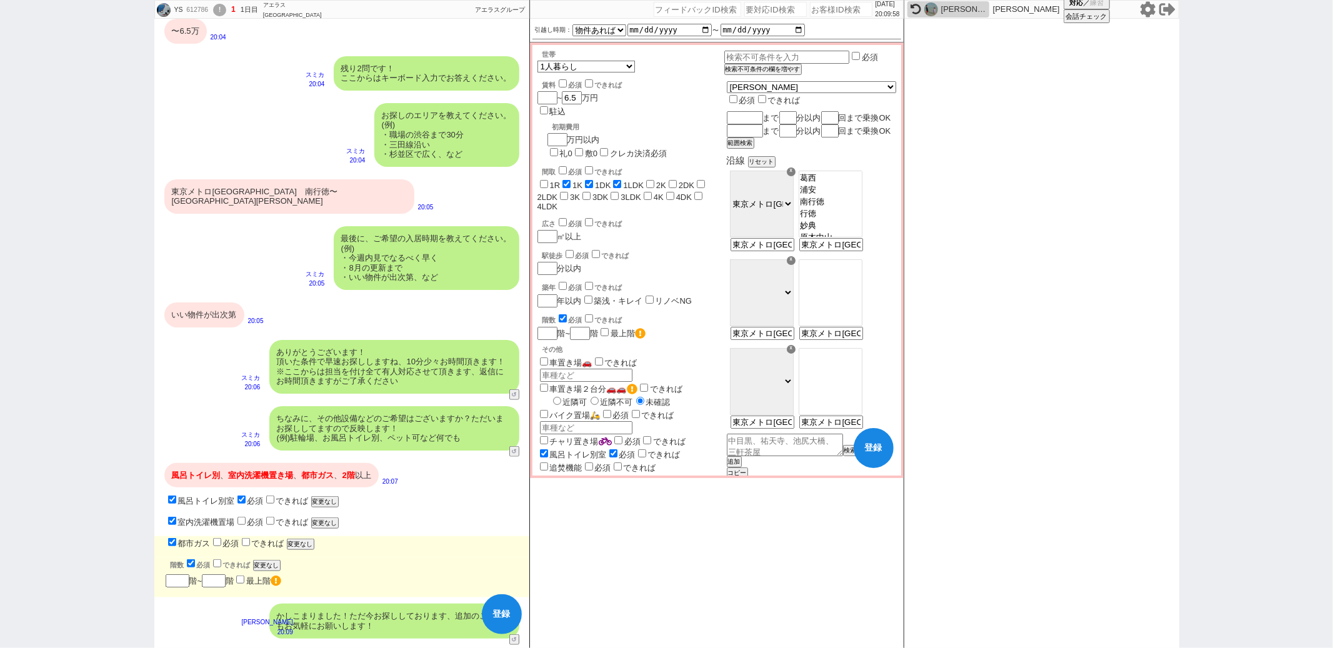
checkbox input "false"
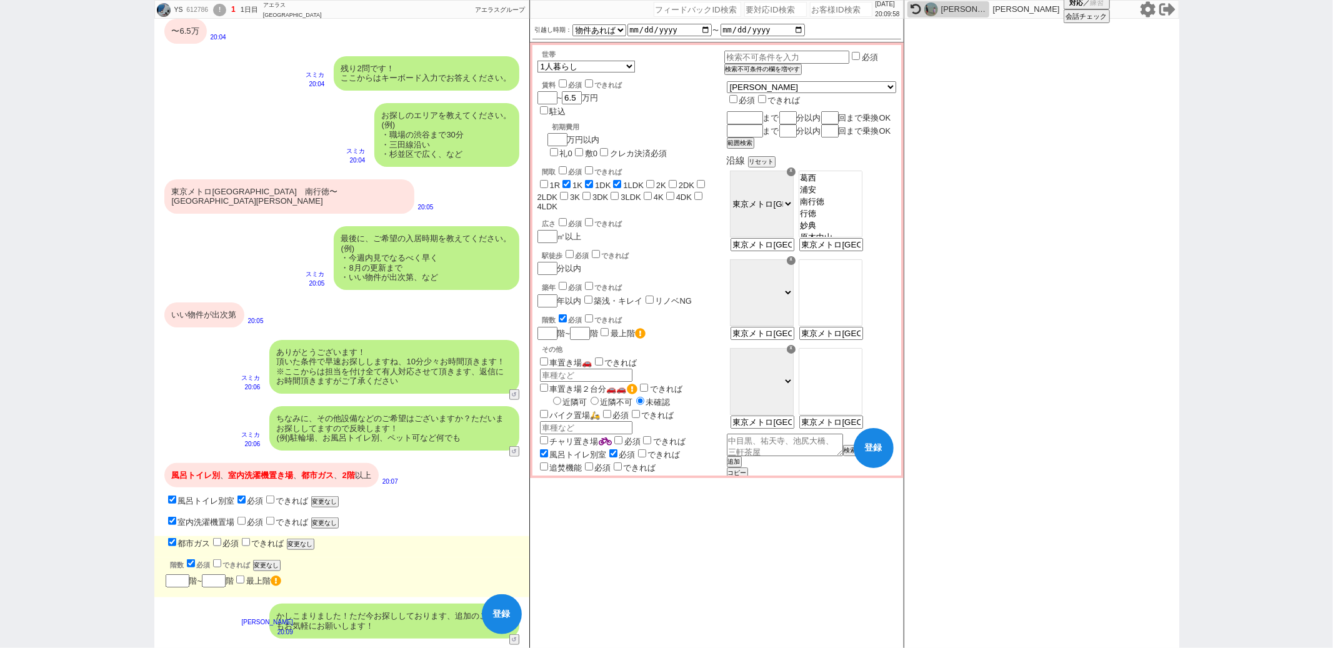
checkbox input "false"
checkbox input "true"
click at [176, 576] on input "number" at bounding box center [178, 581] width 24 height 11
checkbox input "false"
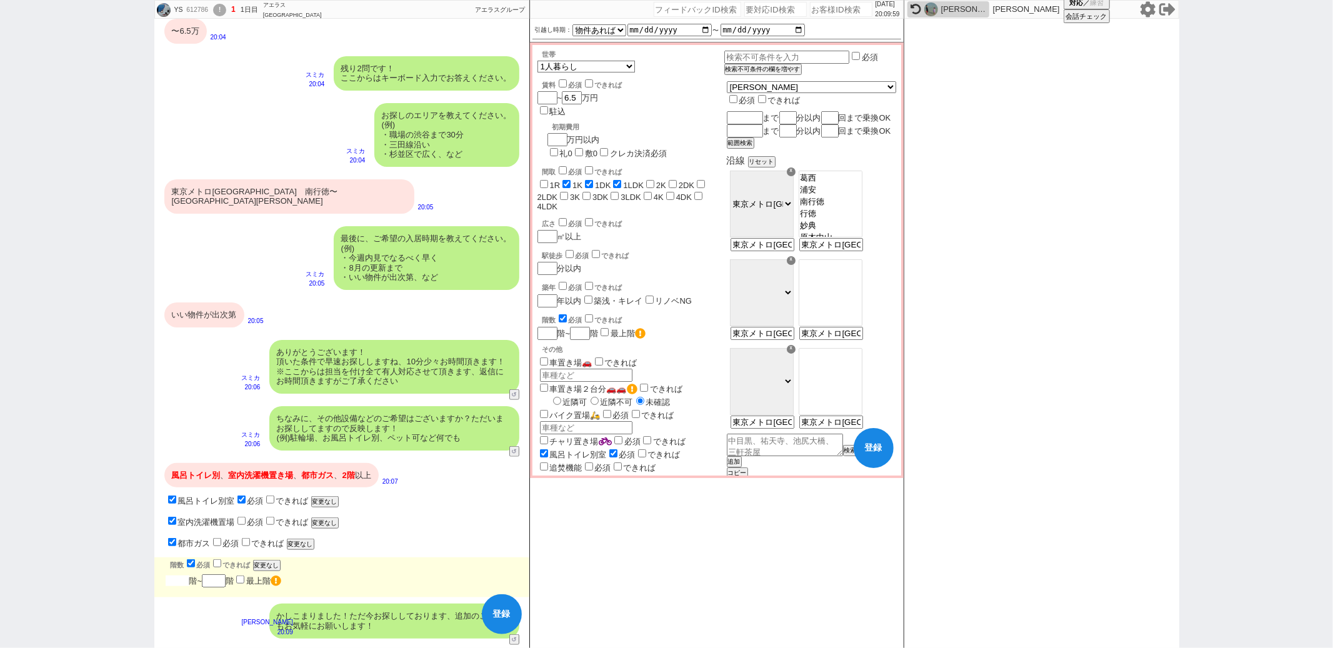
checkbox input "true"
checkbox input "false"
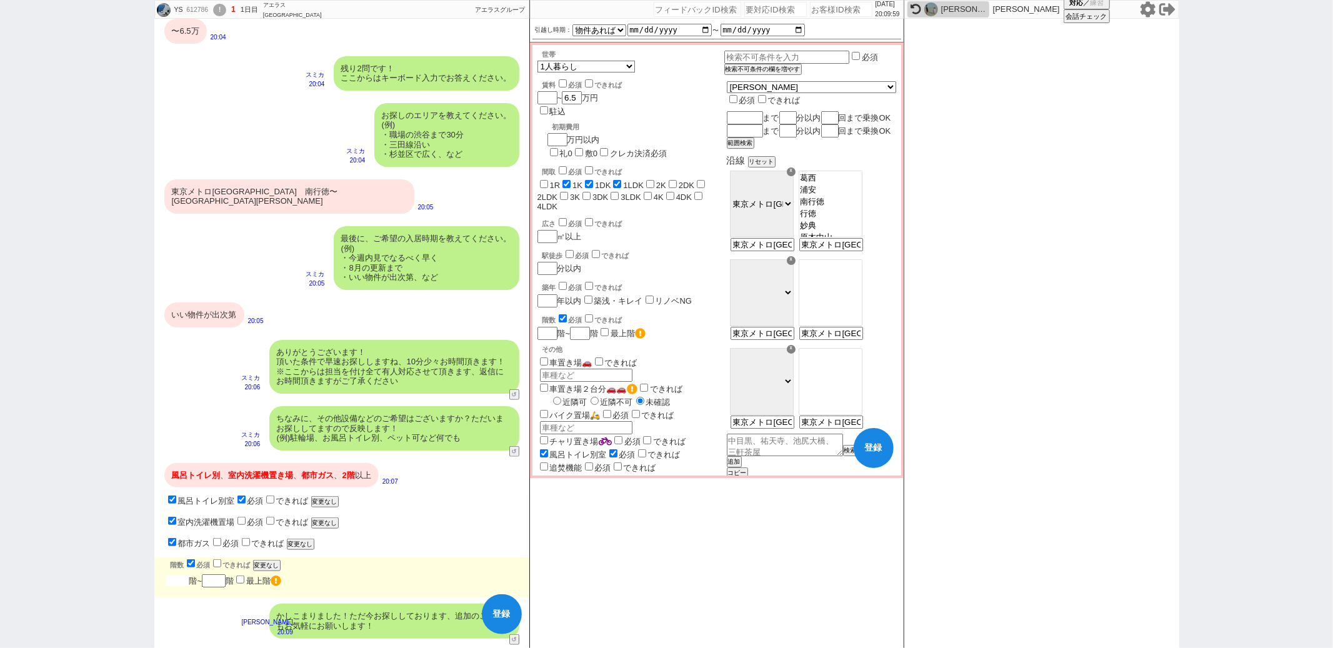
checkbox input "false"
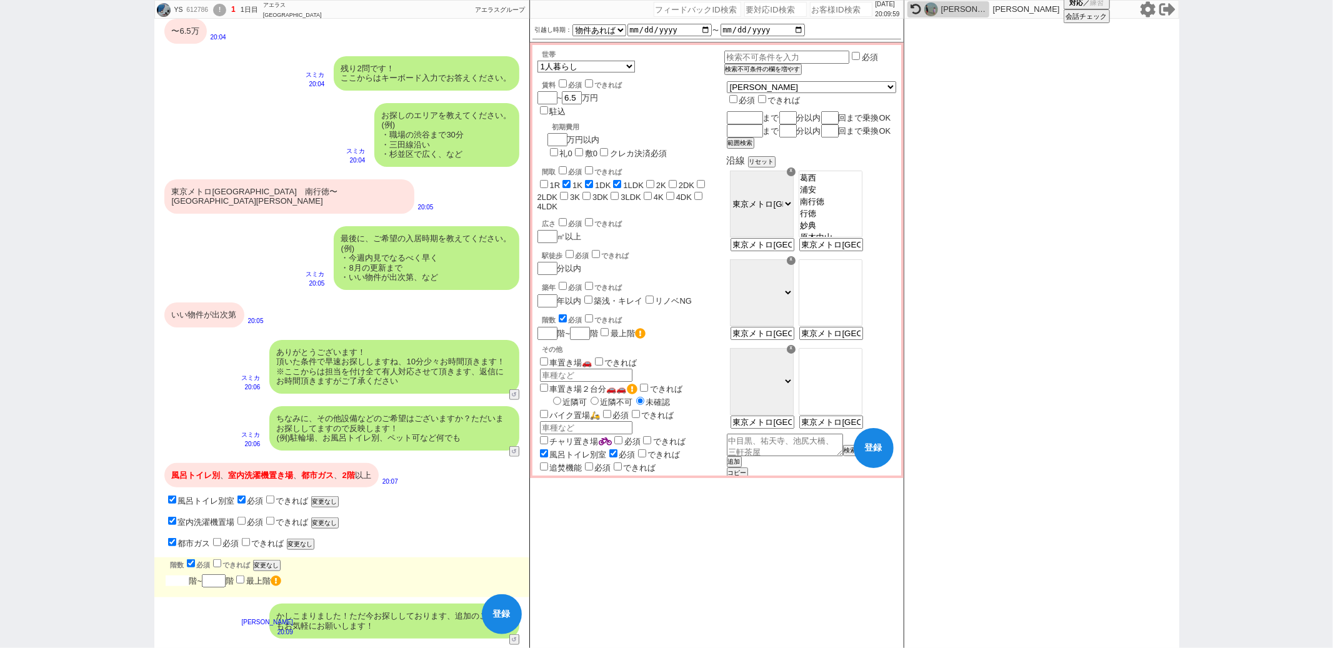
checkbox input "false"
type input "2"
click at [209, 402] on div "ちなみに、その他設備などのご希望はございますか？ただいまお探ししてますので反映します！ (例)駐輪場、お風呂トイレ別、ペット可など何でも スミカ 20:06 …" at bounding box center [341, 428] width 375 height 57
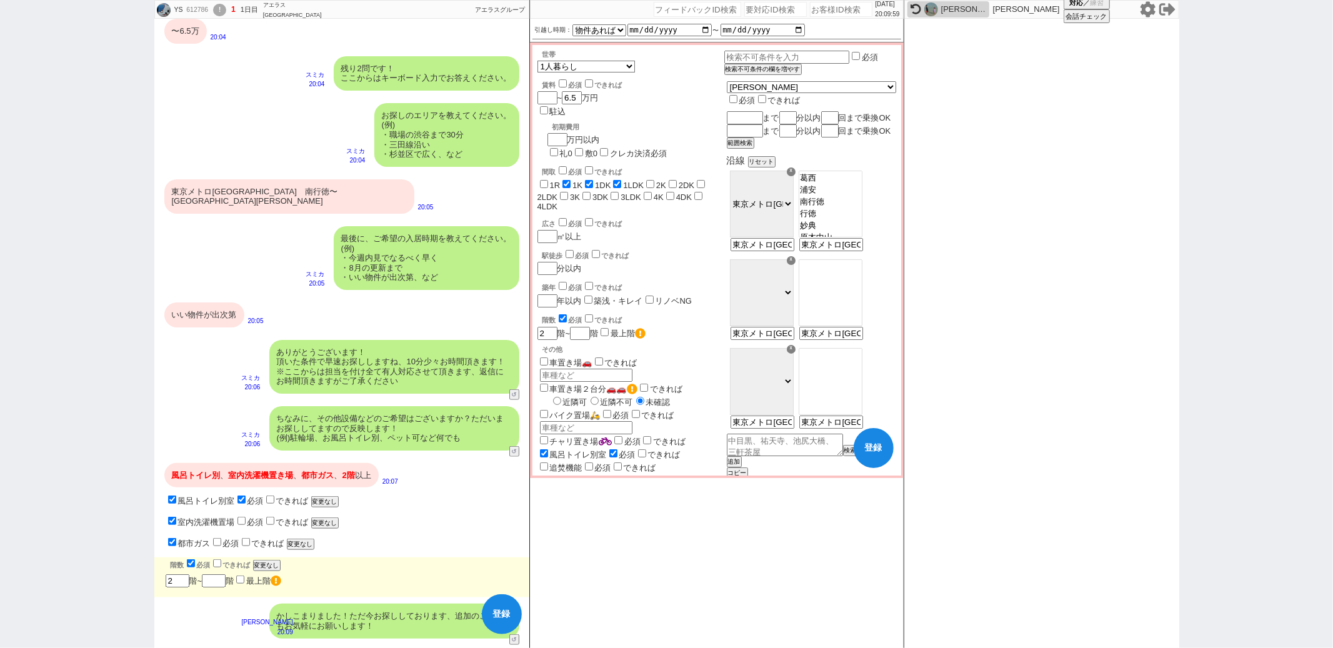
checkbox input "false"
checkbox input "true"
checkbox input "false"
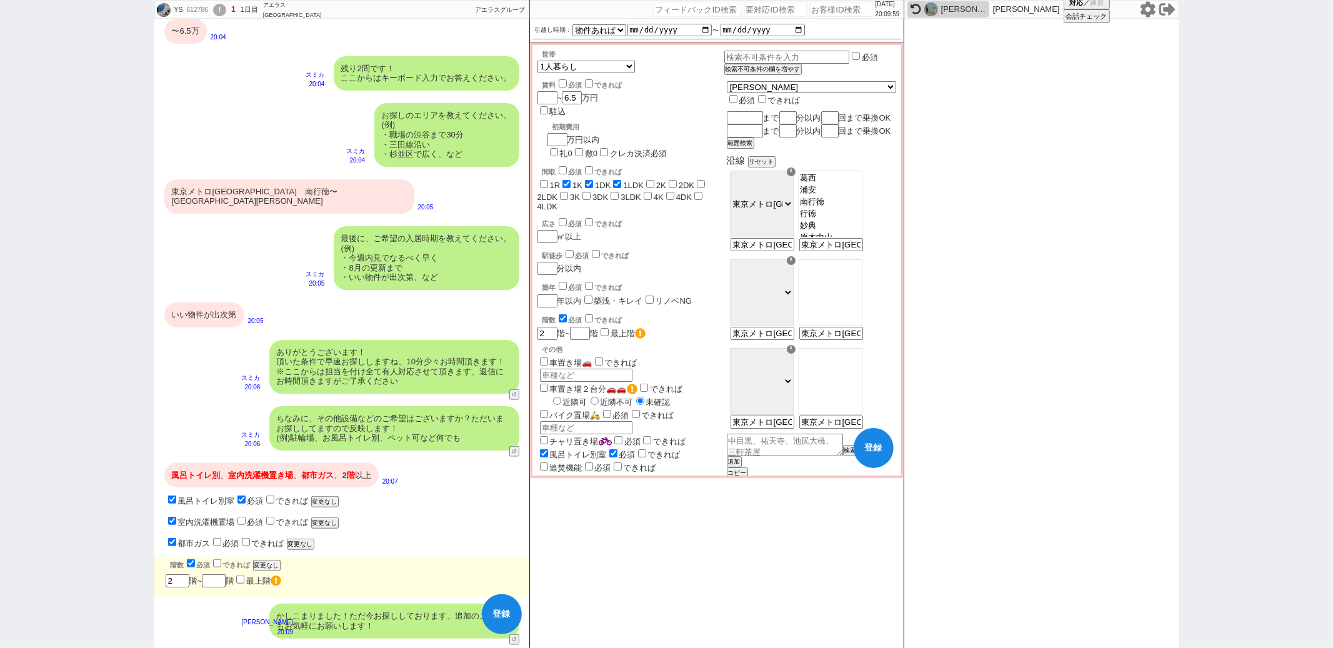
checkbox input "false"
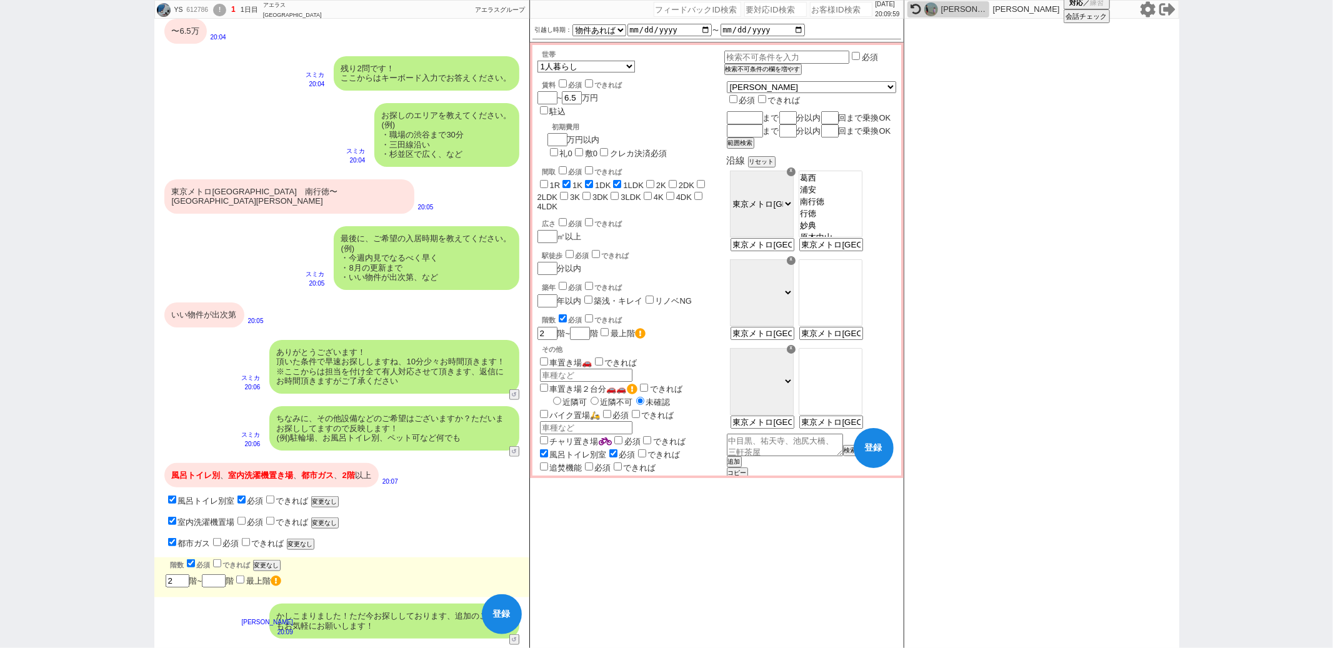
checkbox input "false"
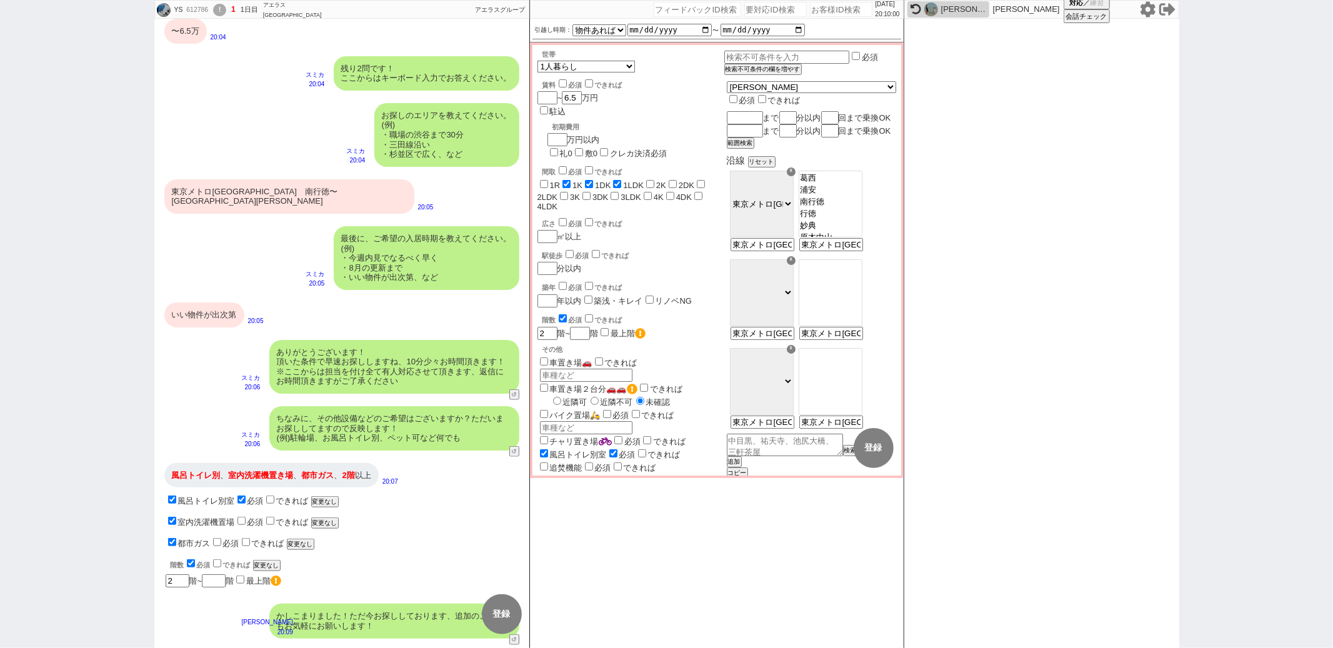
checkbox input "false"
checkbox input "true"
checkbox input "false"
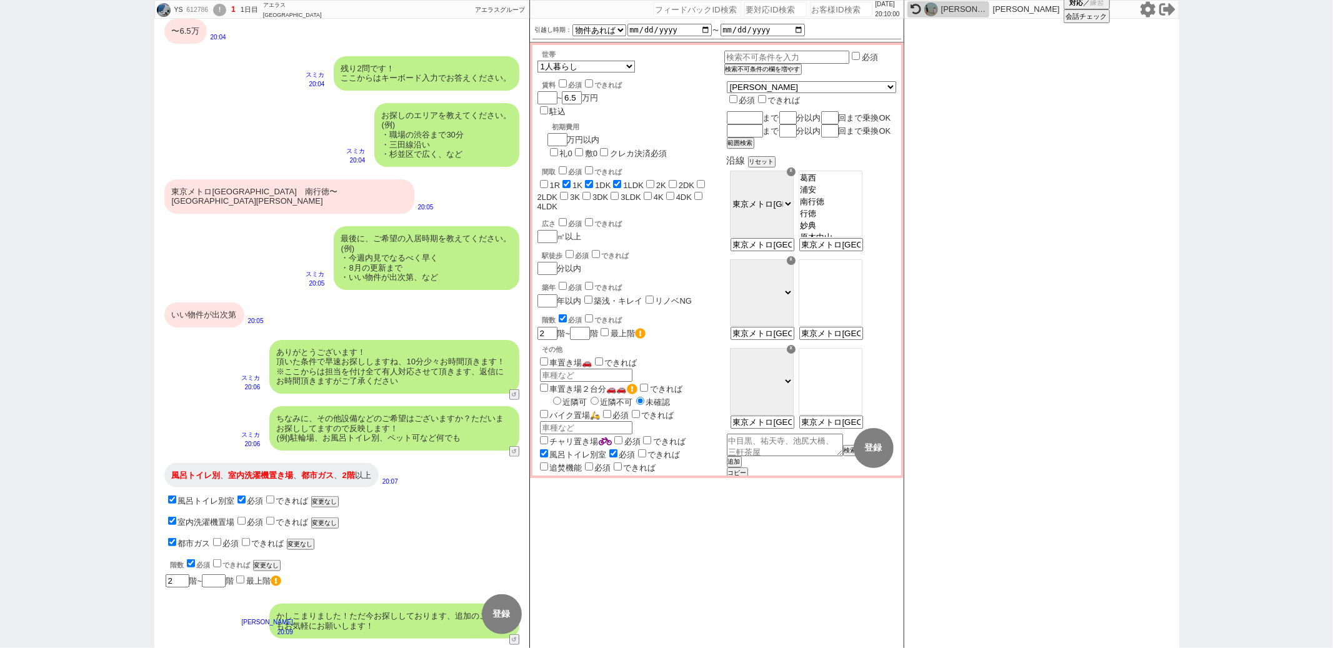
checkbox input "false"
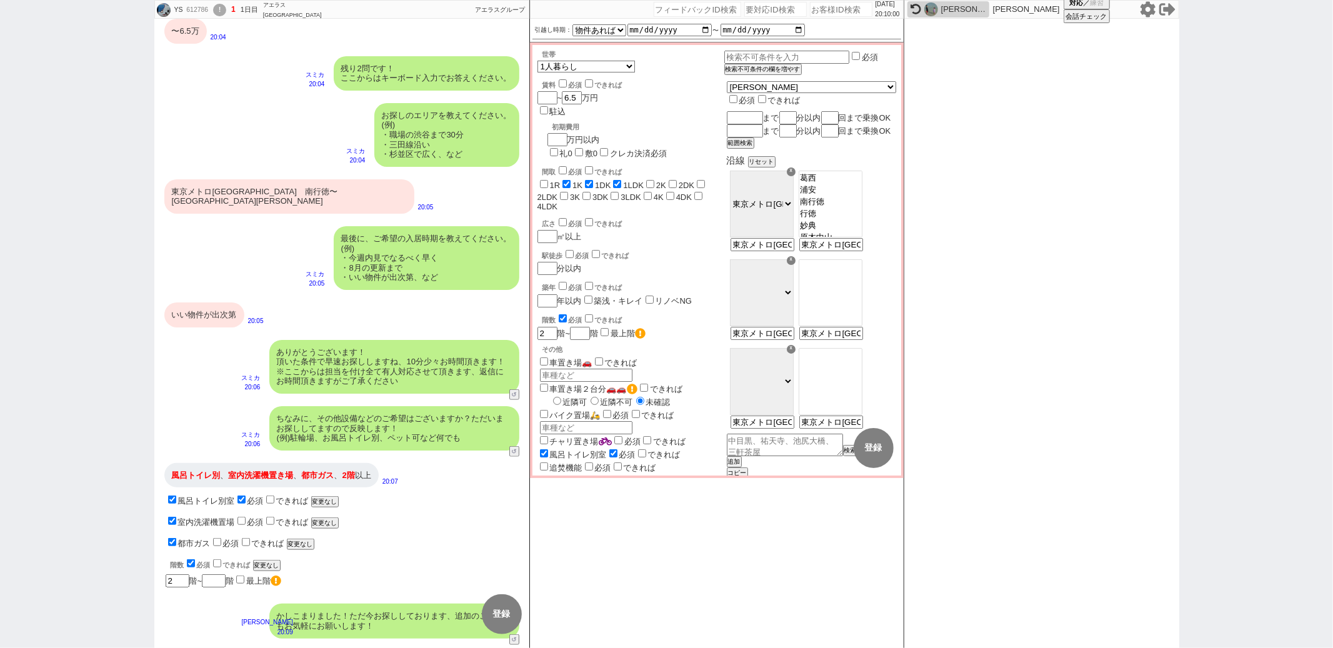
checkbox input "false"
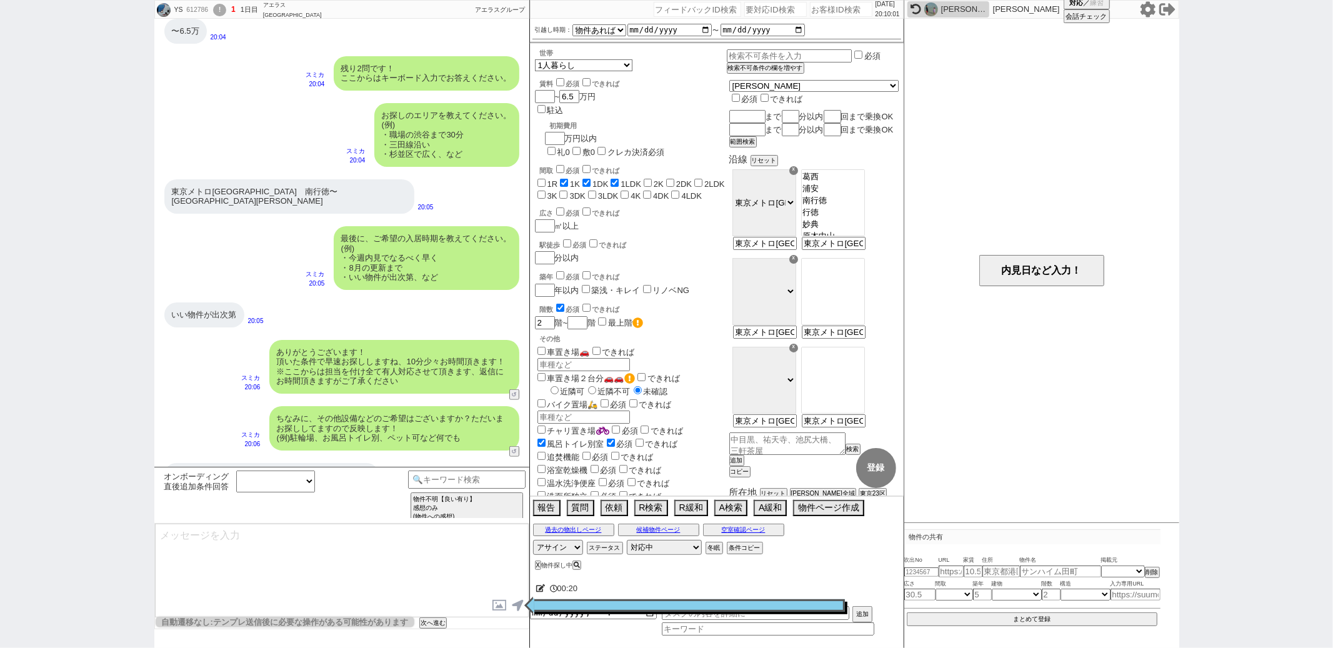
select select "63"
select select "[DATE]"
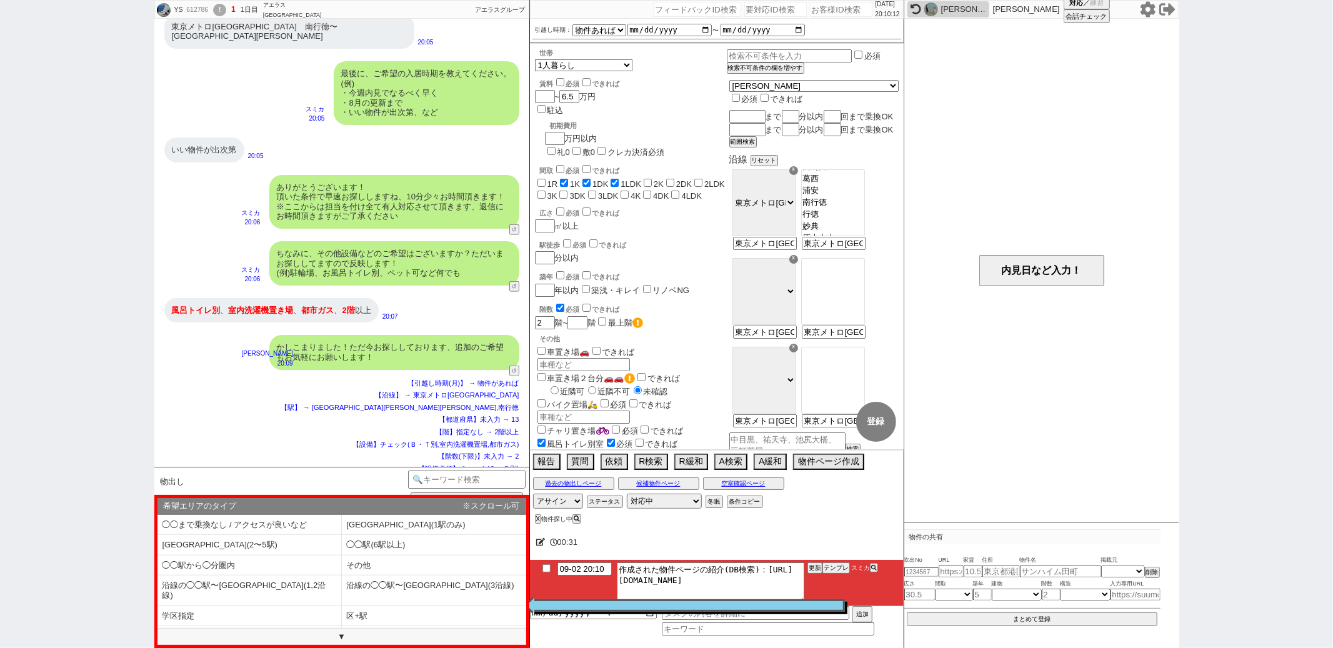
scroll to position [191, 0]
click at [254, 548] on li "[GEOGRAPHIC_DATA](2〜5駅)" at bounding box center [249, 545] width 184 height 21
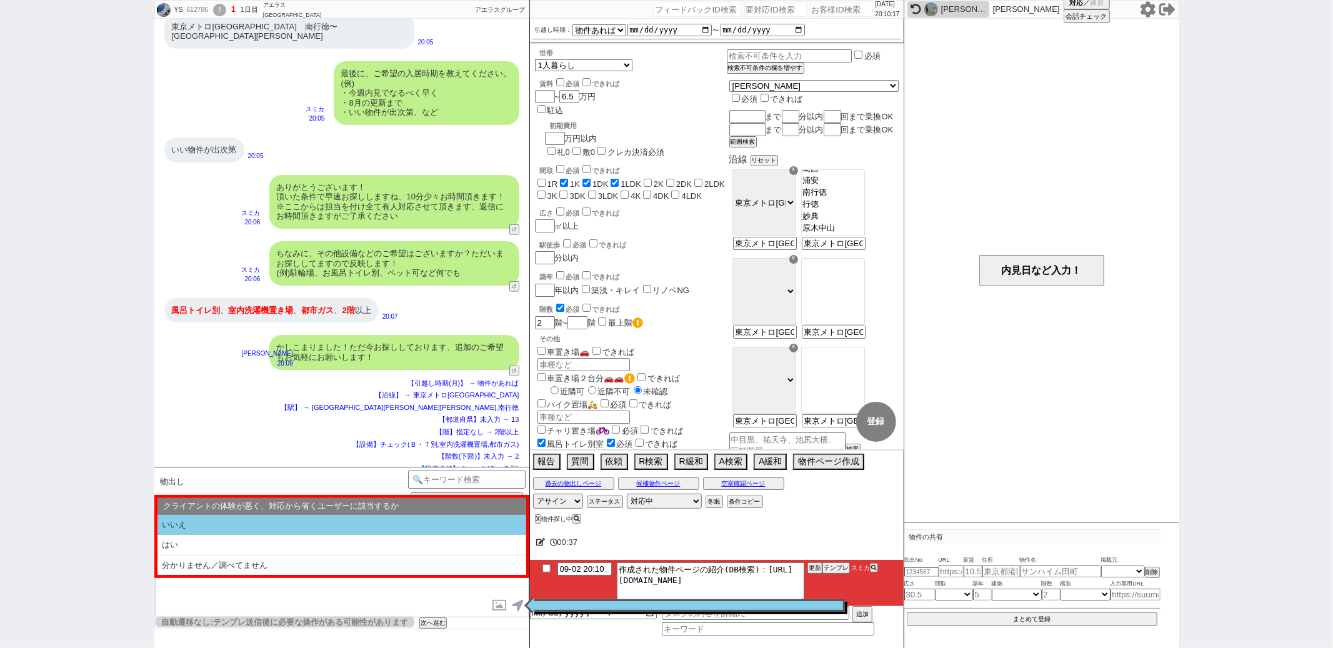
click at [275, 532] on li "いいえ" at bounding box center [341, 525] width 369 height 21
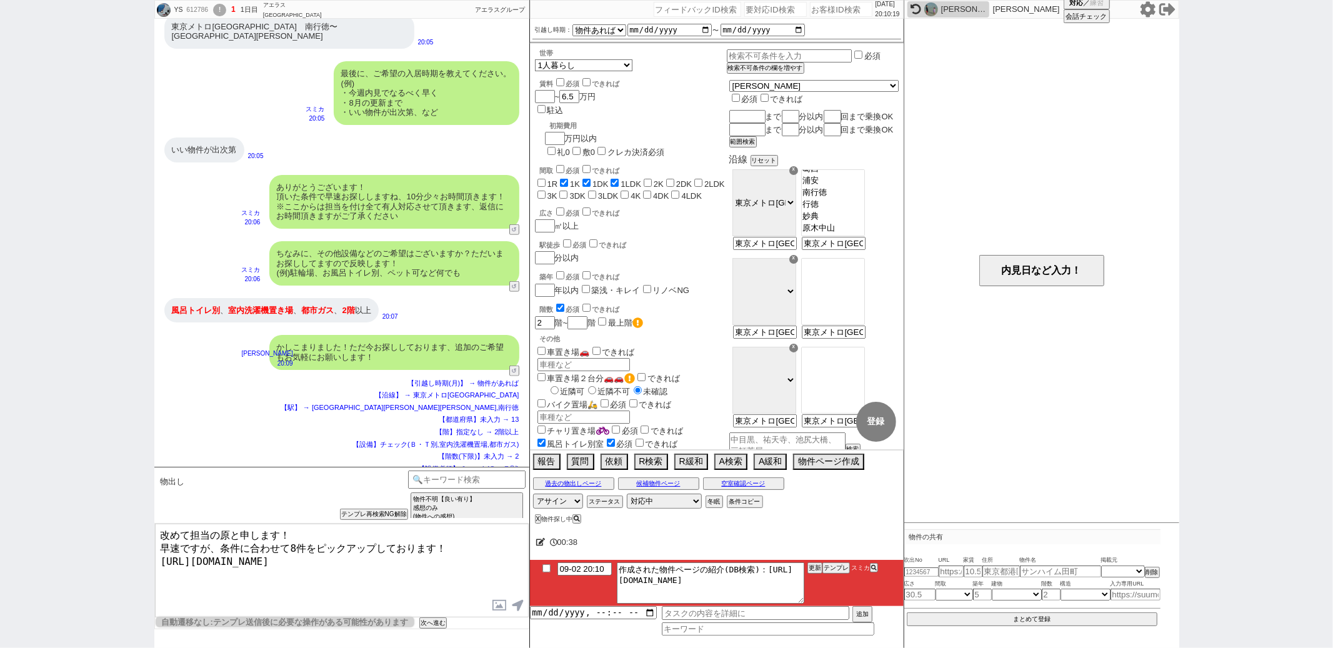
type textarea "改めて担当の原と申します！ 早速ですが、条件に合わせて8件をピックアップしております！ [URL][DOMAIN_NAME]"
checkbox input "true"
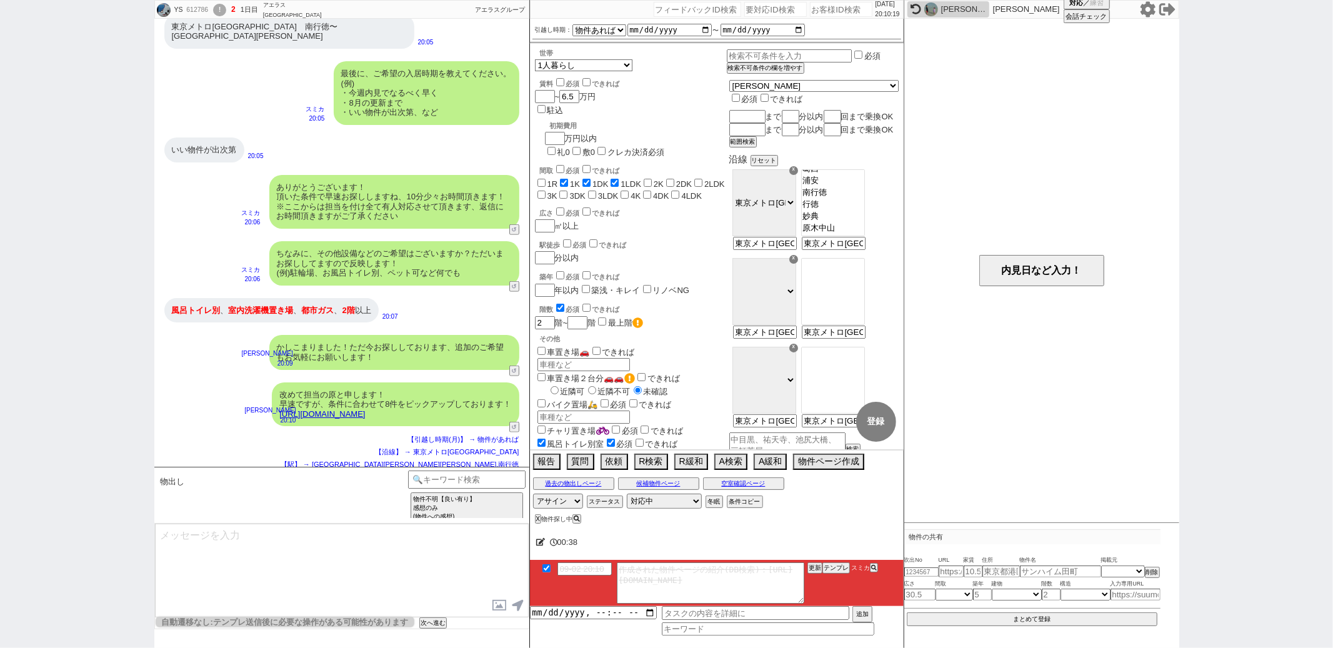
scroll to position [901, 0]
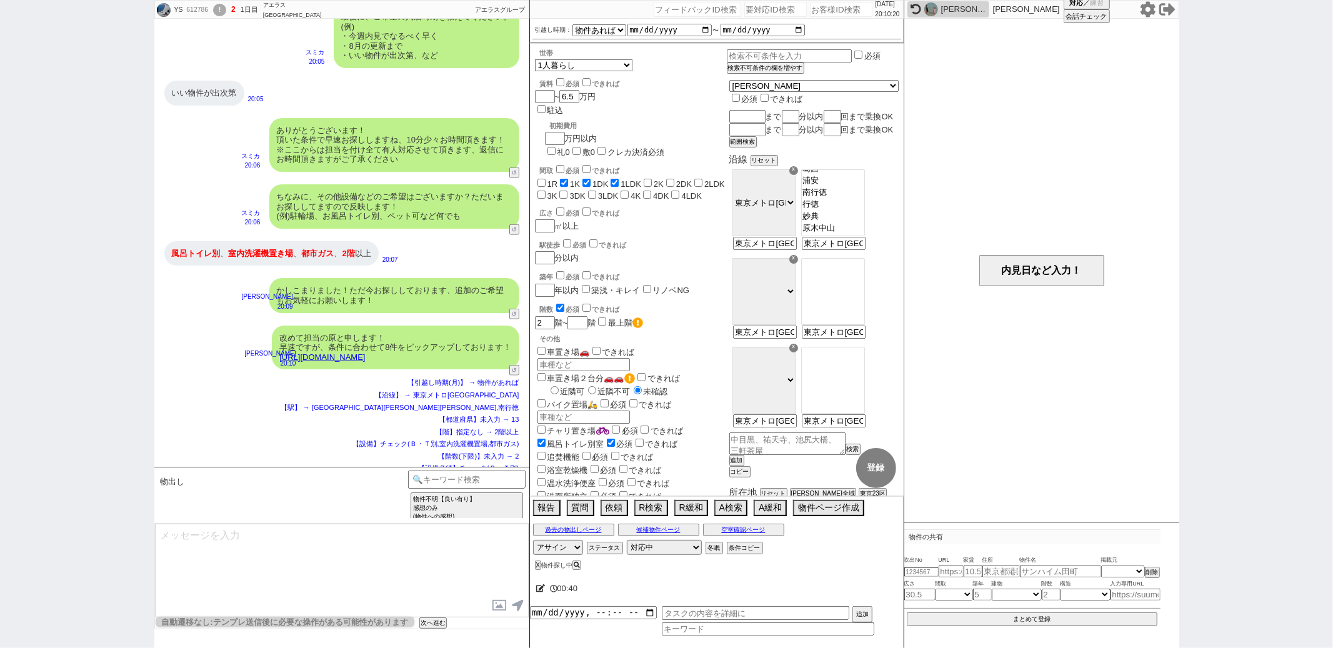
type textarea "イメージに近い物件はございますか？ ご感想いただき、すぐにまた洗い出してまいります！ ※自動応答ではなく直接ご紹介します！"
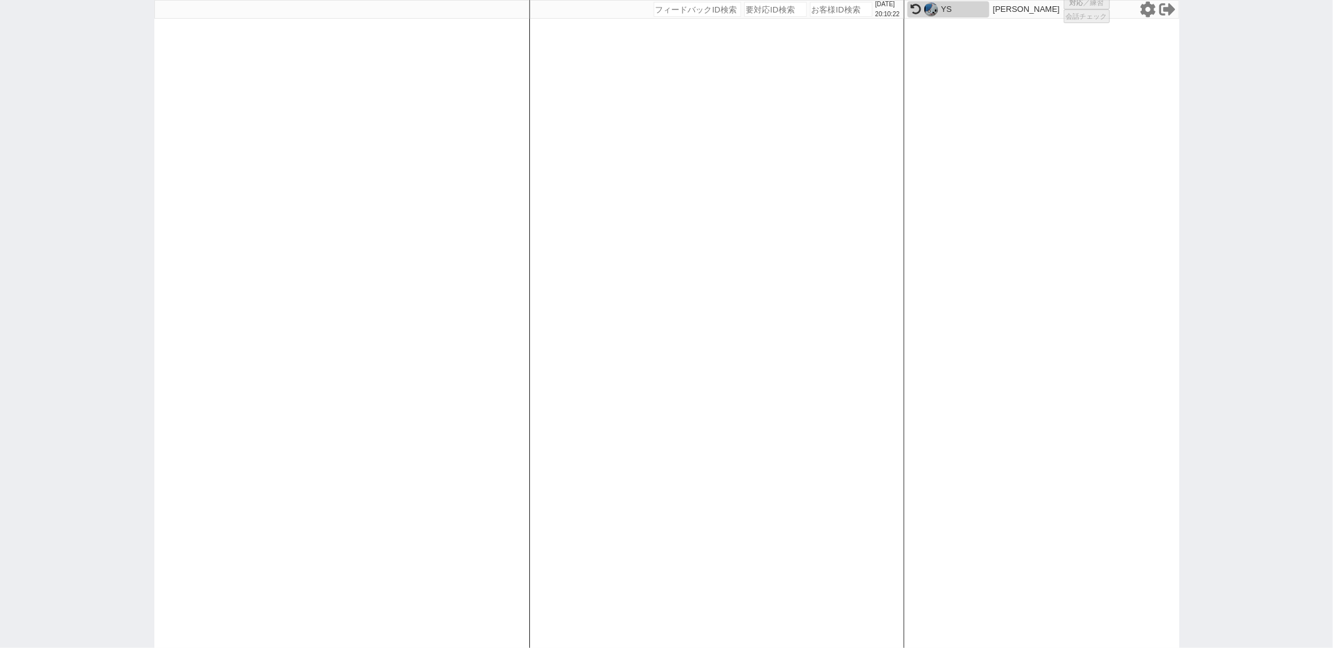
select select "1"
select select "2"
select select
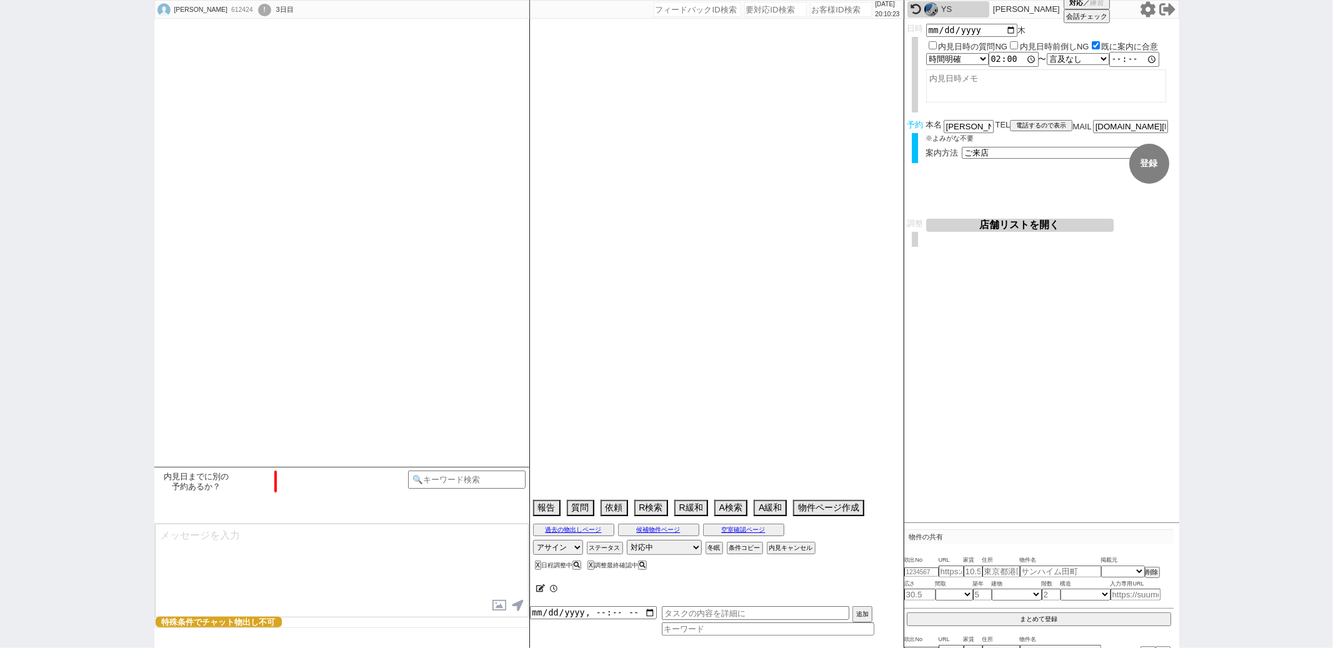
select select "15"
select select "0"
select select "14"
select select "17"
select select "559"
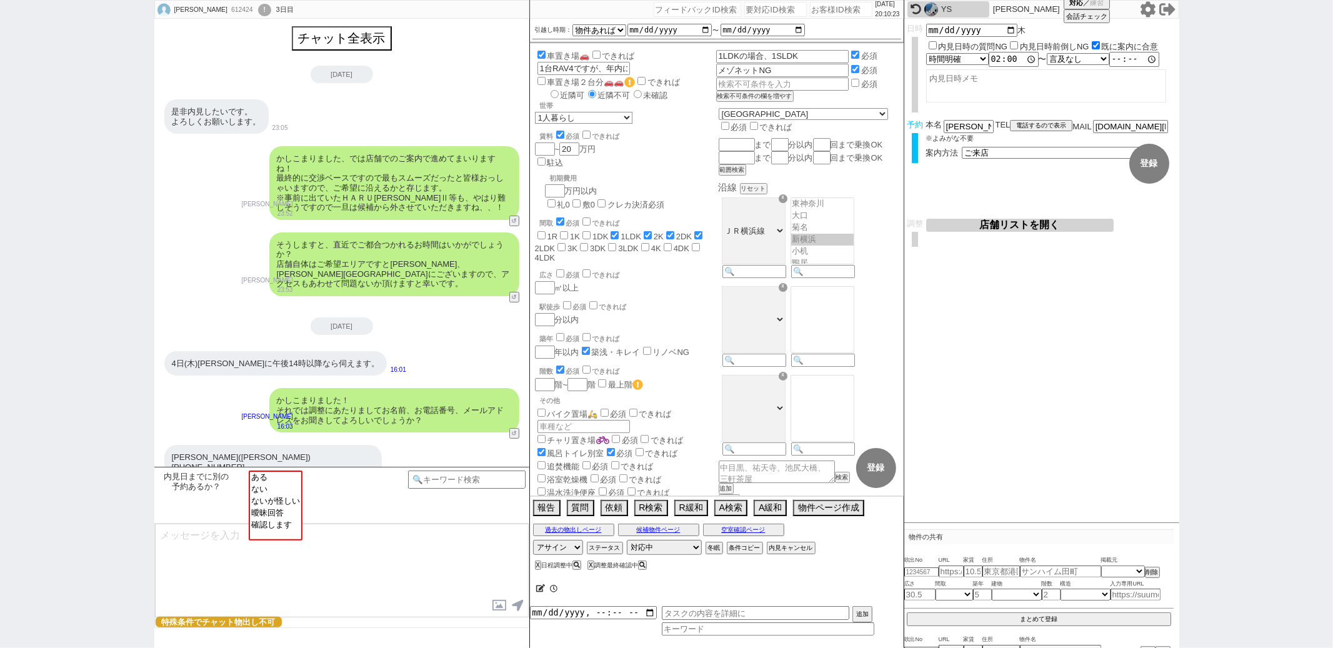
scroll to position [227, 0]
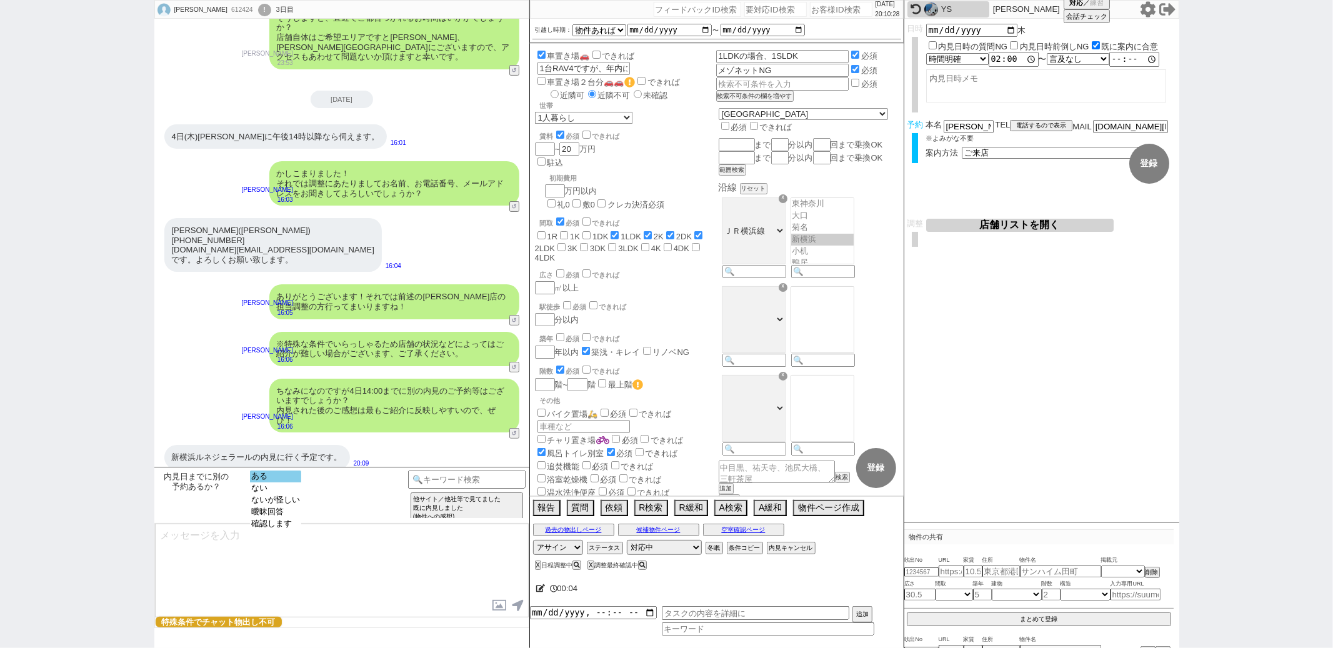
select select "ある"
click at [284, 482] on option "ある" at bounding box center [275, 488] width 51 height 12
select select "日時不明&物件明確"
click at [371, 520] on option "日時不明&物件明確" at bounding box center [374, 524] width 111 height 12
type textarea "かしこまりました、いつ頃に内見されるご予定でいらっしゃいますでしょうか？ 実際に動かれてのご感想は非常に参考になりますので、終了後にうかがえればと思います！"
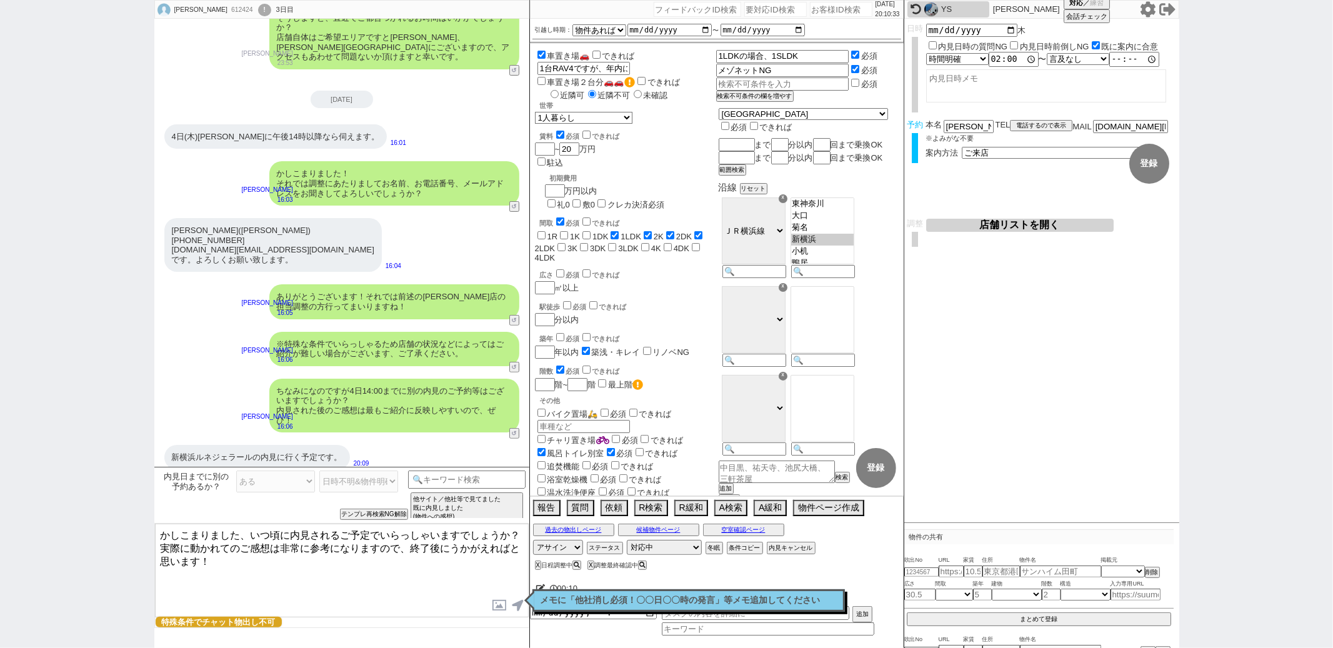
click at [557, 599] on p "メモに「他社消し必須！〇〇日〇〇時の発言」等メモ追加してください" at bounding box center [689, 601] width 296 height 10
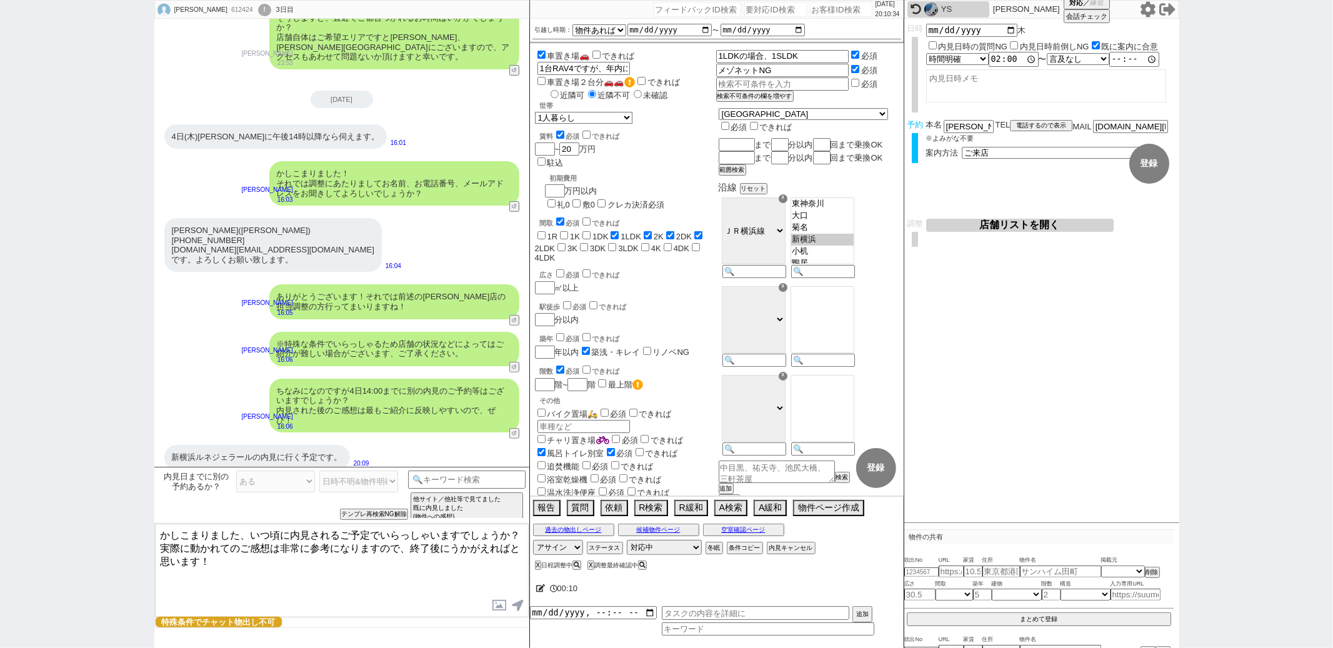
click at [544, 590] on icon at bounding box center [540, 588] width 9 height 8
drag, startPoint x: 171, startPoint y: 447, endPoint x: 252, endPoint y: 445, distance: 81.3
click at [252, 445] on div "新横浜ルネジェラールの内見に行く予定です。" at bounding box center [257, 457] width 186 height 25
copy div "新横浜ルネジェラール"
click at [574, 584] on textarea at bounding box center [692, 586] width 312 height 25
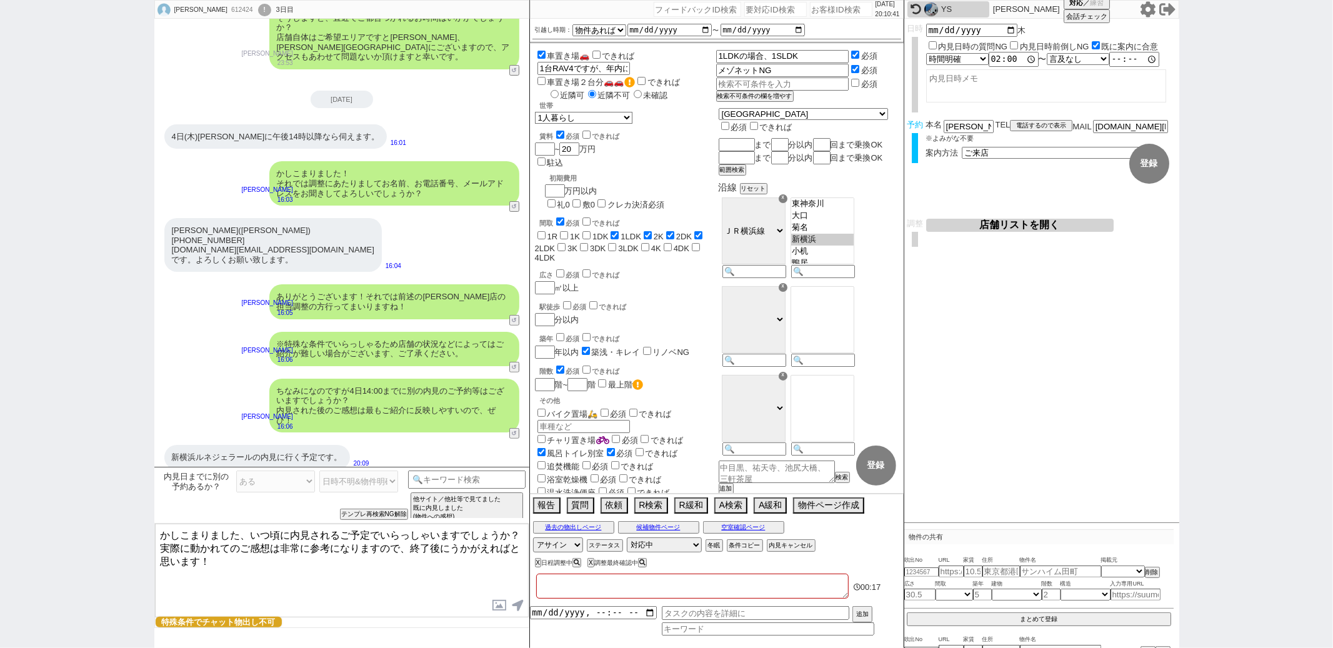
paste textarea "新横浜ルネジェラール"
type textarea "新横浜ルネジェラール"
checkbox input "false"
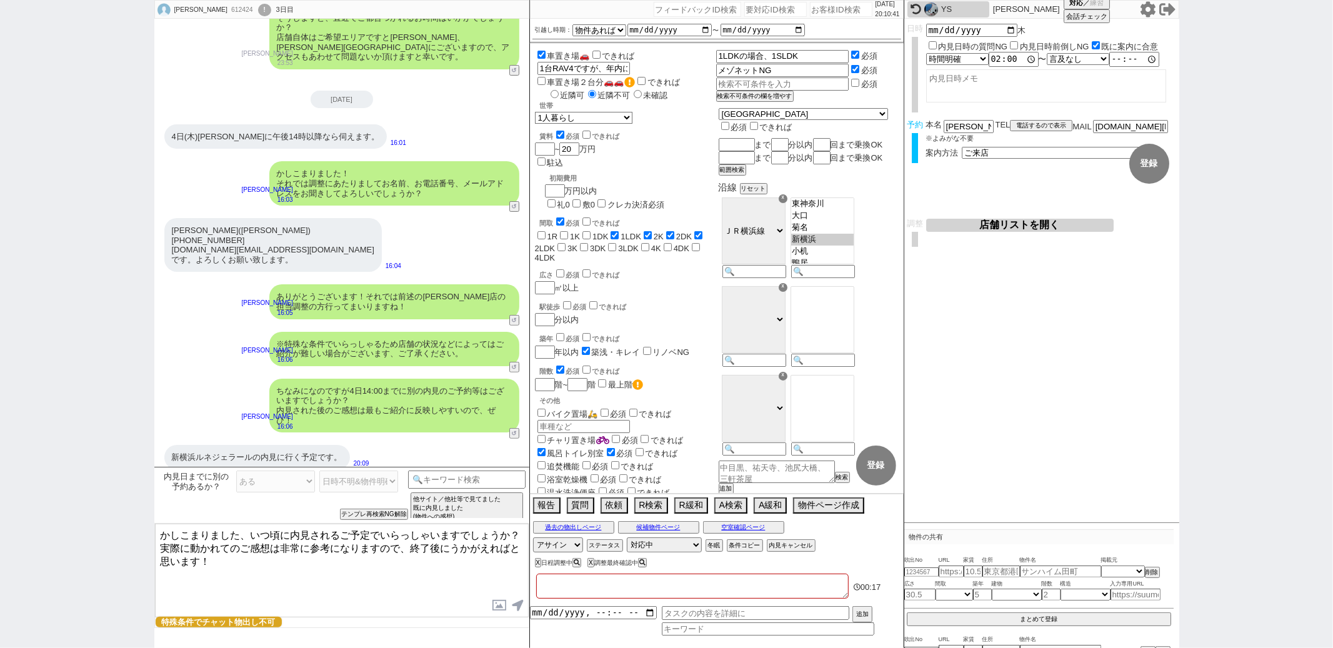
checkbox input "true"
checkbox input "false"
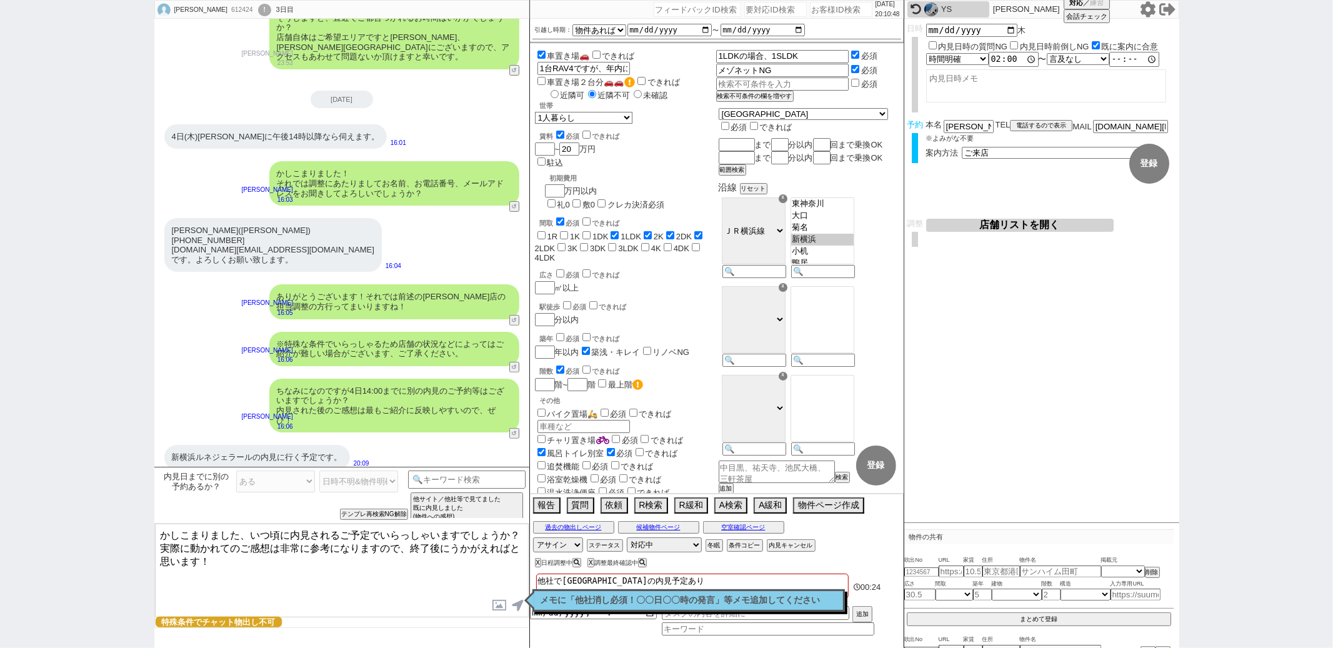
click at [354, 570] on textarea "かしこまりました、いつ頃に内見されるご予定でいらっしゃいますでしょうか？ 実際に動かれてのご感想は非常に参考になりますので、終了後にうかがえればと思います！" at bounding box center [342, 571] width 374 height 94
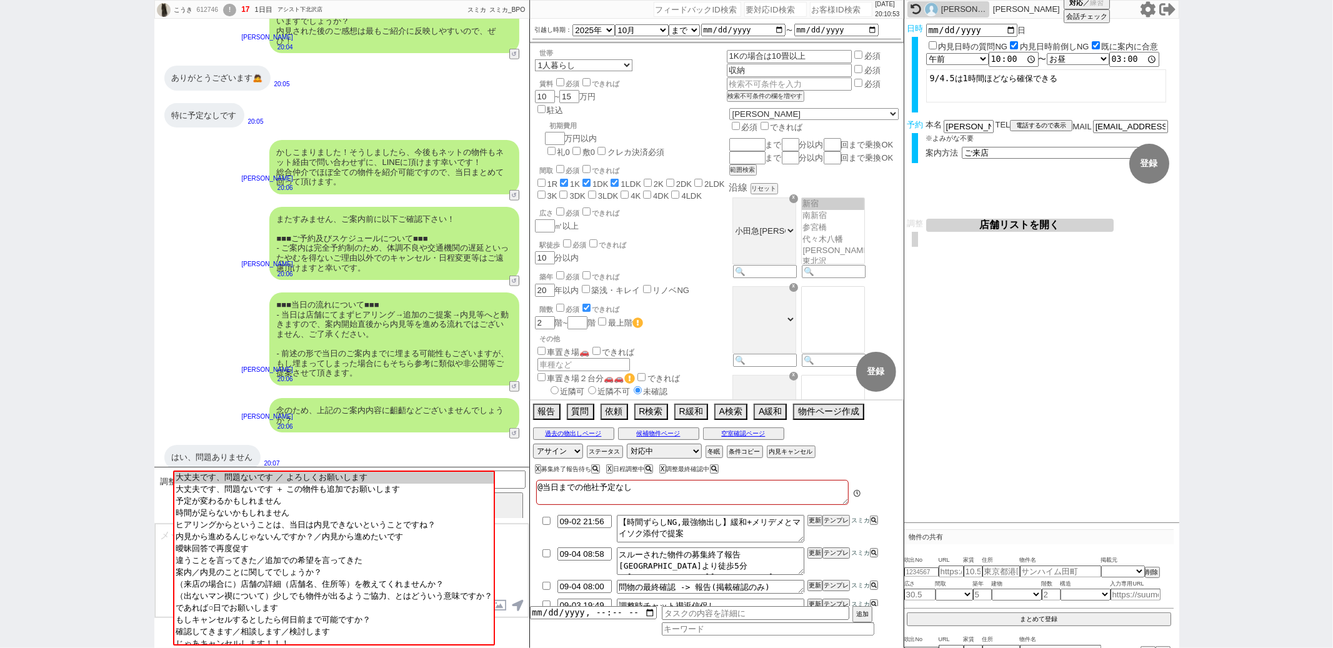
scroll to position [26, 0]
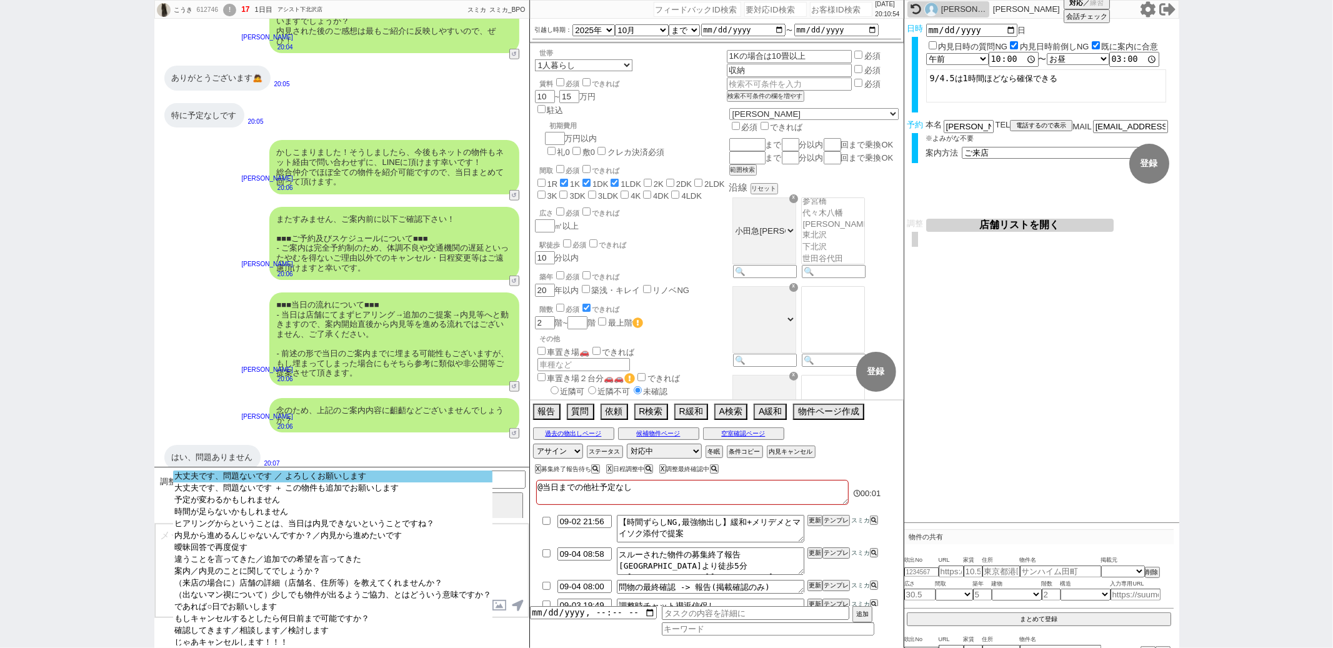
click at [302, 482] on option "大丈夫です、問題ないです ／ よろしくお願いします" at bounding box center [332, 488] width 319 height 12
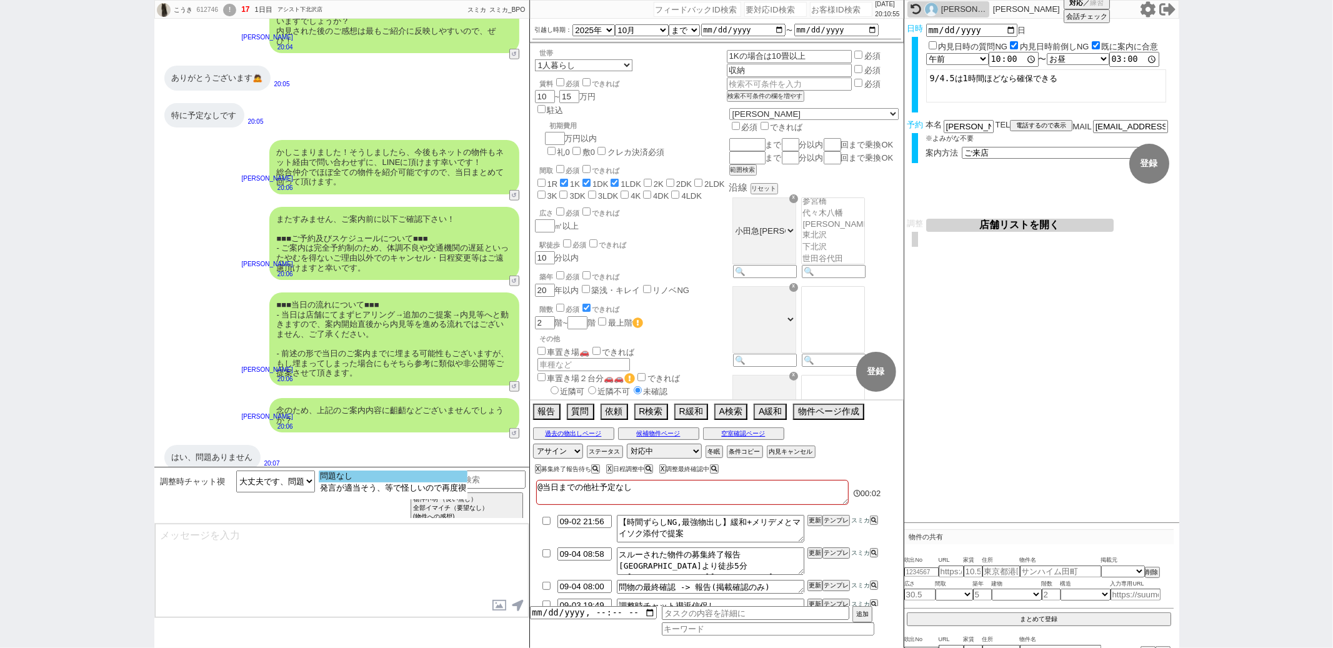
click at [336, 482] on option "問題なし" at bounding box center [393, 488] width 149 height 12
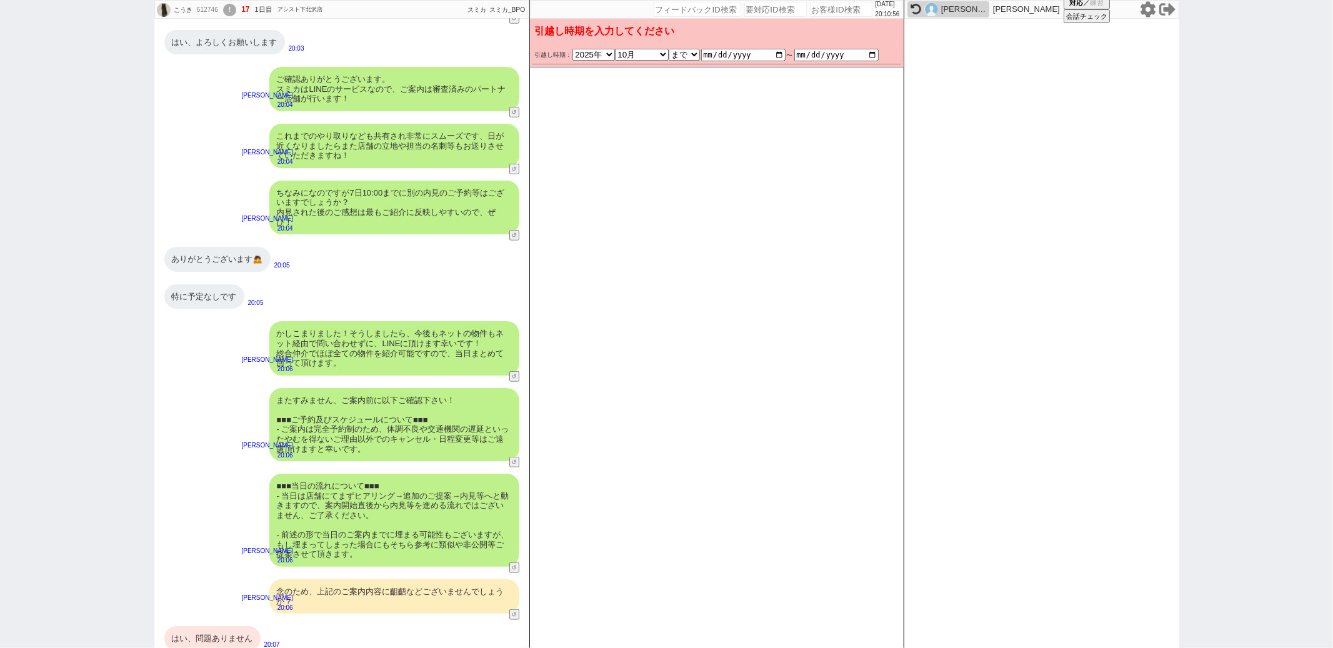
click at [203, 631] on div "はい、問題ありません" at bounding box center [212, 638] width 96 height 25
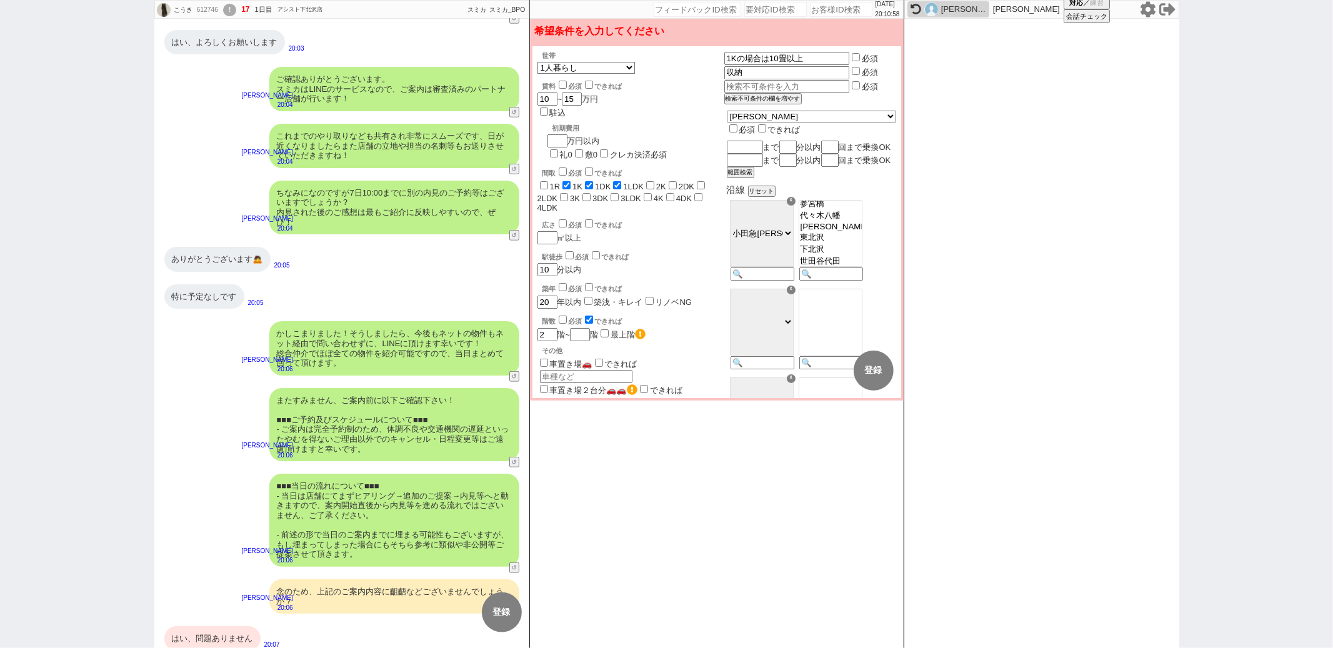
click at [225, 626] on div "はい、問題ありません" at bounding box center [212, 638] width 96 height 25
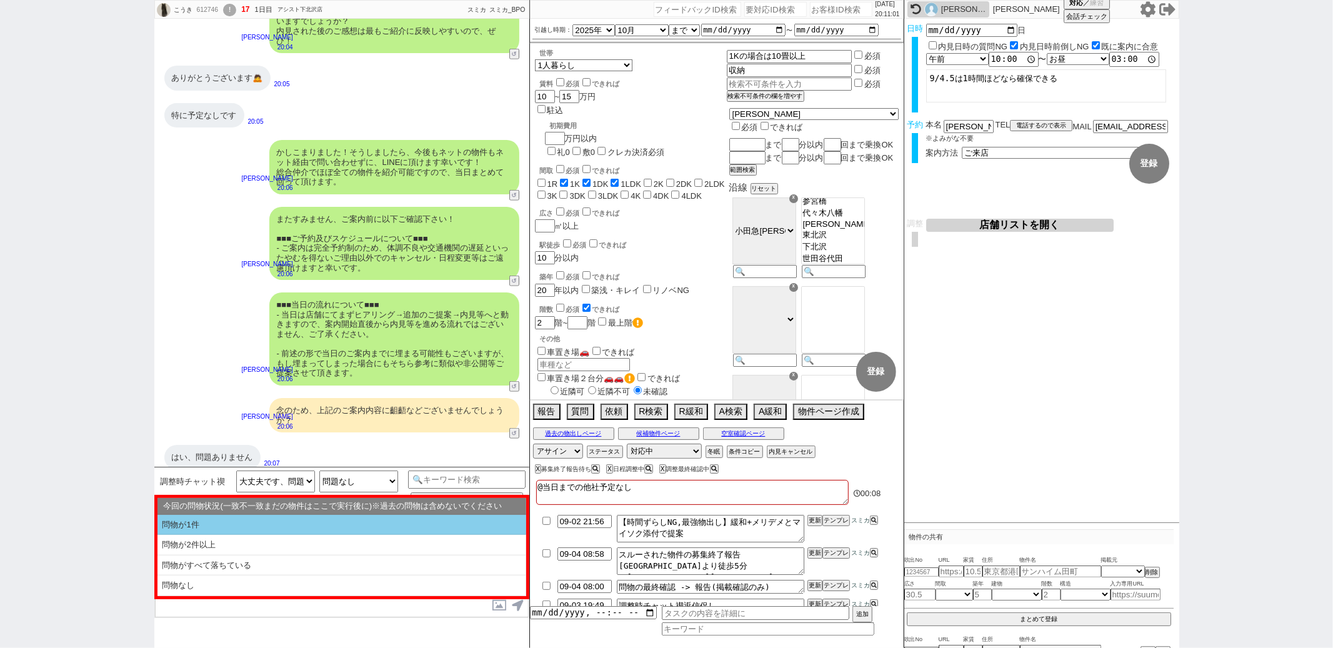
click at [299, 526] on li "問物が1件" at bounding box center [341, 525] width 369 height 21
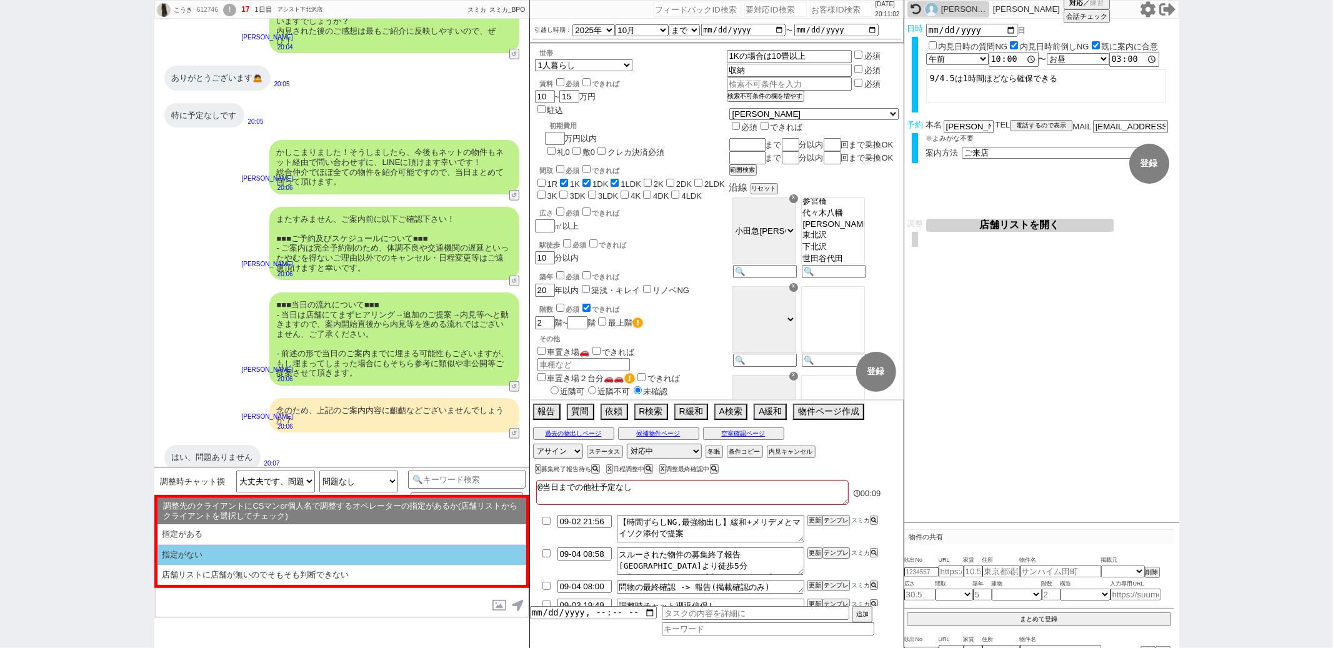
click at [300, 565] on li "指定がない" at bounding box center [341, 575] width 369 height 20
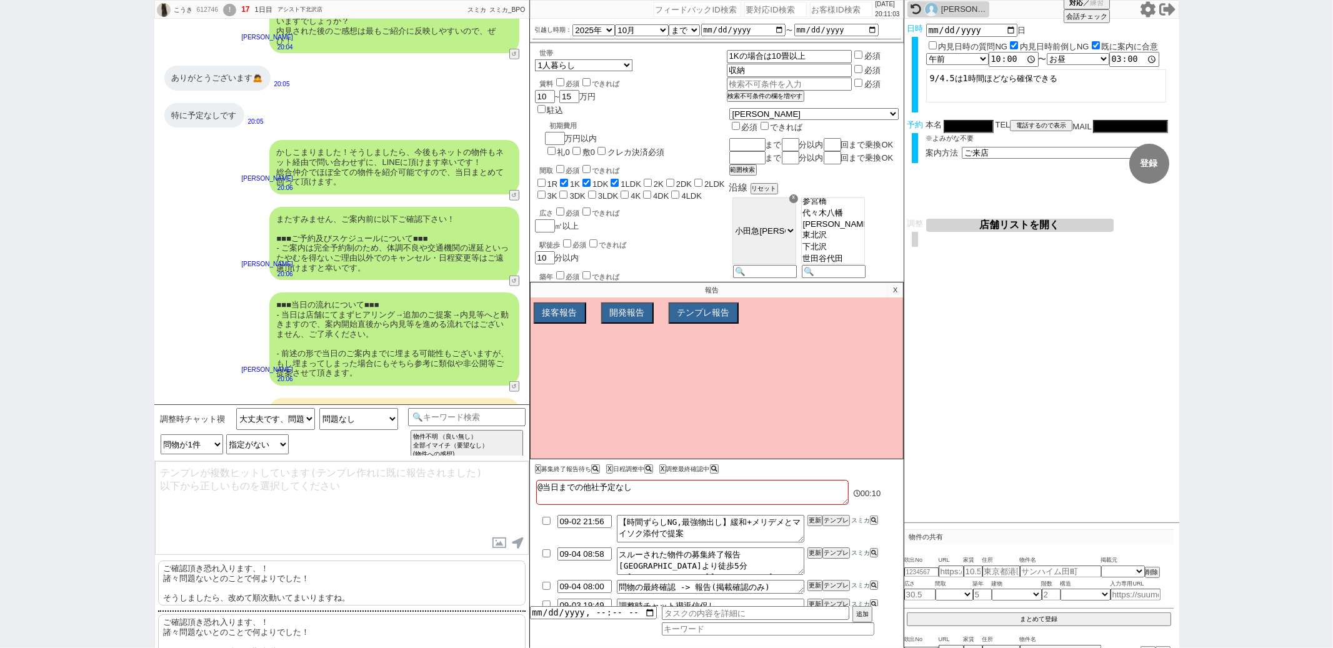
click at [299, 571] on p "ご確認頂き恐れ入ります、！ 諸々問題ないとのことで何よりでした！ そうしましたら、改めて[PERSON_NAME]動いてまいりますね。" at bounding box center [341, 583] width 367 height 45
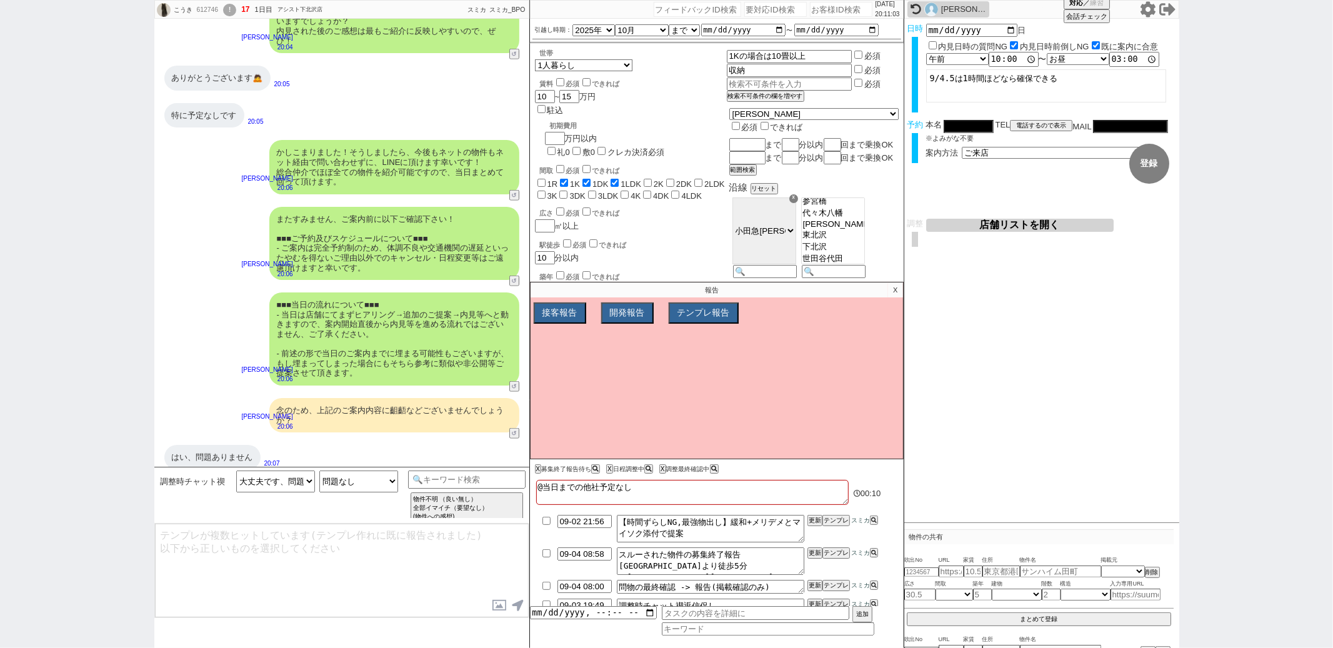
scroll to position [628, 0]
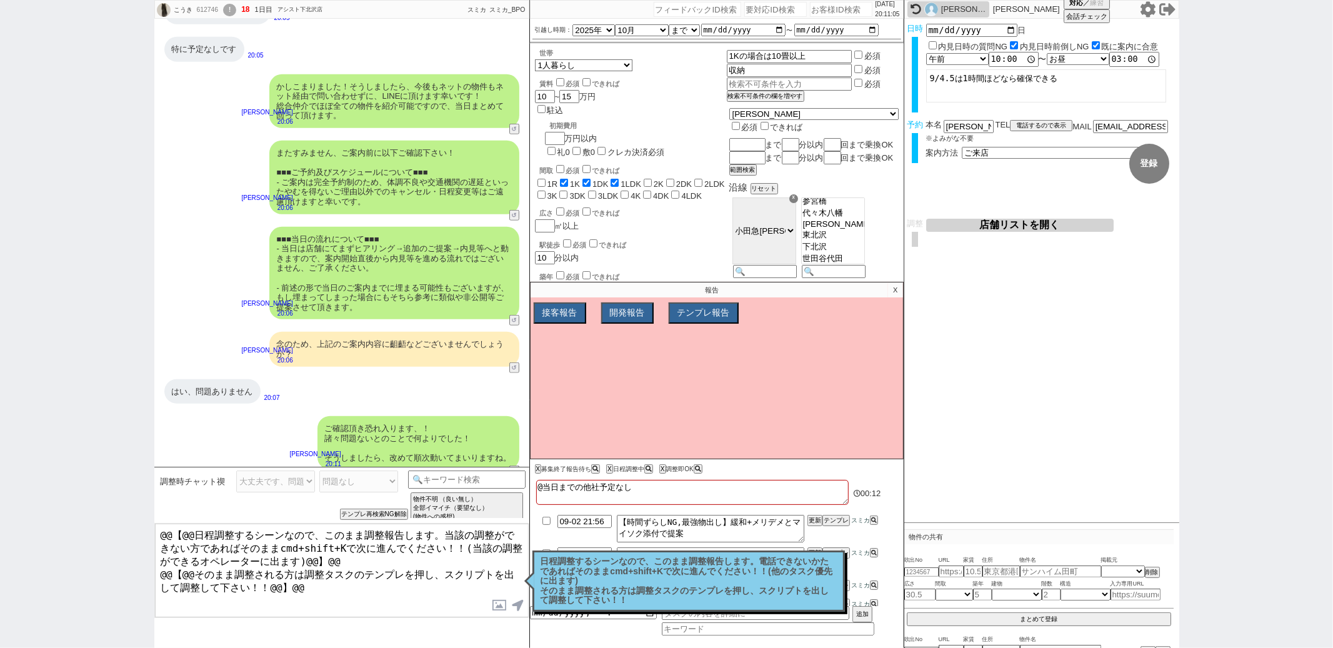
click at [584, 576] on p "日程調整するシーンなので、このまま調整報告します。電話できないかたであればそのままcmd+shift+Kで次に進んでください！！(他のタスク優先に出ます) そ…" at bounding box center [689, 581] width 296 height 49
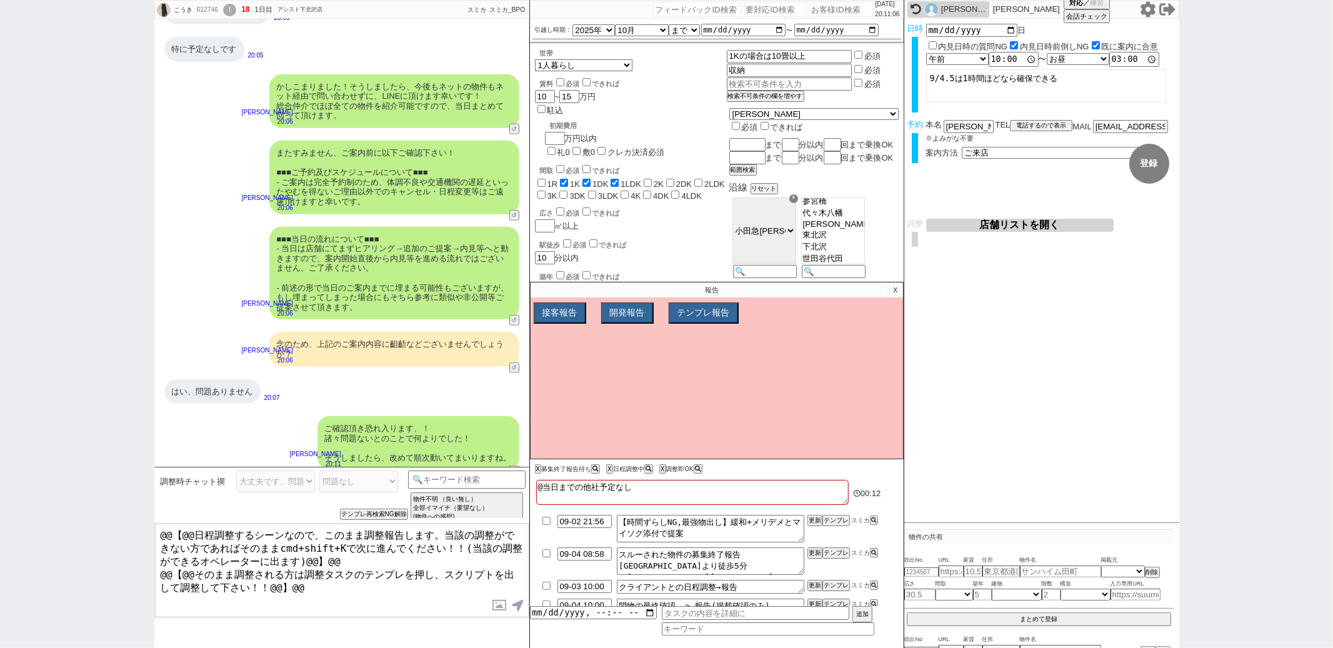
click at [238, 379] on div "はい、問題ありません" at bounding box center [212, 391] width 96 height 25
click at [342, 394] on div "はい、問題ありません 20:07" at bounding box center [341, 391] width 375 height 37
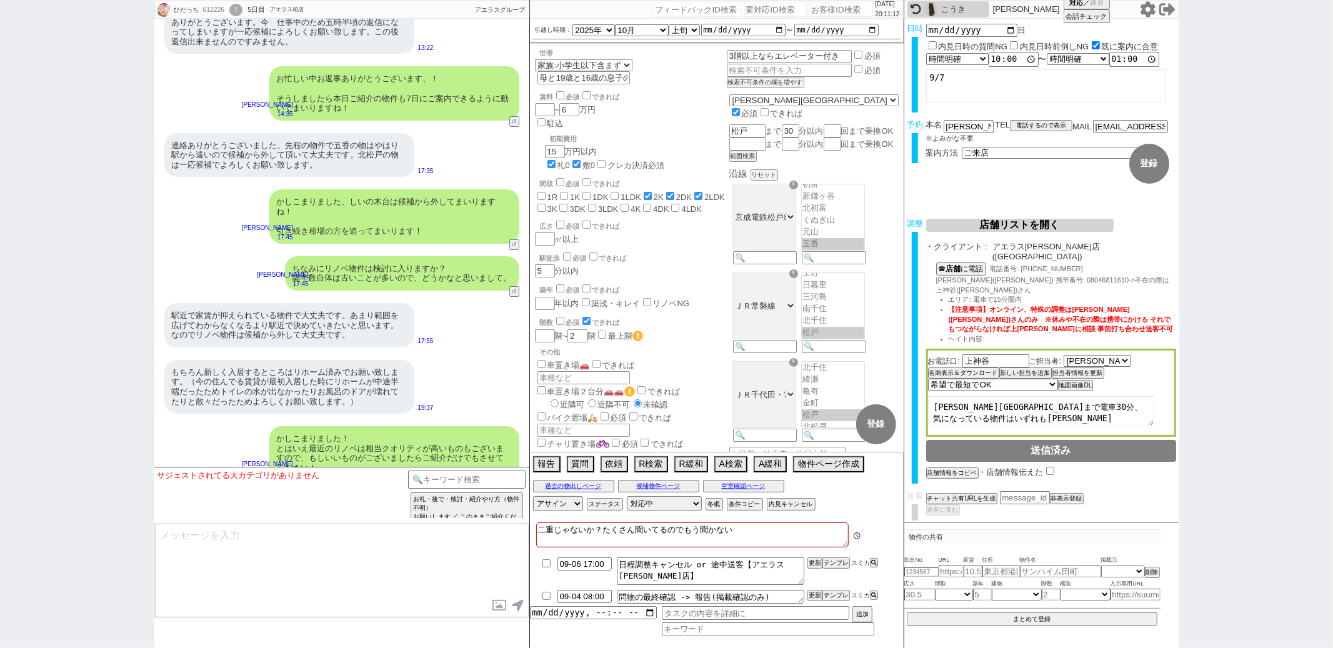
scroll to position [52, 0]
click at [477, 481] on input at bounding box center [467, 479] width 118 height 16
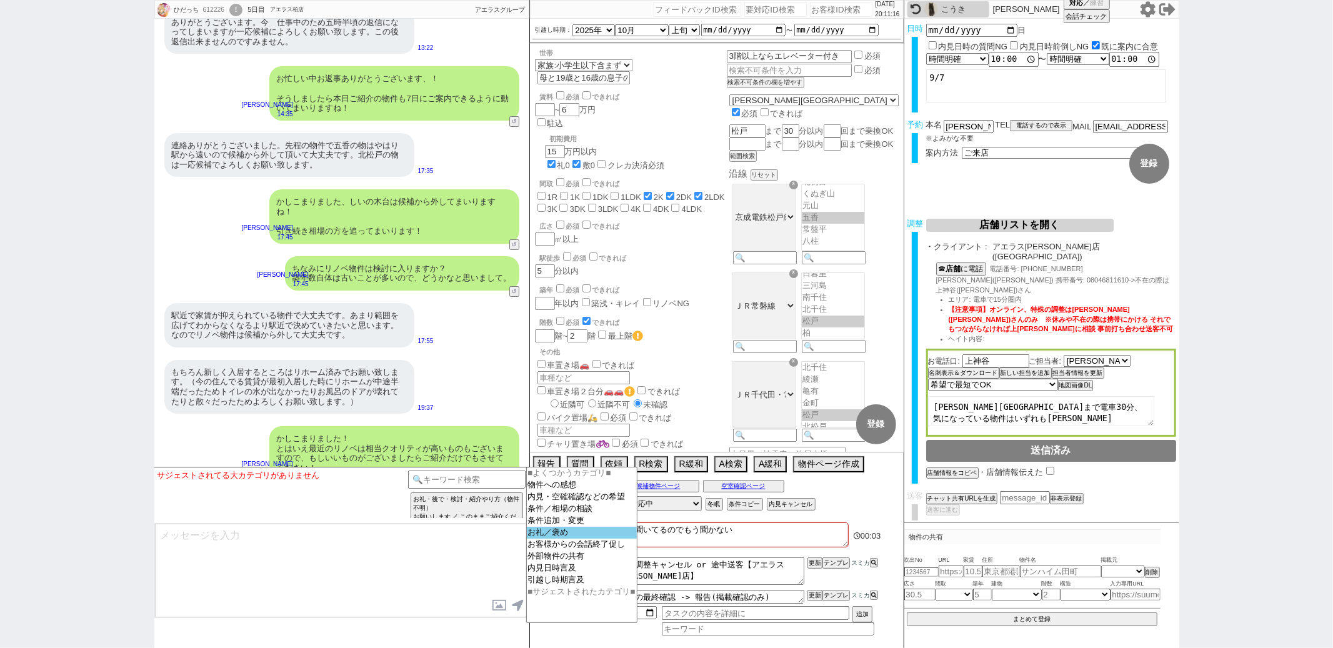
click at [544, 540] on option "お礼／褒め" at bounding box center [582, 545] width 110 height 12
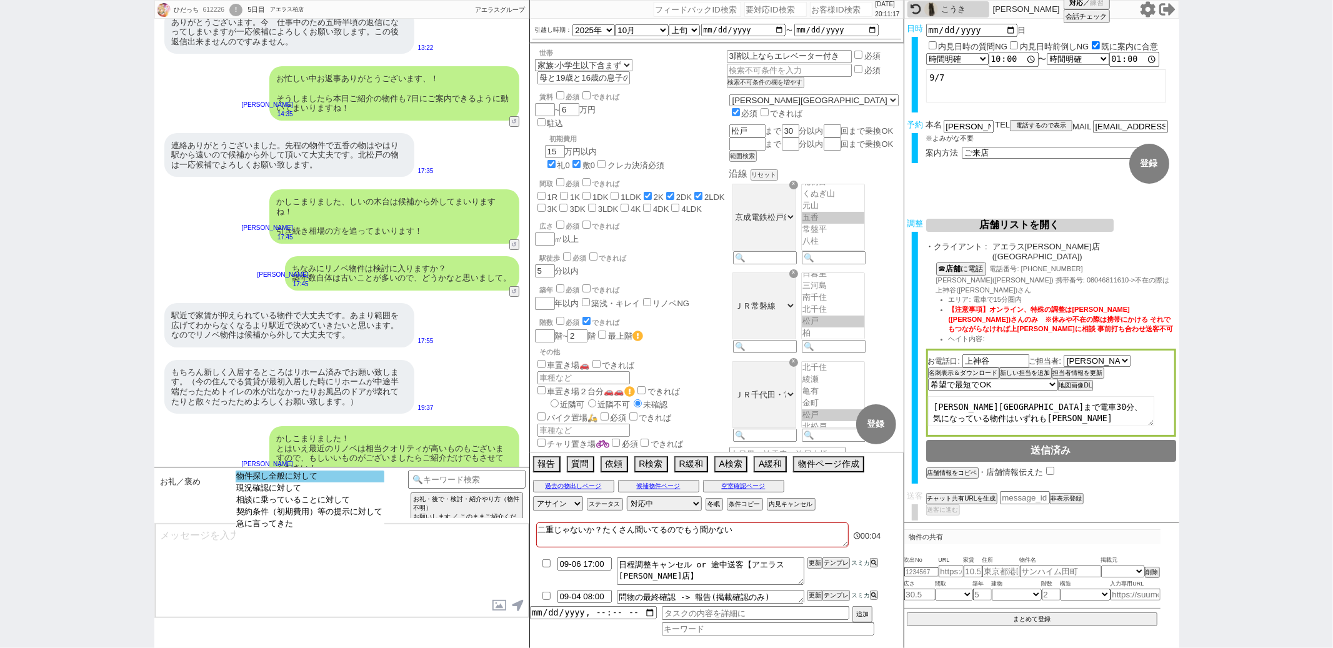
click at [349, 482] on option "物件探し全般に対して" at bounding box center [310, 488] width 149 height 12
click at [349, 482] on option "お礼のみで他に他意がない" at bounding box center [381, 488] width 124 height 12
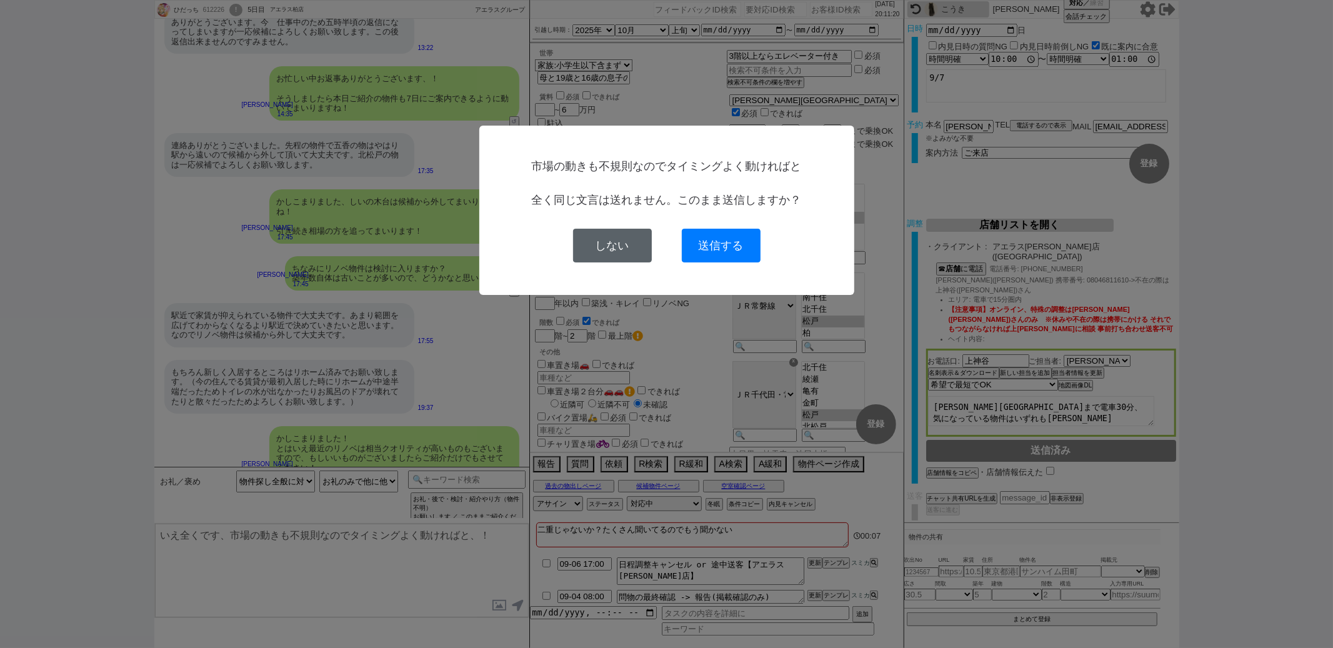
click at [617, 234] on button "しない" at bounding box center [612, 246] width 79 height 34
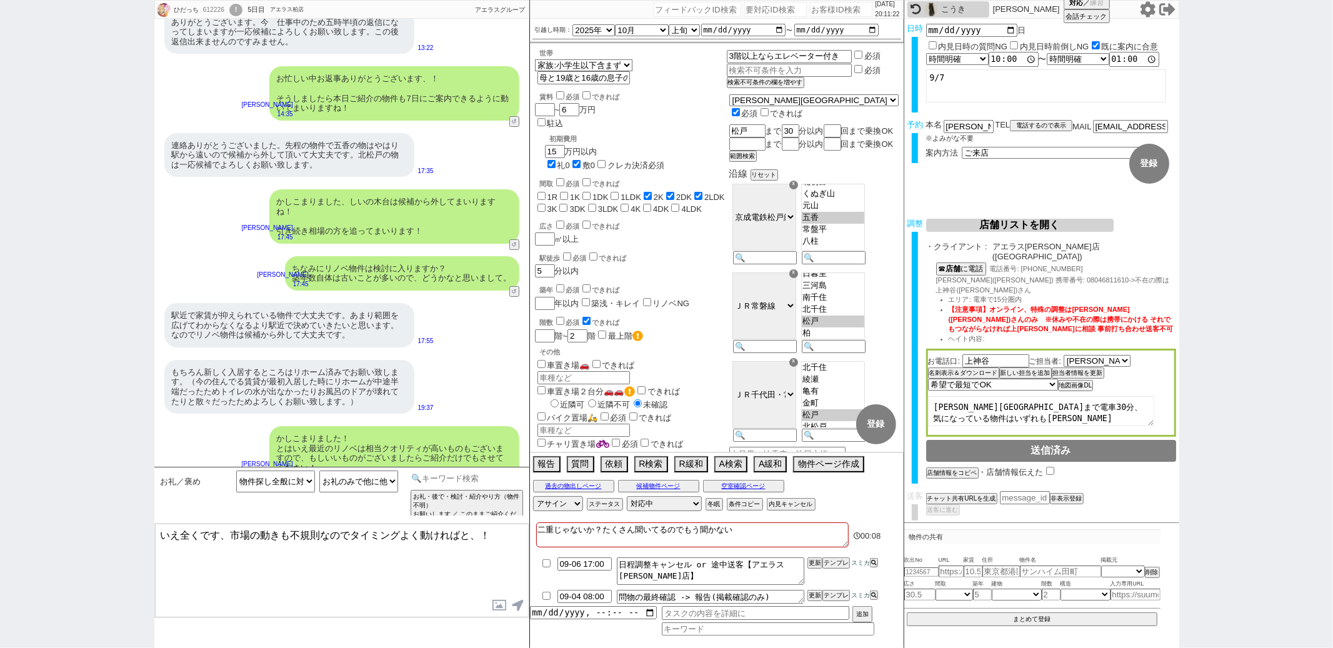
click at [492, 487] on div "お礼・後で・検討・紹介やり方（物件不明） お願いします ／ このままご紹介ください (物件への感想) お礼・後で・検討・紹介やり方（物件不明） お礼: 他に他…" at bounding box center [467, 495] width 118 height 49
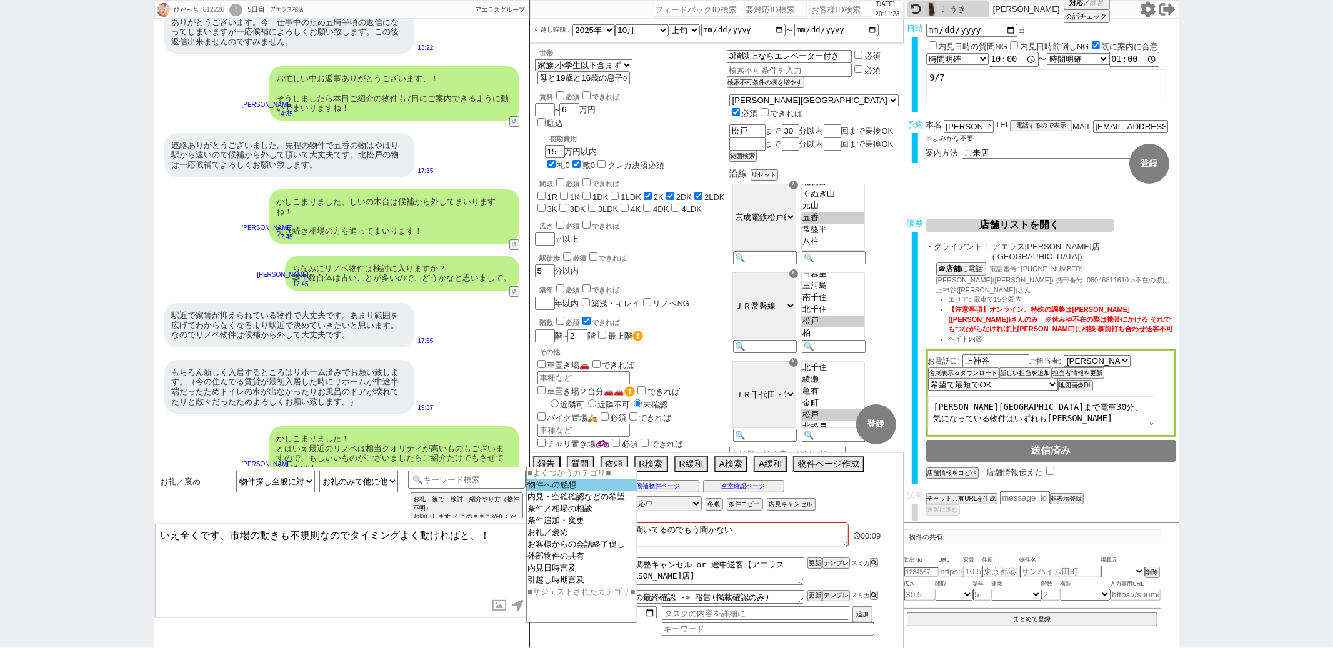
click at [569, 491] on option "物件への感想" at bounding box center [582, 497] width 110 height 12
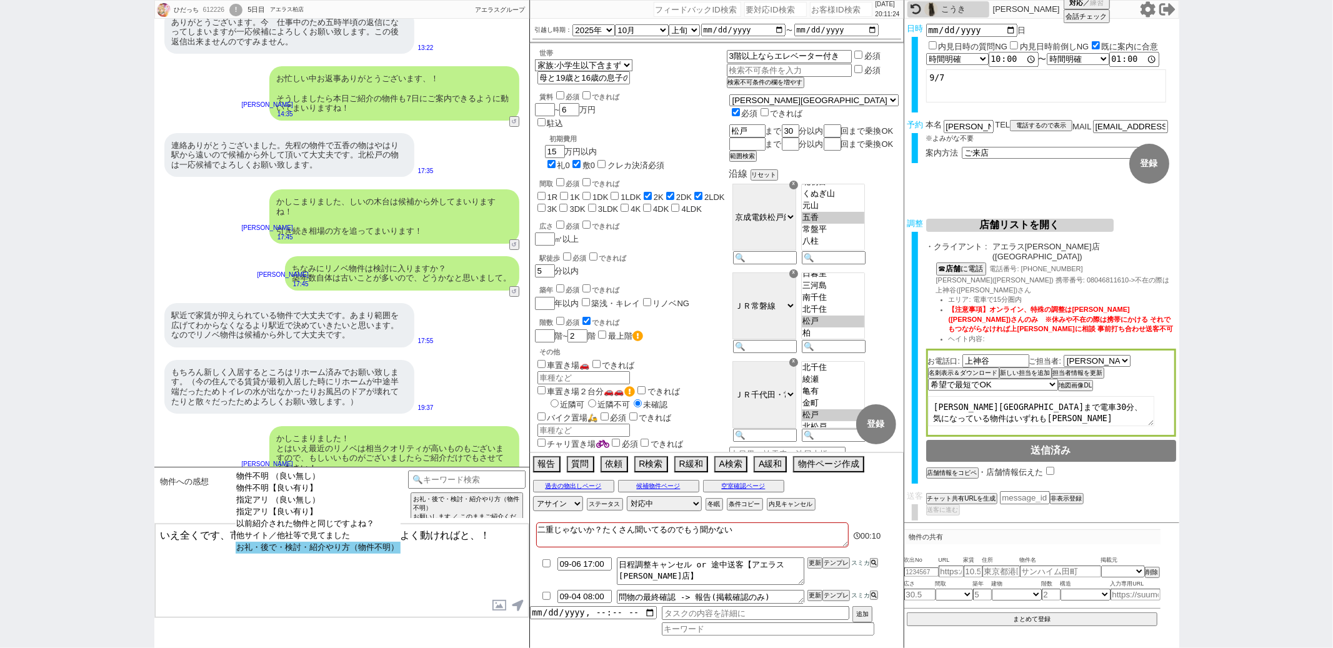
click at [375, 554] on option "お礼・後で・検討・紹介やり方（物件不明）" at bounding box center [318, 548] width 165 height 12
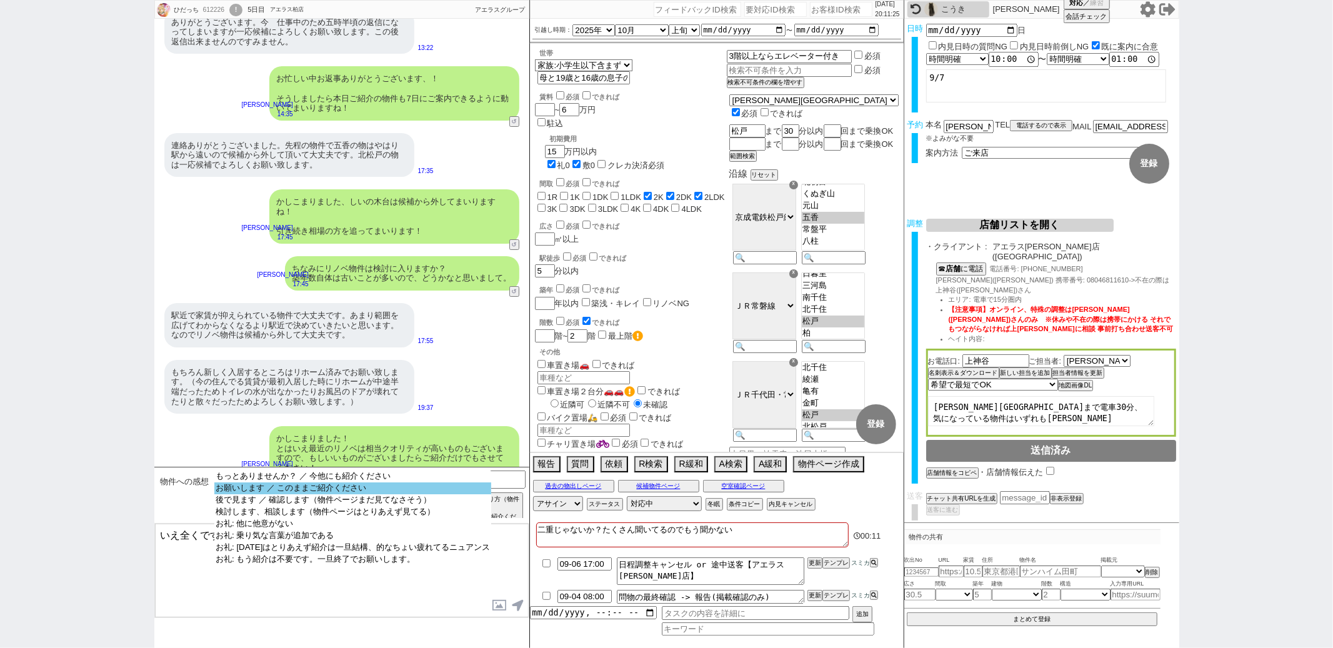
click at [374, 494] on option "お願いします ／ このままご紹介ください" at bounding box center [352, 500] width 277 height 12
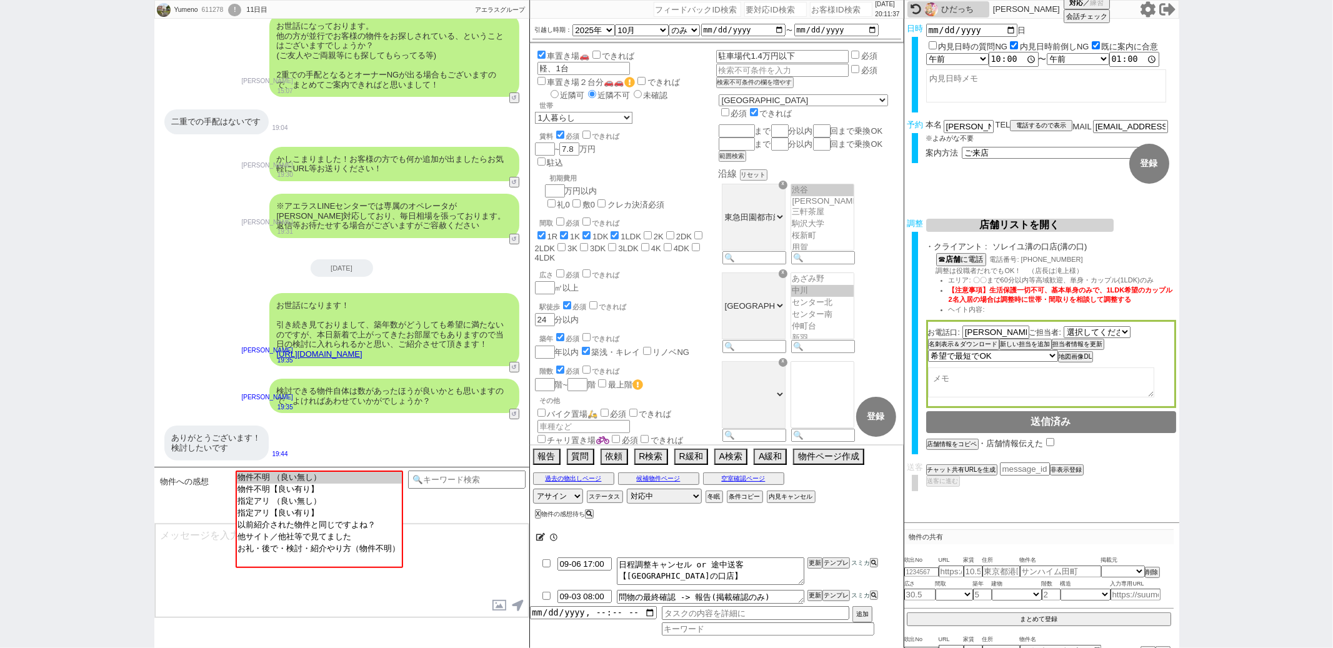
scroll to position [78, 0]
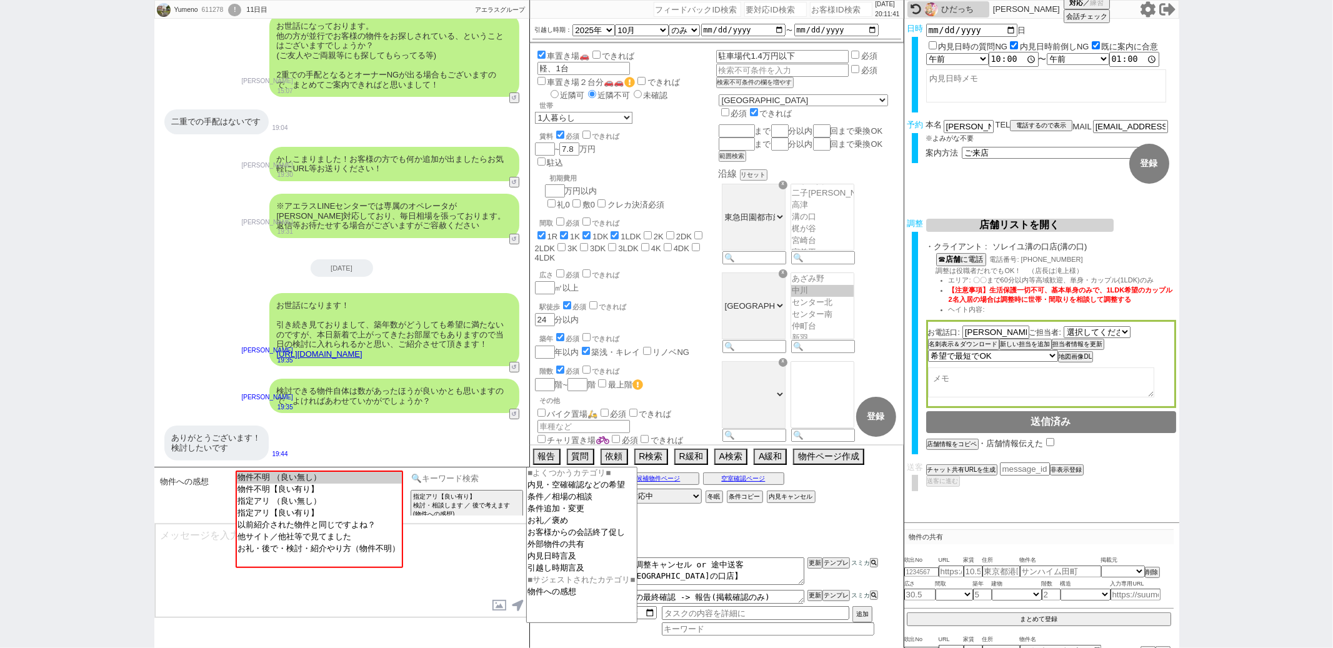
click at [454, 477] on input at bounding box center [467, 479] width 118 height 16
click at [567, 492] on option "内見・空確確認などの希望" at bounding box center [582, 497] width 110 height 12
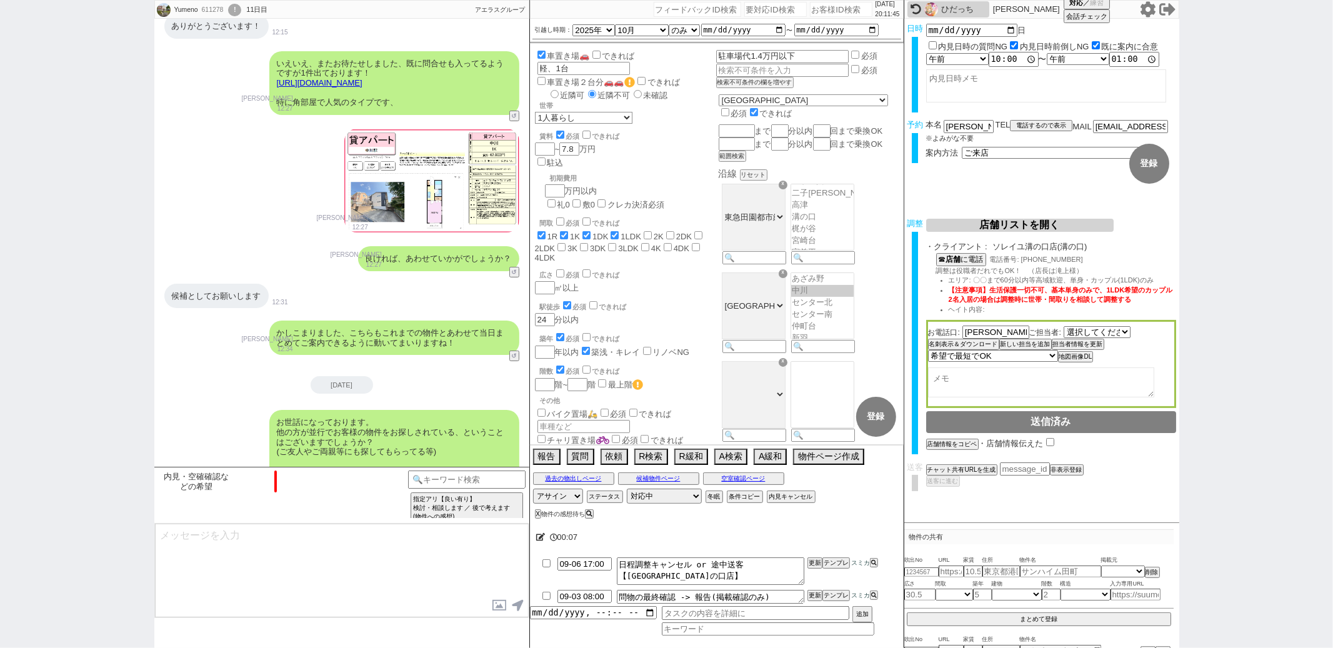
scroll to position [482, 0]
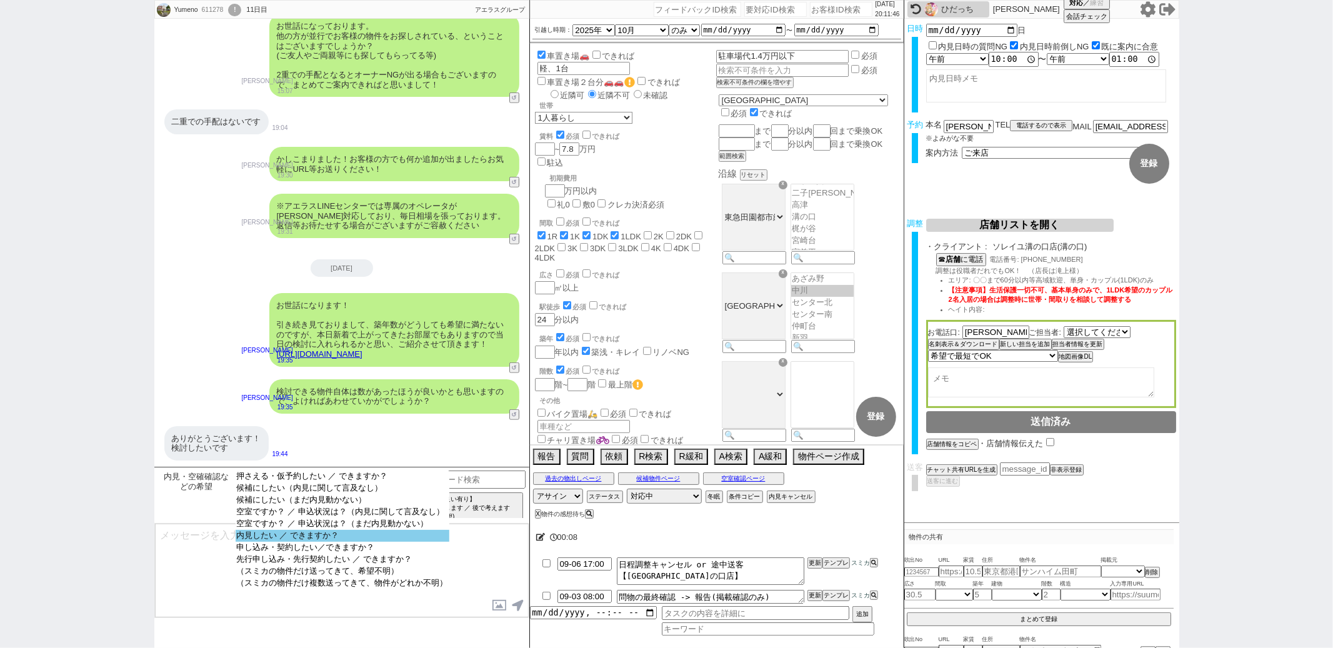
click at [338, 542] on option "内見したい ／ できますか？" at bounding box center [343, 548] width 214 height 12
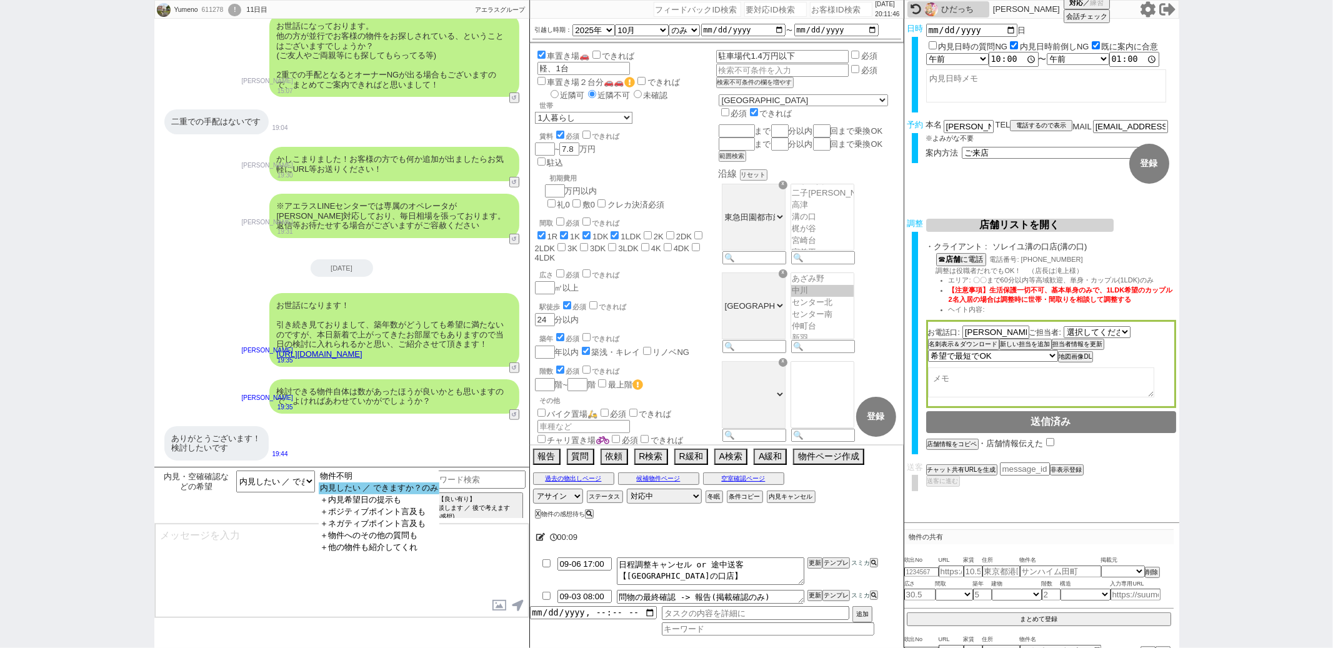
click at [352, 494] on option "内見したい ／ できますか？のみ" at bounding box center [379, 500] width 121 height 12
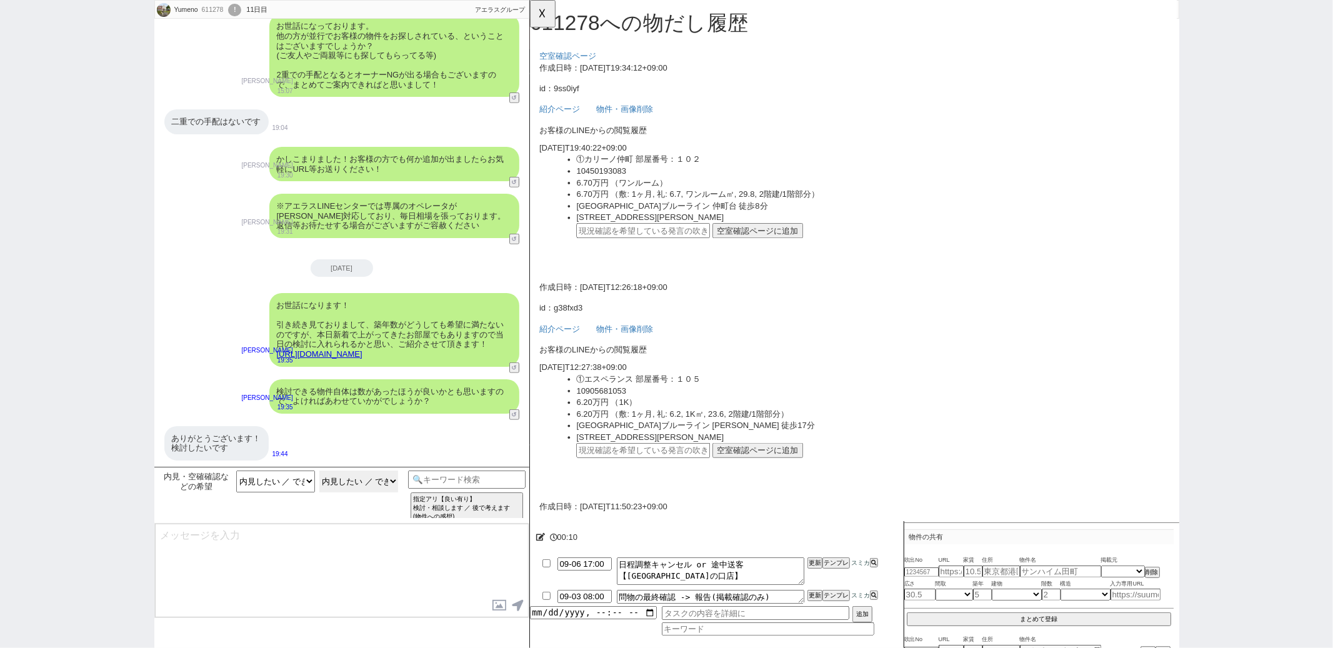
scroll to position [0, 0]
click at [246, 446] on div "ありがとうございます！ 検討したいです" at bounding box center [216, 443] width 104 height 34
click at [626, 251] on input "text" at bounding box center [651, 248] width 144 height 16
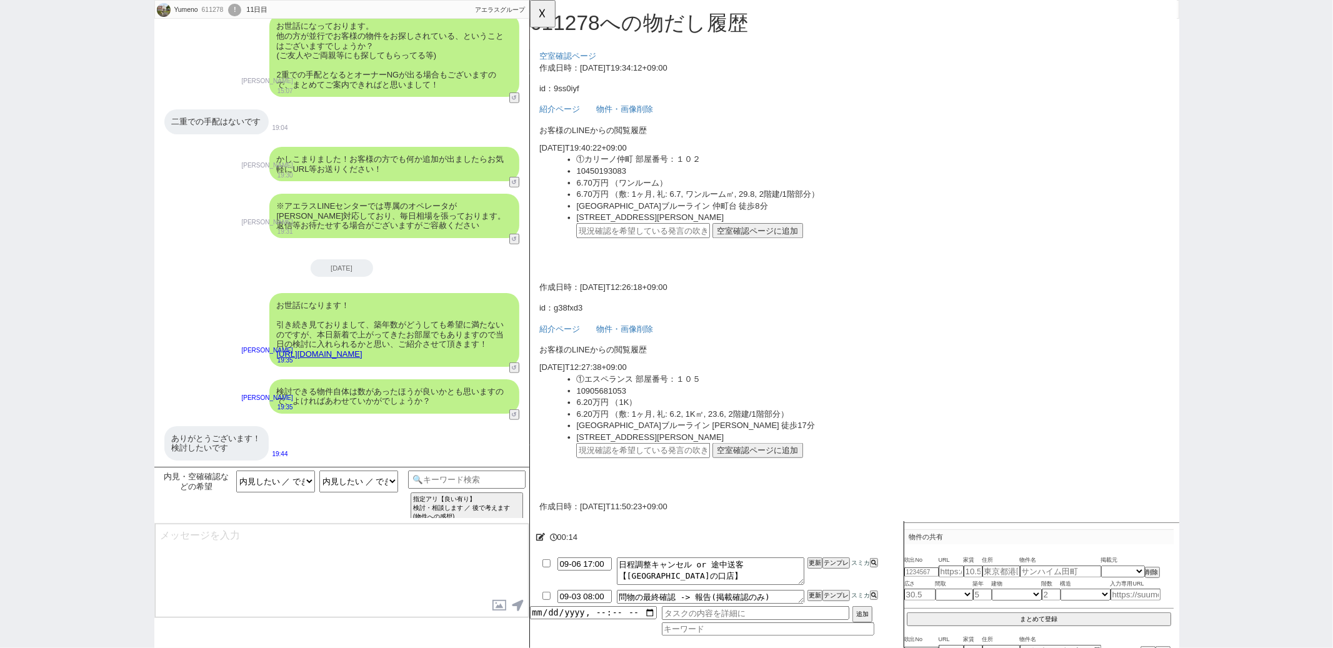
paste input "36936251"
click at [738, 241] on button "空室確認ページに追加" at bounding box center [774, 248] width 97 height 16
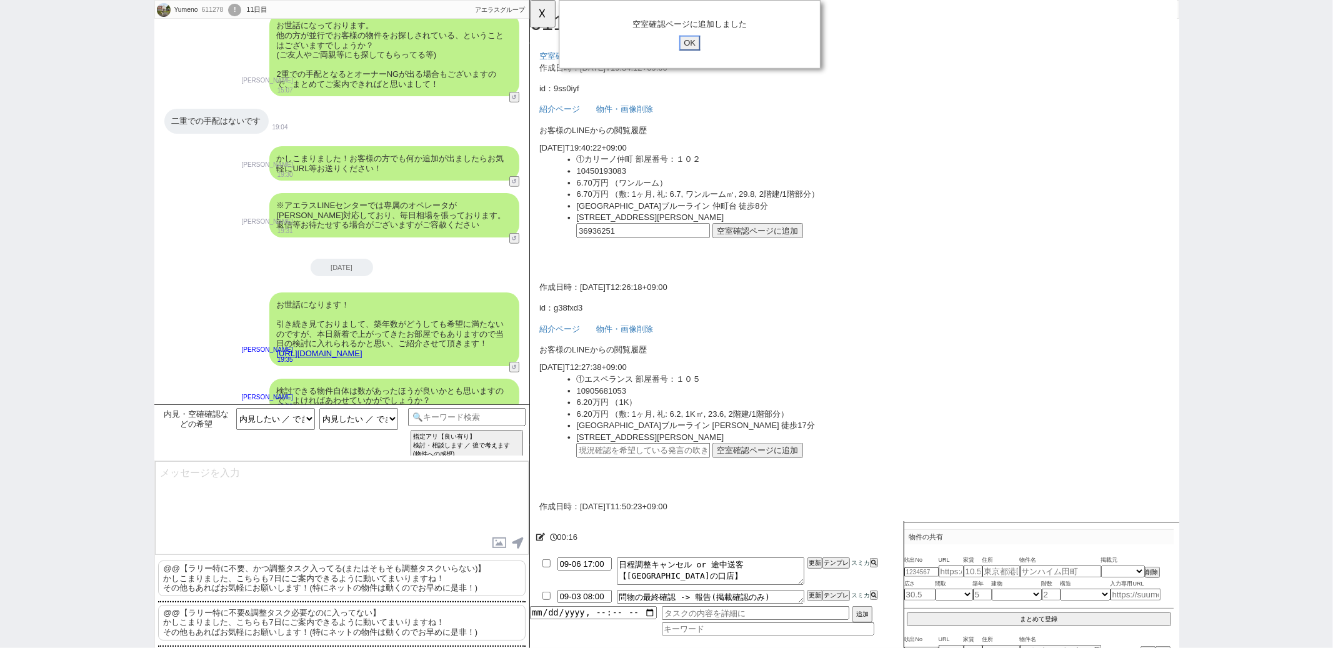
click at [706, 49] on input "OK" at bounding box center [701, 46] width 22 height 16
click at [543, 18] on button "☓" at bounding box center [541, 12] width 23 height 25
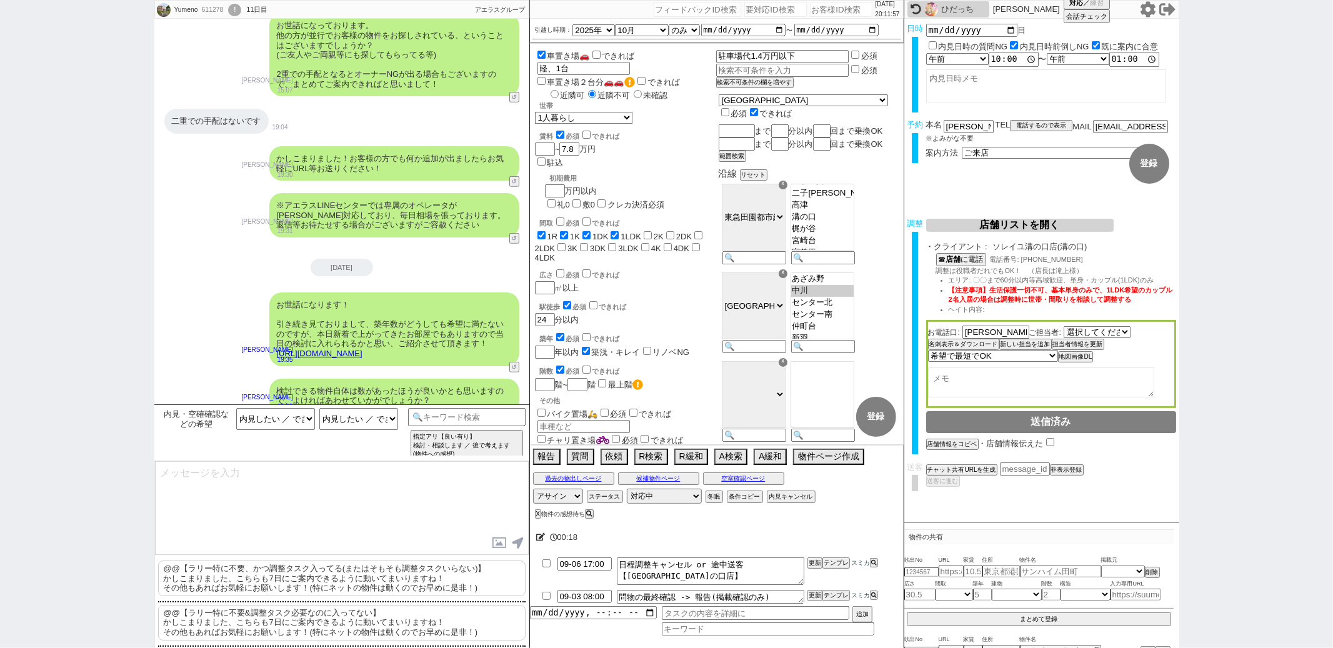
click at [285, 574] on p "@@【ラリー特に不要、かつ調整タスク入ってる(またはそもそも調整タスクいらない)】 かしこまりました、こちらも7日にご案内できるように動いてまいりますね！ そ…" at bounding box center [341, 579] width 367 height 36
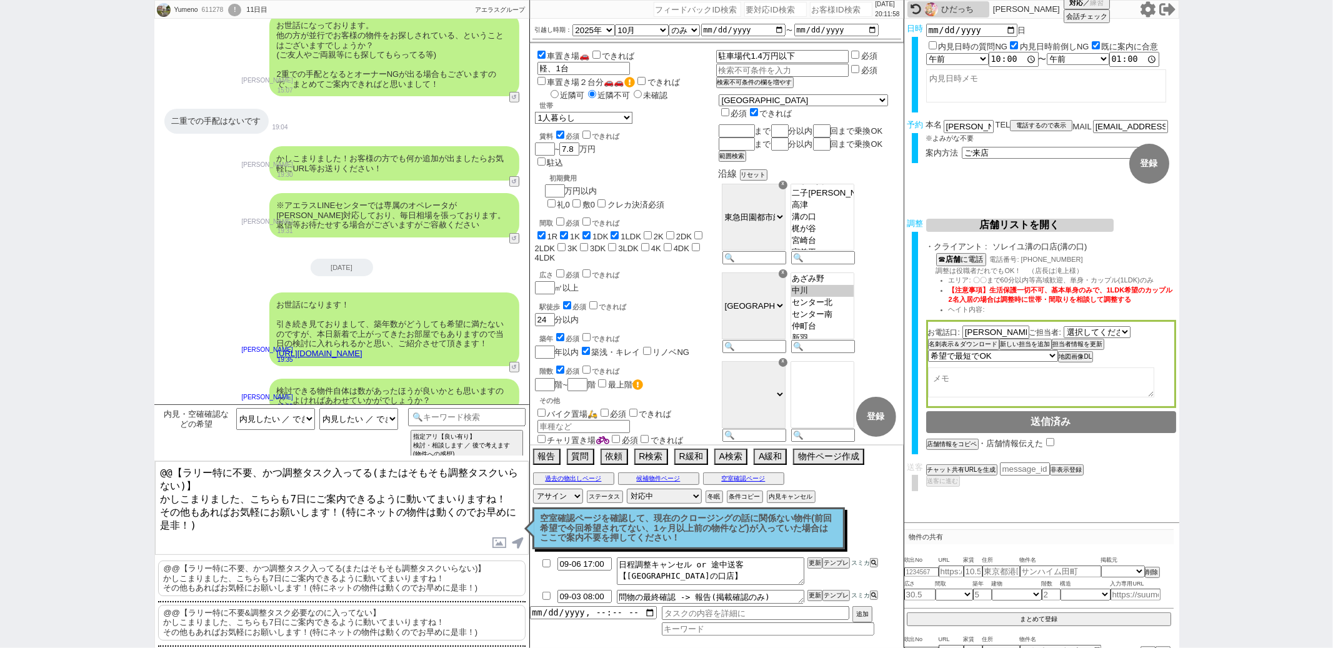
drag, startPoint x: 161, startPoint y: 496, endPoint x: 266, endPoint y: -101, distance: 606.6
click at [266, 0] on html "Yumeno 611278 ! 0 11日目 冬眠中 自社客 アエラスグループ スミカ_BPO チャット全表示 2025-08-31 ありがとうございます！ …" at bounding box center [666, 324] width 1333 height 648
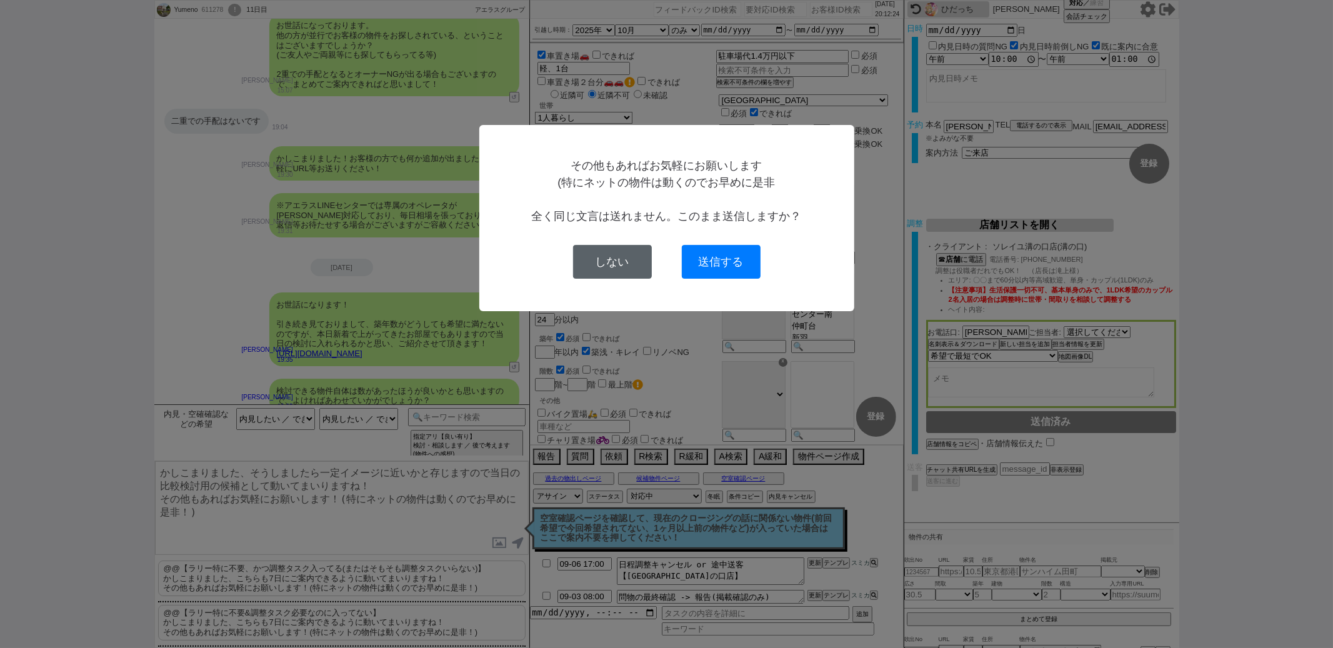
click at [606, 254] on button "しない" at bounding box center [612, 262] width 79 height 34
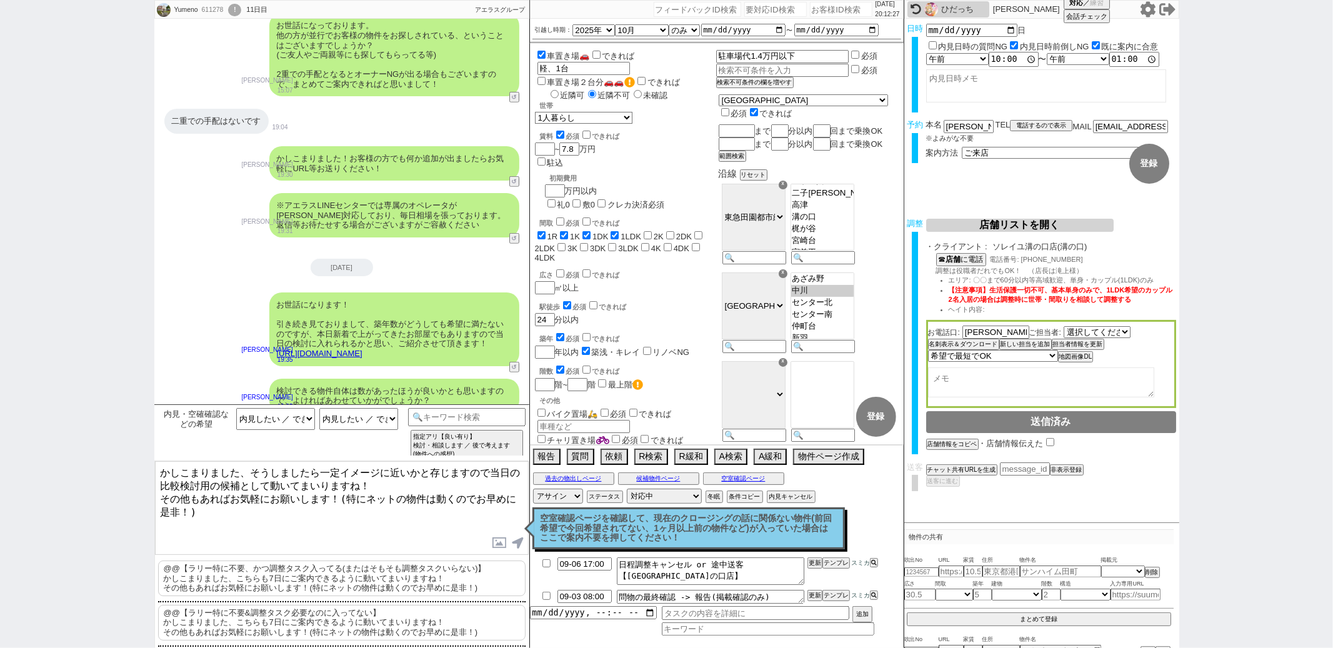
drag, startPoint x: 162, startPoint y: 496, endPoint x: 217, endPoint y: 538, distance: 69.5
click at [217, 539] on textarea "かしこまりました、そうしましたら一定イメージに近いかと存じますので当日の比較検討用の候補として動いてまいりますね！ その他もあればお気軽にお願いします！(特に…" at bounding box center [342, 508] width 374 height 94
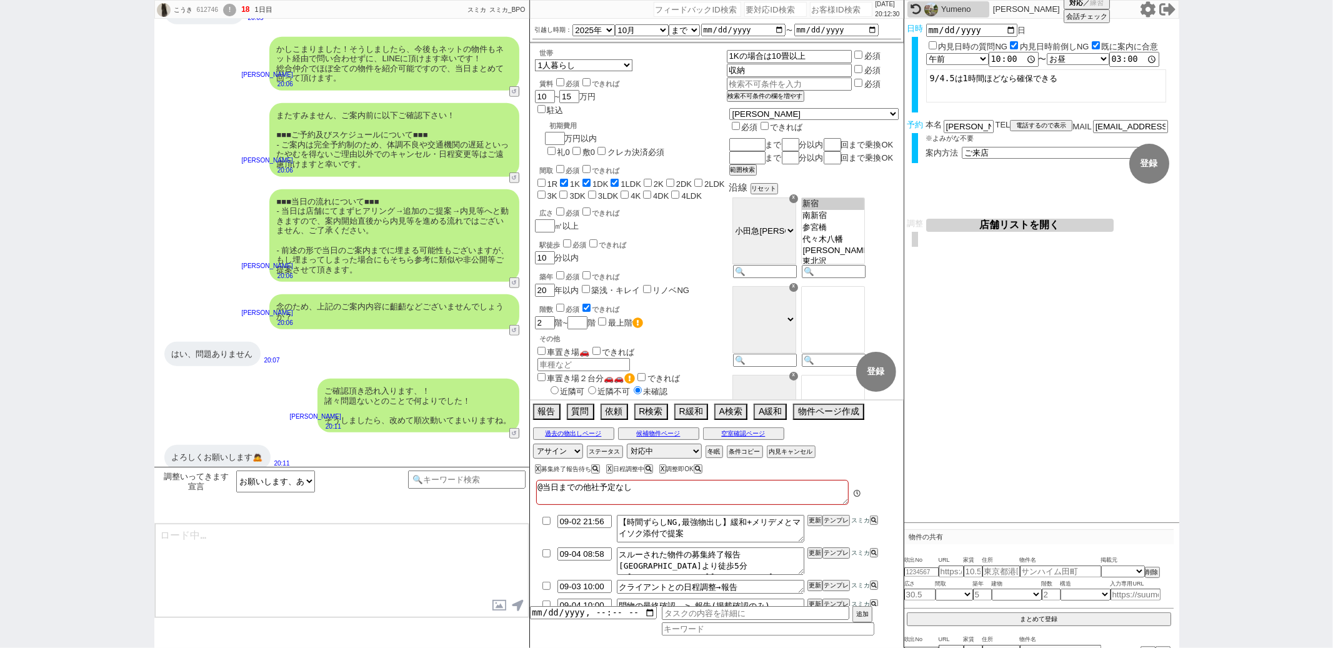
scroll to position [26, 0]
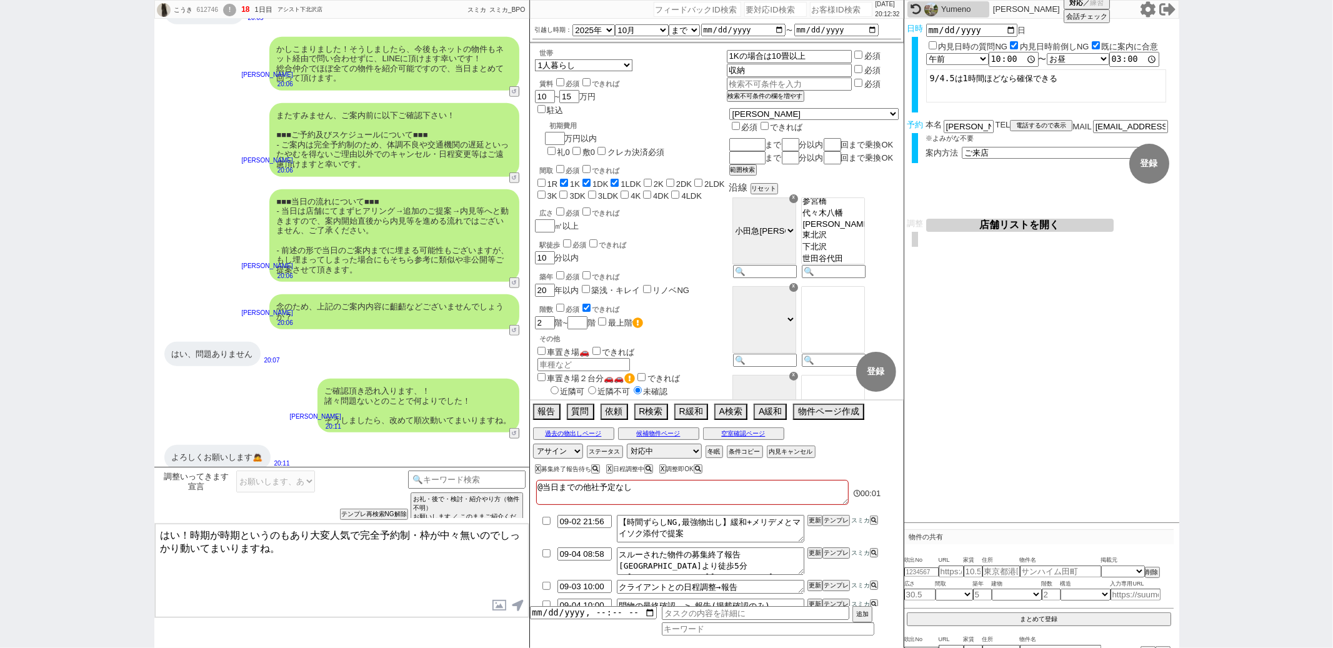
click at [294, 545] on textarea "はい！時期が時期というのもあり大変人気で完全予約制・枠が中々無いのでしっかり動いてまいりますね。" at bounding box center [342, 571] width 374 height 94
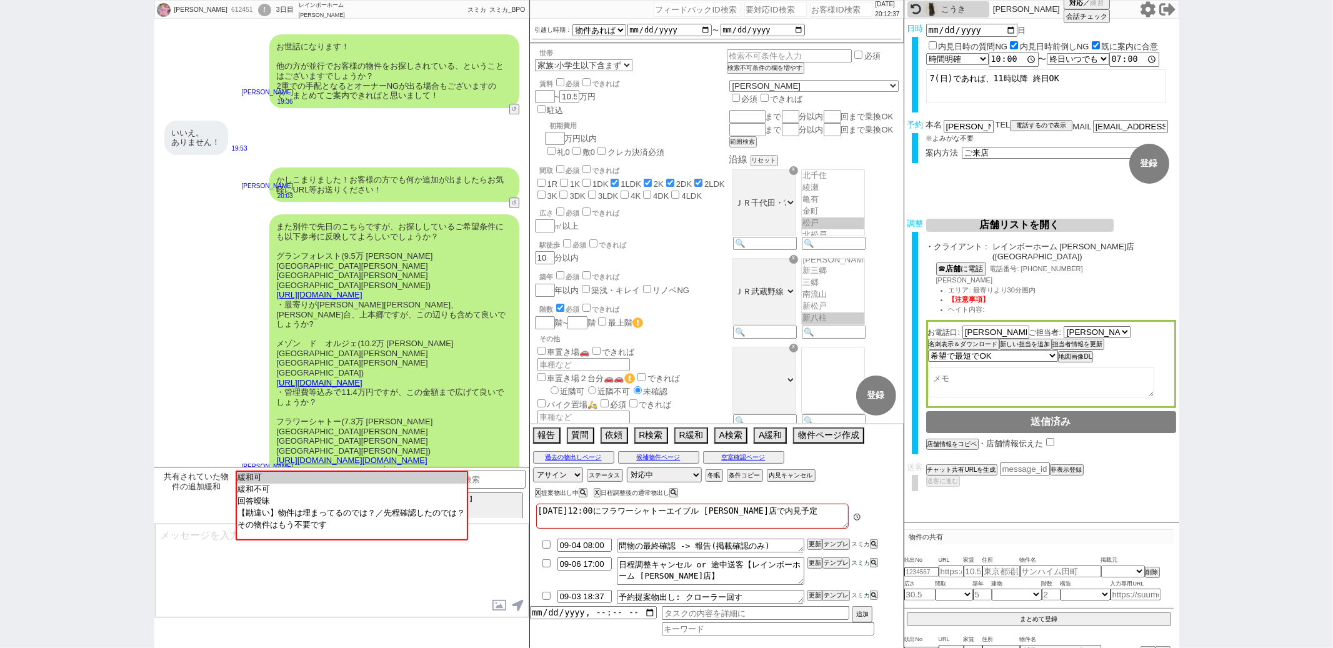
scroll to position [222, 0]
click at [343, 526] on div "1番 優先したい条件は、 新八柱 駅徒歩 10分 圏内です、 よろしくお願いいたします！ 20:07" at bounding box center [341, 554] width 375 height 57
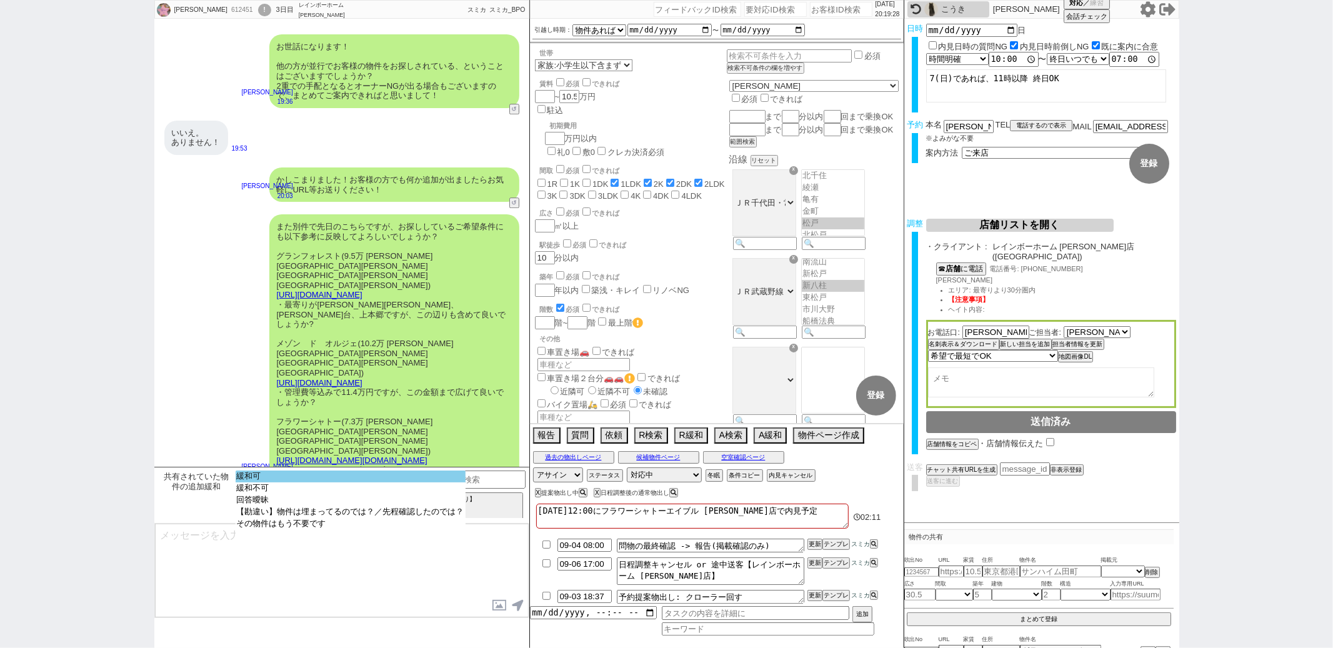
click at [312, 482] on option "緩和可" at bounding box center [351, 488] width 230 height 12
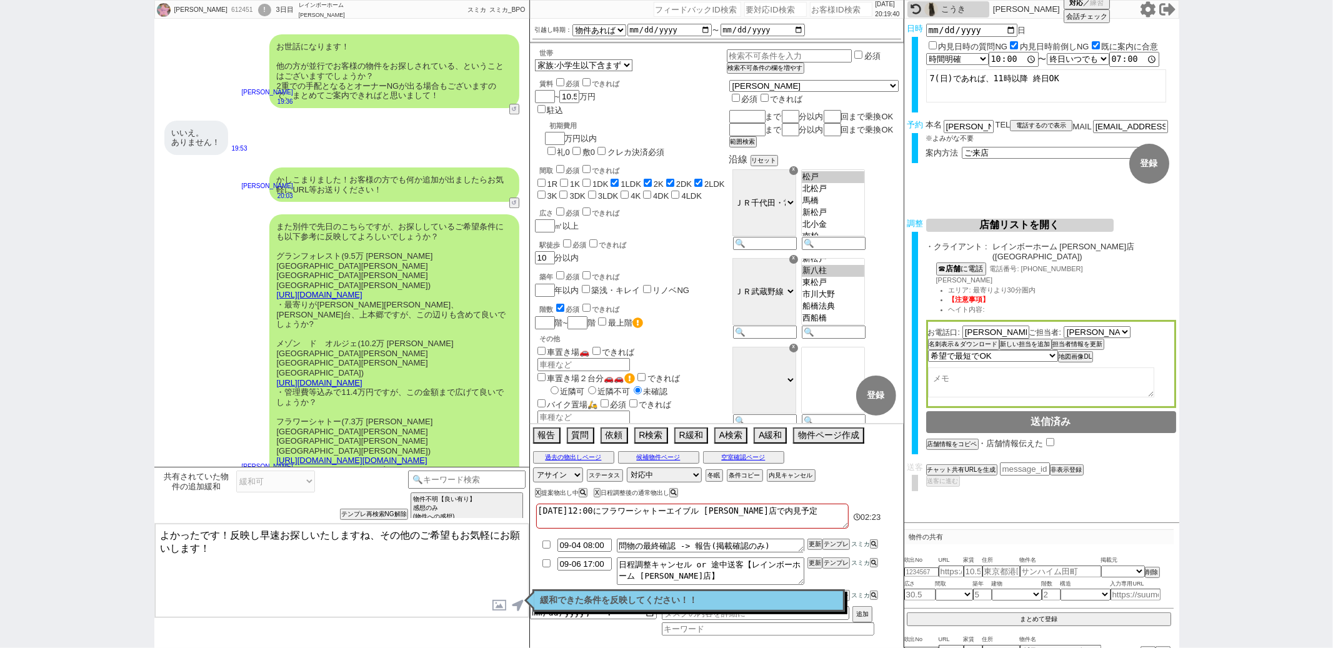
scroll to position [128, 0]
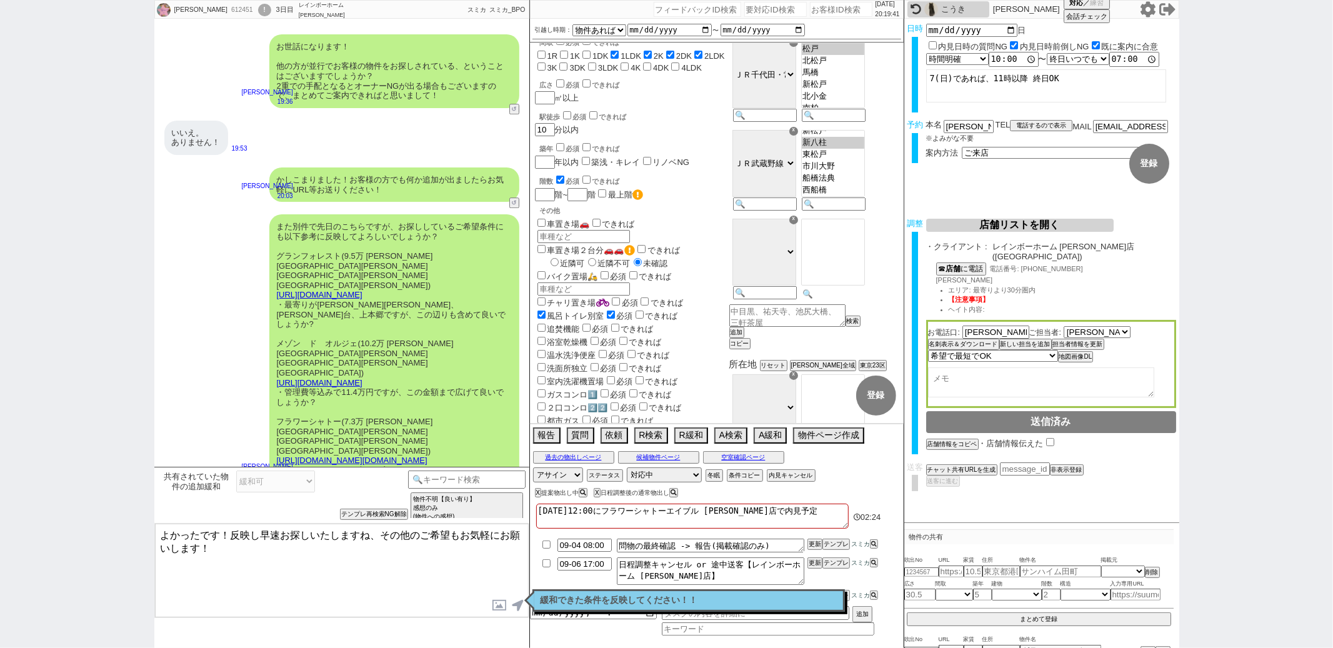
click at [863, 299] on input at bounding box center [832, 294] width 61 height 11
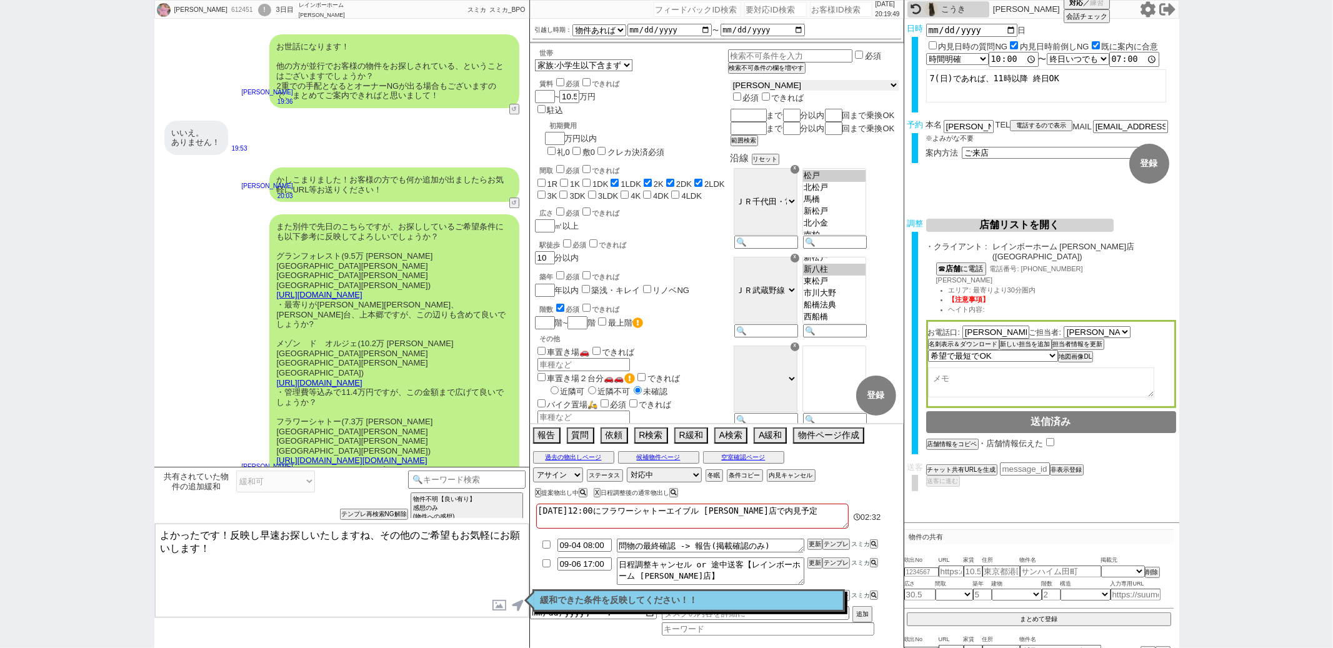
click at [777, 81] on select "東京都 神奈川県 埼玉県 千葉県 宮城県 愛知県 福岡県 京都府 大阪府 兵庫県" at bounding box center [815, 85] width 168 height 11
click at [761, 81] on select "東京都 神奈川県 埼玉県 千葉県 宮城県 愛知県 福岡県 京都府 大阪府 兵庫県" at bounding box center [815, 85] width 168 height 11
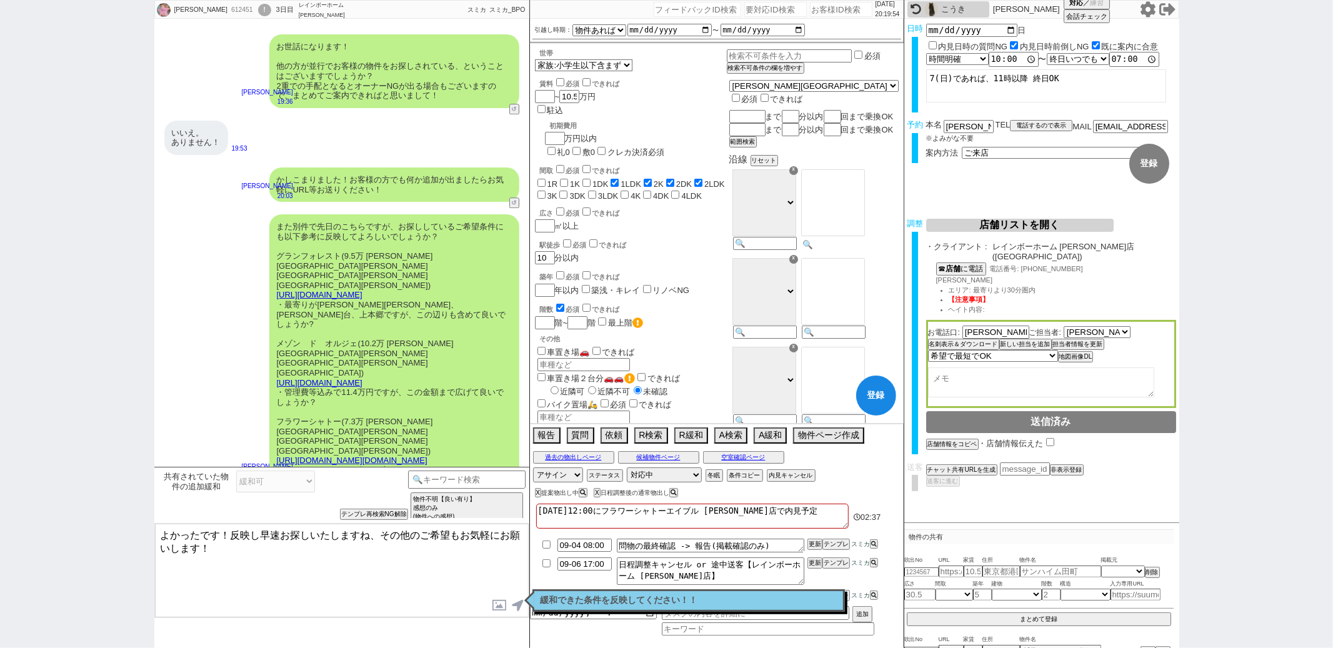
click at [852, 250] on input at bounding box center [832, 244] width 61 height 11
click at [862, 337] on div at bounding box center [832, 299] width 69 height 89
click at [862, 339] on input at bounding box center [832, 333] width 61 height 11
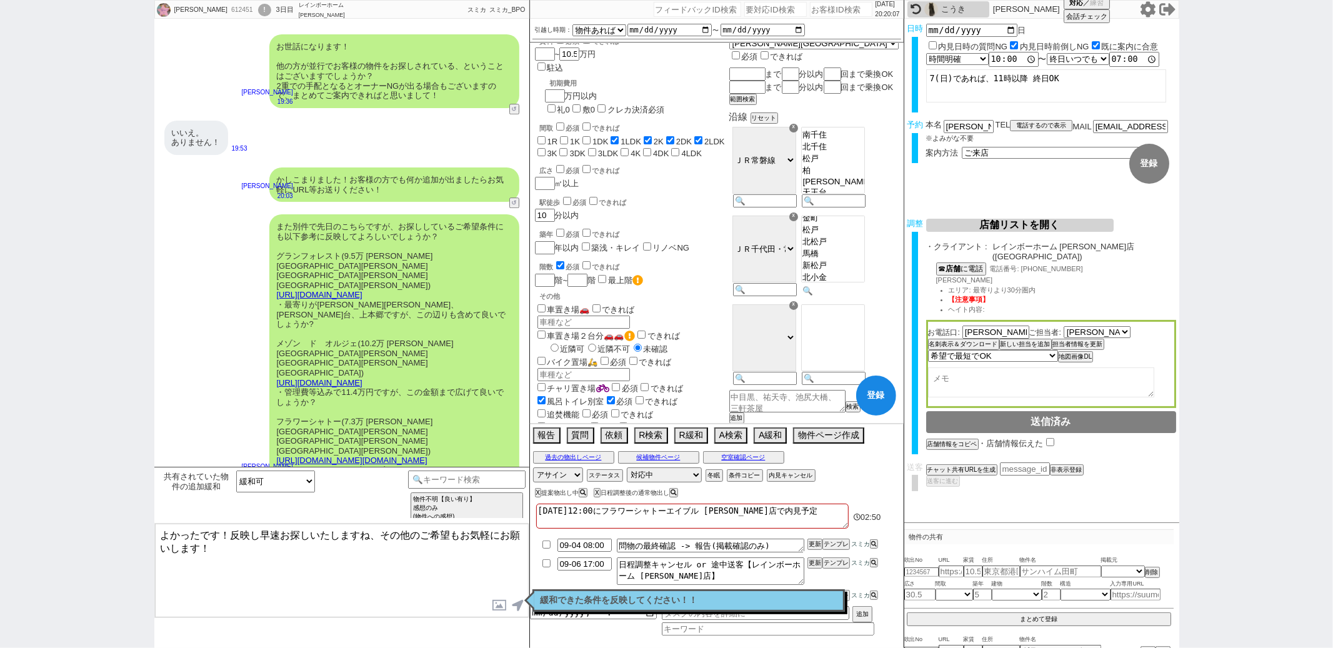
scroll to position [107, 0]
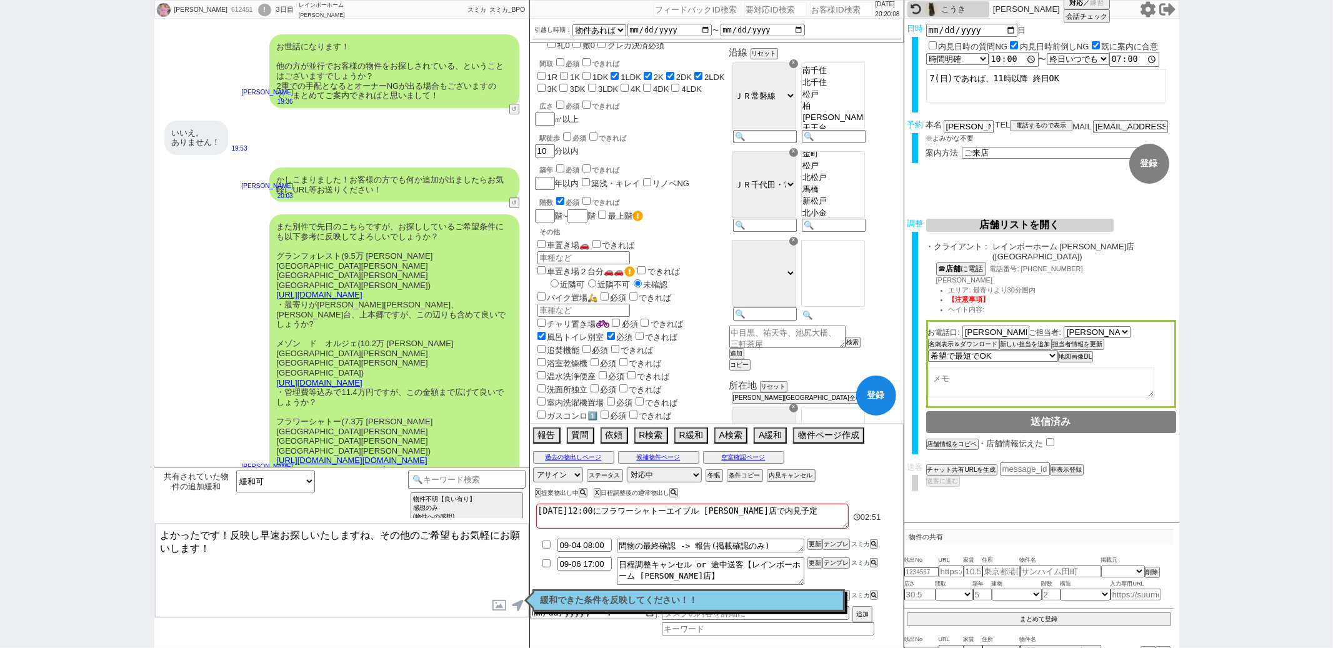
click at [847, 321] on input at bounding box center [832, 315] width 61 height 11
click at [849, 282] on option "[PERSON_NAME]台" at bounding box center [833, 277] width 62 height 10
click at [849, 303] on option "上本郷" at bounding box center [833, 300] width 62 height 12
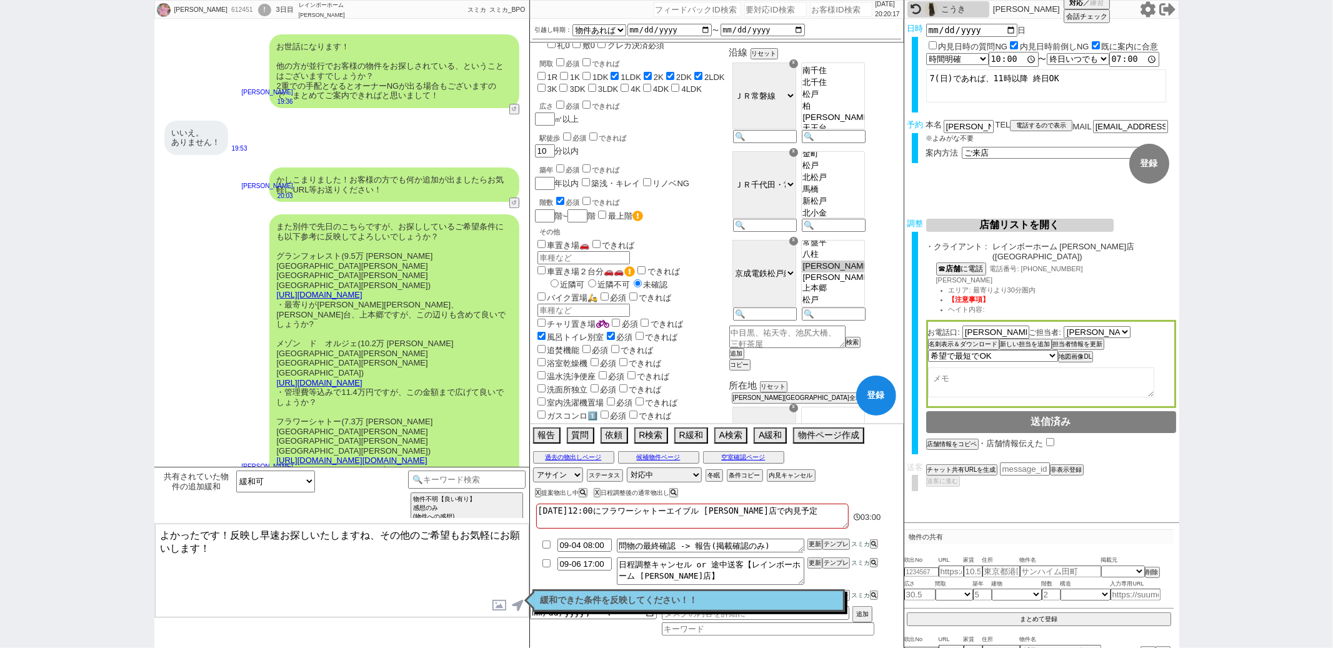
click at [727, 291] on div "バイク置場🛵 必須 できれば バイク" at bounding box center [631, 304] width 192 height 26
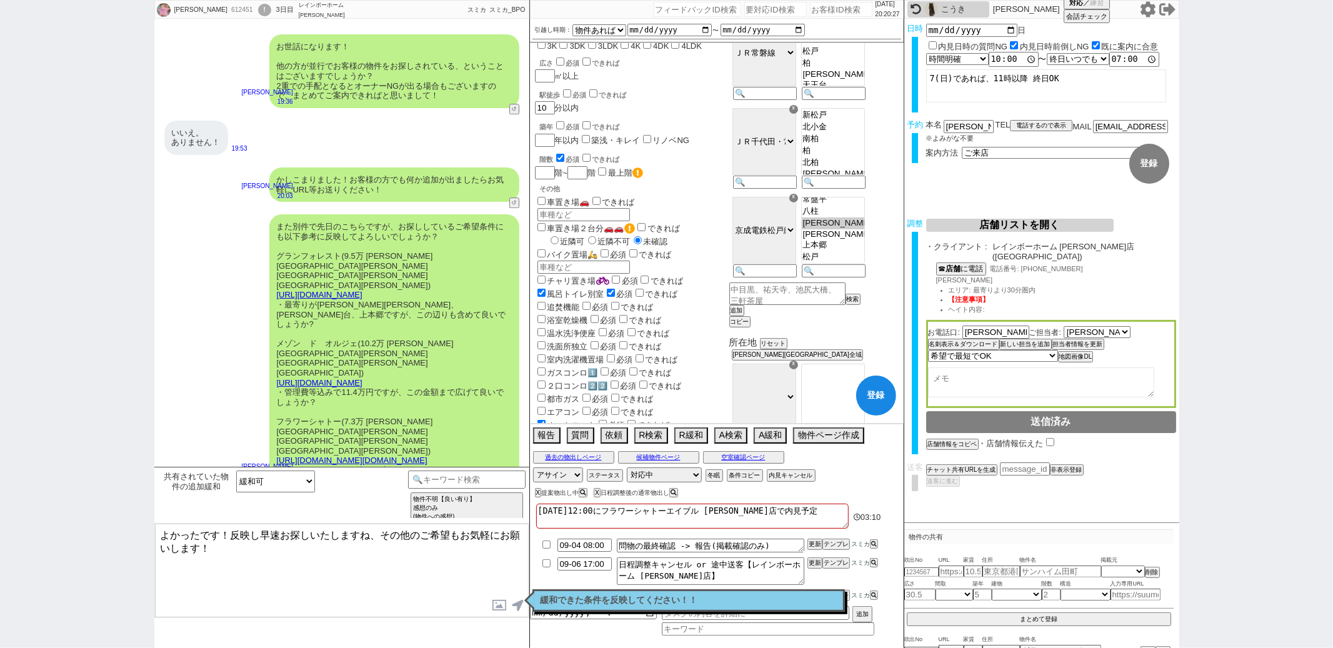
scroll to position [199, 0]
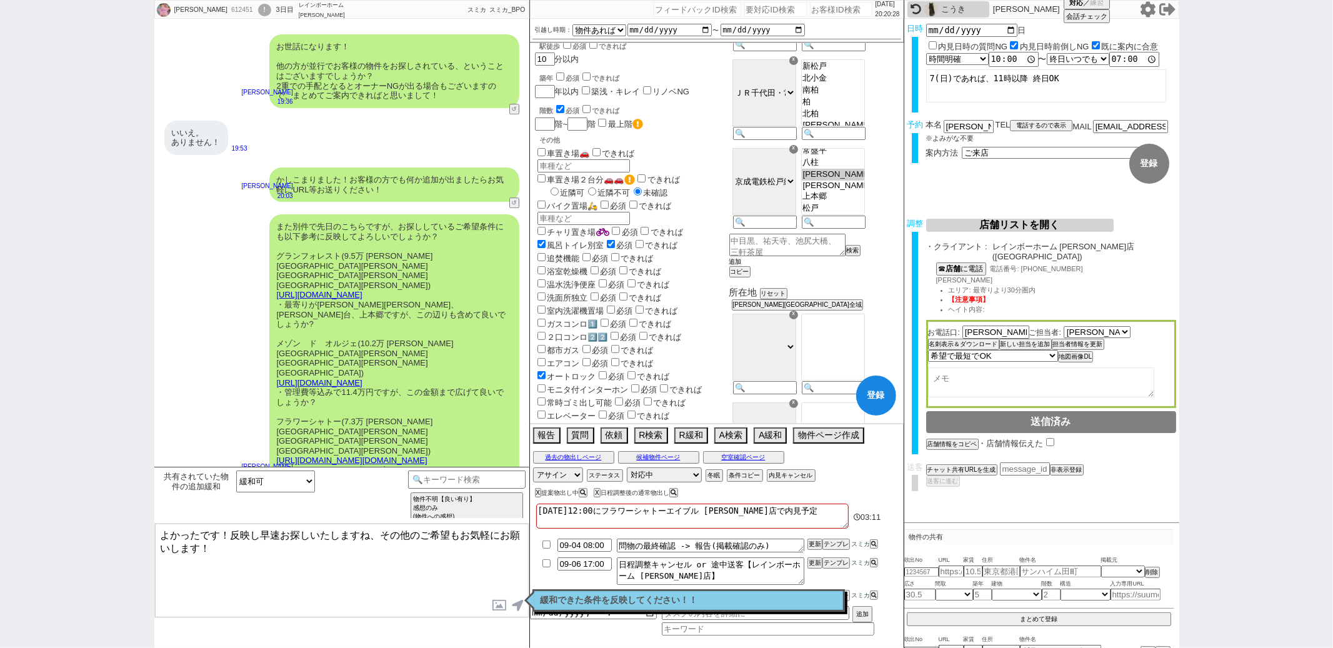
click at [742, 266] on button "追加" at bounding box center [735, 261] width 12 height 9
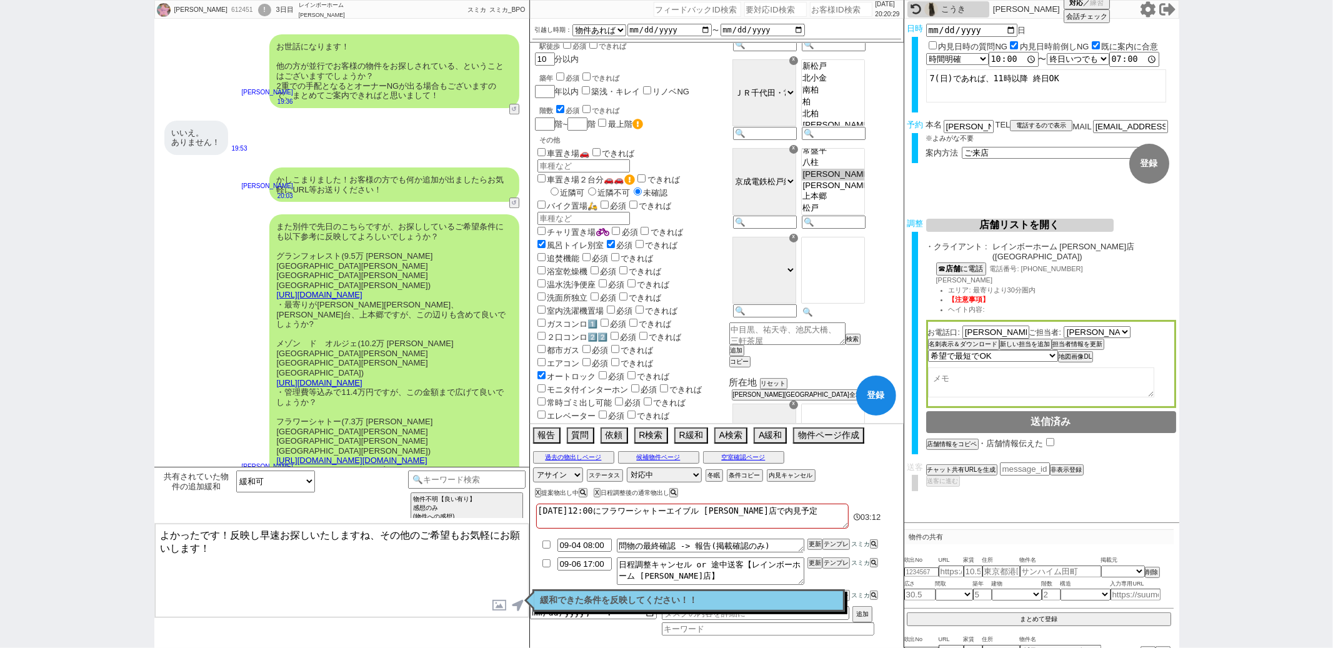
click at [859, 317] on input at bounding box center [832, 312] width 61 height 11
click at [854, 256] on option "新松戸" at bounding box center [833, 250] width 62 height 12
click at [798, 65] on div "☓" at bounding box center [793, 60] width 9 height 9
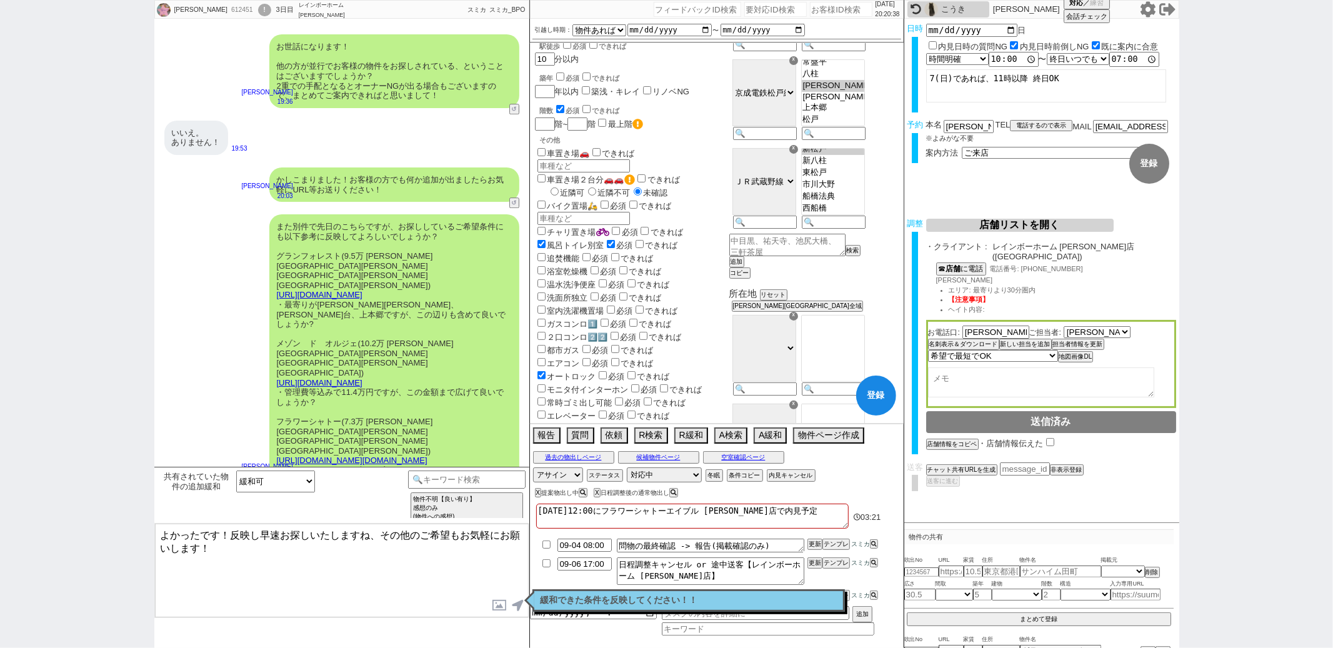
click at [712, 251] on div "追焚機能 必須 できれば" at bounding box center [631, 257] width 192 height 13
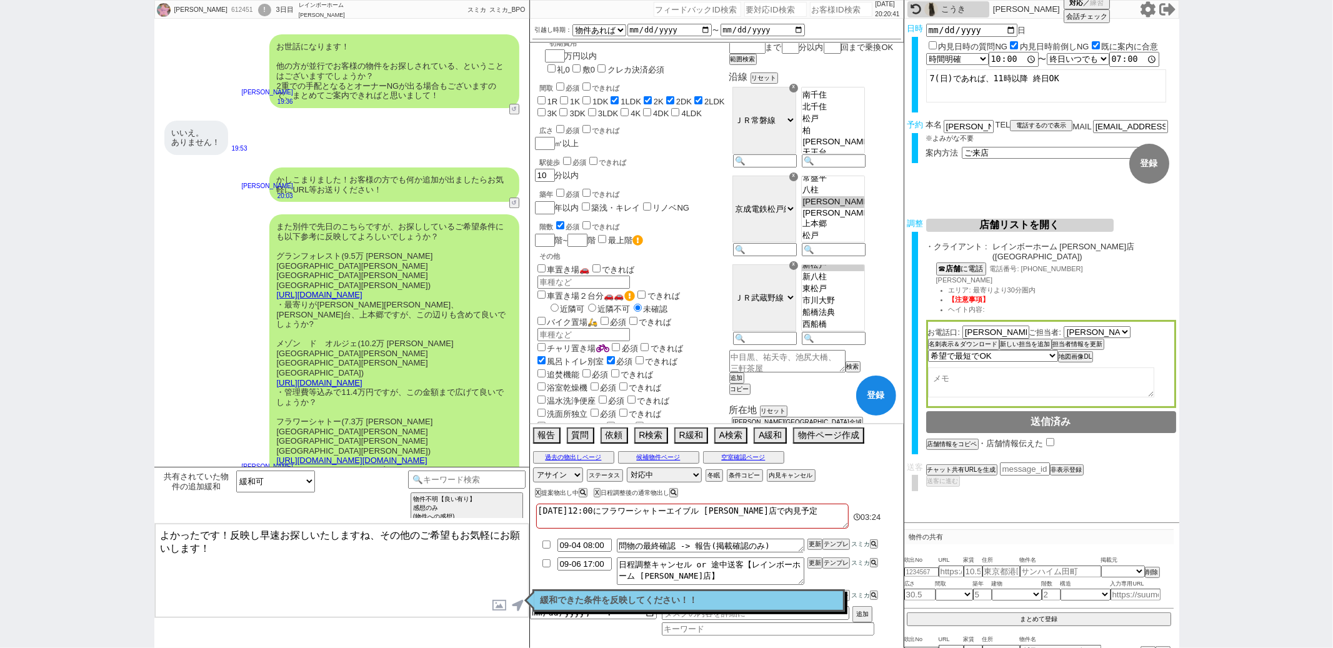
scroll to position [0, 0]
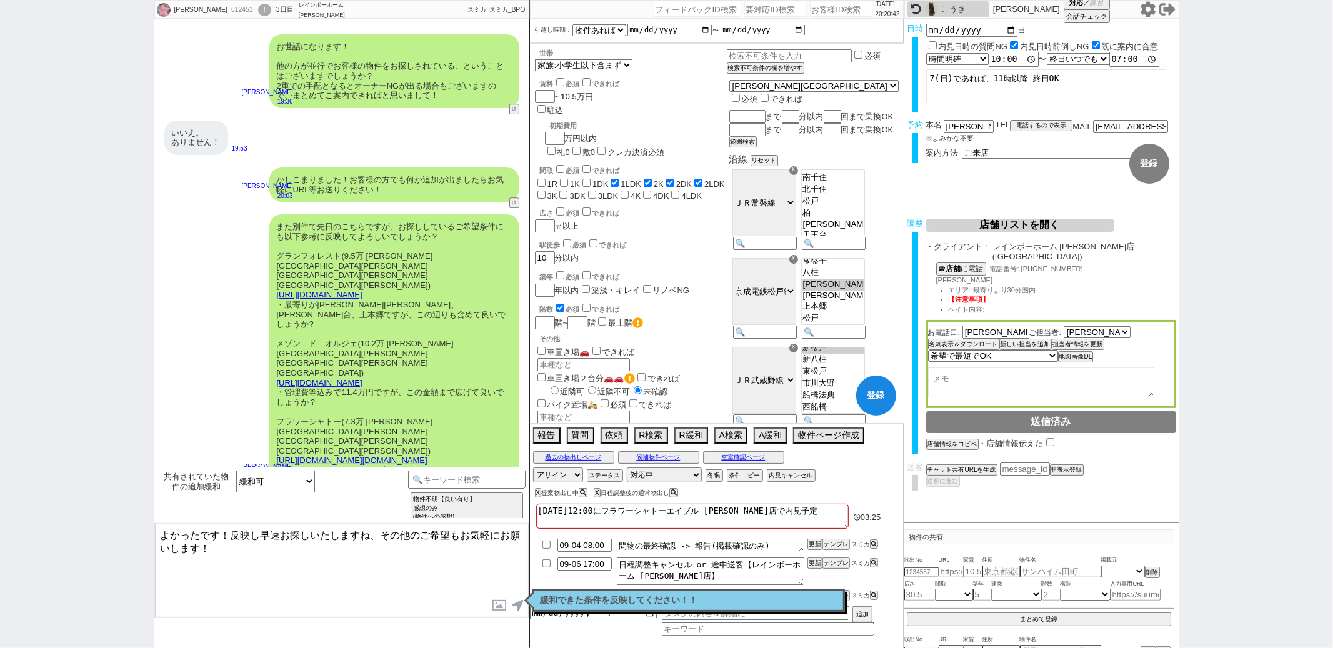
click at [571, 94] on input "10.5" at bounding box center [567, 96] width 17 height 11
click at [557, 191] on label "3K" at bounding box center [552, 195] width 10 height 9
click at [546, 191] on input "3K" at bounding box center [541, 195] width 8 height 8
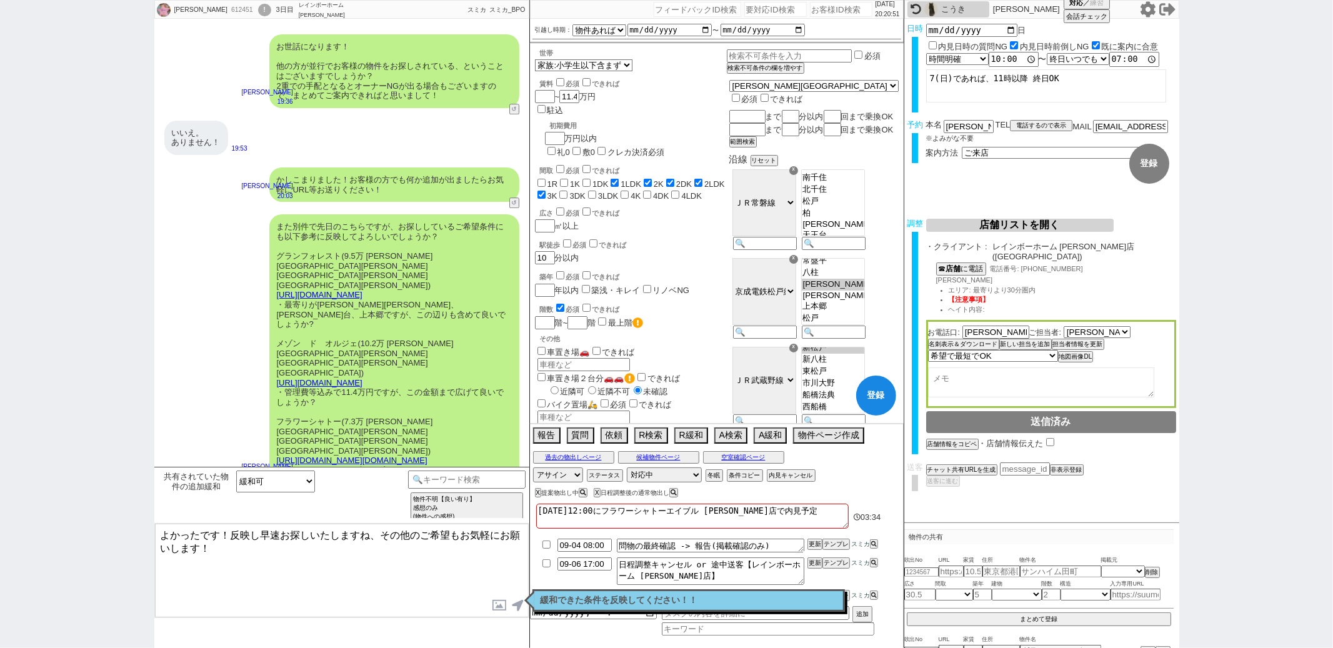
click at [559, 191] on input "3DK" at bounding box center [563, 195] width 8 height 8
click at [557, 78] on input "checkbox" at bounding box center [560, 82] width 8 height 8
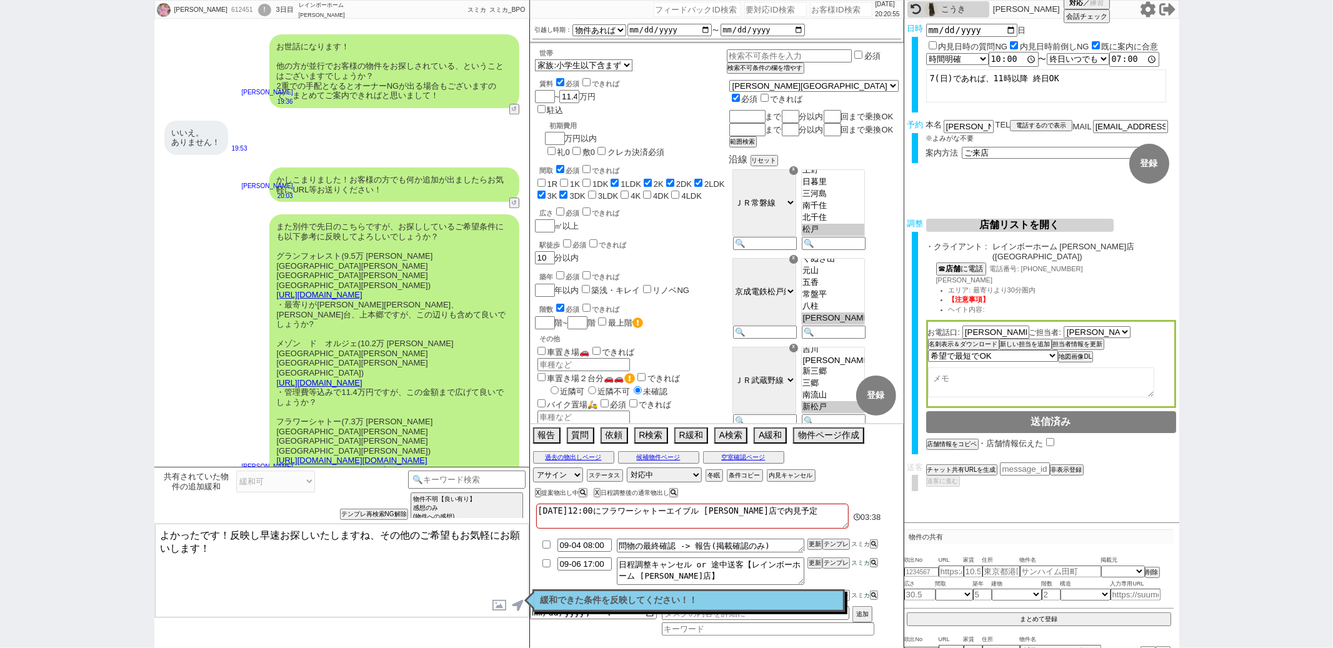
scroll to position [209, 0]
click at [333, 576] on textarea "よかったです！反映し早速お探しいたしますね、その他のご希望もお気軽にお願いします！" at bounding box center [342, 571] width 374 height 94
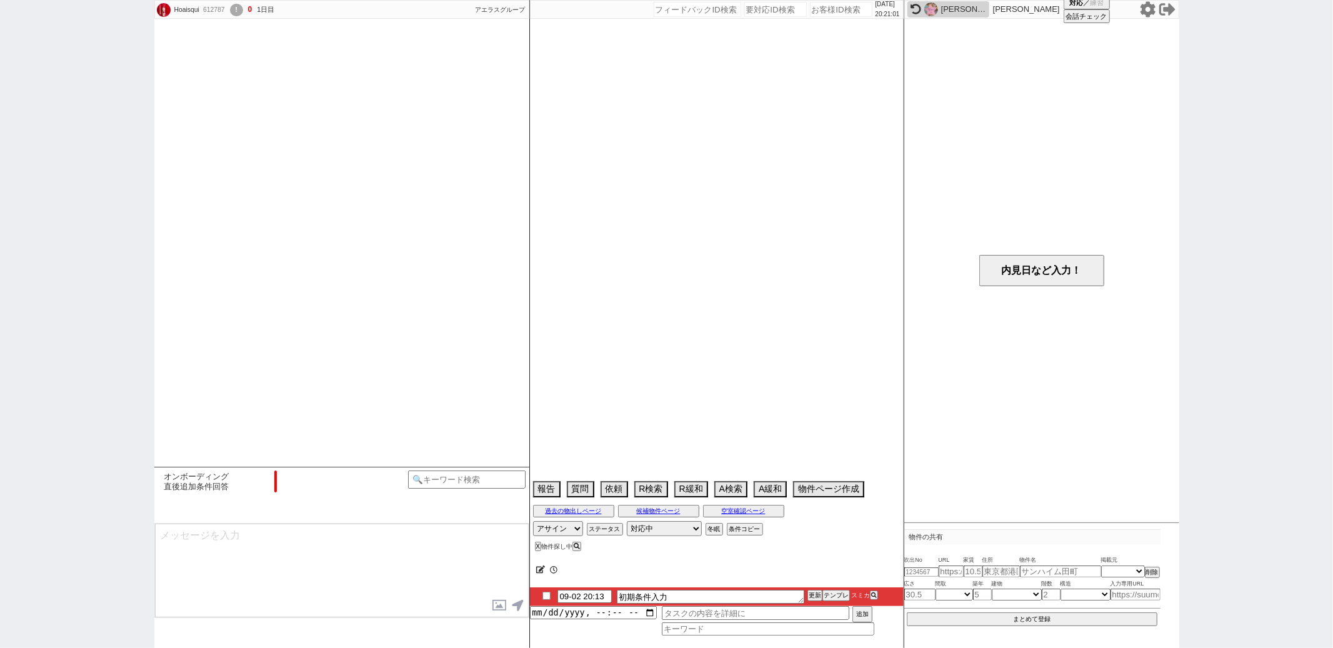
scroll to position [706, 0]
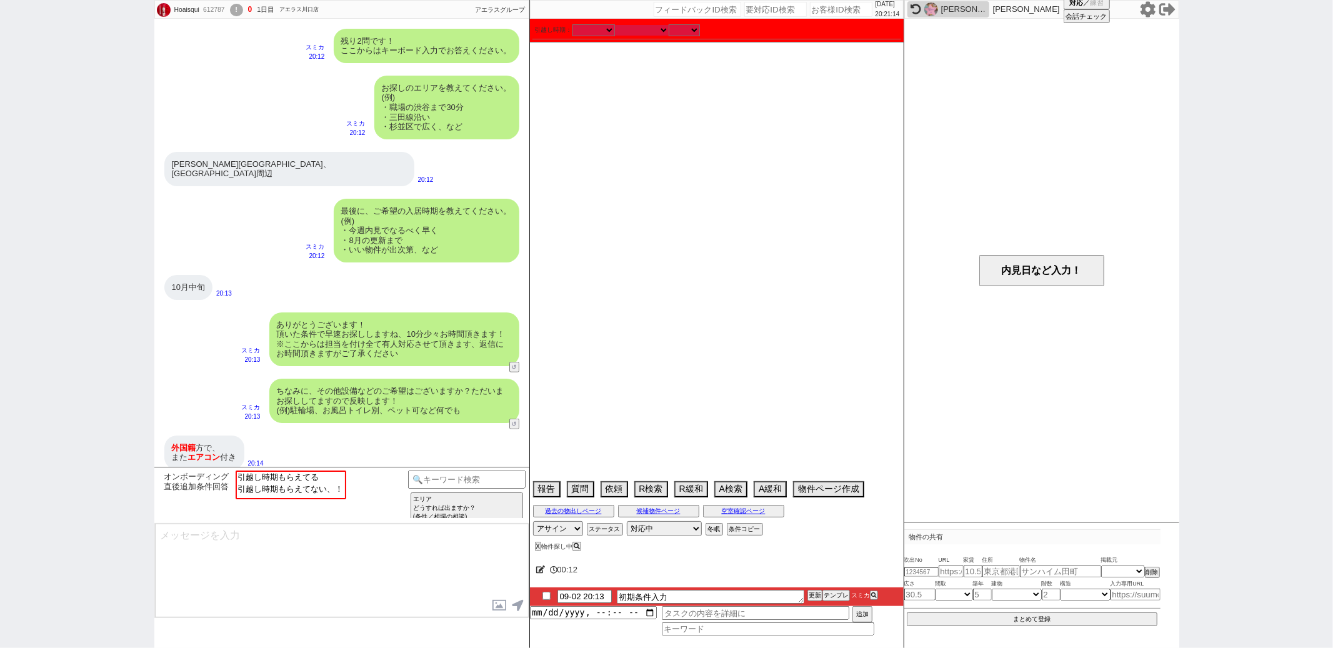
click at [658, 34] on div "引越し時期： [DATE] [DATE] なる早 未定 いつでも 物件あれば 年内 来年 1月 2月 3月 4月 5月 6月 7月 8月 9月 10月 11月…" at bounding box center [717, 30] width 364 height 12
click at [286, 482] on option "引越し時期もらえてる" at bounding box center [290, 488] width 108 height 12
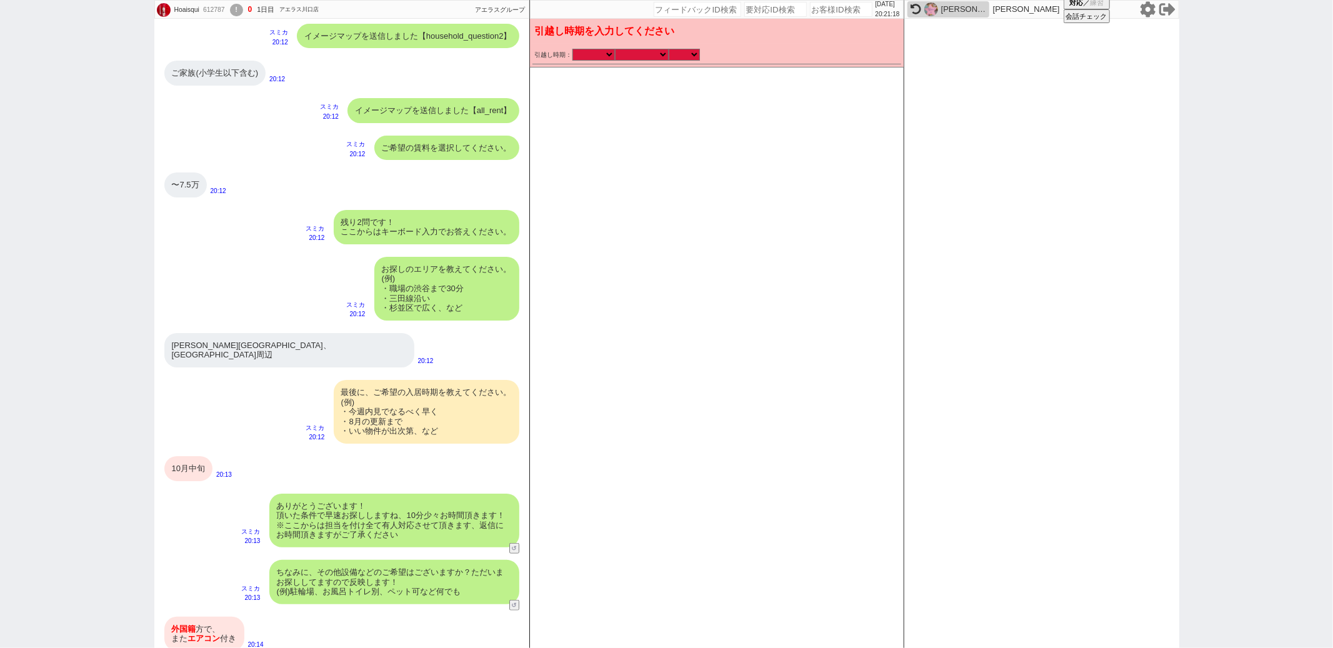
click at [645, 60] on div "引越し時期： 2025年 2026年 なる早 未定 いつでも 物件あれば 年内 来年 1月 2月 3月 4月 5月 6月 7月 8月 9月 10月 11月 1…" at bounding box center [716, 55] width 369 height 18
click at [648, 53] on select "なる早 未定 いつでも 物件あれば 年内 来年 1月 2月 3月 4月 5月 6月 7月 8月 9月 10月 11月 12月 春 [PERSON_NAME]" at bounding box center [642, 54] width 54 height 11
click at [615, 49] on select "なる早 未定 いつでも 物件あれば 年内 来年 1月 2月 3月 4月 5月 6月 7月 8月 9月 10月 11月 12月 春 [PERSON_NAME]" at bounding box center [642, 54] width 54 height 11
click at [690, 57] on select "のみ 上旬 中旬 下旬 末 まで 1日 2日 3日 4日 5日 6日 7日 8日 9日 10日 11日 12日 13日 14日 15日 16日 17日 18日…" at bounding box center [684, 54] width 31 height 11
click at [669, 49] on select "のみ 上旬 中旬 下旬 末 まで 1日 2日 3日 4日 5日 6日 7日 8日 9日 10日 11日 12日 13日 14日 15日 16日 17日 18日…" at bounding box center [684, 54] width 31 height 11
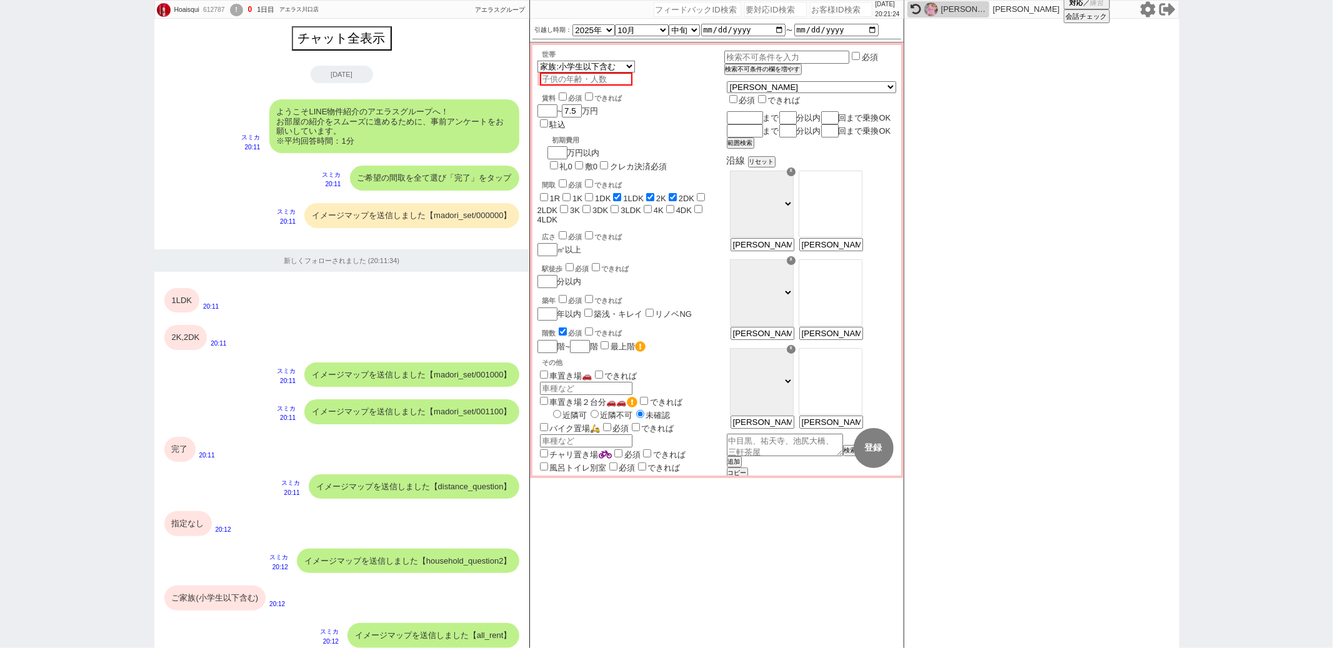
scroll to position [690, 0]
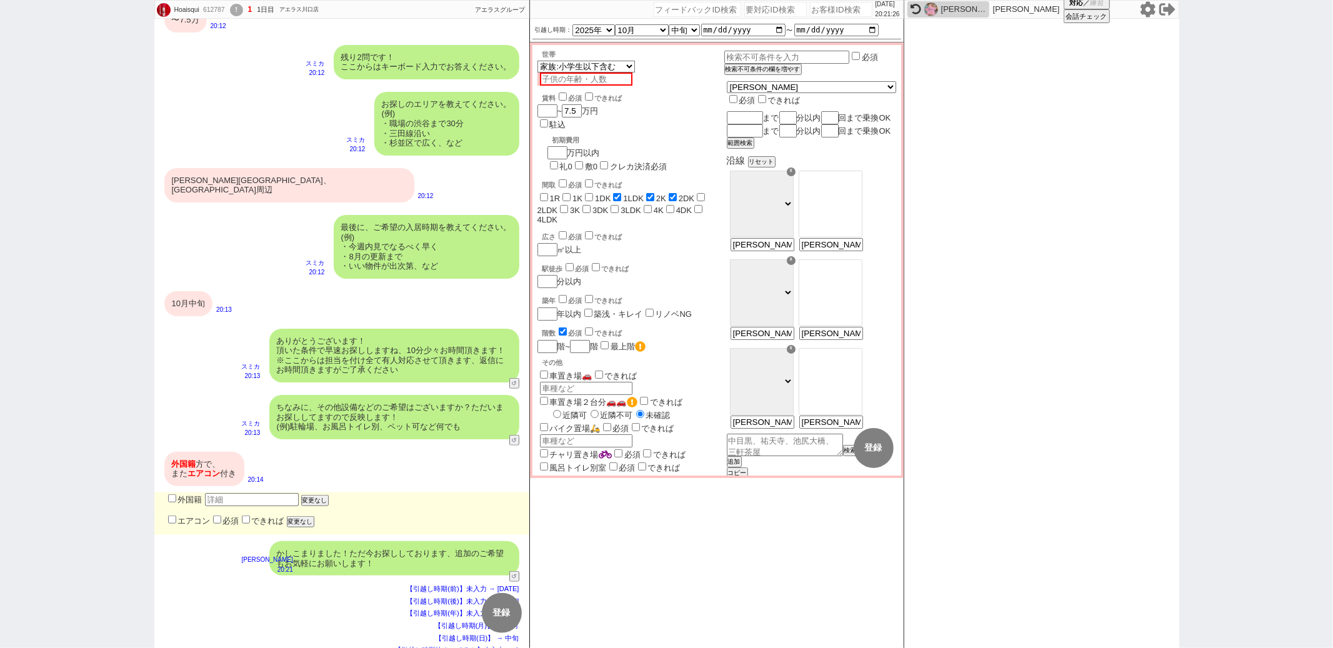
click at [174, 494] on input "外国籍" at bounding box center [172, 498] width 8 height 8
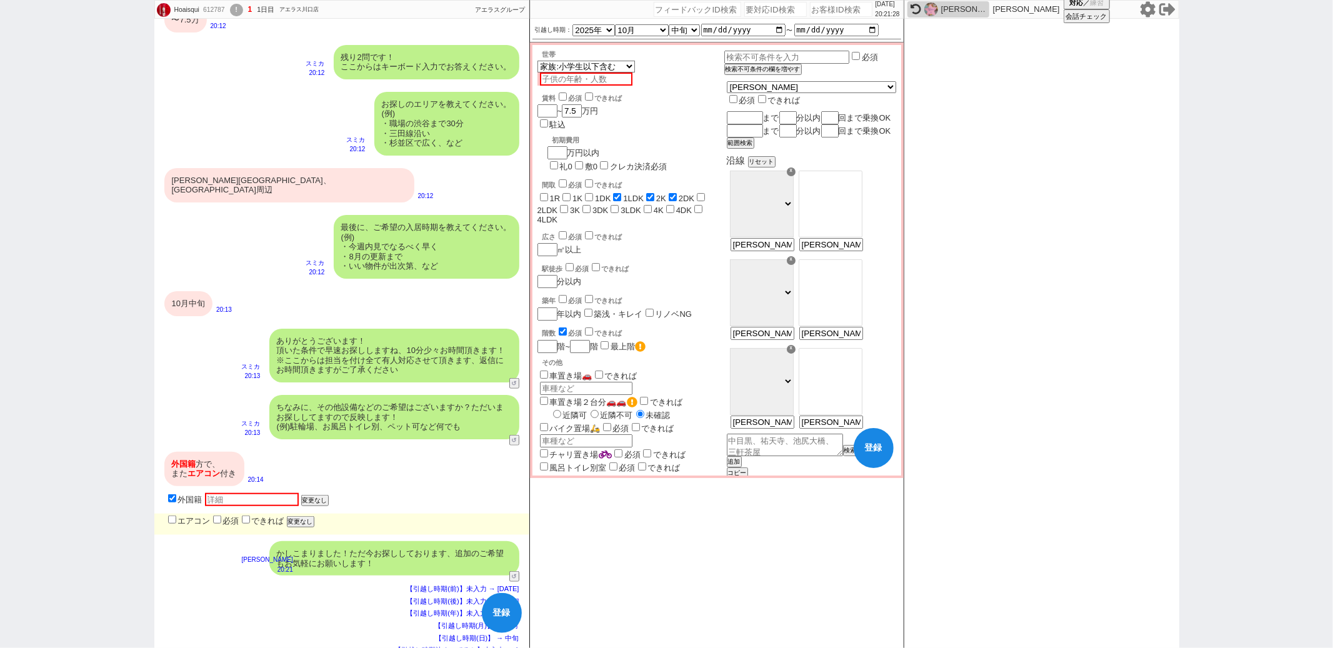
click at [174, 516] on input "エアコン" at bounding box center [172, 520] width 8 height 8
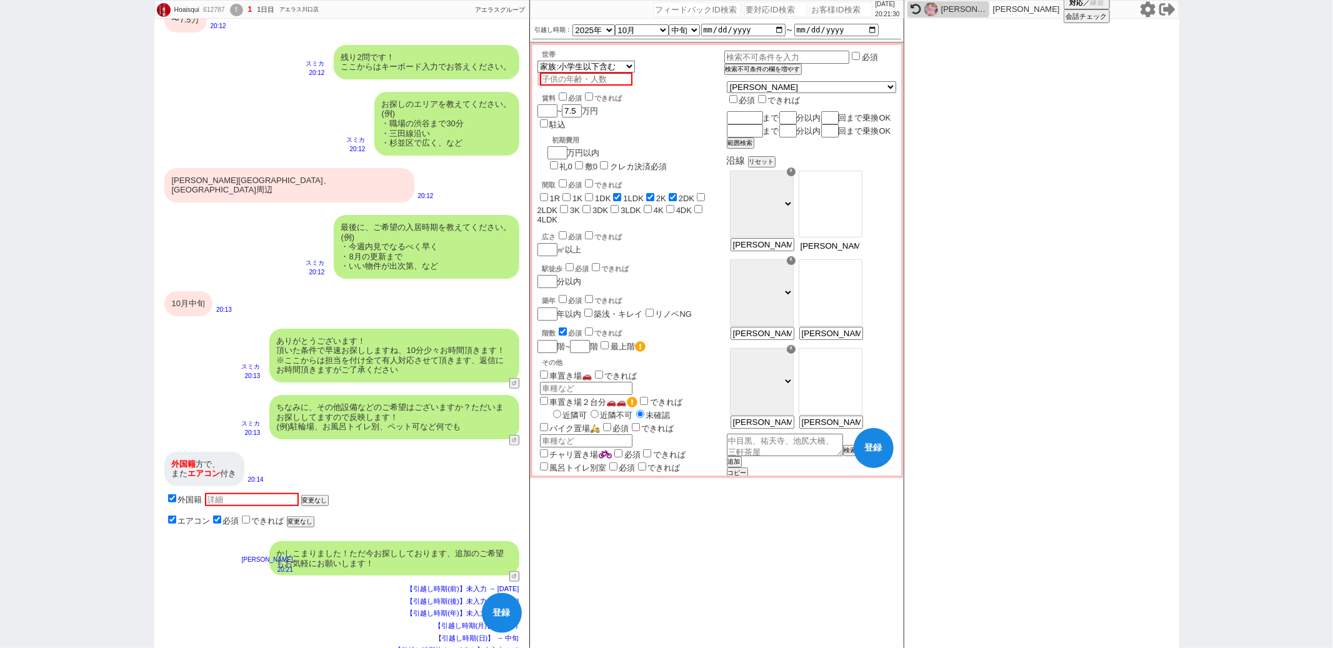
drag, startPoint x: 851, startPoint y: 256, endPoint x: 868, endPoint y: 314, distance: 60.5
click at [868, 314] on div "沿線 リセット ☓ ＪＲ総武・中央緩行線 東急東横線 [GEOGRAPHIC_DATA][PERSON_NAME] ＪＲ[GEOGRAPHIC_DATA]・[…" at bounding box center [811, 317] width 169 height 324
click at [857, 222] on option "西川口" at bounding box center [830, 216] width 62 height 12
click at [701, 293] on div "築年 必須 できれば" at bounding box center [633, 299] width 182 height 12
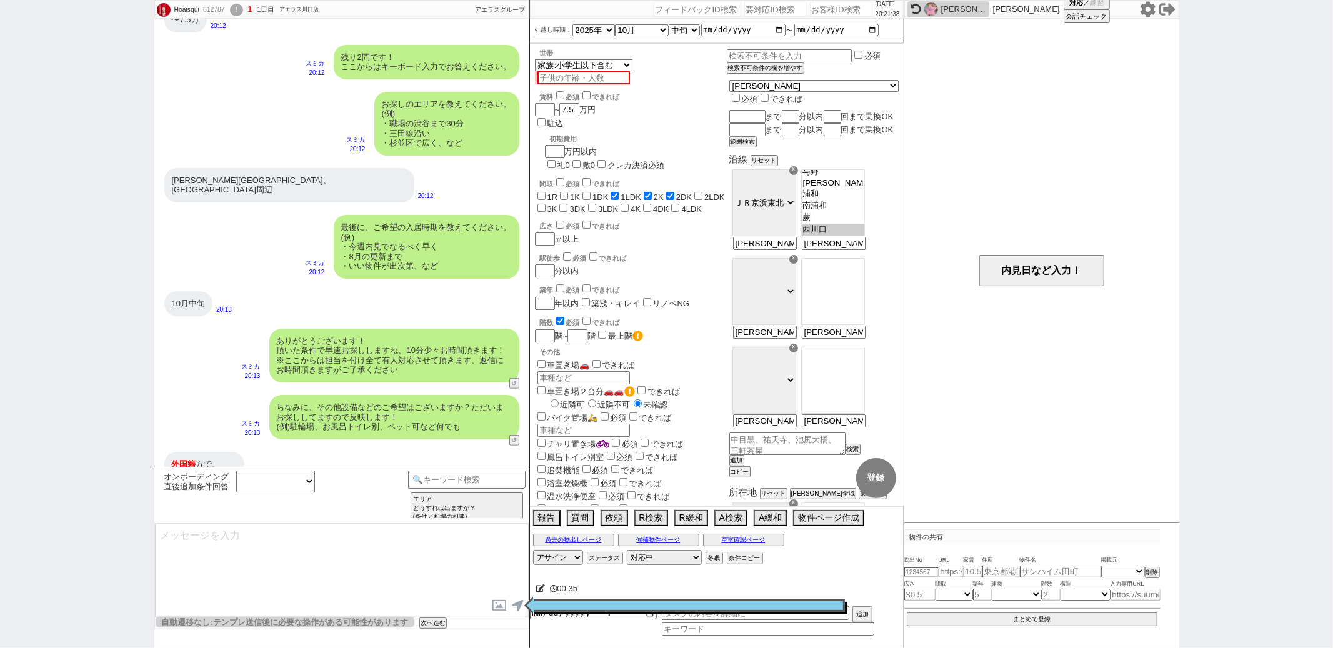
scroll to position [39, 0]
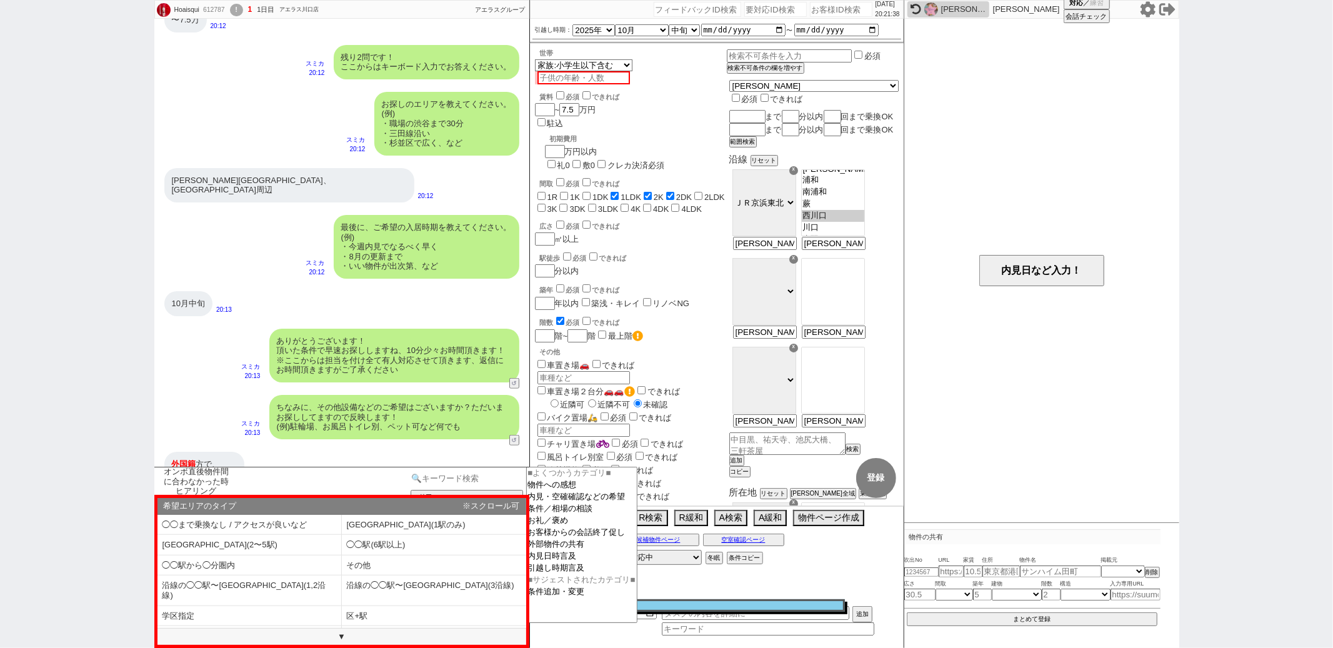
click at [440, 478] on input at bounding box center [467, 479] width 118 height 16
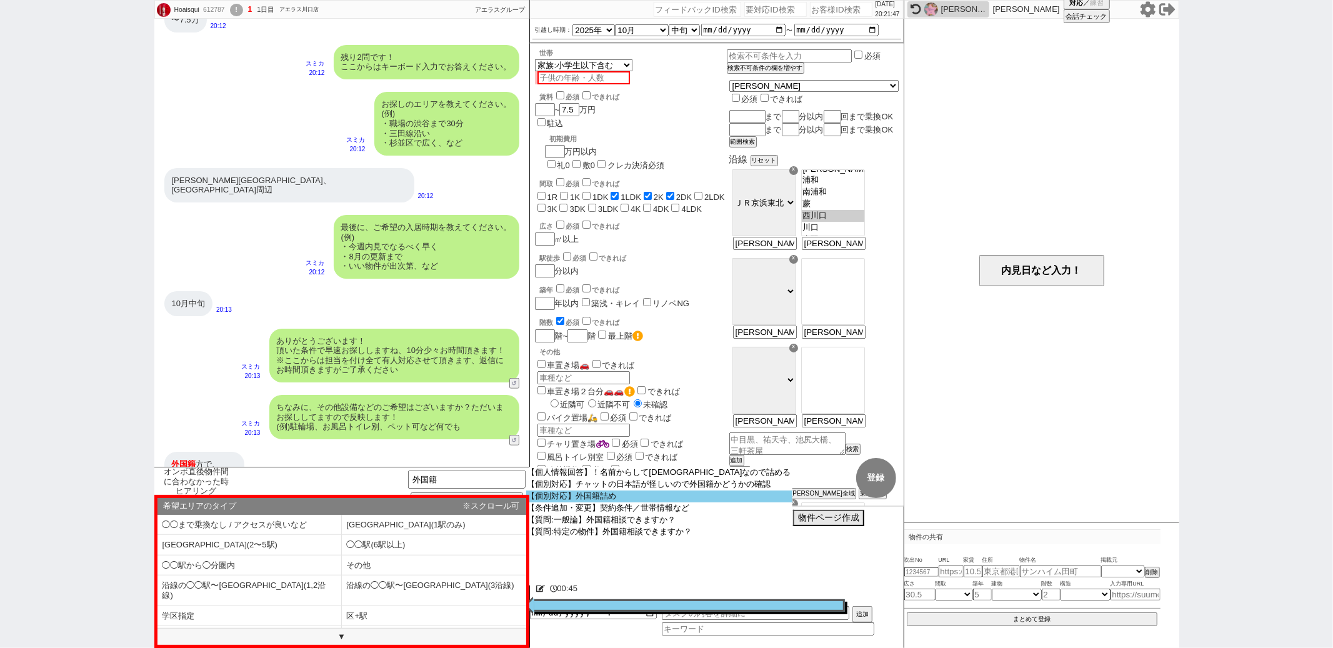
click at [634, 502] on option "【個別対応】外国籍詰め" at bounding box center [659, 497] width 266 height 12
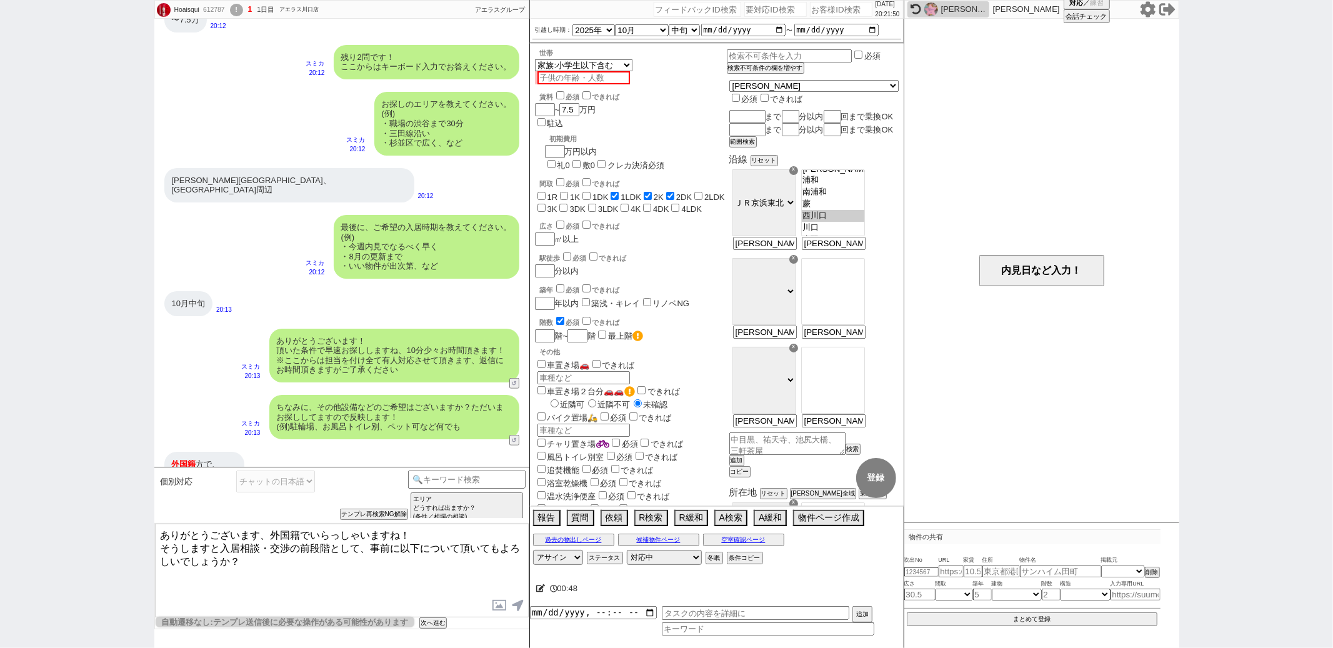
drag, startPoint x: 269, startPoint y: 534, endPoint x: 321, endPoint y: 339, distance: 201.2
click at [304, 379] on div "Hoaisqui 612787 ! 1 1日目 アエラス川口店 冬眠中 自社客 アエラスグループ スミカ_BPO チャット全表示 2025-09-02 ようこ…" at bounding box center [341, 324] width 375 height 648
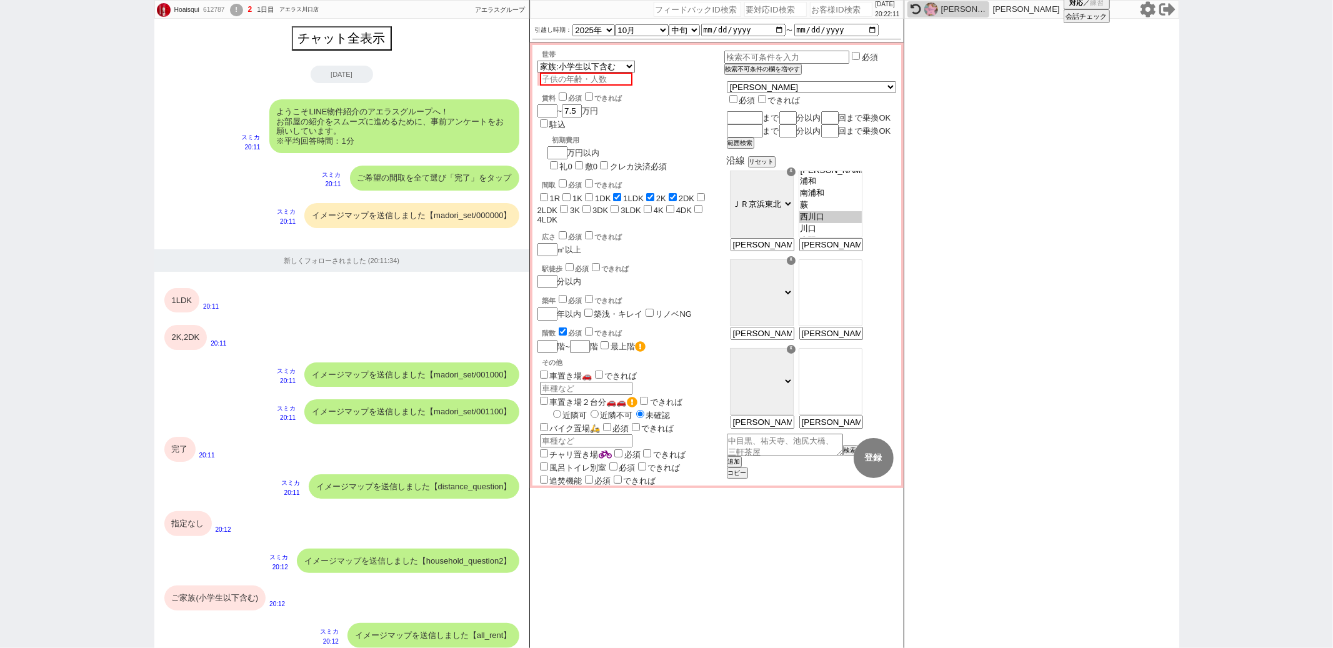
scroll to position [906, 0]
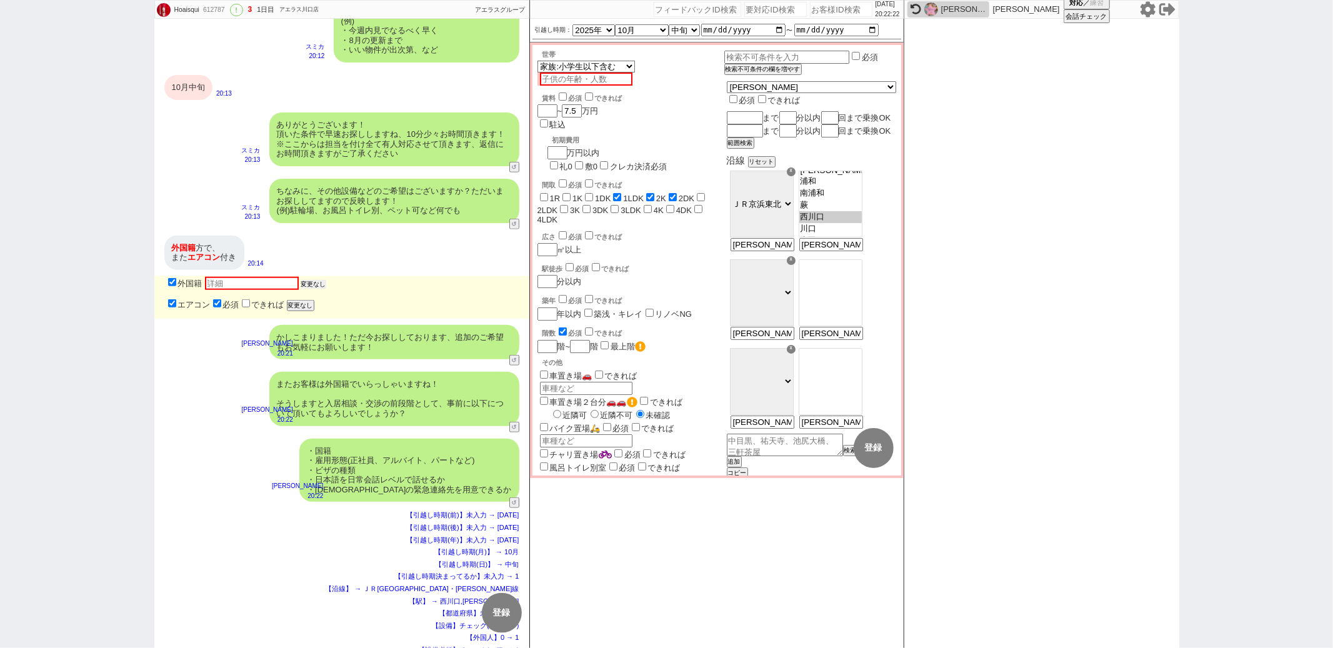
click at [317, 280] on button "変更なし" at bounding box center [313, 284] width 25 height 9
click at [311, 301] on button "変更なし" at bounding box center [299, 305] width 25 height 9
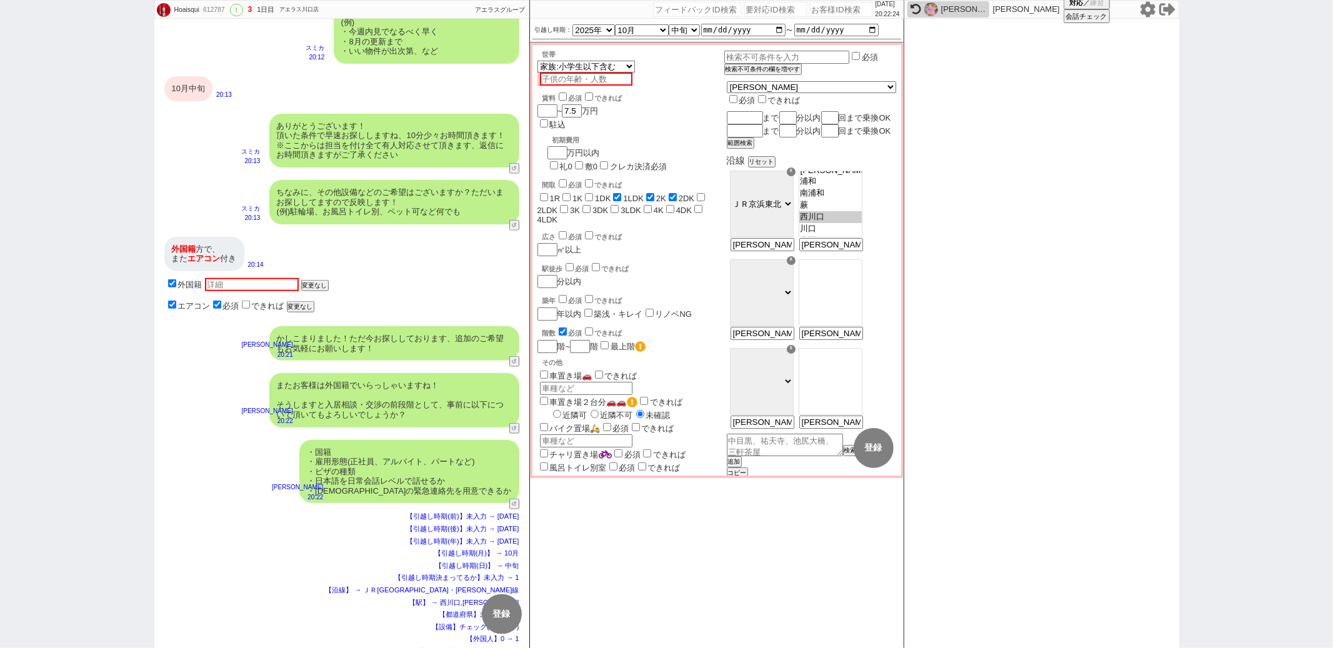
click at [206, 81] on div "10月中旬" at bounding box center [188, 88] width 48 height 25
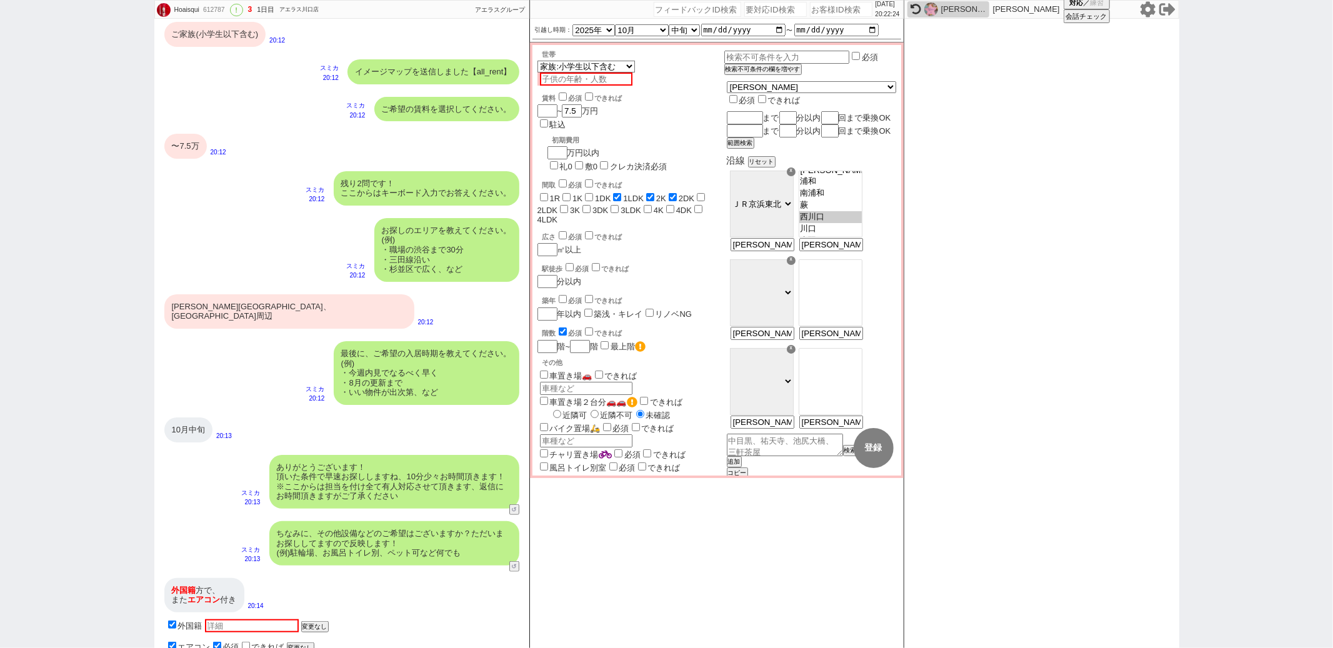
scroll to position [489, 0]
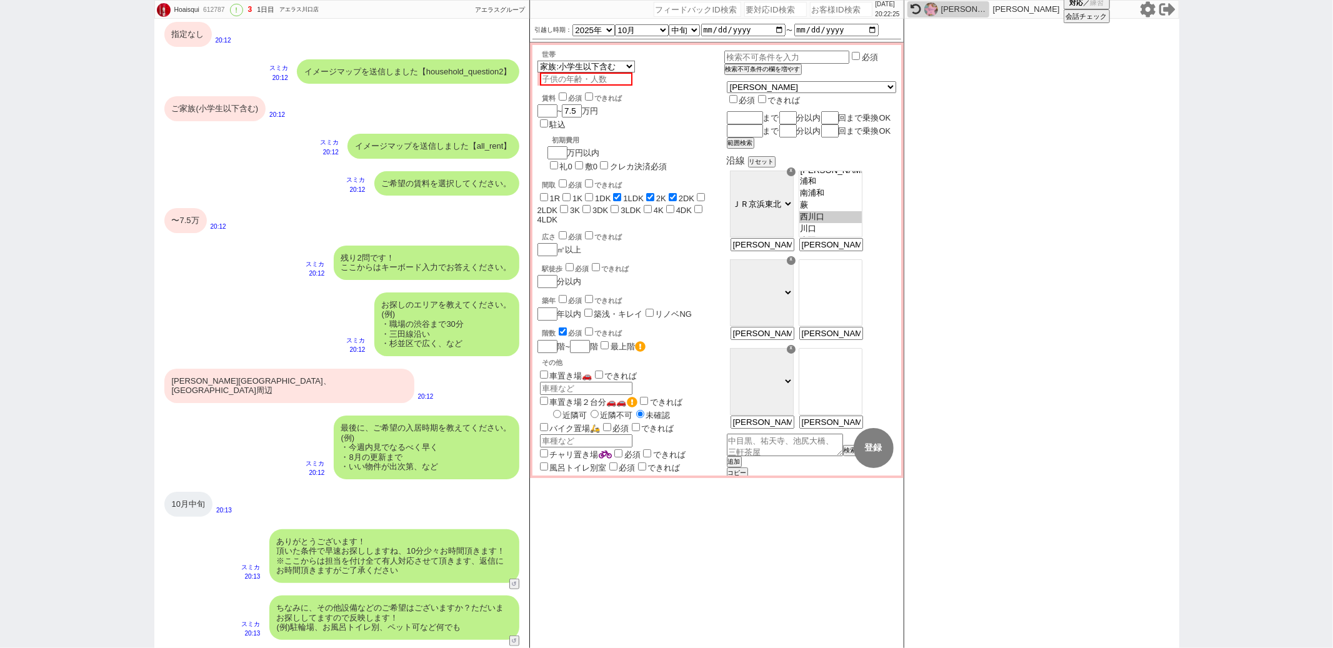
click at [197, 377] on div "川口駅、西川口駅周辺" at bounding box center [289, 386] width 250 height 34
click at [196, 224] on div "〜7.5万" at bounding box center [185, 220] width 42 height 25
click at [203, 99] on div "ご家族(小学生以下含む)" at bounding box center [215, 108] width 102 height 25
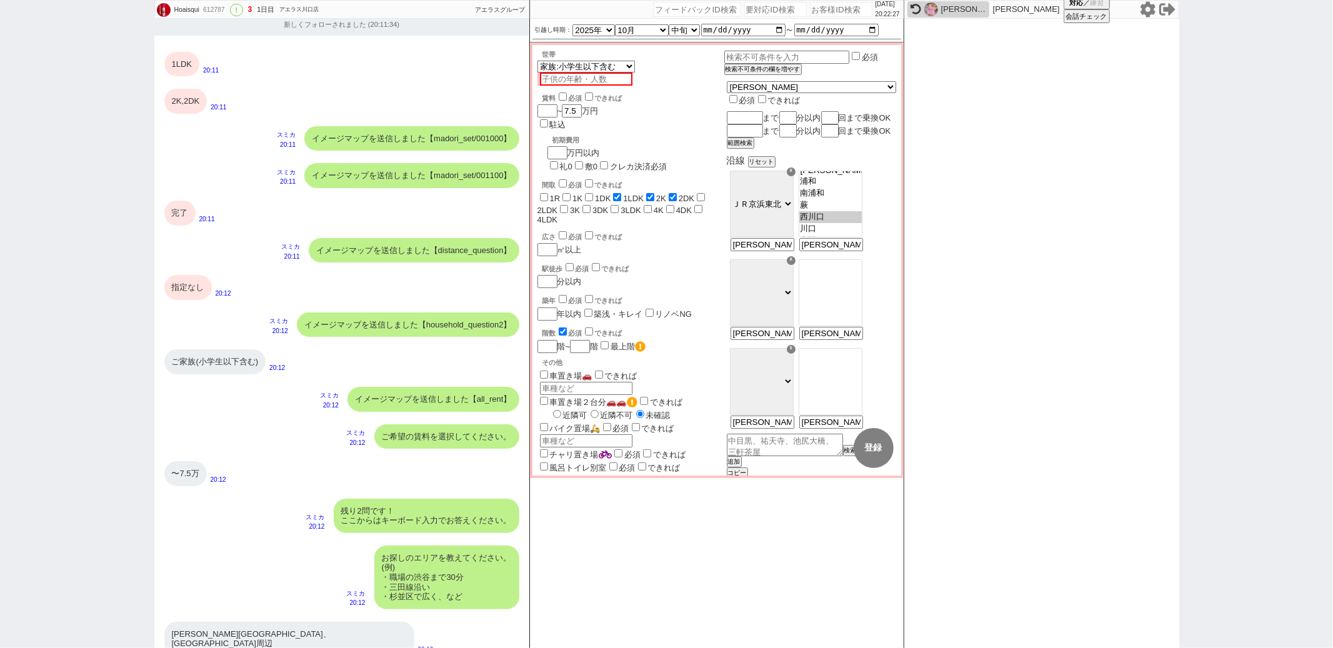
scroll to position [204, 0]
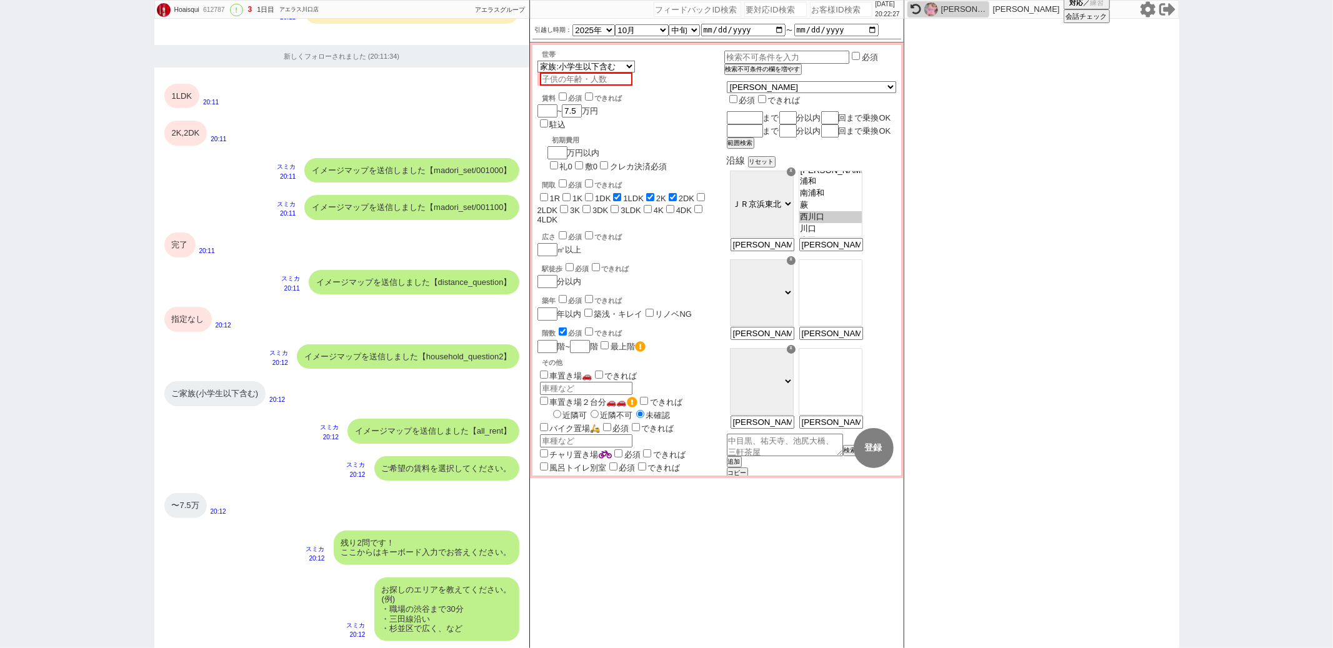
click at [182, 325] on div "指定なし" at bounding box center [187, 319] width 47 height 25
click at [184, 254] on div "完了" at bounding box center [179, 244] width 31 height 25
click at [190, 142] on div "2K,2DK" at bounding box center [185, 133] width 43 height 25
click at [191, 99] on div "1LDK" at bounding box center [182, 96] width 36 height 25
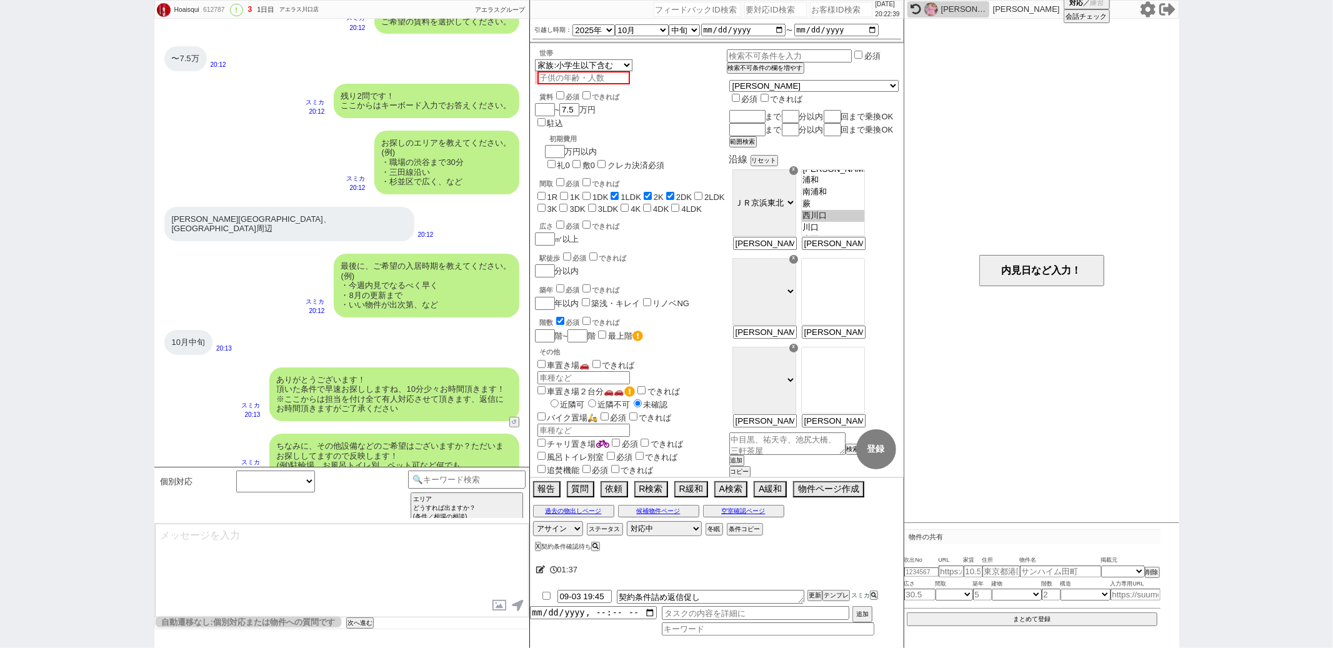
scroll to position [1046, 0]
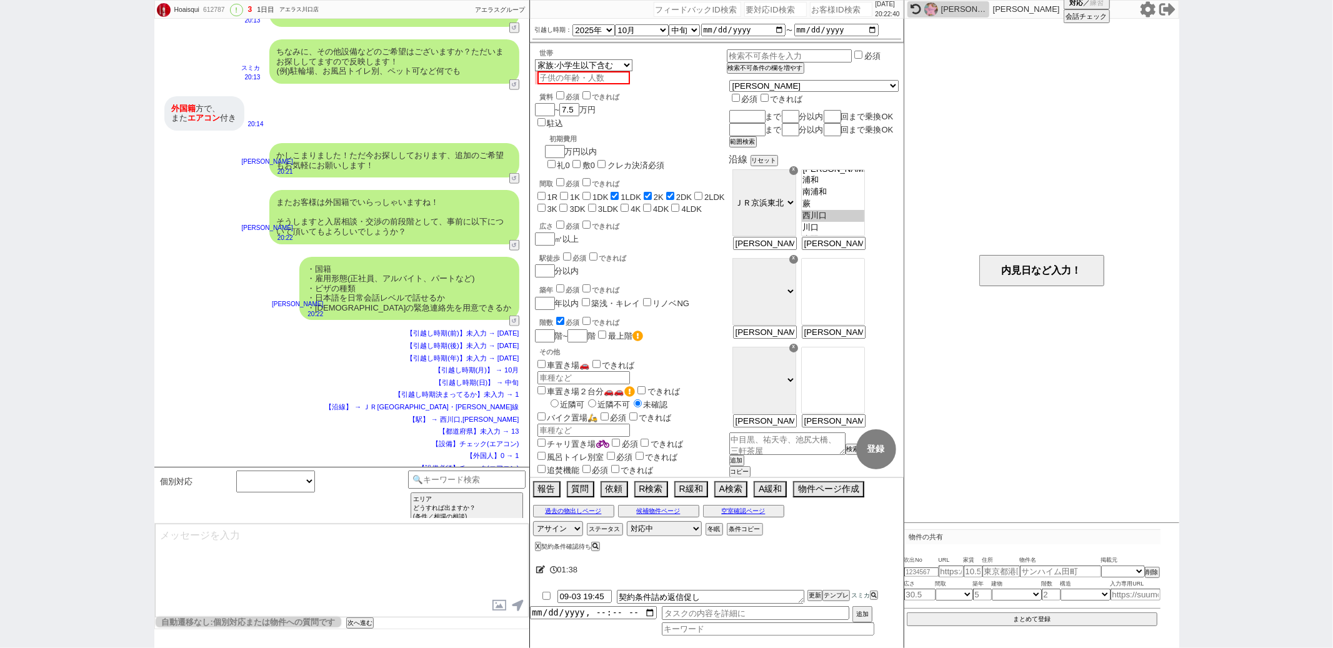
click at [265, 366] on div "【引越し時期(年)】未入力 → [DATE]" at bounding box center [341, 371] width 355 height 10
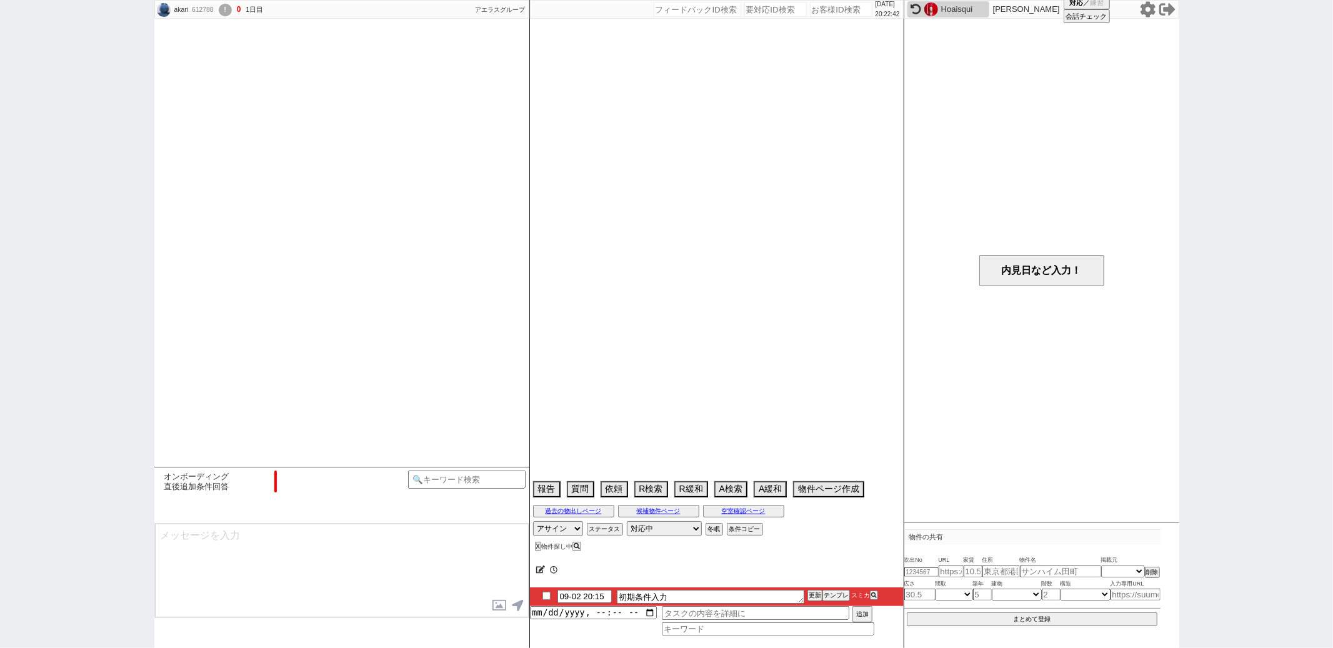
scroll to position [771, 0]
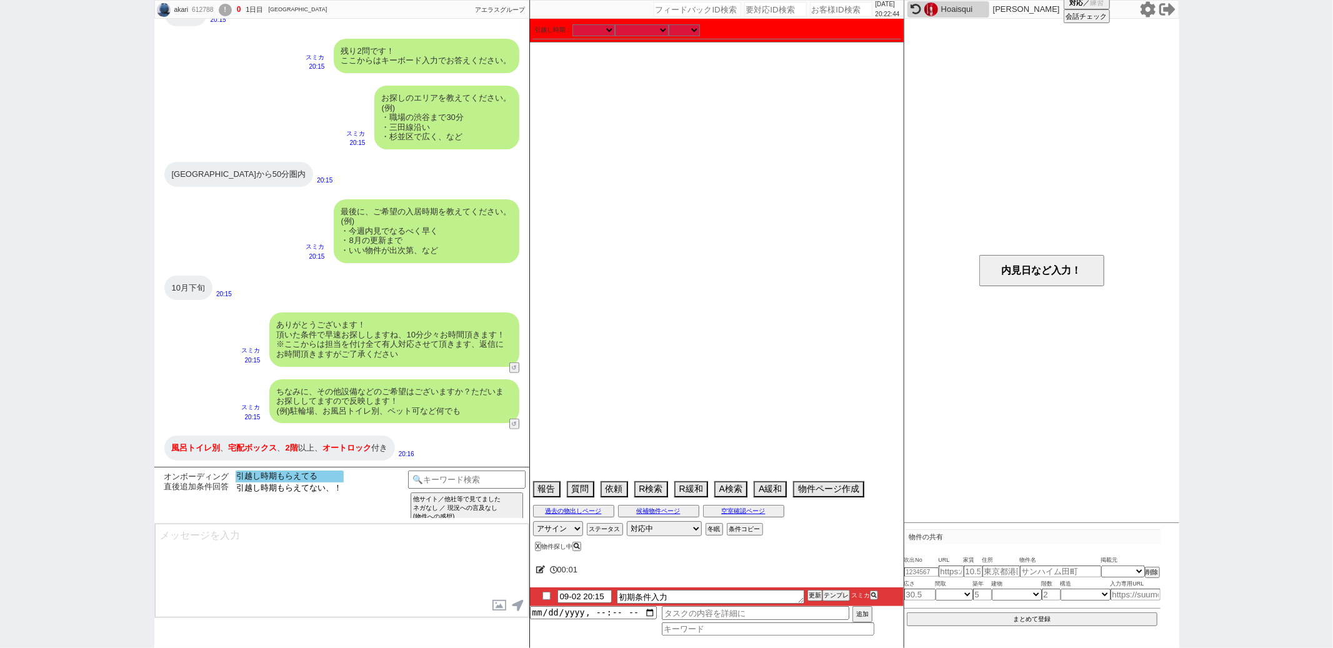
click at [286, 482] on option "引越し時期もらえてる" at bounding box center [290, 488] width 108 height 12
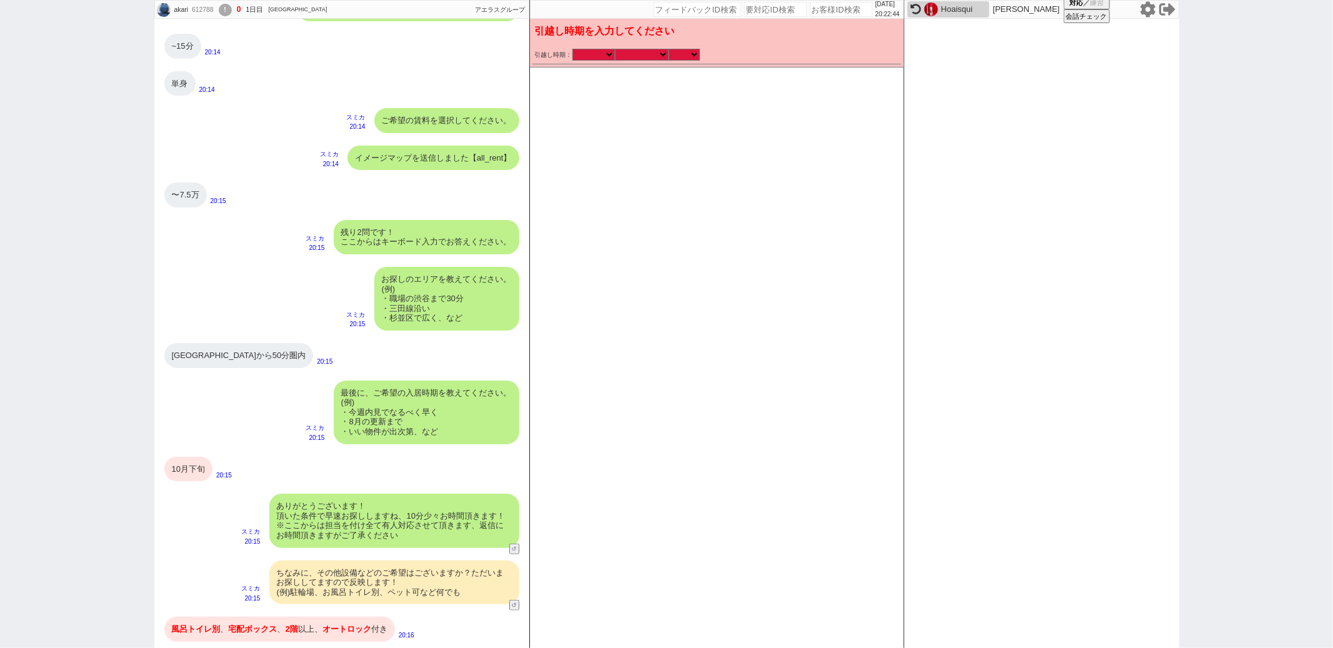
scroll to position [589, 0]
click at [642, 49] on div "引越し時期： [DATE] [DATE] なる早 未定 いつでも 物件あれば 年内 来年 1月 2月 3月 4月 5月 6月 7月 8月 9月 10月 11月…" at bounding box center [717, 55] width 364 height 12
click at [615, 49] on select "なる早 未定 いつでも 物件あれば 年内 来年 1月 2月 3月 4月 5月 6月 7月 8月 9月 10月 11月 12月 春 [PERSON_NAME]" at bounding box center [642, 54] width 54 height 11
click at [684, 56] on select "のみ 上旬 中旬 下旬 末 まで 1日 2日 3日 4日 5日 6日 7日 8日 9日 10日 11日 12日 13日 14日 15日 16日 17日 18日…" at bounding box center [684, 54] width 31 height 11
click at [669, 49] on select "のみ 上旬 中旬 下旬 末 まで 1日 2日 3日 4日 5日 6日 7日 8日 9日 10日 11日 12日 13日 14日 15日 16日 17日 18日…" at bounding box center [684, 54] width 31 height 11
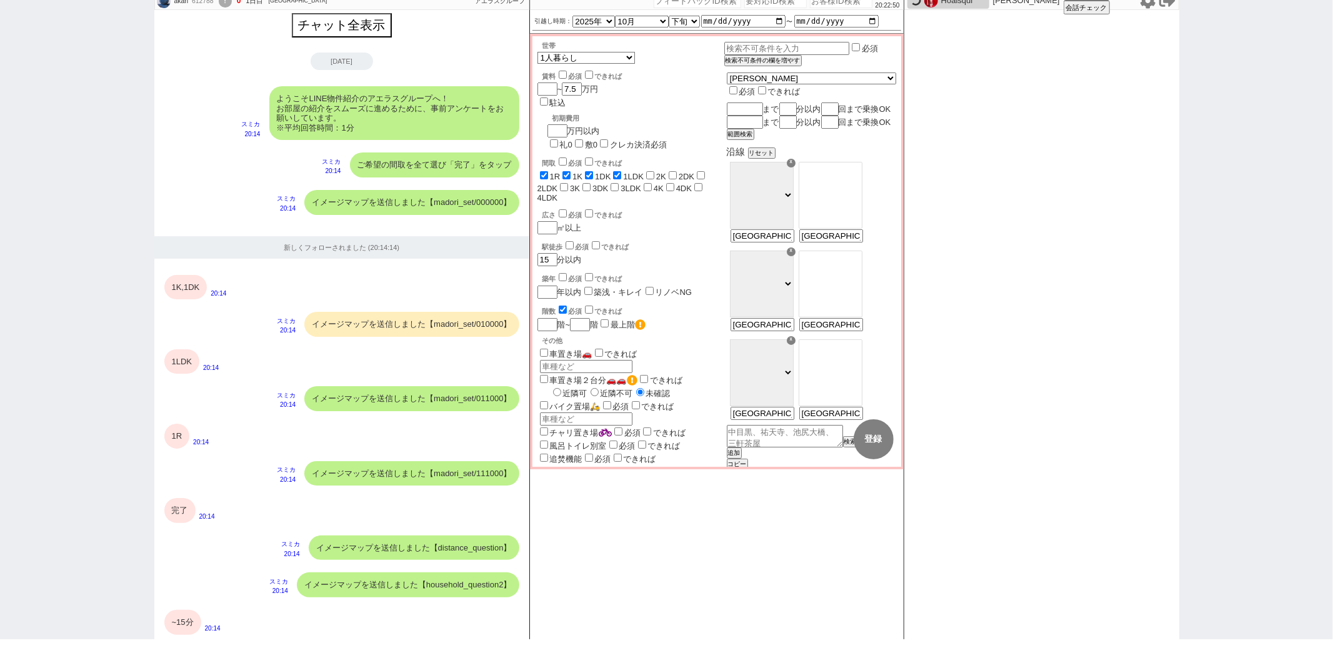
scroll to position [815, 0]
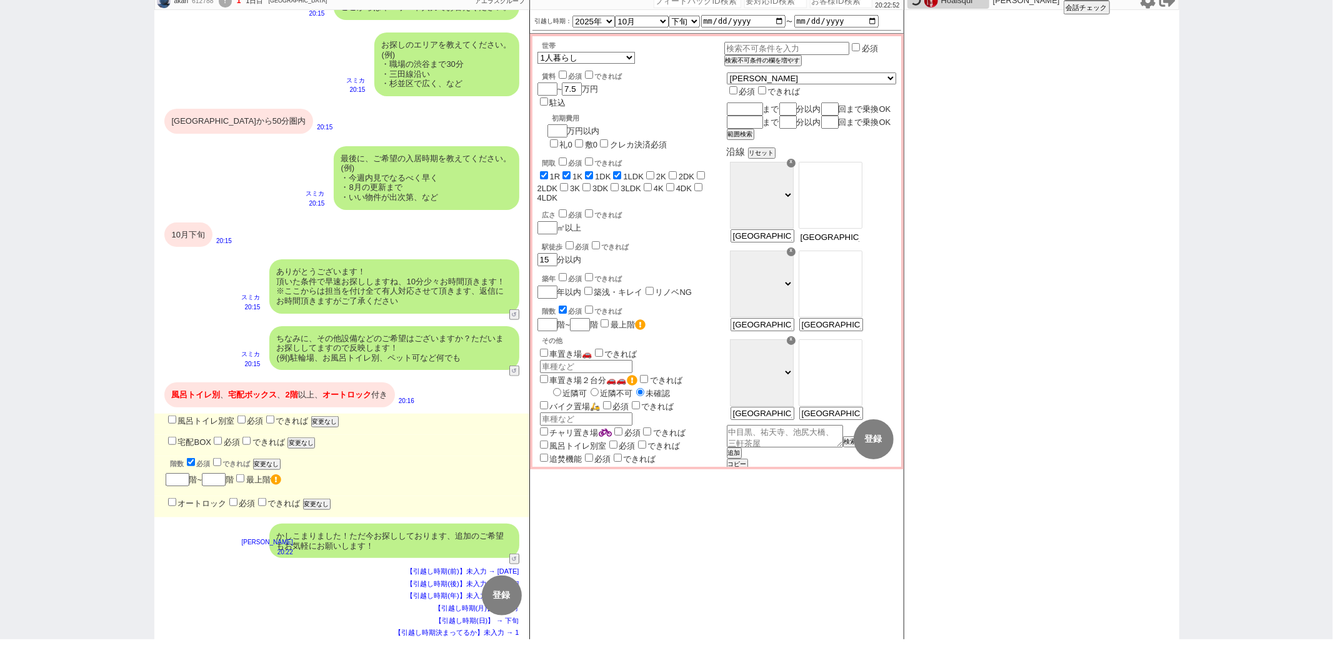
drag, startPoint x: 857, startPoint y: 248, endPoint x: 719, endPoint y: 246, distance: 137.5
click at [728, 248] on div "世帯 1人暮らし 2人暮らし 家族:小学生以下含む 家族:小学生以下含まず 兄弟・姉妹 ルームシェア その他 子供 家族(子供なし) ルームシェア 賃料 必須…" at bounding box center [716, 617] width 359 height 1152
click at [761, 104] on input "text" at bounding box center [744, 109] width 34 height 11
paste input "高輪台"
click at [794, 104] on input "number" at bounding box center [786, 109] width 15 height 11
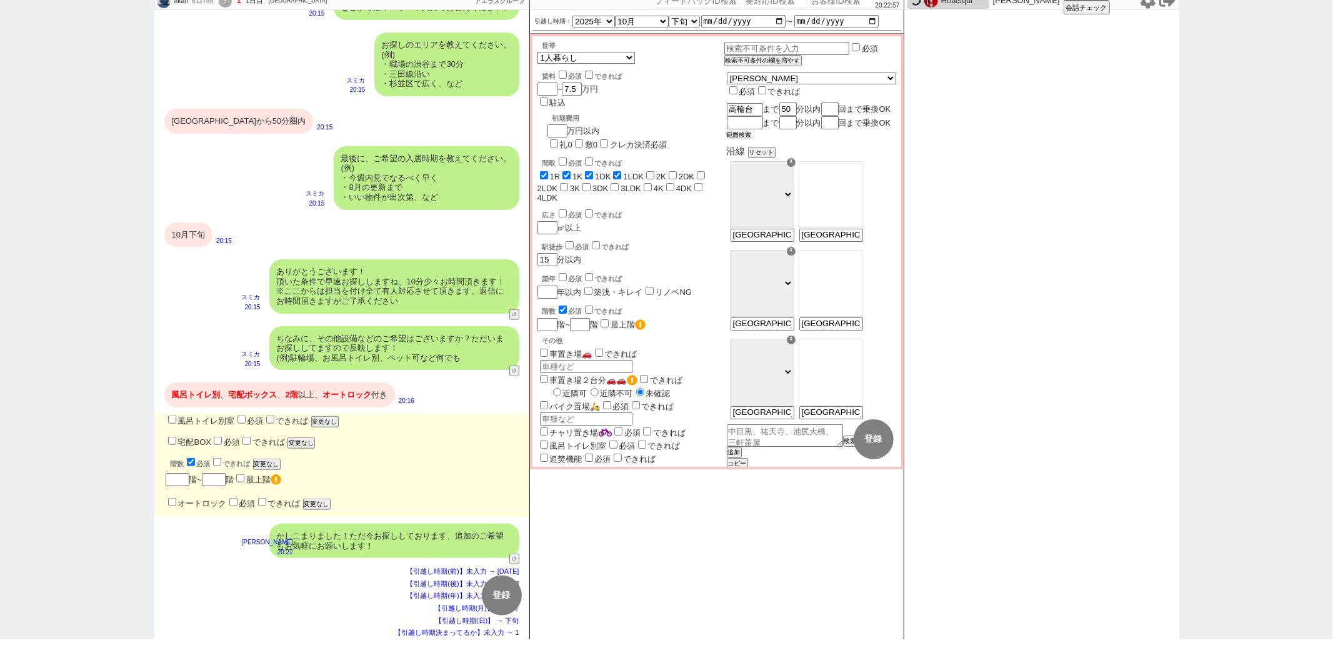
click at [752, 139] on button "範囲検索" at bounding box center [739, 135] width 25 height 9
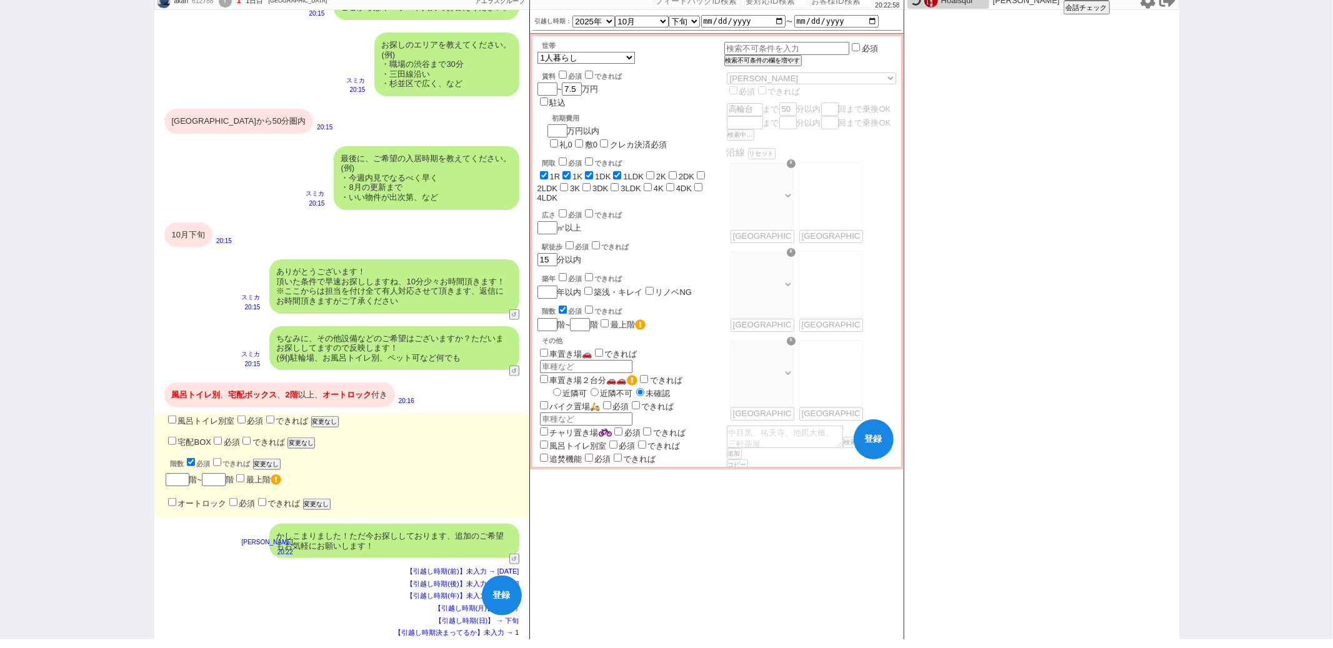
click at [170, 414] on div "風呂トイレ別室 必須 できれば 変更なし" at bounding box center [348, 421] width 364 height 14
click at [170, 437] on input "宅配BOX" at bounding box center [172, 441] width 8 height 8
click at [171, 419] on input "風呂トイレ別室" at bounding box center [172, 420] width 8 height 8
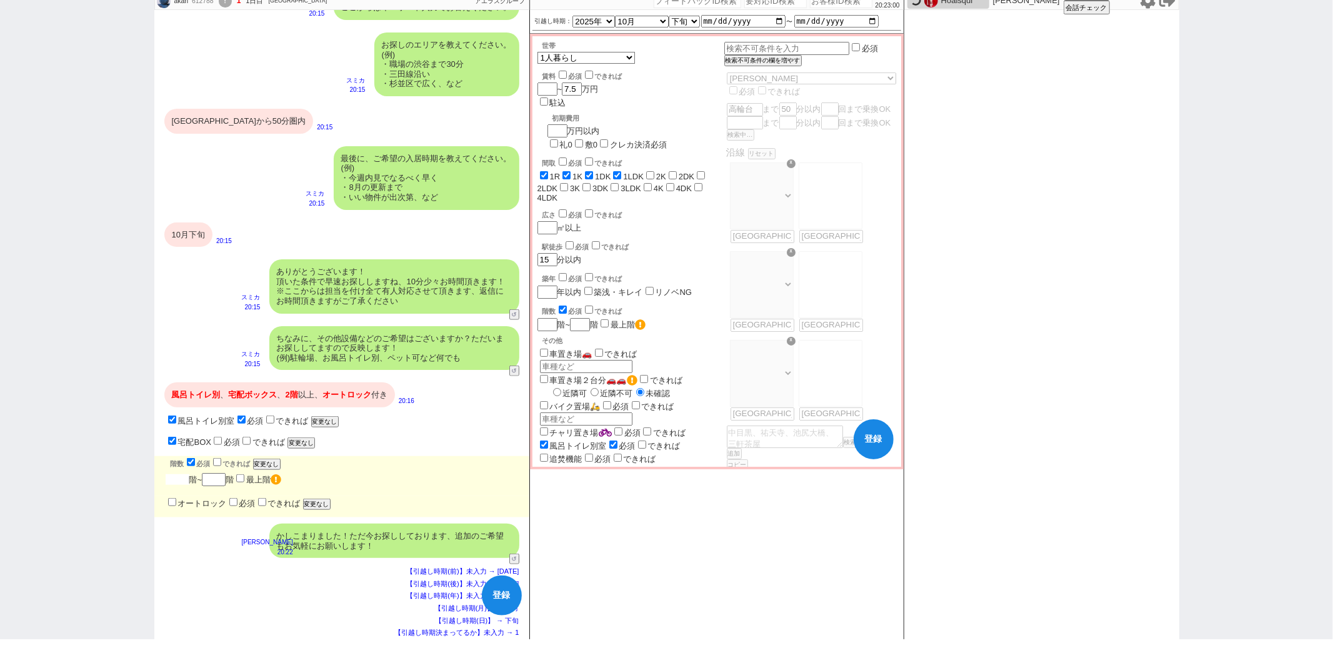
click at [174, 477] on input "number" at bounding box center [178, 479] width 24 height 11
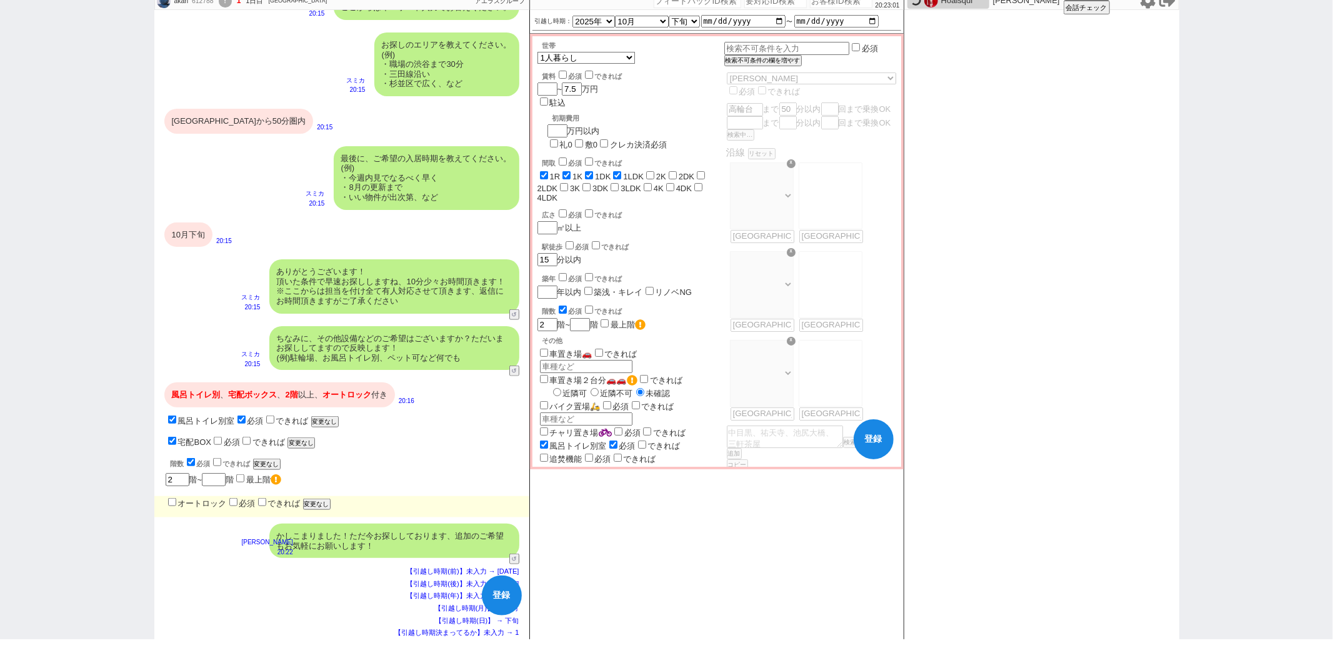
click at [168, 504] on input "オートロック" at bounding box center [172, 502] width 8 height 8
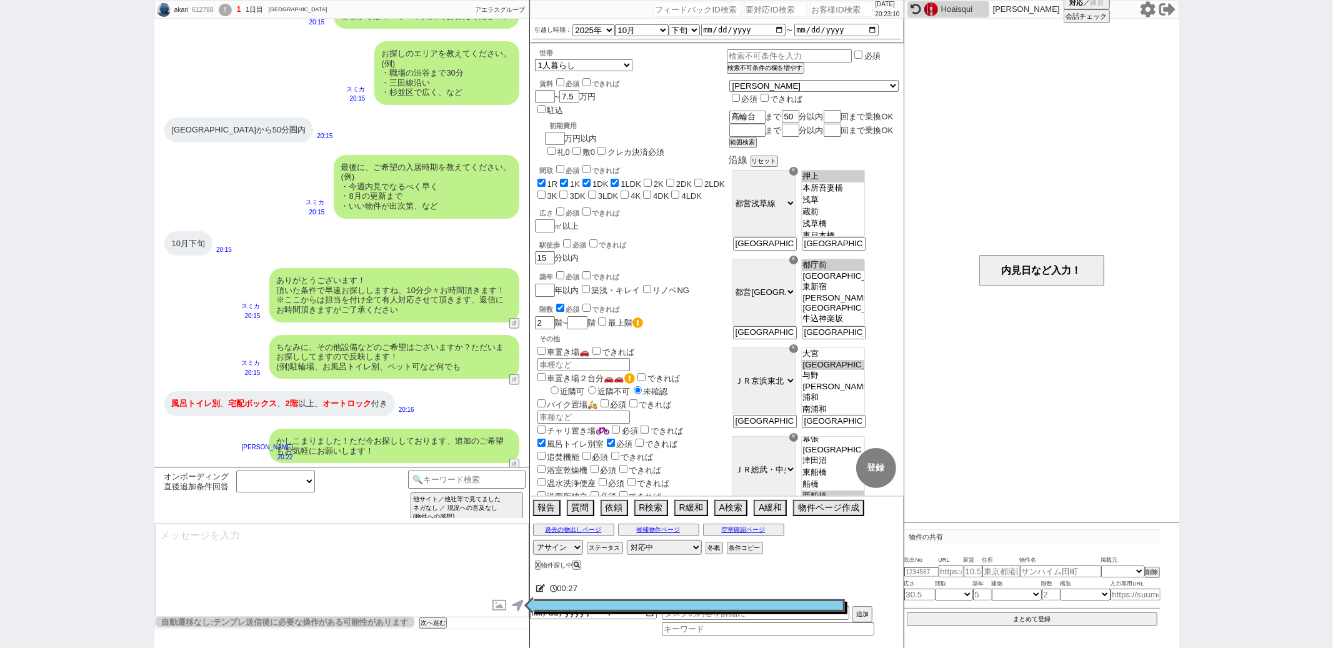
scroll to position [65, 0]
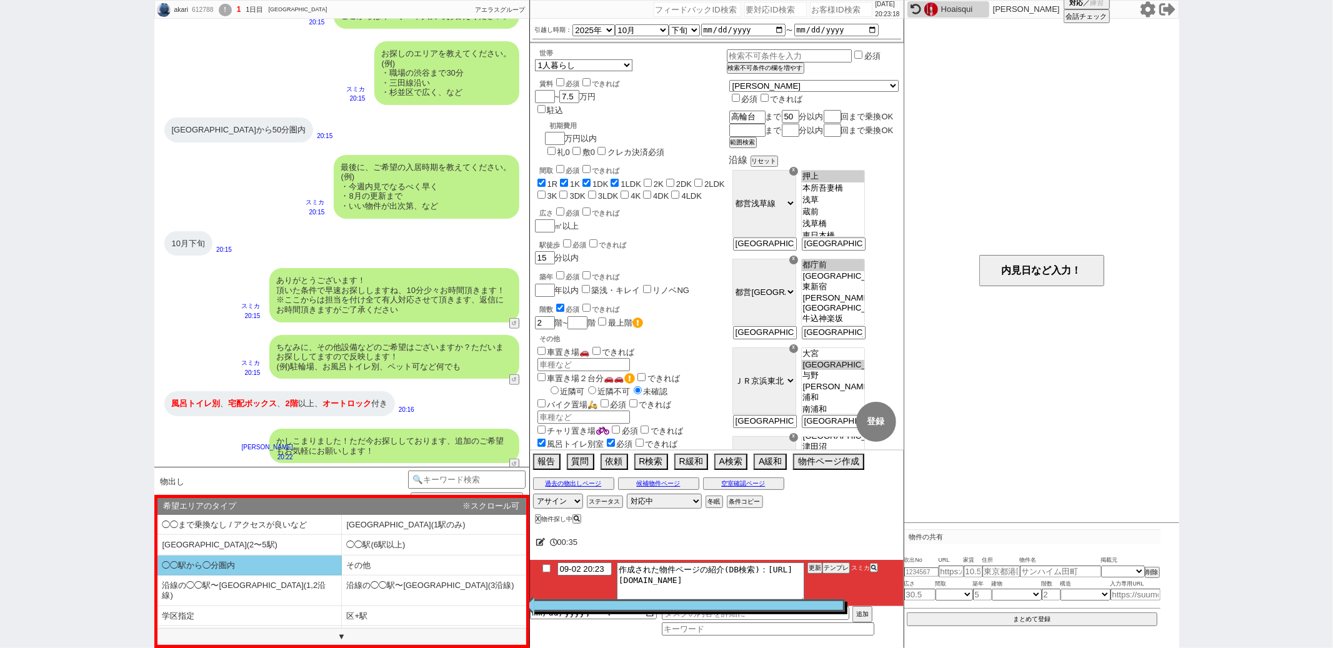
click at [315, 557] on li "◯◯駅から◯分圏内" at bounding box center [249, 566] width 184 height 21
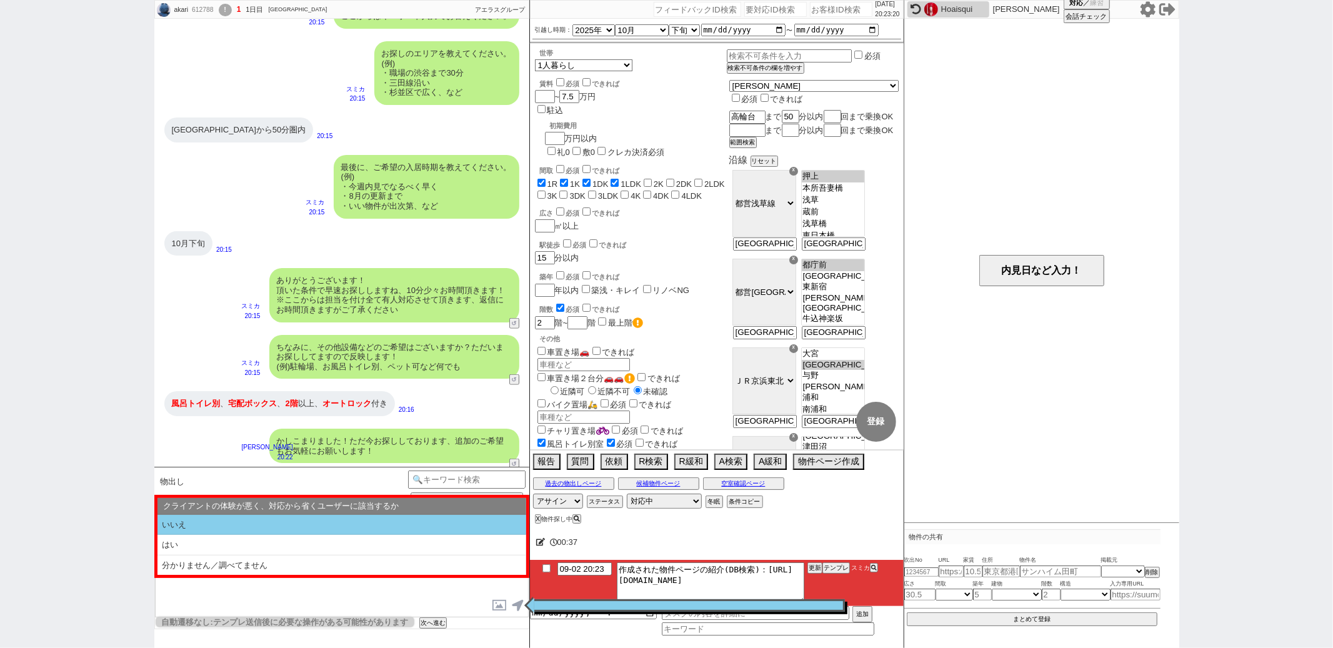
click at [314, 529] on li "いいえ" at bounding box center [341, 525] width 369 height 21
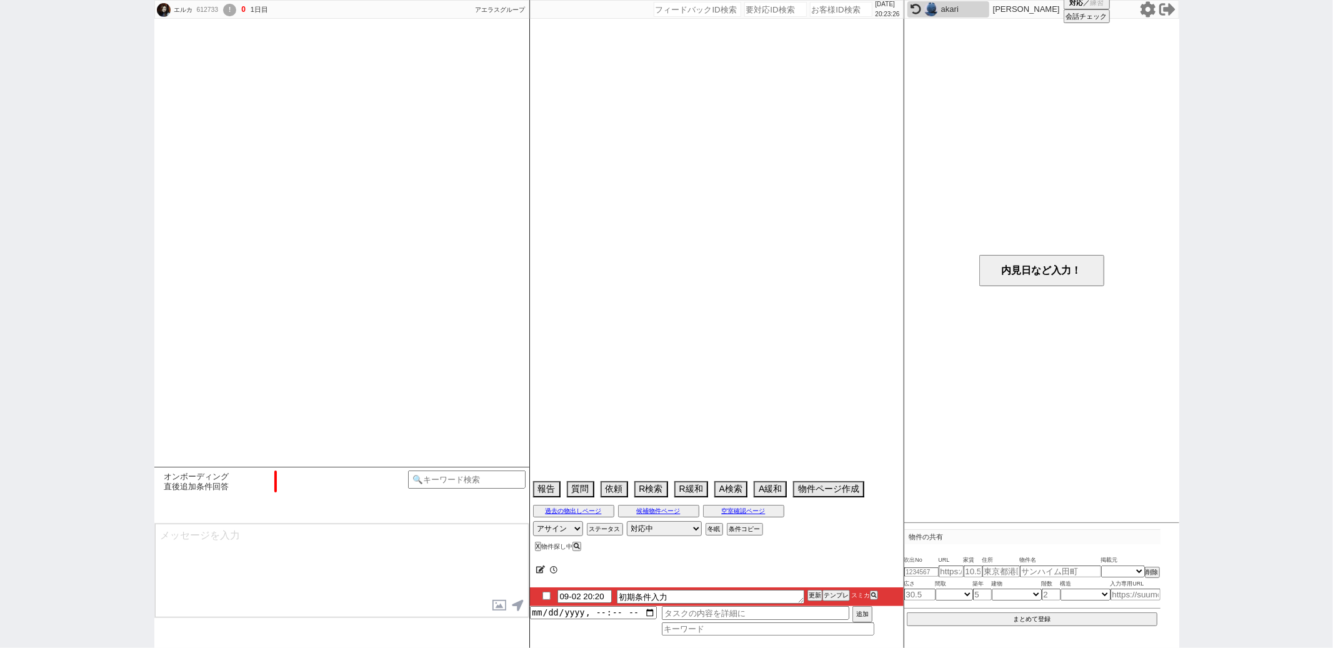
scroll to position [780, 0]
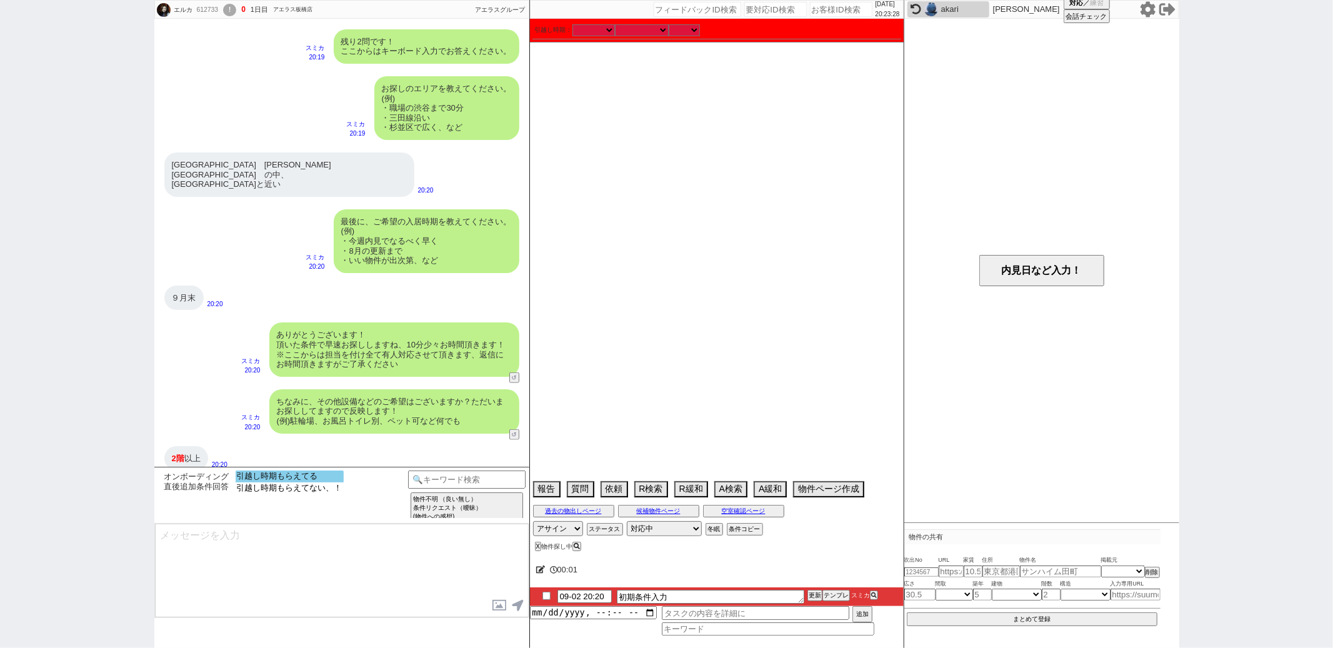
click at [312, 482] on option "引越し時期もらえてる" at bounding box center [290, 488] width 108 height 12
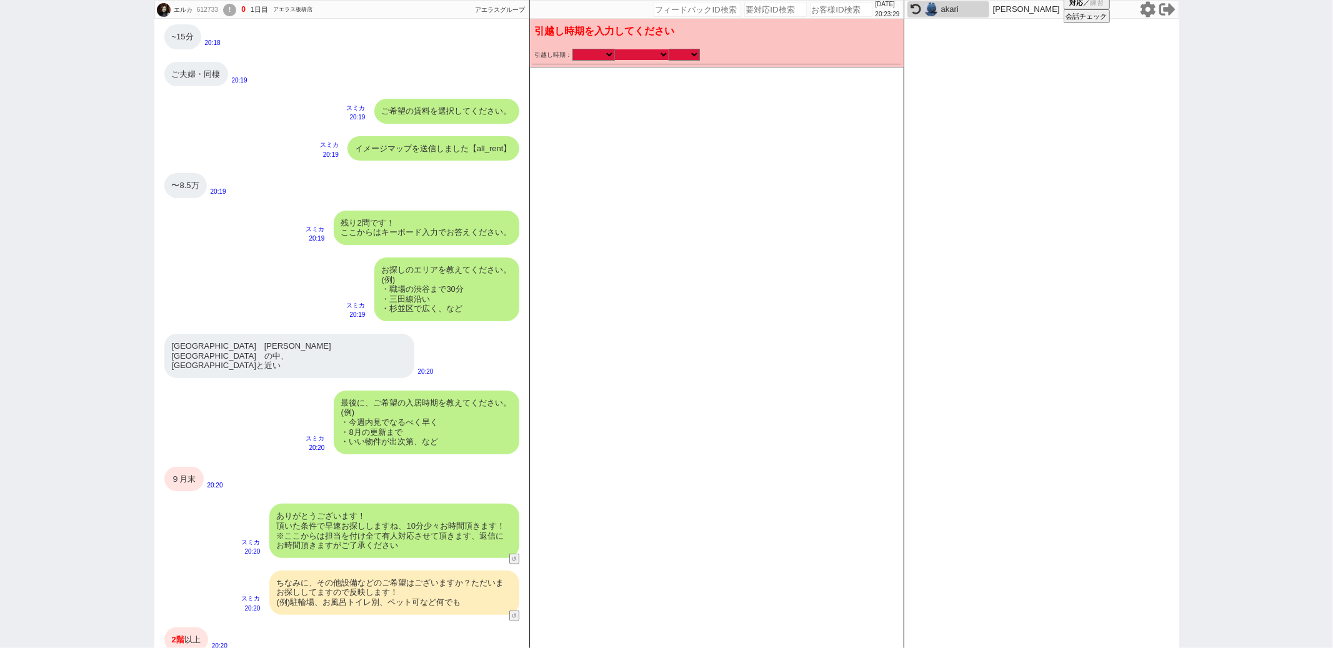
click at [636, 59] on div "引越し時期： [DATE] [DATE] なる早 未定 いつでも 物件あれば 年内 来年 1月 2月 3月 4月 5月 6月 7月 8月 9月 10月 11月…" at bounding box center [717, 55] width 364 height 12
click at [615, 49] on select "なる早 未定 いつでも 物件あれば 年内 来年 1月 2月 3月 4月 5月 6月 7月 8月 9月 10月 11月 12月 春 [PERSON_NAME]" at bounding box center [642, 54] width 54 height 11
click at [687, 55] on select "のみ 上旬 中旬 下旬 末 まで 1日 2日 3日 4日 5日 6日 7日 8日 9日 10日 11日 12日 13日 14日 15日 16日 17日 18日…" at bounding box center [684, 54] width 31 height 11
click at [669, 49] on select "のみ 上旬 中旬 下旬 末 まで 1日 2日 3日 4日 5日 6日 7日 8日 9日 10日 11日 12日 13日 14日 15日 16日 17日 18日…" at bounding box center [684, 54] width 31 height 11
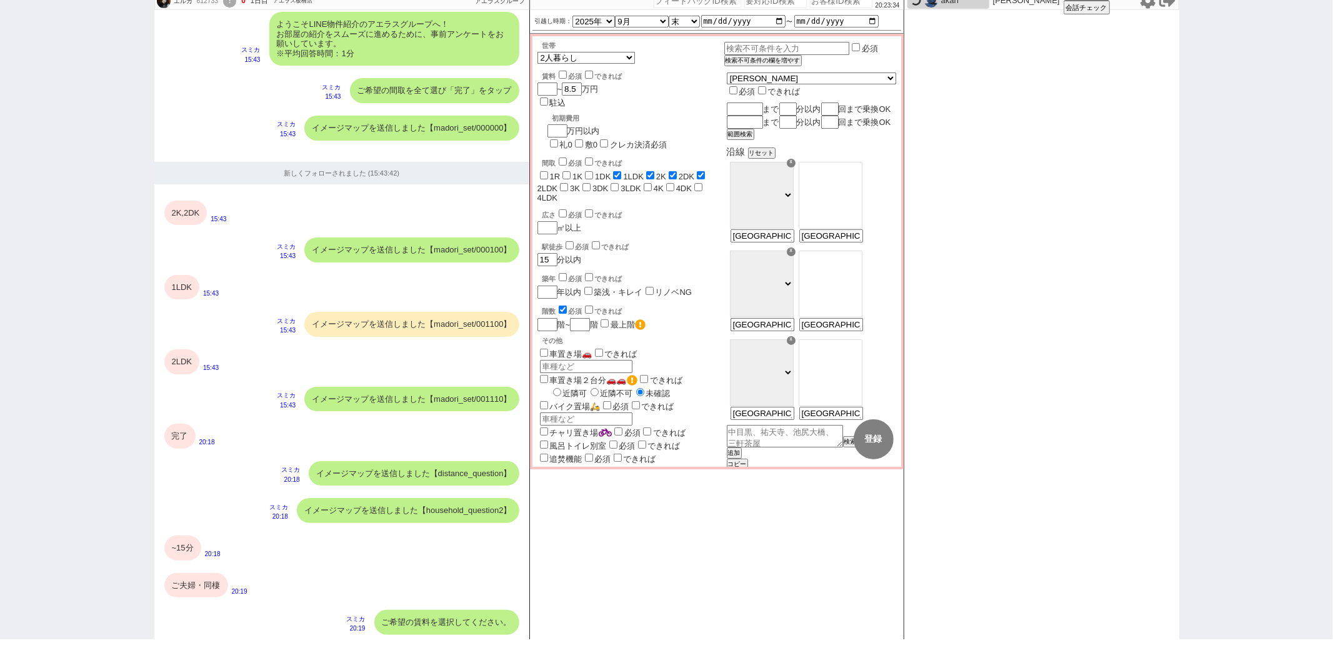
scroll to position [761, 0]
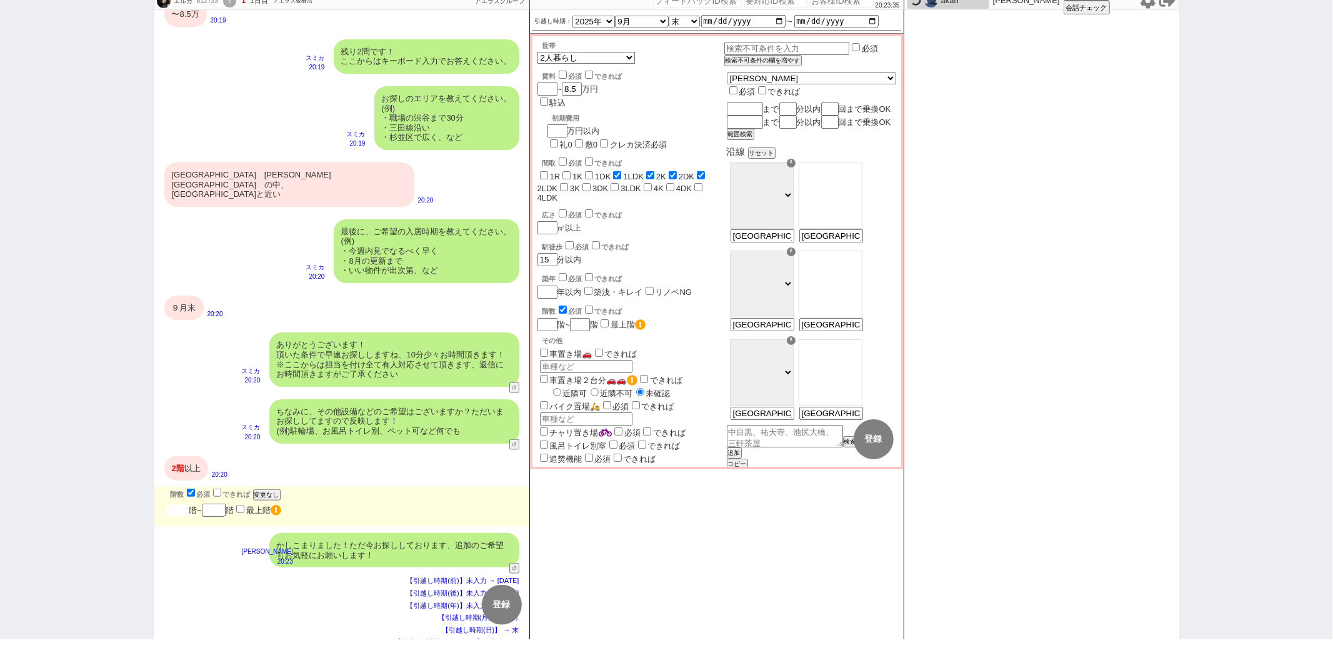
click at [177, 505] on input "number" at bounding box center [178, 510] width 24 height 11
click at [241, 344] on div "ありがとうございます！ 頂いた条件で早速お探ししますね、10分少々お時間頂きます！ ※ここからは担当を付け全て有人対応させて頂きます、返信にお時間頂きますがご…" at bounding box center [341, 359] width 375 height 66
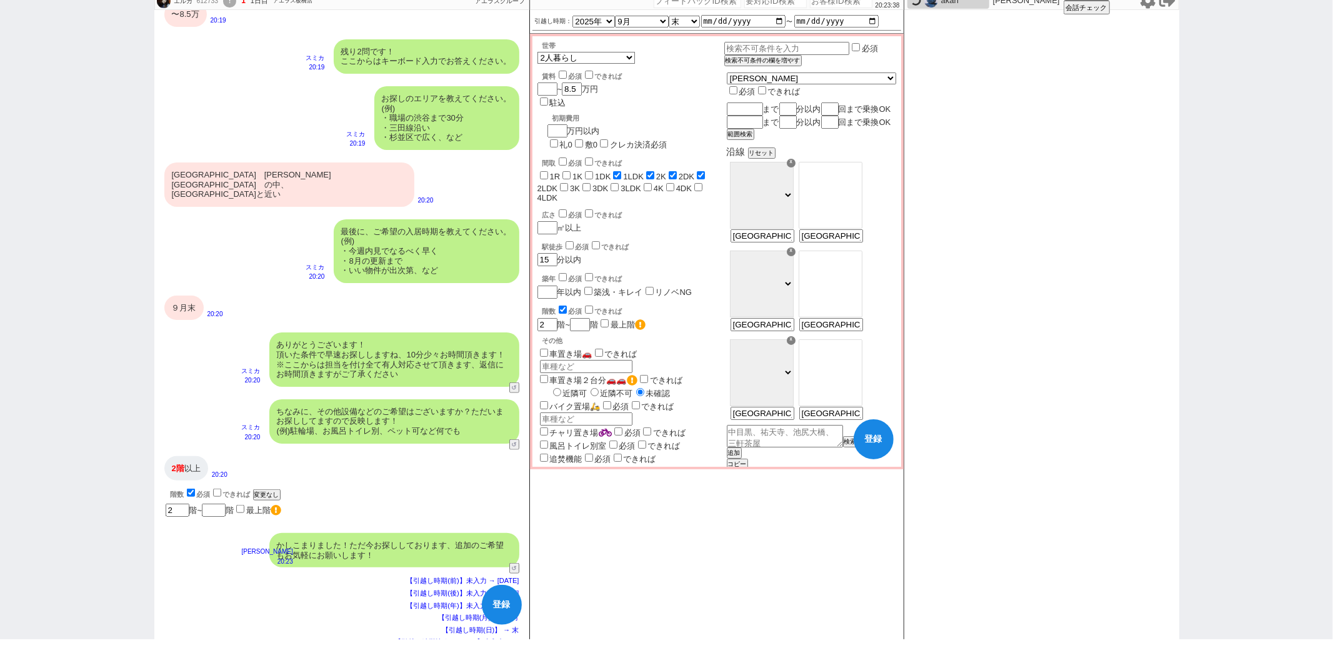
click at [794, 190] on select "ＪＲ総武・中央緩行線 東急東横線 小田急小田原線 ＪＲ京浜東北・根岸線 都営大江戸線 東急田園都市線 京王線 東京メトロ日比谷線 東京メトロ丸ノ内線 東京メト…" at bounding box center [762, 195] width 64 height 67
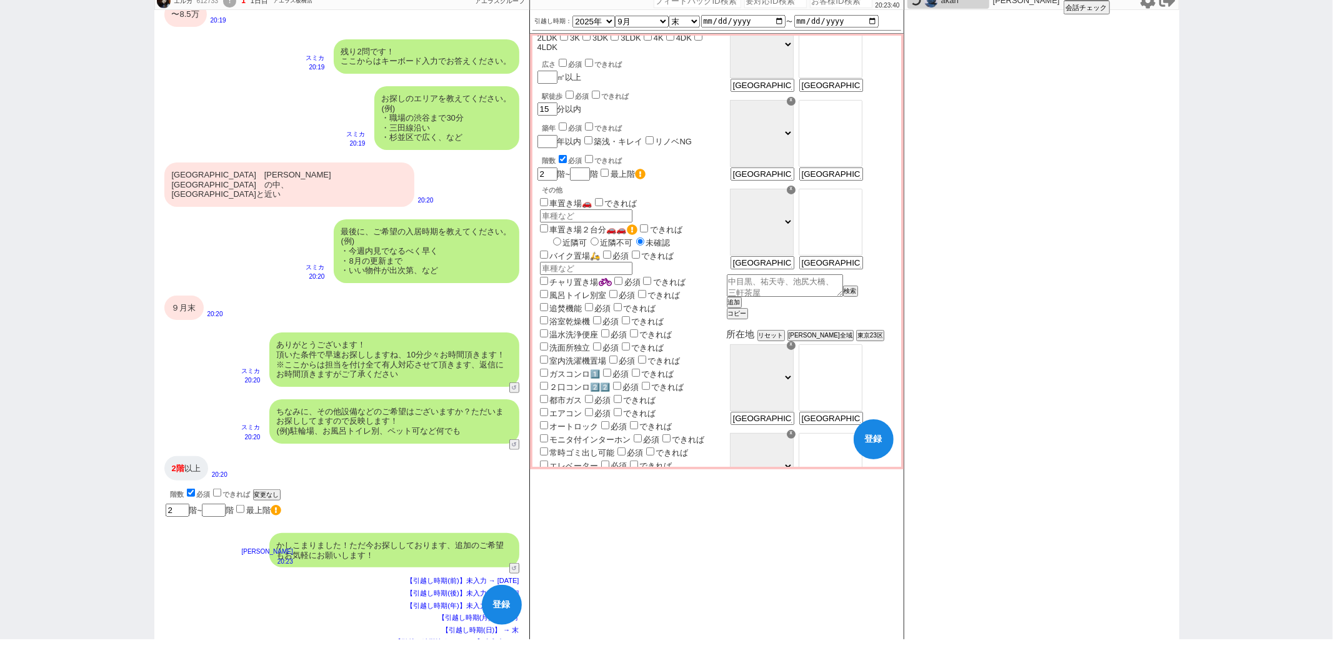
scroll to position [259, 0]
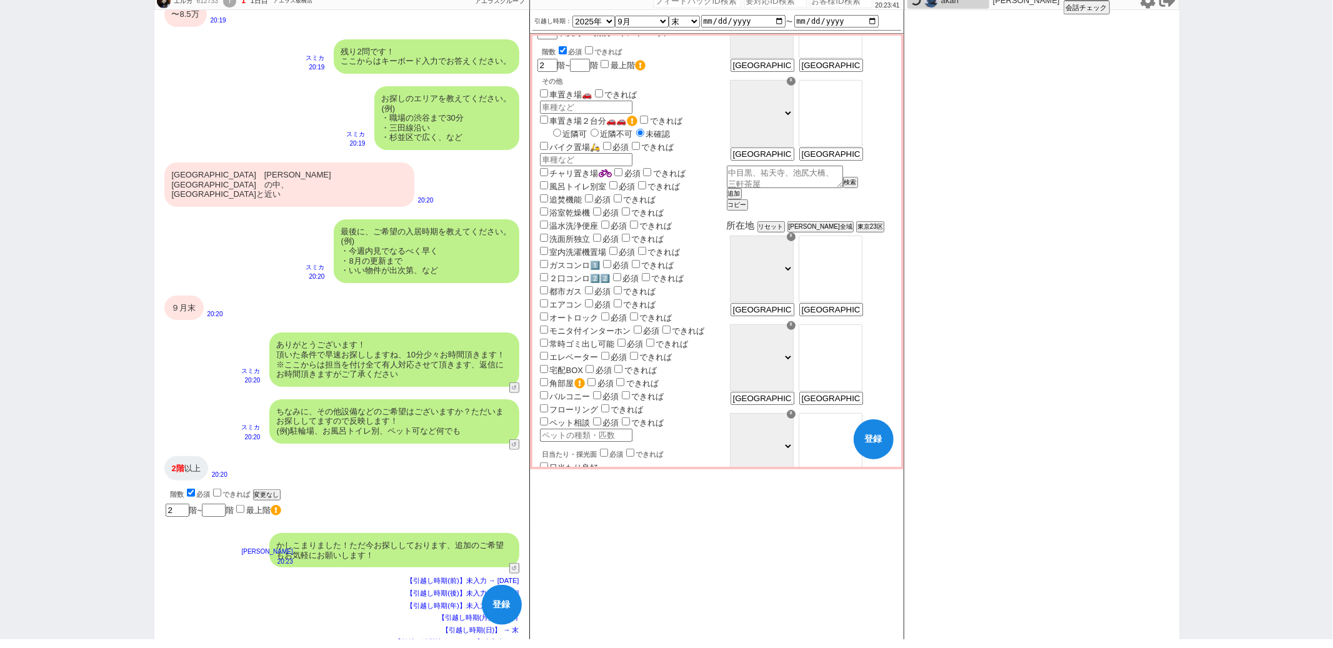
click at [794, 281] on select "千代田区 中央区 港区 新宿区 文京区 台東区 墨田区 江東区 品川区 目黒区 大田区 世田谷区 渋谷区 中野区 杉並区 豊島区 北区 荒川区 板橋区 練馬区…" at bounding box center [762, 269] width 64 height 67
click at [762, 249] on select "千代田区 中央区 港区 新宿区 文京区 台東区 墨田区 江東区 品川区 目黒区 大田区 世田谷区 渋谷区 中野区 杉並区 豊島区 北区 荒川区 板橋区 練馬区…" at bounding box center [762, 269] width 64 height 67
click at [846, 259] on option "[指定なし]" at bounding box center [830, 254] width 62 height 12
click at [794, 367] on select "千代田区 中央区 港区 新宿区 文京区 台東区 墨田区 江東区 品川区 目黒区 大田区 世田谷区 渋谷区 中野区 杉並区 豊島区 北区 荒川区 板橋区 練馬区…" at bounding box center [762, 357] width 64 height 67
click at [762, 337] on select "千代田区 中央区 港区 新宿区 文京区 台東区 墨田区 江東区 品川区 目黒区 大田区 世田谷区 渋谷区 中野区 杉並区 豊島区 北区 荒川区 板橋区 練馬区…" at bounding box center [762, 357] width 64 height 67
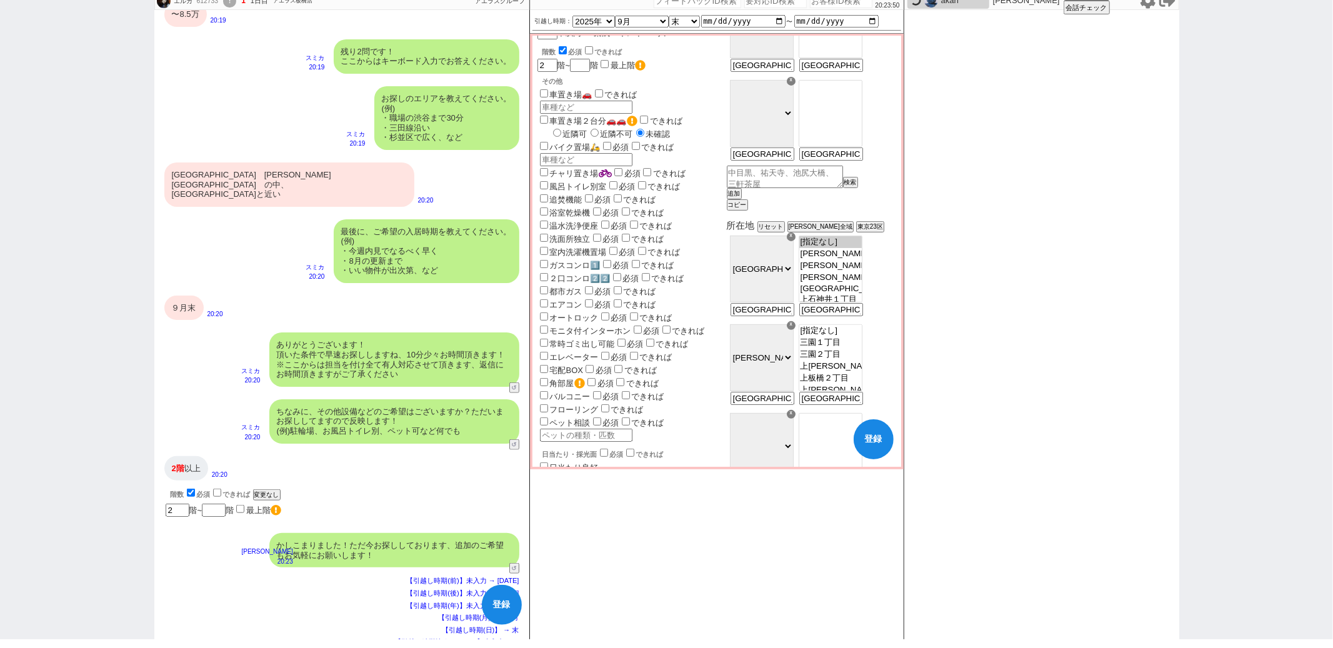
click at [724, 447] on div "日当たり・採光面 必須 できれば" at bounding box center [633, 453] width 182 height 12
click at [844, 338] on option "[指定なし]" at bounding box center [830, 343] width 62 height 12
click at [724, 402] on div "フローリング できれば" at bounding box center [630, 408] width 187 height 13
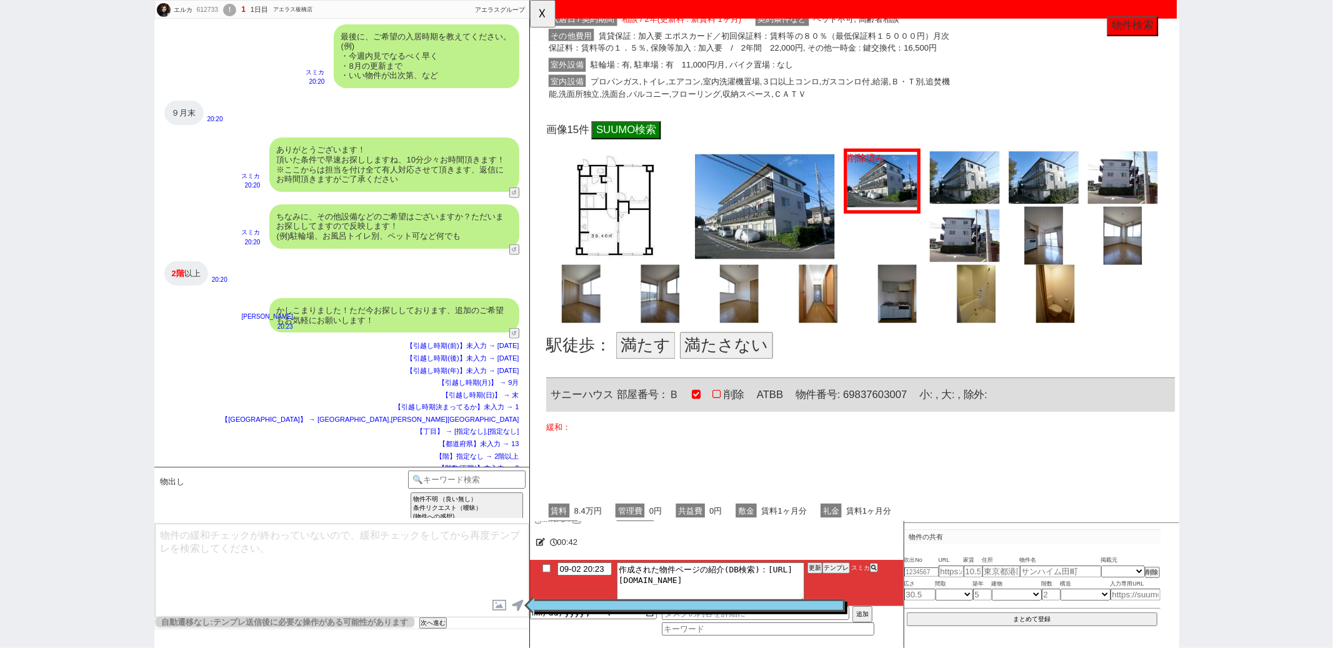
scroll to position [2195, 0]
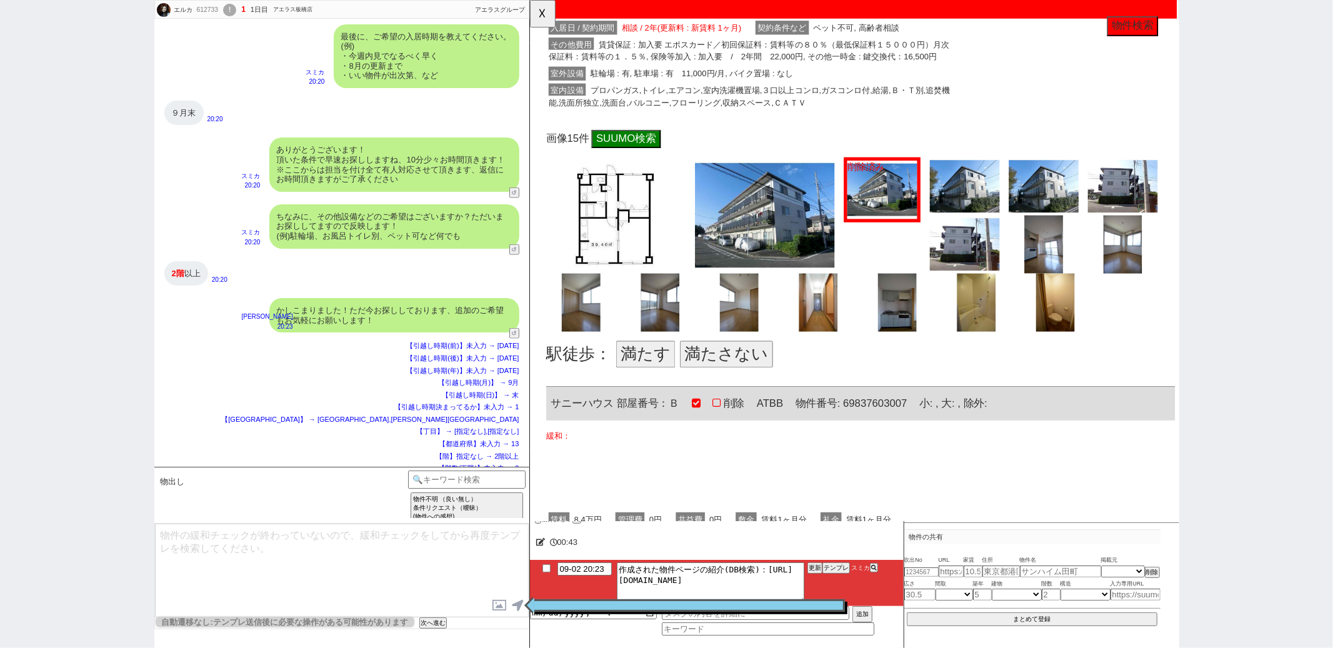
click at [664, 376] on button "満たす" at bounding box center [654, 381] width 64 height 29
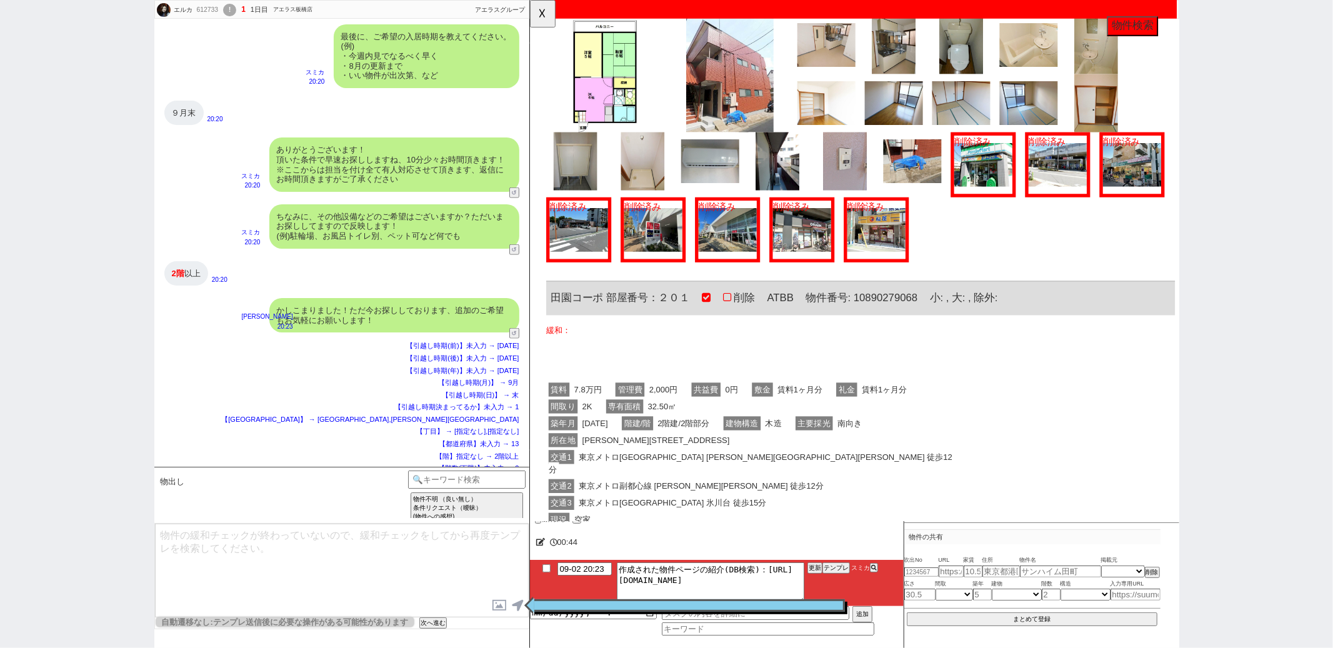
scroll to position [4713, 0]
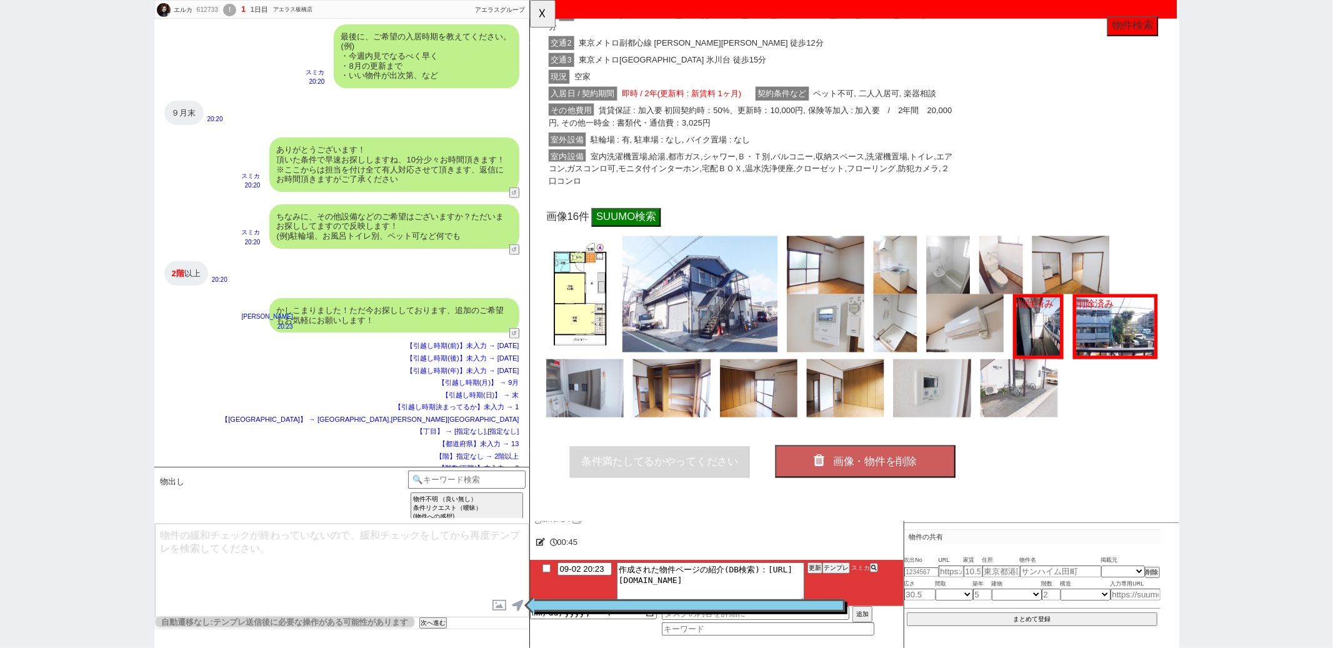
click at [822, 479] on button "画像・物件を削除" at bounding box center [890, 496] width 194 height 35
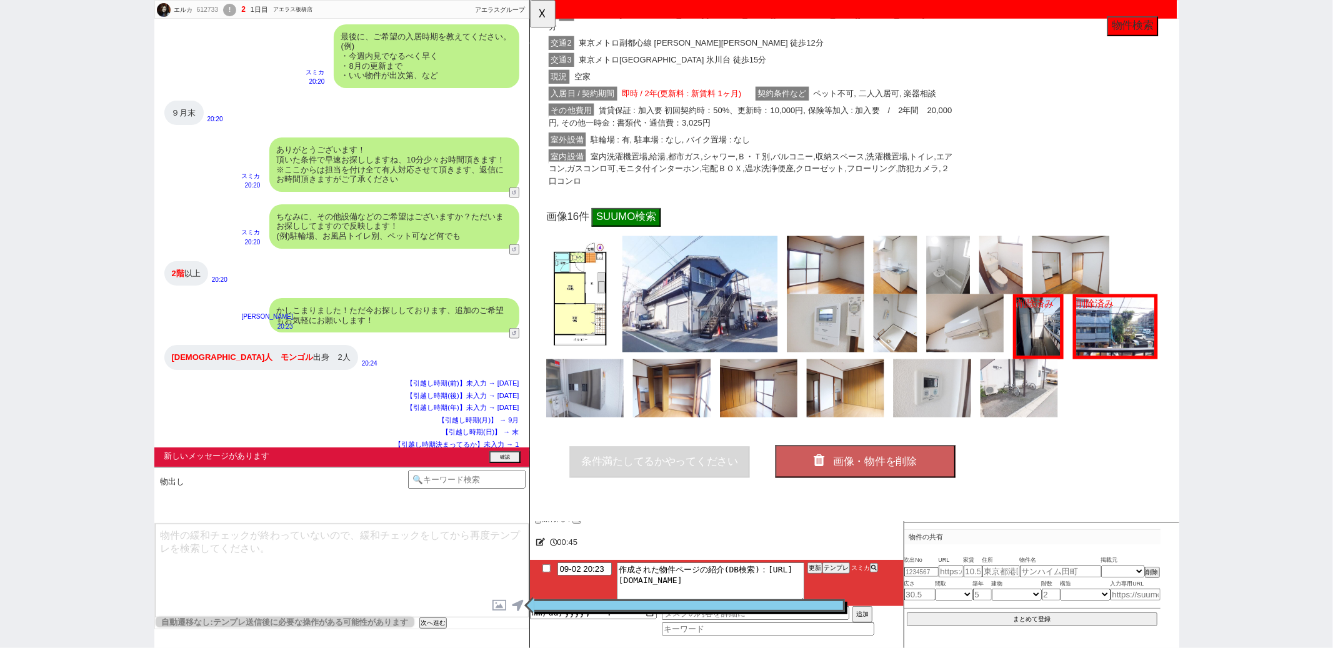
scroll to position [1021, 0]
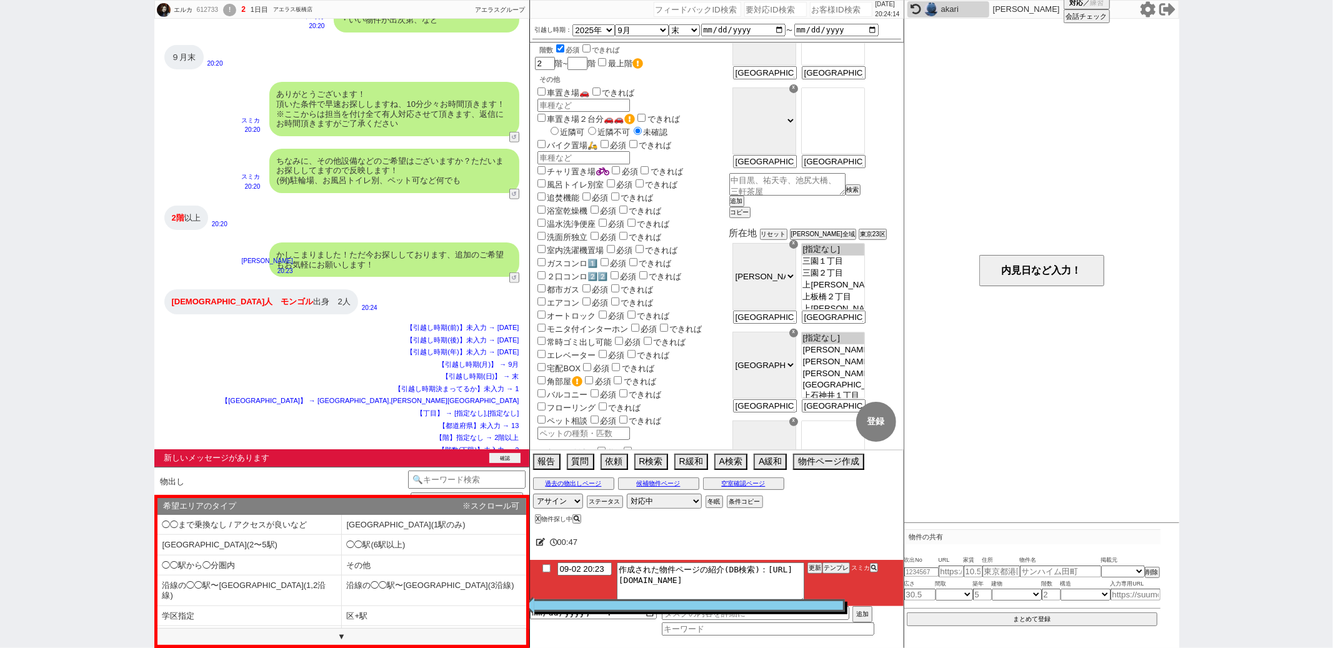
click at [516, 454] on button "確認" at bounding box center [504, 458] width 31 height 10
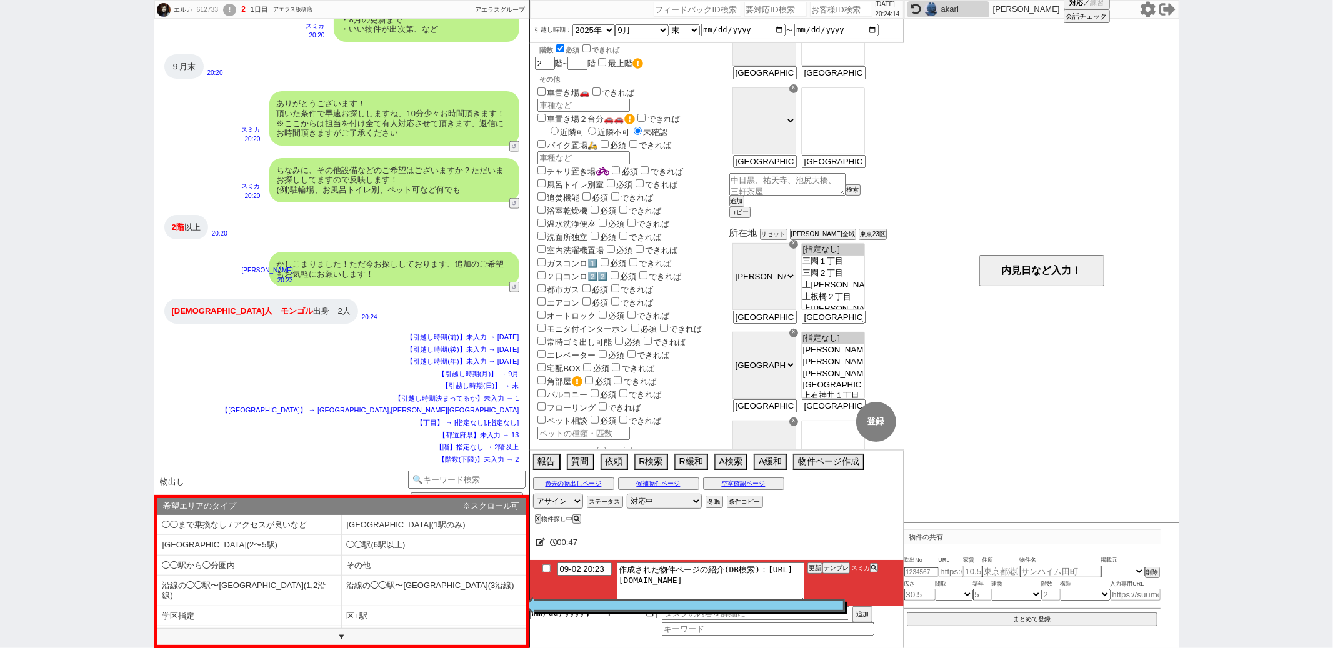
scroll to position [1002, 0]
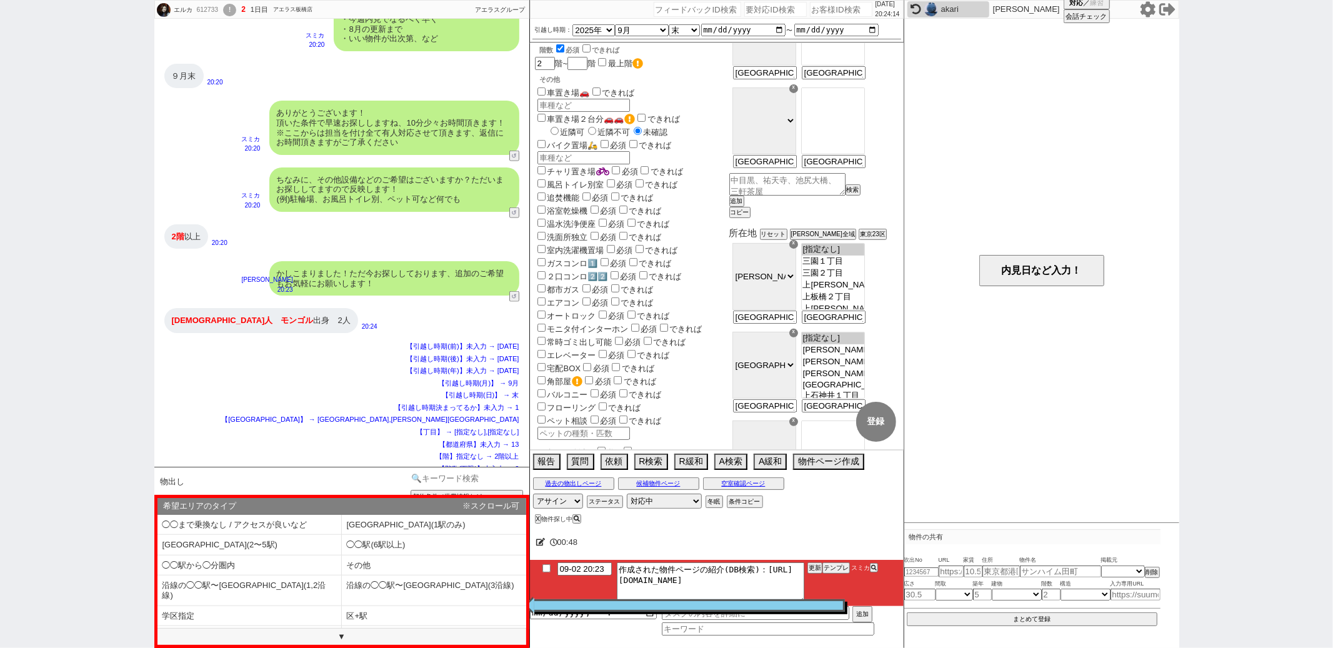
click at [472, 477] on input at bounding box center [467, 479] width 118 height 16
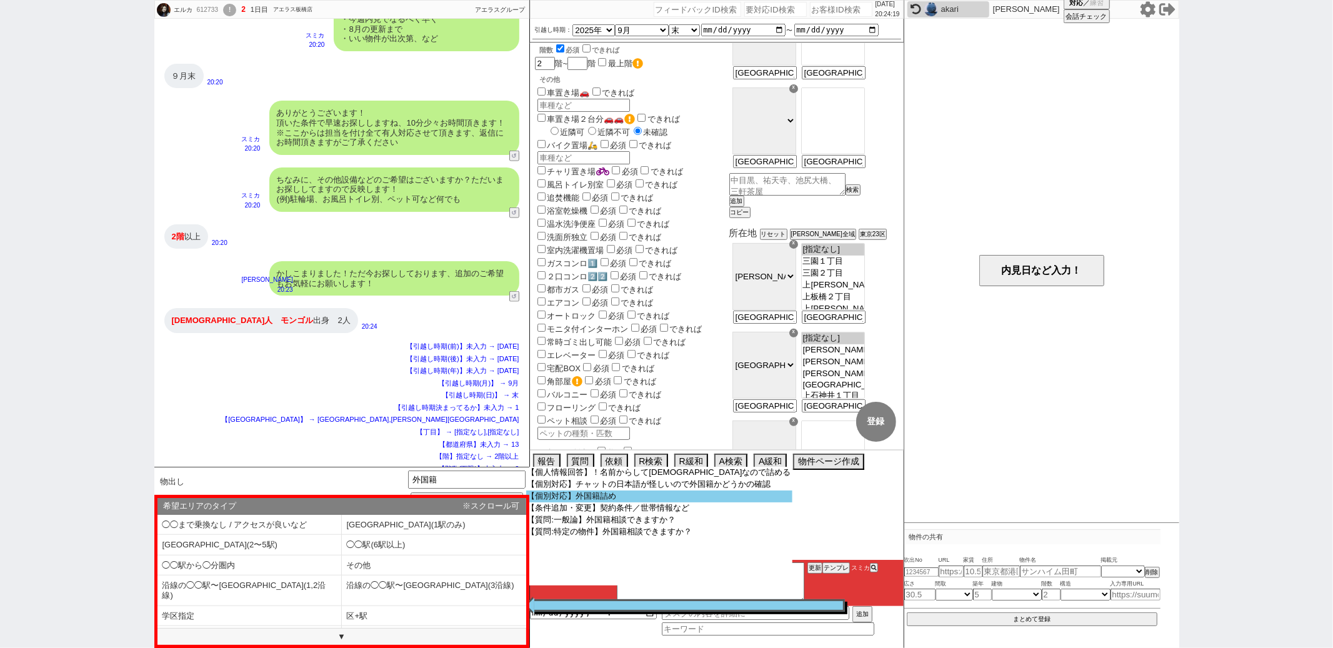
click at [631, 496] on option "【個別対応】外国籍詰め" at bounding box center [659, 497] width 266 height 12
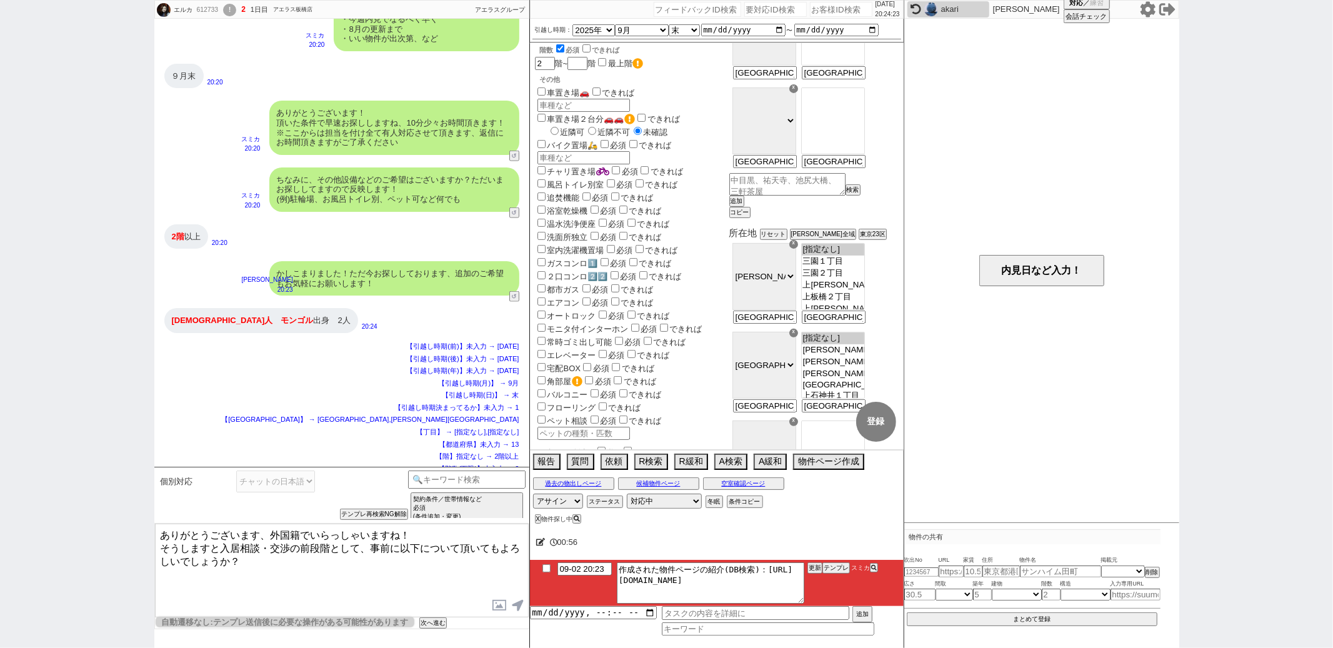
click at [157, 532] on textarea "ありがとうございます、外国籍でいらっしゃいますね！ そうしますと入居相談・交渉の前段階として、事前に以下について頂いてもよろしいでしょうか？" at bounding box center [342, 571] width 374 height 94
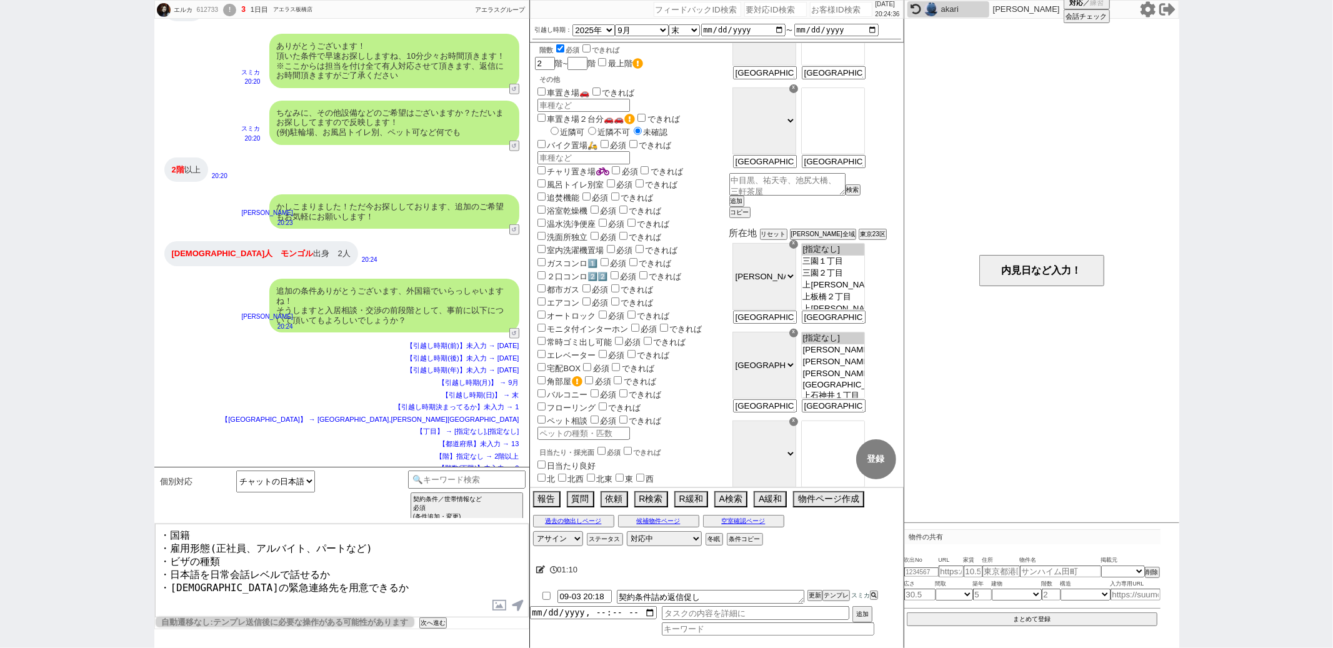
scroll to position [0, 0]
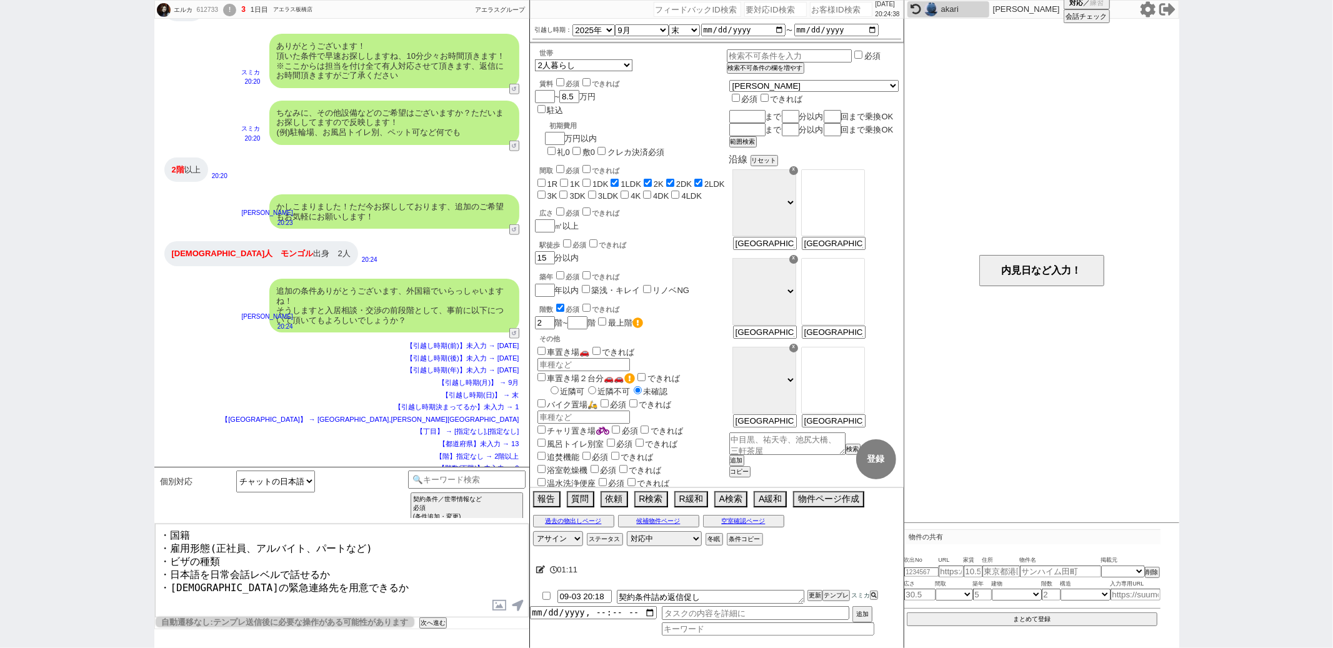
click at [396, 573] on textarea "・国籍 ・雇用形態(正社員、アルバイト、パートなど) ・ビザの種類 ・日本語を日常会話レベルで話せるか ・日本人の緊急連絡先を用意できるか" at bounding box center [342, 571] width 374 height 94
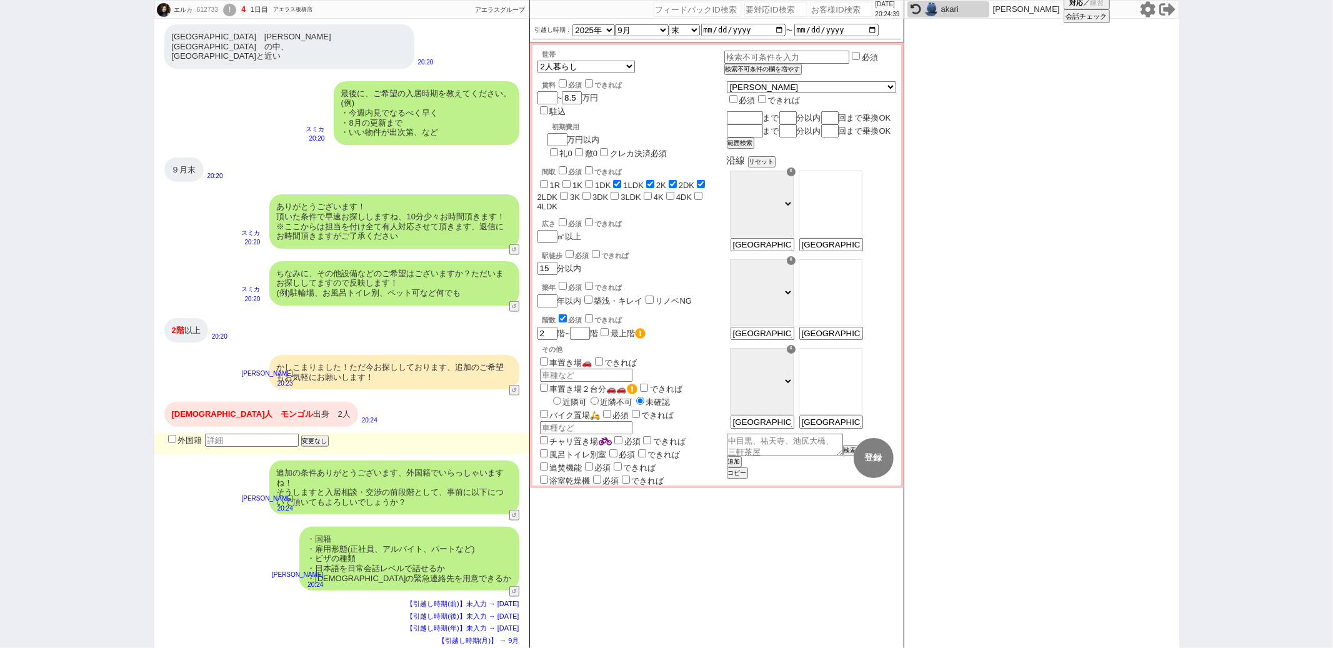
scroll to position [984, 0]
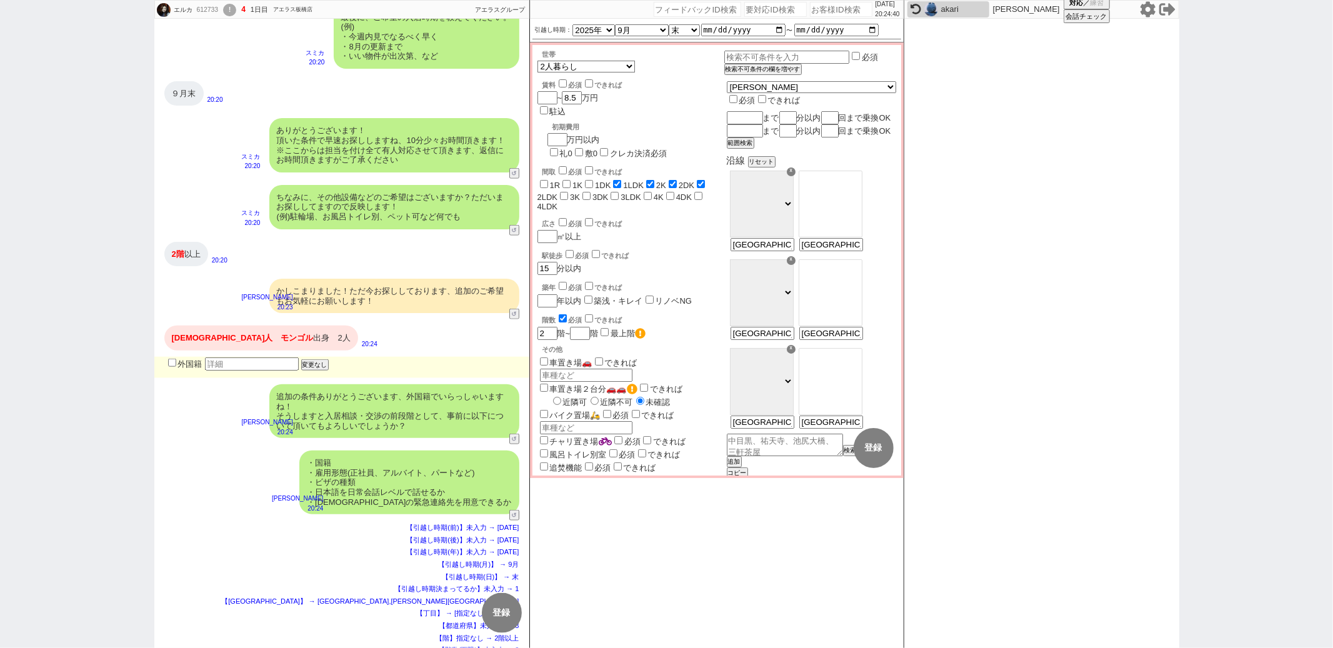
drag, startPoint x: 276, startPoint y: 474, endPoint x: 276, endPoint y: 466, distance: 8.7
click at [276, 474] on div "・国籍 ・雇用形態(正社員、アルバイト、パートなど) ・ビザの種類 ・日本語を日常会話レベルで話せるか ・日本人の緊急連絡先を用意できるか 御手洗侑矢 20:…" at bounding box center [341, 482] width 375 height 76
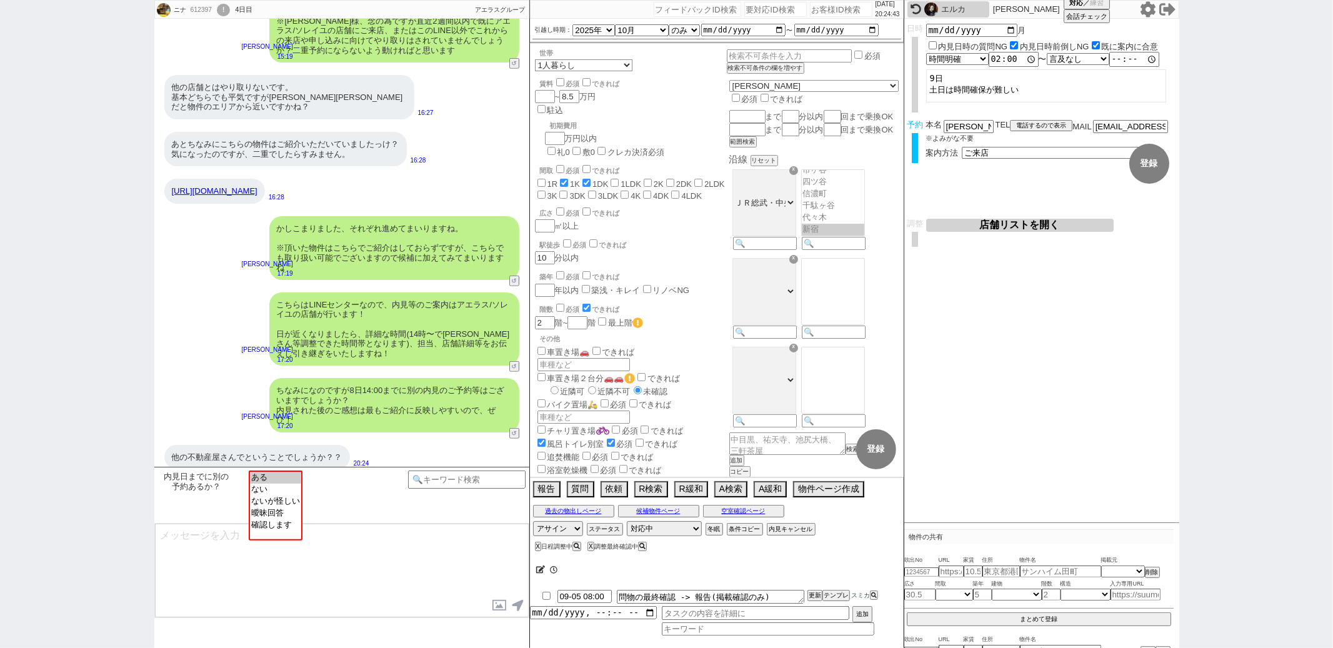
scroll to position [327, 0]
click at [399, 474] on div "内見日までに別の予約あるか？ ある ない ないが怪しい 曖昧回答 確認します" at bounding box center [282, 483] width 251 height 25
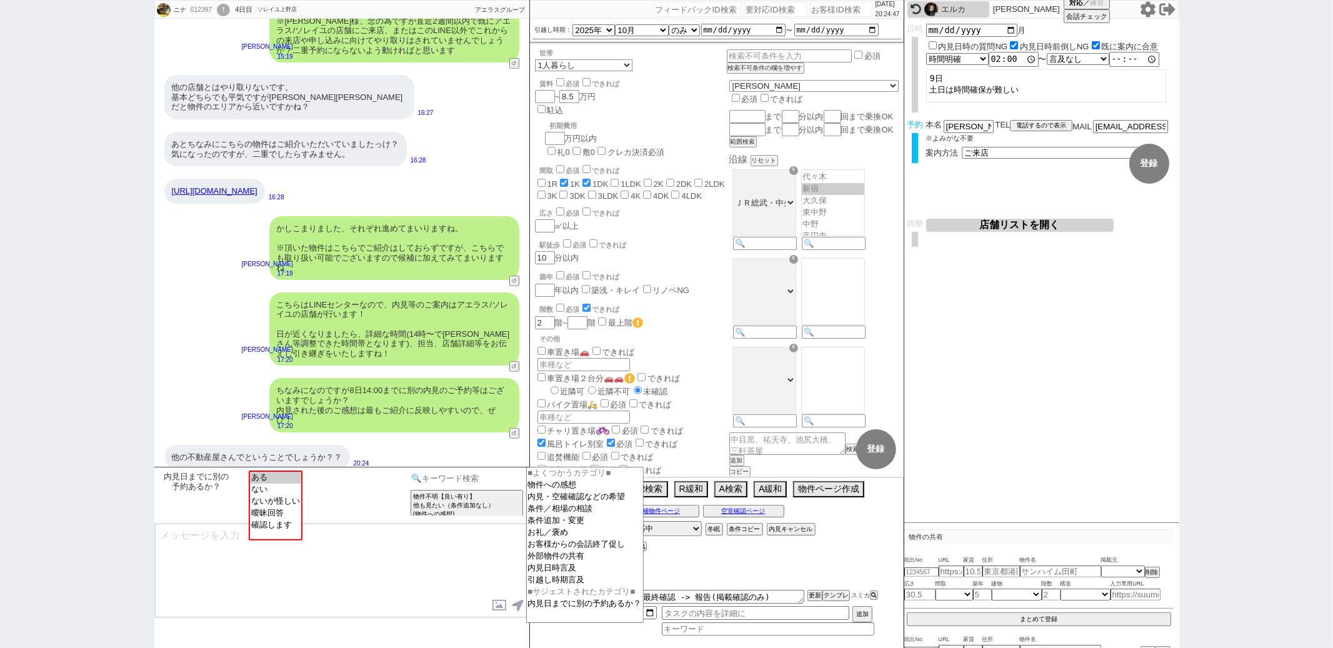
click at [431, 475] on input at bounding box center [467, 479] width 118 height 16
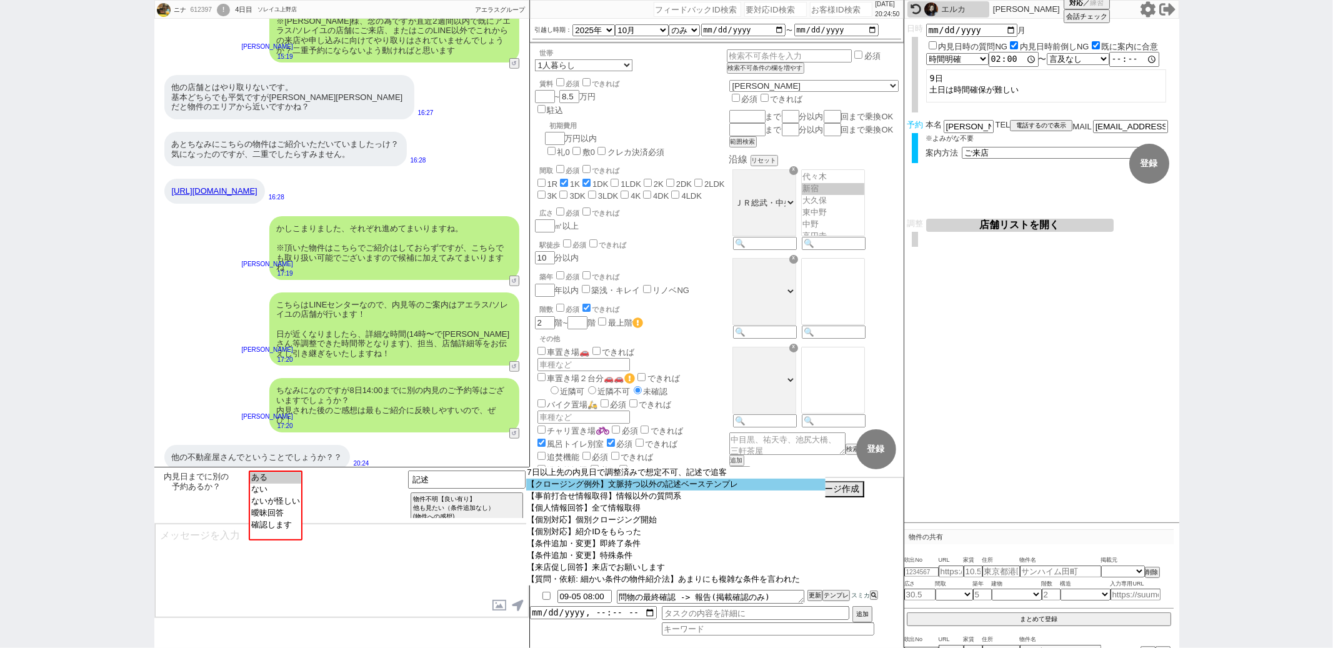
click at [570, 489] on option "【クロージング例外】文脈持つ以外の記述ベーステンプレ" at bounding box center [675, 485] width 299 height 12
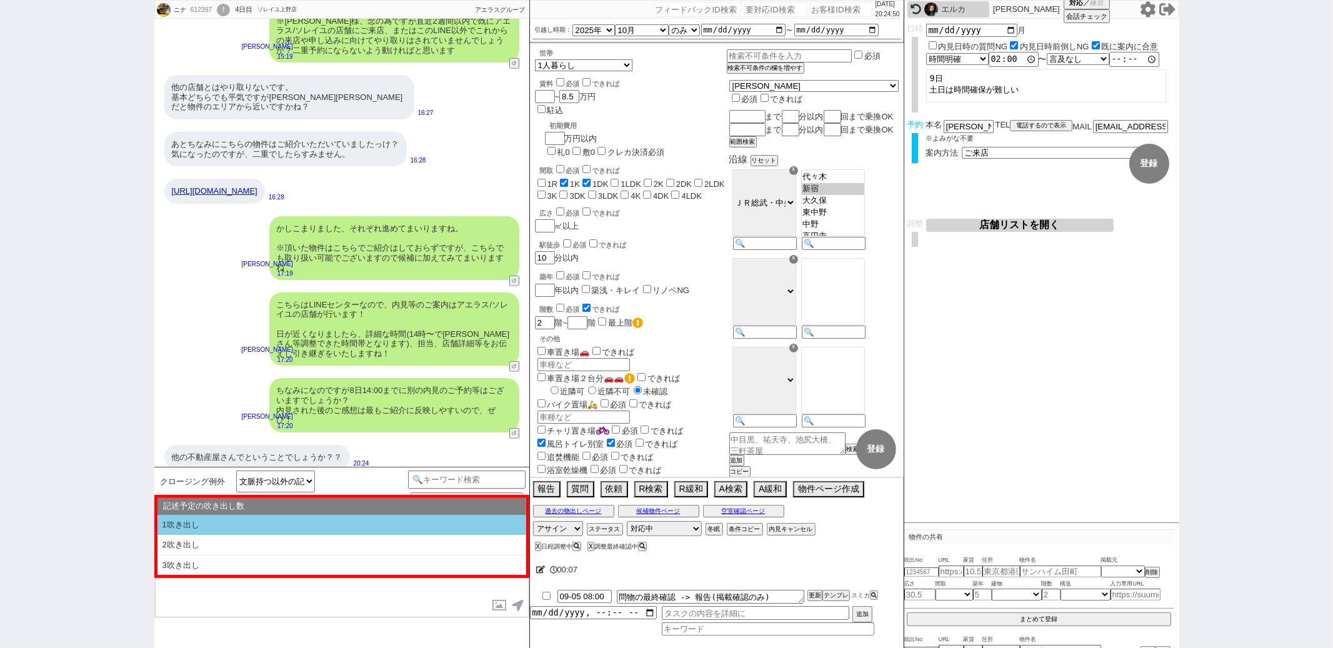
click at [420, 532] on li "1吹き出し" at bounding box center [341, 525] width 369 height 21
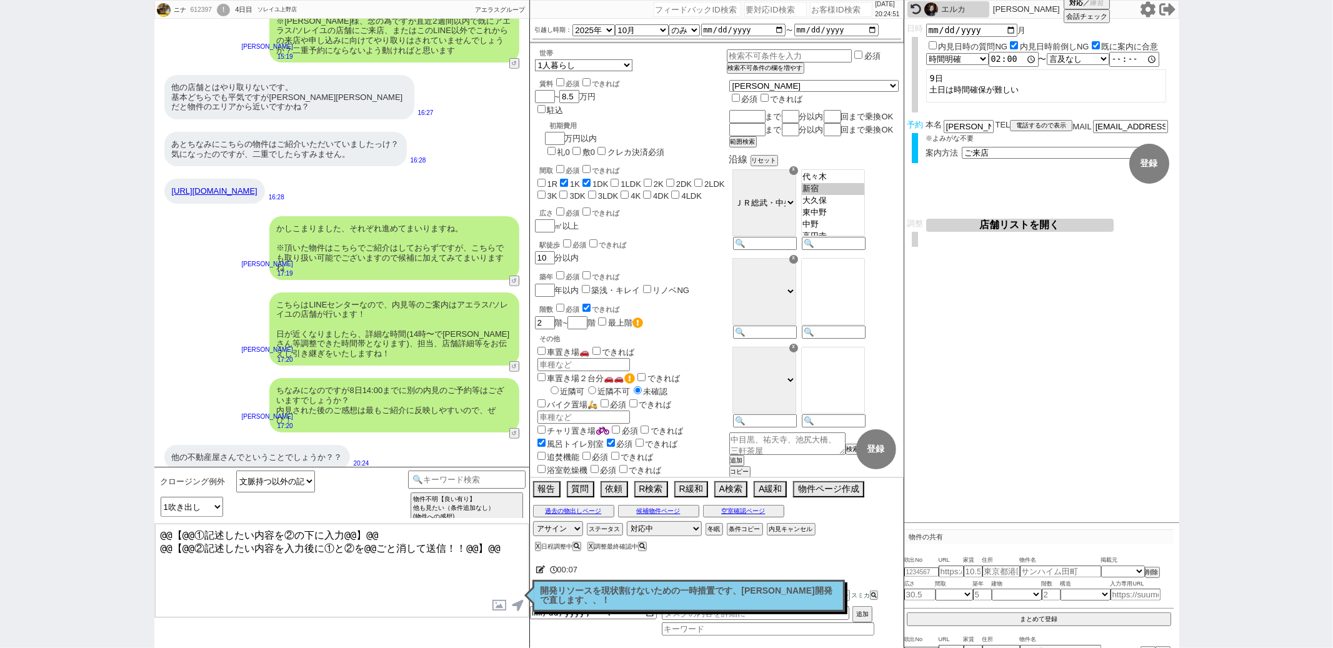
click at [511, 552] on textarea "@@【@@①記述したい内容を②の下に入力@@】@@ @@【@@②記述したい内容を入力後に①と②を@@ごと消して送信！！@@】@@" at bounding box center [342, 571] width 374 height 94
drag, startPoint x: 504, startPoint y: 543, endPoint x: 536, endPoint y: 466, distance: 84.0
click at [504, 511] on div "クロージング例外 文脈持つ以外の記述ベーステンプレ 小カテゴリを選択 記述予定の吹き出し数 1吹き出し 2吹き出し 3吹き出し テンプレ再検索NG解除 物件不…" at bounding box center [341, 557] width 375 height 181
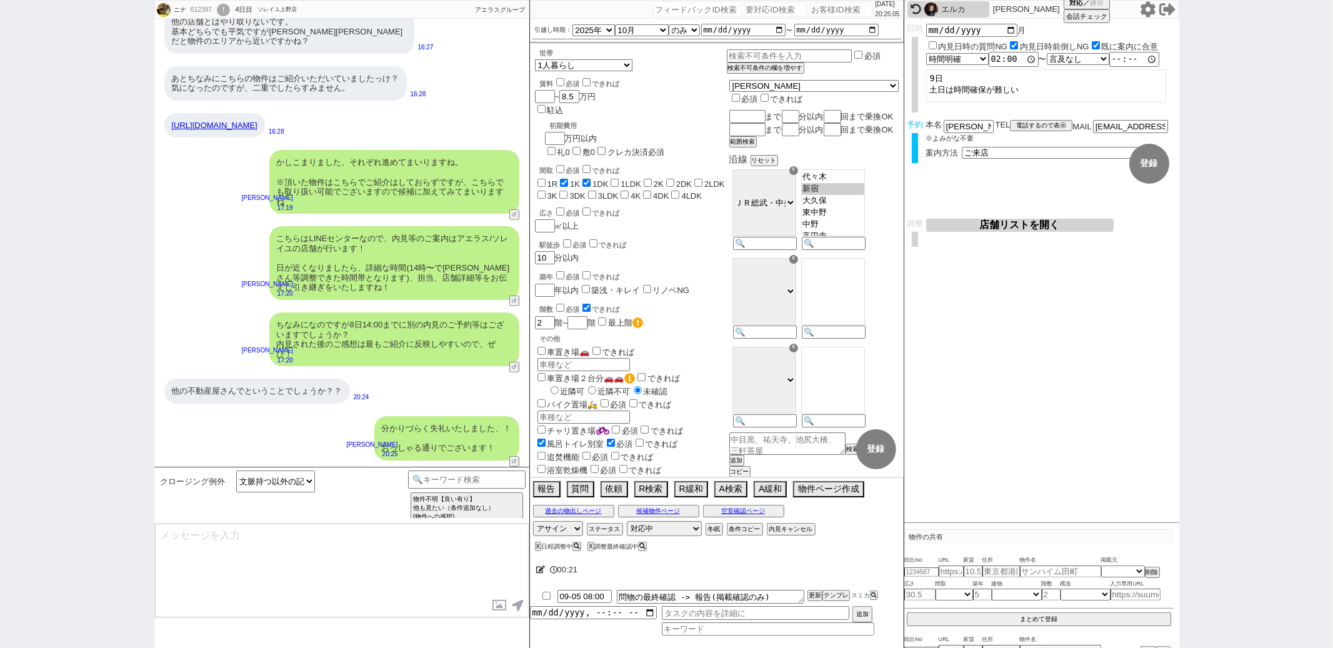
scroll to position [336, 0]
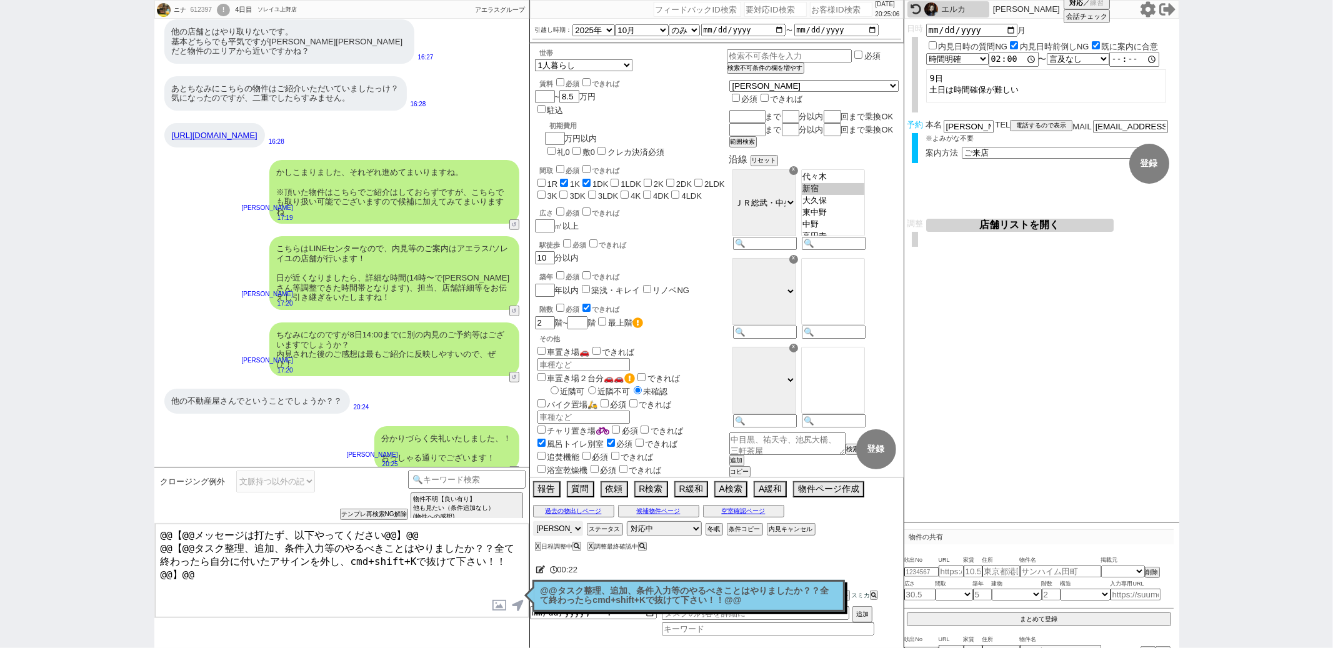
click at [546, 523] on select "アサイン 御手洗侑矢" at bounding box center [558, 528] width 50 height 15
click at [533, 522] on select "アサイン 御手洗侑矢" at bounding box center [558, 528] width 50 height 15
click at [704, 206] on div "広さ 必須 できれば" at bounding box center [633, 212] width 187 height 12
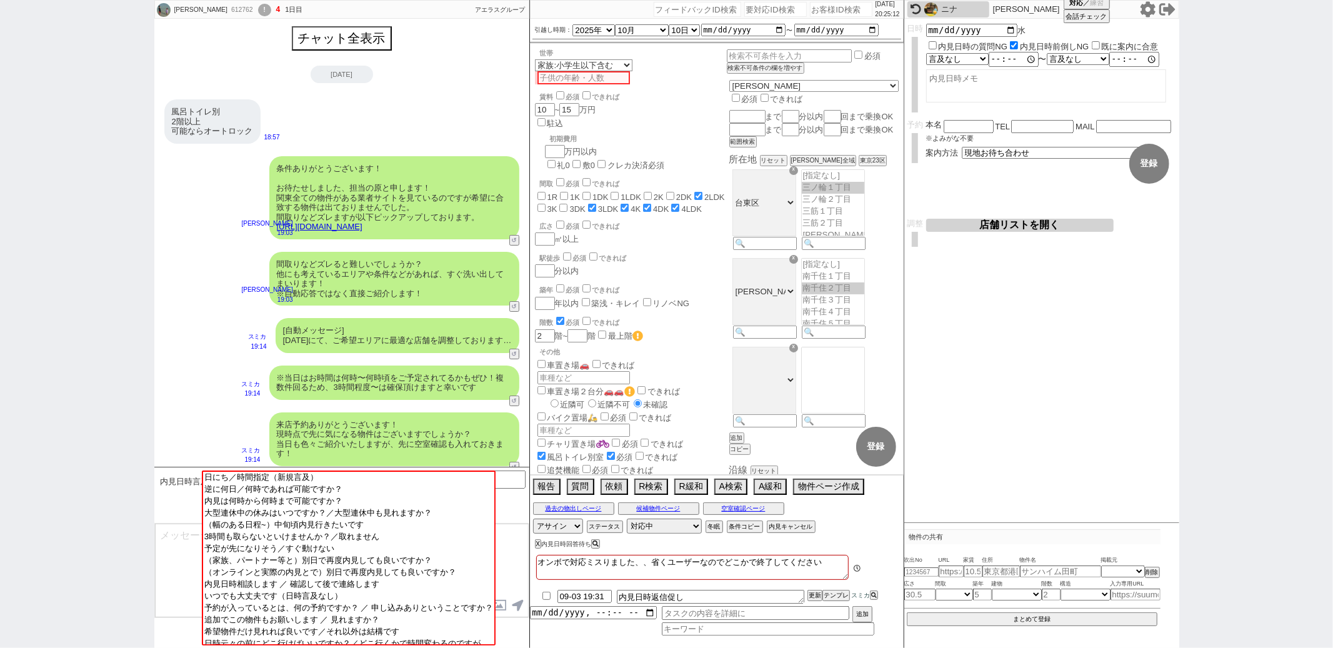
scroll to position [507, 0]
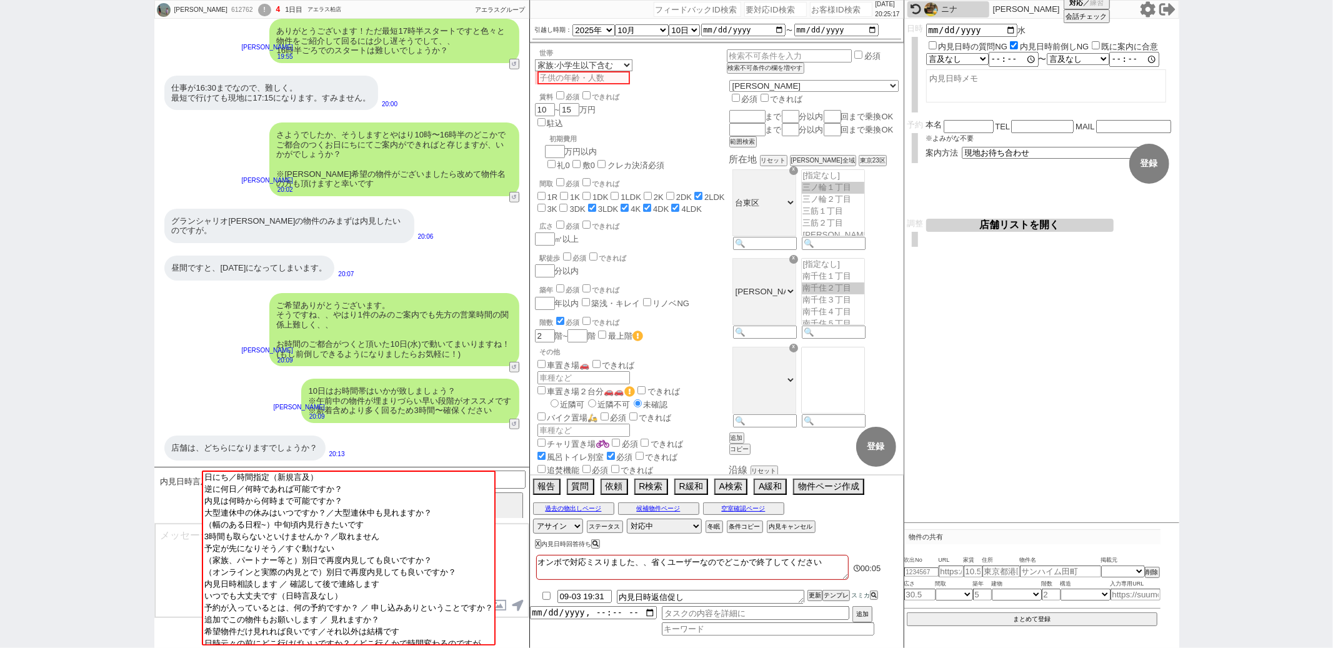
click at [169, 547] on textarea at bounding box center [342, 571] width 374 height 94
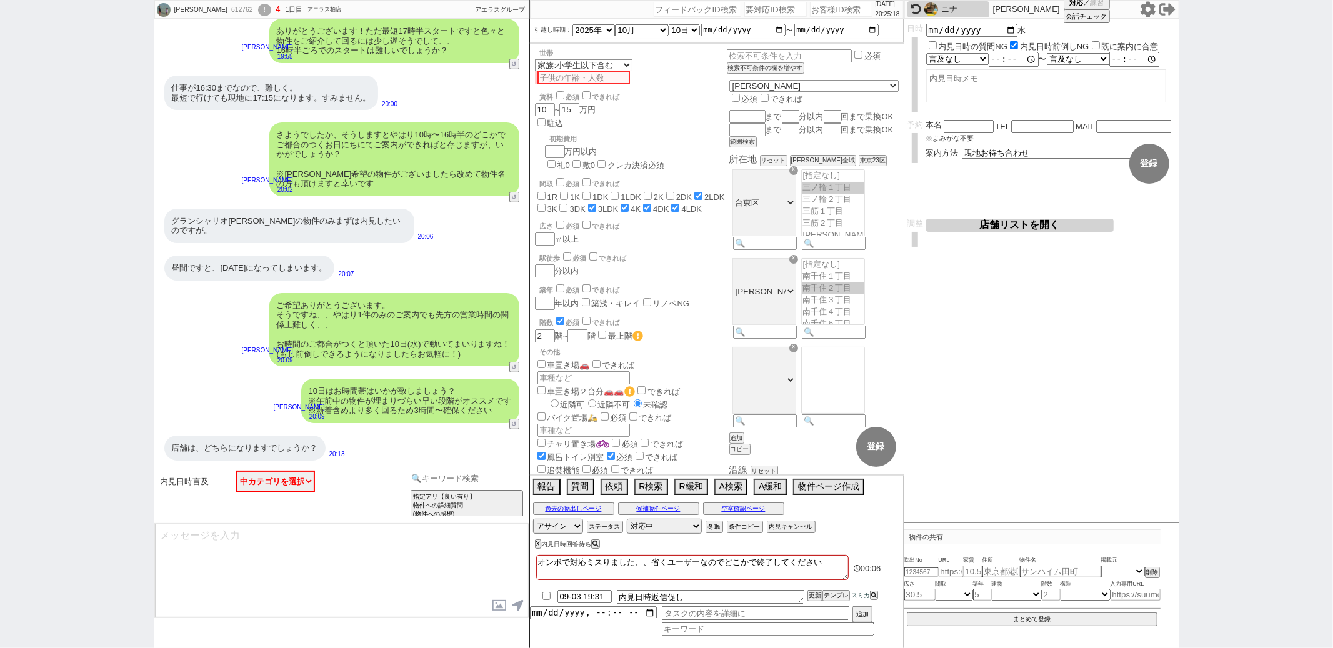
click at [411, 479] on input at bounding box center [467, 479] width 118 height 16
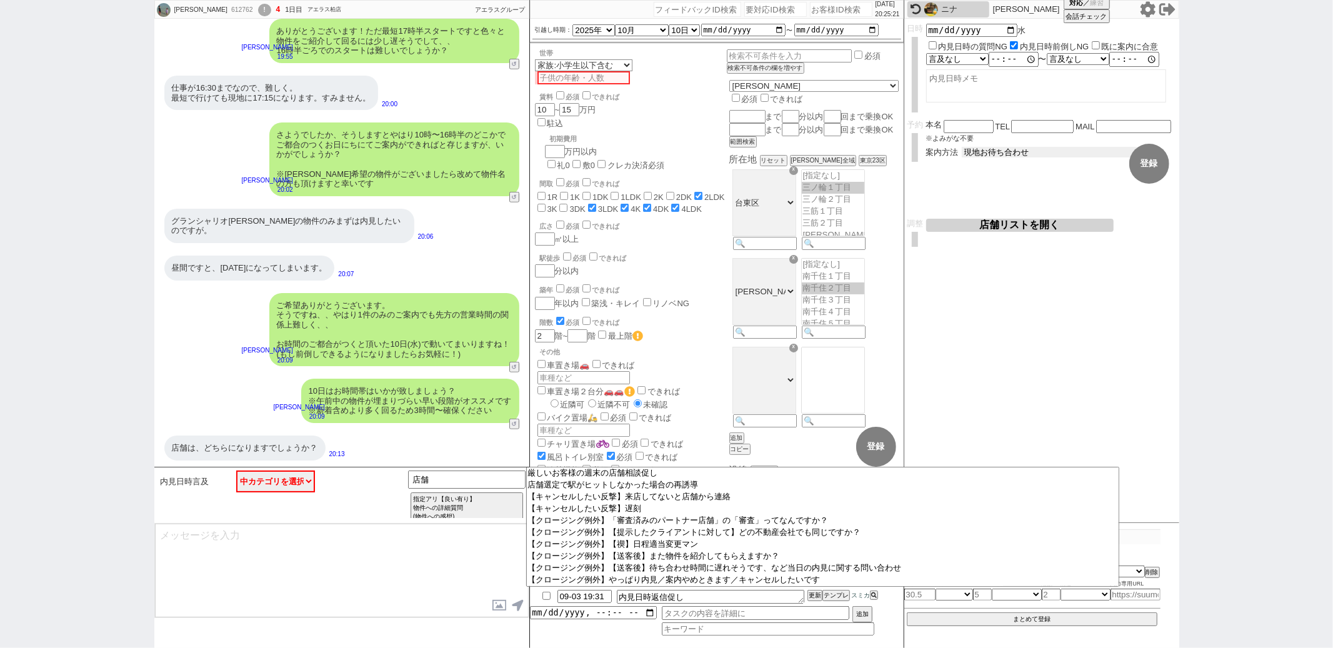
click at [1017, 147] on select "未定 現地お待ち合わせ ご来店 先行申し込みのご案内or内見無しでの申し込みのご案内 オンラインでのご接客 オンラインで1件の内見のご案内" at bounding box center [1055, 152] width 187 height 11
click at [962, 147] on select "未定 現地お待ち合わせ ご来店 先行申し込みのご案内or内見無しでの申し込みのご案内 オンラインでのご接客 オンラインで1件の内見のご案内" at bounding box center [1055, 152] width 187 height 11
click at [468, 480] on input "店舗" at bounding box center [467, 479] width 118 height 16
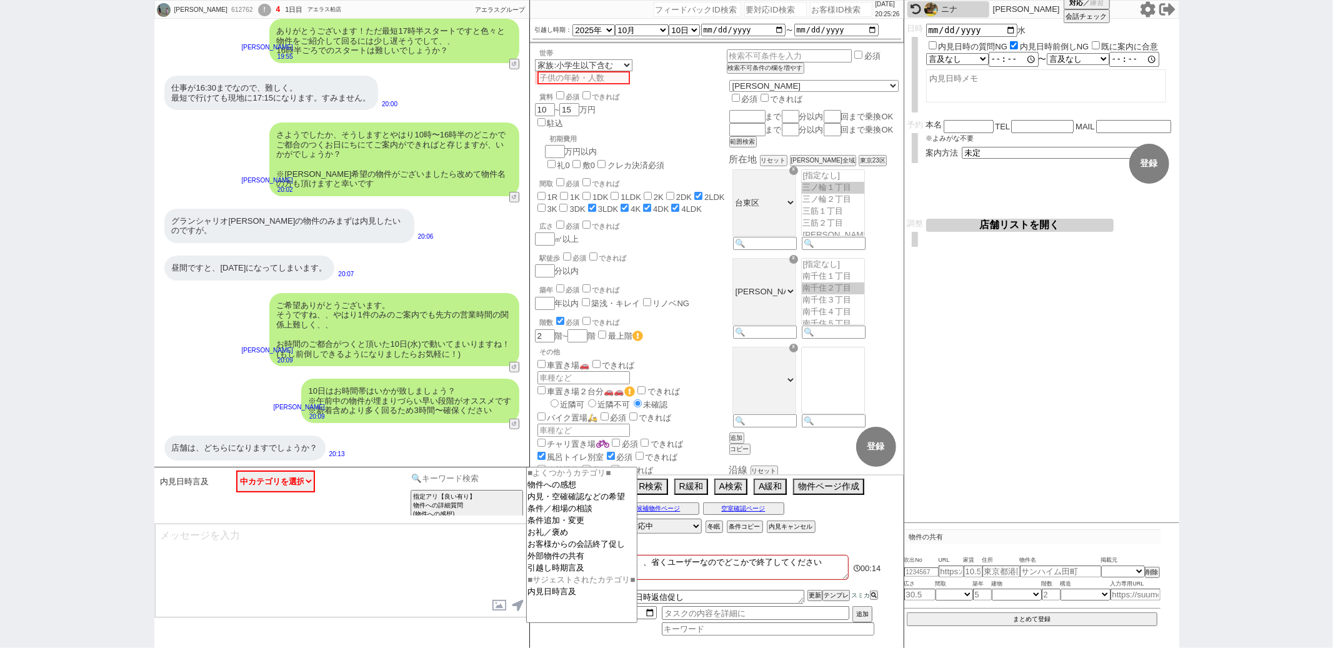
click at [442, 482] on input at bounding box center [467, 479] width 118 height 16
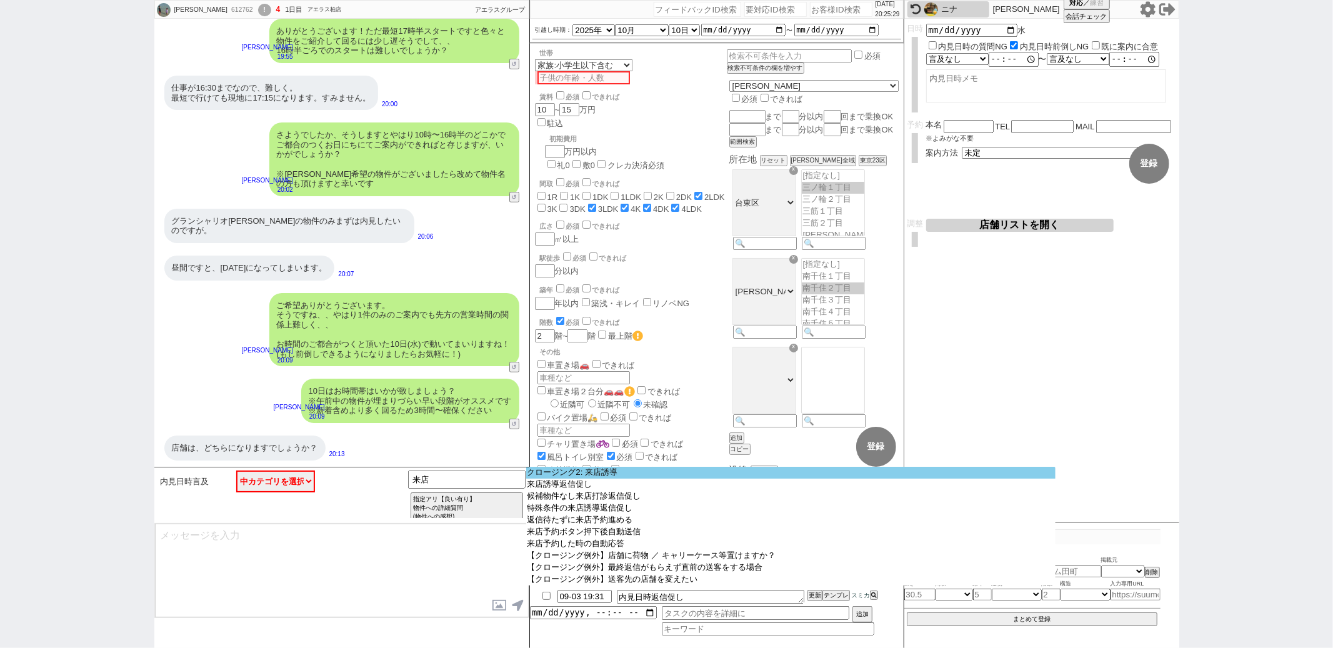
click at [549, 474] on option "クロージング2: 来店誘導" at bounding box center [790, 473] width 529 height 12
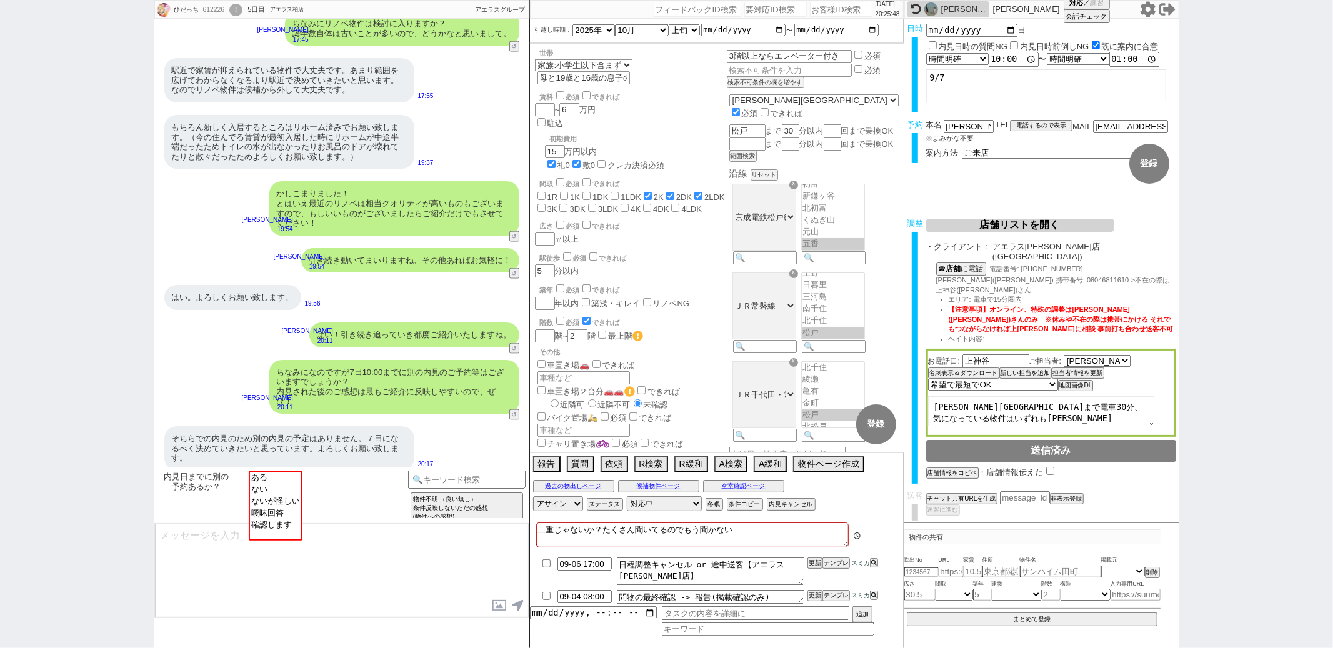
scroll to position [52, 0]
click at [288, 494] on option "ない" at bounding box center [275, 500] width 51 height 12
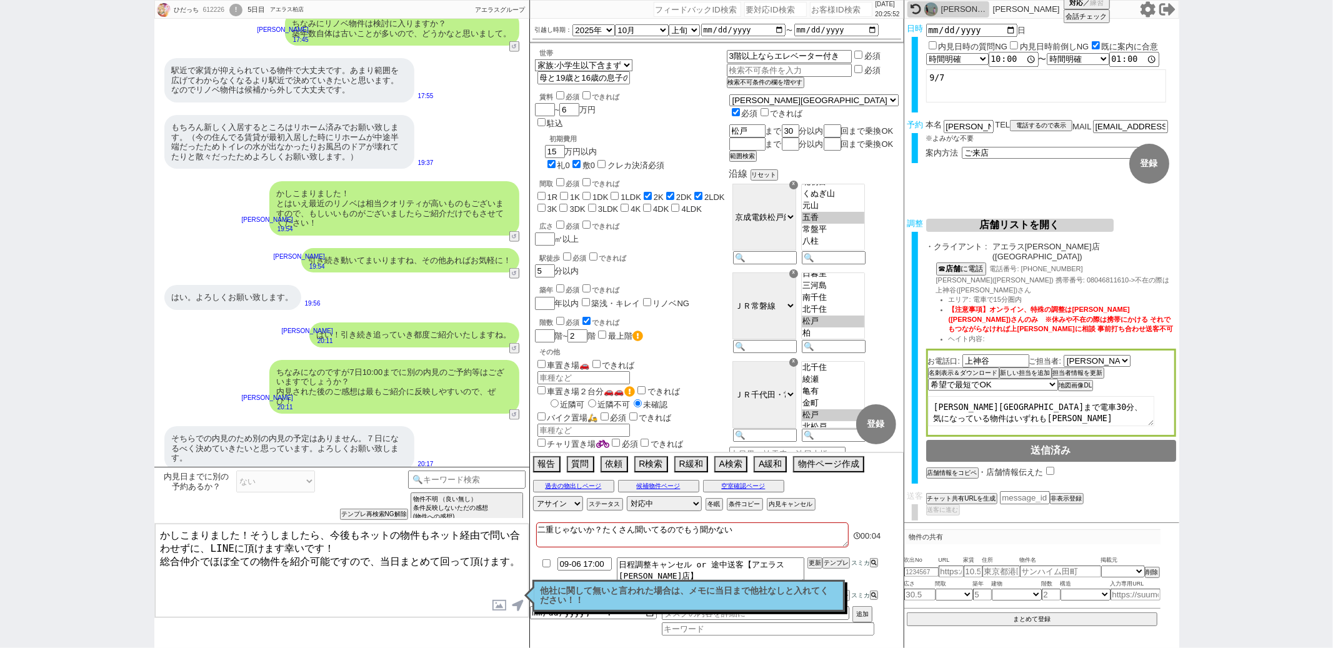
click at [541, 591] on p "他社に関して無いと言われた場合は、メモに当日まで他社なしと入れてください！！" at bounding box center [689, 595] width 296 height 19
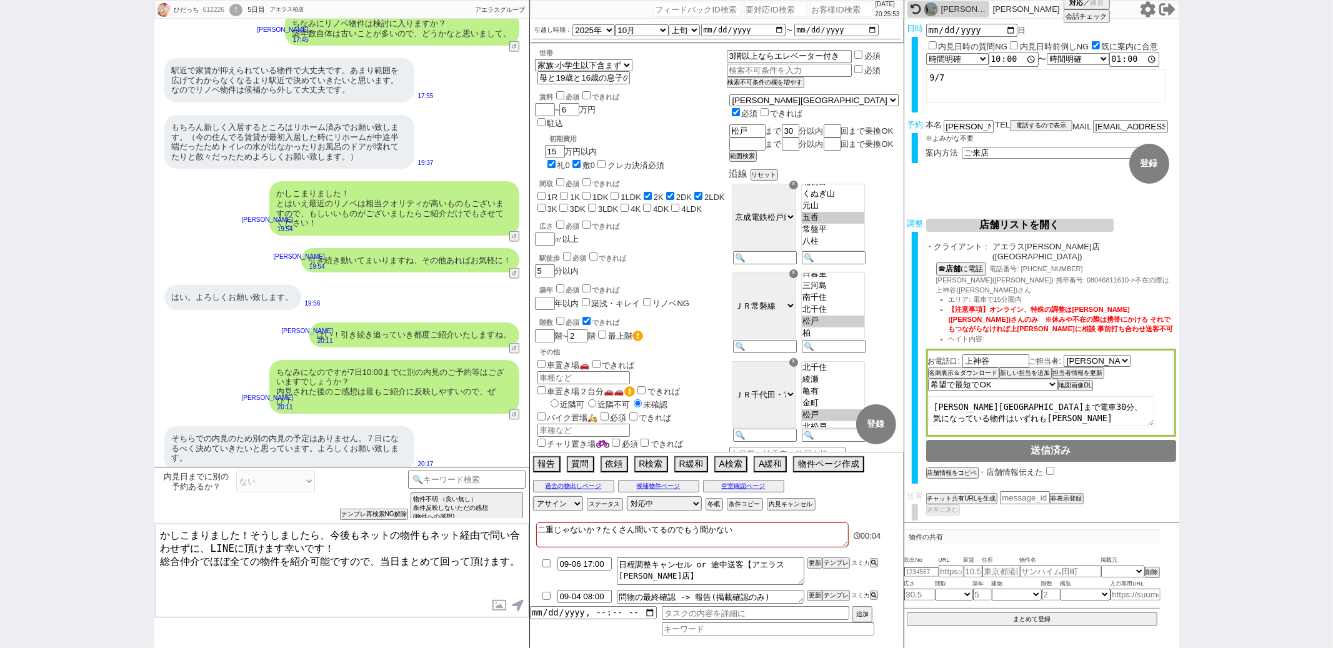
click at [751, 532] on textarea "二重じゃないか？たくさん聞いてるのでもう聞かない" at bounding box center [692, 534] width 312 height 25
click at [161, 533] on textarea "かしこまりました！そうしましたら、今後もネットの物件もネット経由で問い合わせずに、LINEに頂けます幸いです！ 総合仲介でほぼ全ての物件を紹介可能ですので、当…" at bounding box center [342, 571] width 374 height 94
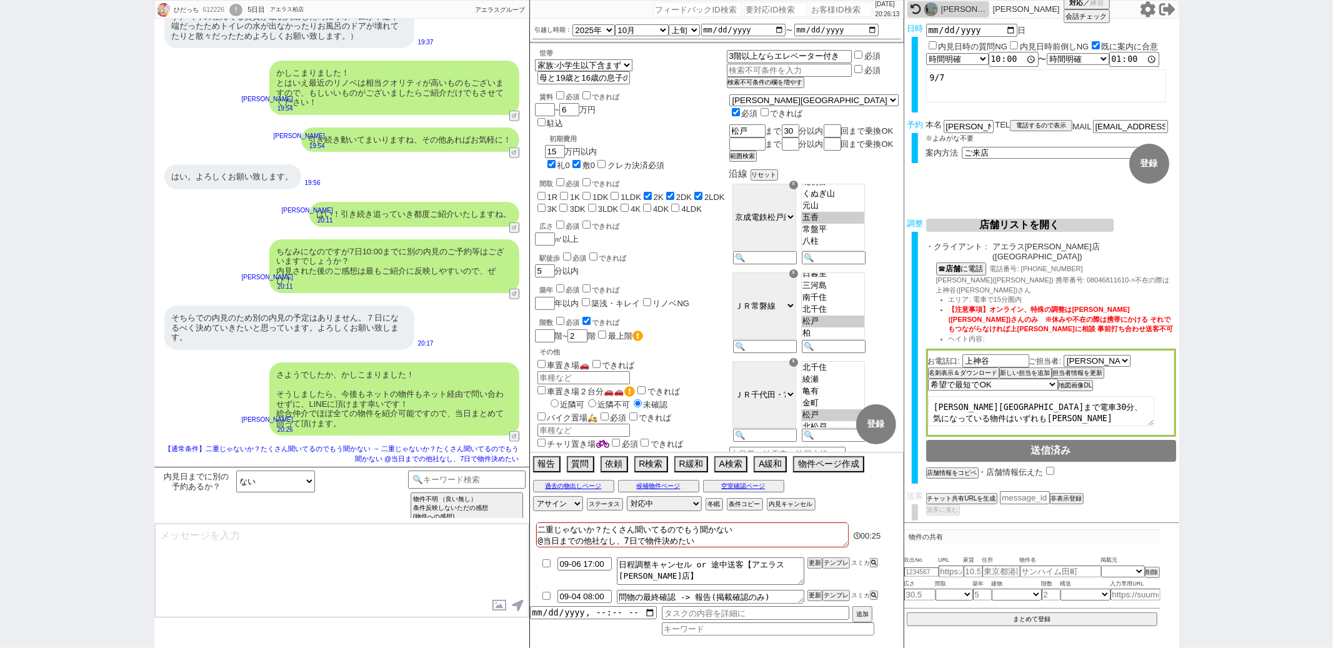
scroll to position [1166, 0]
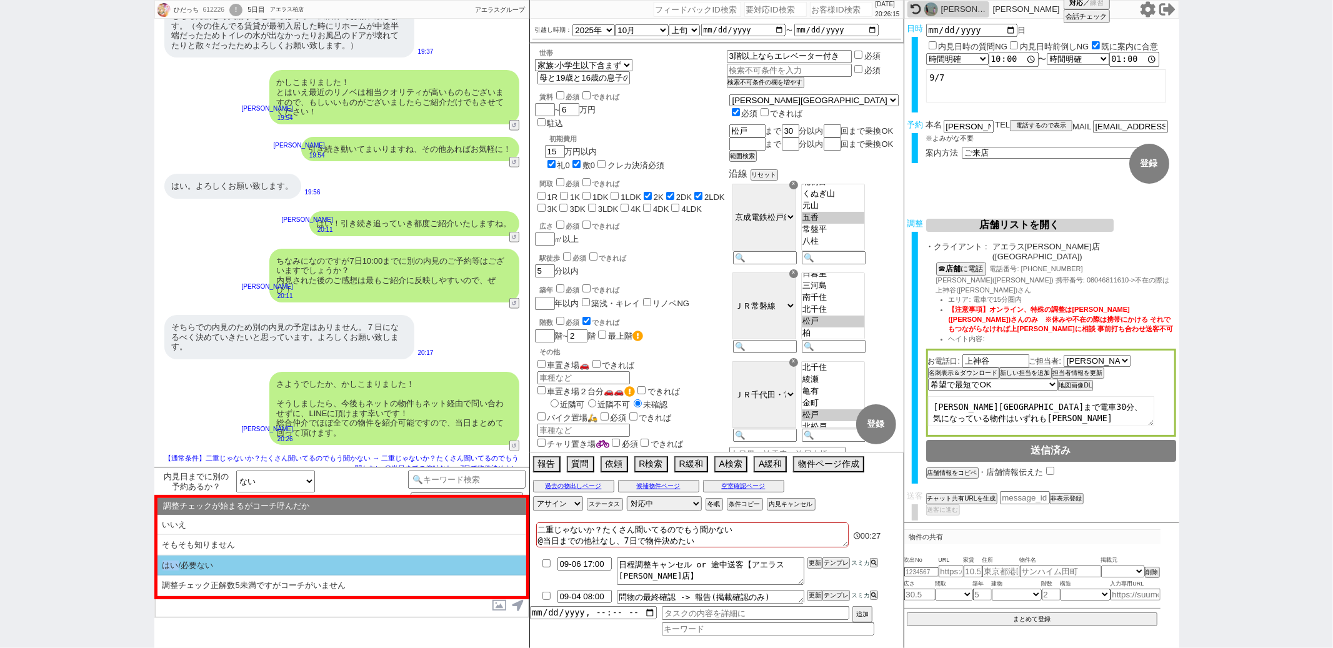
click at [176, 561] on li "はい/必要ない" at bounding box center [341, 566] width 369 height 21
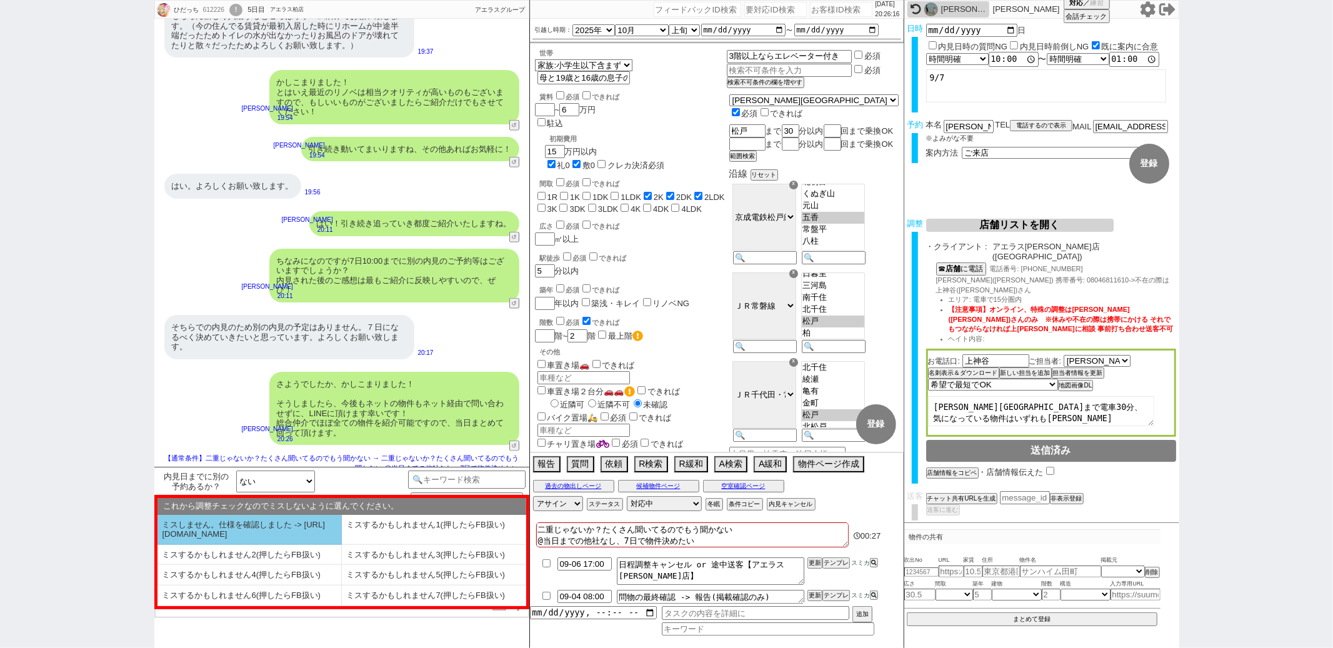
click at [196, 543] on li "ミスしません。仕様を確認しました -> [URL][DOMAIN_NAME]" at bounding box center [249, 530] width 184 height 30
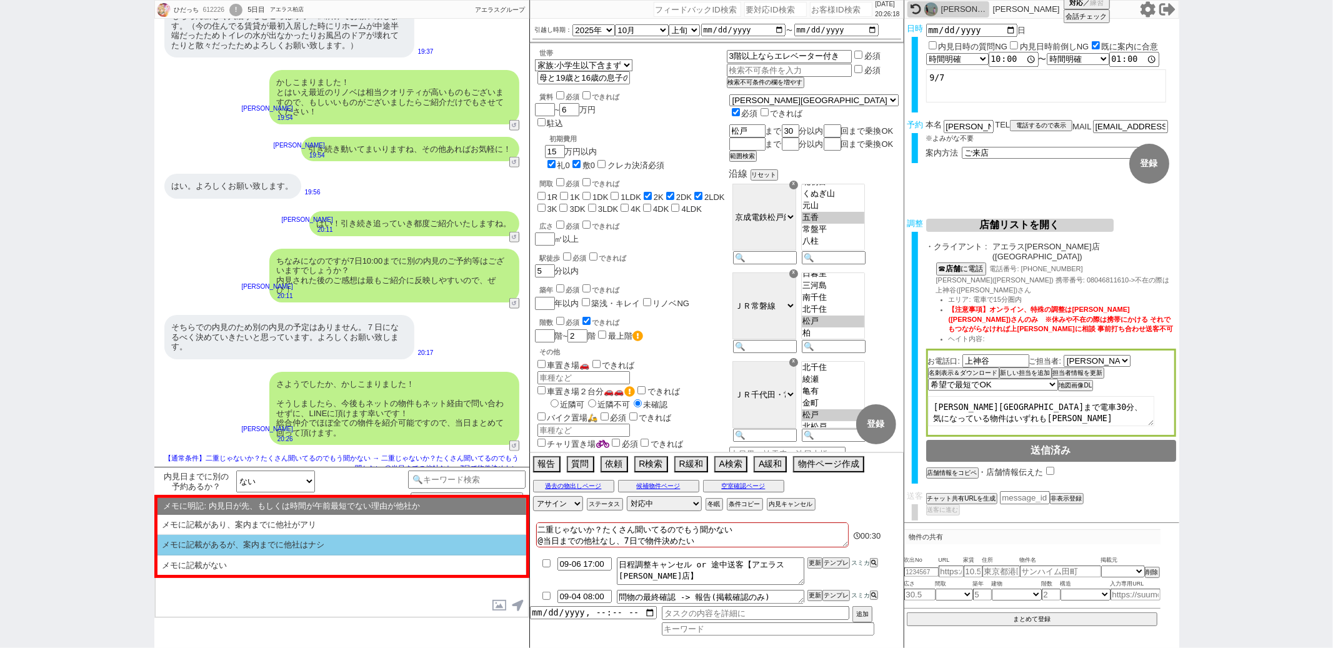
click at [206, 556] on li "メモに記載があるが、案内までに他社はナシ" at bounding box center [341, 566] width 369 height 20
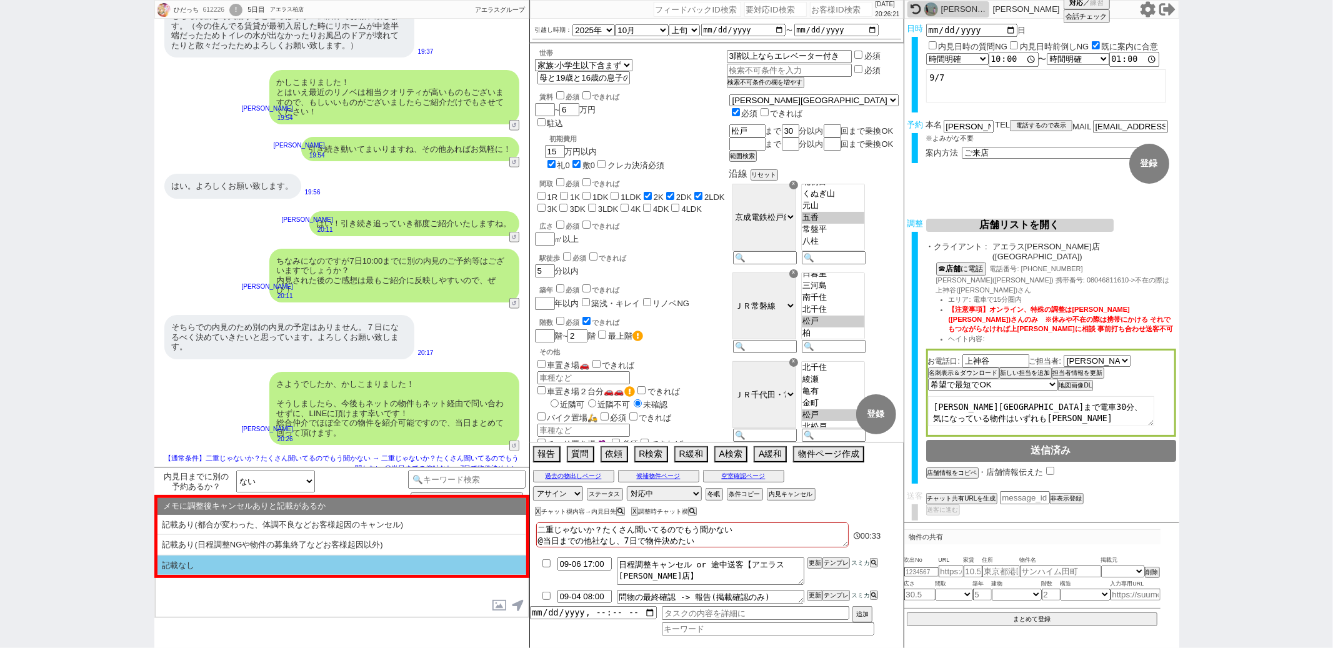
click at [327, 564] on li "記載なし" at bounding box center [341, 566] width 369 height 20
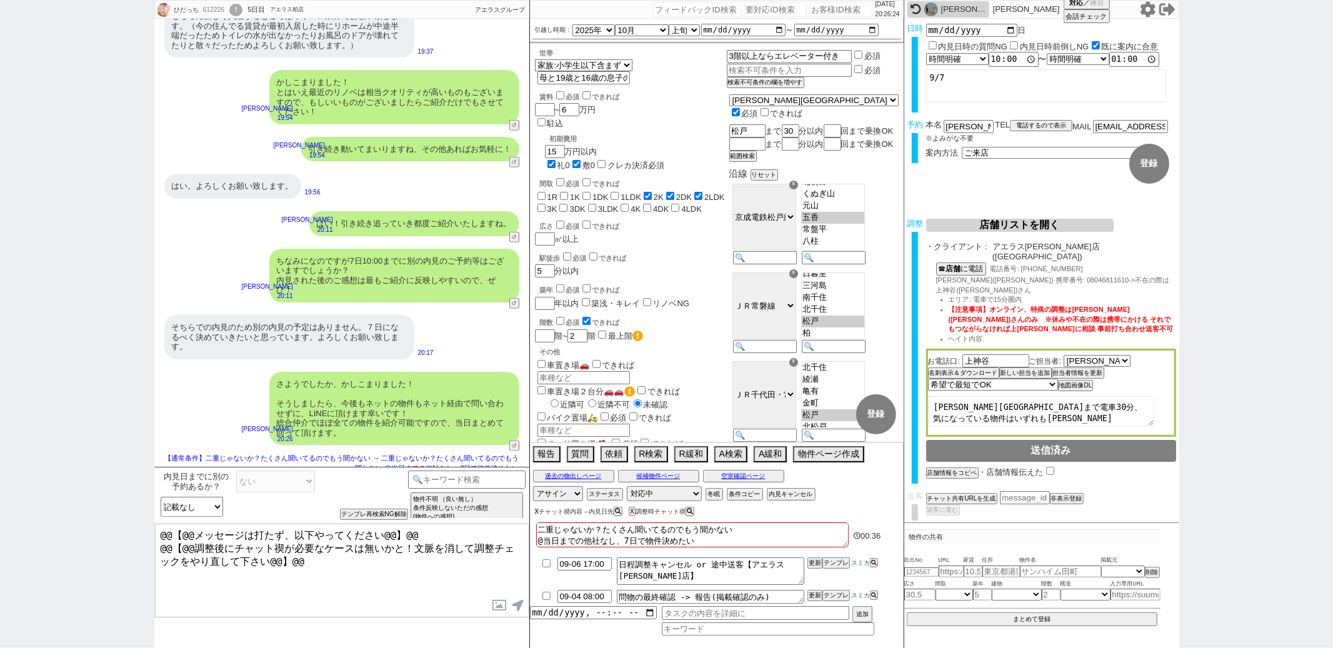
click at [629, 515] on div "X チャット禊内容→内見日先" at bounding box center [663, 511] width 69 height 7
click at [631, 515] on div "X チャット禊内容→内見日先" at bounding box center [665, 511] width 69 height 7
click at [537, 514] on button "X" at bounding box center [537, 511] width 4 height 7
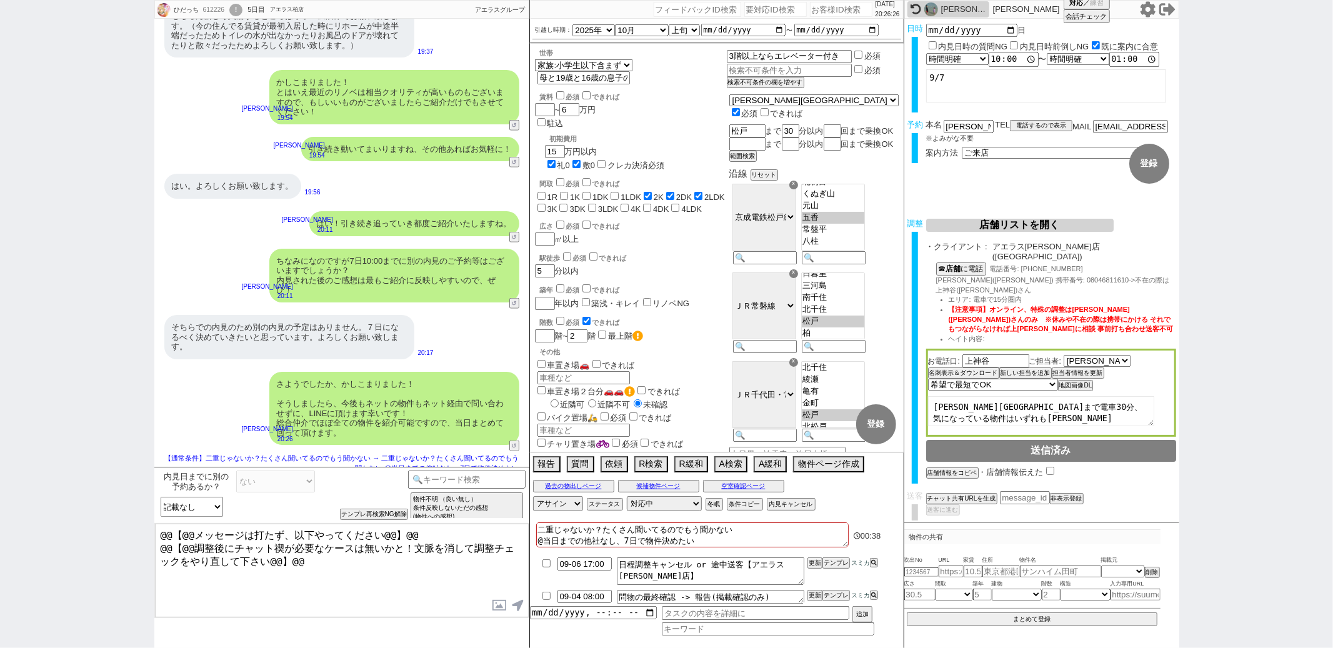
click at [217, 408] on div "さようでしたか、かしこまりました！ そうしましたら、今後もネットの物件もネット経由で問い合わせずに、LINEに頂けます幸いです！ 総合仲介でほぼ全ての物件を紹…" at bounding box center [341, 409] width 375 height 86
click at [220, 12] on div "612226" at bounding box center [213, 10] width 28 height 10
copy div "612226"
click at [810, 9] on input "number" at bounding box center [841, 9] width 62 height 15
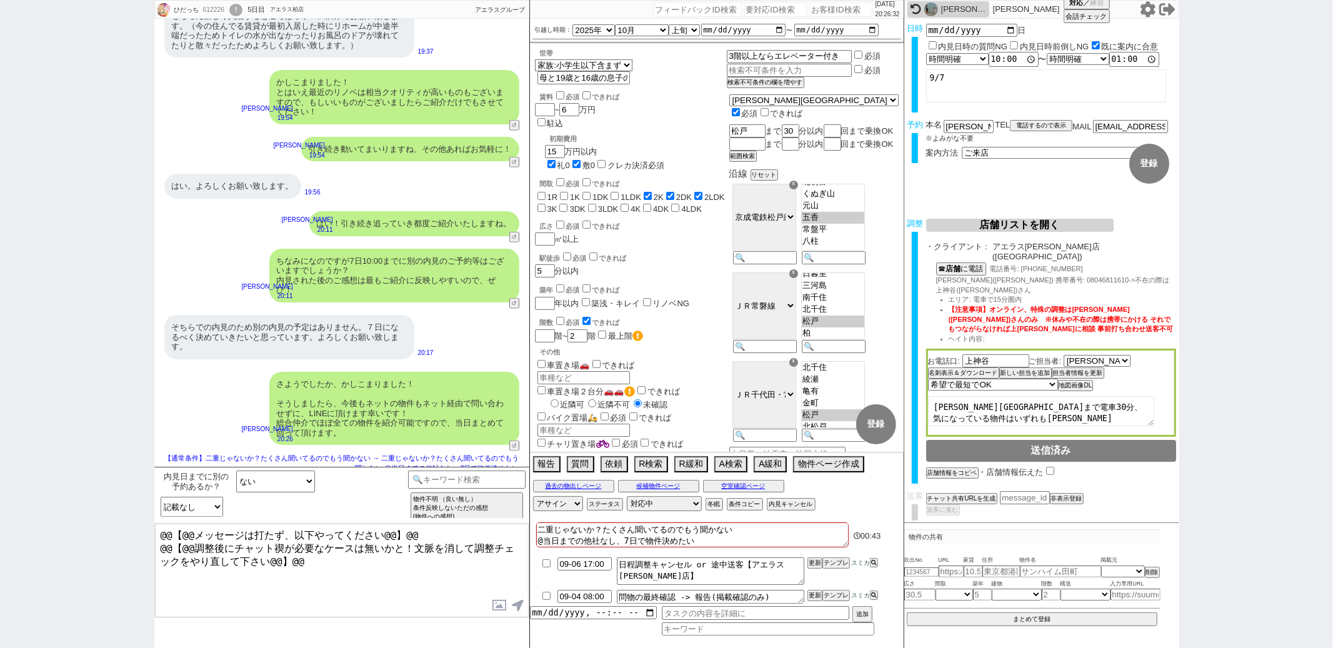
paste input "612226"
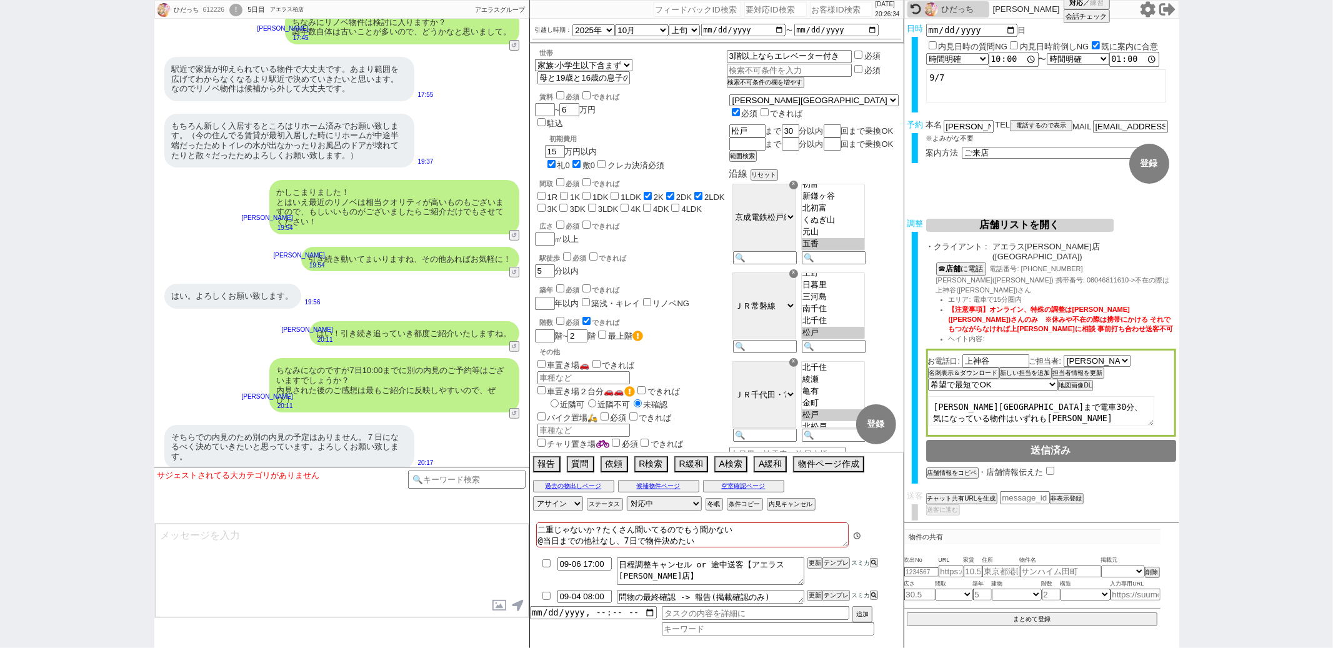
scroll to position [52, 0]
click at [471, 419] on div "そちらでの内見のため別の内見の予定はありません。７日になるべく決めていきたいと思っています。よろしくお願い致します。 20:17" at bounding box center [341, 447] width 375 height 57
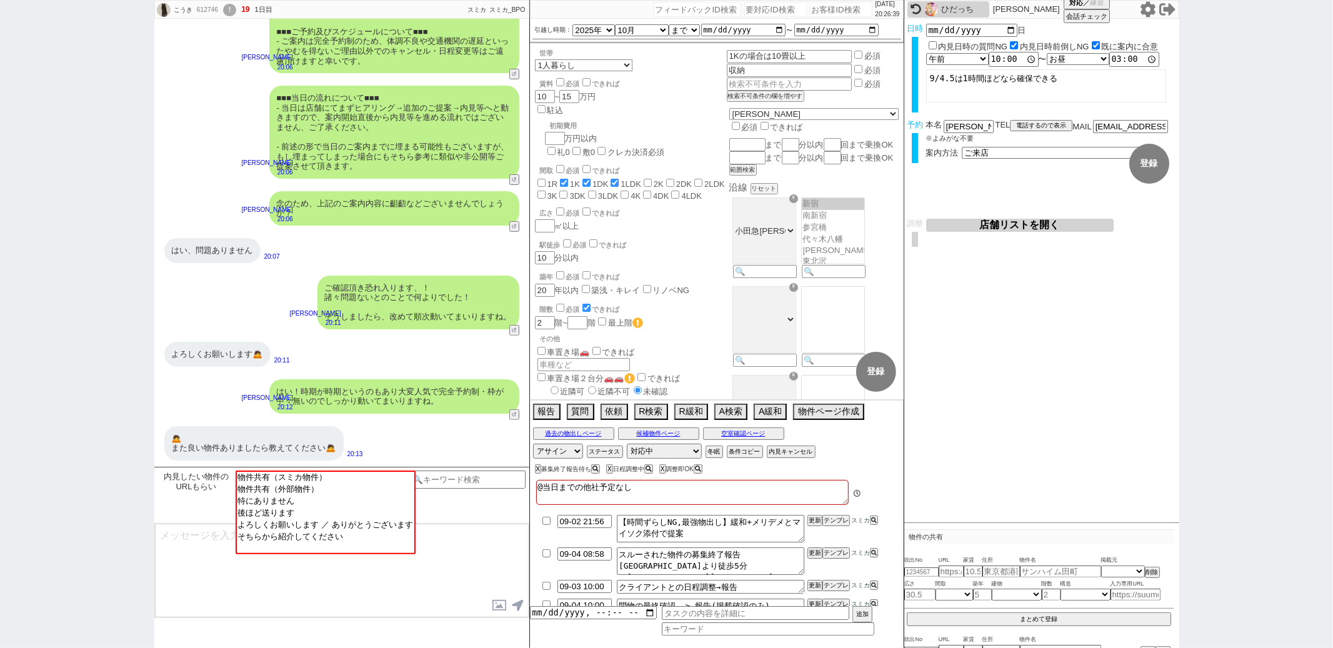
scroll to position [26, 0]
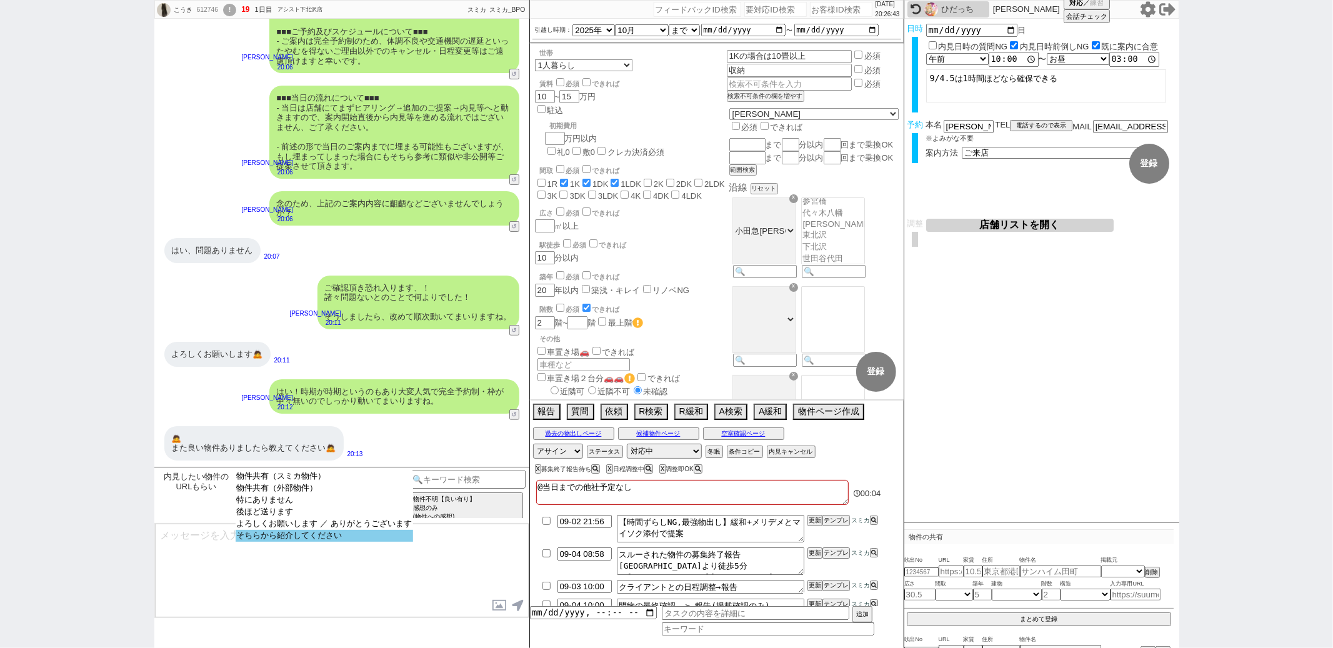
click at [327, 542] on option "そちらから紹介してください" at bounding box center [324, 536] width 177 height 12
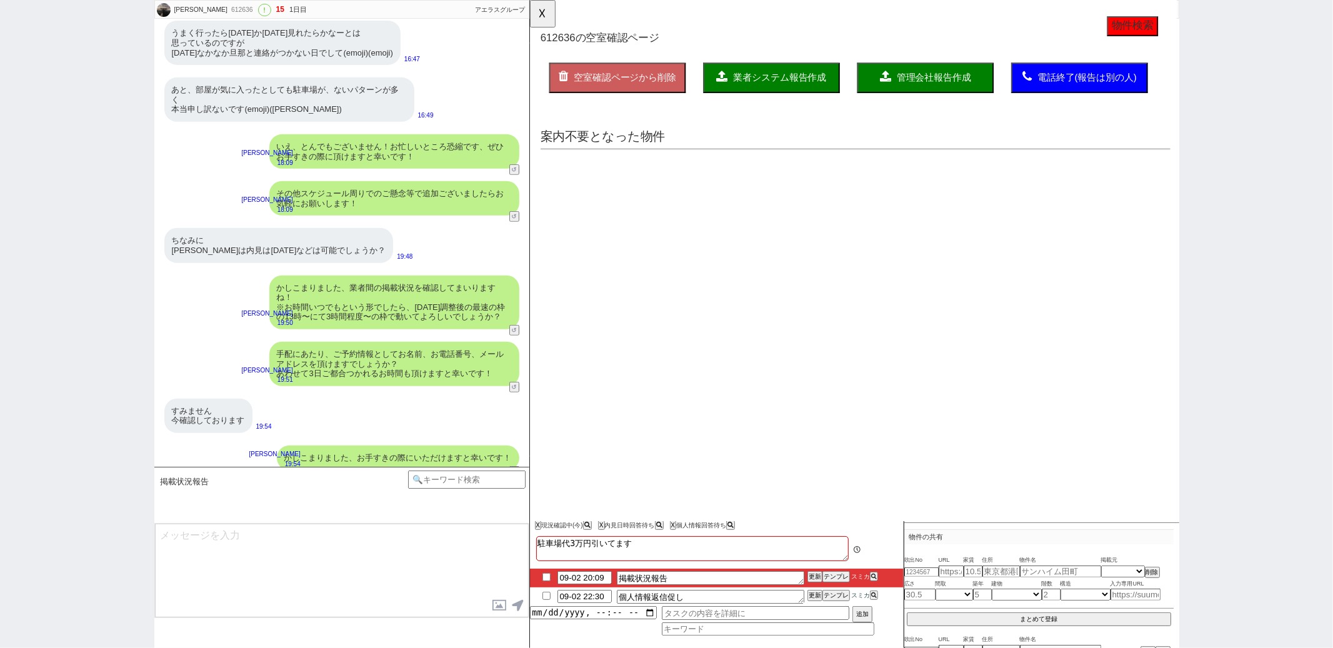
scroll to position [0, 0]
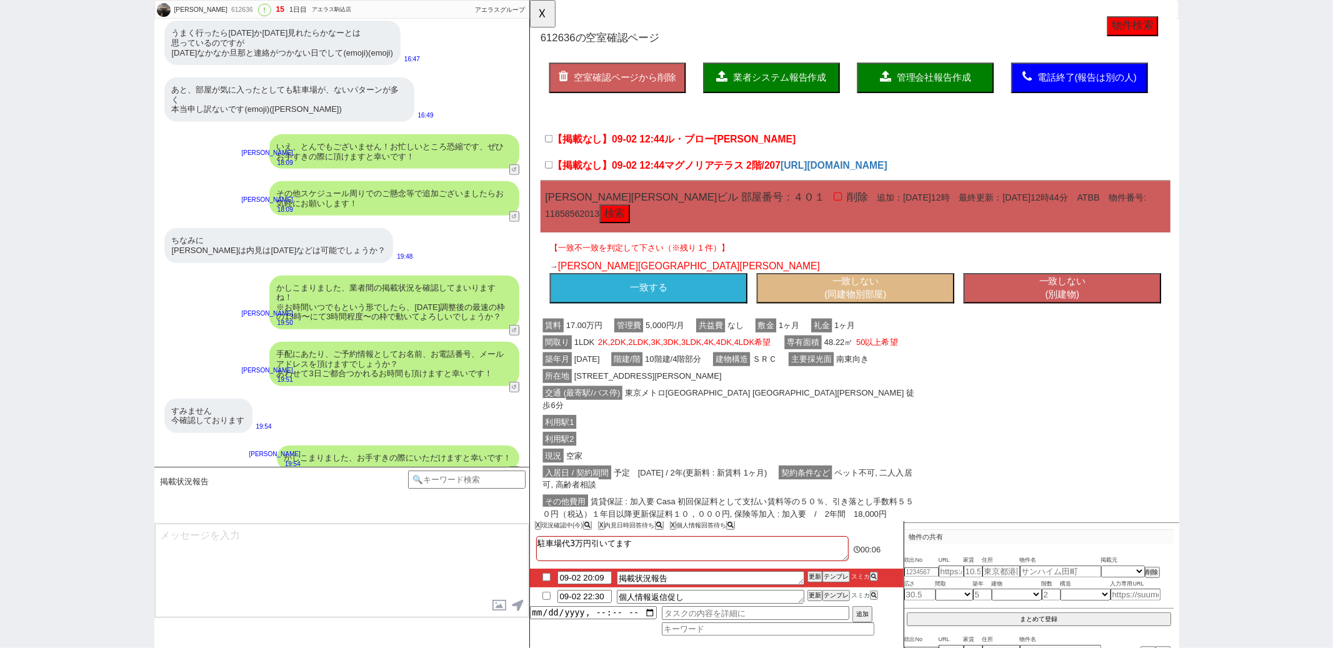
click at [723, 312] on button "一致する" at bounding box center [657, 310] width 212 height 32
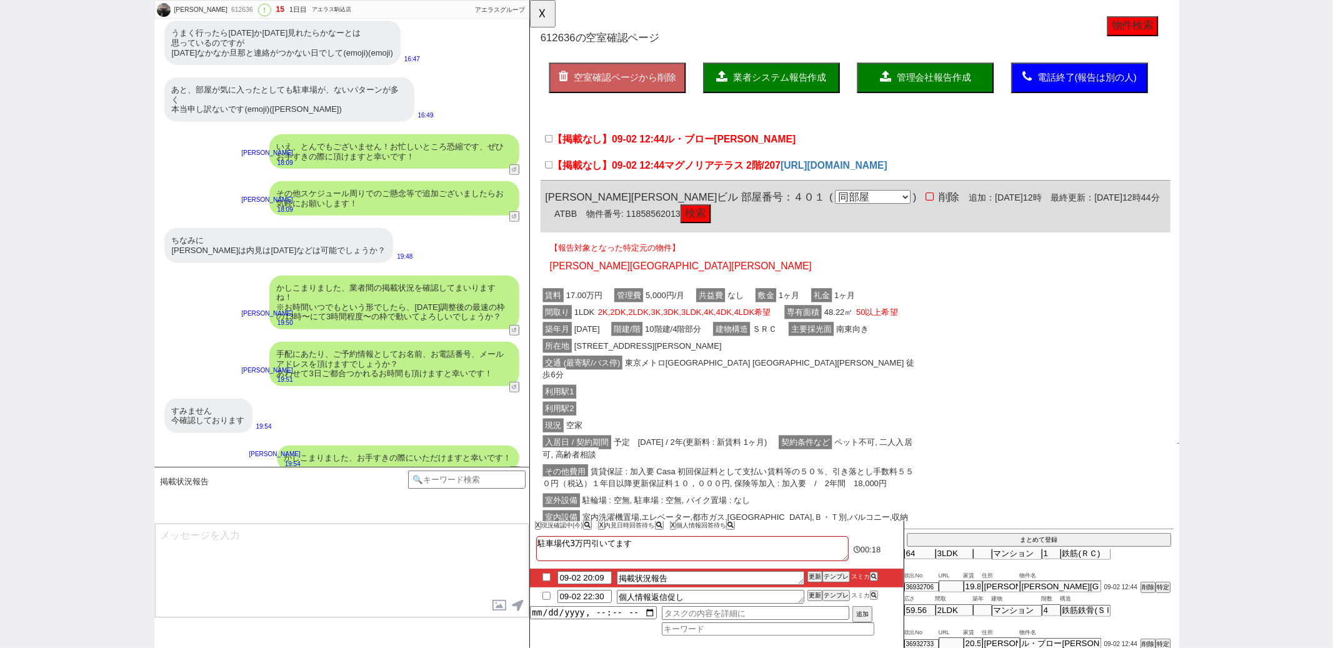
click select "同部屋 同建物別部屋 別建物別部屋 別建物"
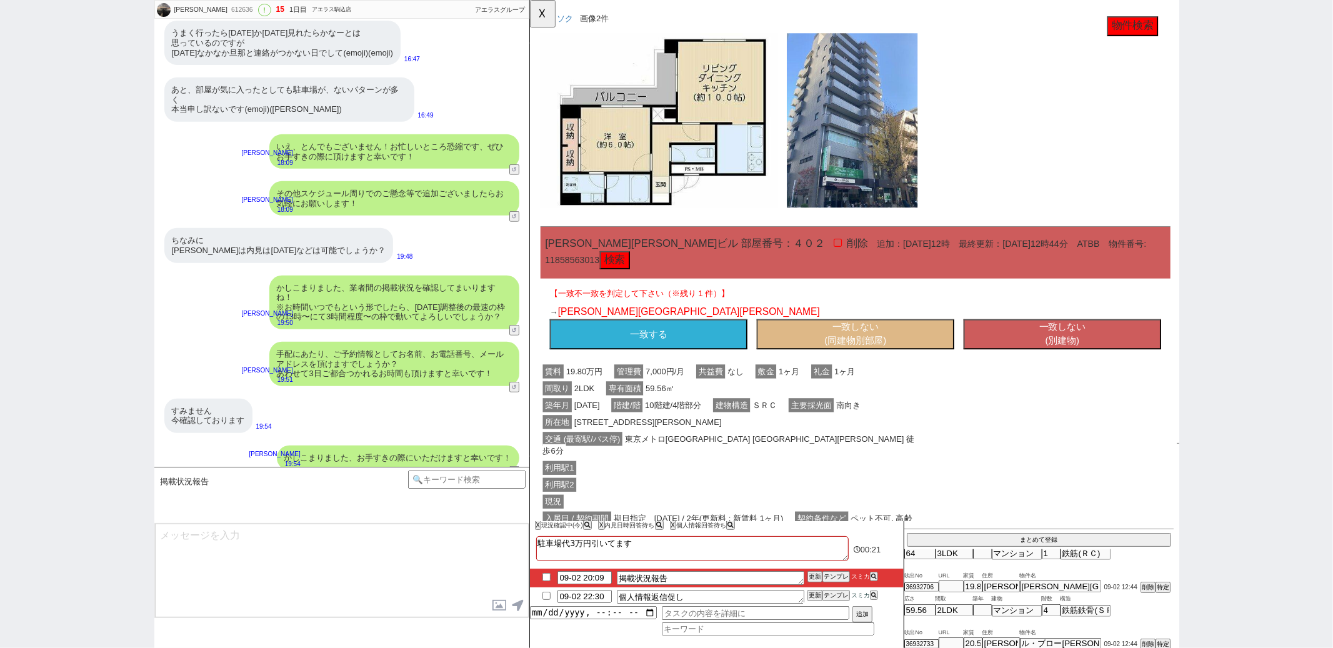
scroll to position [786, 0]
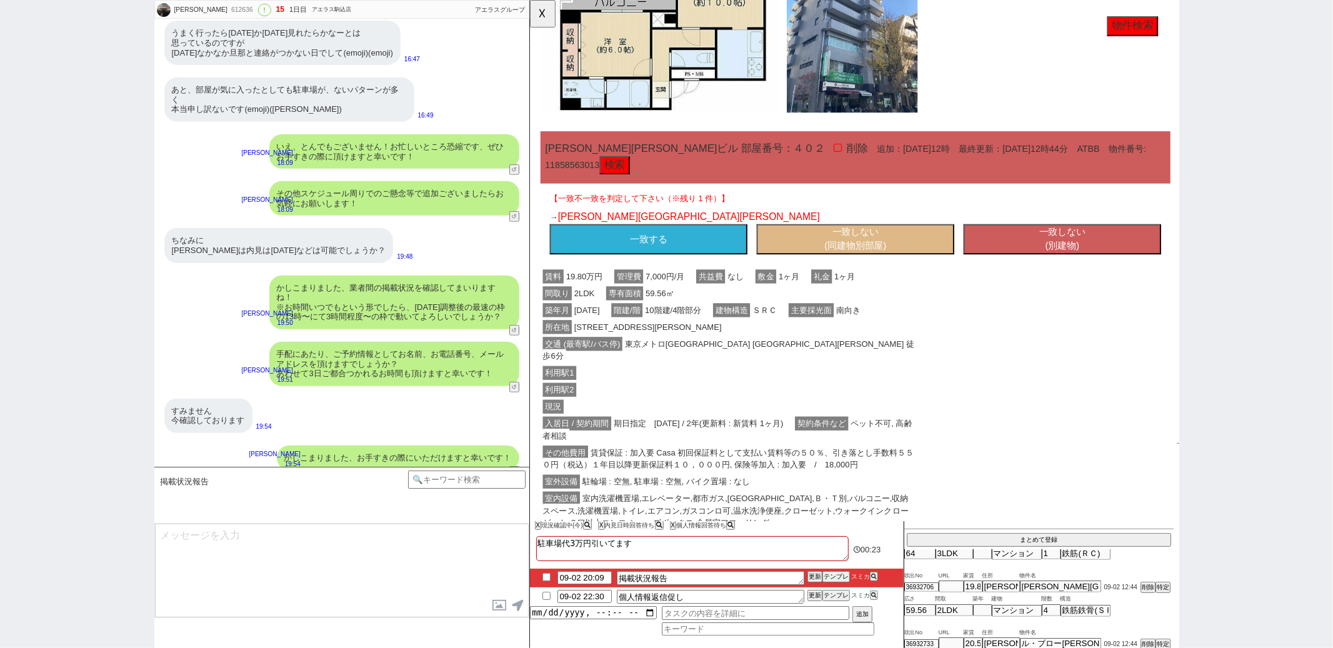
click at [687, 263] on button "一致する" at bounding box center [657, 257] width 212 height 32
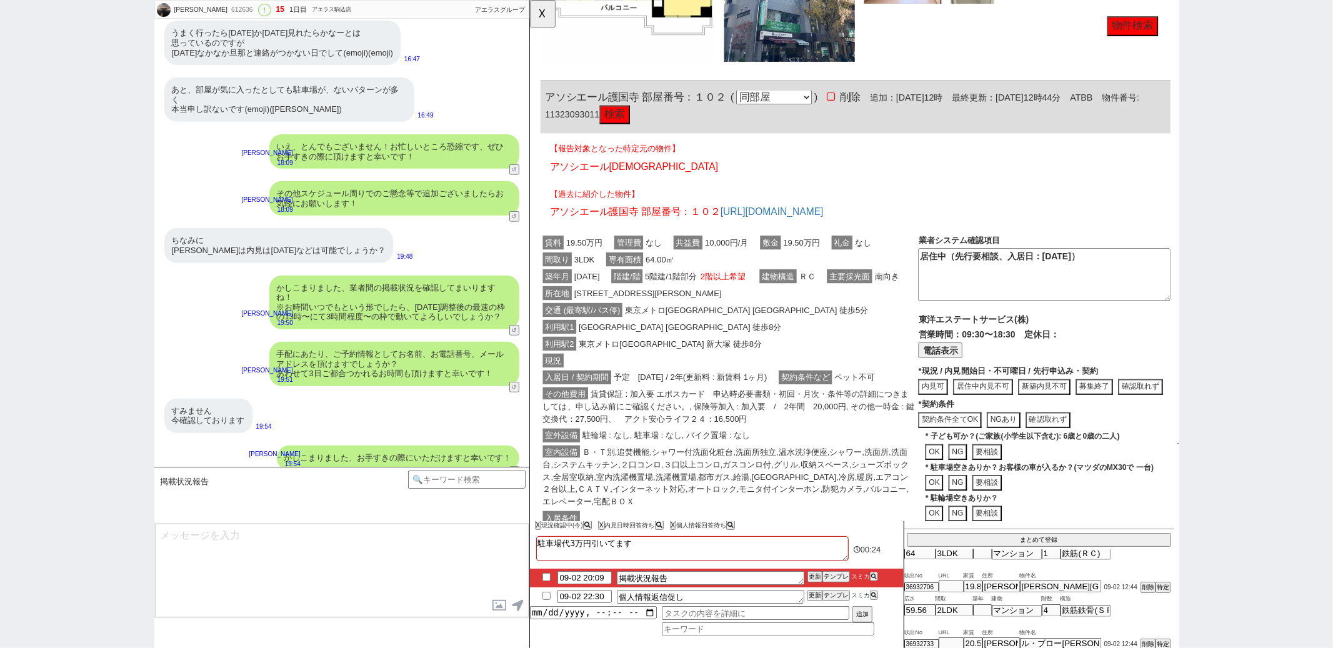
scroll to position [1587, 0]
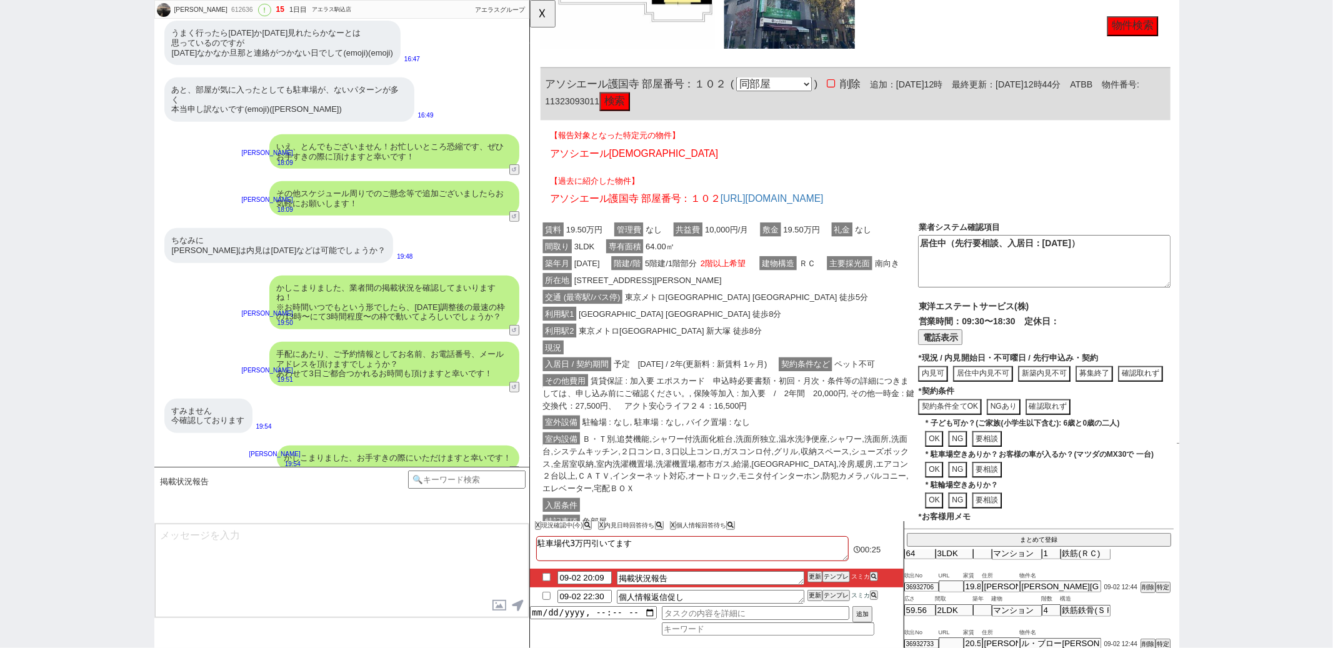
click at [686, 327] on span "東京メトロ有楽町線 東池袋 徒歩5分" at bounding box center [762, 319] width 267 height 15
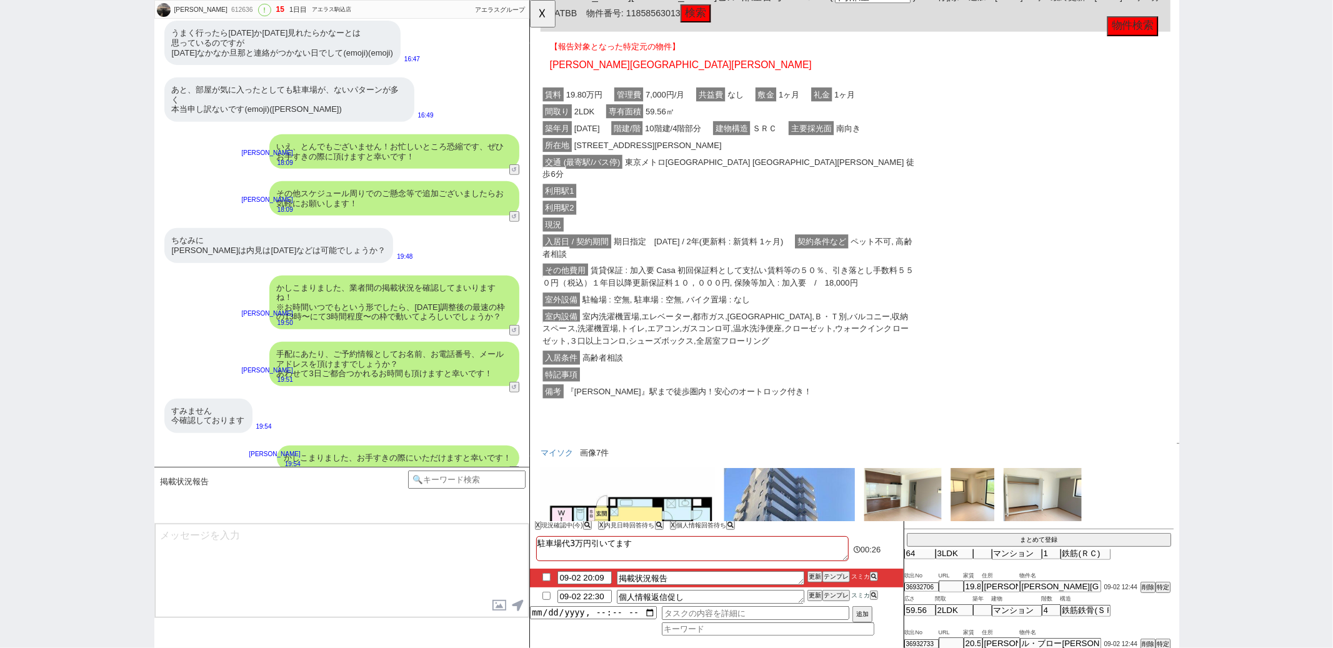
click at [686, 339] on span "室内洗濯機置場,エレベーター,都市ガス,オートロック,Ｂ・Ｔ別,バルコニー,収納スペース,洗濯機置場,トイレ,エアコン,ガスコンロ可,温水洗浄便座,クローゼッ…" at bounding box center [739, 353] width 393 height 41
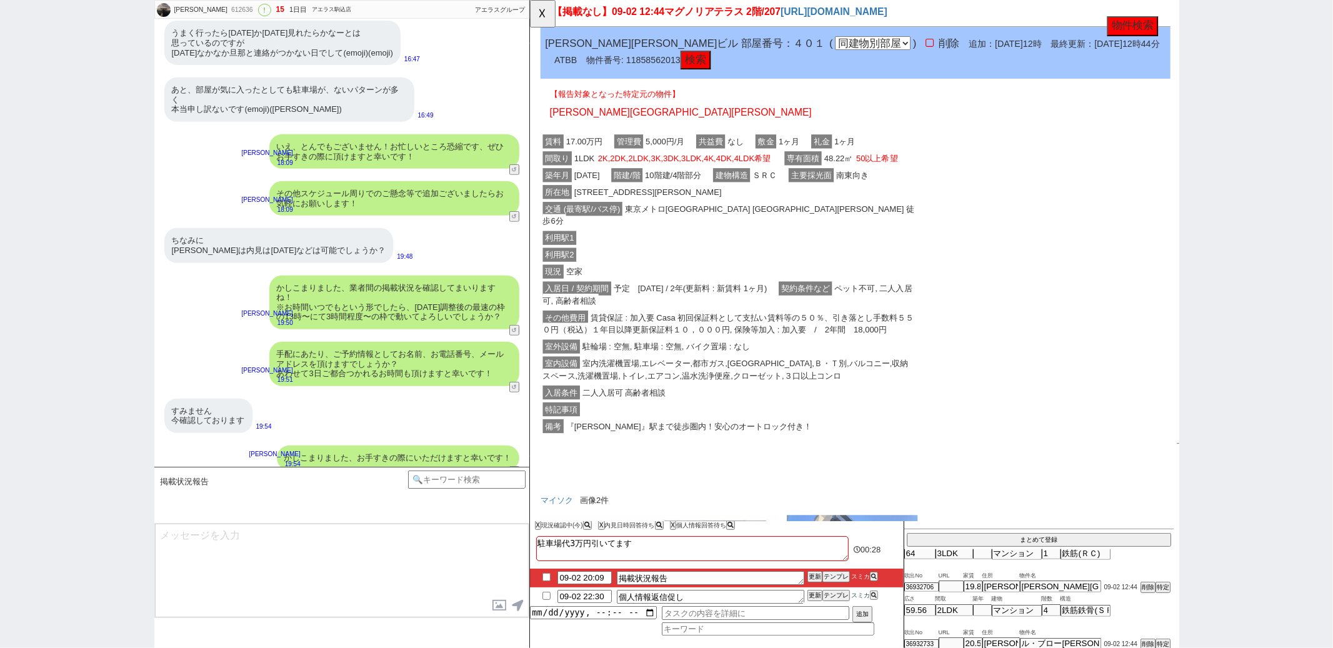
click at [686, 339] on span "賃貸保証 : 加入要 Casa 初回保証料として支払い賃料等の５０％、引き落とし手数料５５０円（税込）１年目以降更新保証料１０，０００円, 保険等加入 : 加…" at bounding box center [742, 348] width 399 height 28
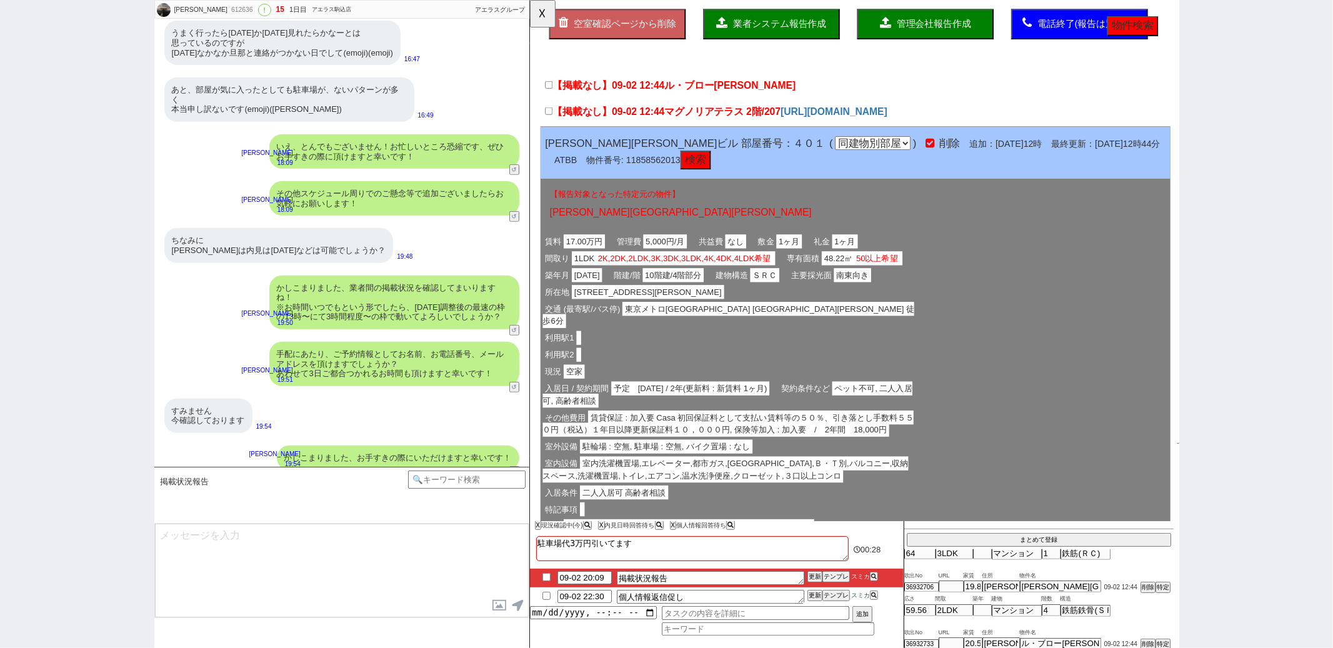
scroll to position [0, 0]
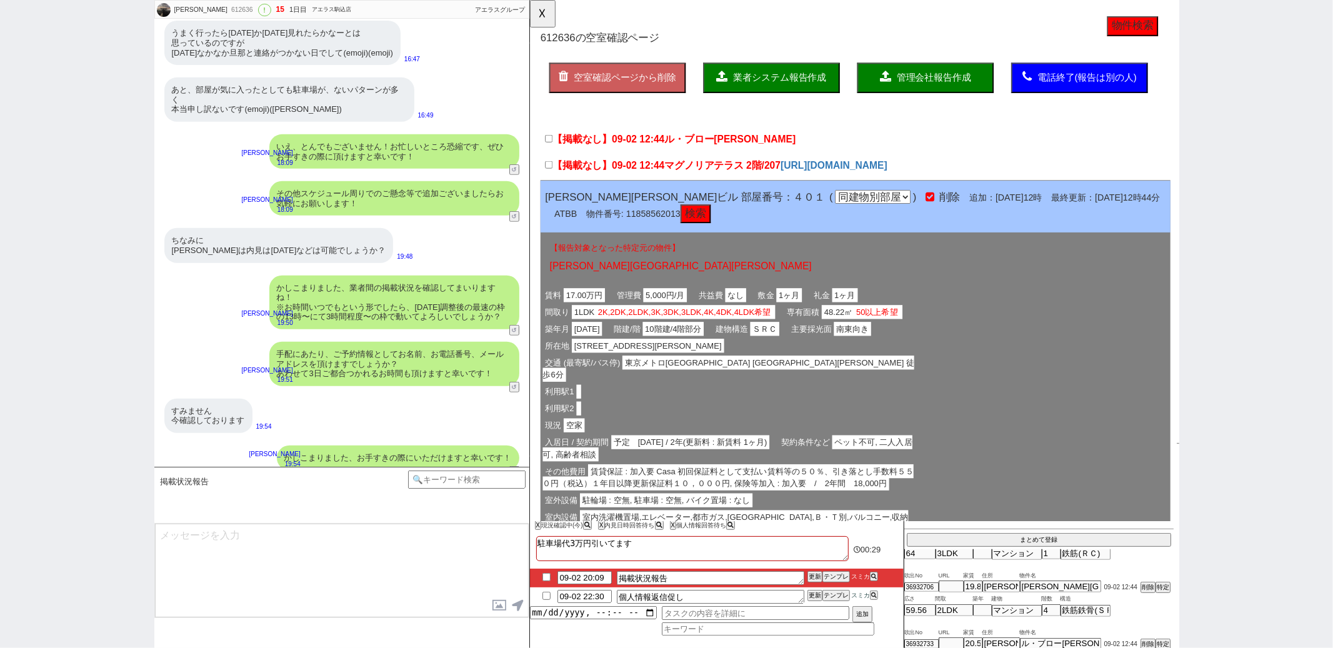
click at [682, 175] on span "マグノリアテラス 2階/207" at bounding box center [736, 178] width 125 height 12
click at [554, 175] on input "【掲載なし】09-02 12:44 マグノリアテラス 2階/207" at bounding box center [550, 177] width 8 height 8
click at [686, 151] on span "ル・ブロー甲良" at bounding box center [744, 150] width 141 height 12
click at [554, 151] on input "【掲載なし】09-02 12:44 ル・ブロー甲良" at bounding box center [550, 149] width 8 height 8
click at [765, 63] on div "空室確認ページから削除 業者システム報告作成 管理会社報告作成 電話終了(報告は別の人)" at bounding box center [879, 97] width 677 height 80
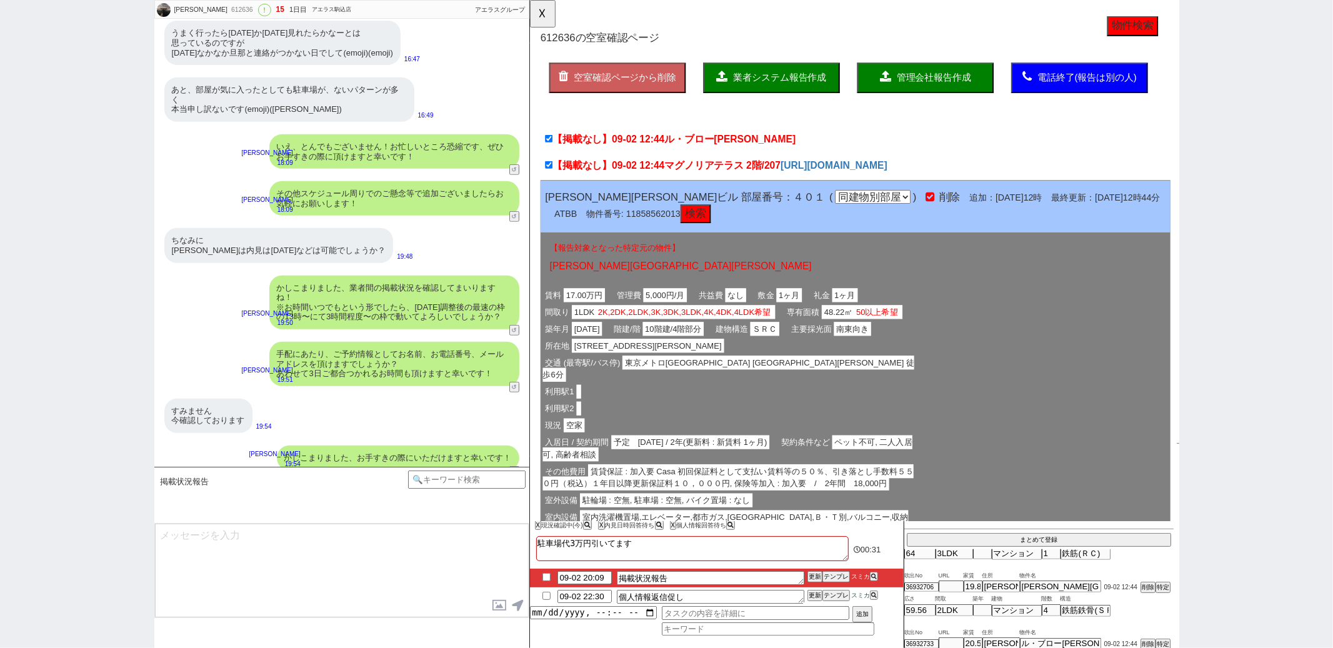
click at [762, 82] on span "業者システム報告作成" at bounding box center [798, 83] width 100 height 11
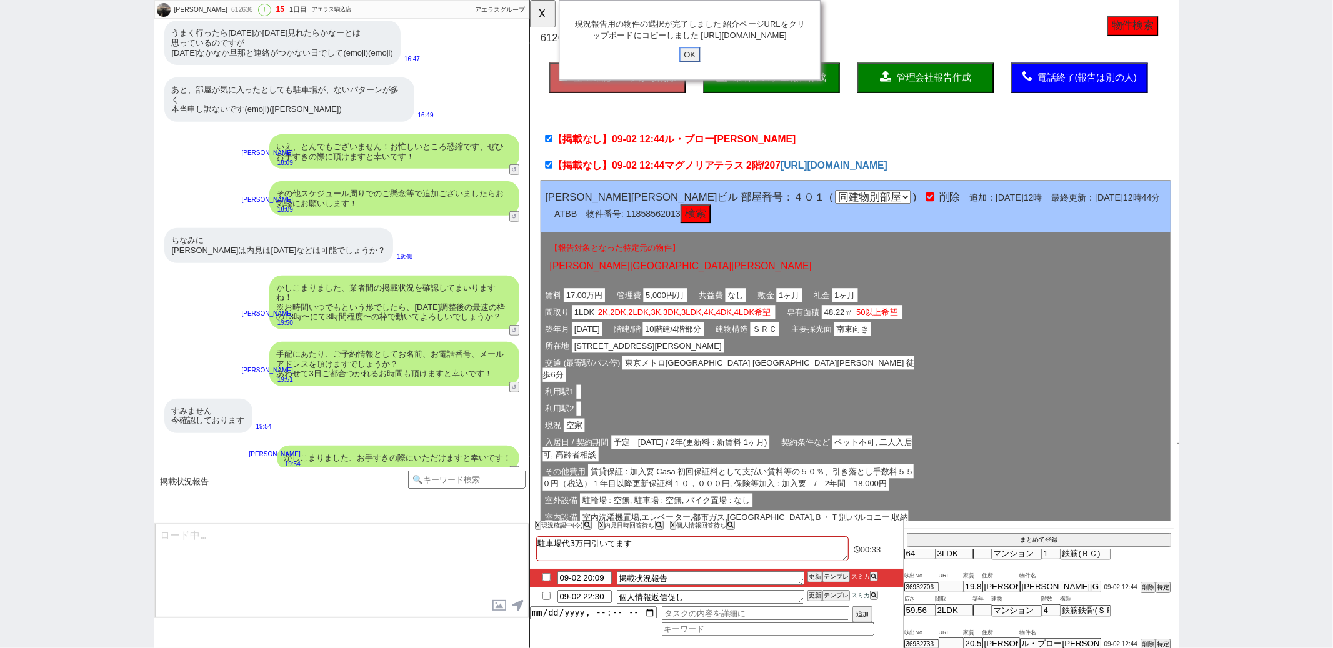
click at [703, 67] on input "OK" at bounding box center [701, 59] width 22 height 16
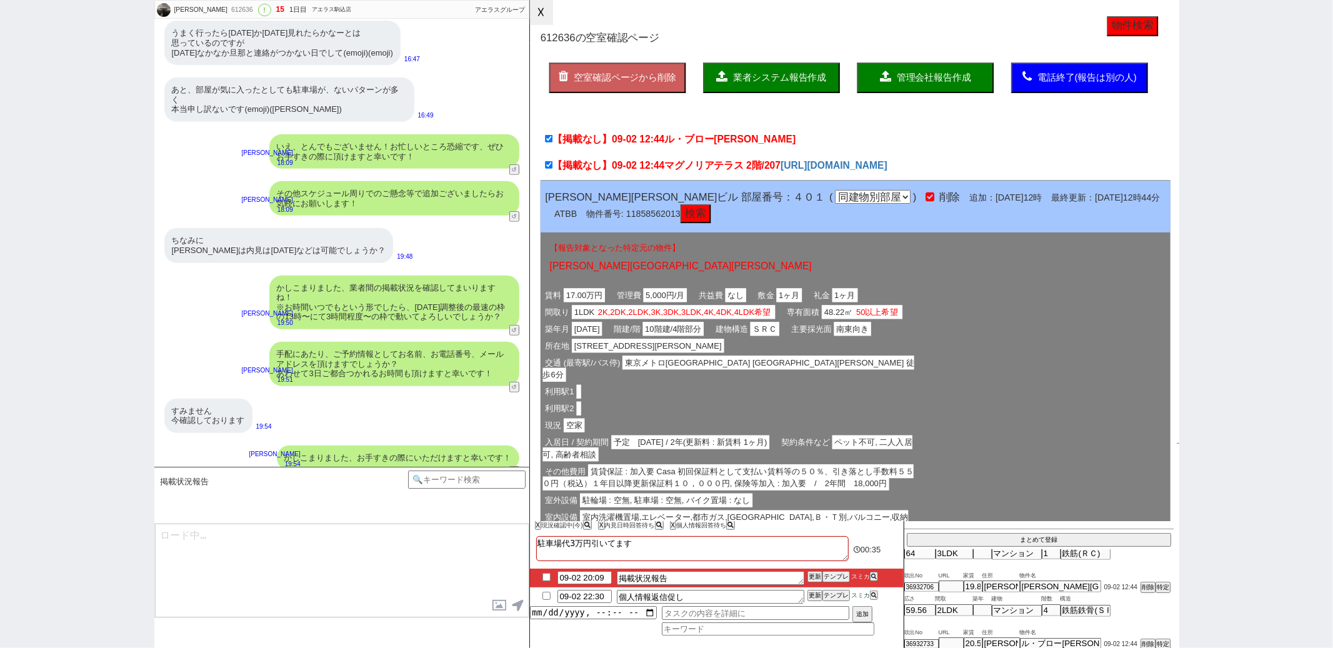
click at [549, 1] on button "☓" at bounding box center [541, 12] width 23 height 25
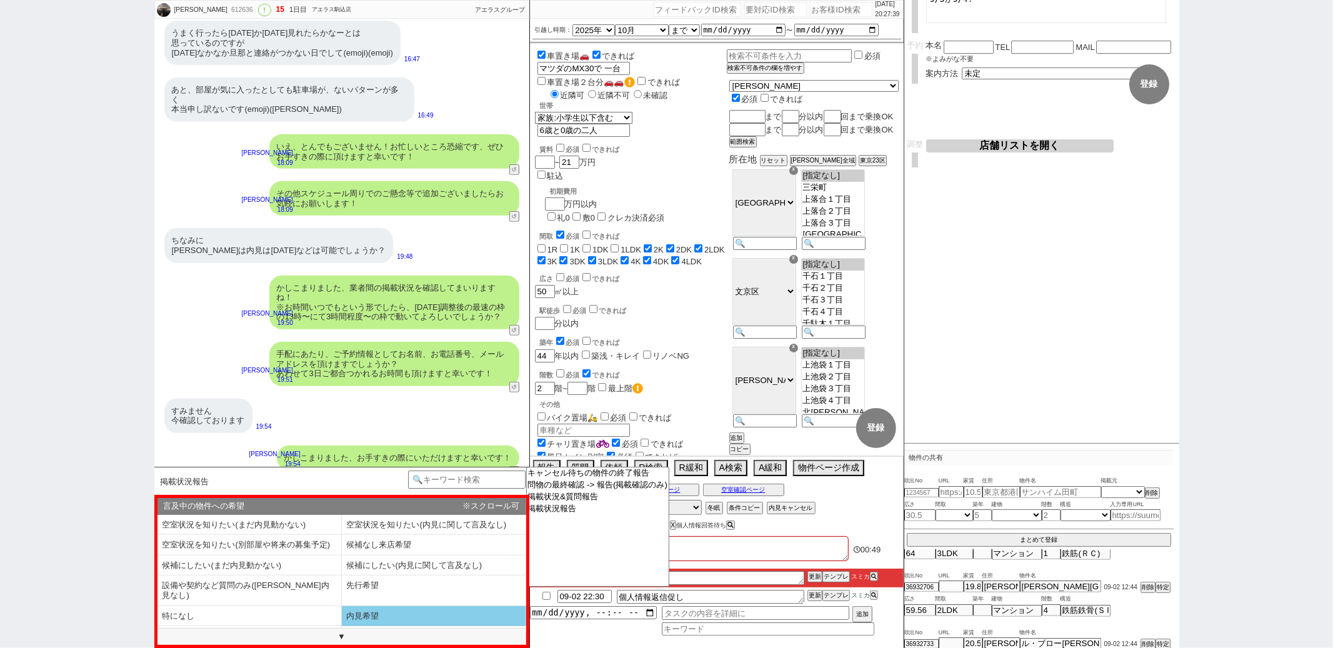
click at [342, 626] on li "内見希望" at bounding box center [249, 636] width 184 height 21
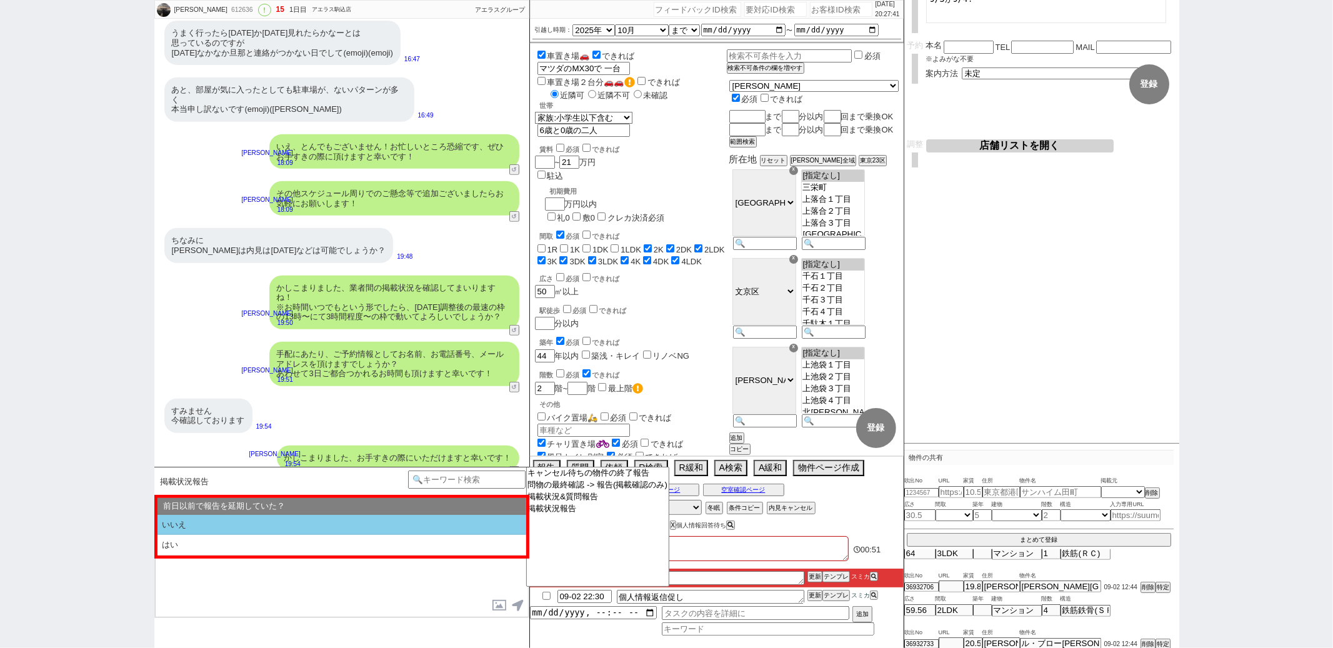
click at [318, 521] on li "いいえ" at bounding box center [341, 525] width 369 height 21
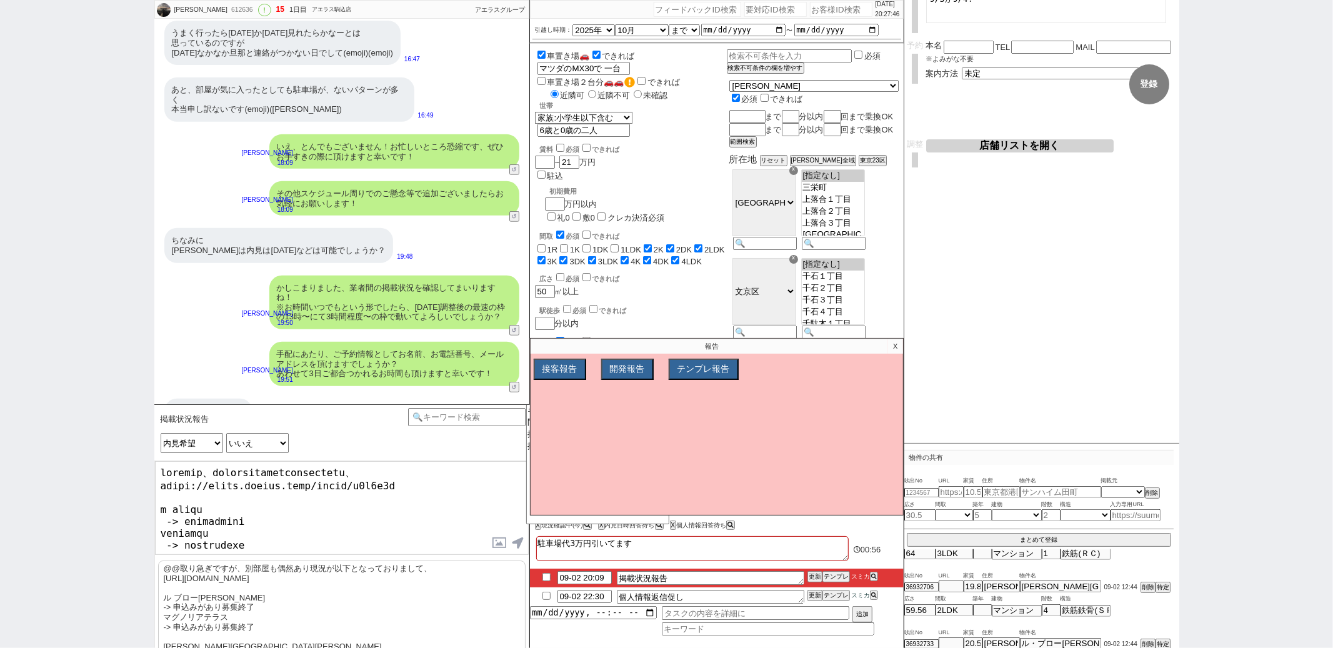
scroll to position [177, 0]
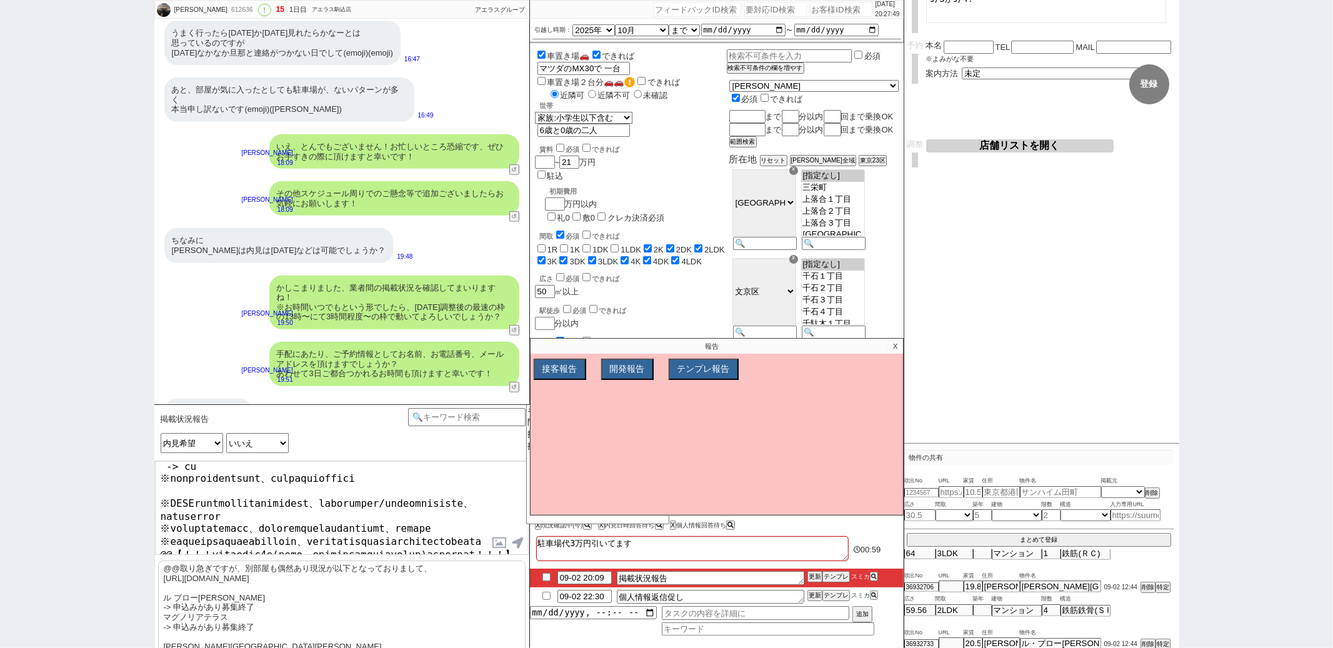
drag, startPoint x: 160, startPoint y: 535, endPoint x: 292, endPoint y: 556, distance: 133.5
click at [892, 346] on p "X" at bounding box center [895, 346] width 14 height 15
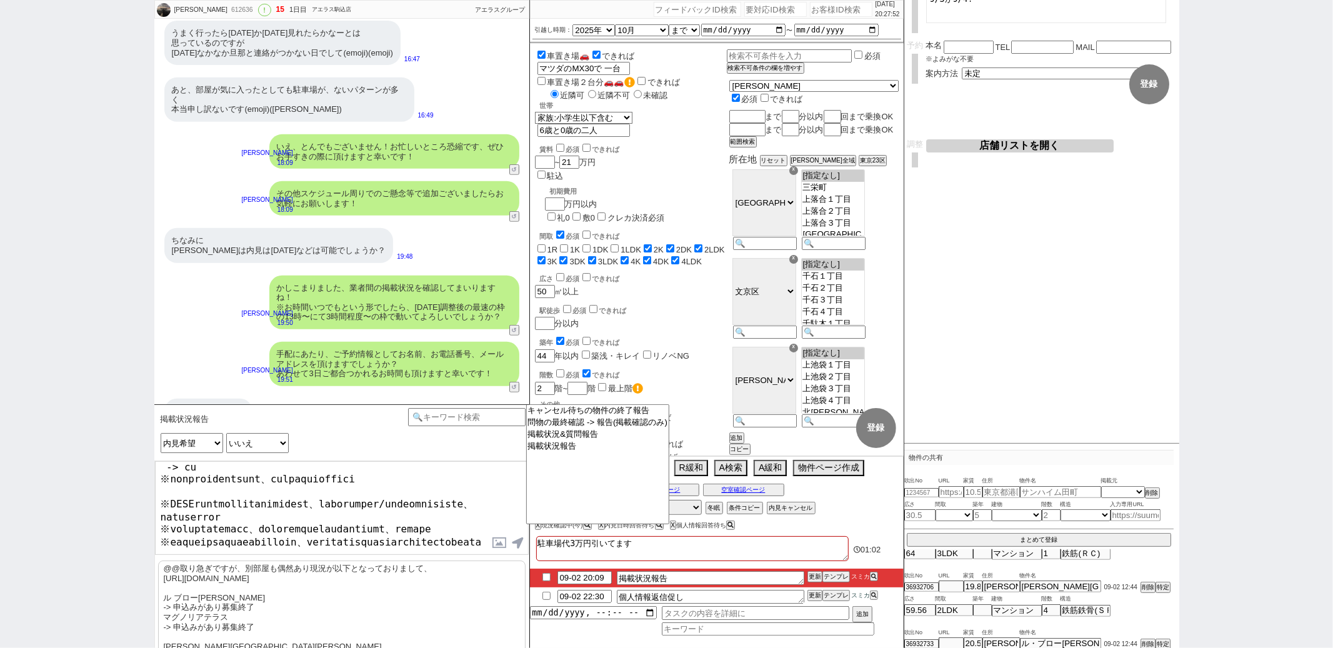
scroll to position [0, 0]
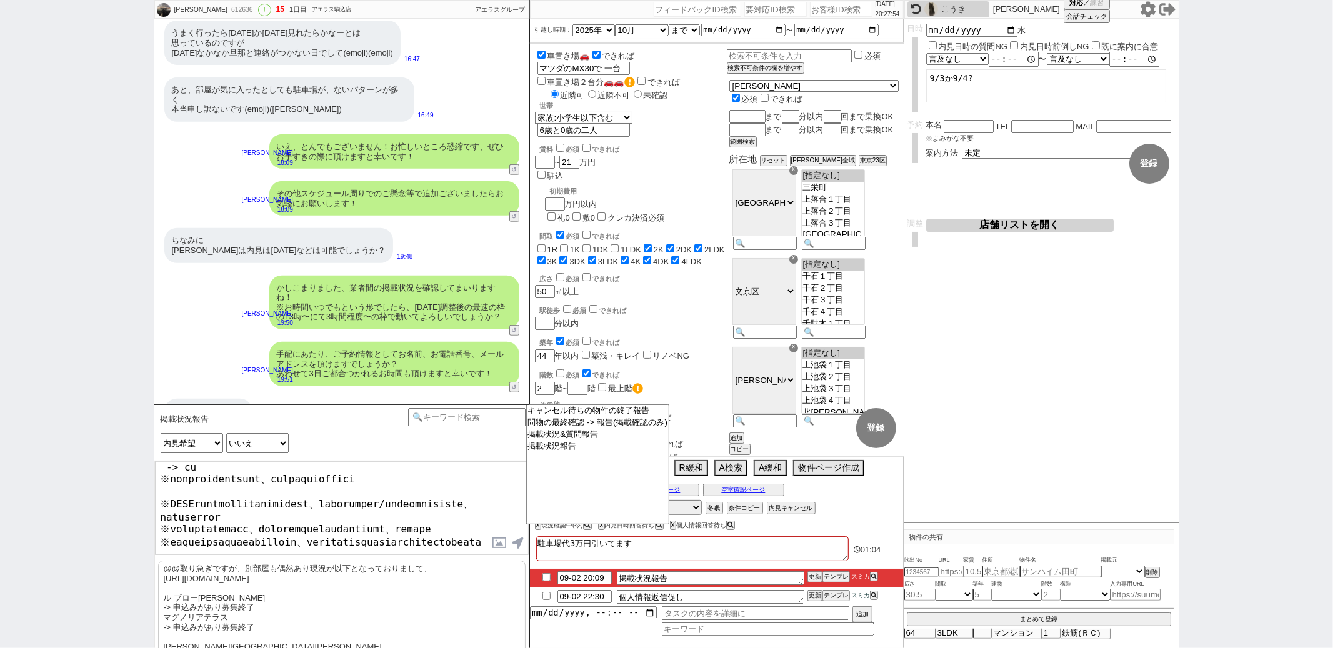
click at [744, 479] on div "報告 質問 依頼 R検索 R緩和 A検索 A緩和 物件ページ作成 今は物件がないので押せません" at bounding box center [717, 469] width 374 height 25
click at [744, 484] on div "過去の物出しページ 候補物件ページ 空室確認ページ" at bounding box center [717, 490] width 374 height 16
click at [744, 487] on button "空室確認ページ" at bounding box center [743, 490] width 81 height 10
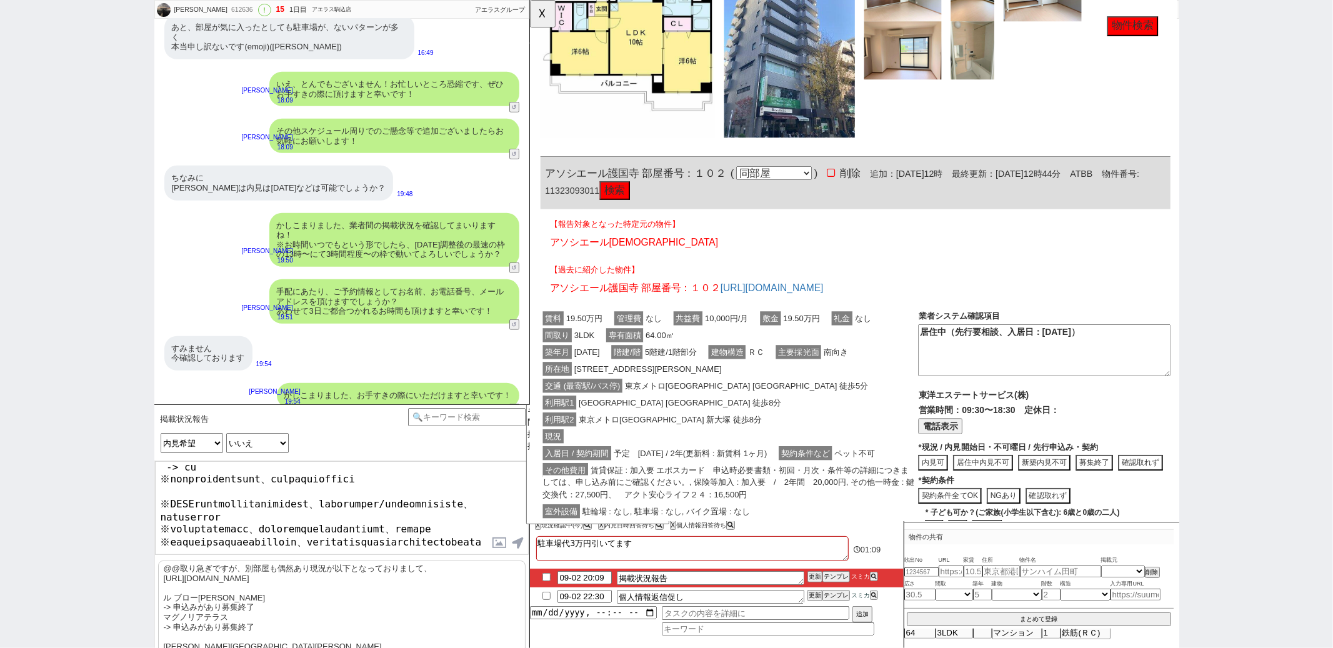
scroll to position [1427, 0]
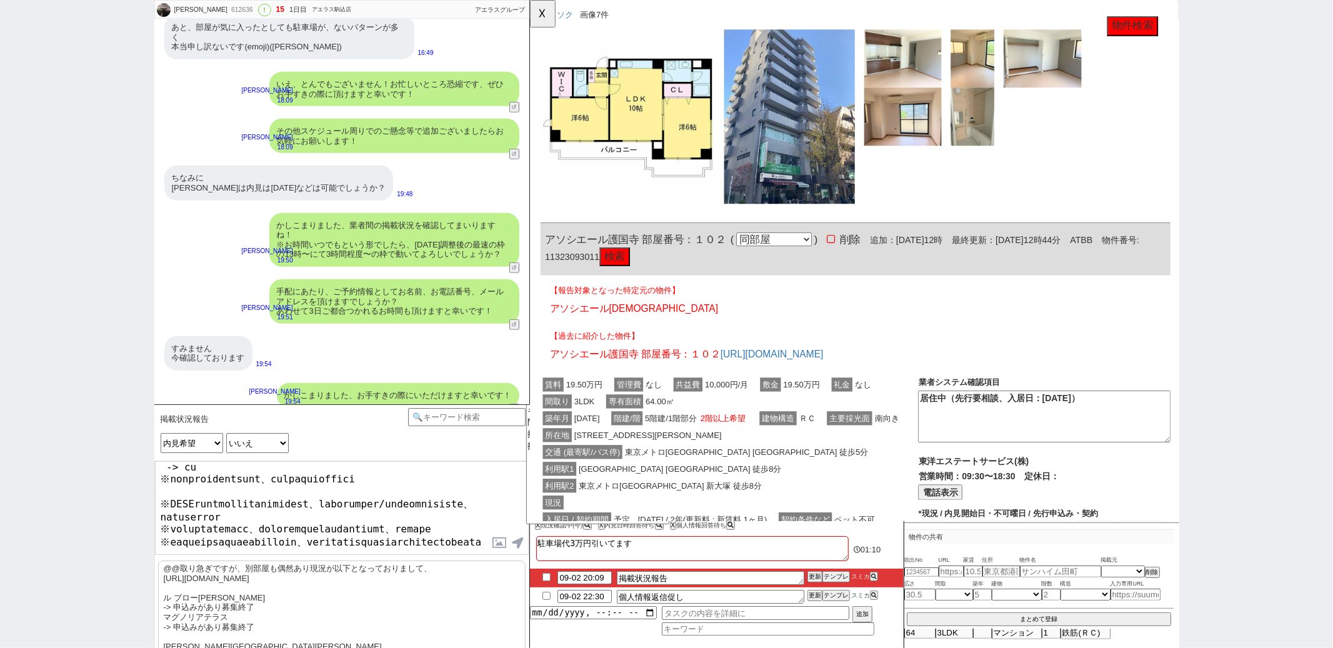
click button "検索"
click at [382, 542] on textarea at bounding box center [342, 508] width 374 height 94
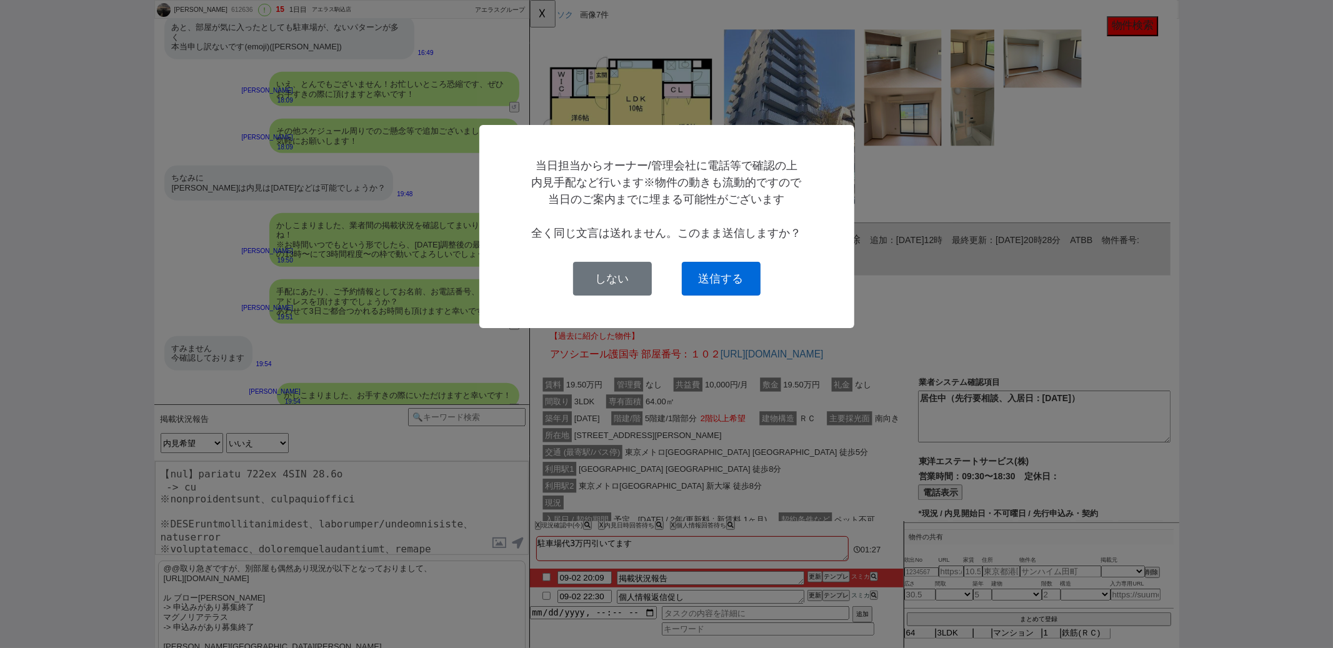
click at [707, 276] on button "送信する" at bounding box center [721, 279] width 79 height 34
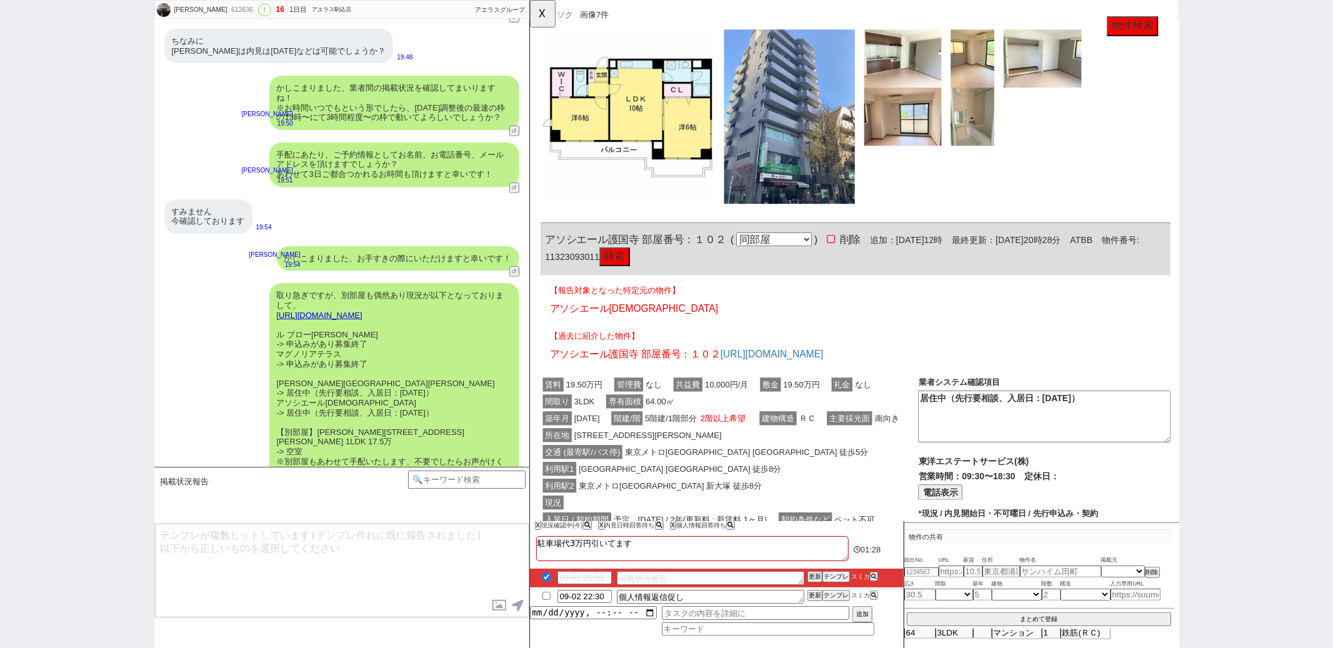
scroll to position [530, 0]
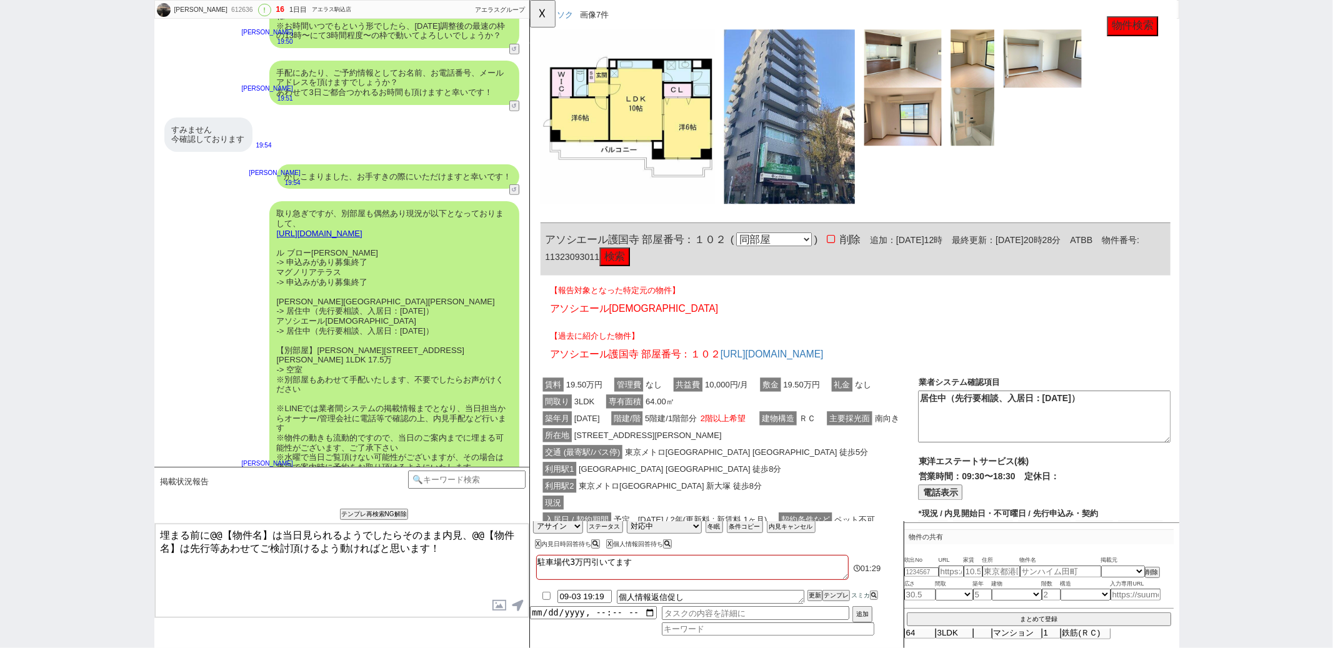
click at [496, 596] on label at bounding box center [500, 605] width 20 height 23
click at [0, 0] on input "file" at bounding box center [0, 0] width 0 height 0
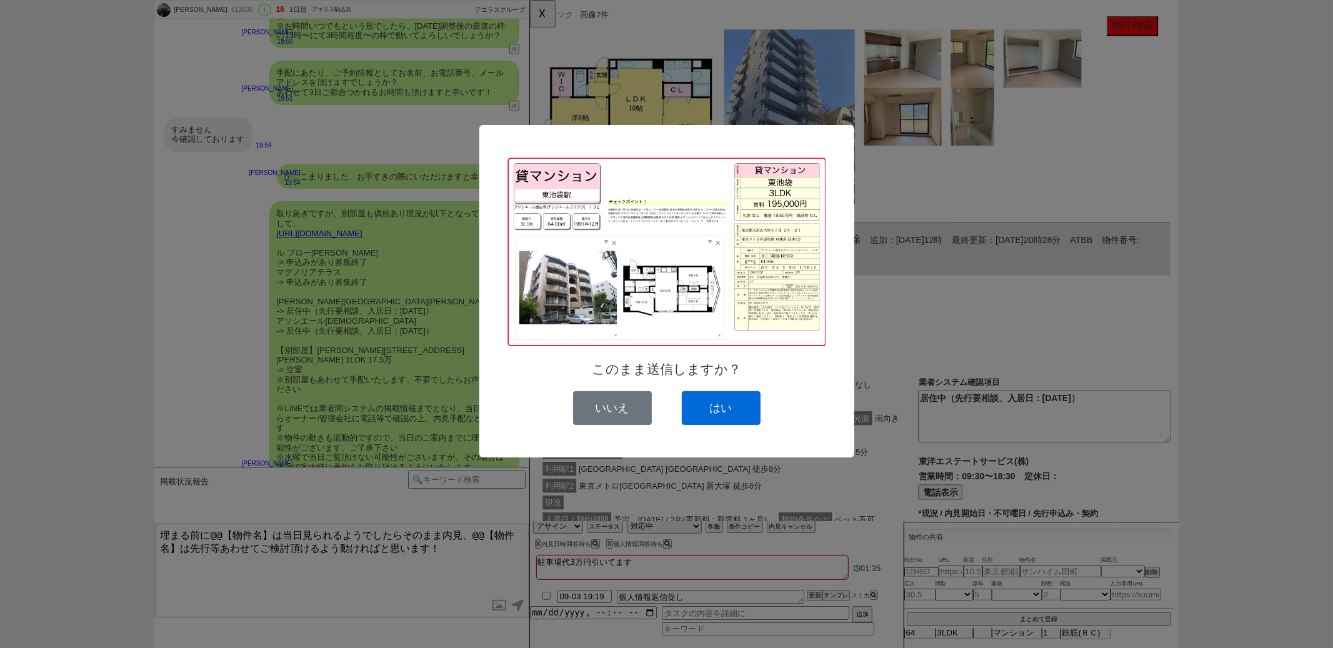
click at [733, 416] on button "はい" at bounding box center [721, 408] width 79 height 34
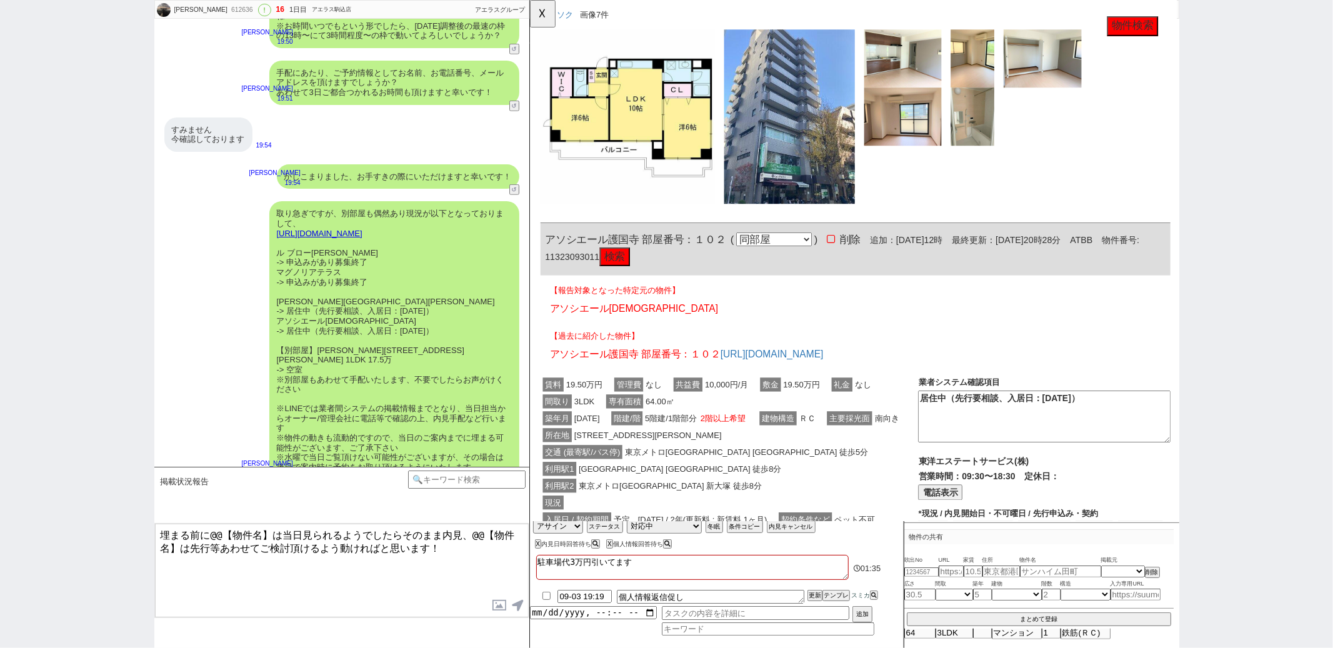
scroll to position [478, 0]
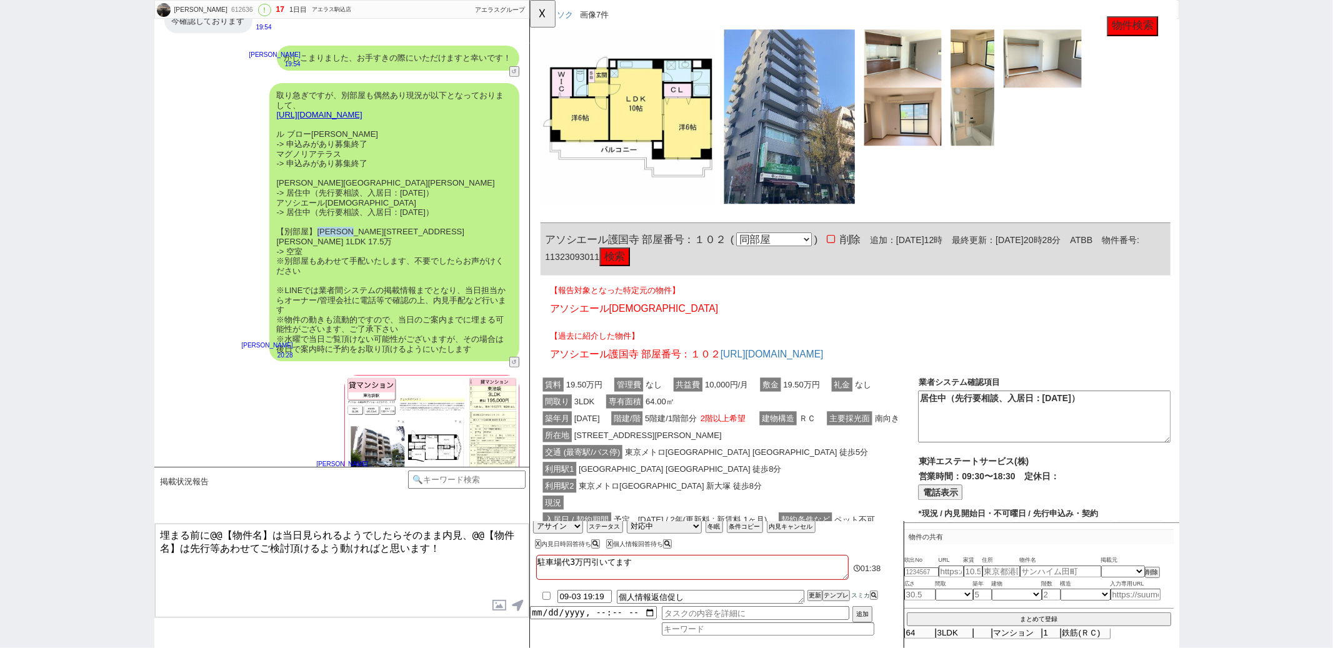
drag, startPoint x: 371, startPoint y: 220, endPoint x: 318, endPoint y: 220, distance: 52.5
click at [318, 220] on div "取り急ぎですが、別部屋も偶然あり現況が以下となっておりまして、 https://tools.sumika.live/pages/m9t3j8x ル ブロー甲良…" at bounding box center [394, 222] width 250 height 278
copy div "小石川安田ビル"
click at [271, 532] on textarea "埋まる前に@@【物件名】は当日見られるようでしたらそのまま内見、@@【物件名】は先行等あわせてご検討頂けるよう動ければと思います！" at bounding box center [342, 571] width 374 height 94
paste textarea "小石川安田ビル"
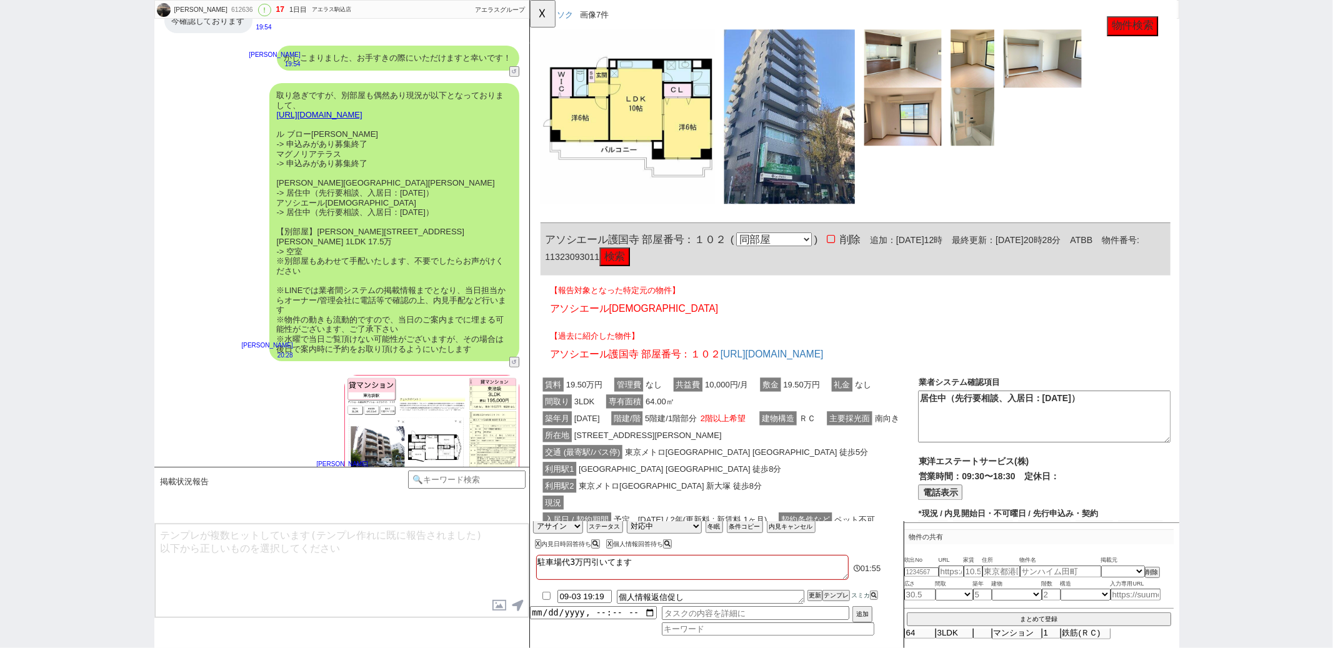
scroll to position [337, 0]
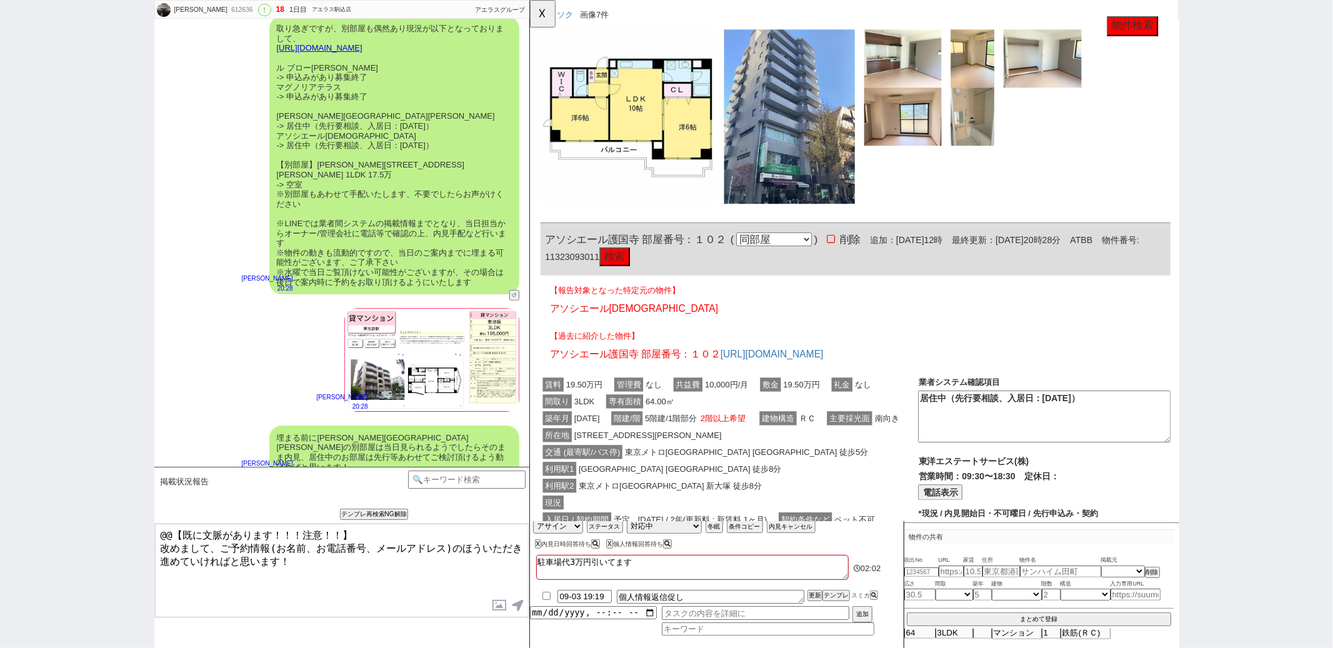
drag, startPoint x: 162, startPoint y: 544, endPoint x: 162, endPoint y: 411, distance: 133.1
click at [162, 448] on div "ERIKA 612636 ! 18 1日目 アエラス駒込店 冬眠中 自社客 アエラスグループ スミカ_BPO チャット全表示 2025-09-02 ちなみに …" at bounding box center [341, 324] width 375 height 648
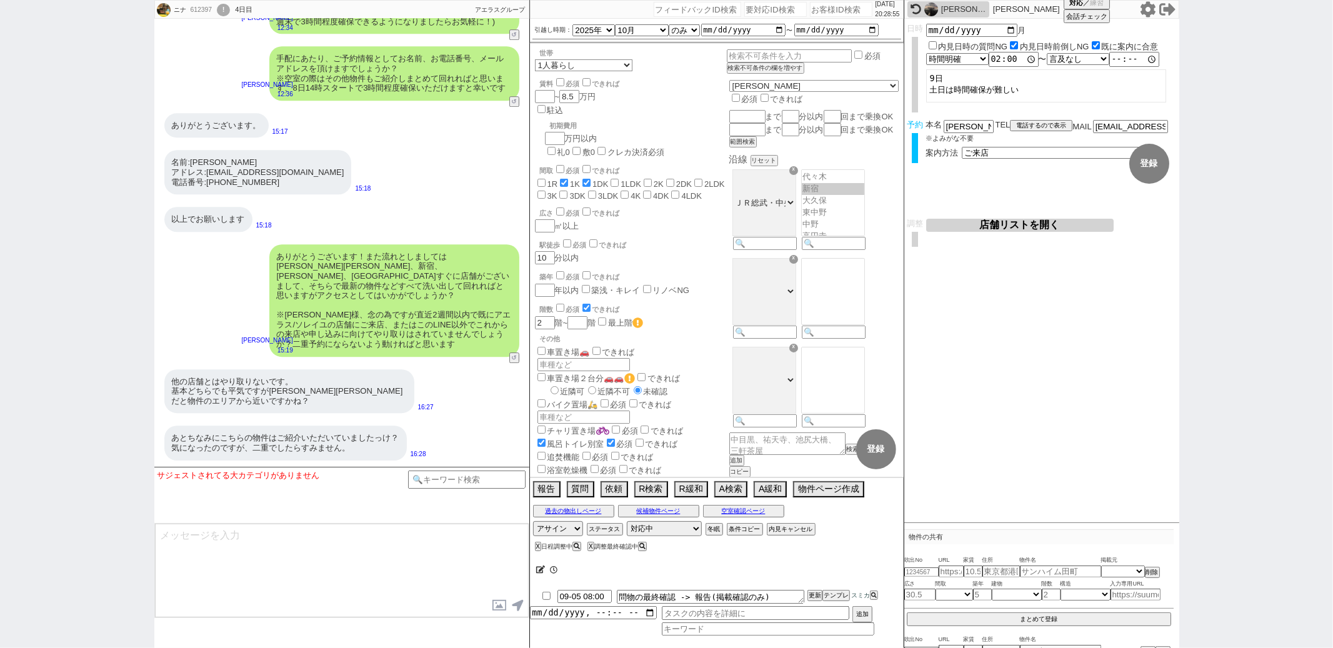
scroll to position [3454, 0]
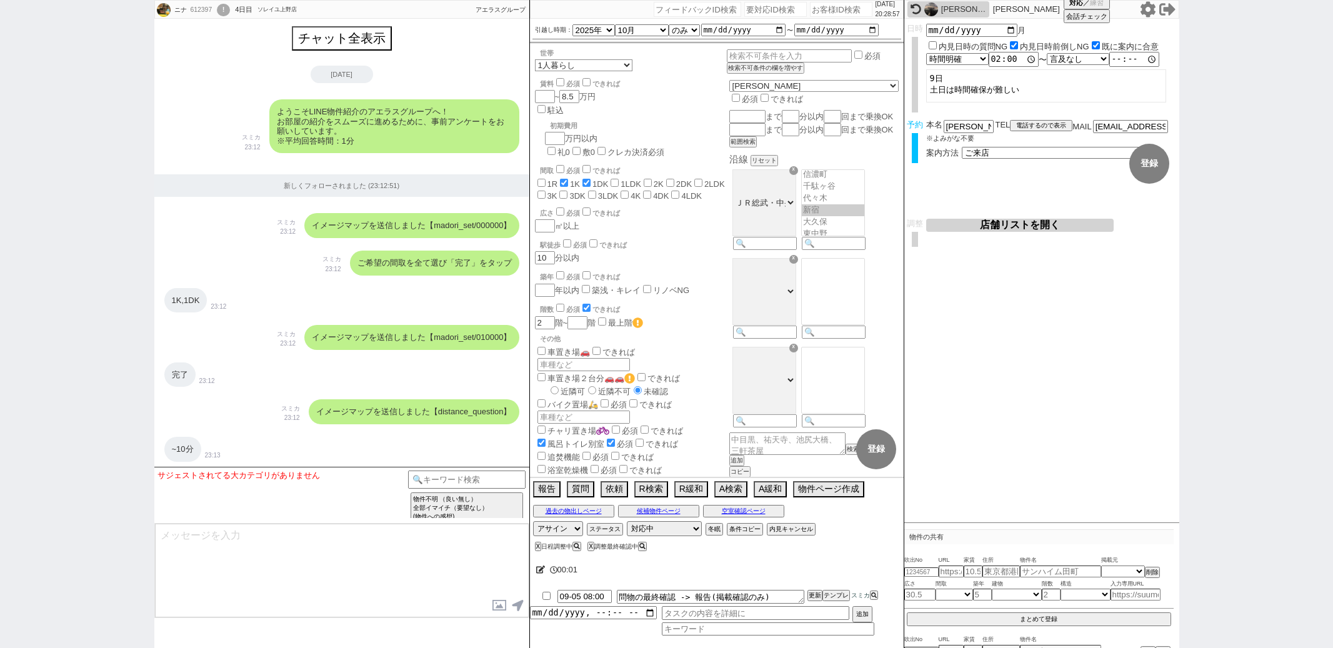
select select "2025"
select select "10"
select select "36"
select select "0"
select select "834"
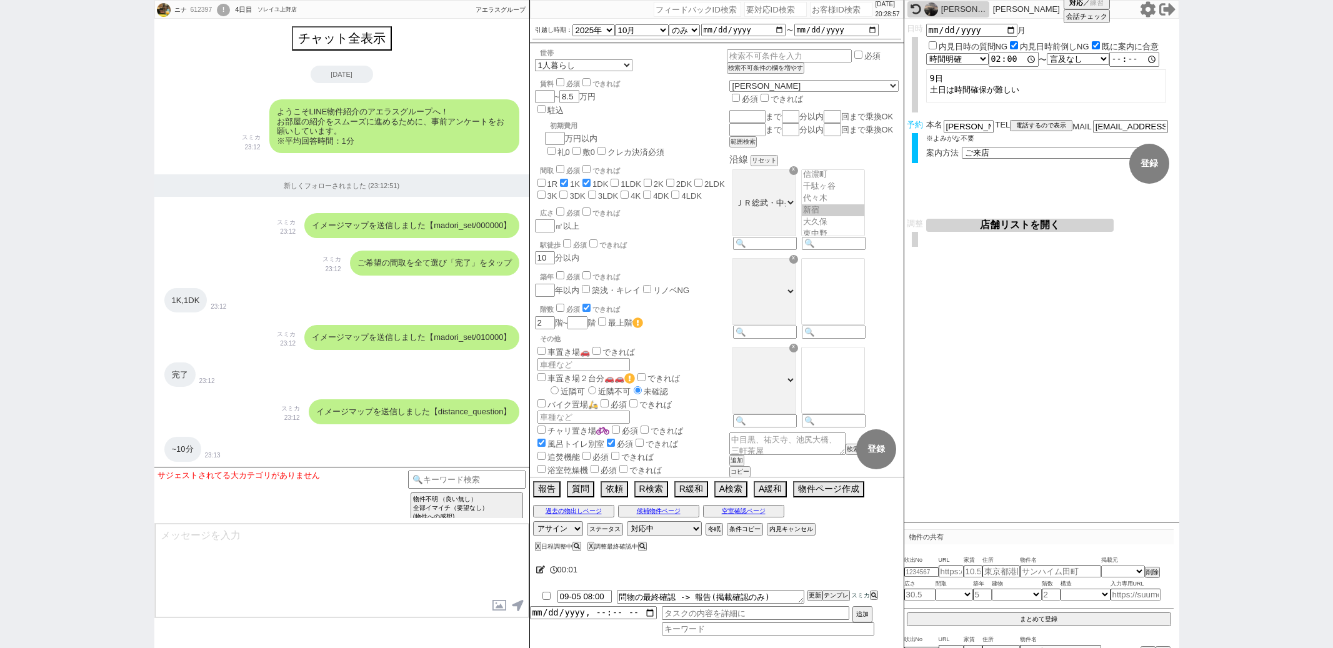
select select "1"
select select "2"
select select
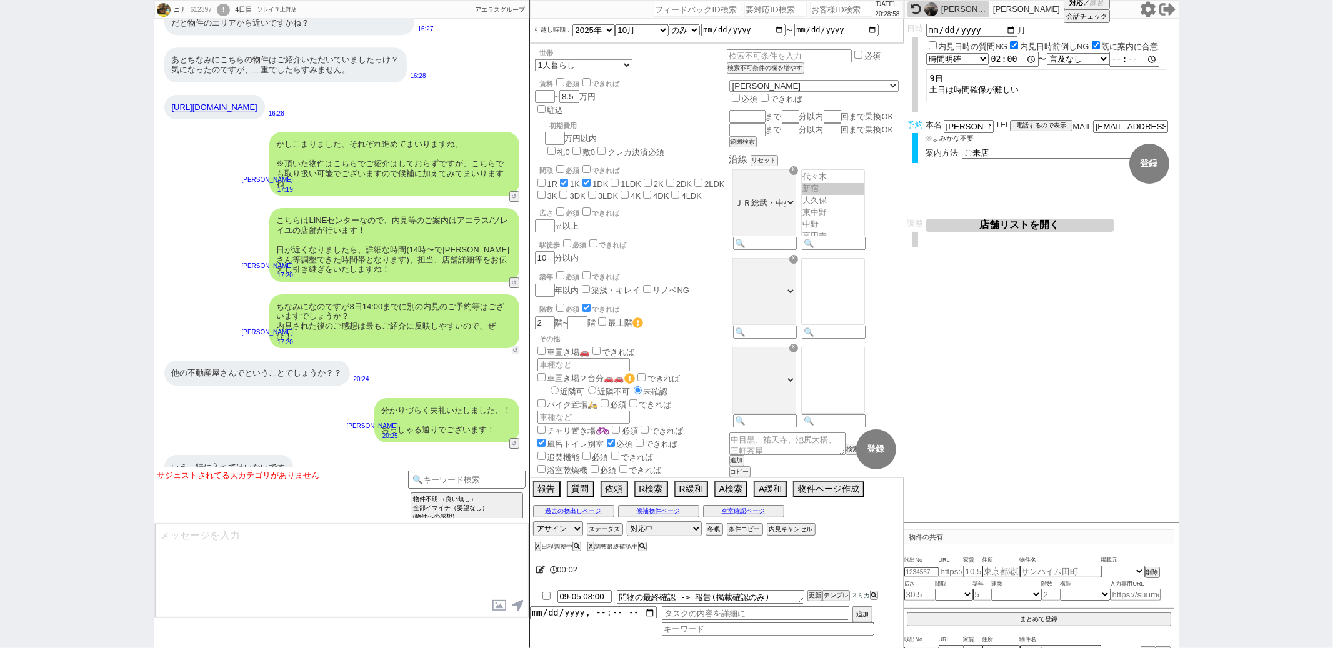
click at [517, 346] on button "↺" at bounding box center [515, 350] width 7 height 8
select select "ない"
click at [291, 494] on option "ない" at bounding box center [275, 500] width 51 height 12
type textarea "かしこまりました！そうしましたら、今後もネットの物件もネット経由で問い合わせずに、LINEに頂けます幸いです！ 総合仲介でほぼ全ての物件を紹介可能ですので、当…"
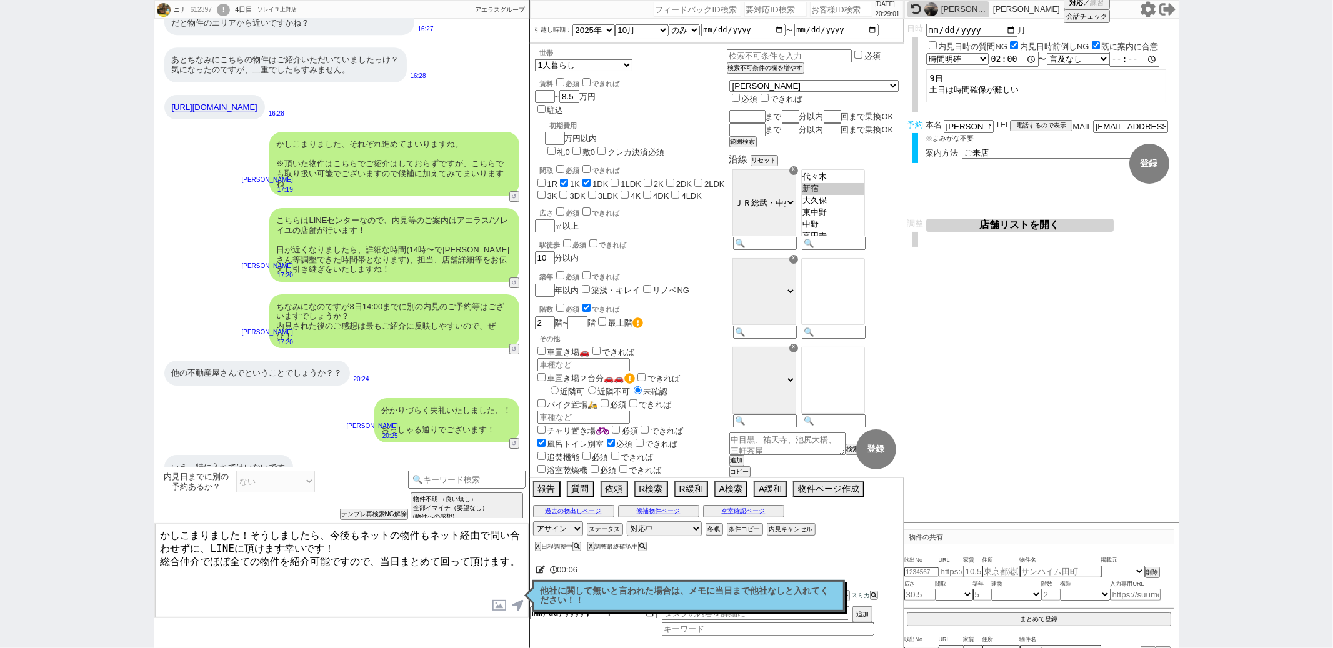
click at [541, 568] on icon at bounding box center [540, 570] width 9 height 8
click at [541, 568] on textarea at bounding box center [692, 567] width 312 height 25
checkbox input "false"
checkbox input "true"
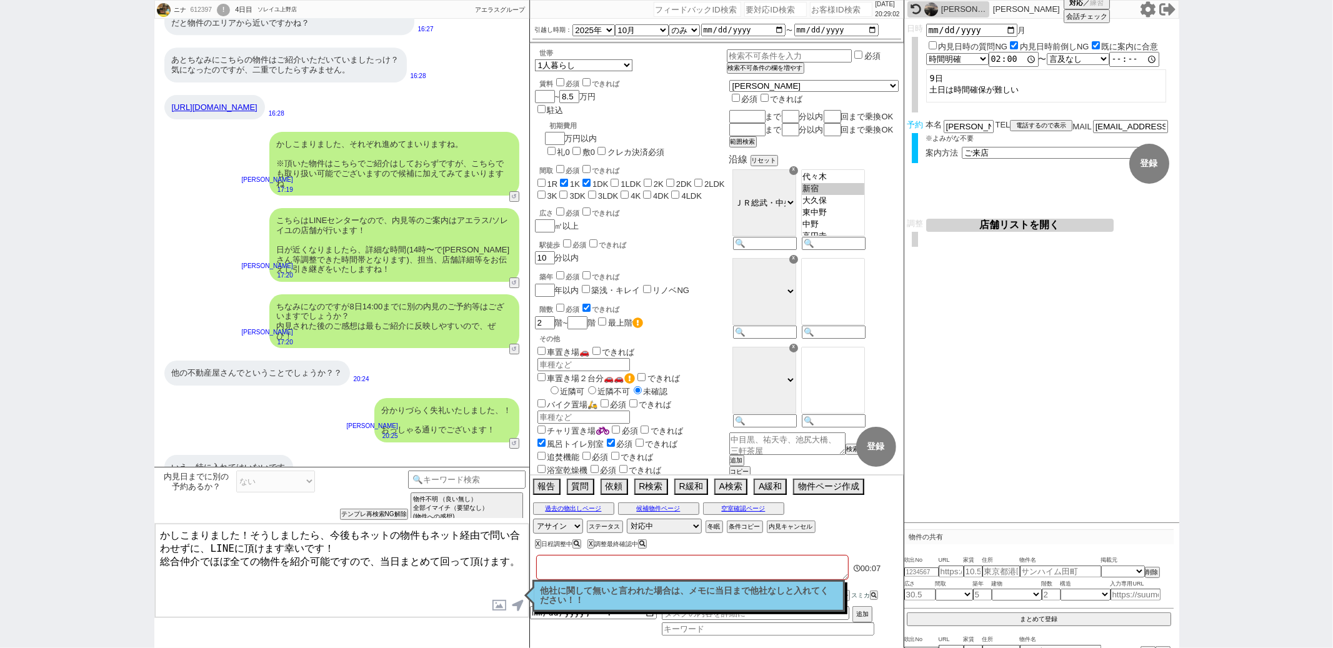
checkbox input "false"
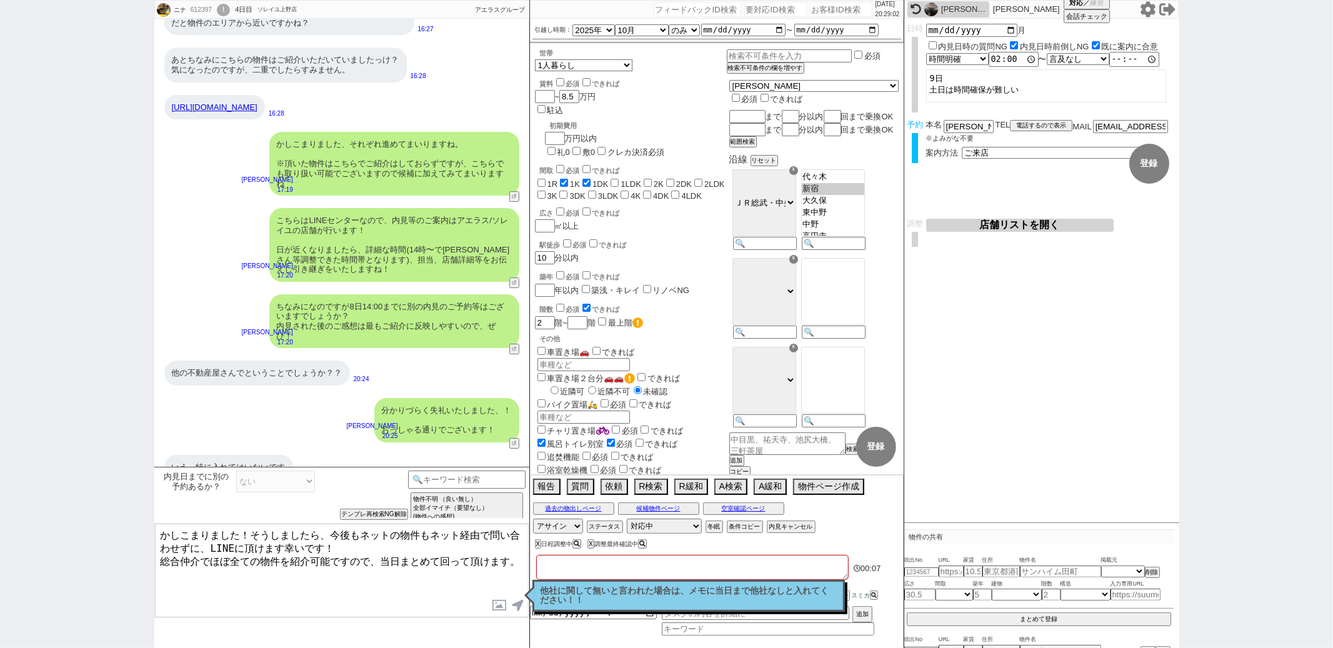
checkbox input "false"
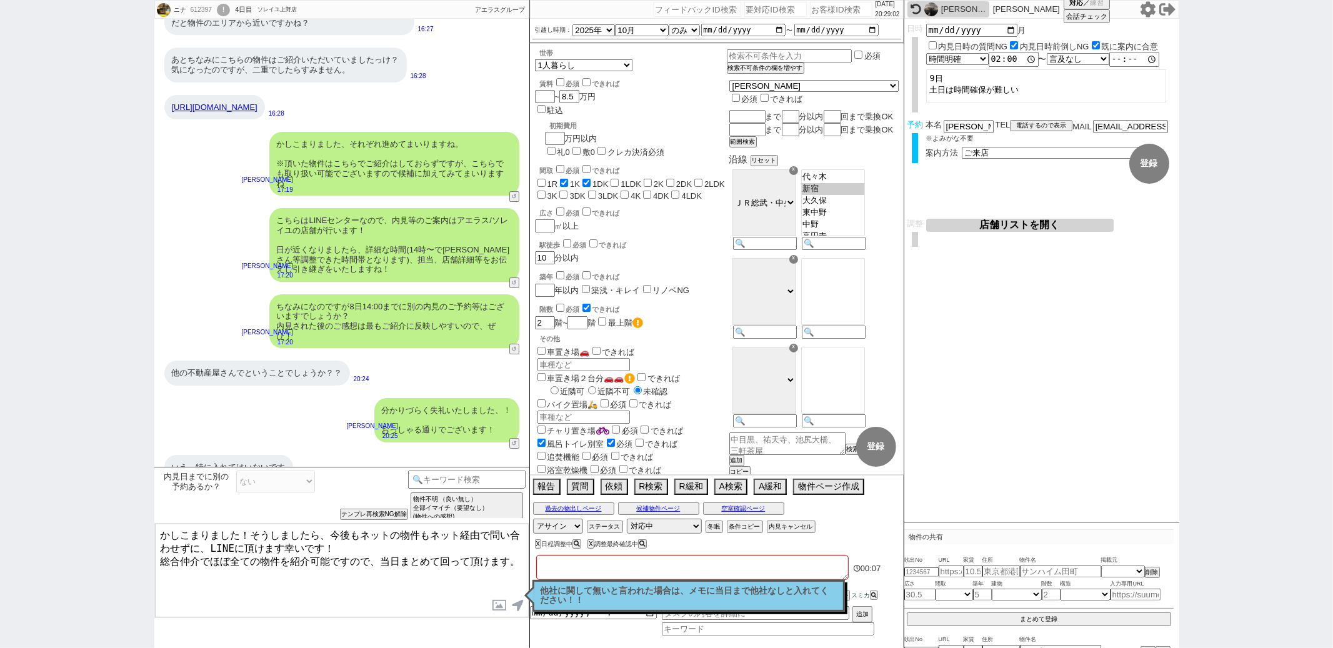
type textarea "ｔ"
checkbox input "false"
checkbox input "true"
checkbox input "false"
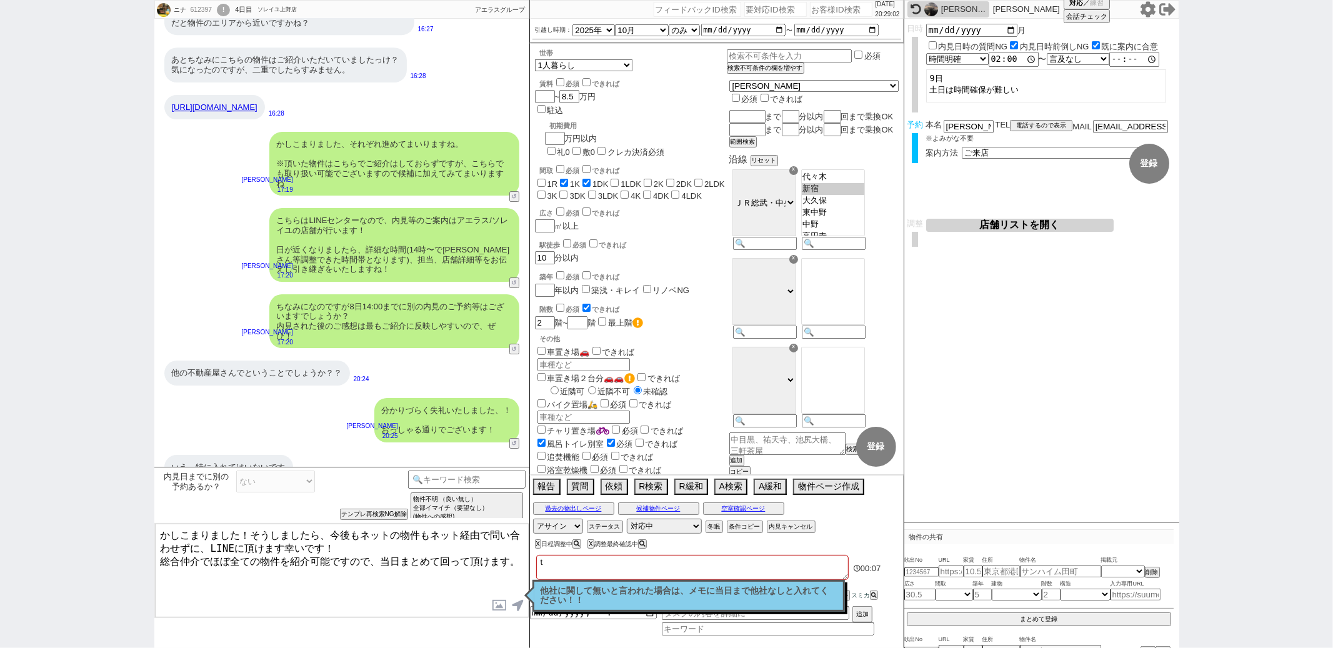
checkbox input "false"
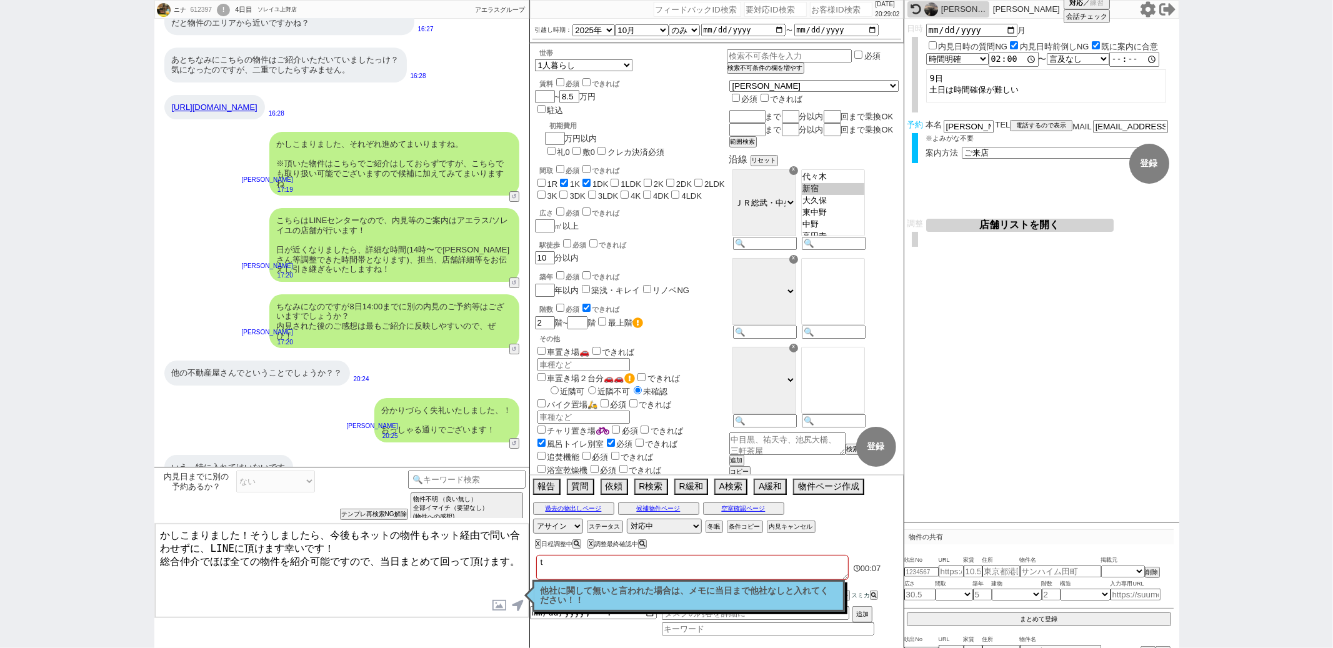
checkbox input "false"
type textarea "と"
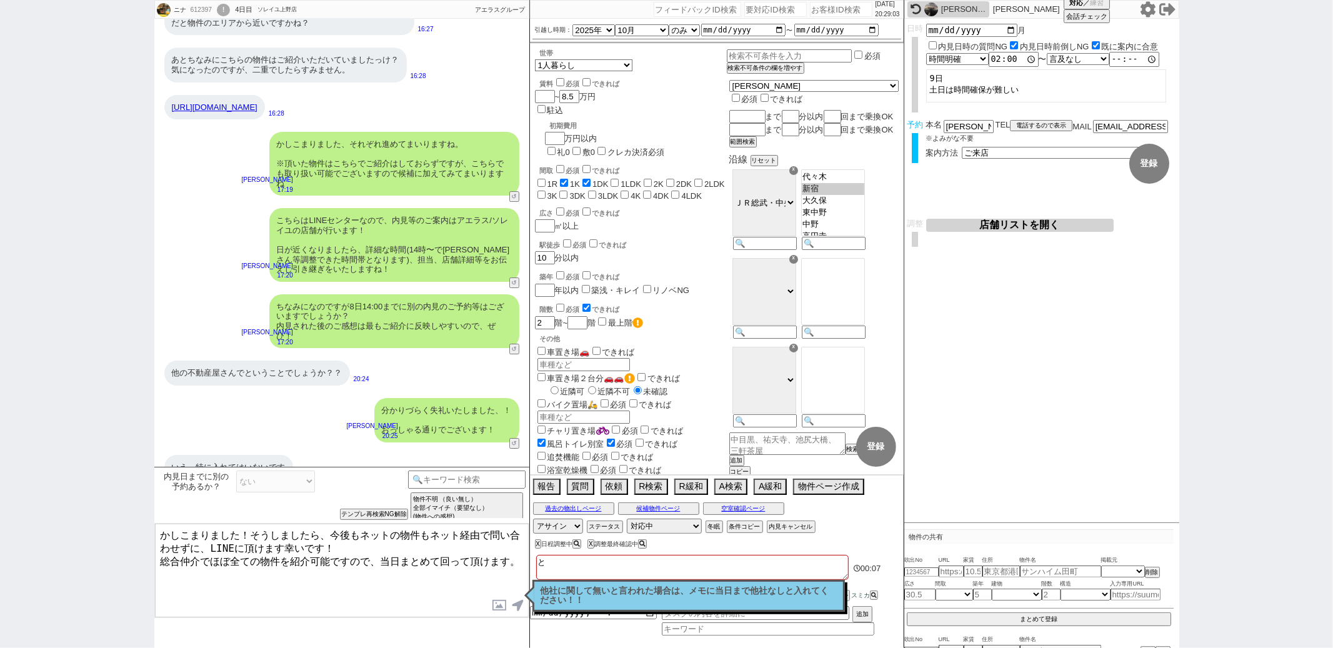
checkbox input "false"
checkbox input "true"
checkbox input "false"
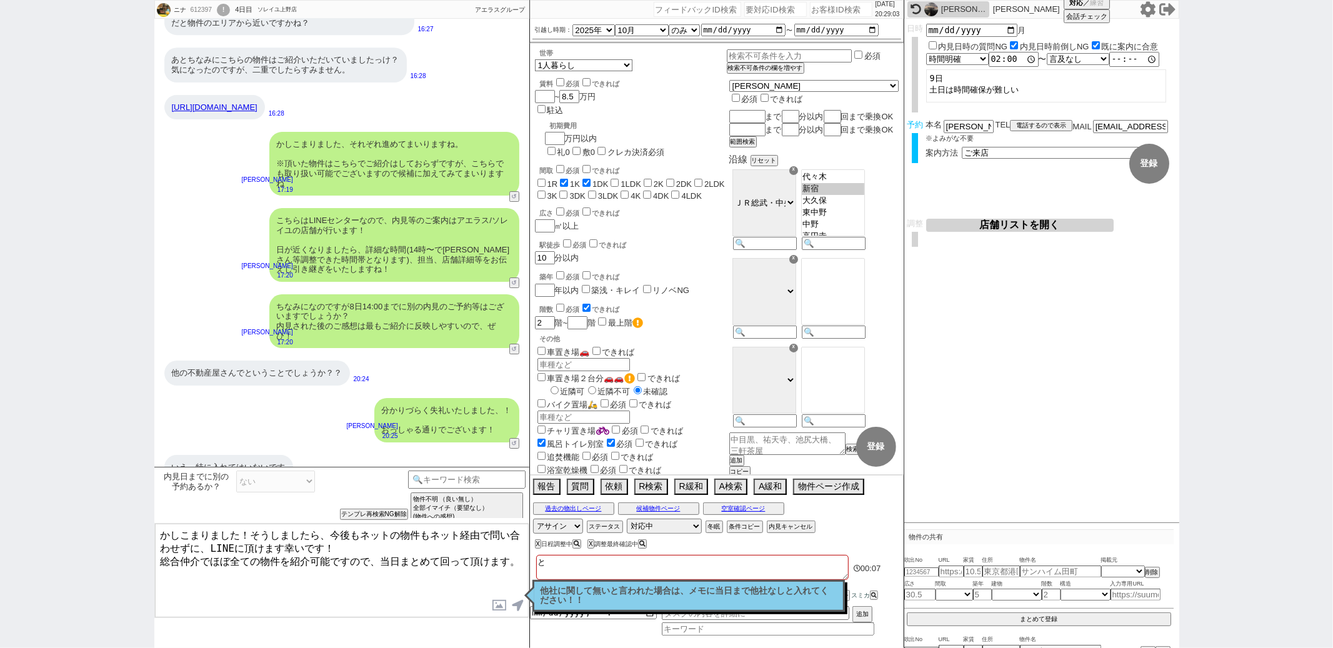
checkbox input "false"
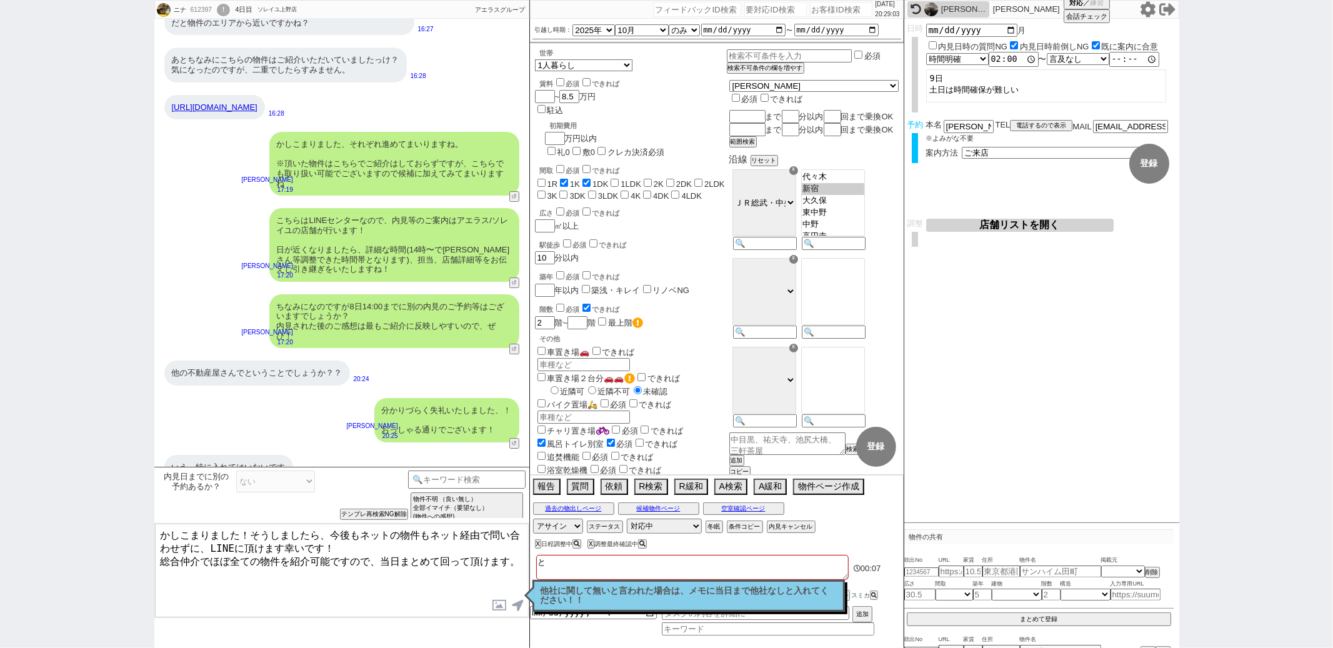
checkbox input "false"
type textarea "とう"
checkbox input "false"
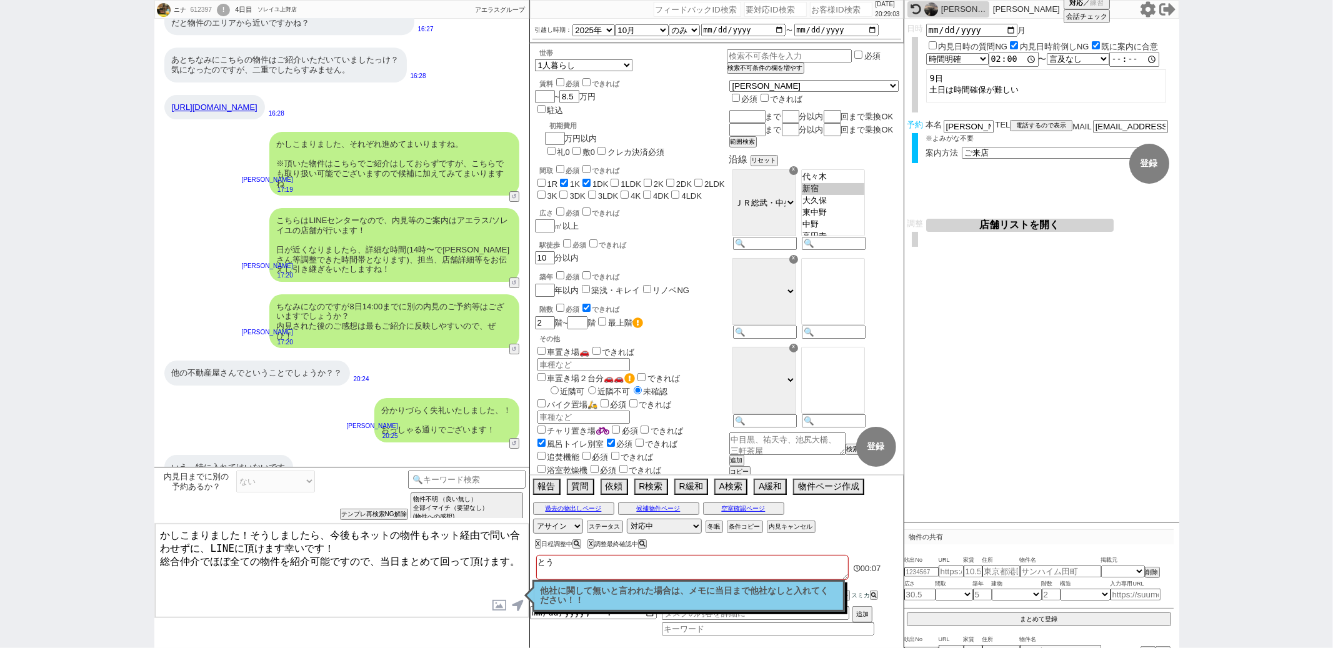
checkbox input "true"
checkbox input "false"
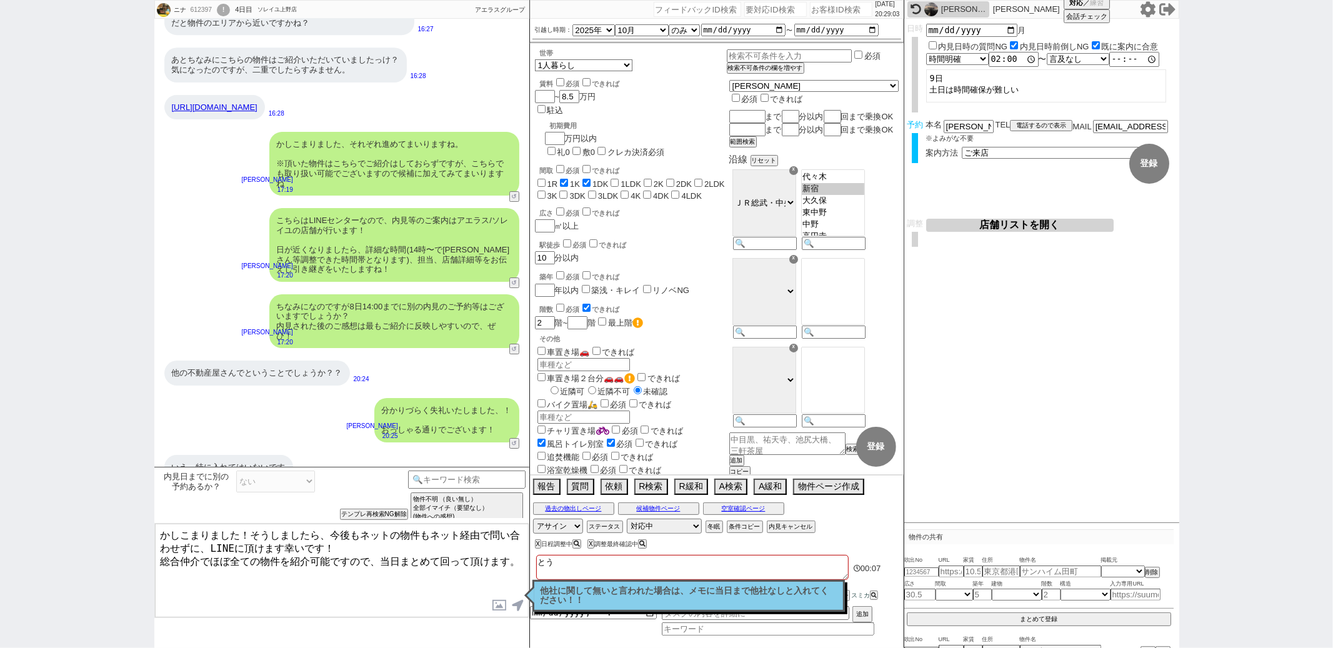
checkbox input "false"
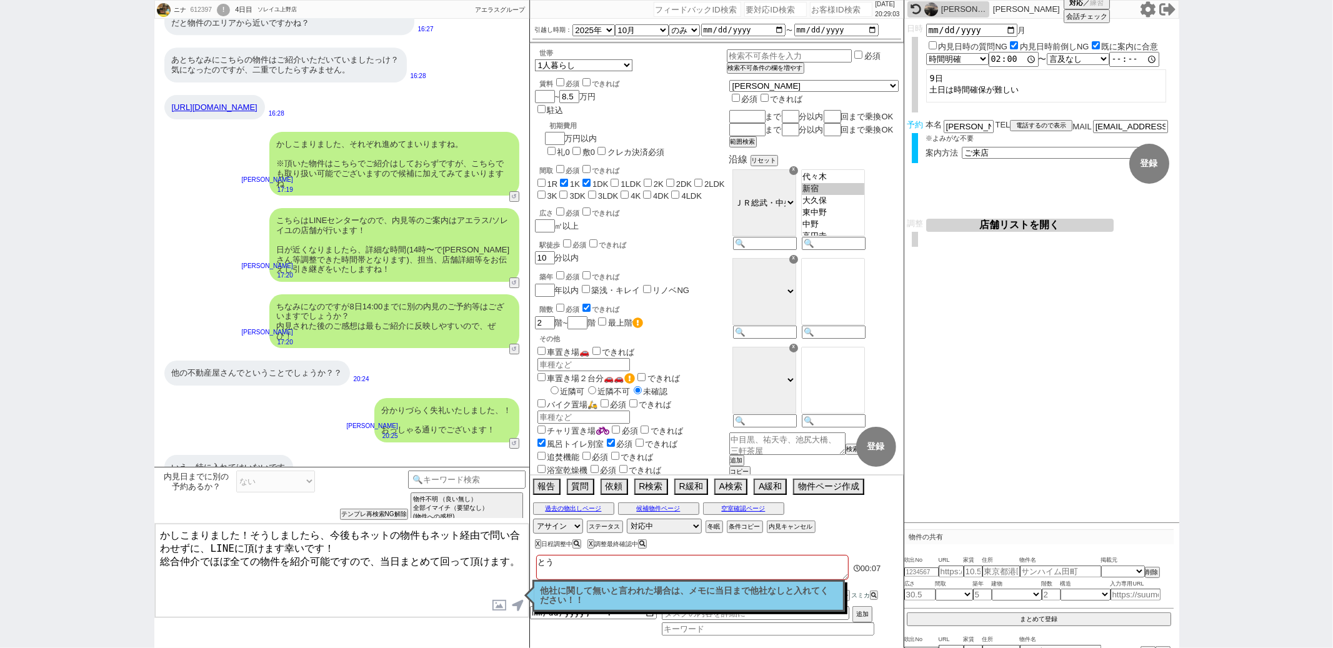
checkbox input "false"
type textarea "と"
checkbox input "false"
checkbox input "true"
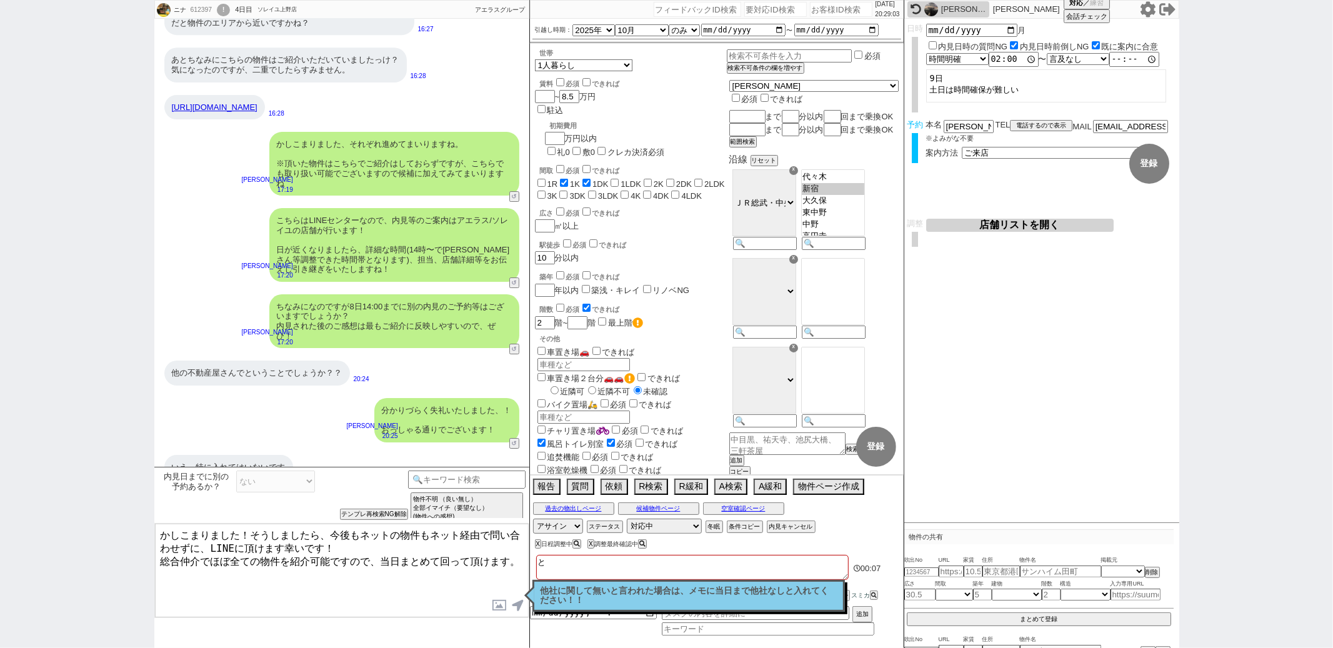
checkbox input "true"
checkbox input "false"
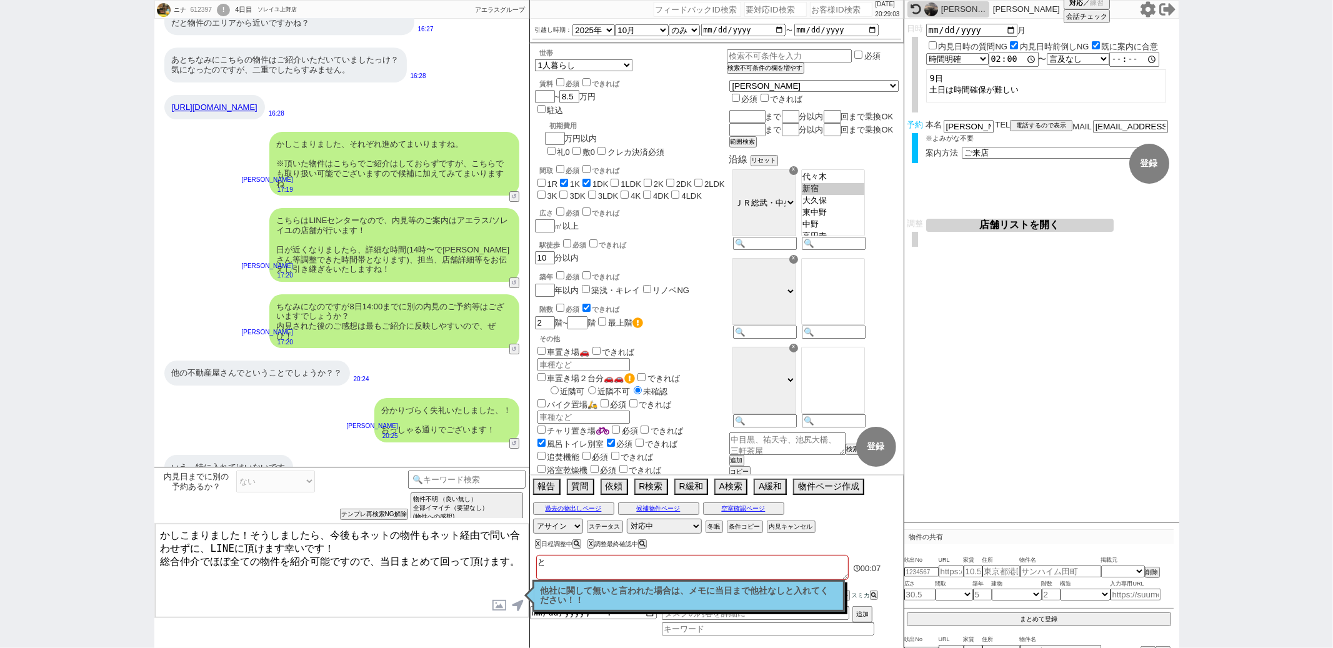
checkbox input "false"
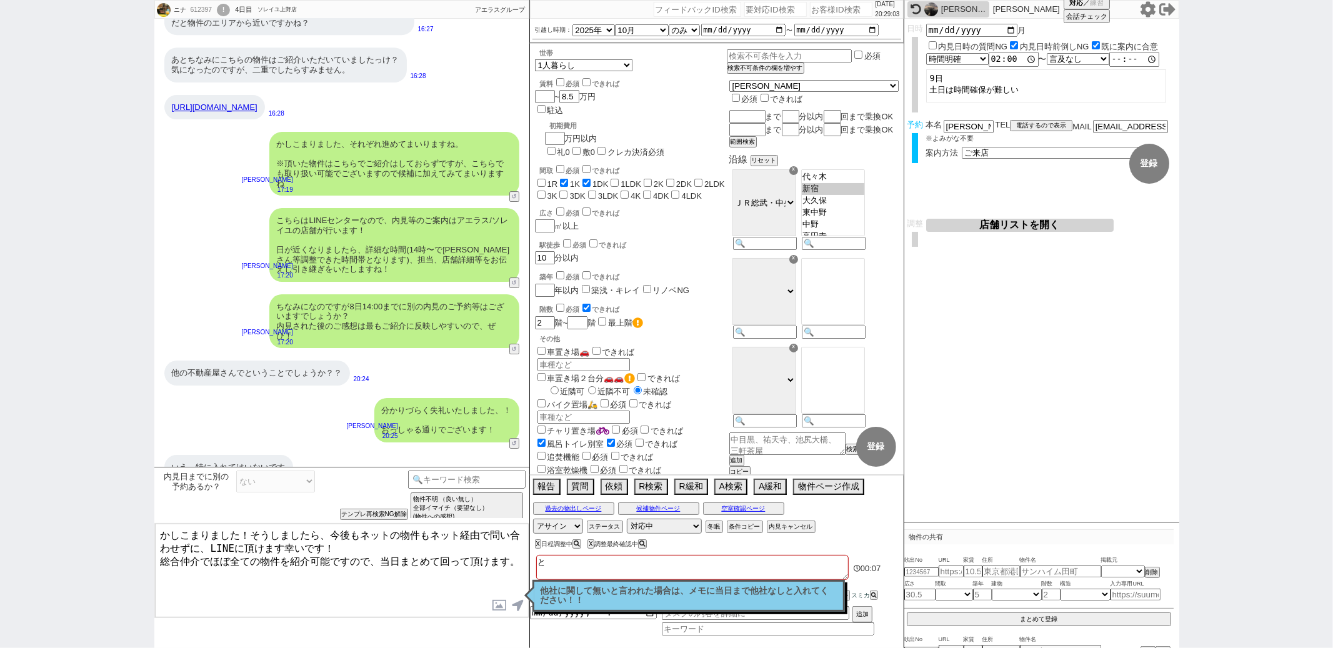
checkbox input "false"
checkbox input "true"
checkbox input "false"
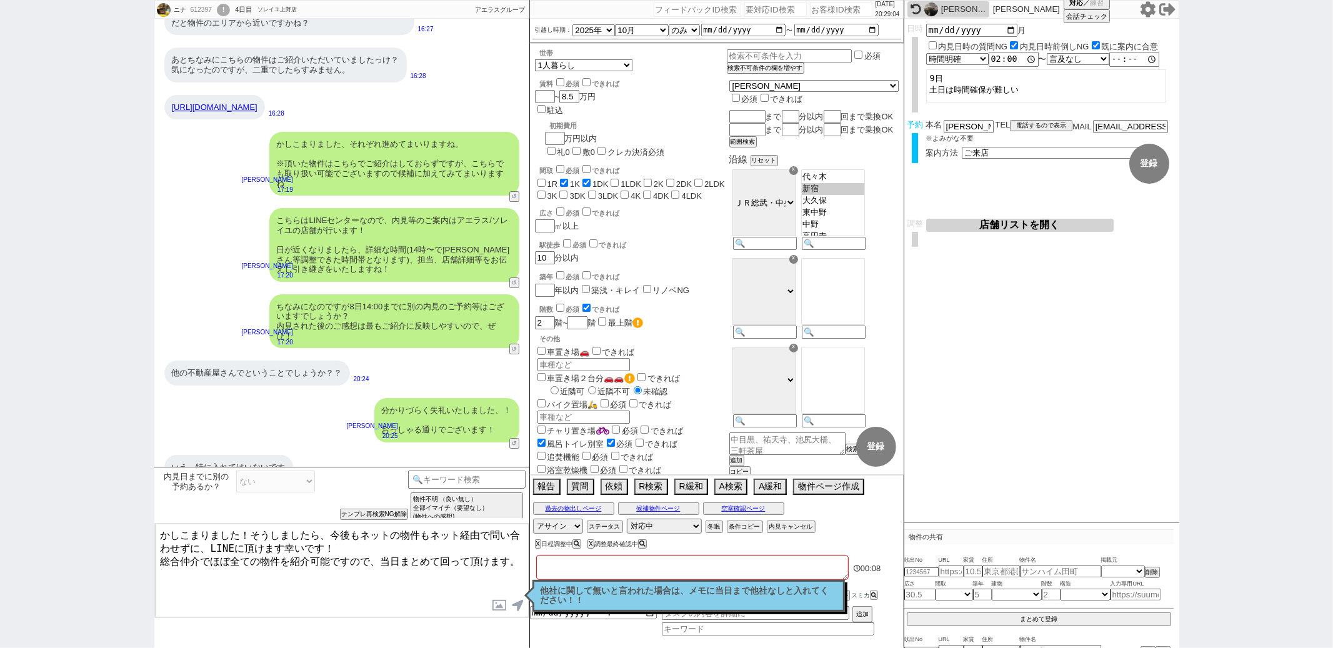
checkbox input "false"
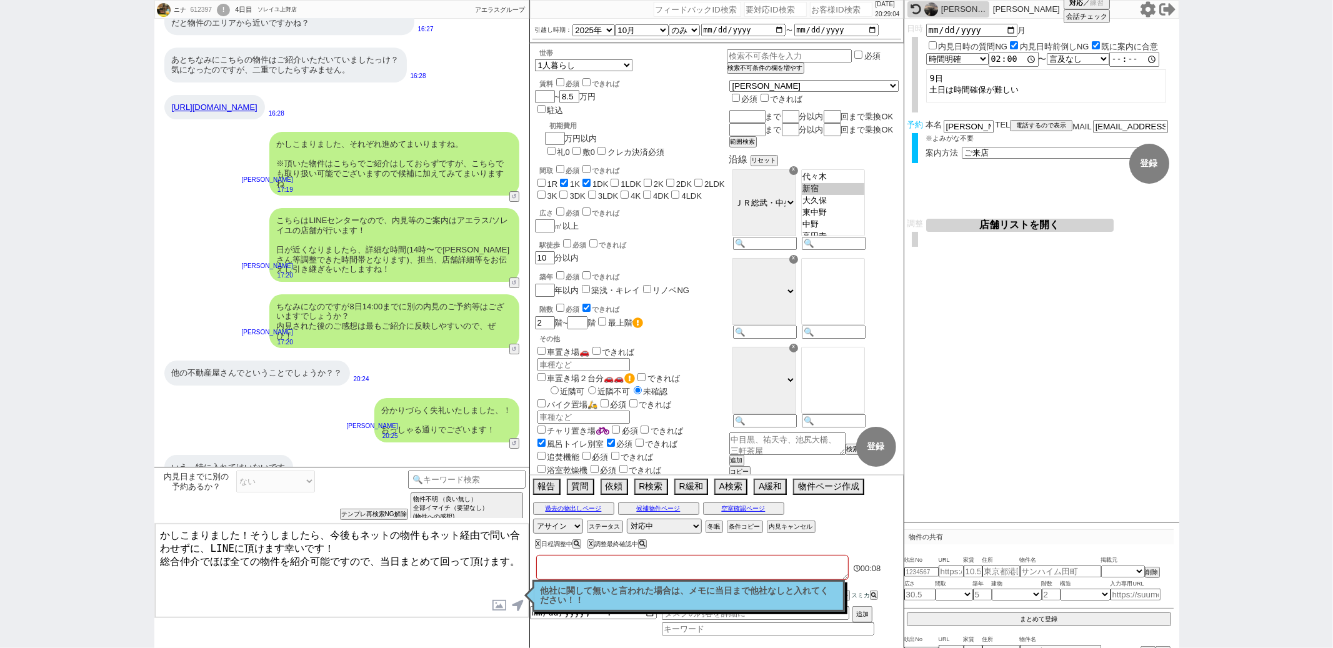
checkbox input "false"
type textarea "@"
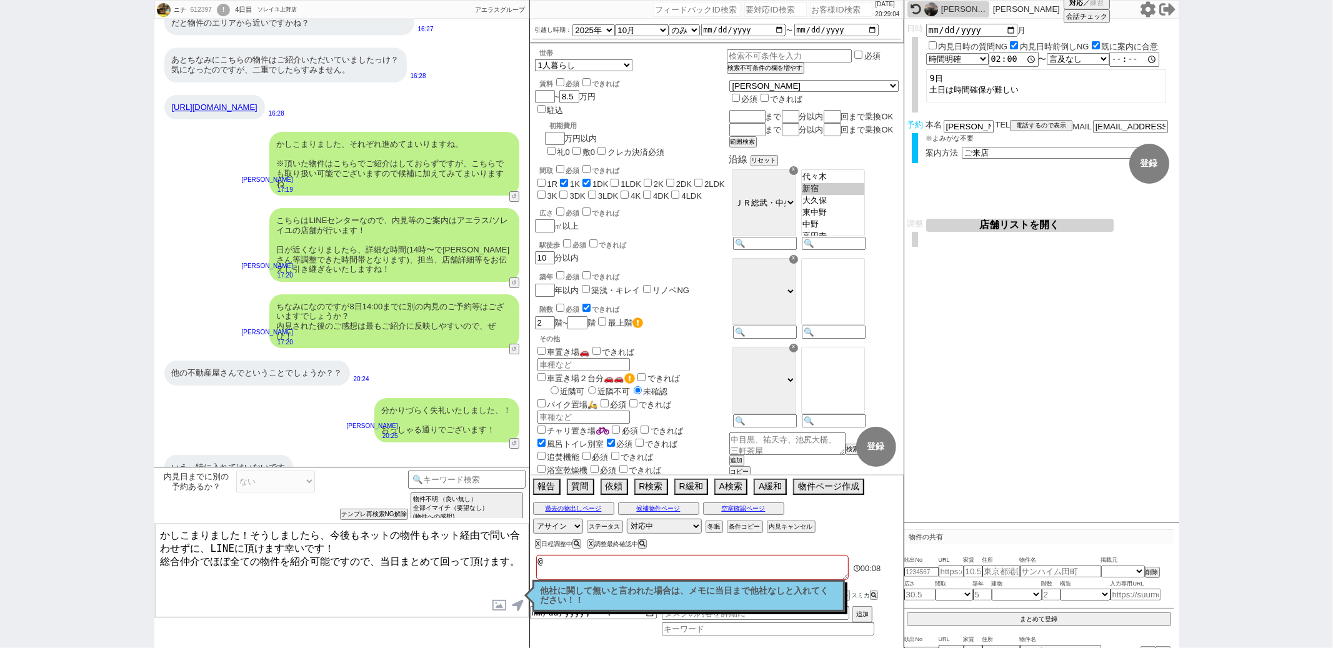
checkbox input "false"
checkbox input "true"
checkbox input "false"
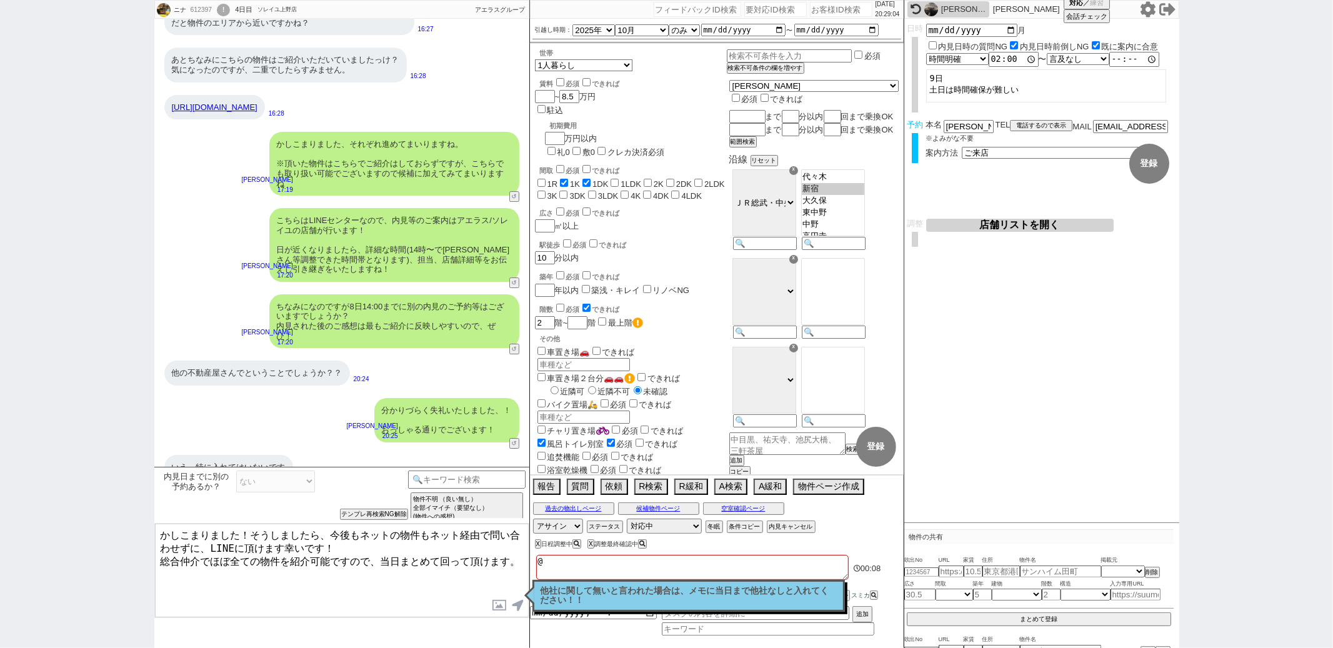
checkbox input "false"
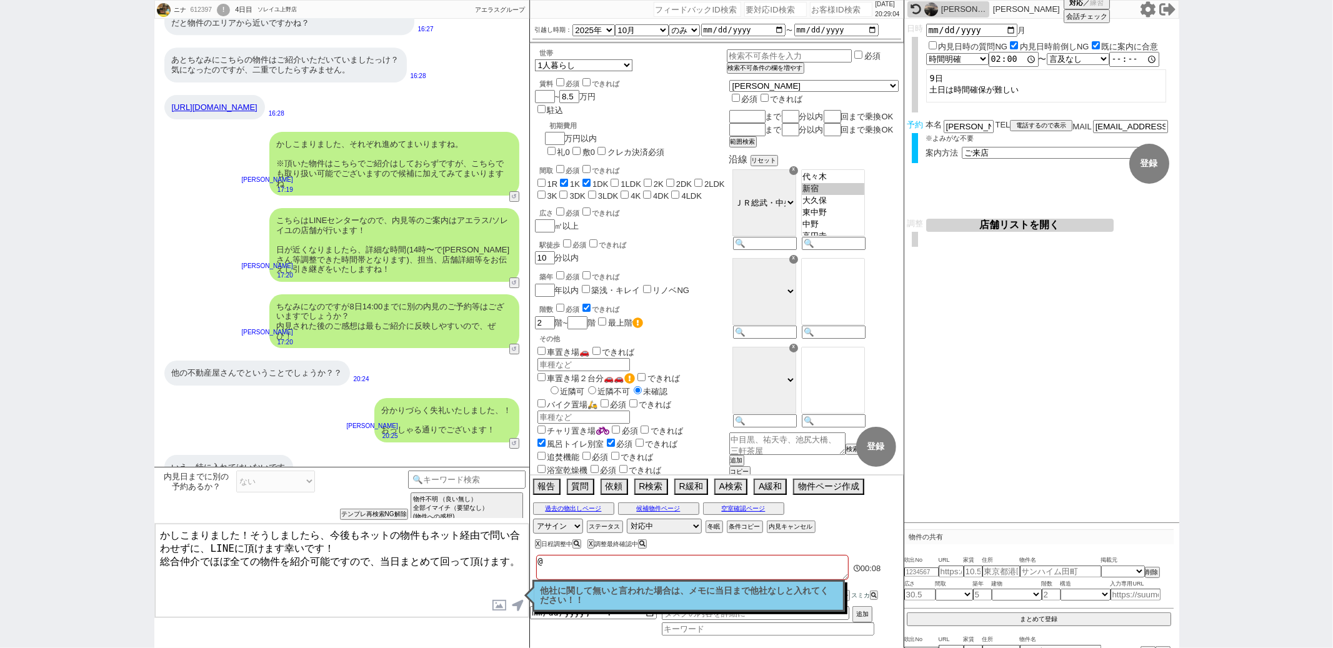
checkbox input "false"
type textarea "@ｔ"
checkbox input "false"
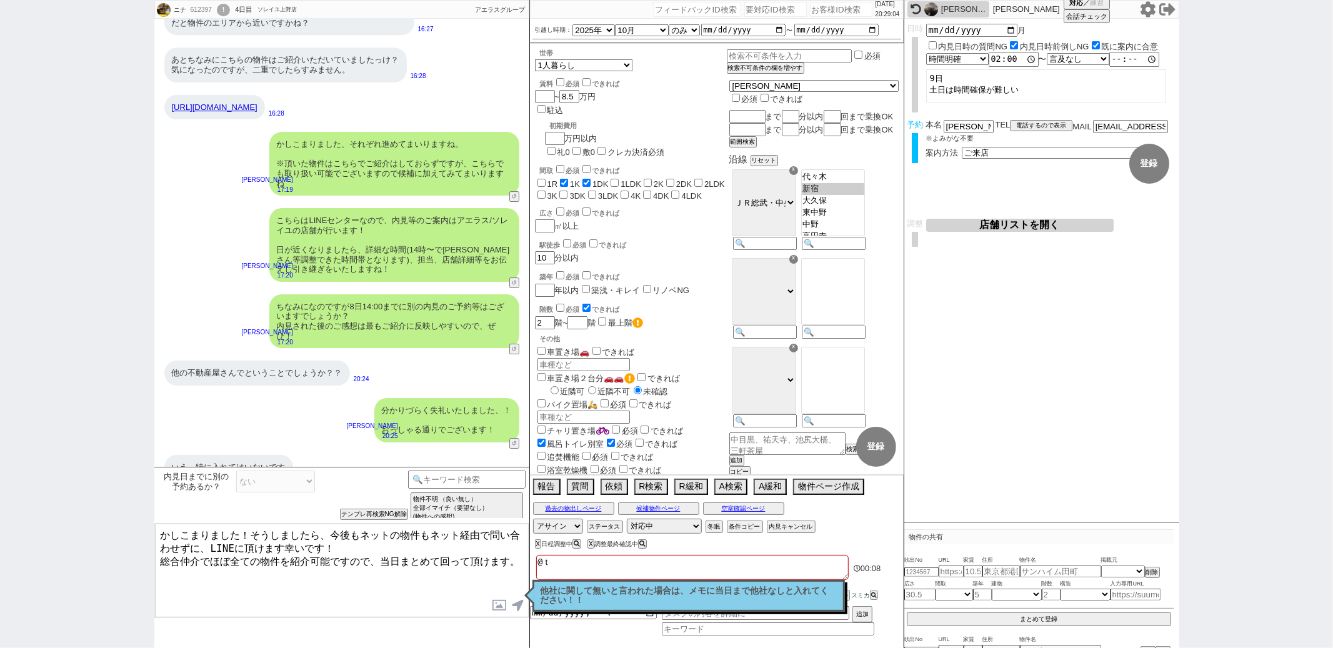
checkbox input "true"
checkbox input "false"
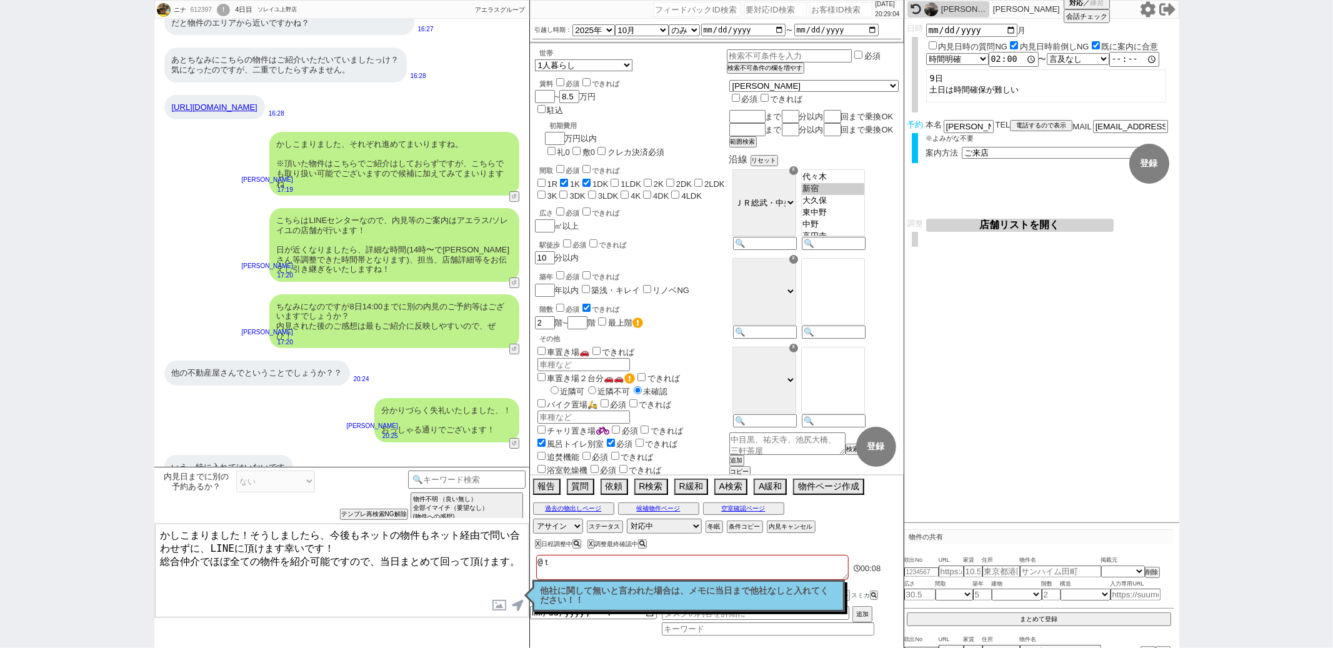
checkbox input "false"
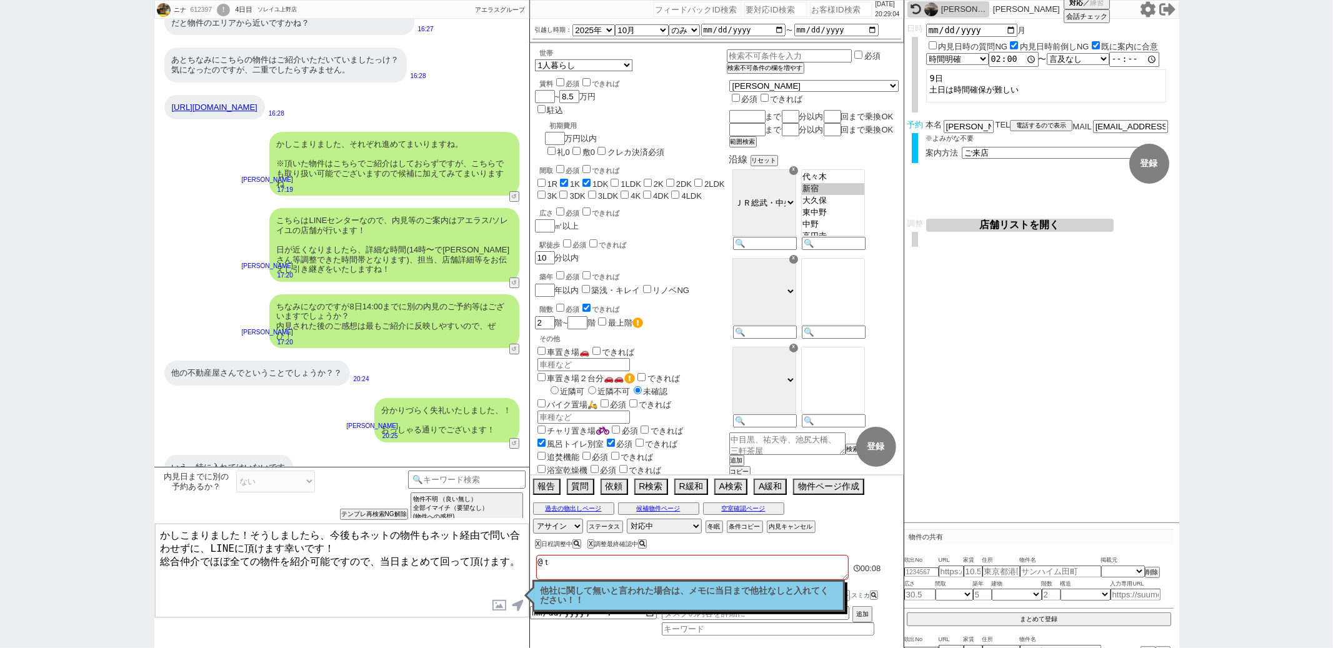
checkbox input "false"
type textarea "@と"
checkbox input "false"
checkbox input "true"
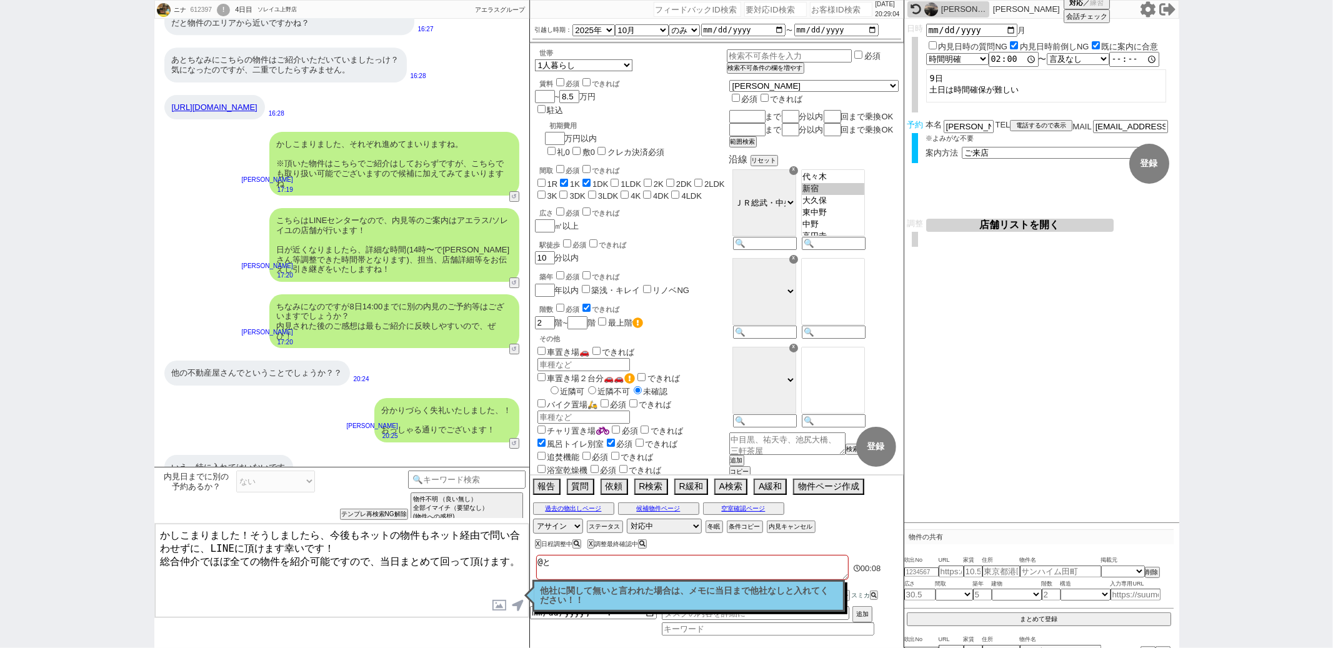
checkbox input "true"
checkbox input "false"
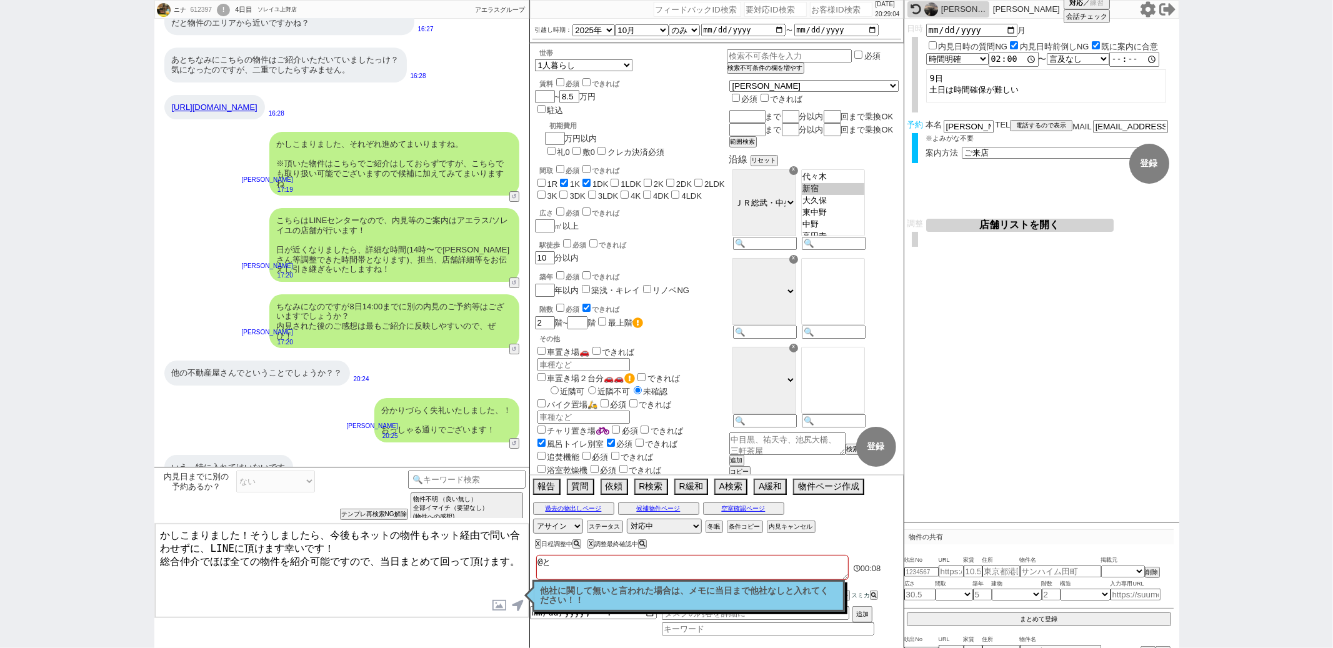
checkbox input "false"
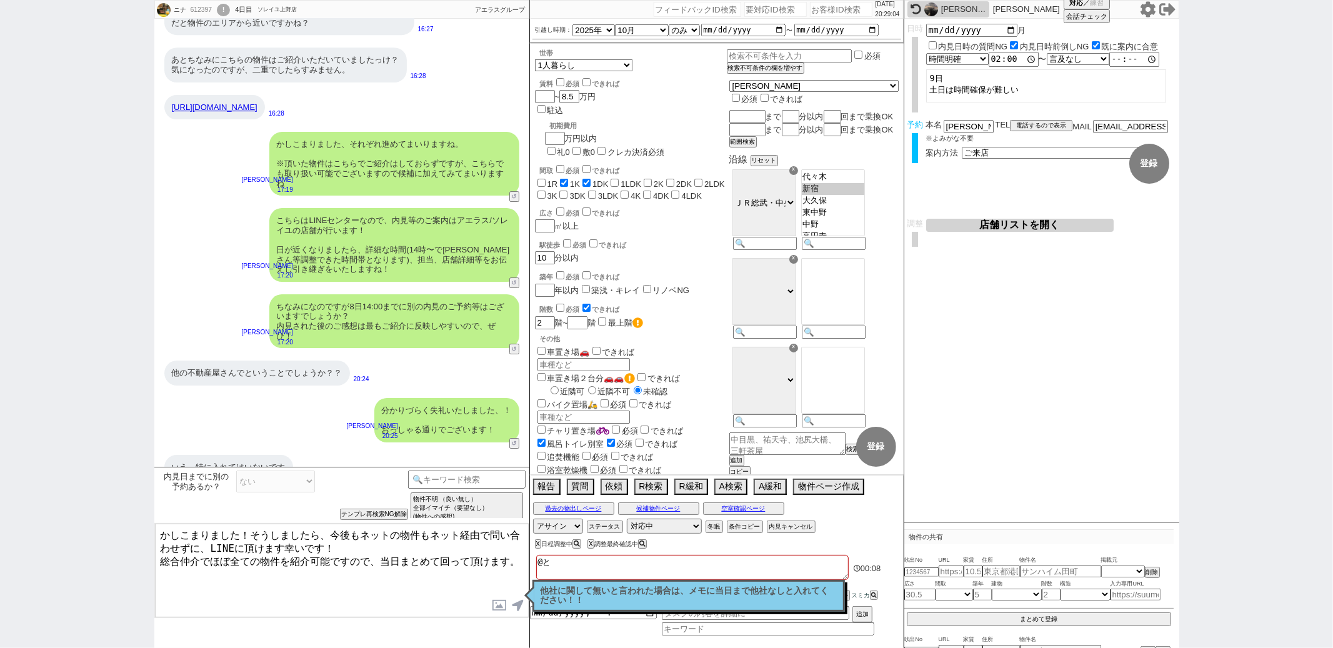
checkbox input "false"
type textarea "@とう"
checkbox input "false"
checkbox input "true"
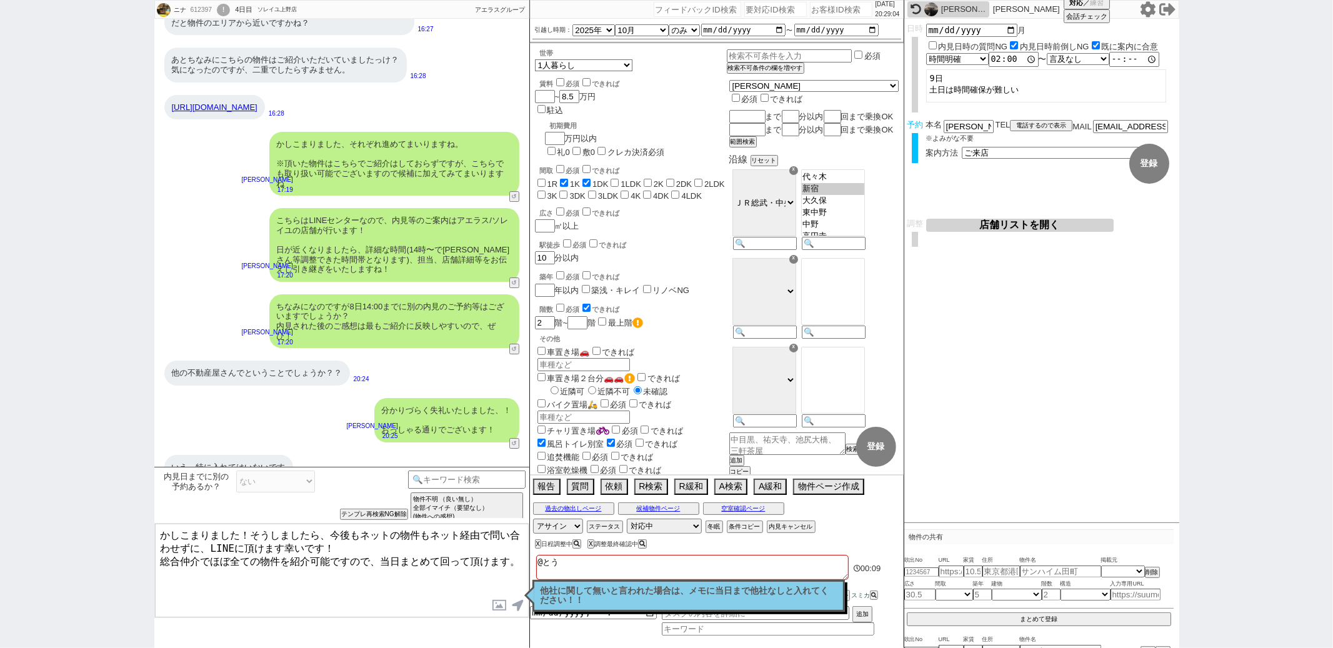
checkbox input "false"
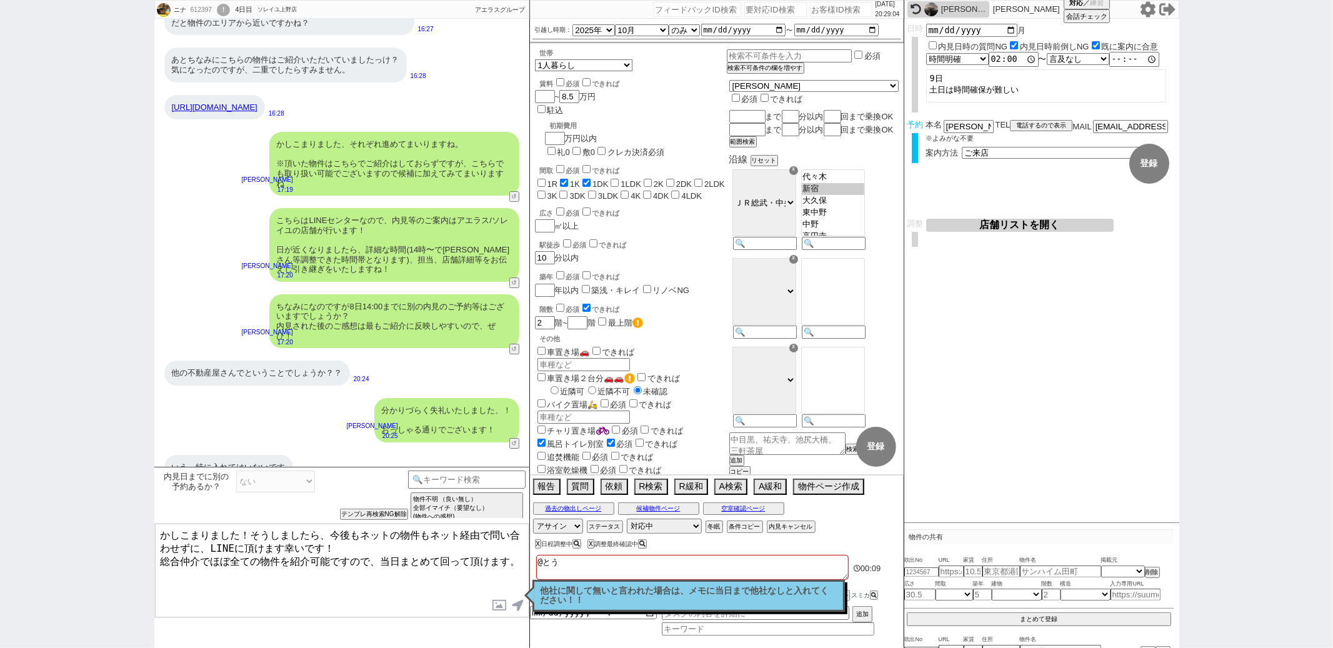
checkbox input "false"
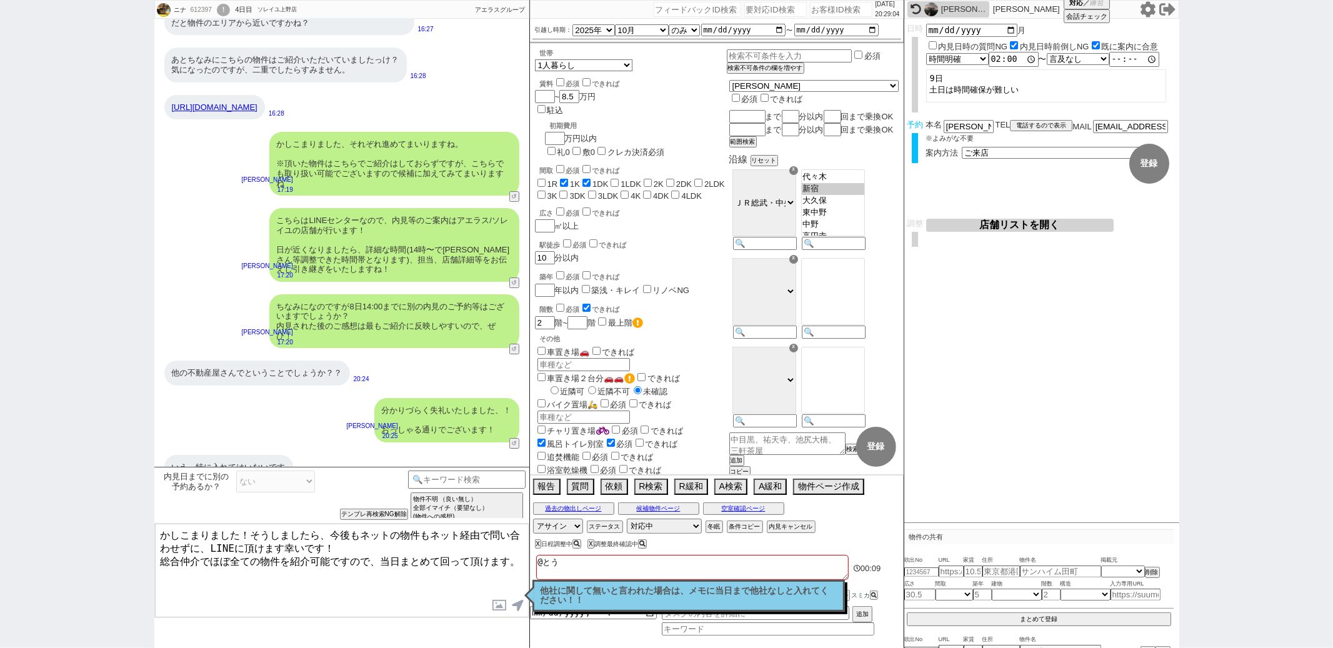
type textarea "@とうｊ"
checkbox input "false"
checkbox input "true"
checkbox input "false"
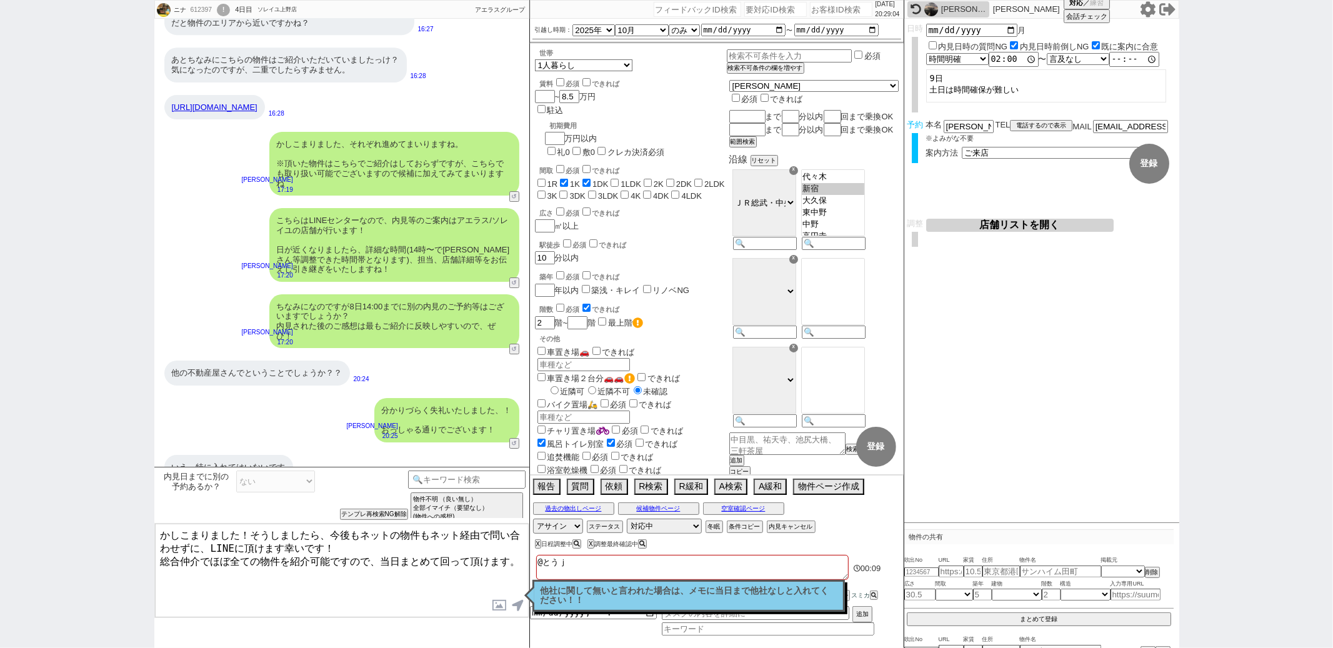
checkbox input "false"
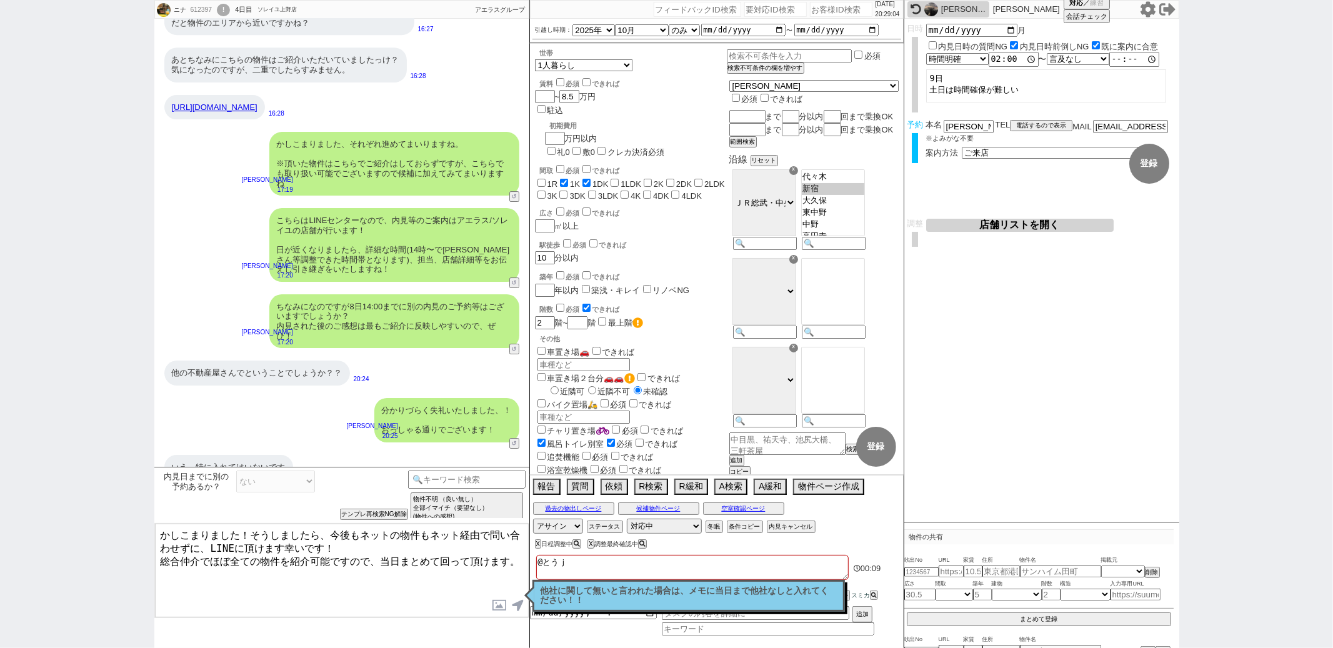
checkbox input "false"
type textarea "@とうじ"
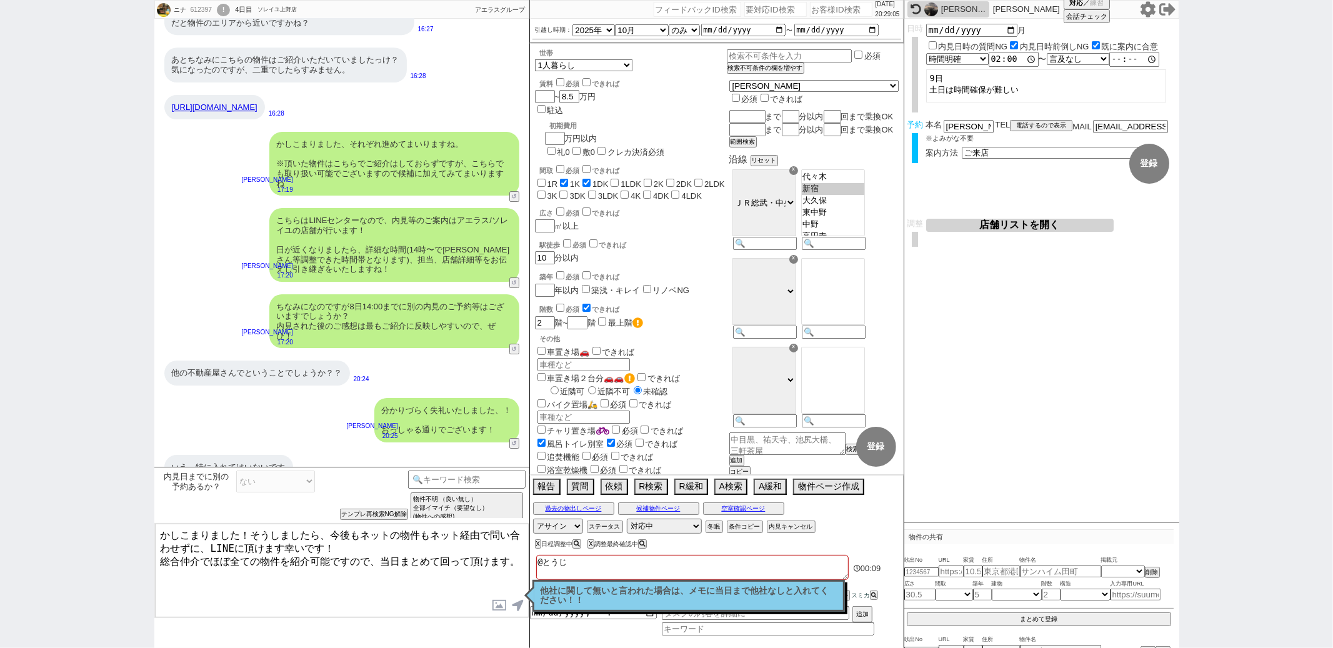
checkbox input "false"
checkbox input "true"
checkbox input "false"
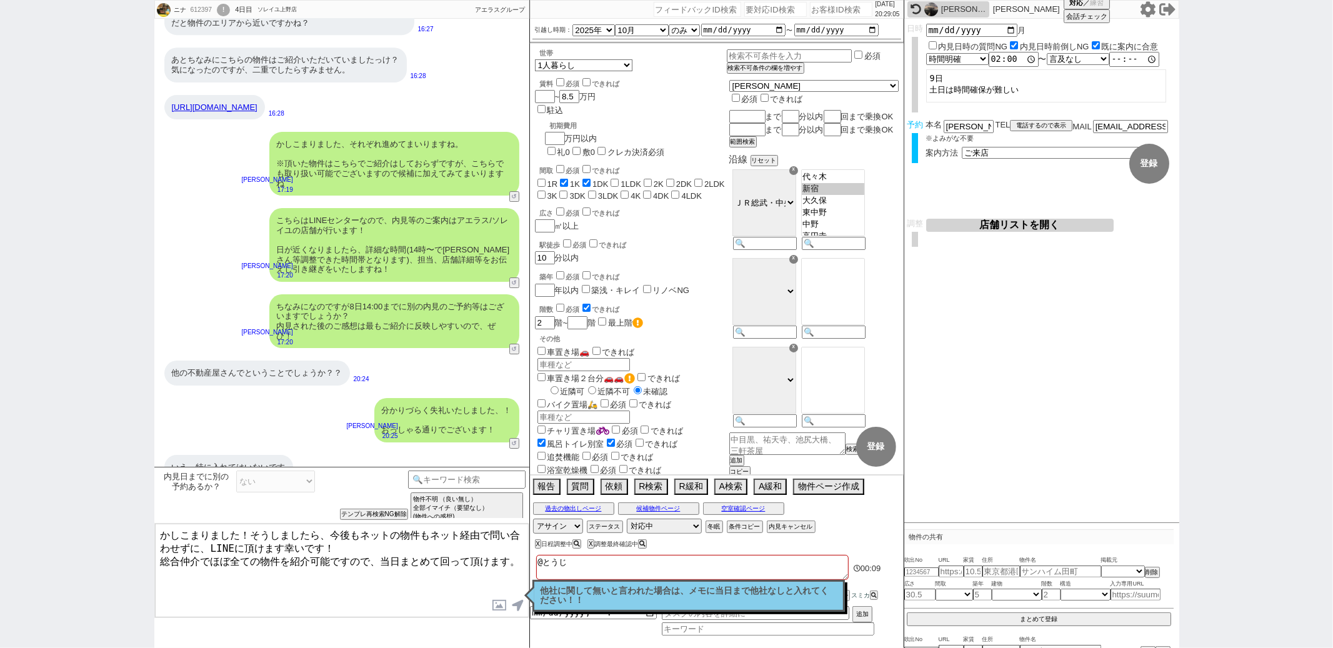
checkbox input "false"
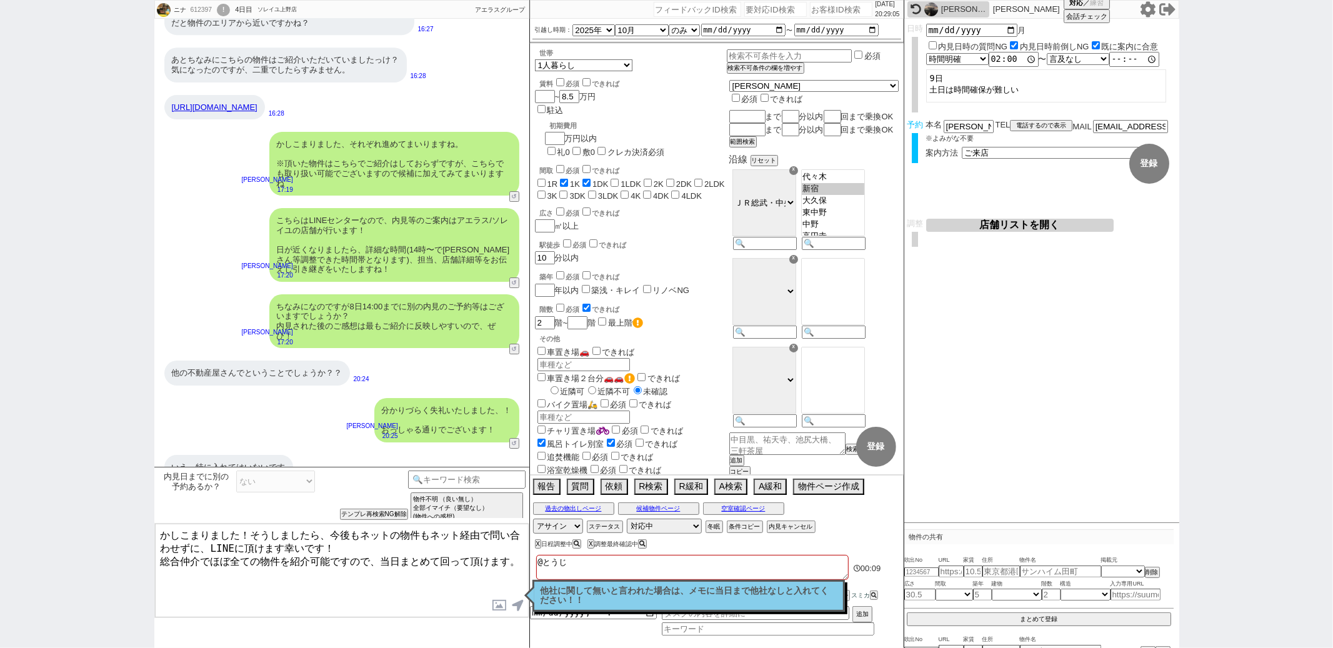
checkbox input "false"
type textarea "@とうじｔ"
checkbox input "false"
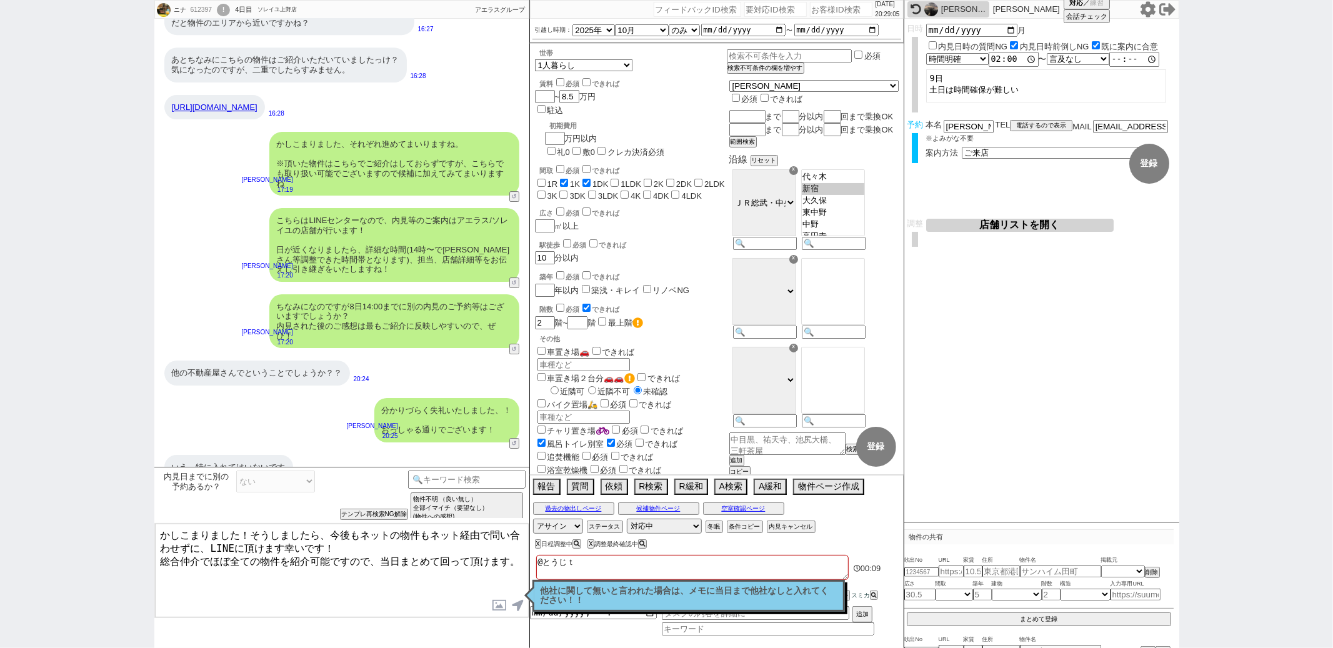
checkbox input "true"
checkbox input "false"
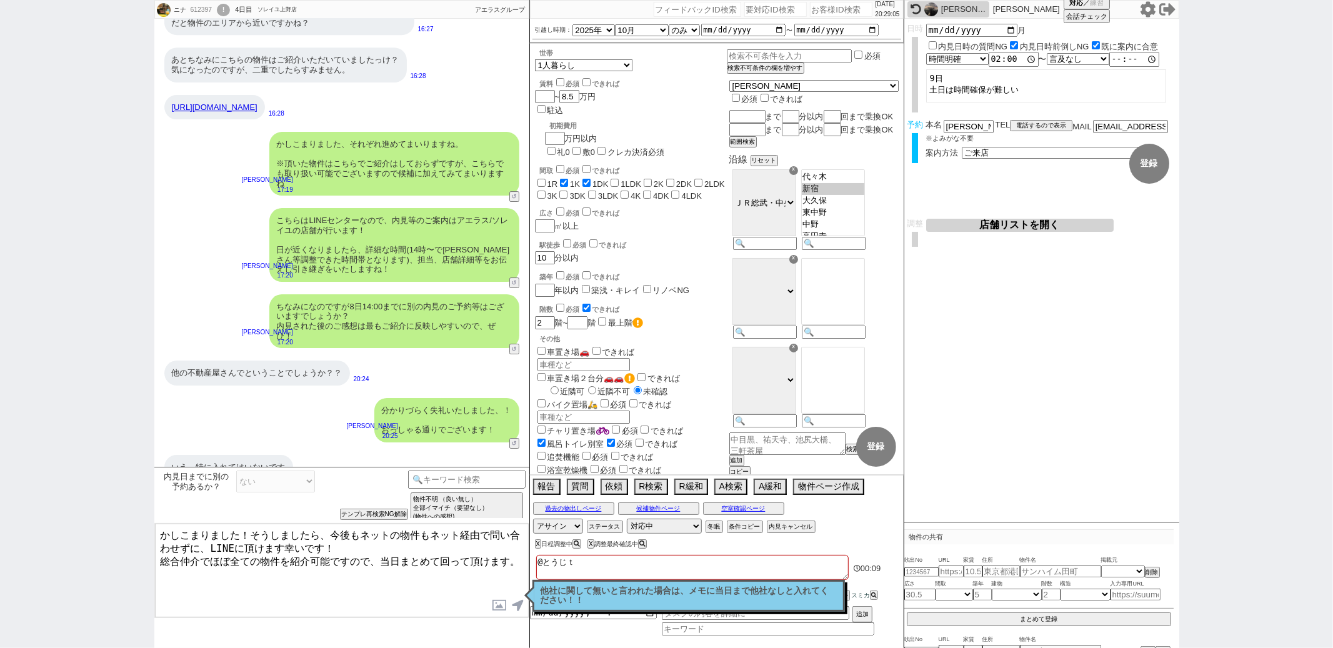
checkbox input "false"
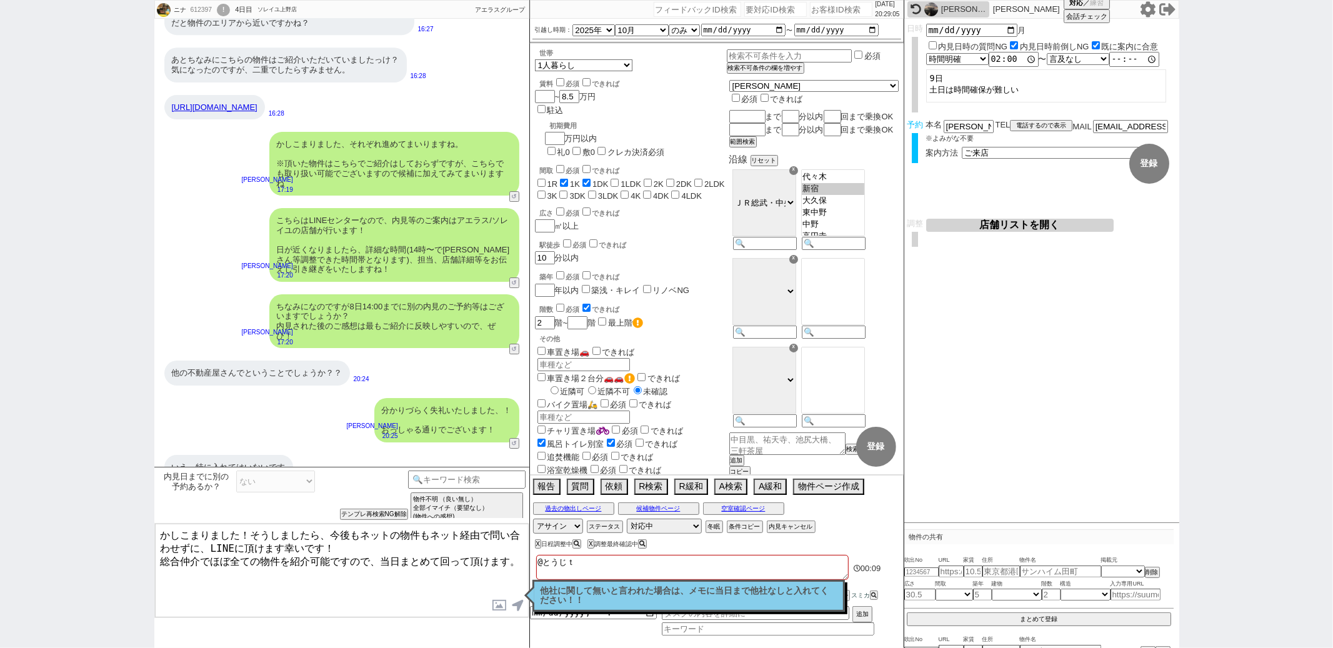
checkbox input "false"
type textarea "@とうじち"
checkbox input "false"
checkbox input "true"
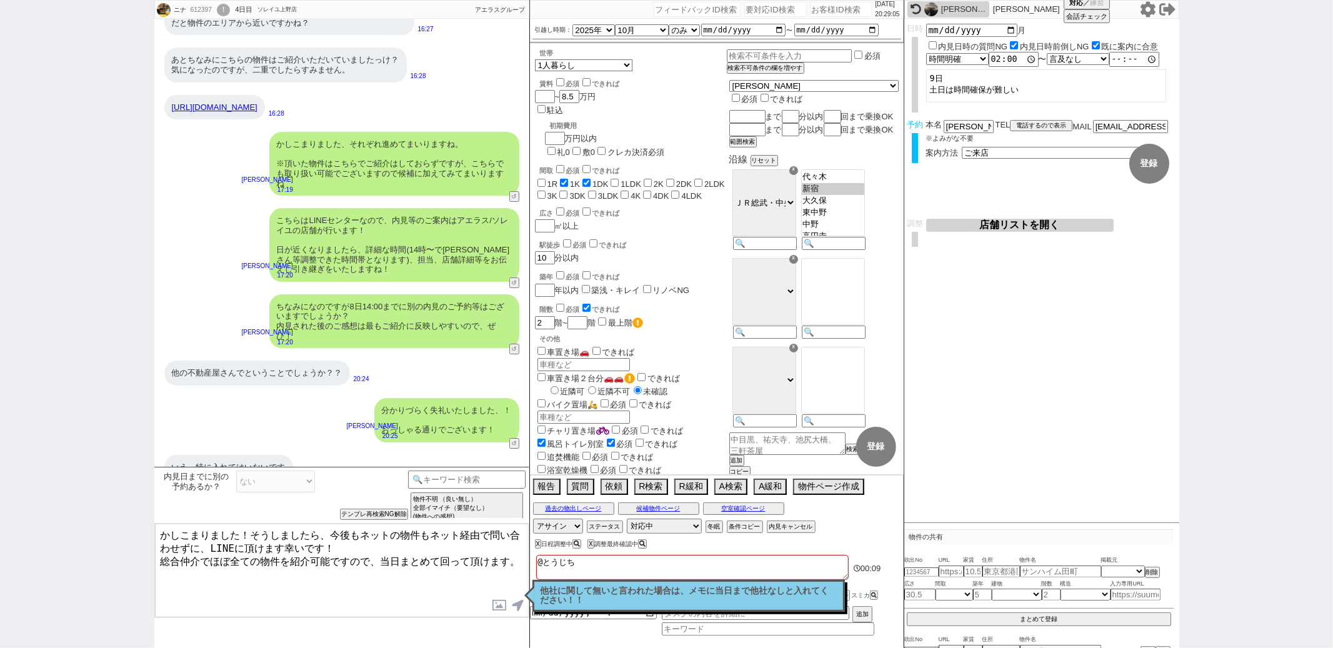
checkbox input "true"
checkbox input "false"
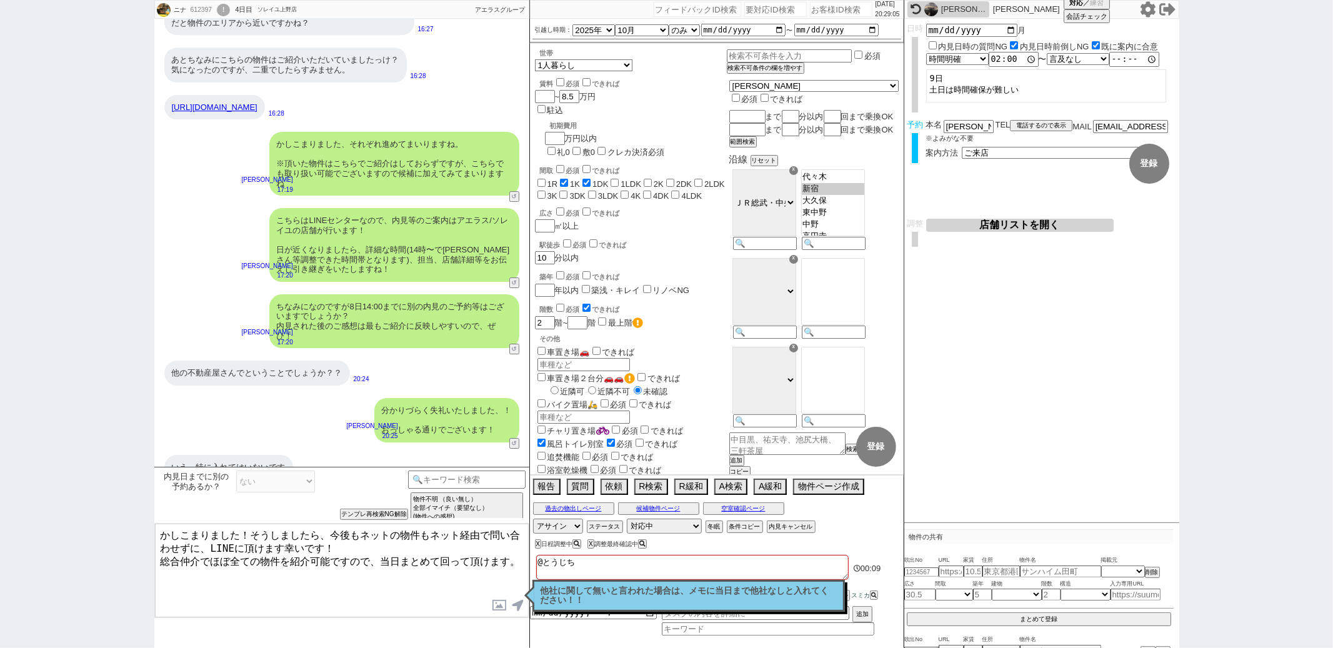
checkbox input "false"
click at [406, 583] on textarea "かしこまりました！そうしましたら、今後もネットの物件もネット経由で問い合わせずに、LINEに頂けます幸いです！ 総合仲介でほぼ全ての物件を紹介可能ですので、当…" at bounding box center [342, 571] width 374 height 94
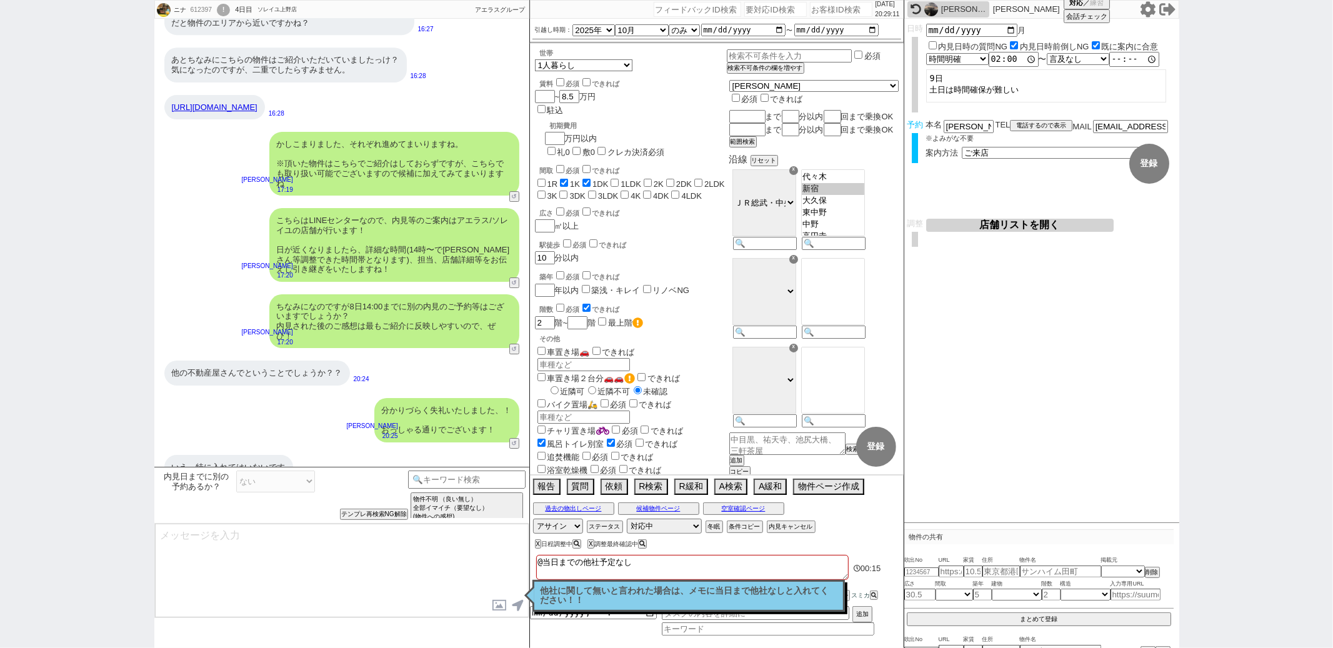
scroll to position [3535, 0]
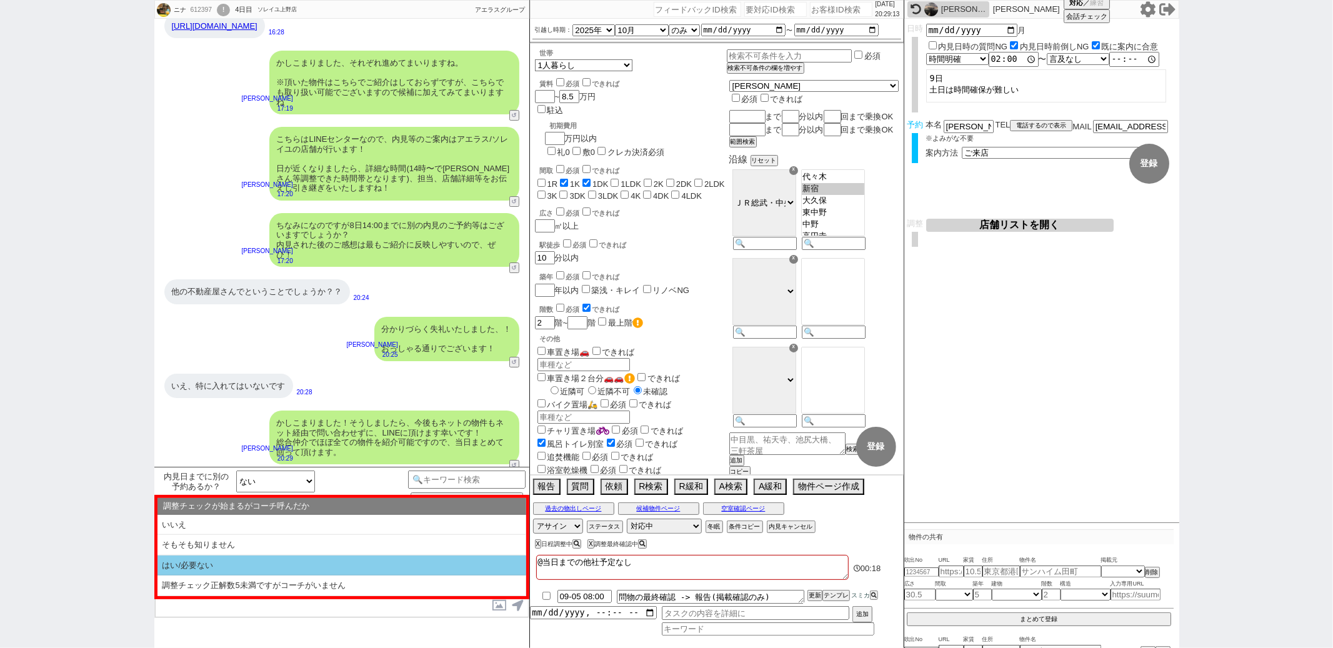
click at [329, 569] on li "はい/必要ない" at bounding box center [341, 566] width 369 height 21
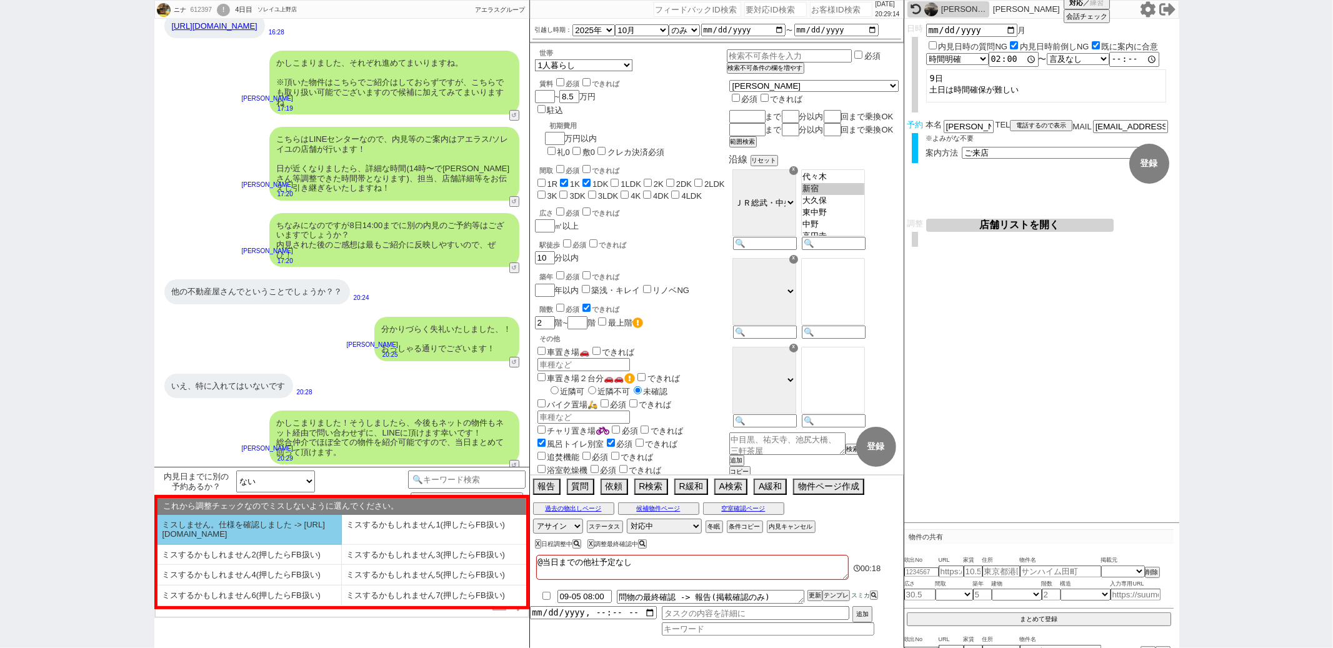
click at [296, 542] on li "ミスしません。仕様を確認しました -> [URL][DOMAIN_NAME]" at bounding box center [249, 530] width 184 height 30
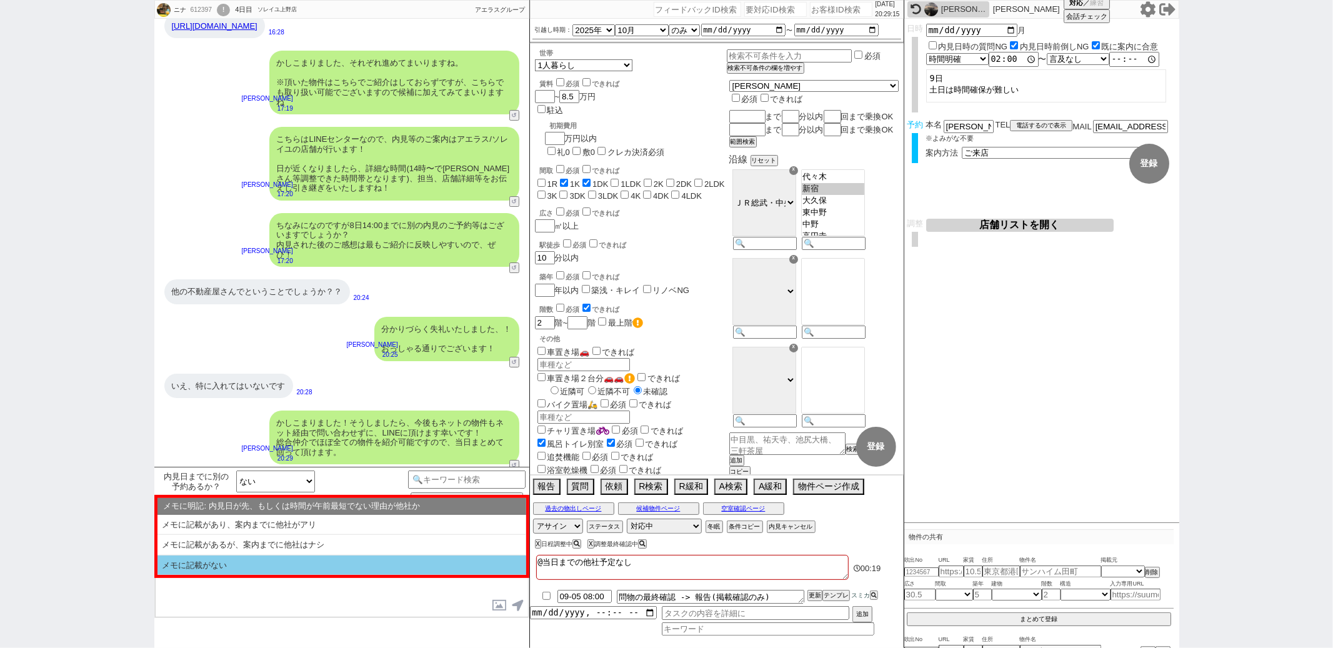
click at [295, 564] on li "メモに記載がない" at bounding box center [341, 566] width 369 height 20
click at [295, 564] on textarea at bounding box center [342, 571] width 374 height 94
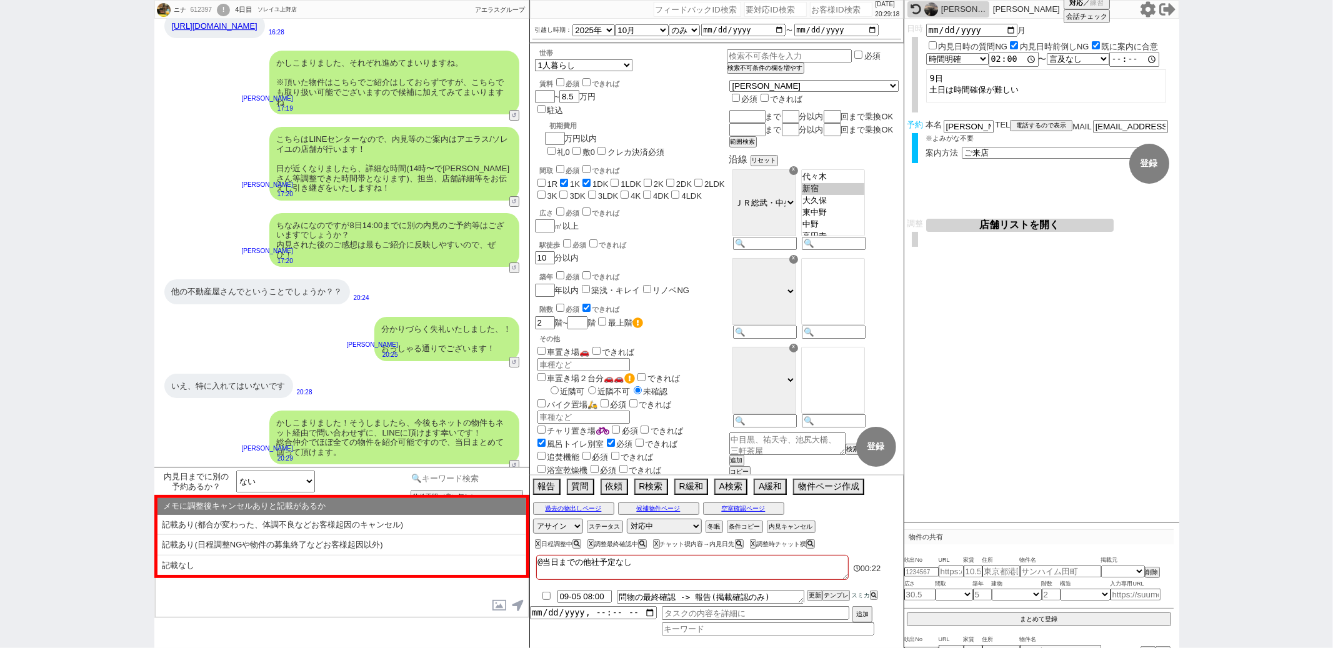
click at [445, 472] on input at bounding box center [467, 479] width 118 height 16
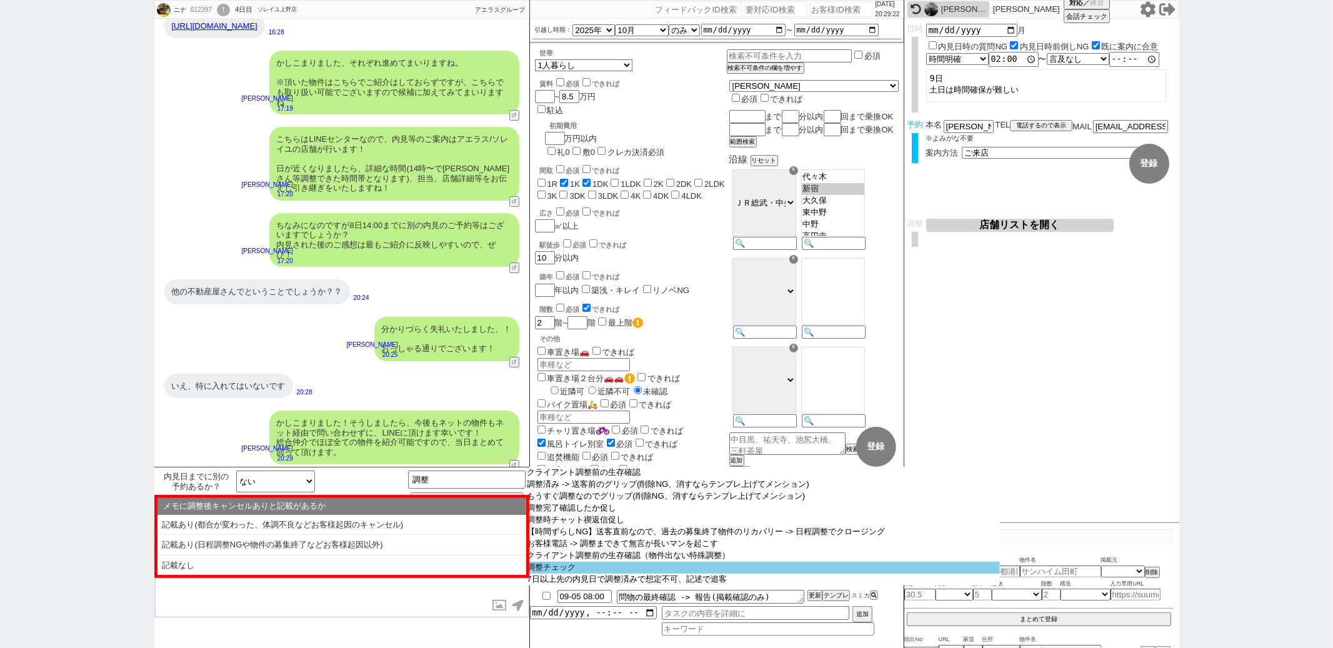
click at [587, 574] on option "調整チェック" at bounding box center [763, 568] width 474 height 12
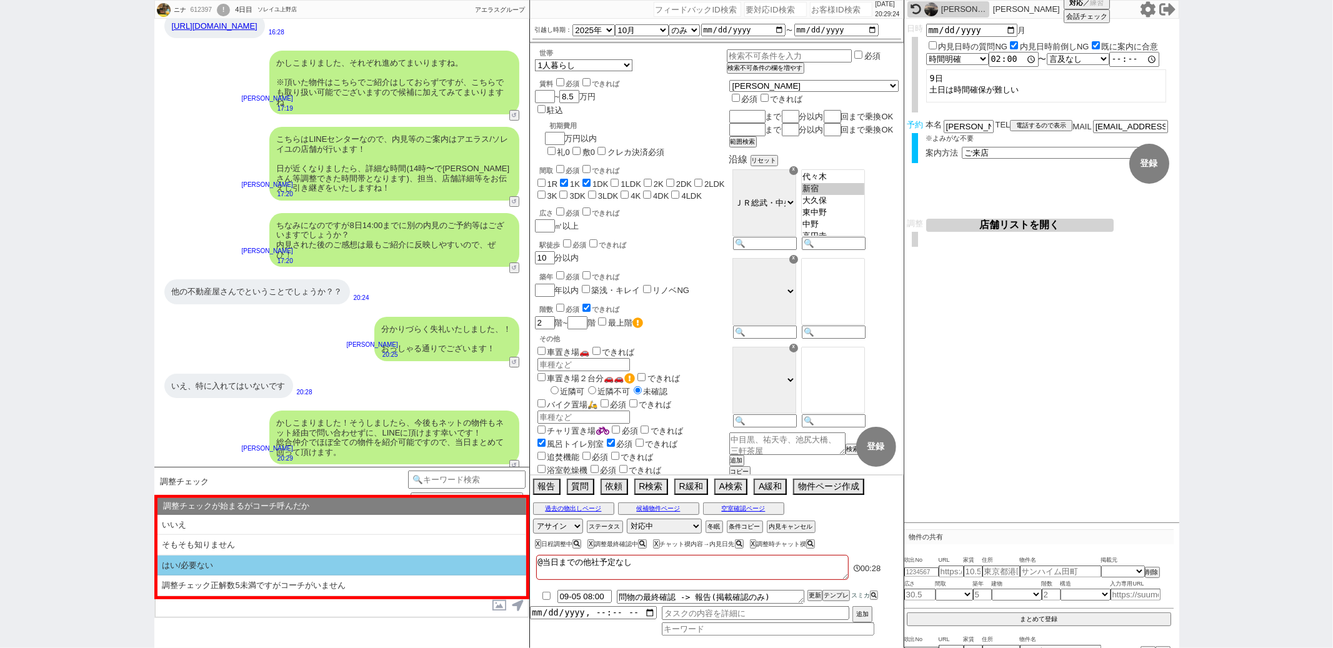
click at [316, 562] on li "はい/必要ない" at bounding box center [341, 566] width 369 height 21
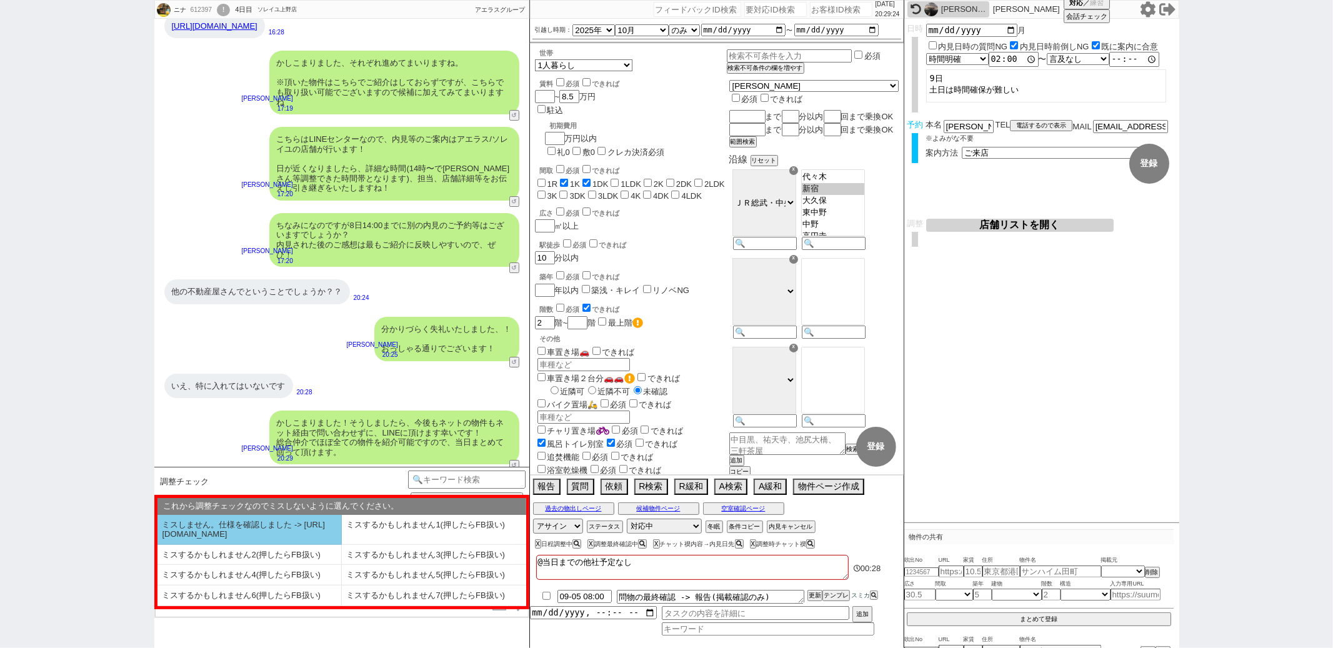
click at [263, 517] on li "ミスしません。仕様を確認しました -> [URL][DOMAIN_NAME]" at bounding box center [249, 530] width 184 height 30
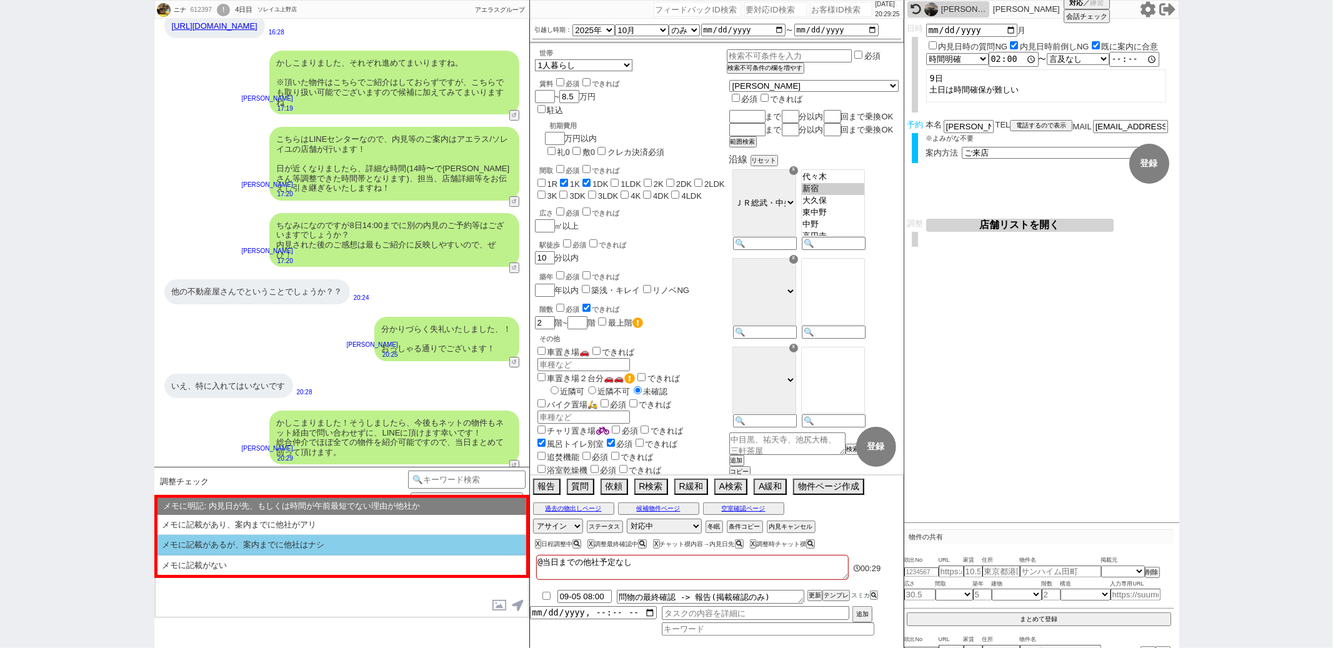
click at [264, 556] on li "メモに記載があるが、案内までに他社はナシ" at bounding box center [341, 566] width 369 height 20
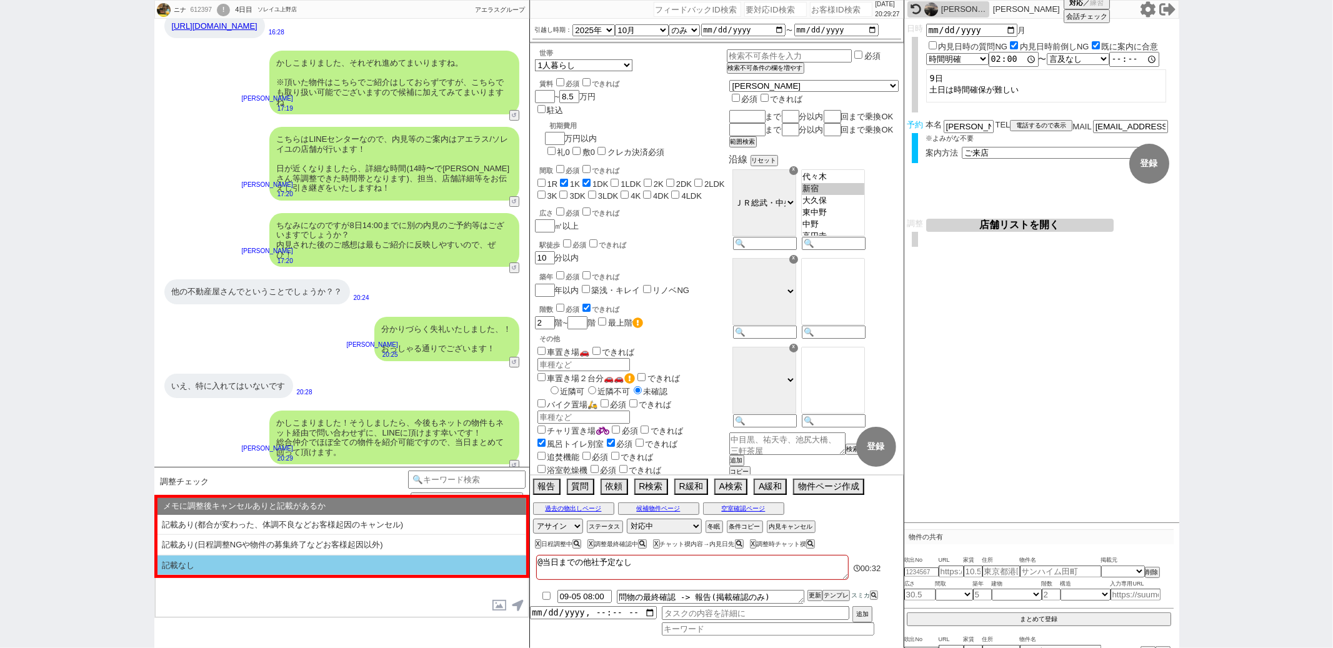
click at [257, 557] on li "記載なし" at bounding box center [341, 566] width 369 height 20
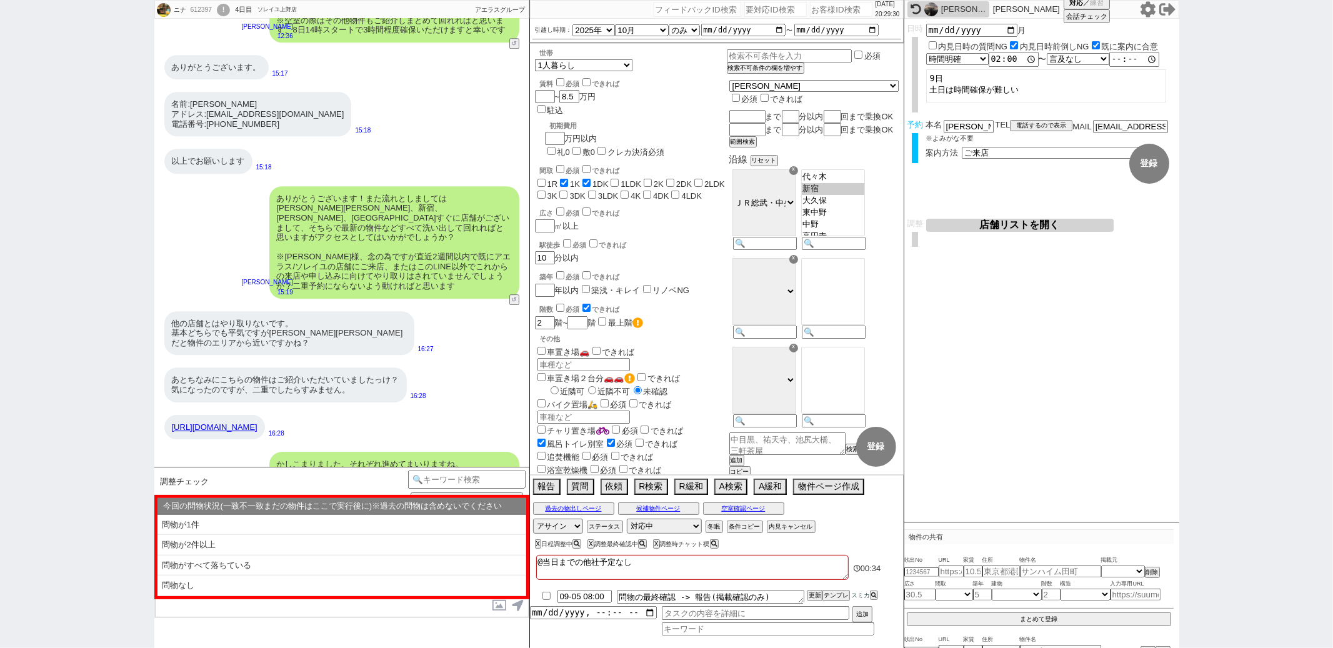
scroll to position [3097, 0]
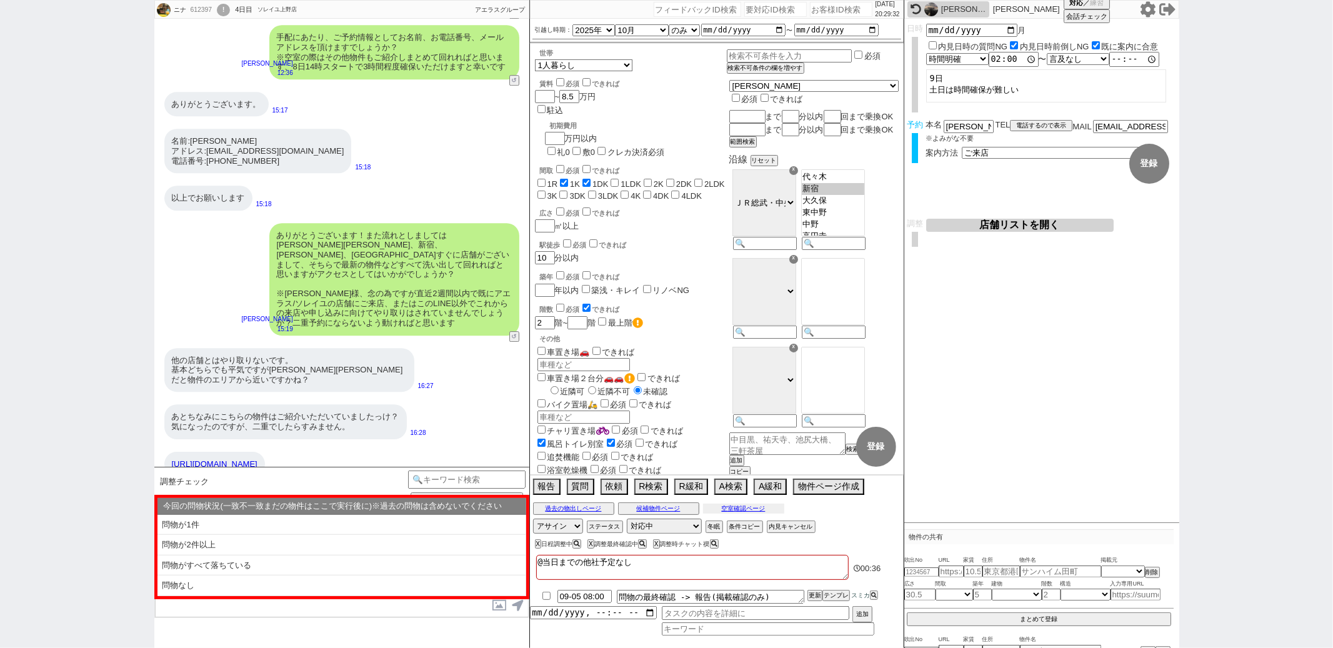
click at [736, 511] on button "空室確認ページ" at bounding box center [743, 509] width 81 height 10
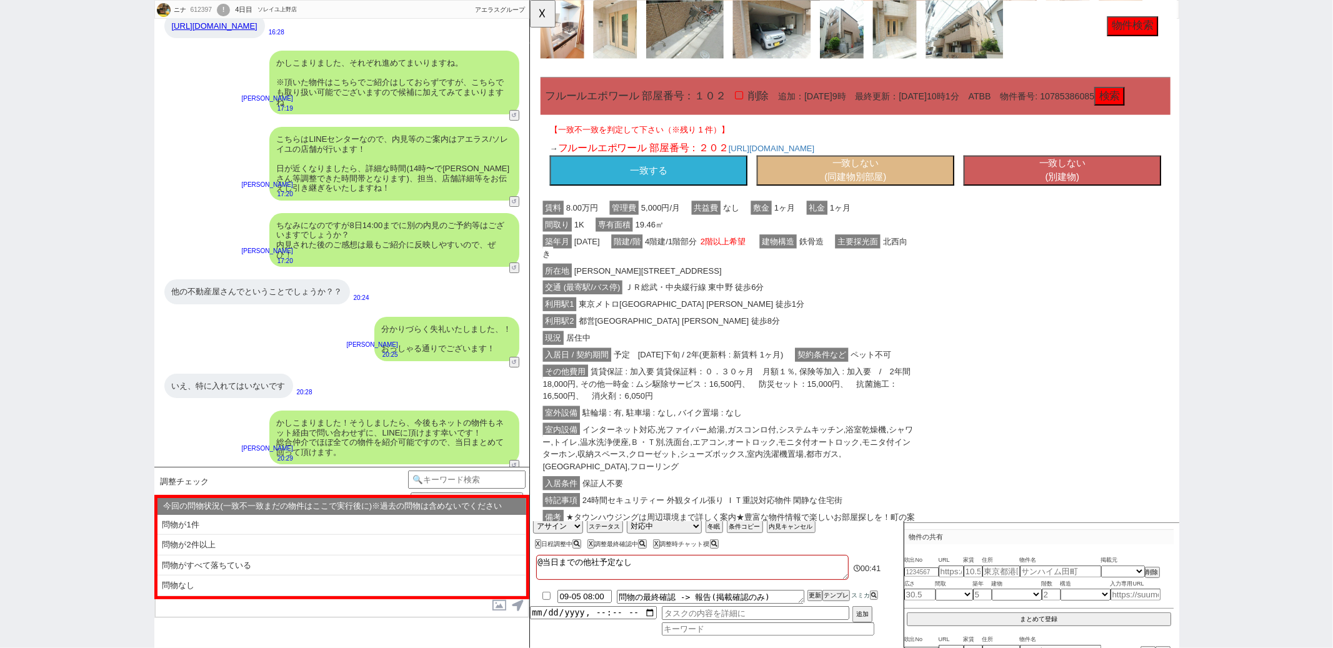
scroll to position [1658, 0]
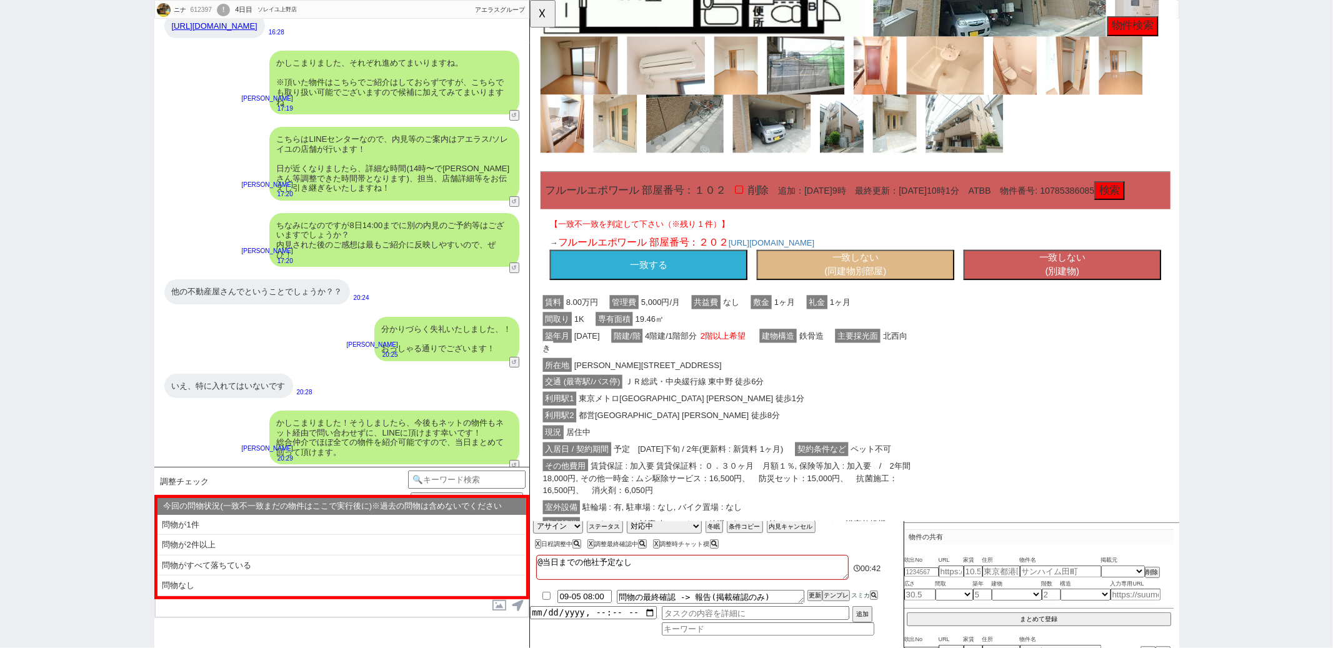
click at [824, 301] on button "一致しない (同建物別部屋)" at bounding box center [879, 285] width 212 height 32
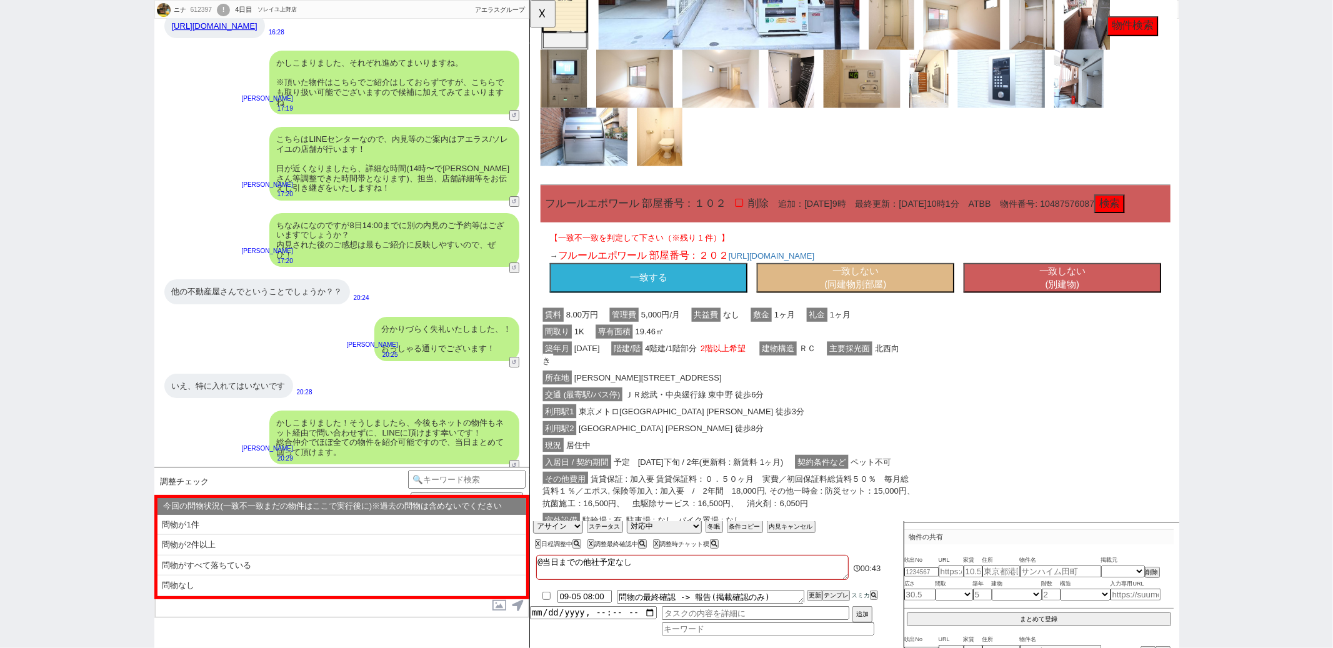
scroll to position [709, 0]
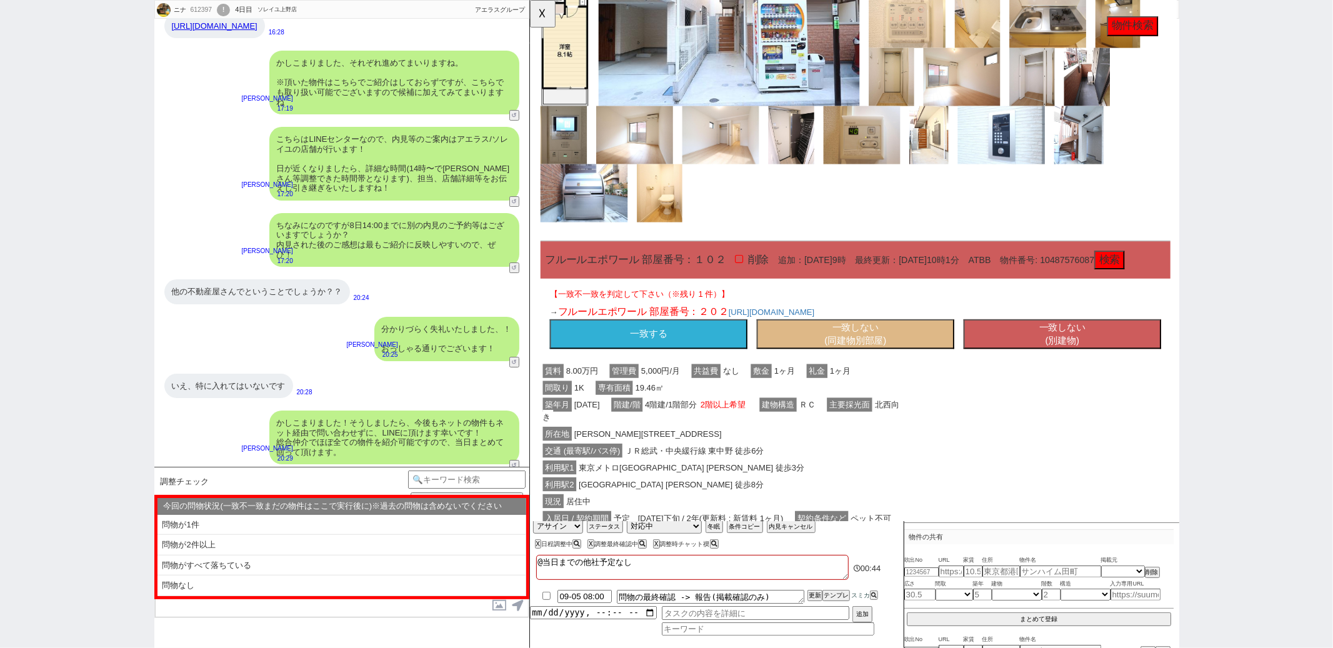
click at [816, 365] on button "一致しない (同建物別部屋)" at bounding box center [879, 359] width 212 height 32
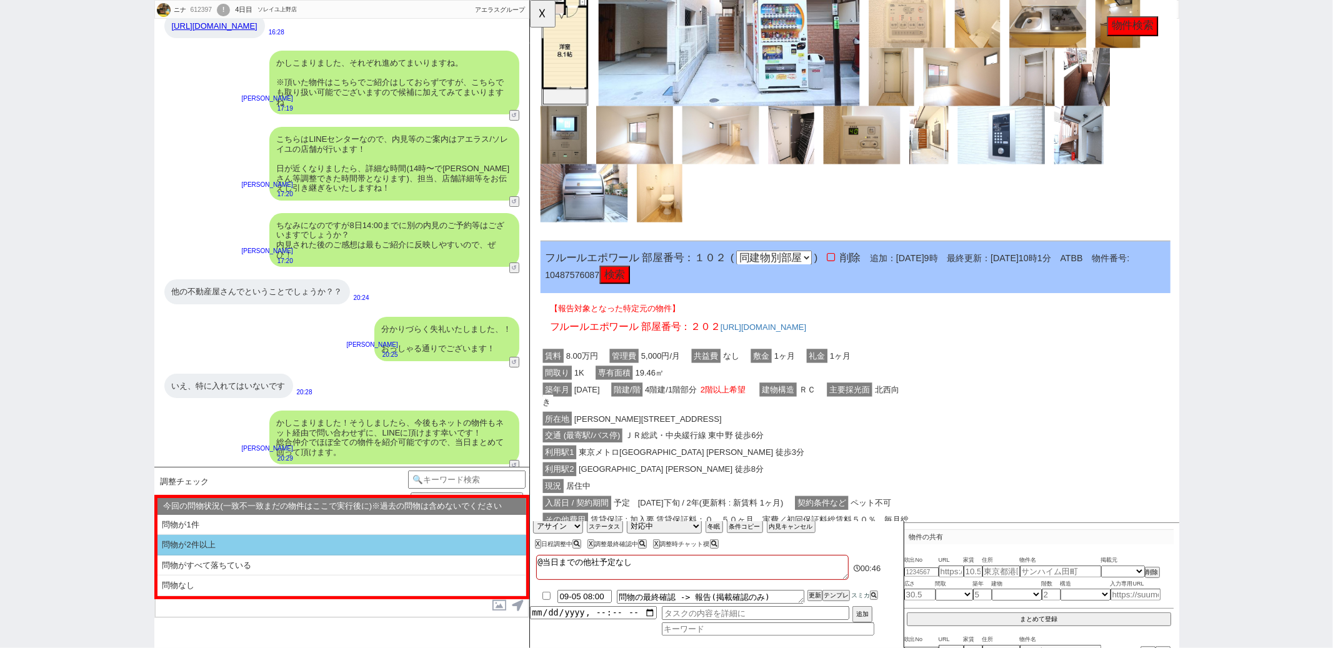
click at [364, 556] on li "問物が2件以上" at bounding box center [341, 566] width 369 height 21
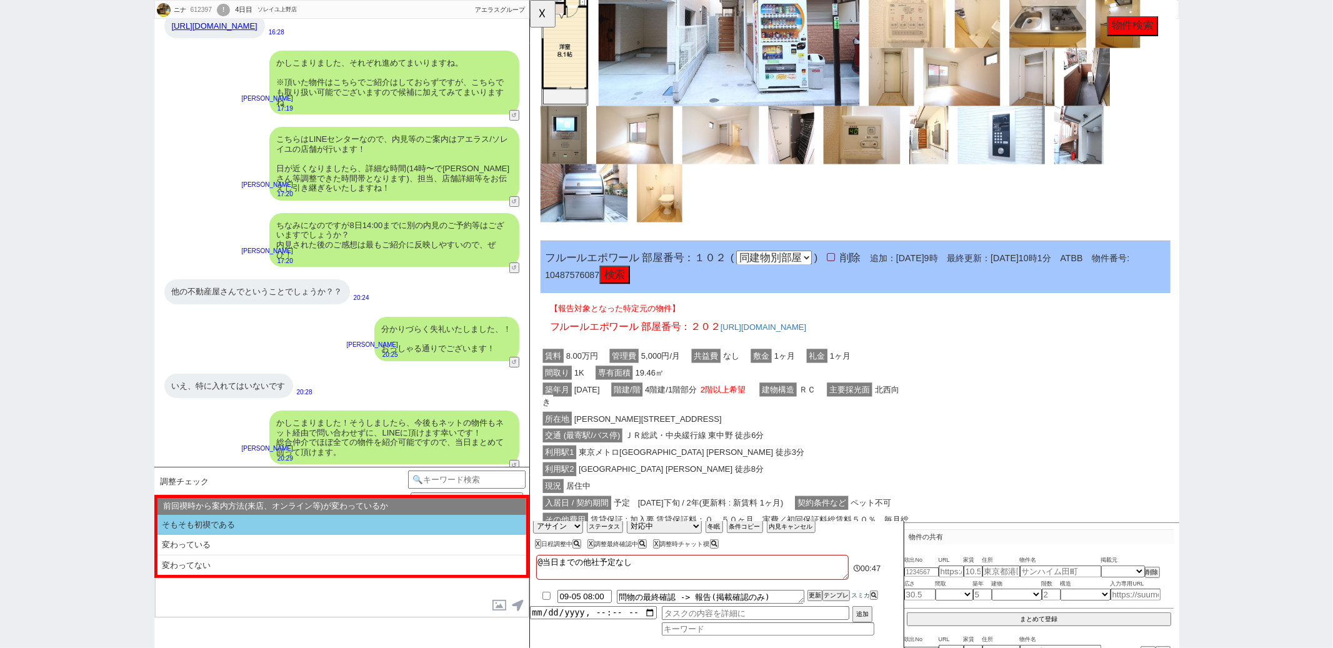
click at [325, 520] on li "そもそも初禊である" at bounding box center [341, 525] width 369 height 21
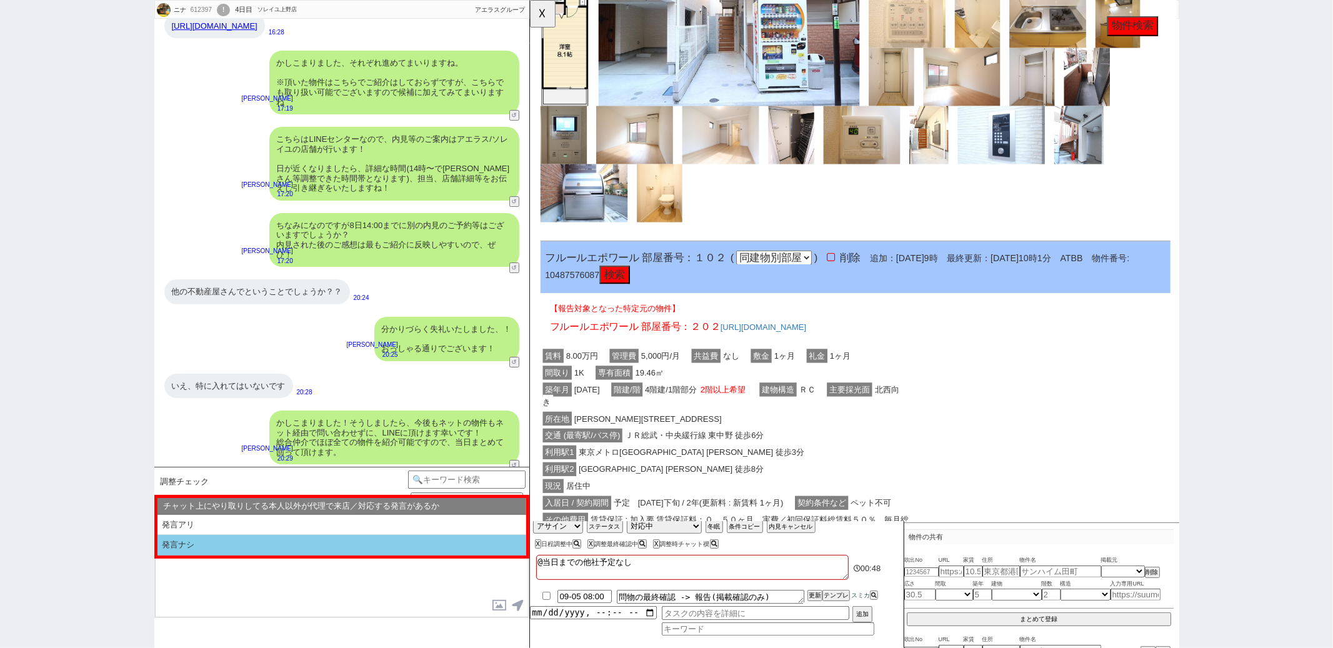
click at [307, 540] on li "発言ナシ" at bounding box center [341, 545] width 369 height 21
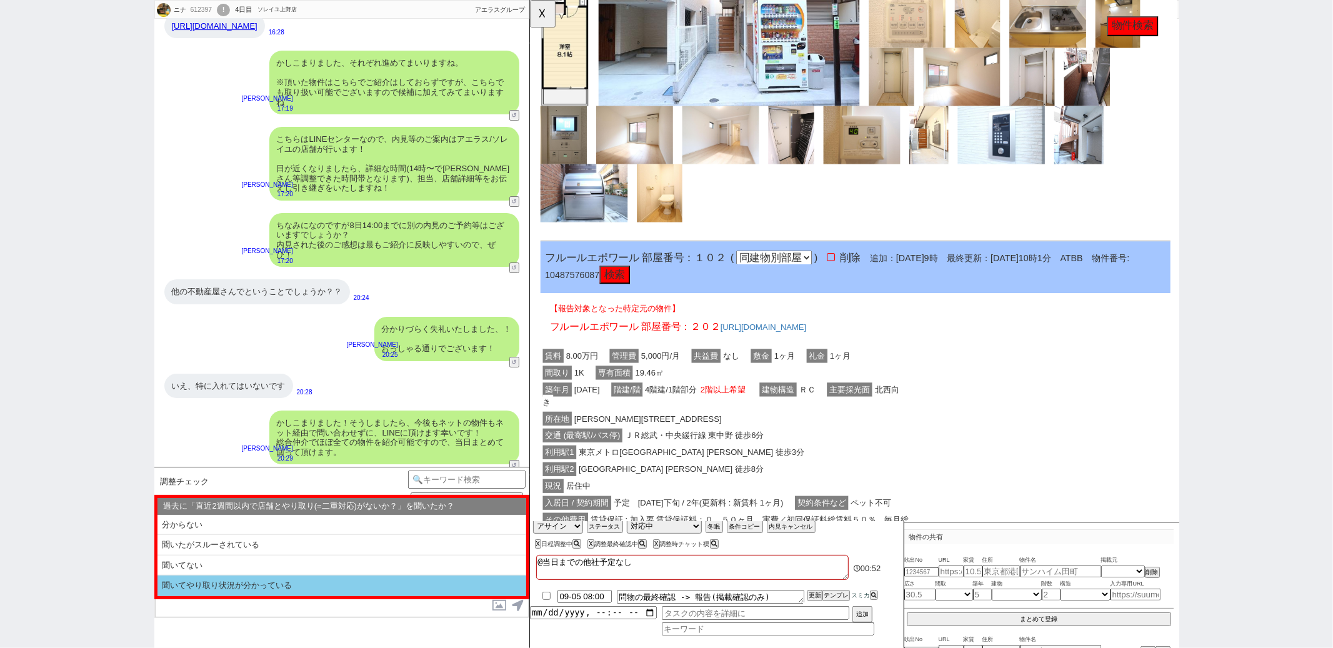
click at [302, 581] on li "聞いてやり取り状況が分かっている" at bounding box center [341, 586] width 369 height 21
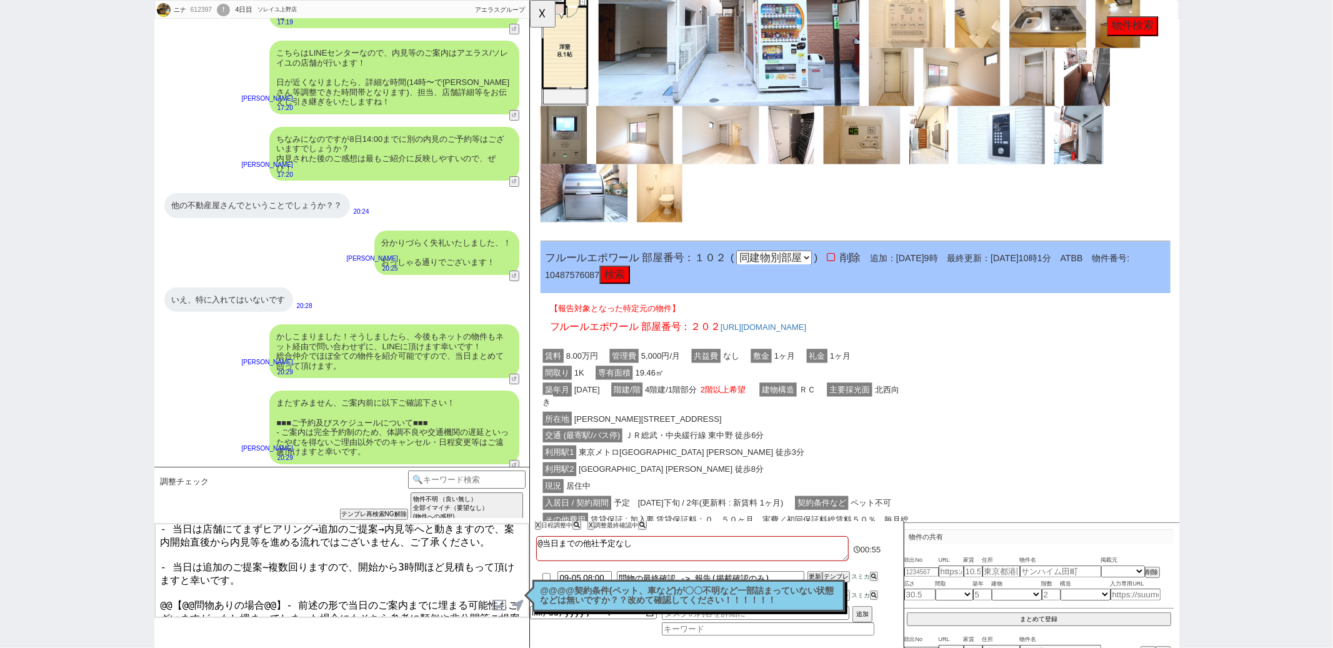
scroll to position [21, 0]
drag, startPoint x: 276, startPoint y: 606, endPoint x: 157, endPoint y: 590, distance: 120.4
click at [157, 590] on textarea "■■■当日の流れについて■■■ - 当日は店舗にてまずヒアリング→追加のご提案→内見等へと動きますので、案内開始直後から内見等を進める流れではございません、ご…" at bounding box center [342, 571] width 374 height 94
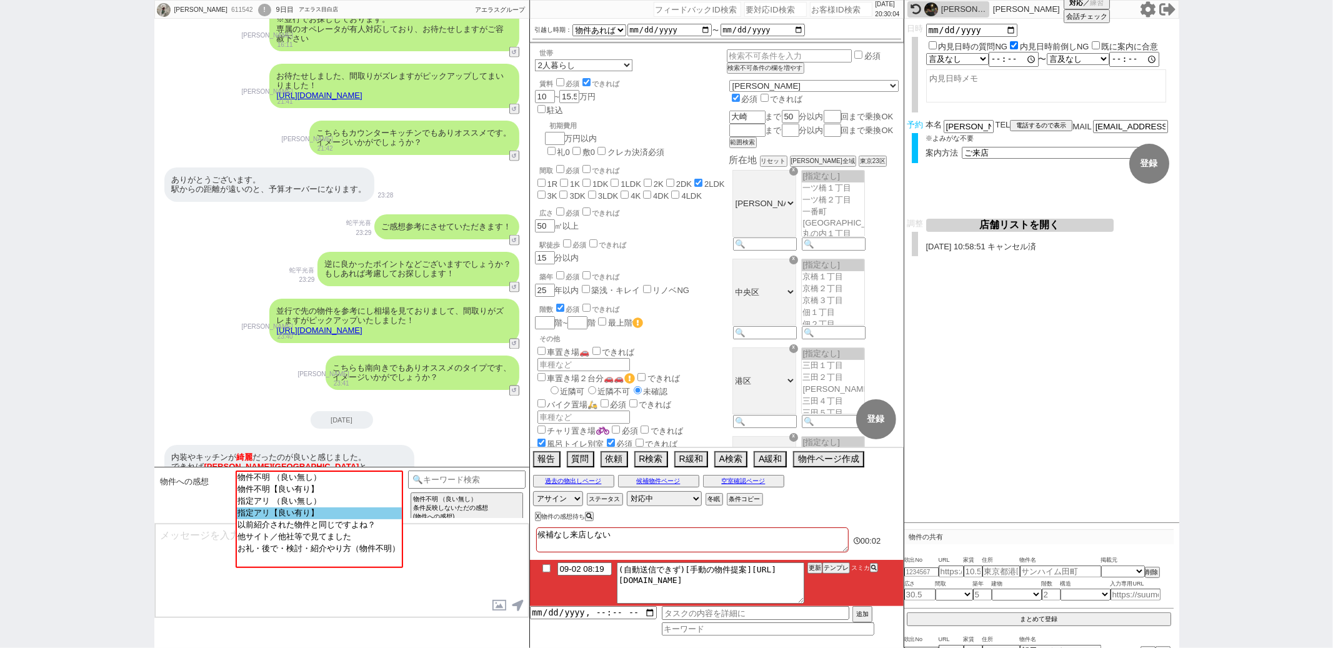
scroll to position [104, 0]
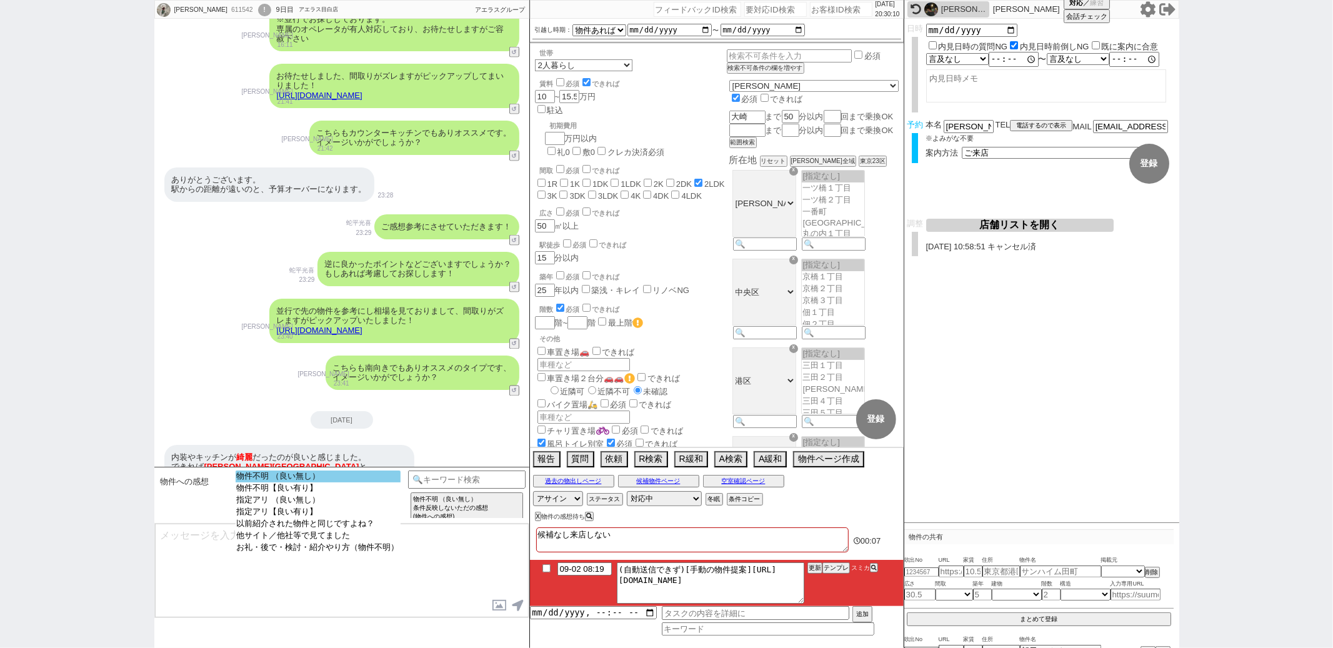
click at [319, 482] on option "物件不明 （良い無し）" at bounding box center [318, 488] width 165 height 12
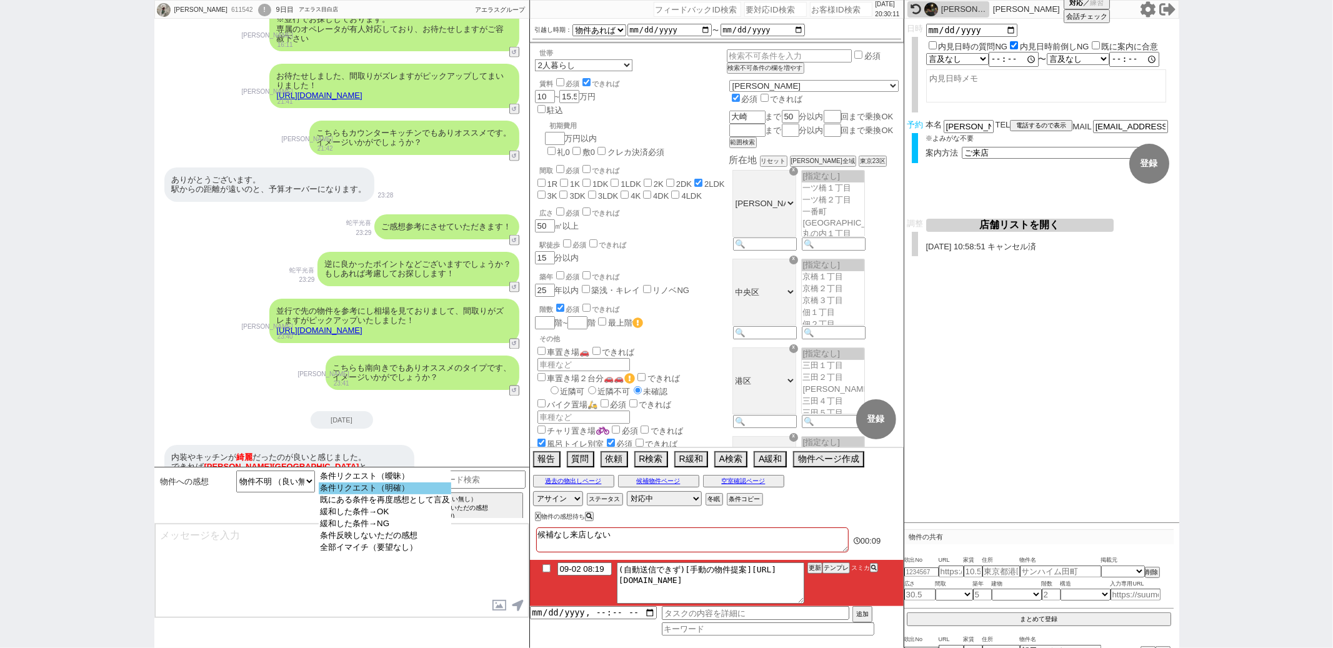
click at [354, 494] on option "条件リクエスト（明確）" at bounding box center [385, 500] width 132 height 12
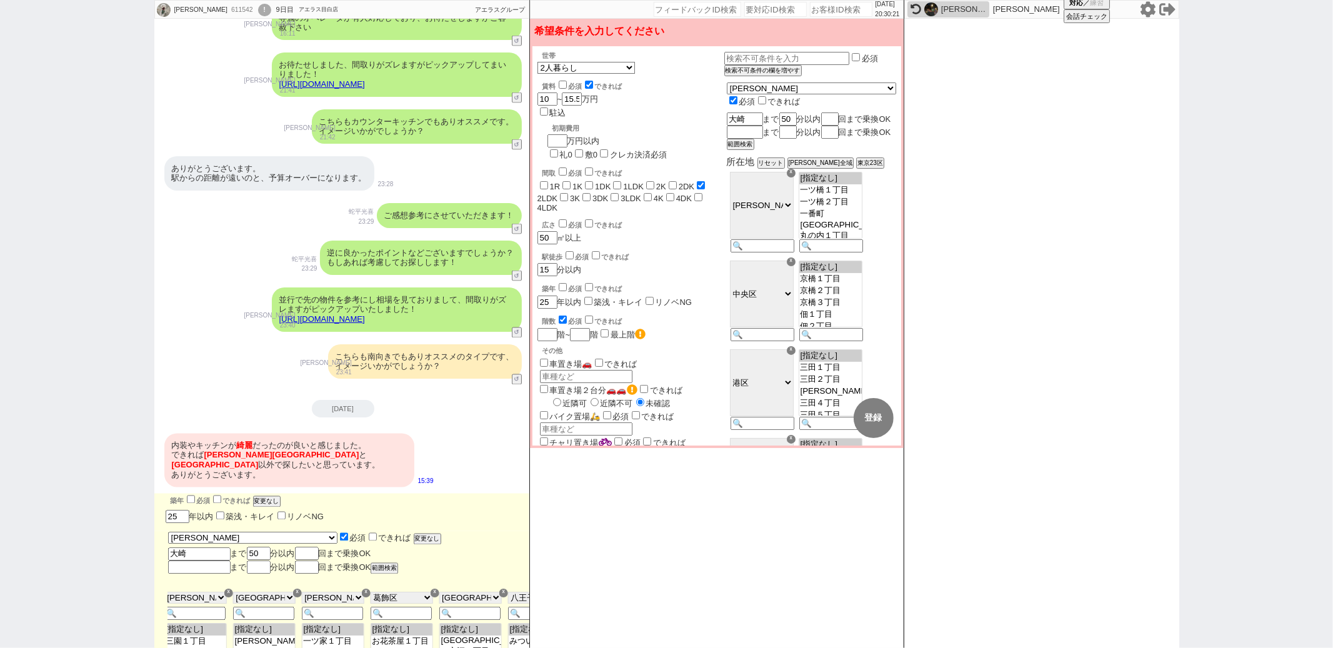
scroll to position [0, 1396]
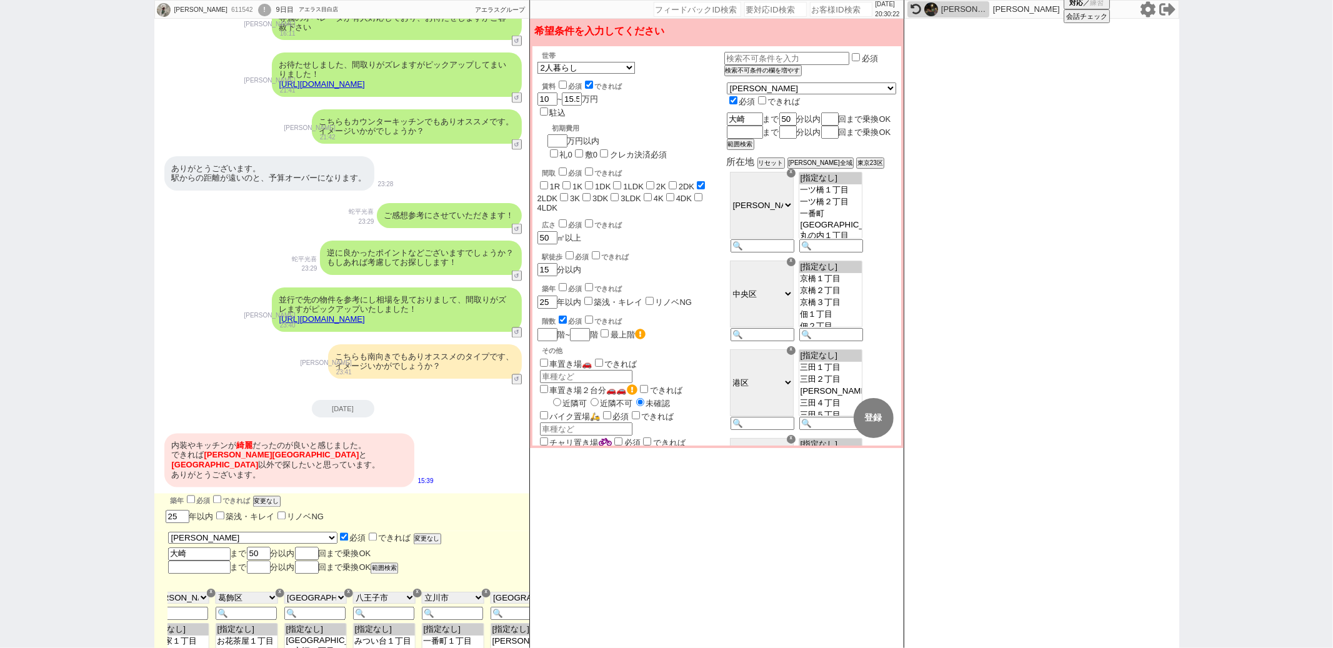
click at [349, 589] on div "☓" at bounding box center [348, 593] width 9 height 9
click at [349, 589] on div "☓" at bounding box center [353, 593] width 9 height 9
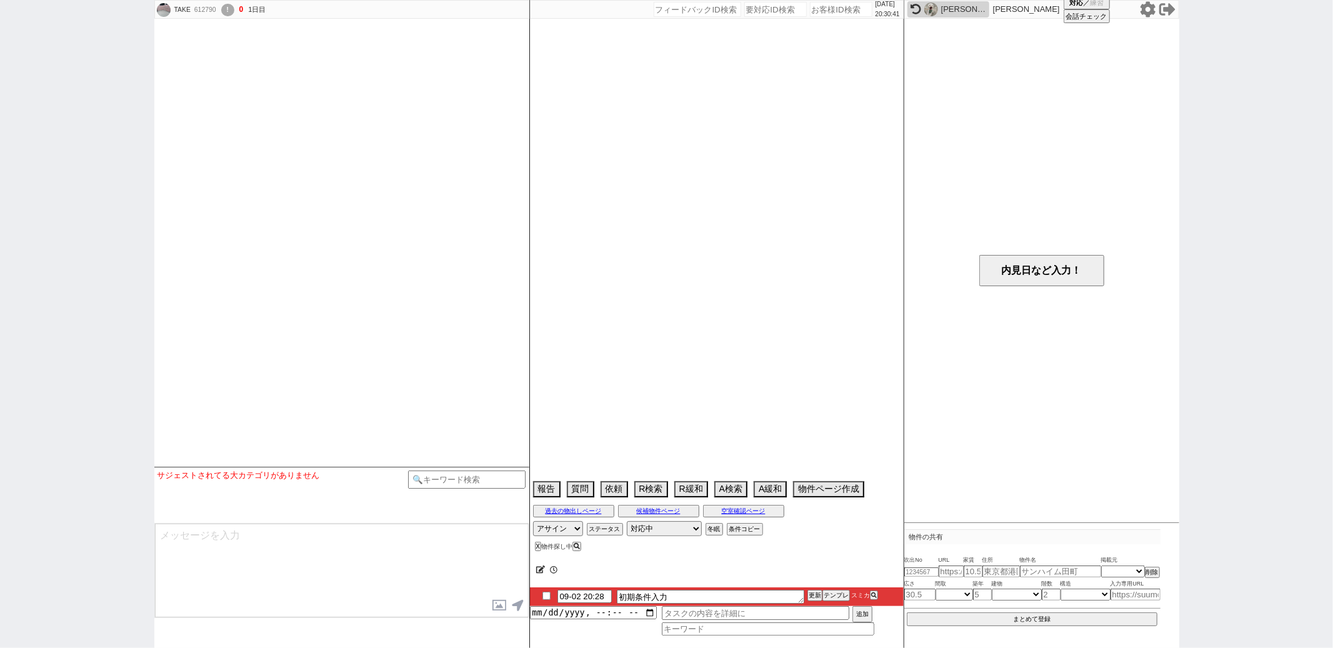
scroll to position [1004, 0]
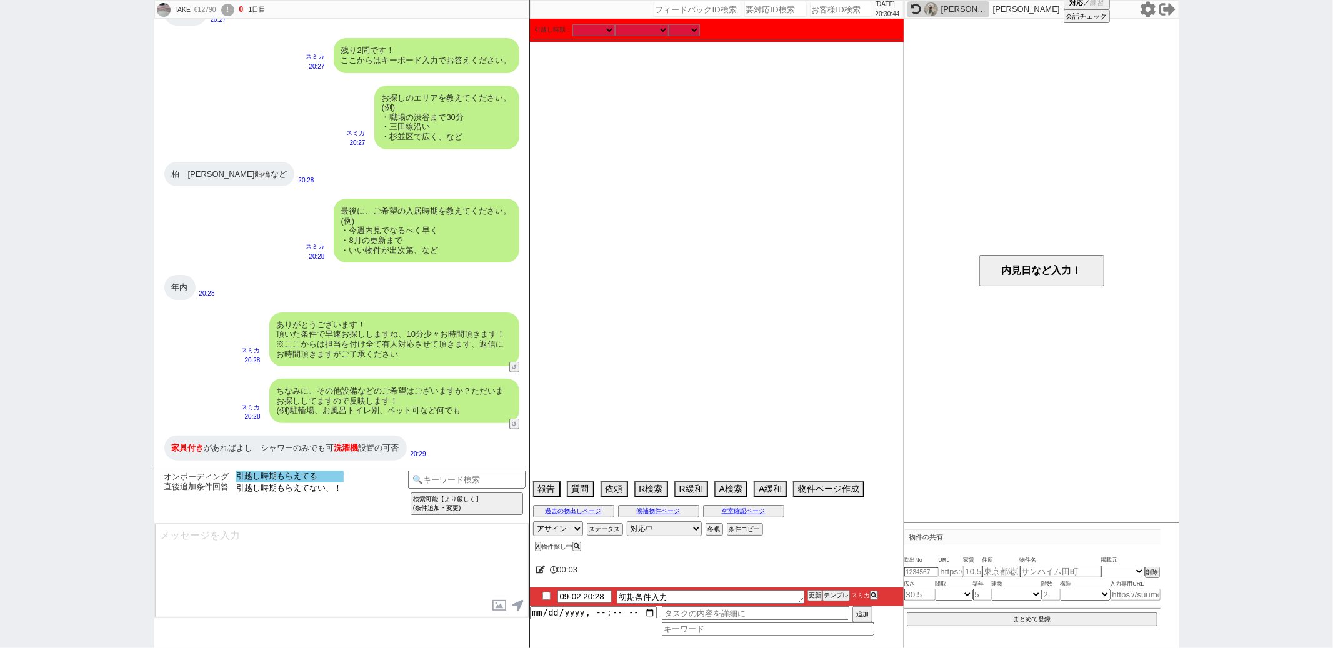
click at [300, 482] on option "引越し時期もらえてる" at bounding box center [290, 488] width 108 height 12
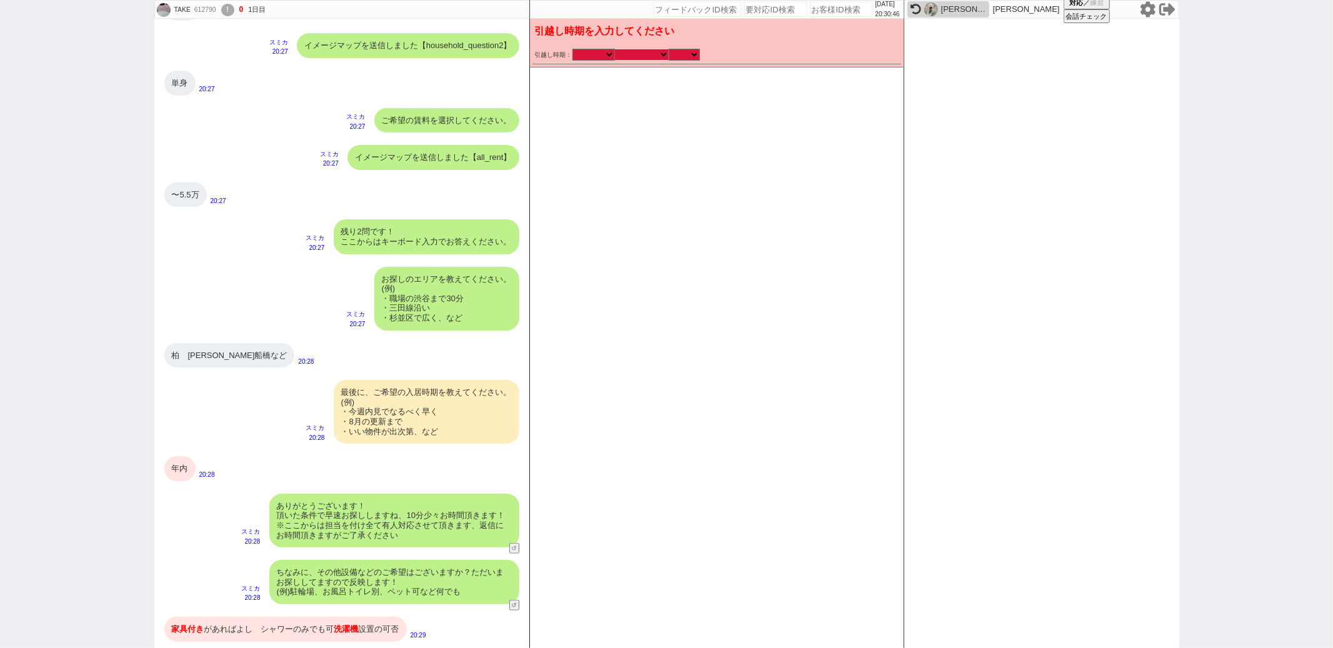
click at [643, 53] on select "なる早 未定 いつでも 物件あれば 年内 来年 1月 2月 3月 4月 5月 6月 7月 8月 9月 10月 11月 12月 春 夏 秋 冬" at bounding box center [642, 54] width 54 height 11
click at [615, 49] on select "なる早 未定 いつでも 物件あれば 年内 来年 1月 2月 3月 4月 5月 6月 7月 8月 9月 10月 11月 12月 春 夏 秋 冬" at bounding box center [642, 54] width 54 height 11
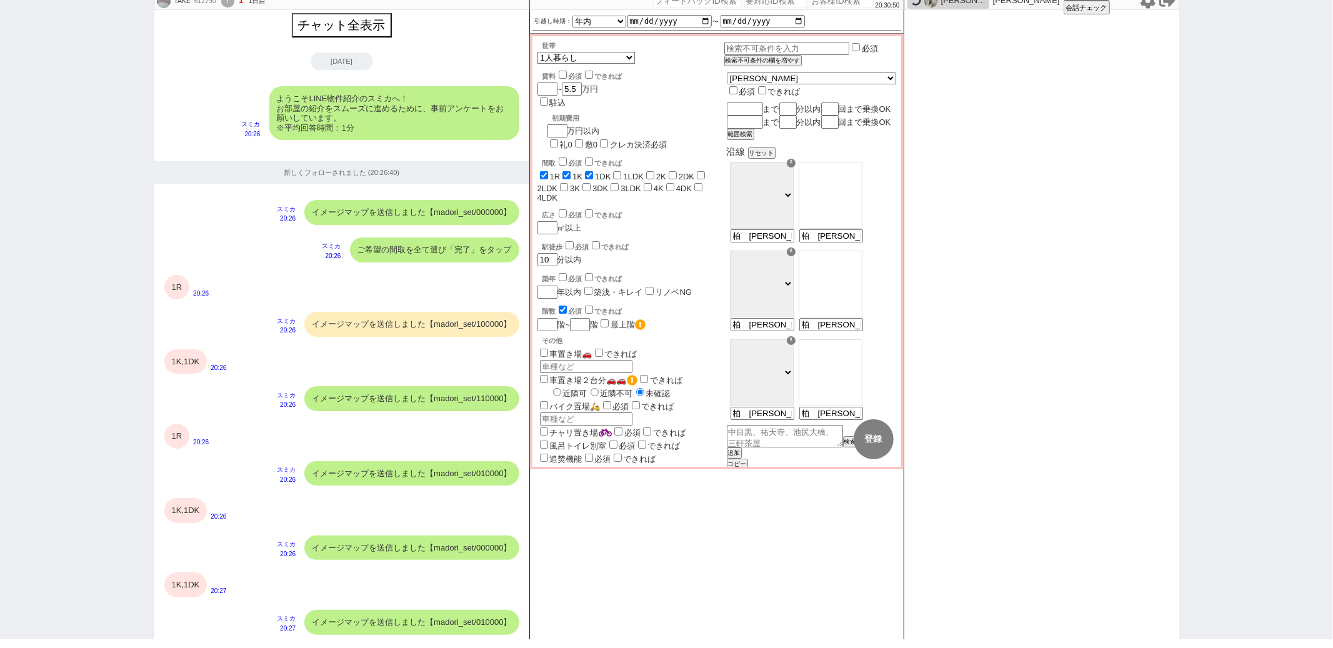
scroll to position [963, 0]
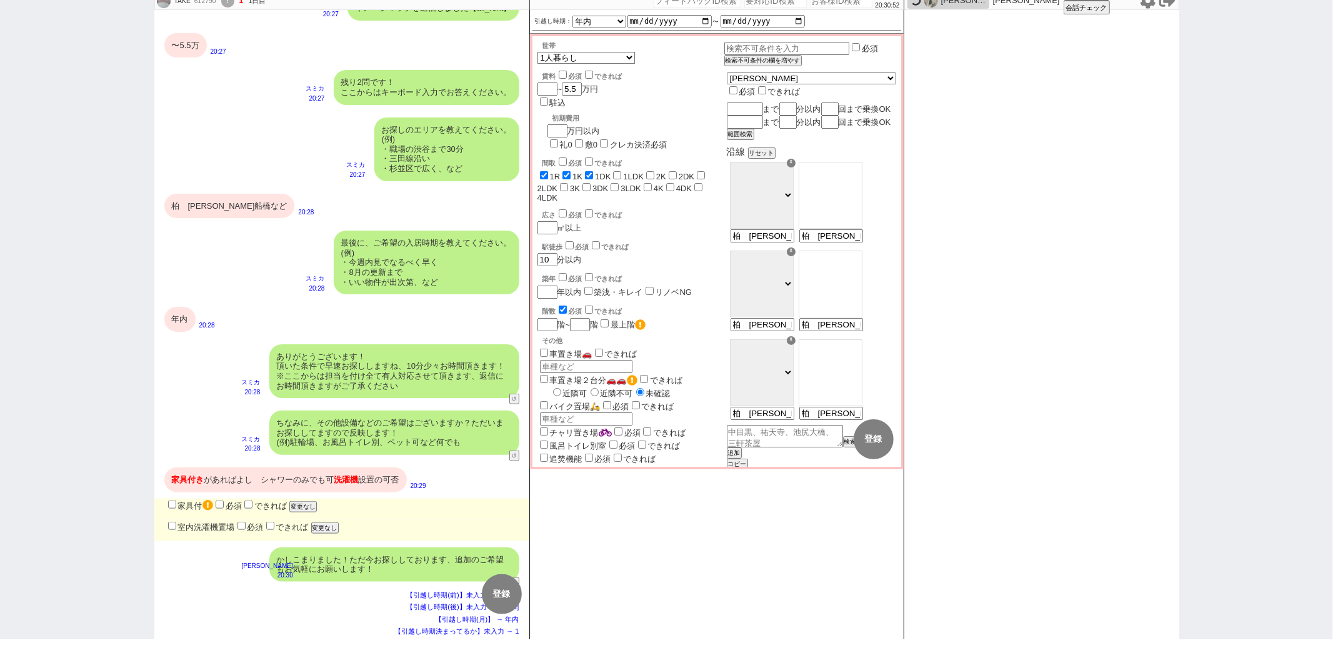
click at [171, 528] on input "室内洗濯機置場" at bounding box center [172, 526] width 8 height 8
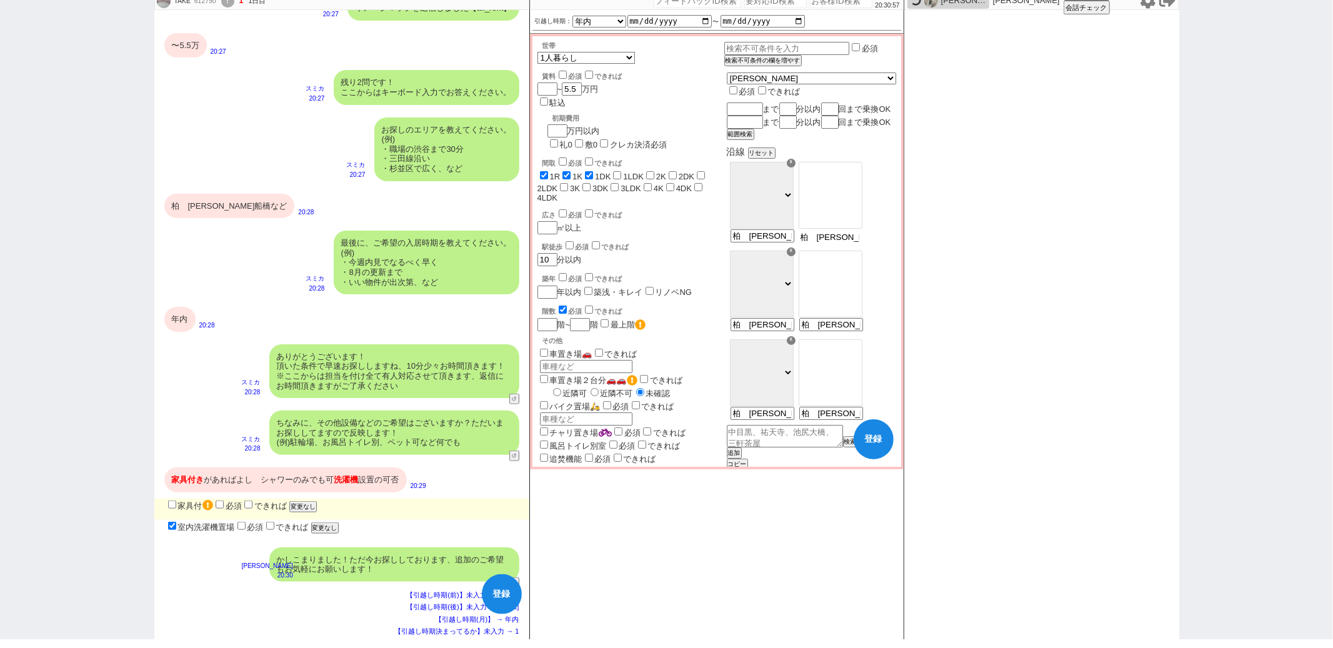
drag, startPoint x: 843, startPoint y: 247, endPoint x: 843, endPoint y: 277, distance: 30.0
click at [843, 277] on div "沿線 リセット ☓ ＪＲ総武・中央緩行線 東急東横線 小田急小田原線 ＪＲ京浜東北・根岸線 都営大江戸線 東急田園都市線 京王線 東京メトロ日比谷線 東京メト…" at bounding box center [811, 308] width 169 height 324
click at [857, 216] on option "松戸" at bounding box center [830, 210] width 62 height 12
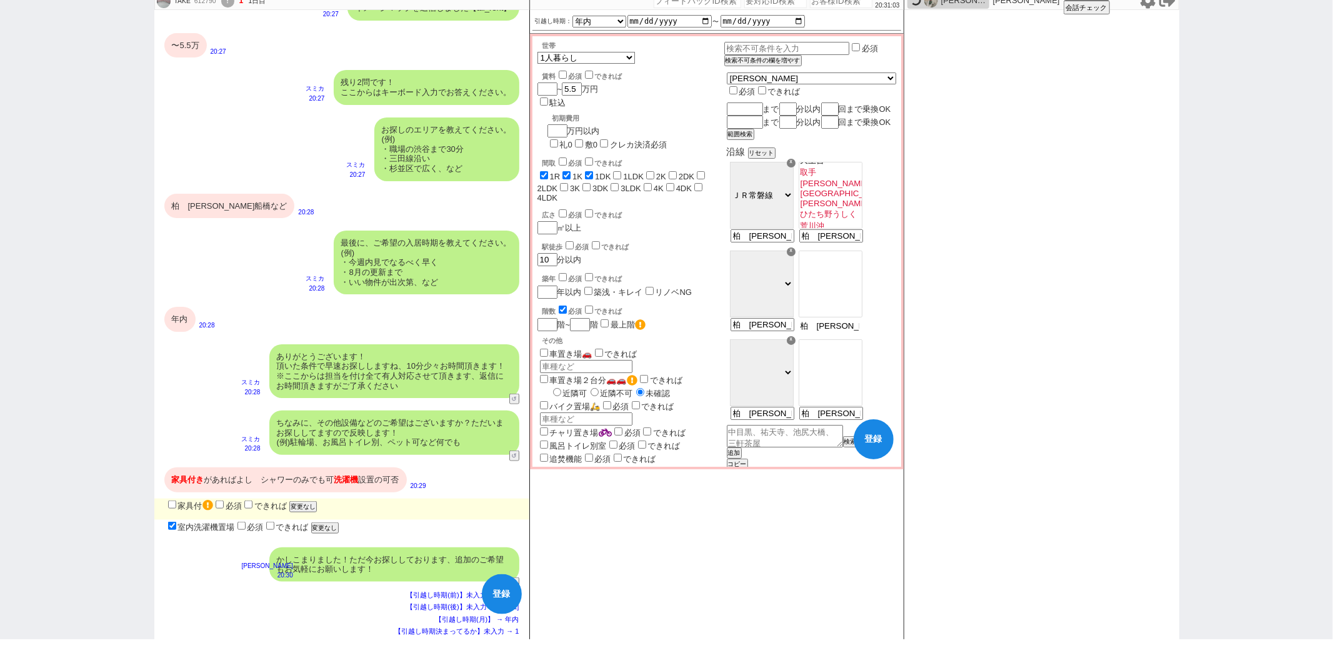
click at [861, 331] on input "柏　松戸船橋など" at bounding box center [829, 326] width 61 height 11
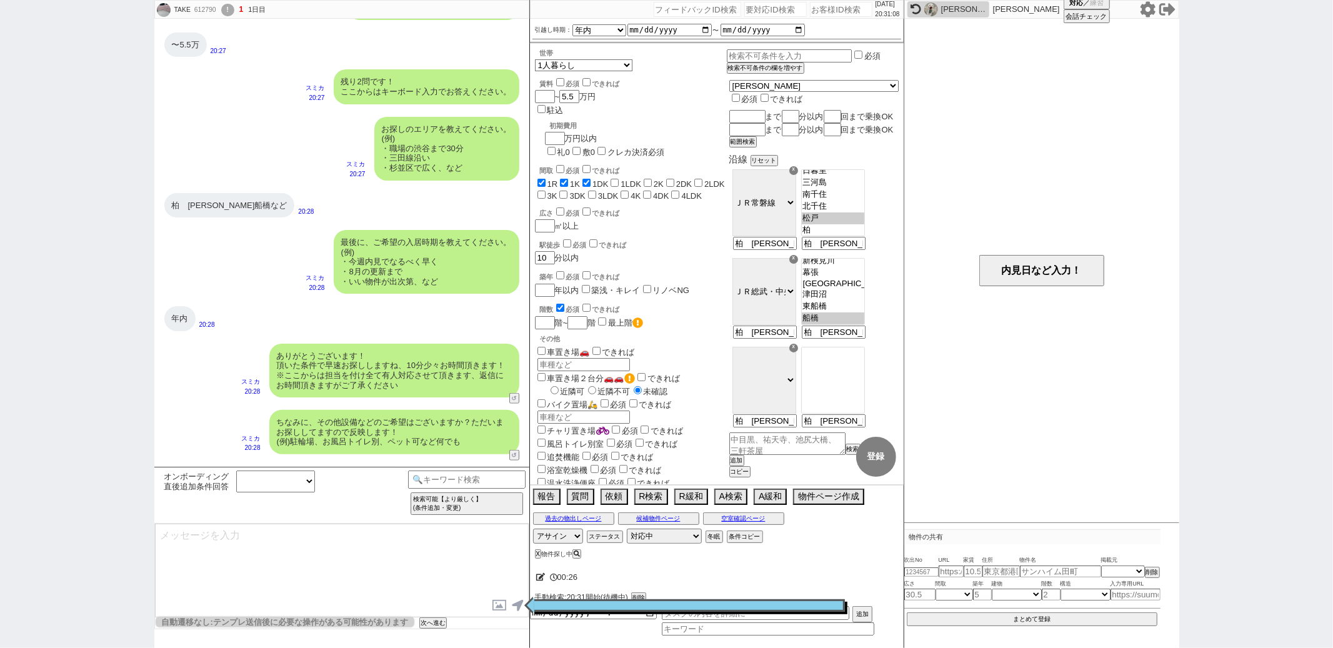
scroll to position [52, 0]
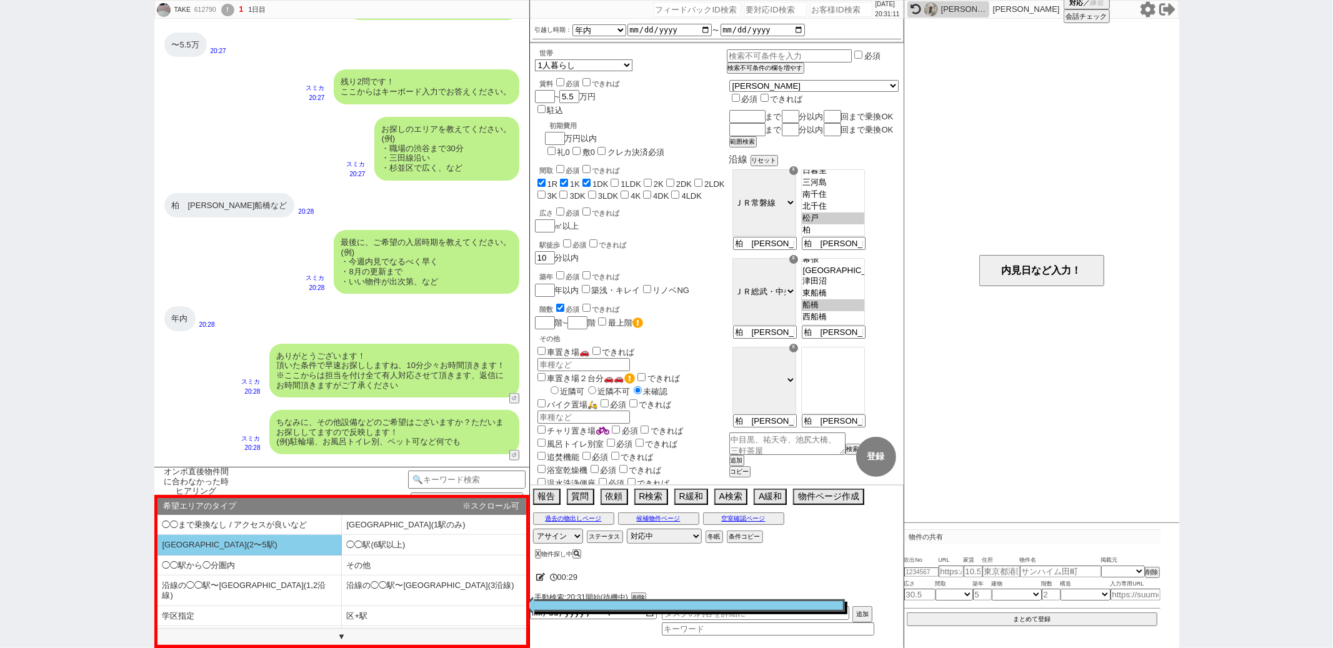
click at [233, 547] on li "◯◯駅(2〜5駅)" at bounding box center [249, 545] width 184 height 21
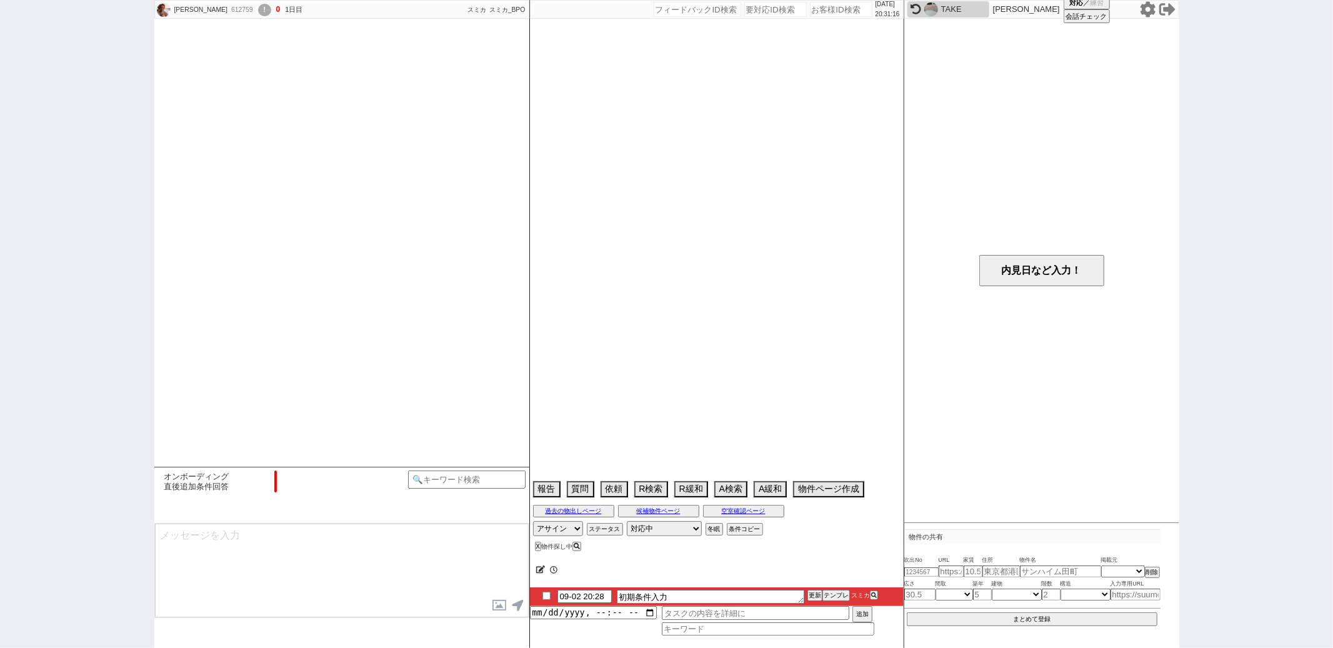
scroll to position [641, 0]
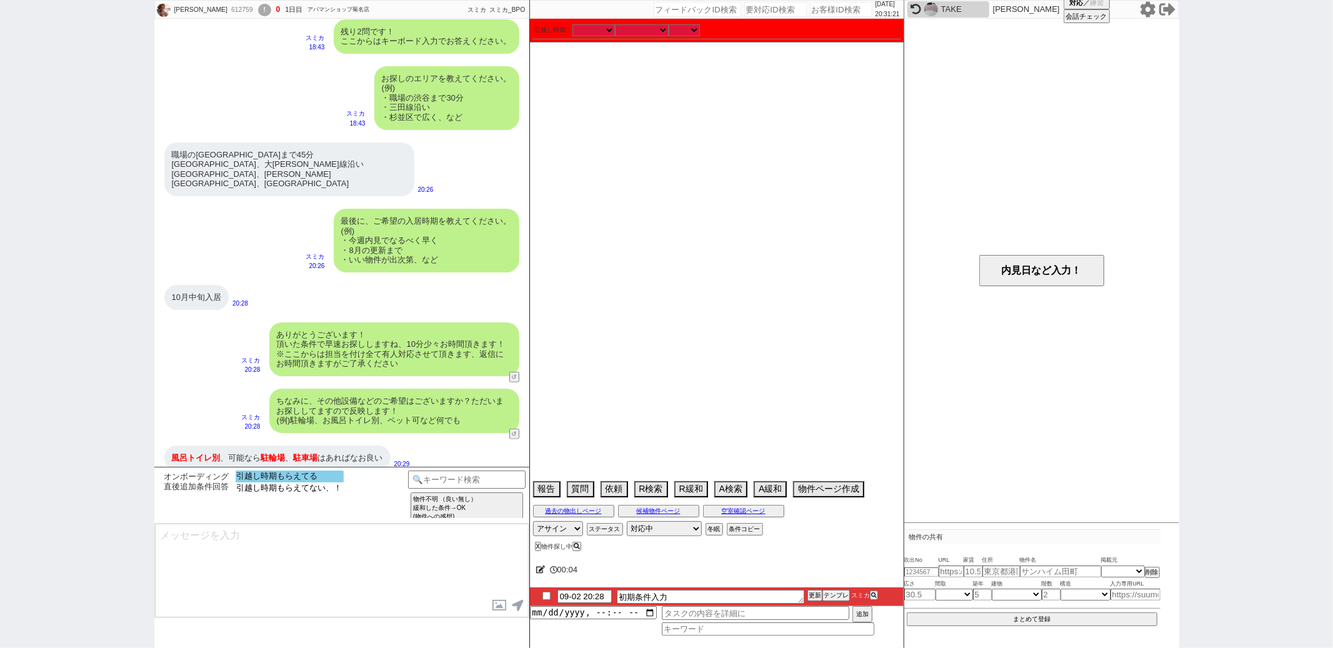
click at [285, 482] on option "引越し時期もらえてる" at bounding box center [290, 488] width 108 height 12
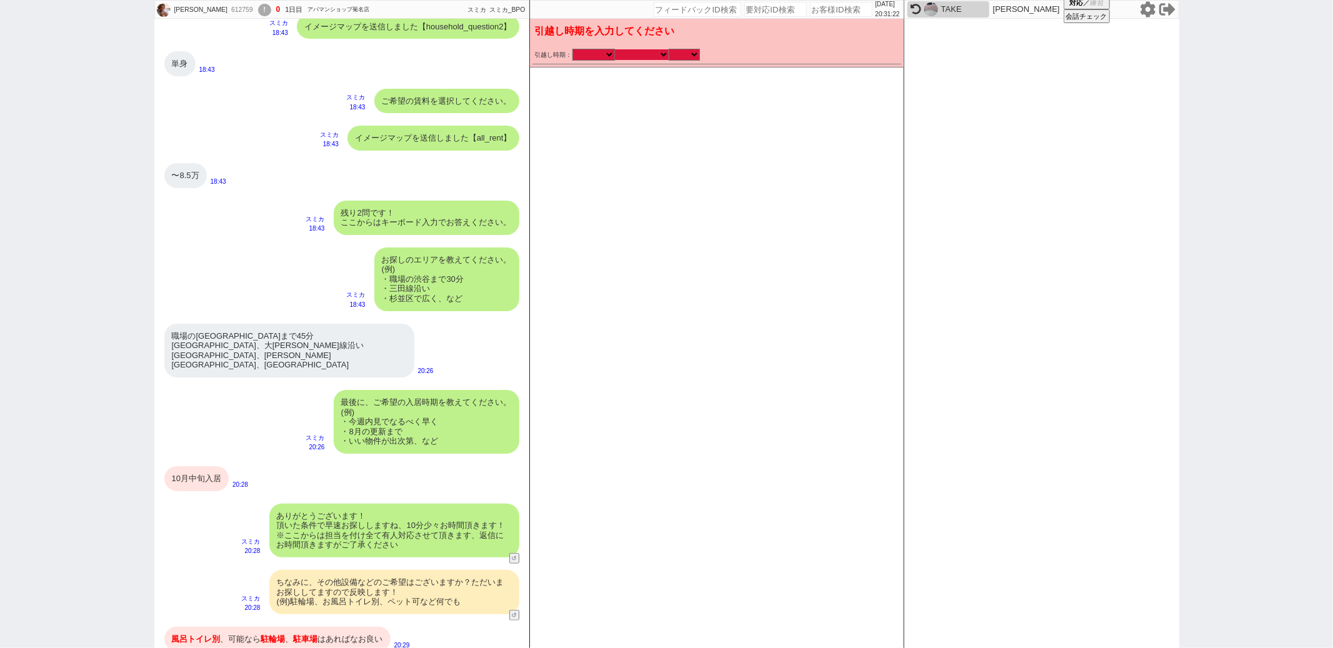
click at [632, 49] on select "なる早 未定 いつでも 物件あれば 年内 来年 1月 2月 3月 4月 5月 6月 7月 8月 9月 10月 11月 12月 春 夏 秋 冬" at bounding box center [642, 54] width 54 height 11
click at [615, 49] on select "なる早 未定 いつでも 物件あれば 年内 来年 1月 2月 3月 4月 5月 6月 7月 8月 9月 10月 11月 12月 春 夏 秋 冬" at bounding box center [642, 54] width 54 height 11
click at [692, 59] on div "引越し時期： 2025年 2026年 なる早 未定 いつでも 物件あれば 年内 来年 1月 2月 3月 4月 5月 6月 7月 8月 9月 10月 11月 1…" at bounding box center [717, 55] width 364 height 12
click at [669, 49] on select "のみ 上旬 中旬 下旬 末 まで 1日 2日 3日 4日 5日 6日 7日 8日 9日 10日 11日 12日 13日 14日 15日 16日 17日 18日…" at bounding box center [684, 54] width 31 height 11
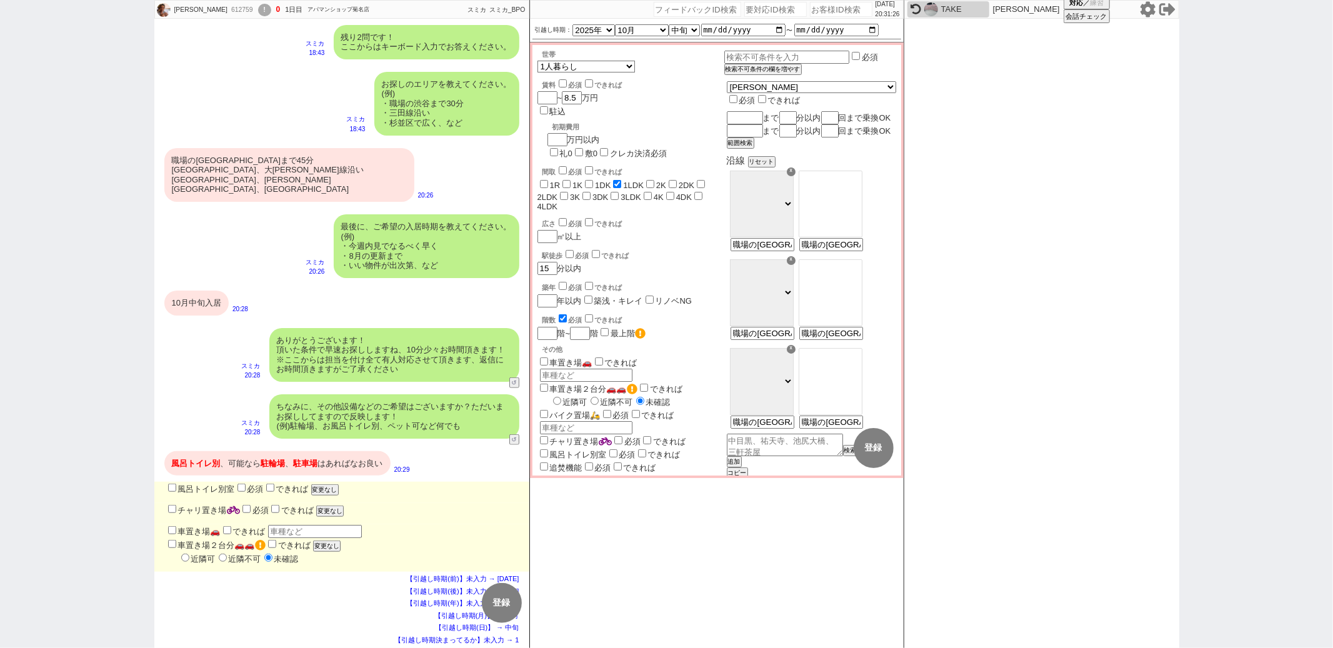
scroll to position [9, 0]
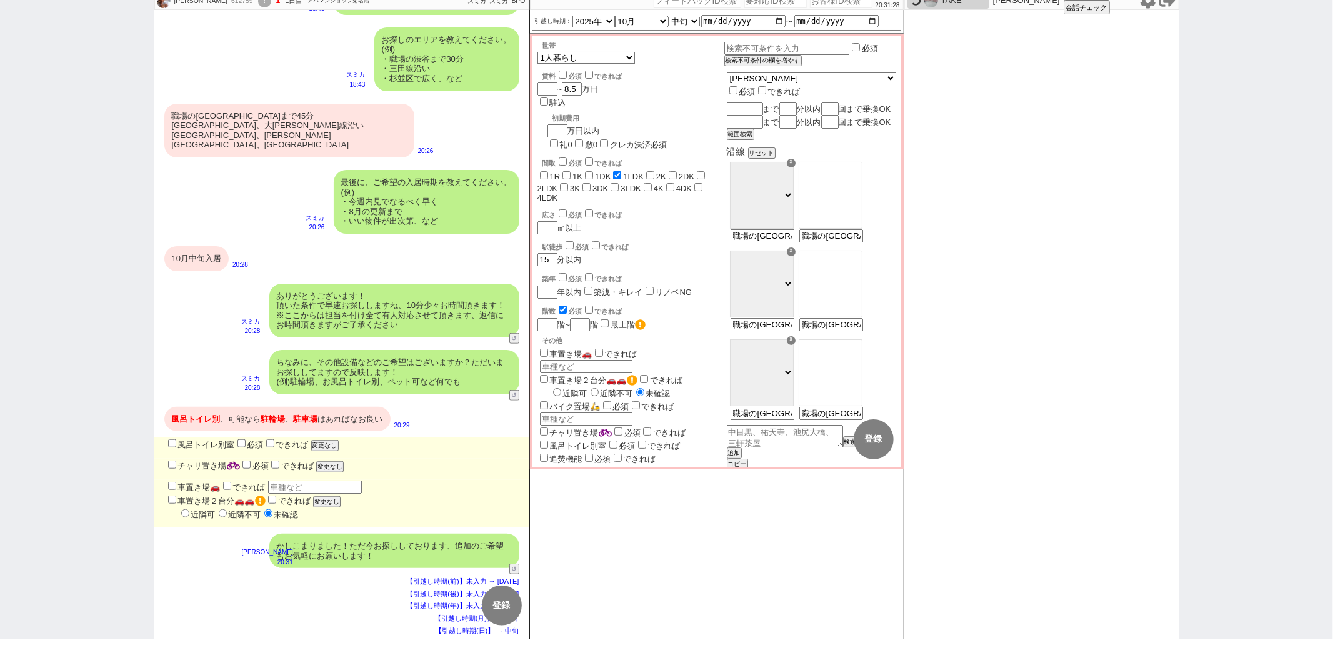
click at [171, 439] on input "風呂トイレ別室" at bounding box center [172, 443] width 8 height 8
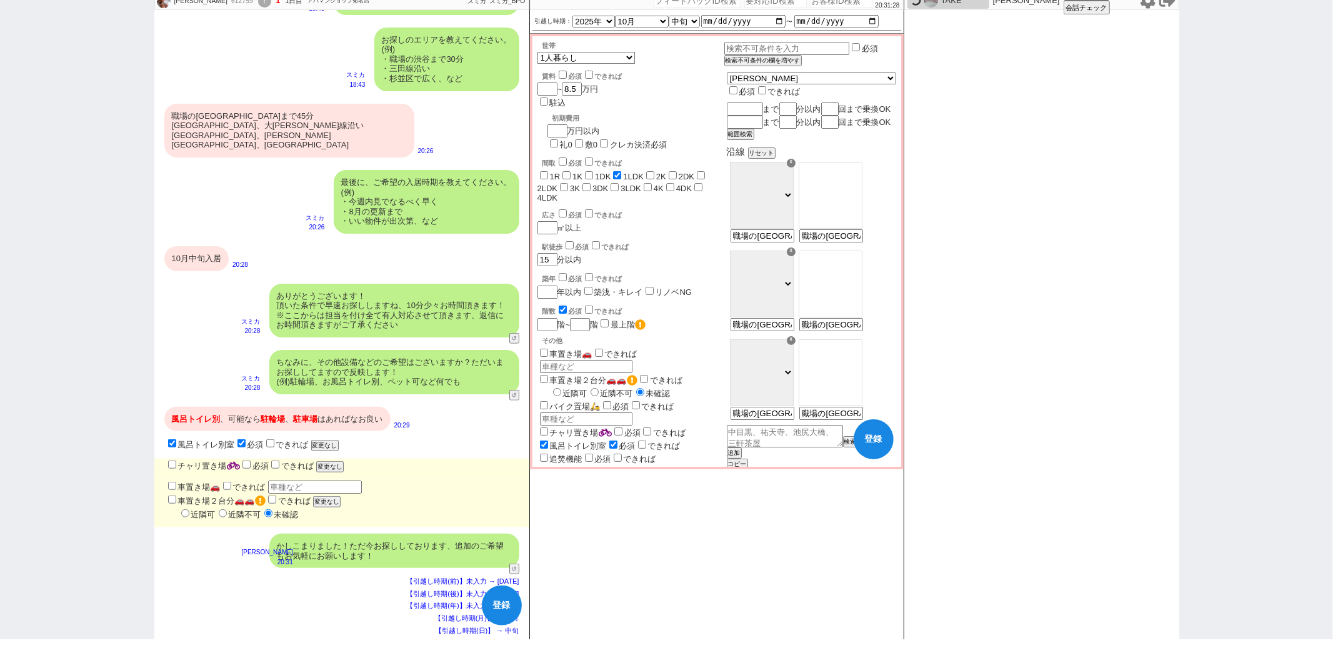
click at [171, 461] on input "チャリ置き場" at bounding box center [172, 465] width 8 height 8
click at [171, 482] on input "車置き場🚗" at bounding box center [172, 486] width 8 height 8
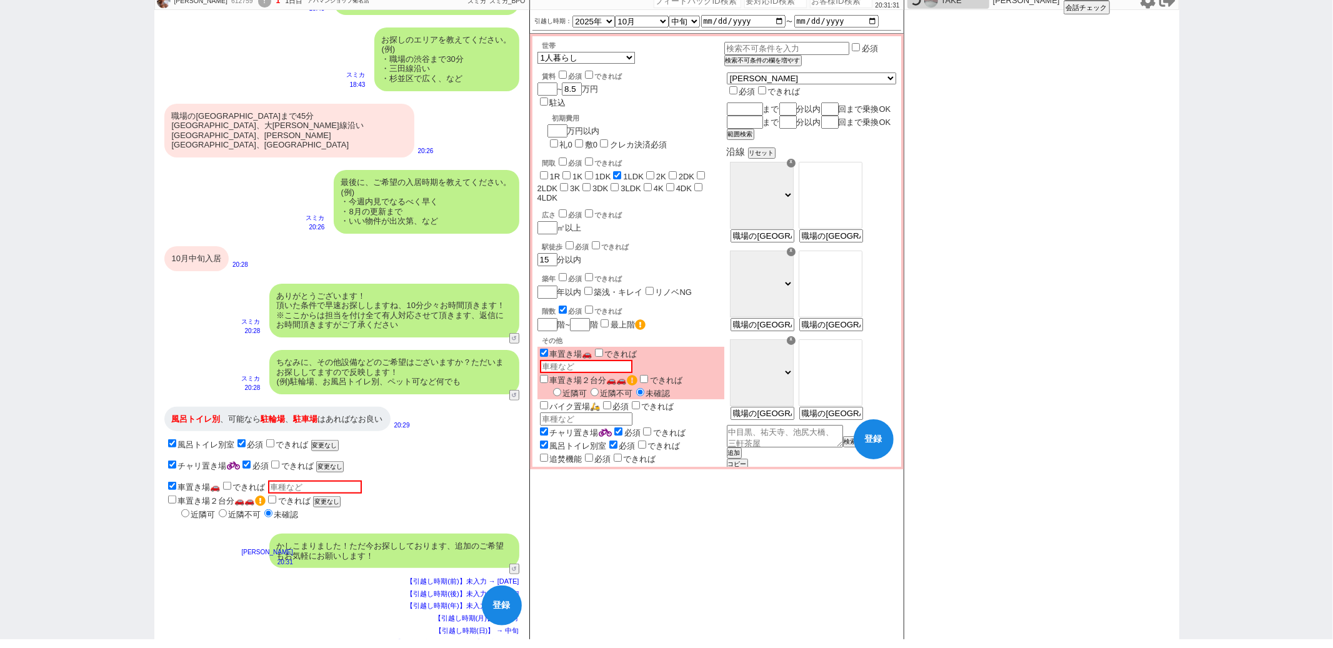
click at [226, 482] on input "できれば" at bounding box center [227, 486] width 8 height 8
click at [761, 104] on input "text" at bounding box center [744, 109] width 34 height 11
click at [794, 104] on input "number" at bounding box center [786, 109] width 15 height 11
click at [698, 185] on div "世帯 1人暮らし 2人暮らし 家族:小学生以下含む 家族:小学生以下含まず 兄弟・姉妹 ルームシェア その他 子供 家族(子供なし) ルームシェア 賃料 必須…" at bounding box center [630, 371] width 187 height 660
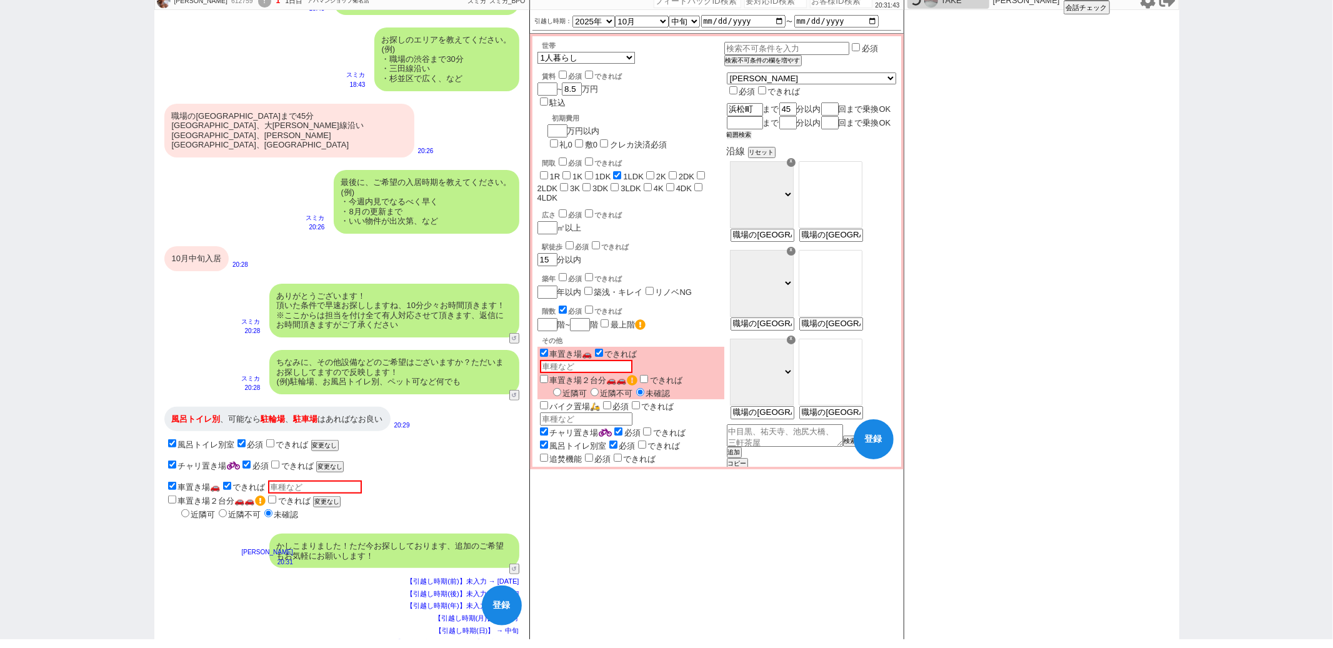
click at [752, 139] on button "範囲検索" at bounding box center [739, 135] width 25 height 9
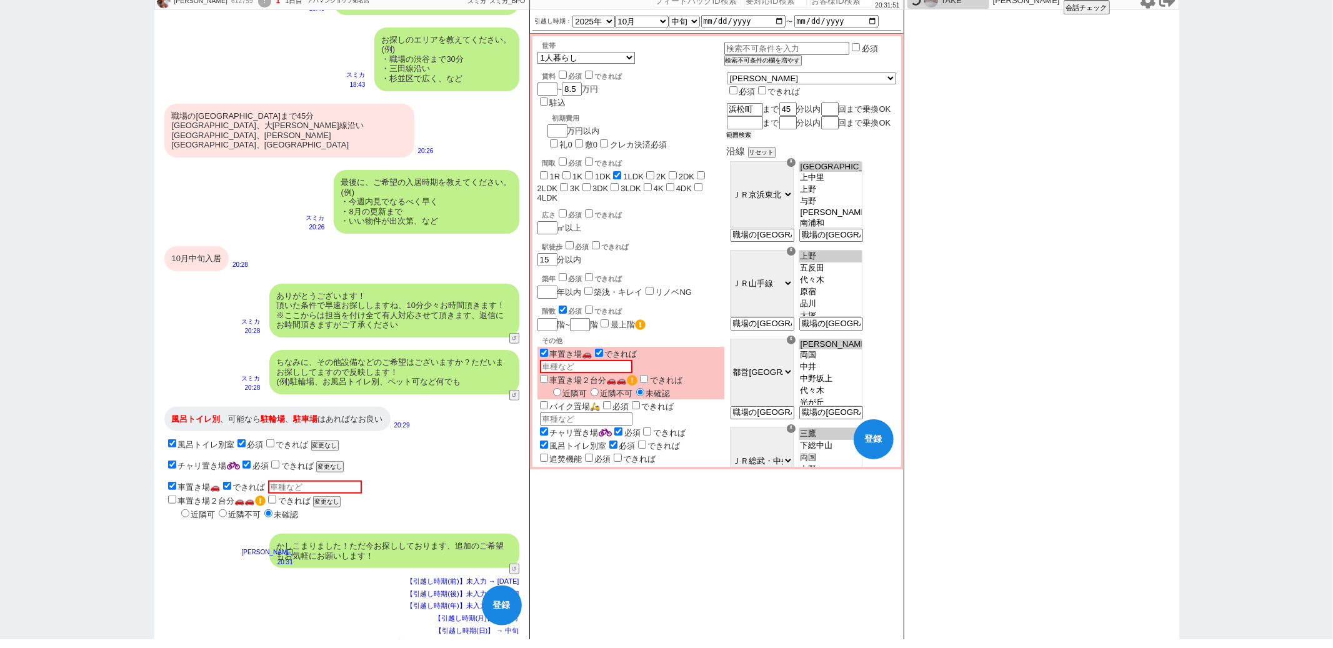
scroll to position [13, 0]
click at [796, 168] on div "☓" at bounding box center [791, 163] width 9 height 9
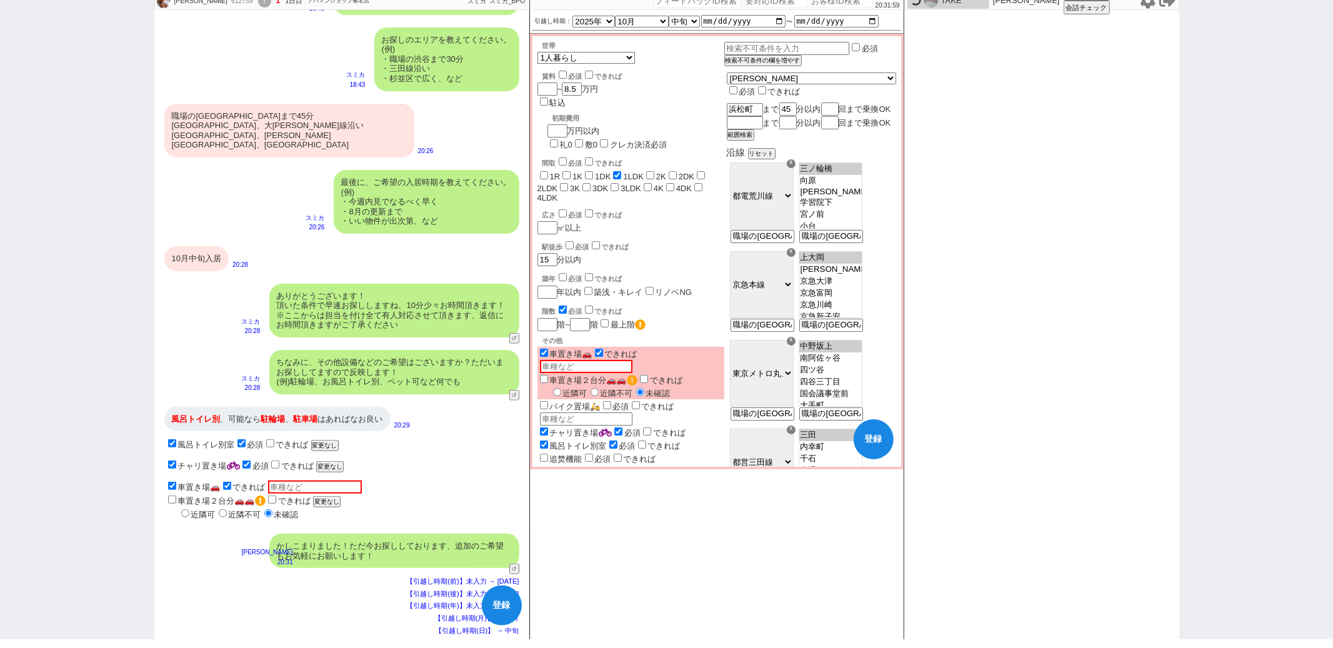
click at [796, 168] on div "☓" at bounding box center [791, 163] width 9 height 9
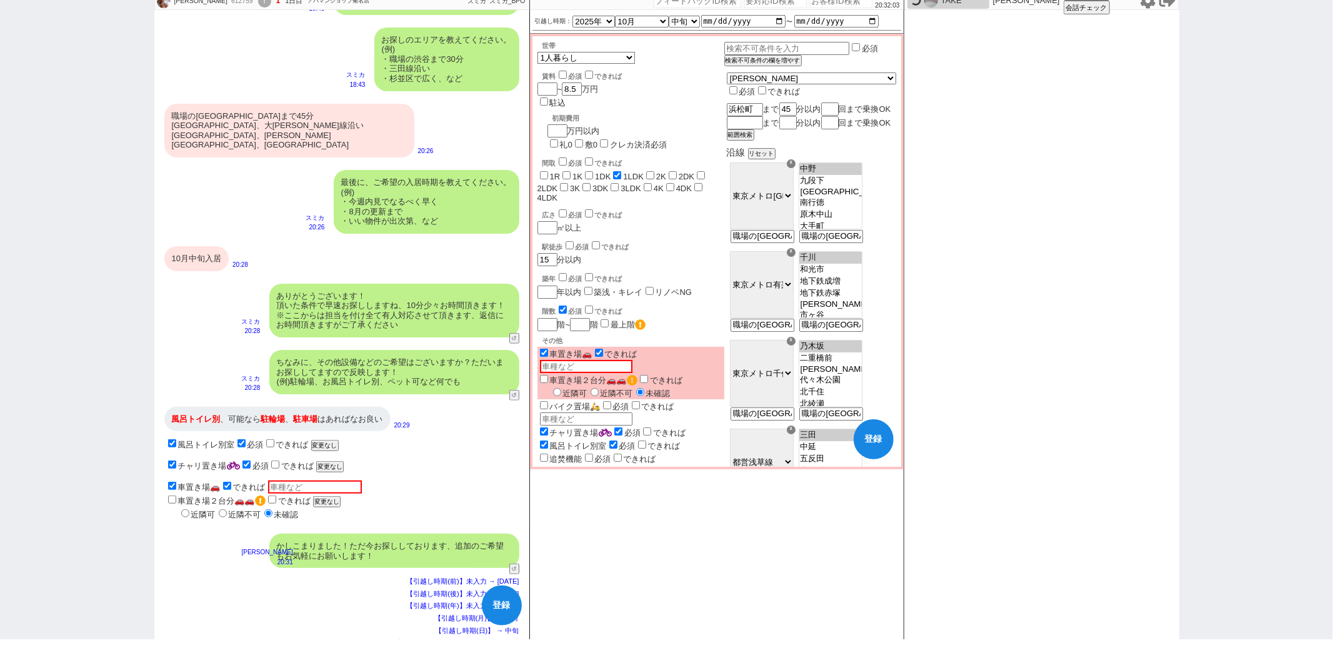
click at [796, 168] on div "☓" at bounding box center [791, 163] width 9 height 9
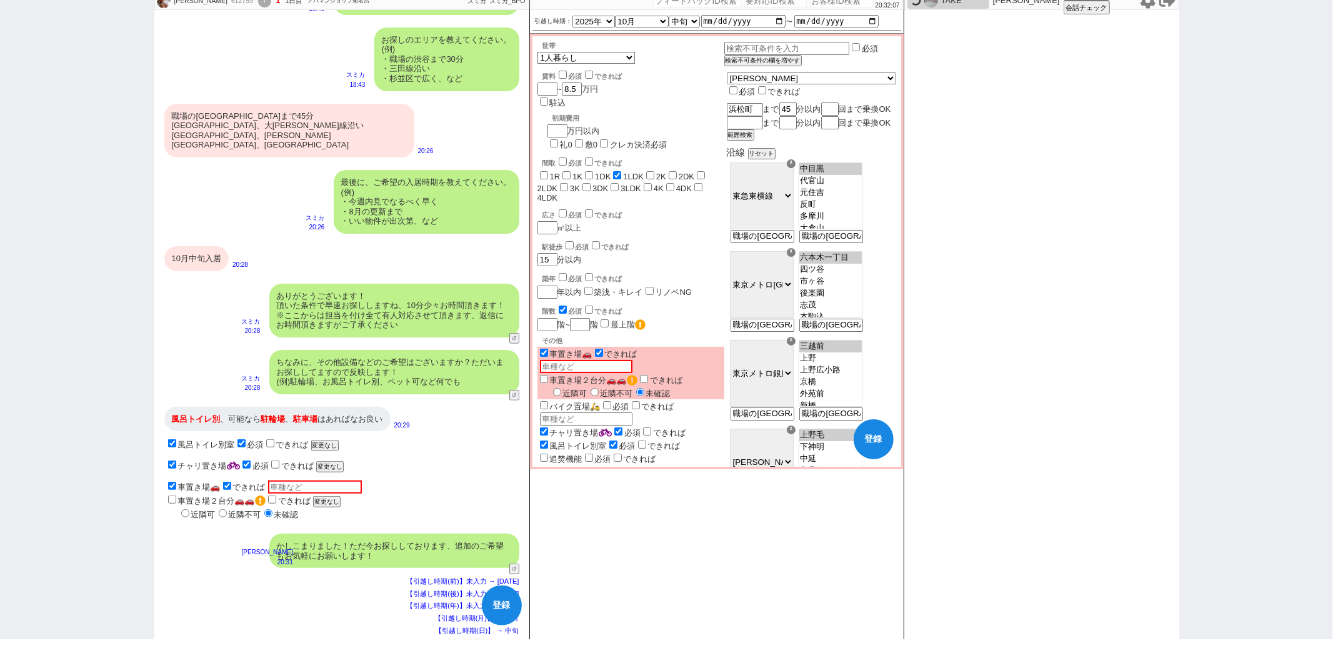
click at [796, 168] on div "☓" at bounding box center [791, 163] width 9 height 9
click at [796, 257] on div "☓" at bounding box center [791, 252] width 9 height 9
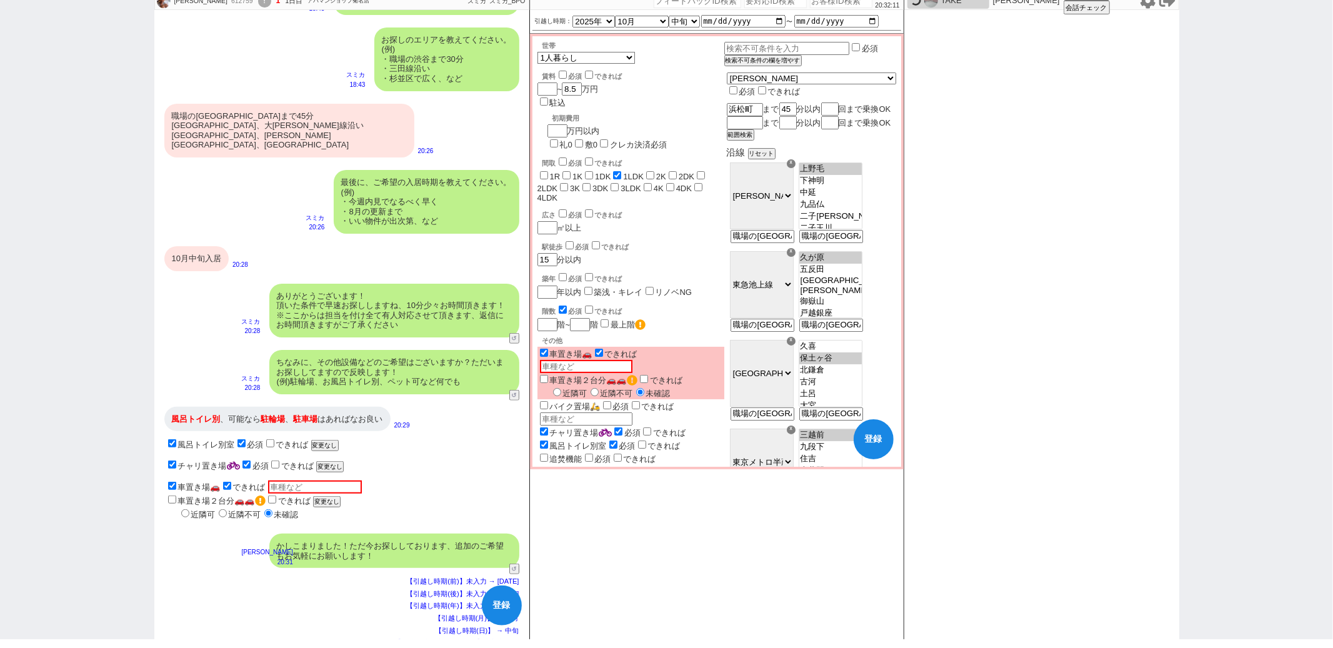
click at [796, 257] on div "☓" at bounding box center [791, 252] width 9 height 9
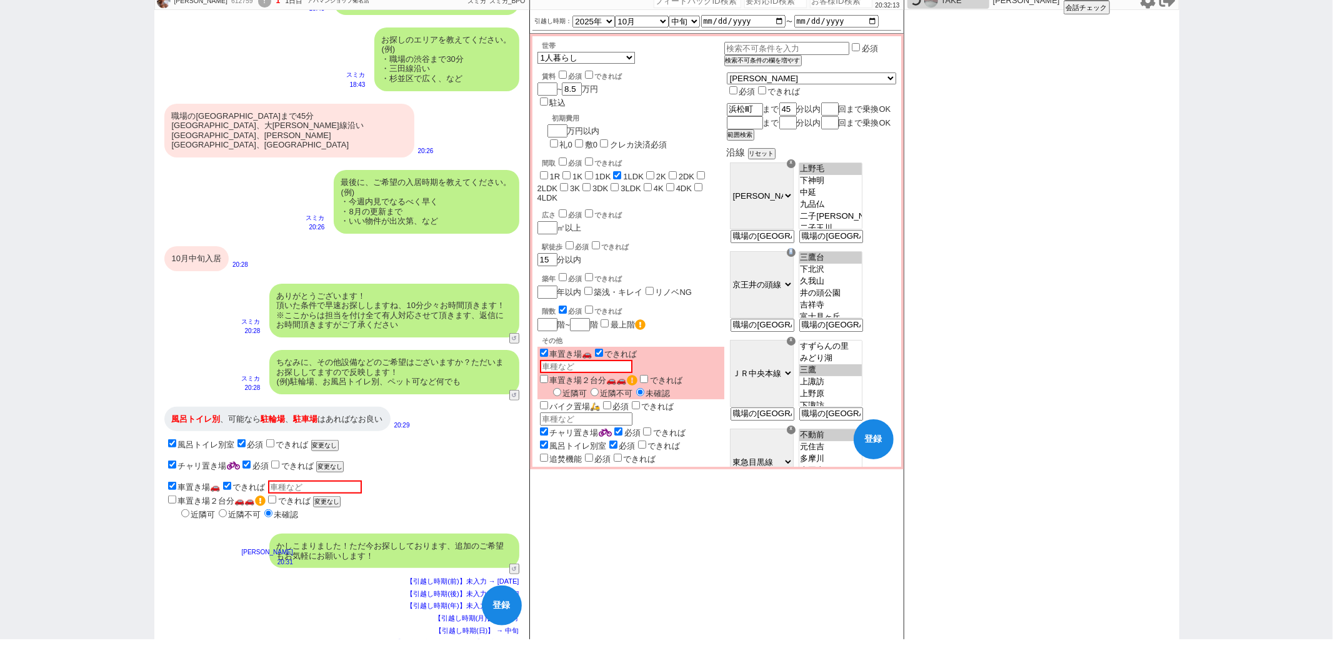
click at [796, 257] on div "☓" at bounding box center [791, 252] width 9 height 9
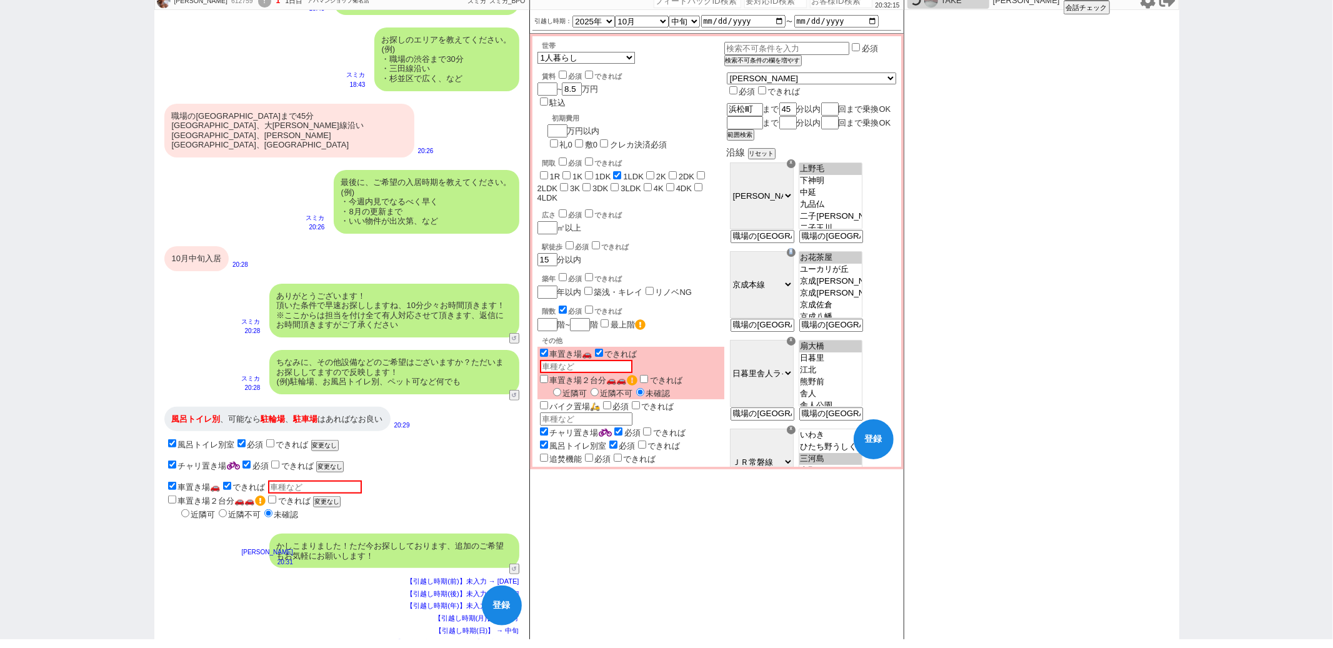
click at [796, 257] on div "☓" at bounding box center [791, 252] width 9 height 9
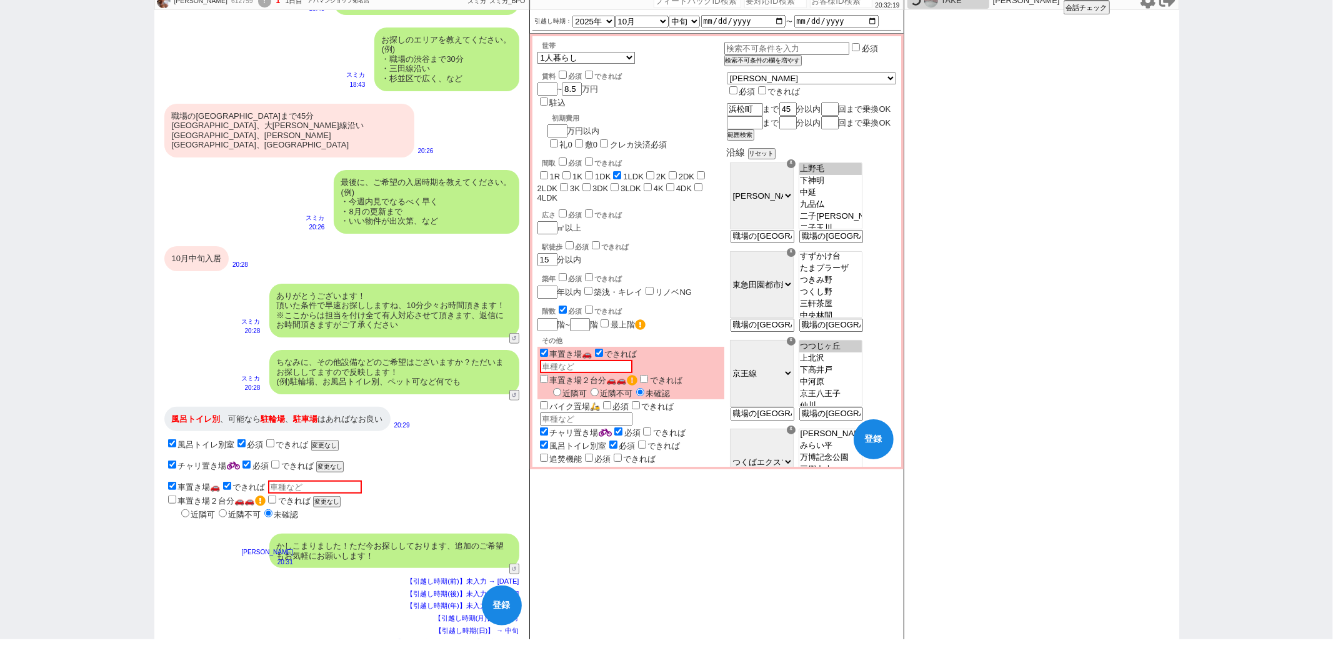
click at [796, 346] on div "☓" at bounding box center [791, 341] width 9 height 9
click at [796, 426] on div "☓" at bounding box center [791, 430] width 9 height 9
click at [796, 346] on div "☓" at bounding box center [791, 341] width 9 height 9
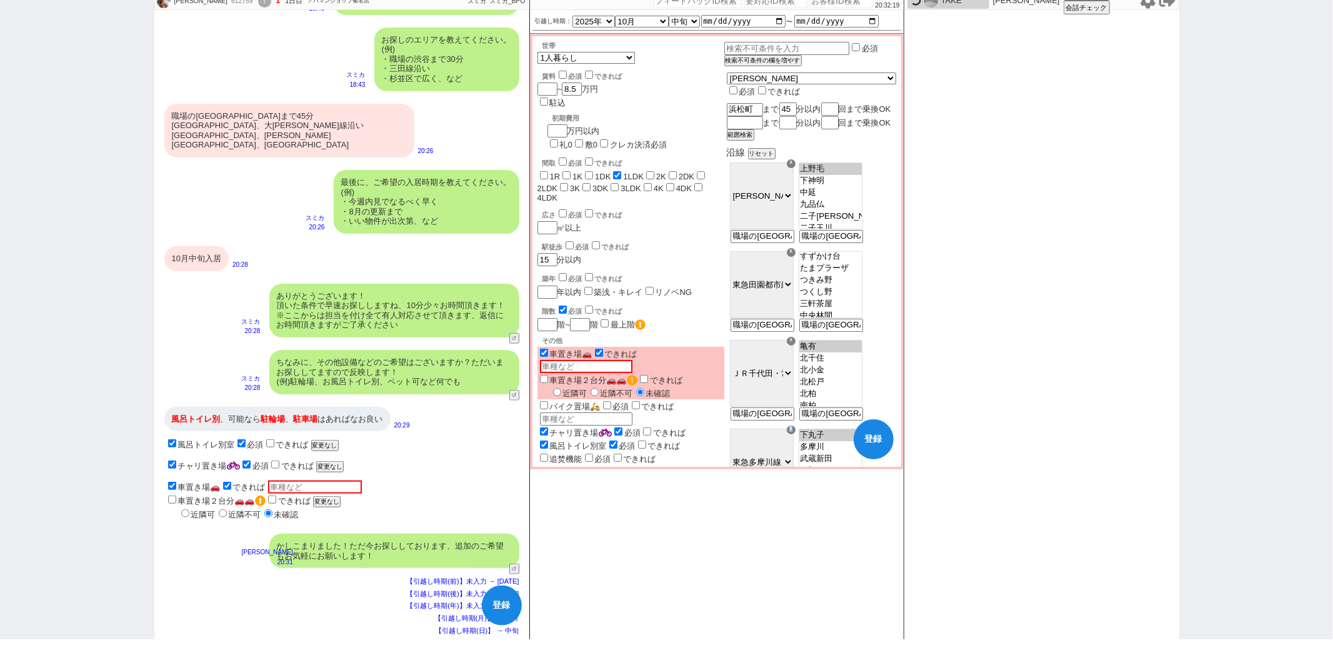
click at [796, 426] on div "☓" at bounding box center [791, 430] width 9 height 9
click at [796, 346] on div "☓" at bounding box center [791, 341] width 9 height 9
click at [796, 426] on div "☓" at bounding box center [791, 430] width 9 height 9
click at [796, 346] on div "☓" at bounding box center [791, 341] width 9 height 9
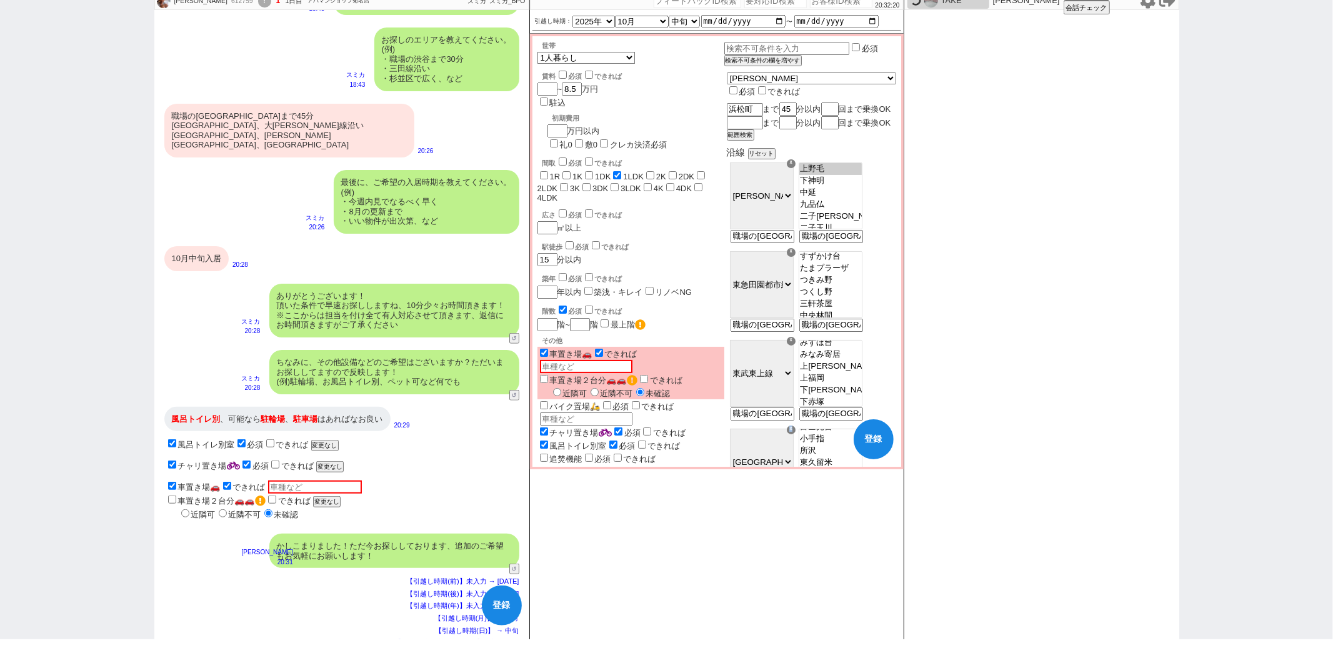
click at [796, 426] on div "☓" at bounding box center [791, 430] width 9 height 9
click at [796, 346] on div "☓" at bounding box center [791, 341] width 9 height 9
click at [796, 426] on div "☓" at bounding box center [791, 430] width 9 height 9
click at [796, 346] on div "☓" at bounding box center [791, 341] width 9 height 9
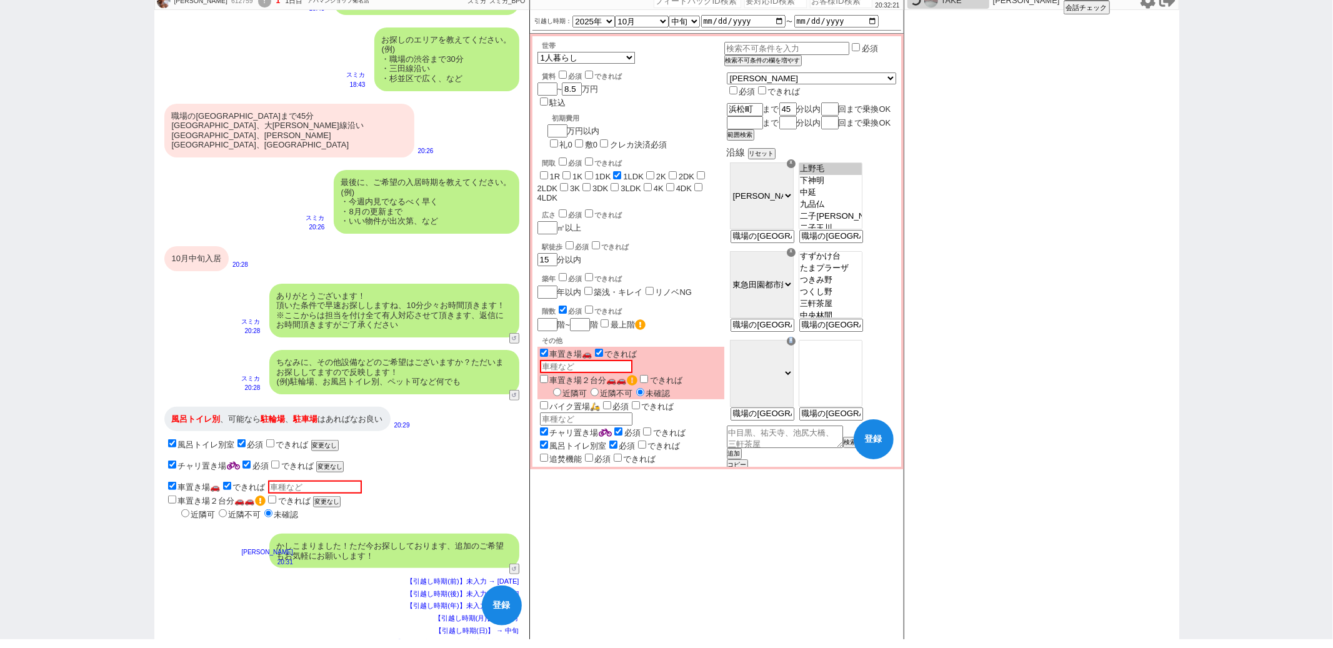
click at [796, 346] on div "☓" at bounding box center [791, 341] width 9 height 9
click at [724, 439] on div "風呂トイレ別室 必須 できれば" at bounding box center [630, 445] width 187 height 13
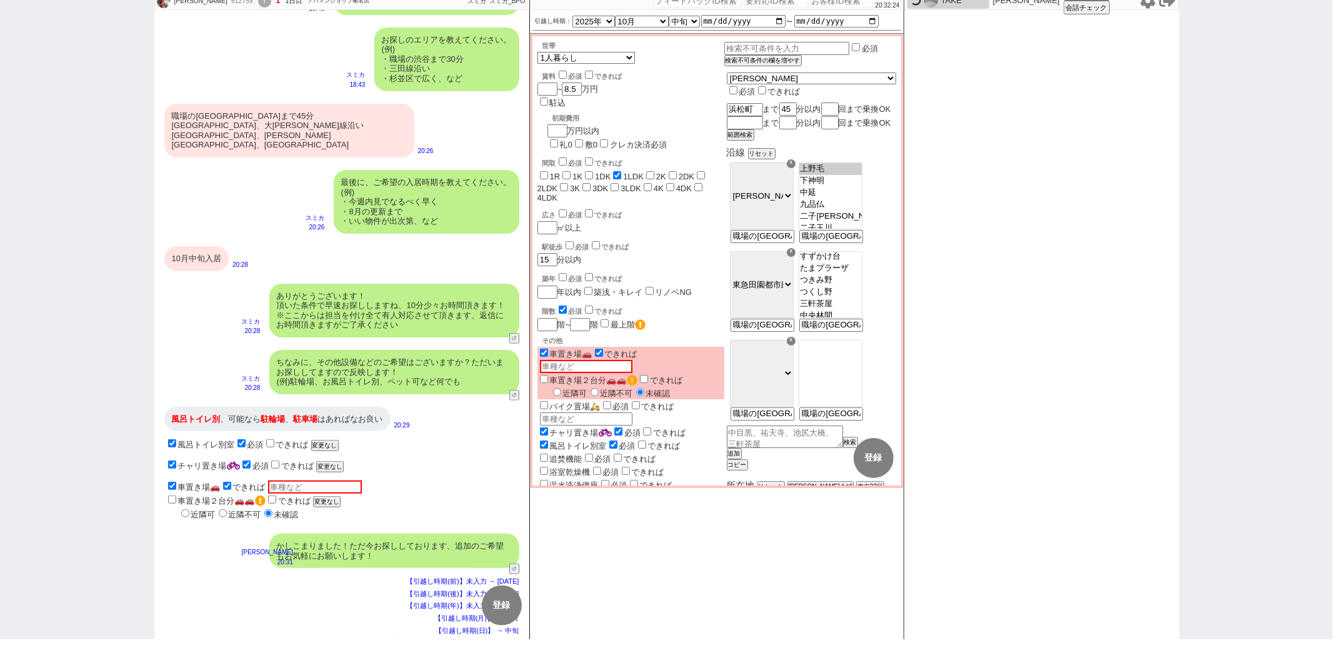
scroll to position [0, 0]
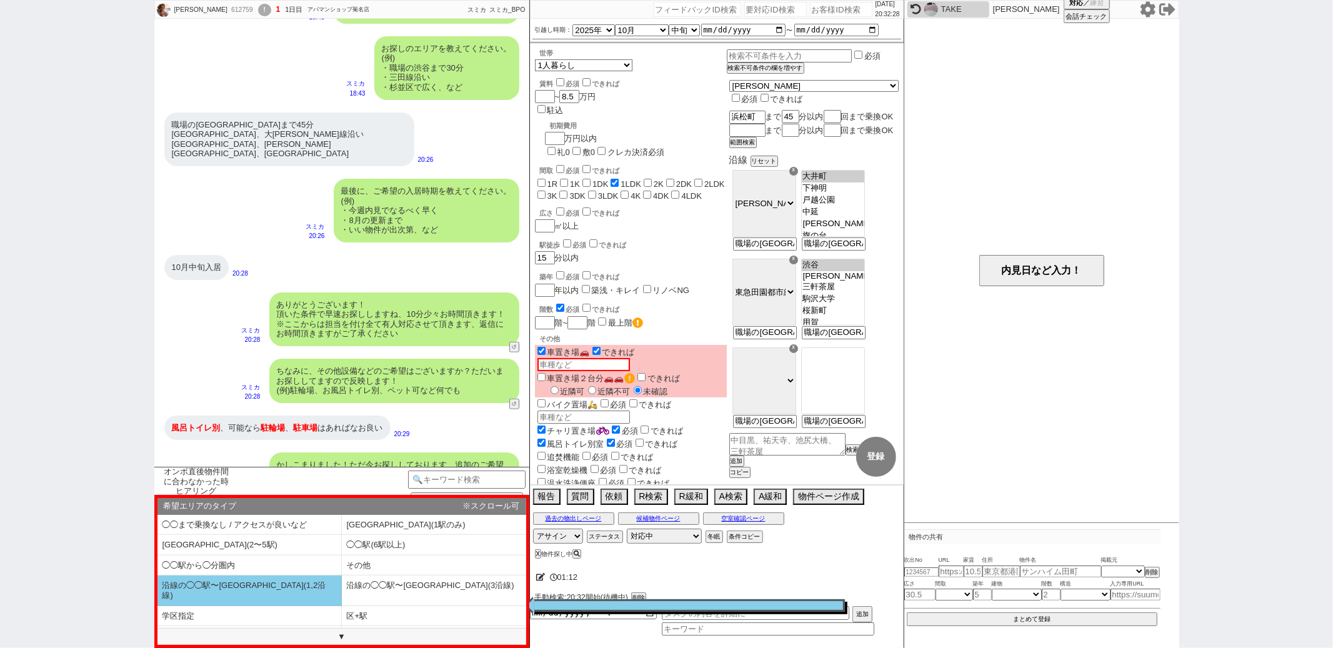
click at [309, 583] on li "沿線の◯◯駅〜◯◯駅(1,2沿線)" at bounding box center [249, 591] width 184 height 30
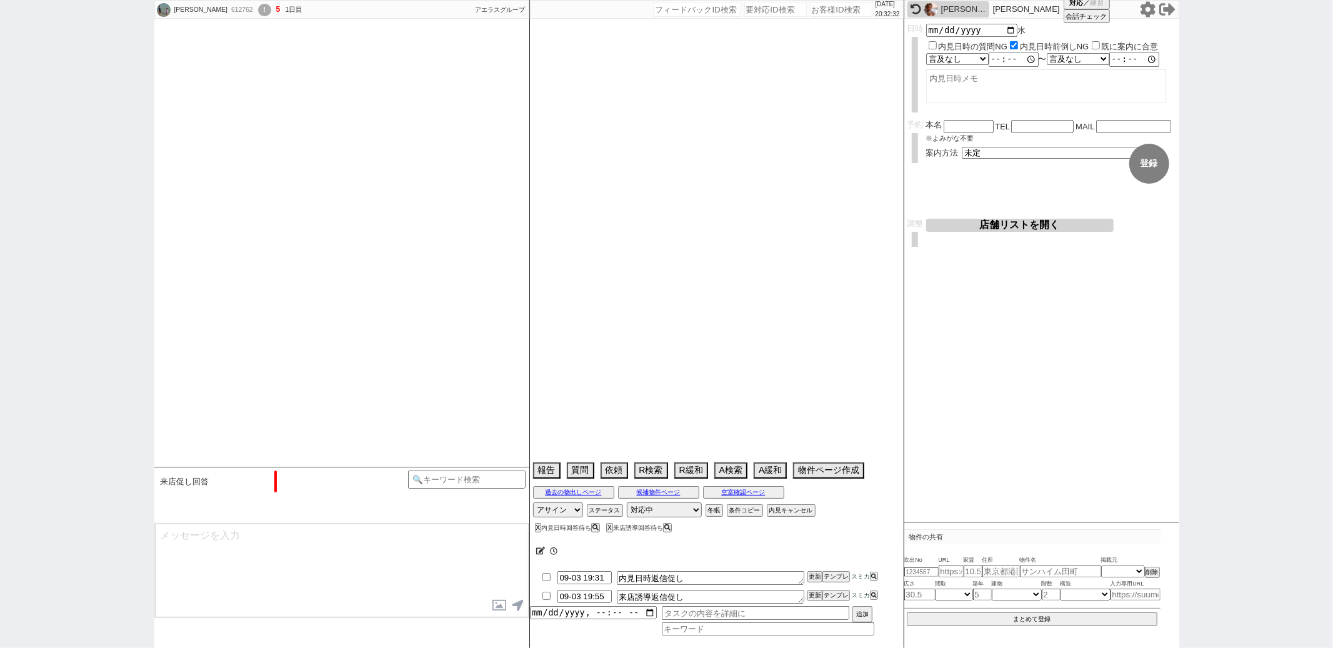
scroll to position [630, 0]
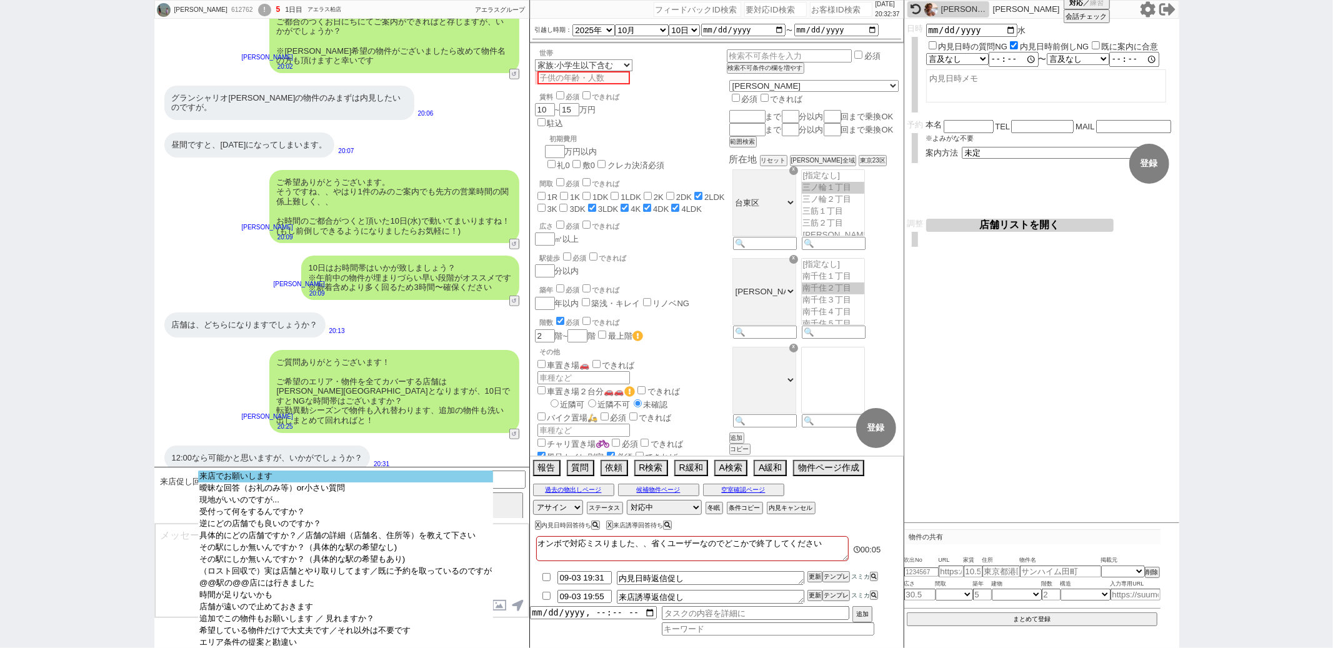
click at [288, 482] on option "来店でお願いします" at bounding box center [345, 488] width 295 height 12
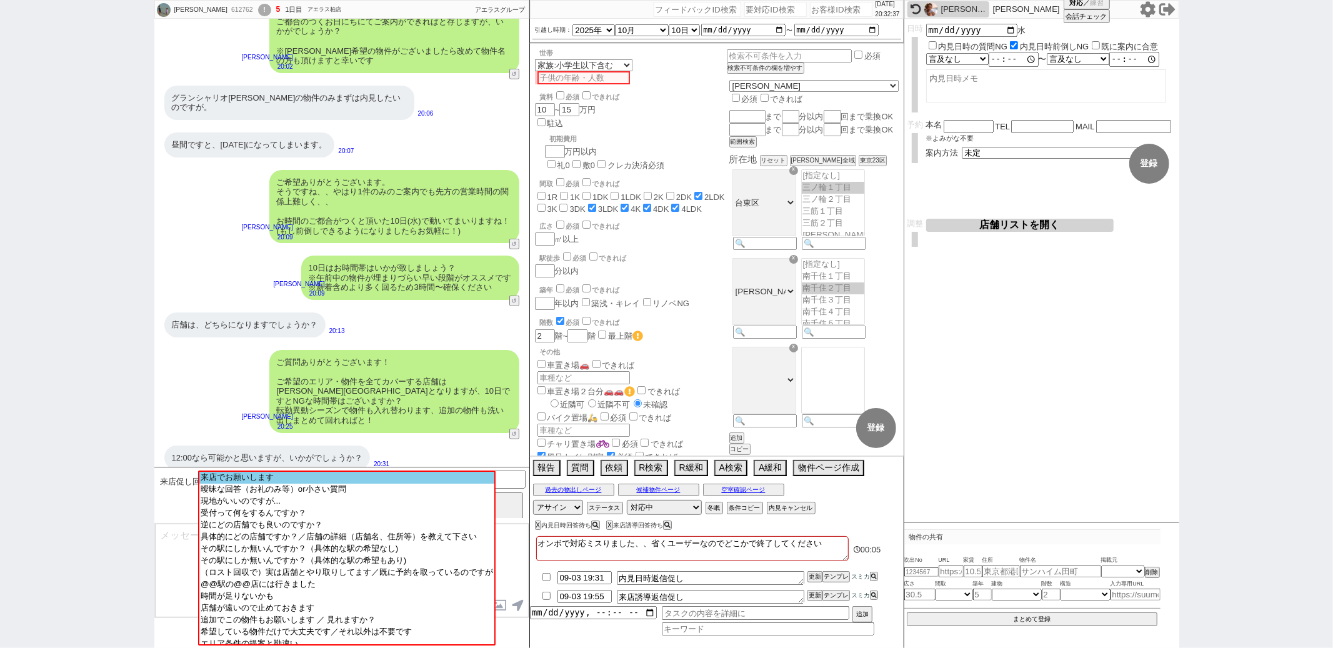
scroll to position [449, 0]
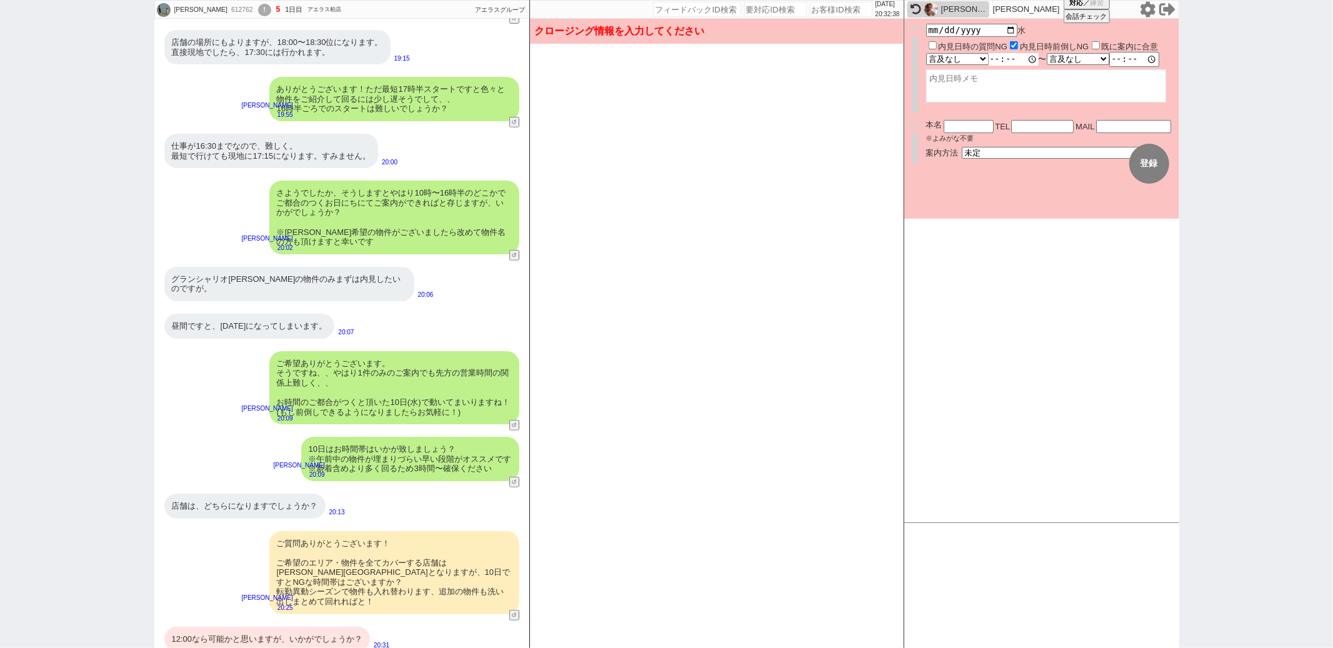
click at [995, 54] on input "time" at bounding box center [1014, 59] width 50 height 12
click at [1024, 147] on select "未定 現地お待ち合わせ ご来店 先行申し込みのご案内or内見無しでの申し込みのご案内 オンラインでのご接客 オンラインで1件の内見のご案内" at bounding box center [1055, 152] width 187 height 11
click at [962, 147] on select "未定 現地お待ち合わせ ご来店 先行申し込みのご案内or内見無しでの申し込みのご案内 オンラインでのご接客 オンラインで1件の内見のご案内" at bounding box center [1055, 152] width 187 height 11
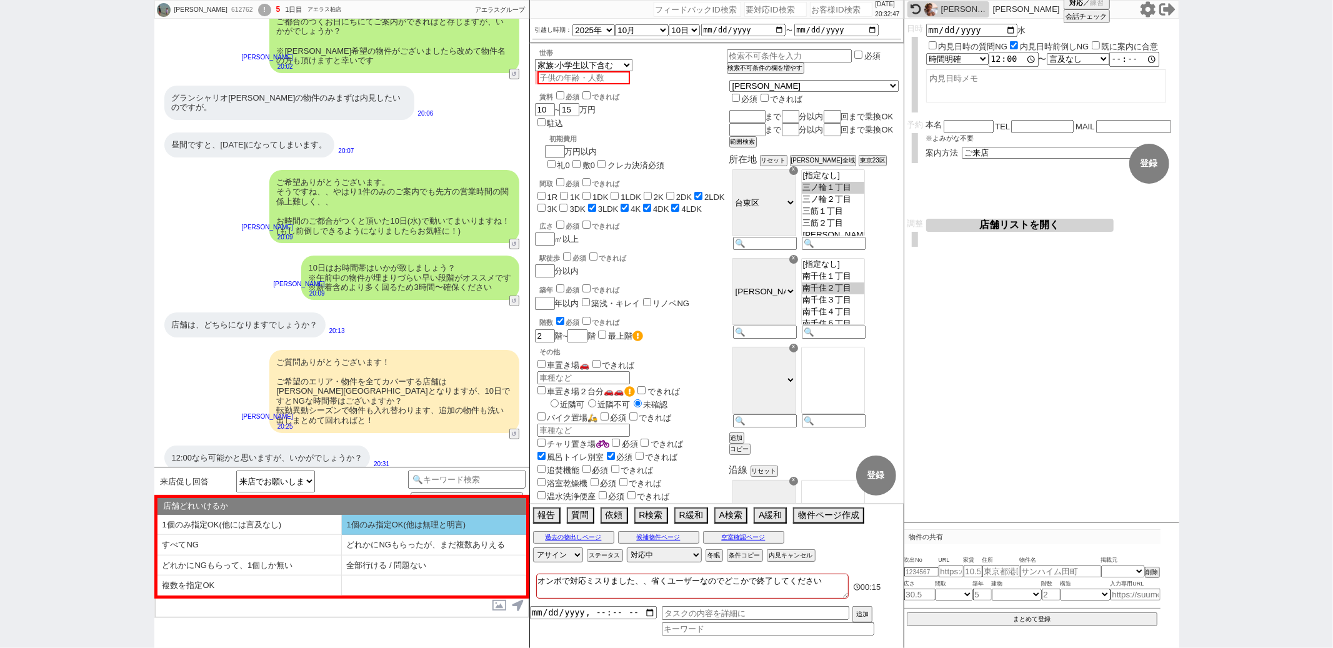
click at [342, 535] on li "1個のみ指定OK(他は無理と明言)" at bounding box center [249, 545] width 184 height 21
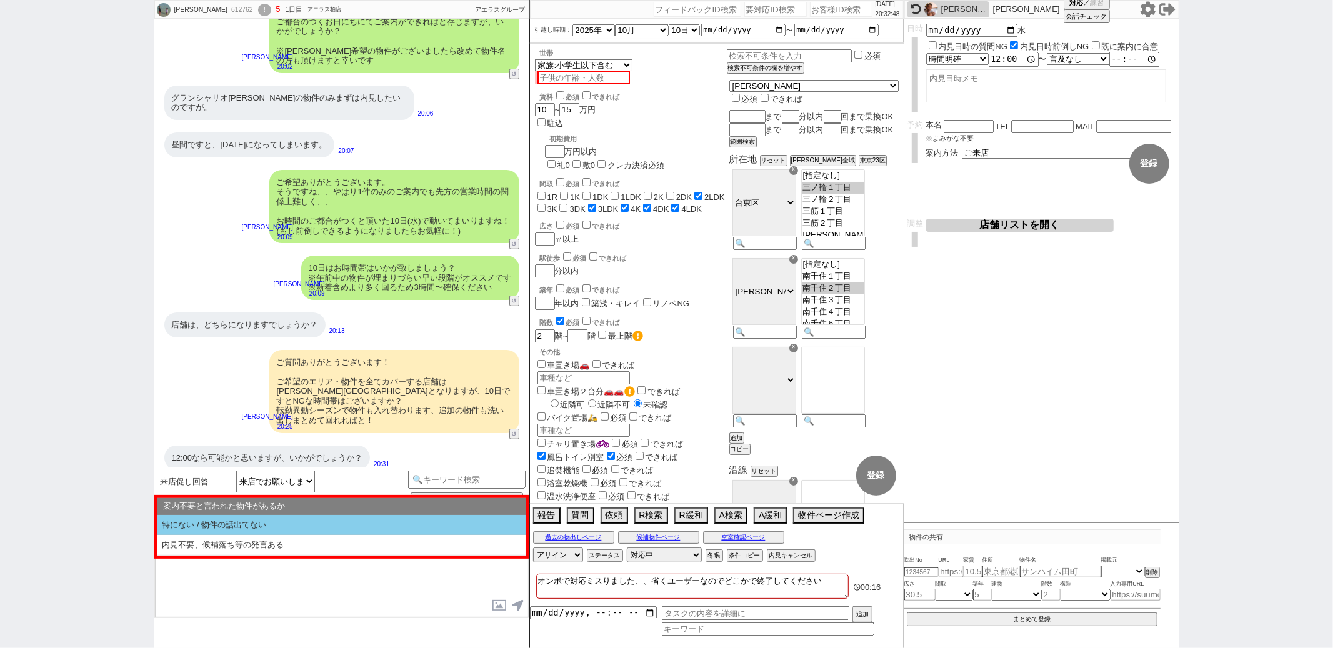
click at [305, 526] on li "特にない / 物件の話出てない" at bounding box center [341, 525] width 369 height 21
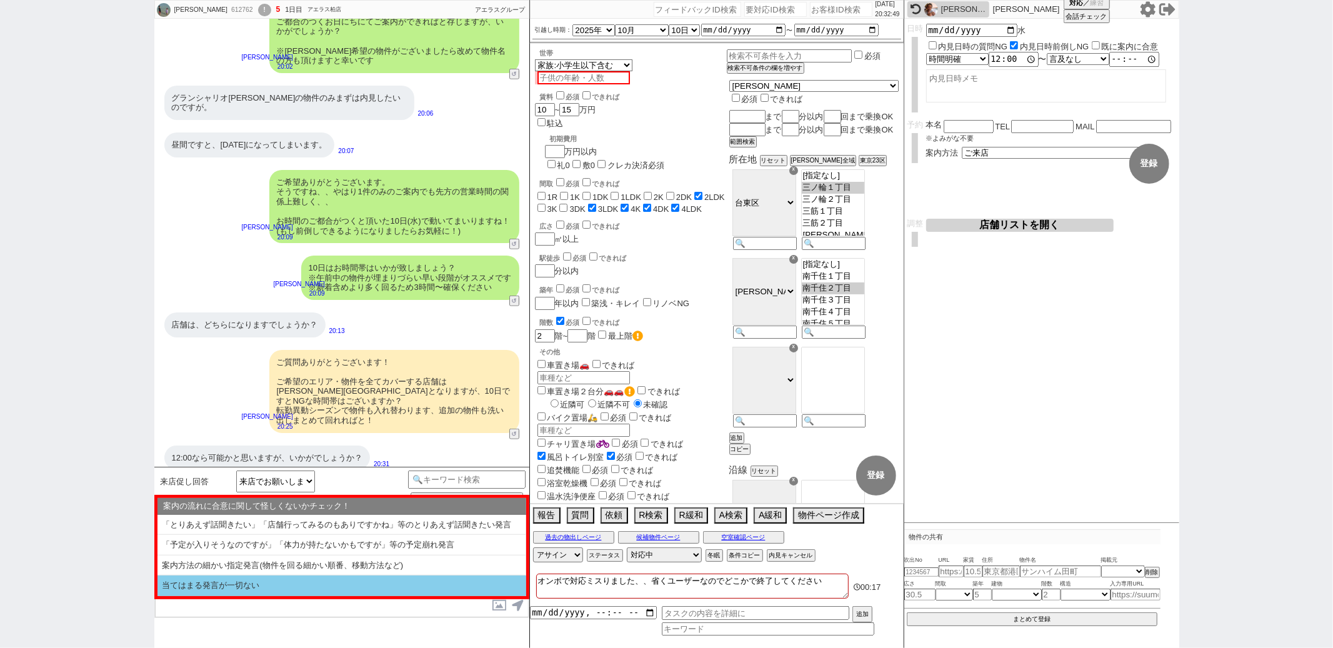
click at [292, 580] on li "当てはまる発言が一切ない" at bounding box center [341, 586] width 369 height 21
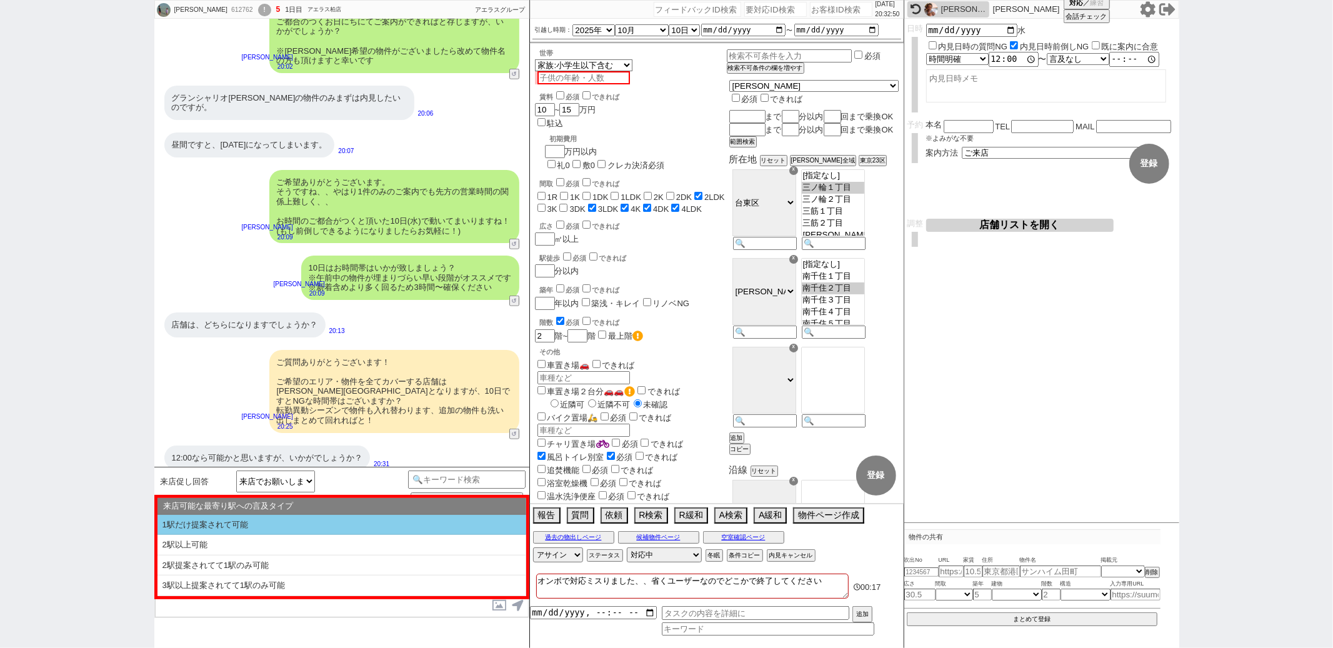
click at [297, 528] on li "1駅だけ提案されて可能" at bounding box center [341, 525] width 369 height 21
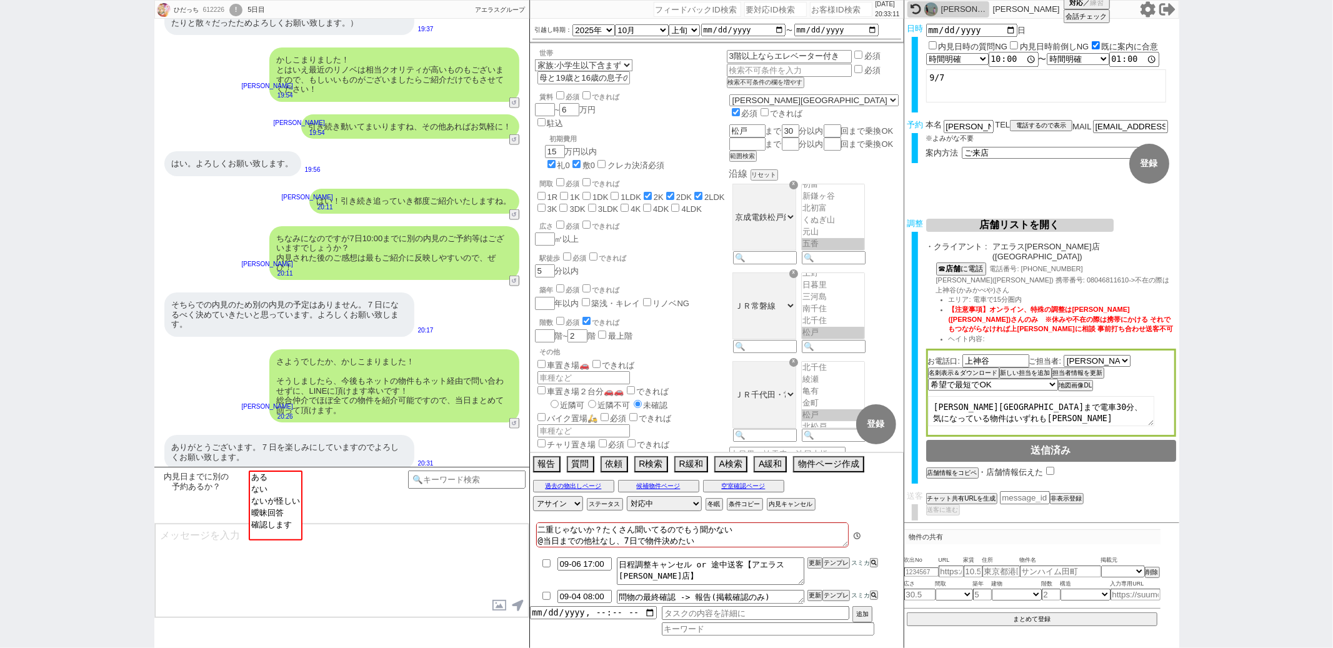
scroll to position [52, 0]
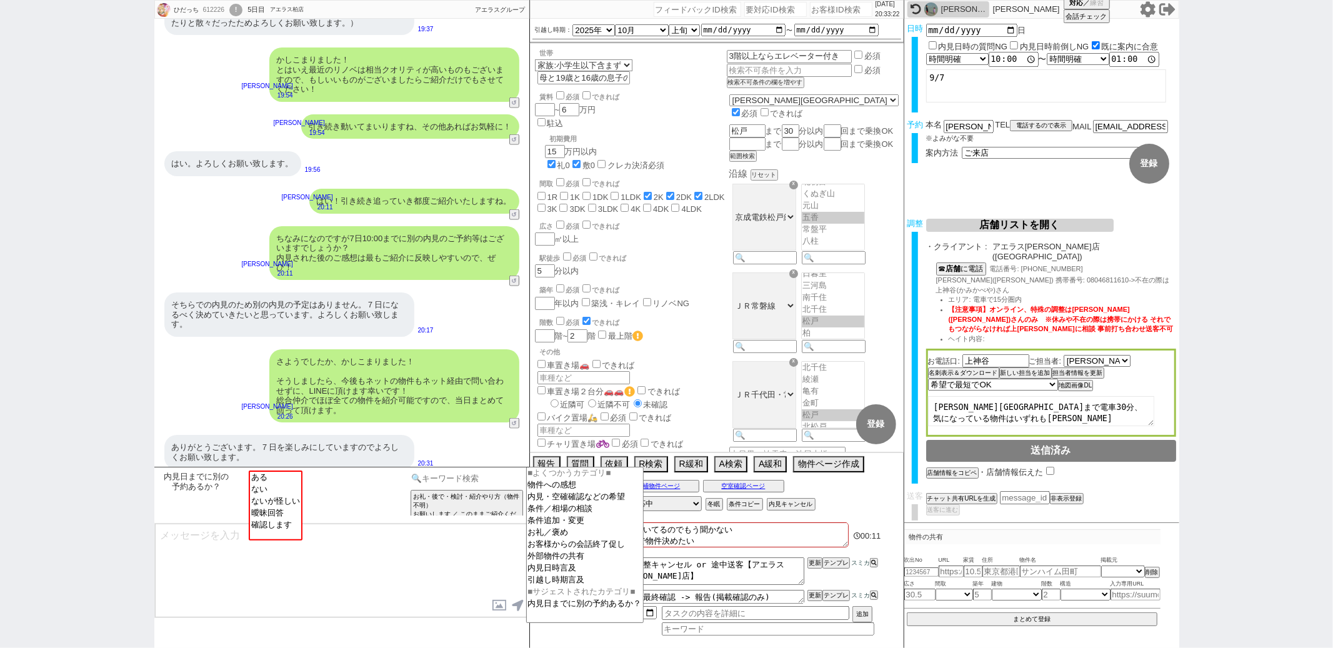
click at [421, 474] on input at bounding box center [467, 479] width 118 height 16
click at [546, 491] on option "物件への感想" at bounding box center [585, 497] width 116 height 12
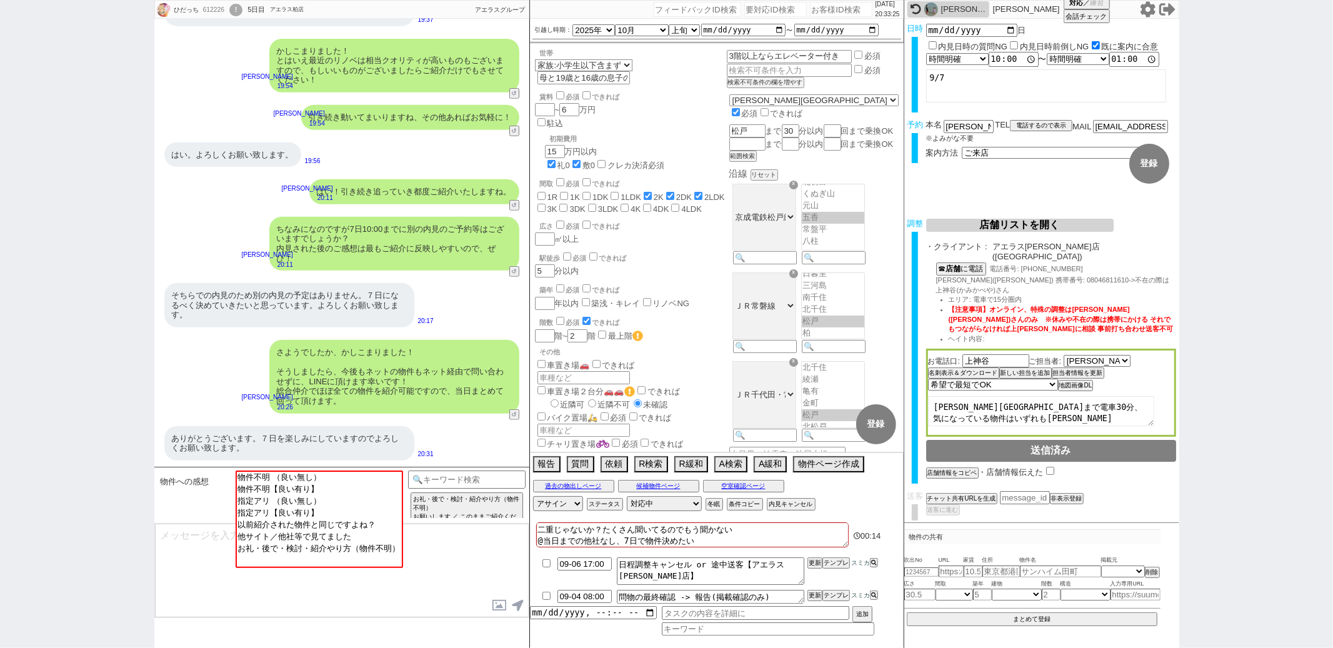
scroll to position [102, 0]
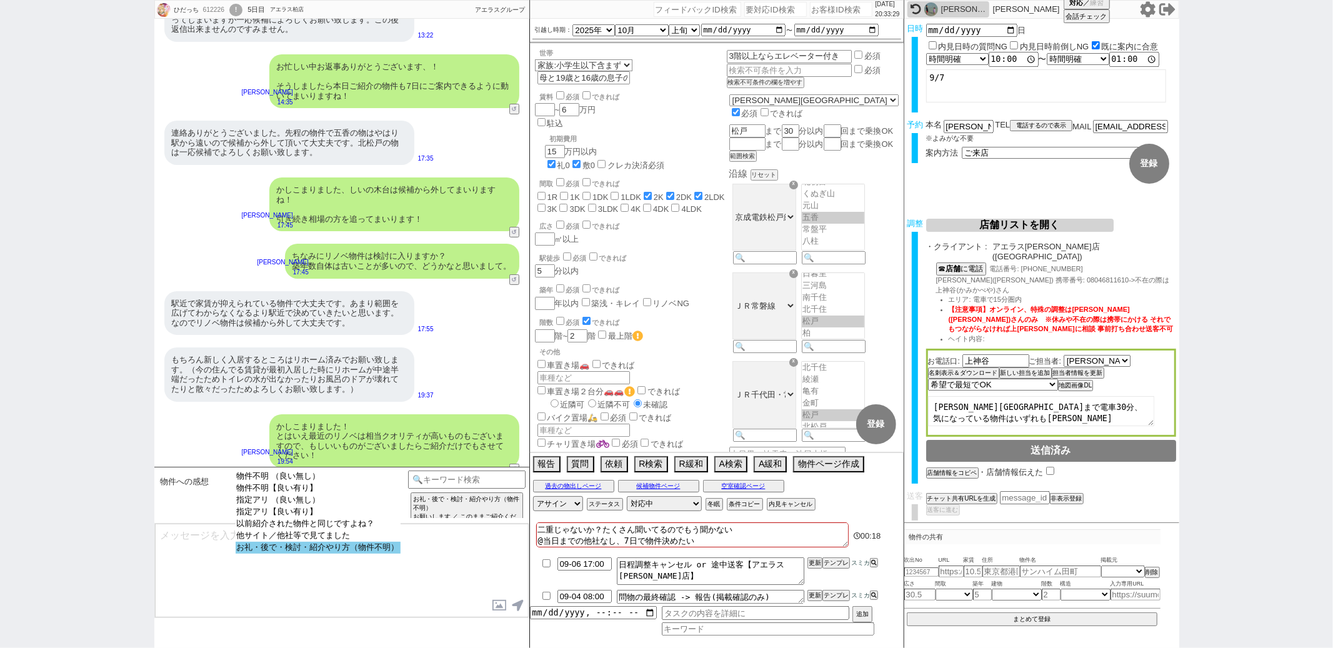
click at [302, 554] on option "お礼・後で・検討・紹介やり方（物件不明）" at bounding box center [318, 548] width 165 height 12
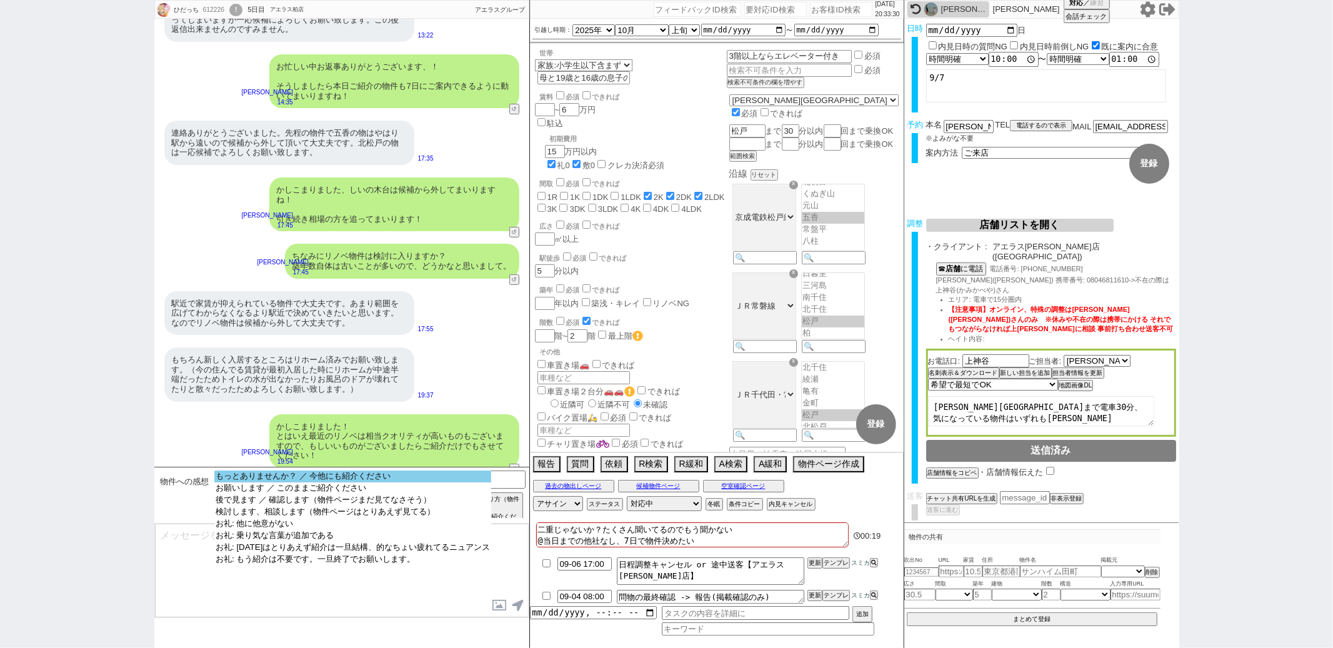
click at [327, 482] on option "もっとありませんか？ ／ 今他にも紹介ください" at bounding box center [352, 488] width 277 height 12
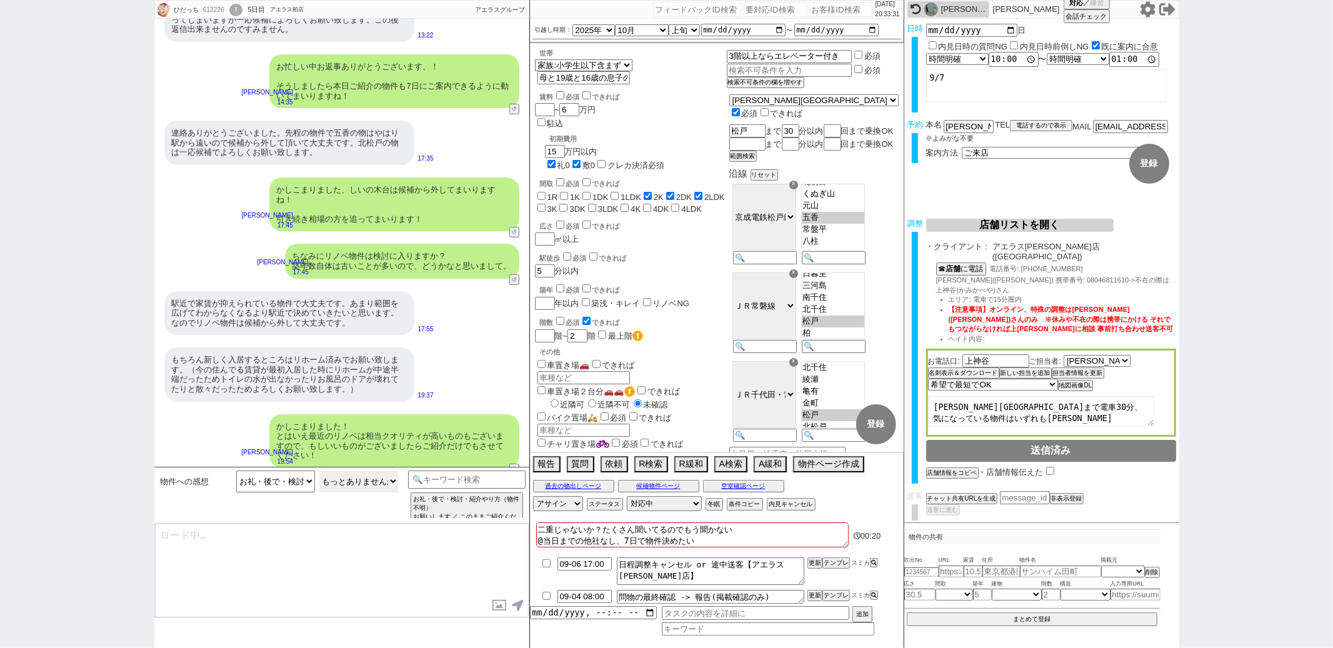
scroll to position [477, 0]
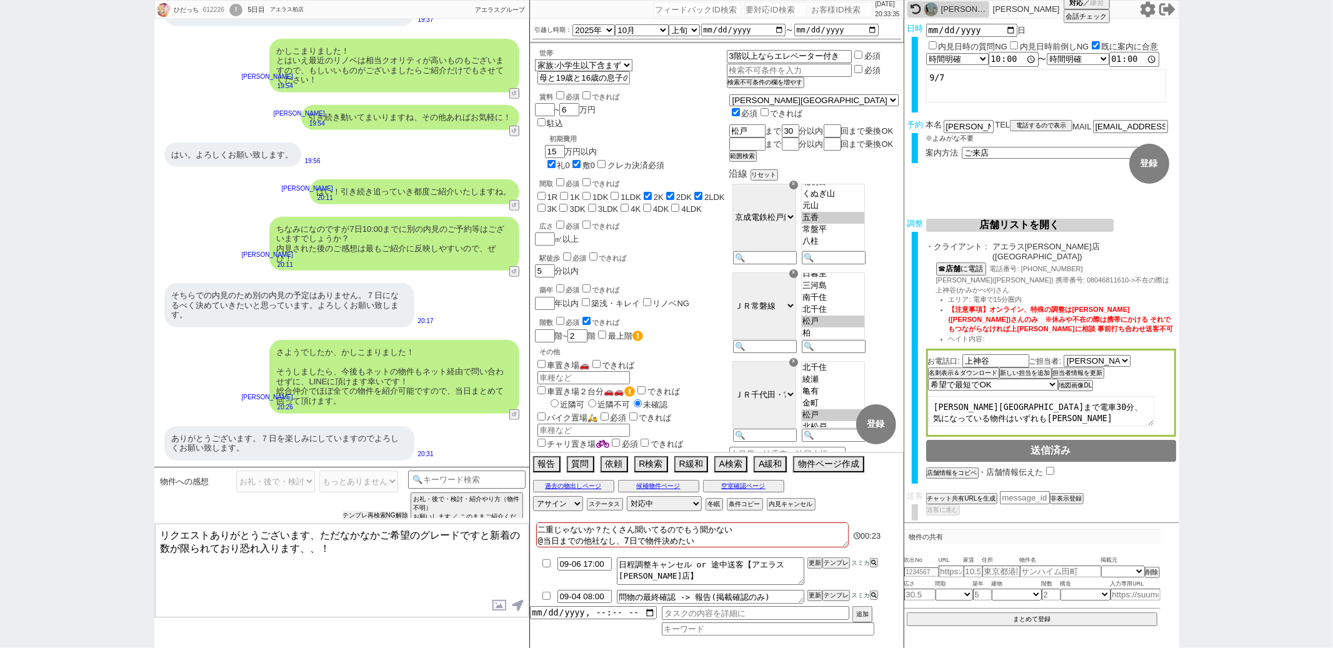
click at [374, 511] on button "テンプレ再検索NG解除" at bounding box center [375, 515] width 66 height 9
click at [372, 480] on select "もっとありませんか？ ／ 今他にも紹介ください お願いします ／ このままご紹介ください 後で見ます ／ 確認します（物件ページまだ見てなさそう） 検討します…" at bounding box center [358, 482] width 79 height 22
click at [319, 471] on select "もっとありませんか？ ／ 今他にも紹介ください お願いします ／ このままご紹介ください 後で見ます ／ 確認します（物件ページまだ見てなさそう） 検討します…" at bounding box center [358, 482] width 79 height 22
drag, startPoint x: 221, startPoint y: 532, endPoint x: 247, endPoint y: 392, distance: 141.8
click at [224, 447] on div "ひだっち 612226 ! 0 5日目 アエラス柏店 冬眠中 自社客 アエラスグループ スミカ_BPO チャット全表示 2025-09-02 ありがとうござい…" at bounding box center [341, 324] width 375 height 648
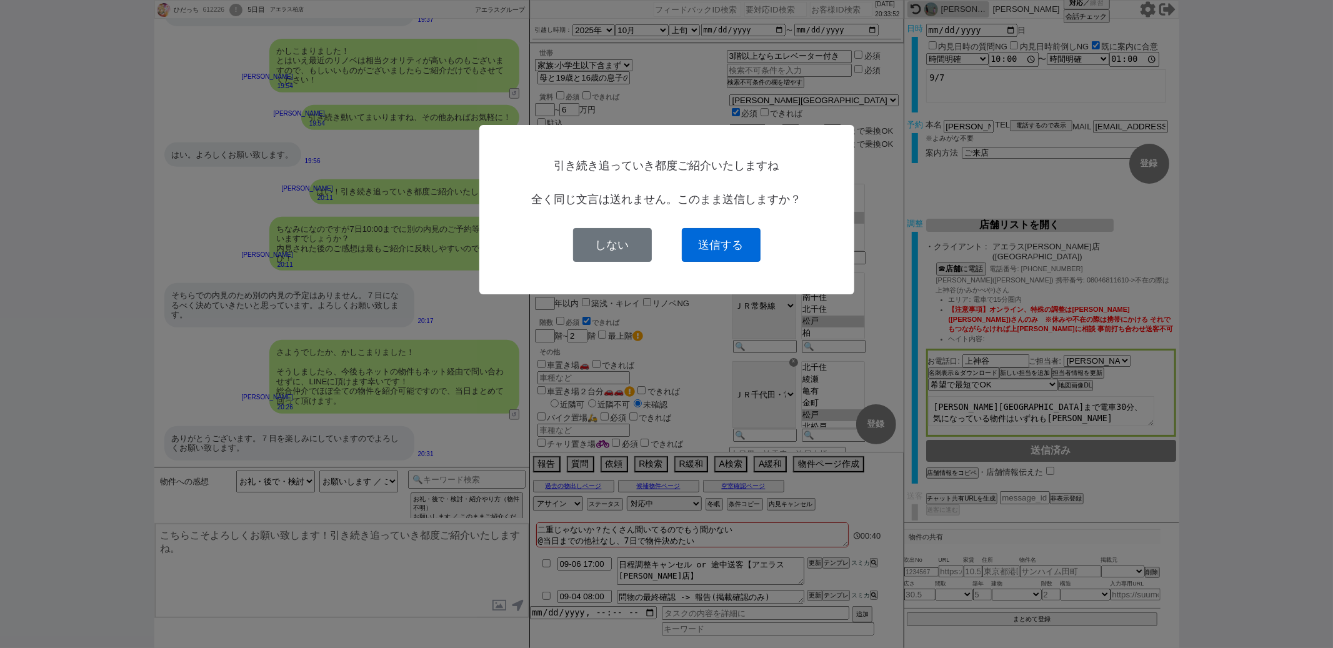
click at [698, 244] on button "送信する" at bounding box center [721, 245] width 79 height 34
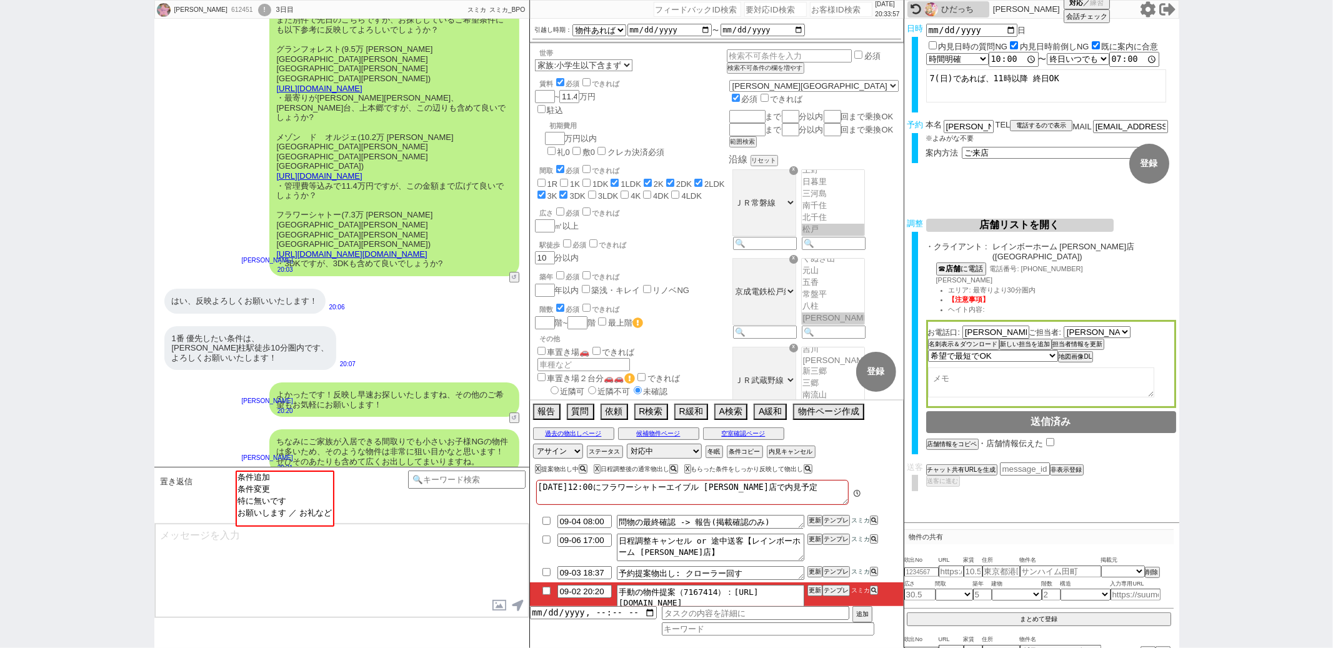
scroll to position [209, 0]
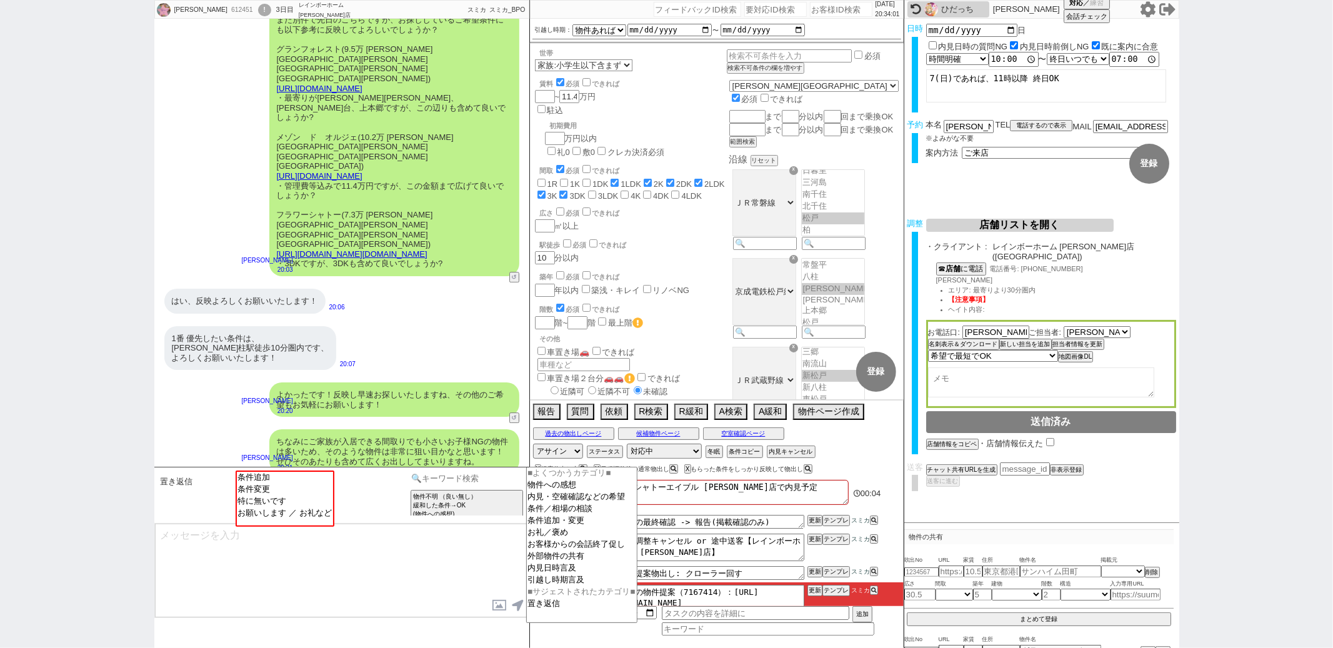
click at [424, 482] on input at bounding box center [467, 479] width 118 height 16
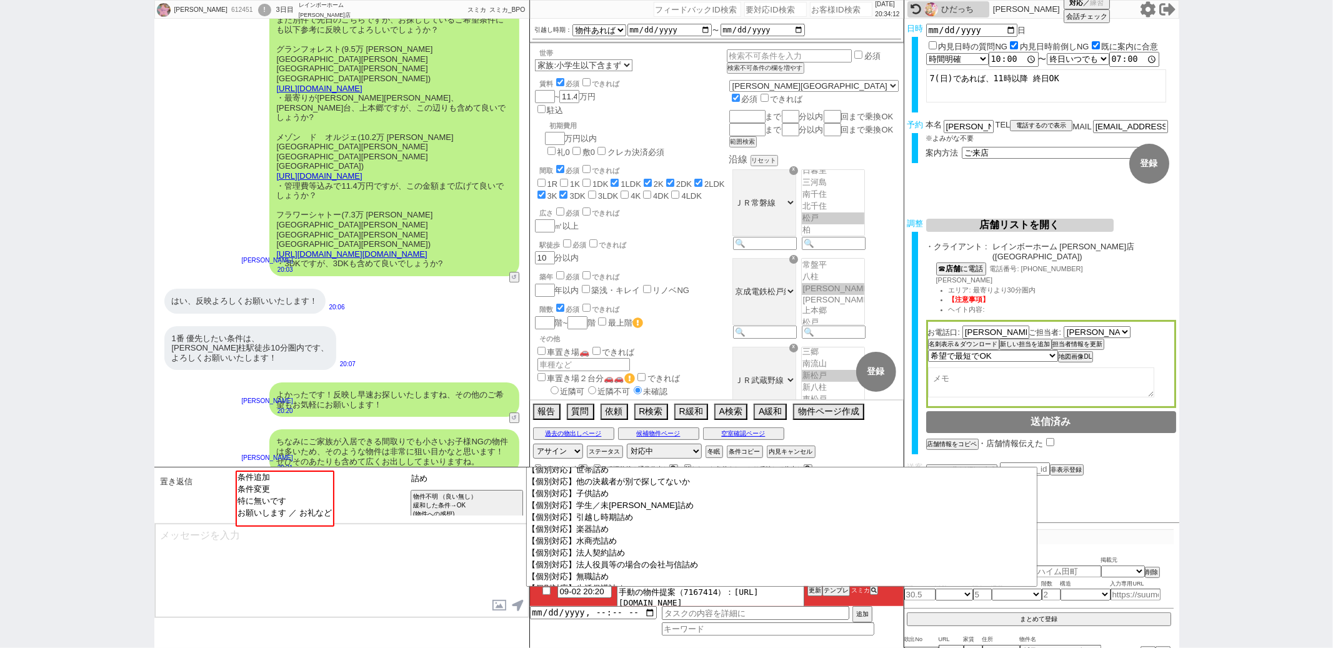
scroll to position [169, 0]
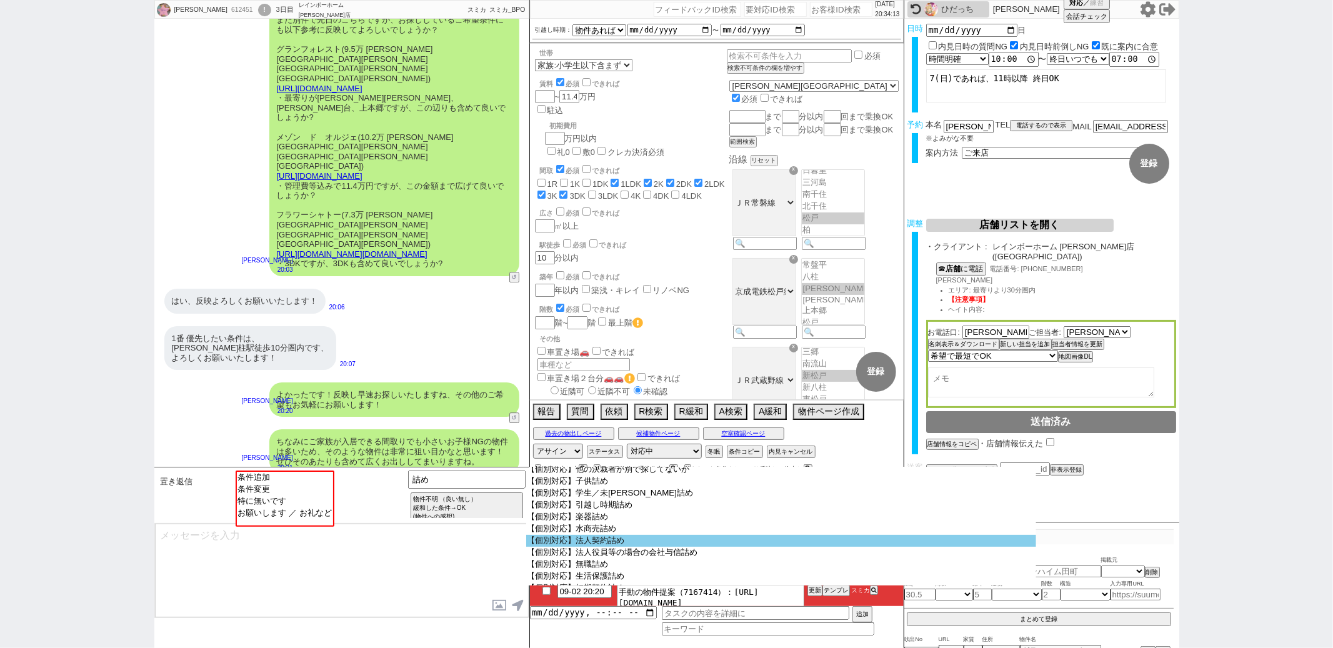
click at [714, 571] on option "【個別対応】法人契約詰め" at bounding box center [781, 577] width 510 height 12
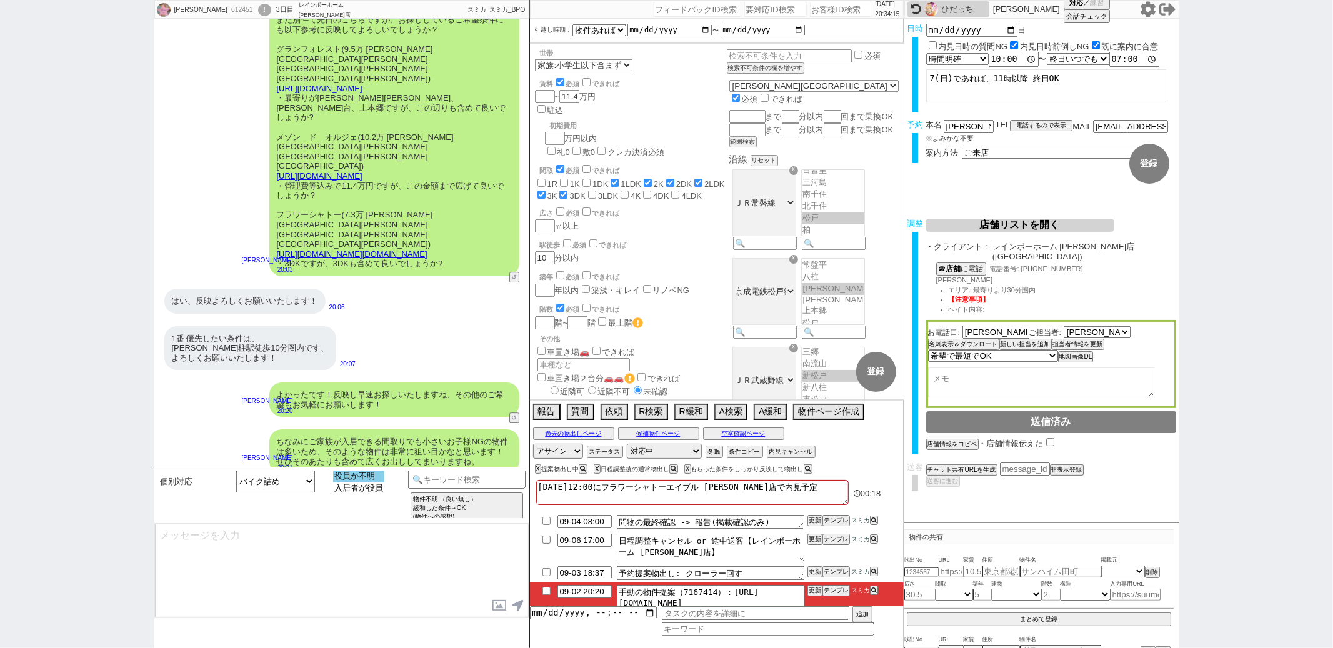
click at [364, 482] on option "役員か不明" at bounding box center [358, 488] width 51 height 12
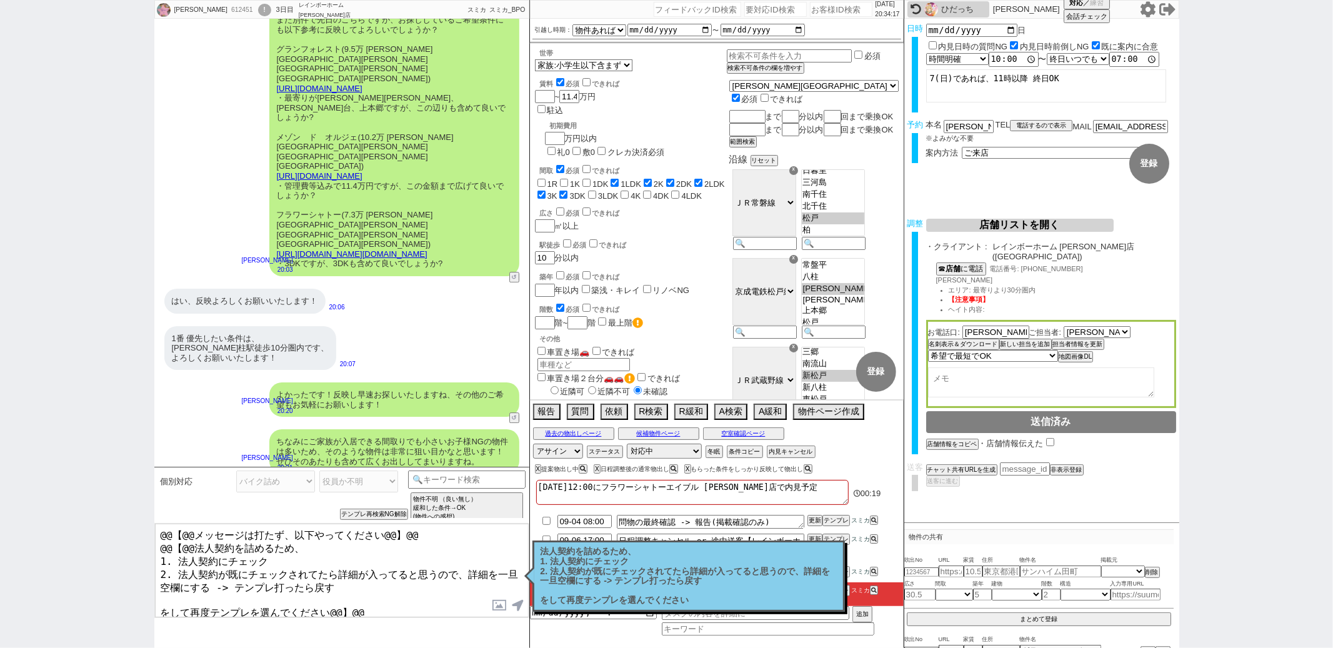
scroll to position [710, 0]
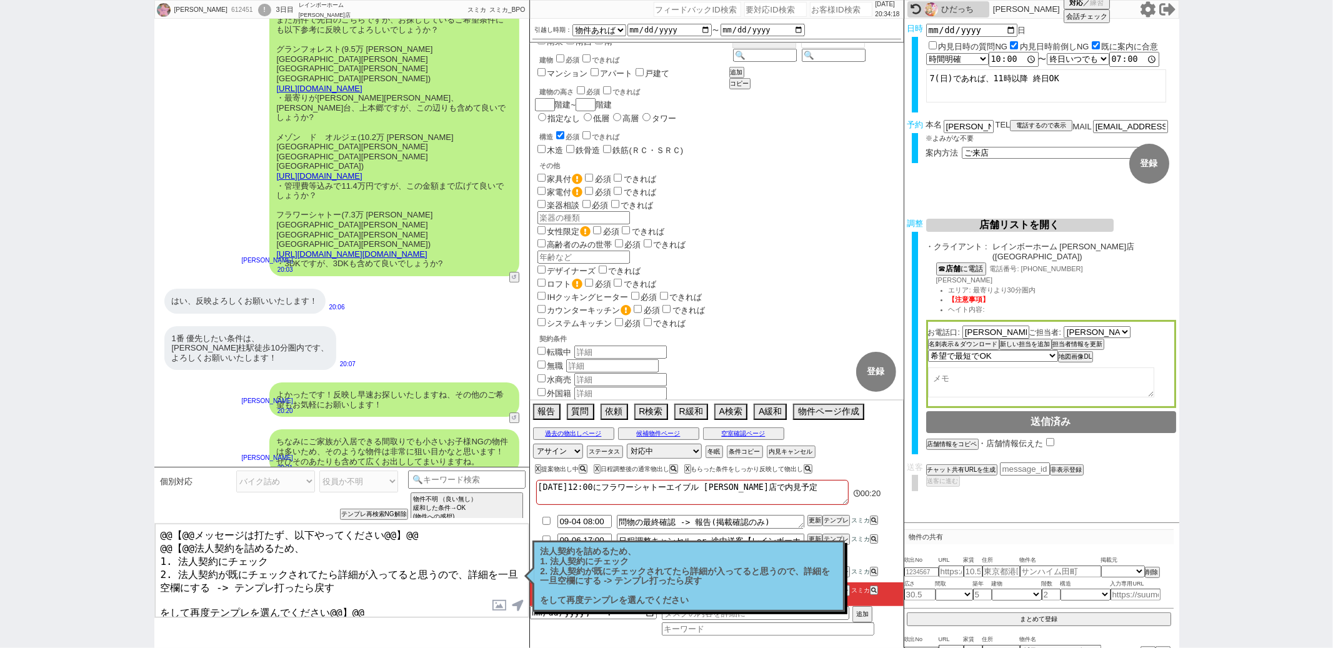
click at [544, 428] on input "法人契約" at bounding box center [541, 432] width 8 height 8
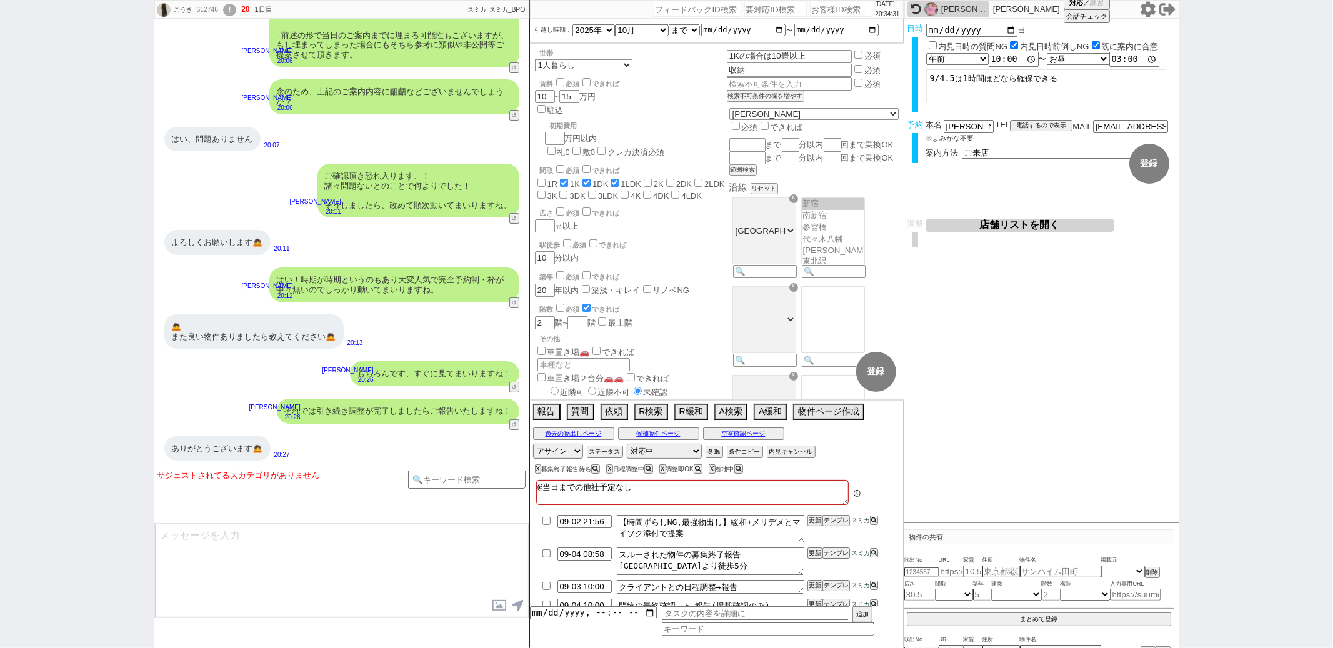
scroll to position [26, 0]
click at [448, 476] on input at bounding box center [467, 479] width 118 height 16
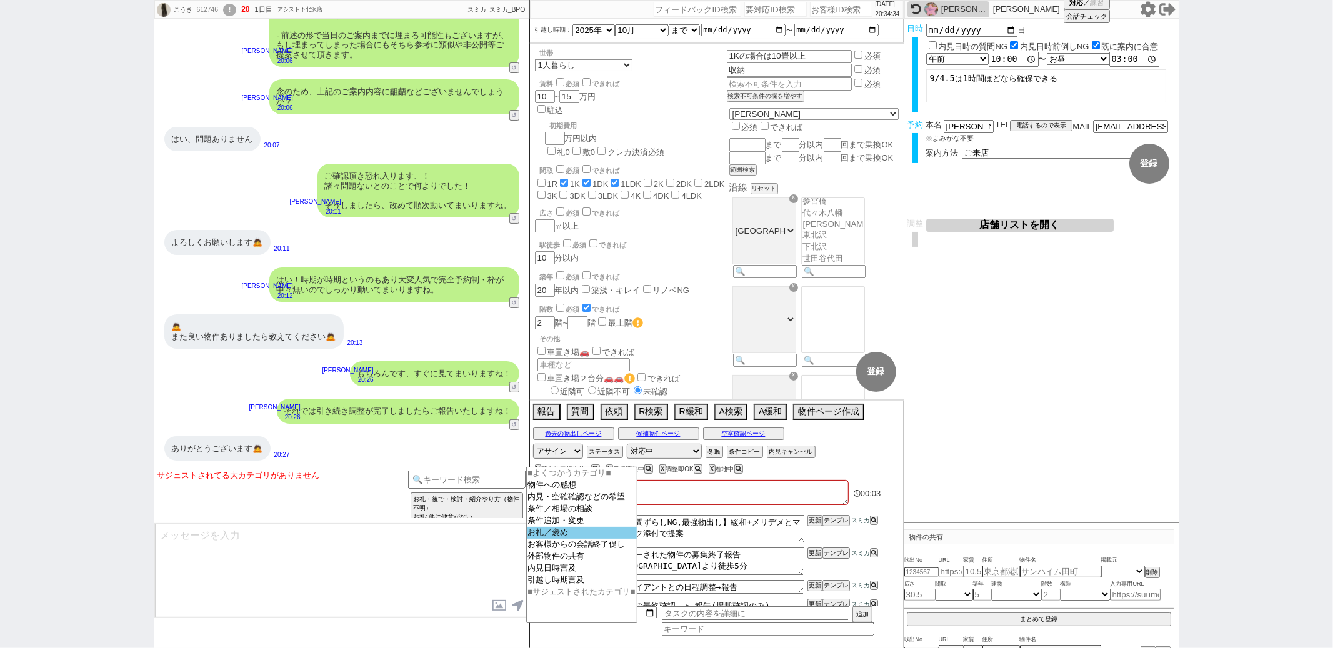
click at [540, 539] on option "お礼／褒め" at bounding box center [582, 545] width 110 height 12
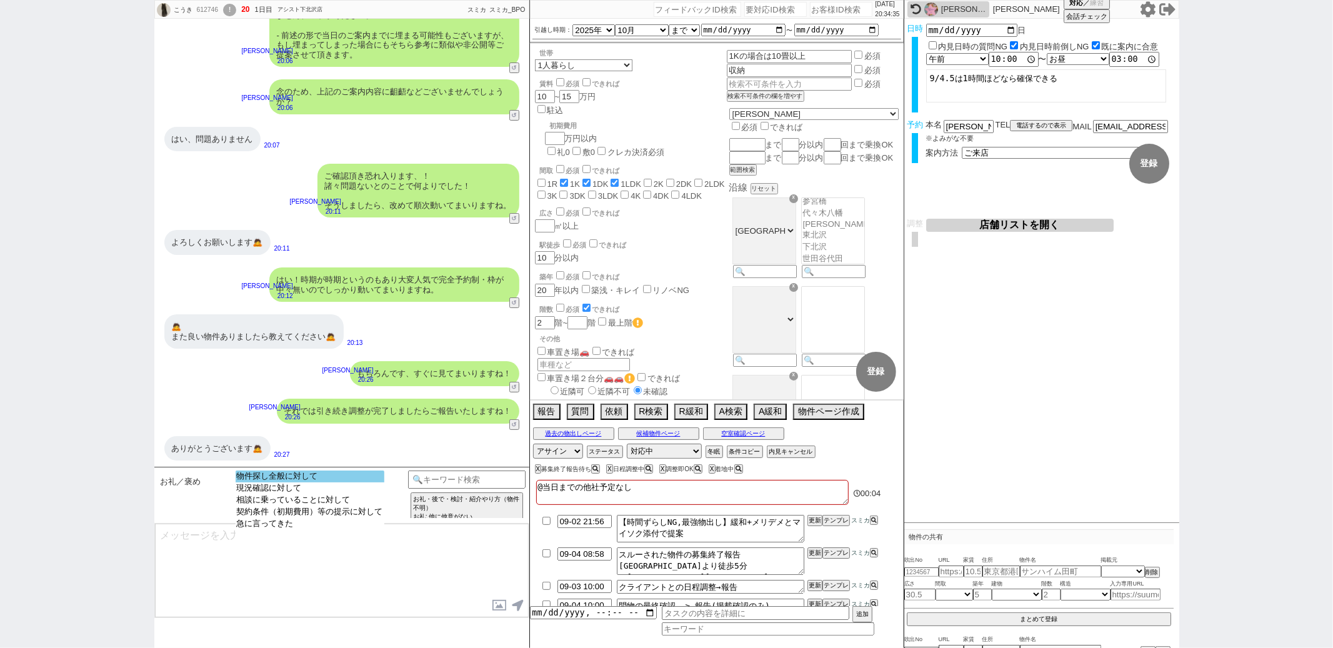
click at [298, 482] on option "物件探し全般に対して" at bounding box center [310, 488] width 149 height 12
click at [350, 482] on option "お礼のみで他に他意がない" at bounding box center [381, 488] width 124 height 12
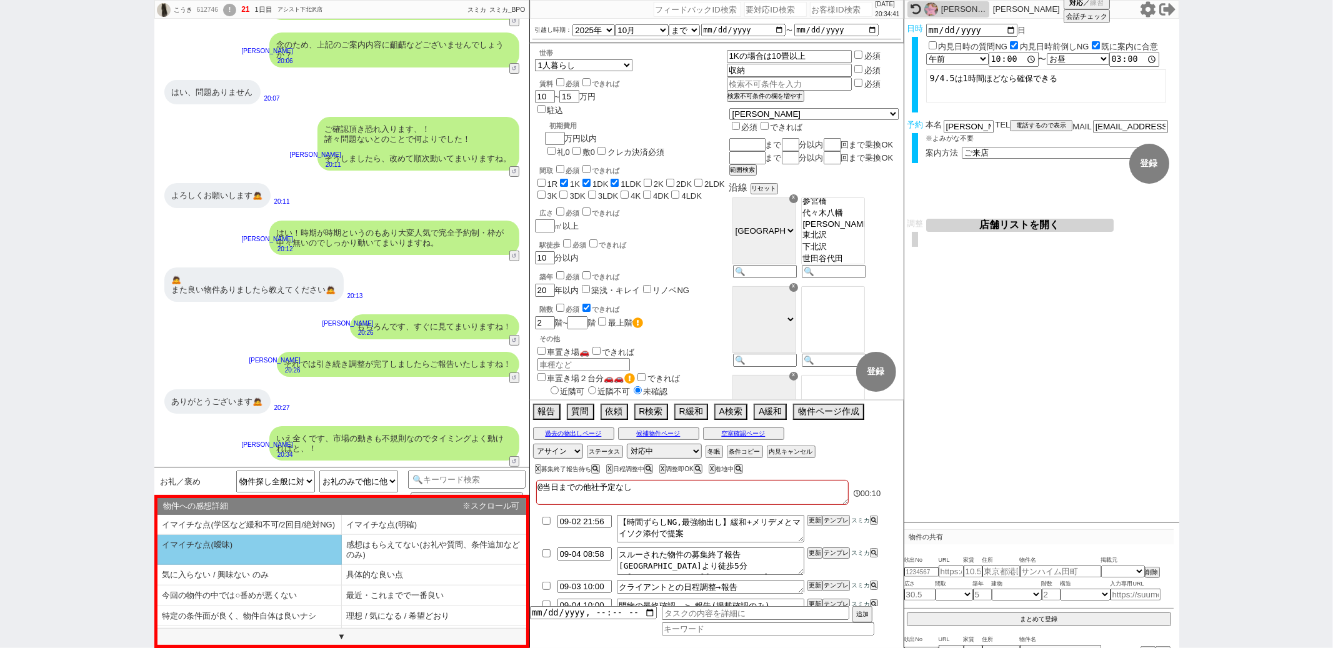
scroll to position [29, 0]
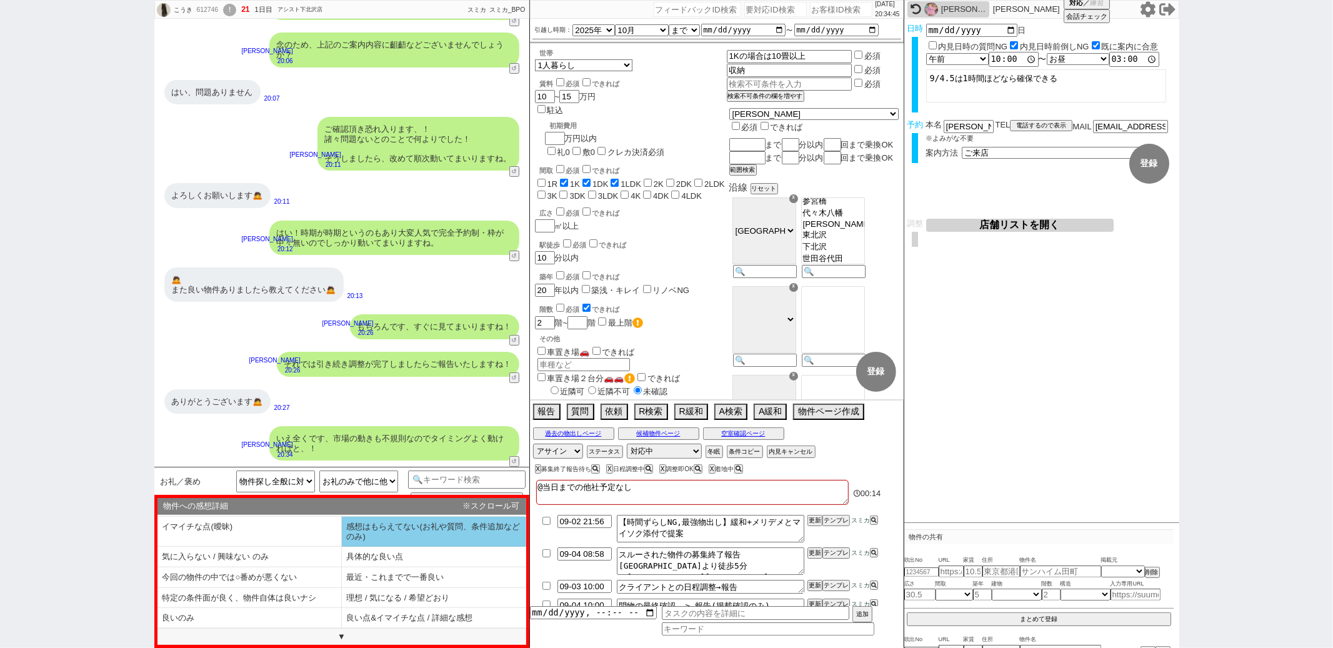
click at [342, 547] on li "感想はもらえてない(お礼や質問、条件追加などのみ)" at bounding box center [249, 557] width 184 height 21
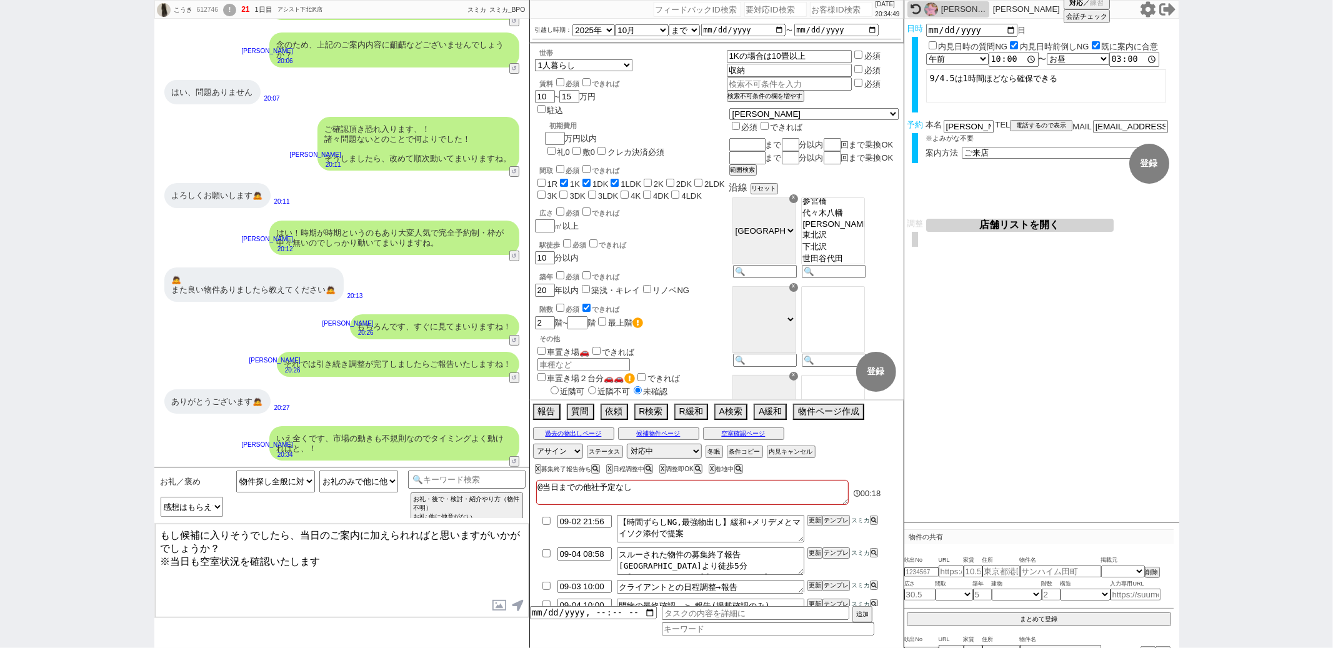
click at [215, 11] on div "612746" at bounding box center [207, 10] width 28 height 10
copy div "612746"
click at [810, 9] on input "number" at bounding box center [841, 9] width 62 height 15
paste input "612746"
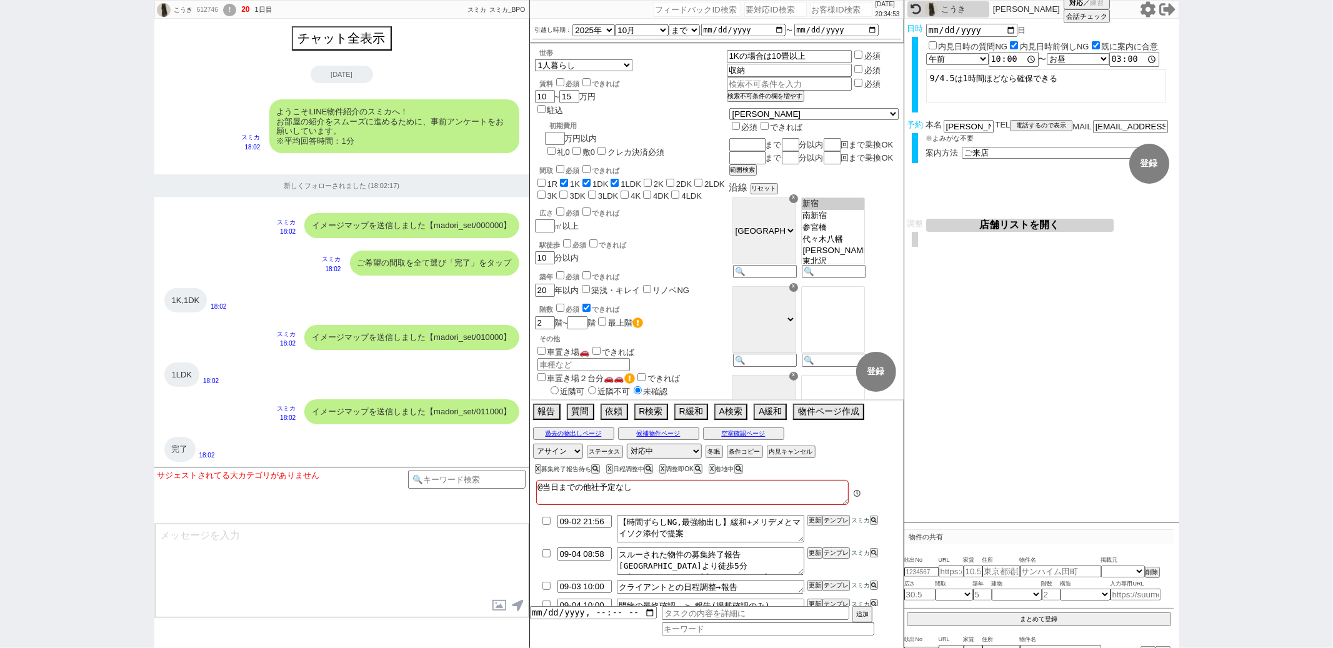
scroll to position [26, 0]
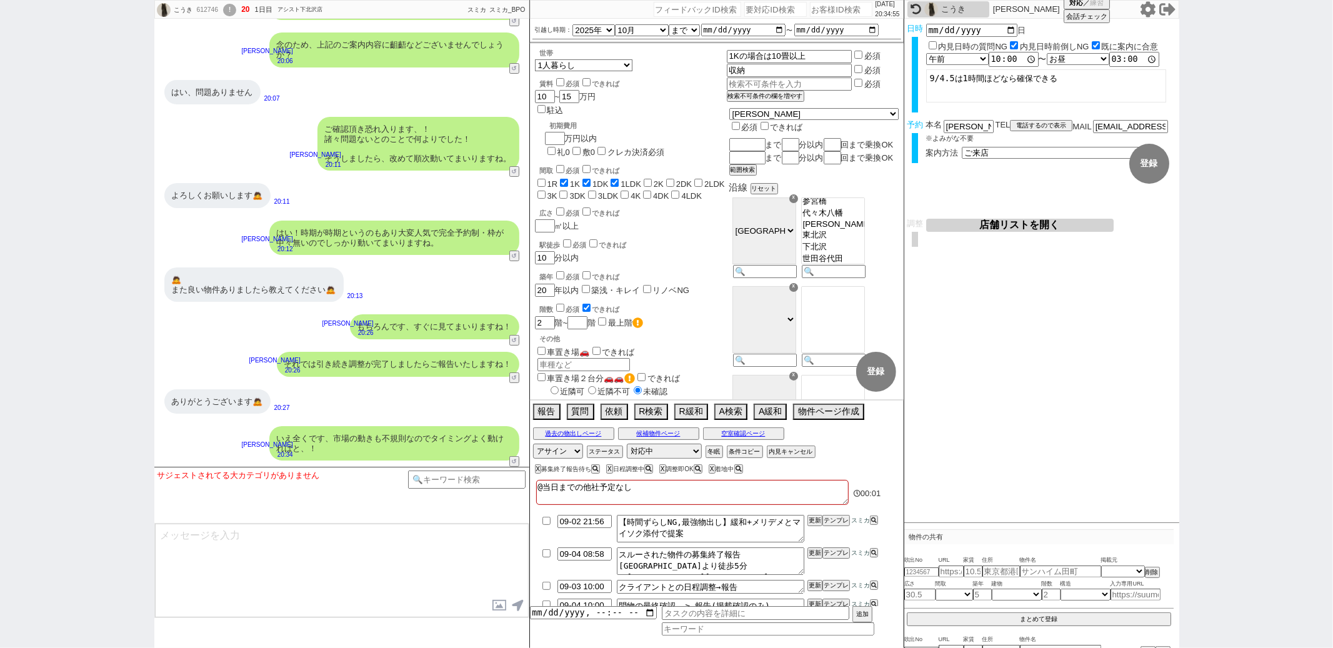
click at [434, 394] on div "ありがとうございます🙇 20:27" at bounding box center [341, 401] width 375 height 37
